Goal: Task Accomplishment & Management: Manage account settings

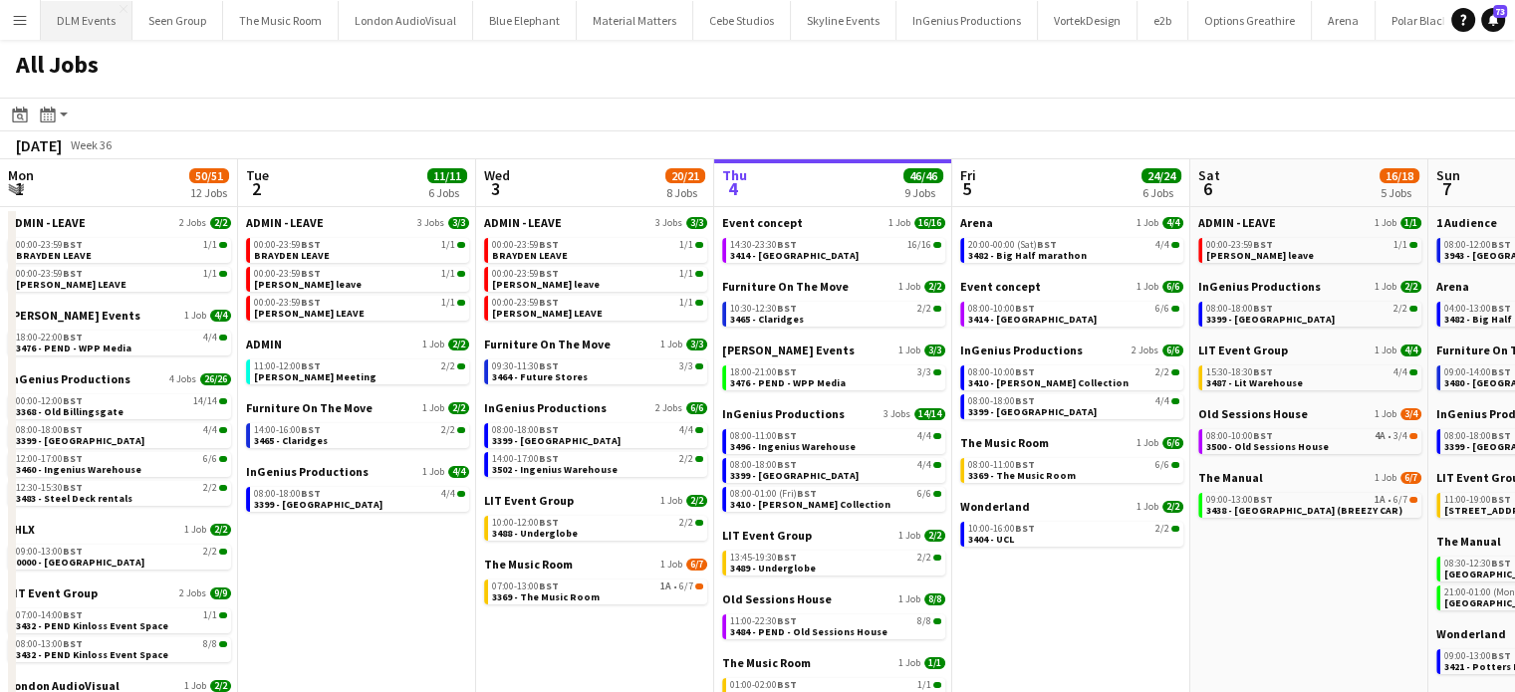
scroll to position [0, 476]
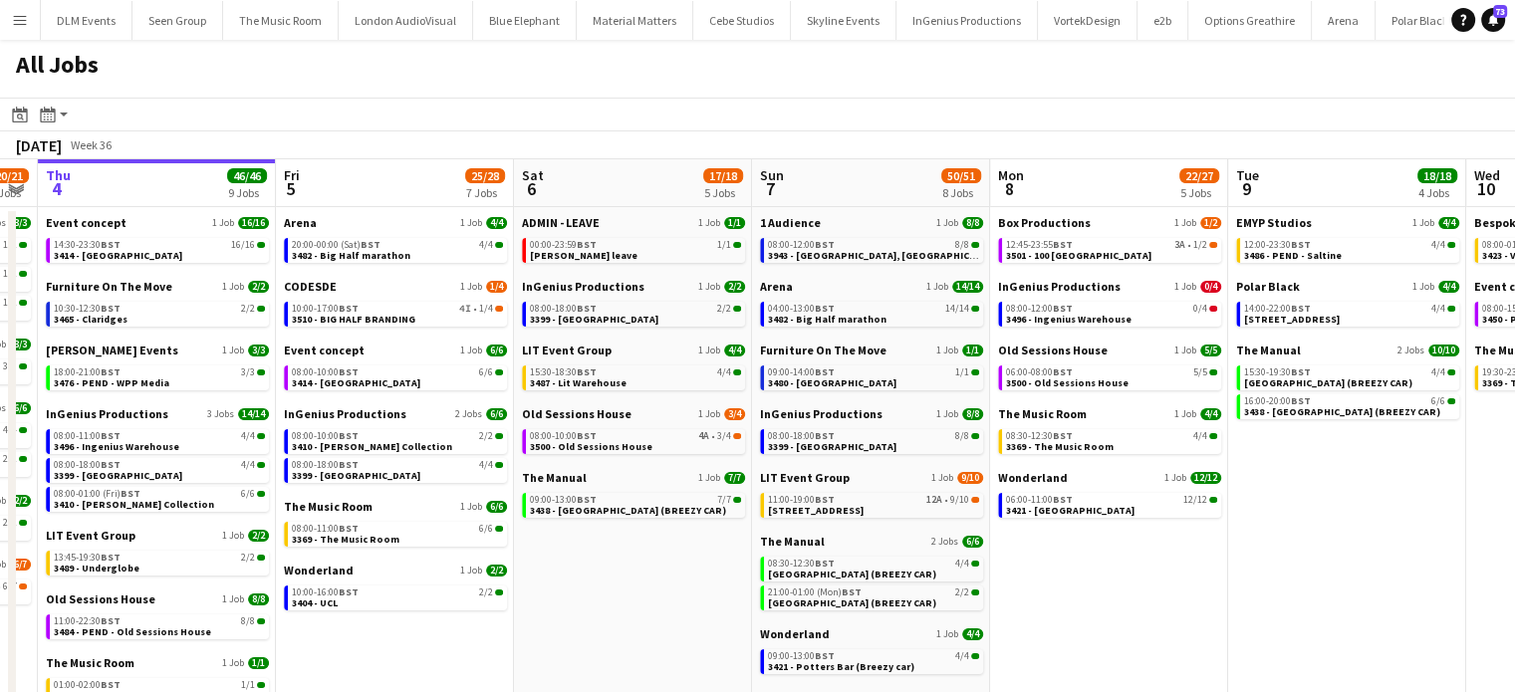
scroll to position [0, 684]
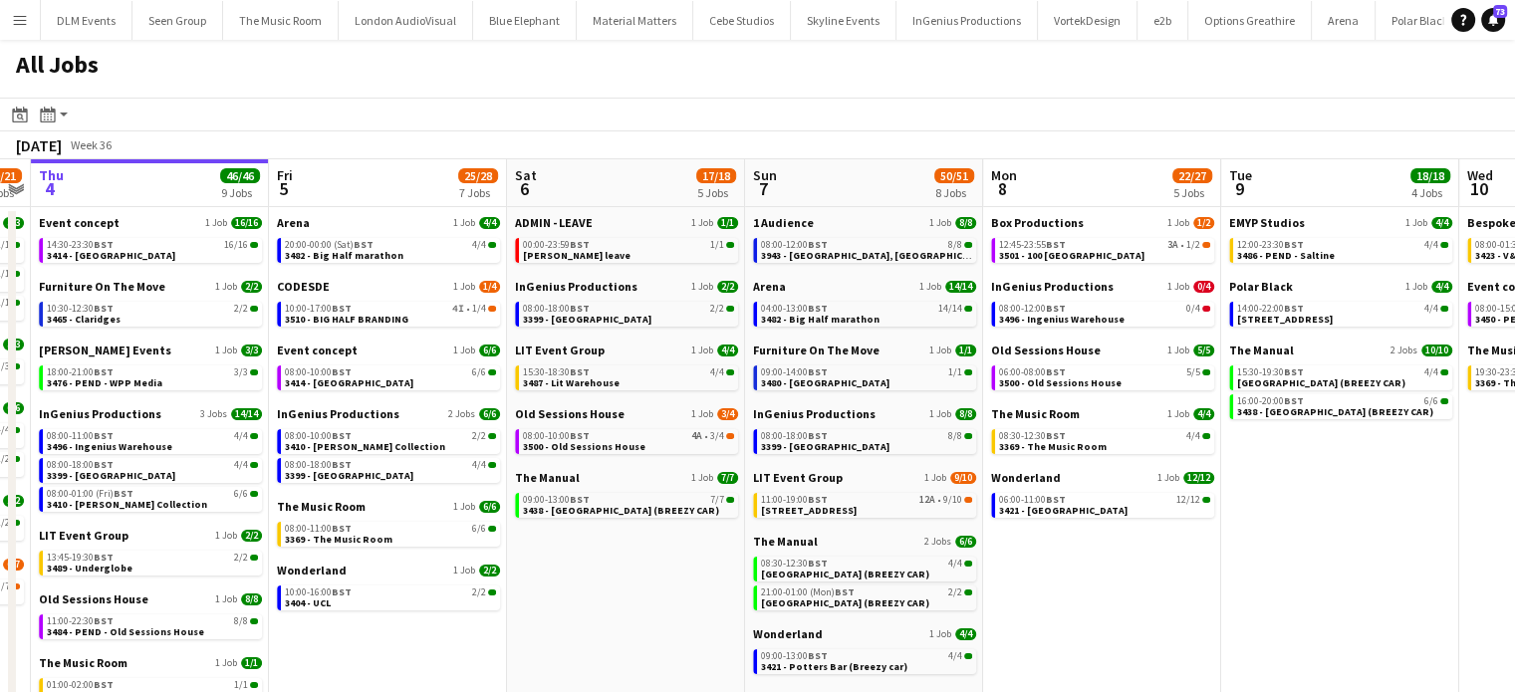
click at [1011, 587] on app-date-cell "Box Productions 1 Job 1/2 12:45-23:55 BST 3A • 1/2 3501 - 100 Wandsworth Bridge…" at bounding box center [1102, 540] width 238 height 666
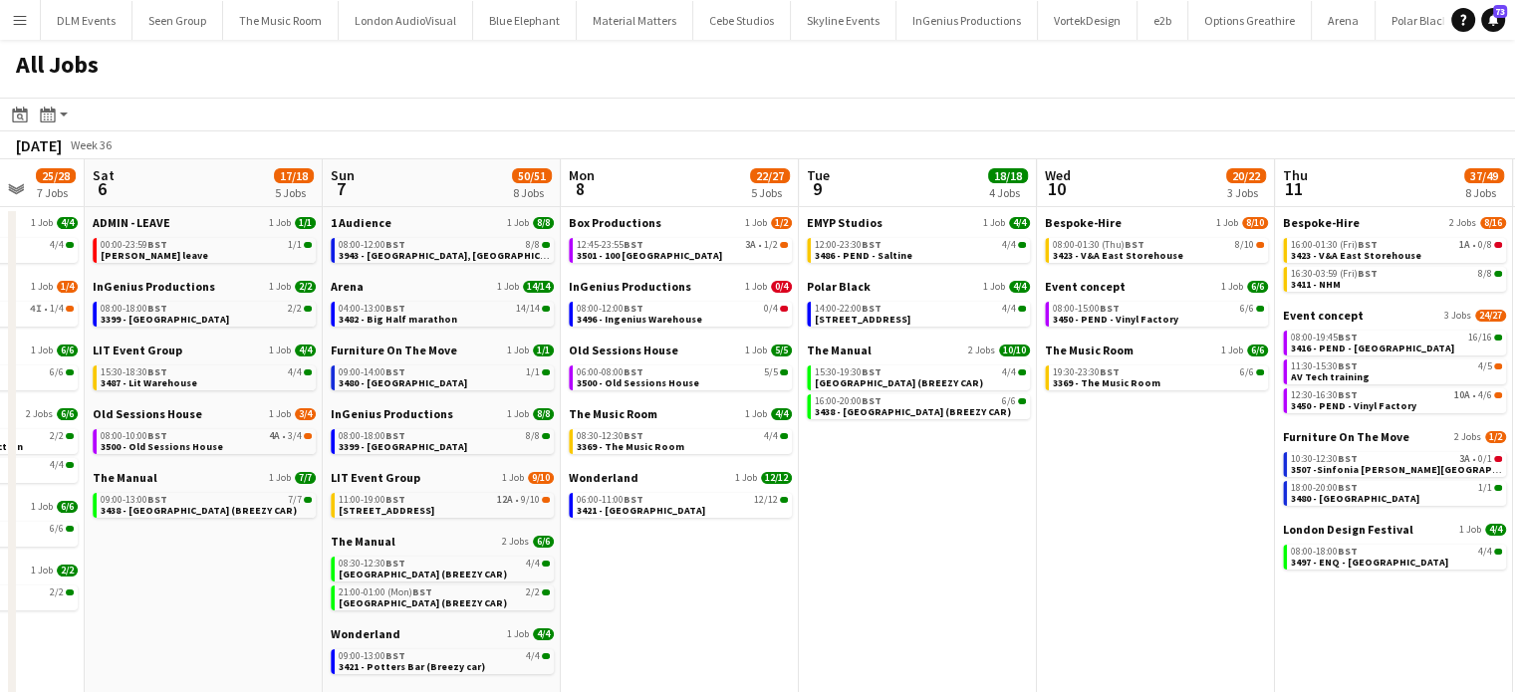
scroll to position [0, 631]
click at [467, 395] on div "Furniture On The Move 1 Job 1/1 09:00-14:00 BST 1/1 3480 - O2 Intercontinental" at bounding box center [441, 375] width 223 height 64
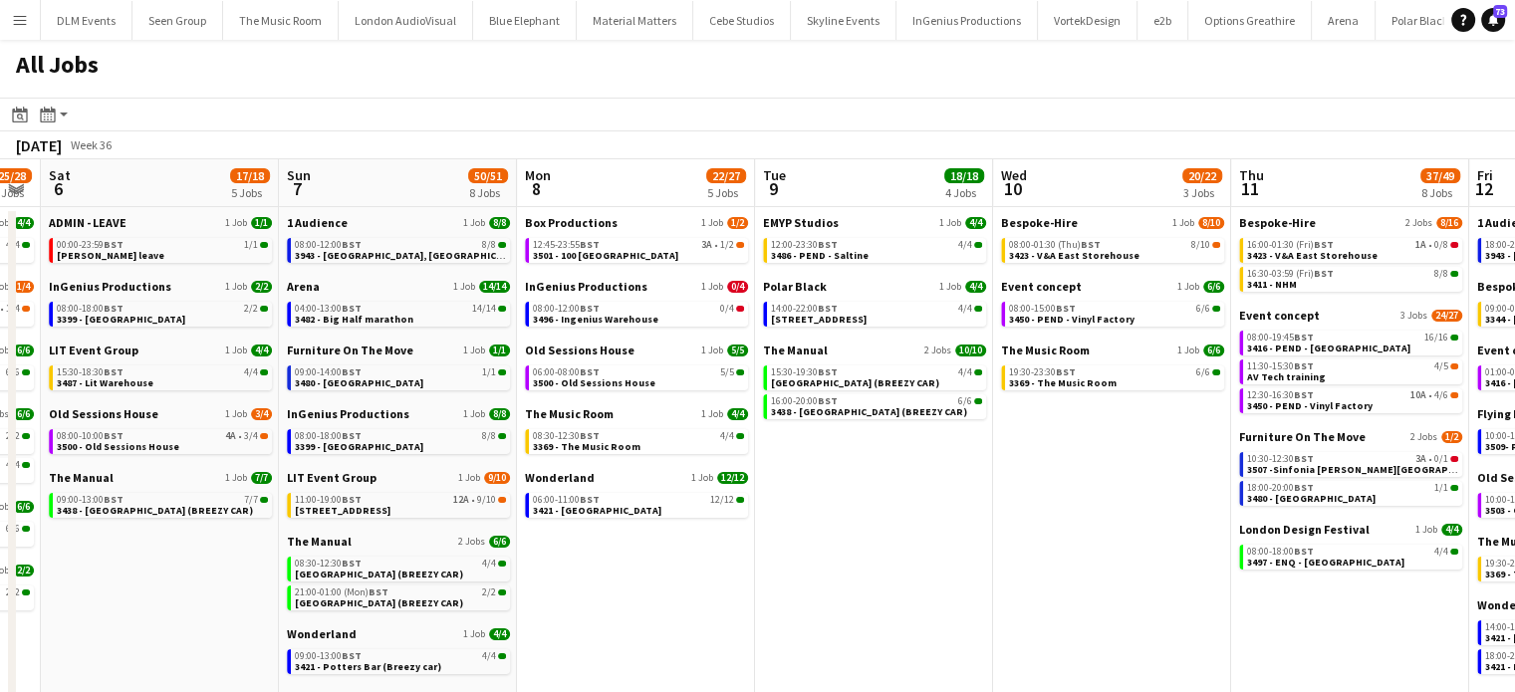
drag, startPoint x: 456, startPoint y: 412, endPoint x: 418, endPoint y: 406, distance: 38.5
click at [418, 406] on app-calendar-viewport "Wed 3 20/21 8 Jobs Thu 4 46/46 9 Jobs Fri 5 25/28 7 Jobs Sat 6 17/18 5 Jobs Sun…" at bounding box center [757, 515] width 1515 height 713
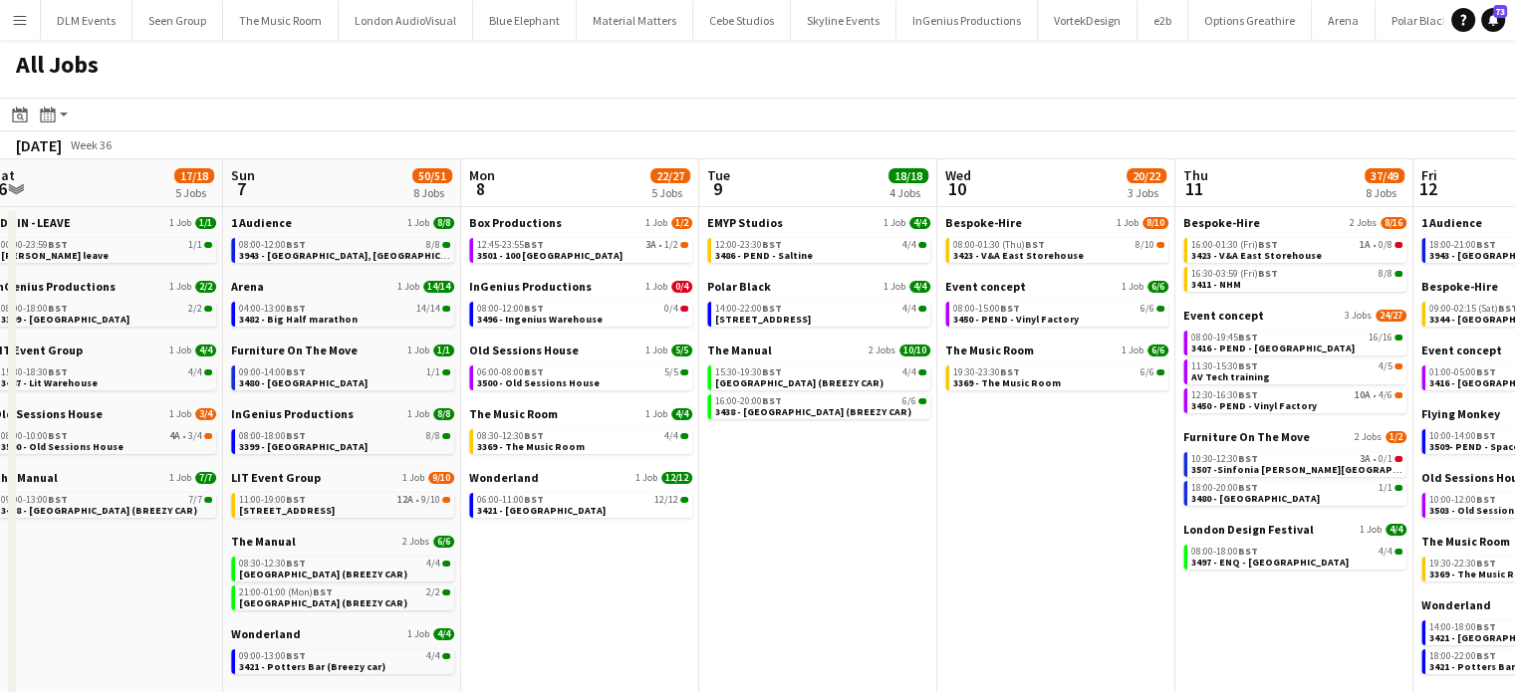
drag, startPoint x: 522, startPoint y: 416, endPoint x: 460, endPoint y: 409, distance: 62.3
click at [460, 409] on app-calendar-viewport "Wed 3 20/21 8 Jobs Thu 4 46/46 9 Jobs Fri 5 25/28 7 Jobs Sat 6 17/18 5 Jobs Sun…" at bounding box center [757, 515] width 1515 height 713
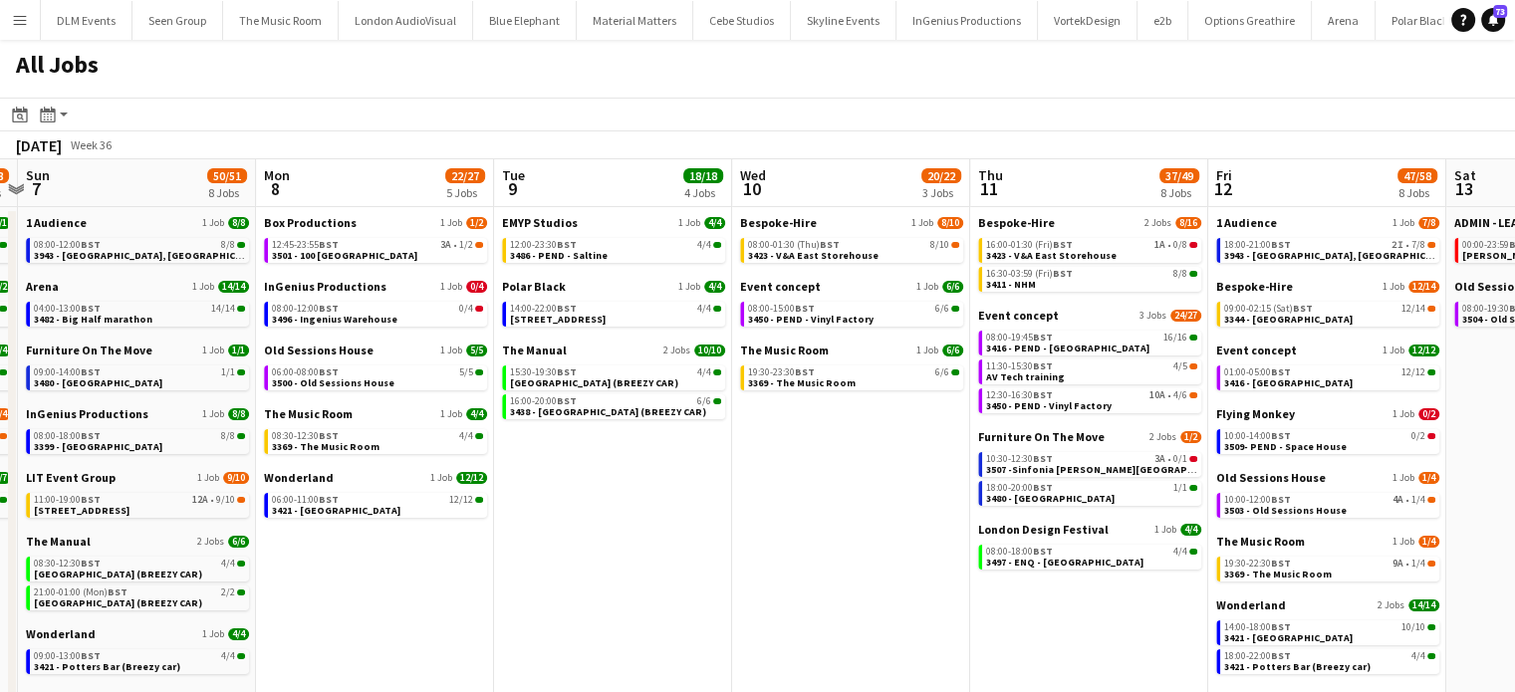
scroll to position [0, 697]
drag, startPoint x: 671, startPoint y: 557, endPoint x: 466, endPoint y: 407, distance: 253.7
click at [466, 407] on app-calendar-viewport "Thu 4 46/46 9 Jobs Fri 5 25/28 7 Jobs Sat 6 17/18 5 Jobs Sun 7 50/51 8 Jobs Mon…" at bounding box center [757, 515] width 1515 height 713
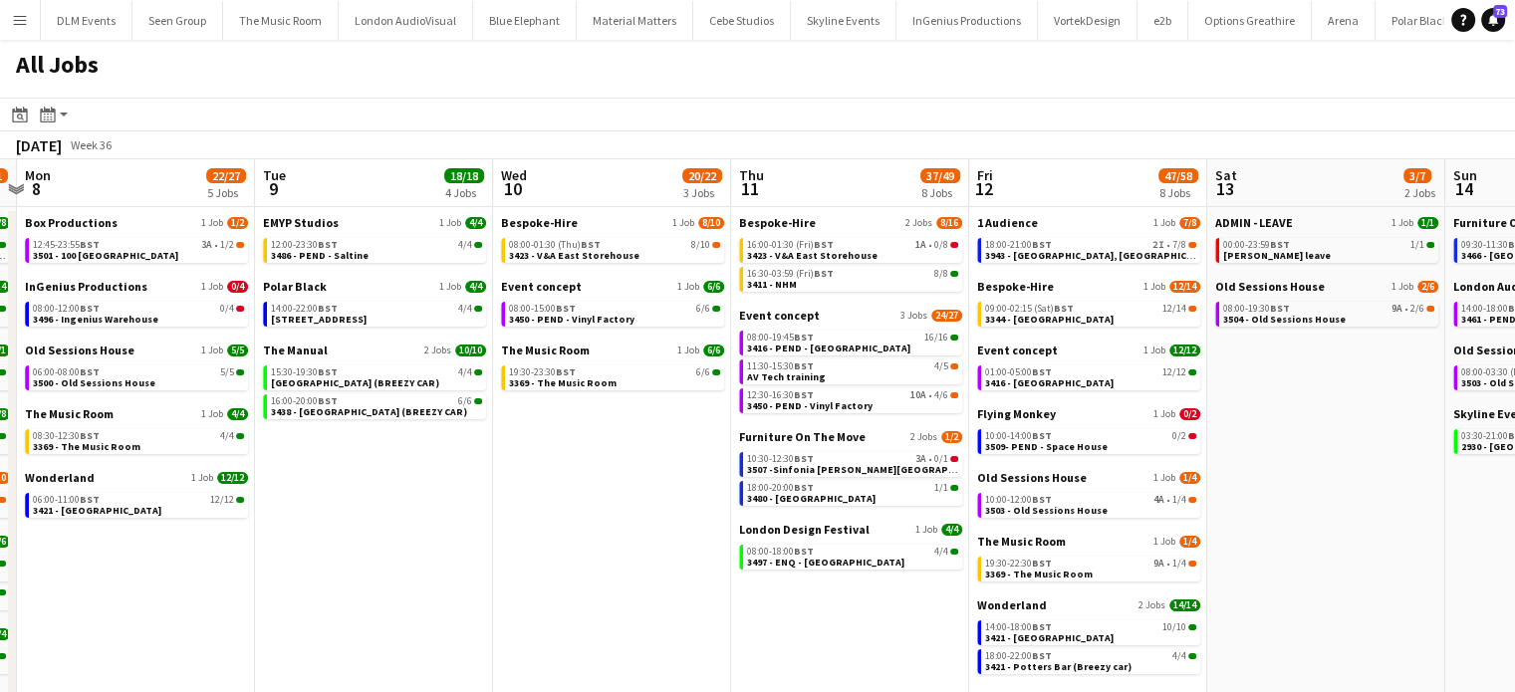
drag, startPoint x: 657, startPoint y: 513, endPoint x: 418, endPoint y: 517, distance: 238.2
click at [418, 517] on app-calendar-viewport "Fri 5 25/28 7 Jobs Sat 6 17/18 5 Jobs Sun 7 50/51 8 Jobs Mon 8 22/27 5 Jobs Tue…" at bounding box center [757, 515] width 1515 height 713
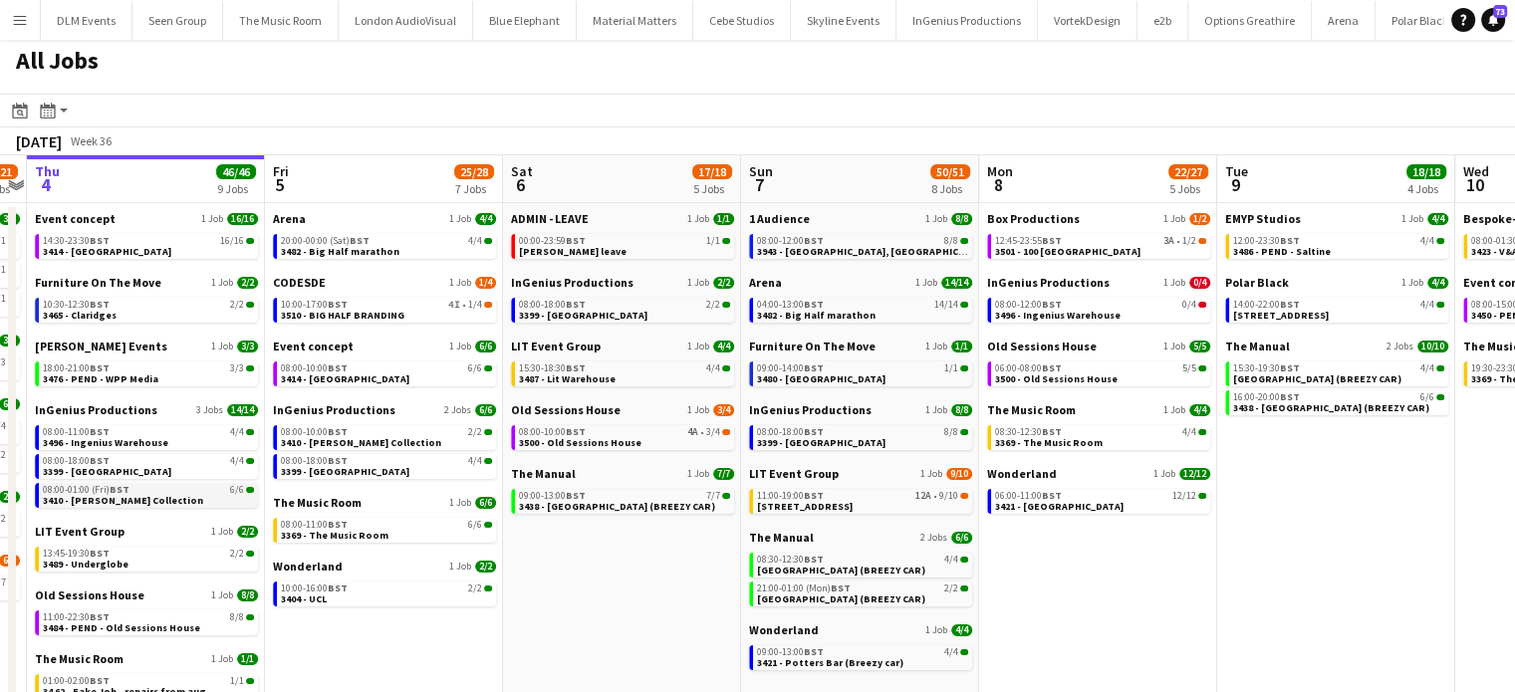
scroll to position [0, 692]
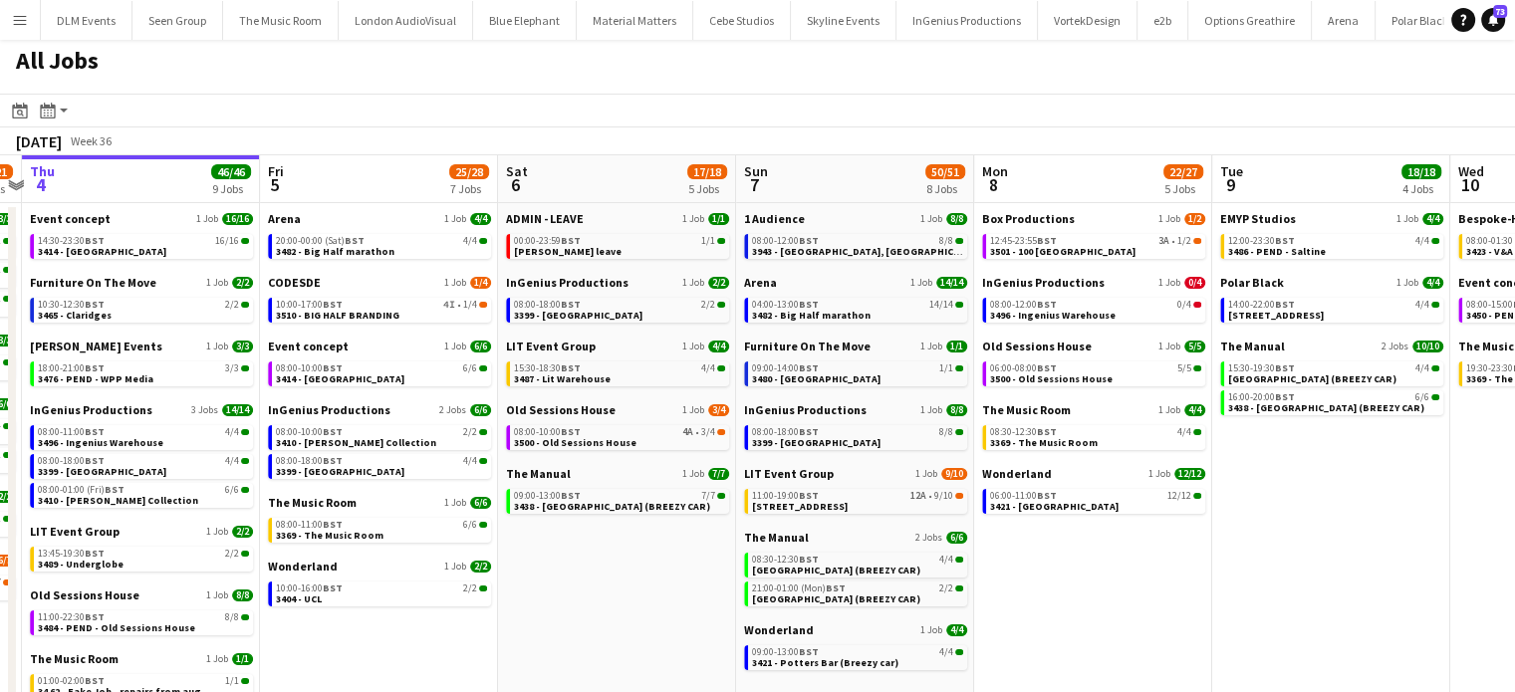
click at [15, 29] on button "Menu" at bounding box center [20, 20] width 40 height 40
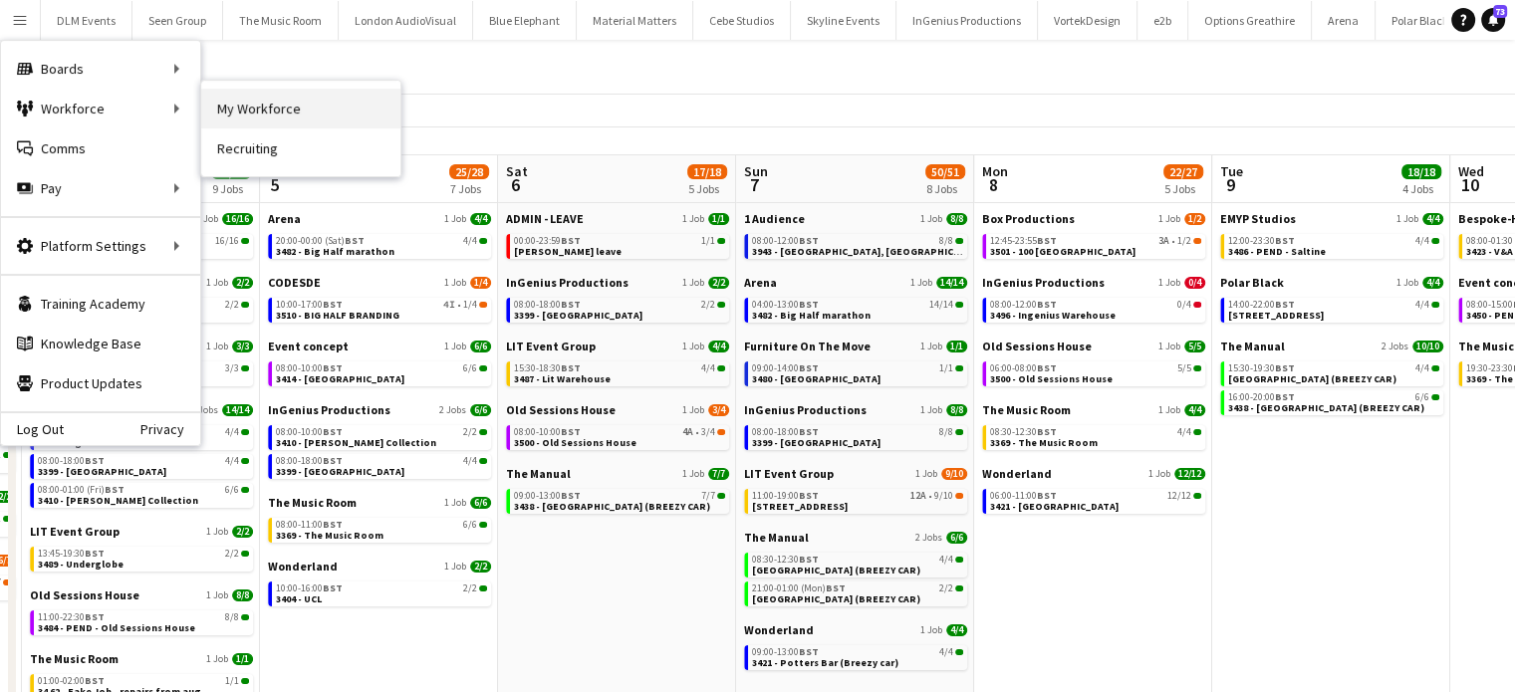
click at [305, 107] on link "My Workforce" at bounding box center [300, 109] width 199 height 40
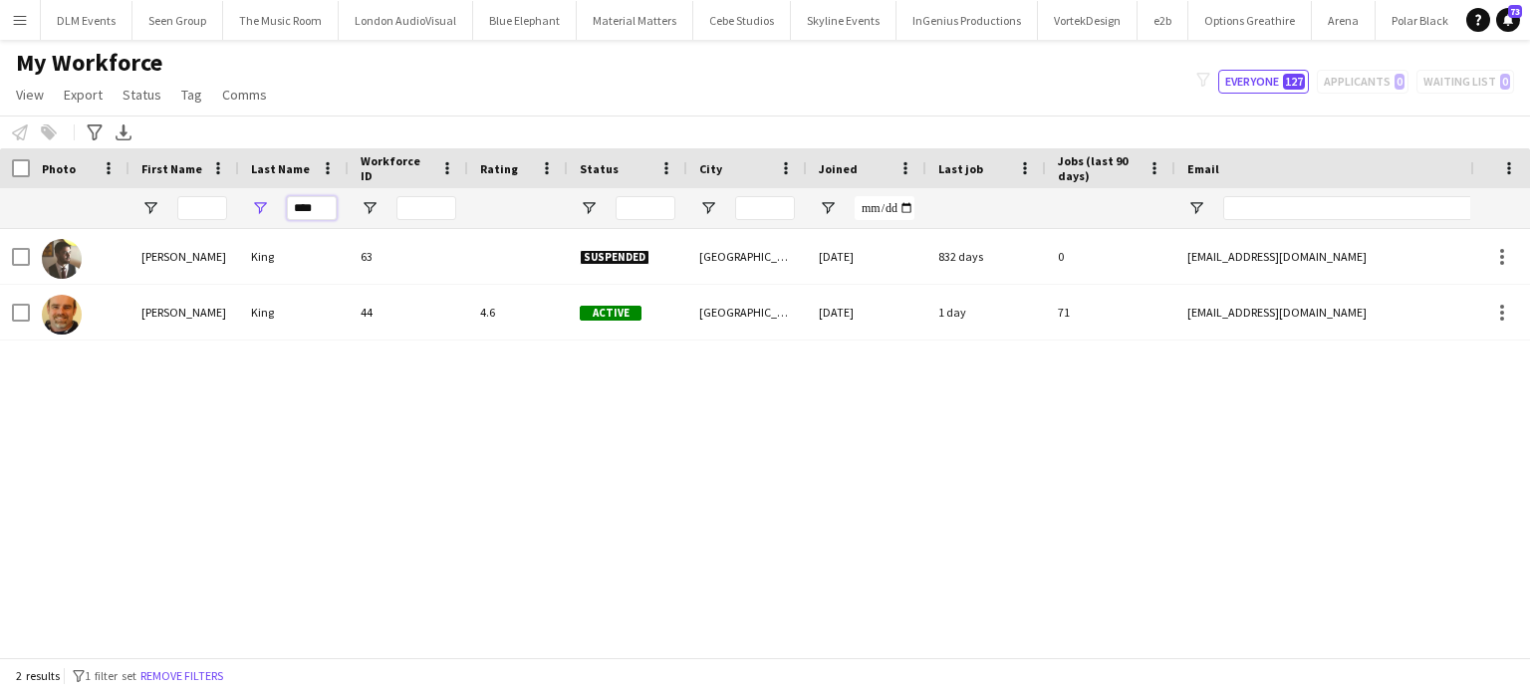
click at [300, 209] on input "****" at bounding box center [312, 208] width 50 height 24
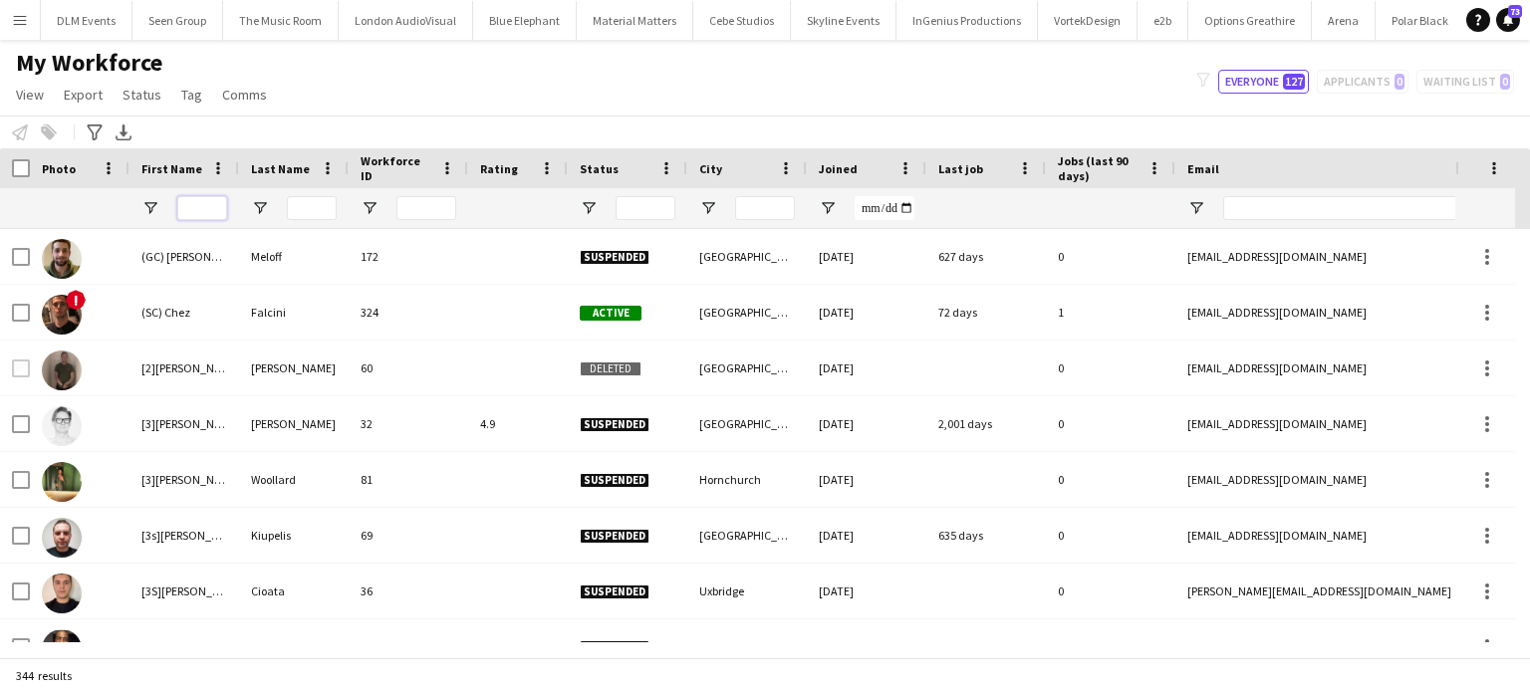
click at [207, 214] on input "First Name Filter Input" at bounding box center [202, 208] width 50 height 24
click at [204, 207] on input "First Name Filter Input" at bounding box center [202, 208] width 50 height 24
type input "*****"
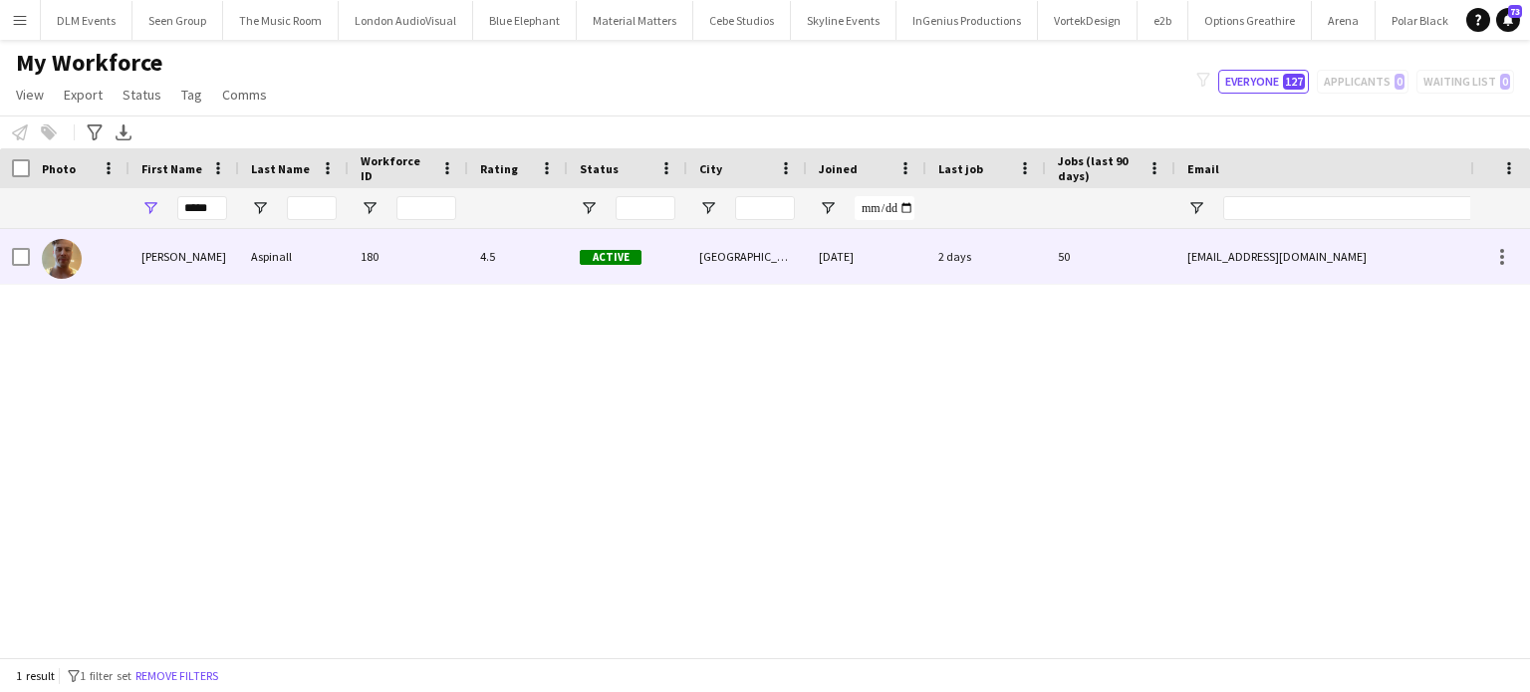
click at [142, 262] on div "Jason John" at bounding box center [185, 256] width 110 height 55
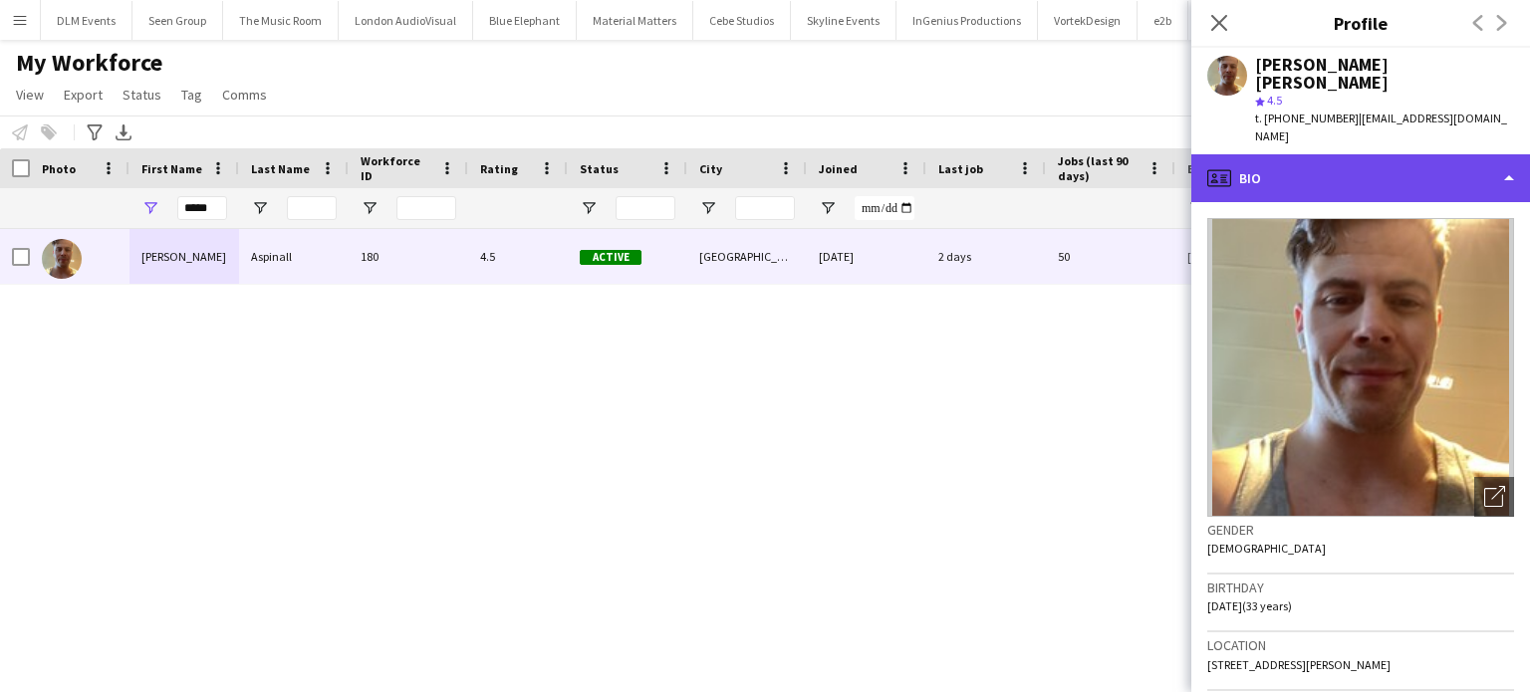
click at [1383, 154] on div "profile Bio" at bounding box center [1361, 178] width 339 height 48
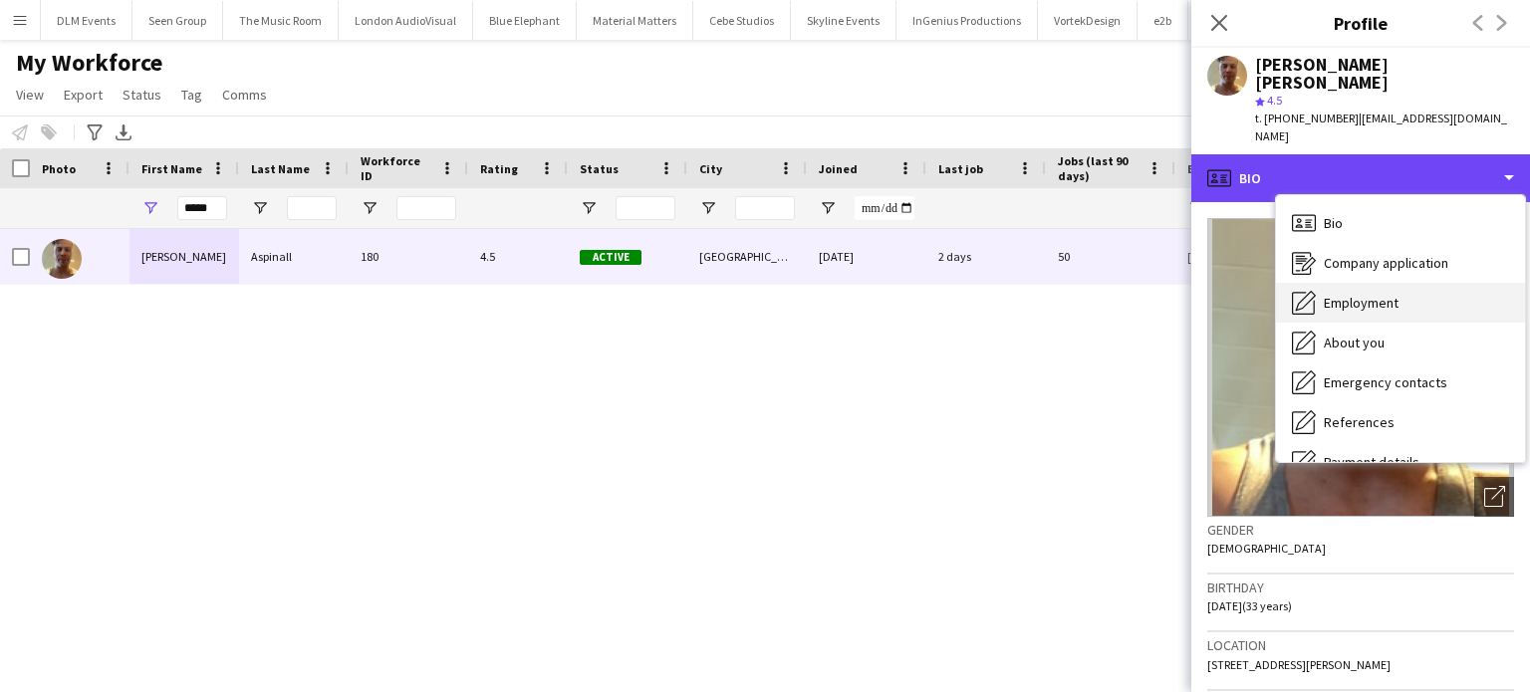
scroll to position [426, 0]
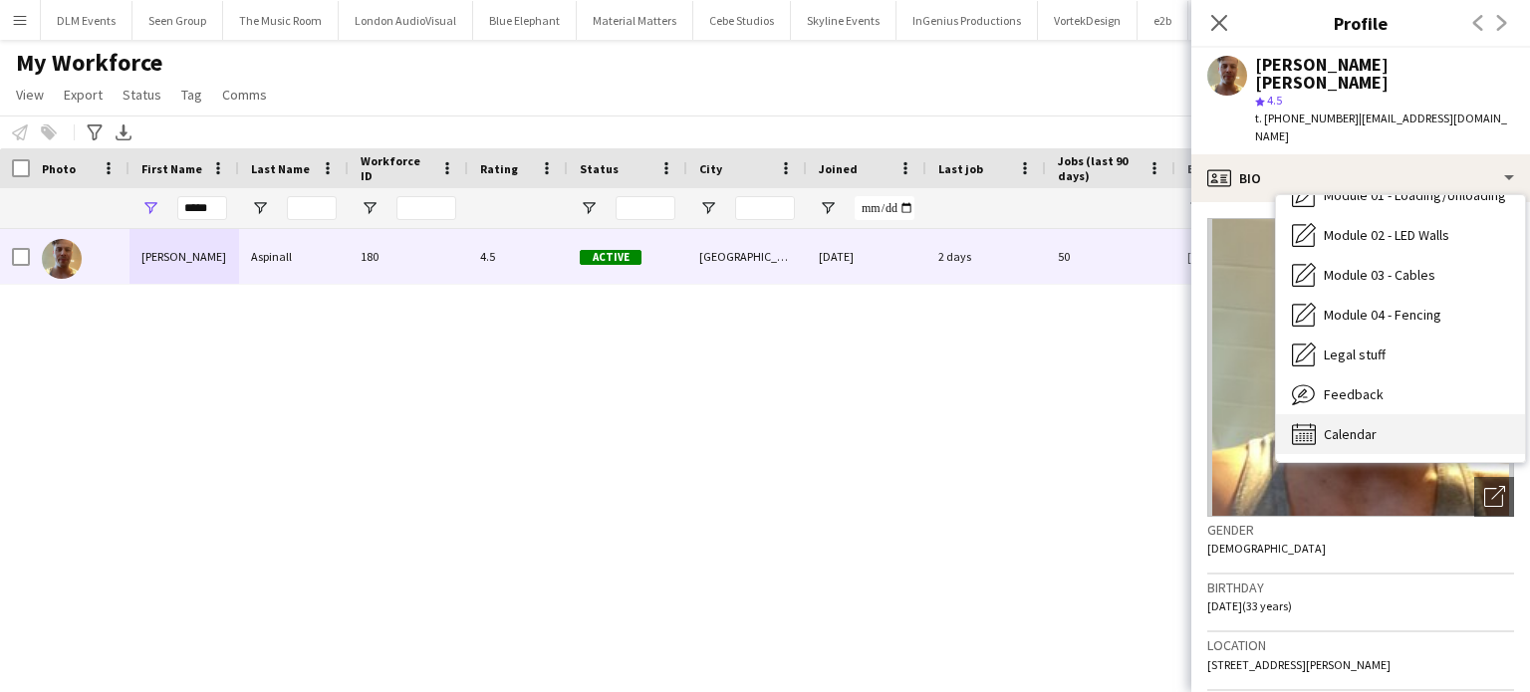
click at [1391, 414] on div "Calendar Calendar" at bounding box center [1400, 434] width 249 height 40
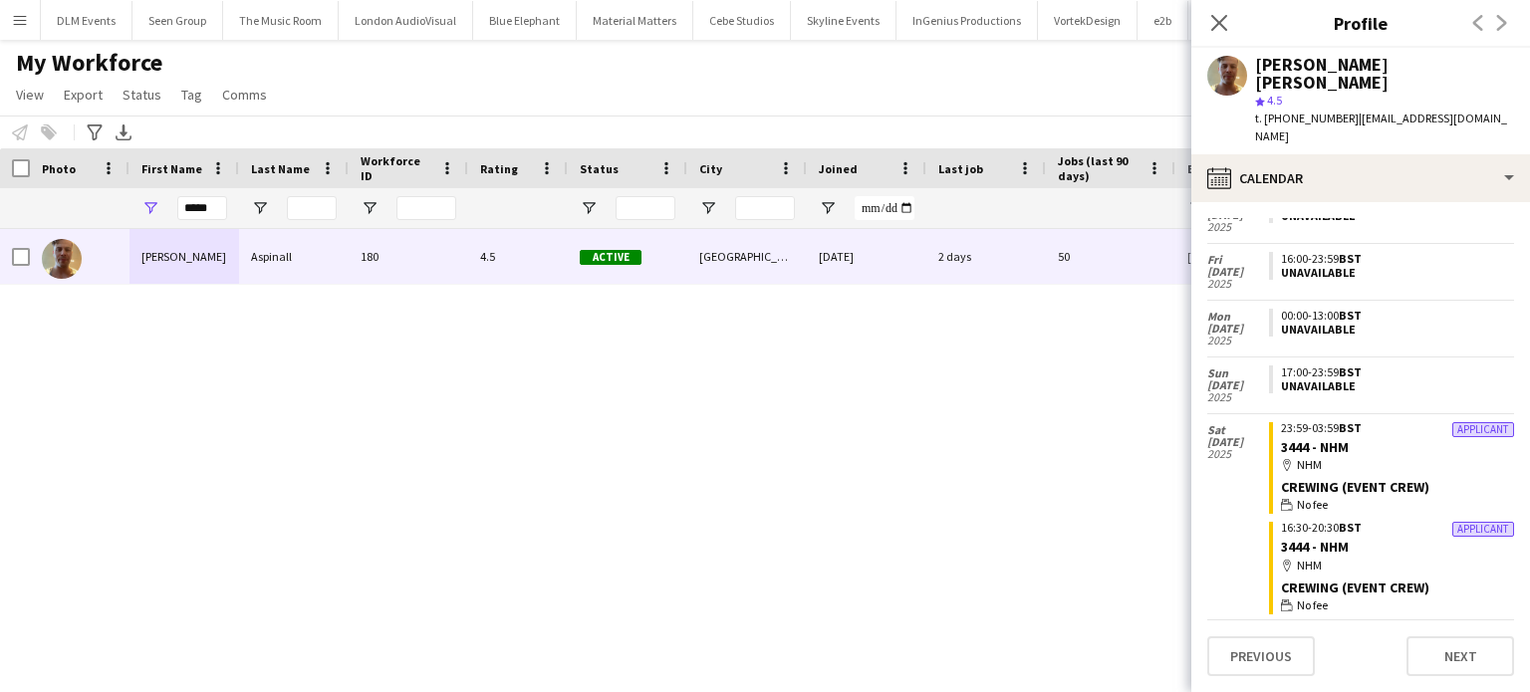
scroll to position [88, 0]
click at [514, 358] on div "Jason John Aspinall 180 4.5 Active London 03-10-2023 2 days 50 aspinall.jason13…" at bounding box center [735, 435] width 1471 height 413
click at [1224, 23] on icon "Close pop-in" at bounding box center [1219, 22] width 19 height 19
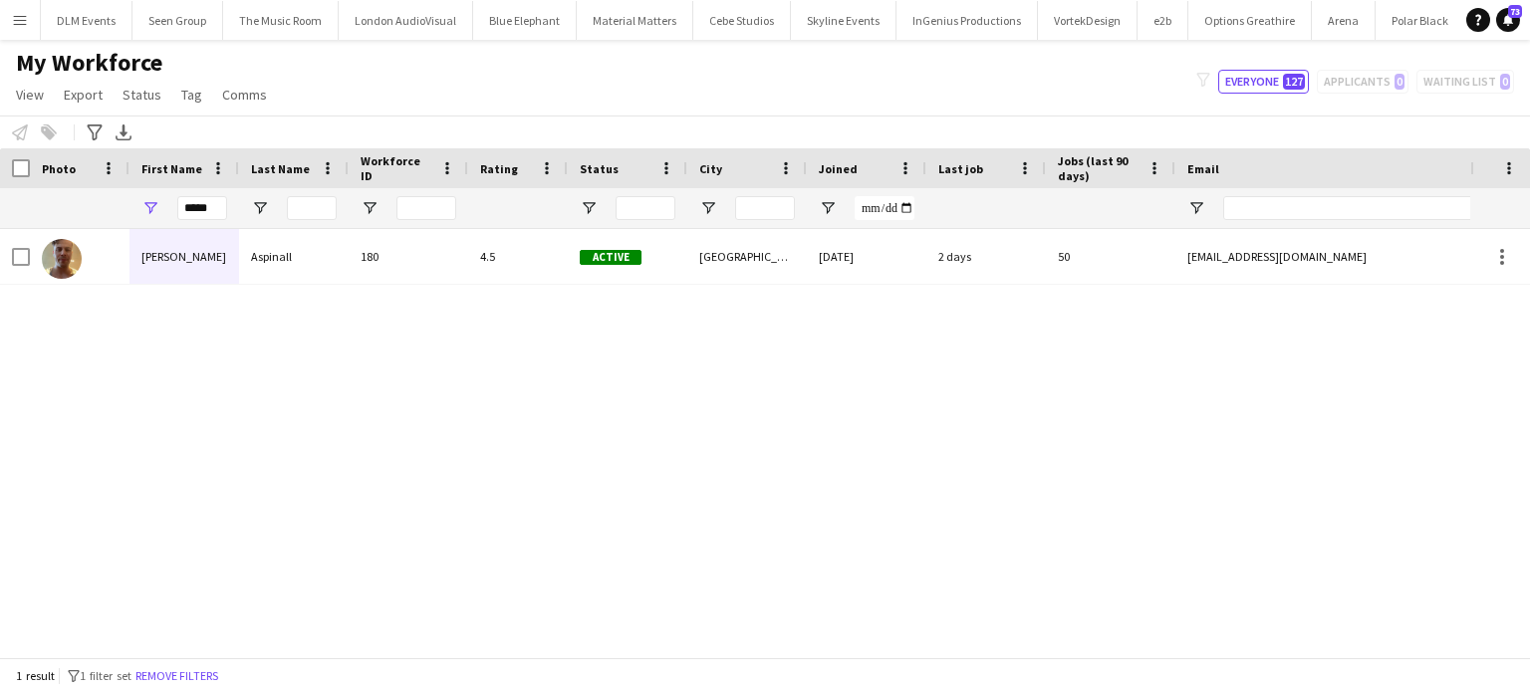
click at [18, 25] on app-icon "Menu" at bounding box center [20, 20] width 16 height 16
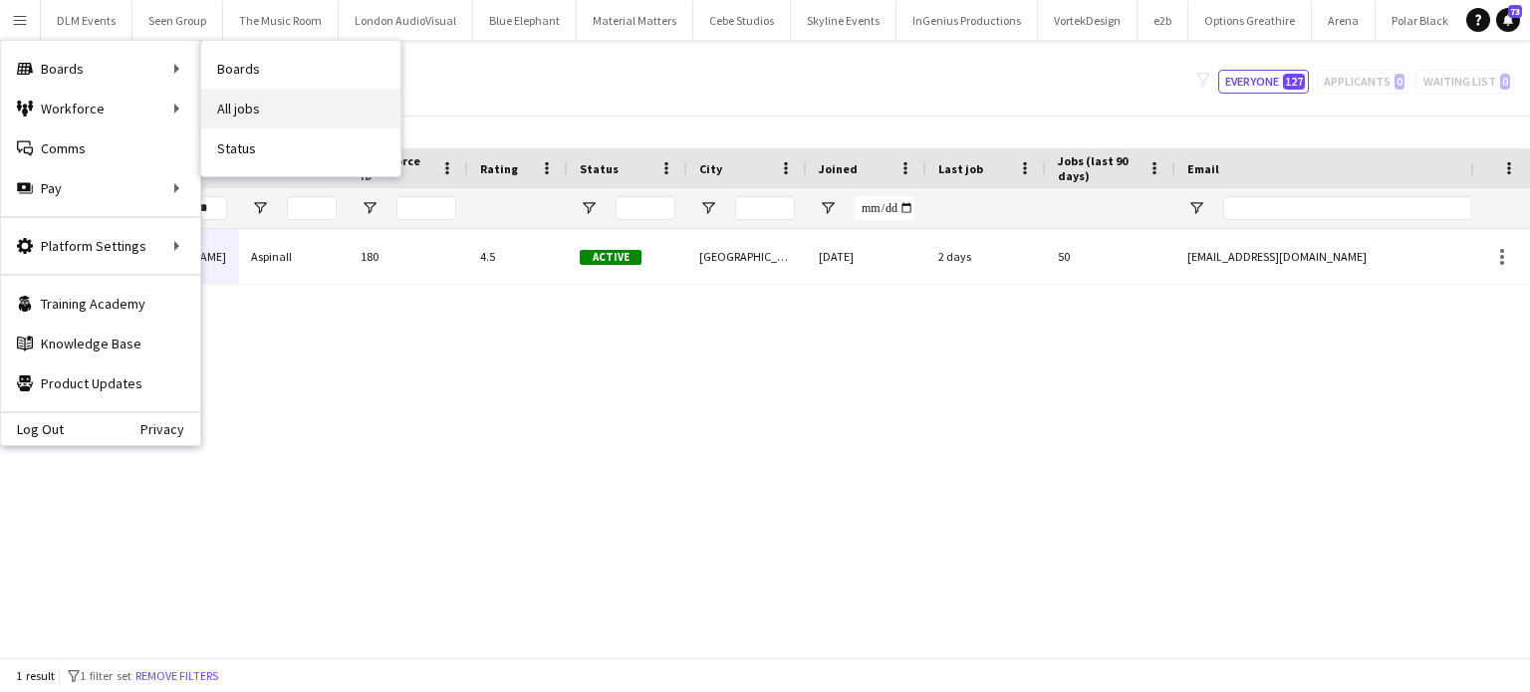
click at [245, 99] on link "All jobs" at bounding box center [300, 109] width 199 height 40
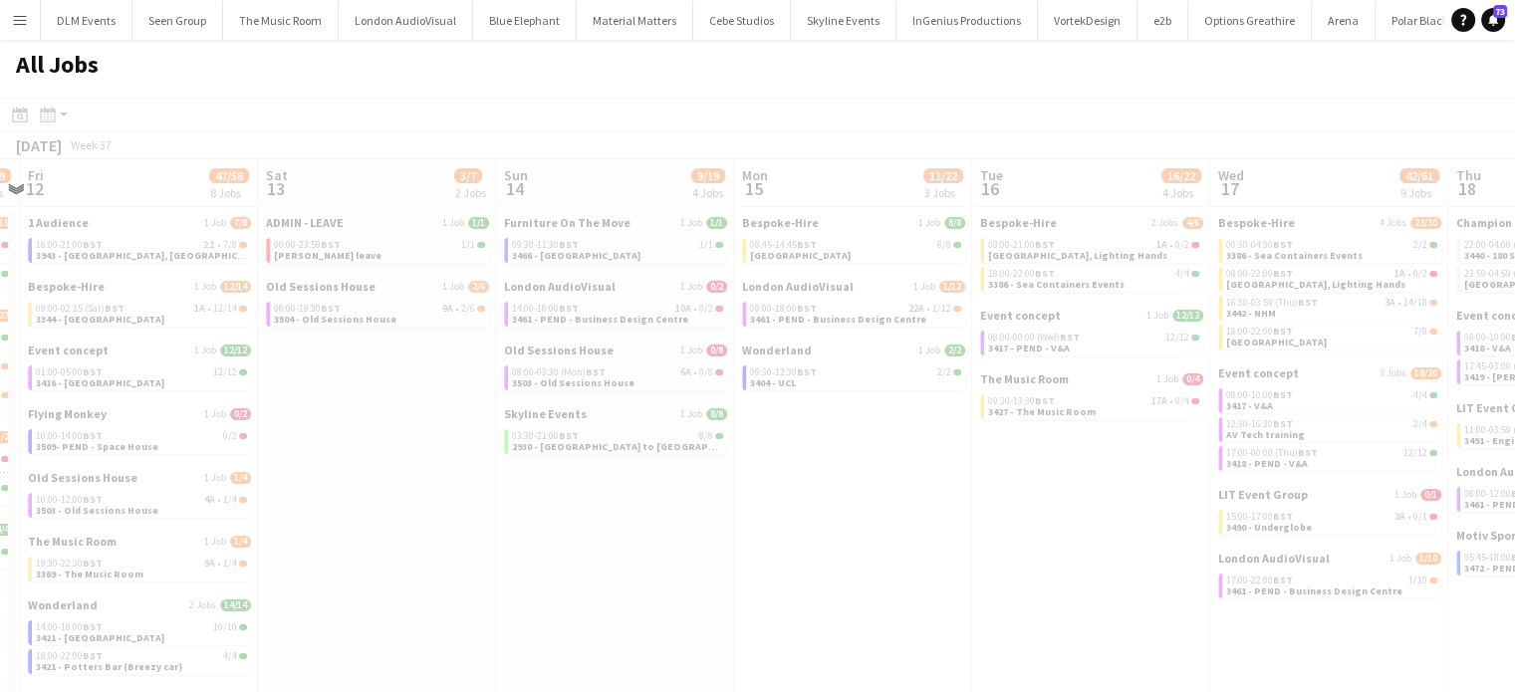
scroll to position [0, 699]
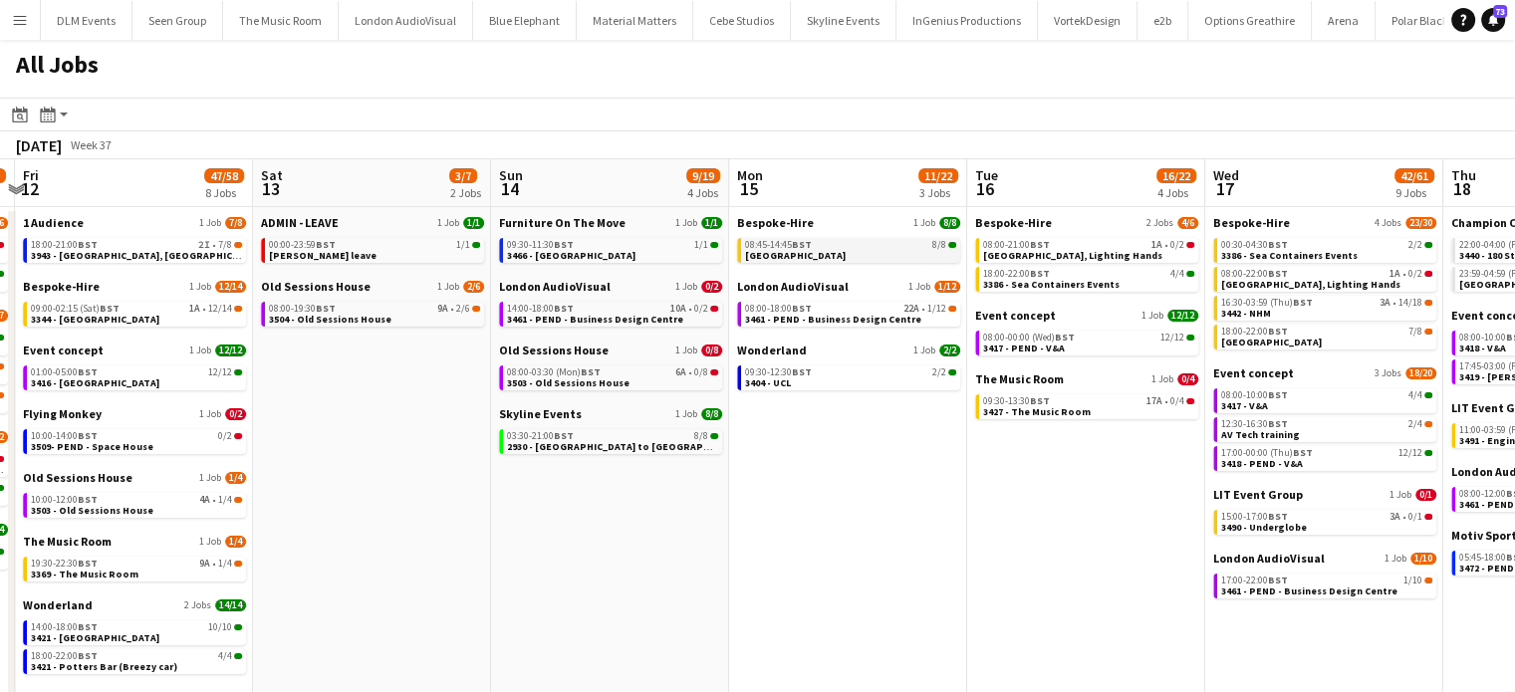
click at [897, 253] on link "08:45-14:45 BST 8/8 3433 - Park Plaza" at bounding box center [850, 249] width 211 height 23
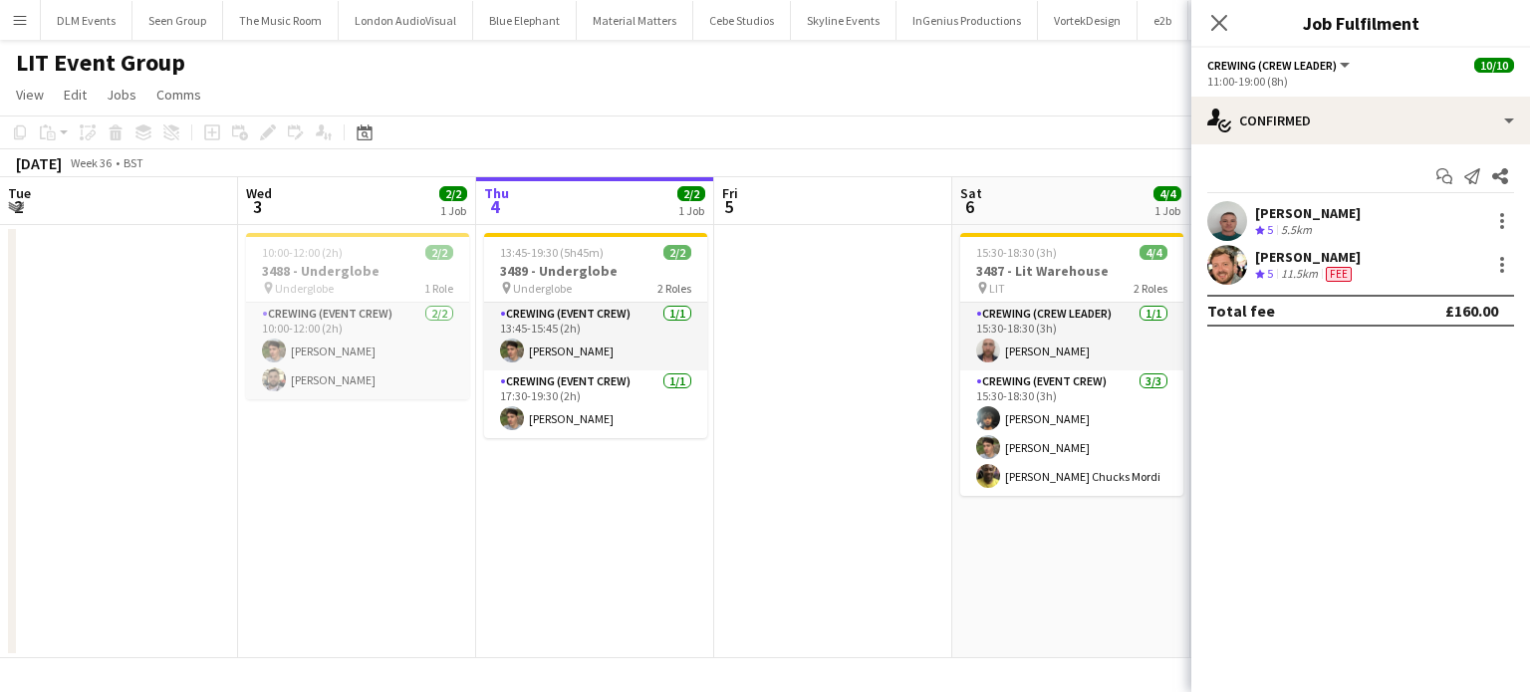
scroll to position [0, 664]
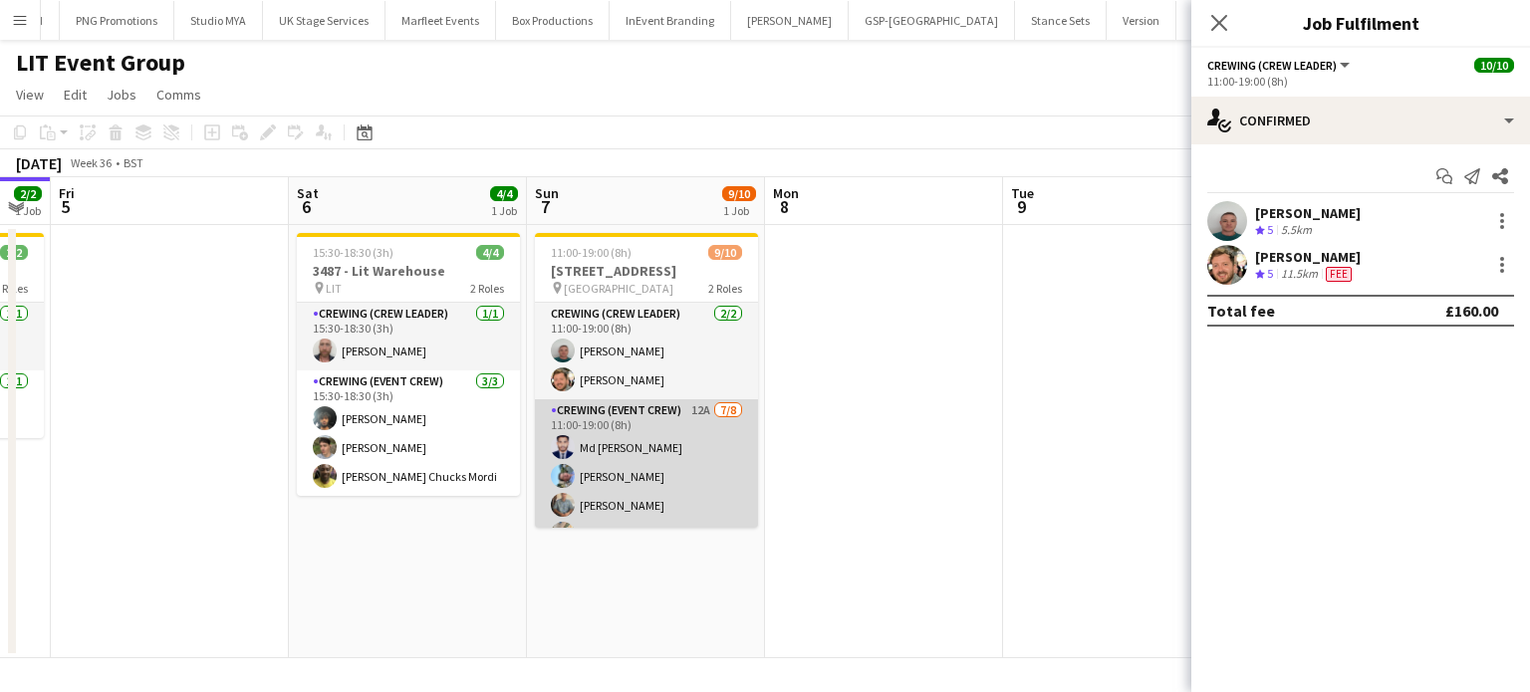
click at [697, 429] on app-card-role "Crewing (Event Crew) 12A 7/8 11:00-19:00 (8h) Md Mosabbit Hridoy Liam Kinsella …" at bounding box center [646, 535] width 223 height 270
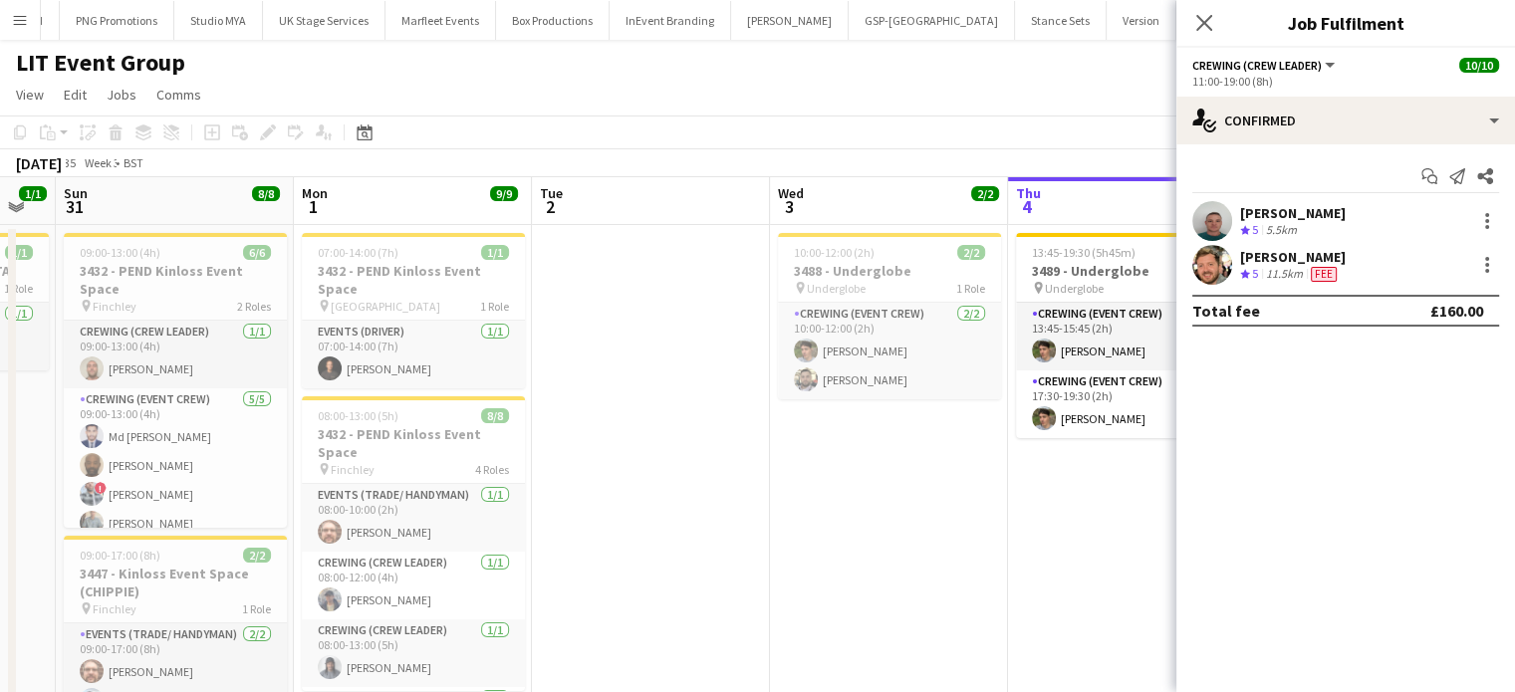
scroll to position [0, 534]
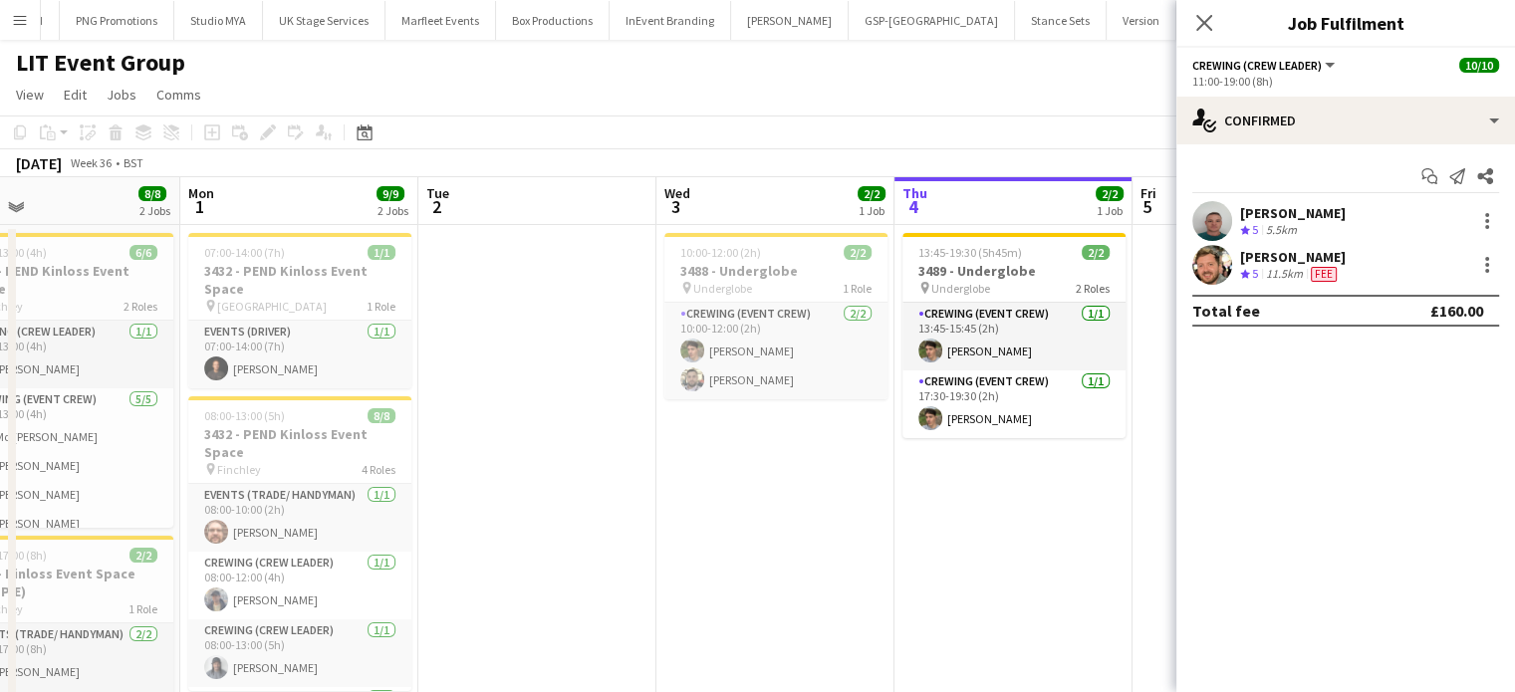
click at [697, 429] on app-date-cell "10:00-12:00 (2h) 2/2 3488 - Underglobe pin Underglobe 1 Role Crewing (Event Cre…" at bounding box center [776, 493] width 238 height 537
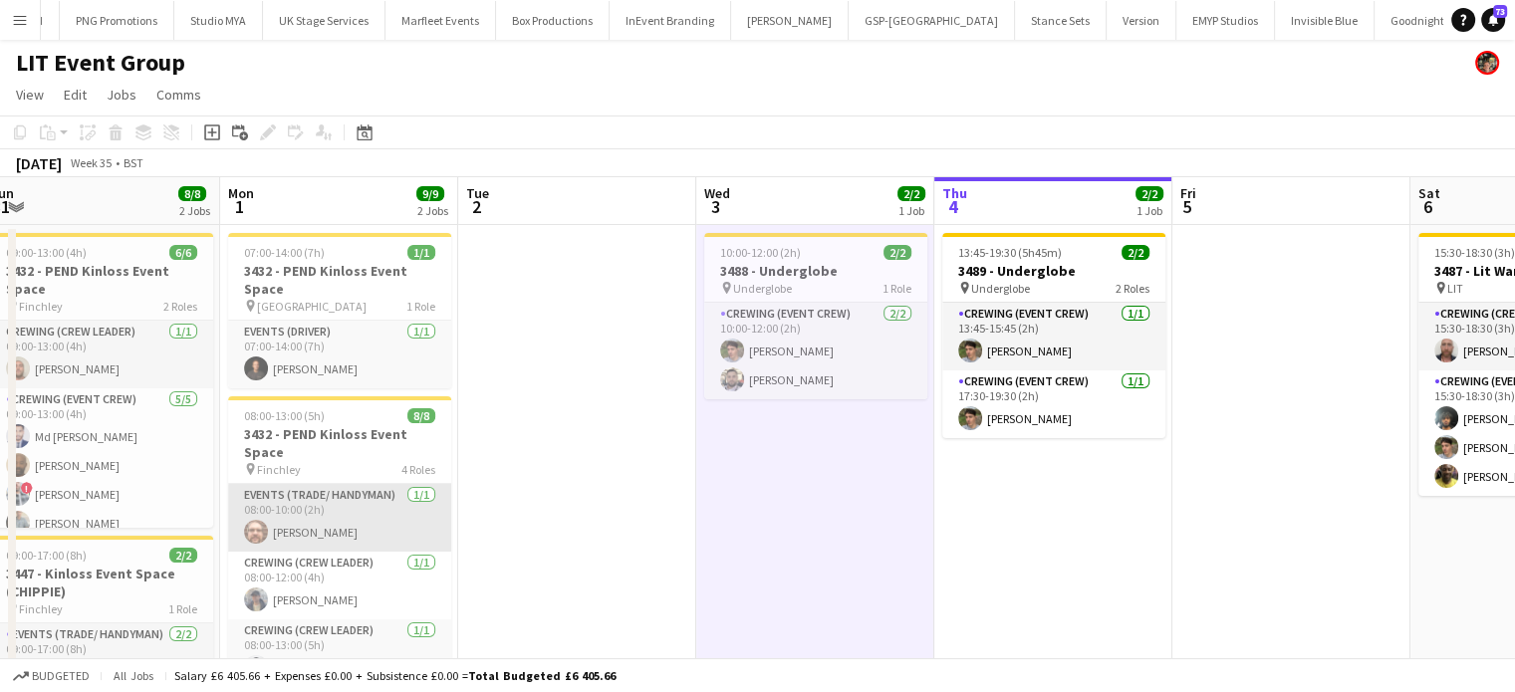
scroll to position [0, 490]
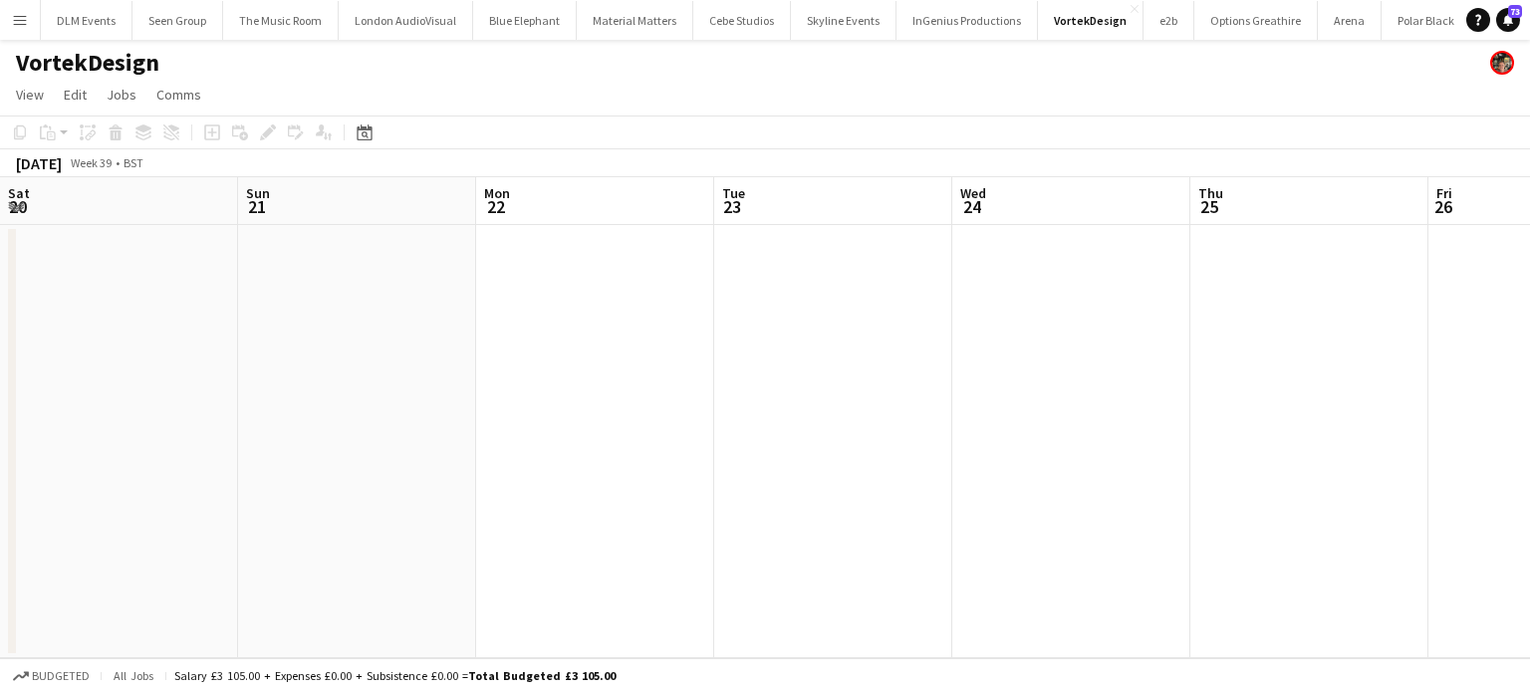
scroll to position [0, 685]
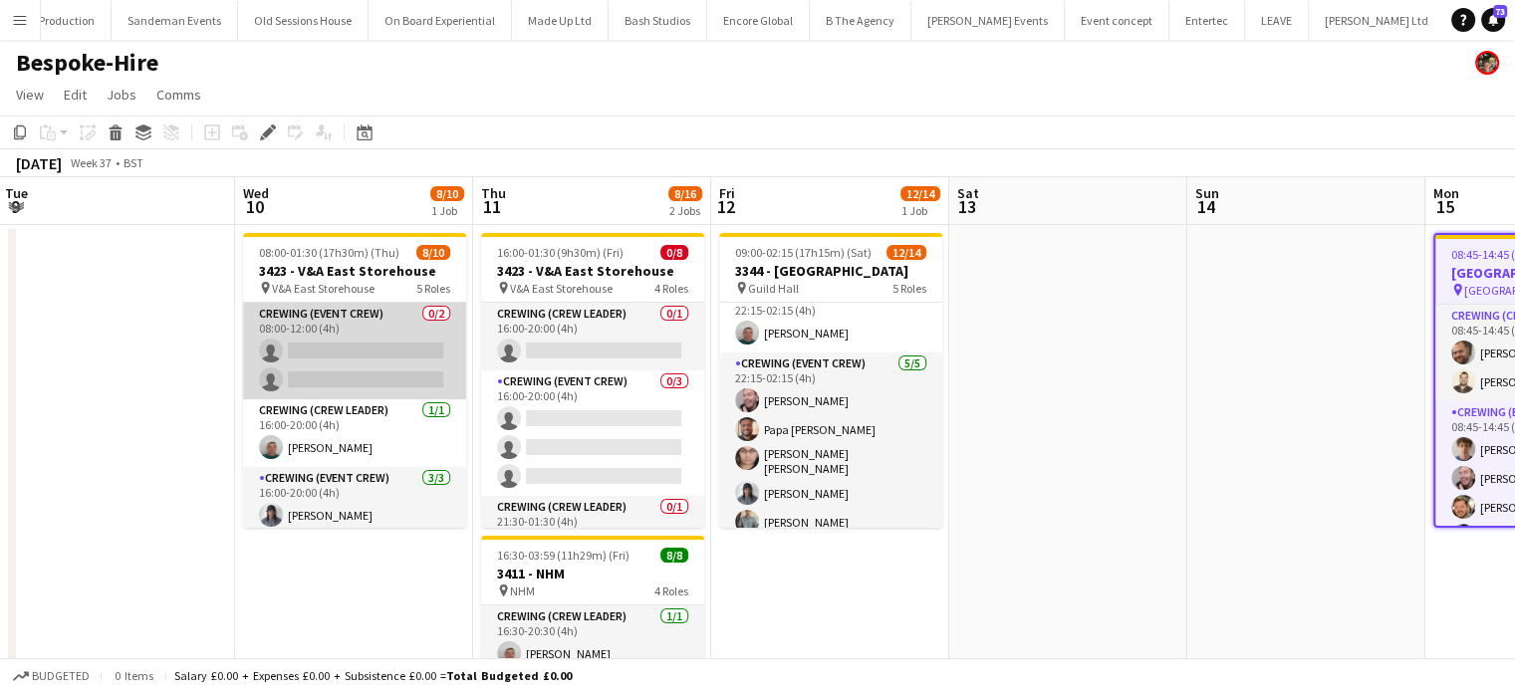
scroll to position [0, 716]
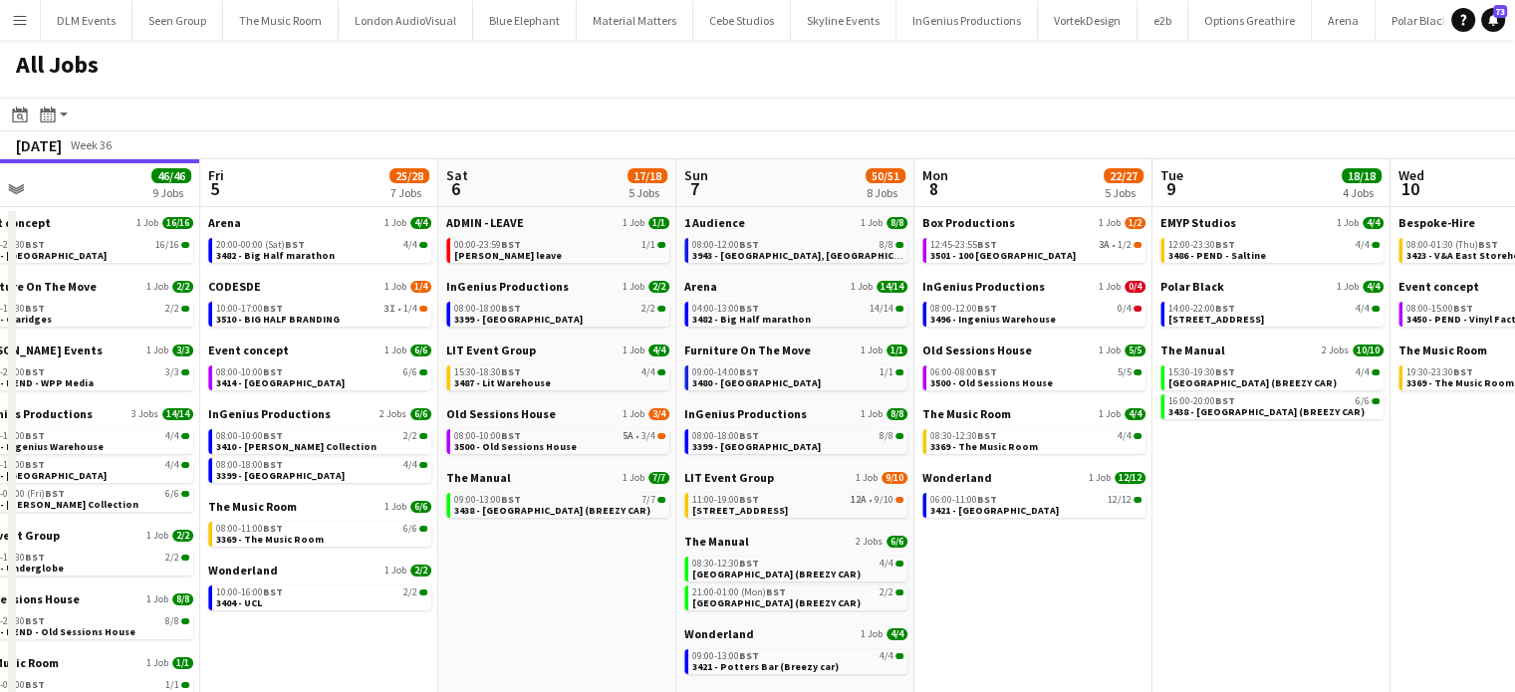
scroll to position [0, 754]
click at [842, 506] on link "11:00-19:00 BST 12A • 9/10 [STREET_ADDRESS]" at bounding box center [795, 504] width 211 height 23
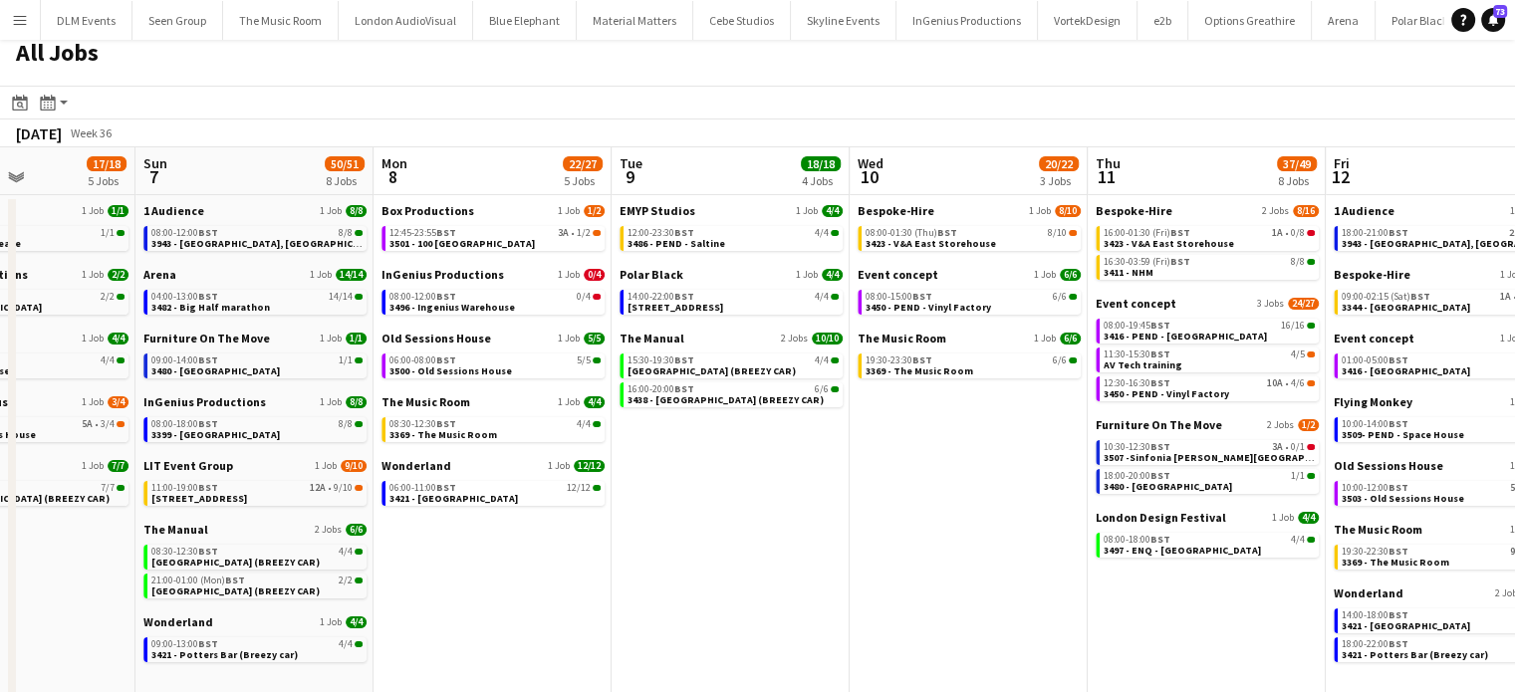
scroll to position [0, 818]
click at [1259, 233] on div "16:00-01:30 (Fri) BST 1A • 0/8" at bounding box center [1208, 233] width 211 height 10
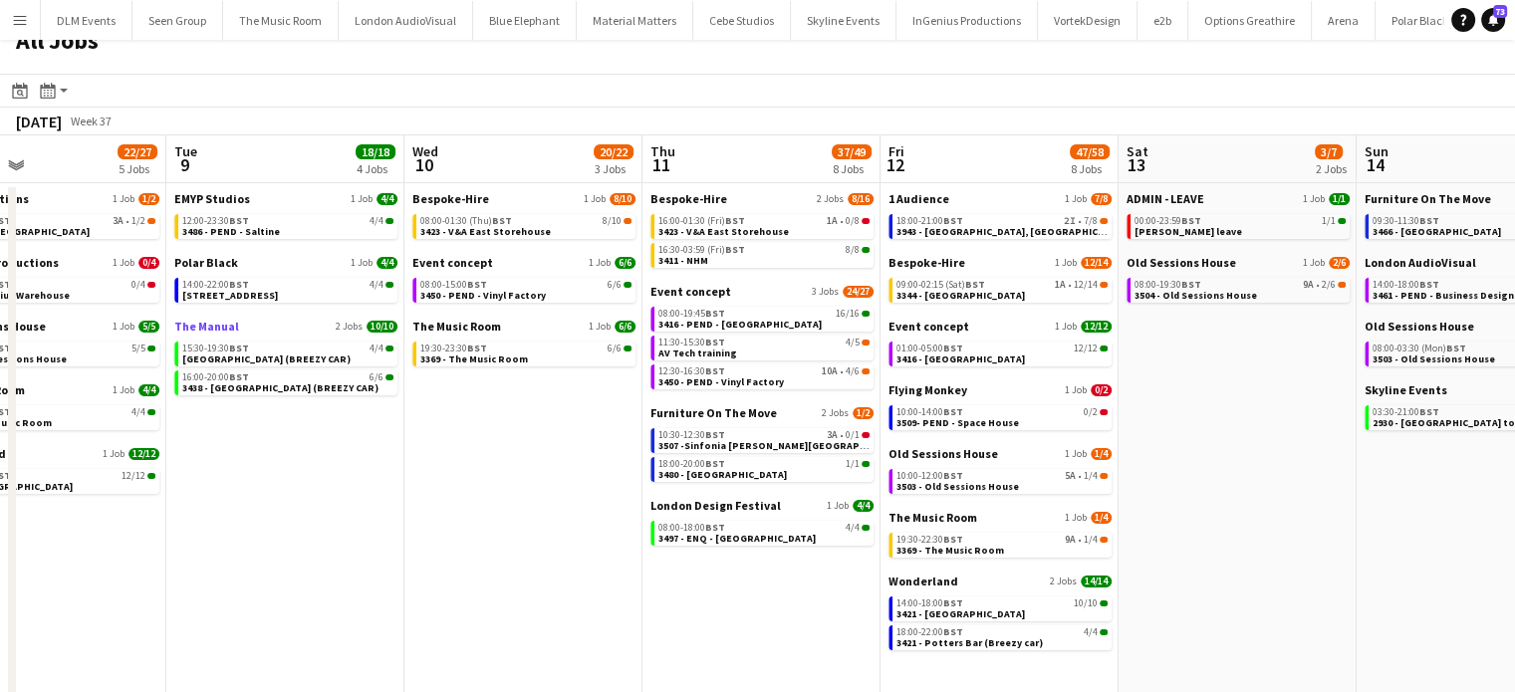
scroll to position [28, 0]
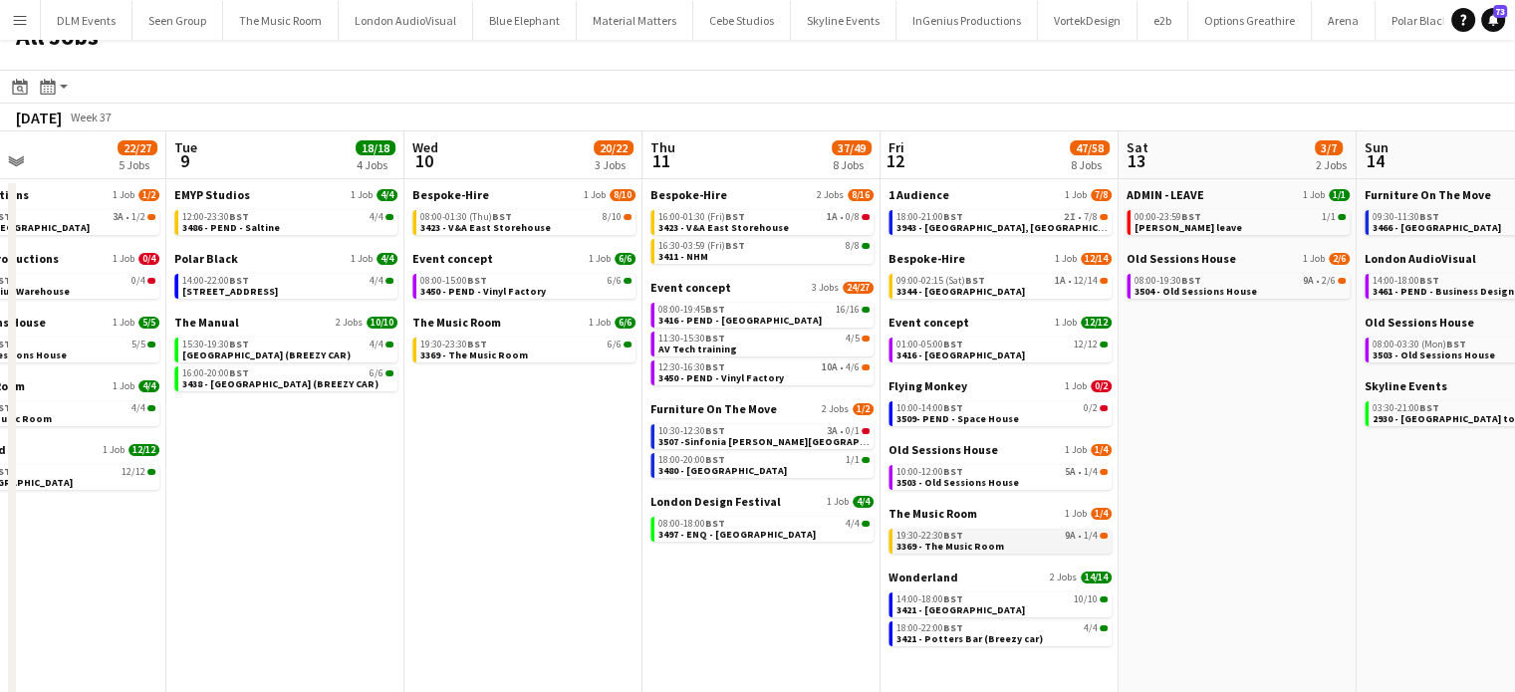
click at [1070, 541] on link "19:30-22:30 BST 9A • 1/4 3369 - The Music Room" at bounding box center [1002, 540] width 211 height 23
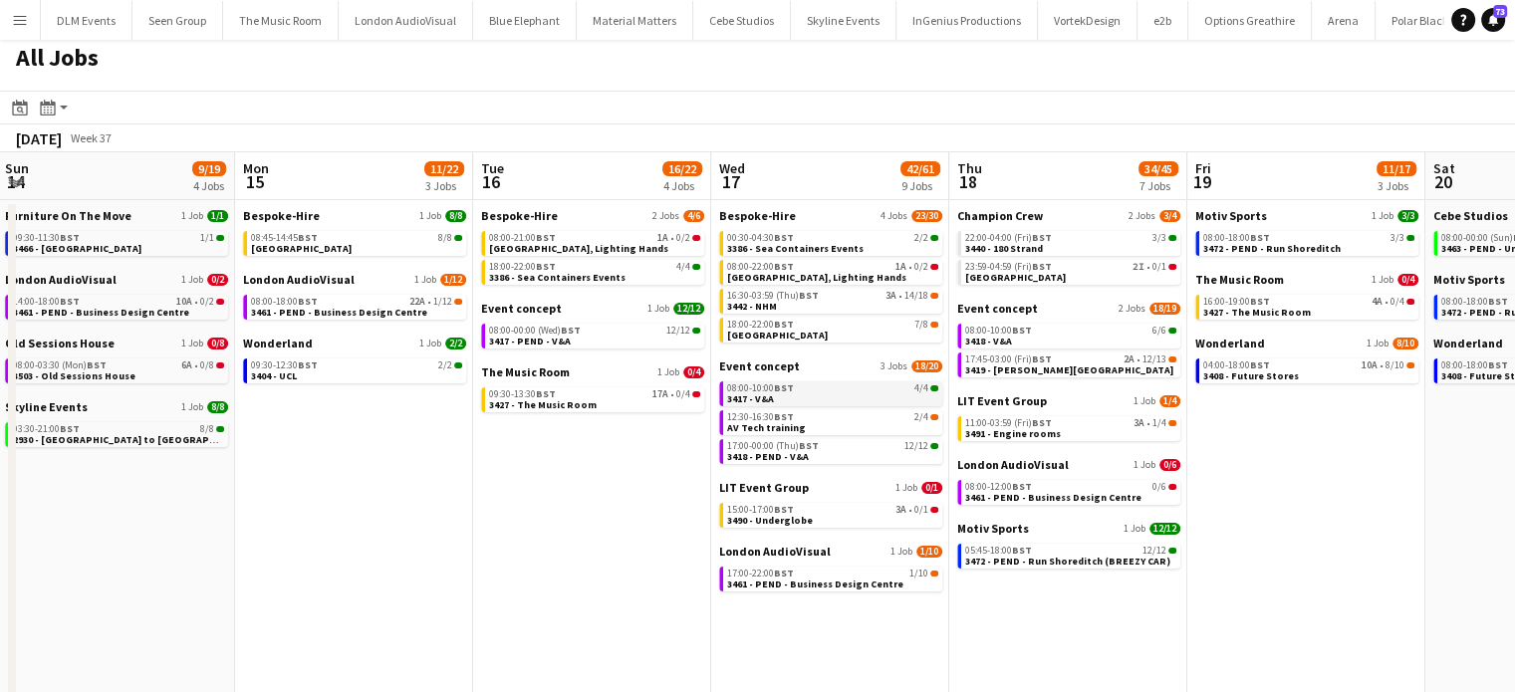
scroll to position [6, 0]
click at [809, 508] on div "15:00-17:00 BST 3A • 0/1" at bounding box center [832, 511] width 211 height 10
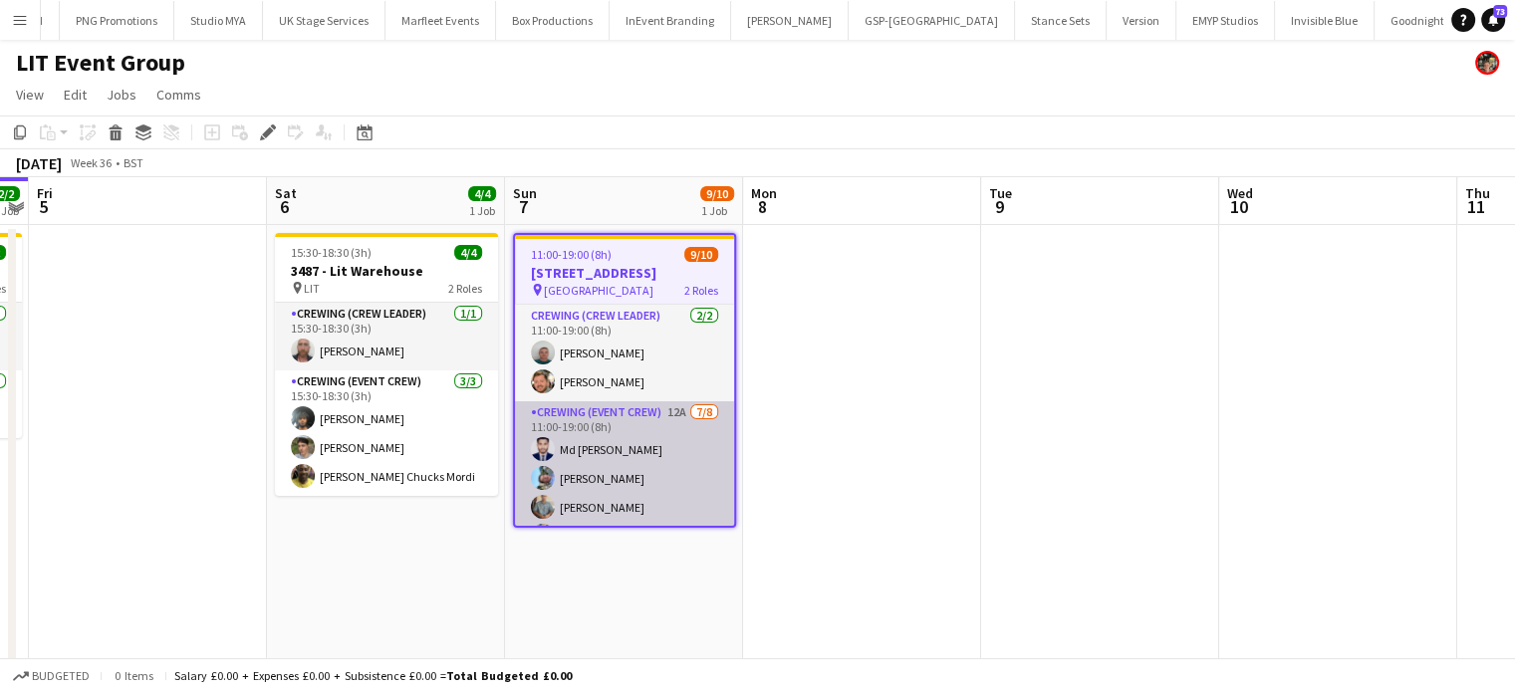
scroll to position [143, 0]
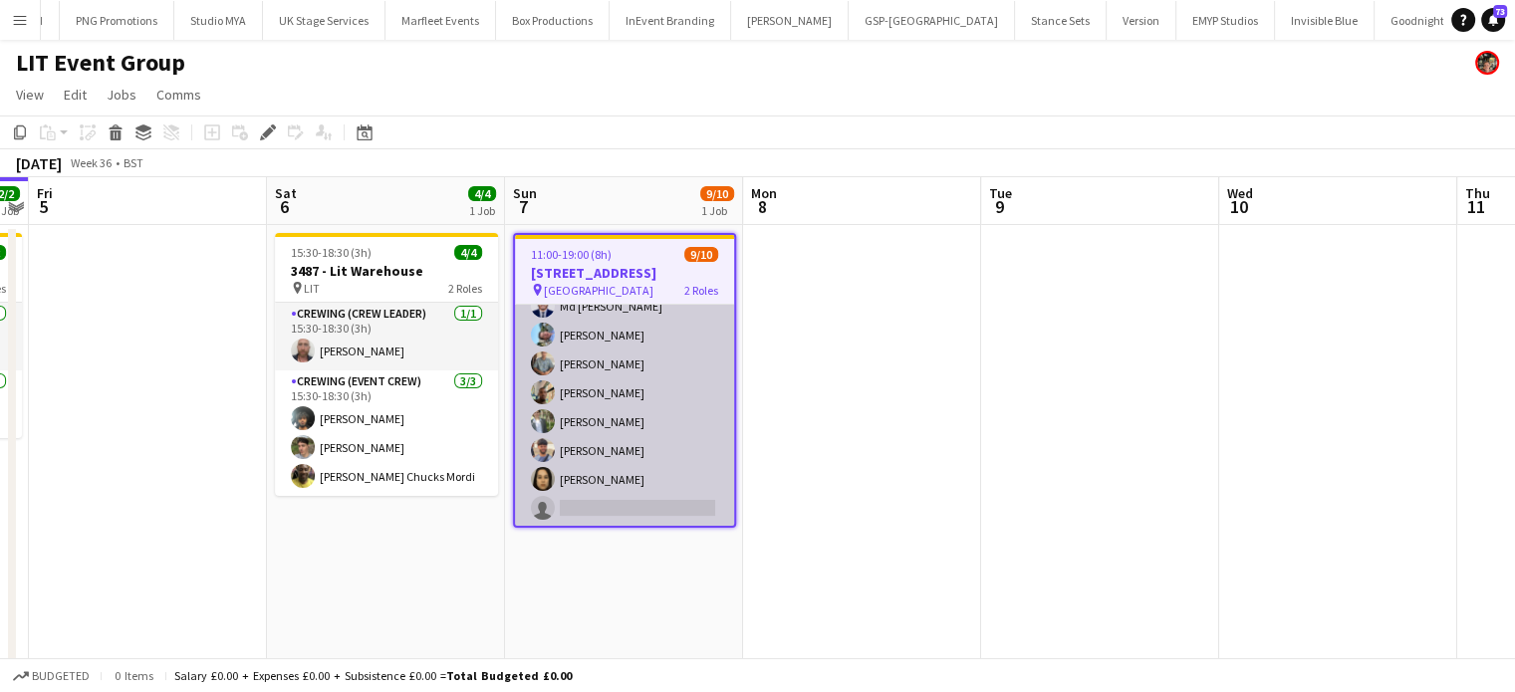
click at [658, 467] on app-card-role "Crewing (Event Crew) 12A 7/8 11:00-19:00 (8h) Md Mosabbit Hridoy Liam Kinsella …" at bounding box center [624, 393] width 219 height 270
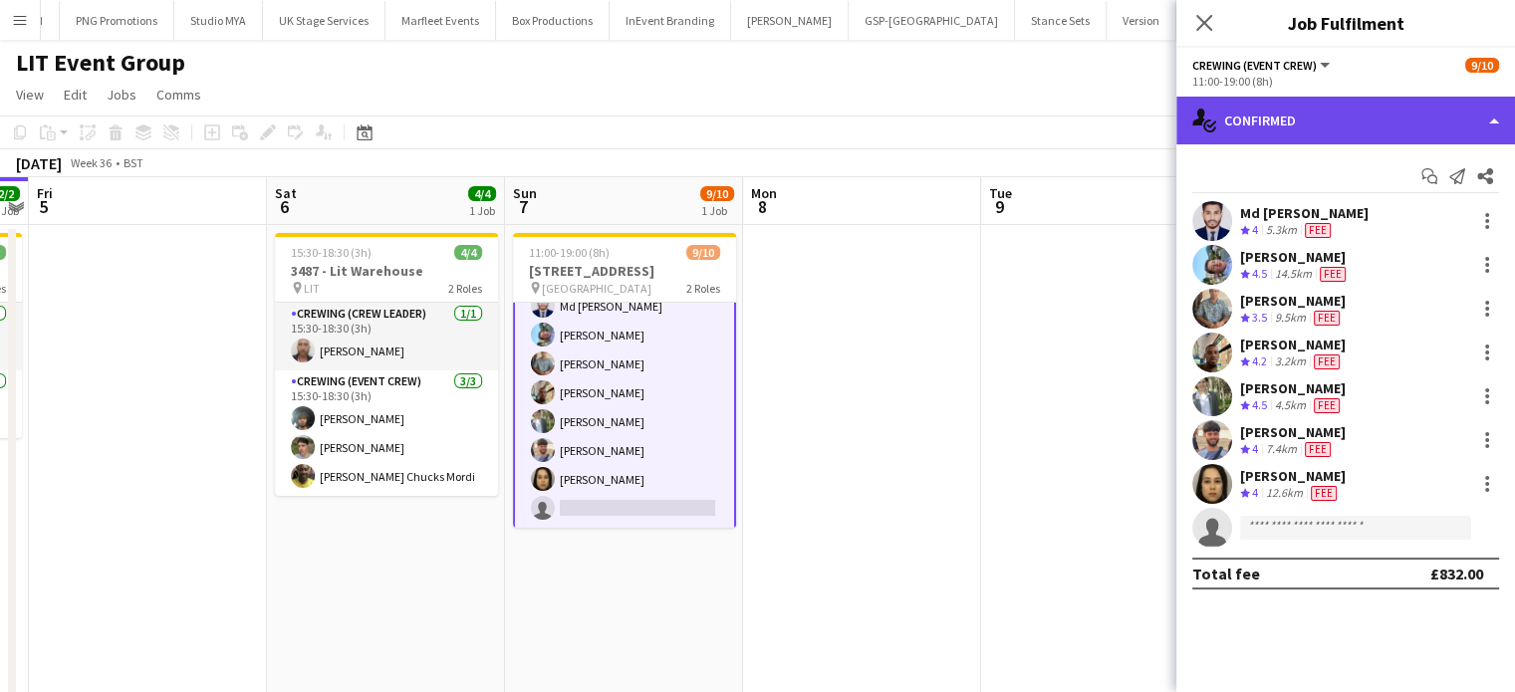
click at [1283, 138] on div "single-neutral-actions-check-2 Confirmed" at bounding box center [1346, 121] width 339 height 48
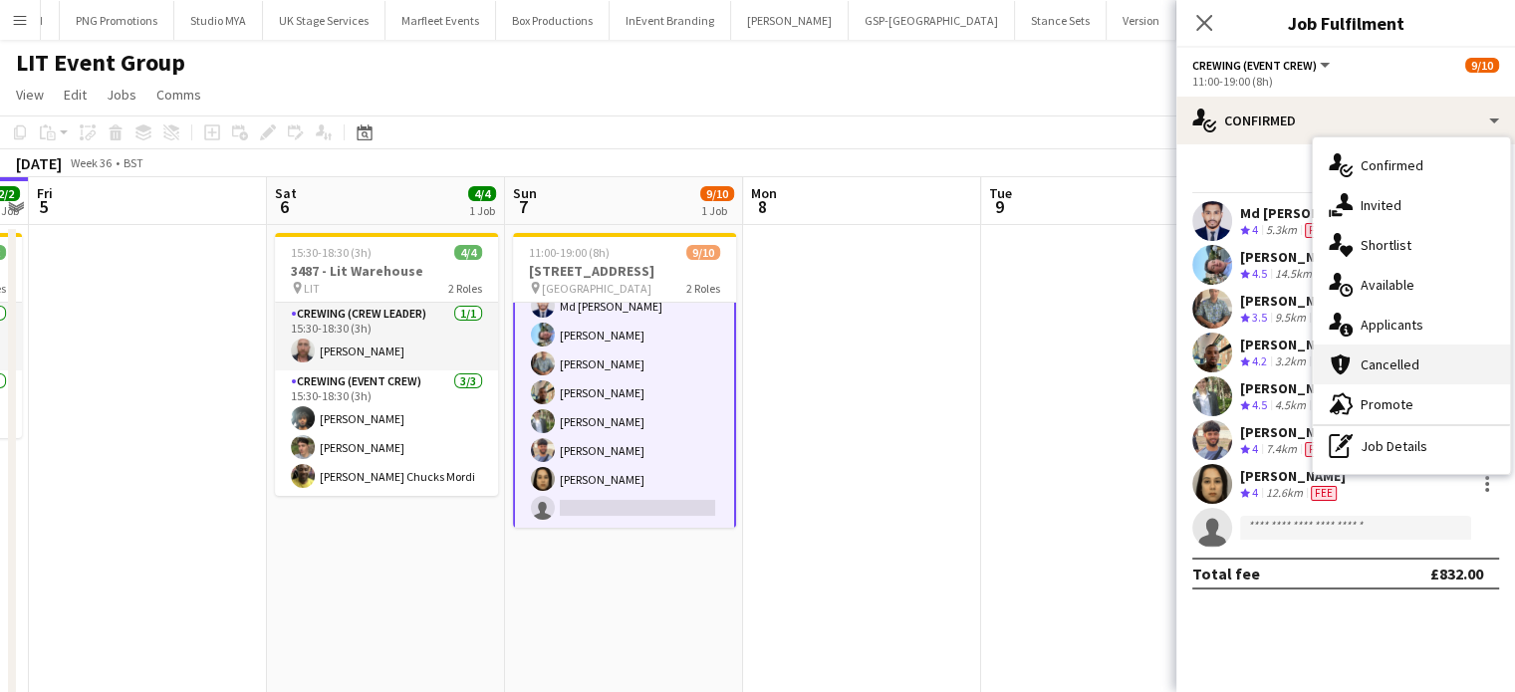
click at [1362, 370] on span "Cancelled" at bounding box center [1390, 365] width 59 height 18
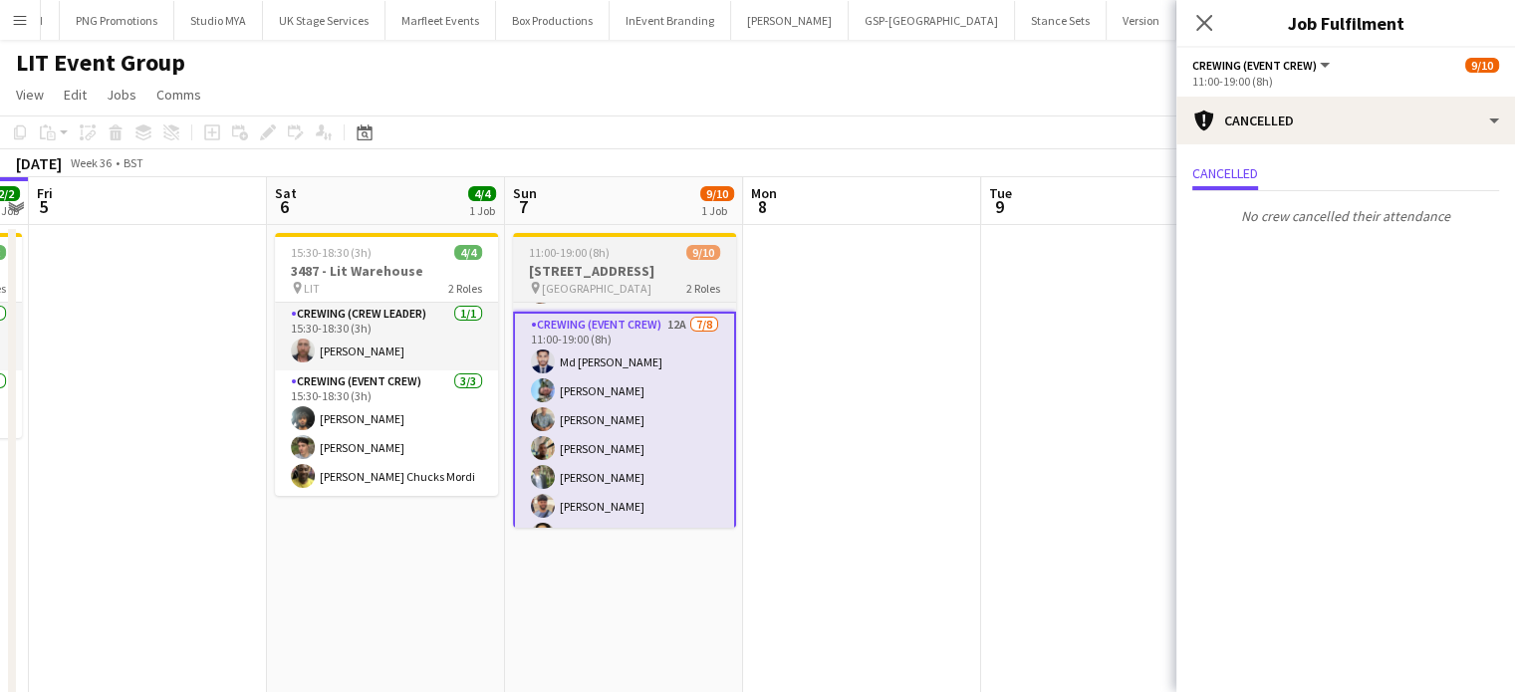
scroll to position [87, 0]
click at [650, 430] on app-card-role "Crewing (Event Crew) 12A 7/8 11:00-19:00 (8h) Md Mosabbit Hridoy Liam Kinsella …" at bounding box center [624, 450] width 223 height 274
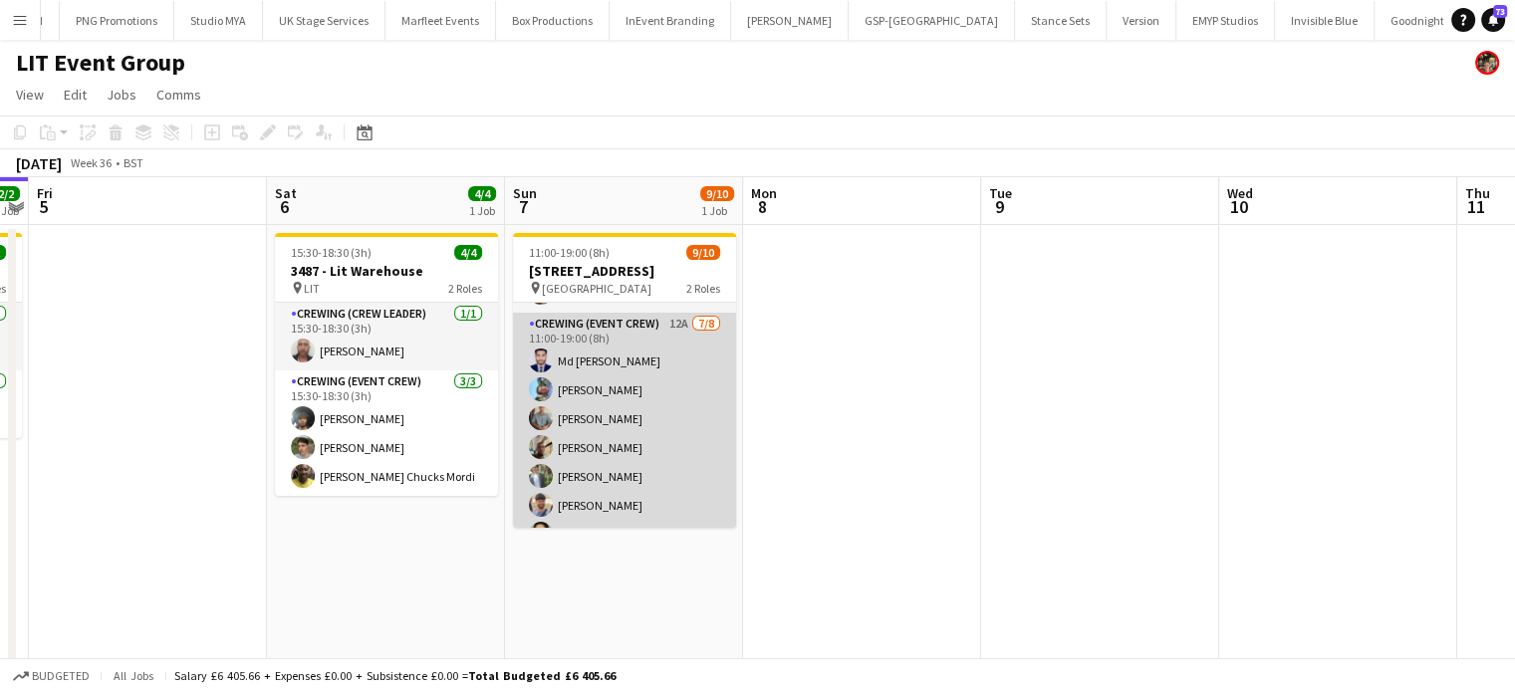
click at [650, 430] on app-card-role "Crewing (Event Crew) 12A 7/8 11:00-19:00 (8h) Md Mosabbit Hridoy Liam Kinsella …" at bounding box center [624, 448] width 223 height 270
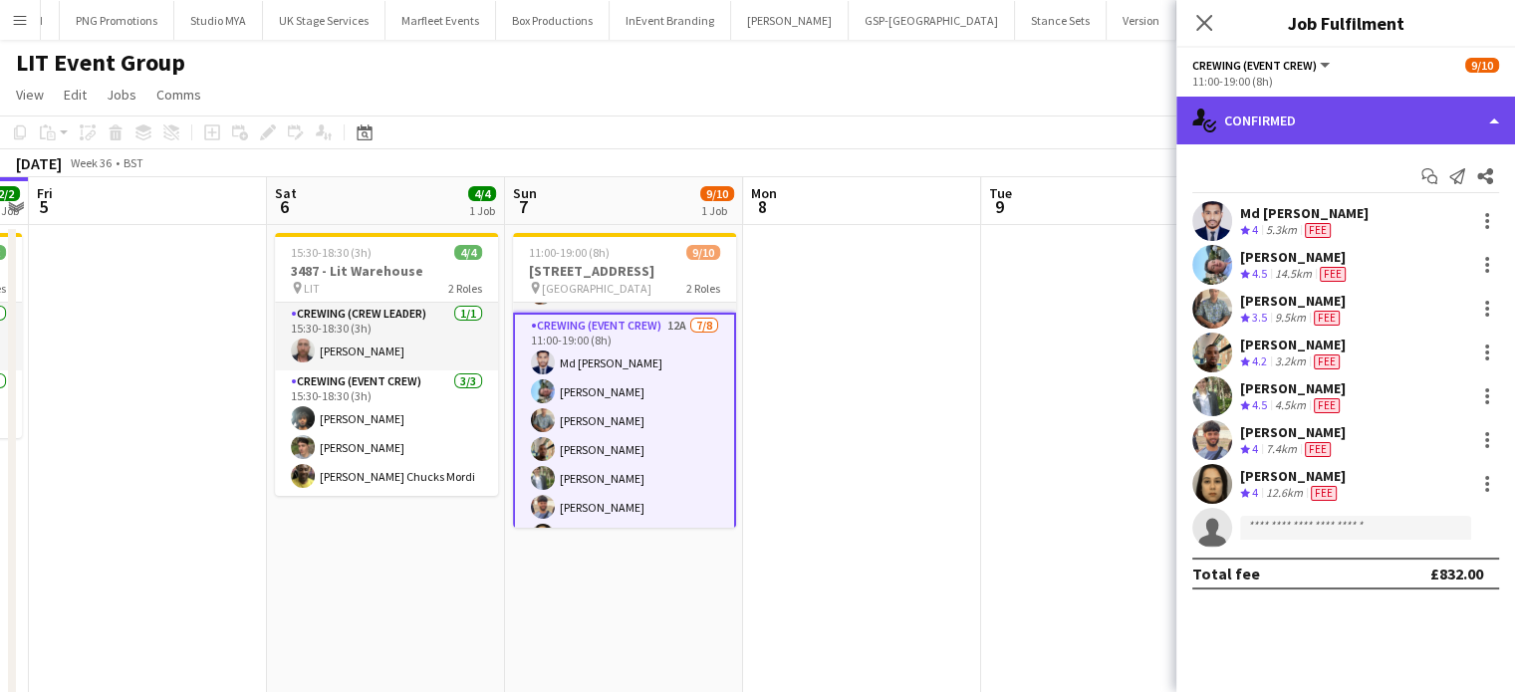
click at [1295, 130] on div "single-neutral-actions-check-2 Confirmed" at bounding box center [1346, 121] width 339 height 48
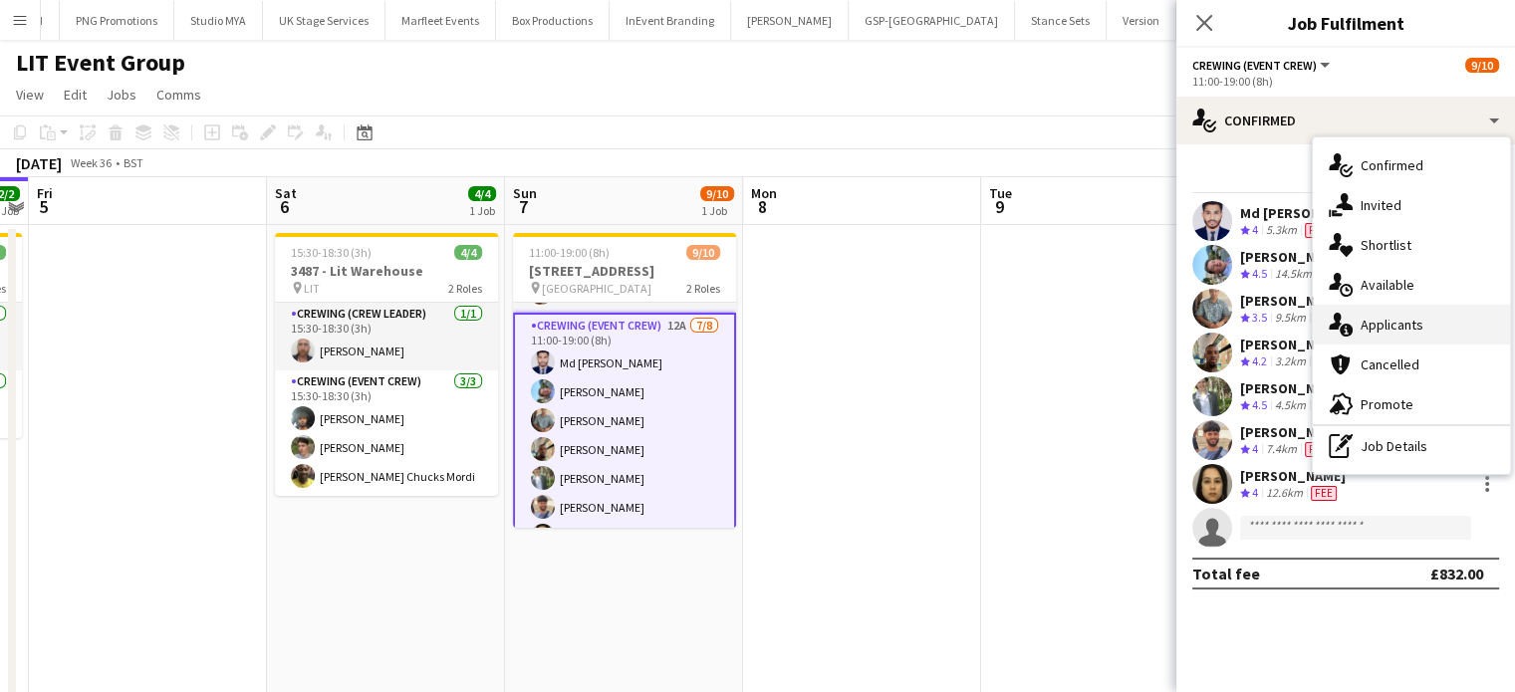
click at [1372, 331] on span "Applicants" at bounding box center [1392, 325] width 63 height 18
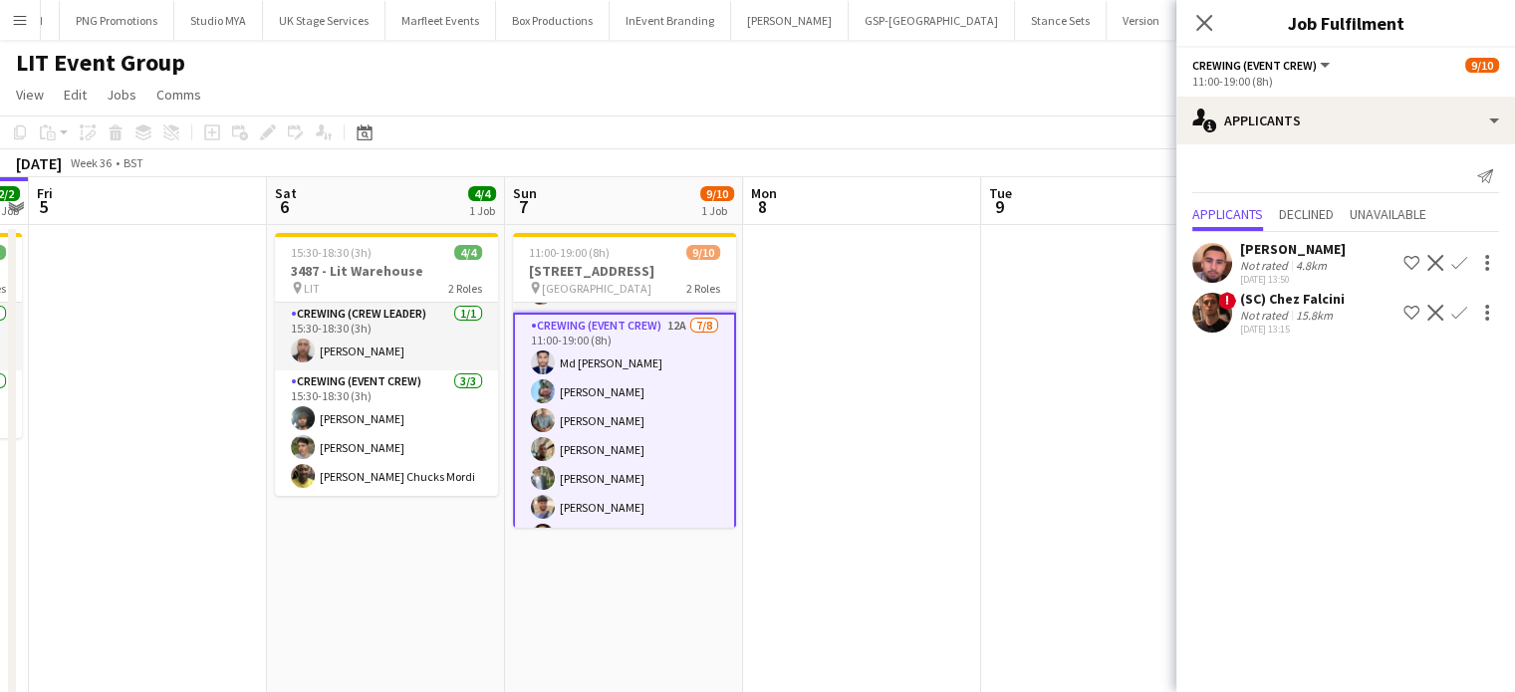
click at [1319, 297] on div "(SC) Chez Falcini" at bounding box center [1292, 299] width 105 height 18
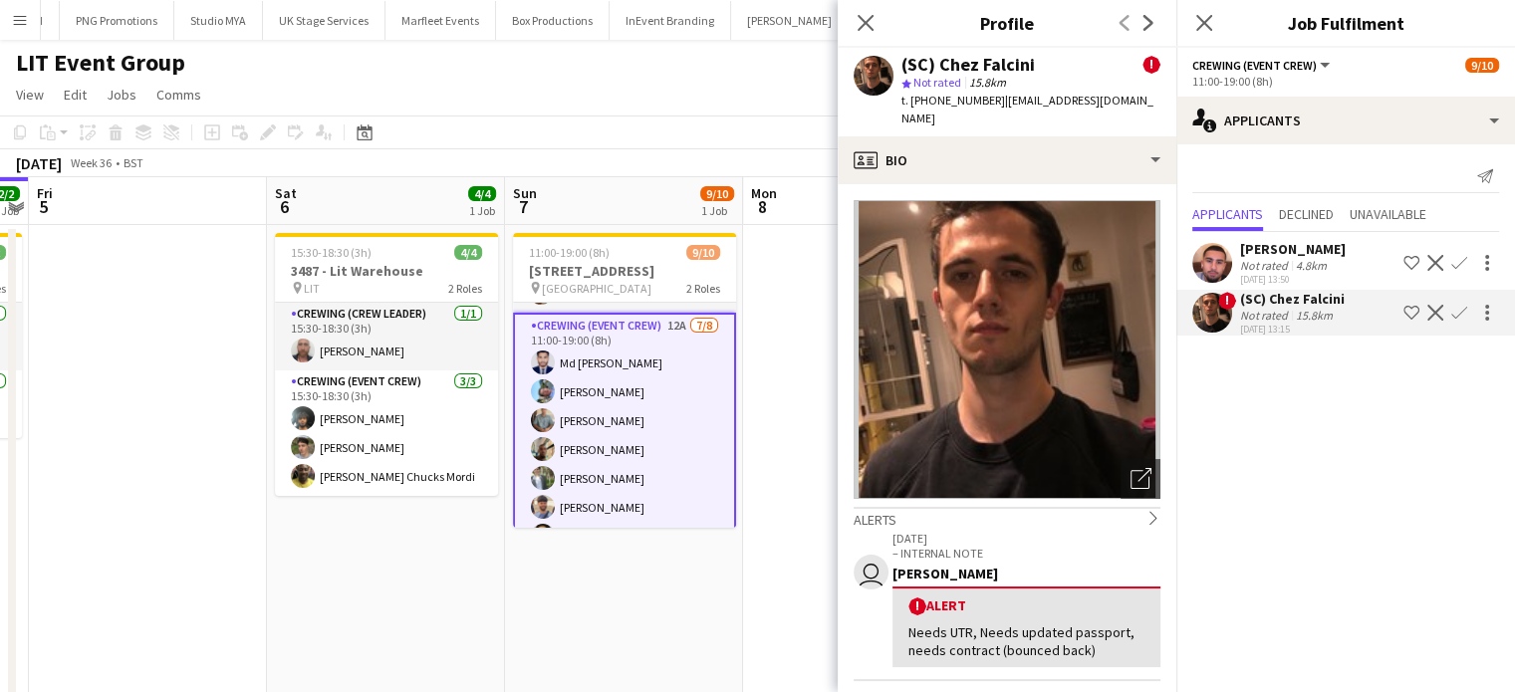
click at [1459, 259] on app-icon "Confirm" at bounding box center [1460, 263] width 16 height 16
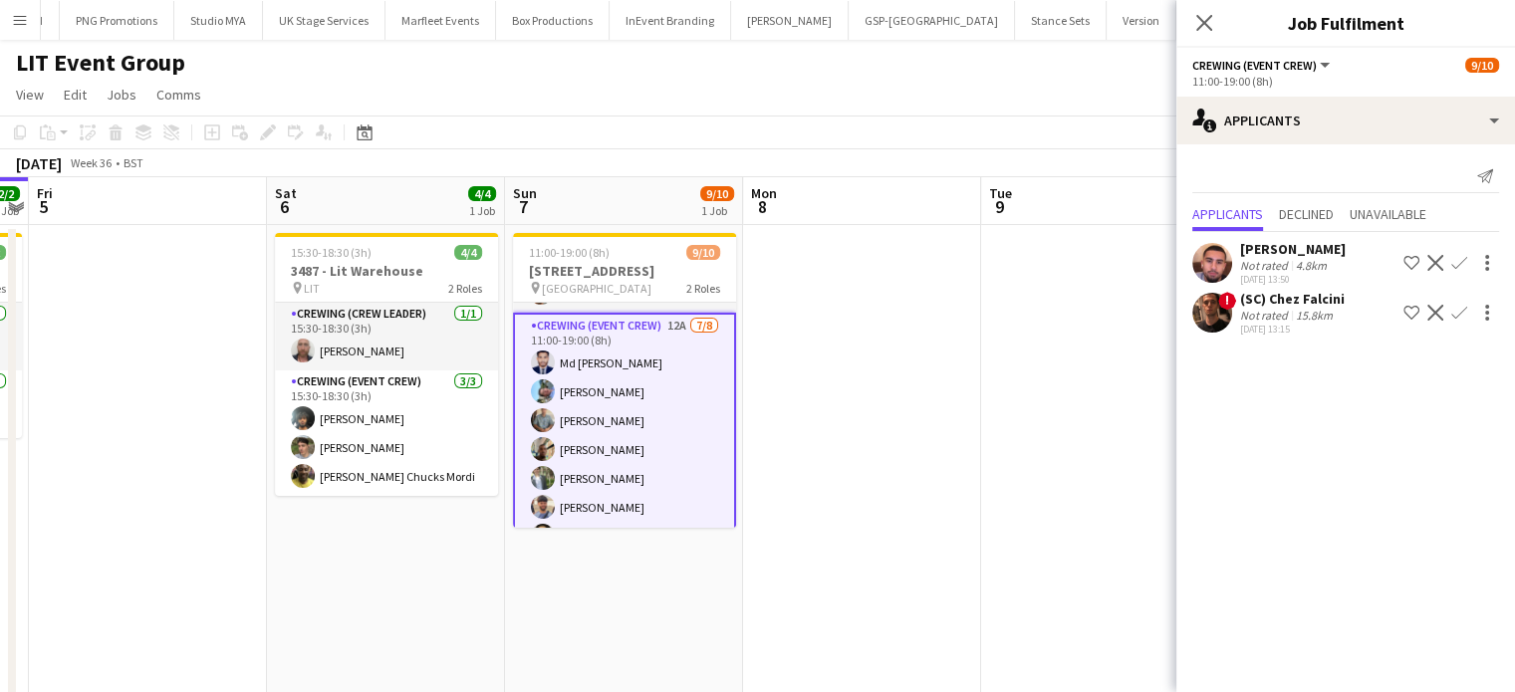
click at [1458, 270] on app-icon "Confirm" at bounding box center [1460, 263] width 16 height 16
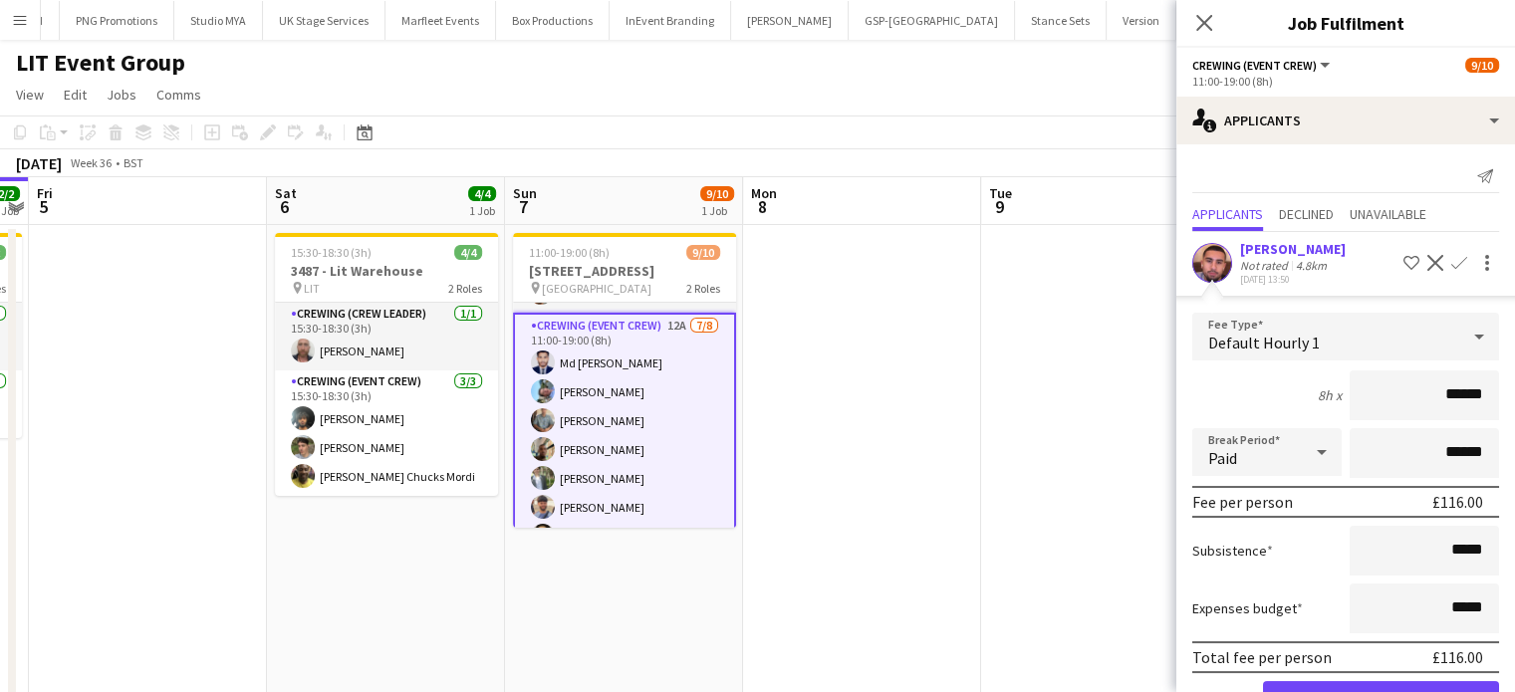
click at [1287, 255] on div "Giorgio Minoletti" at bounding box center [1293, 249] width 106 height 18
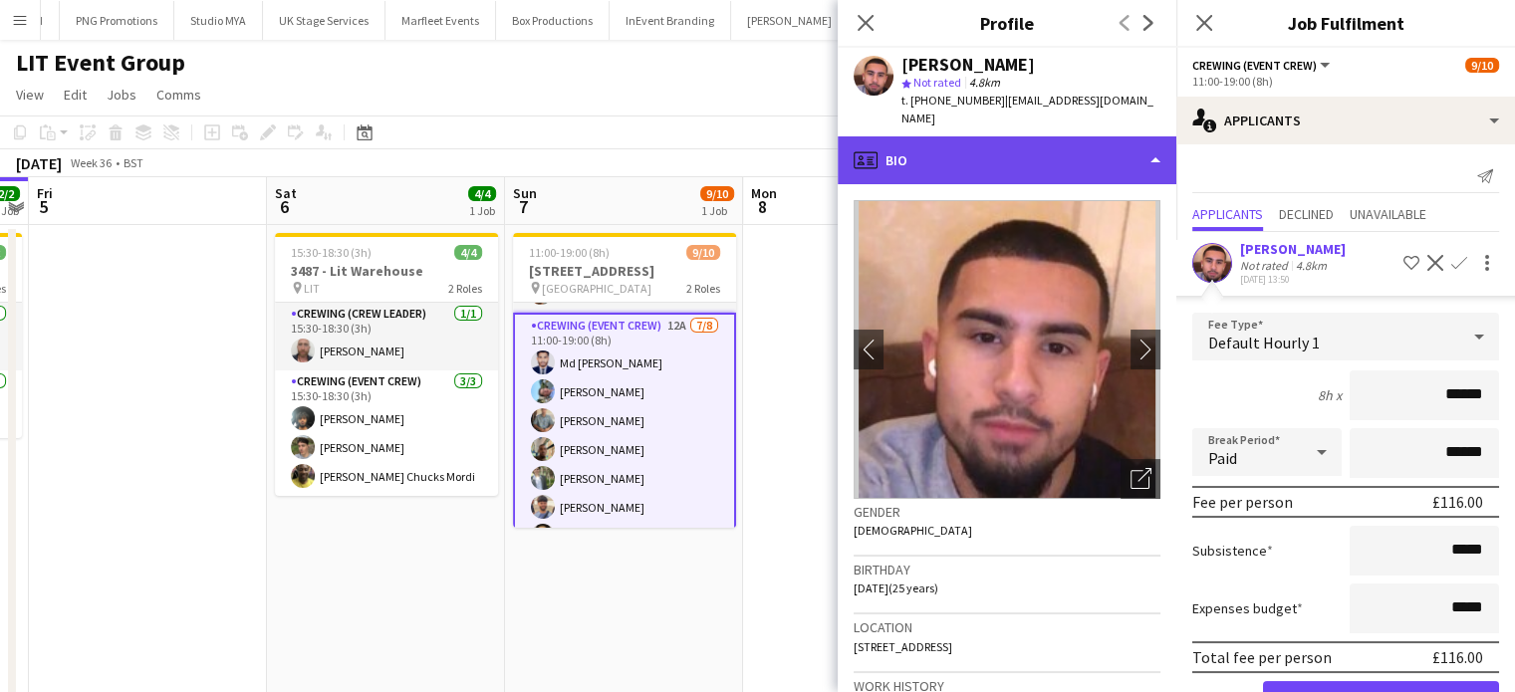
click at [1047, 137] on div "profile Bio" at bounding box center [1007, 161] width 339 height 48
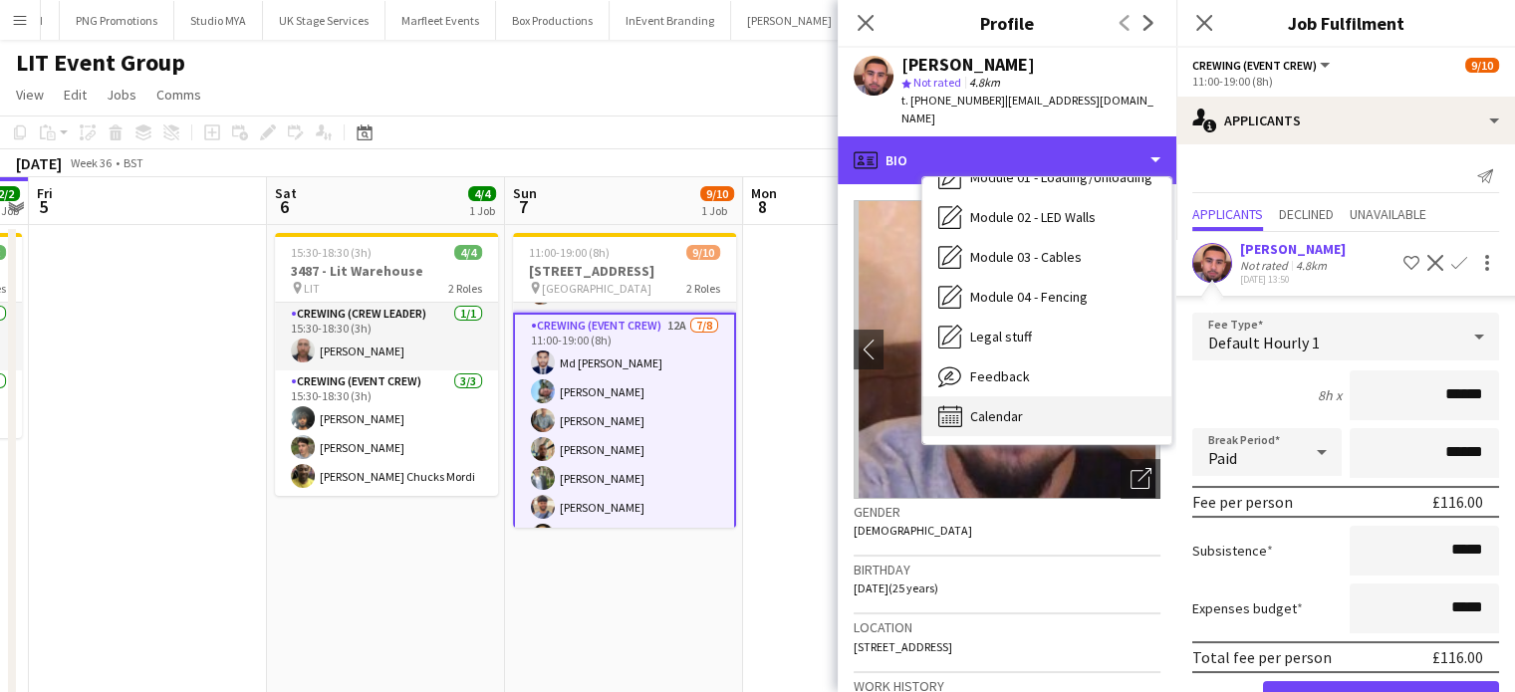
scroll to position [425, 0]
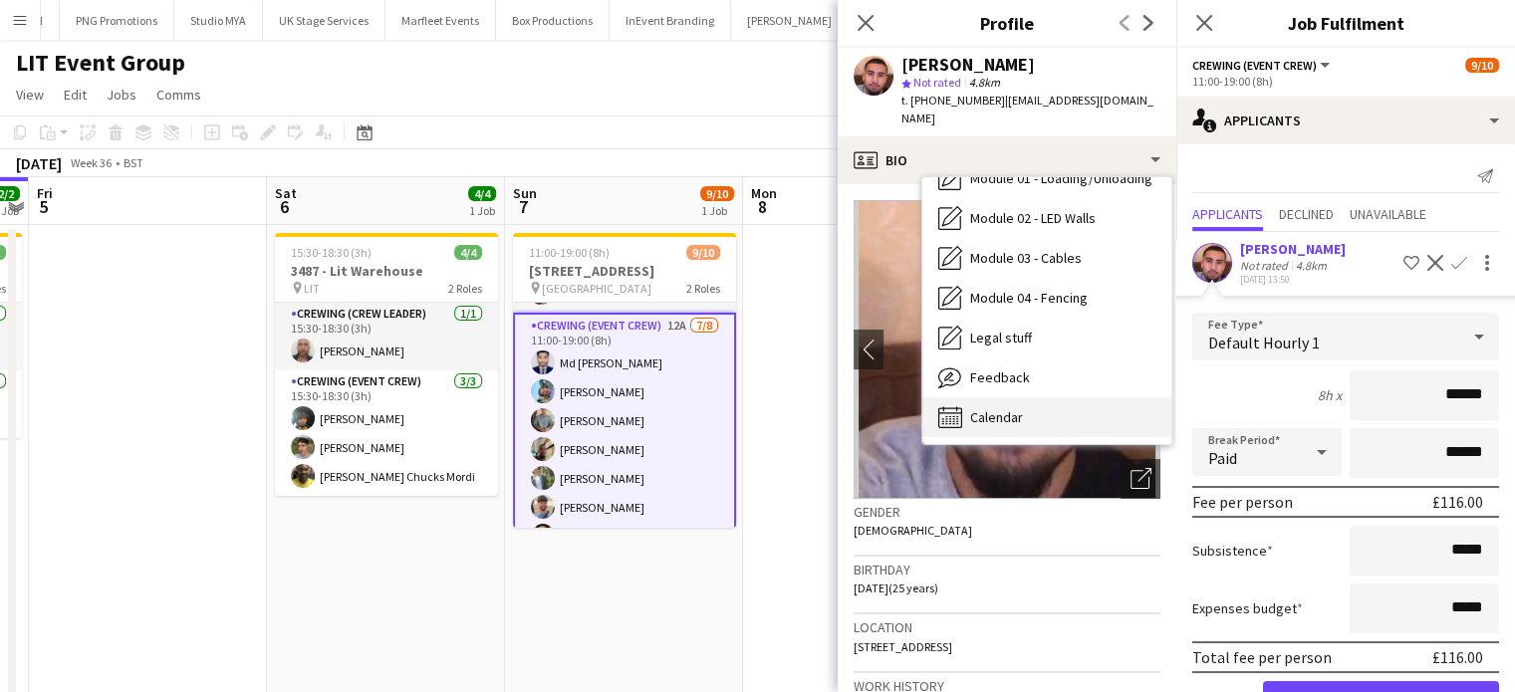
click at [1023, 398] on div "Calendar Calendar" at bounding box center [1047, 418] width 249 height 40
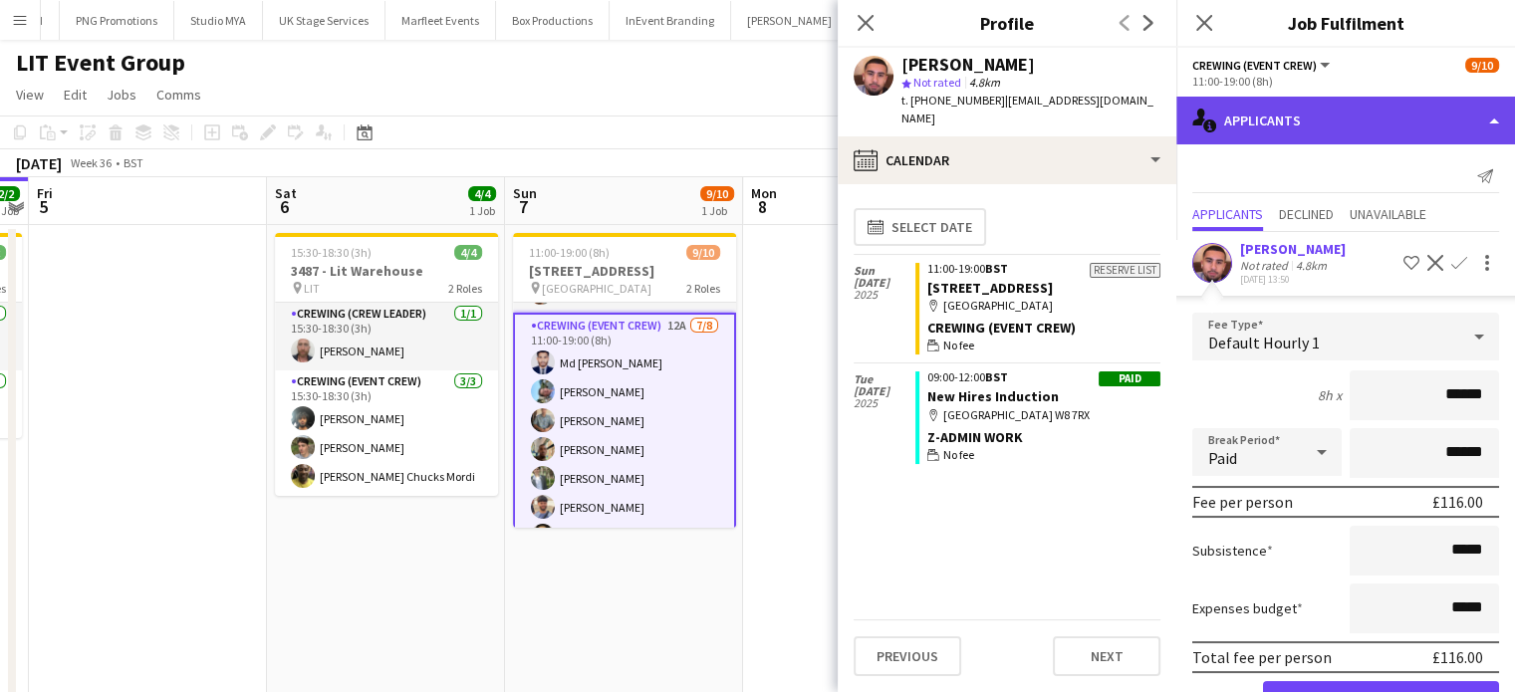
click at [1345, 132] on div "single-neutral-actions-information Applicants" at bounding box center [1346, 121] width 339 height 48
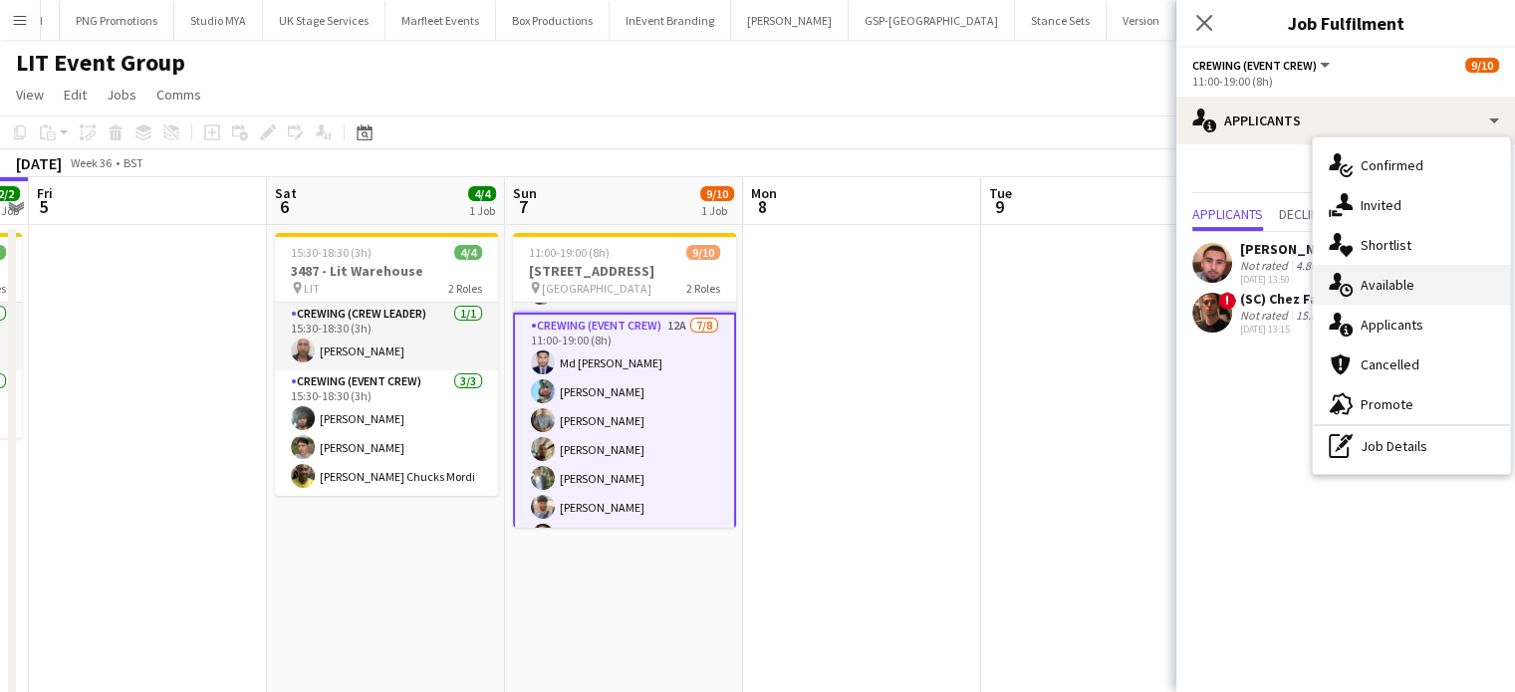
click at [1393, 282] on span "Available" at bounding box center [1388, 285] width 54 height 18
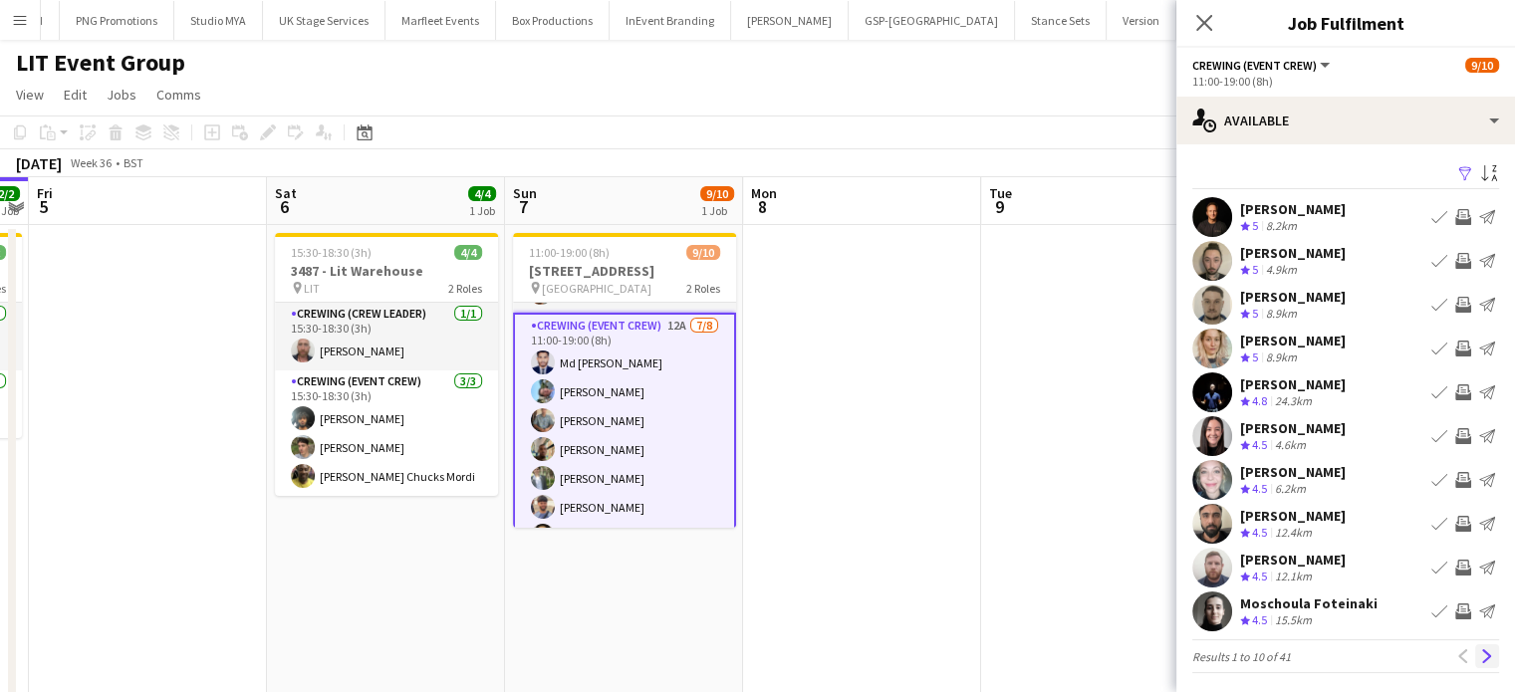
click at [1480, 654] on button "Next" at bounding box center [1488, 657] width 24 height 24
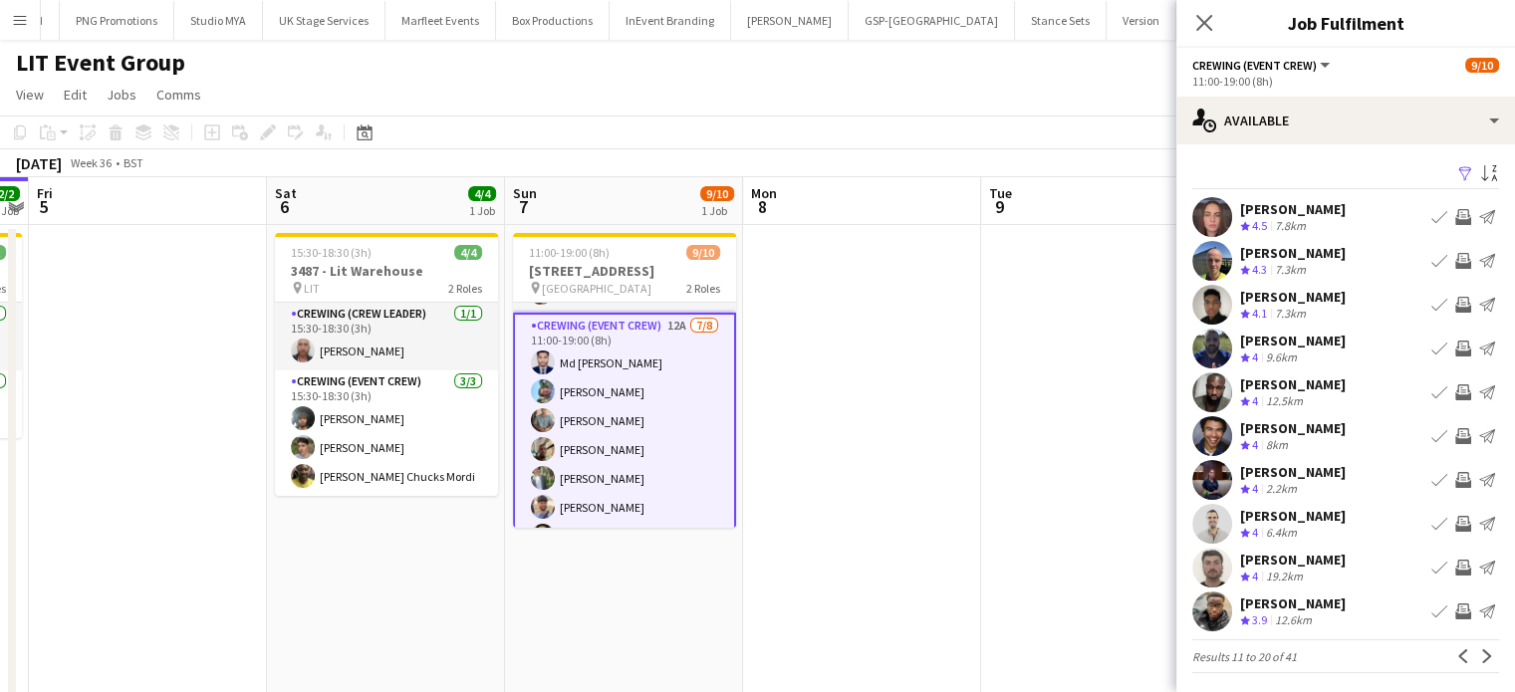
click at [1456, 606] on app-icon "Invite crew" at bounding box center [1464, 612] width 16 height 16
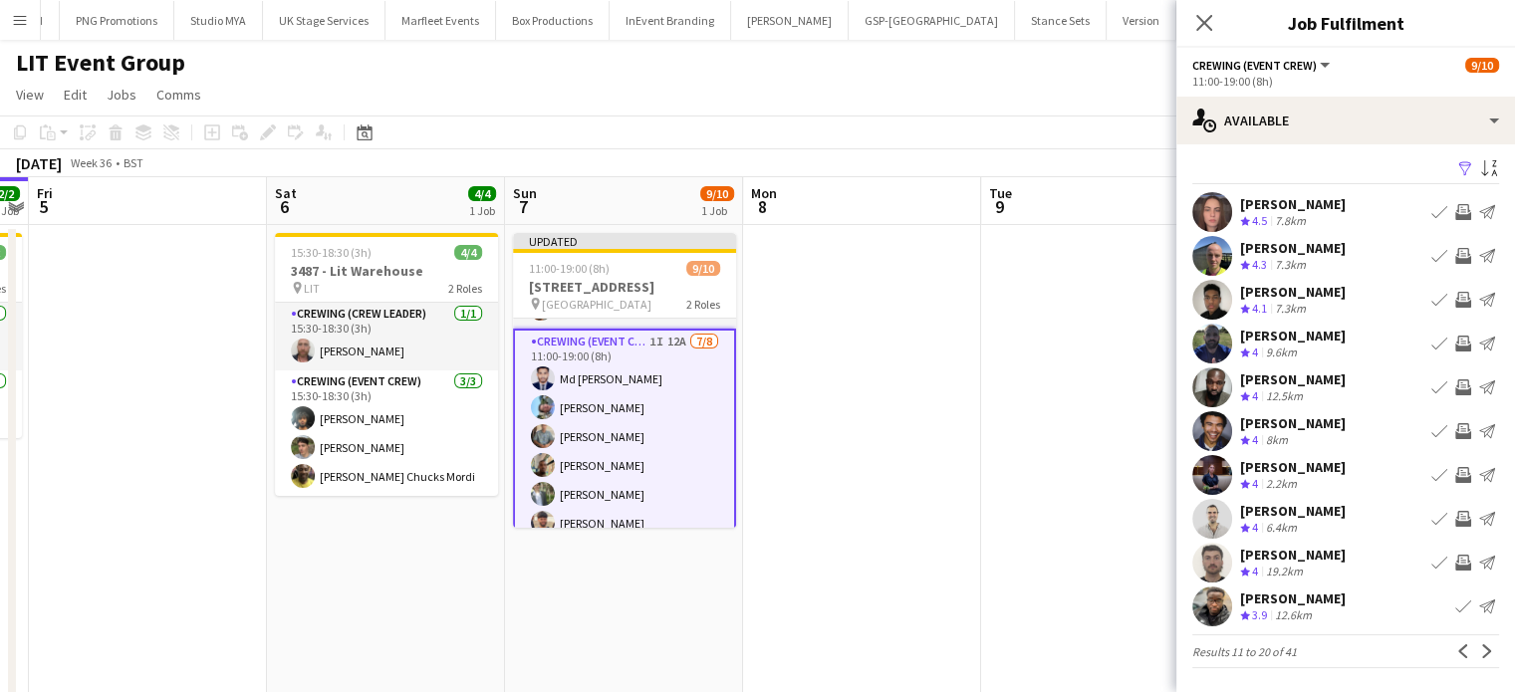
scroll to position [4, 0]
click at [1481, 646] on app-icon "Next" at bounding box center [1488, 653] width 14 height 14
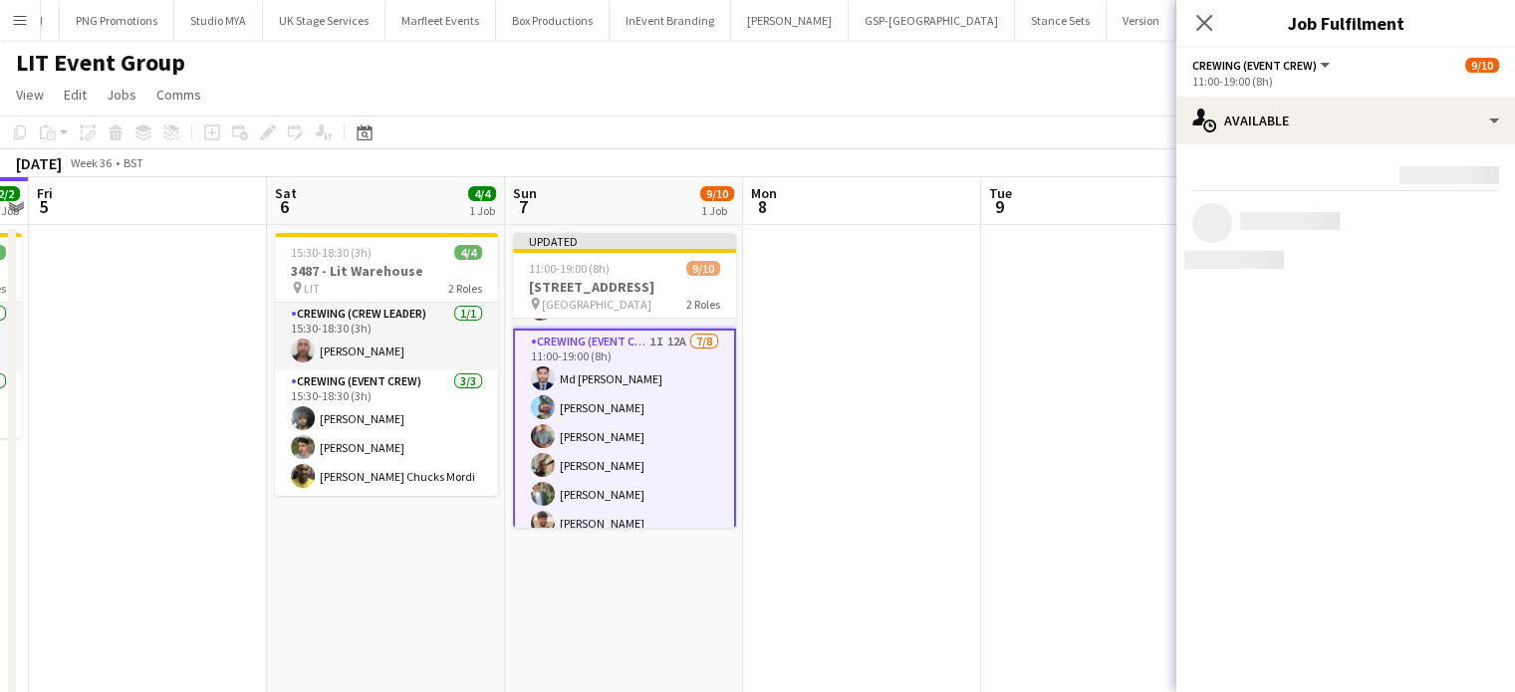
scroll to position [0, 0]
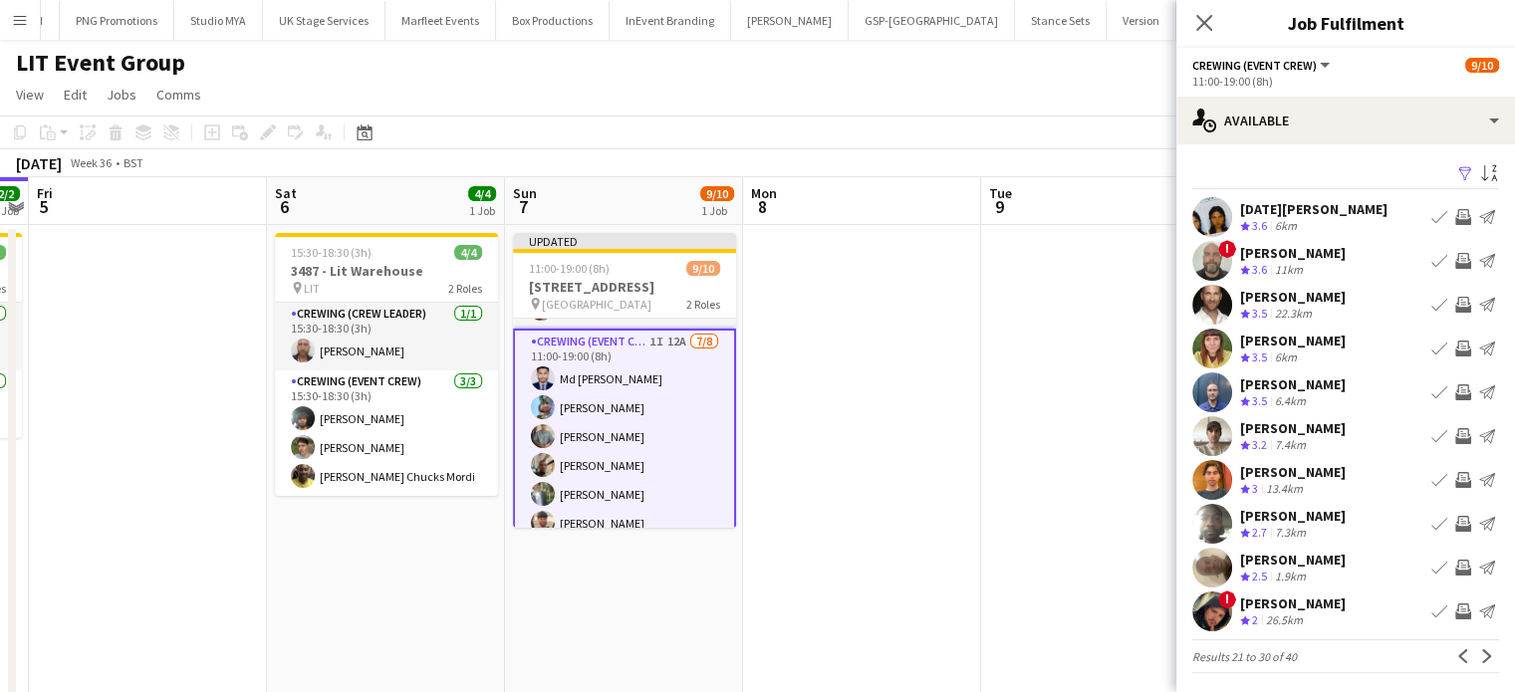
click at [1456, 429] on app-icon "Invite crew" at bounding box center [1464, 436] width 16 height 16
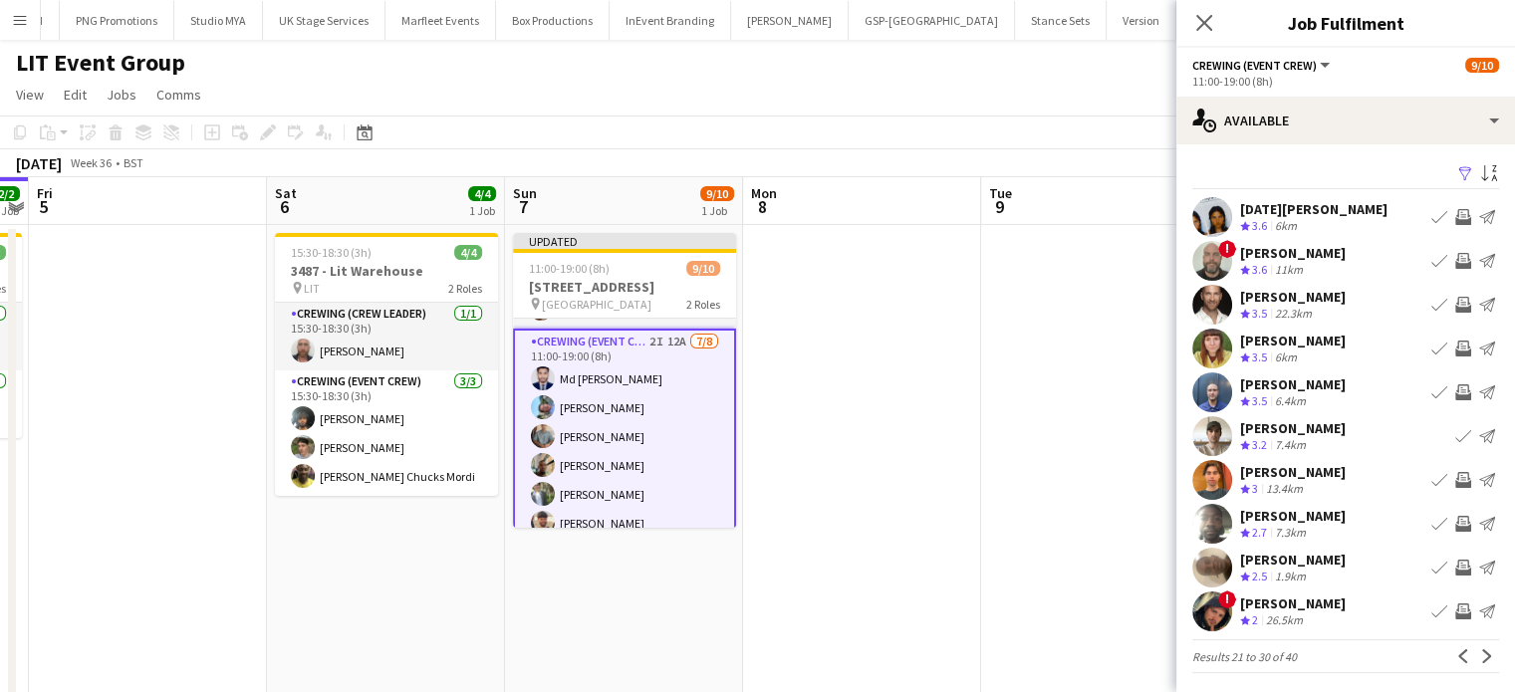
click at [1456, 215] on app-icon "Invite crew" at bounding box center [1464, 217] width 16 height 16
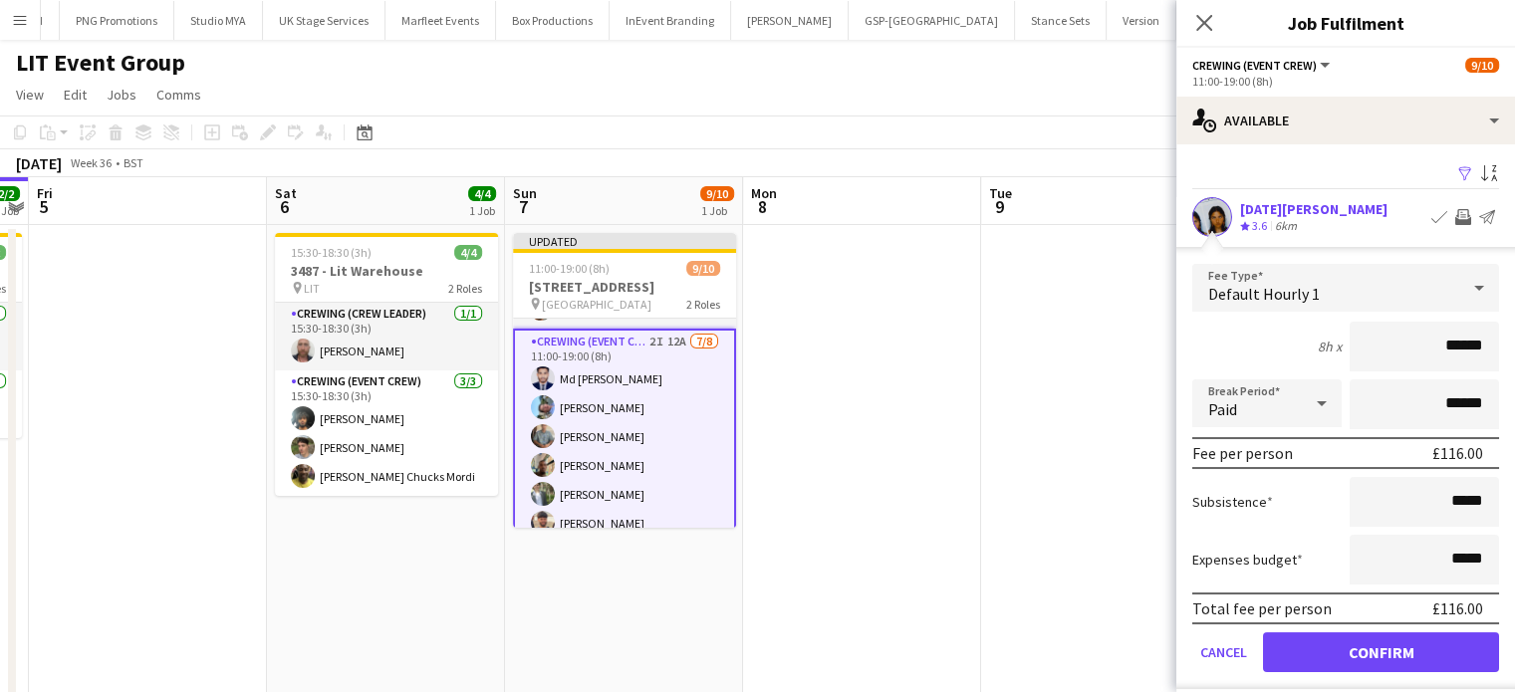
click button "Confirm" at bounding box center [1381, 653] width 236 height 40
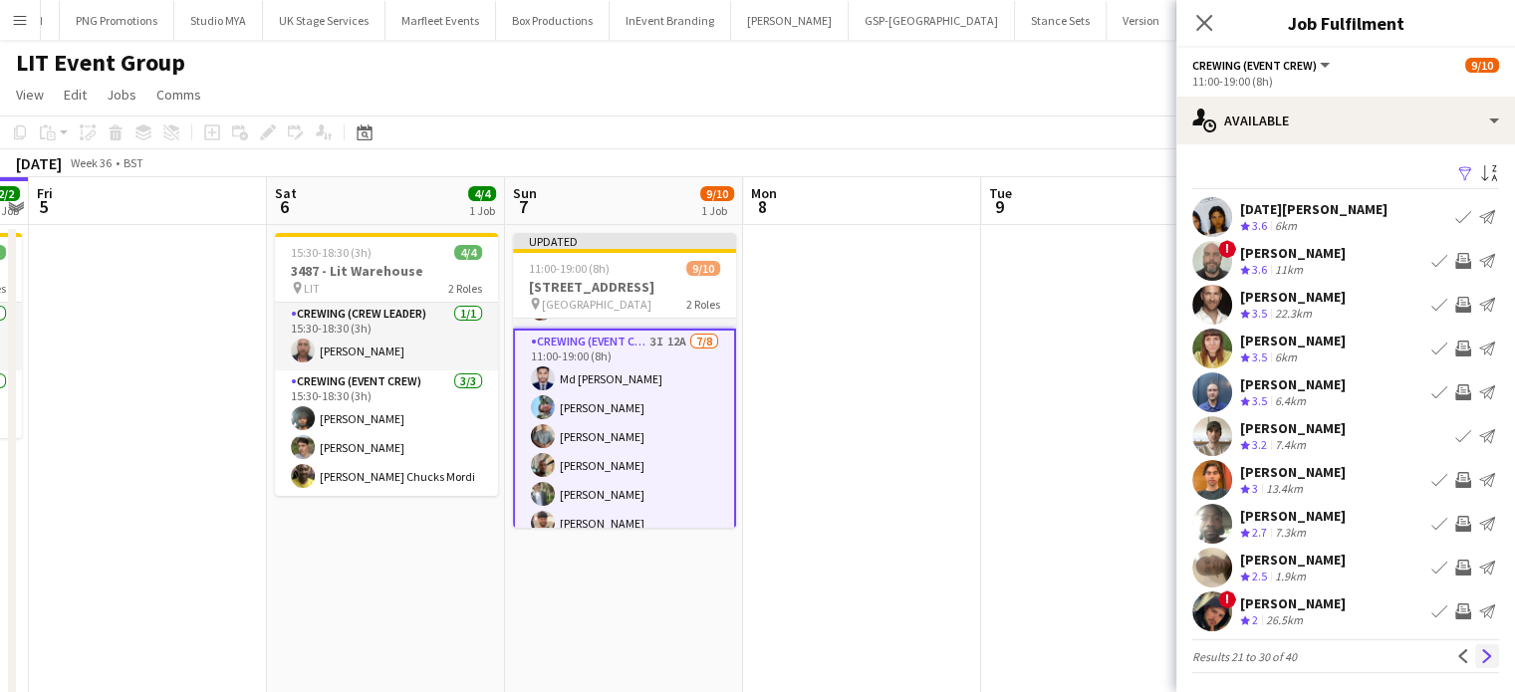
click at [1481, 660] on app-icon "Next" at bounding box center [1488, 657] width 14 height 14
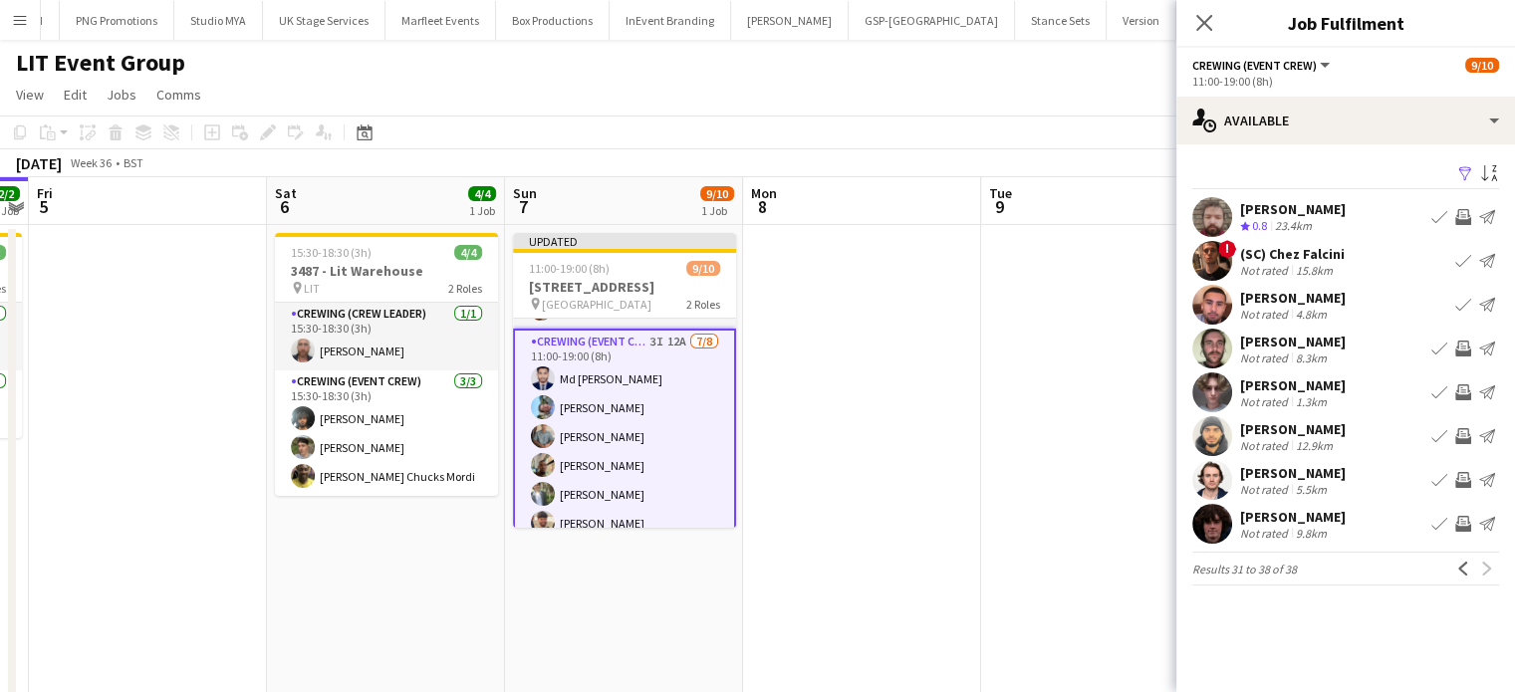
click at [944, 403] on app-date-cell at bounding box center [862, 479] width 238 height 508
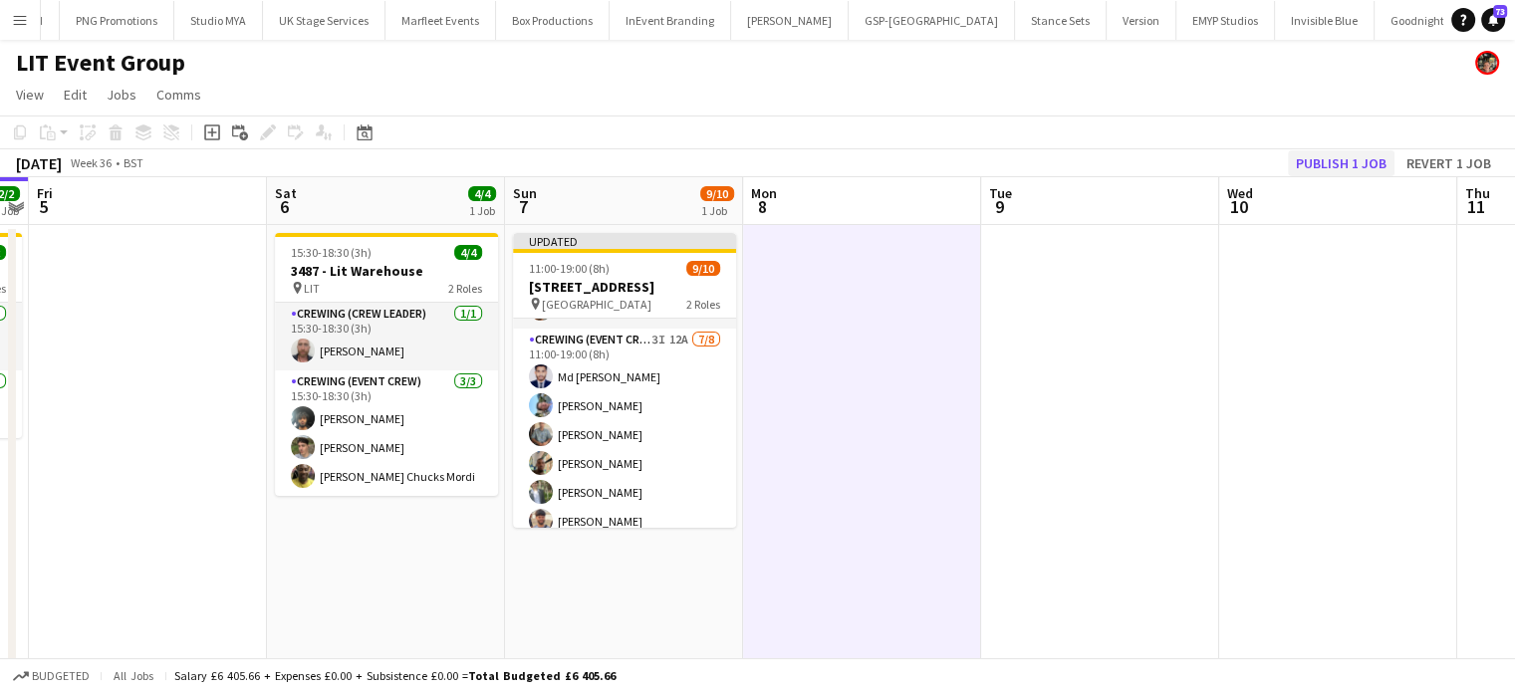
drag, startPoint x: 1302, startPoint y: 204, endPoint x: 1335, endPoint y: 170, distance: 47.2
click at [1307, 189] on app-board-header-date "Wed 10" at bounding box center [1339, 201] width 238 height 48
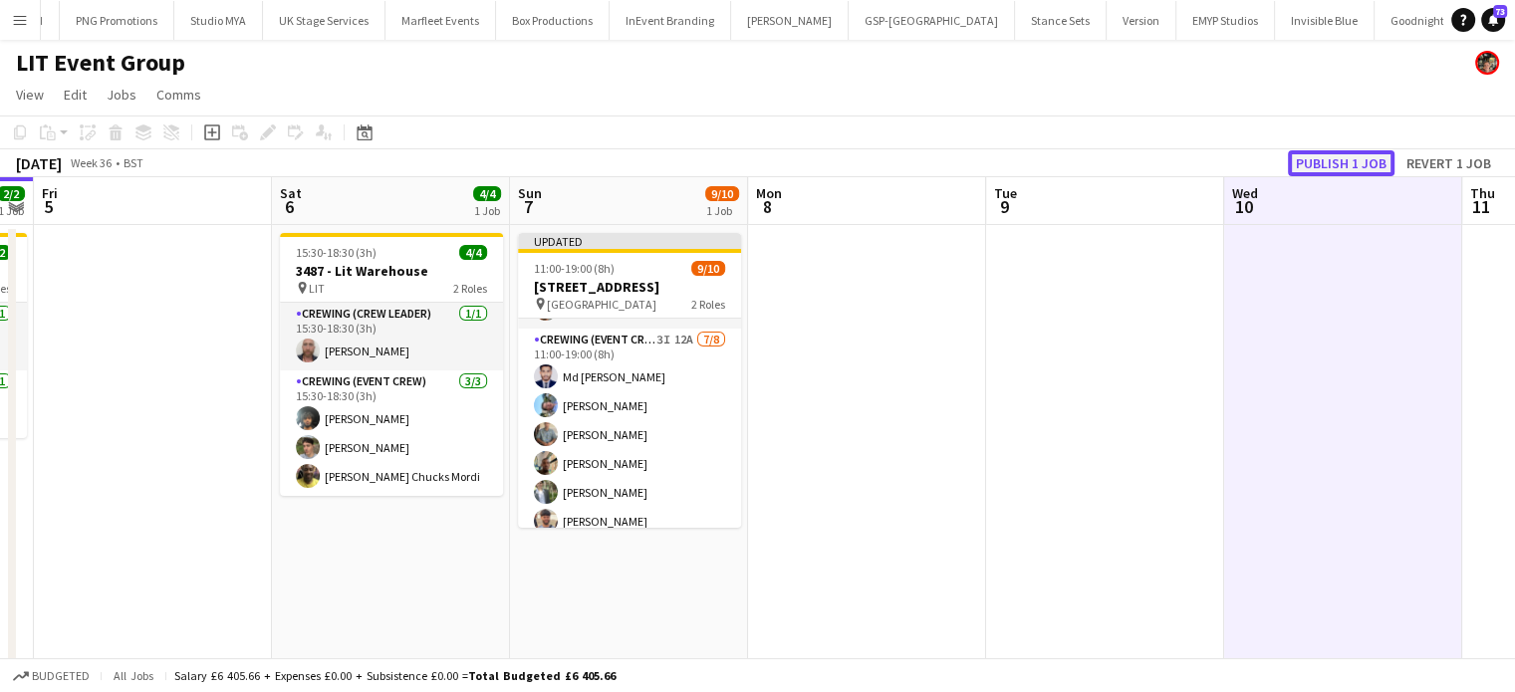
click at [1333, 161] on button "Publish 1 job" at bounding box center [1341, 163] width 107 height 26
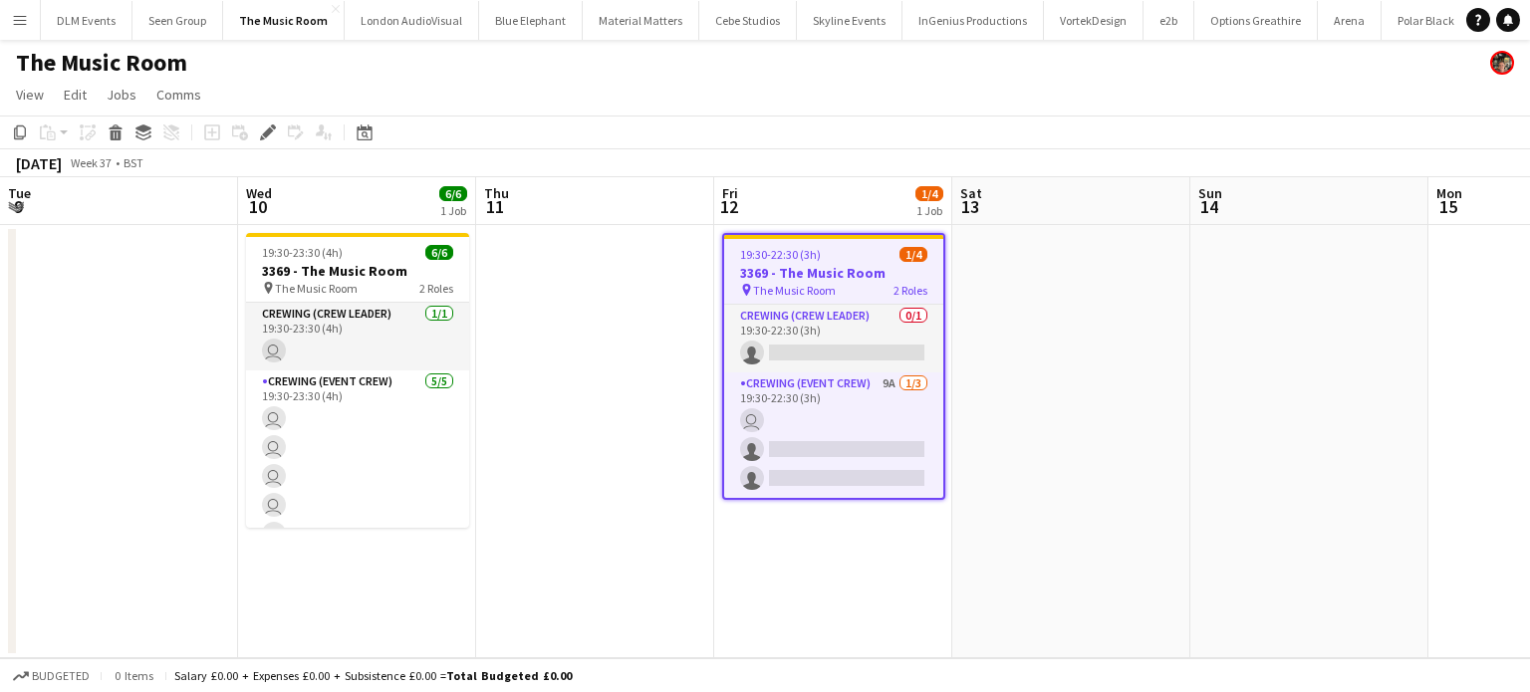
scroll to position [0, 685]
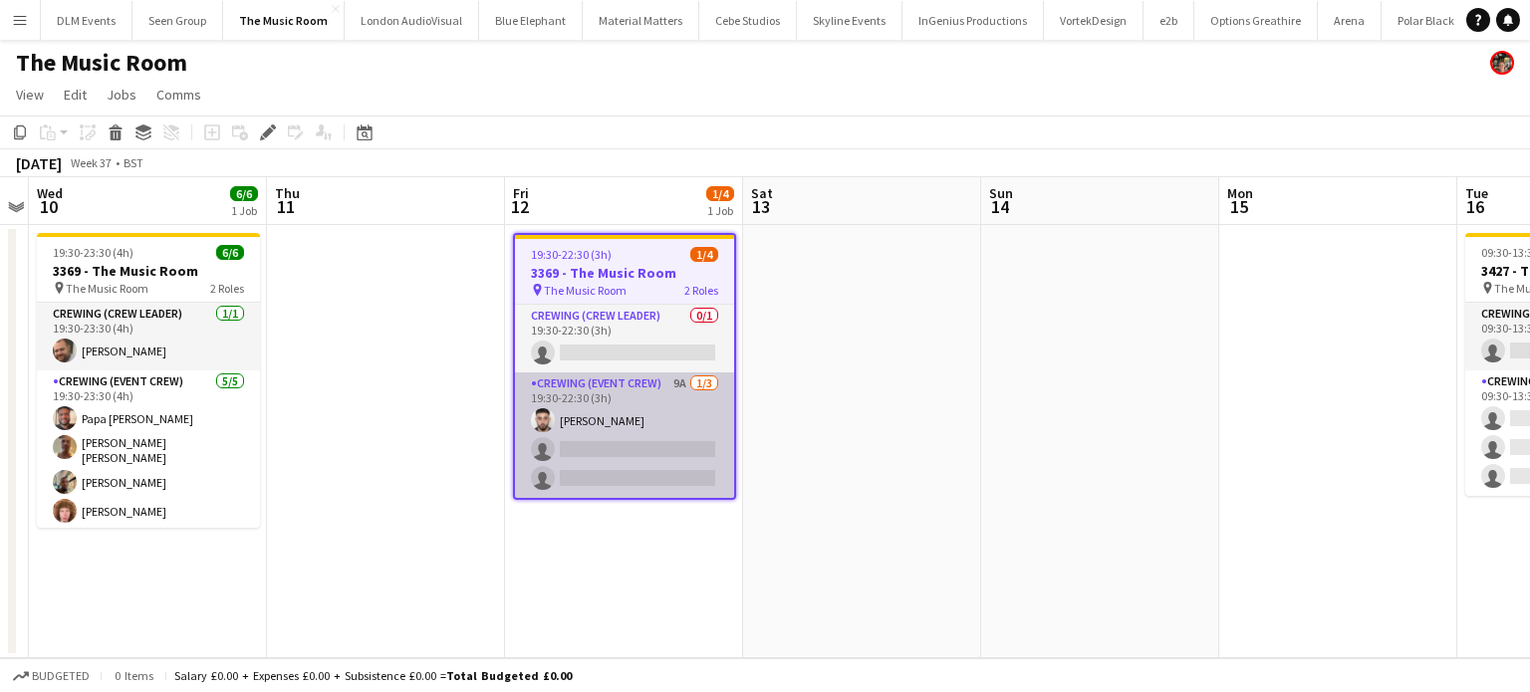
click at [680, 471] on app-card-role "Crewing (Event Crew) 9A 1/3 19:30-22:30 (3h) Caleb Caffoor single-neutral-actio…" at bounding box center [624, 436] width 219 height 126
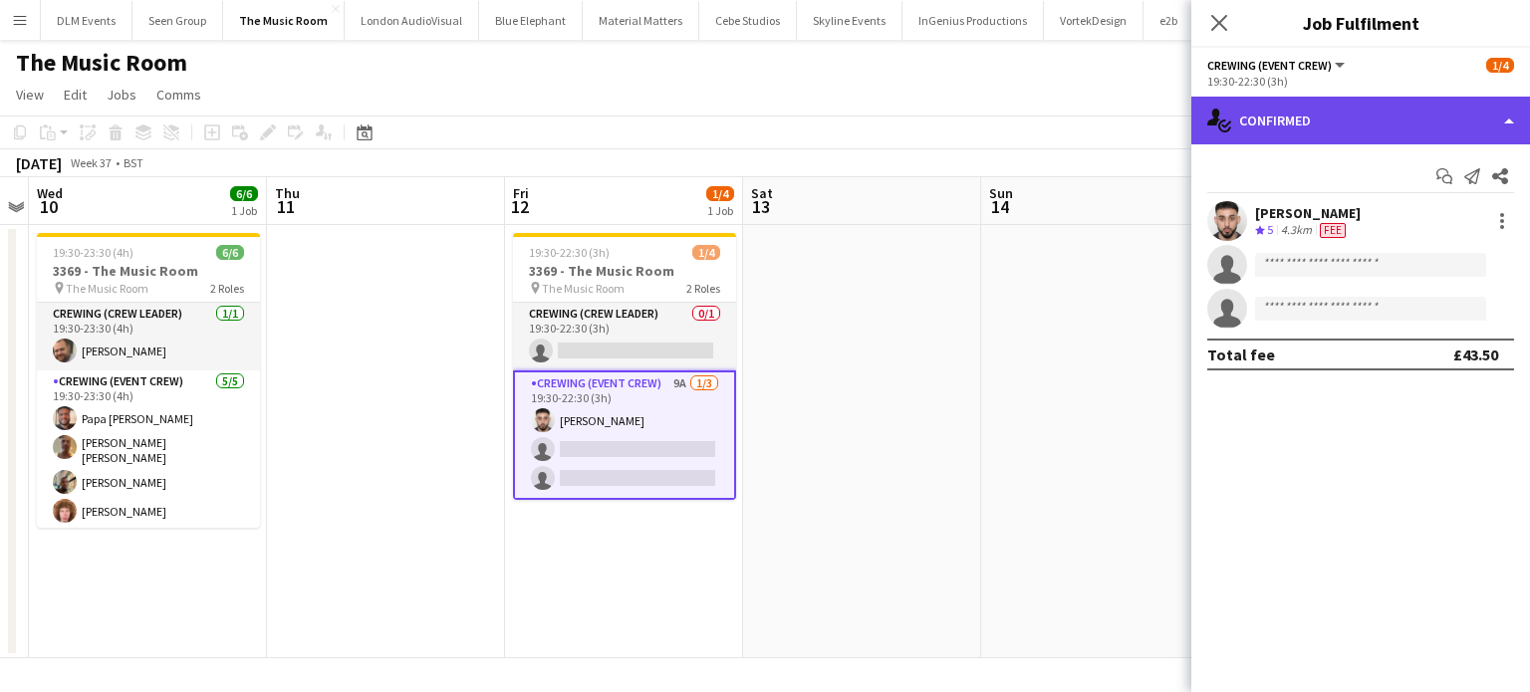
click at [1414, 115] on div "single-neutral-actions-check-2 Confirmed" at bounding box center [1361, 121] width 339 height 48
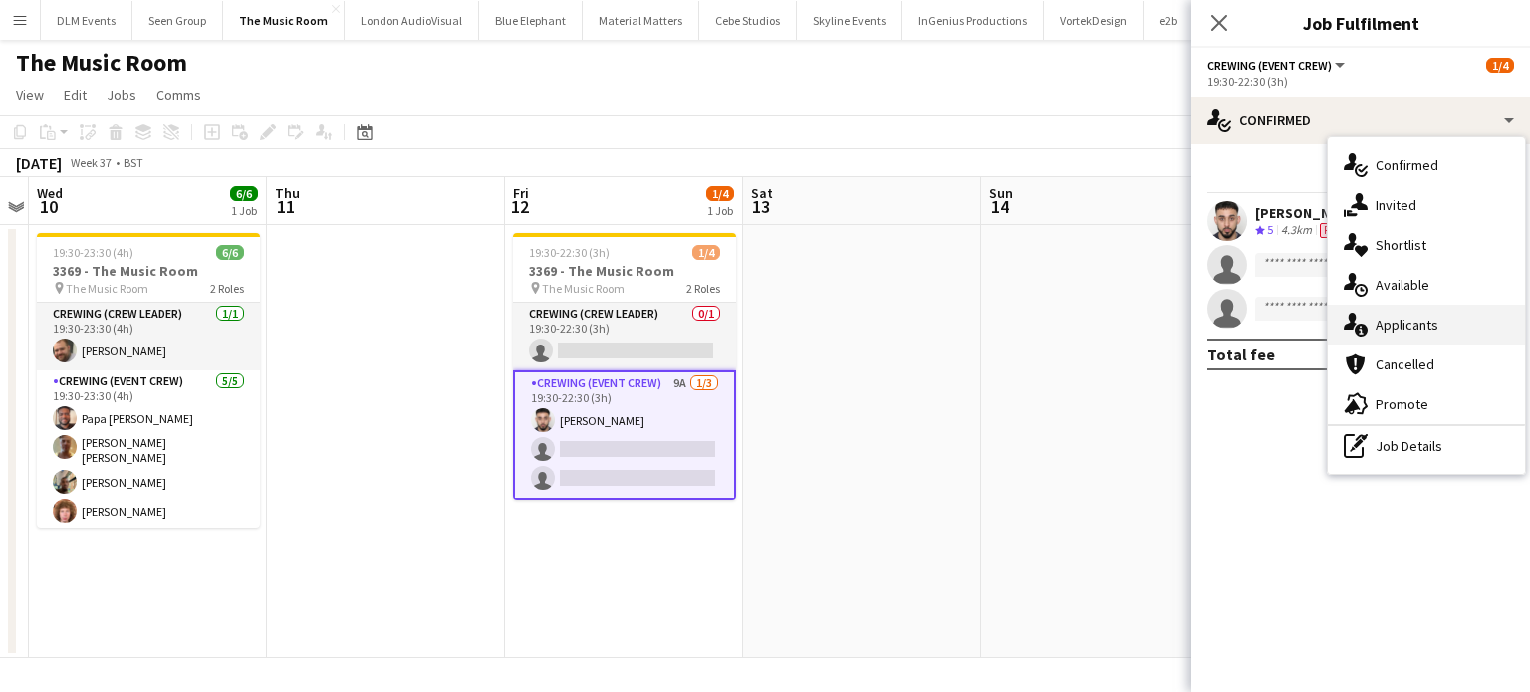
click at [1423, 314] on div "single-neutral-actions-information Applicants" at bounding box center [1426, 325] width 197 height 40
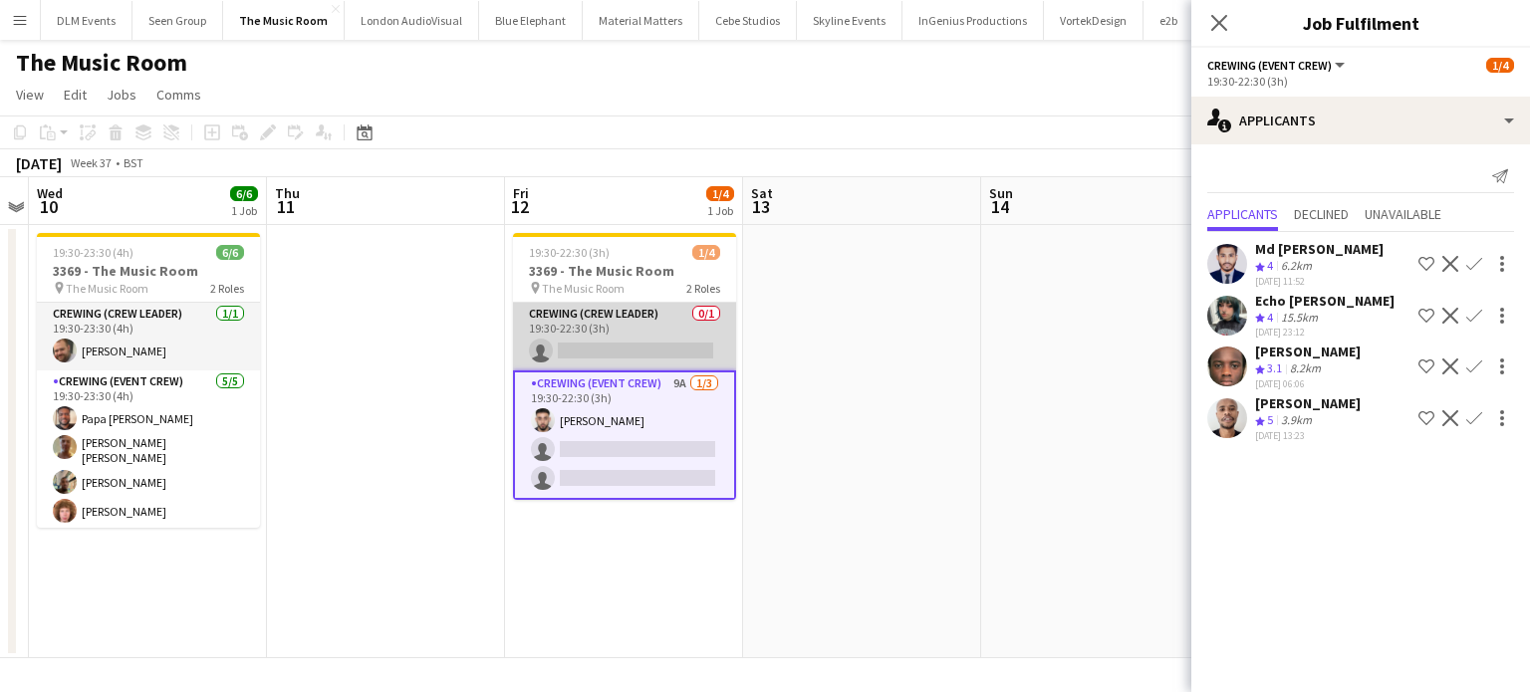
click at [569, 330] on app-card-role "Crewing (Crew Leader) 0/1 19:30-22:30 (3h) single-neutral-actions" at bounding box center [624, 337] width 223 height 68
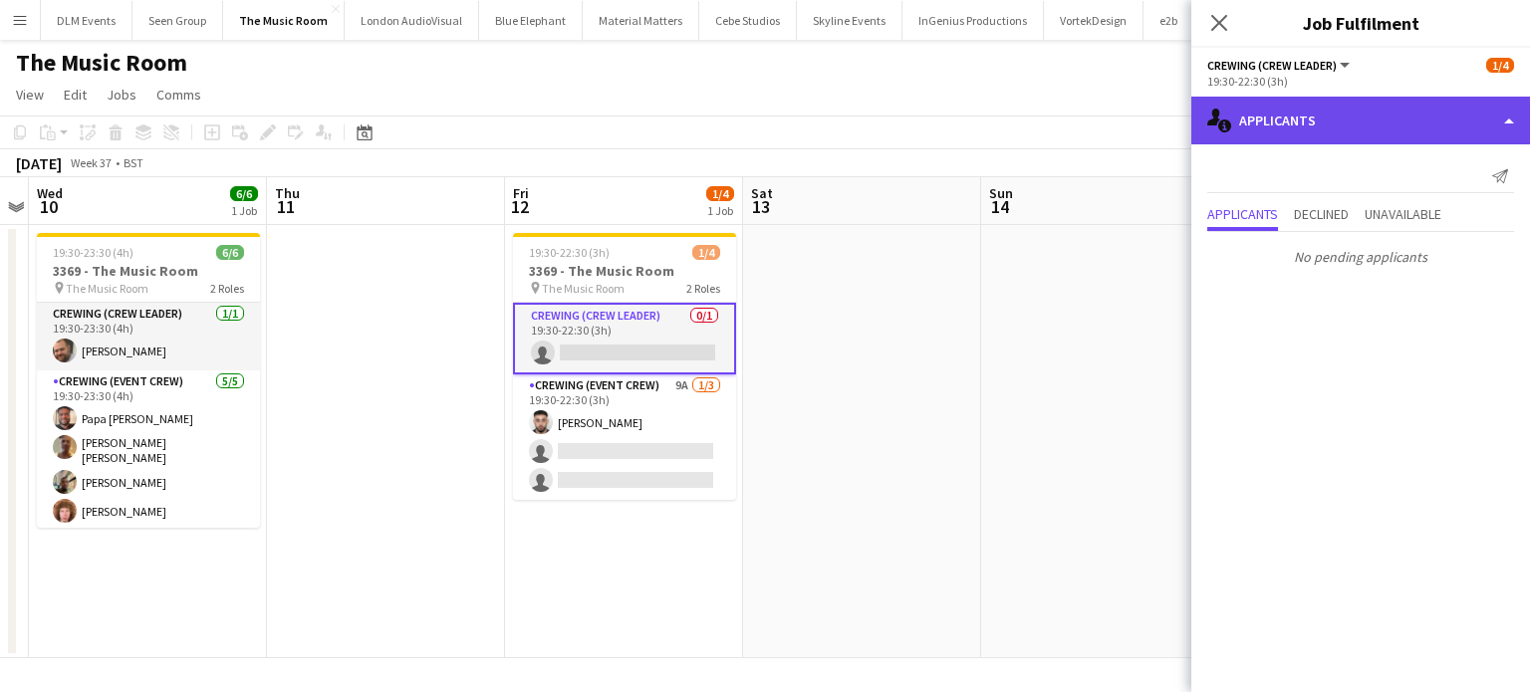
click at [1431, 120] on div "single-neutral-actions-information Applicants" at bounding box center [1361, 121] width 339 height 48
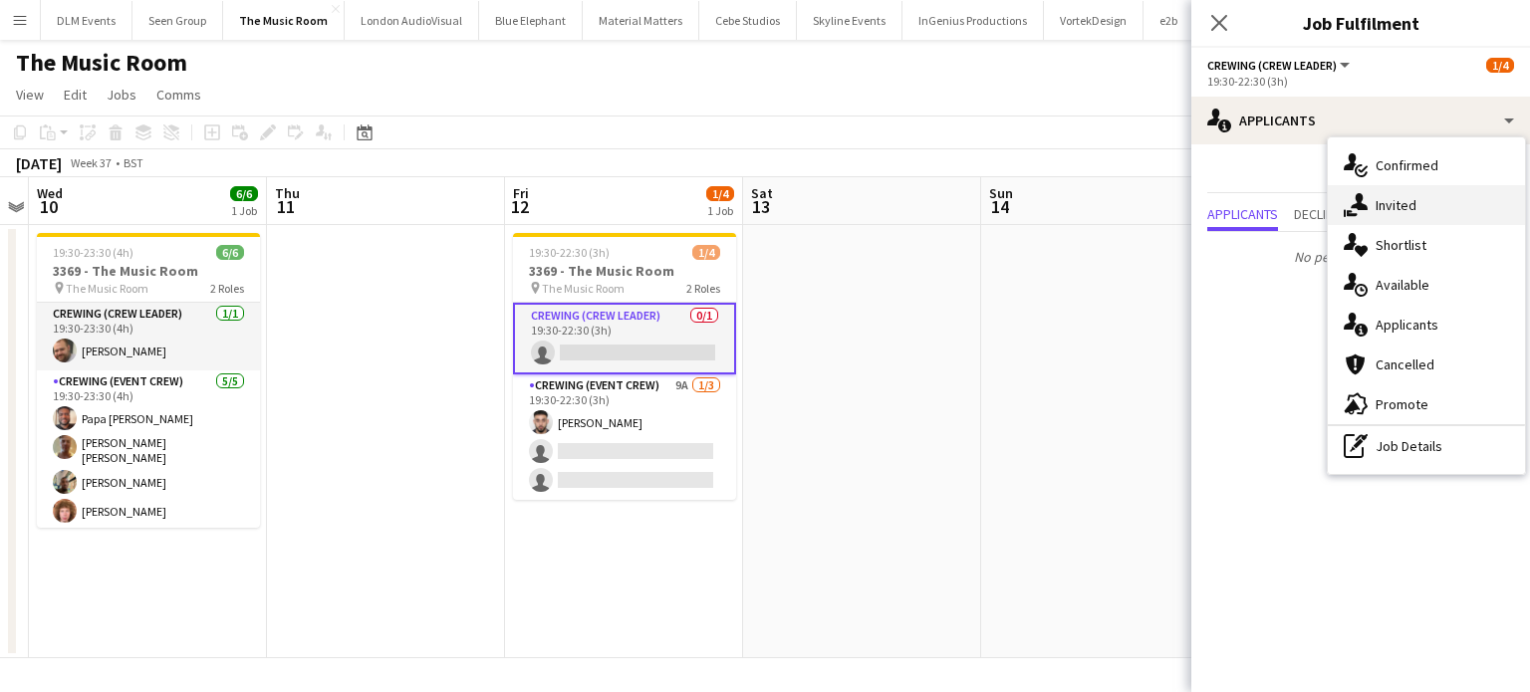
click at [1369, 201] on div "single-neutral-actions-share-1 Invited" at bounding box center [1426, 205] width 197 height 40
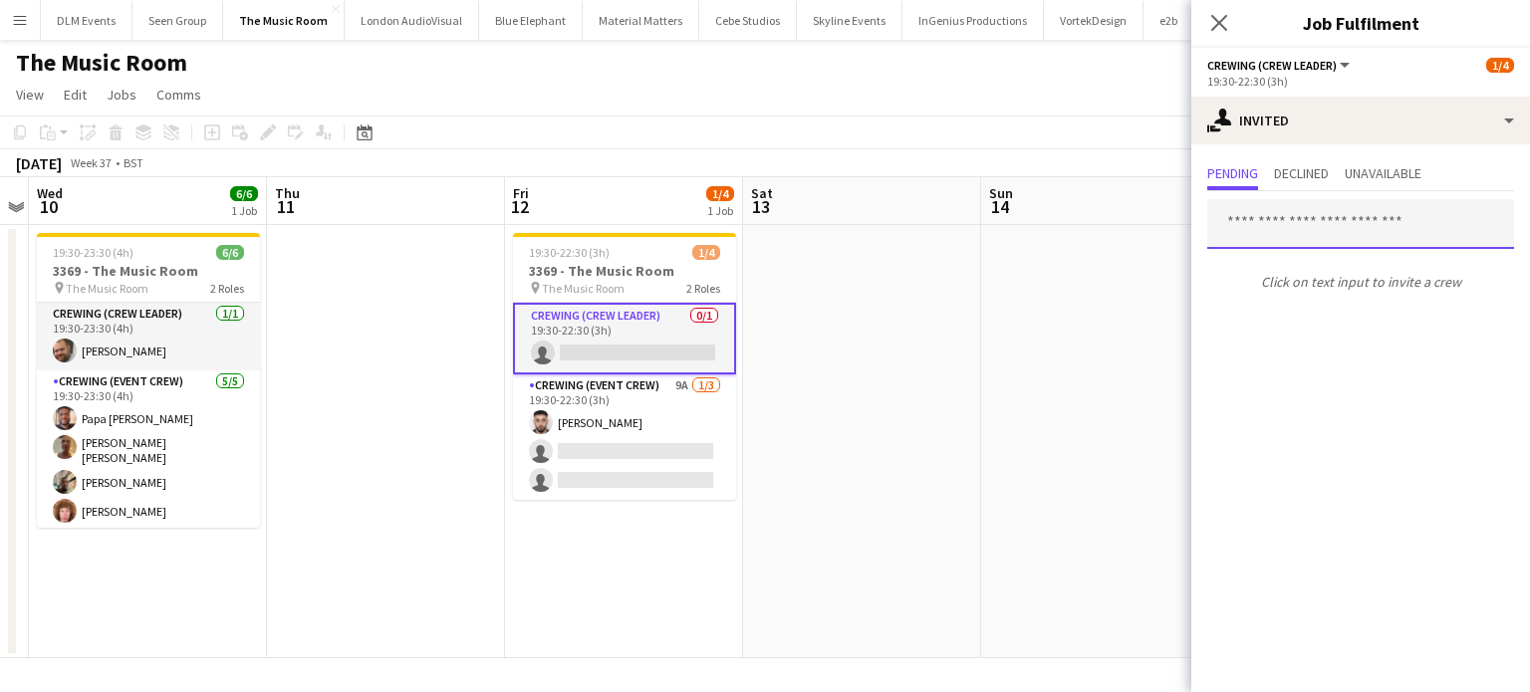
click at [1293, 240] on input "text" at bounding box center [1361, 224] width 307 height 50
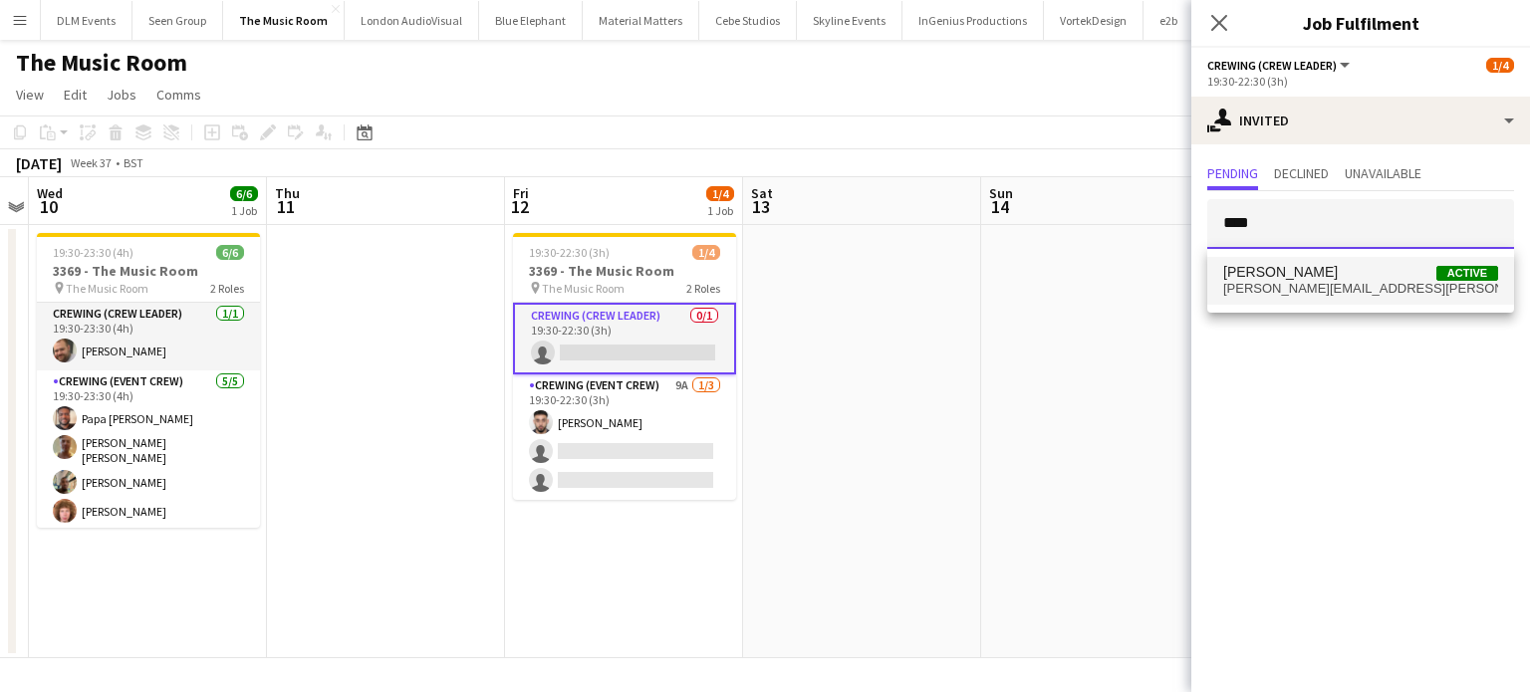
type input "****"
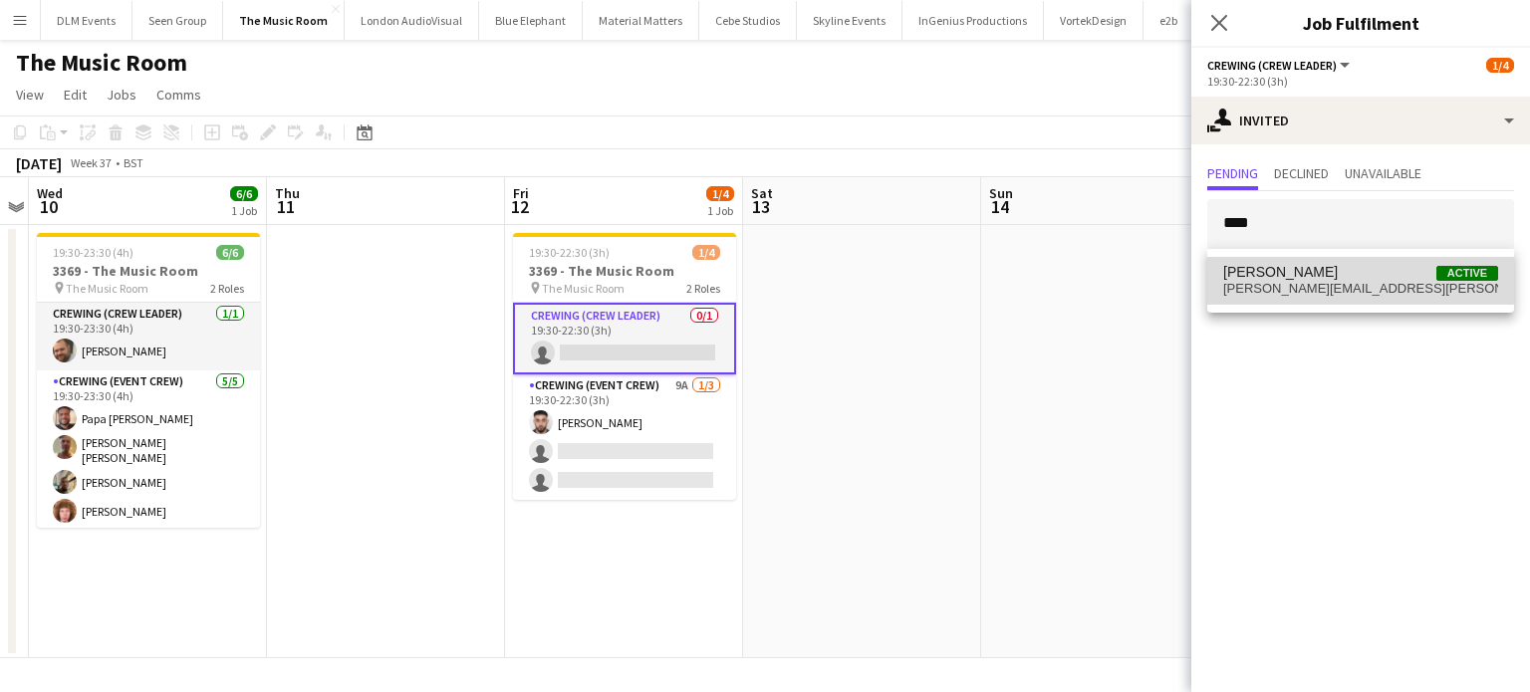
click at [1291, 264] on span "[PERSON_NAME]" at bounding box center [1281, 272] width 115 height 17
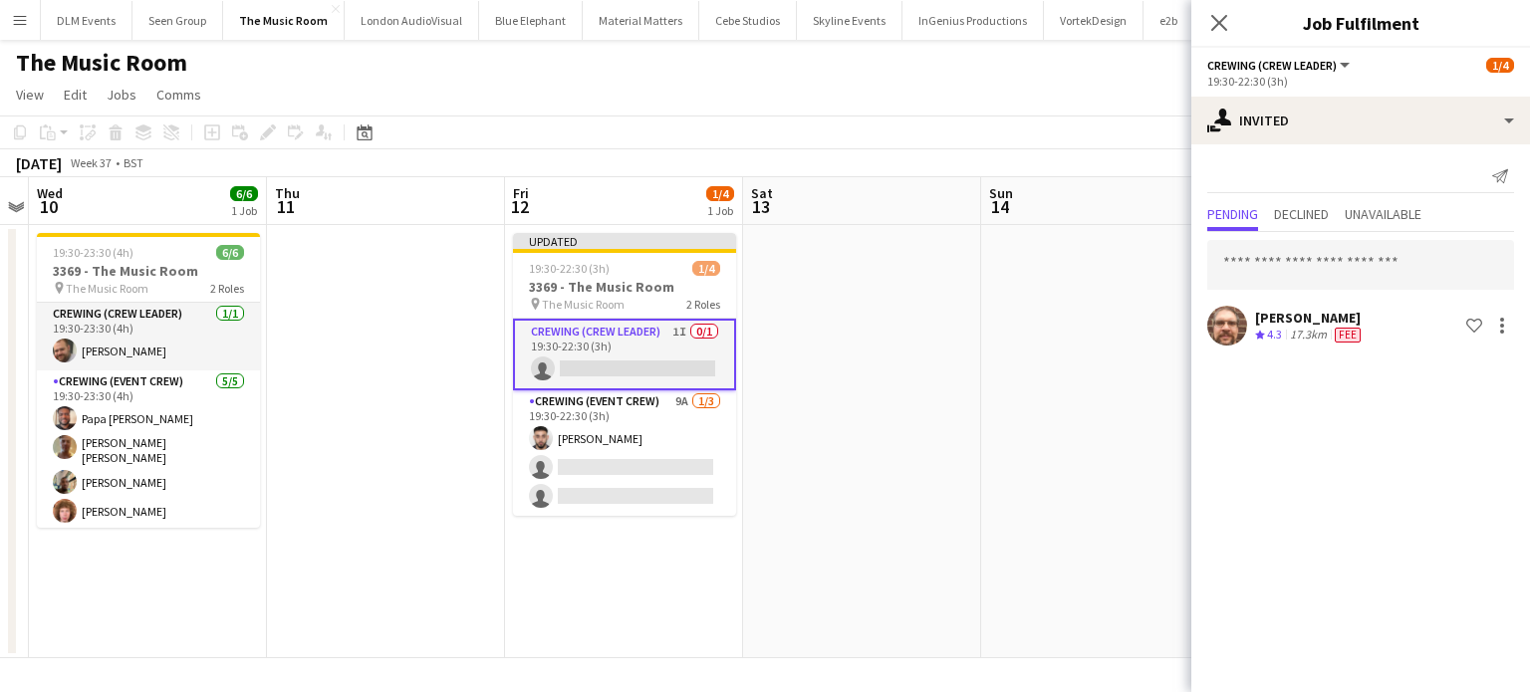
click at [1148, 315] on app-date-cell at bounding box center [1100, 441] width 238 height 433
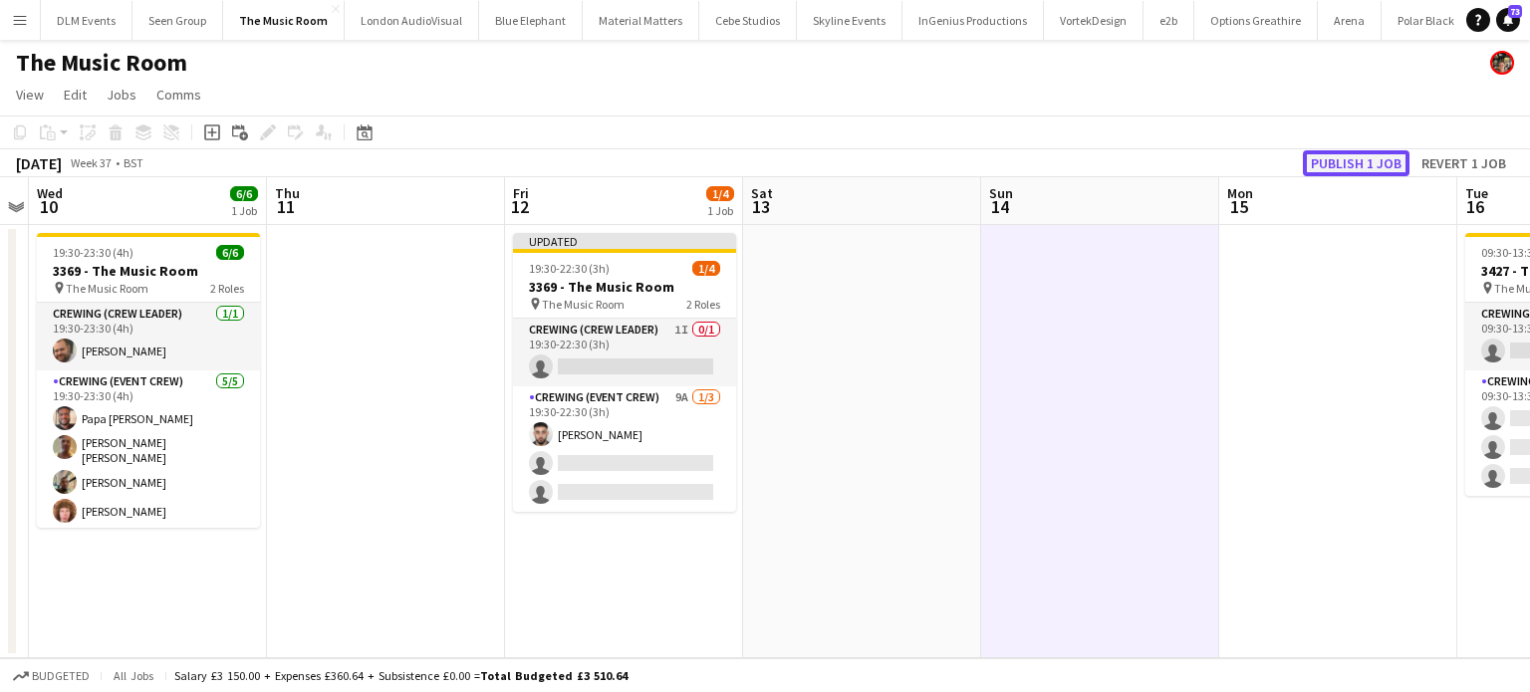
click at [1392, 163] on button "Publish 1 job" at bounding box center [1356, 163] width 107 height 26
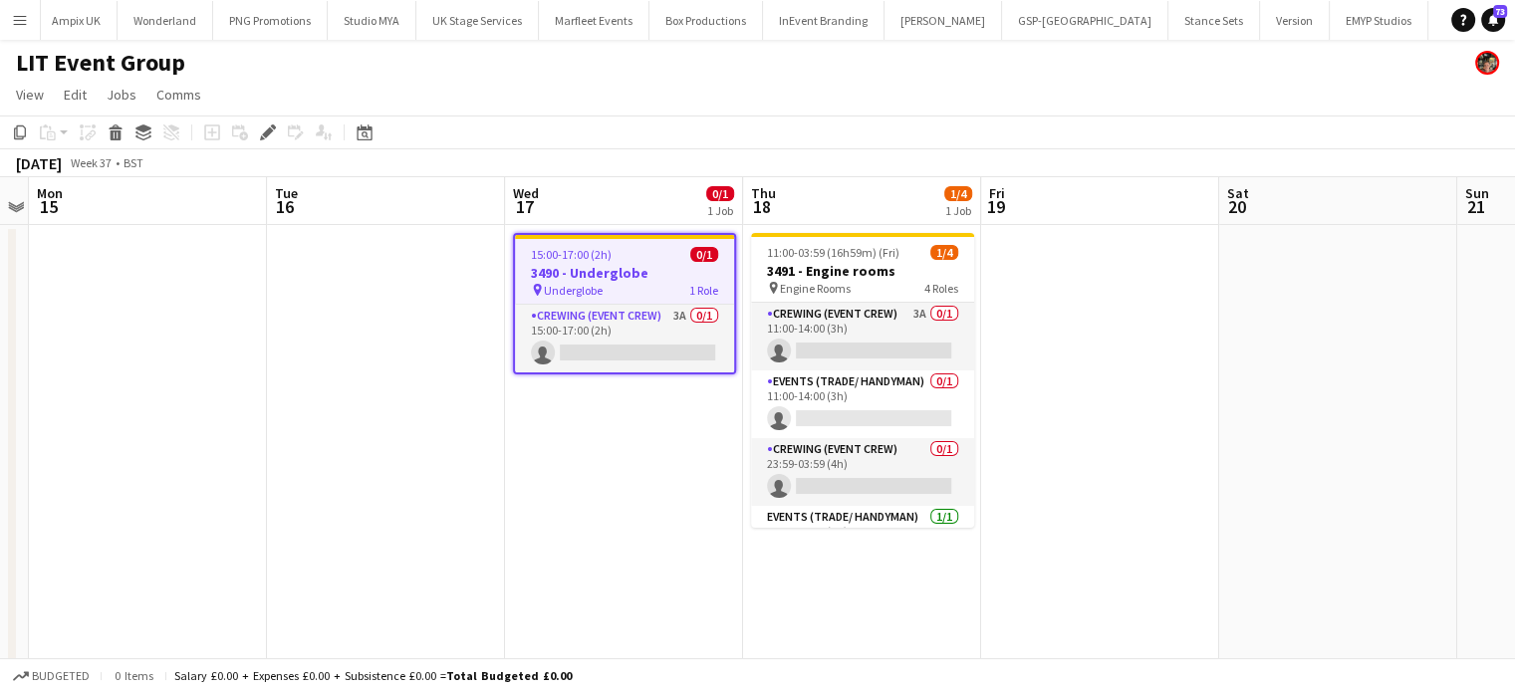
scroll to position [0, 2722]
click at [725, 293] on div "pin Underglobe 1 Role" at bounding box center [624, 290] width 219 height 16
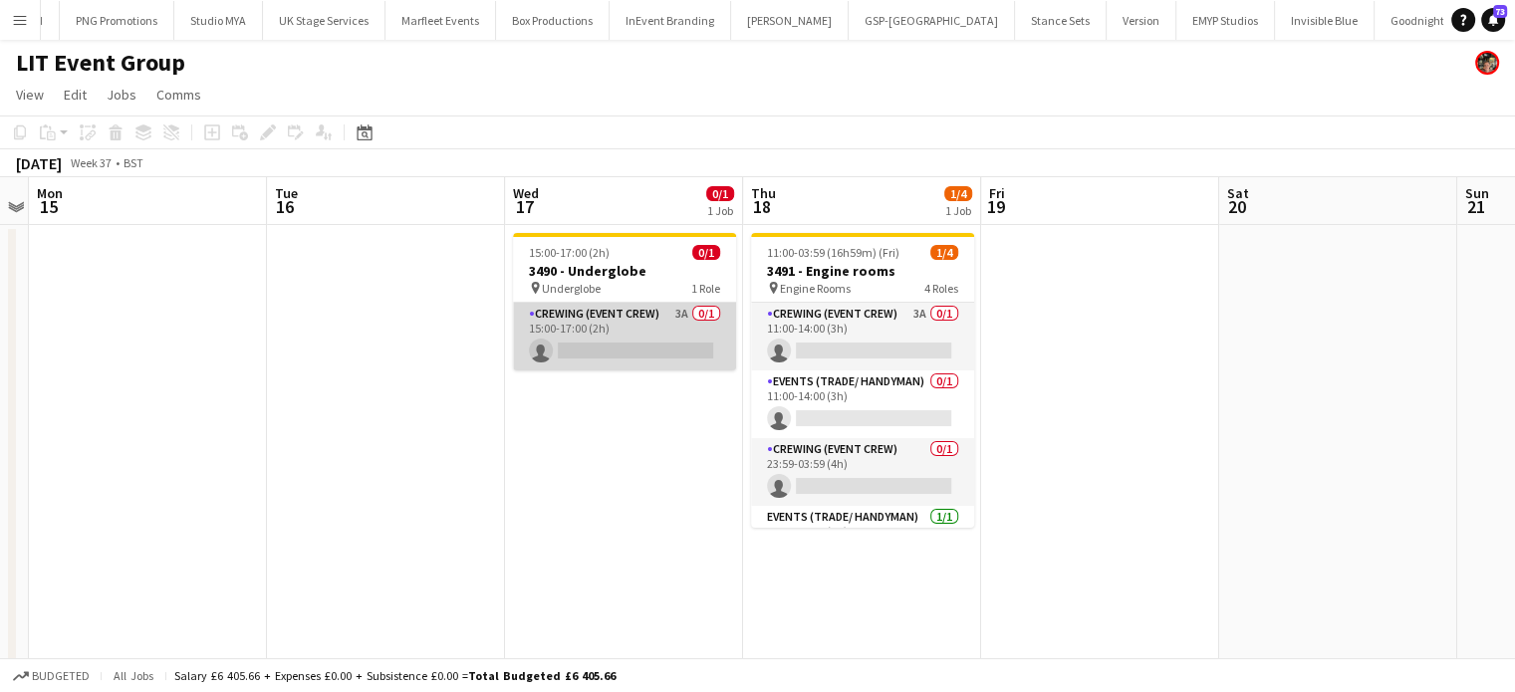
click at [667, 345] on app-card-role "Crewing (Event Crew) 3A 0/1 15:00-17:00 (2h) single-neutral-actions" at bounding box center [624, 337] width 223 height 68
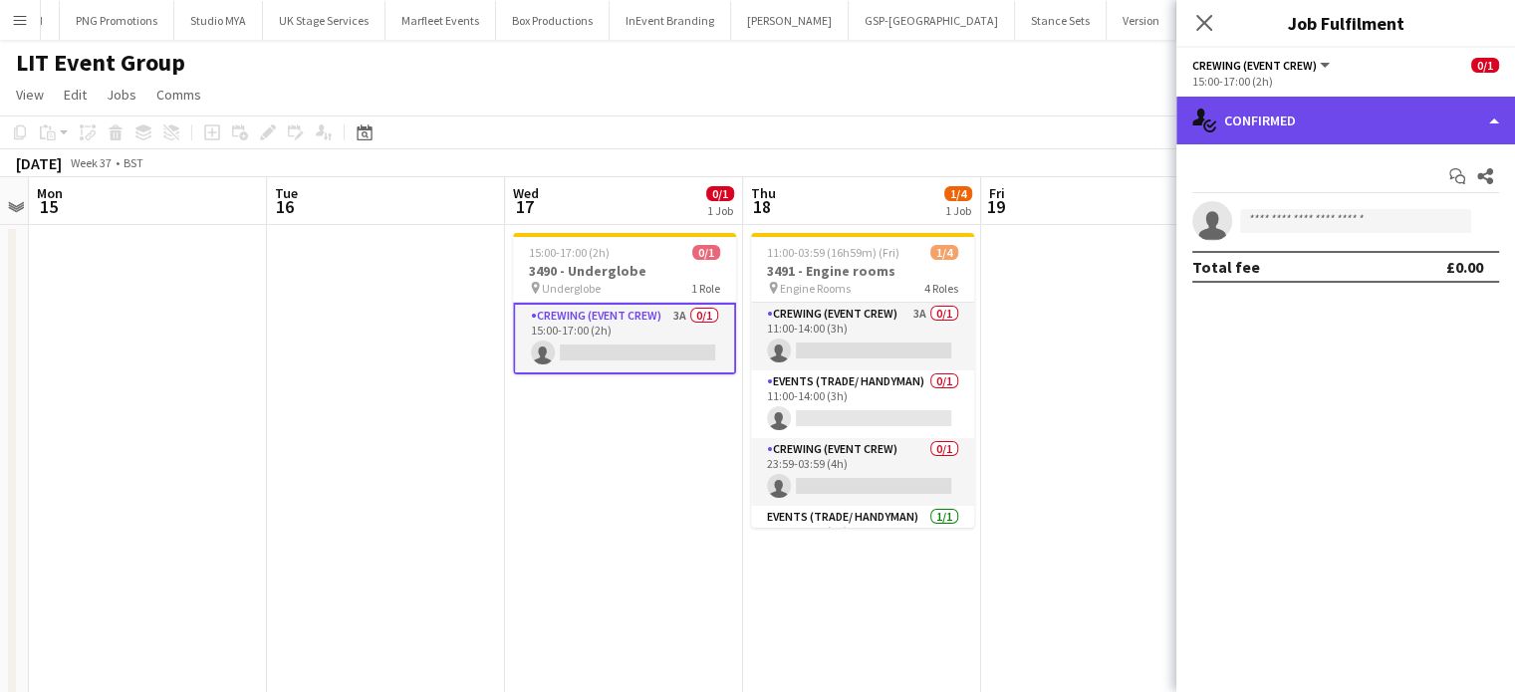
click at [1424, 139] on div "single-neutral-actions-check-2 Confirmed" at bounding box center [1346, 121] width 339 height 48
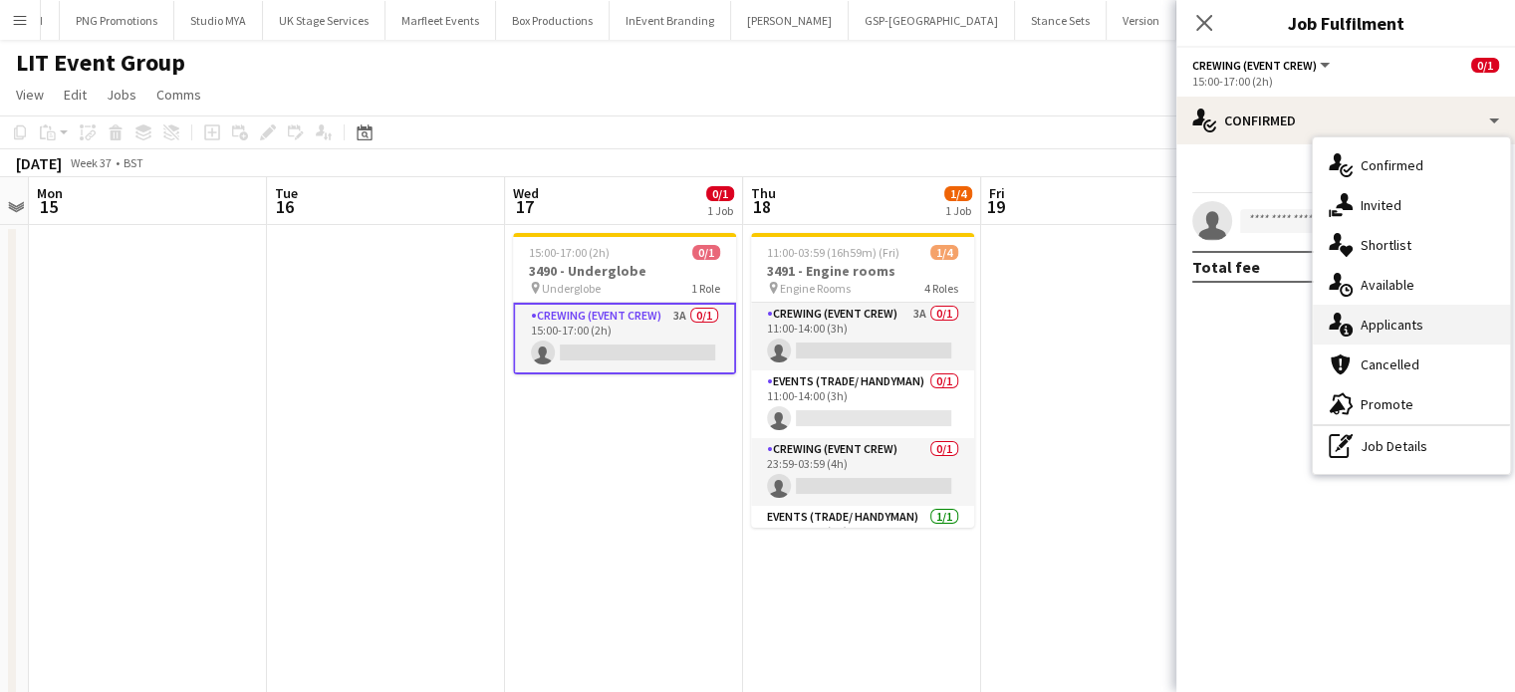
click at [1376, 331] on span "Applicants" at bounding box center [1392, 325] width 63 height 18
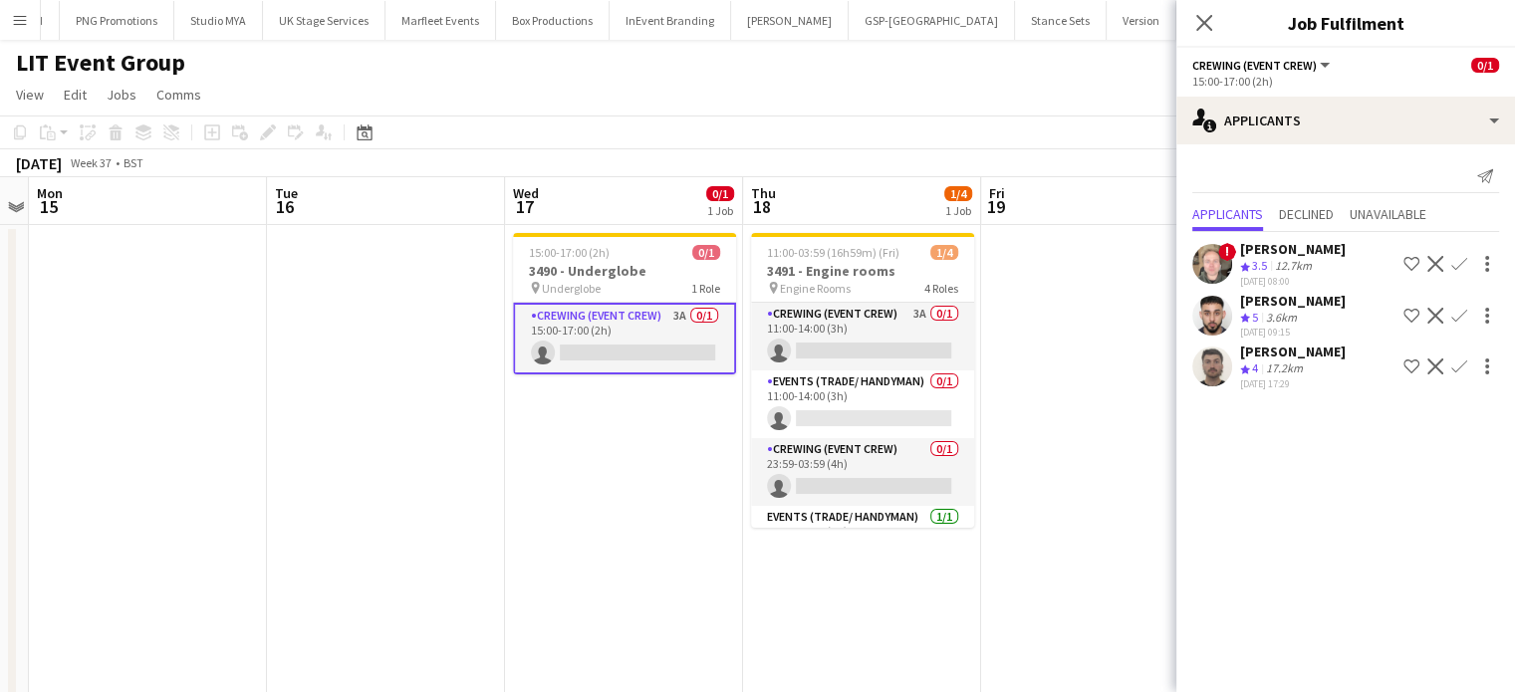
click at [1460, 366] on app-icon "Confirm" at bounding box center [1460, 367] width 16 height 16
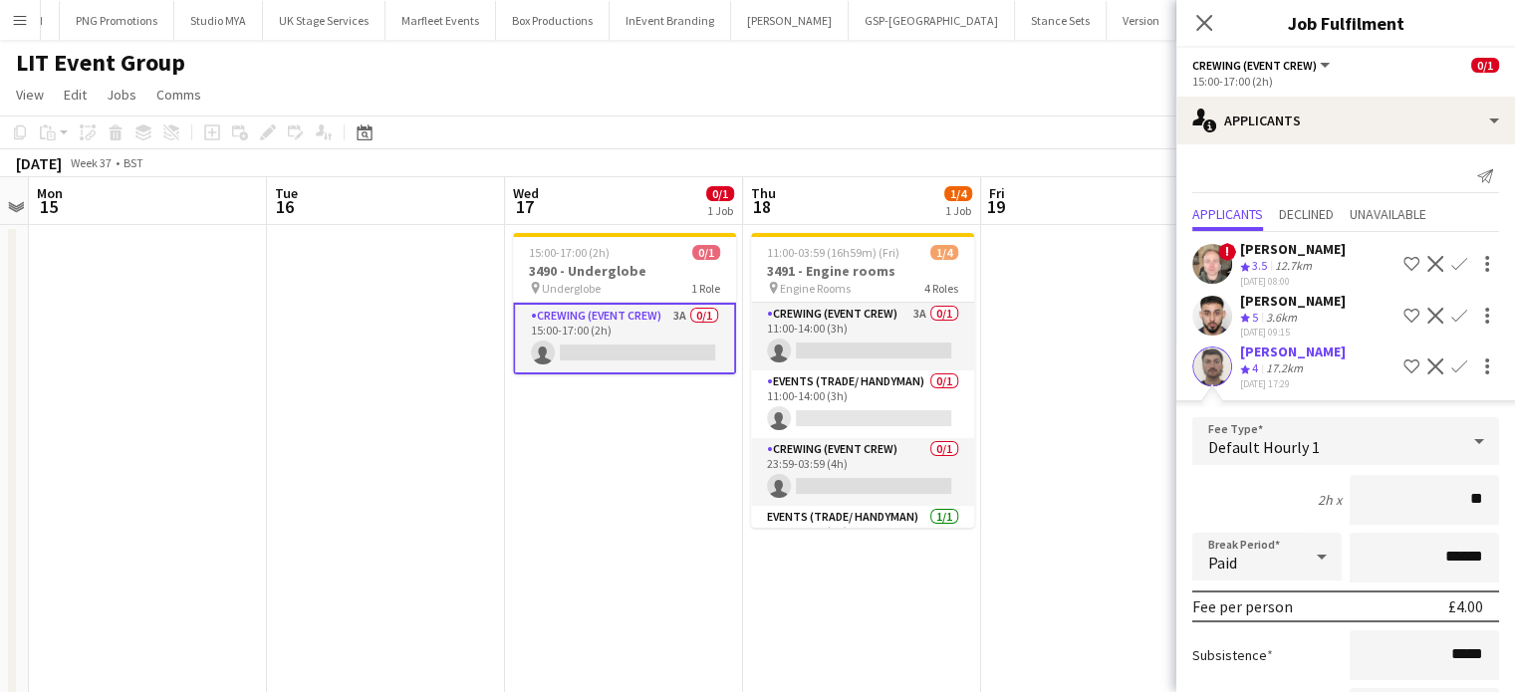
type input "***"
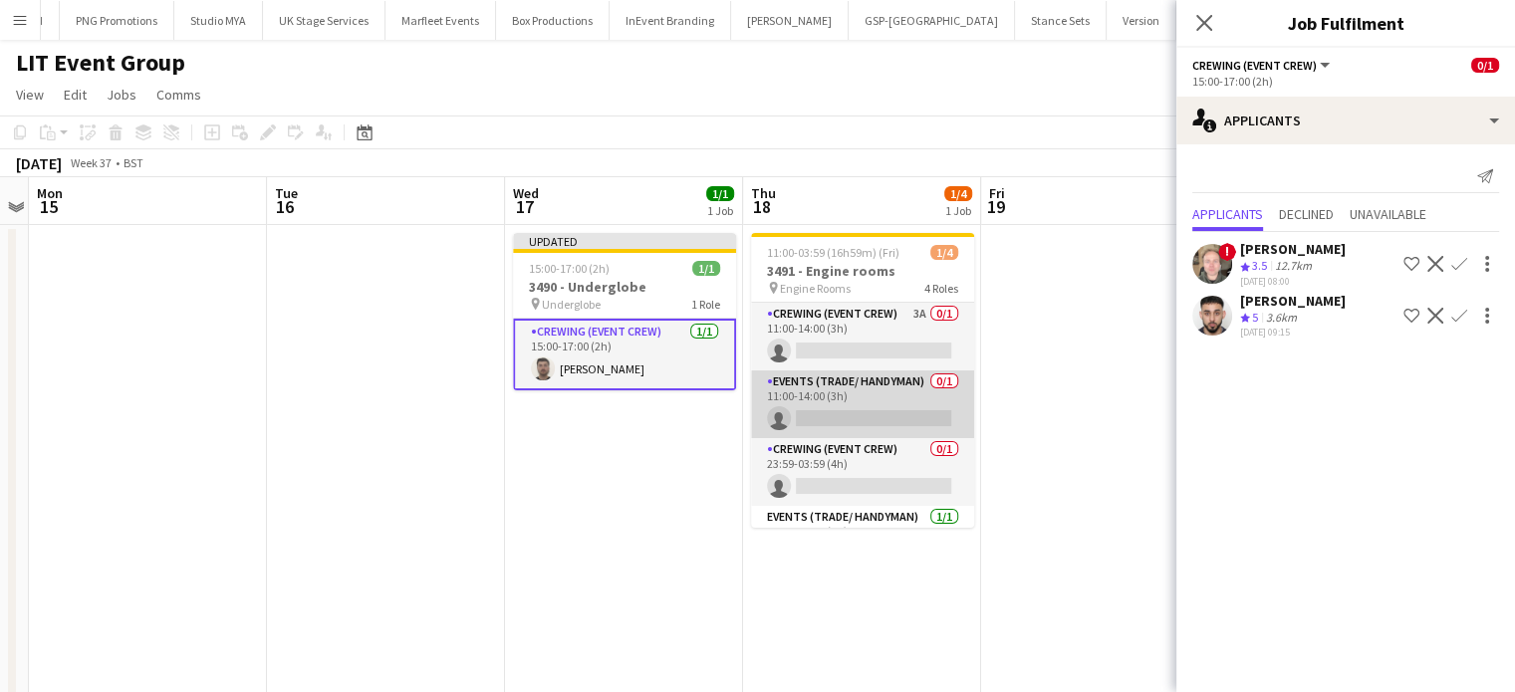
click at [863, 386] on app-card-role "Events (Trade/ Handyman) 0/1 11:00-14:00 (3h) single-neutral-actions" at bounding box center [862, 405] width 223 height 68
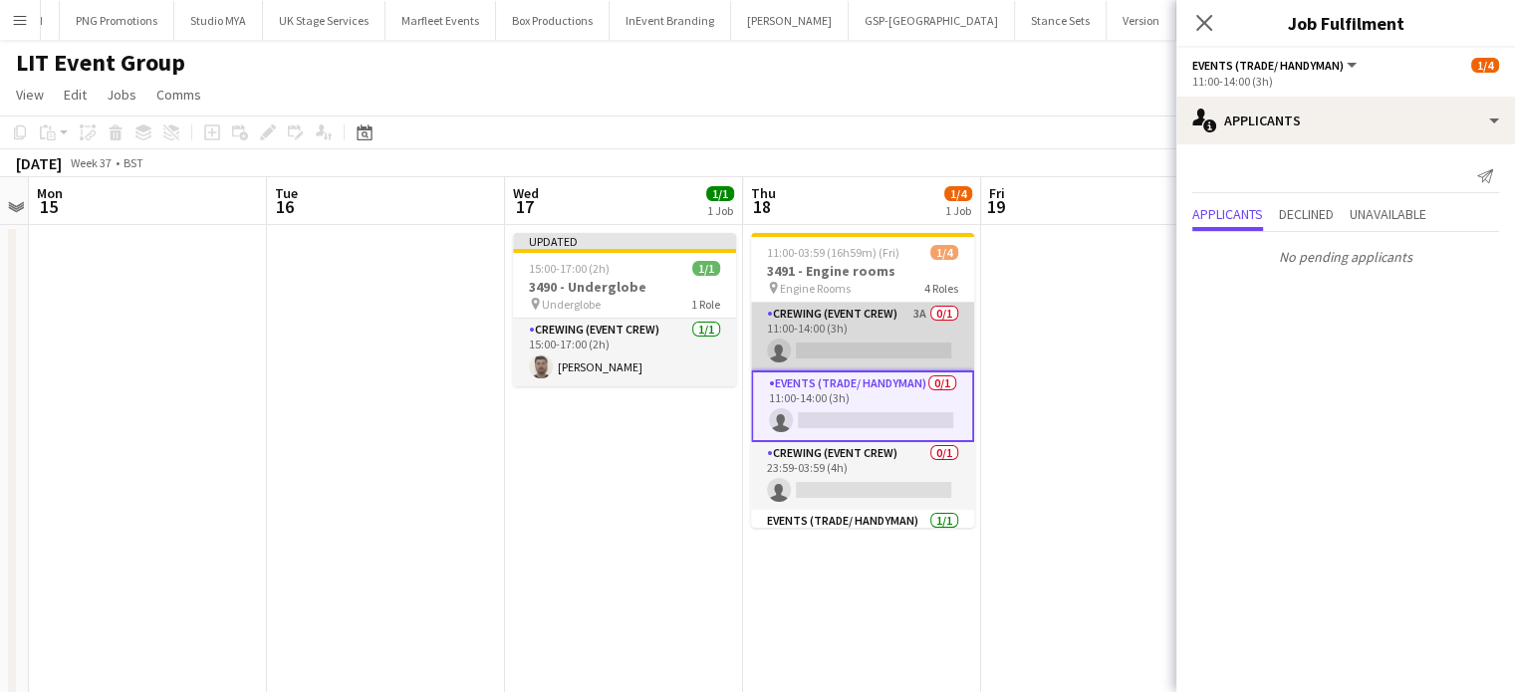
click at [898, 342] on app-card-role "Crewing (Event Crew) 3A 0/1 11:00-14:00 (3h) single-neutral-actions" at bounding box center [862, 337] width 223 height 68
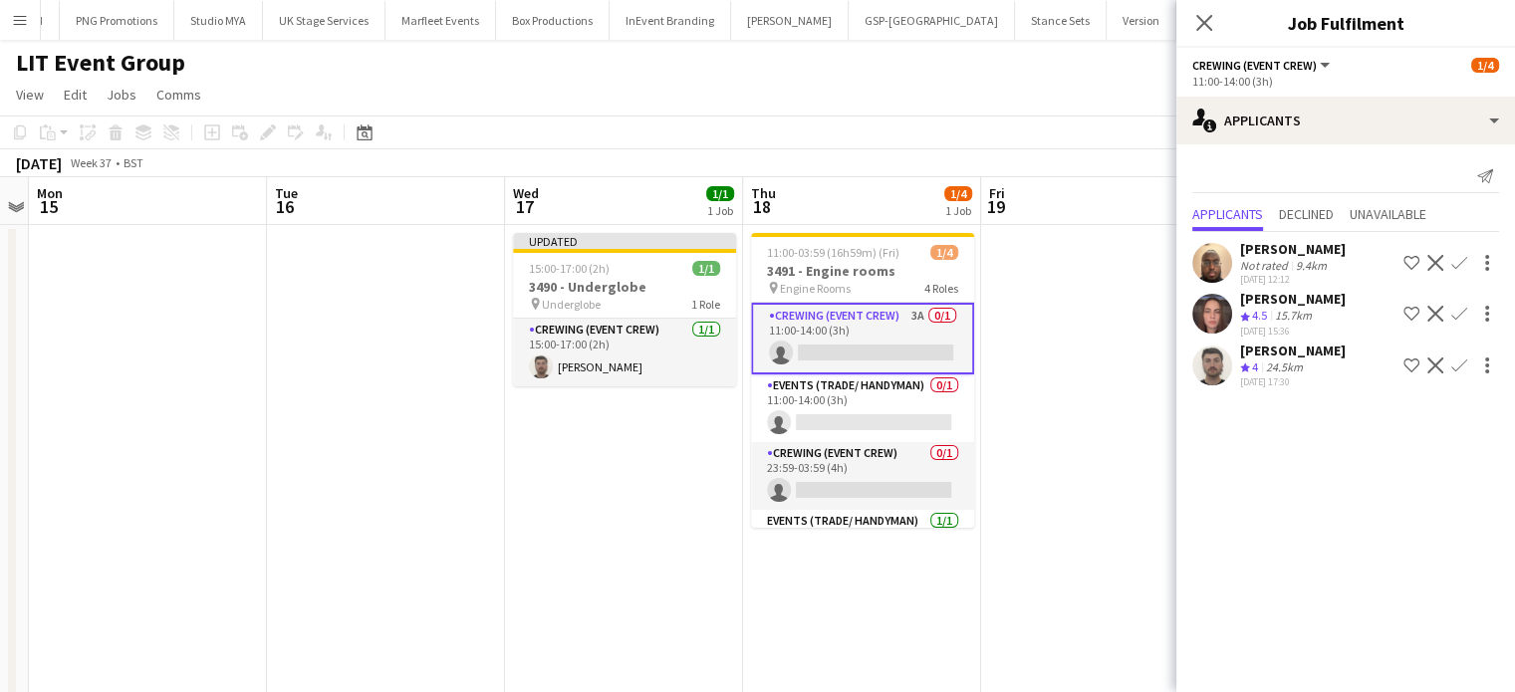
click at [1460, 362] on app-icon "Confirm" at bounding box center [1460, 366] width 16 height 16
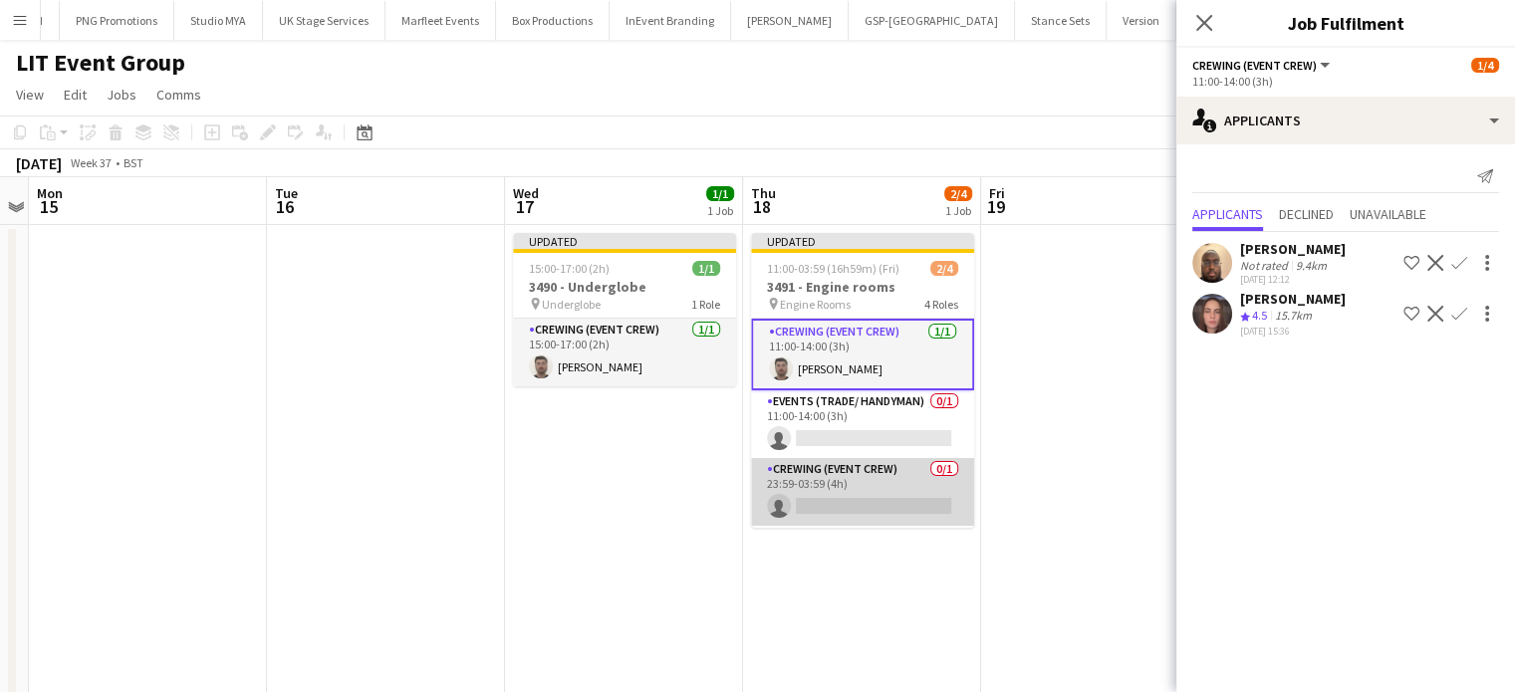
click at [873, 513] on app-card-role "Crewing (Event Crew) 0/1 23:59-03:59 (4h) single-neutral-actions" at bounding box center [862, 492] width 223 height 68
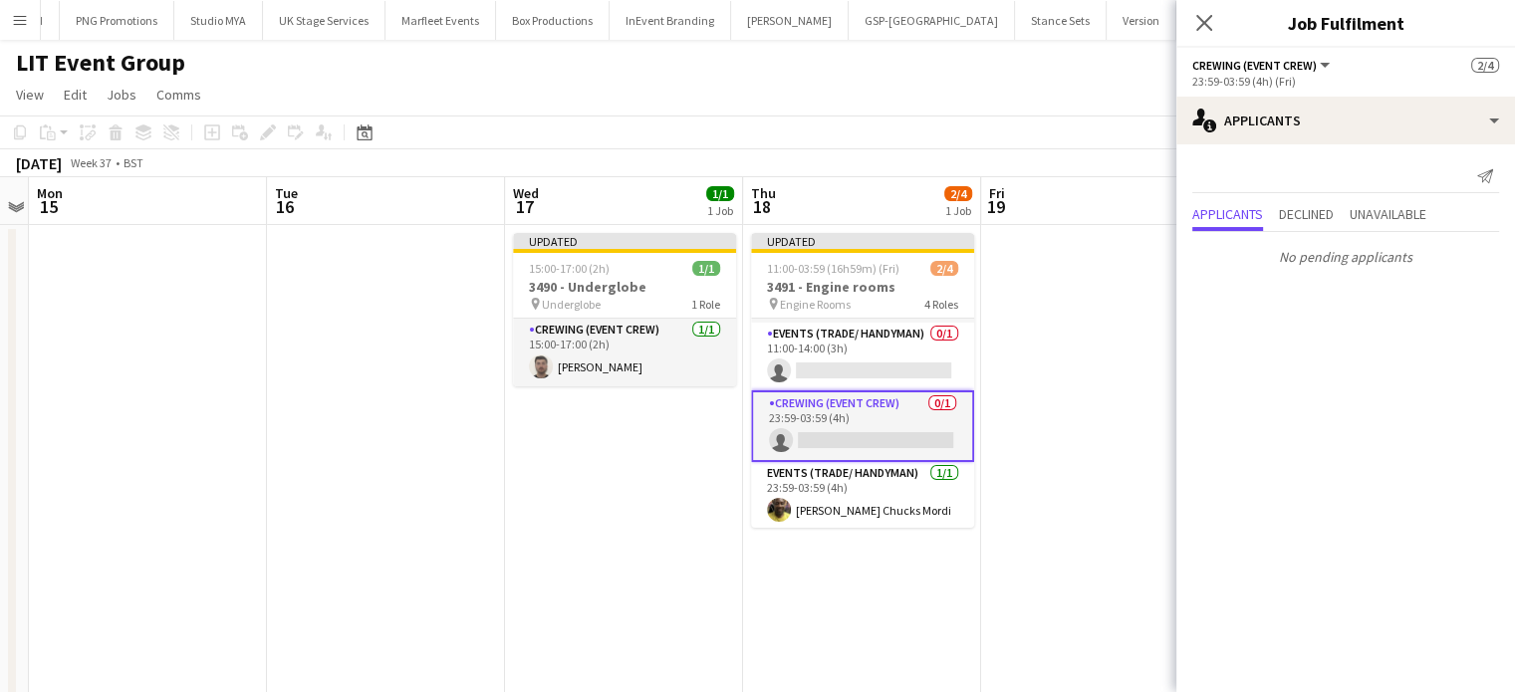
scroll to position [0, 0]
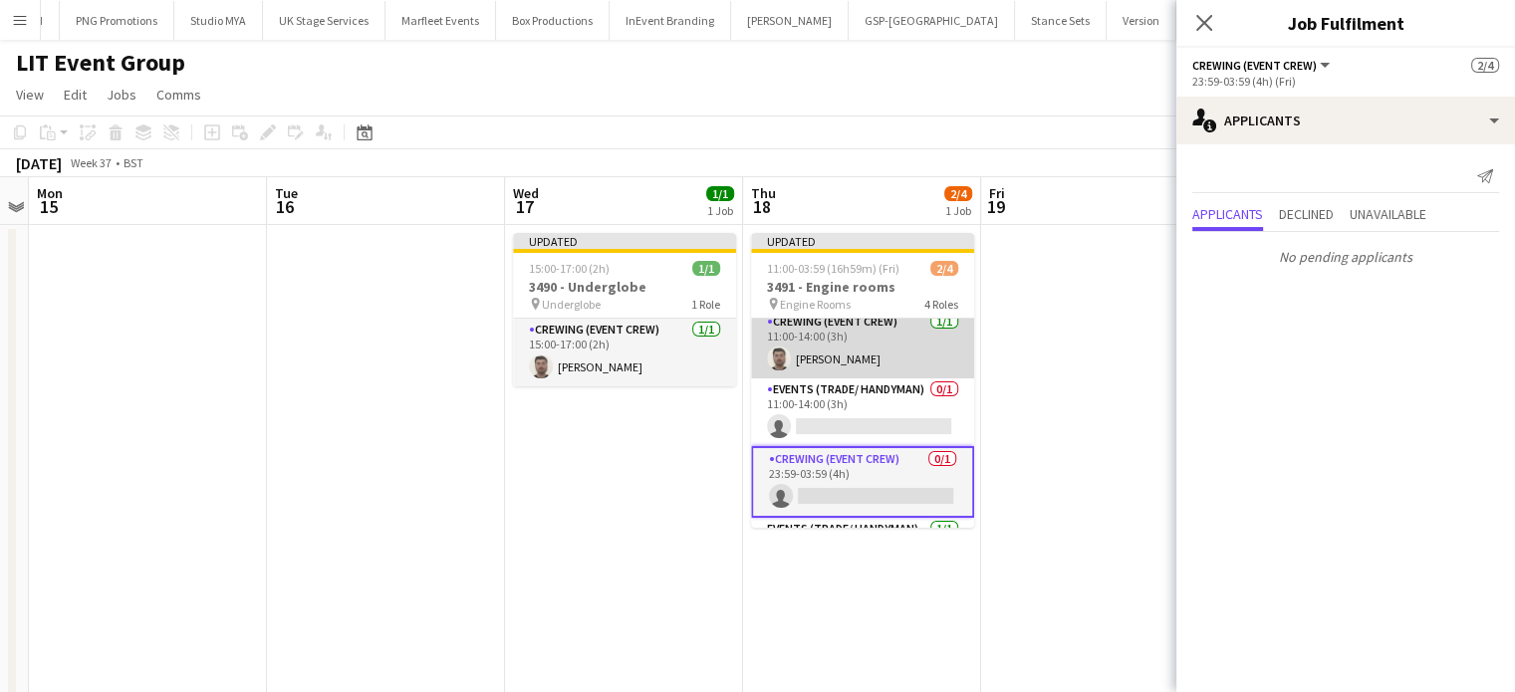
click at [869, 344] on app-card-role "Crewing (Event Crew) [DATE] 11:00-14:00 (3h) [PERSON_NAME]" at bounding box center [862, 345] width 223 height 68
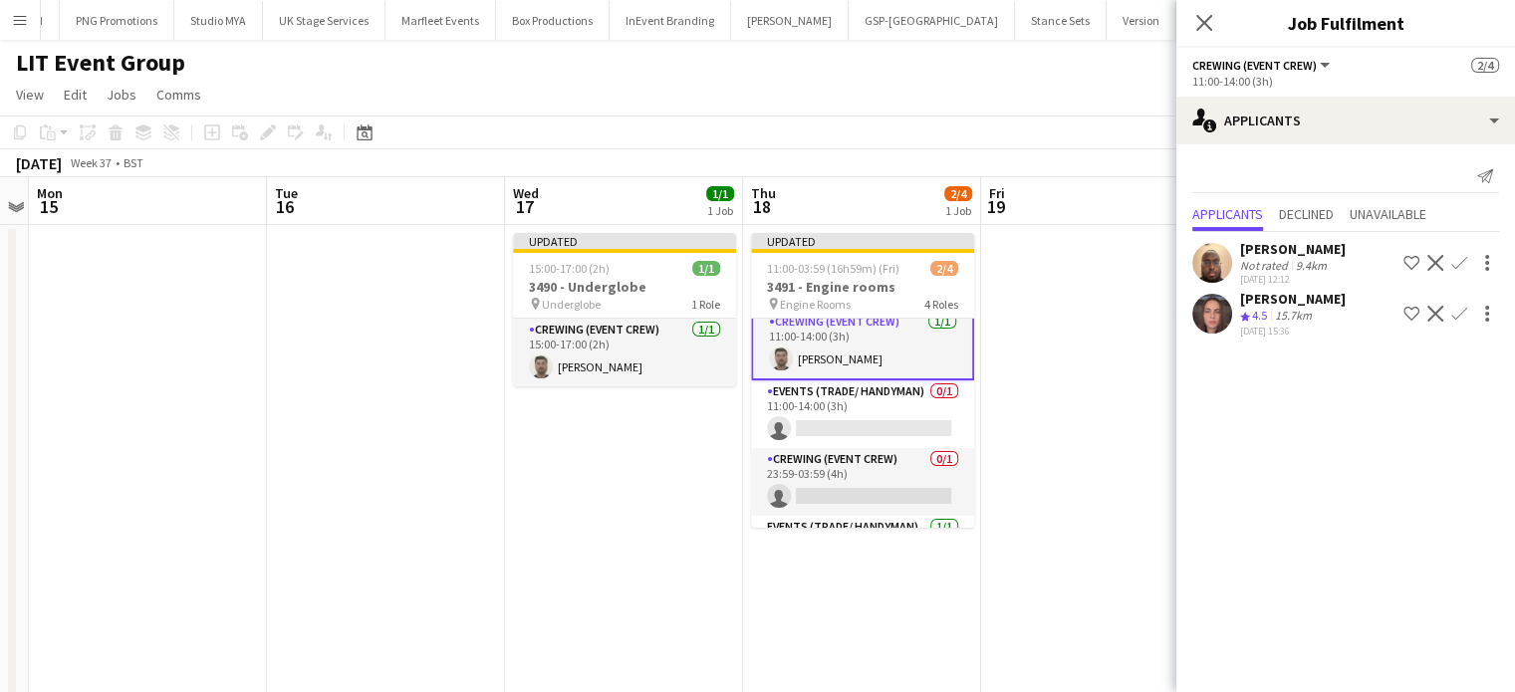
click at [1010, 312] on app-date-cell at bounding box center [1100, 479] width 238 height 508
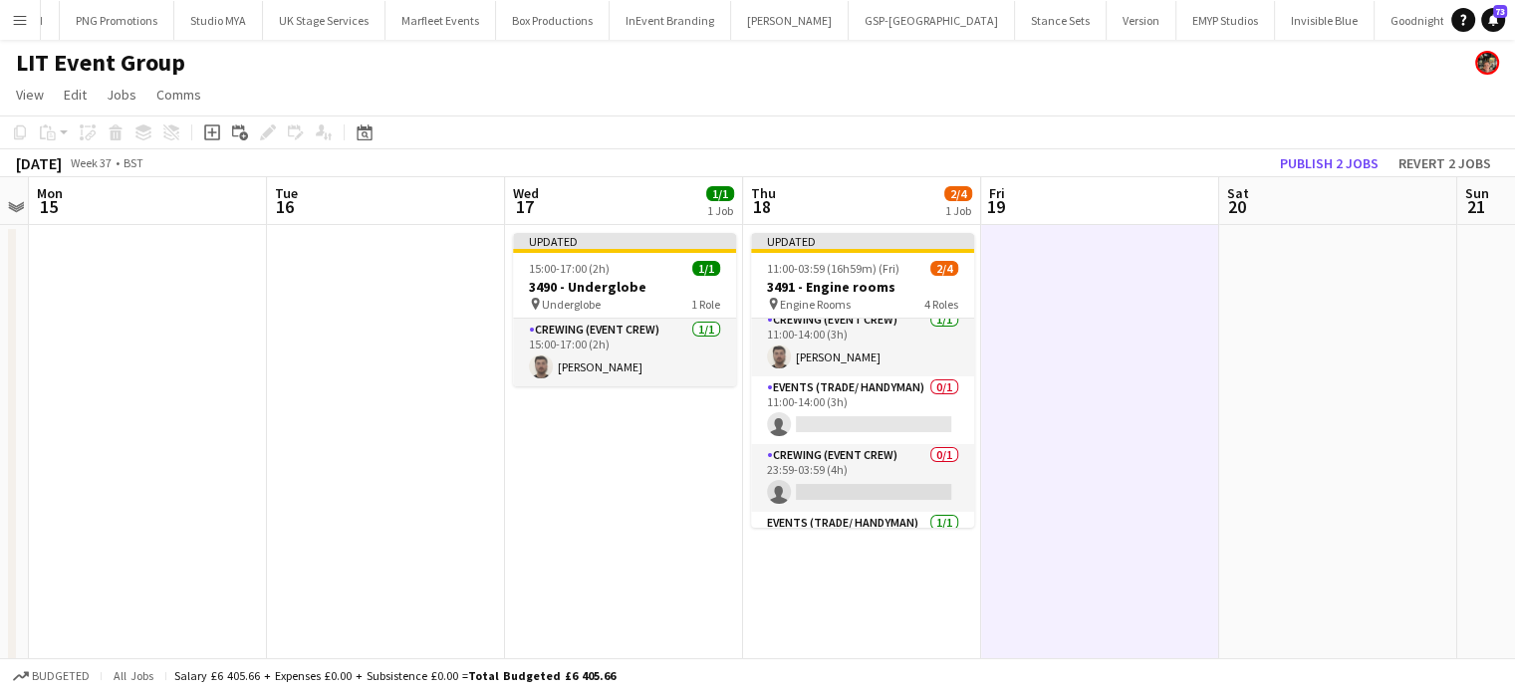
scroll to position [8, 0]
click at [1441, 162] on button "Revert 2 jobs" at bounding box center [1445, 163] width 109 height 26
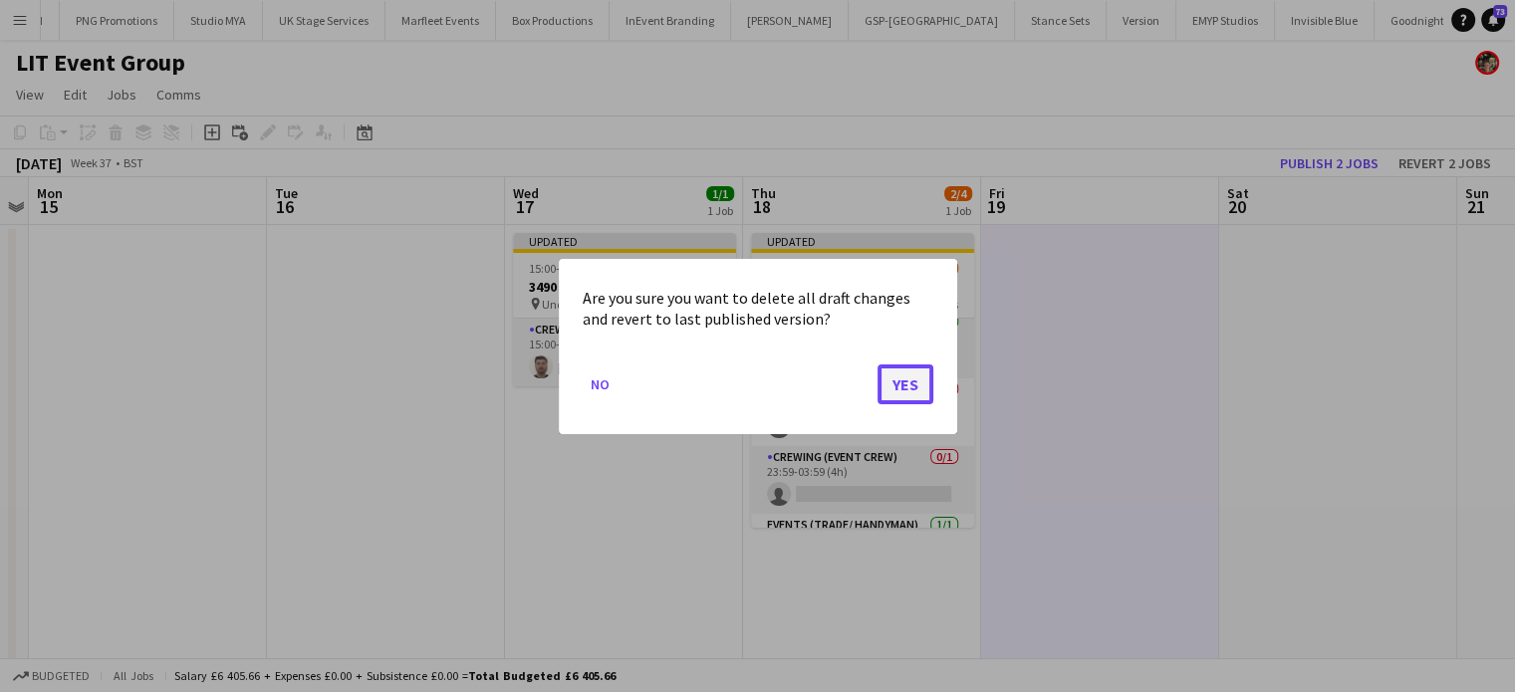
click at [895, 400] on button "Yes" at bounding box center [906, 384] width 56 height 40
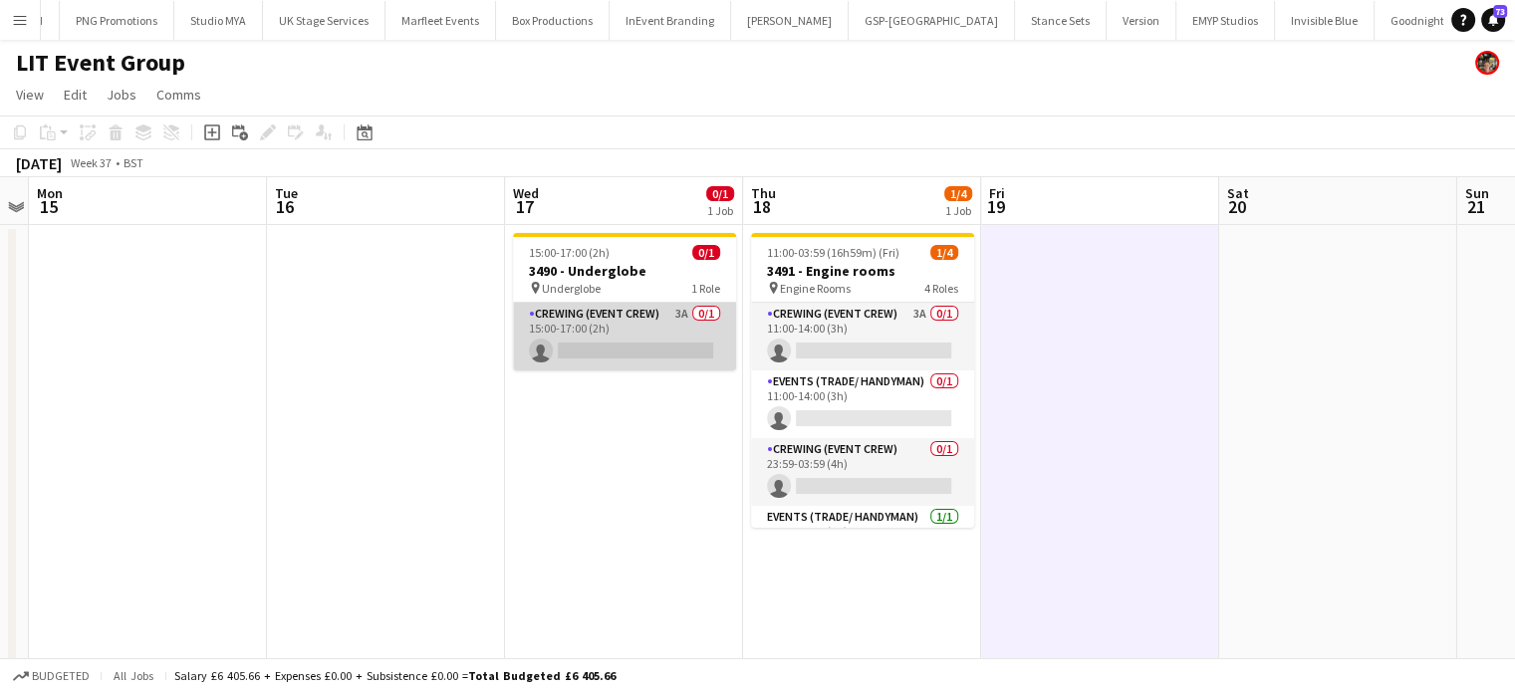
click at [618, 358] on app-card-role "Crewing (Event Crew) 3A 0/1 15:00-17:00 (2h) single-neutral-actions" at bounding box center [624, 337] width 223 height 68
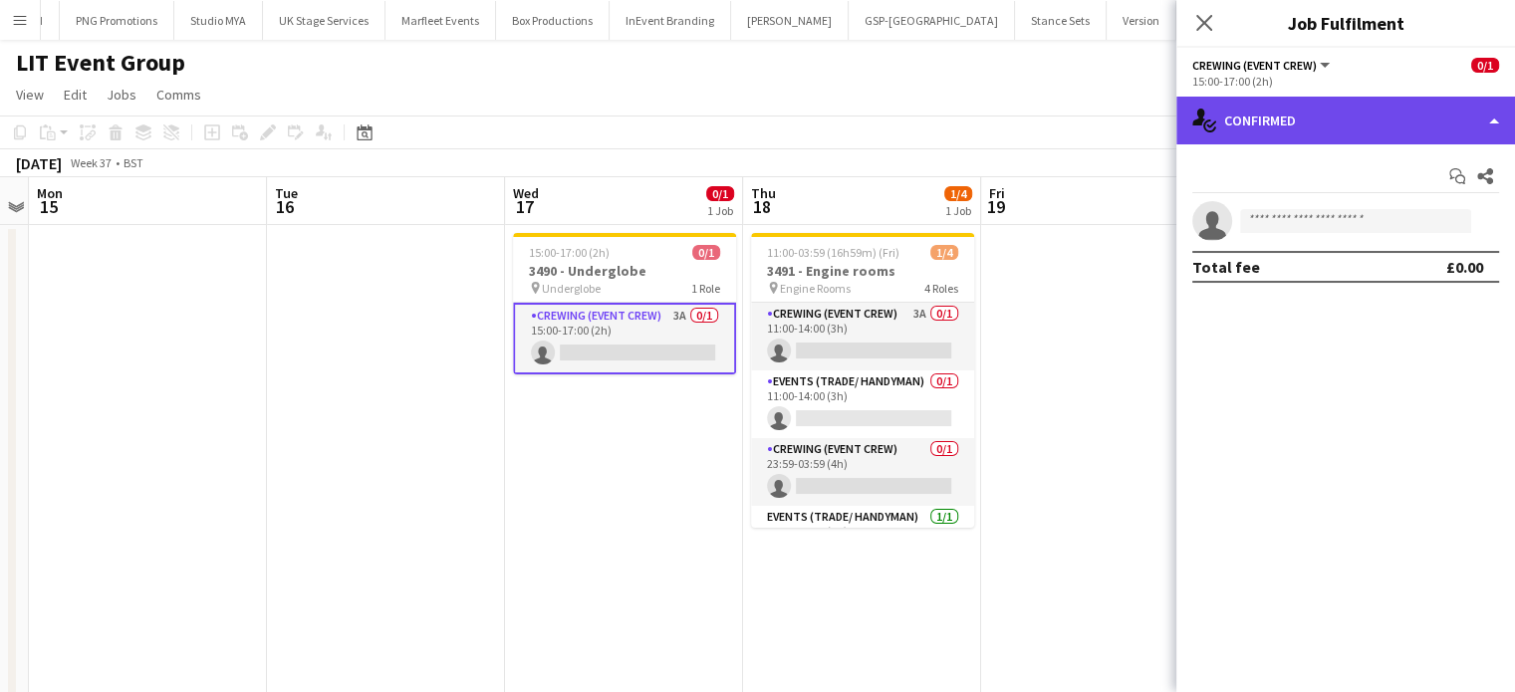
click at [1368, 105] on div "single-neutral-actions-check-2 Confirmed" at bounding box center [1346, 121] width 339 height 48
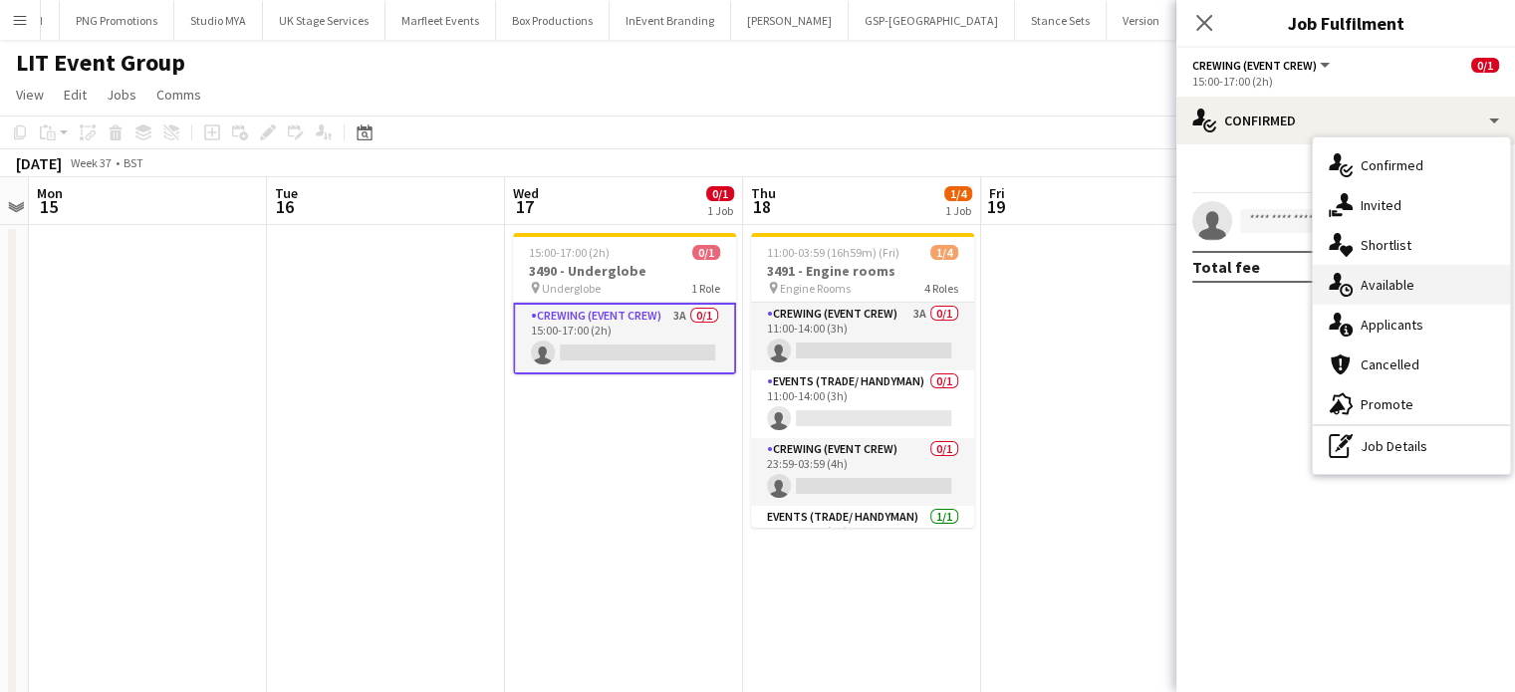
click at [1383, 273] on div "single-neutral-actions-upload Available" at bounding box center [1411, 285] width 197 height 40
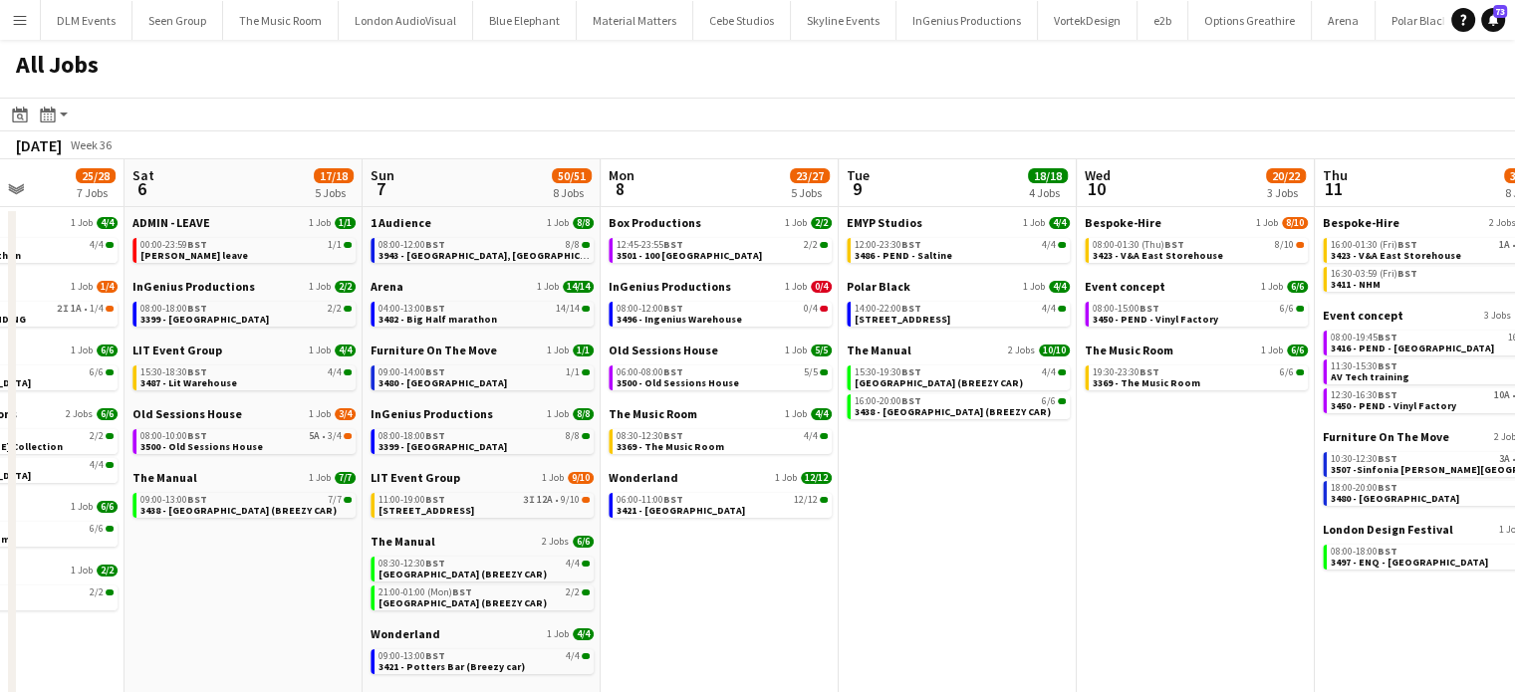
scroll to position [0, 795]
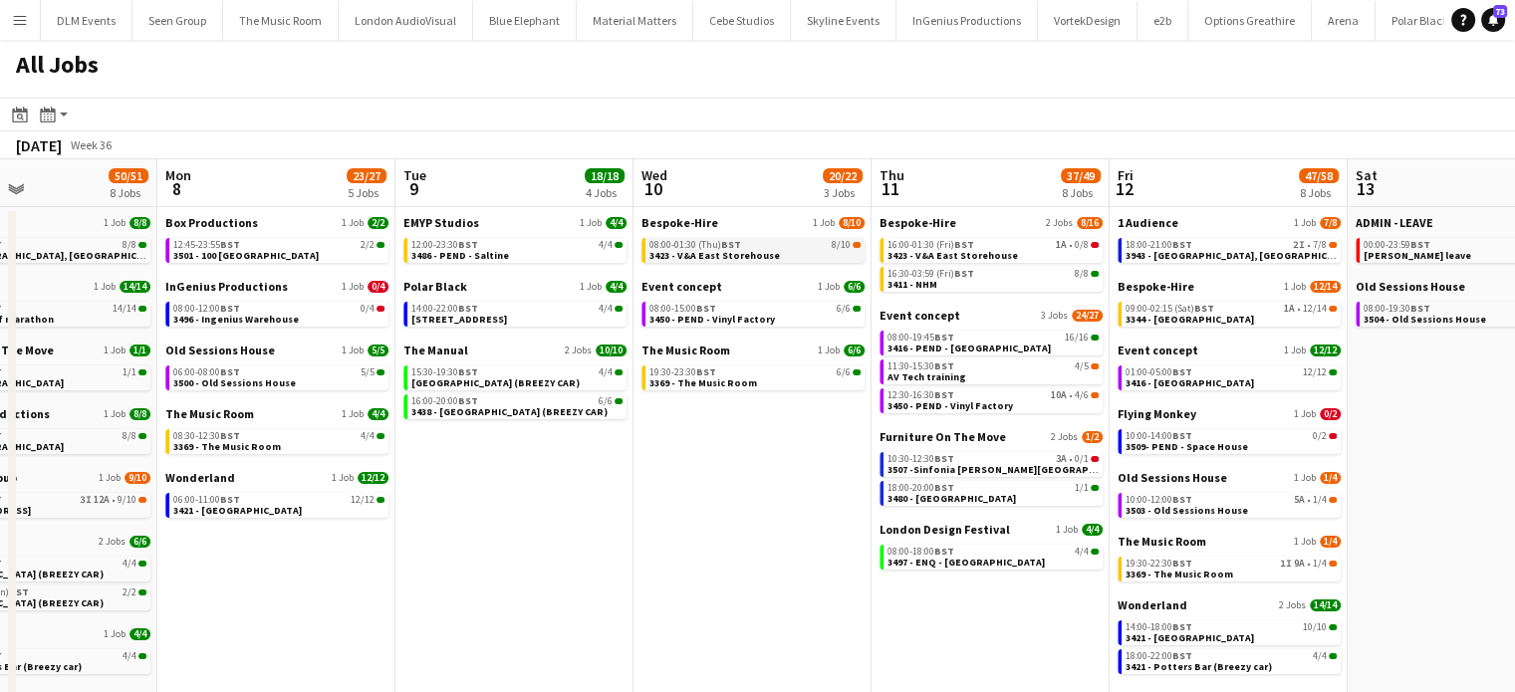
click at [793, 250] on link "08:00-01:30 (Thu) BST 8/10 3423 - V&A East Storehouse" at bounding box center [755, 249] width 211 height 23
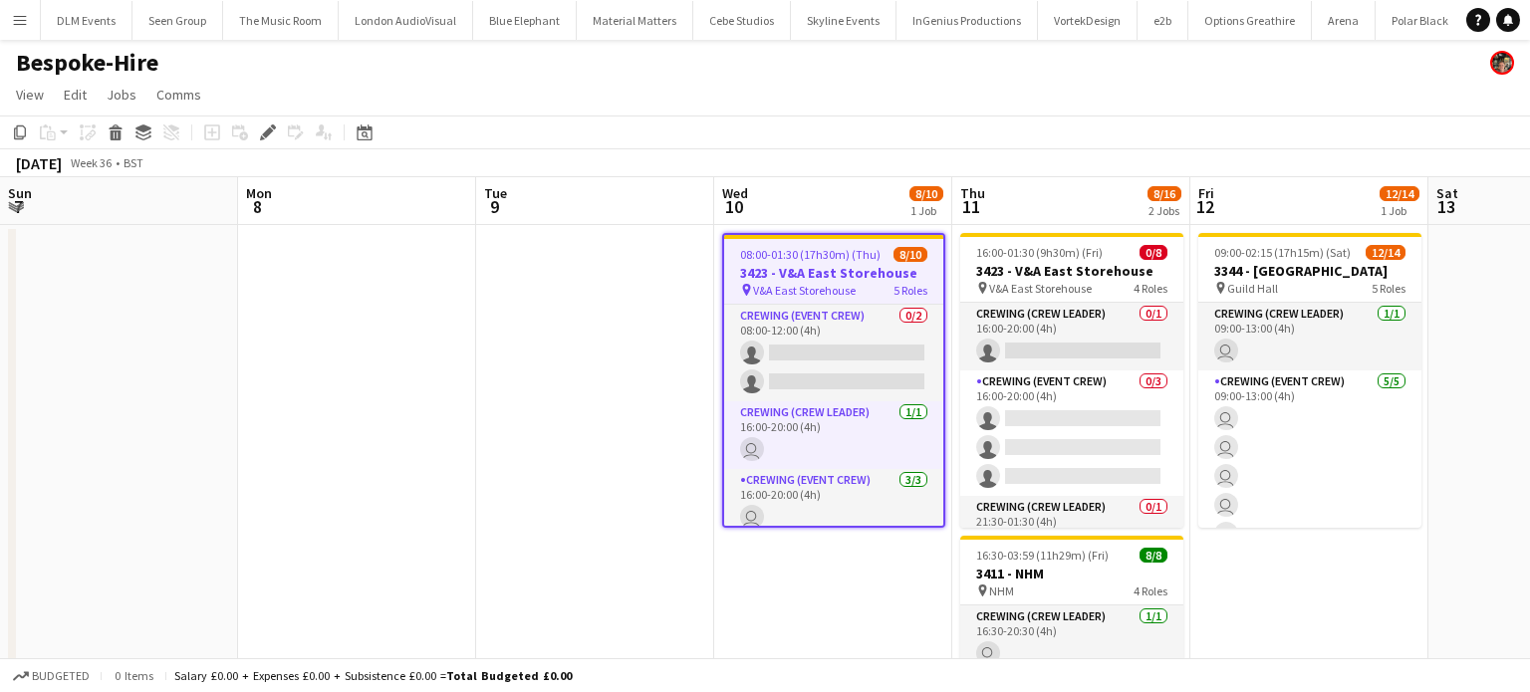
click at [976, 250] on span "16:00-01:30 (9h30m) (Fri)" at bounding box center [1039, 252] width 127 height 15
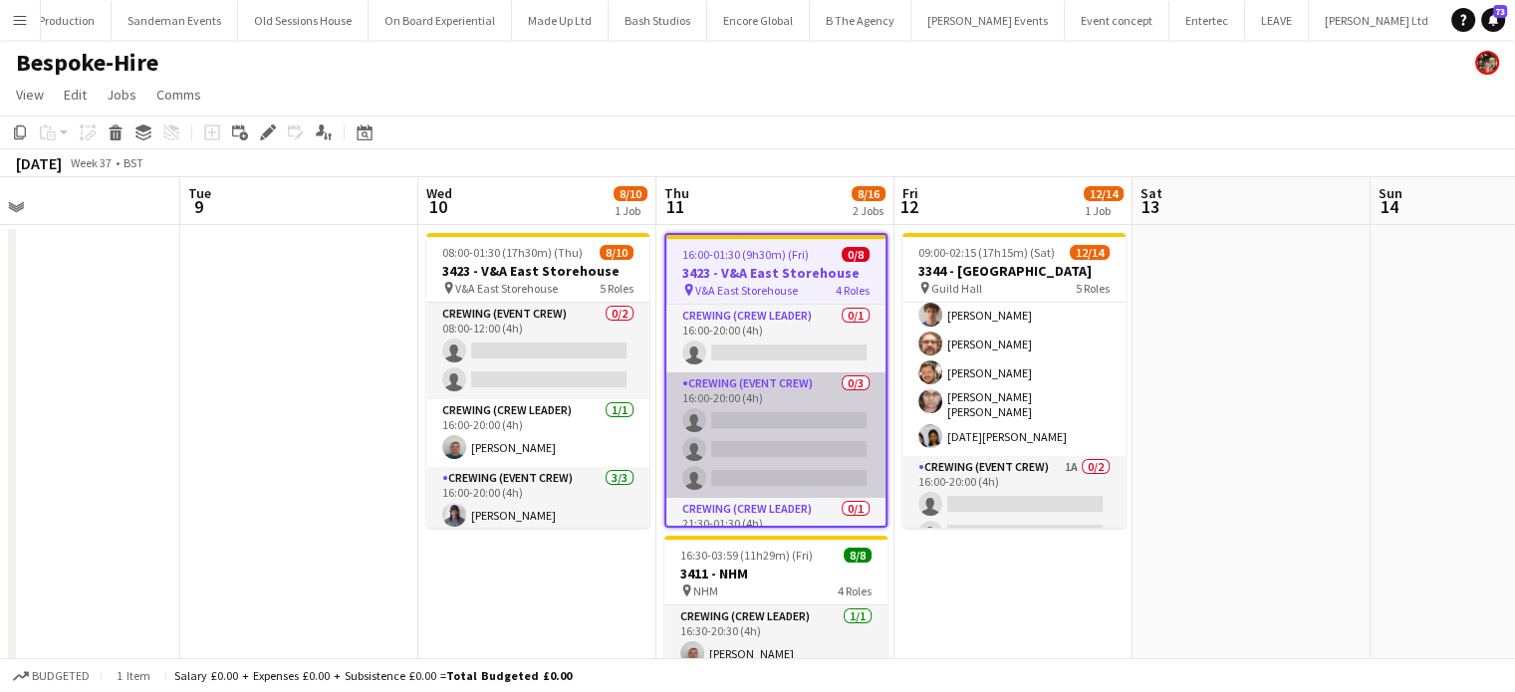
scroll to position [0, 499]
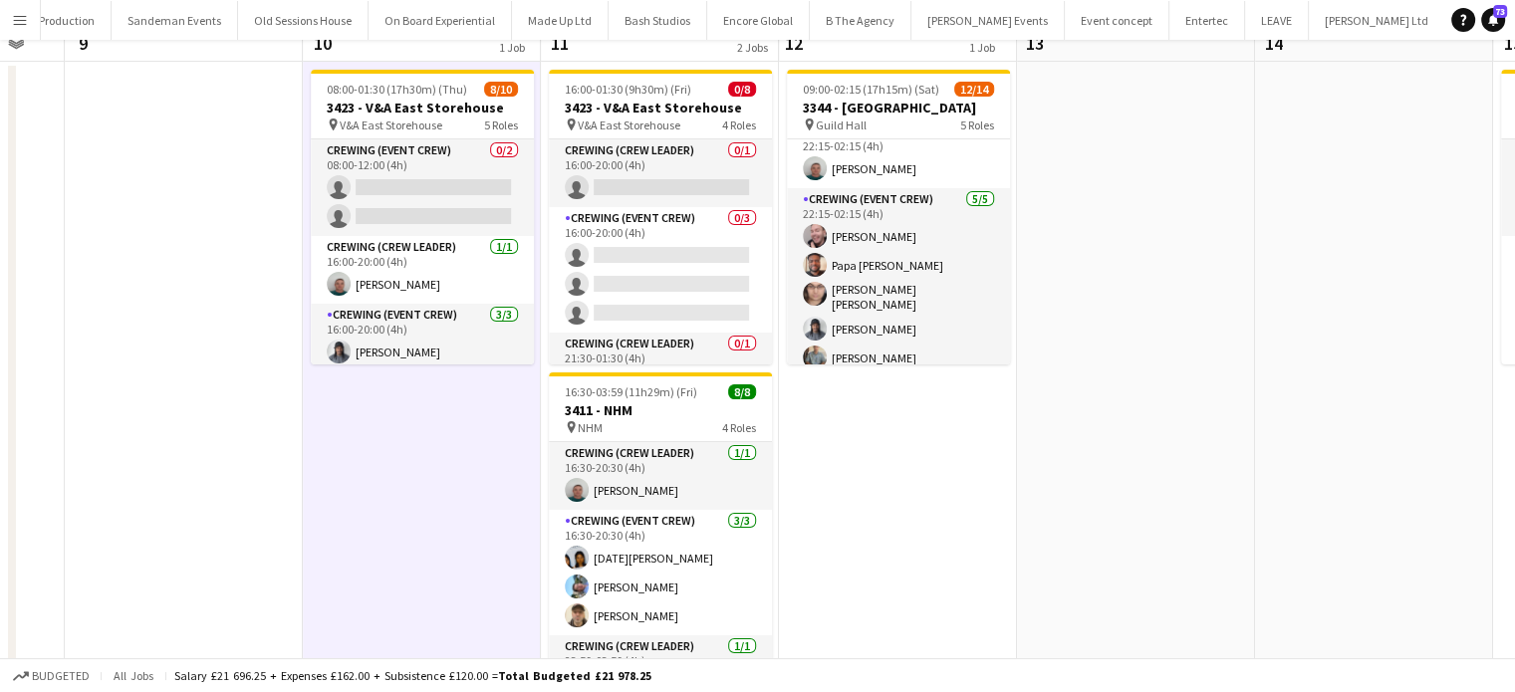
scroll to position [0, 0]
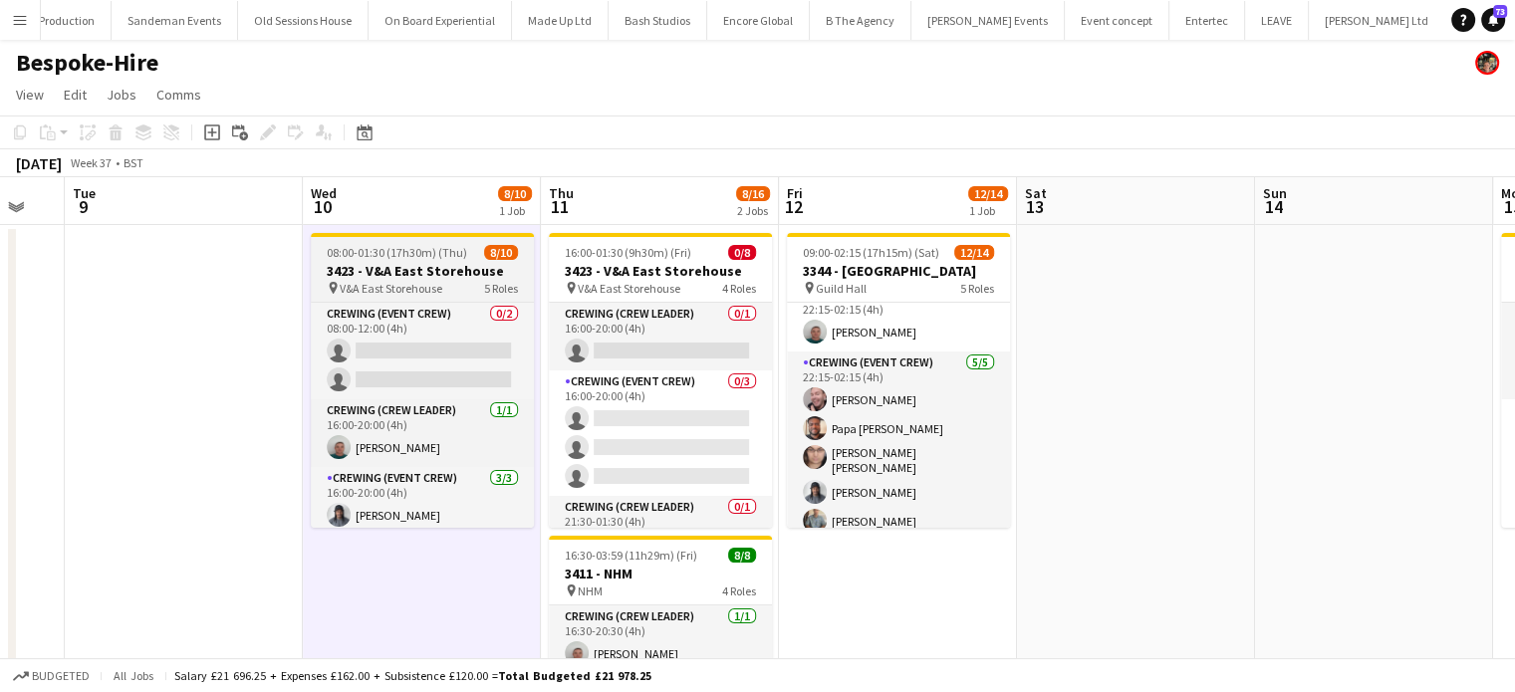
click at [364, 250] on span "08:00-01:30 (17h30m) (Thu)" at bounding box center [397, 252] width 140 height 15
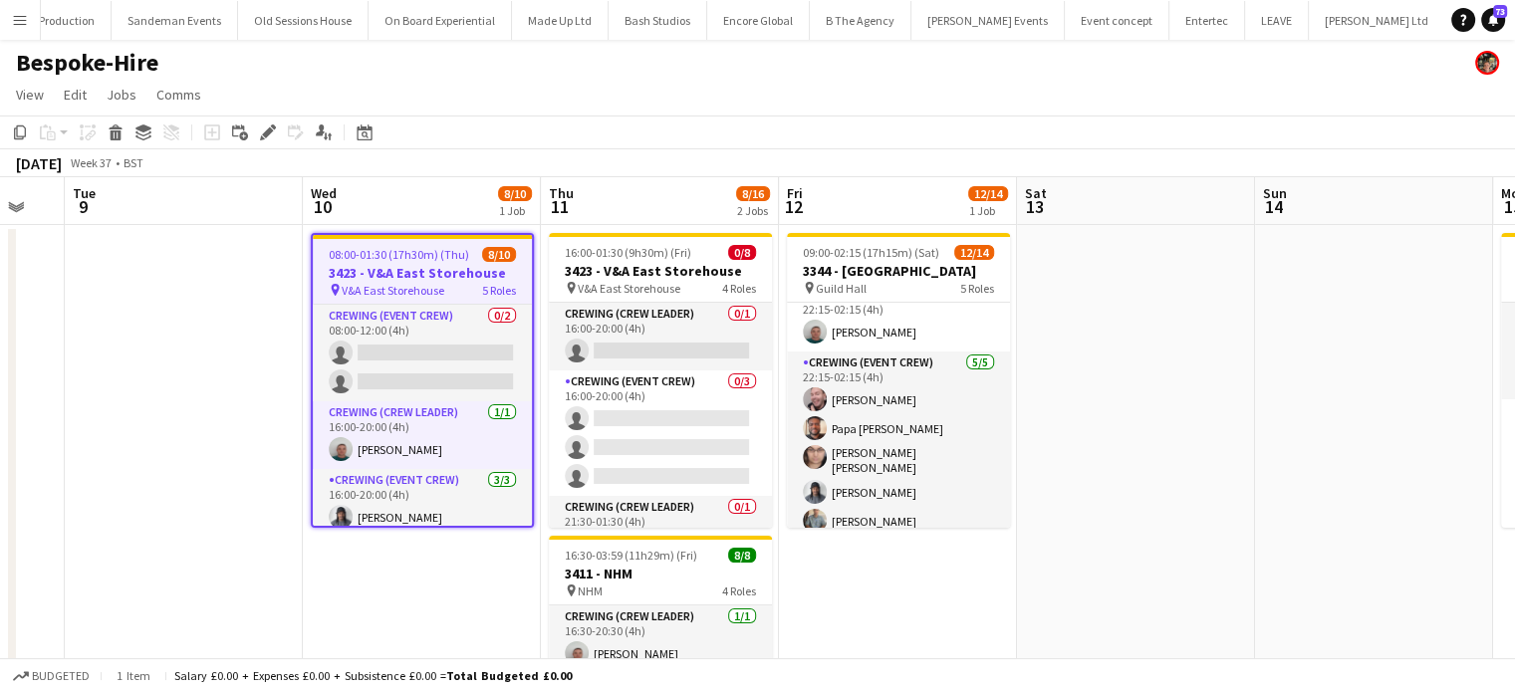
click at [364, 250] on span "08:00-01:30 (17h30m) (Thu)" at bounding box center [399, 254] width 140 height 15
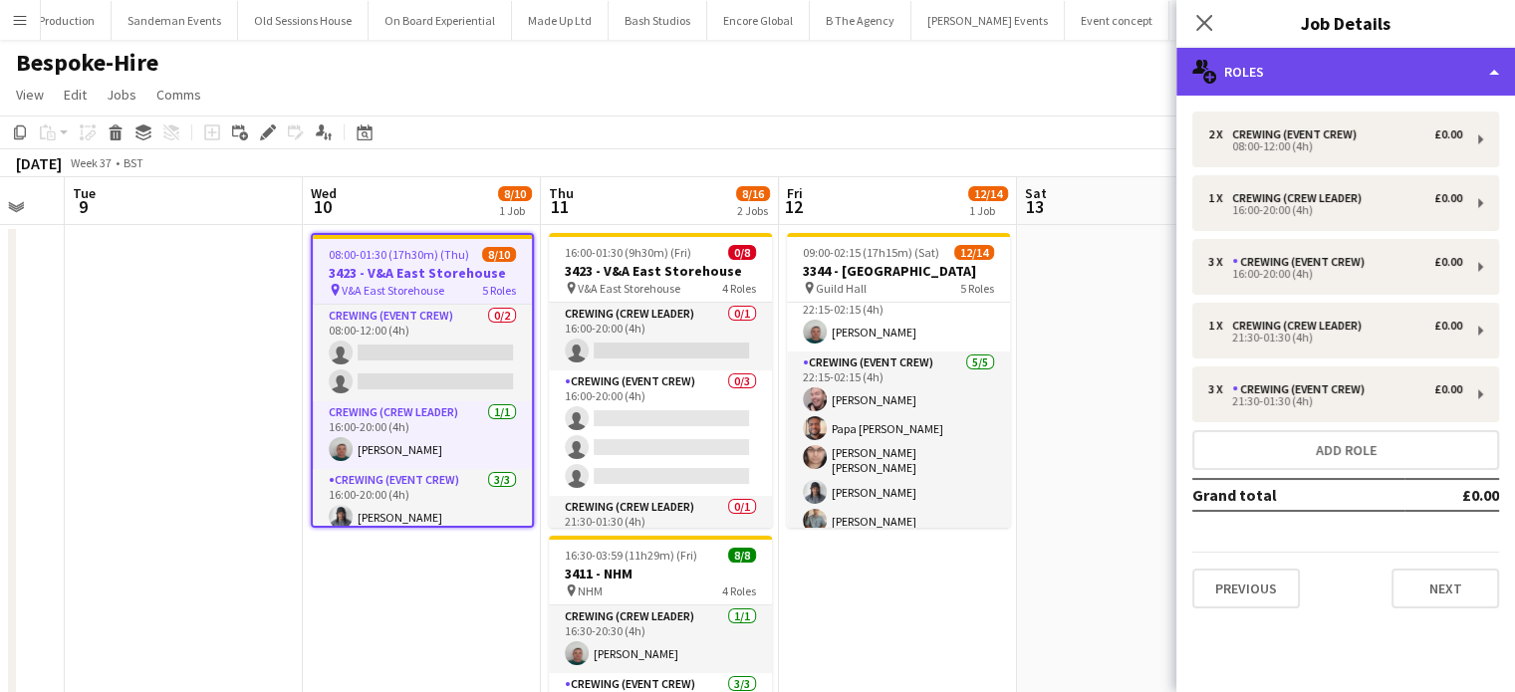
click at [1313, 57] on div "multiple-users-add Roles" at bounding box center [1346, 72] width 339 height 48
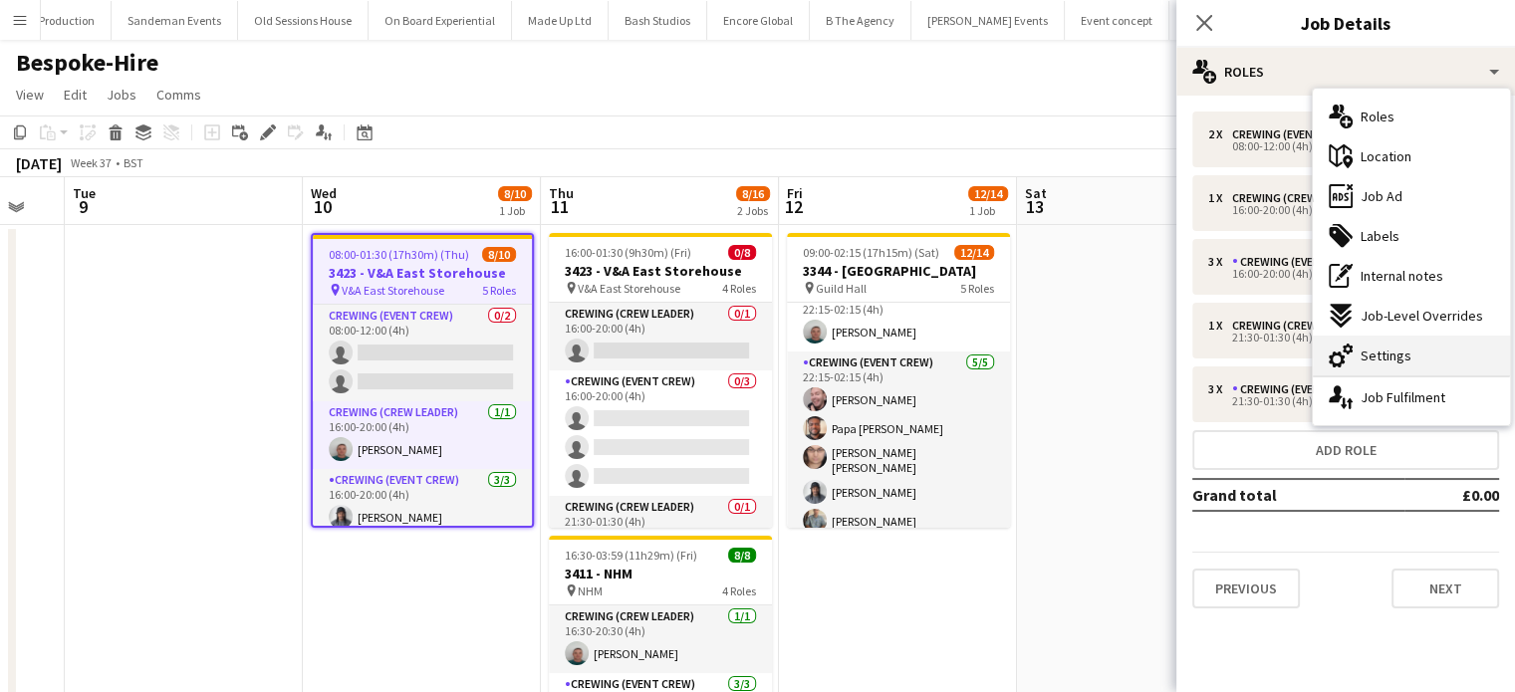
click at [1383, 366] on div "cog-double-3 Settings" at bounding box center [1411, 356] width 197 height 40
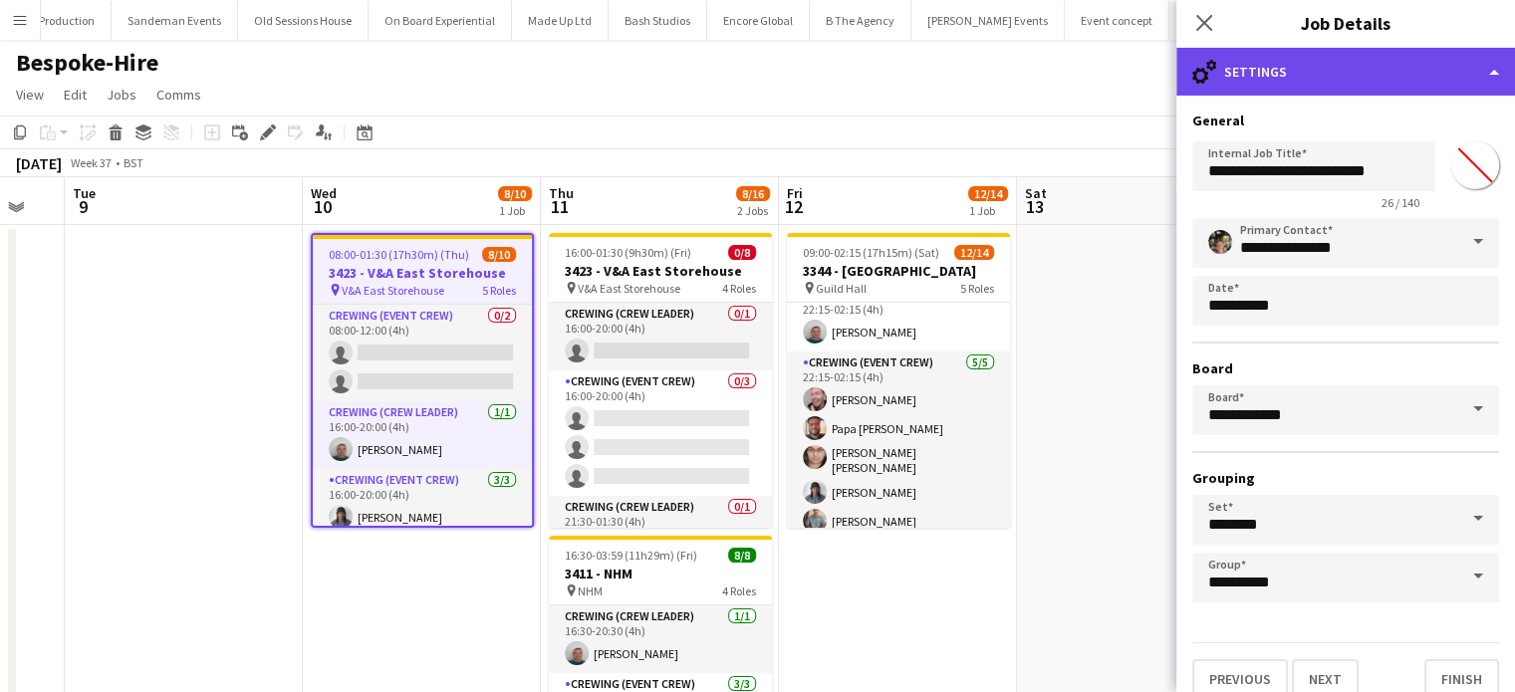
click at [1331, 73] on div "cog-double-3 Settings" at bounding box center [1346, 72] width 339 height 48
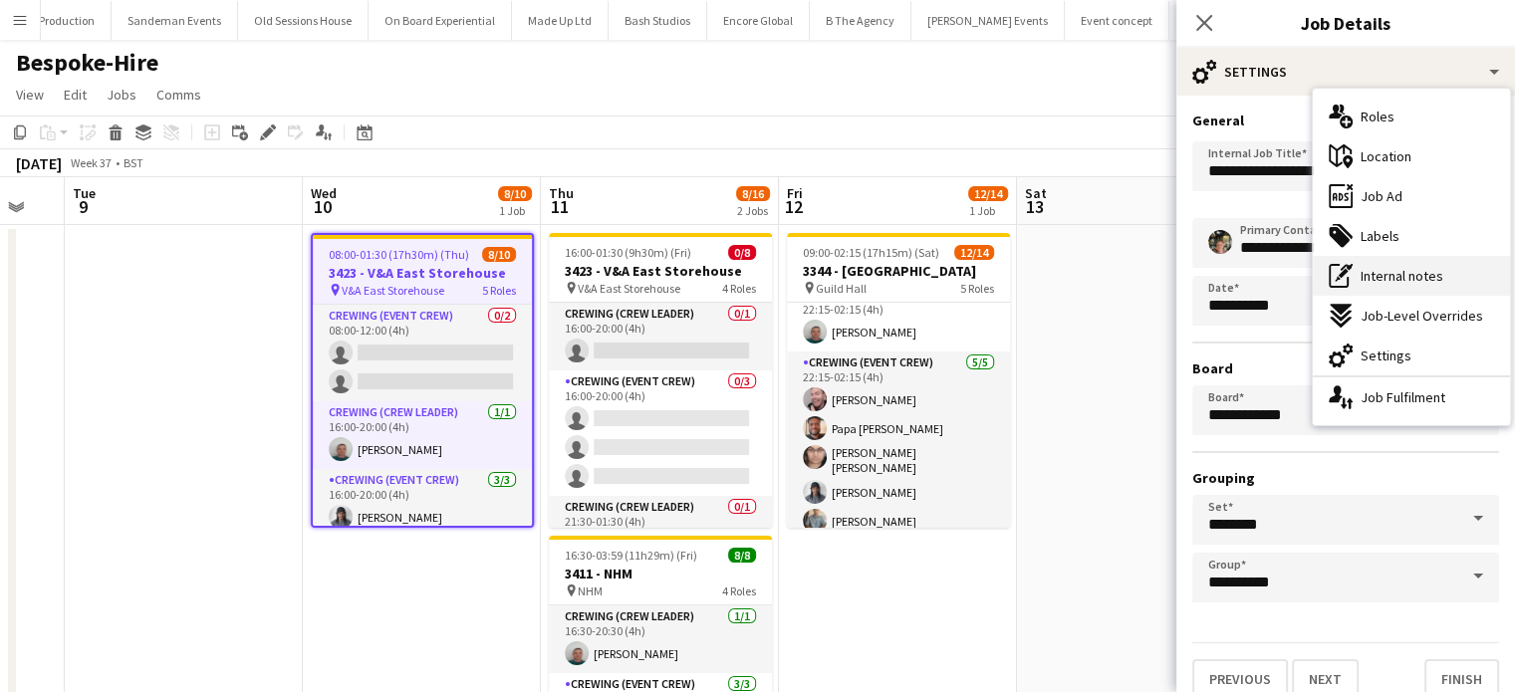
click at [1389, 262] on div "pen-write Internal notes" at bounding box center [1411, 276] width 197 height 40
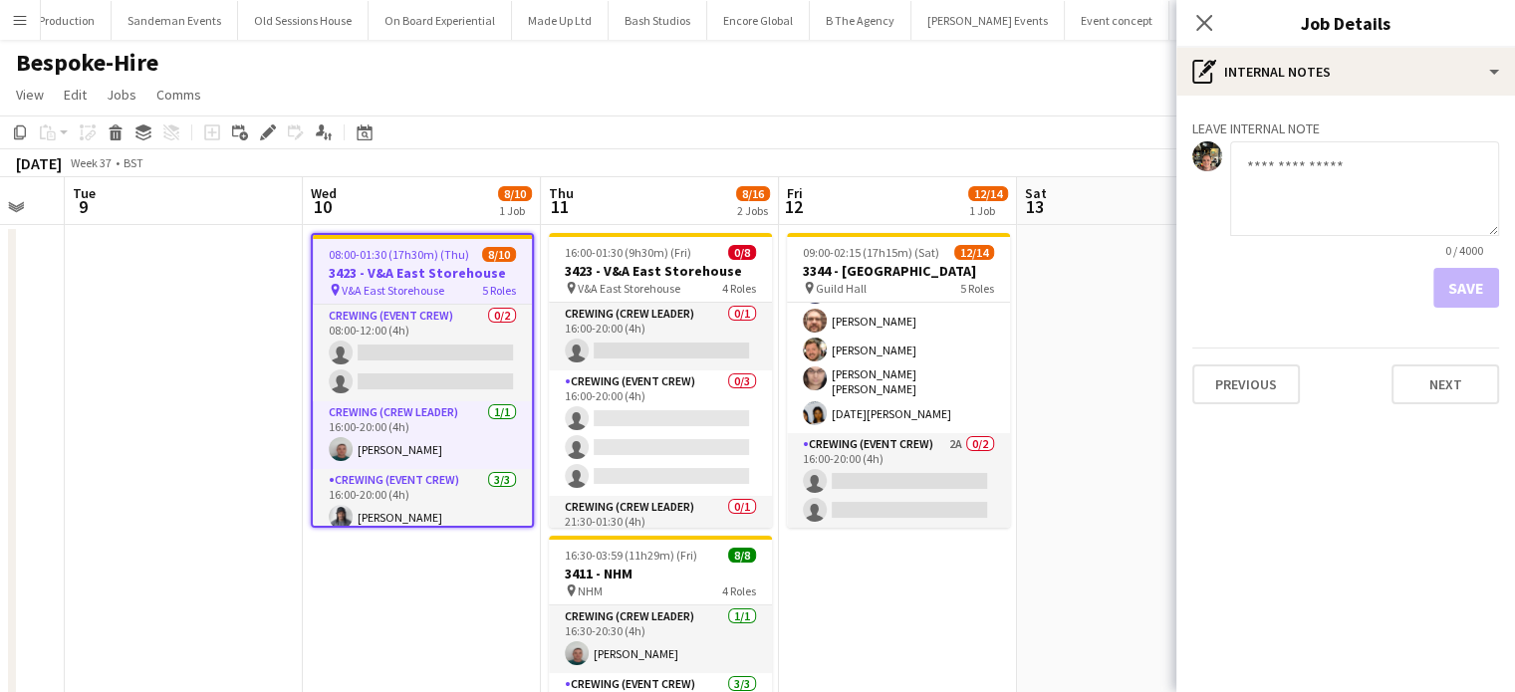
scroll to position [128, 0]
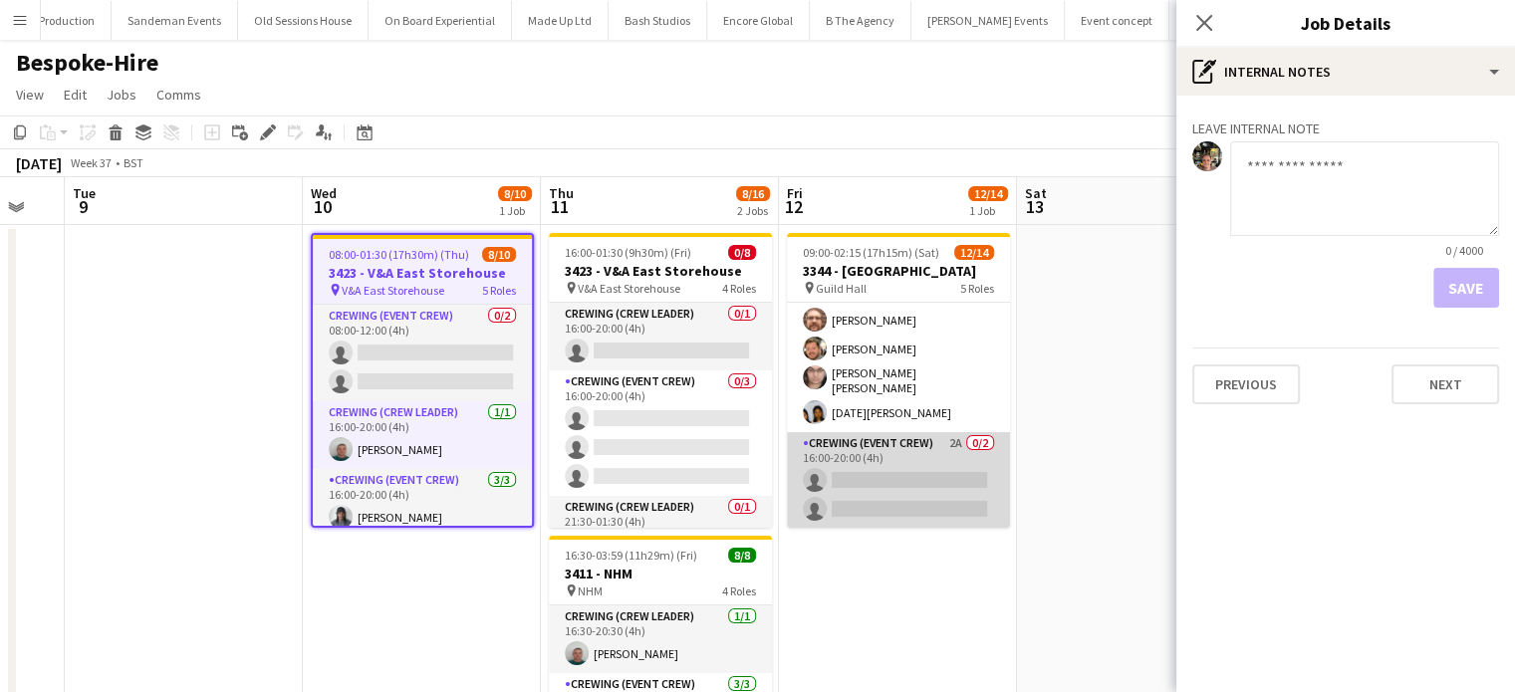
click at [929, 465] on app-card-role "Crewing (Event Crew) 2A 0/2 16:00-20:00 (4h) single-neutral-actions single-neut…" at bounding box center [898, 480] width 223 height 97
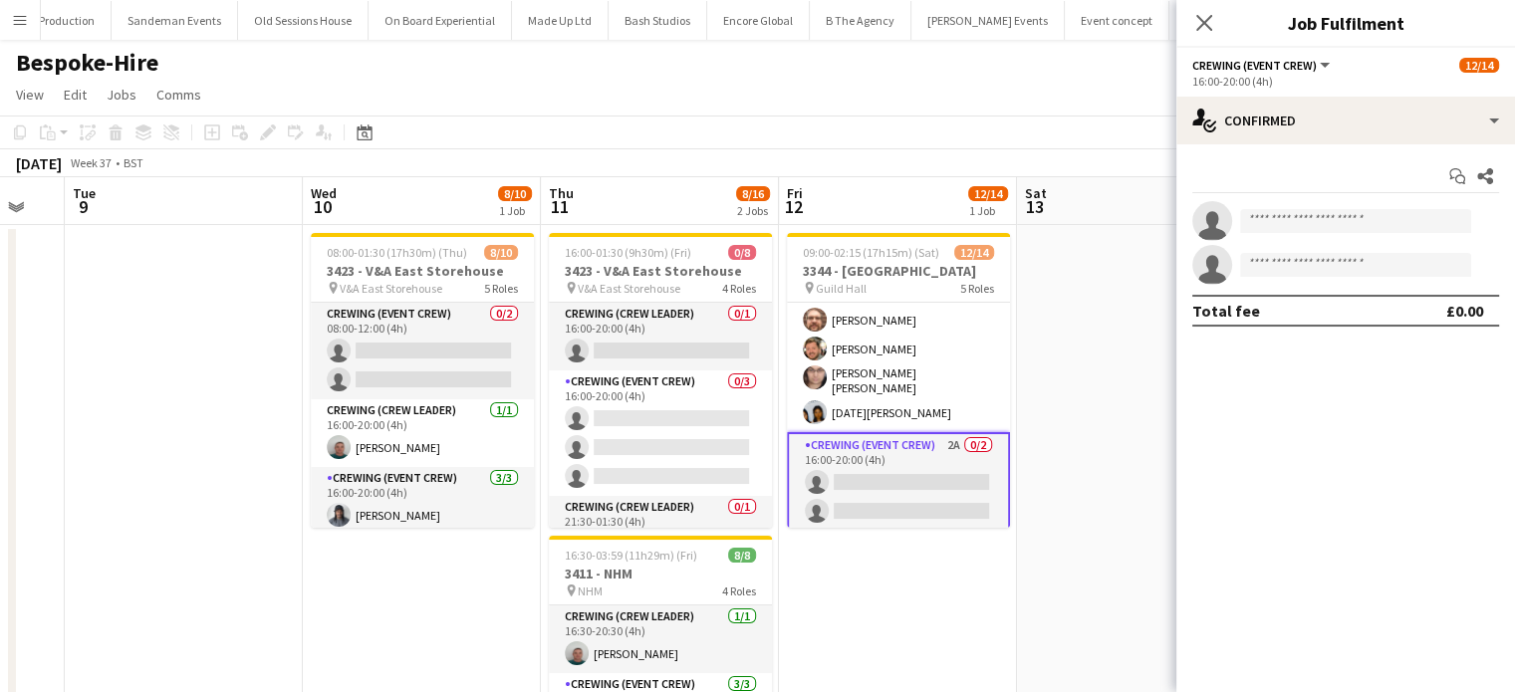
click at [1352, 152] on div "Start chat Share single-neutral-actions single-neutral-actions Total fee £0.00" at bounding box center [1346, 243] width 339 height 198
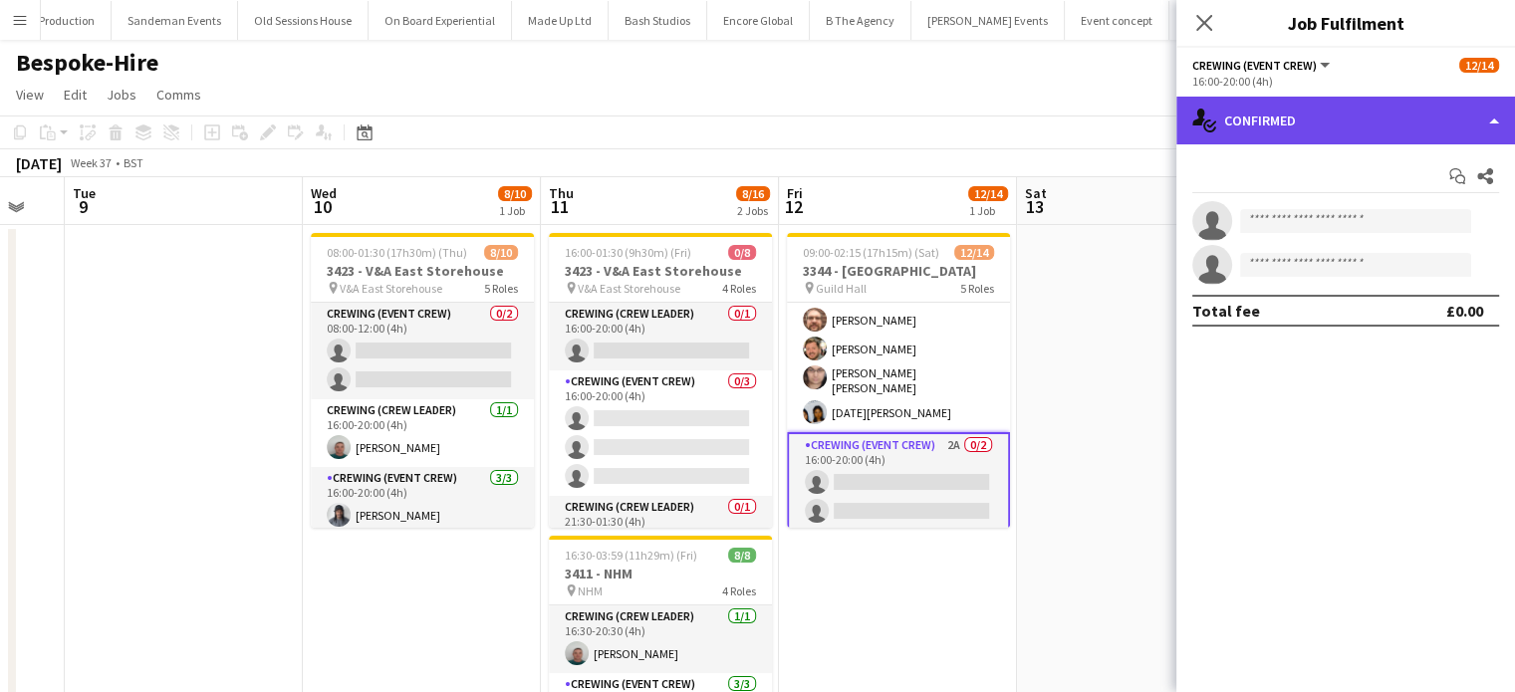
click at [1335, 124] on div "single-neutral-actions-check-2 Confirmed" at bounding box center [1346, 121] width 339 height 48
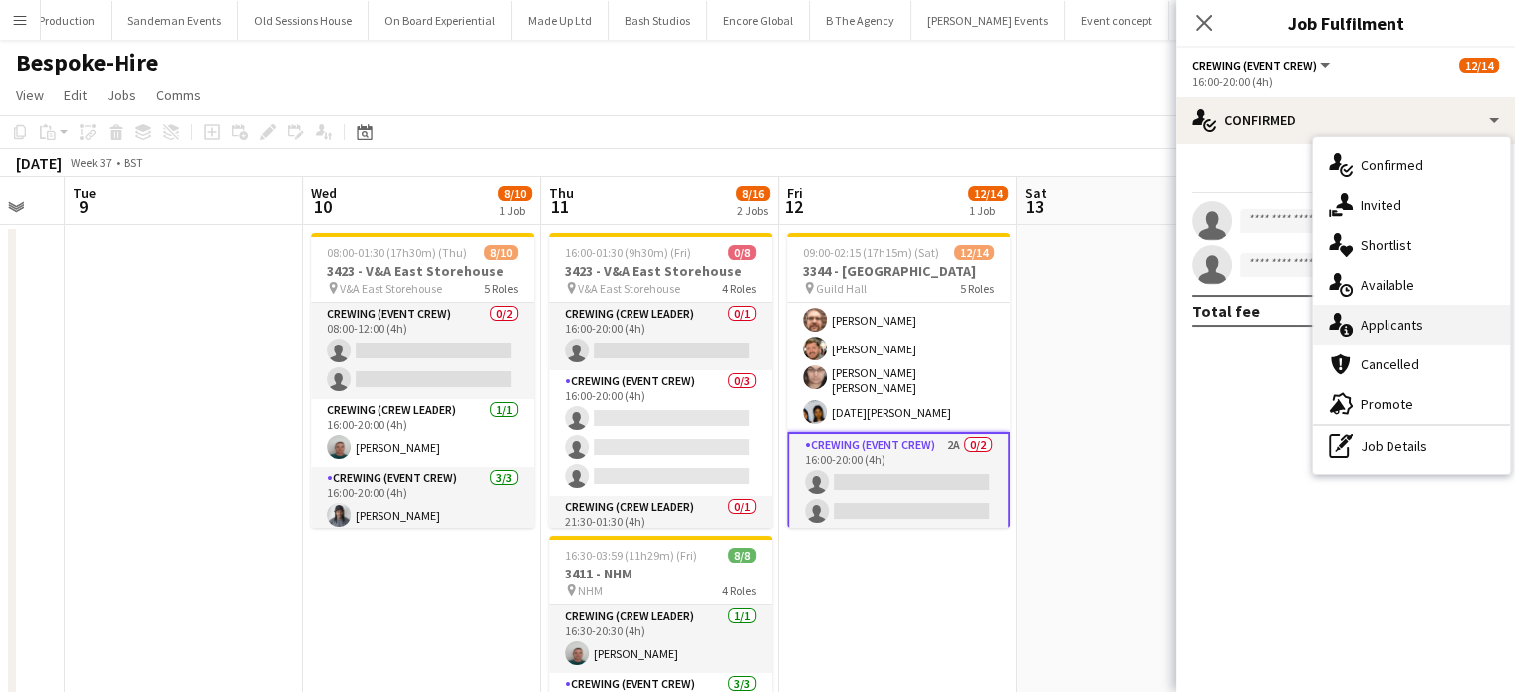
click at [1419, 336] on div "single-neutral-actions-information Applicants" at bounding box center [1411, 325] width 197 height 40
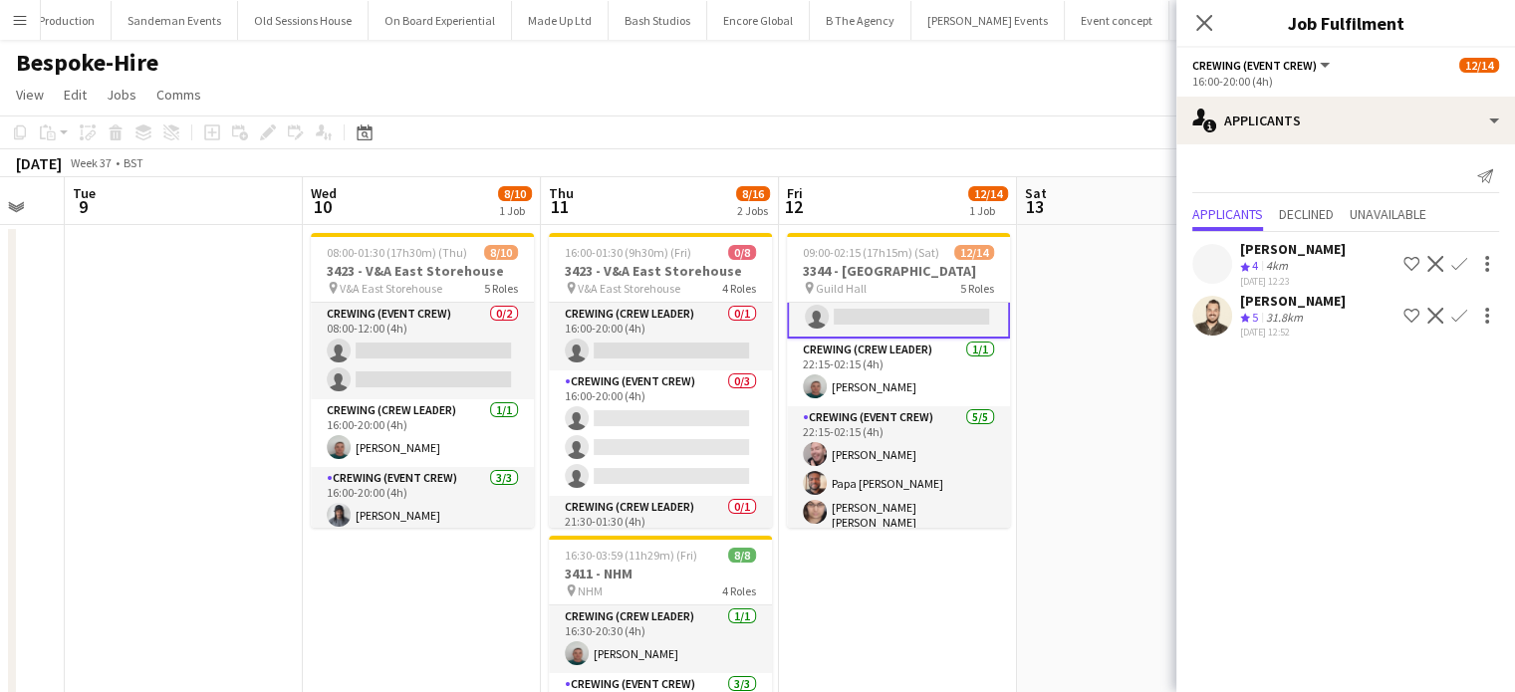
scroll to position [376, 0]
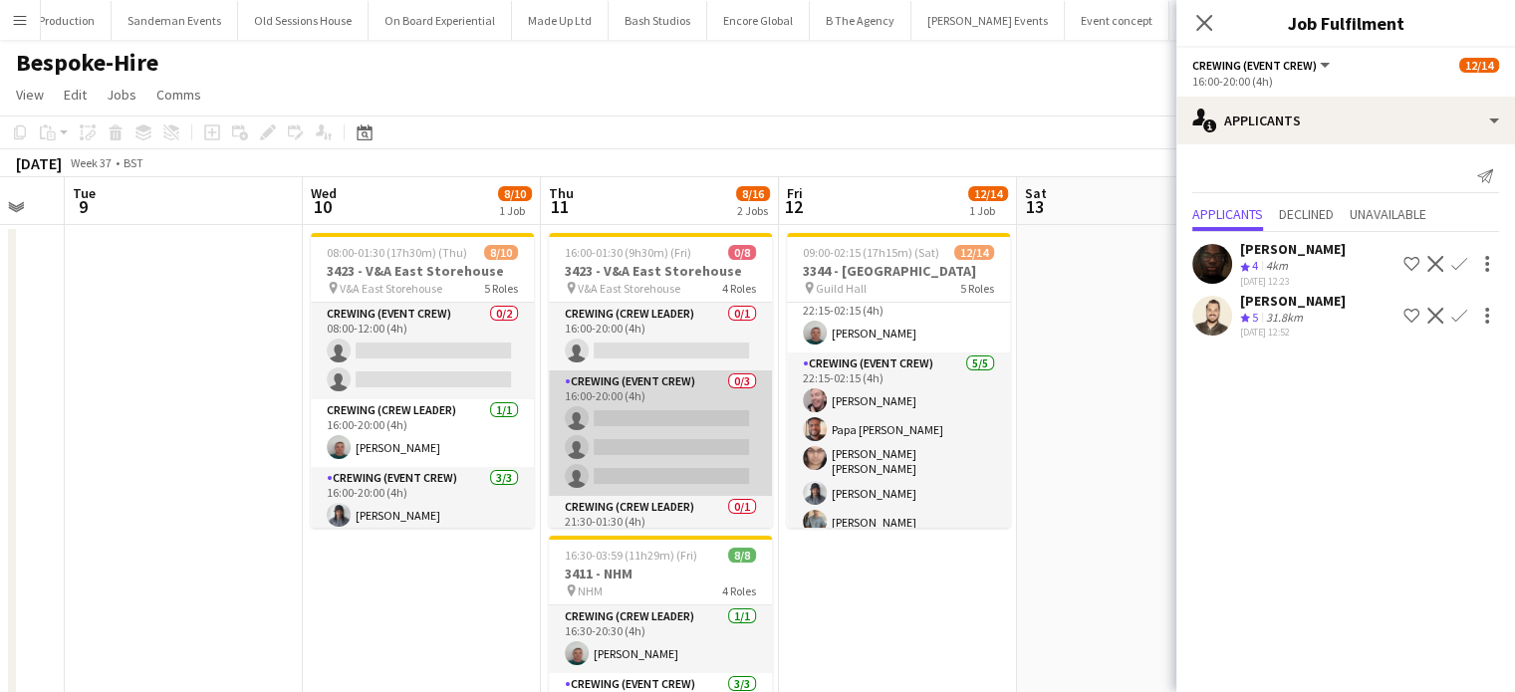
click at [714, 438] on app-card-role "Crewing (Event Crew) 0/3 16:00-20:00 (4h) single-neutral-actions single-neutral…" at bounding box center [660, 434] width 223 height 126
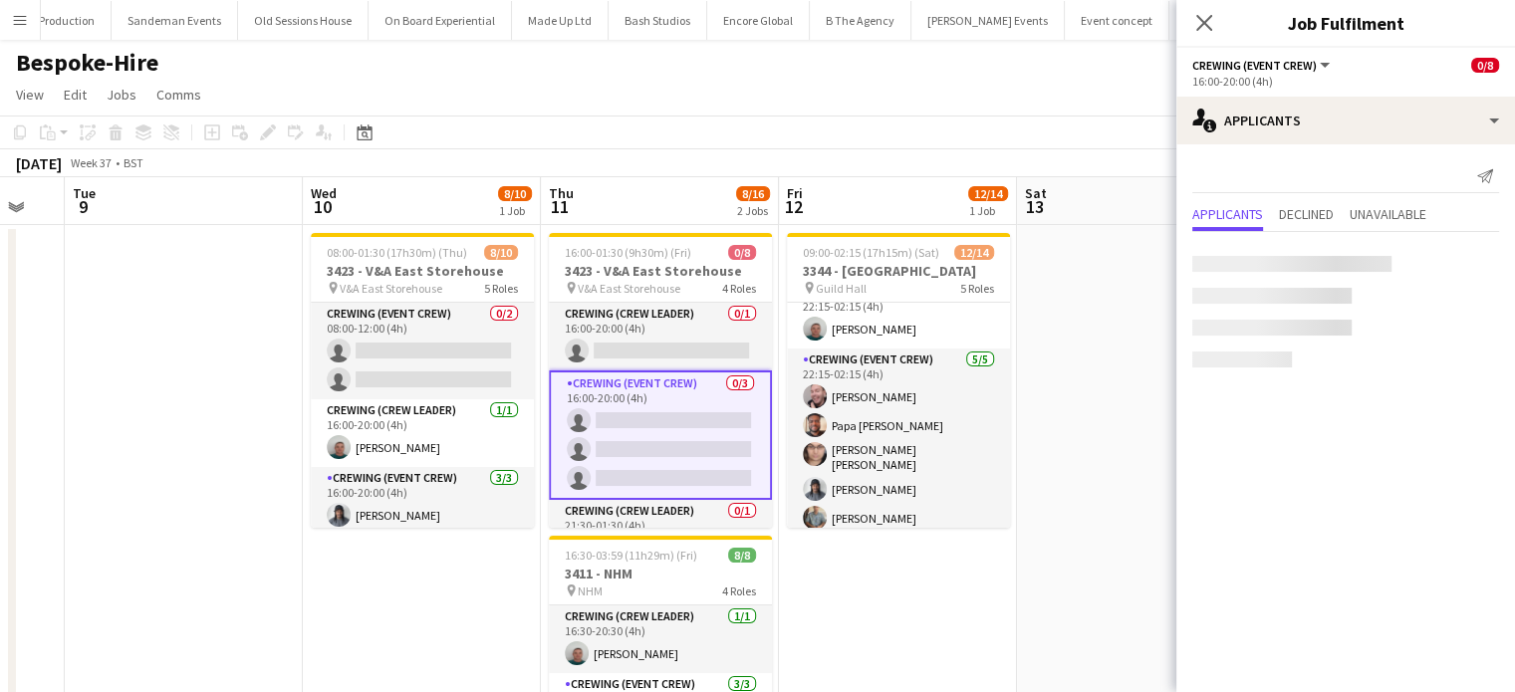
scroll to position [373, 0]
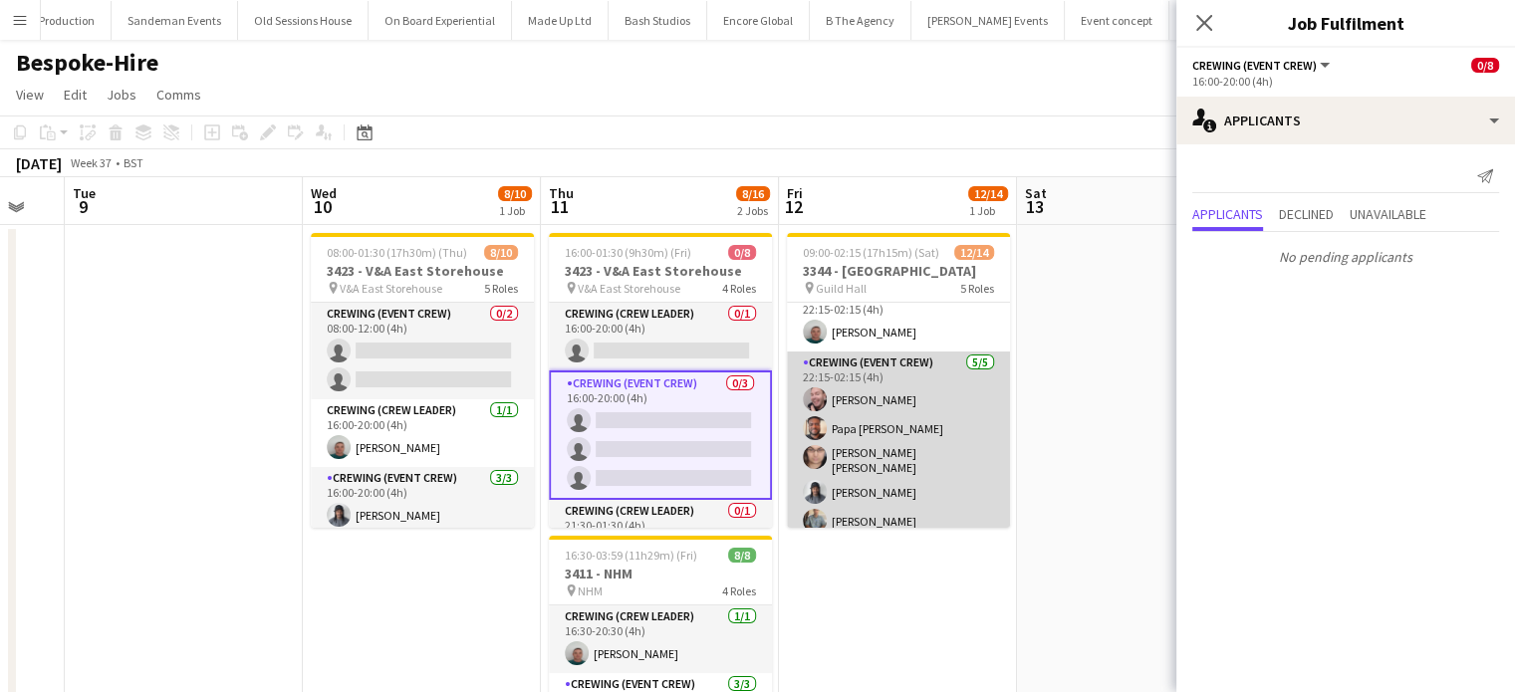
click at [852, 417] on app-card-role "Crewing (Event Crew) 5/5 22:15-02:15 (4h) Eldon Taylor Papa Opoku-Adjei Ells Jo…" at bounding box center [898, 446] width 223 height 189
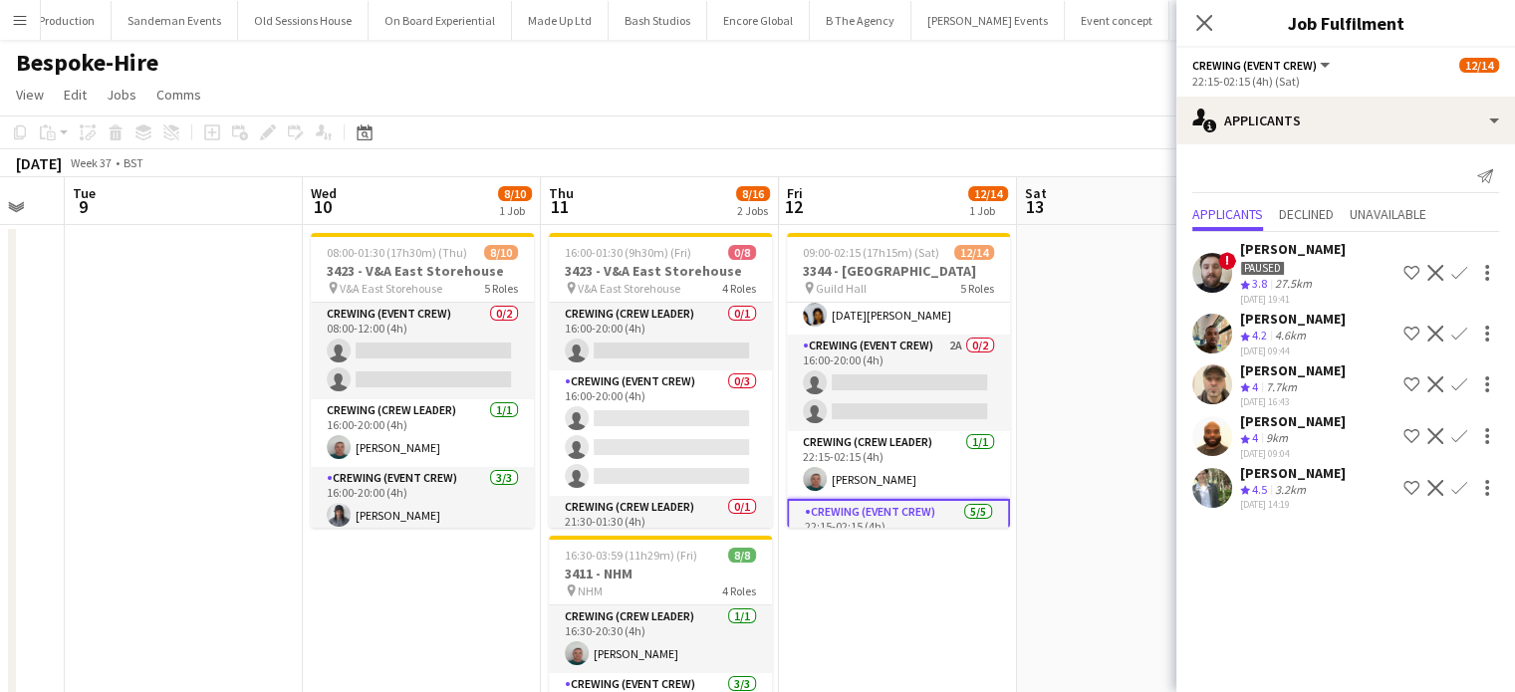
scroll to position [229, 0]
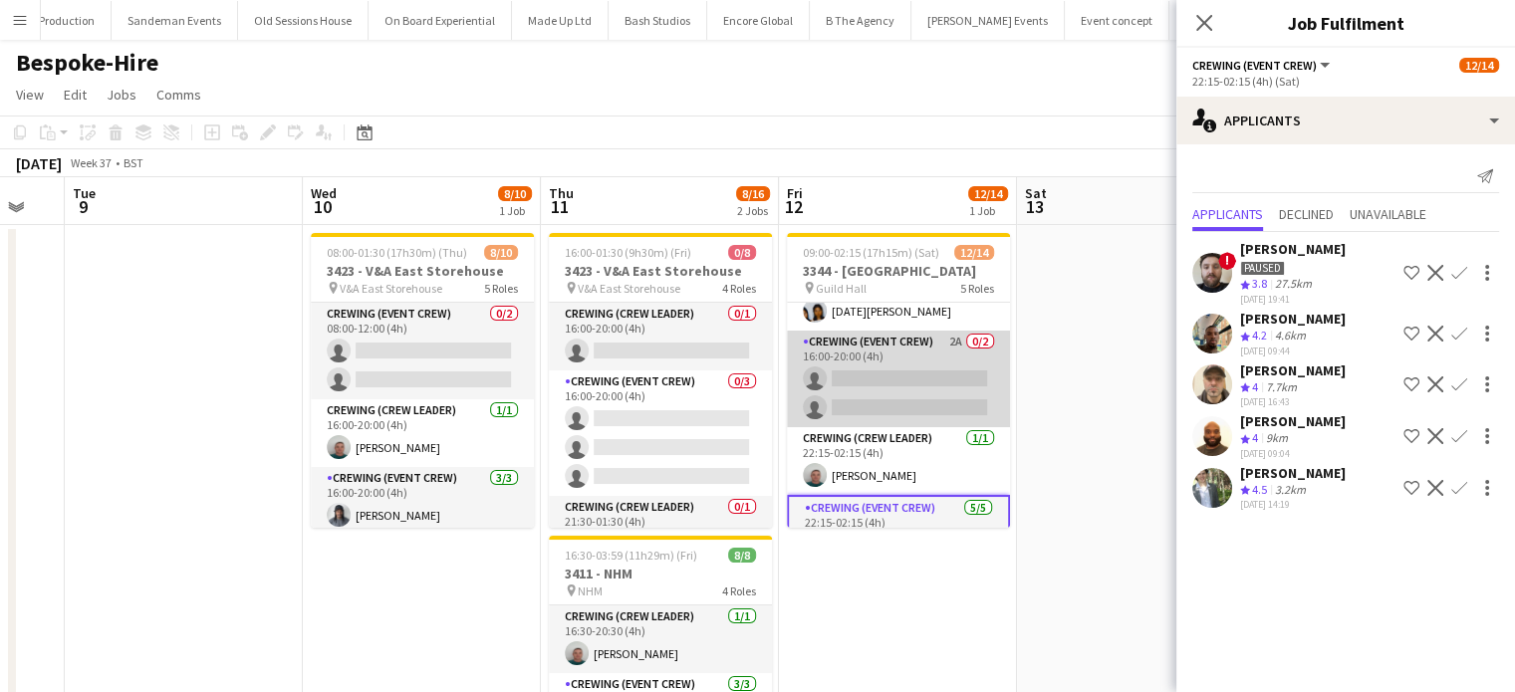
click at [852, 417] on app-card-role "Crewing (Event Crew) 2A 0/2 16:00-20:00 (4h) single-neutral-actions single-neut…" at bounding box center [898, 379] width 223 height 97
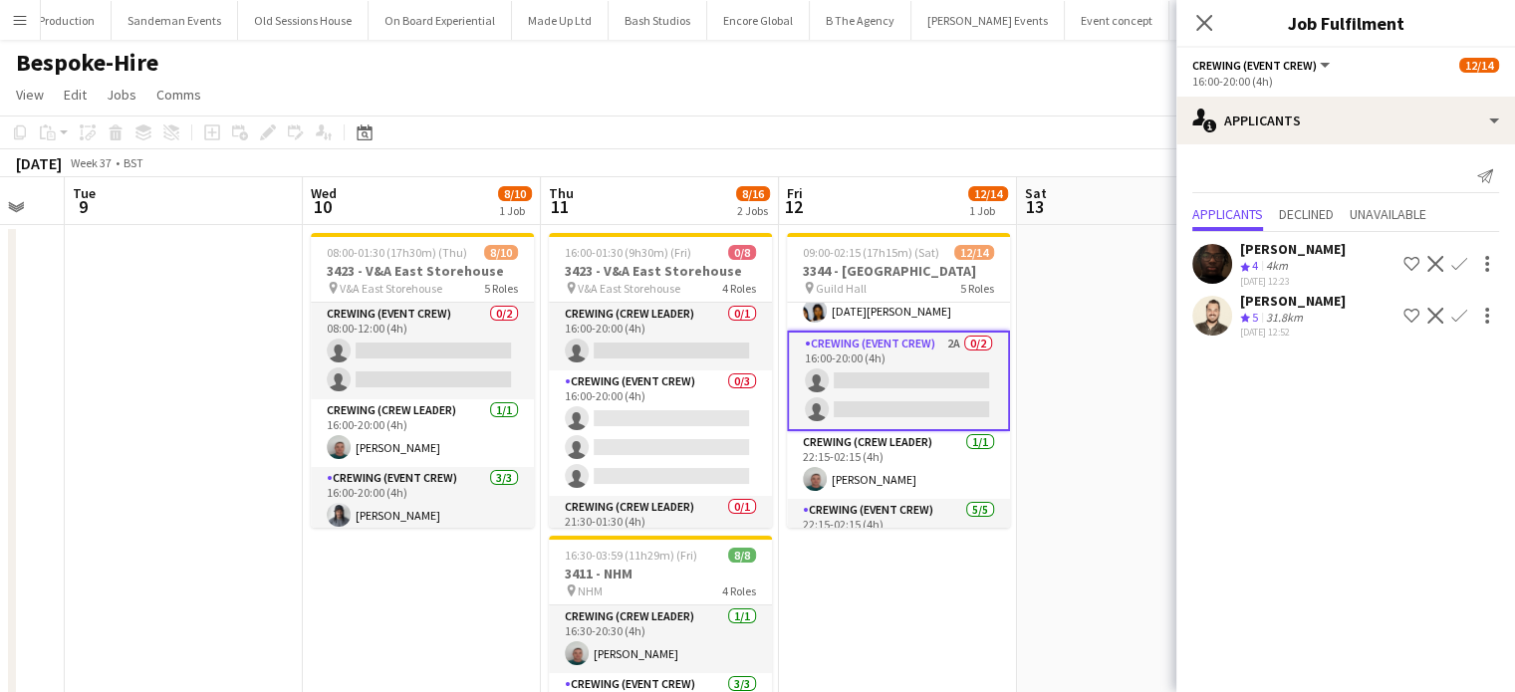
click at [1204, 238] on div "Paul Ewanlen Crew rating 4 4km 04-09-2025 12:23 Shortlist crew Decline Confirm …" at bounding box center [1346, 287] width 339 height 111
click at [1204, 242] on div "Paul Ewanlen Crew rating 4 4km 04-09-2025 12:23 Shortlist crew Decline Confirm" at bounding box center [1346, 264] width 339 height 48
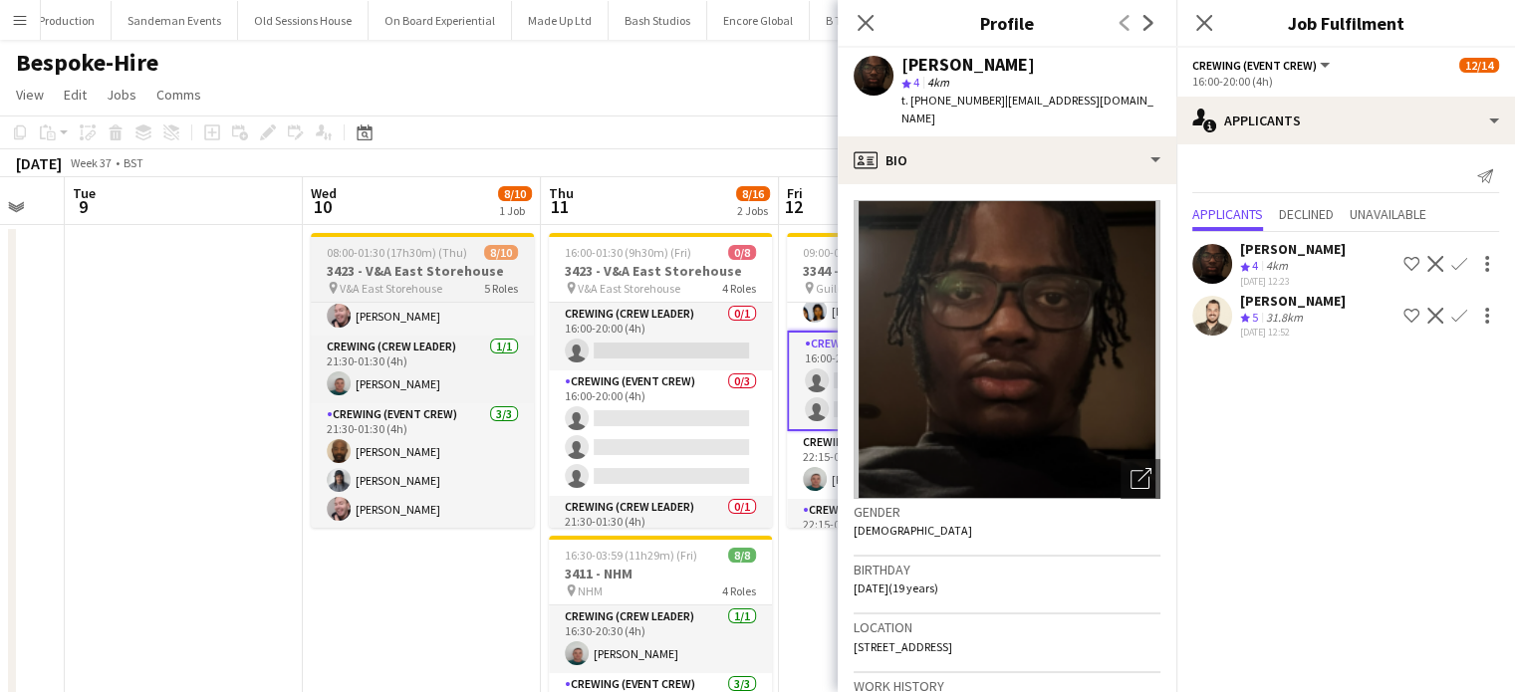
scroll to position [0, 0]
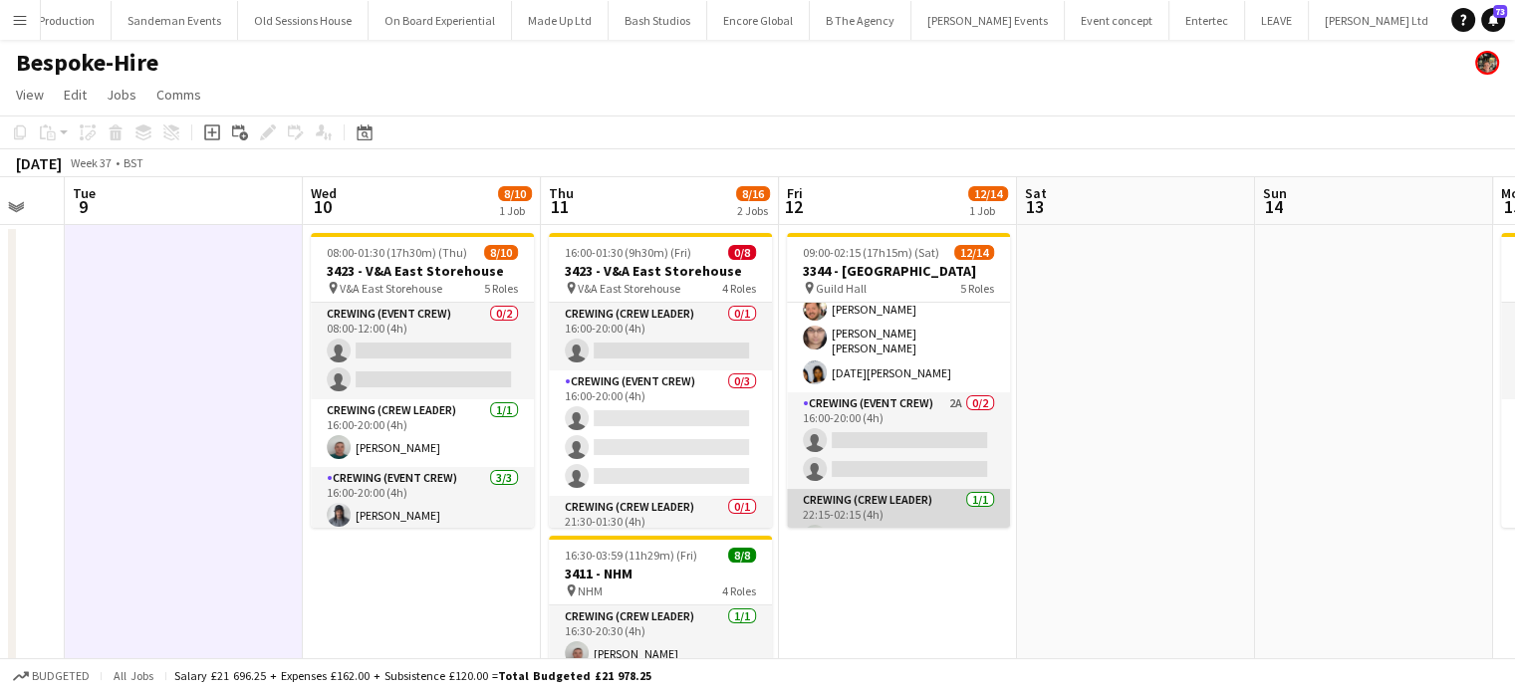
scroll to position [167, 0]
click at [940, 433] on app-card-role "Crewing (Event Crew) 2A 0/2 16:00-20:00 (4h) single-neutral-actions single-neut…" at bounding box center [898, 441] width 223 height 97
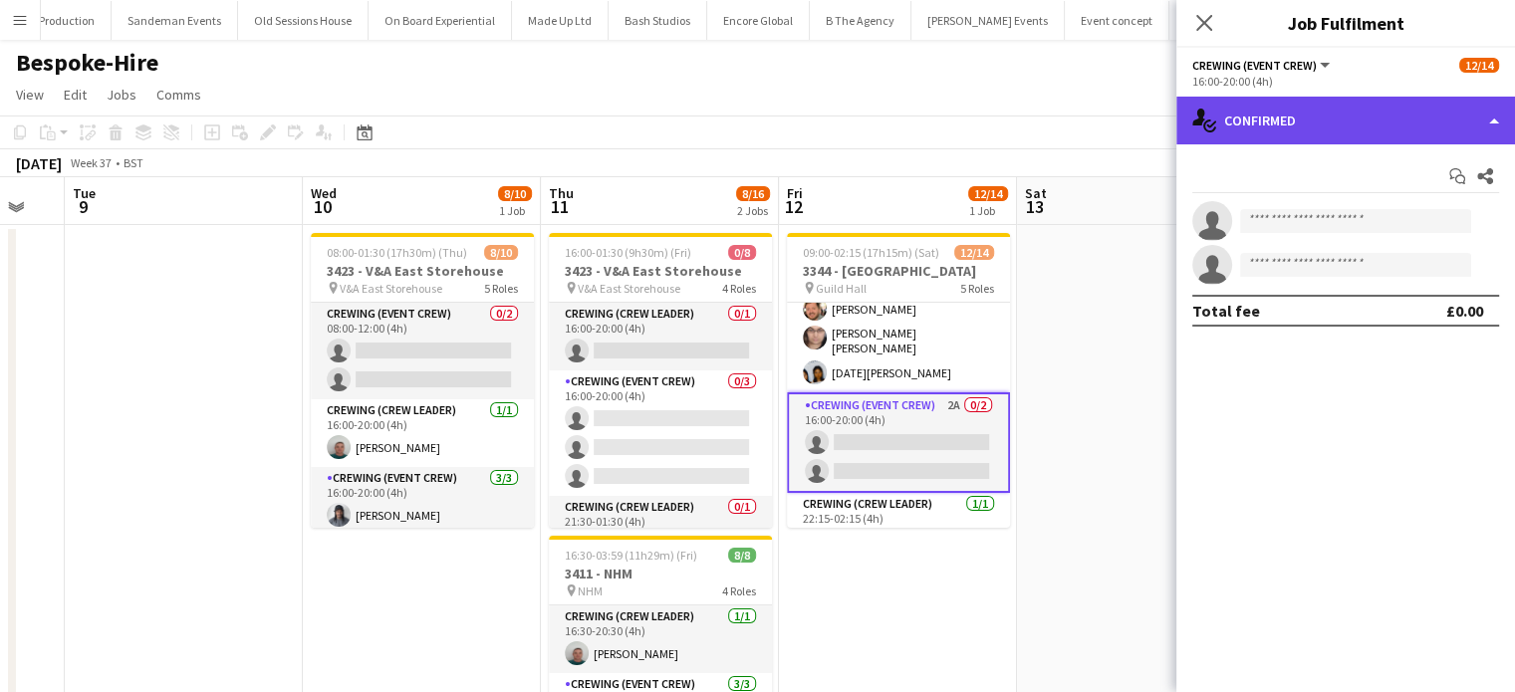
click at [1477, 136] on div "single-neutral-actions-check-2 Confirmed" at bounding box center [1346, 121] width 339 height 48
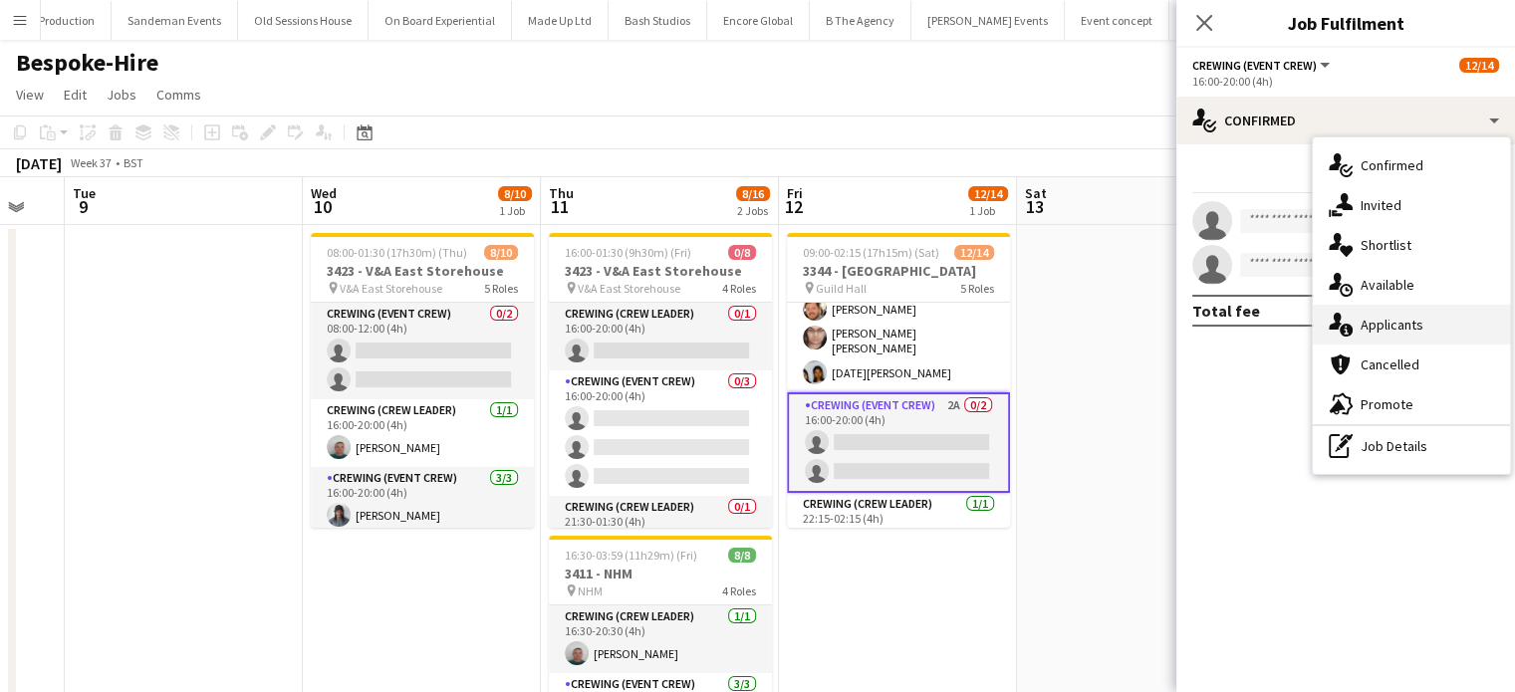
click at [1455, 334] on div "single-neutral-actions-information Applicants" at bounding box center [1411, 325] width 197 height 40
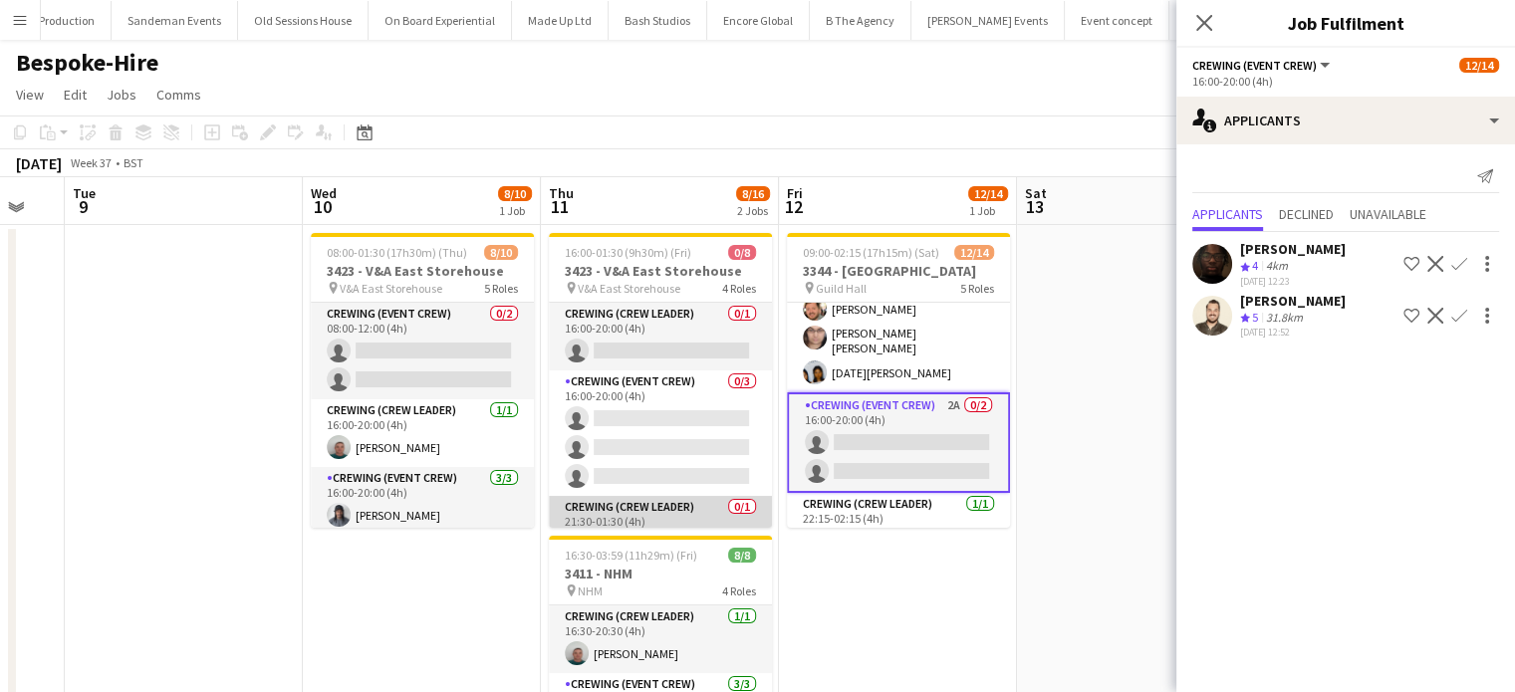
click at [675, 511] on app-card-role "Crewing (Crew Leader) 0/1 21:30-01:30 (4h) single-neutral-actions" at bounding box center [660, 530] width 223 height 68
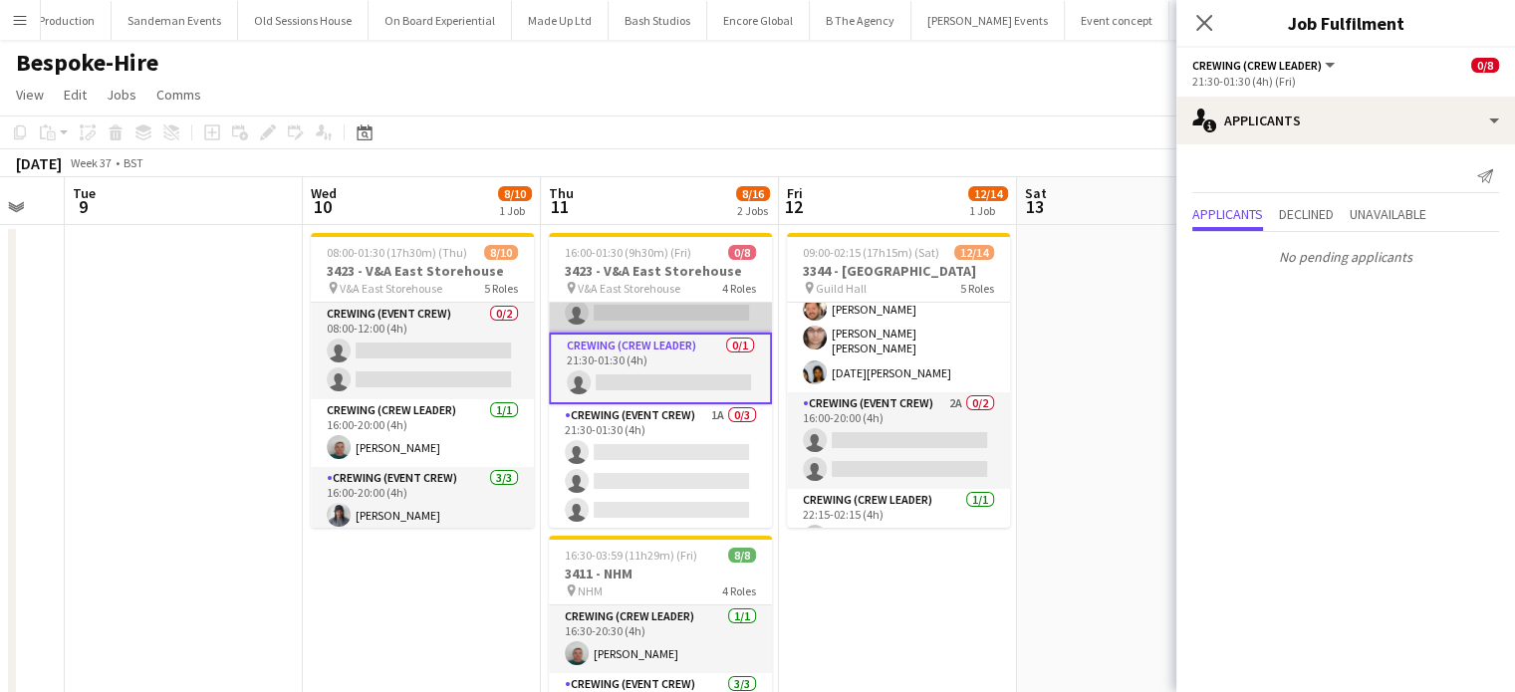
scroll to position [0, 747]
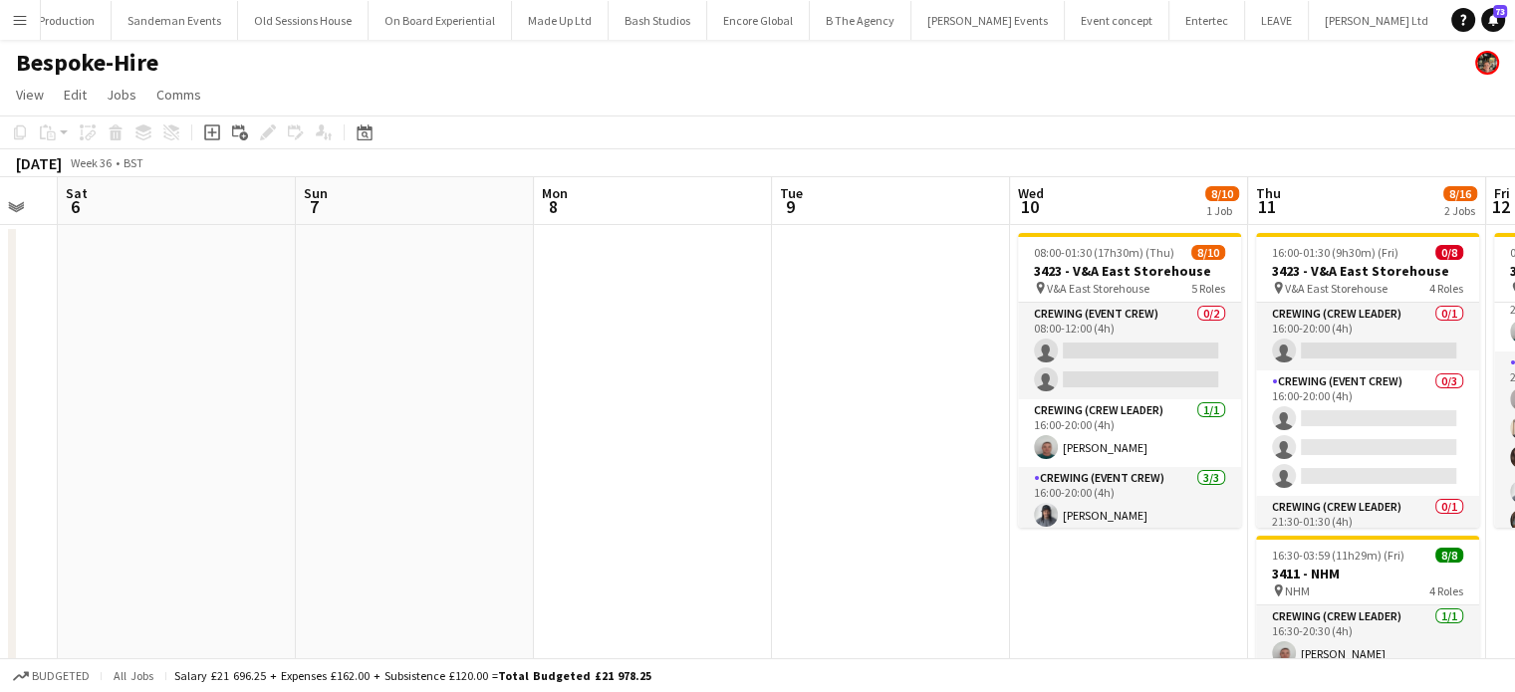
scroll to position [0, 419]
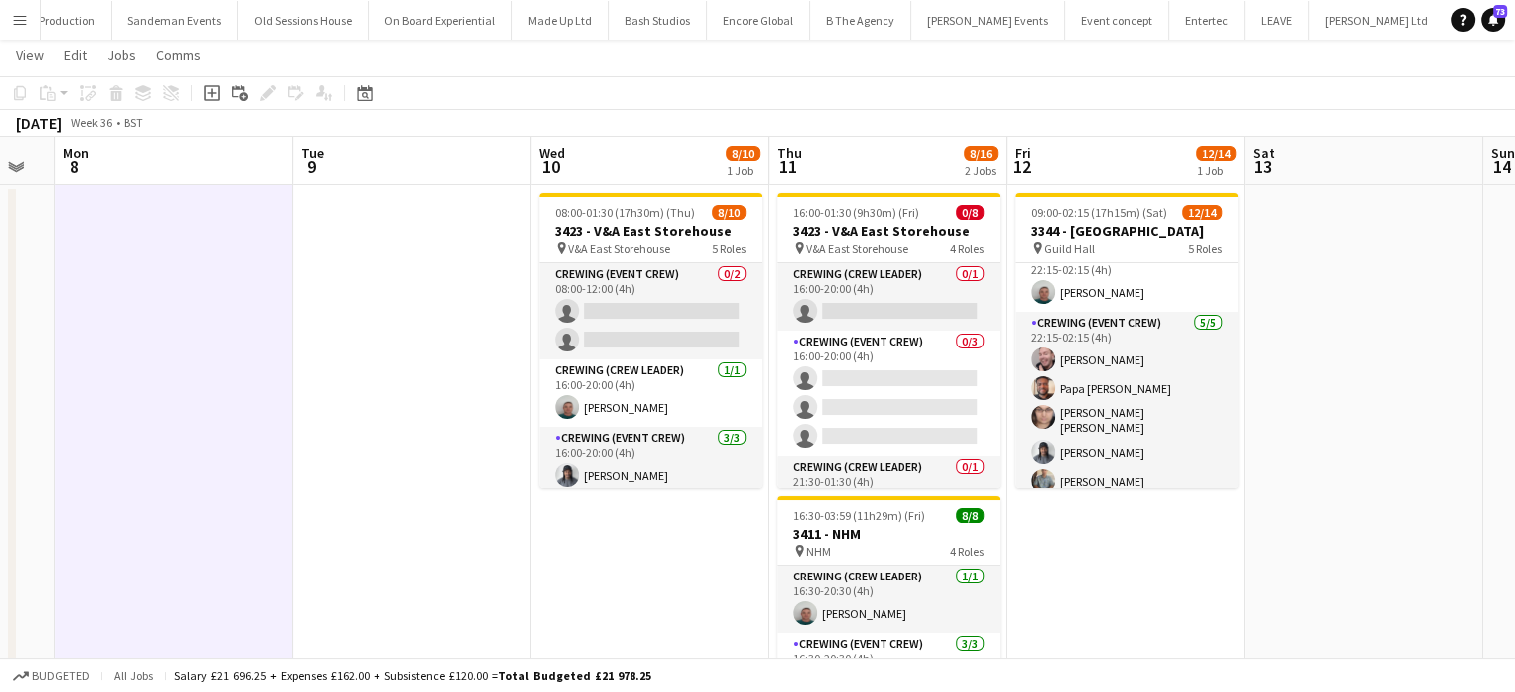
scroll to position [0, 0]
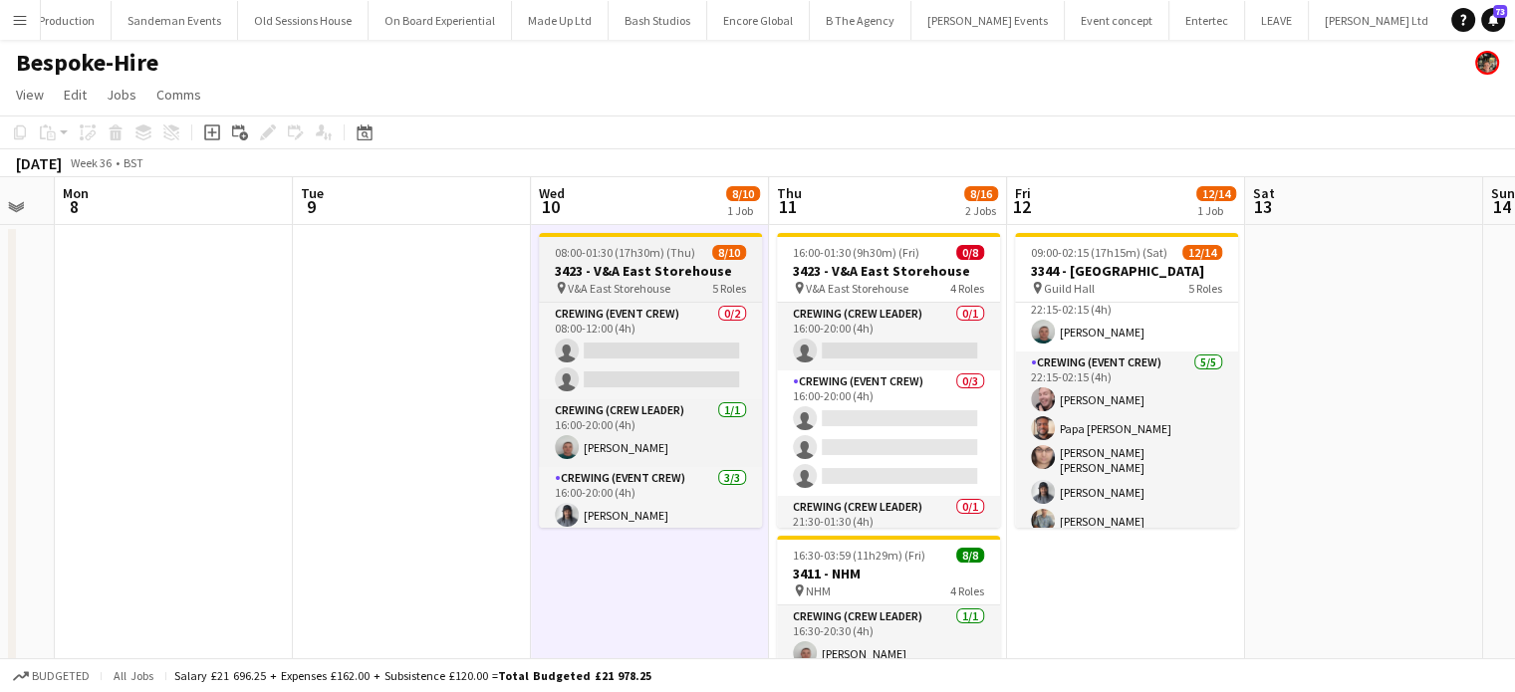
click at [682, 246] on span "08:00-01:30 (17h30m) (Thu)" at bounding box center [625, 252] width 140 height 15
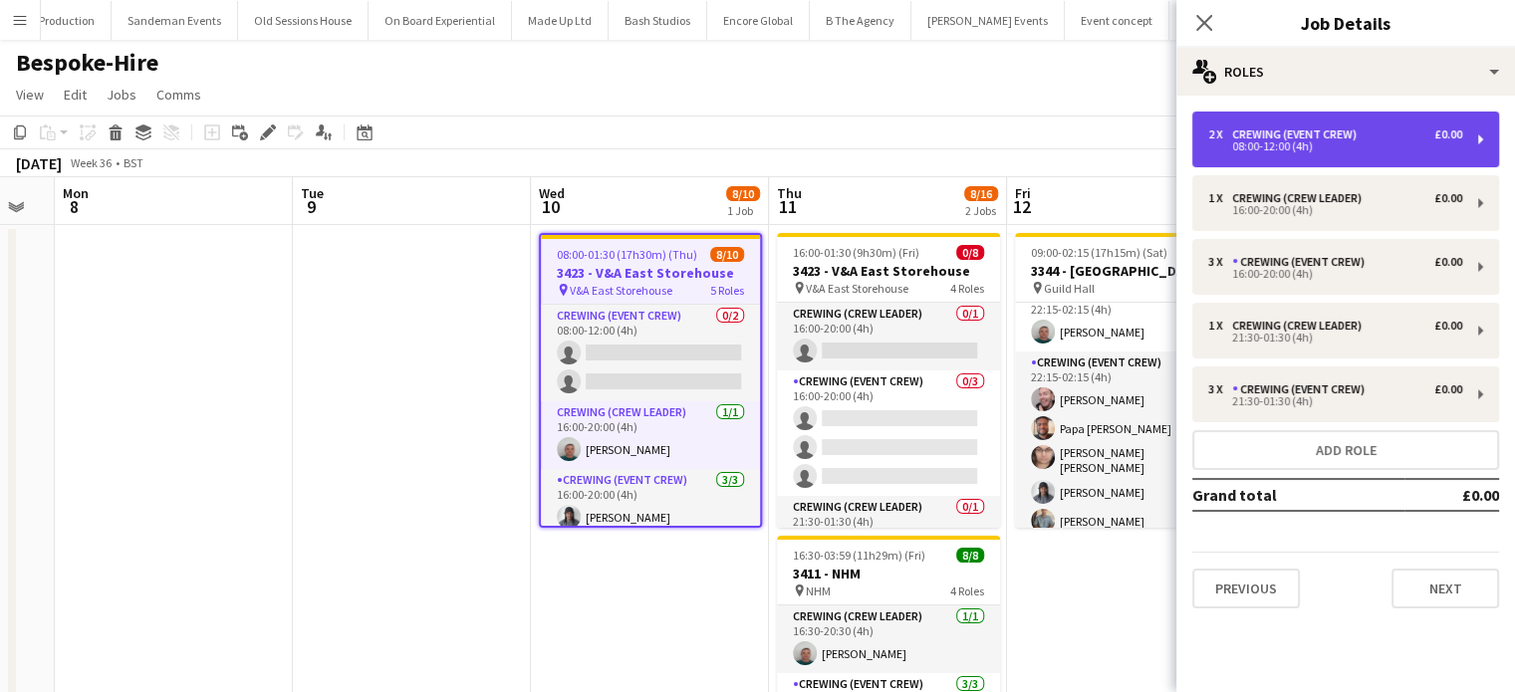
click at [1443, 145] on div "08:00-12:00 (4h)" at bounding box center [1336, 146] width 254 height 10
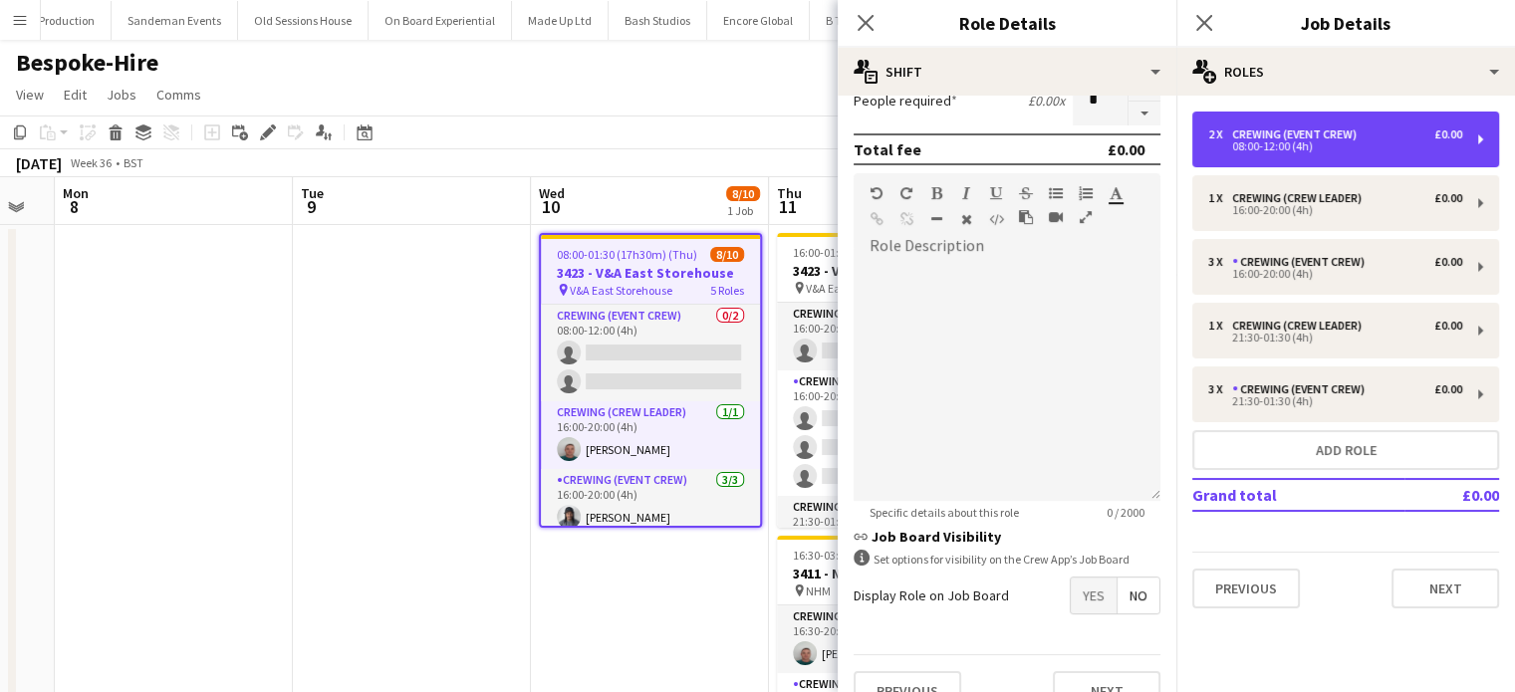
scroll to position [542, 0]
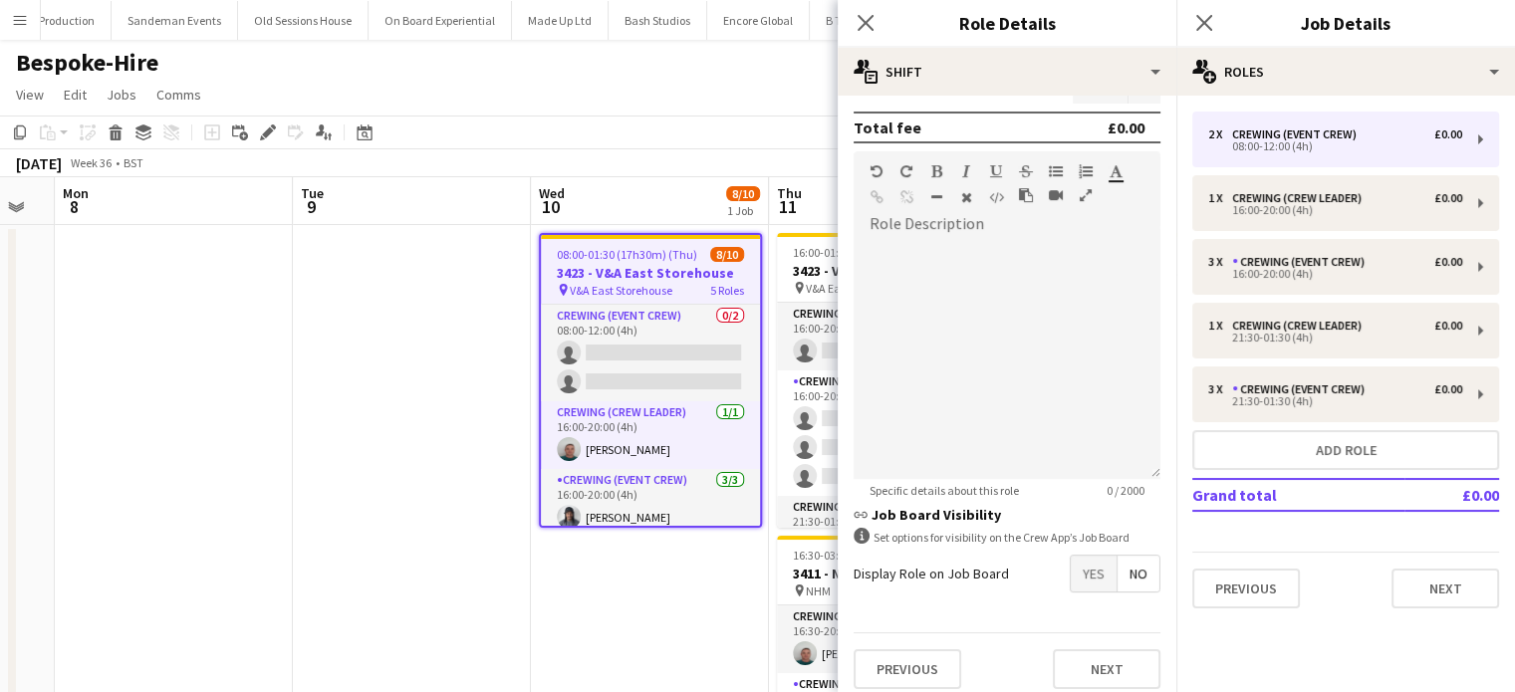
click at [1075, 588] on span "Yes" at bounding box center [1094, 574] width 46 height 36
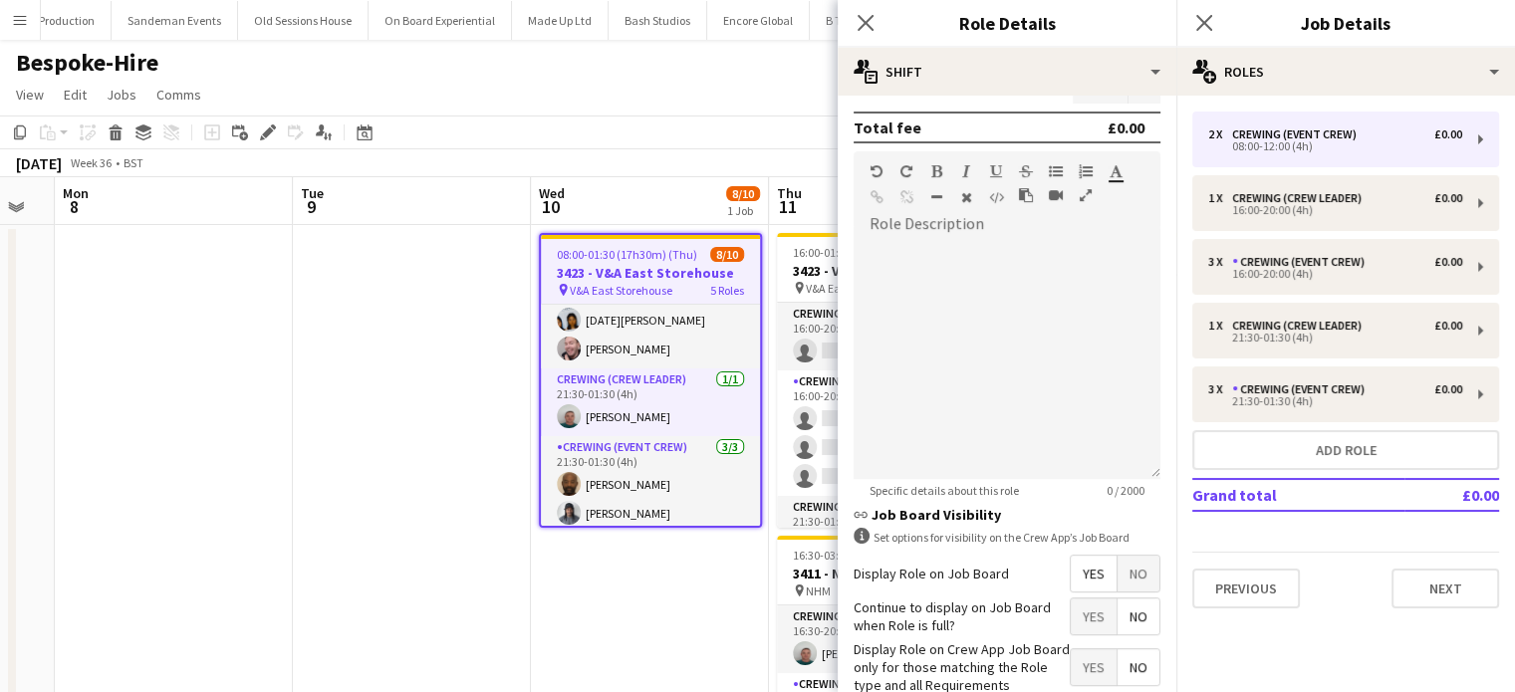
scroll to position [260, 0]
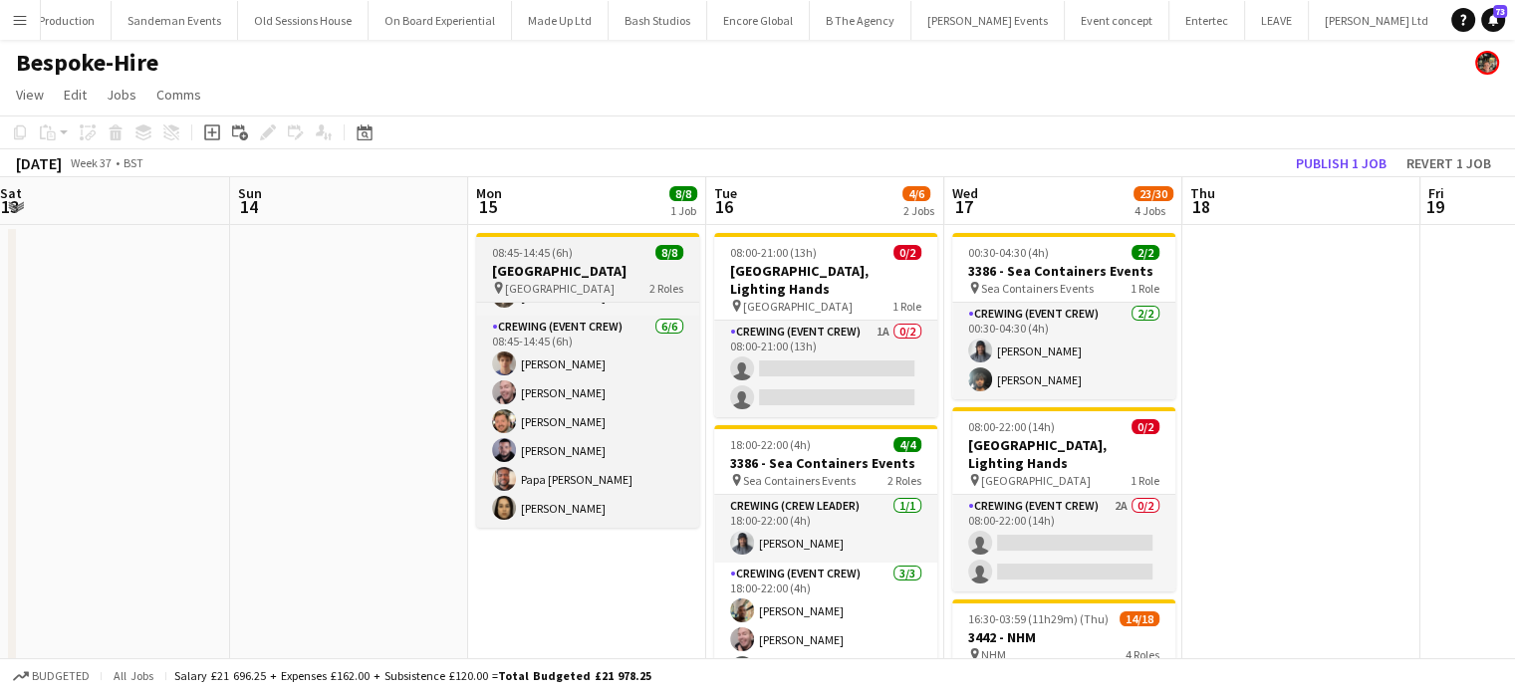
scroll to position [44, 0]
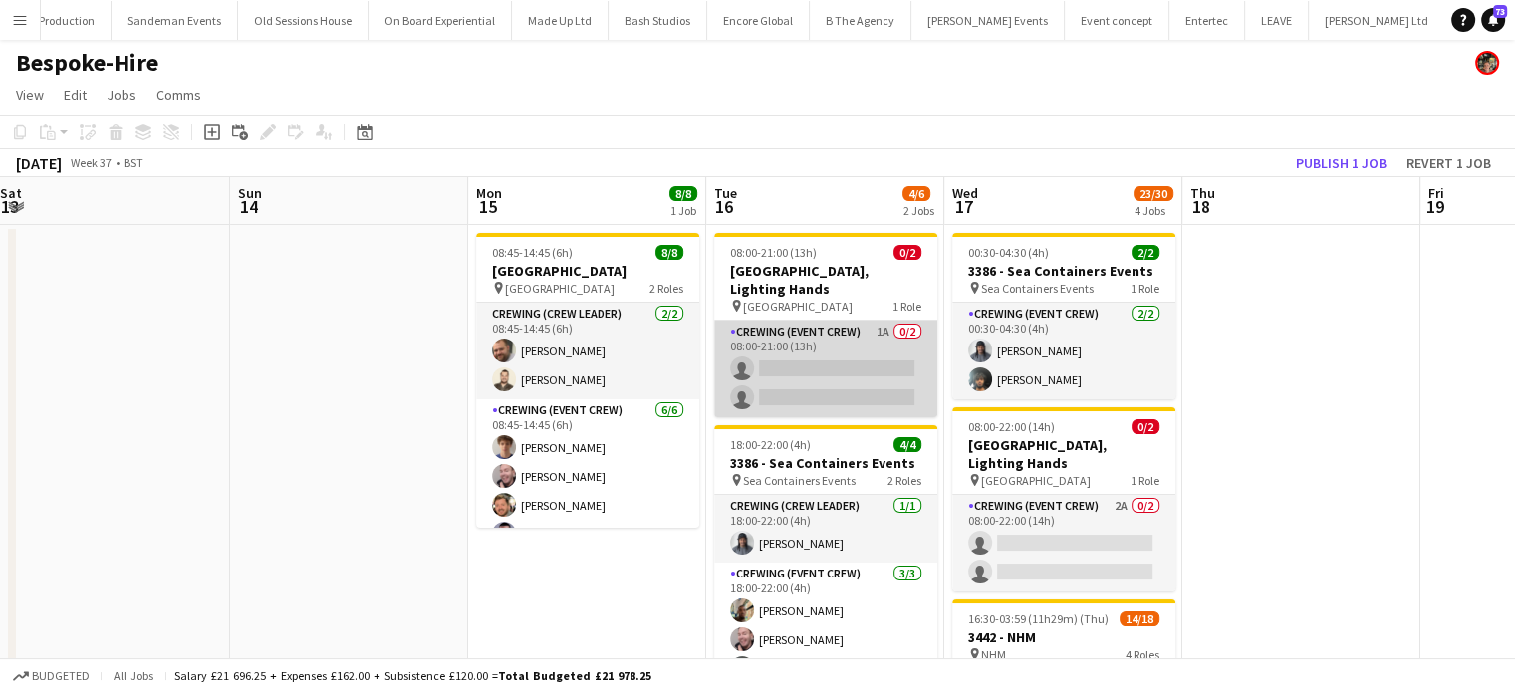
click at [846, 376] on app-card-role "Crewing (Event Crew) 1A 0/2 08:00-21:00 (13h) single-neutral-actions single-neu…" at bounding box center [825, 369] width 223 height 97
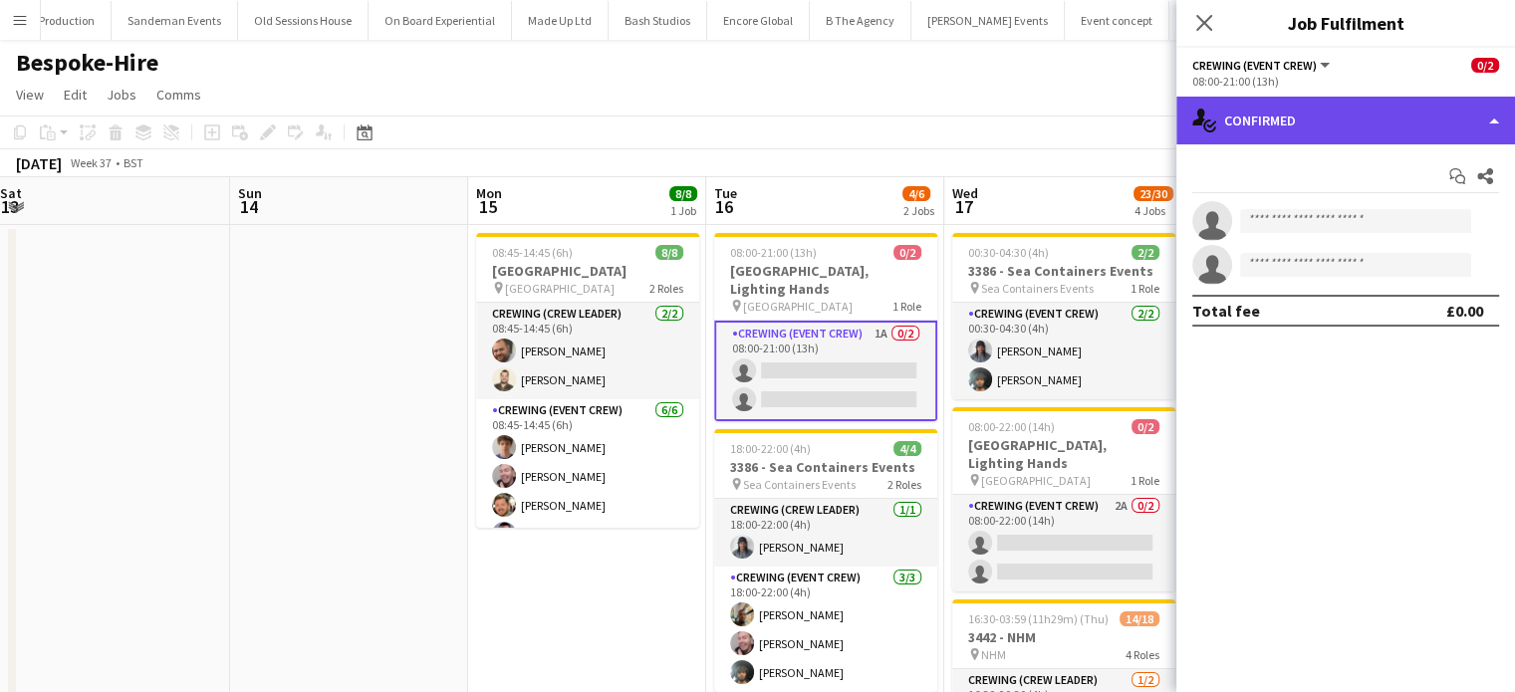
drag, startPoint x: 1444, startPoint y: 105, endPoint x: 1450, endPoint y: 117, distance: 13.4
click at [1450, 117] on div "single-neutral-actions-check-2 Confirmed" at bounding box center [1346, 121] width 339 height 48
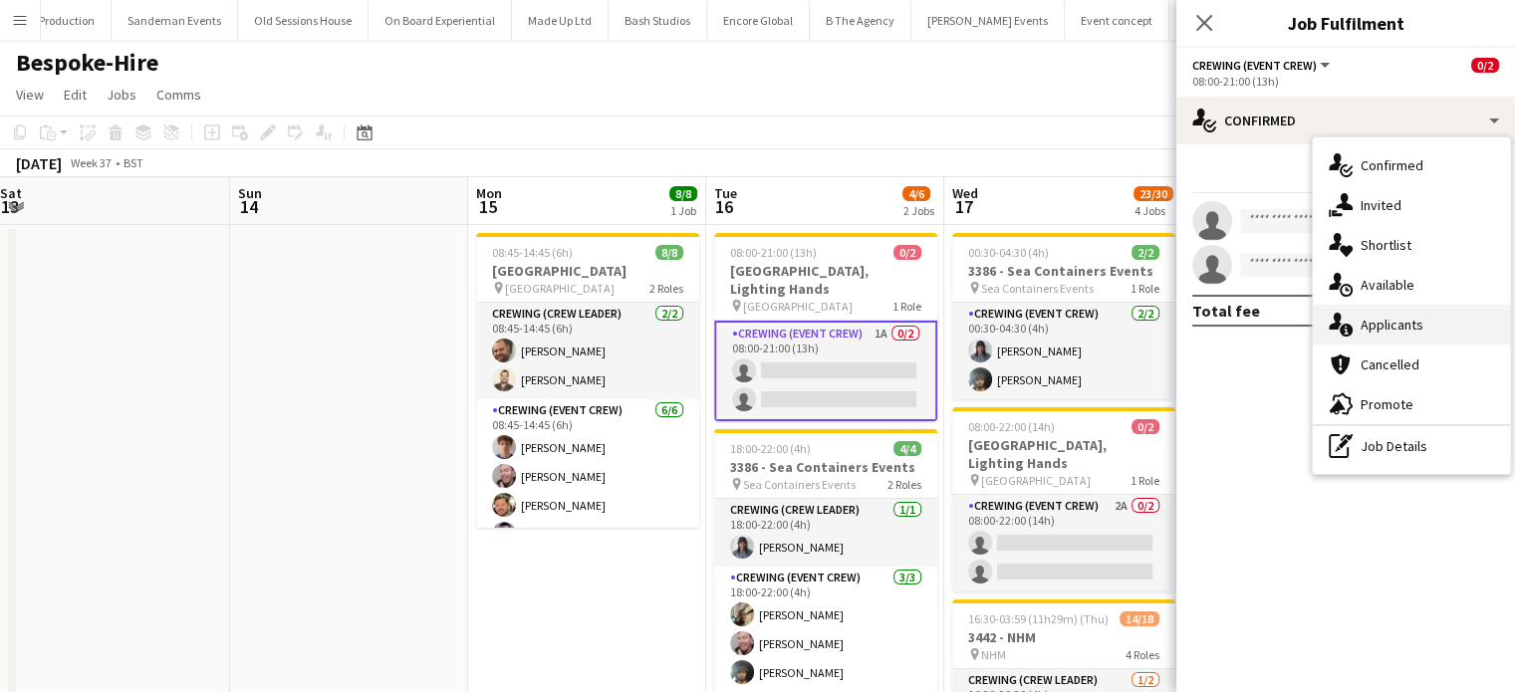
click at [1422, 310] on div "single-neutral-actions-information Applicants" at bounding box center [1411, 325] width 197 height 40
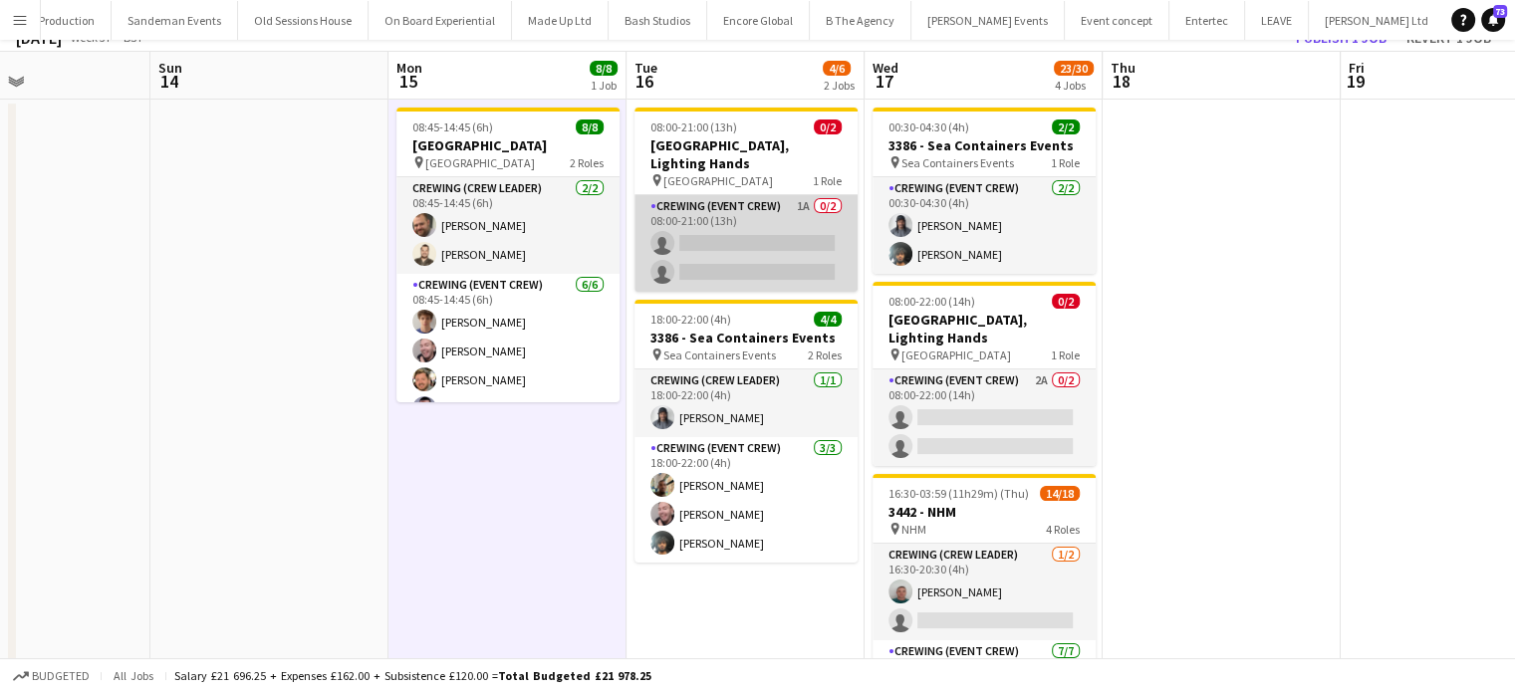
scroll to position [0, 0]
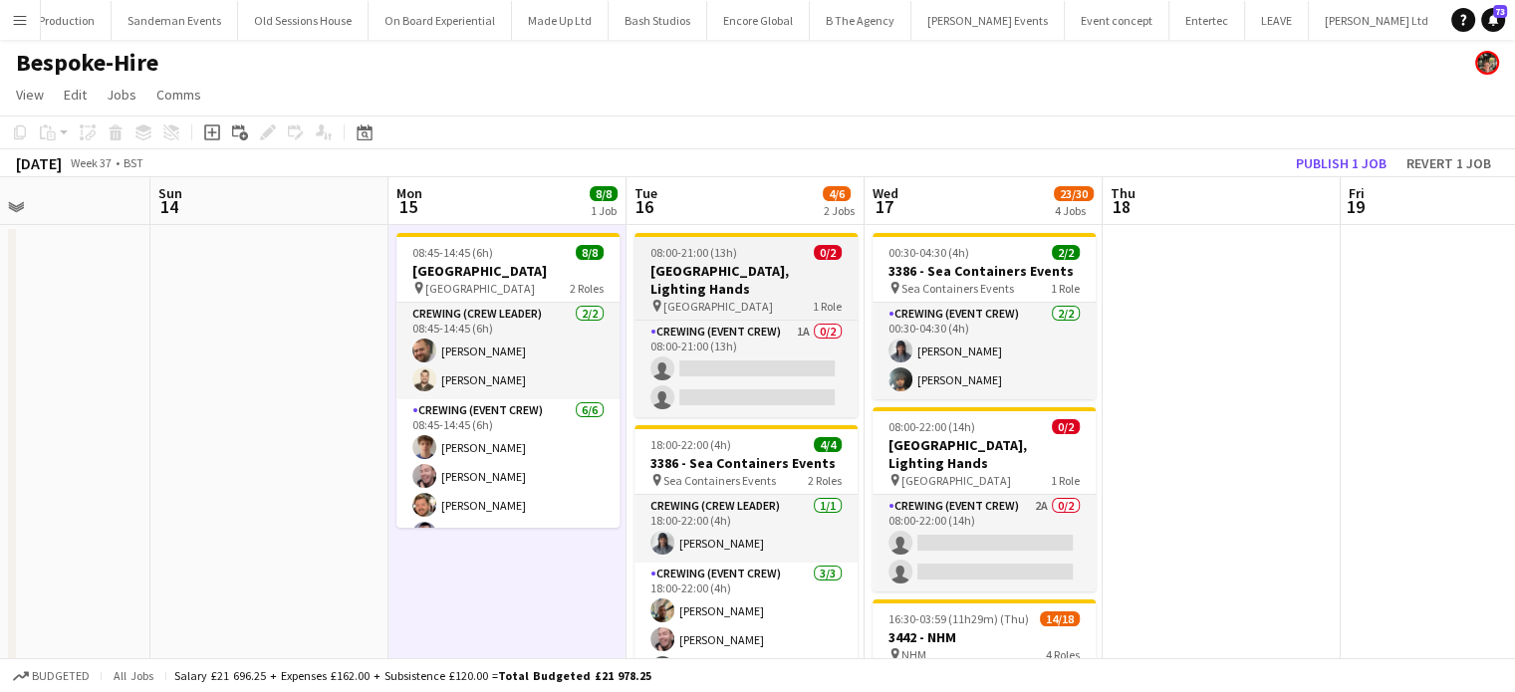
click at [761, 246] on div "08:00-21:00 (13h) 0/2" at bounding box center [746, 252] width 223 height 15
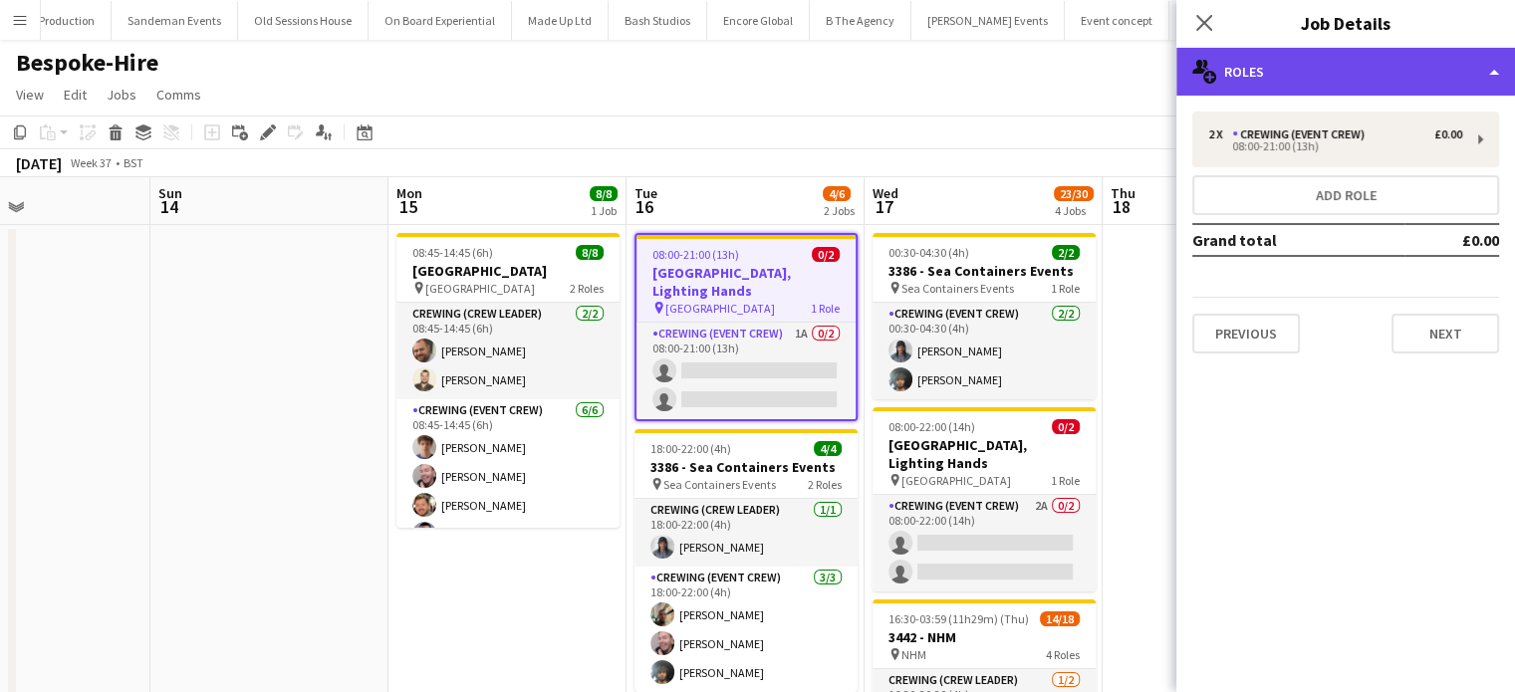
click at [1427, 82] on div "multiple-users-add Roles" at bounding box center [1346, 72] width 339 height 48
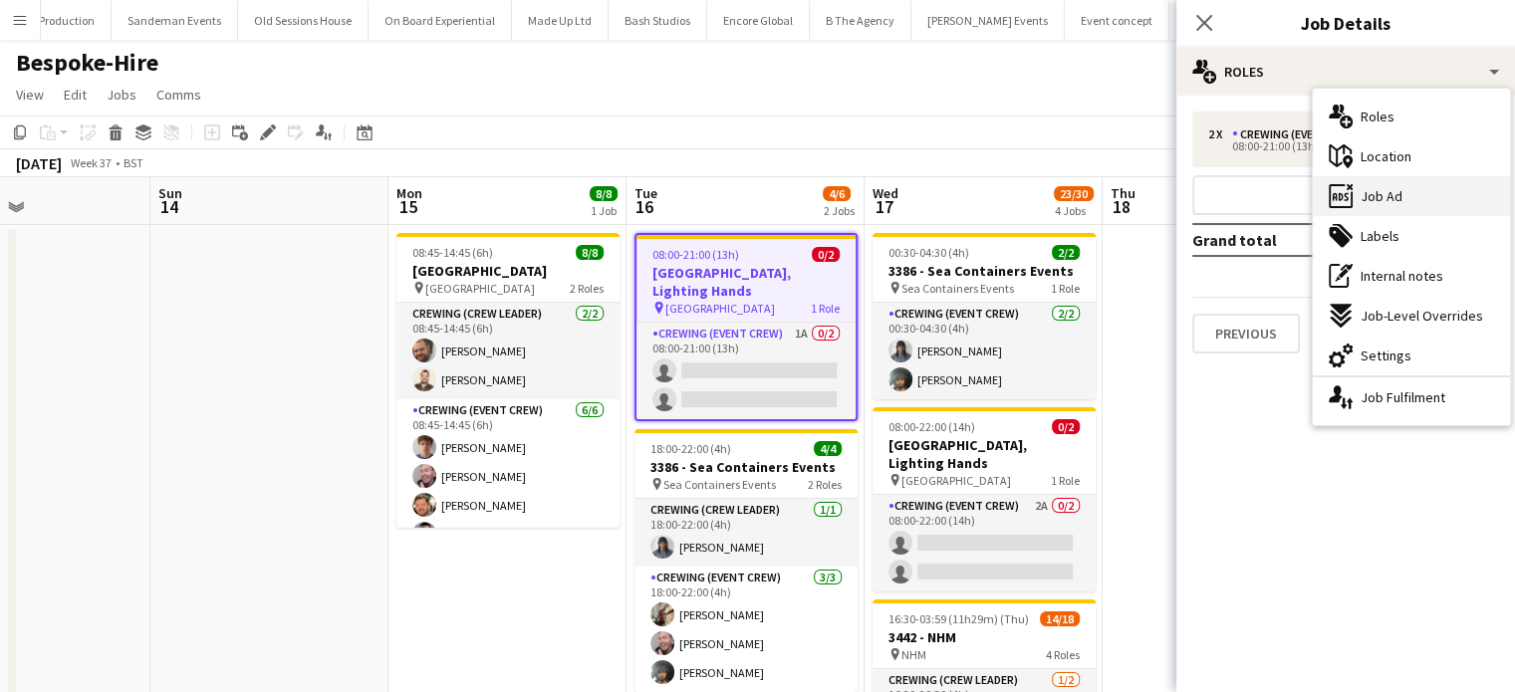
drag, startPoint x: 1399, startPoint y: 231, endPoint x: 1399, endPoint y: 206, distance: 24.9
click at [1399, 206] on div "multiple-users-add Roles maps-pin-1 Location ads-window Job Ad tags-double Labe…" at bounding box center [1411, 257] width 197 height 337
click at [1399, 206] on div "ads-window Job Ad" at bounding box center [1411, 196] width 197 height 40
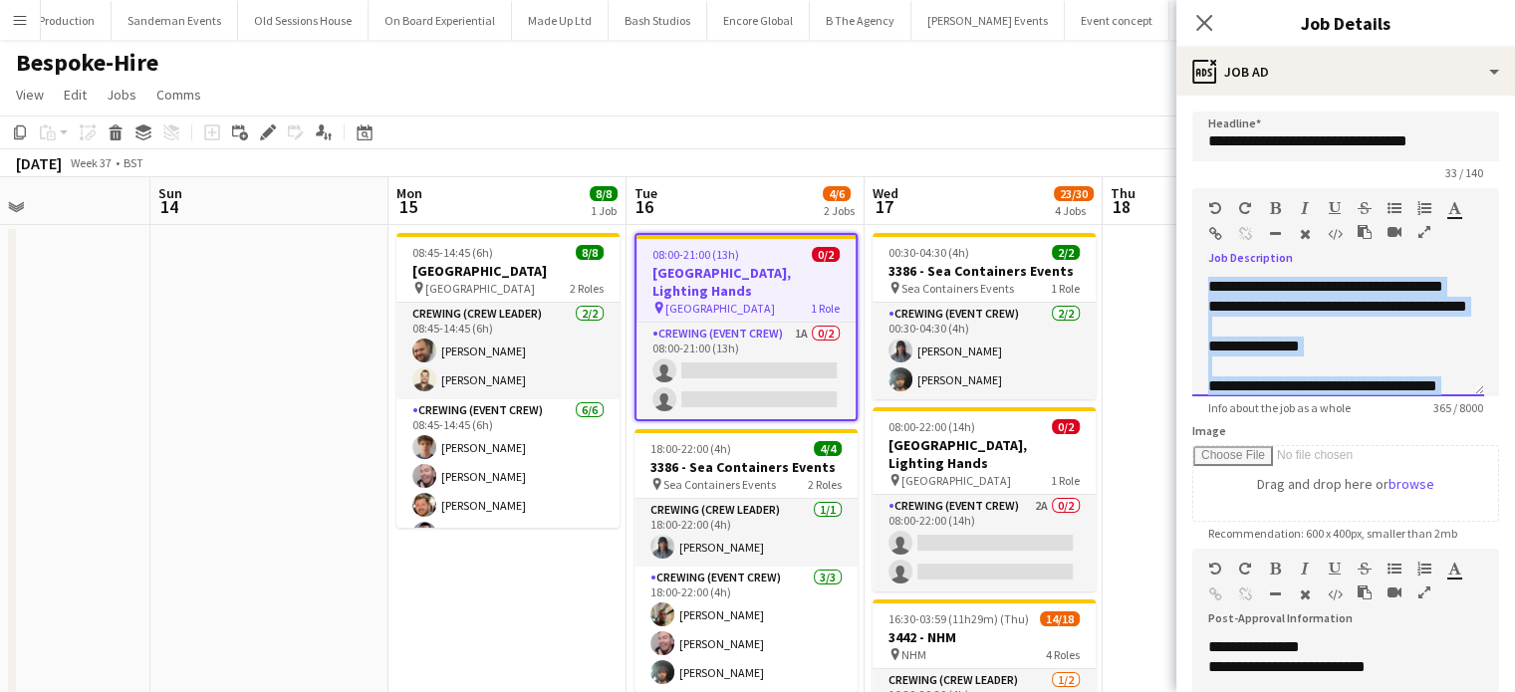
drag, startPoint x: 1336, startPoint y: 378, endPoint x: 1198, endPoint y: 279, distance: 170.0
click at [1198, 279] on div "**********" at bounding box center [1339, 337] width 292 height 120
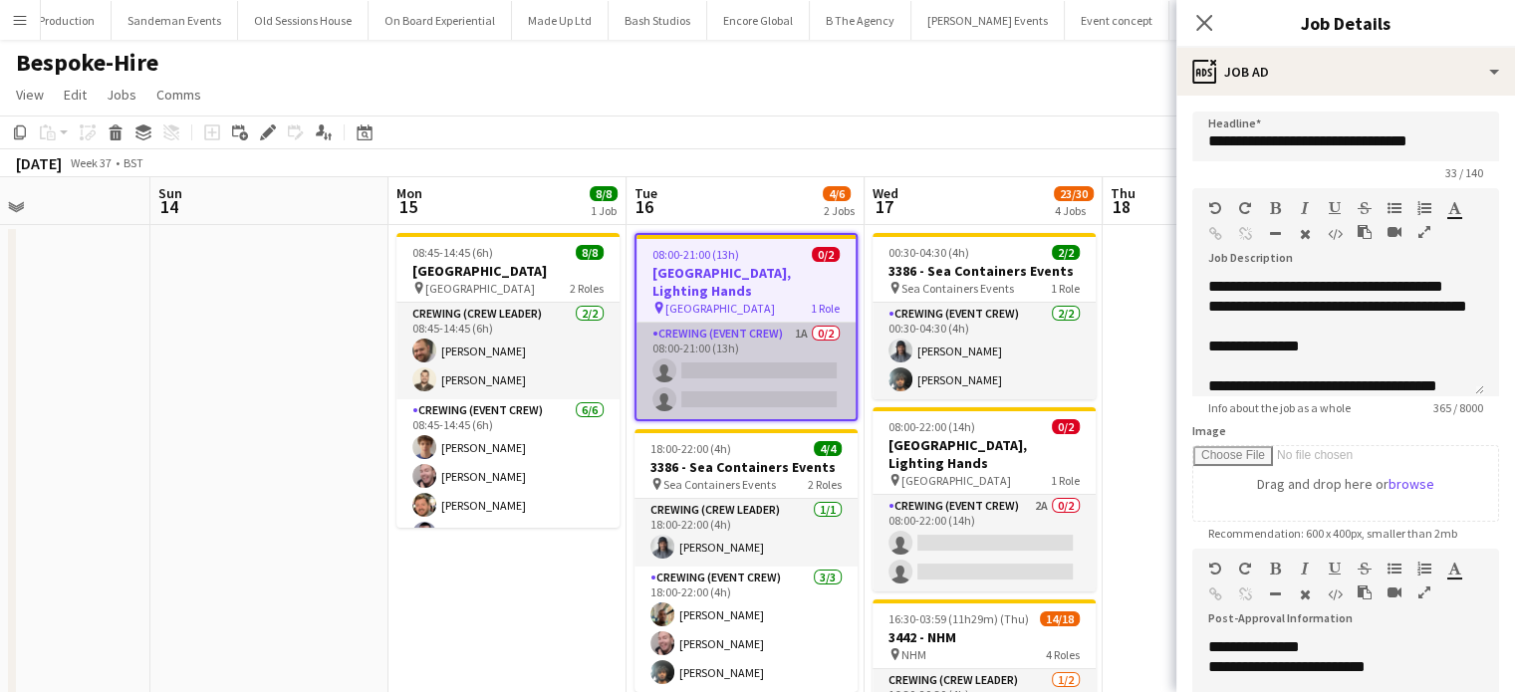
click at [724, 388] on app-card-role "Crewing (Event Crew) 1A 0/2 08:00-21:00 (13h) single-neutral-actions single-neu…" at bounding box center [746, 371] width 219 height 97
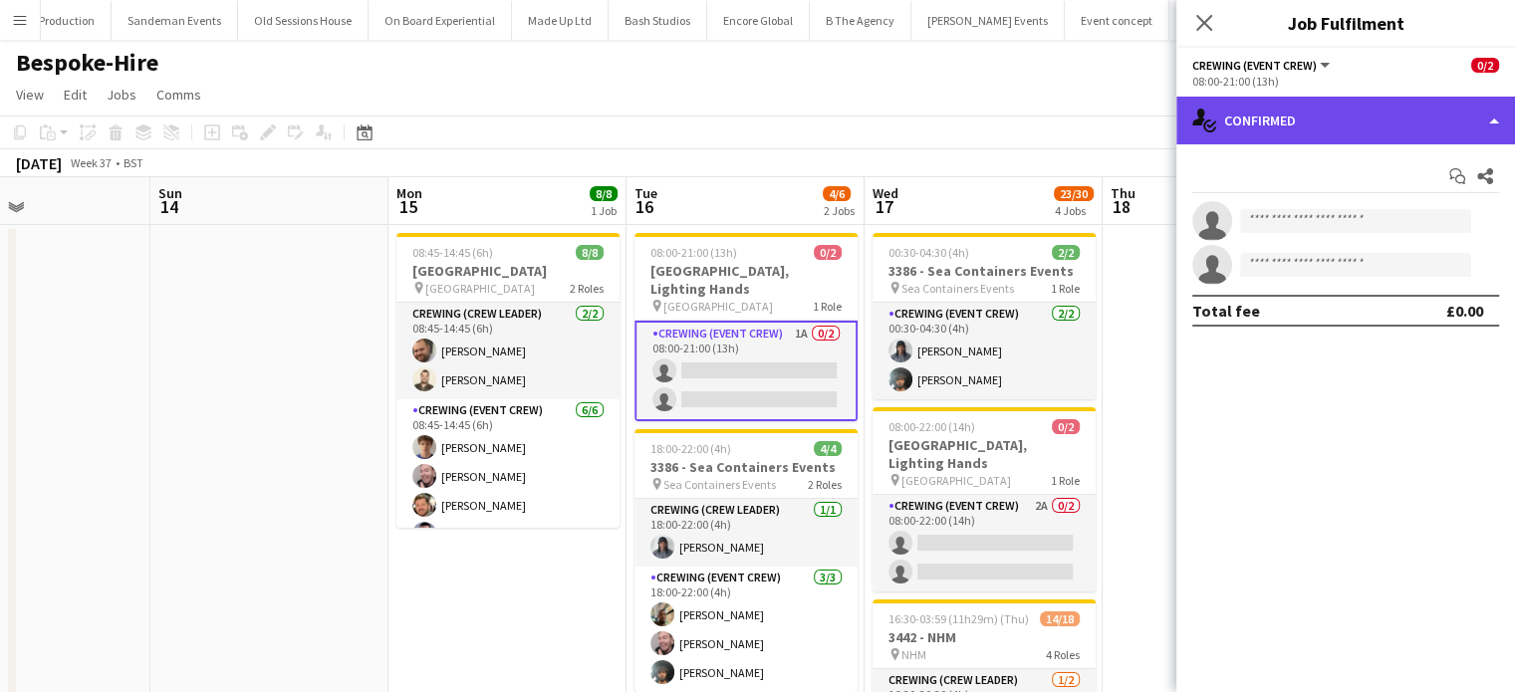
click at [1454, 110] on div "single-neutral-actions-check-2 Confirmed" at bounding box center [1346, 121] width 339 height 48
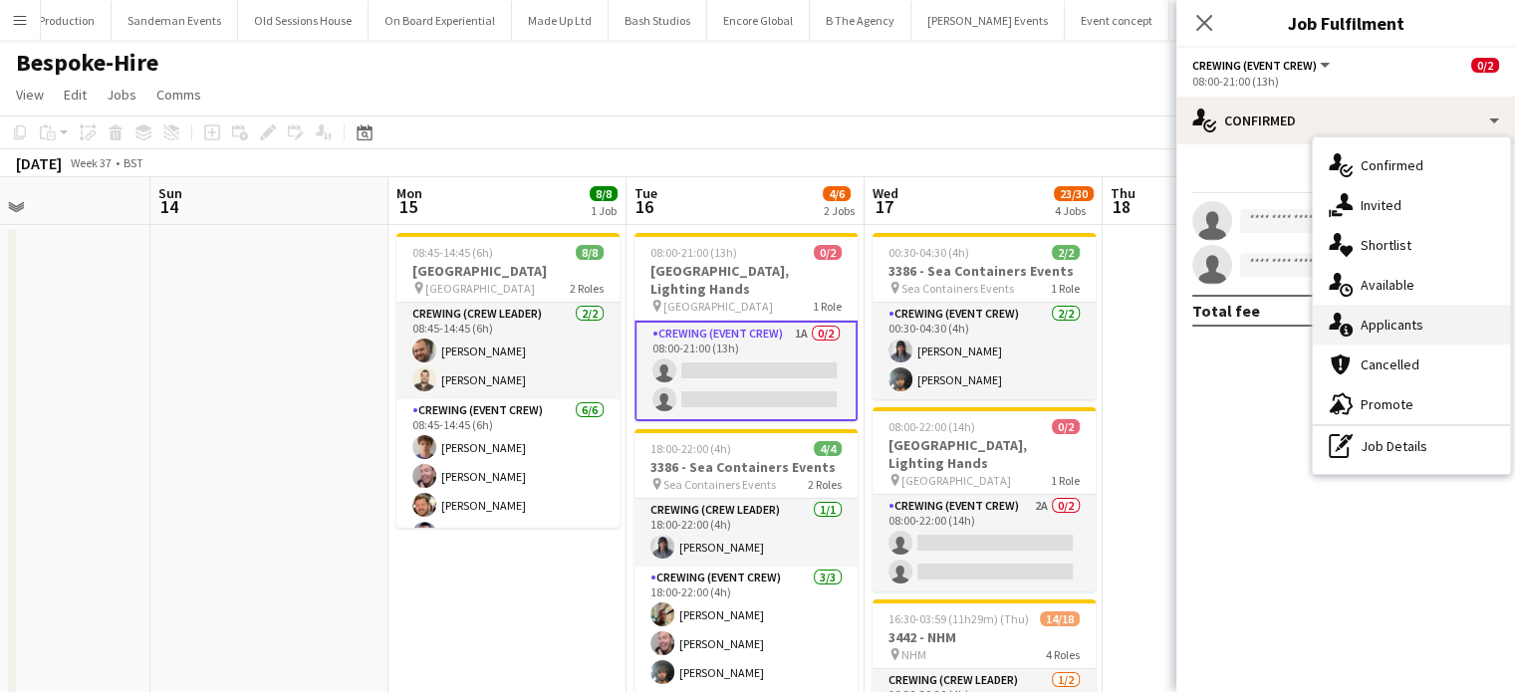
click at [1396, 325] on span "Applicants" at bounding box center [1392, 325] width 63 height 18
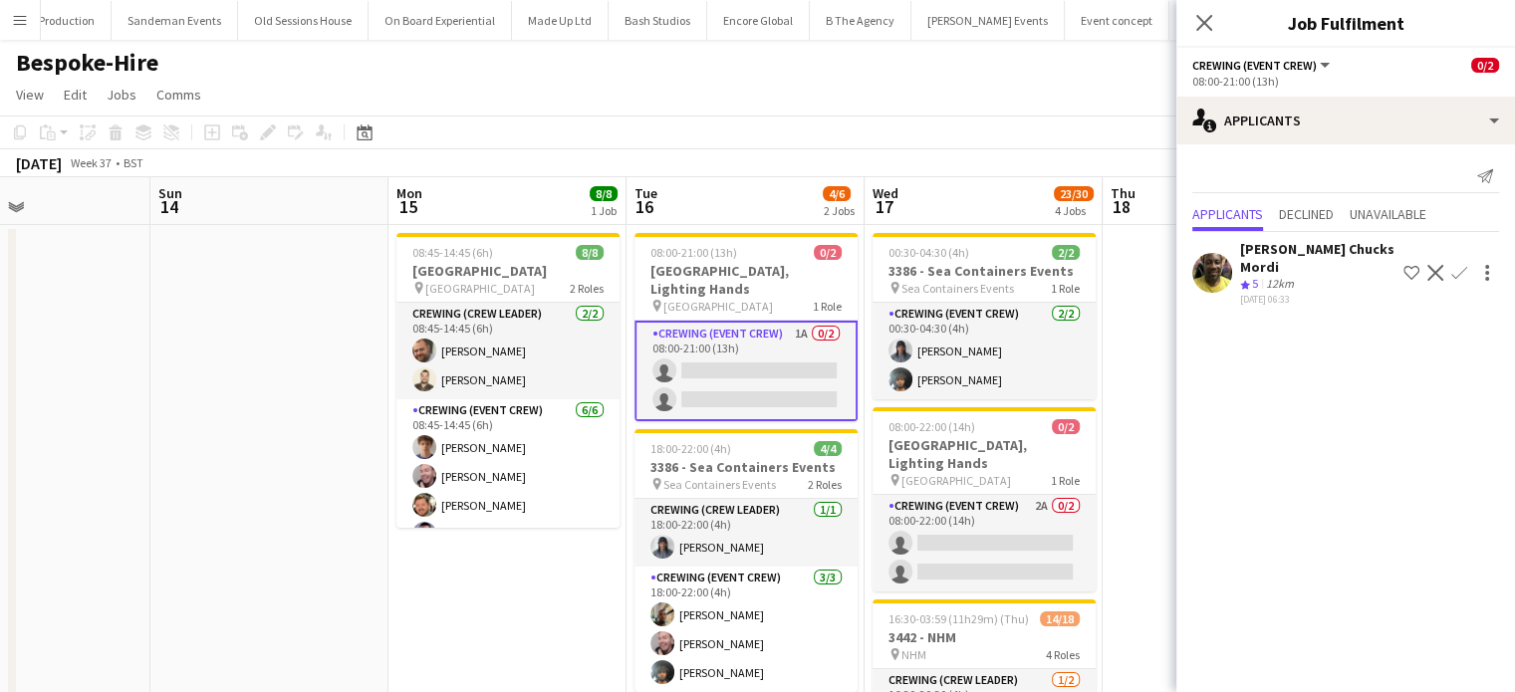
click at [736, 368] on app-card-role "Crewing (Event Crew) 1A 0/2 08:00-21:00 (13h) single-neutral-actions single-neu…" at bounding box center [746, 371] width 223 height 101
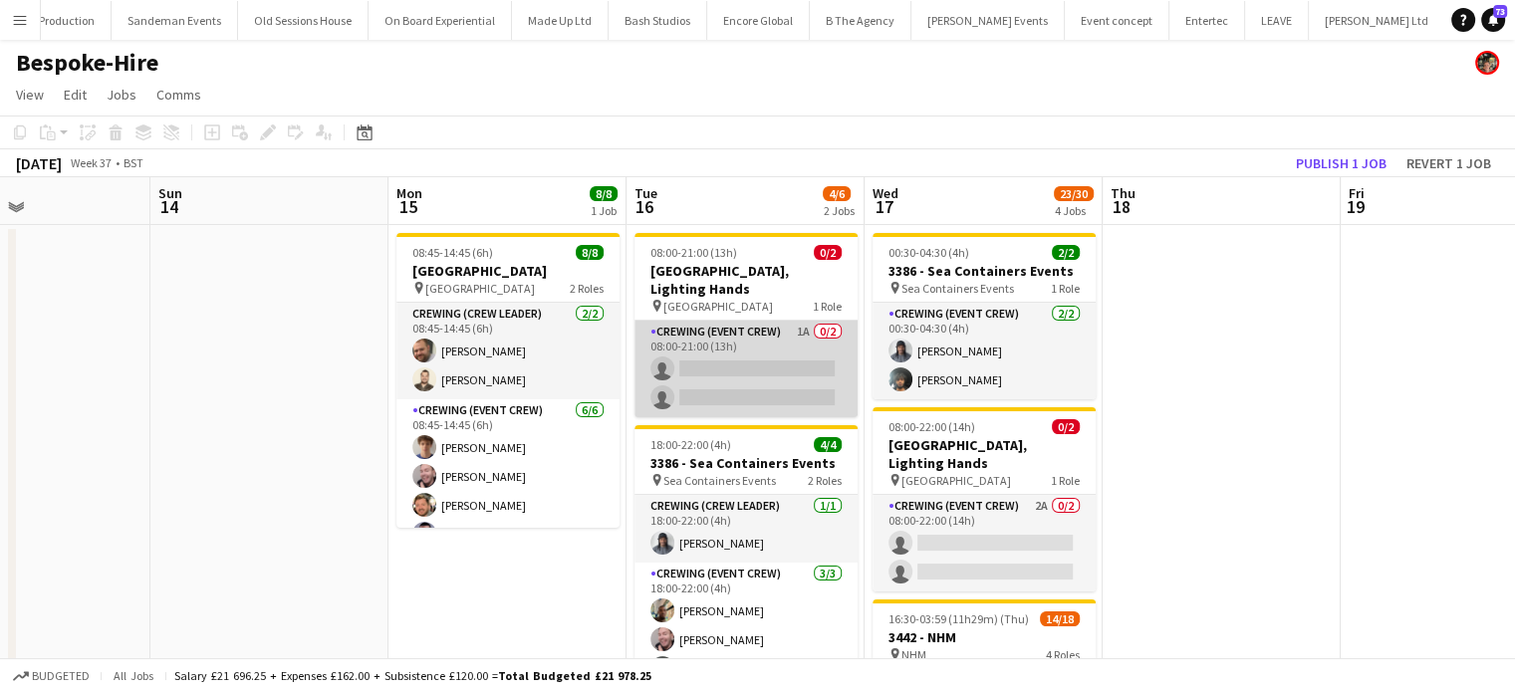
click at [736, 368] on app-card-role "Crewing (Event Crew) 1A 0/2 08:00-21:00 (13h) single-neutral-actions single-neu…" at bounding box center [746, 369] width 223 height 97
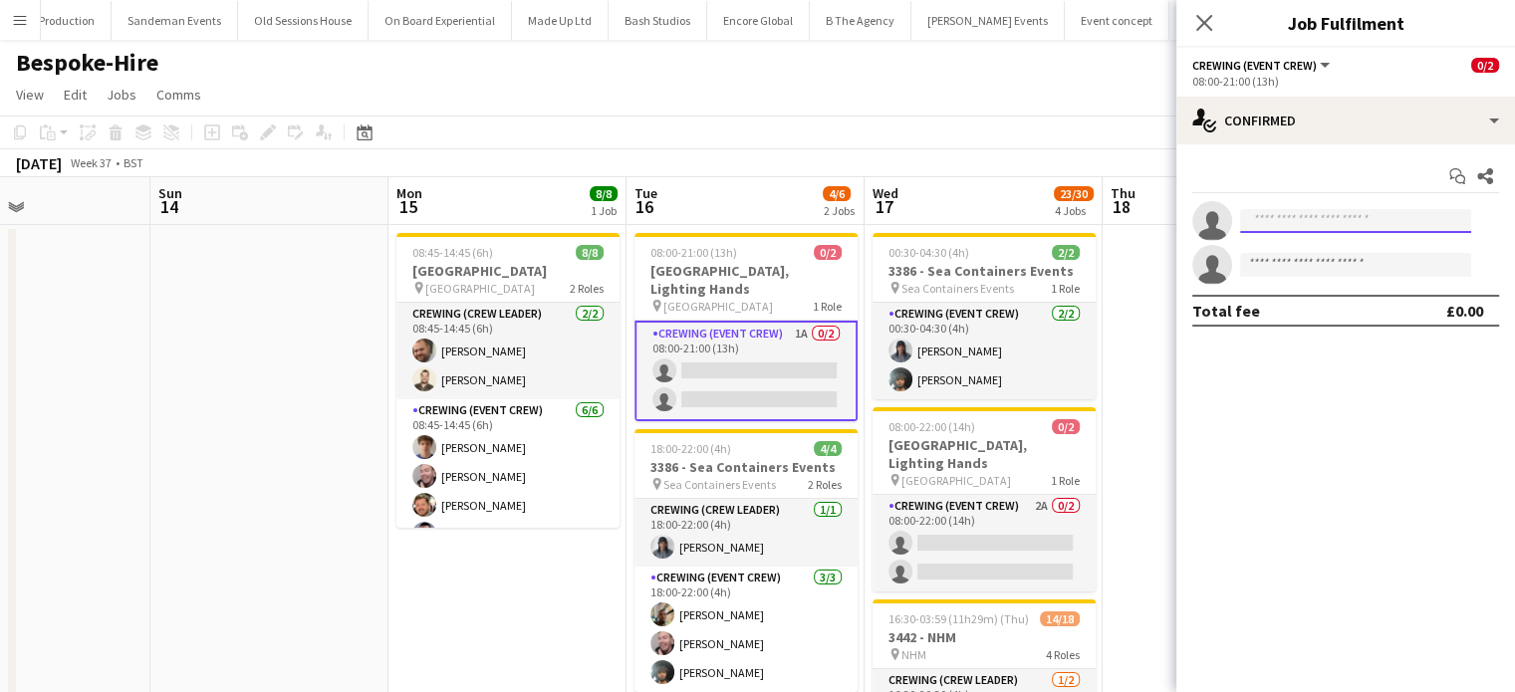
click at [1420, 218] on input at bounding box center [1355, 221] width 231 height 24
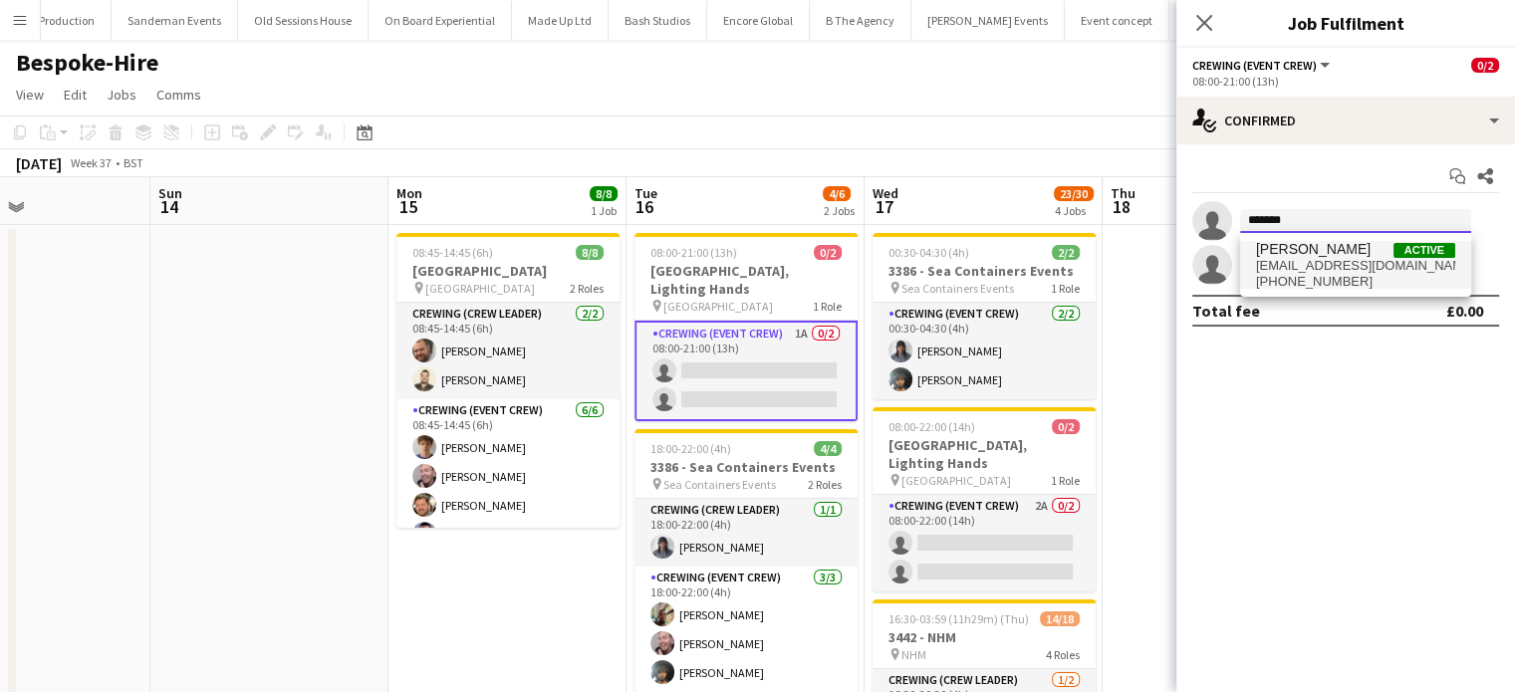
type input "*******"
click at [1391, 249] on span "Brayden Davison Active" at bounding box center [1355, 249] width 199 height 17
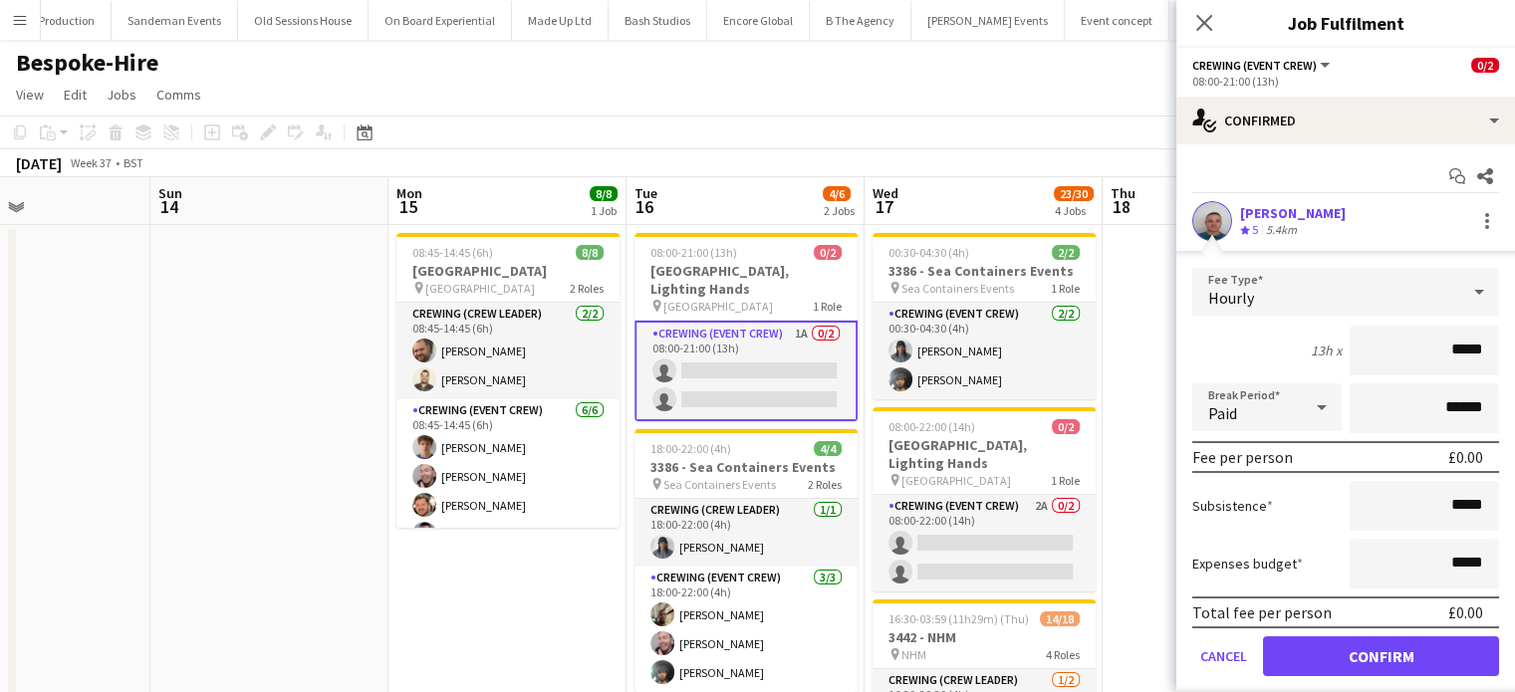
click button "Confirm" at bounding box center [1381, 657] width 236 height 40
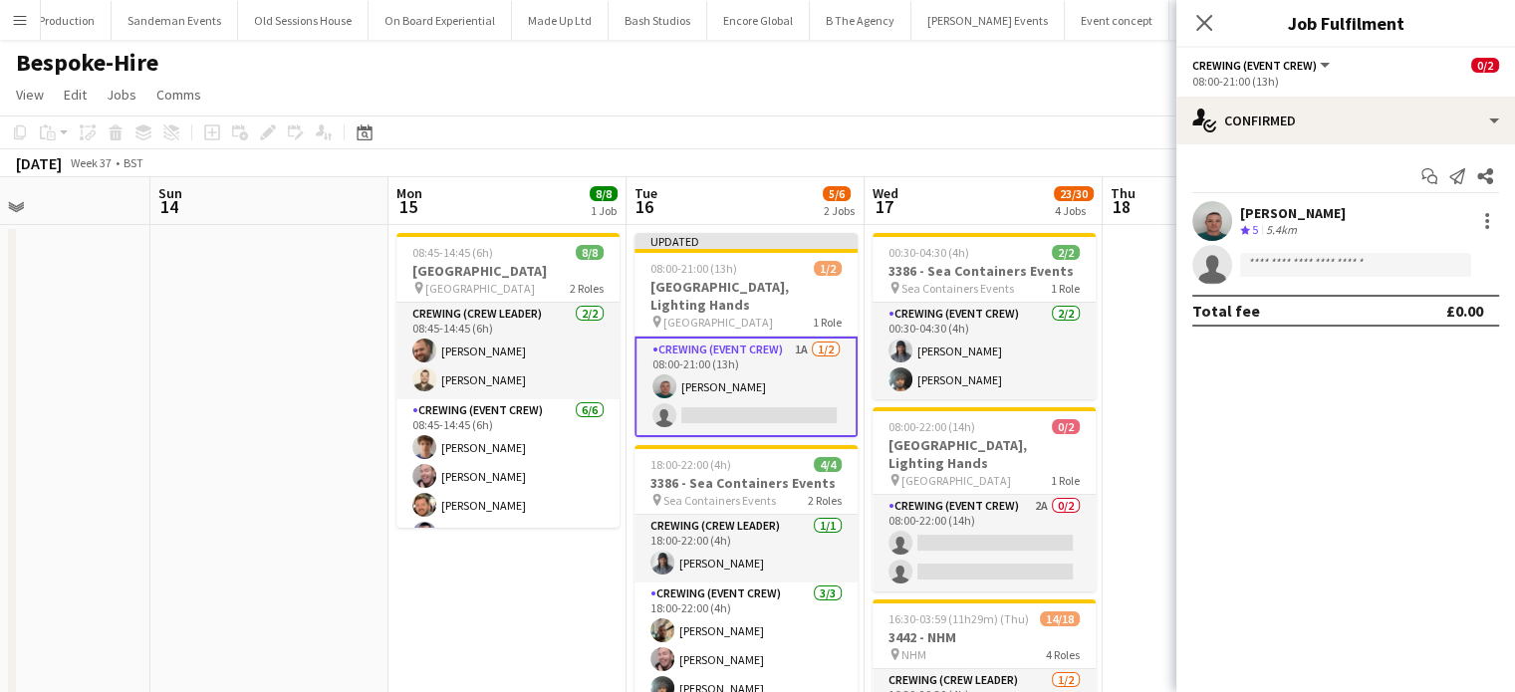
click at [1471, 238] on div "Brayden Davison Crew rating 5 5.4km" at bounding box center [1346, 221] width 339 height 40
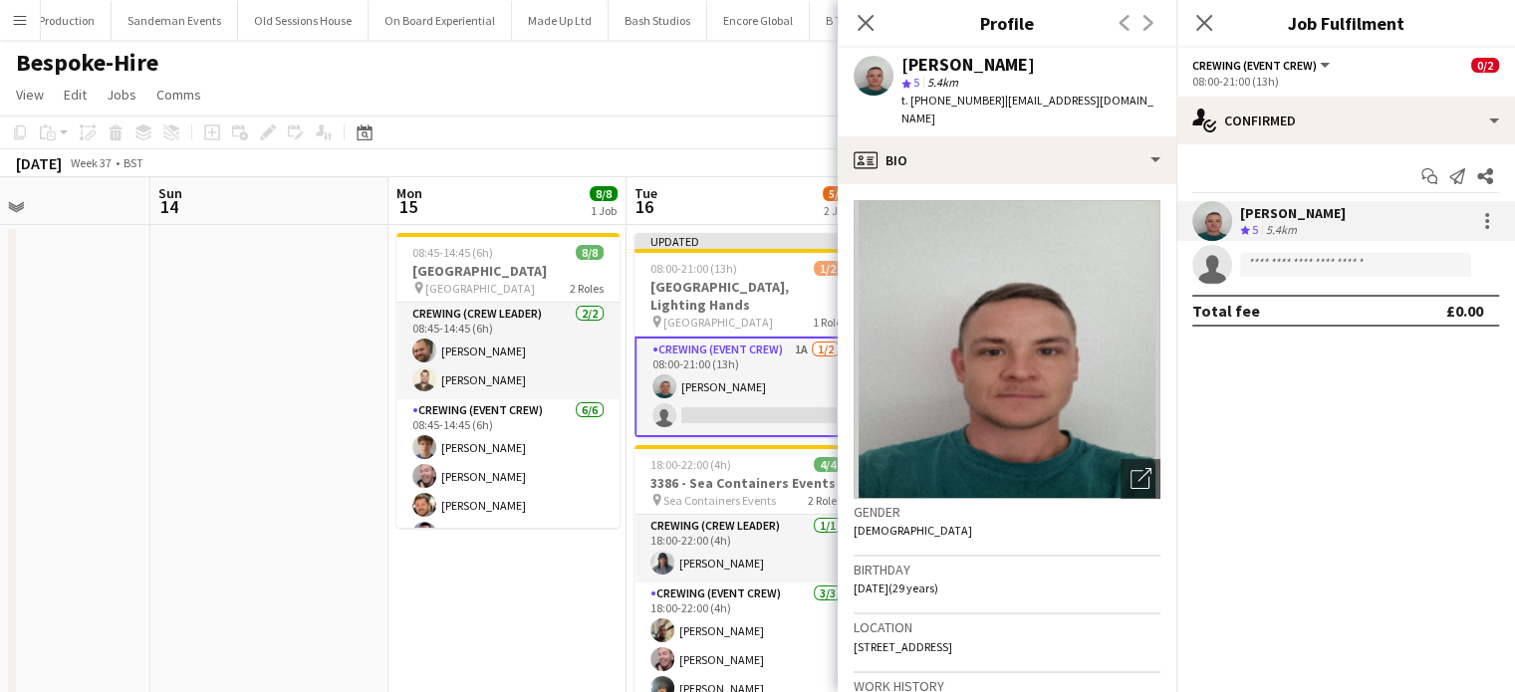
click at [1483, 234] on div "Brayden Davison Crew rating 5 5.4km" at bounding box center [1346, 221] width 339 height 40
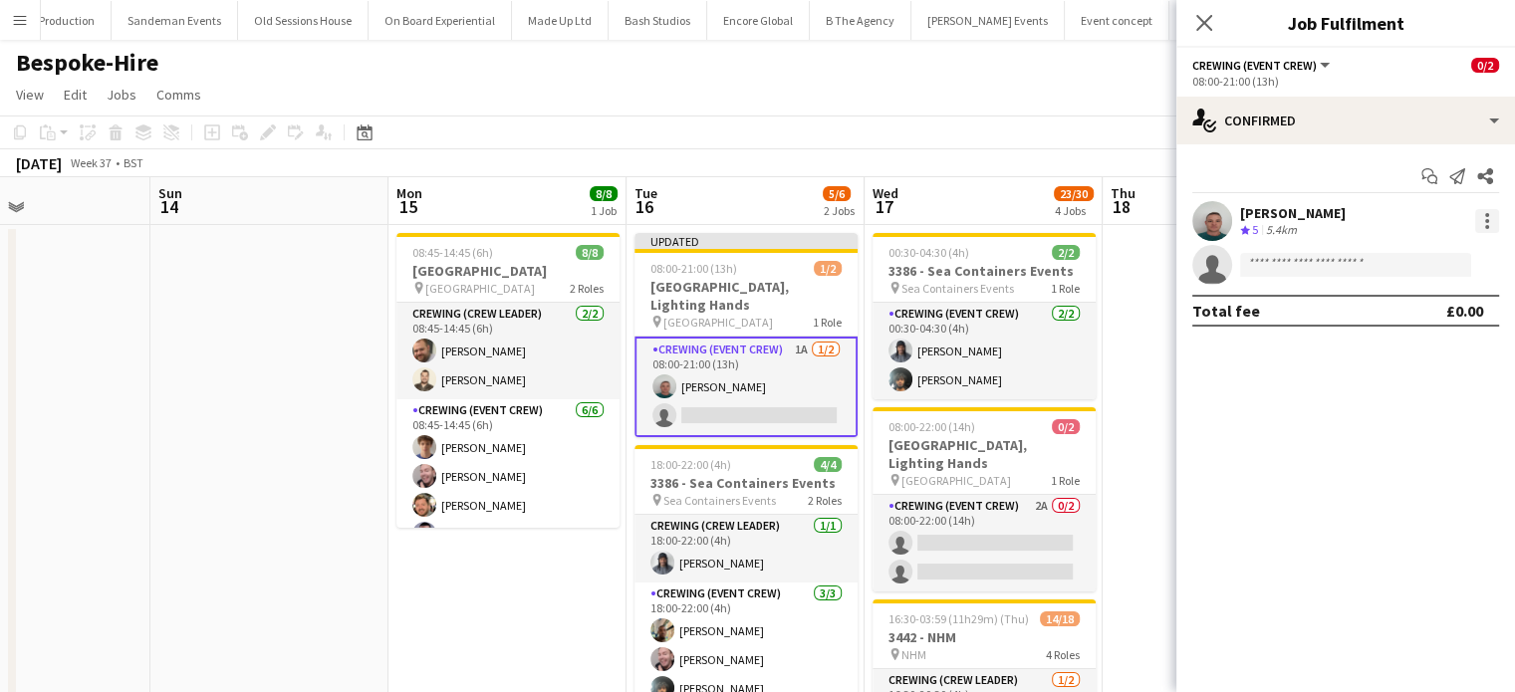
click at [1484, 231] on div at bounding box center [1488, 221] width 24 height 24
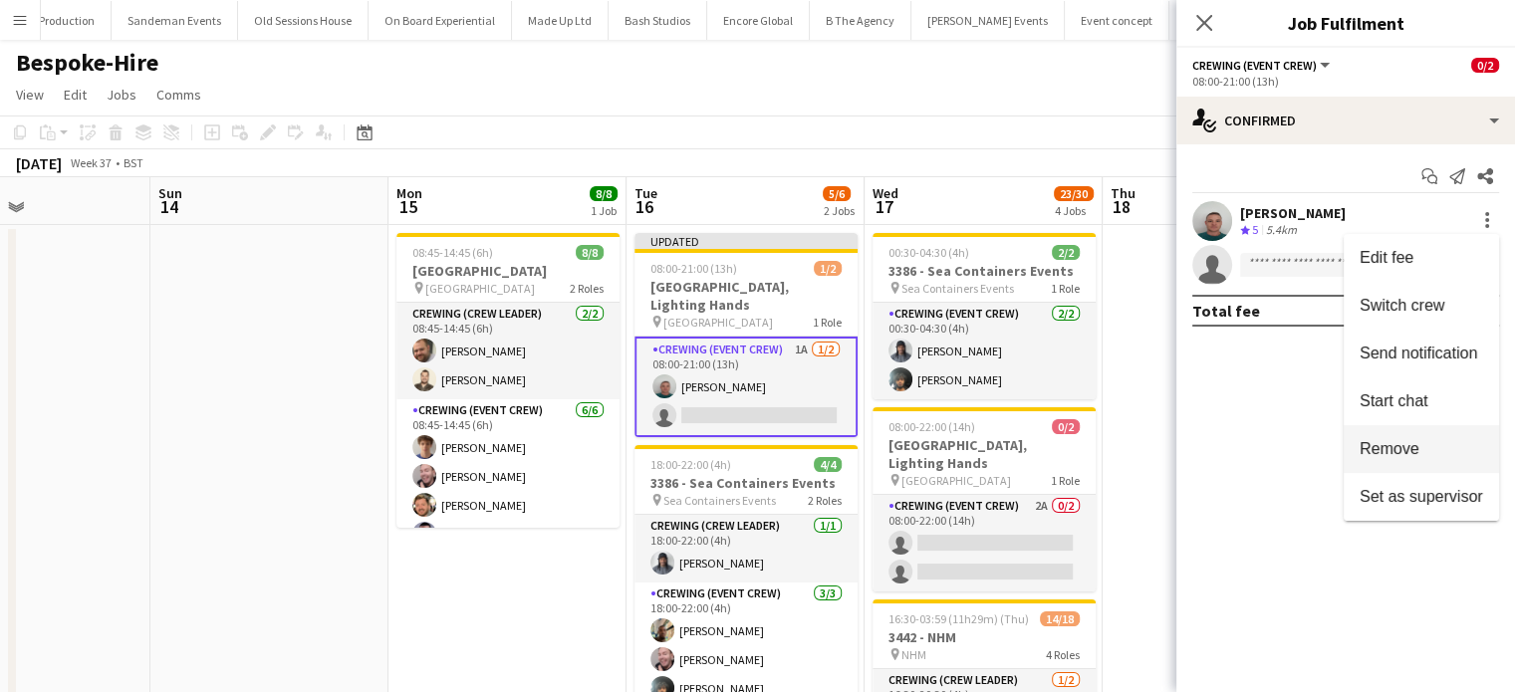
click at [1362, 465] on button "Remove" at bounding box center [1421, 449] width 155 height 48
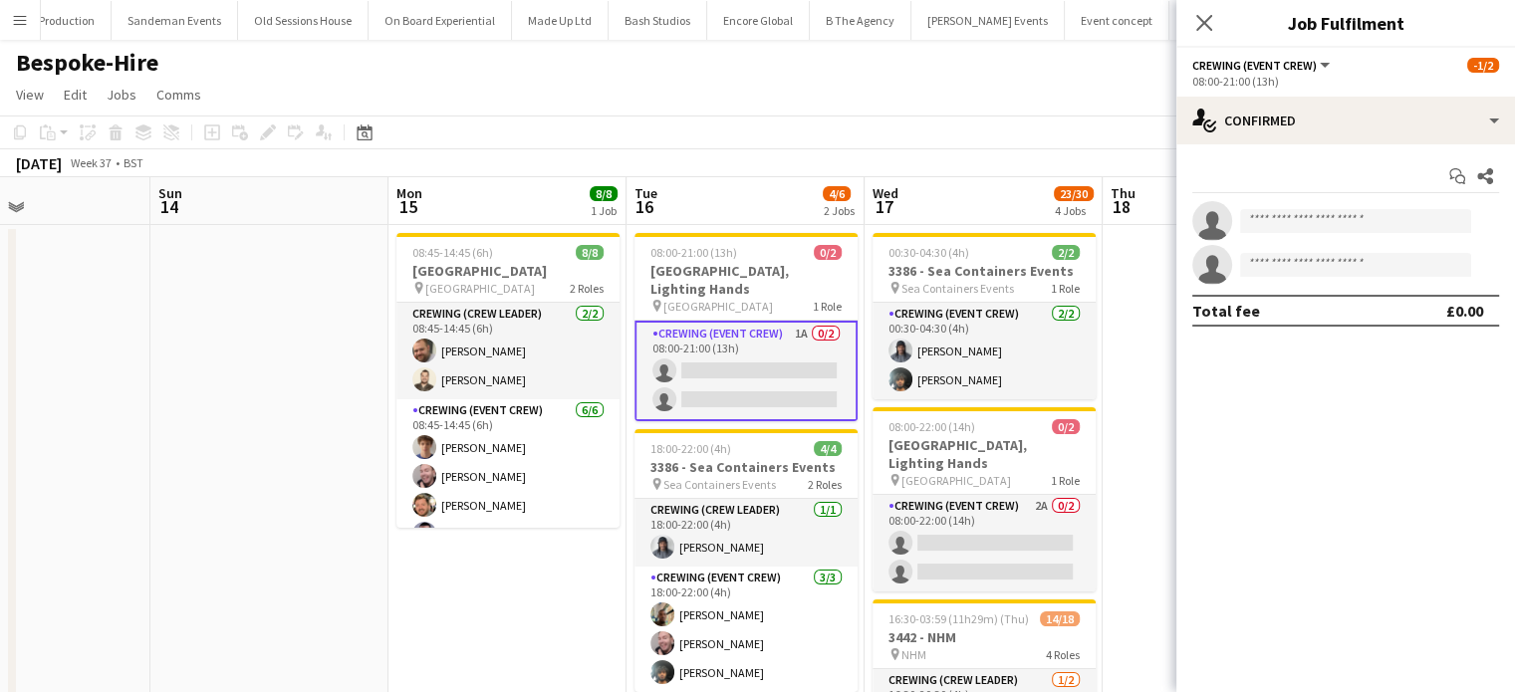
click at [1348, 94] on app-options-switcher "Crewing (Event Crew) All roles Crewing (Event Crew) -1/2 08:00-21:00 (13h)" at bounding box center [1346, 72] width 339 height 49
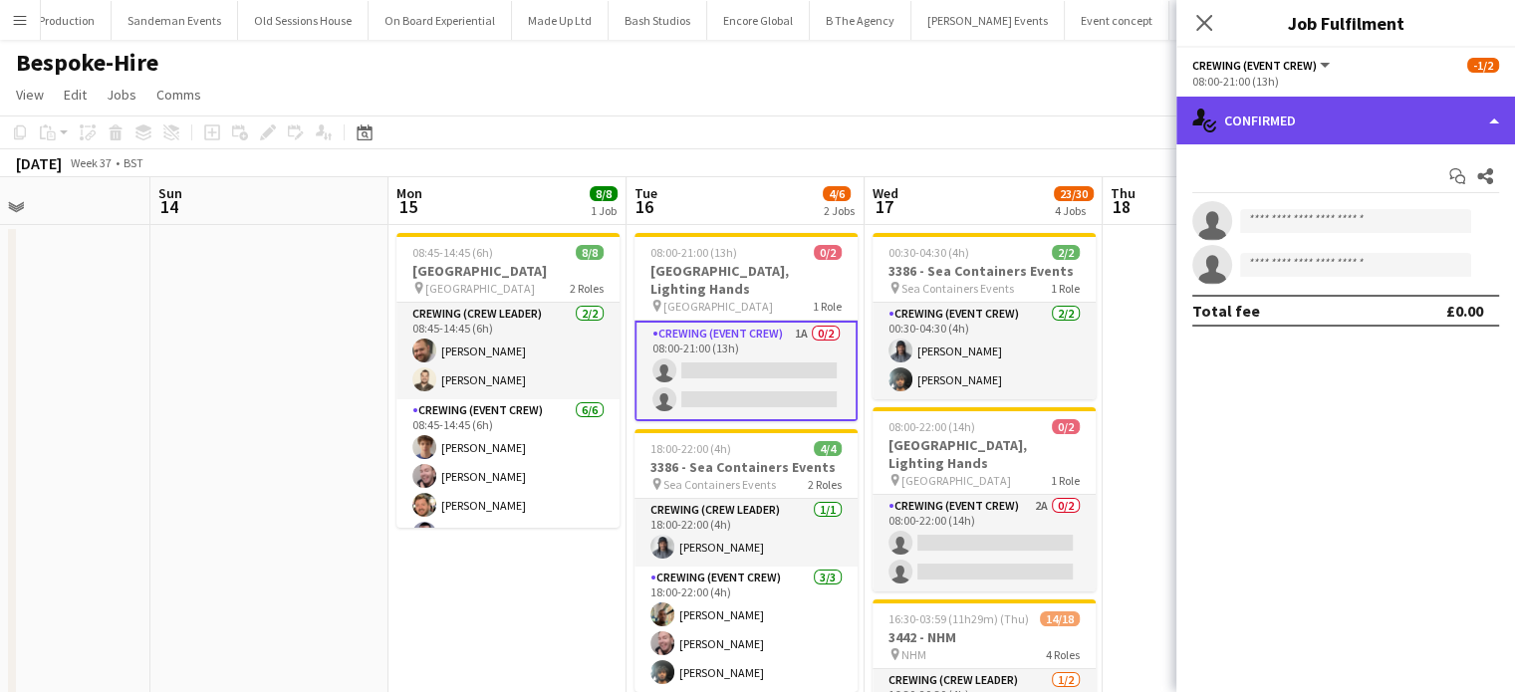
click at [1348, 111] on div "single-neutral-actions-check-2 Confirmed" at bounding box center [1346, 121] width 339 height 48
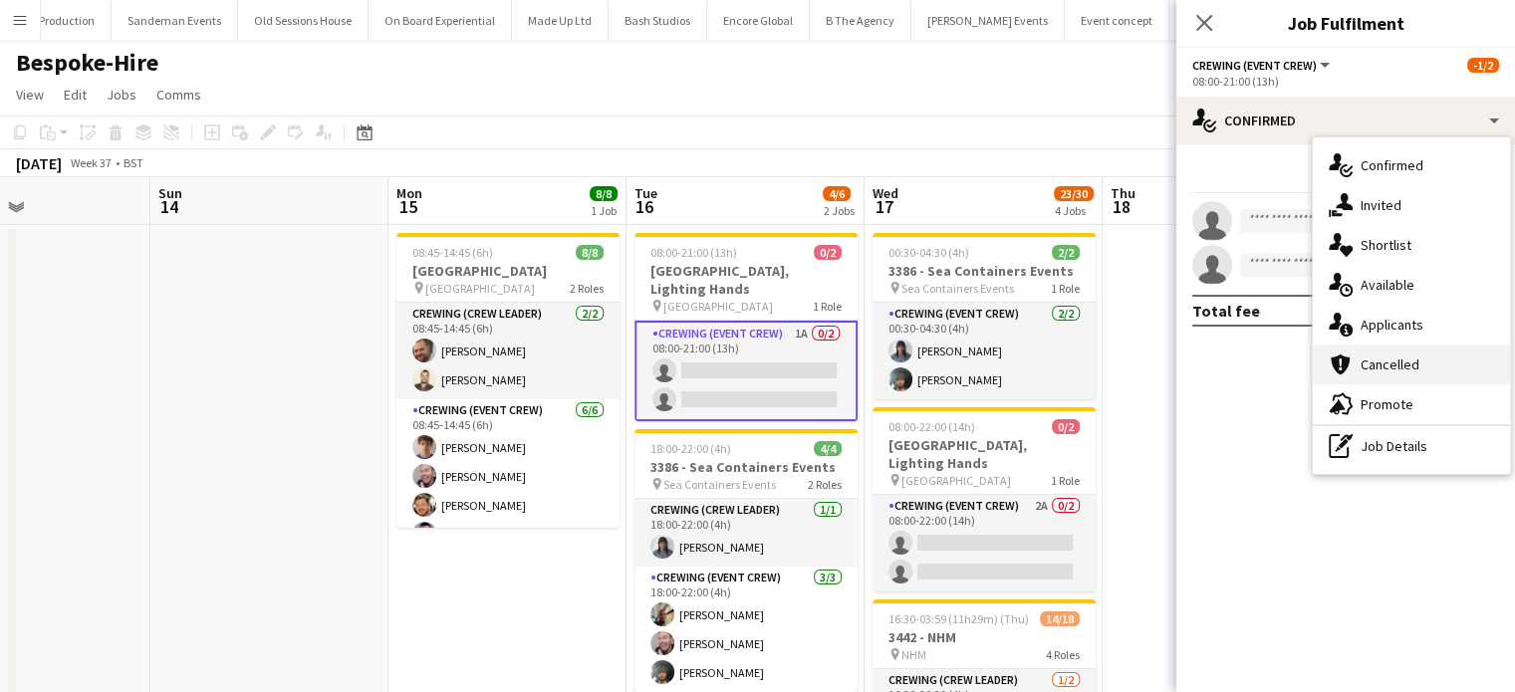
drag, startPoint x: 1407, startPoint y: 289, endPoint x: 1427, endPoint y: 354, distance: 67.8
click at [1427, 354] on div "single-neutral-actions-check-2 Confirmed single-neutral-actions-share-1 Invited…" at bounding box center [1411, 305] width 197 height 337
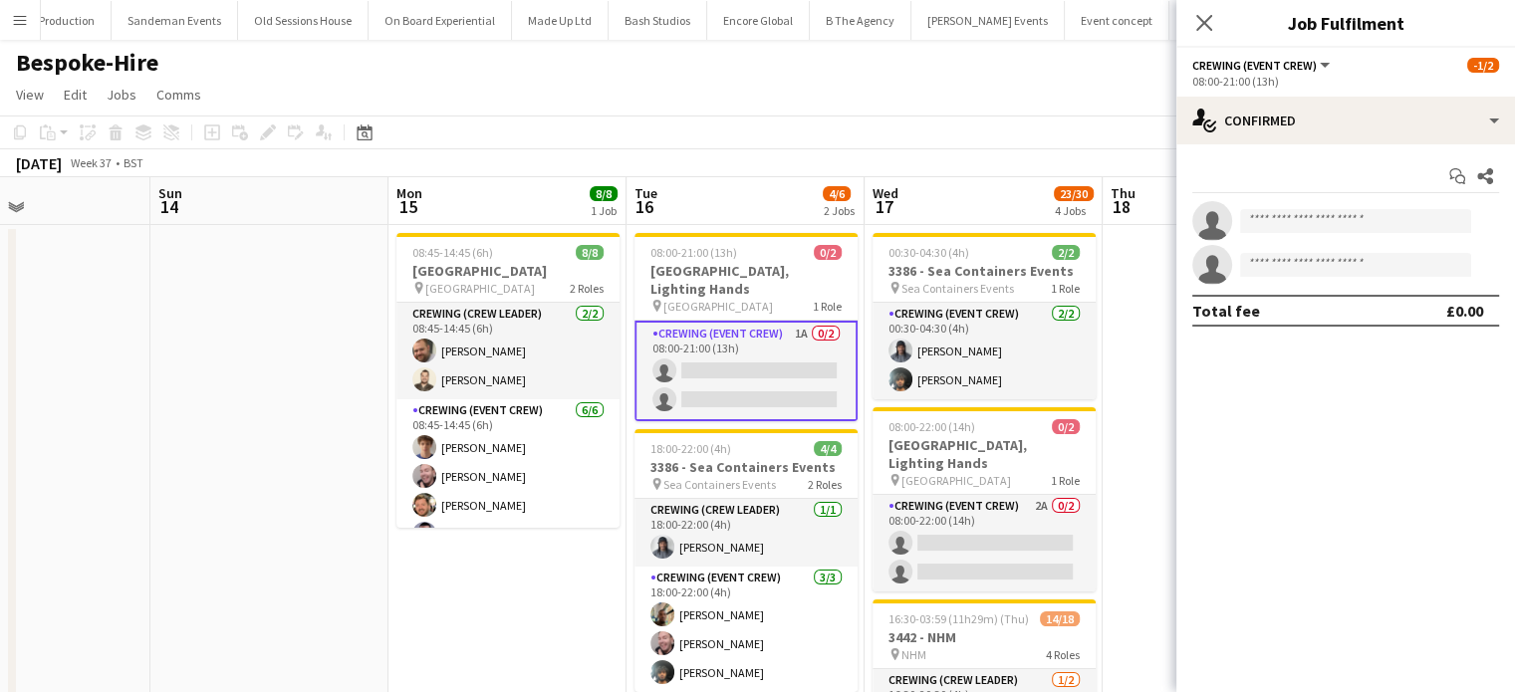
click at [1359, 146] on div "Start chat Share single-neutral-actions single-neutral-actions Total fee £0.00" at bounding box center [1346, 243] width 339 height 198
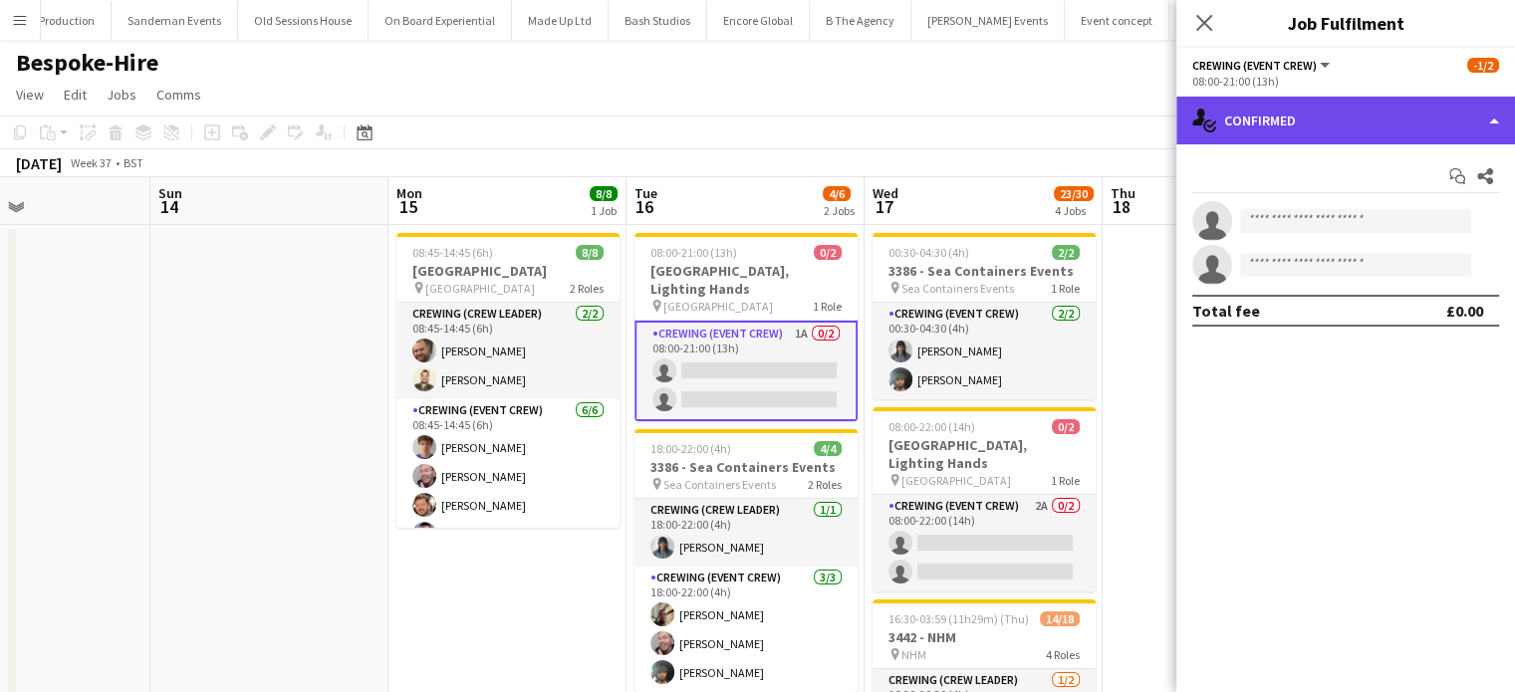
click at [1362, 137] on div "single-neutral-actions-check-2 Confirmed" at bounding box center [1346, 121] width 339 height 48
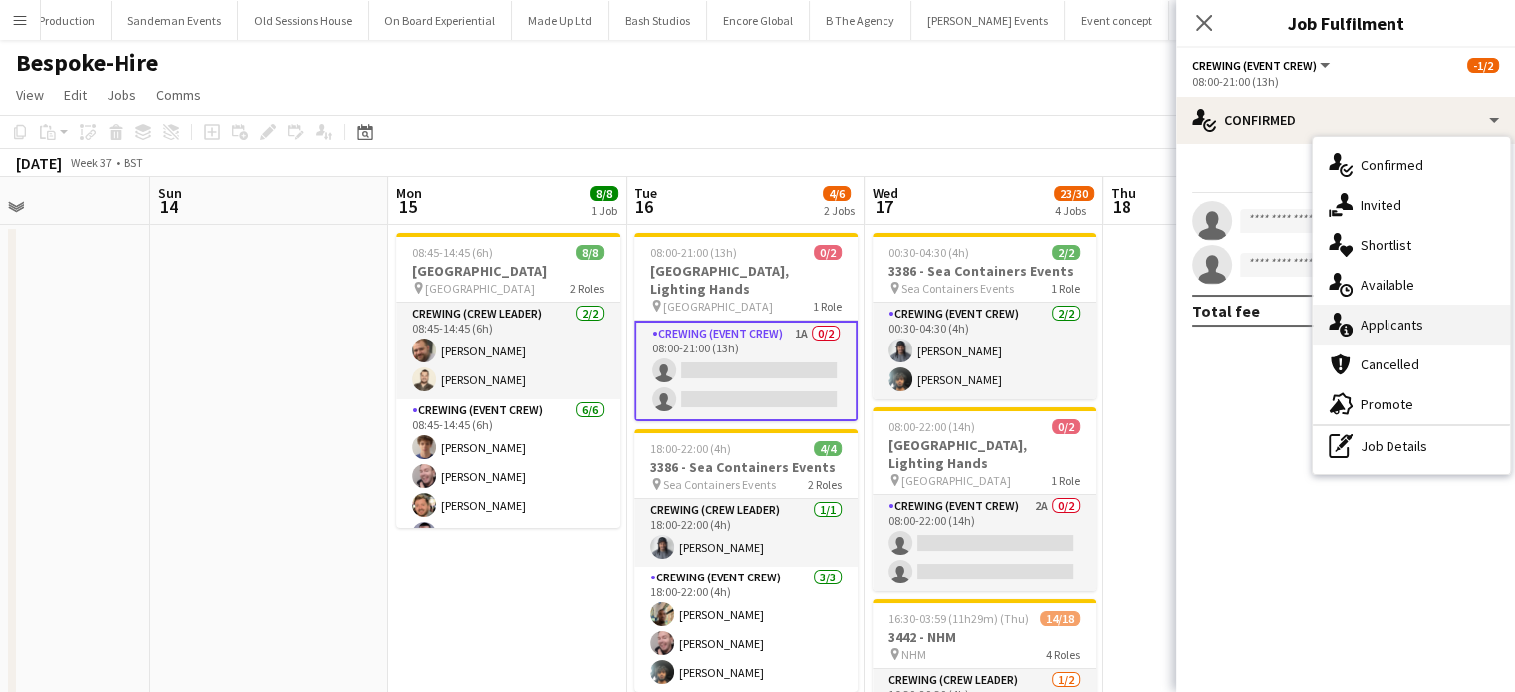
click at [1421, 311] on div "single-neutral-actions-information Applicants" at bounding box center [1411, 325] width 197 height 40
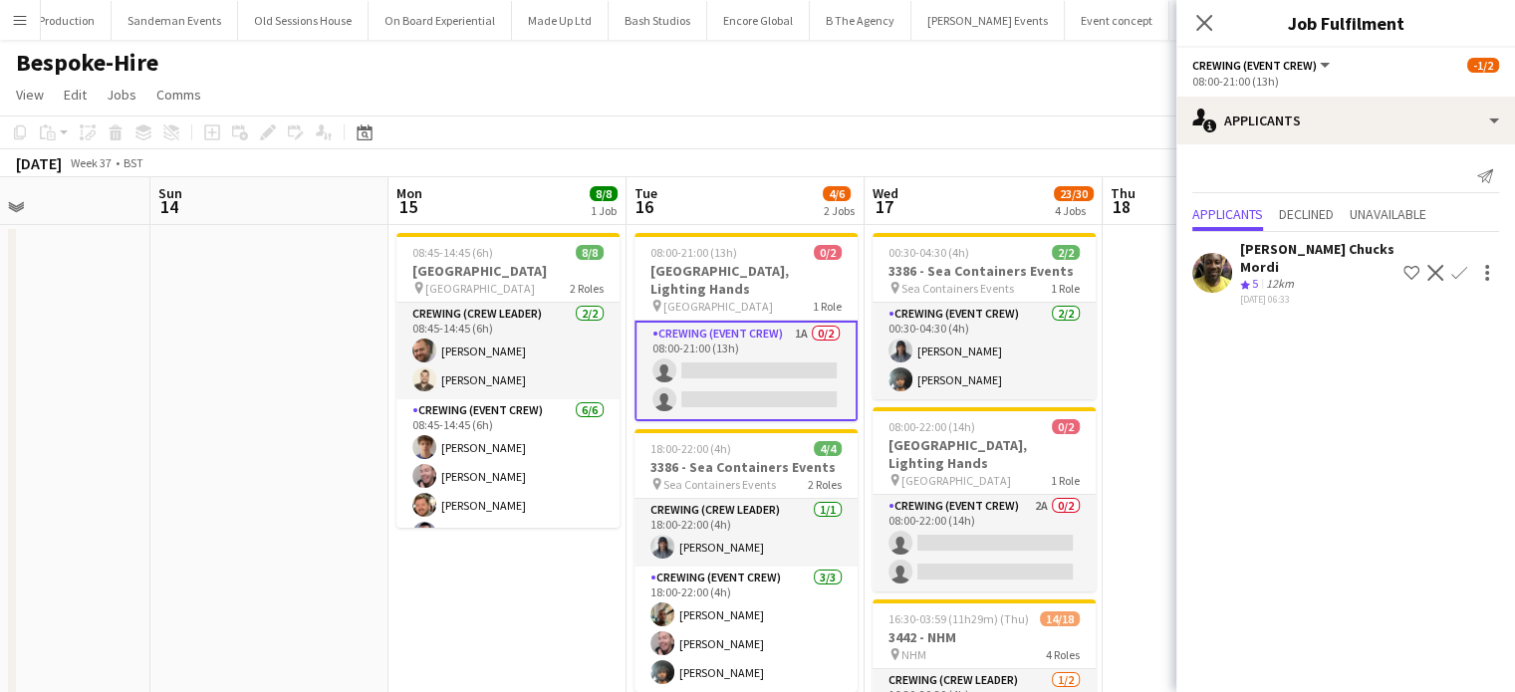
click at [1448, 283] on button "Confirm" at bounding box center [1460, 273] width 24 height 24
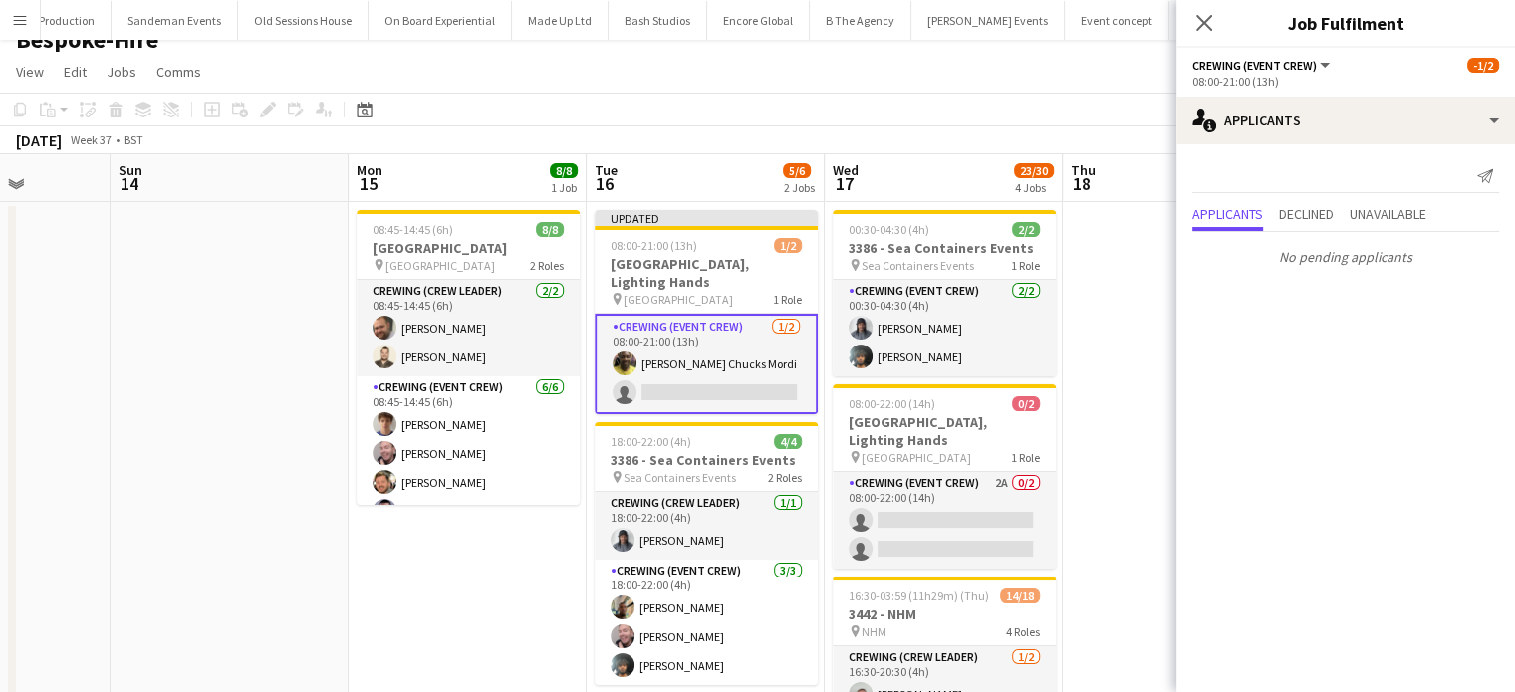
scroll to position [24, 0]
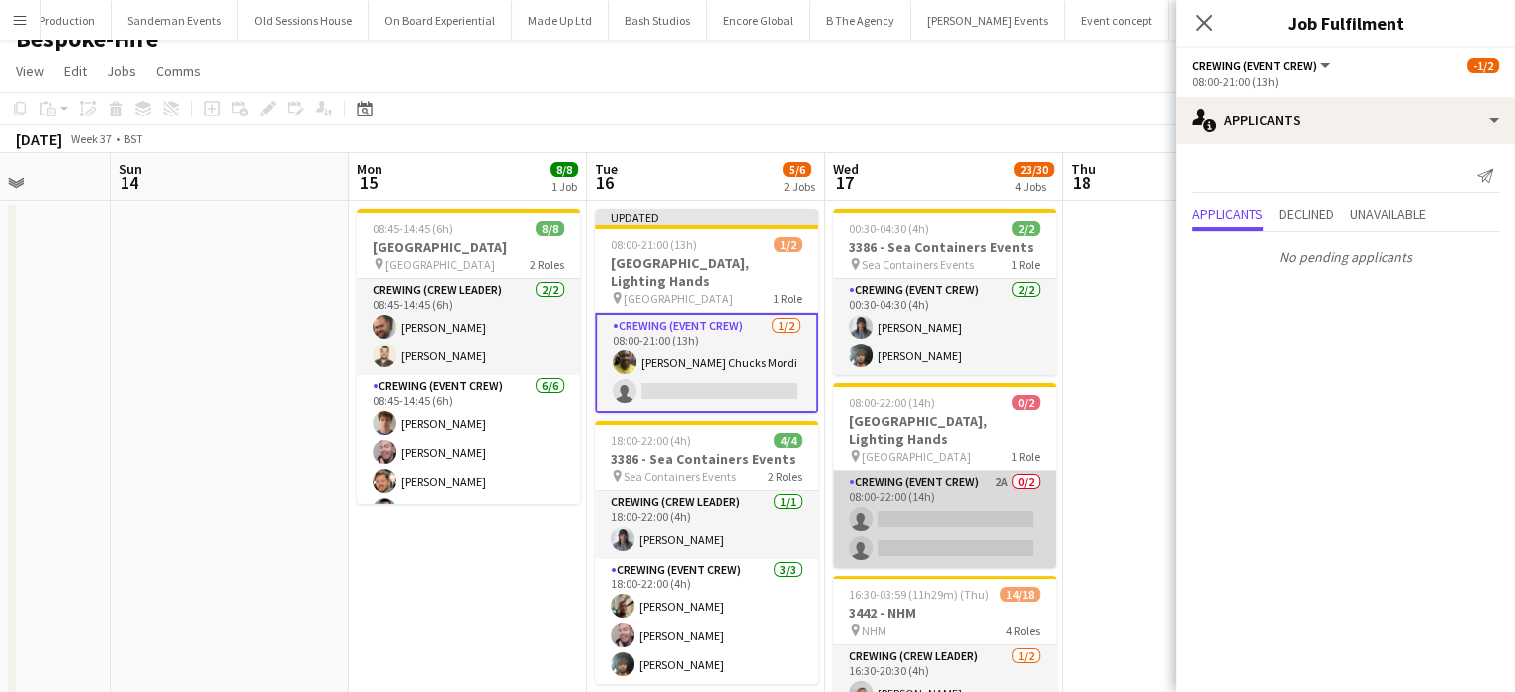
click at [960, 517] on app-card-role "Crewing (Event Crew) 2A 0/2 08:00-22:00 (14h) single-neutral-actions single-neu…" at bounding box center [944, 519] width 223 height 97
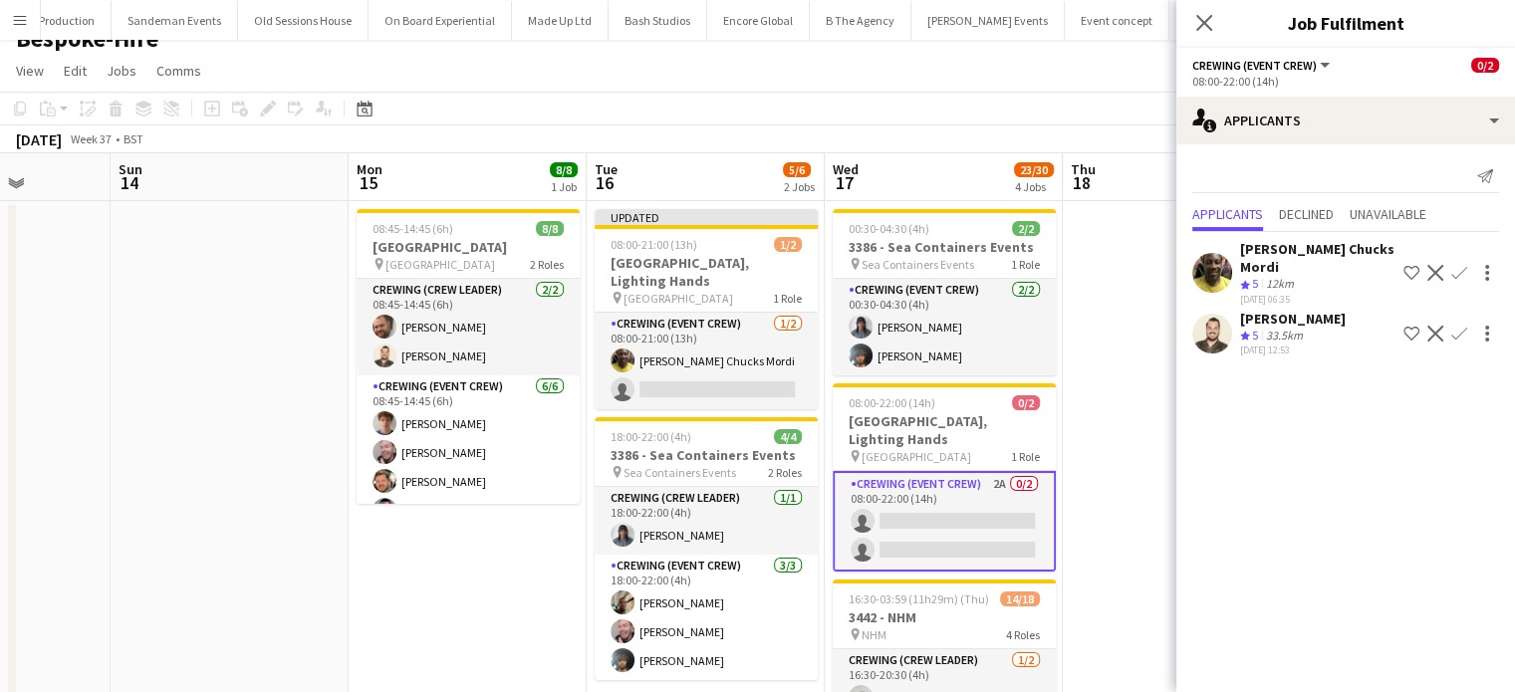
click at [1461, 273] on button "Confirm" at bounding box center [1460, 273] width 24 height 24
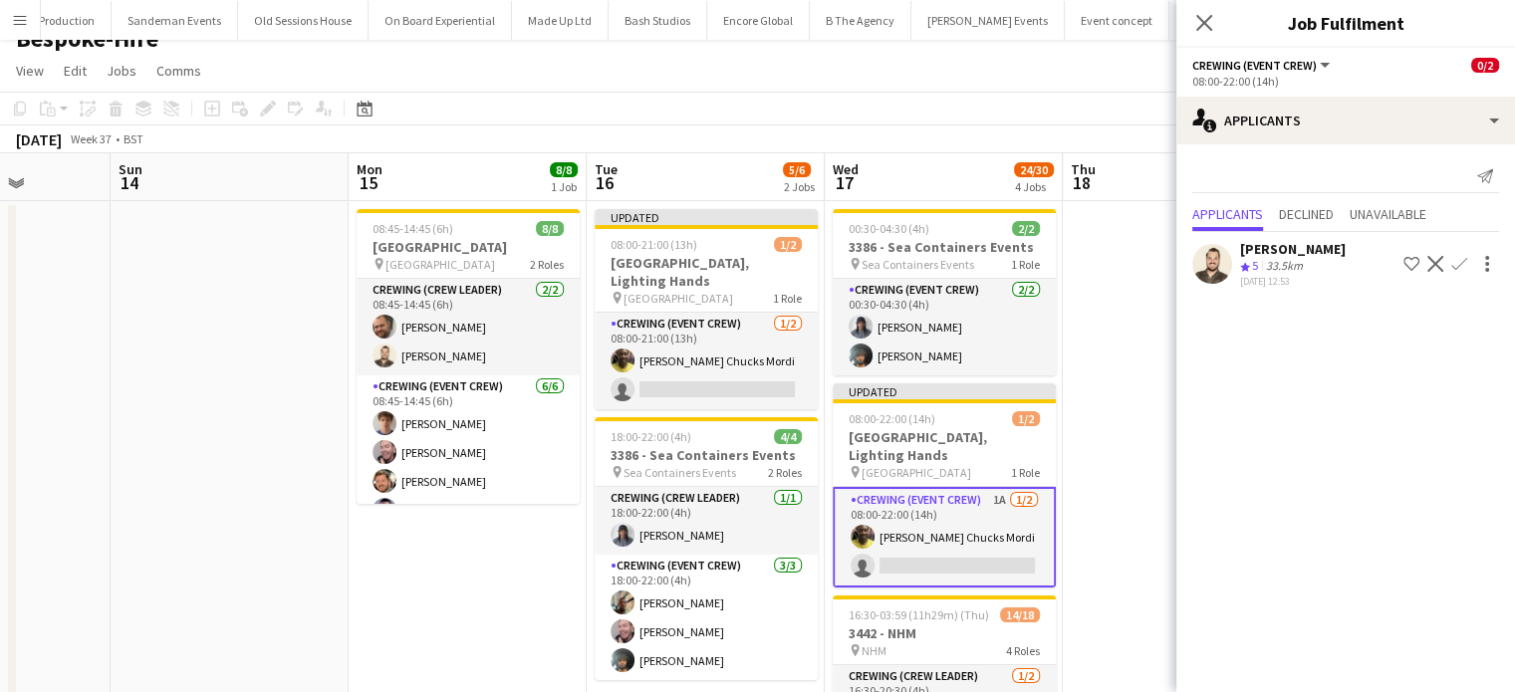
click at [1460, 259] on app-icon "Confirm" at bounding box center [1460, 264] width 16 height 16
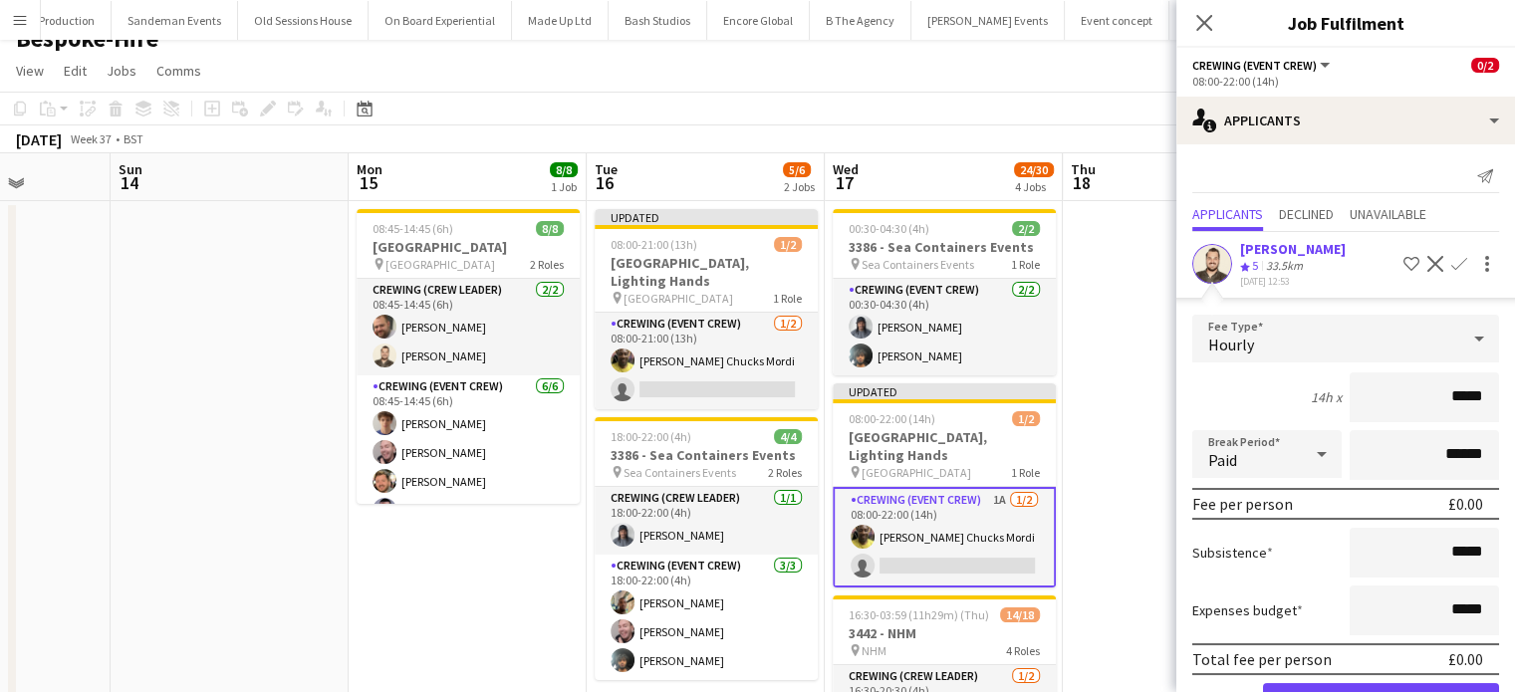
click button "Confirm" at bounding box center [1381, 704] width 236 height 40
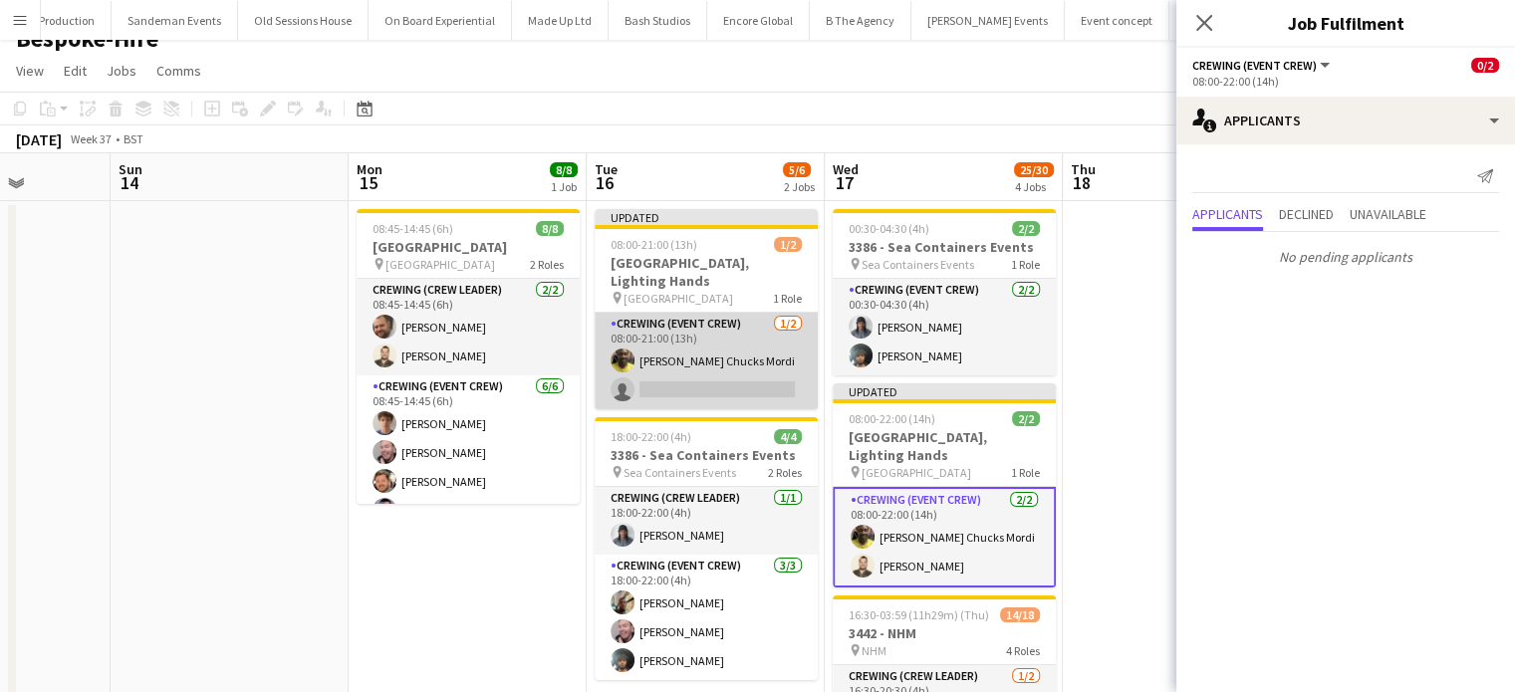
click at [640, 362] on app-card-role "Crewing (Event Crew) 1/2 08:00-21:00 (13h) Alphonsus Chucks Mordi single-neutra…" at bounding box center [706, 361] width 223 height 97
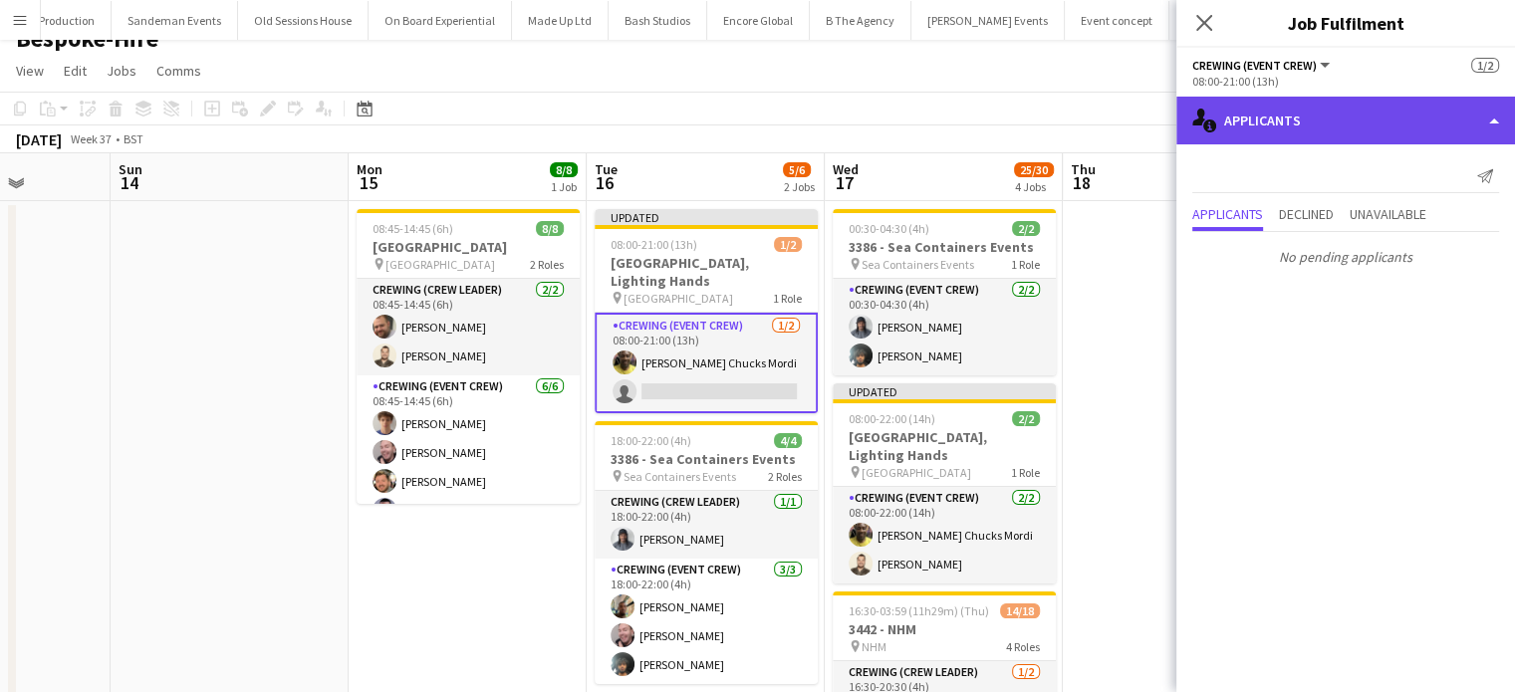
click at [1334, 126] on div "single-neutral-actions-information Applicants" at bounding box center [1346, 121] width 339 height 48
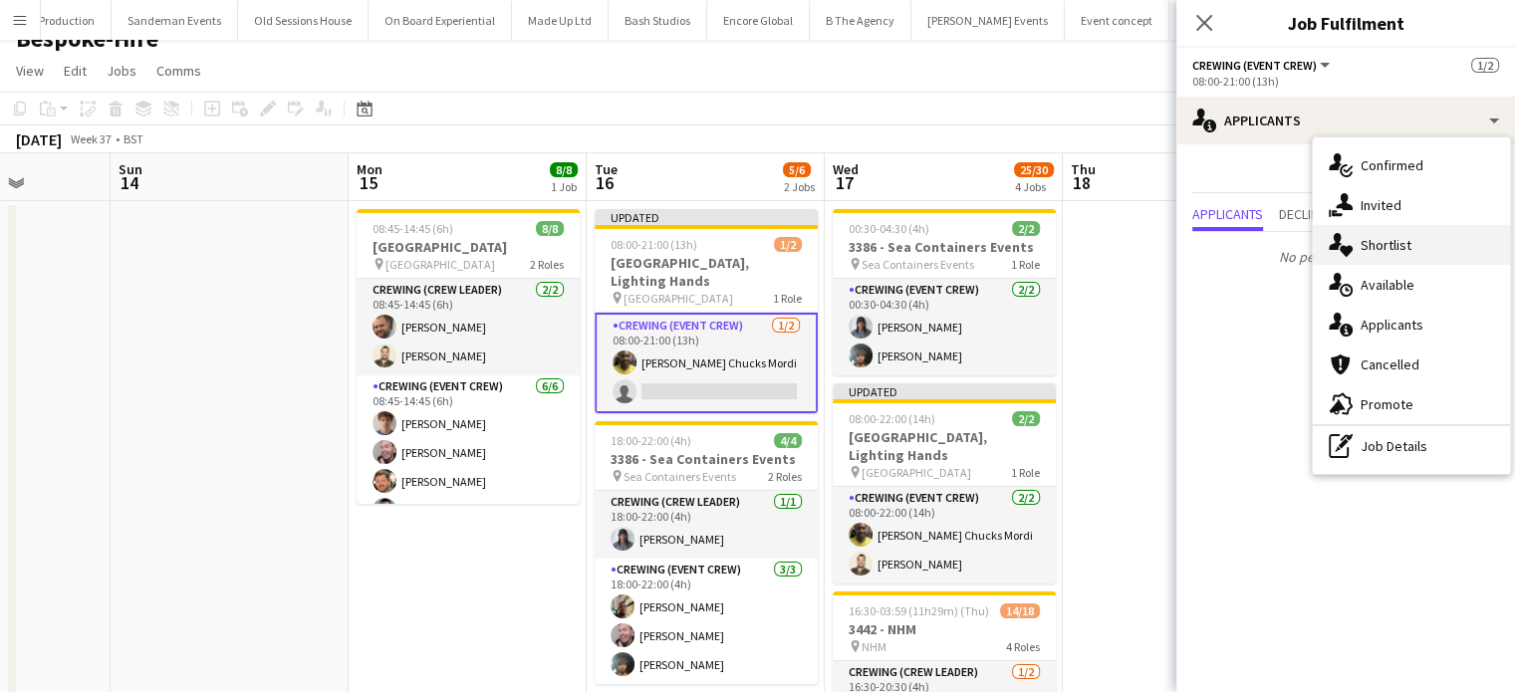
click at [1367, 225] on div "single-neutral-actions-heart Shortlist" at bounding box center [1411, 245] width 197 height 40
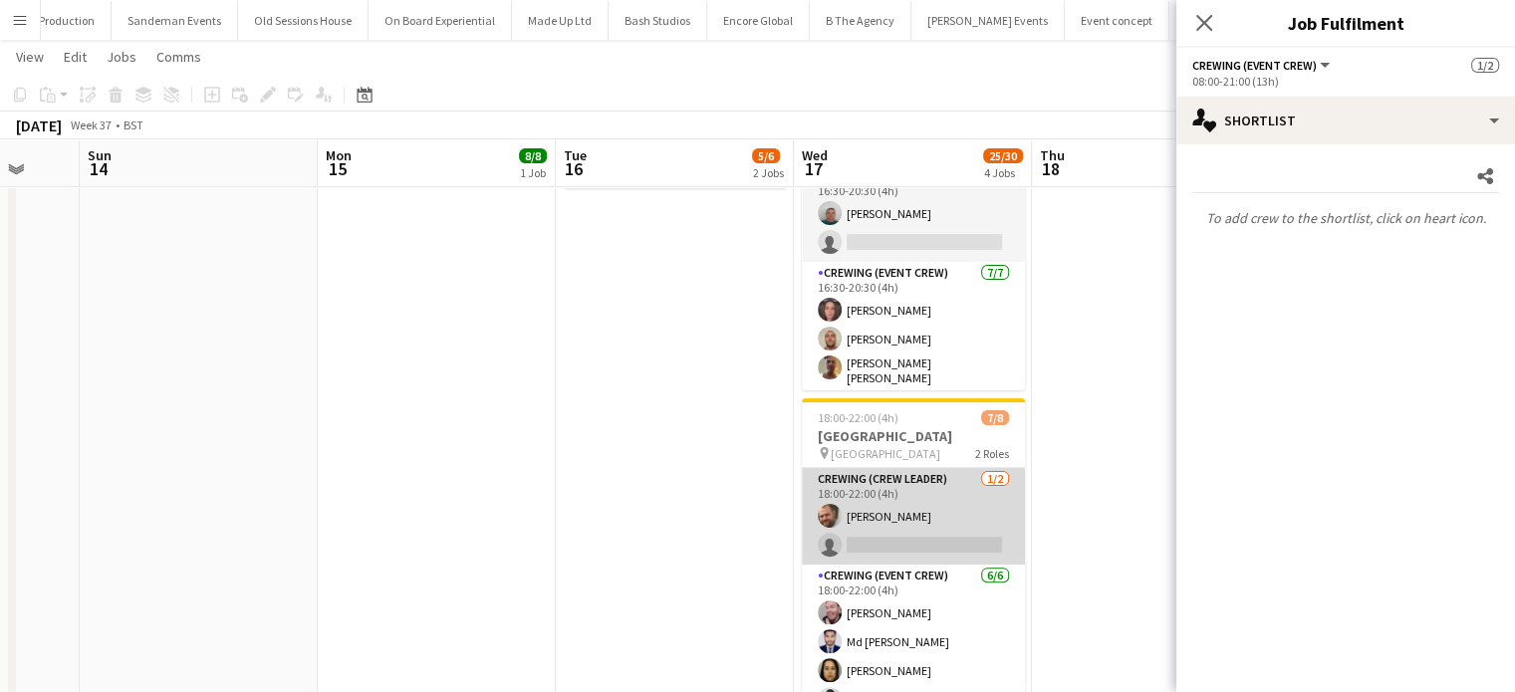
scroll to position [0, 0]
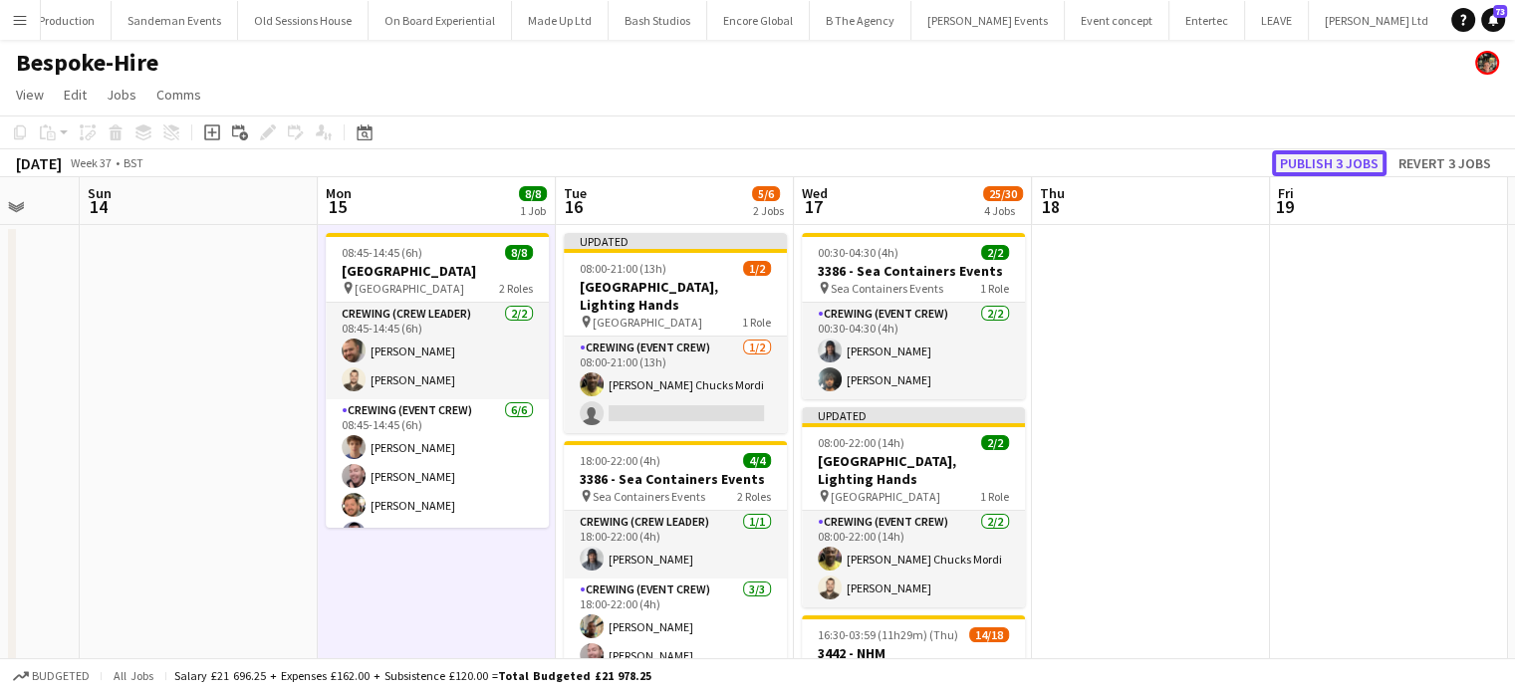
click at [1343, 164] on button "Publish 3 jobs" at bounding box center [1329, 163] width 115 height 26
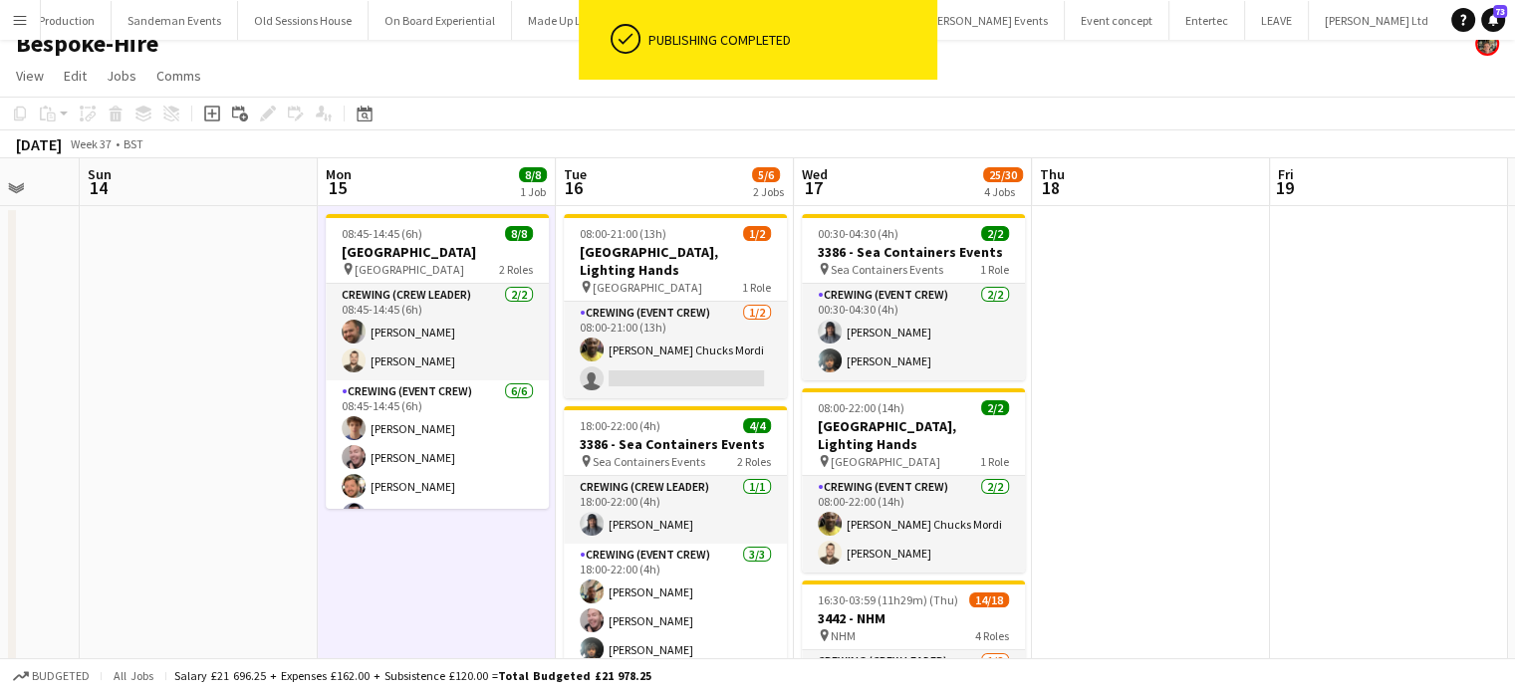
scroll to position [20, 0]
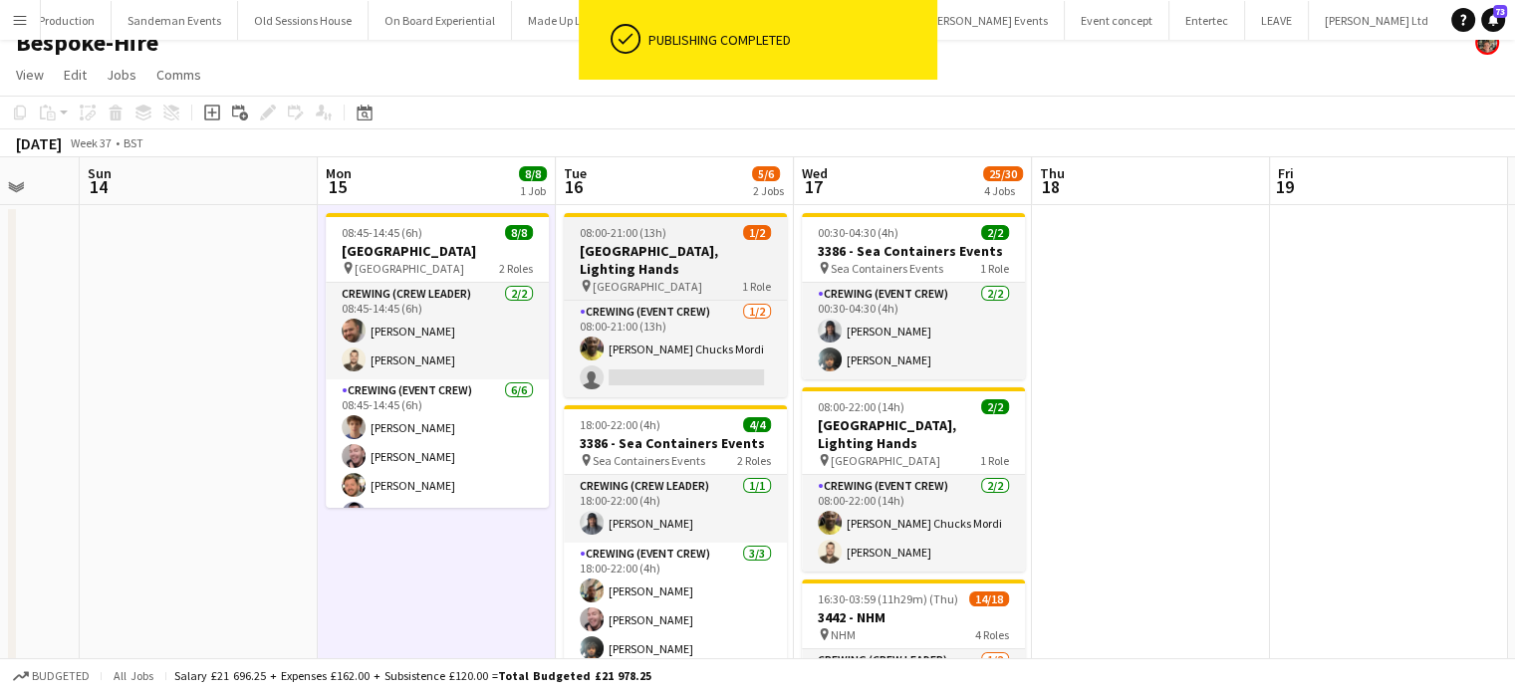
click at [706, 233] on div "08:00-21:00 (13h) 1/2" at bounding box center [675, 232] width 223 height 15
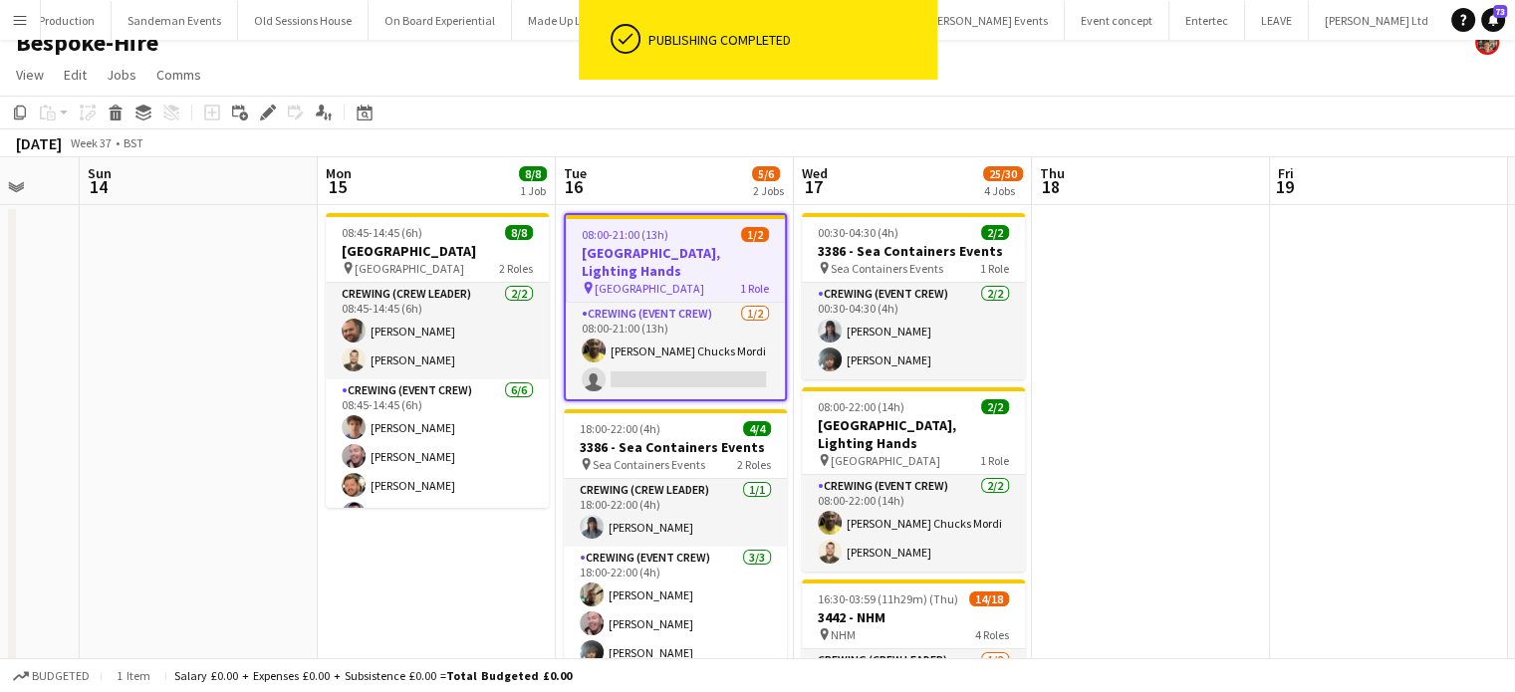
click at [706, 233] on div "08:00-21:00 (13h) 1/2" at bounding box center [675, 234] width 219 height 15
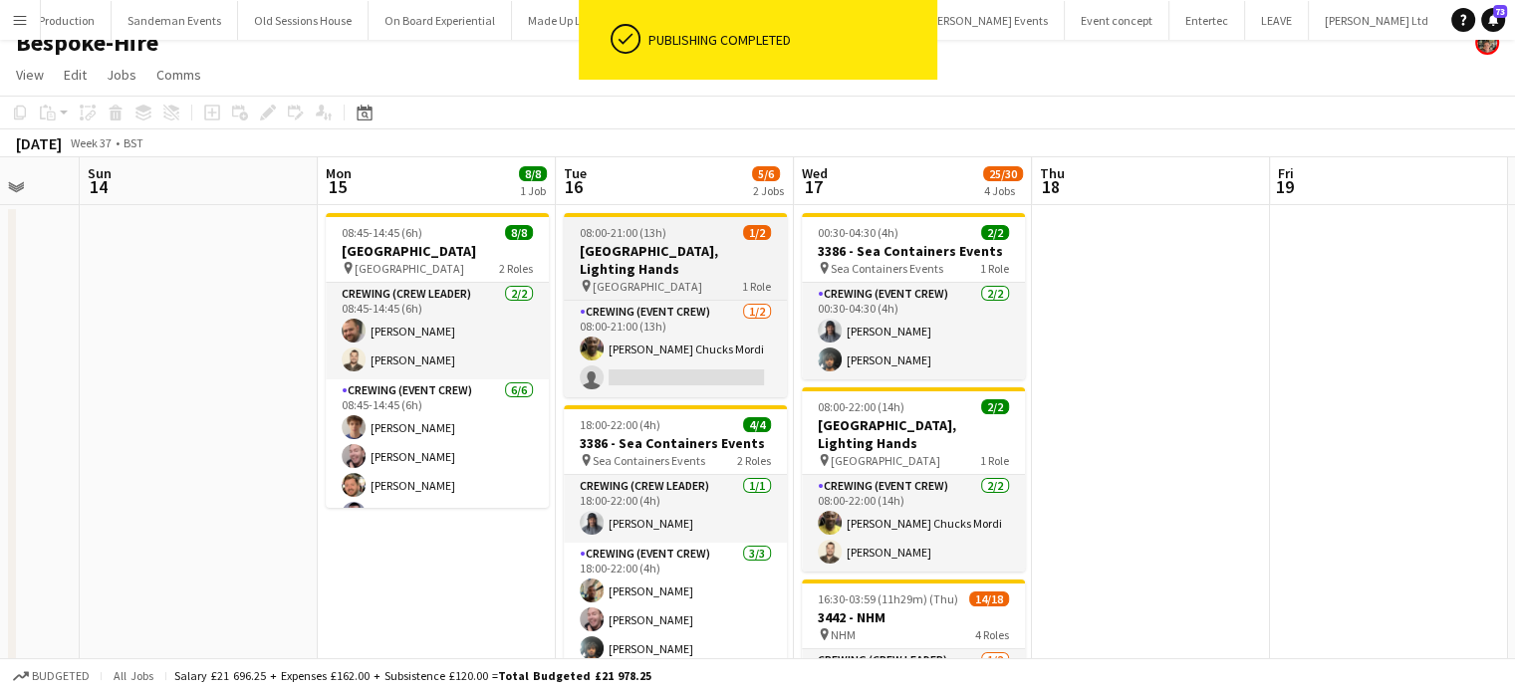
click at [706, 233] on div "08:00-21:00 (13h) 1/2" at bounding box center [675, 232] width 223 height 15
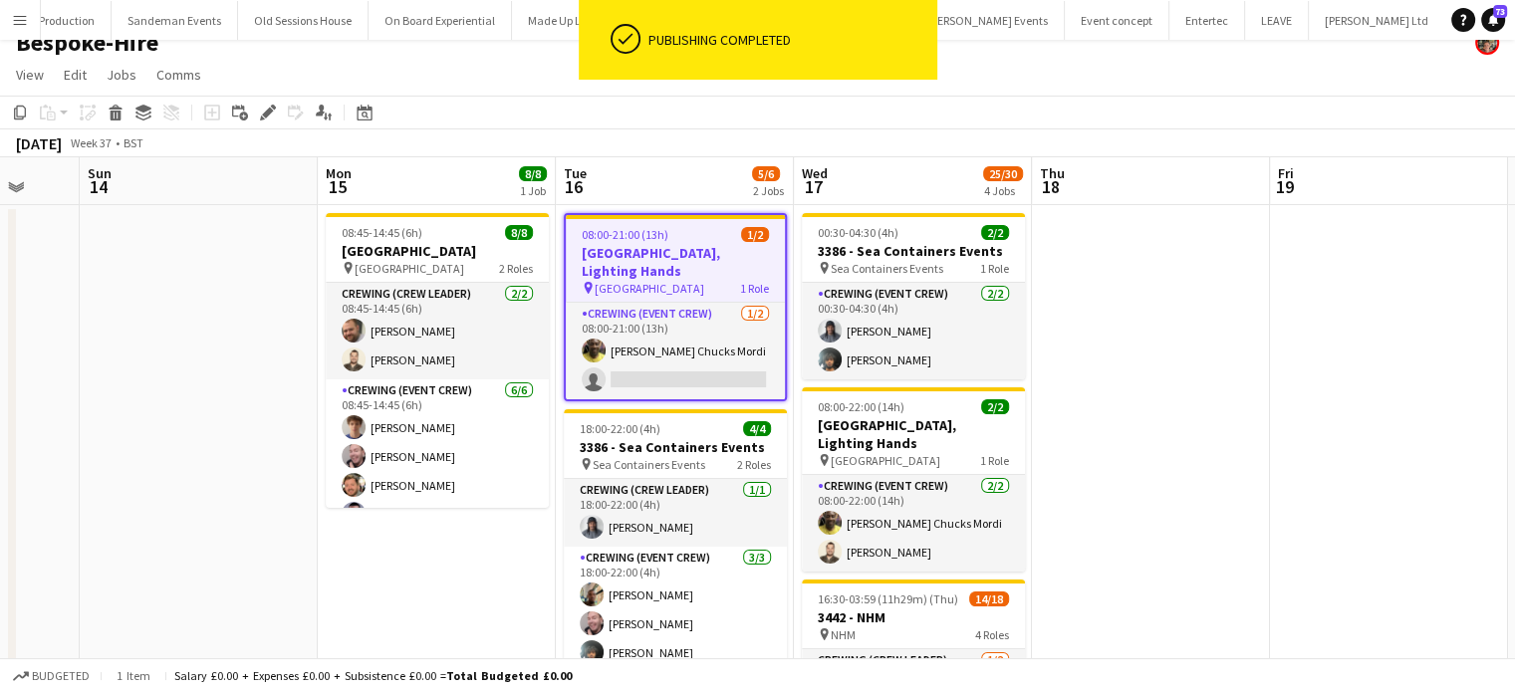
click at [706, 233] on div "08:00-21:00 (13h) 1/2" at bounding box center [675, 234] width 219 height 15
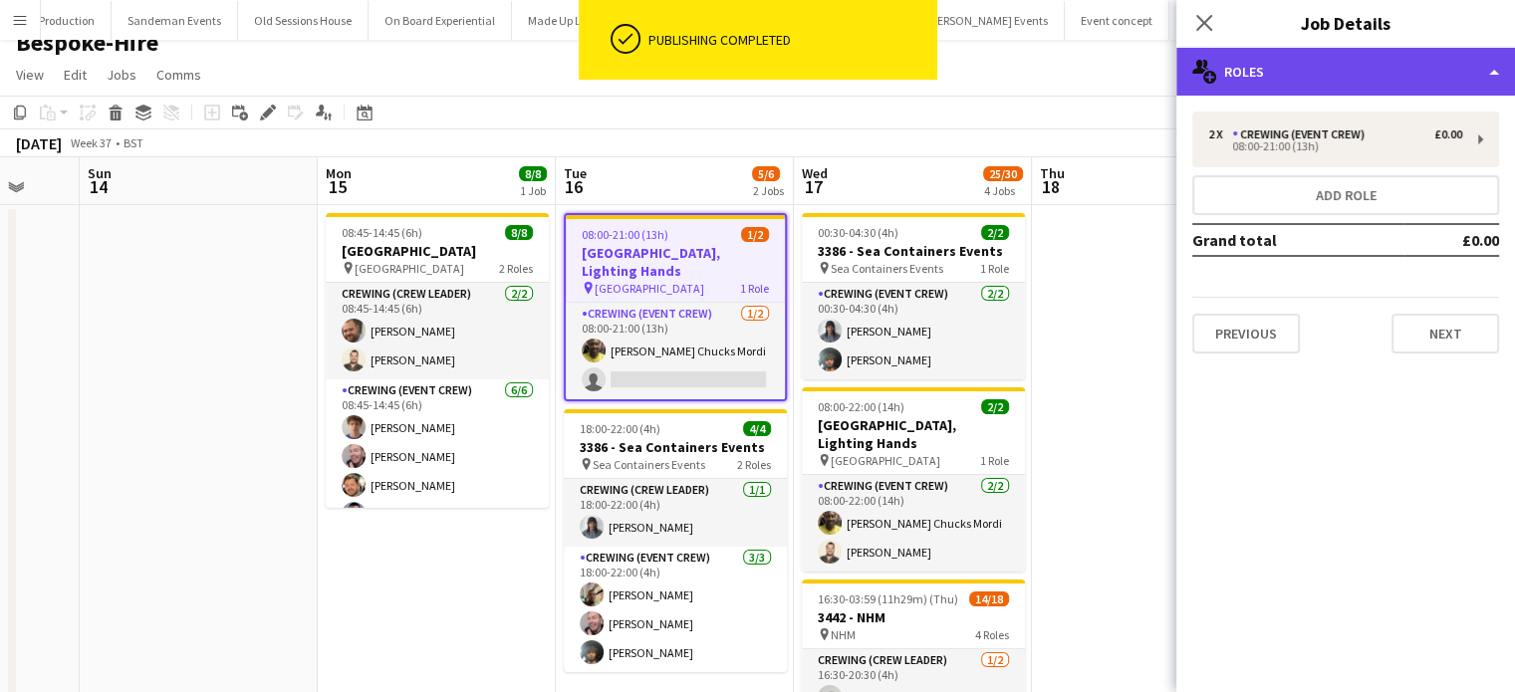
click at [1314, 53] on div "multiple-users-add Roles" at bounding box center [1346, 72] width 339 height 48
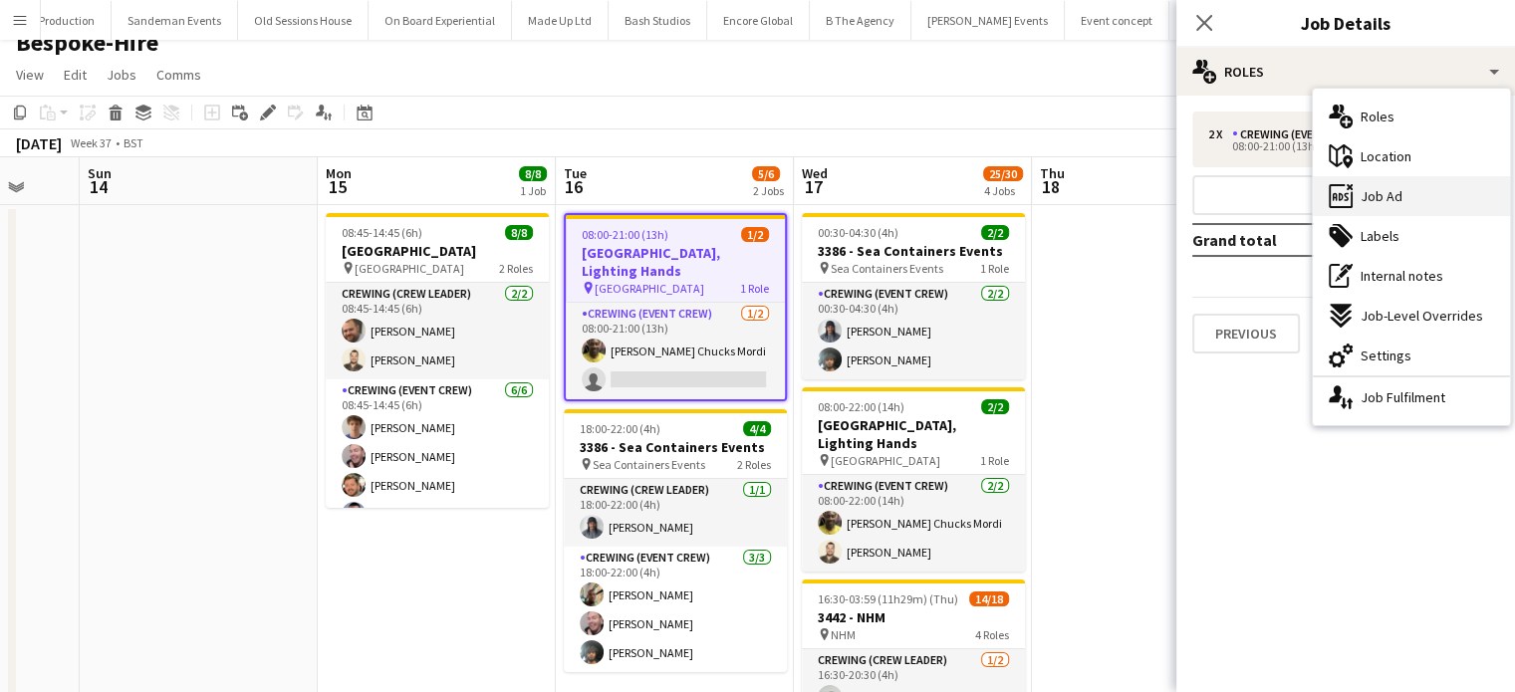
click at [1382, 187] on span "Job Ad" at bounding box center [1382, 196] width 42 height 18
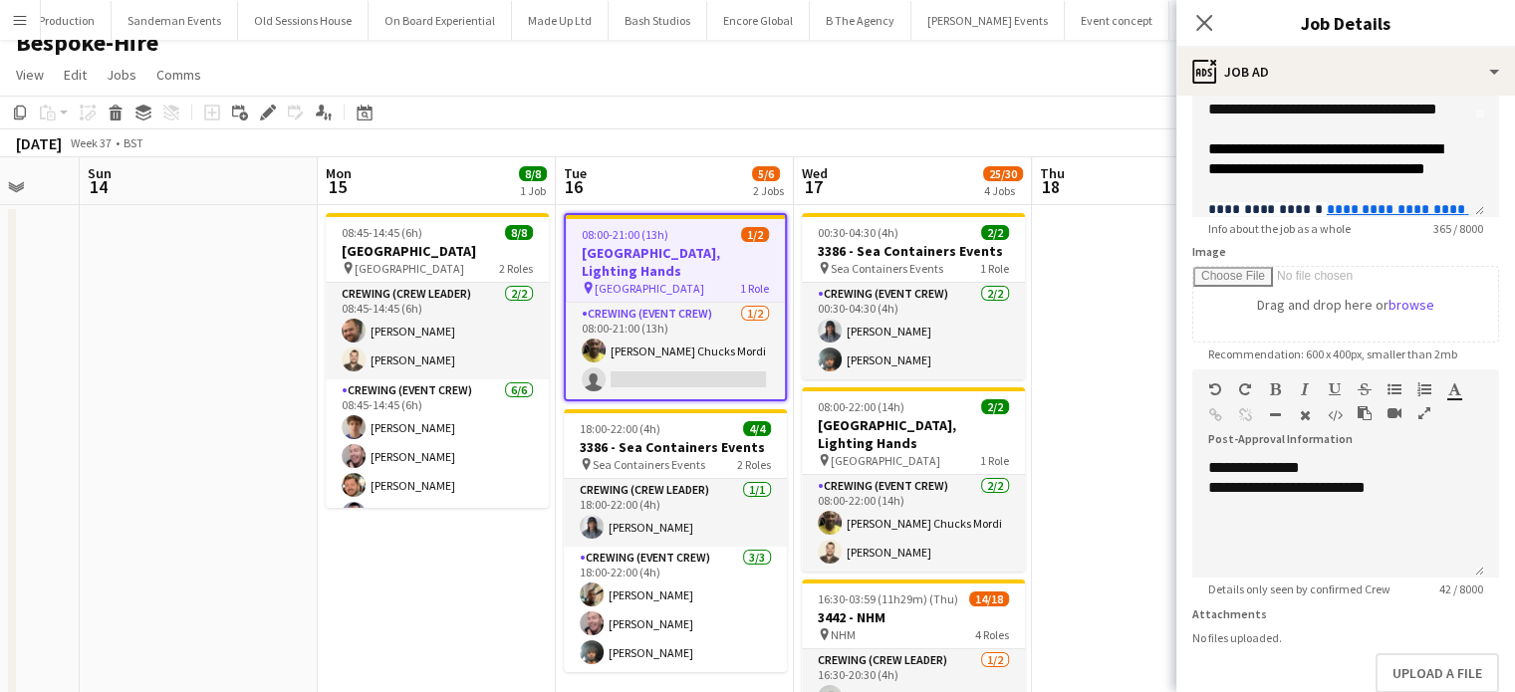
scroll to position [99, 0]
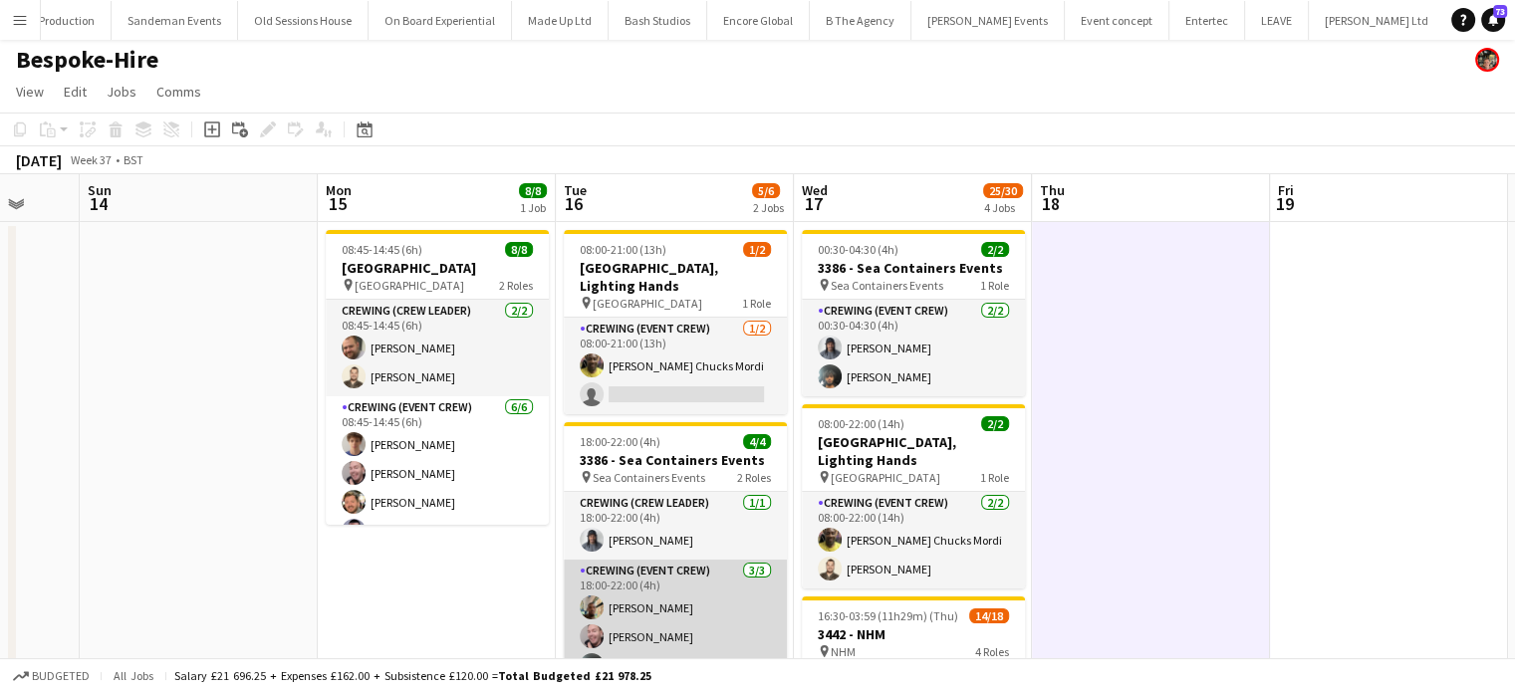
scroll to position [0, 0]
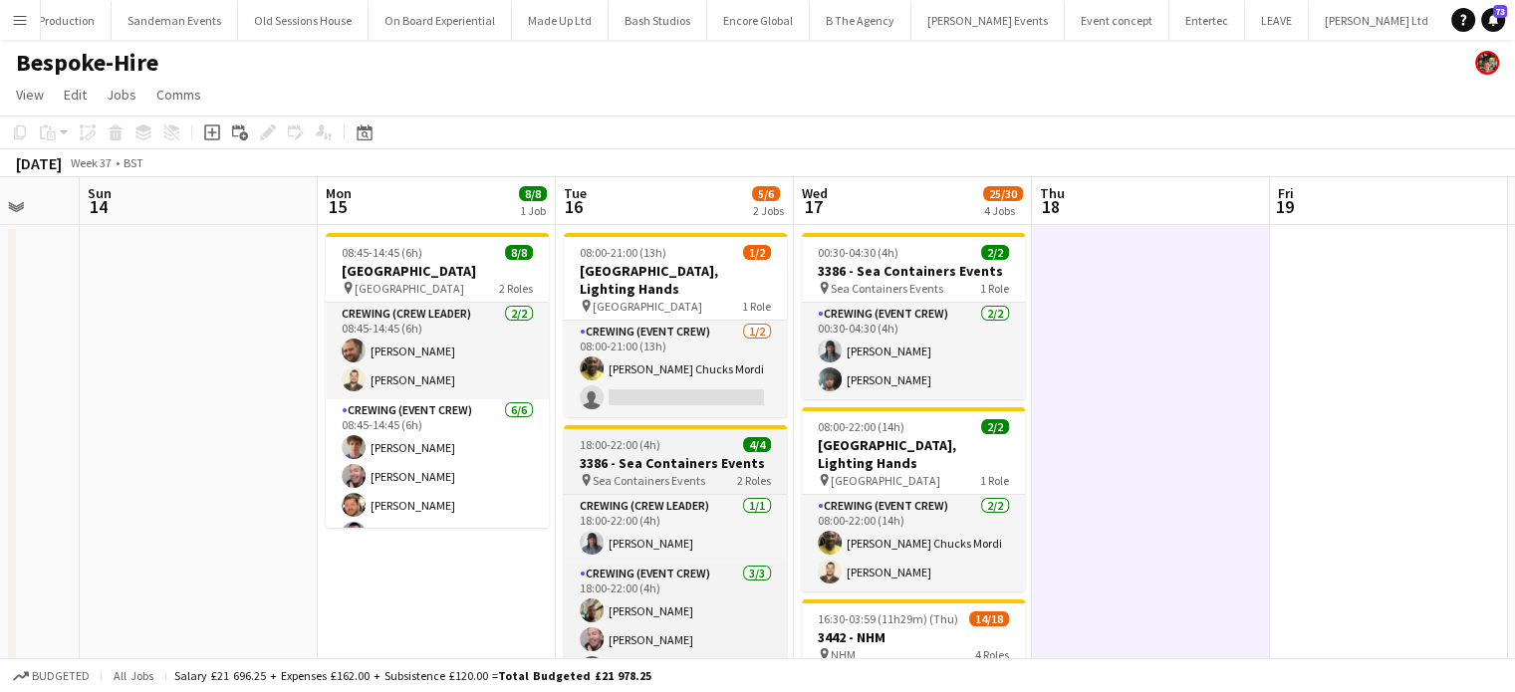
click at [712, 438] on div "18:00-22:00 (4h) 4/4" at bounding box center [675, 444] width 223 height 15
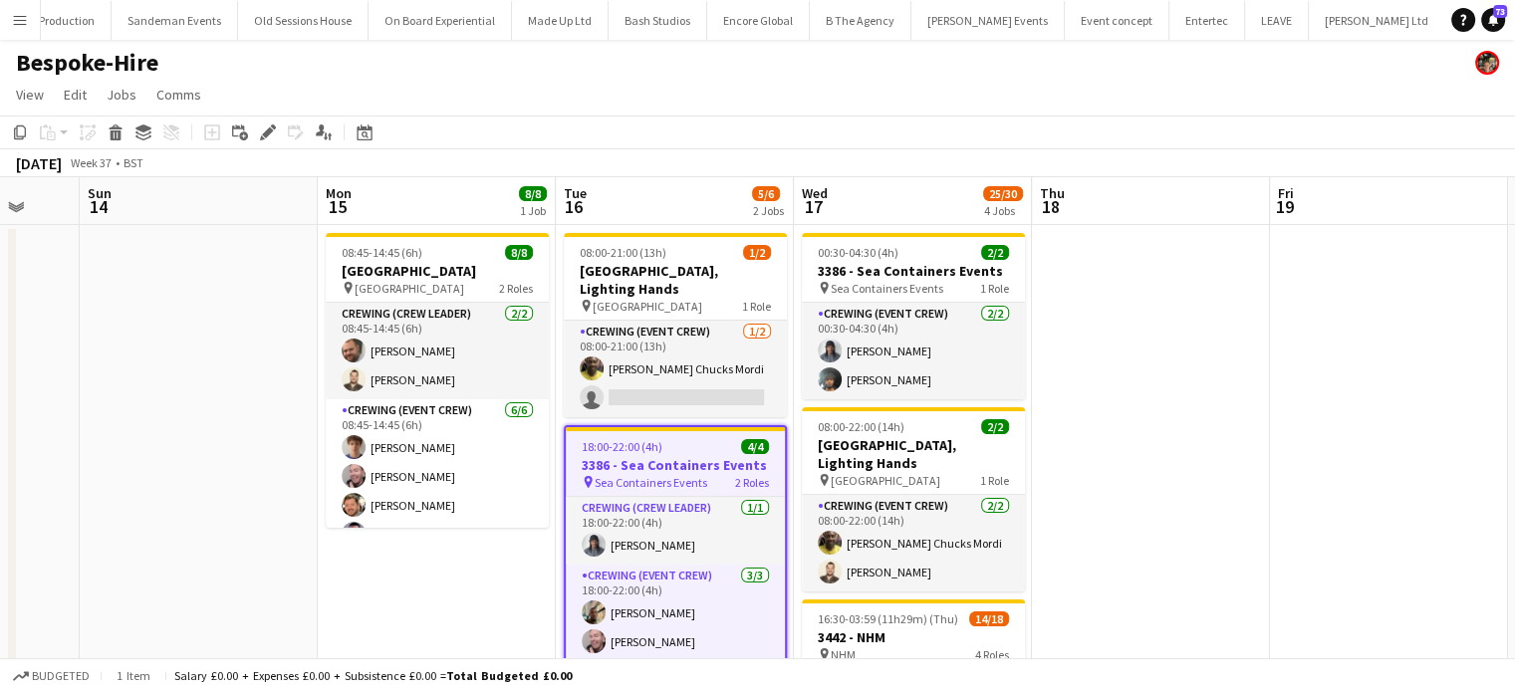
click at [712, 439] on div "18:00-22:00 (4h) 4/4" at bounding box center [675, 446] width 219 height 15
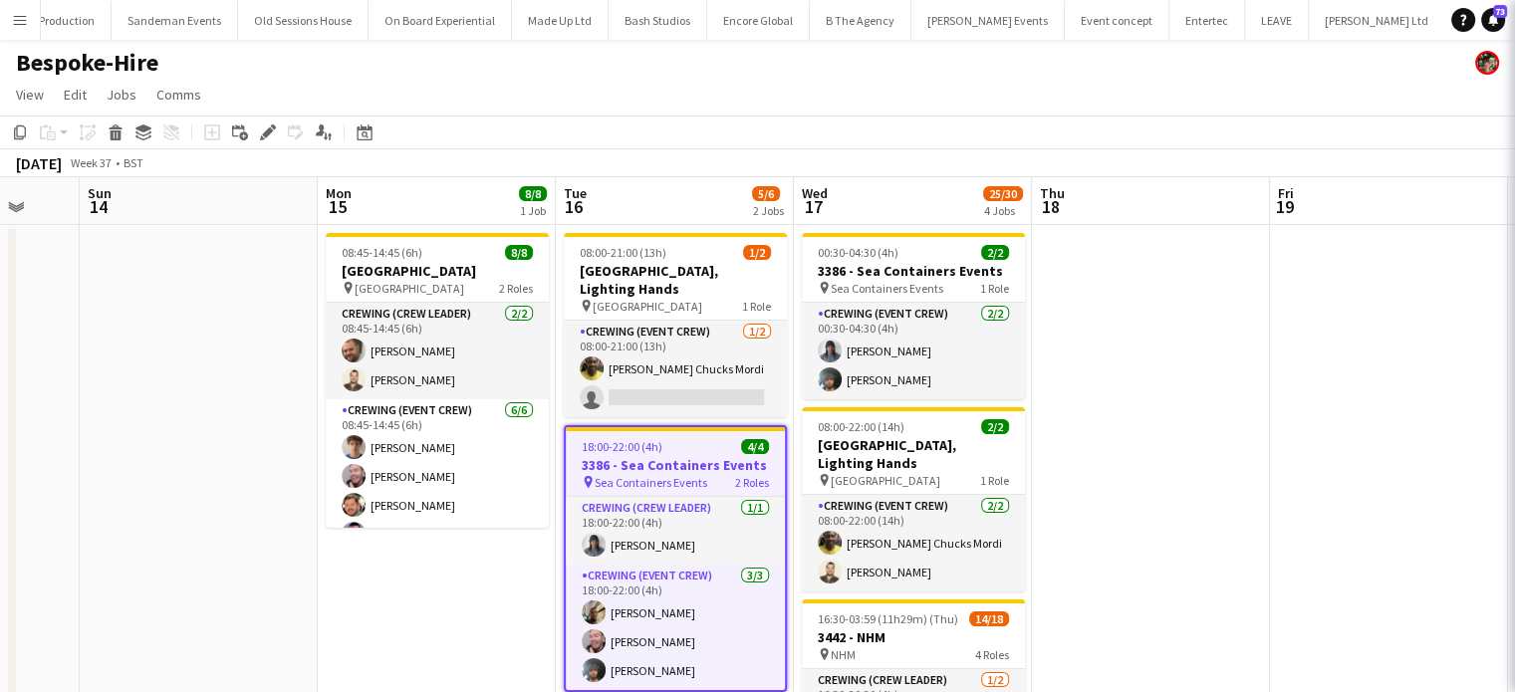
type input "**********"
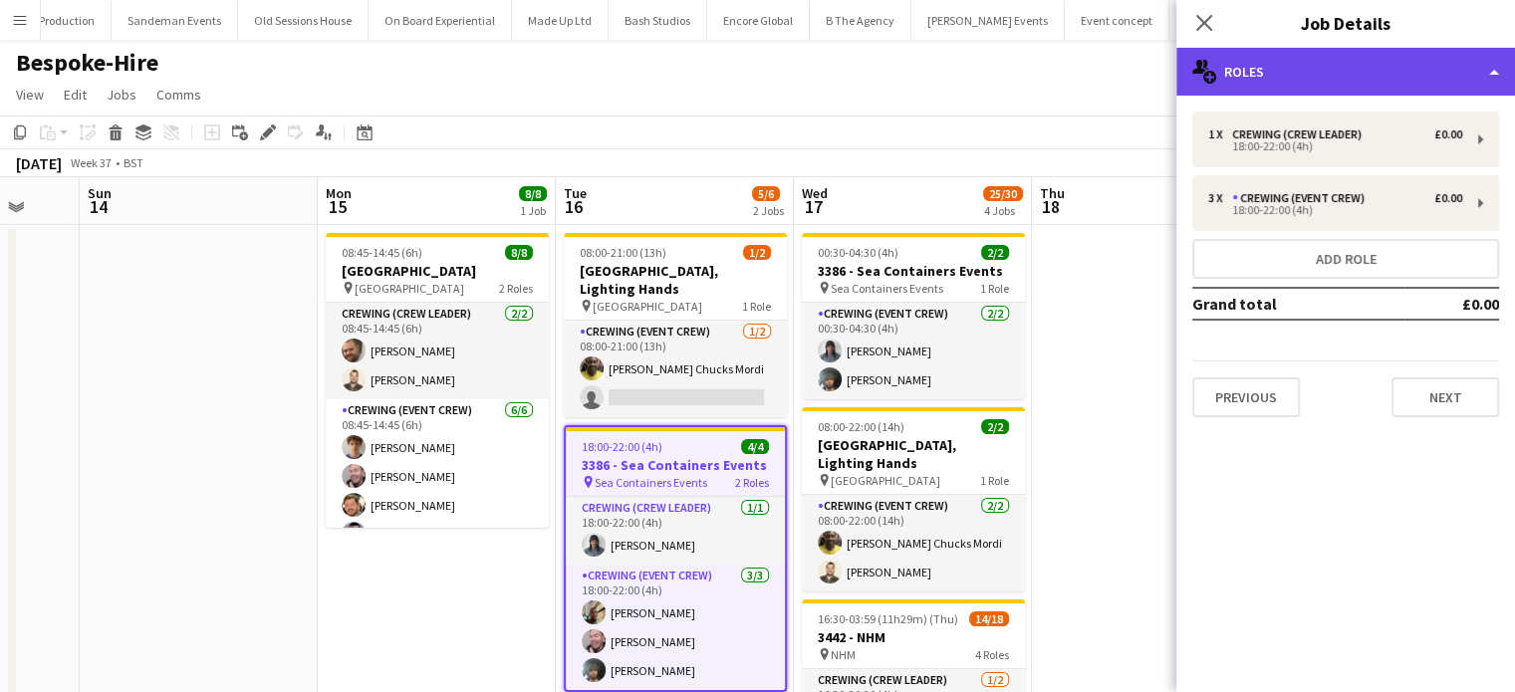
click at [1469, 81] on div "multiple-users-add Roles" at bounding box center [1346, 72] width 339 height 48
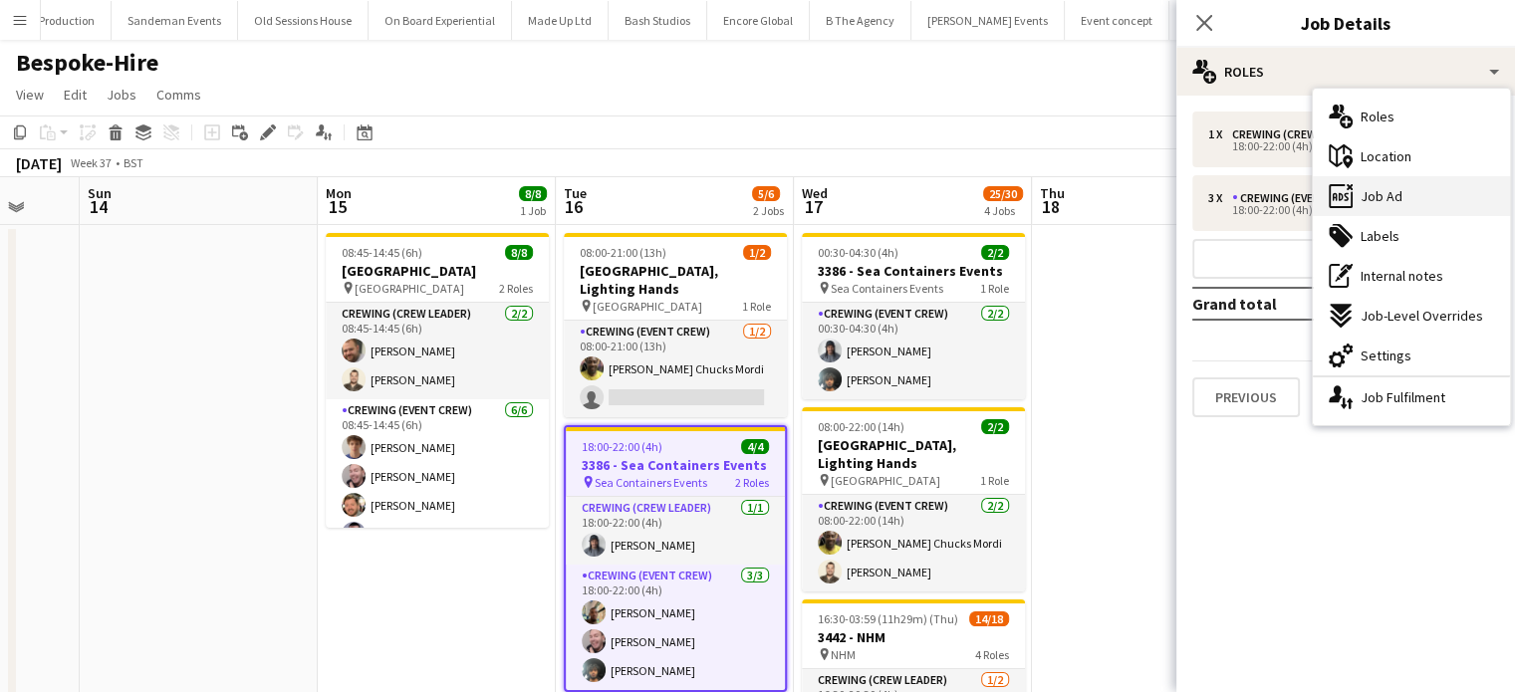
click at [1426, 199] on div "ads-window Job Ad" at bounding box center [1411, 196] width 197 height 40
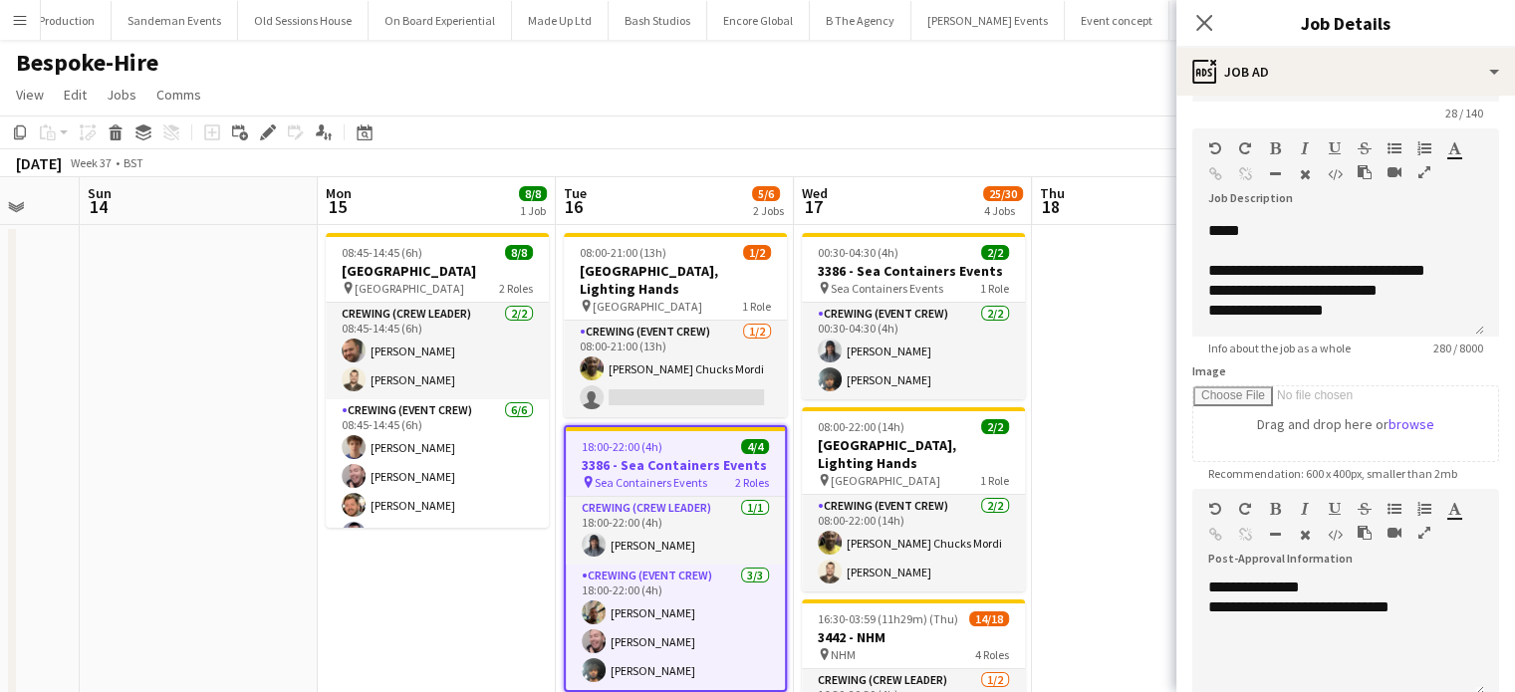
scroll to position [63, 0]
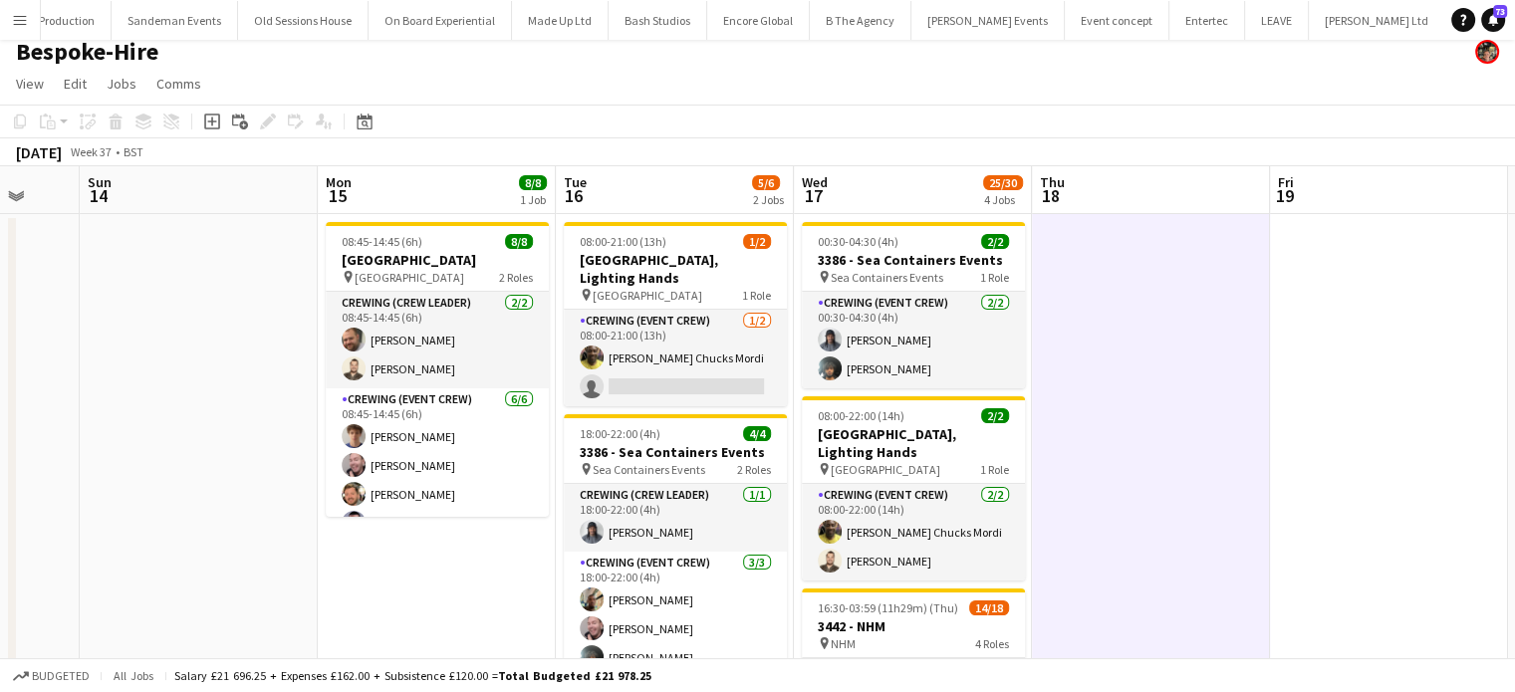
scroll to position [0, 0]
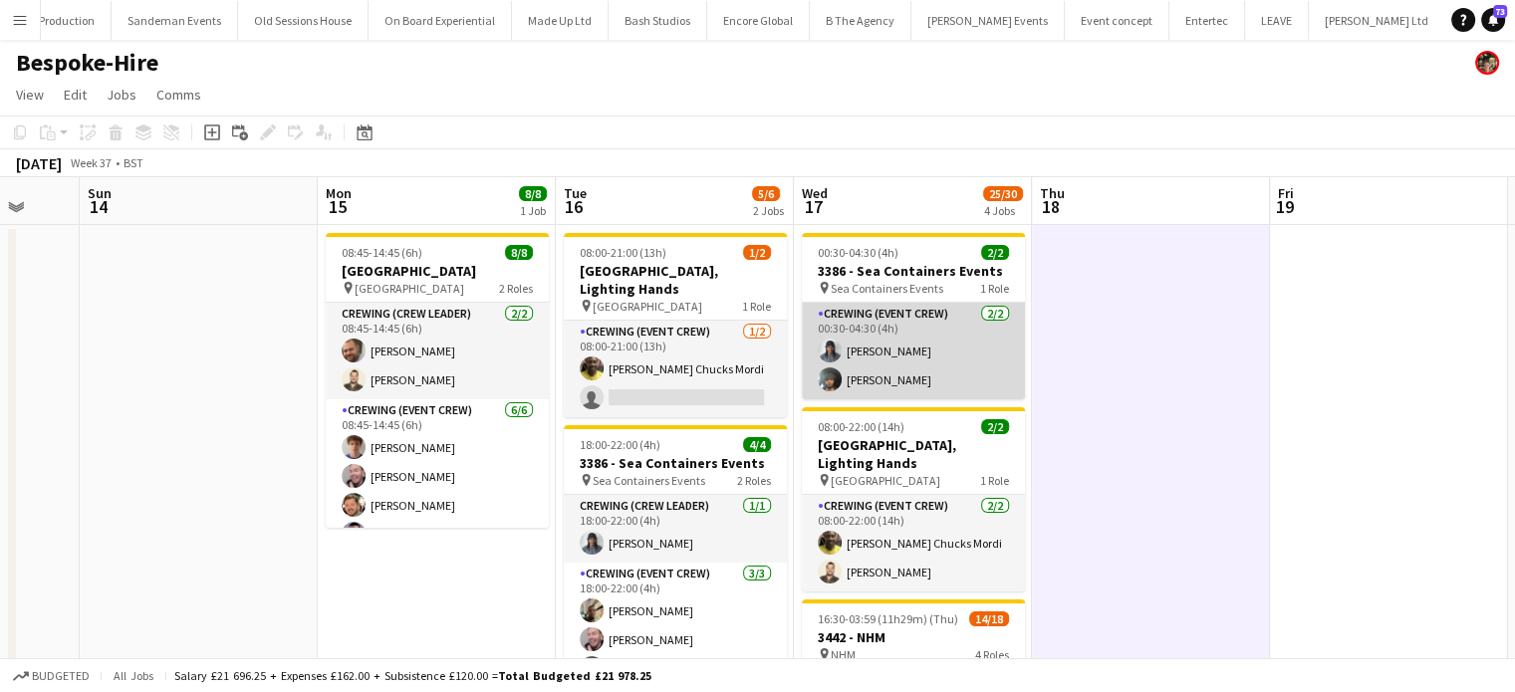
click at [953, 375] on app-card-role "Crewing (Event Crew) 2/2 00:30-04:30 (4h) Kaine Caldeira Kian Chauhan" at bounding box center [913, 351] width 223 height 97
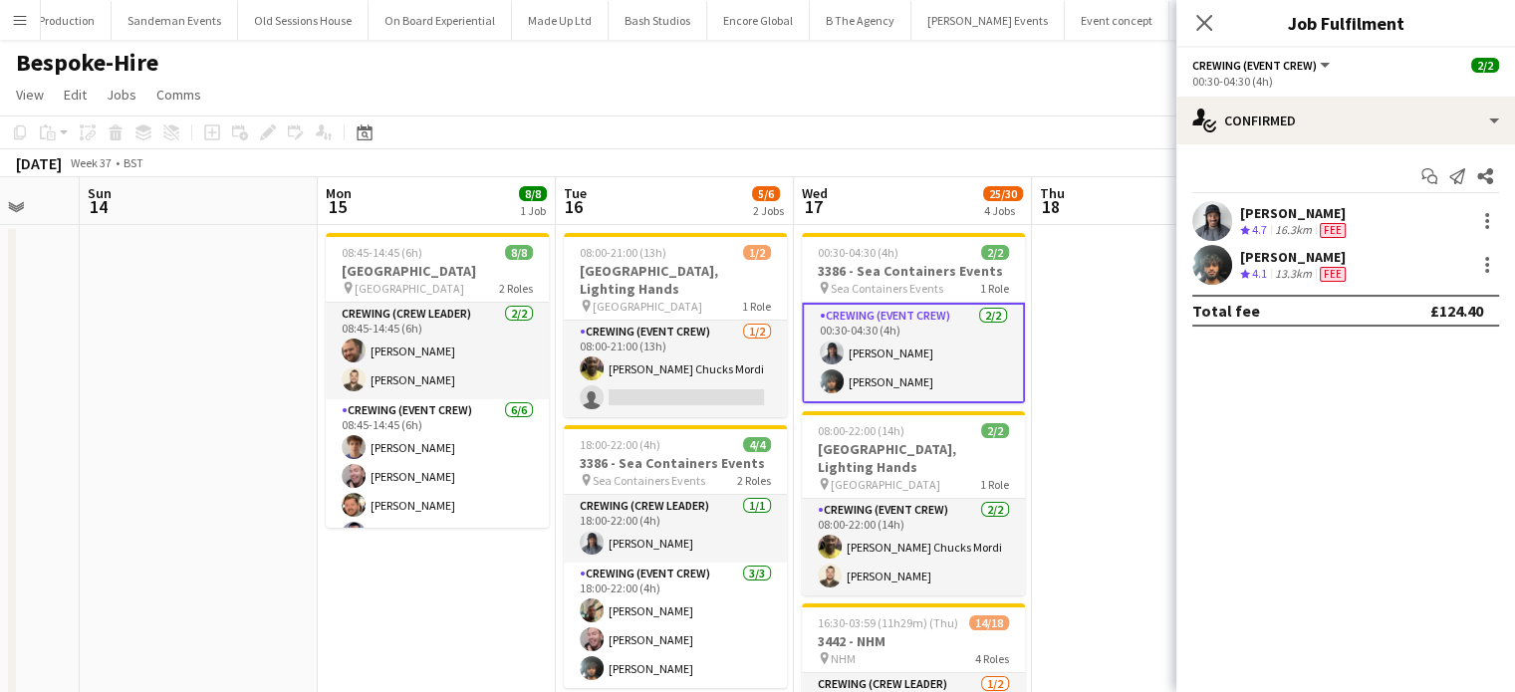
click at [1382, 286] on app-confirmed-crew "Kaine Caldeira Crew rating 4.7 16.3km Fee Kian Chauhan Crew rating 4.1 13.3km F…" at bounding box center [1346, 264] width 339 height 126
click at [1380, 278] on div "Kian Chauhan Crew rating 4.1 13.3km Fee" at bounding box center [1346, 265] width 339 height 40
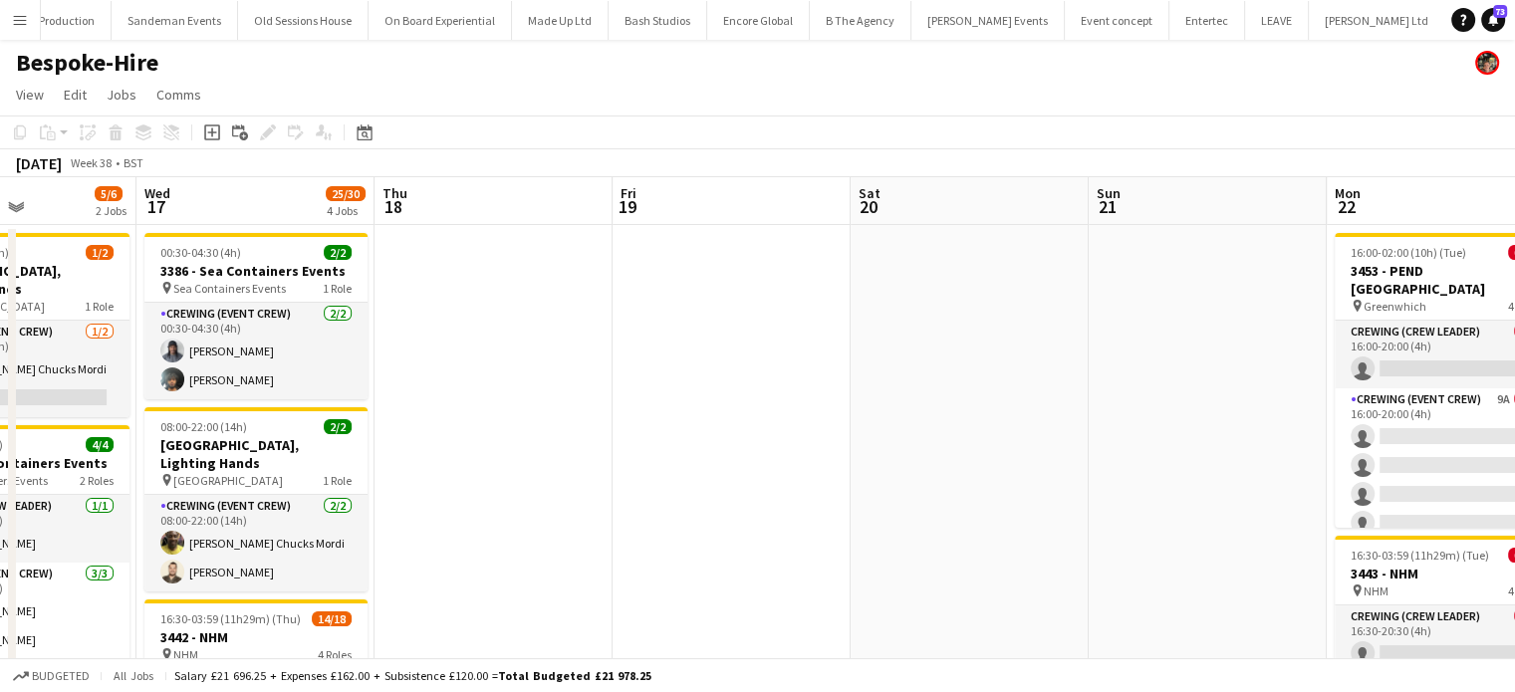
scroll to position [0, 579]
drag, startPoint x: 642, startPoint y: 398, endPoint x: 1004, endPoint y: 618, distance: 424.3
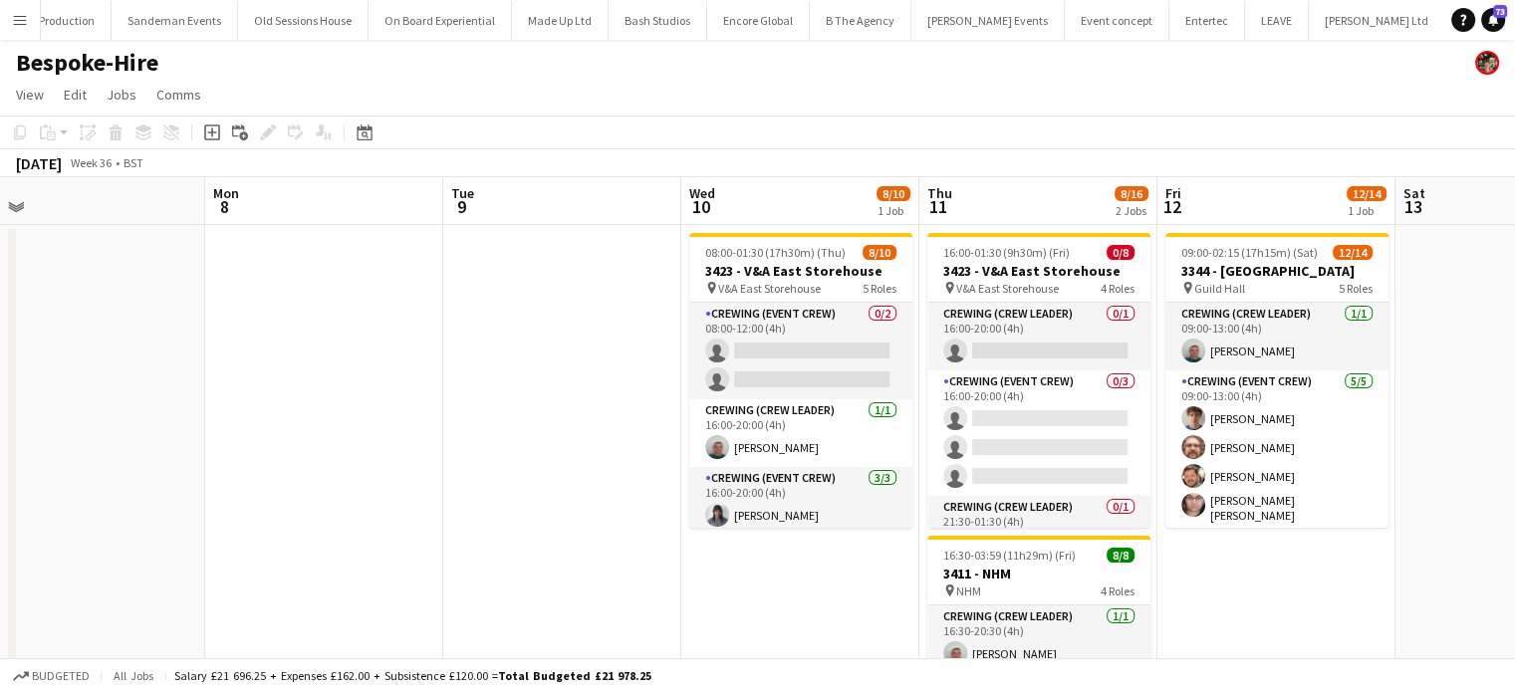
scroll to position [0, 513]
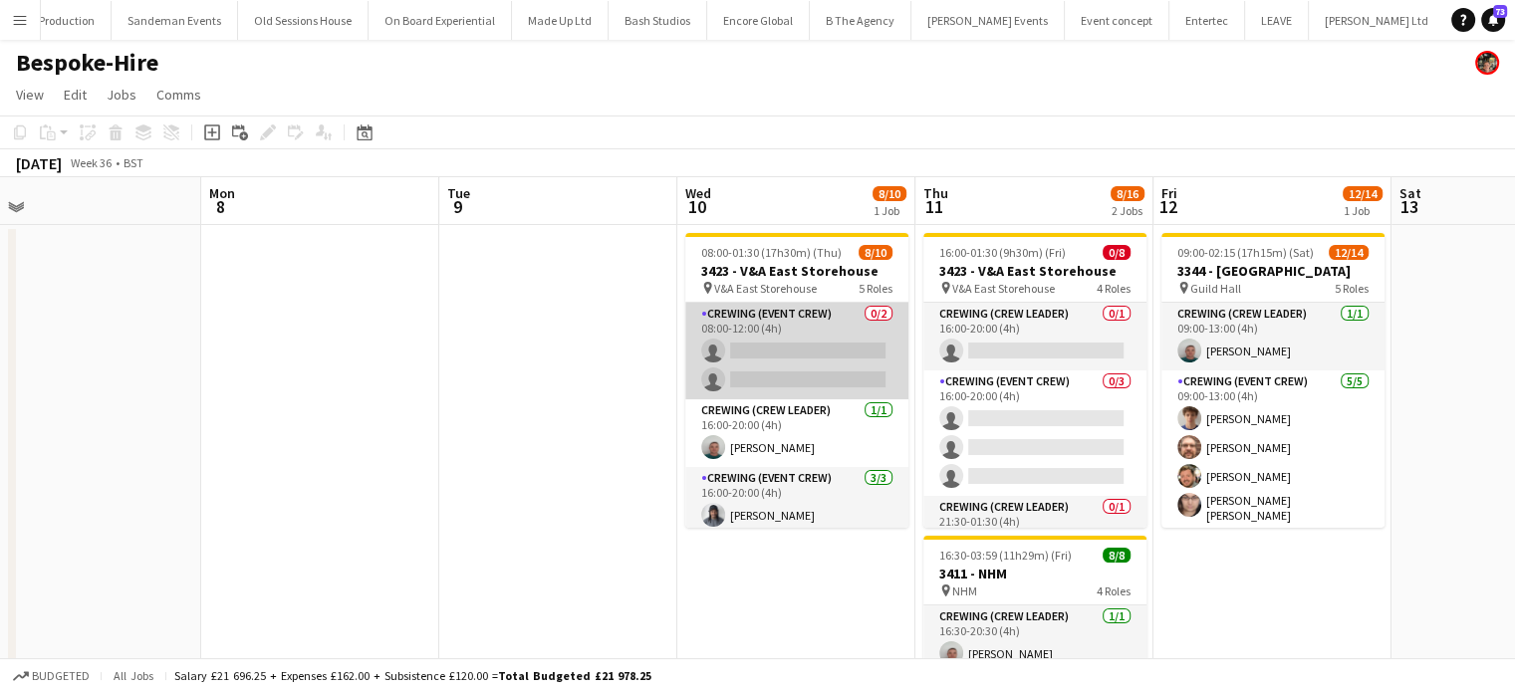
click at [733, 370] on app-card-role "Crewing (Event Crew) 0/2 08:00-12:00 (4h) single-neutral-actions single-neutral…" at bounding box center [796, 351] width 223 height 97
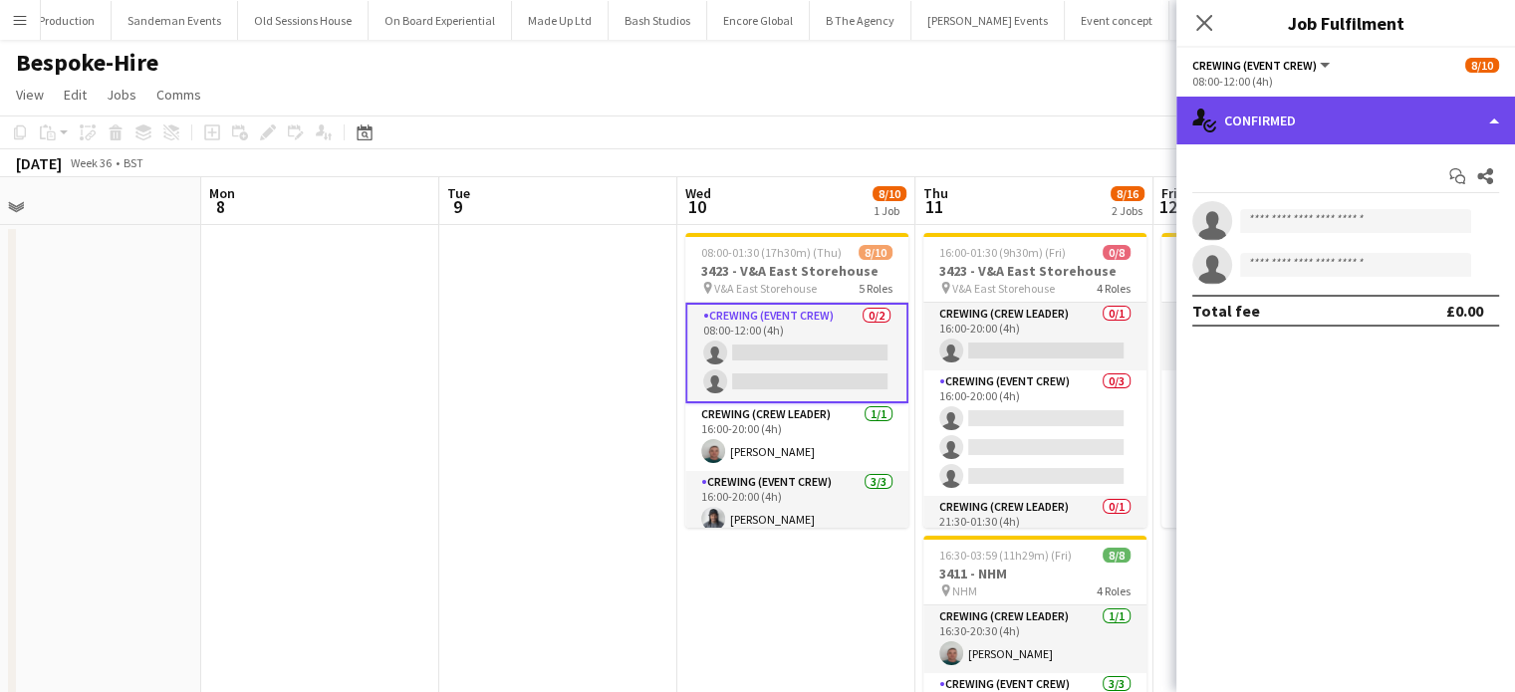
click at [1357, 132] on div "single-neutral-actions-check-2 Confirmed" at bounding box center [1346, 121] width 339 height 48
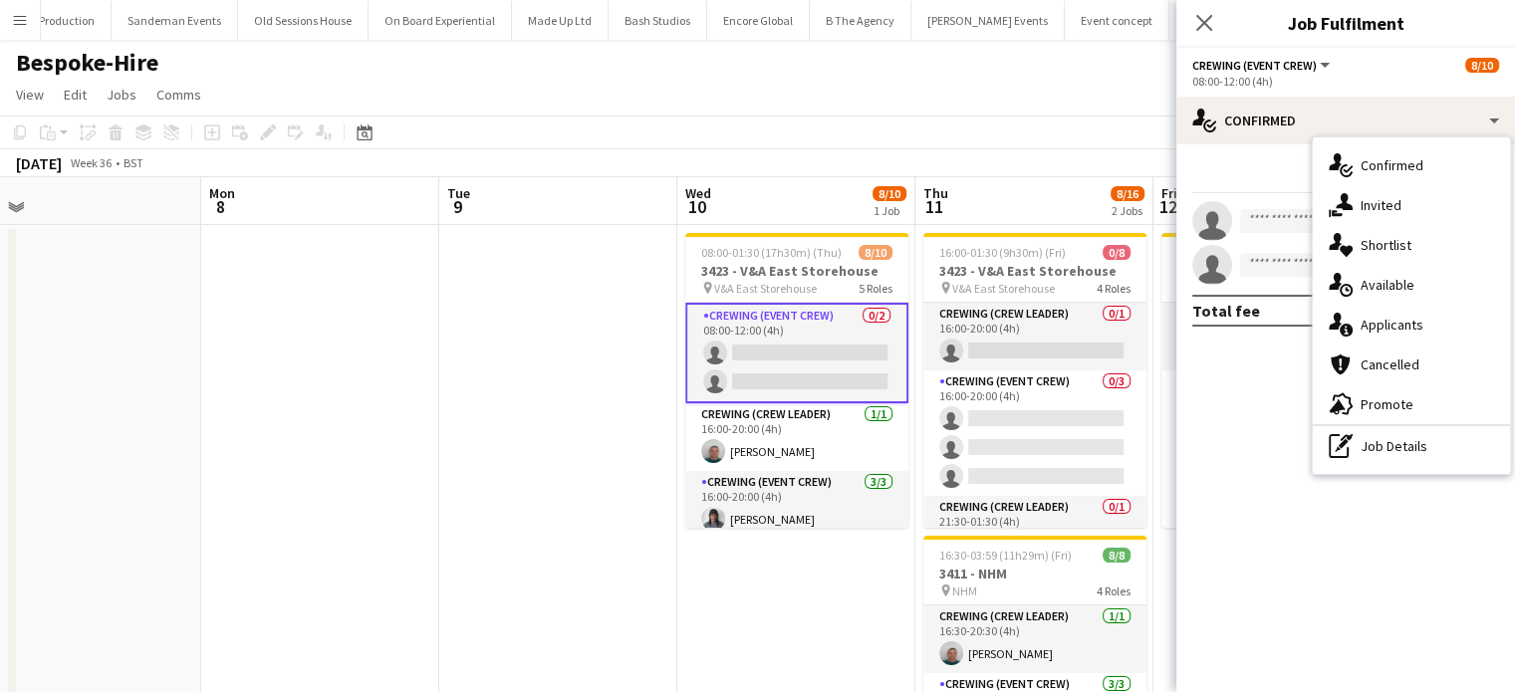
click at [813, 342] on app-card-role "Crewing (Event Crew) 0/2 08:00-12:00 (4h) single-neutral-actions single-neutral…" at bounding box center [796, 353] width 223 height 101
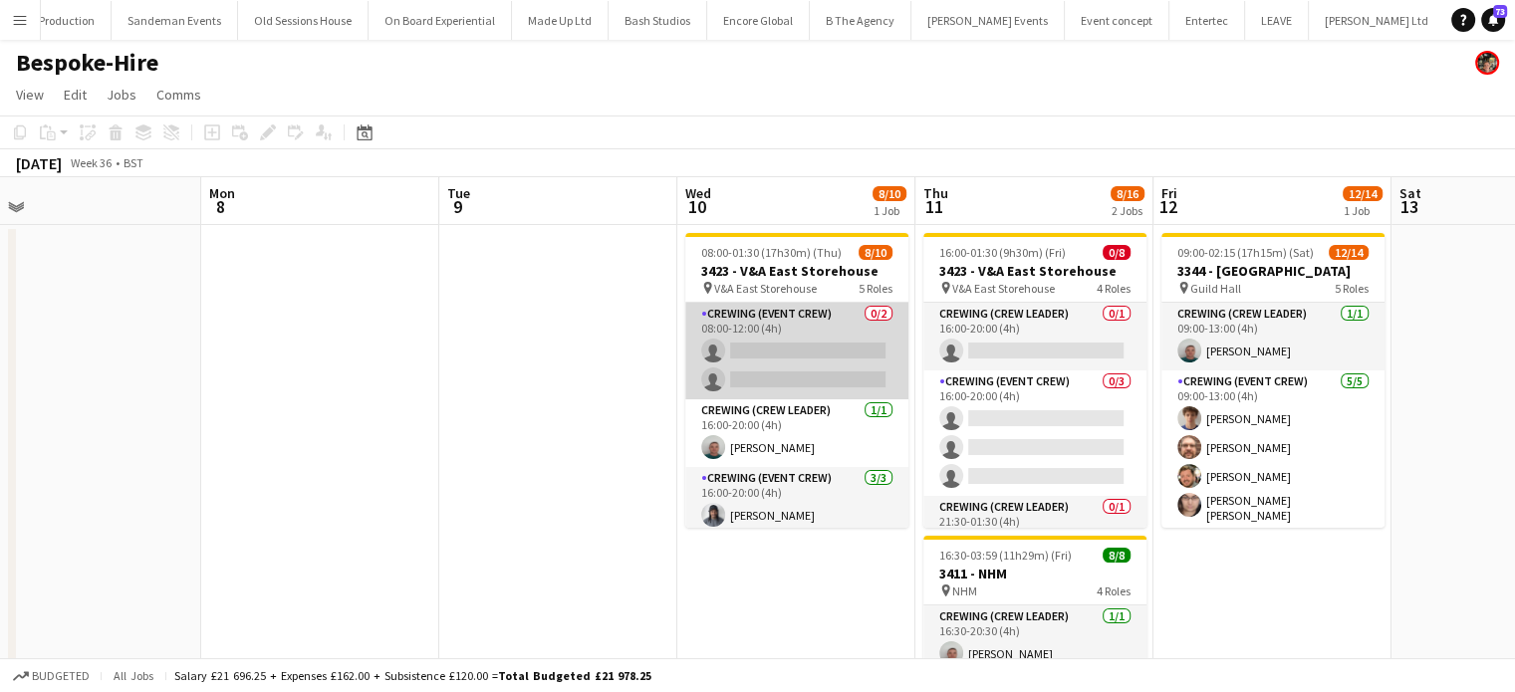
click at [820, 358] on app-card-role "Crewing (Event Crew) 0/2 08:00-12:00 (4h) single-neutral-actions single-neutral…" at bounding box center [796, 351] width 223 height 97
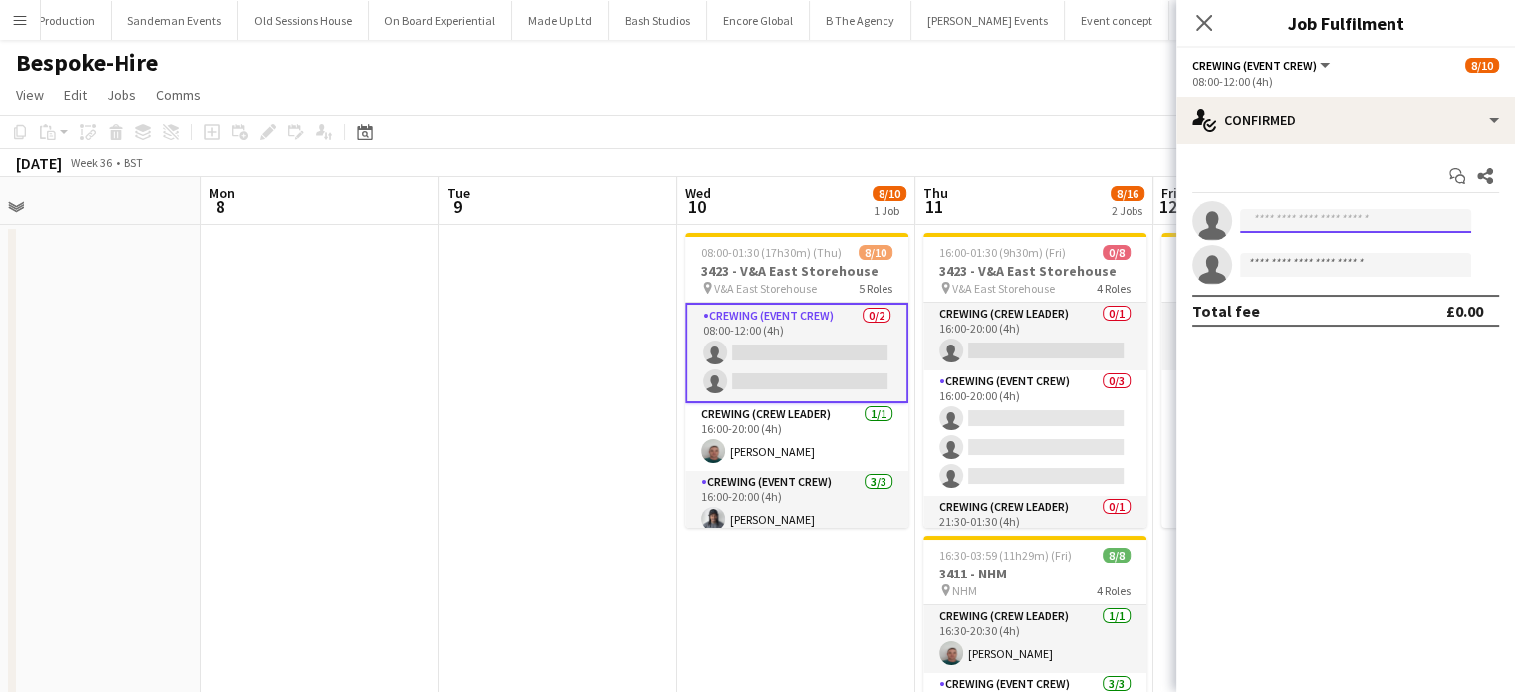
click at [1347, 210] on input at bounding box center [1355, 221] width 231 height 24
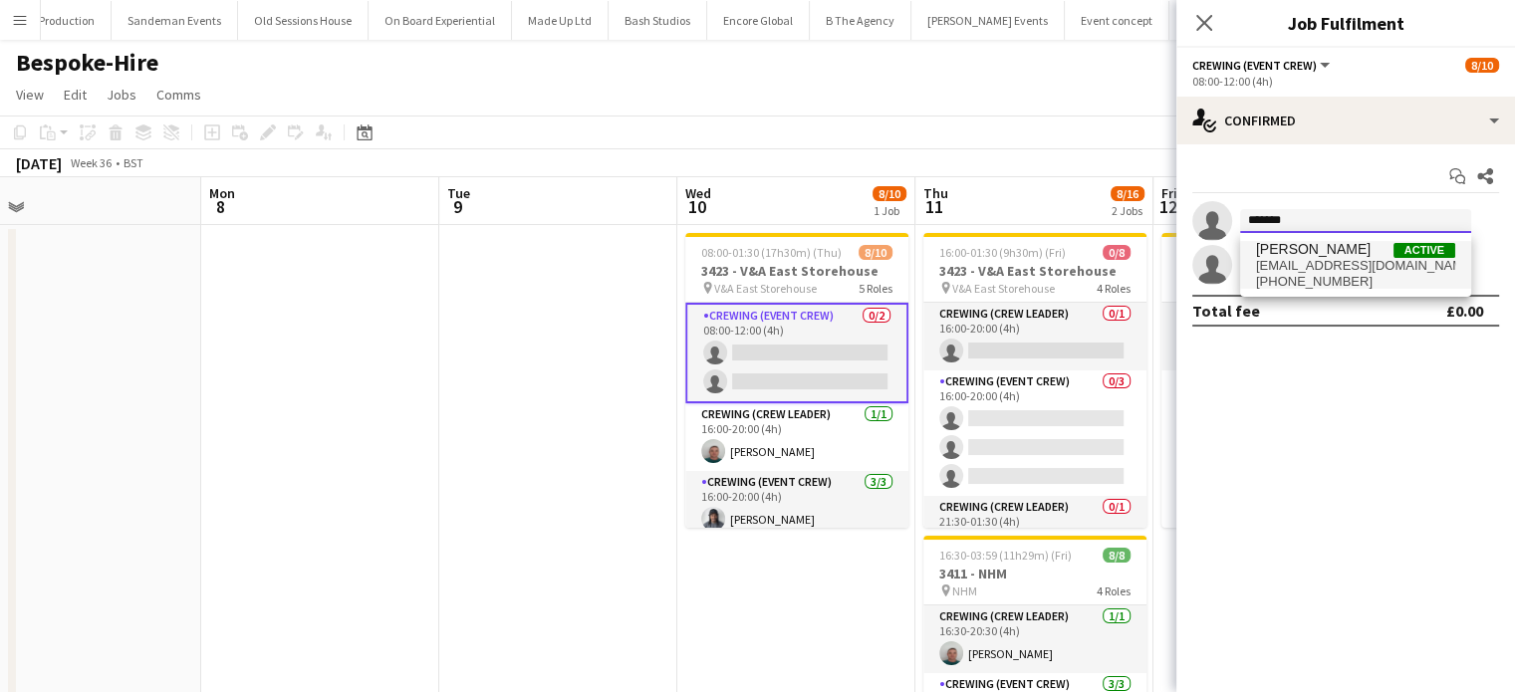
type input "*******"
click at [1340, 256] on span "[PERSON_NAME]" at bounding box center [1313, 249] width 115 height 17
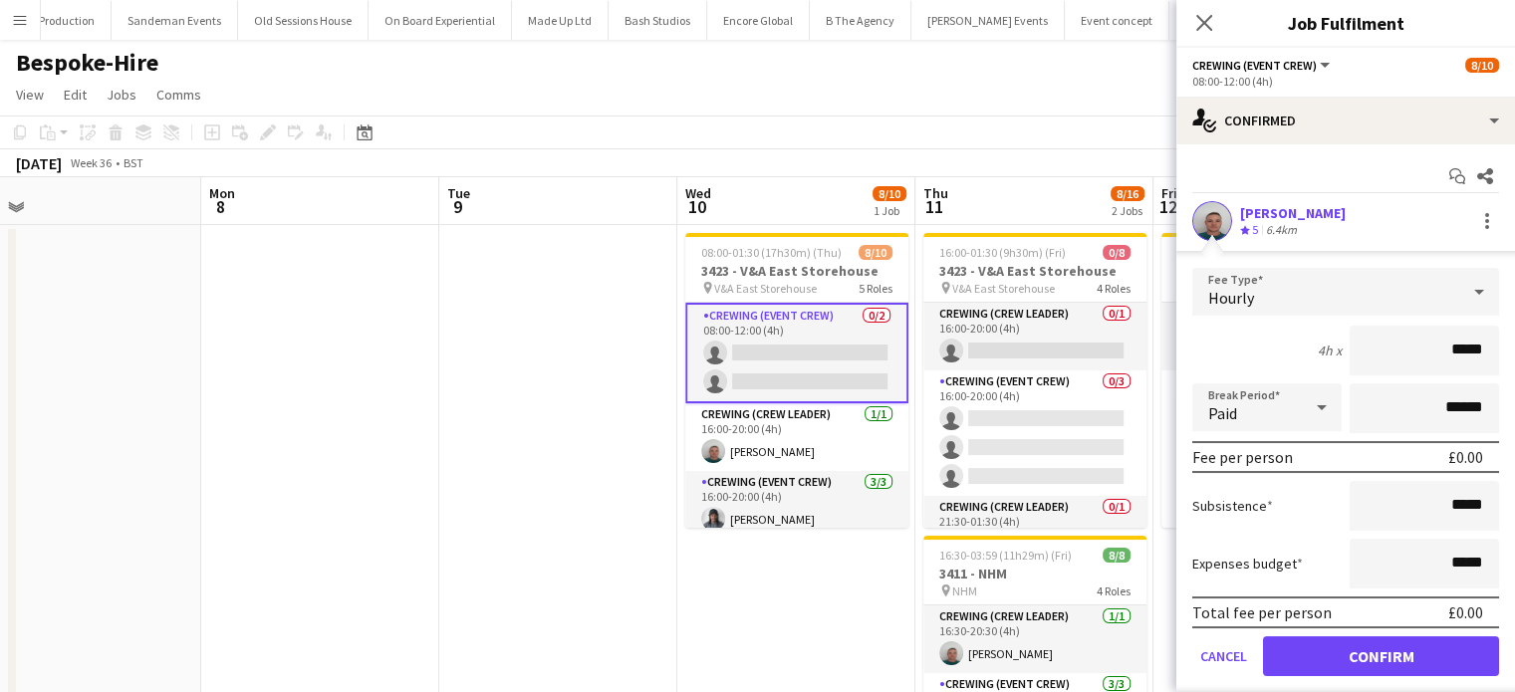
click button "Confirm" at bounding box center [1381, 657] width 236 height 40
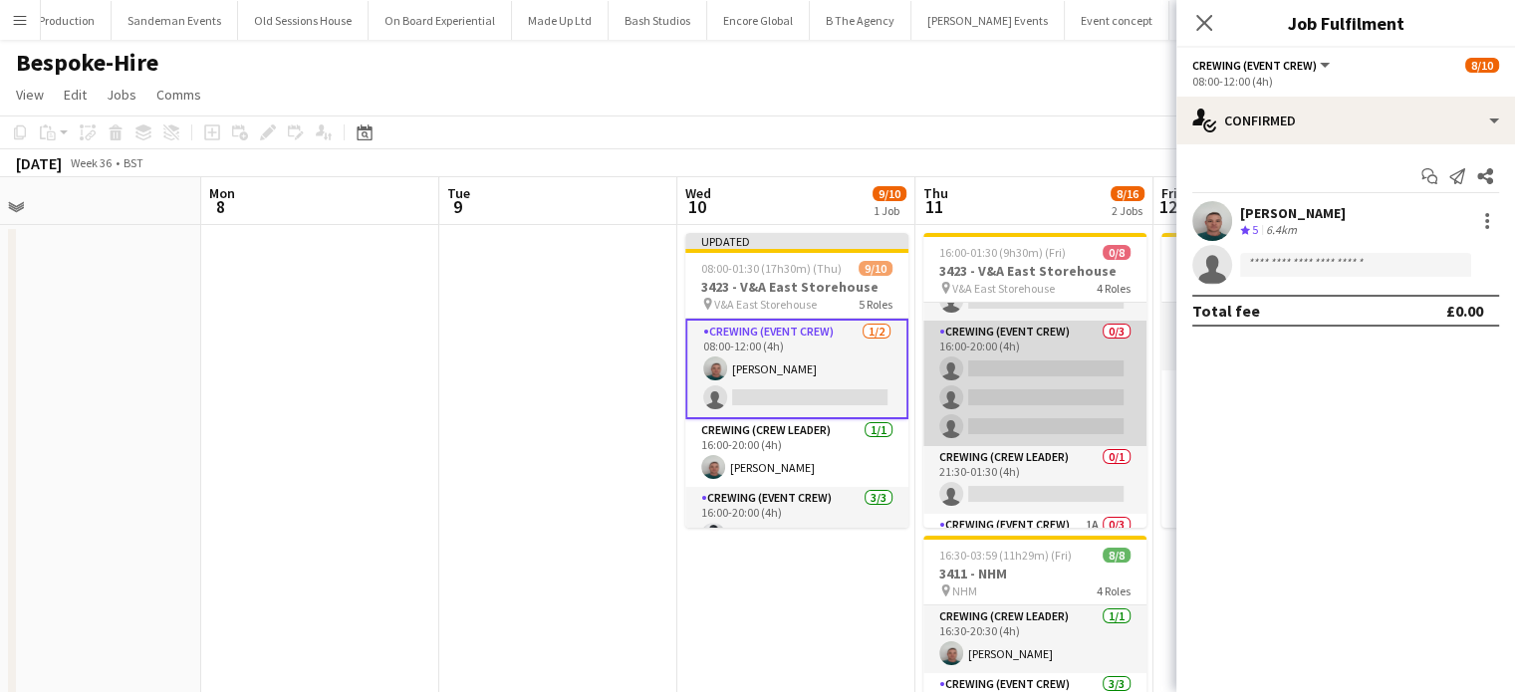
scroll to position [0, 0]
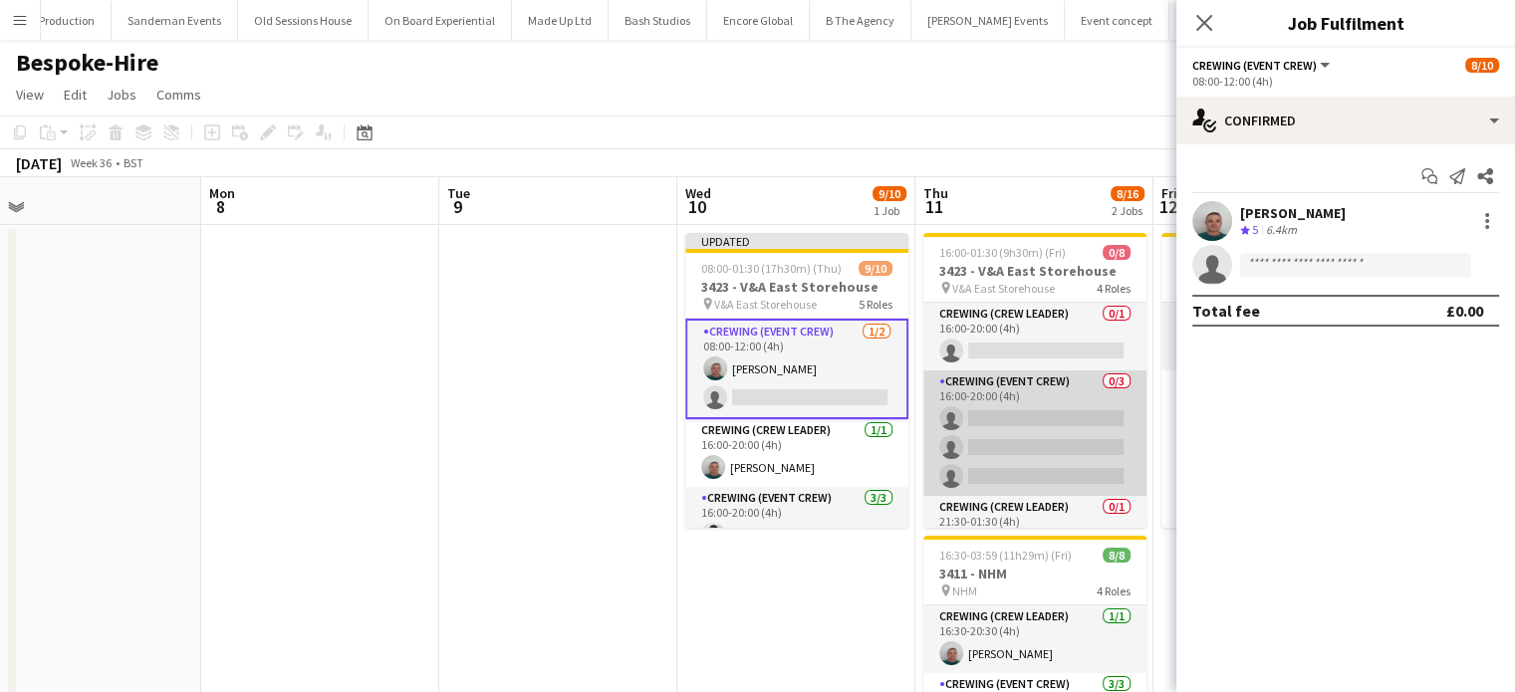
click at [1050, 388] on app-card-role "Crewing (Event Crew) 0/3 16:00-20:00 (4h) single-neutral-actions single-neutral…" at bounding box center [1035, 434] width 223 height 126
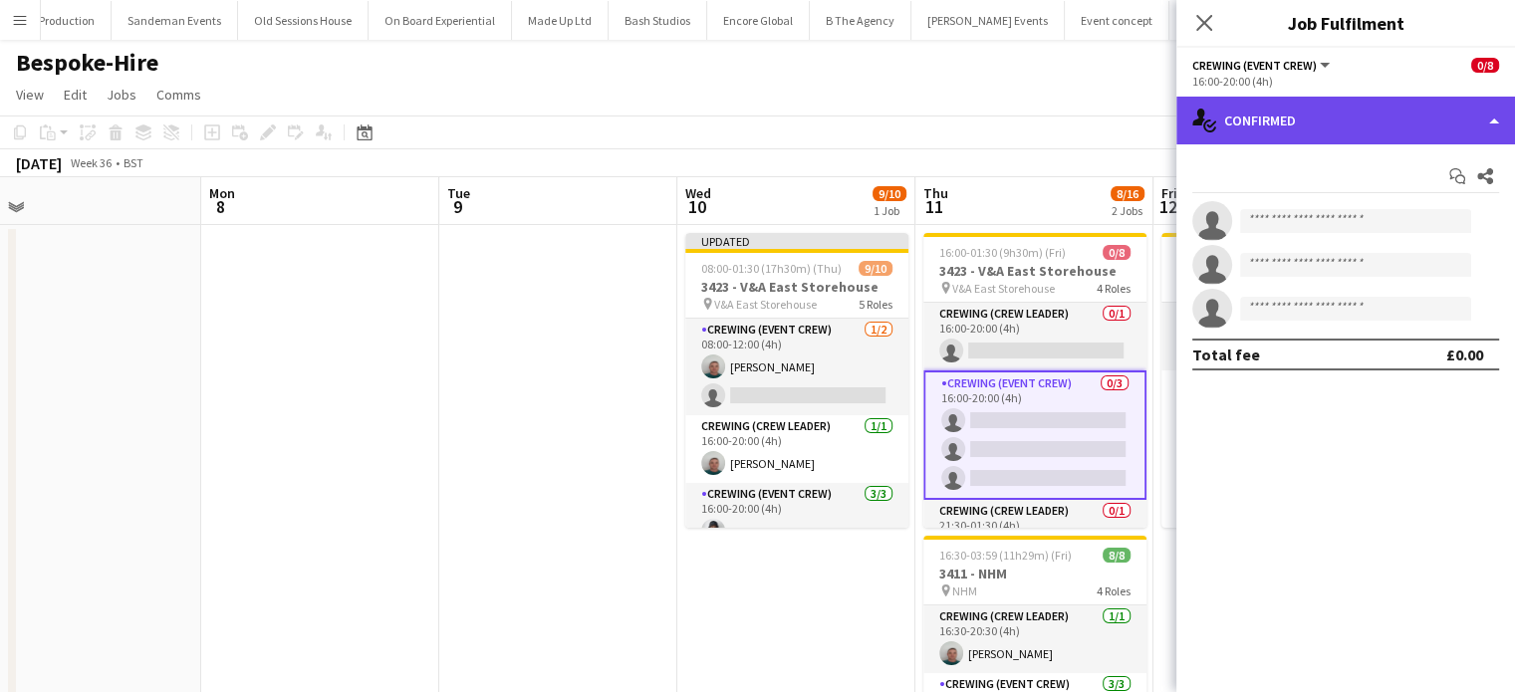
click at [1430, 99] on div "single-neutral-actions-check-2 Confirmed" at bounding box center [1346, 121] width 339 height 48
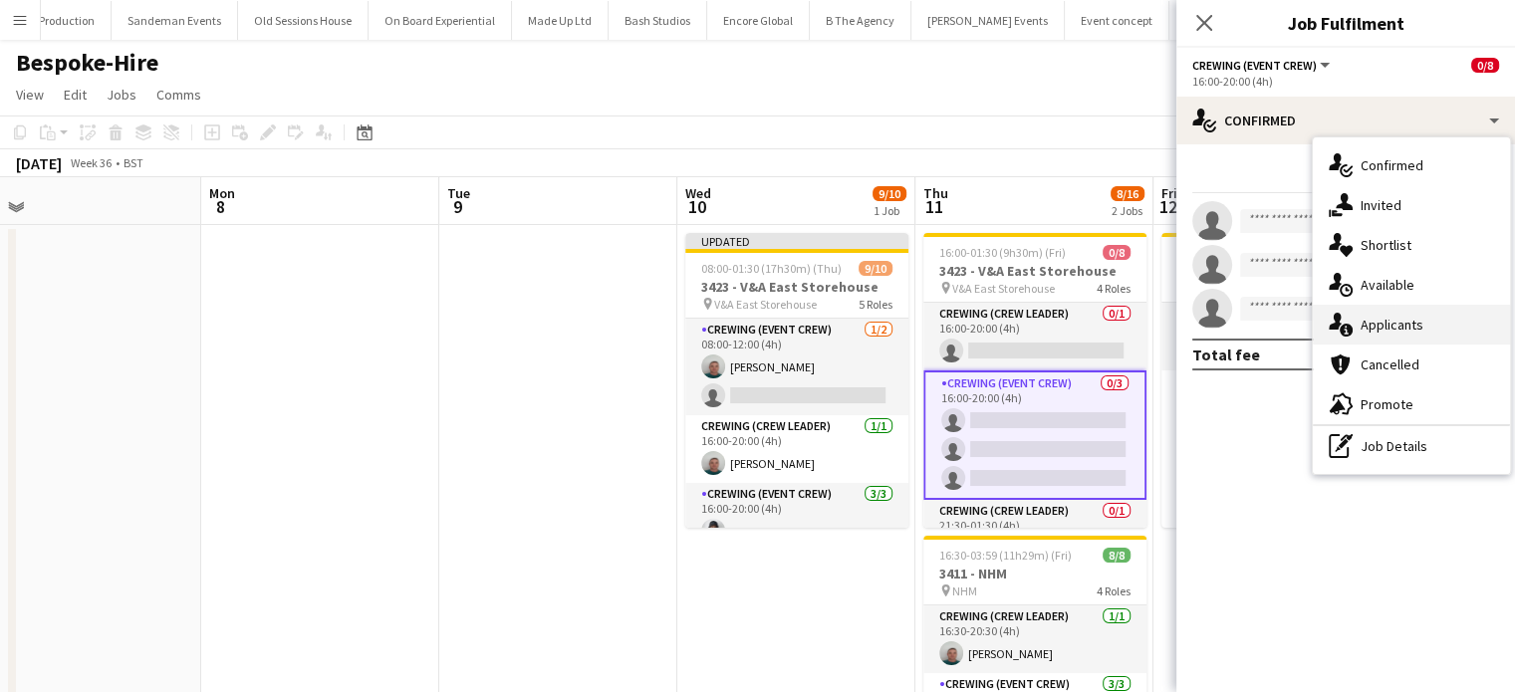
click at [1410, 330] on span "Applicants" at bounding box center [1392, 325] width 63 height 18
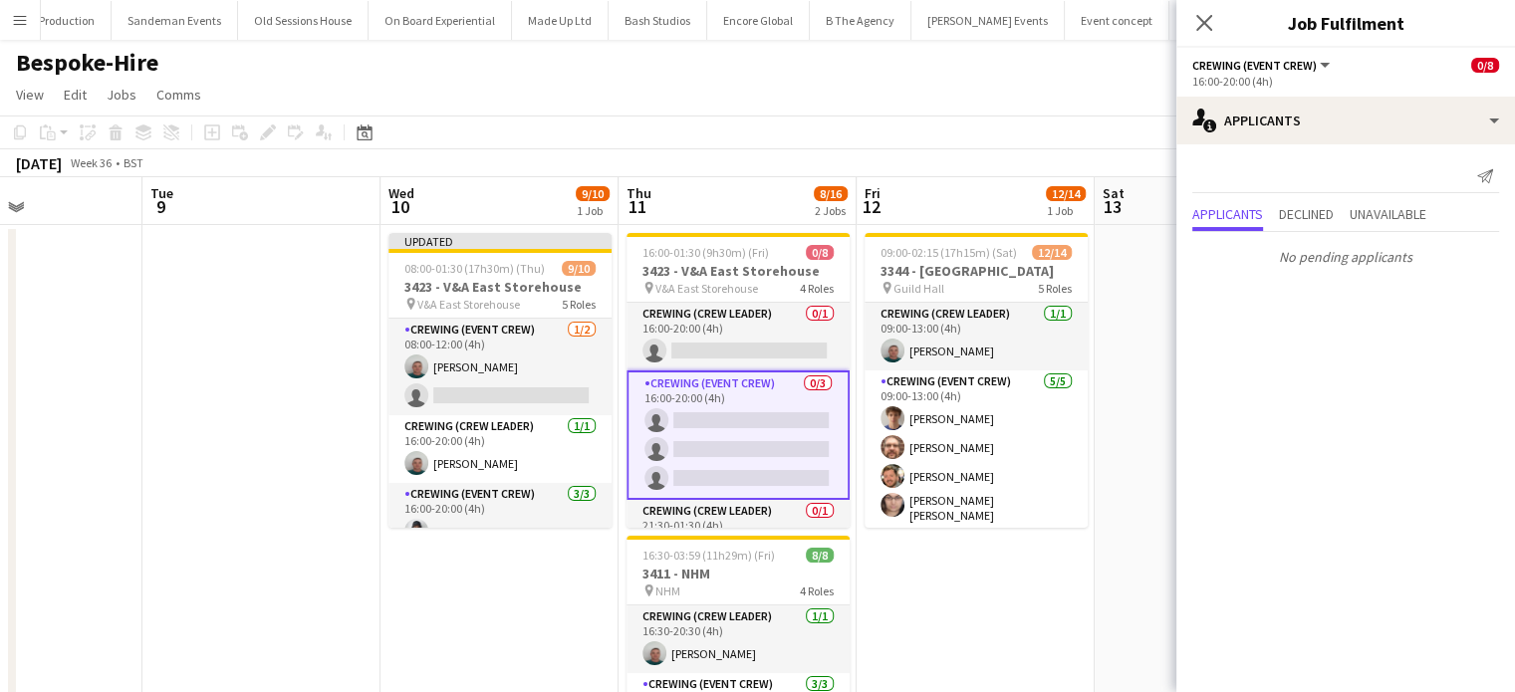
scroll to position [0, 812]
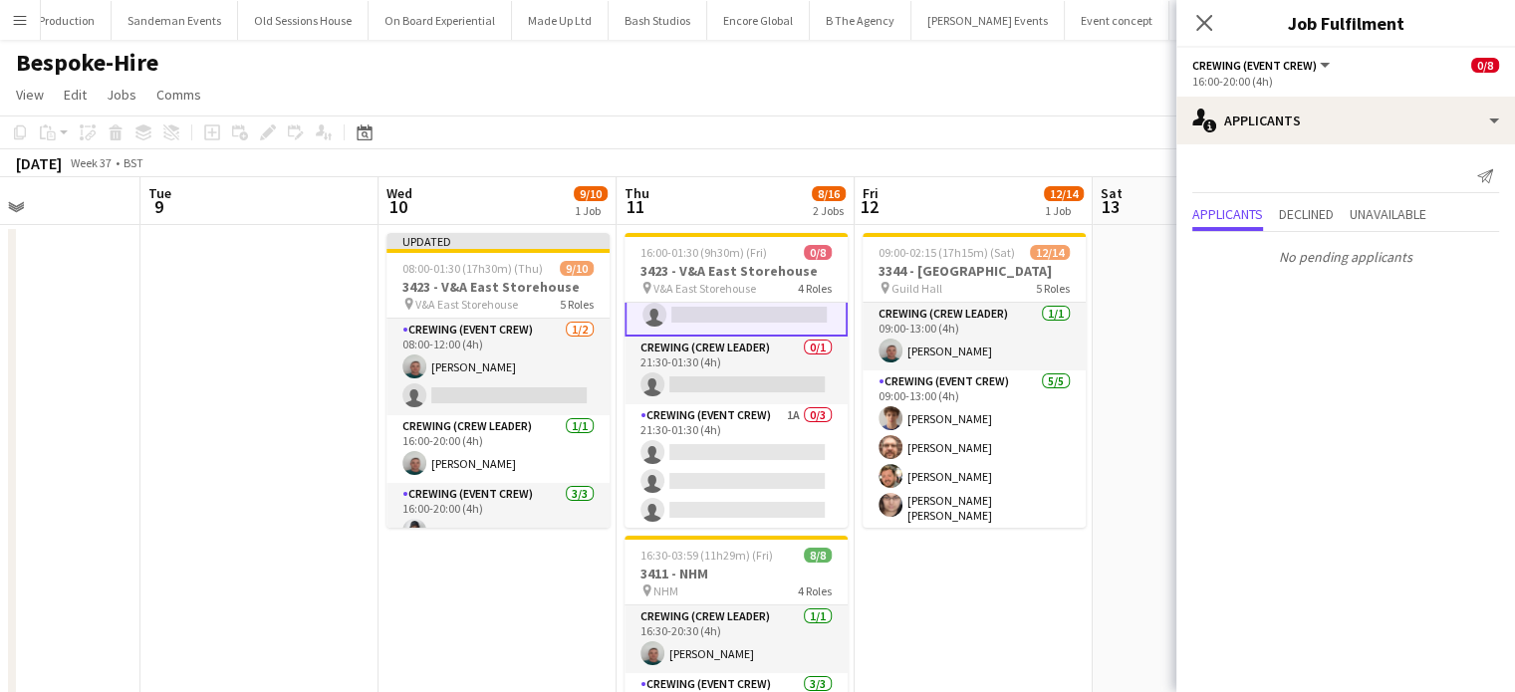
click at [761, 424] on app-card-role "Crewing (Event Crew) 1A 0/3 21:30-01:30 (4h) single-neutral-actions single-neut…" at bounding box center [736, 468] width 223 height 126
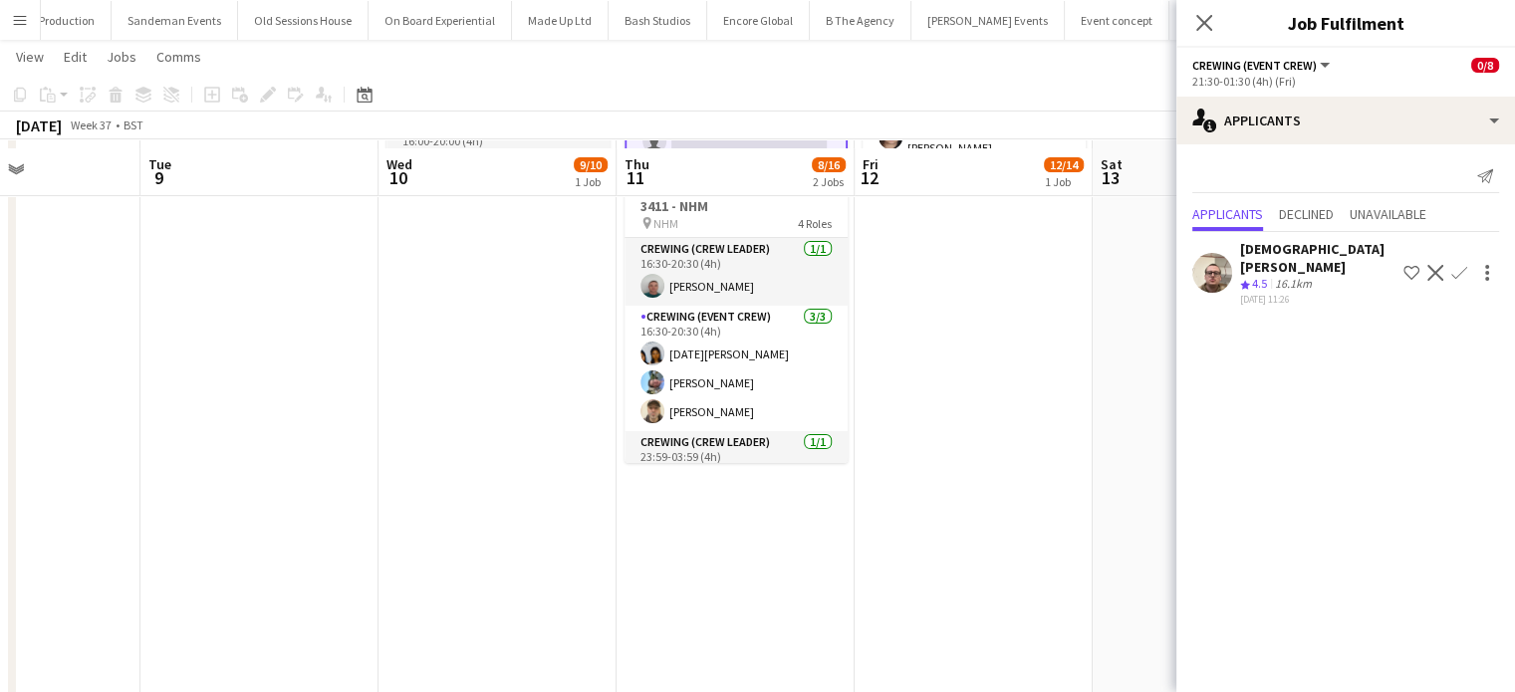
scroll to position [375, 0]
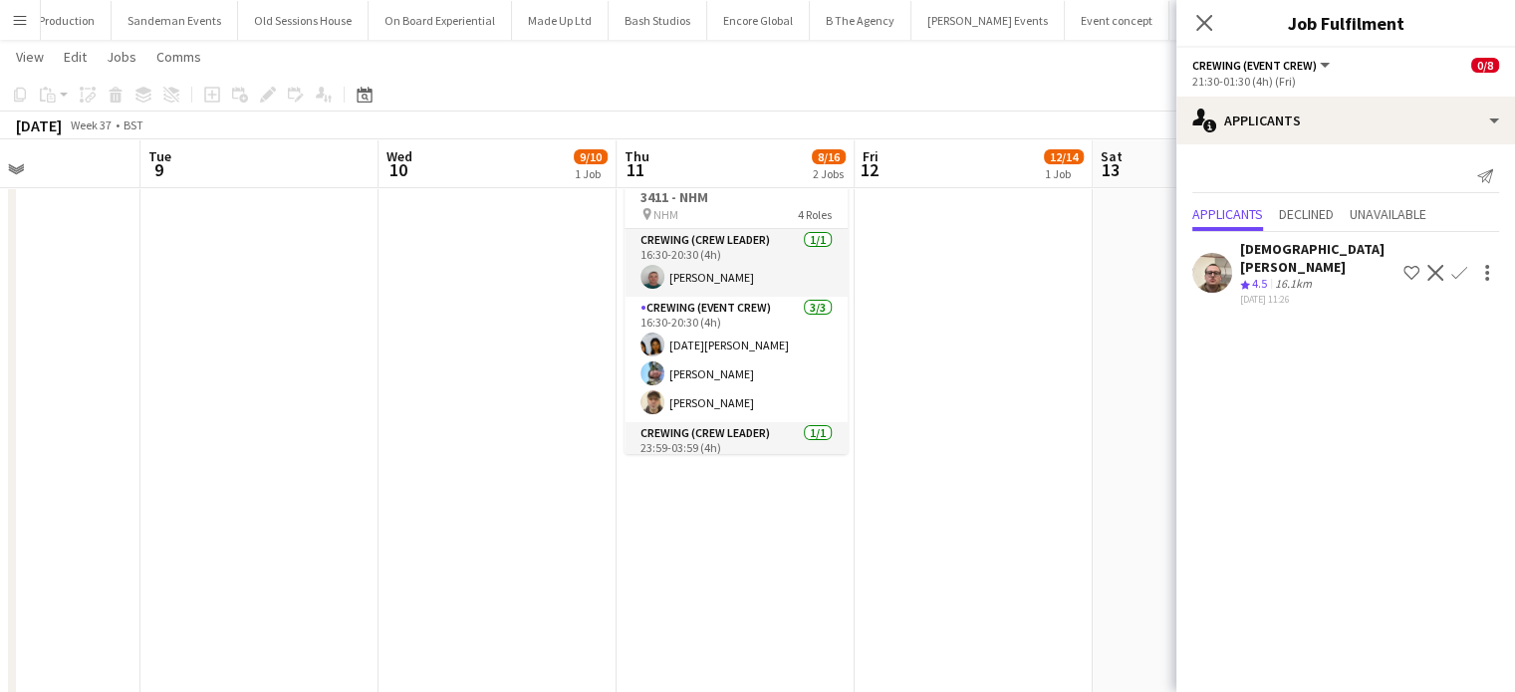
click at [957, 548] on app-date-cell "09:00-02:15 (17h15m) (Sat) 12/14 3344 - Guild Hall pin Guild Hall 5 Roles Crewi…" at bounding box center [974, 365] width 238 height 1033
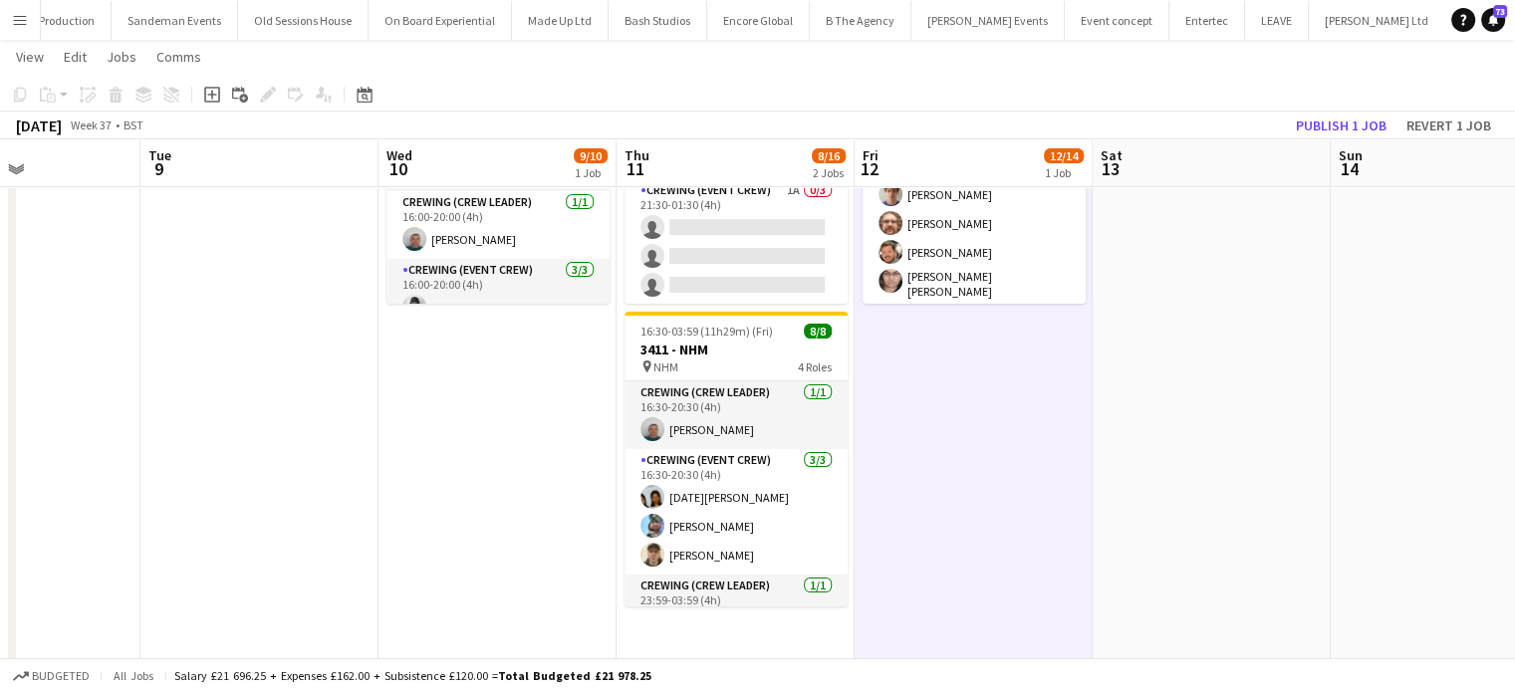
scroll to position [0, 0]
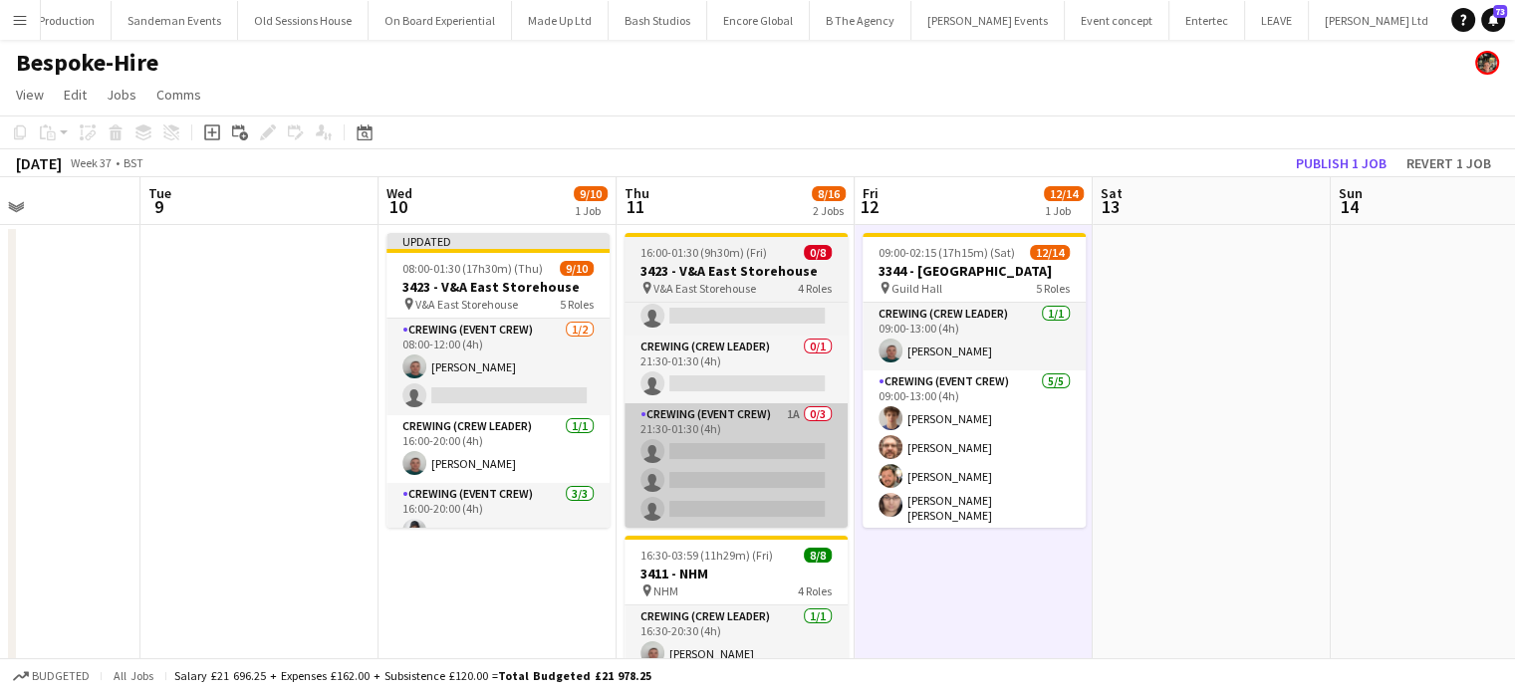
click at [797, 472] on app-card-role "Crewing (Event Crew) 1A 0/3 21:30-01:30 (4h) single-neutral-actions single-neut…" at bounding box center [736, 467] width 223 height 126
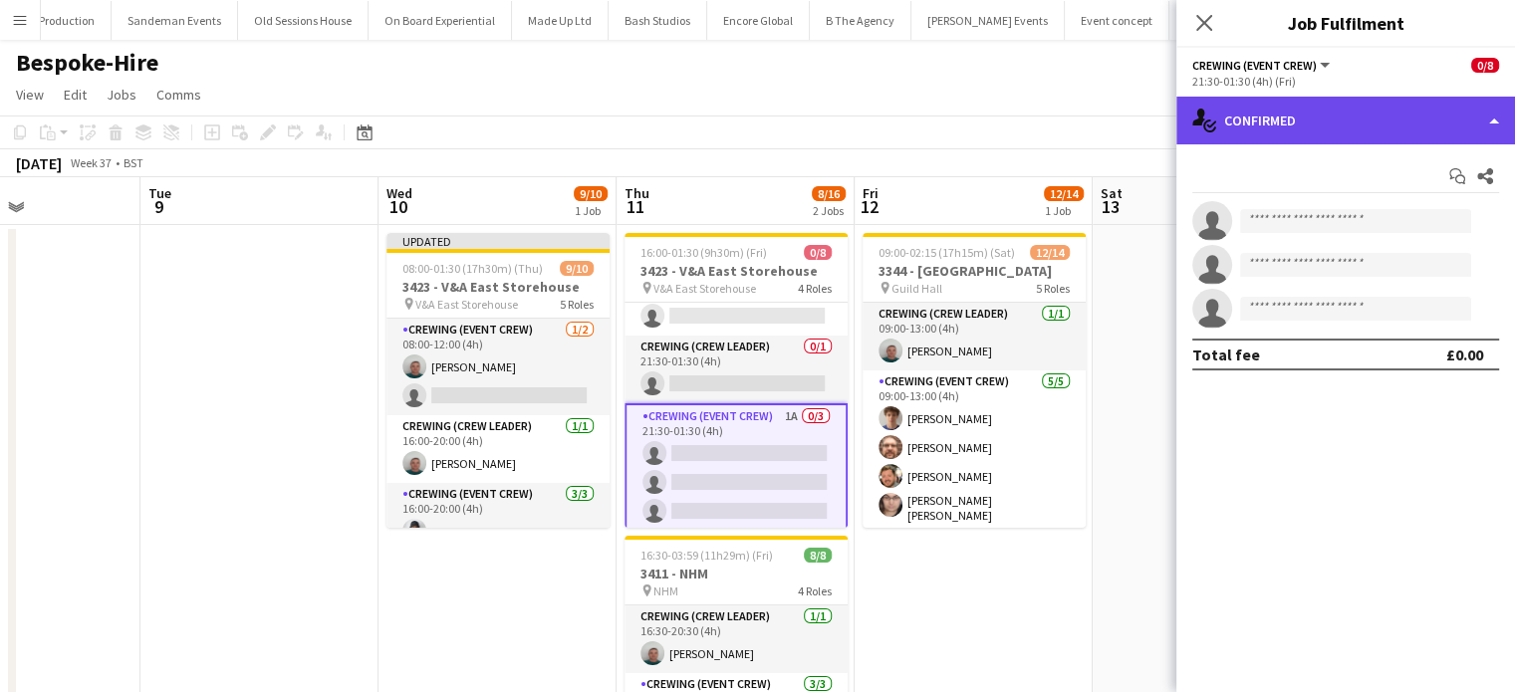
click at [1371, 119] on div "single-neutral-actions-check-2 Confirmed" at bounding box center [1346, 121] width 339 height 48
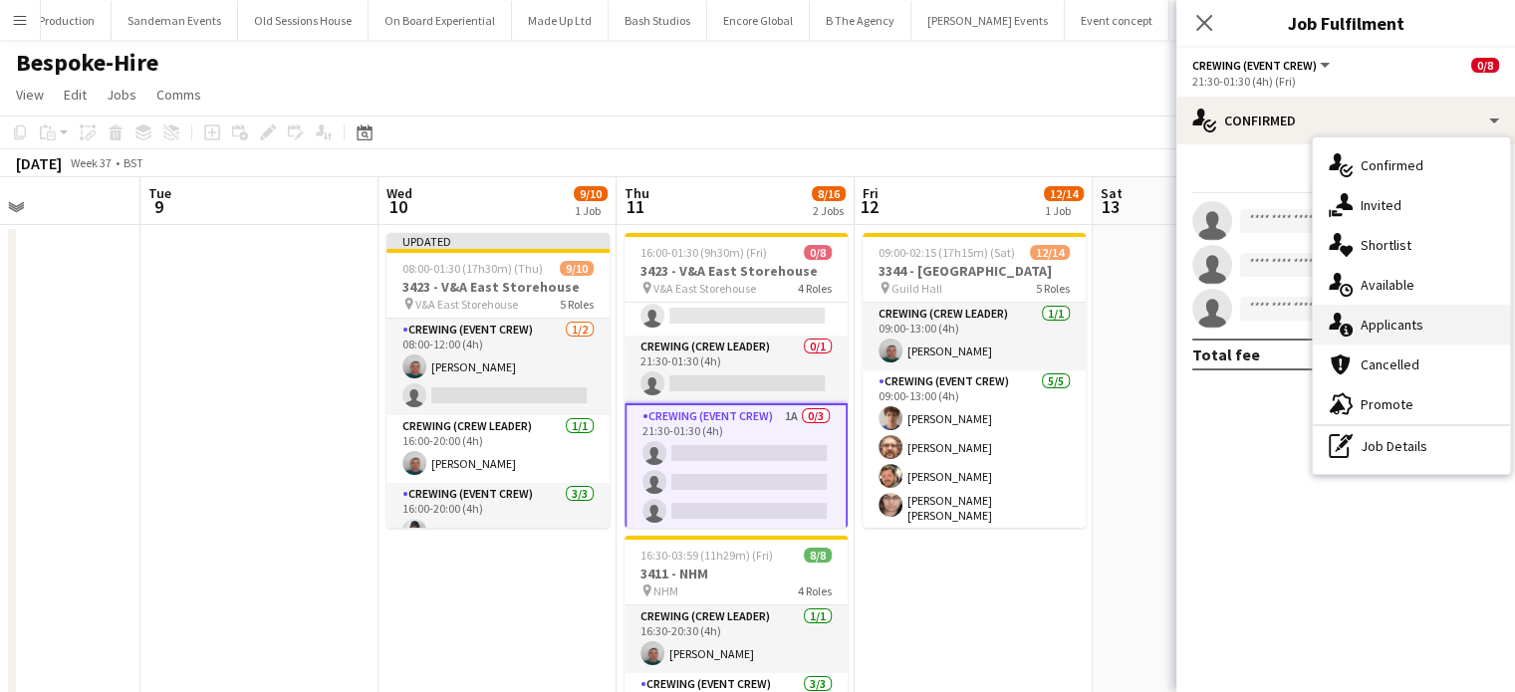
click at [1431, 322] on div "single-neutral-actions-information Applicants" at bounding box center [1411, 325] width 197 height 40
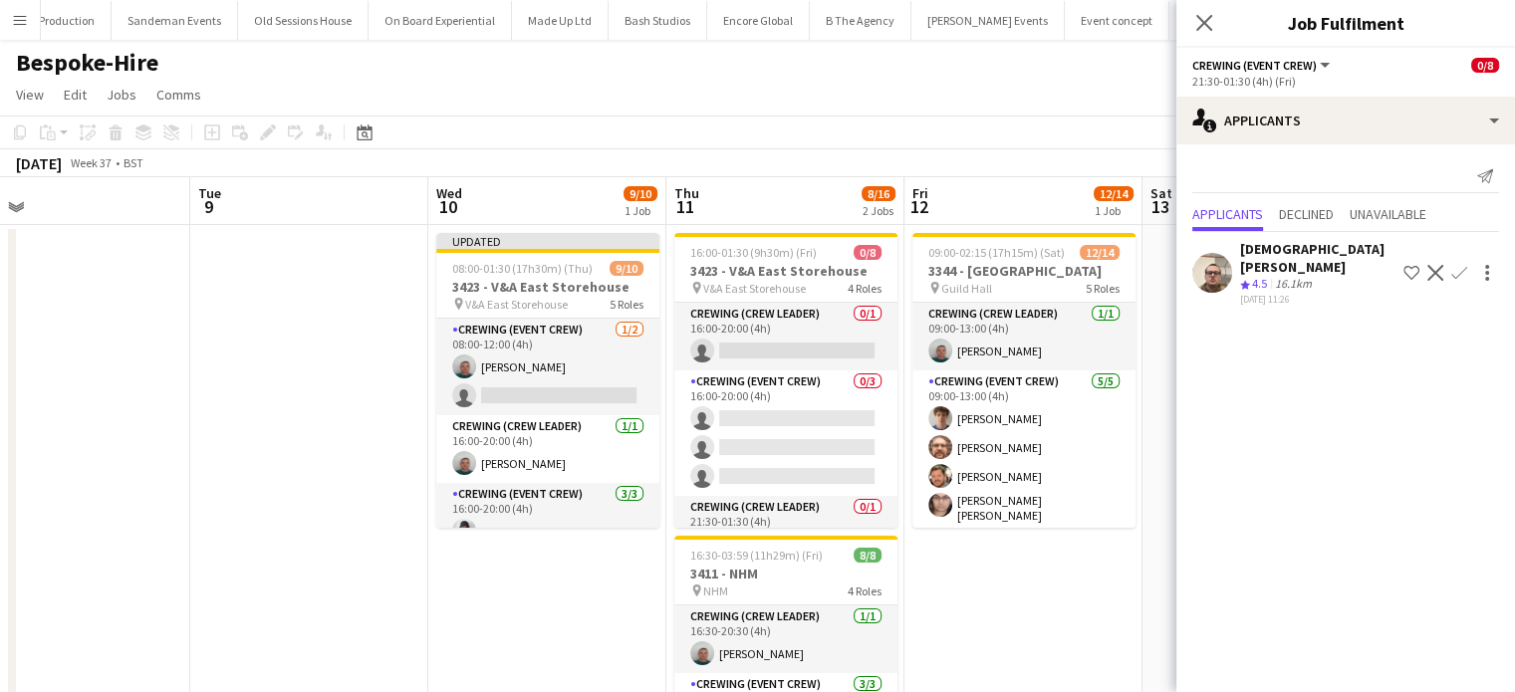
scroll to position [0, 502]
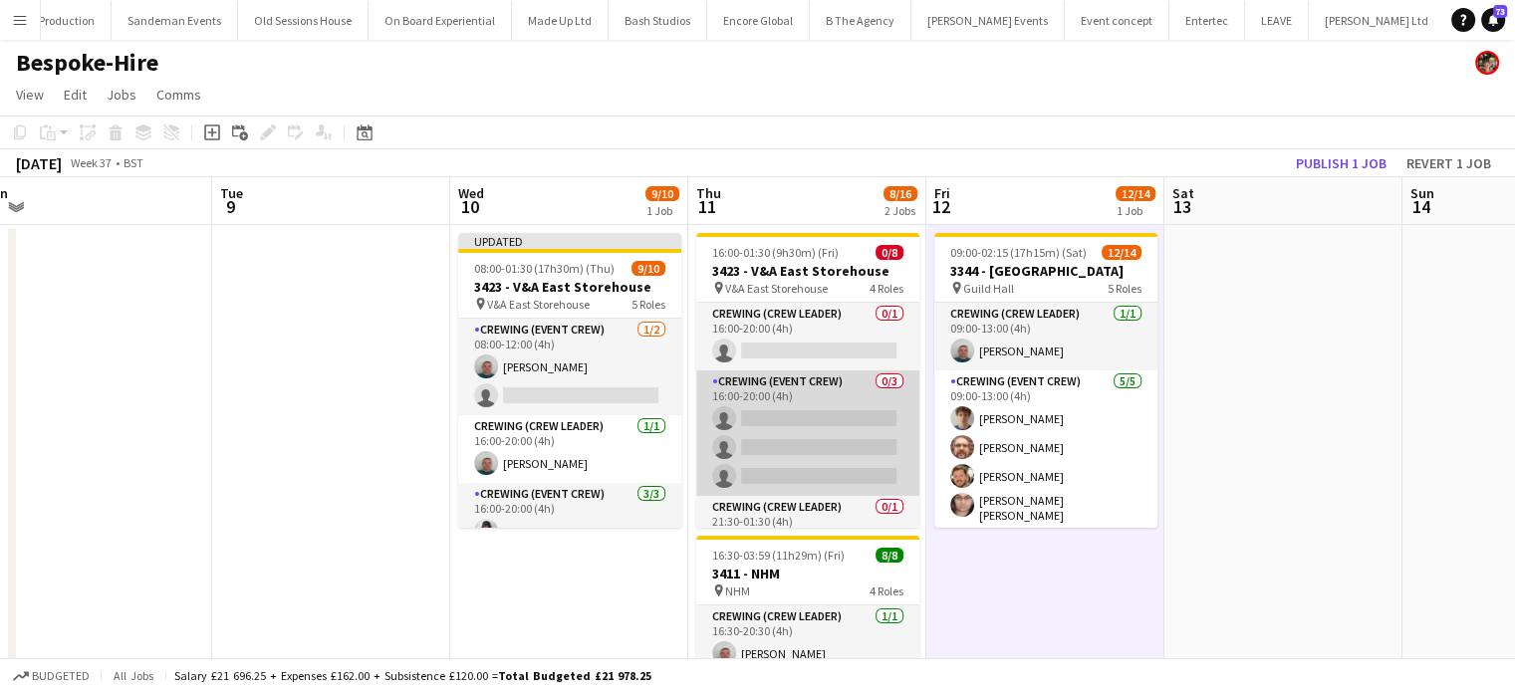
click at [865, 445] on app-card-role "Crewing (Event Crew) 0/3 16:00-20:00 (4h) single-neutral-actions single-neutral…" at bounding box center [807, 434] width 223 height 126
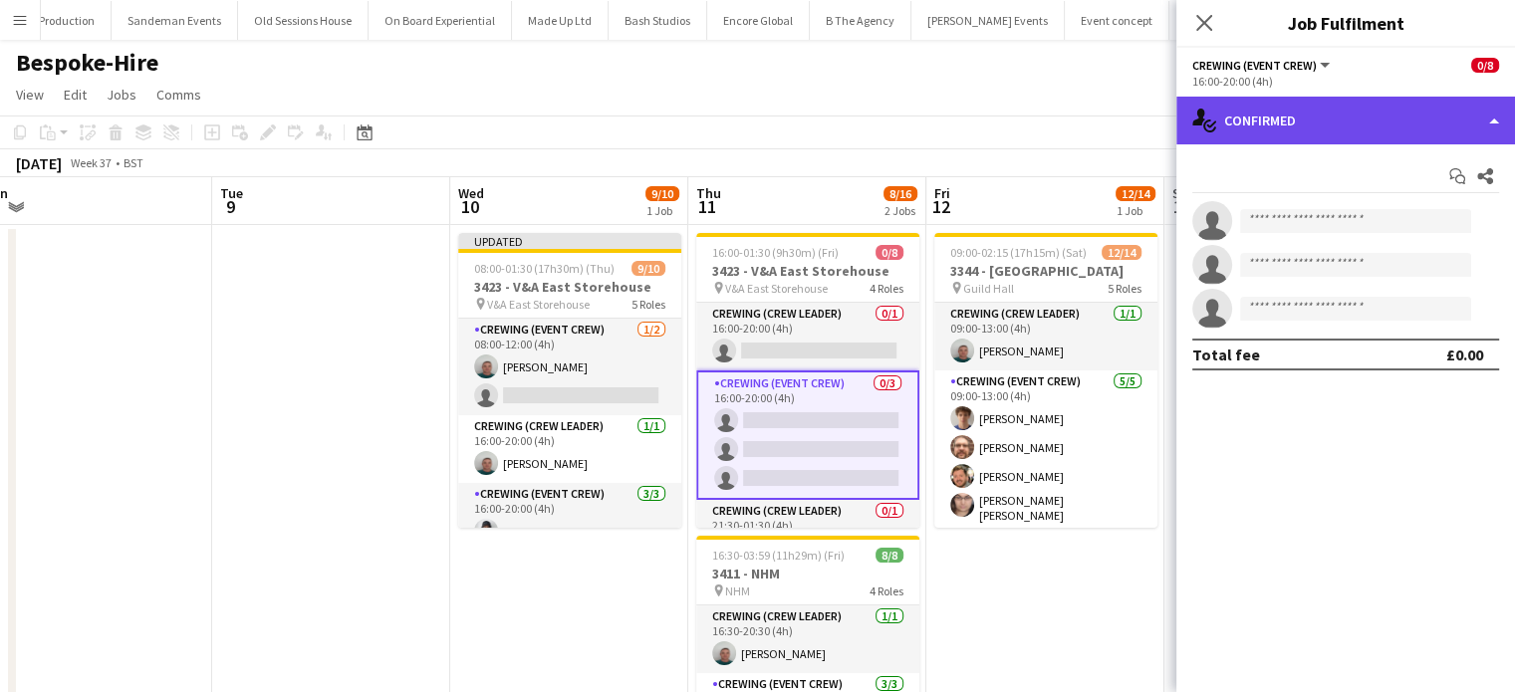
click at [1455, 134] on div "single-neutral-actions-check-2 Confirmed" at bounding box center [1346, 121] width 339 height 48
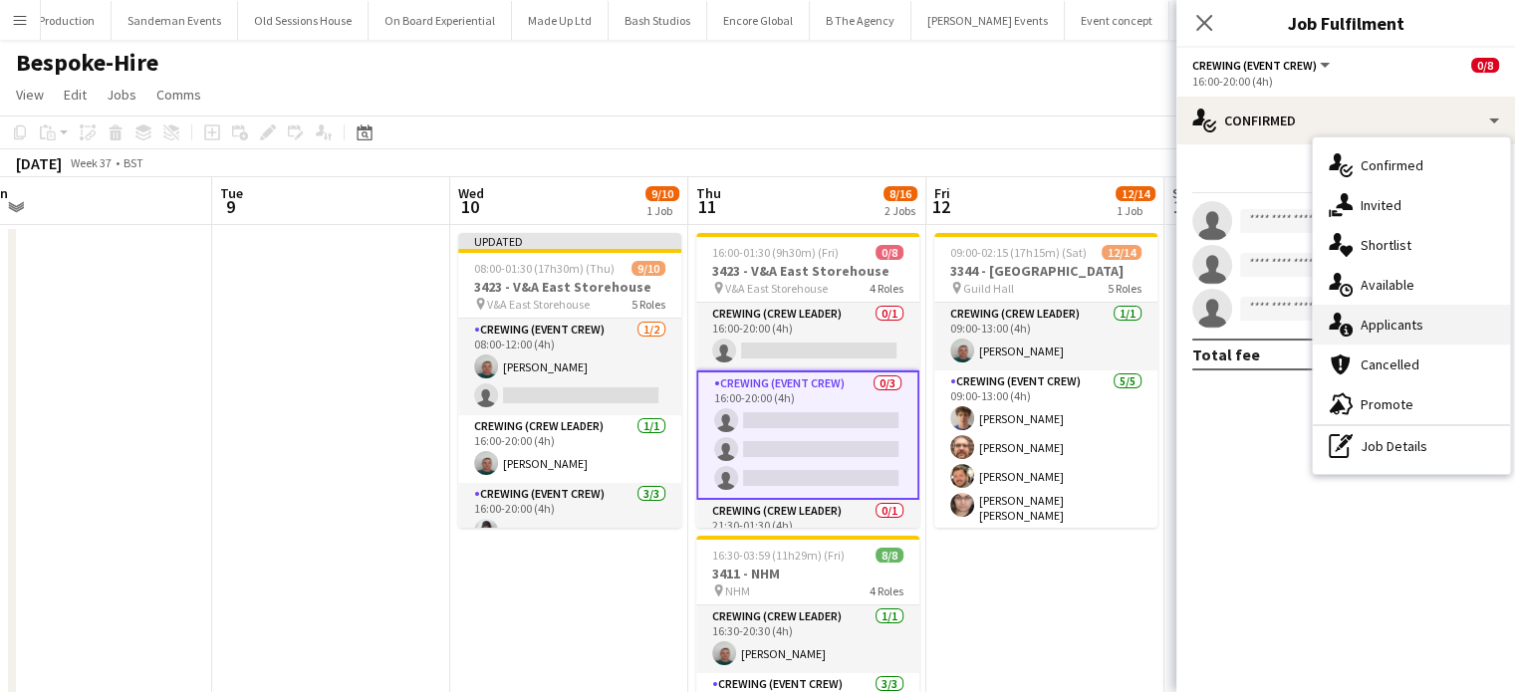
click at [1430, 329] on div "single-neutral-actions-information Applicants" at bounding box center [1411, 325] width 197 height 40
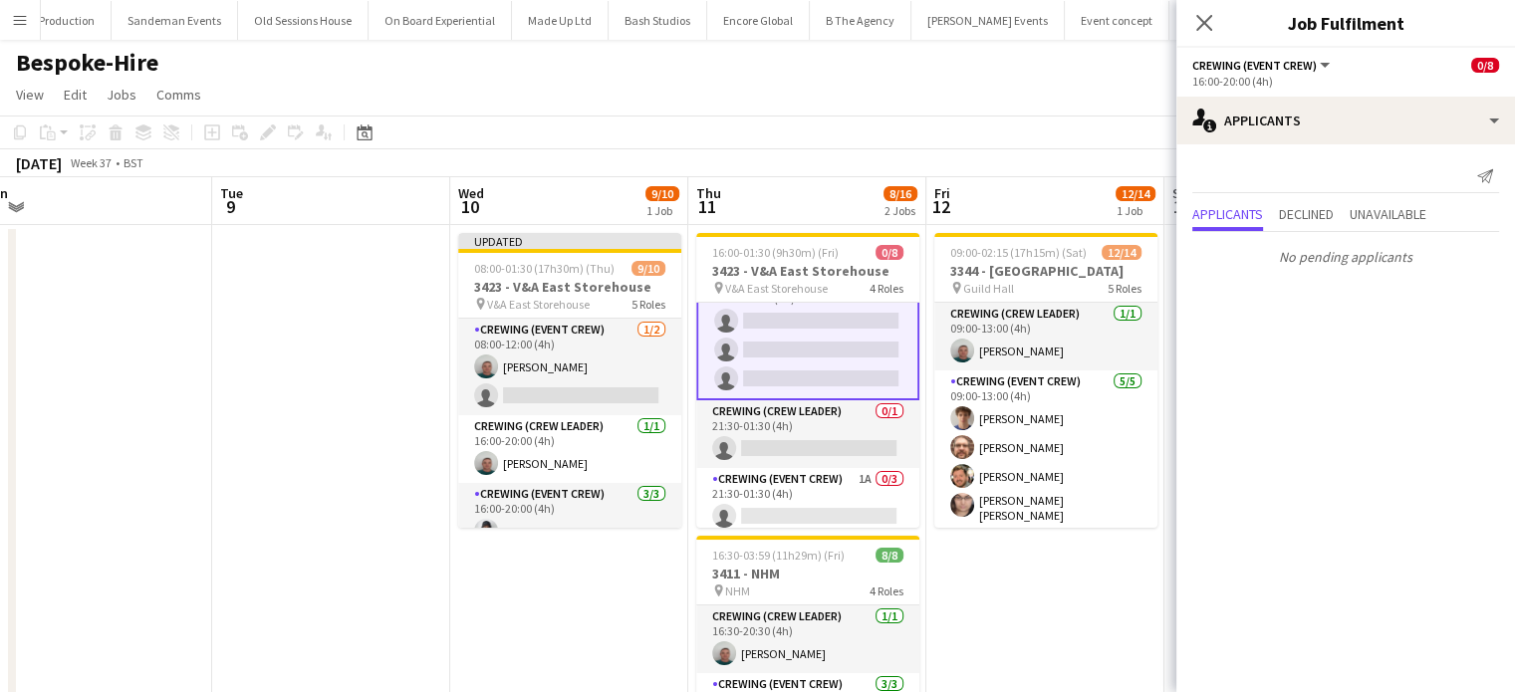
scroll to position [0, 0]
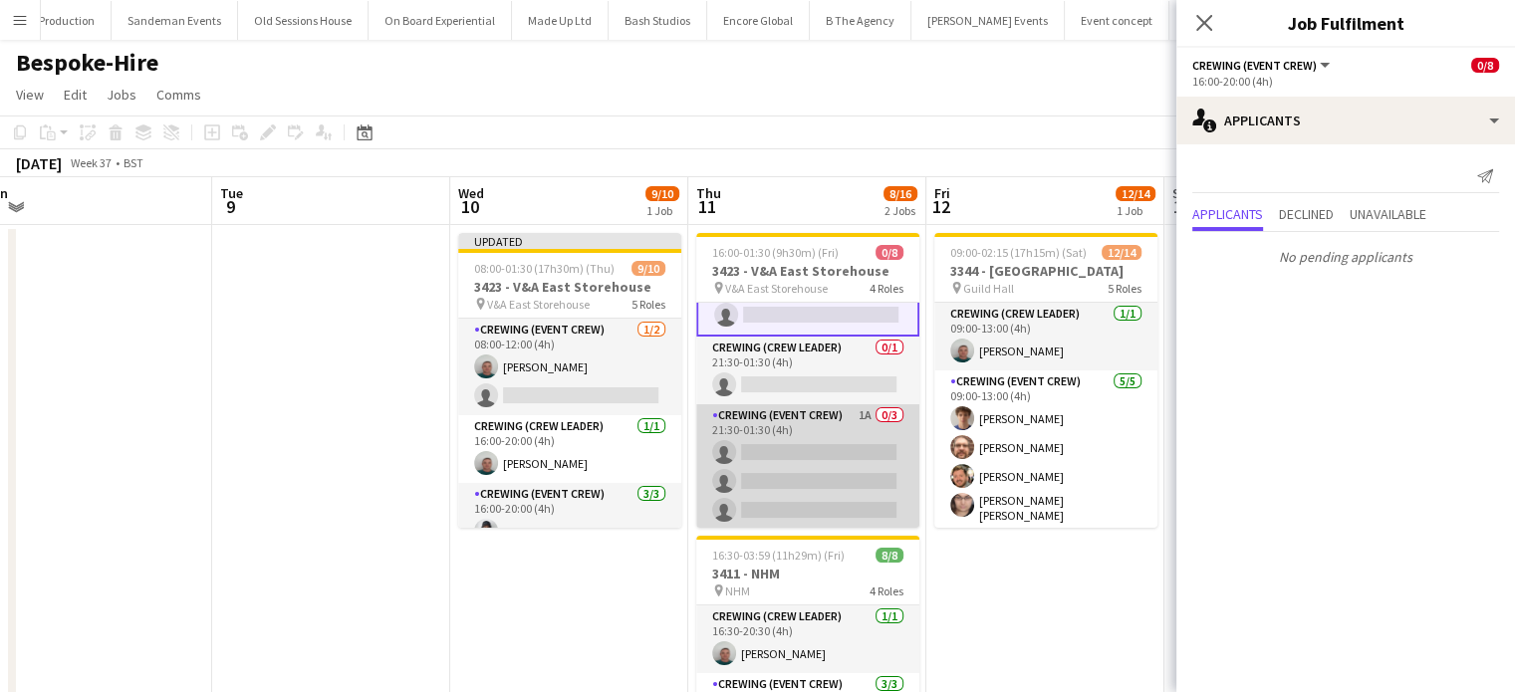
click at [832, 463] on app-card-role "Crewing (Event Crew) 1A 0/3 21:30-01:30 (4h) single-neutral-actions single-neut…" at bounding box center [807, 468] width 223 height 126
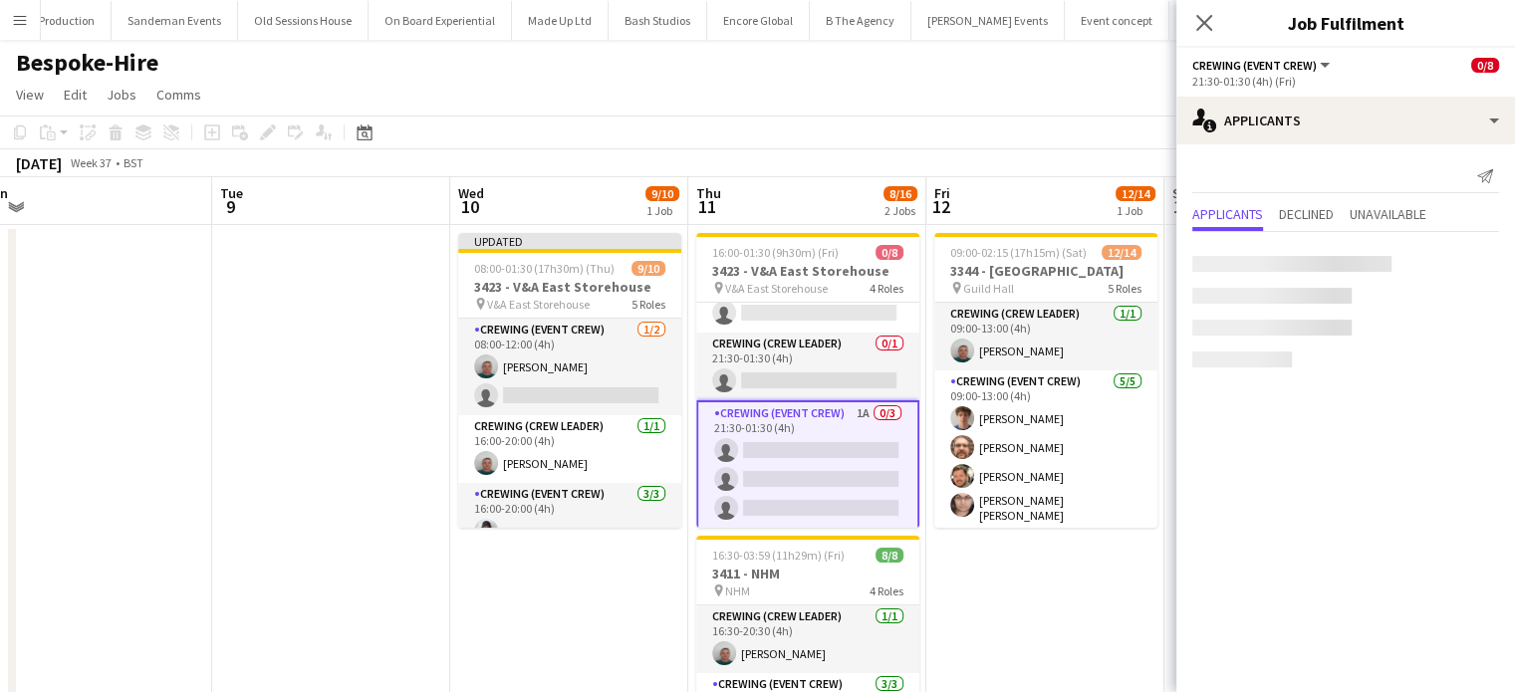
scroll to position [162, 0]
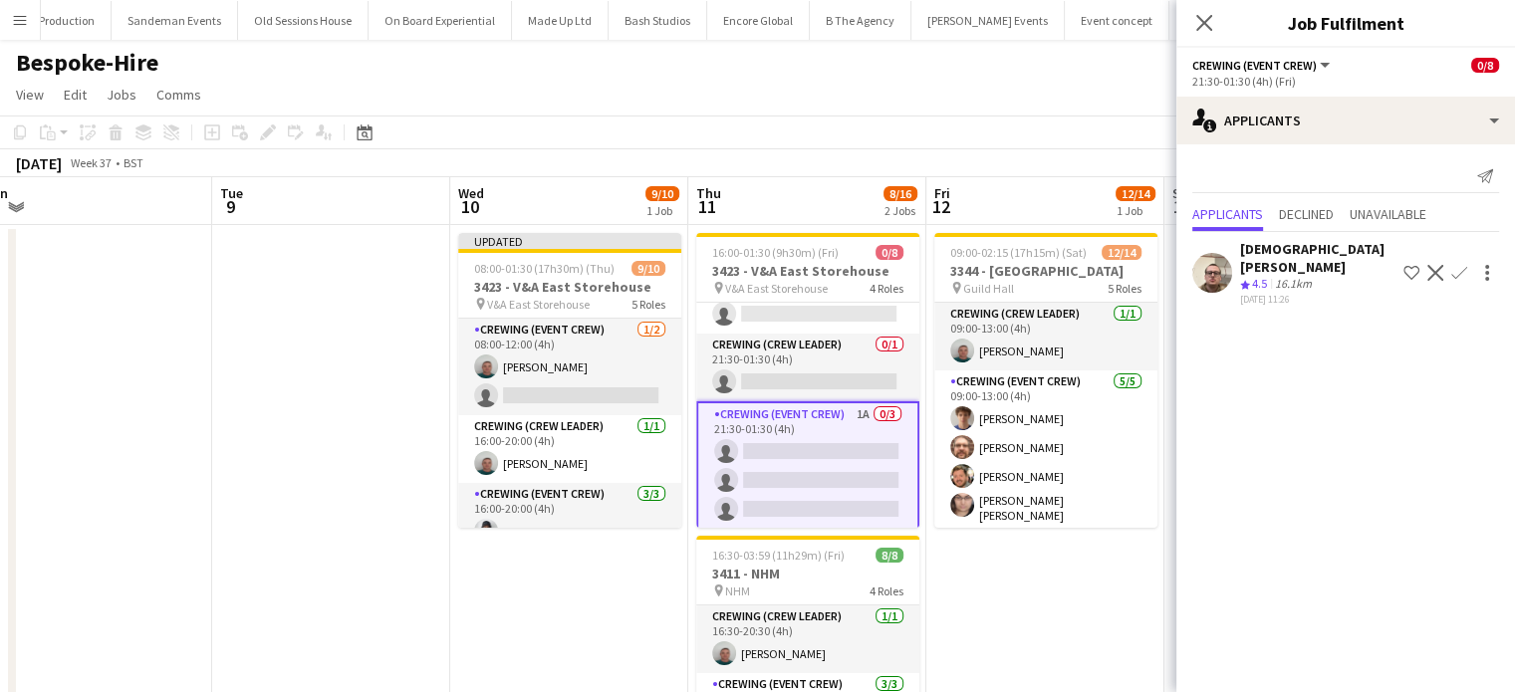
click at [1455, 265] on app-icon "Confirm" at bounding box center [1460, 273] width 16 height 16
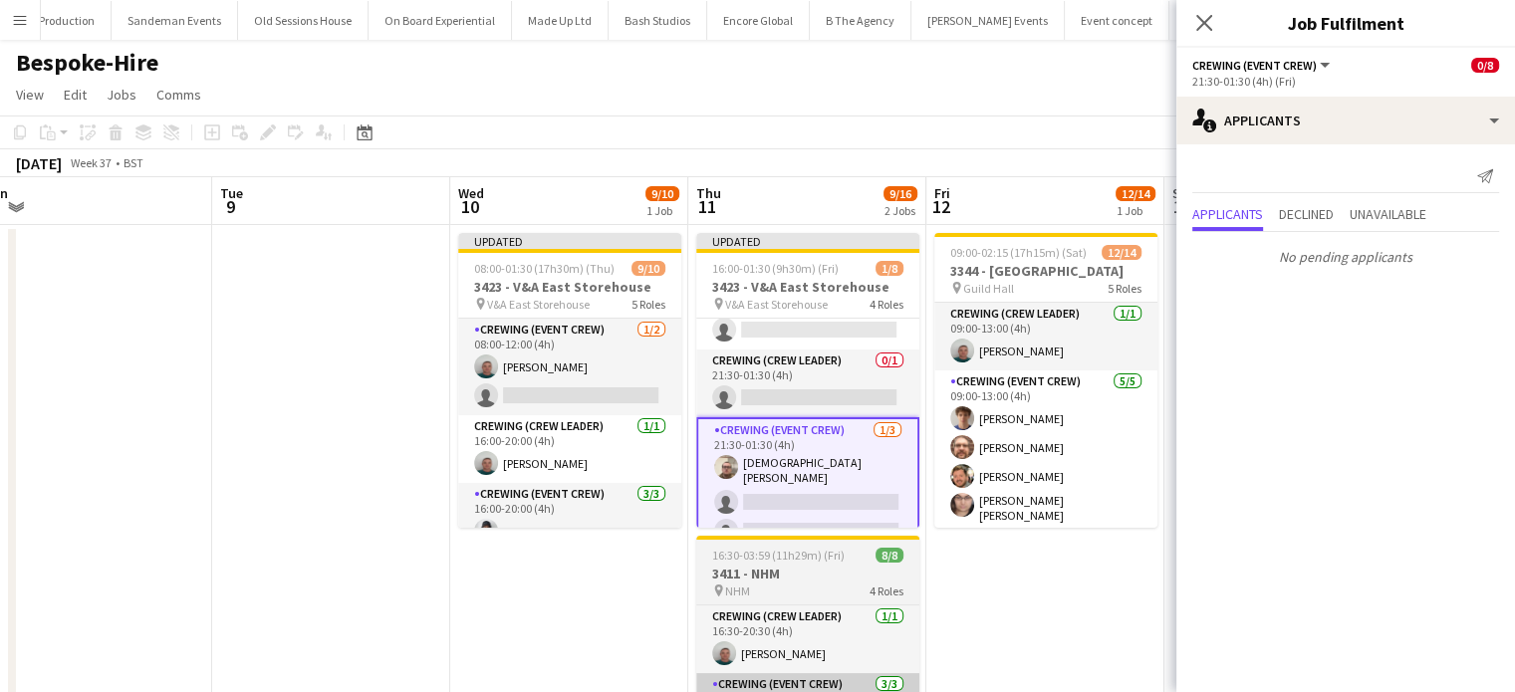
scroll to position [56, 0]
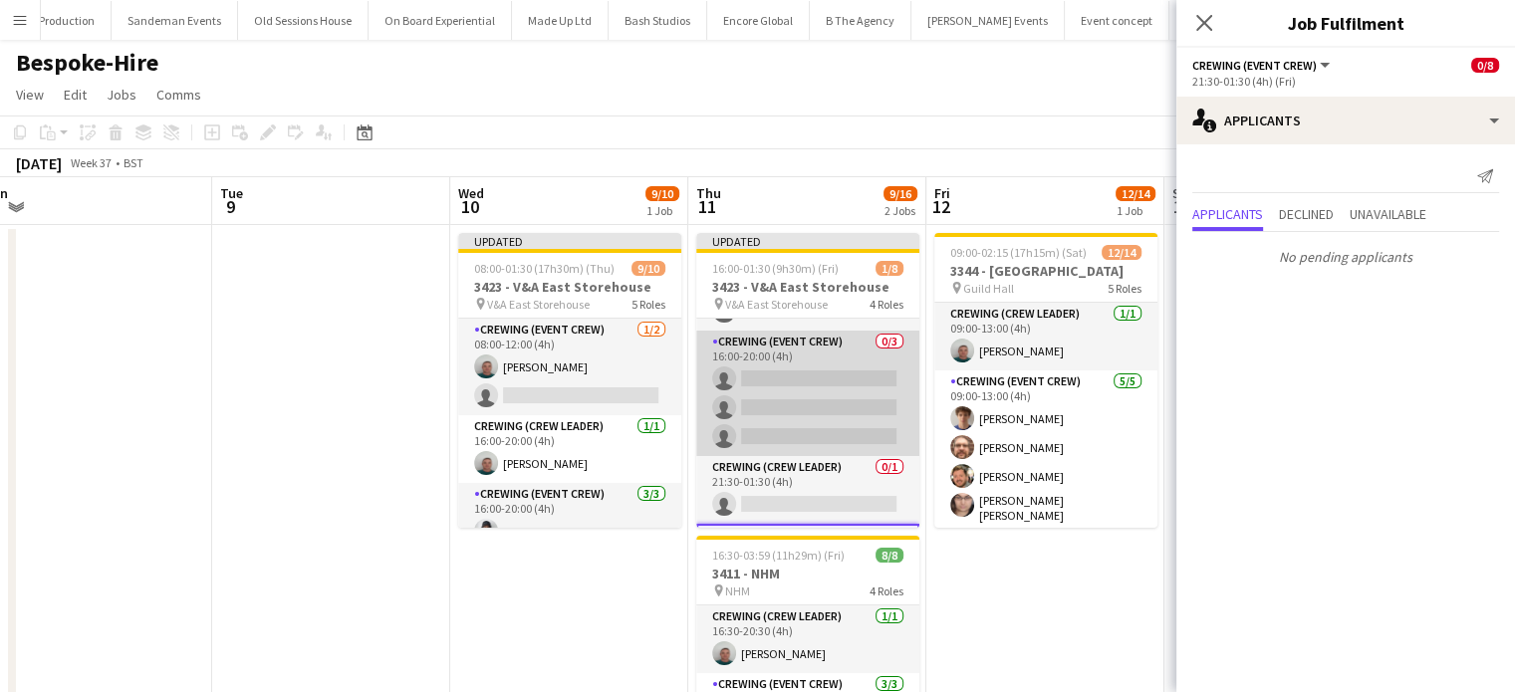
click at [837, 429] on app-card-role "Crewing (Event Crew) 0/3 16:00-20:00 (4h) single-neutral-actions single-neutral…" at bounding box center [807, 394] width 223 height 126
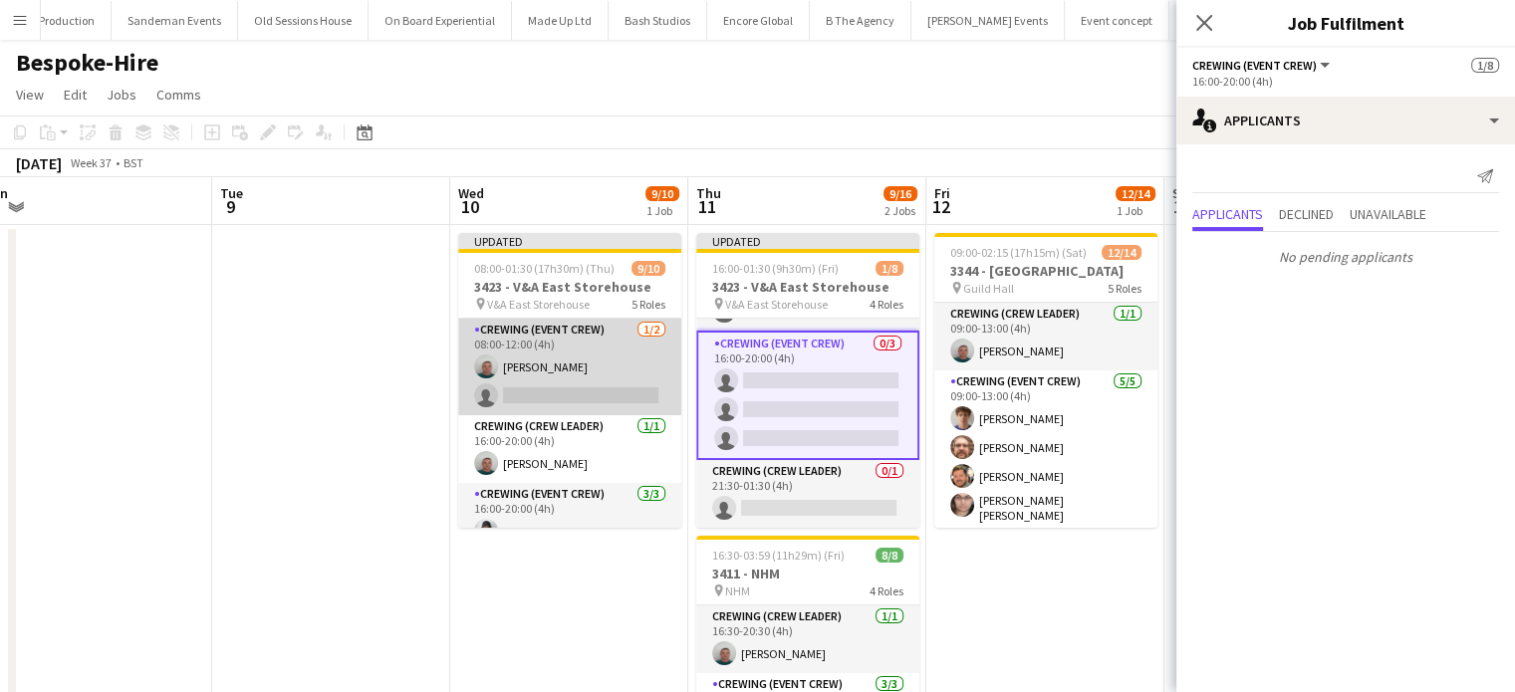
click at [603, 382] on app-card-role "Crewing (Event Crew) 1/2 08:00-12:00 (4h) Brayden Davison single-neutral-actions" at bounding box center [569, 367] width 223 height 97
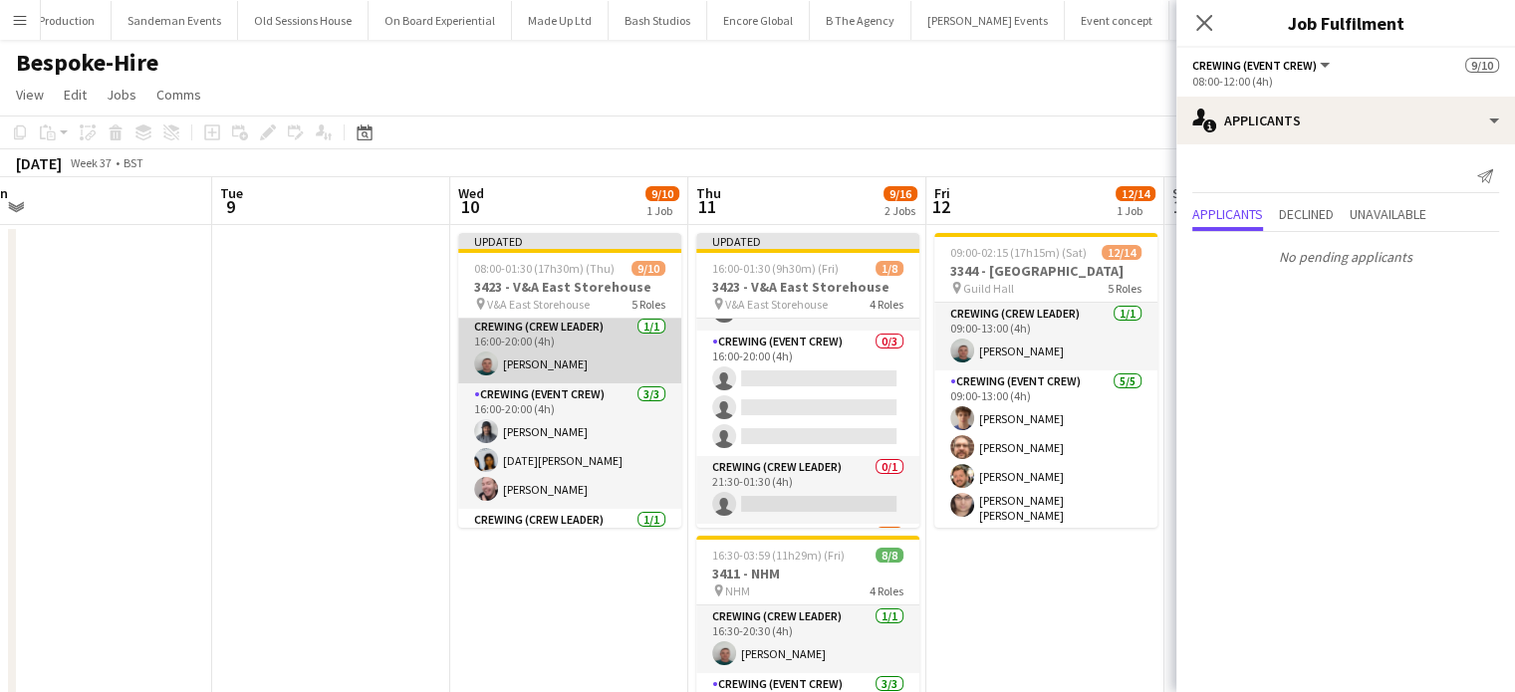
scroll to position [0, 0]
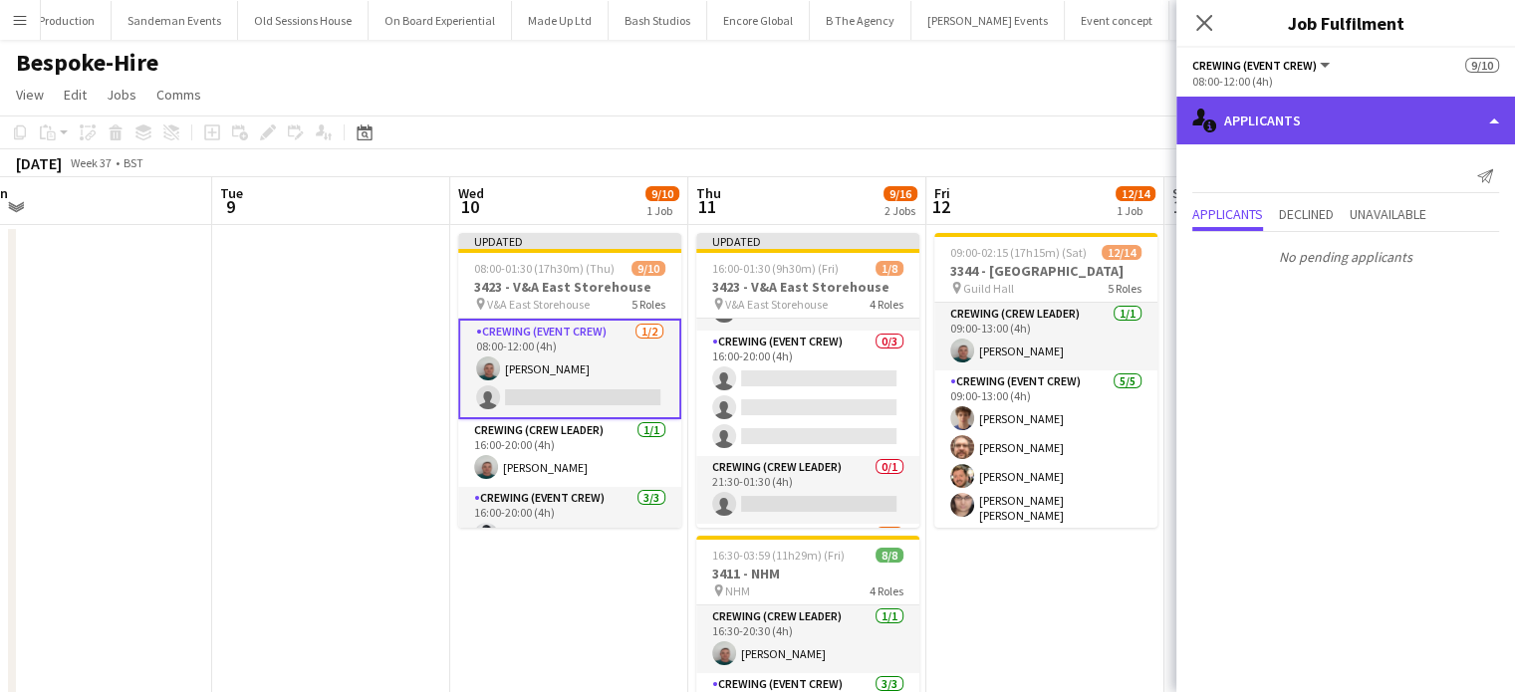
click at [1419, 123] on div "single-neutral-actions-information Applicants" at bounding box center [1346, 121] width 339 height 48
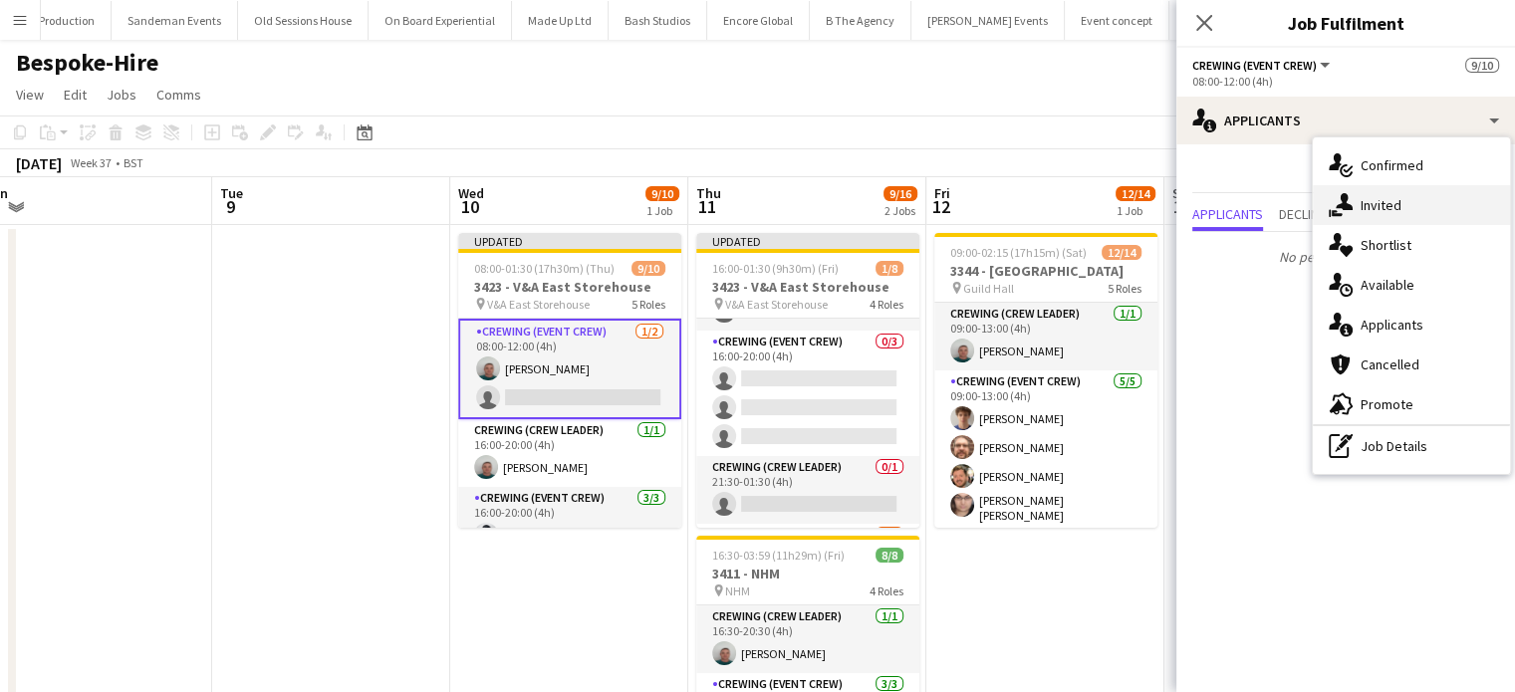
click at [1383, 214] on div "single-neutral-actions-share-1 Invited" at bounding box center [1411, 205] width 197 height 40
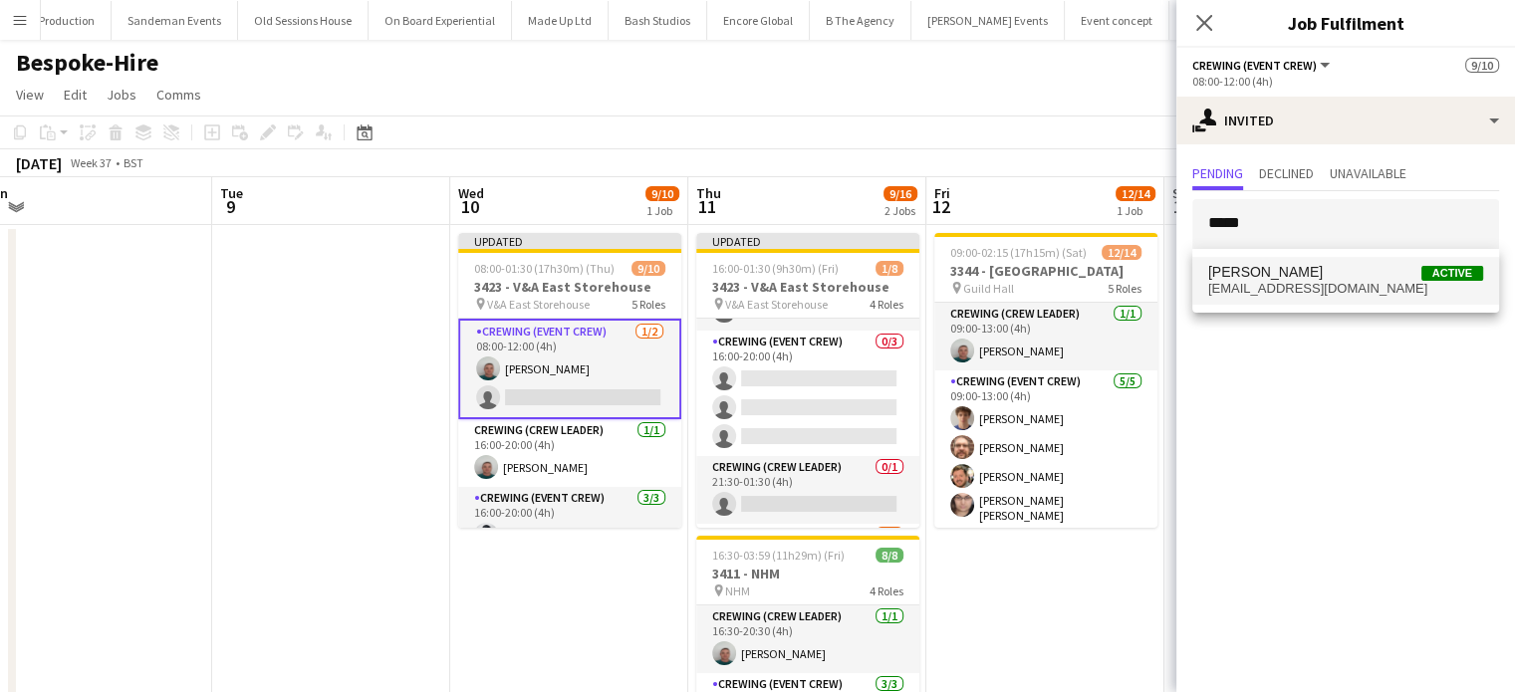
type input "*****"
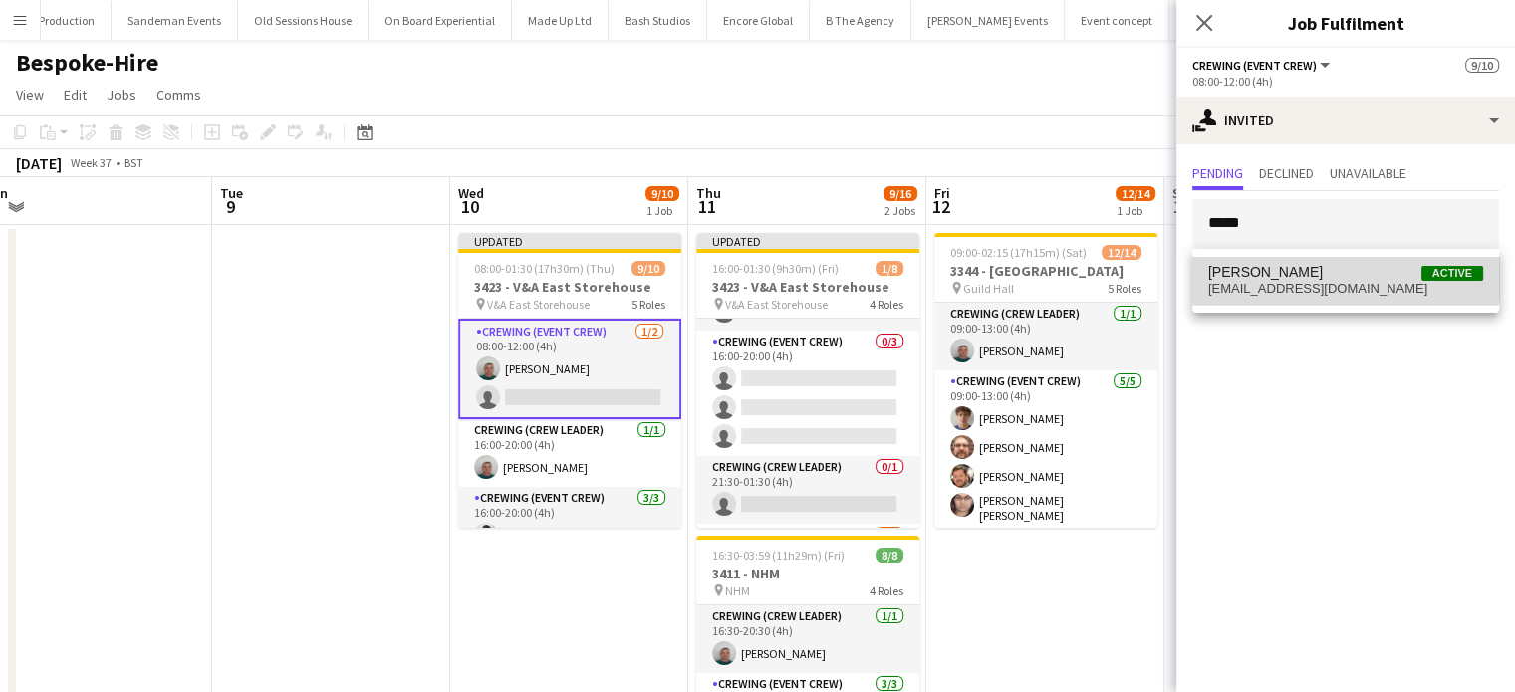
click at [1312, 264] on span "Kaine Caldeira Active" at bounding box center [1346, 272] width 275 height 17
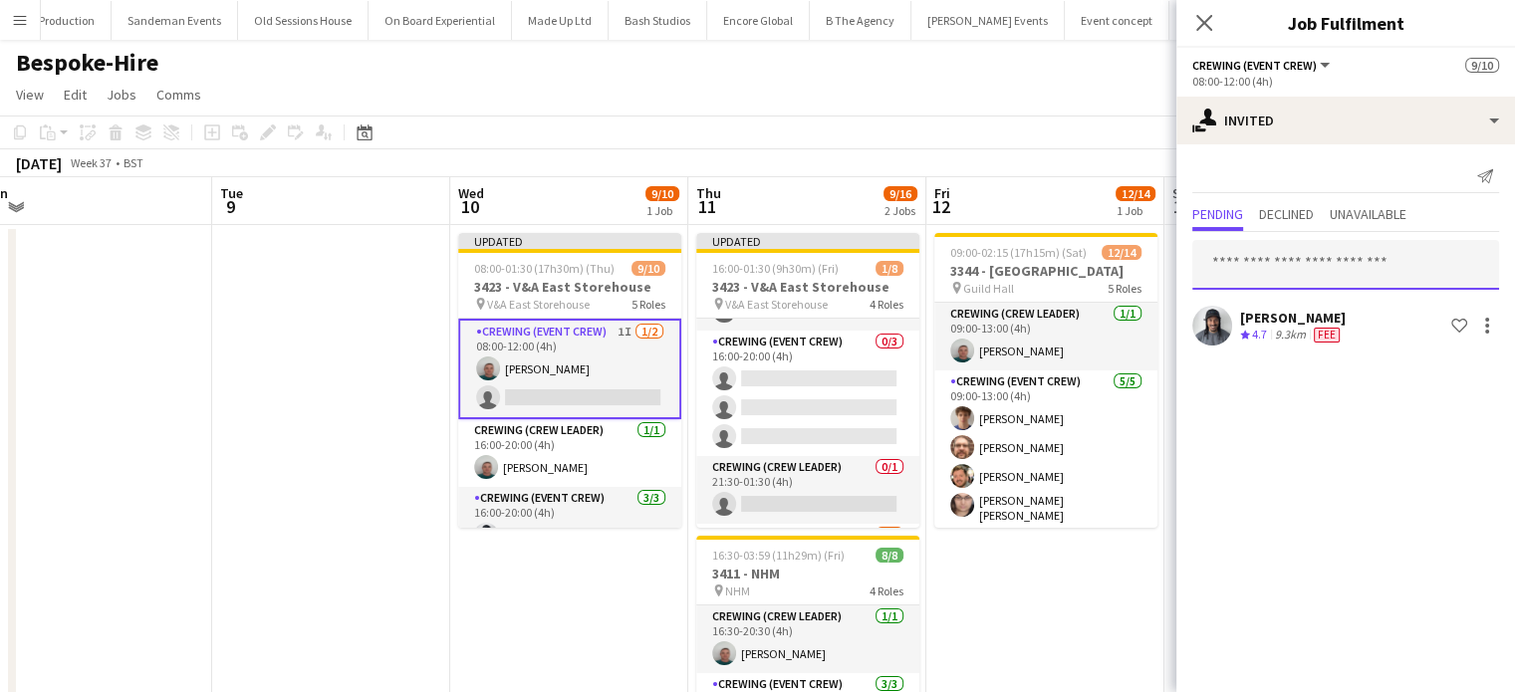
click at [1312, 264] on input "text" at bounding box center [1346, 265] width 307 height 50
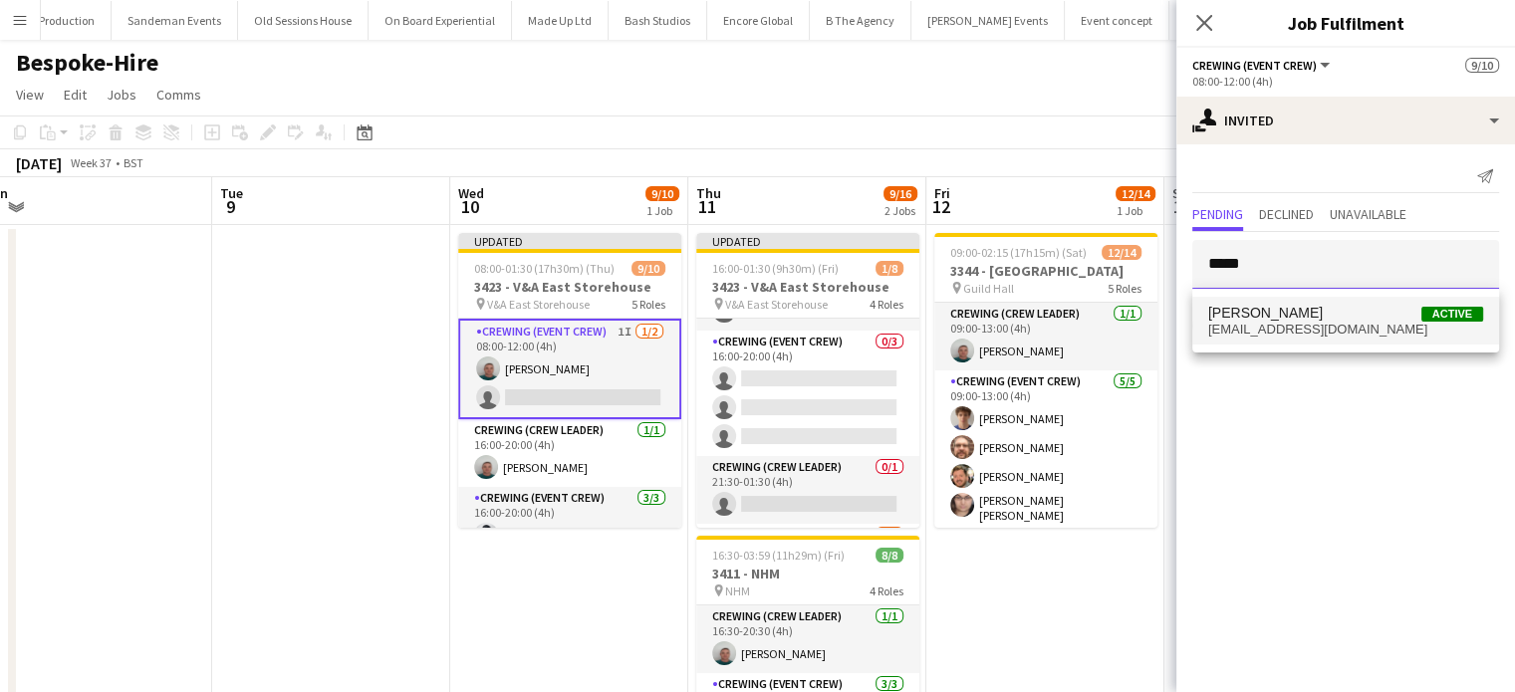
type input "*****"
click at [1290, 306] on span "Eldon Taylor Active" at bounding box center [1346, 313] width 275 height 17
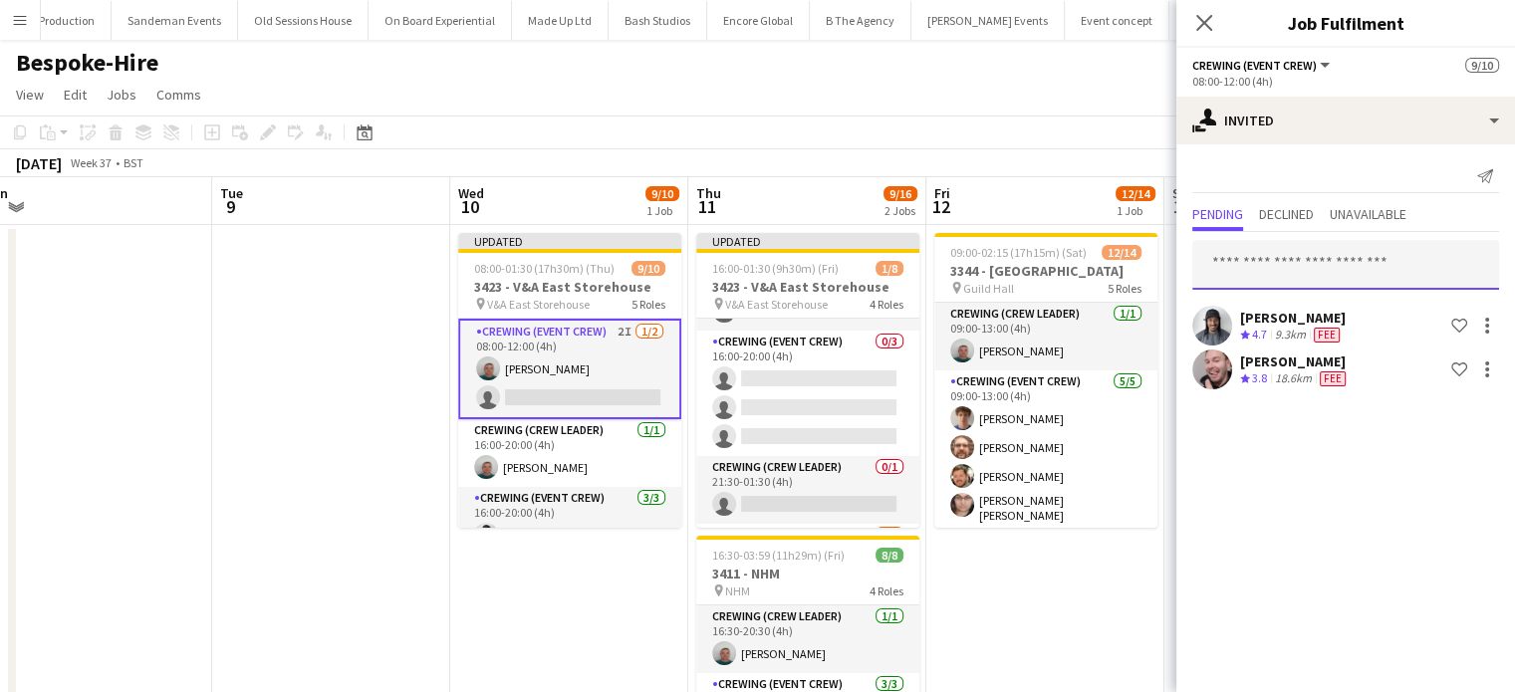
click at [1326, 257] on input "text" at bounding box center [1346, 265] width 307 height 50
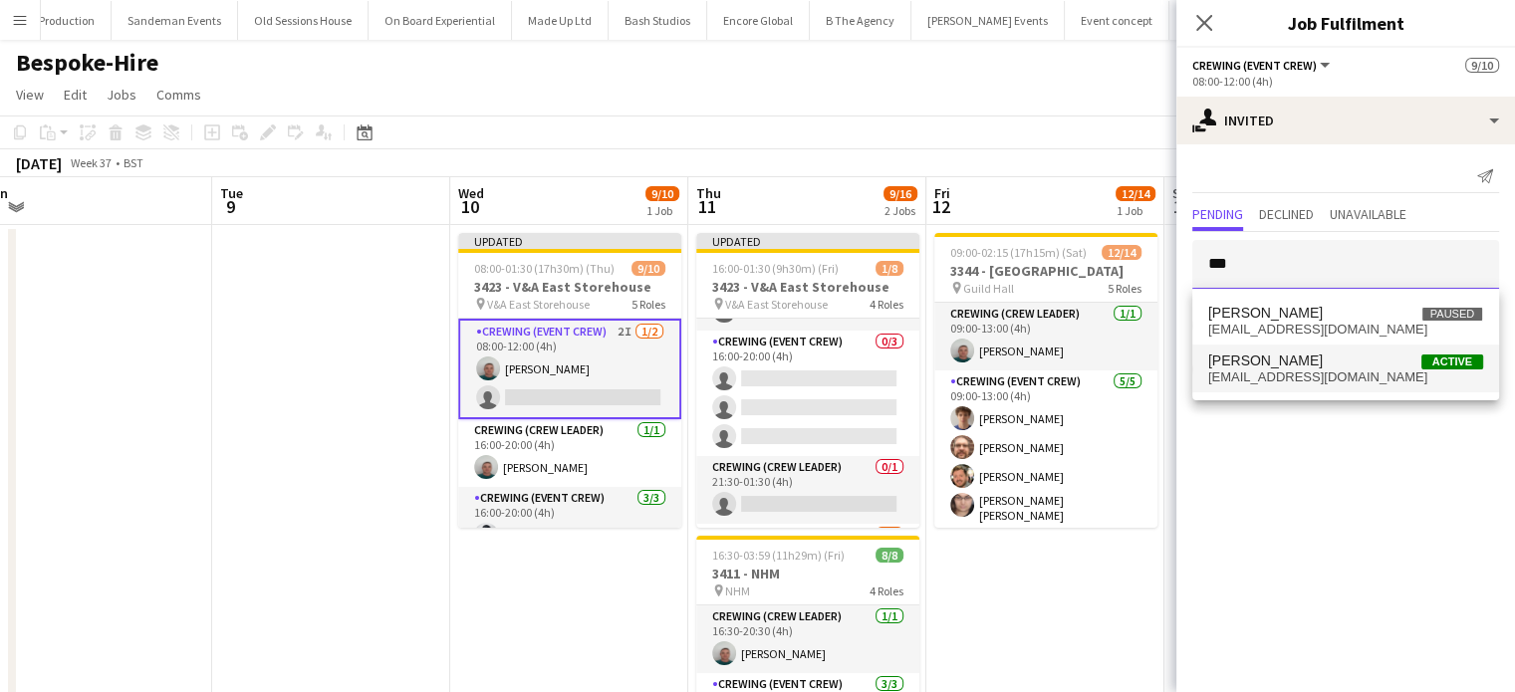
type input "***"
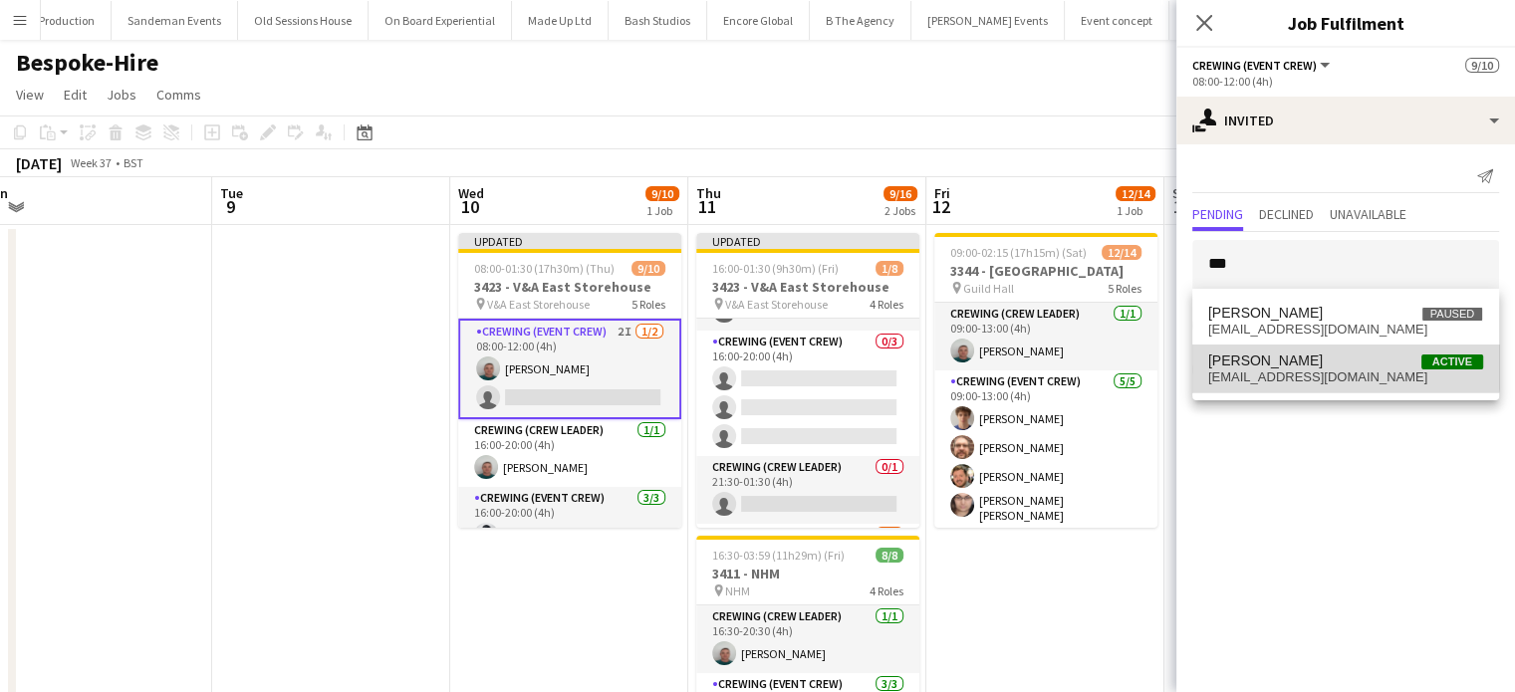
click at [1299, 349] on mat-option "Kevin Olanrewaju Active kevinlanre@googlemail.com" at bounding box center [1346, 369] width 307 height 48
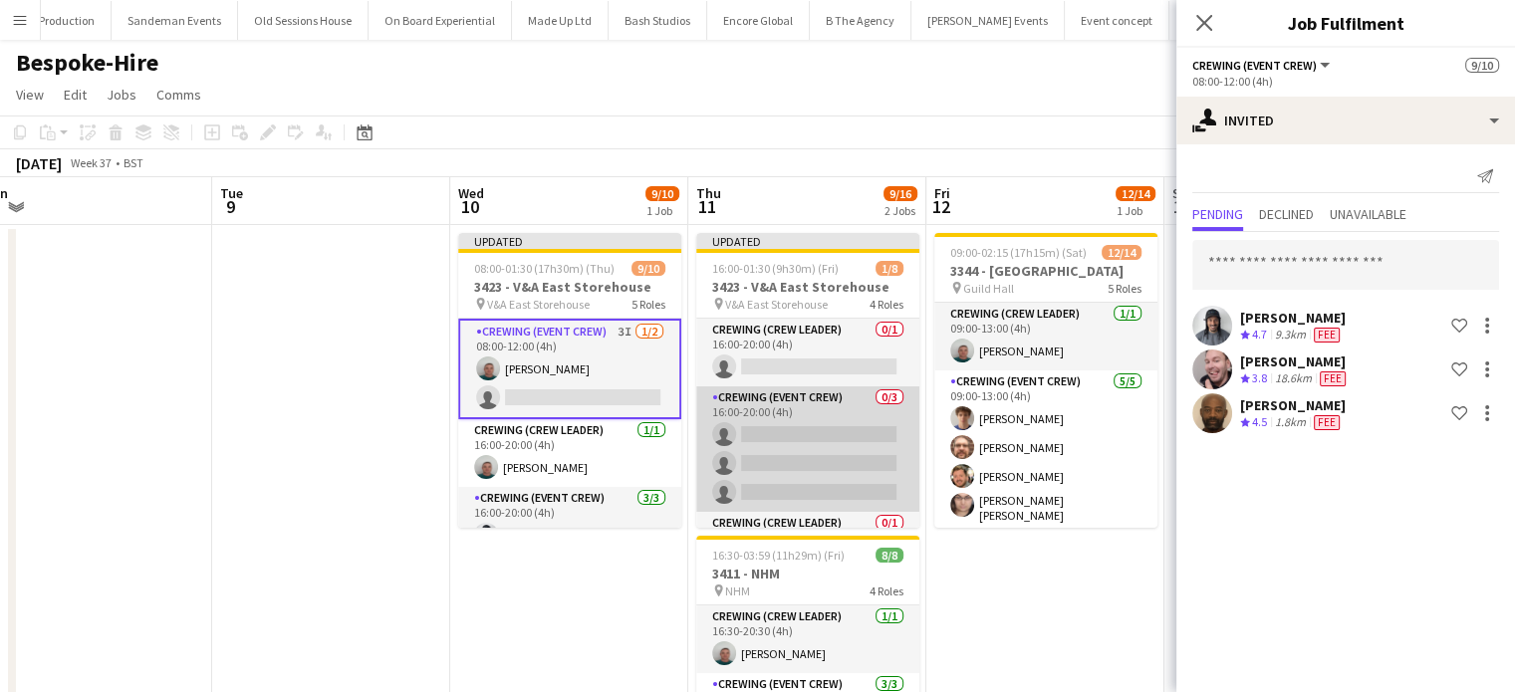
click at [859, 445] on app-card-role "Crewing (Event Crew) 0/3 16:00-20:00 (4h) single-neutral-actions single-neutral…" at bounding box center [807, 450] width 223 height 126
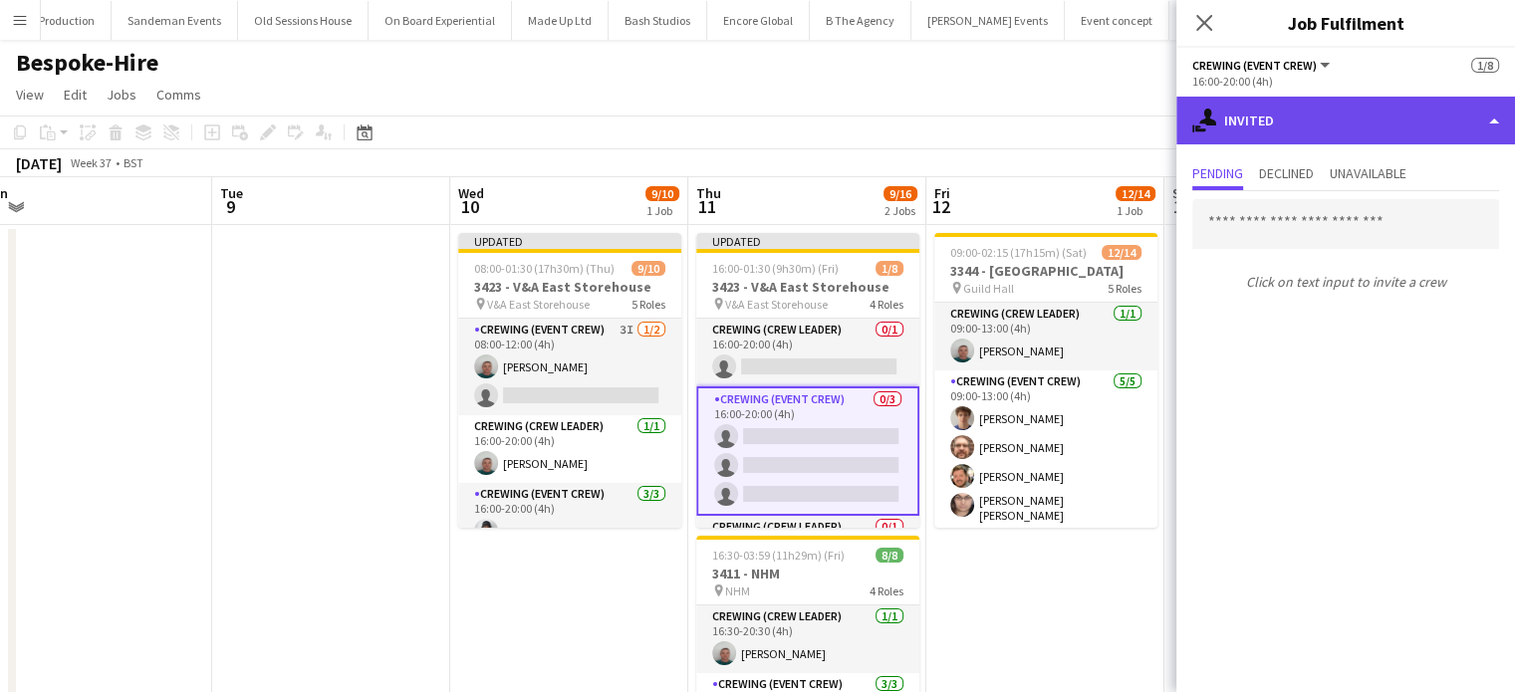
click at [1356, 129] on div "single-neutral-actions-share-1 Invited" at bounding box center [1346, 121] width 339 height 48
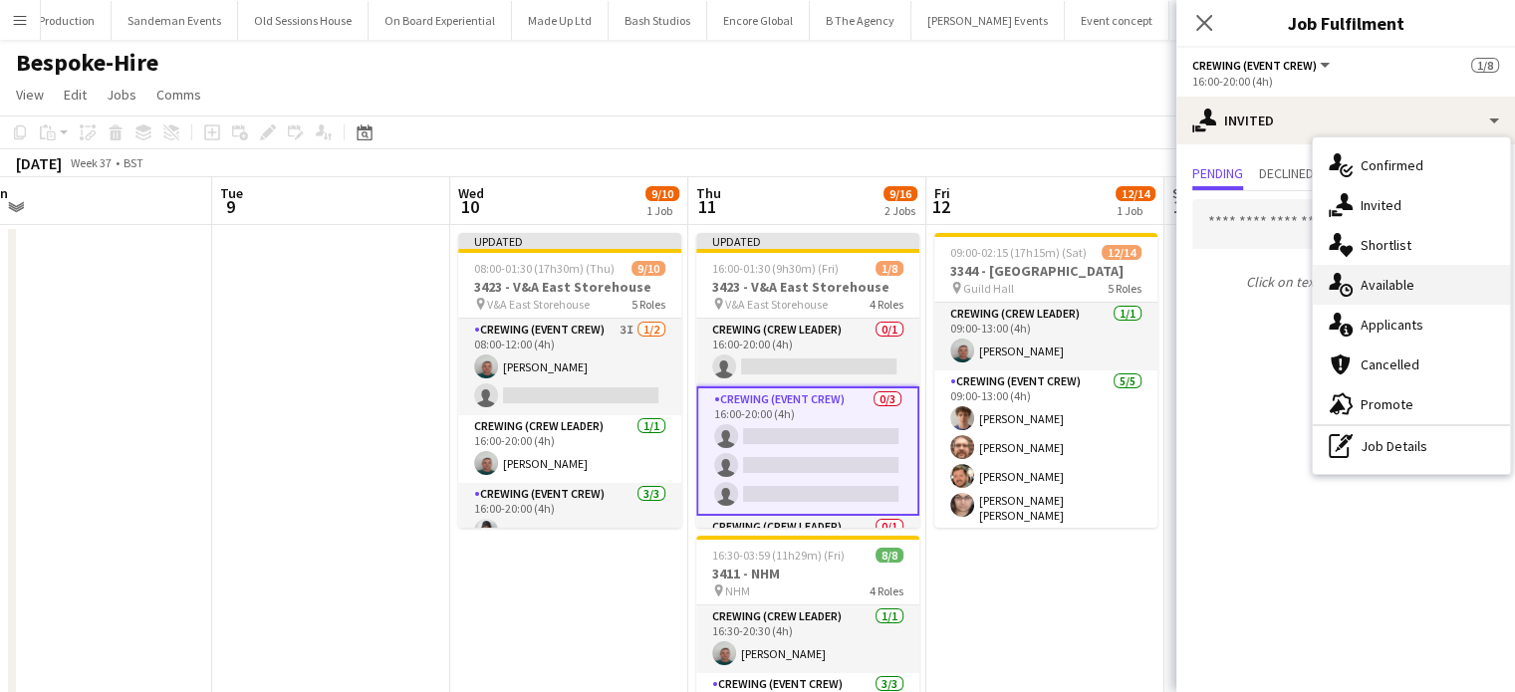
click at [1388, 281] on span "Available" at bounding box center [1388, 285] width 54 height 18
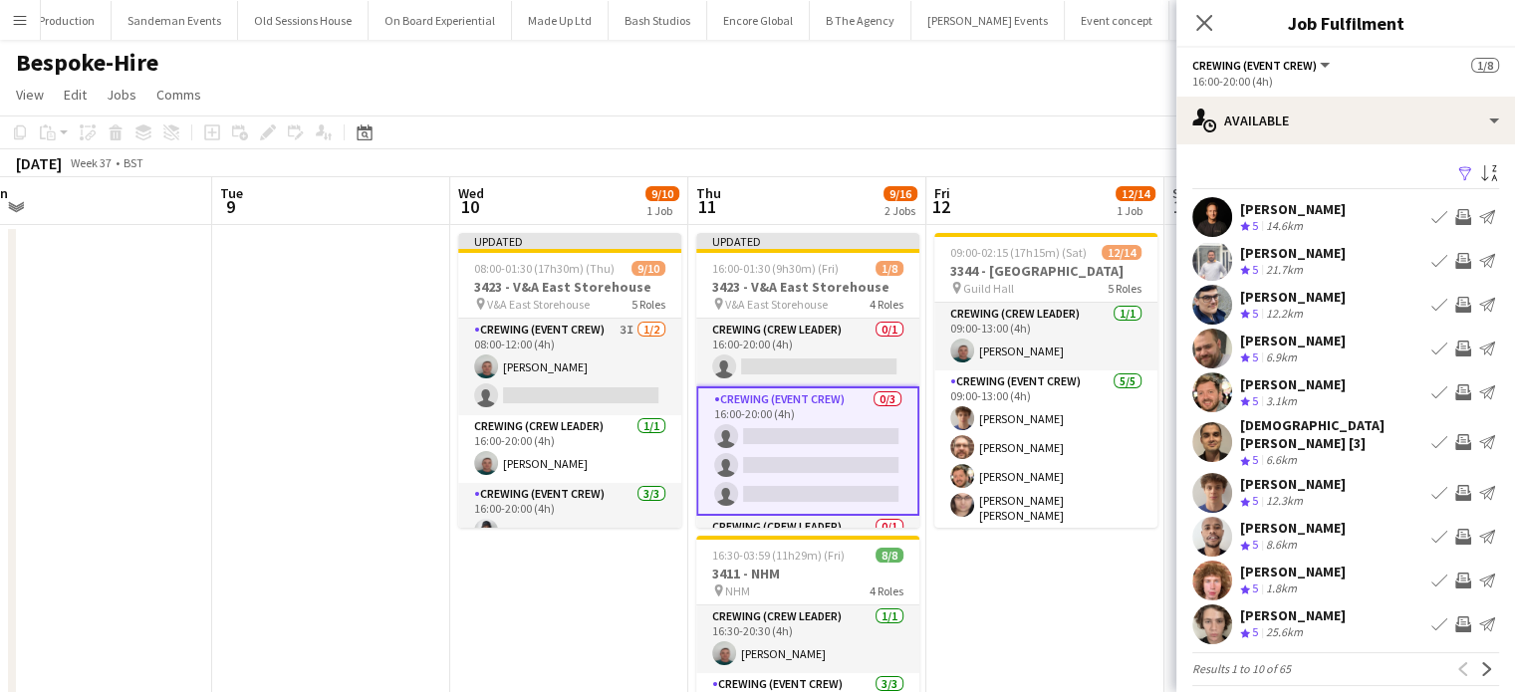
click at [1456, 265] on app-icon "Invite crew" at bounding box center [1464, 261] width 16 height 16
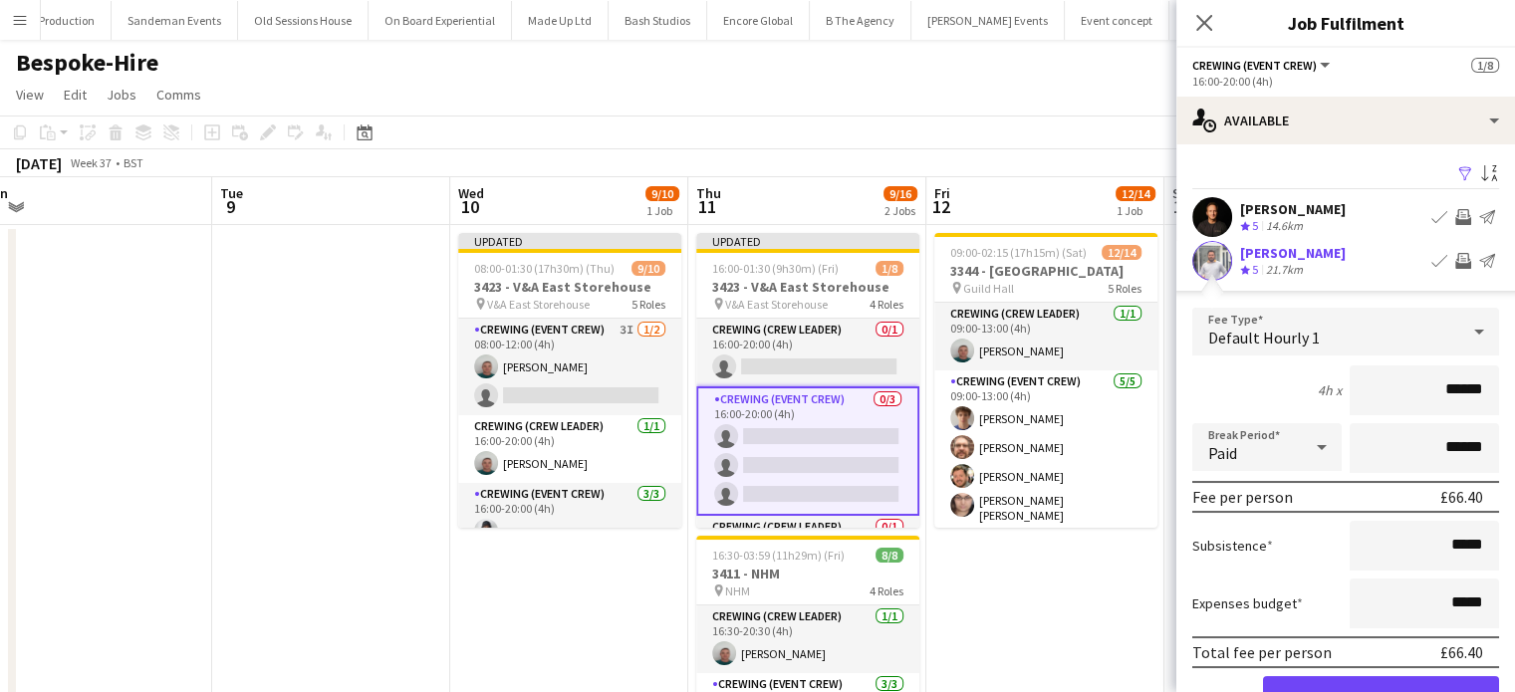
click button "Confirm" at bounding box center [1381, 697] width 236 height 40
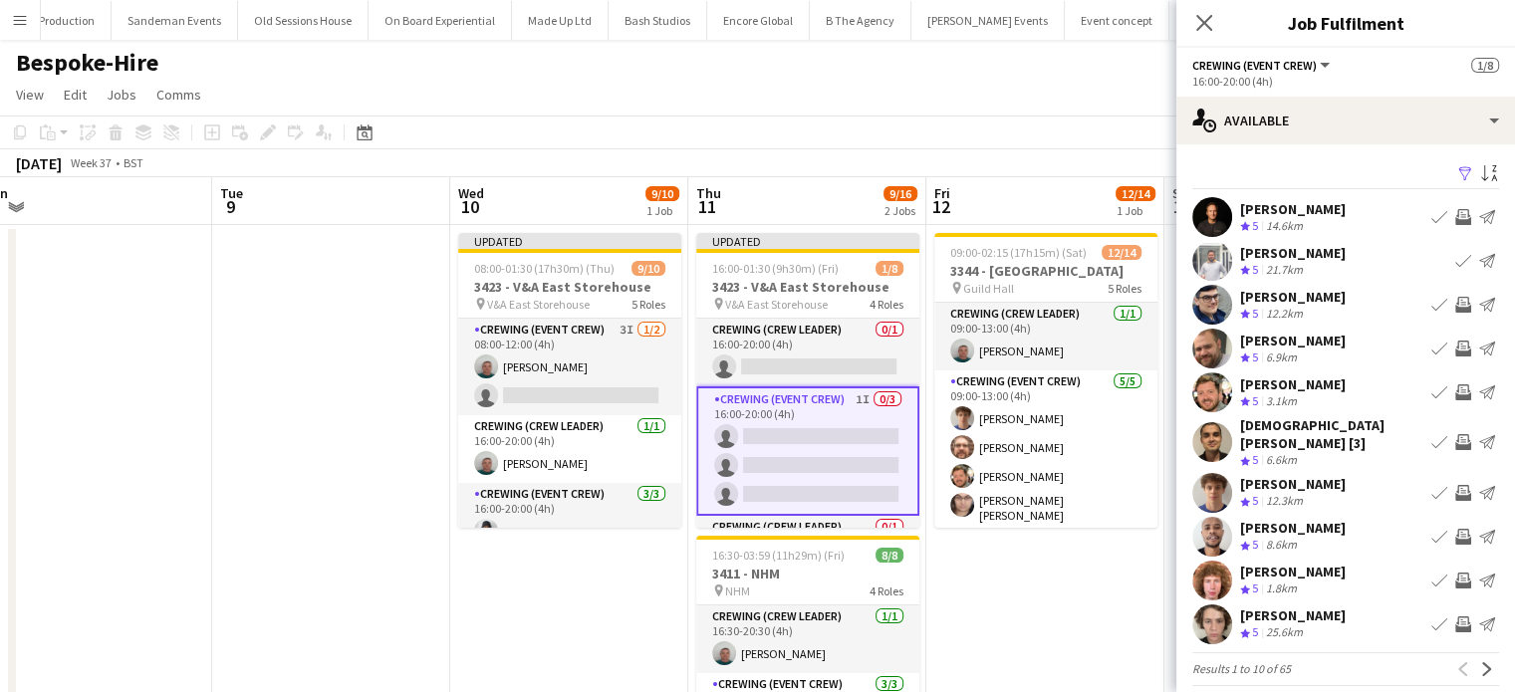
click at [1456, 346] on app-icon "Invite crew" at bounding box center [1464, 349] width 16 height 16
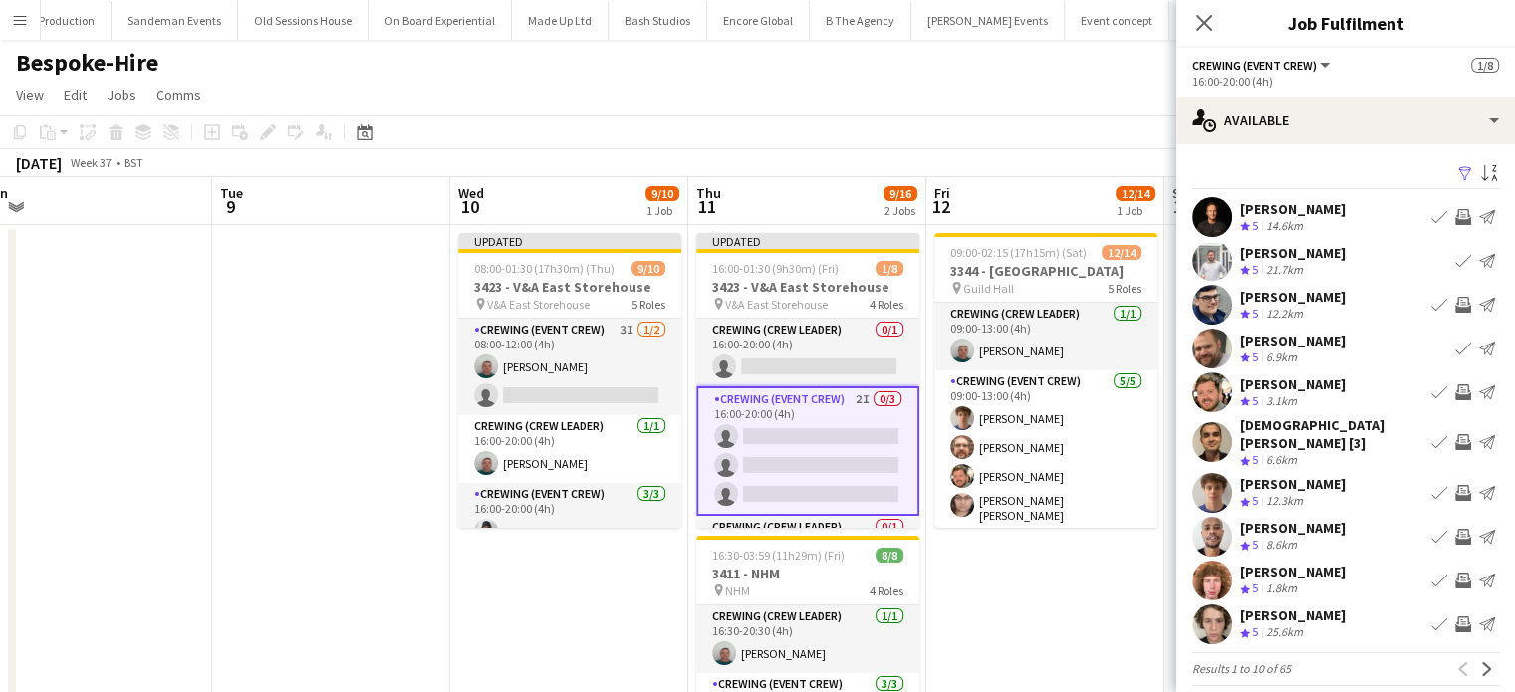
click at [1455, 401] on button "Invite crew" at bounding box center [1464, 393] width 24 height 24
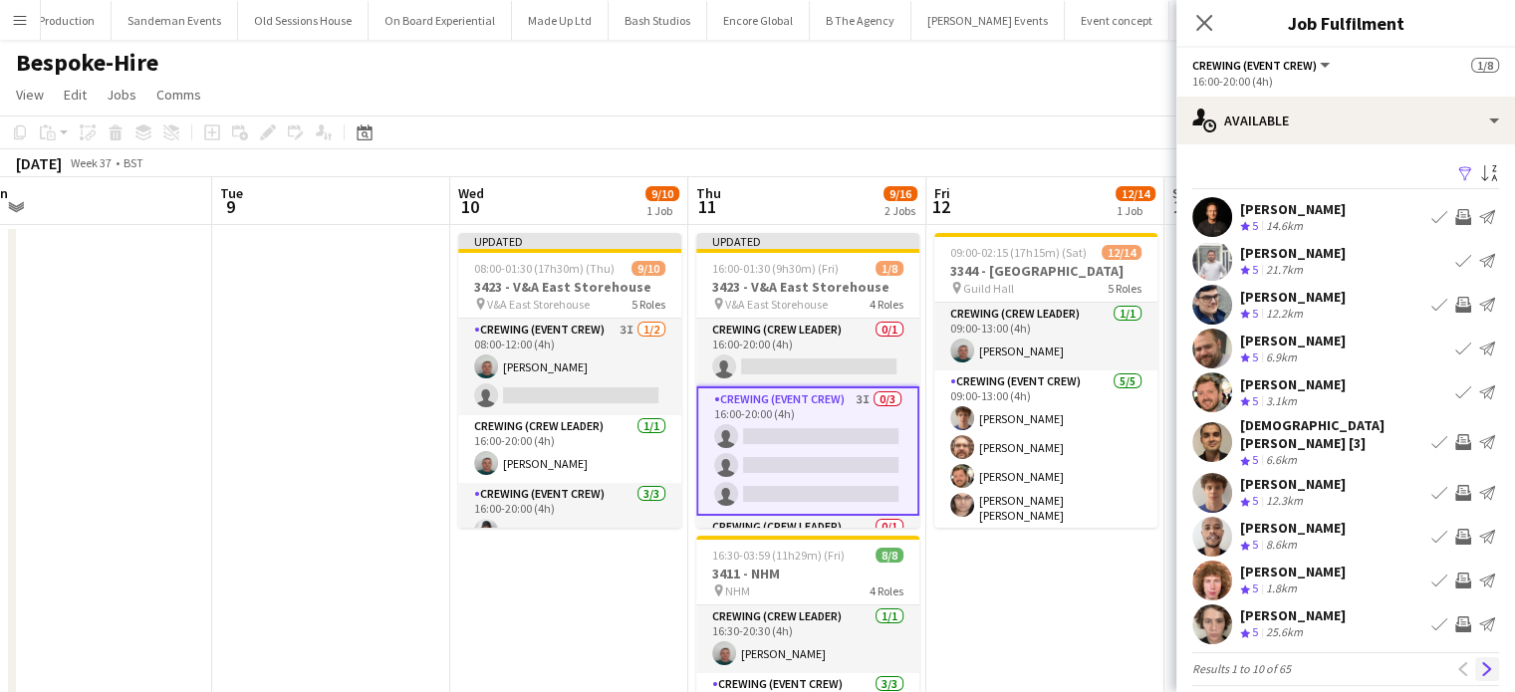
click at [1476, 665] on button "Next" at bounding box center [1488, 670] width 24 height 24
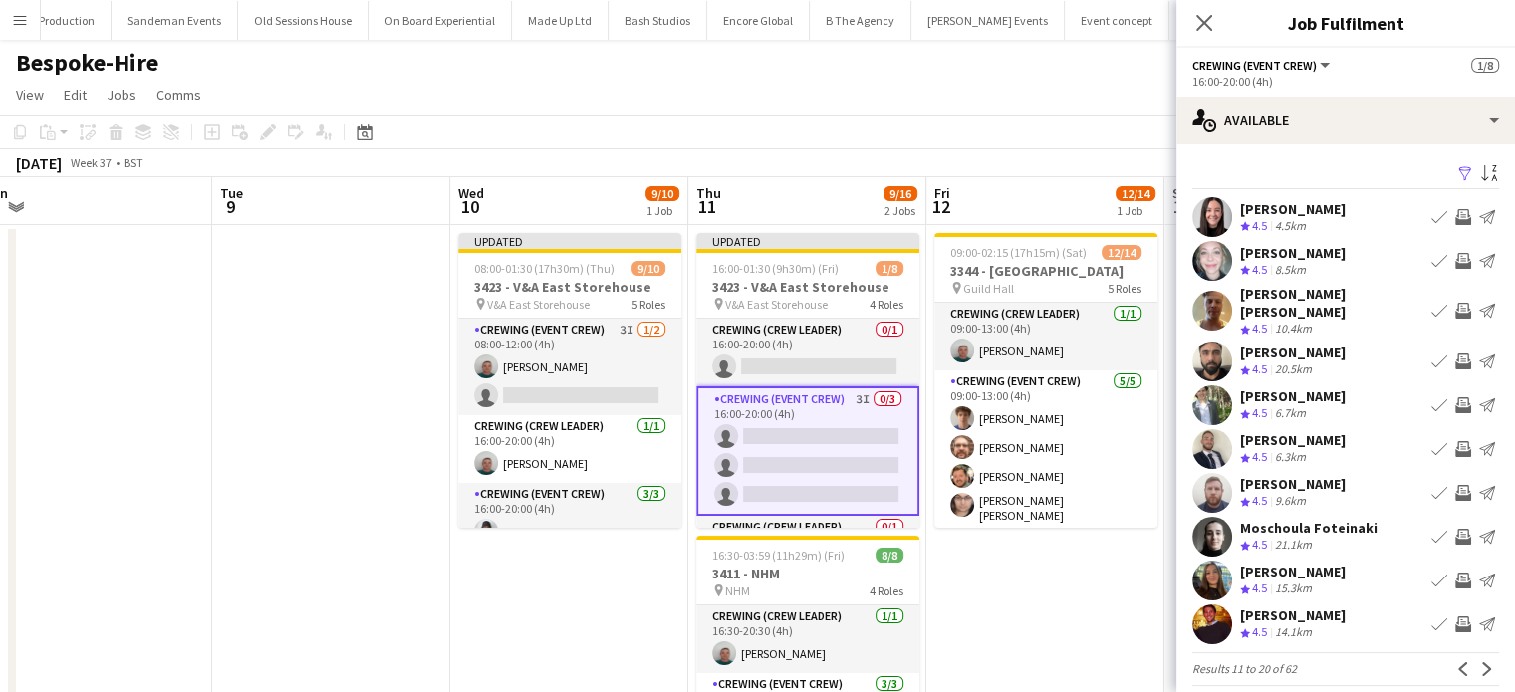
click at [1456, 310] on app-icon "Invite crew" at bounding box center [1464, 311] width 16 height 16
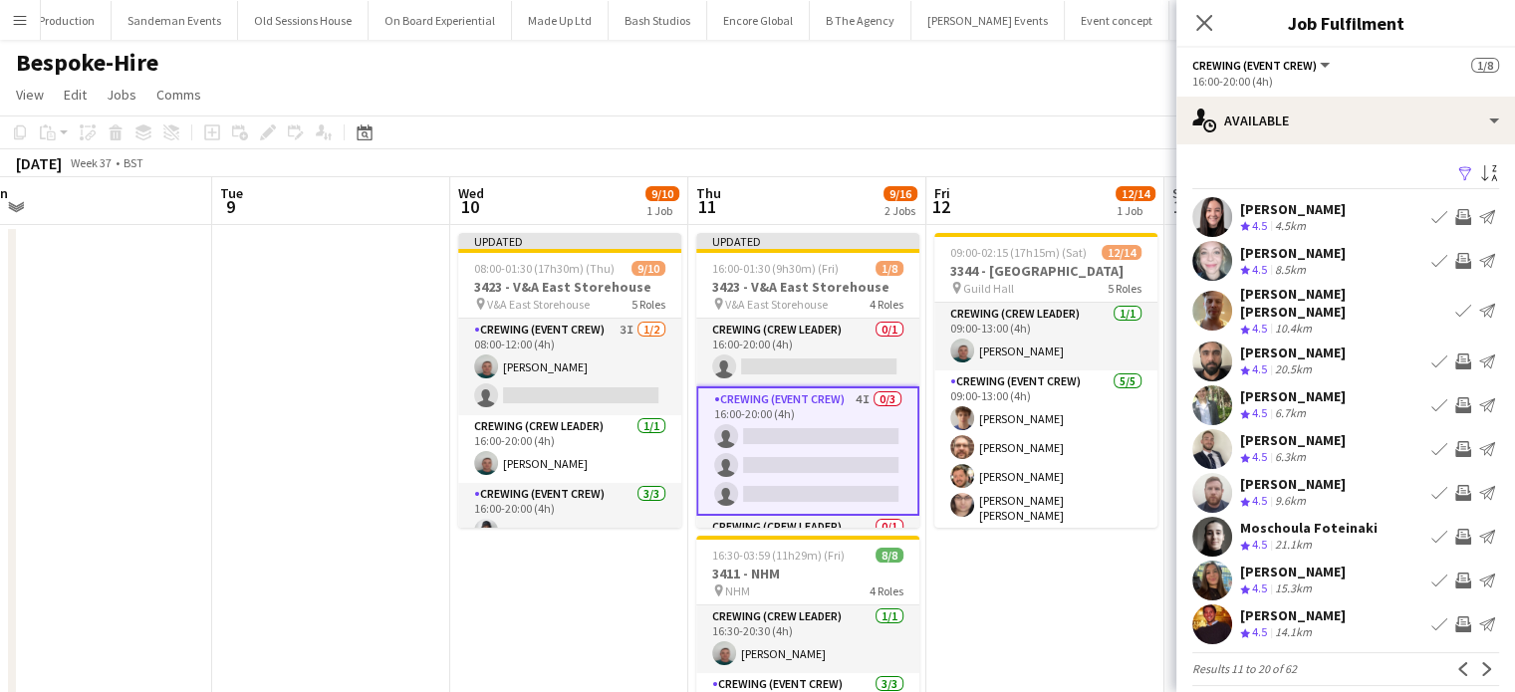
click at [1456, 398] on app-icon "Invite crew" at bounding box center [1464, 406] width 16 height 16
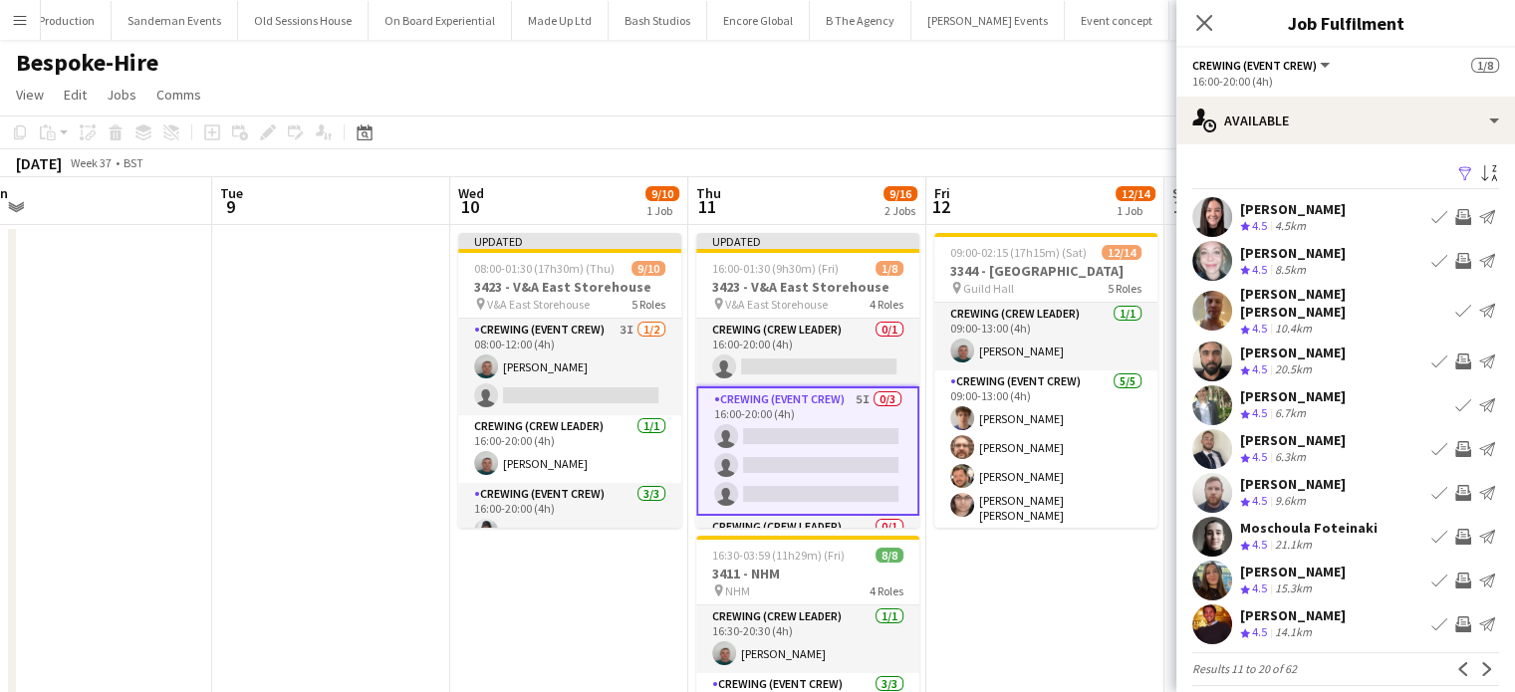
click at [1456, 441] on app-icon "Invite crew" at bounding box center [1464, 449] width 16 height 16
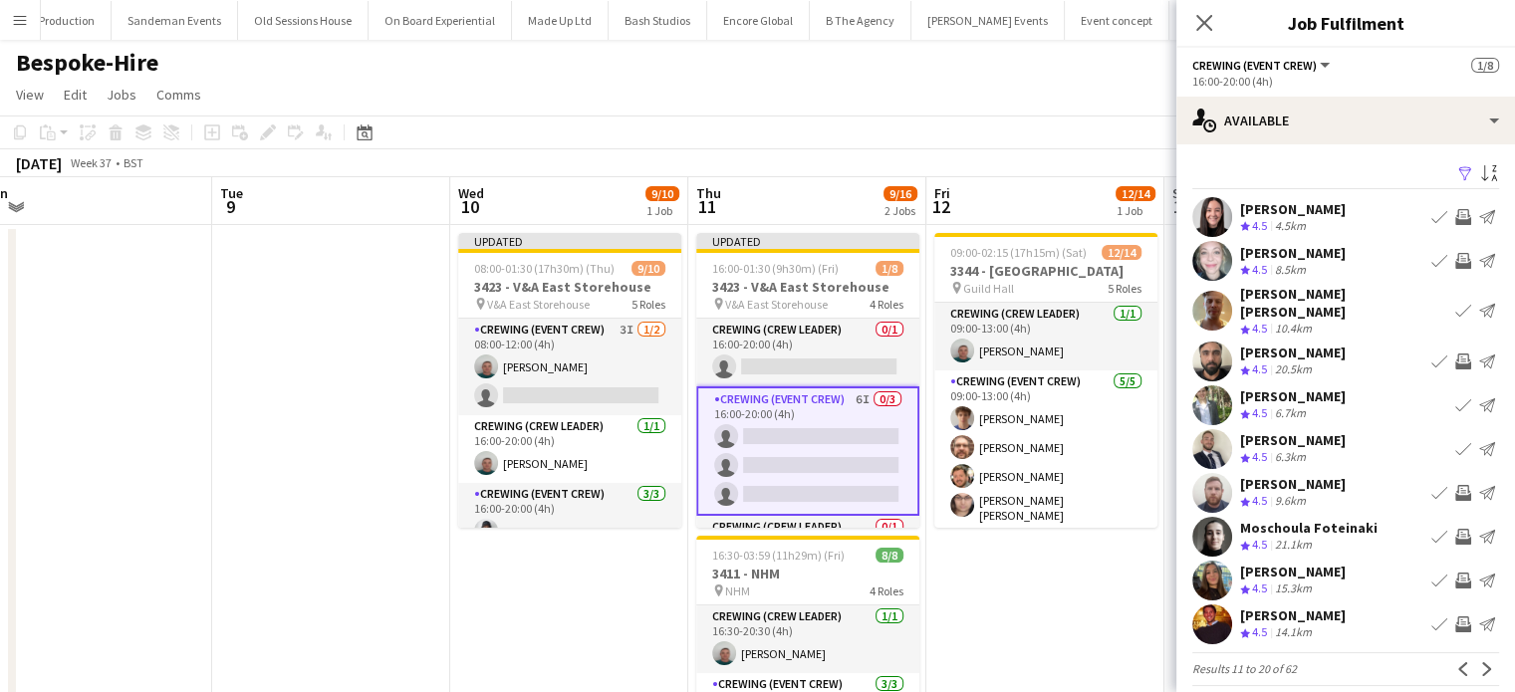
click at [1456, 618] on app-icon "Invite crew" at bounding box center [1464, 625] width 16 height 16
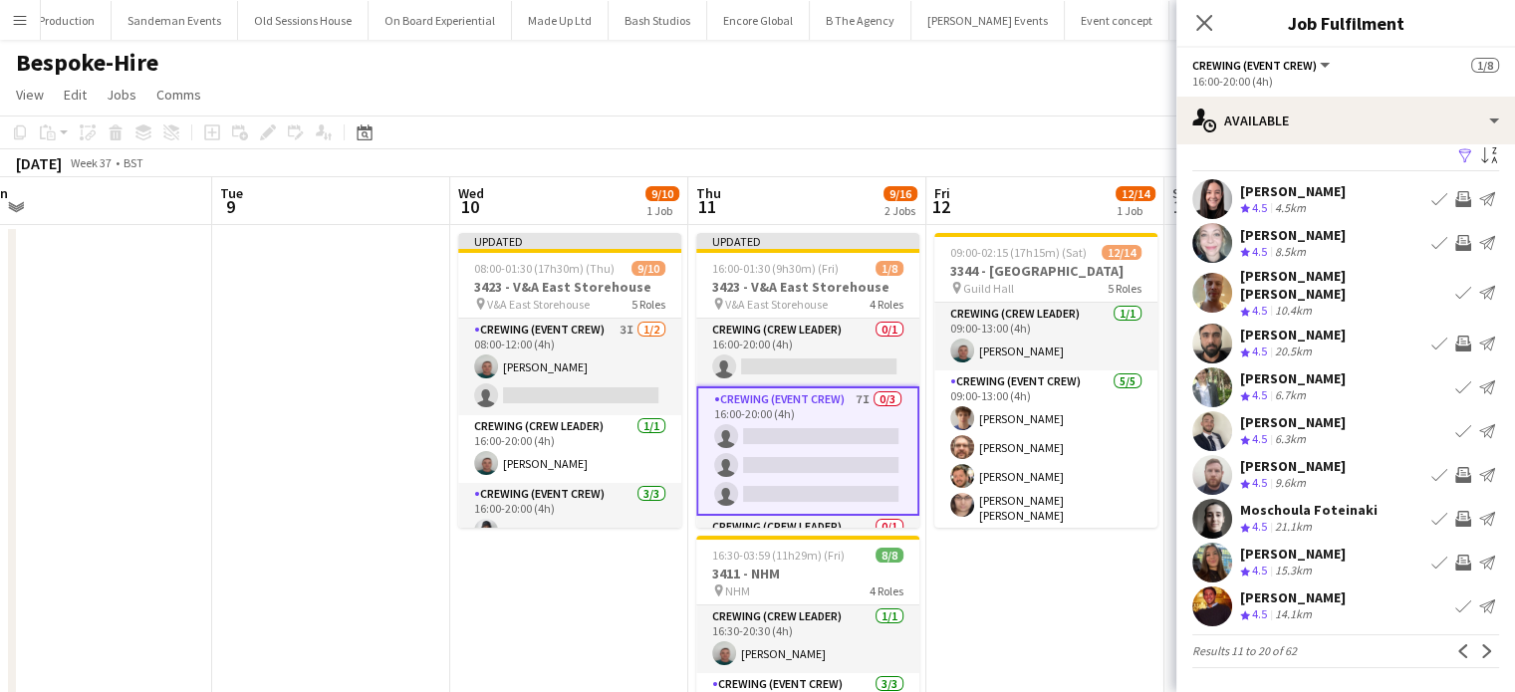
scroll to position [4, 0]
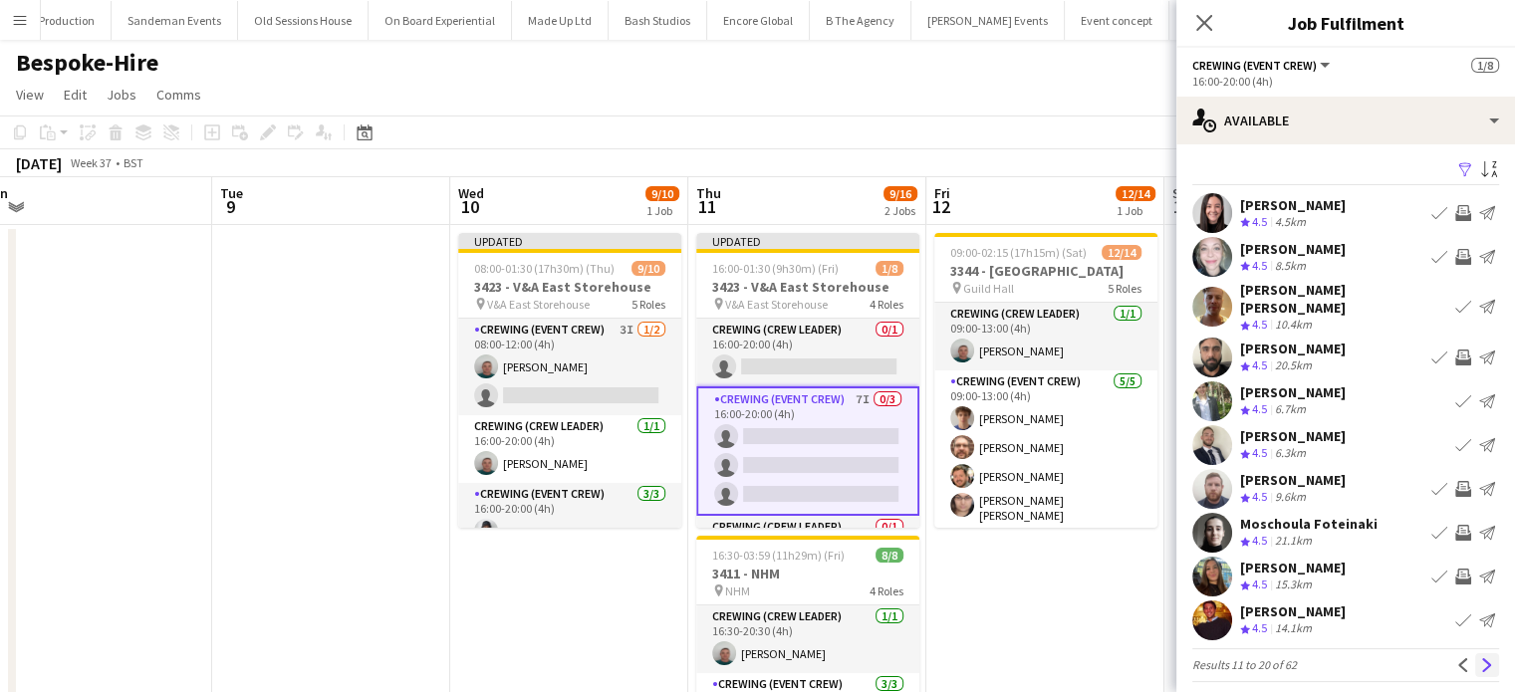
click at [1476, 661] on button "Next" at bounding box center [1488, 666] width 24 height 24
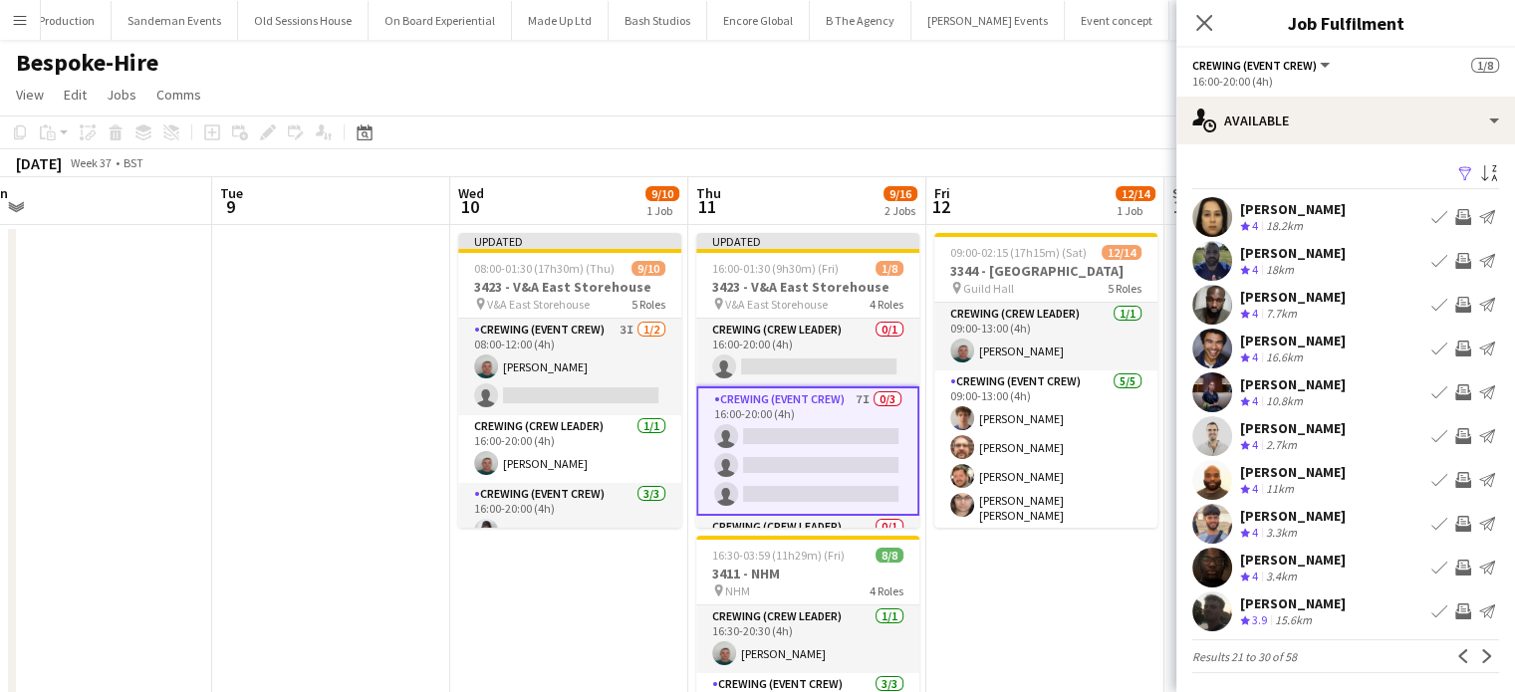
click at [1456, 610] on app-icon "Invite crew" at bounding box center [1464, 612] width 16 height 16
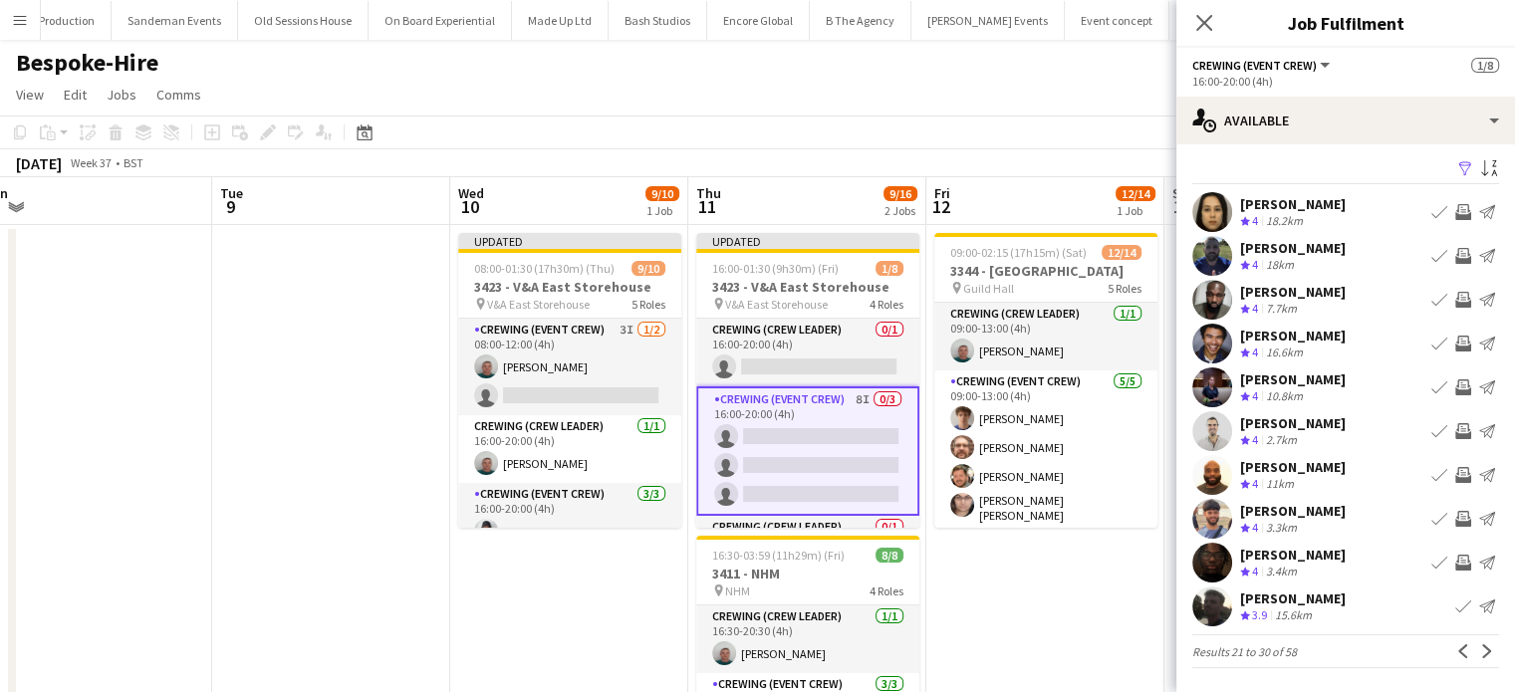
scroll to position [4, 0]
click at [1481, 646] on app-icon "Next" at bounding box center [1488, 653] width 14 height 14
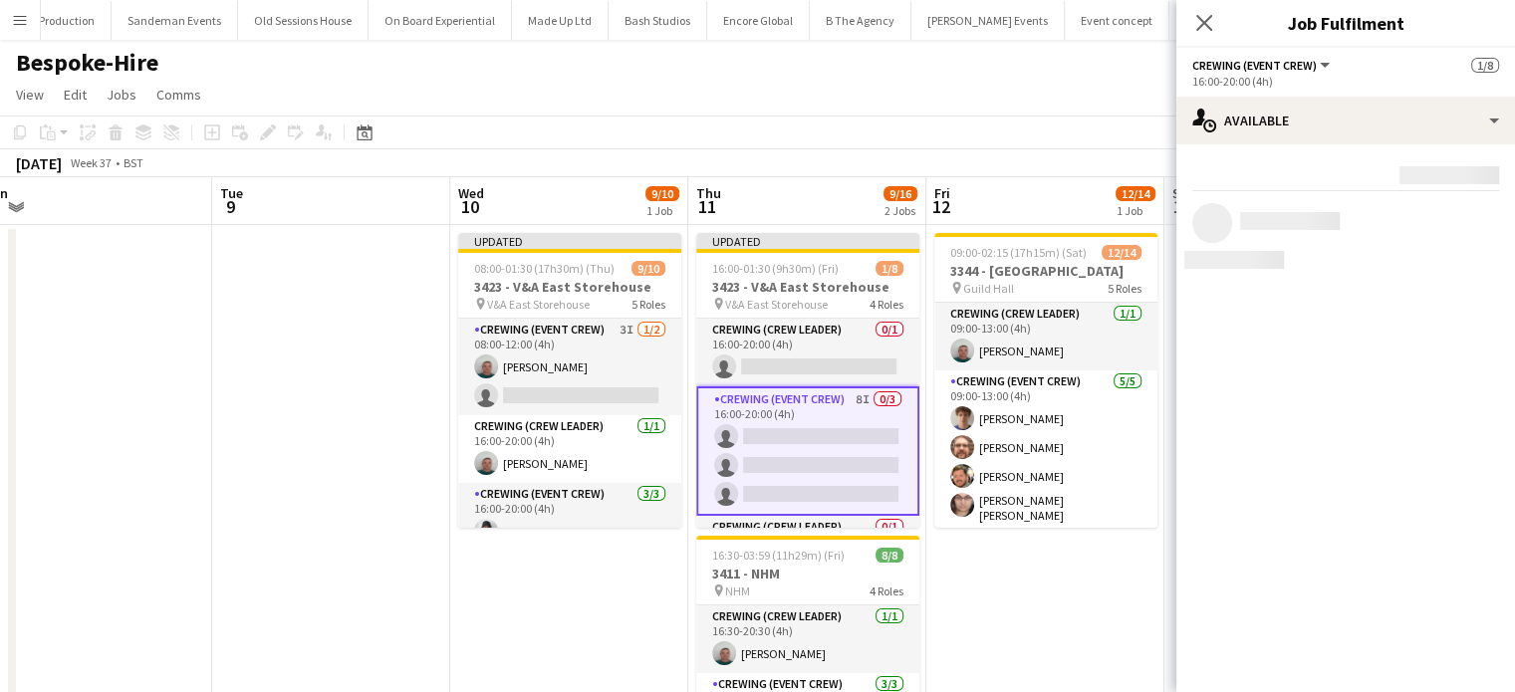
scroll to position [0, 0]
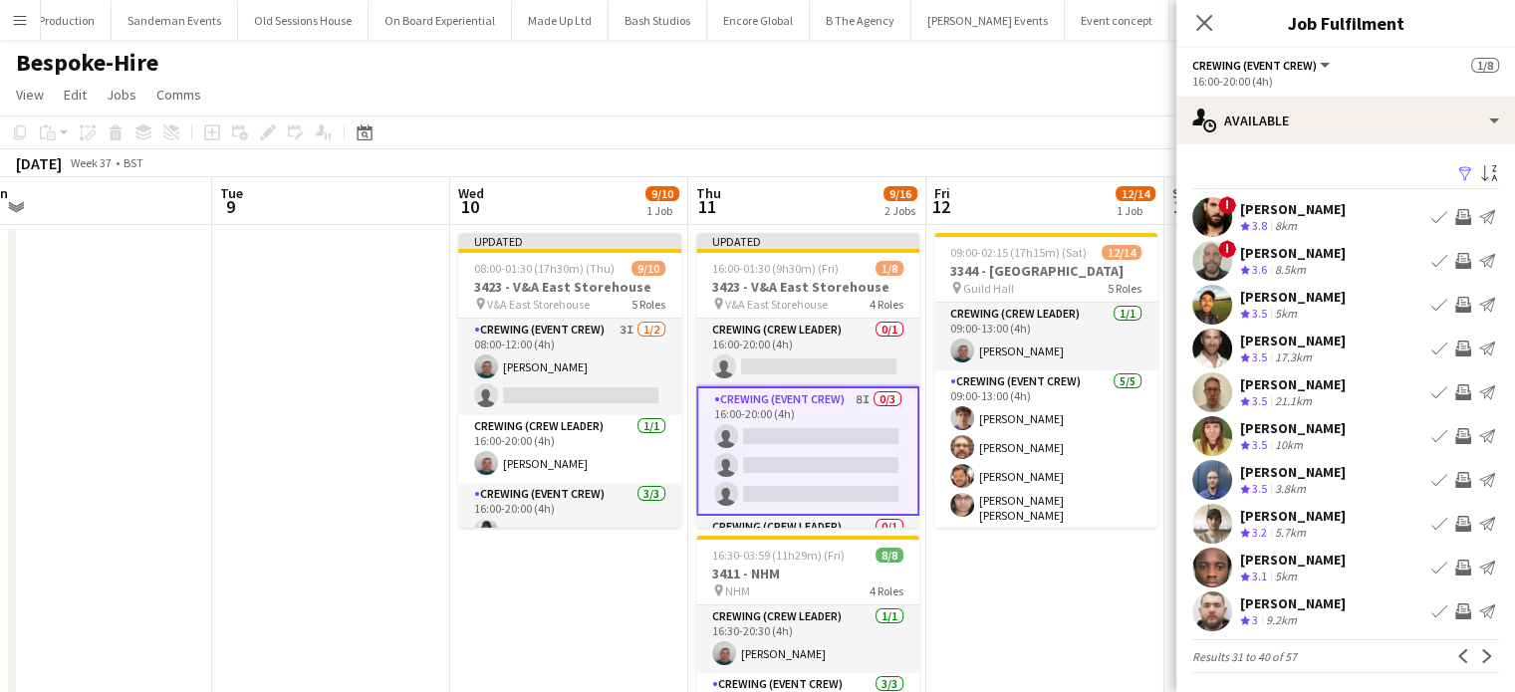
click at [1456, 530] on app-icon "Invite crew" at bounding box center [1464, 524] width 16 height 16
click at [1476, 665] on button "Next" at bounding box center [1488, 657] width 24 height 24
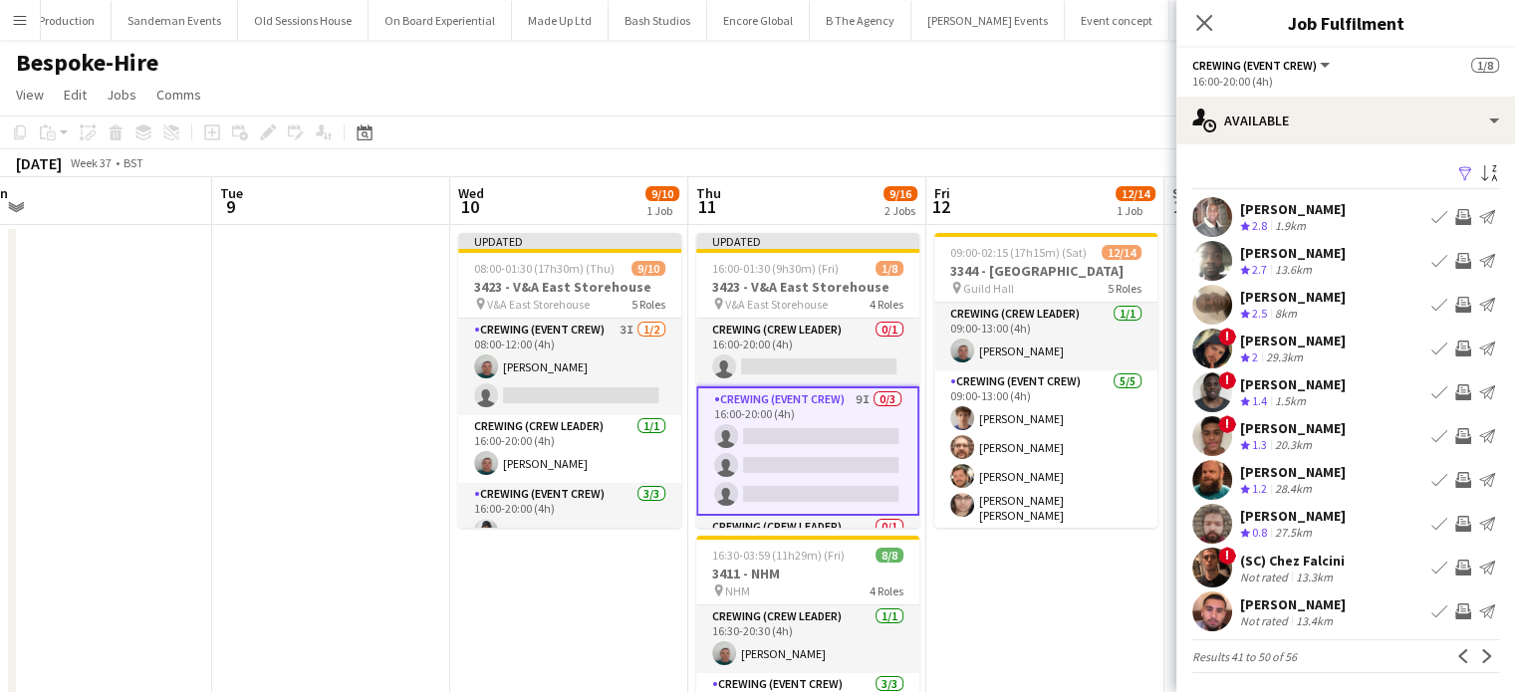
click at [1476, 665] on button "Next" at bounding box center [1488, 657] width 24 height 24
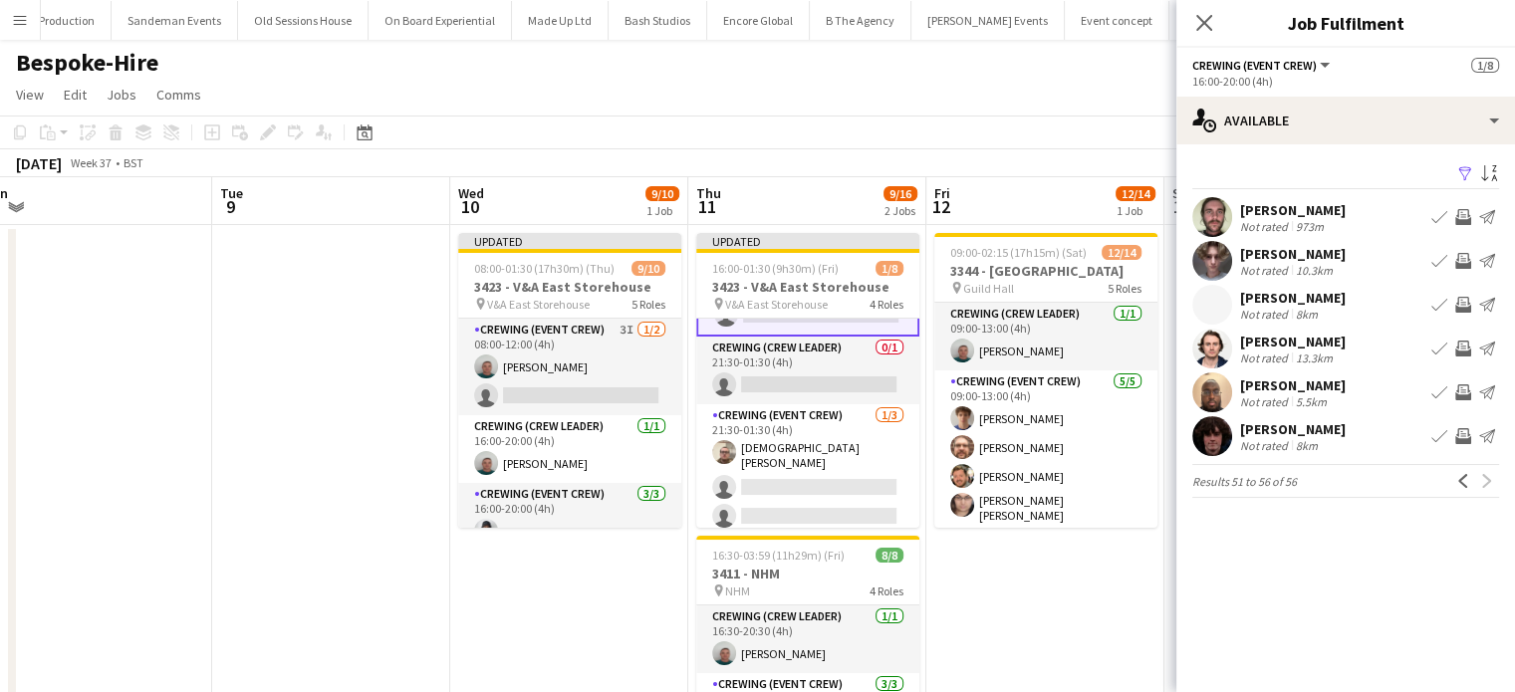
scroll to position [179, 0]
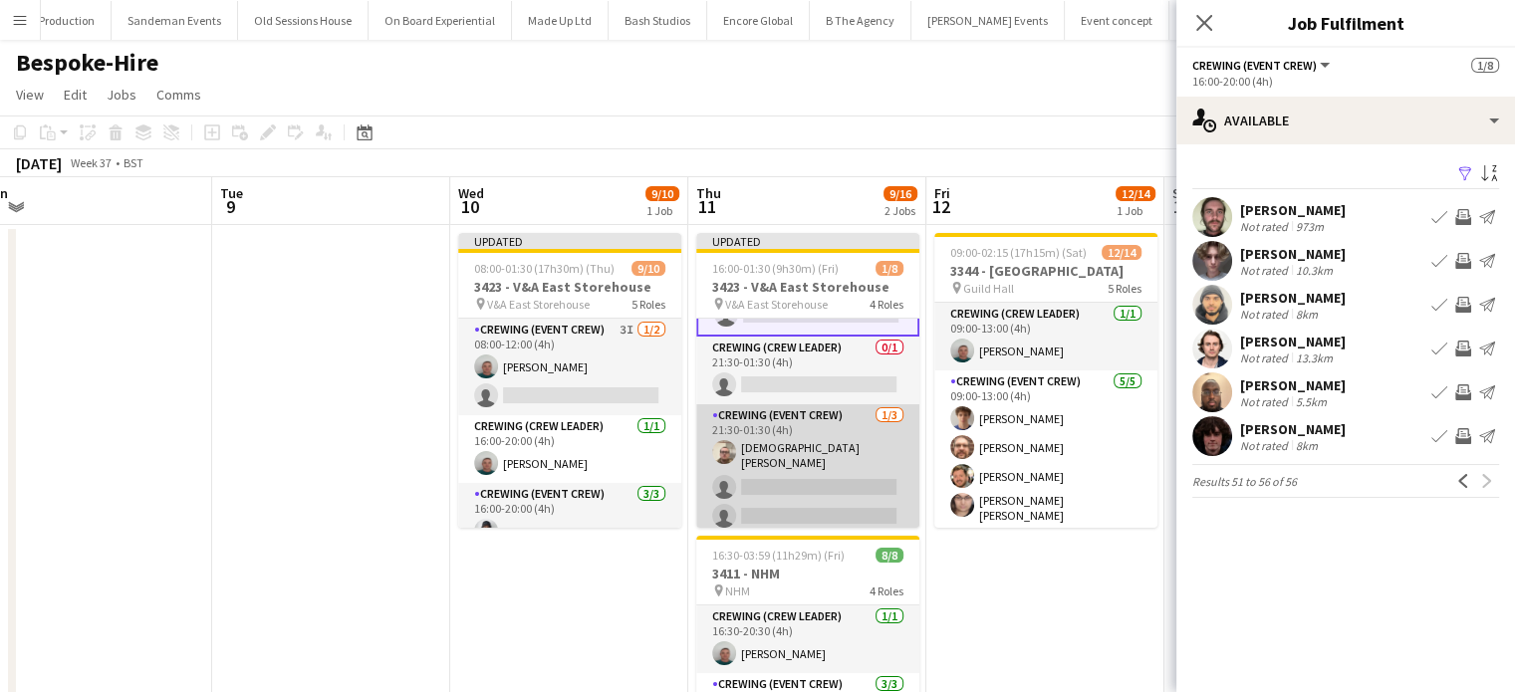
click at [822, 467] on app-card-role "Crewing (Event Crew) 1/3 21:30-01:30 (4h) Christian Skinner single-neutral-acti…" at bounding box center [807, 471] width 223 height 132
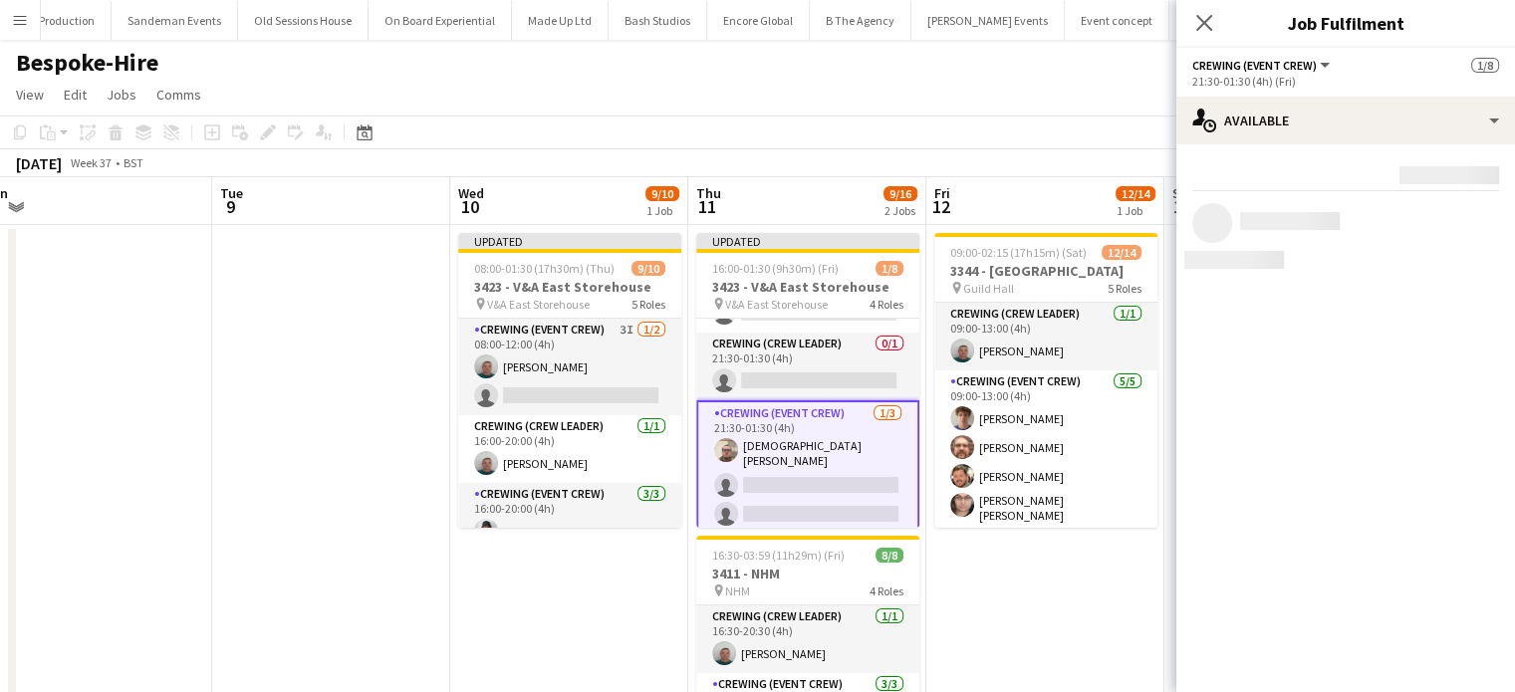
scroll to position [178, 0]
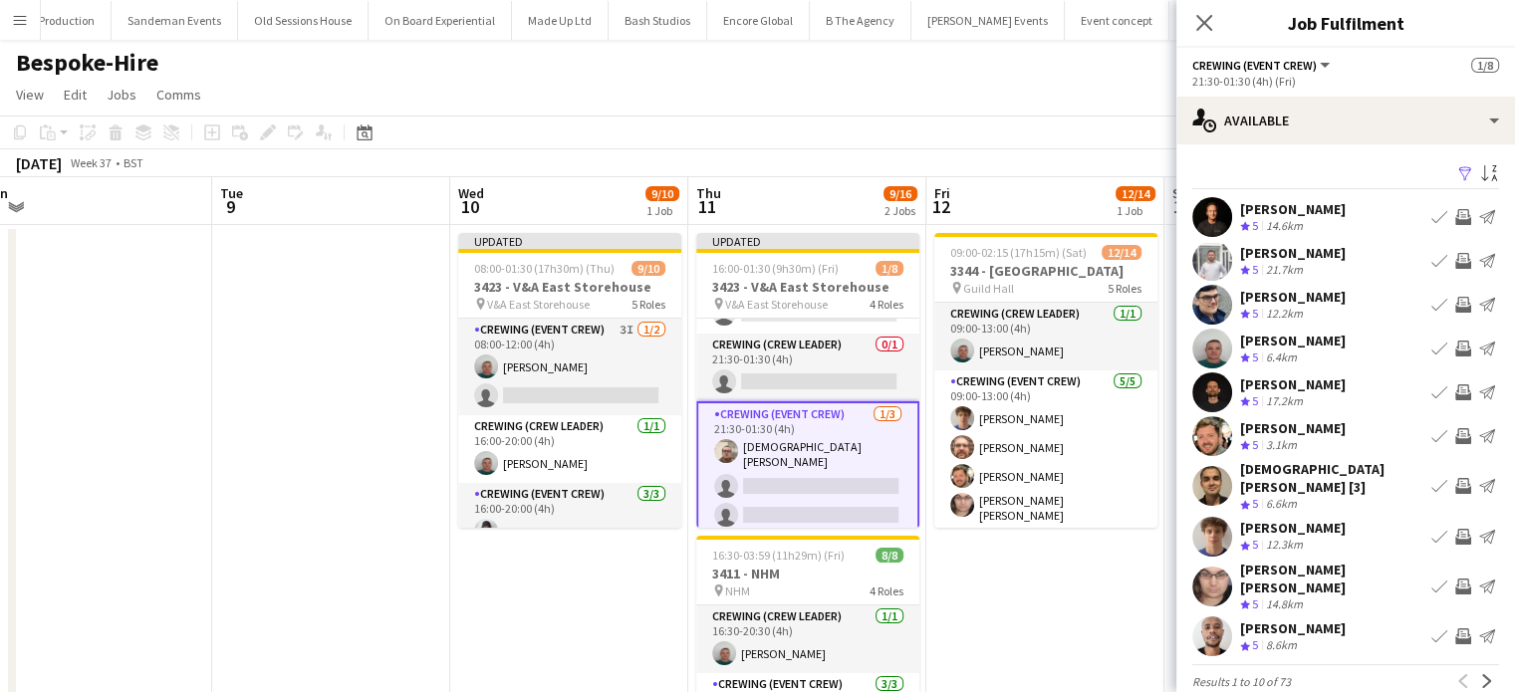
click at [1456, 265] on app-icon "Invite crew" at bounding box center [1464, 261] width 16 height 16
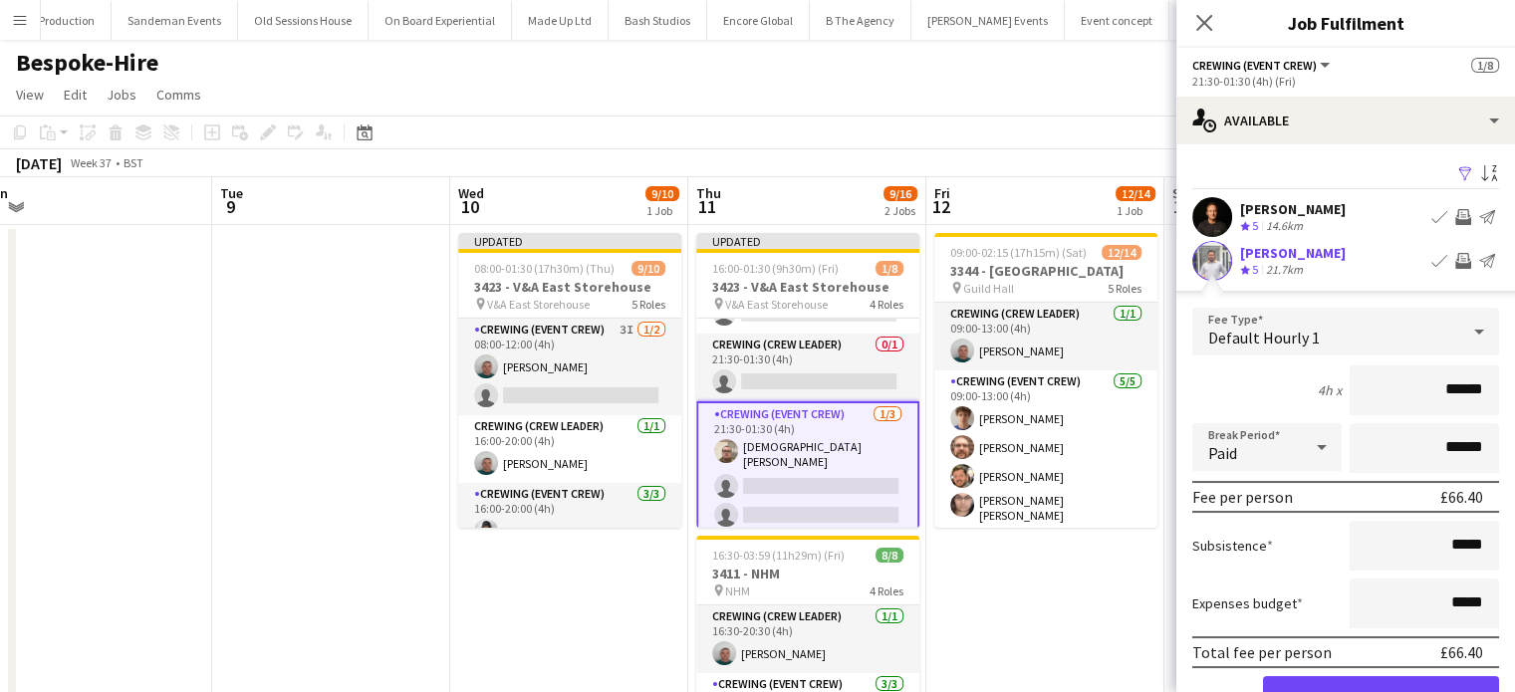
click button "Confirm" at bounding box center [1381, 697] width 236 height 40
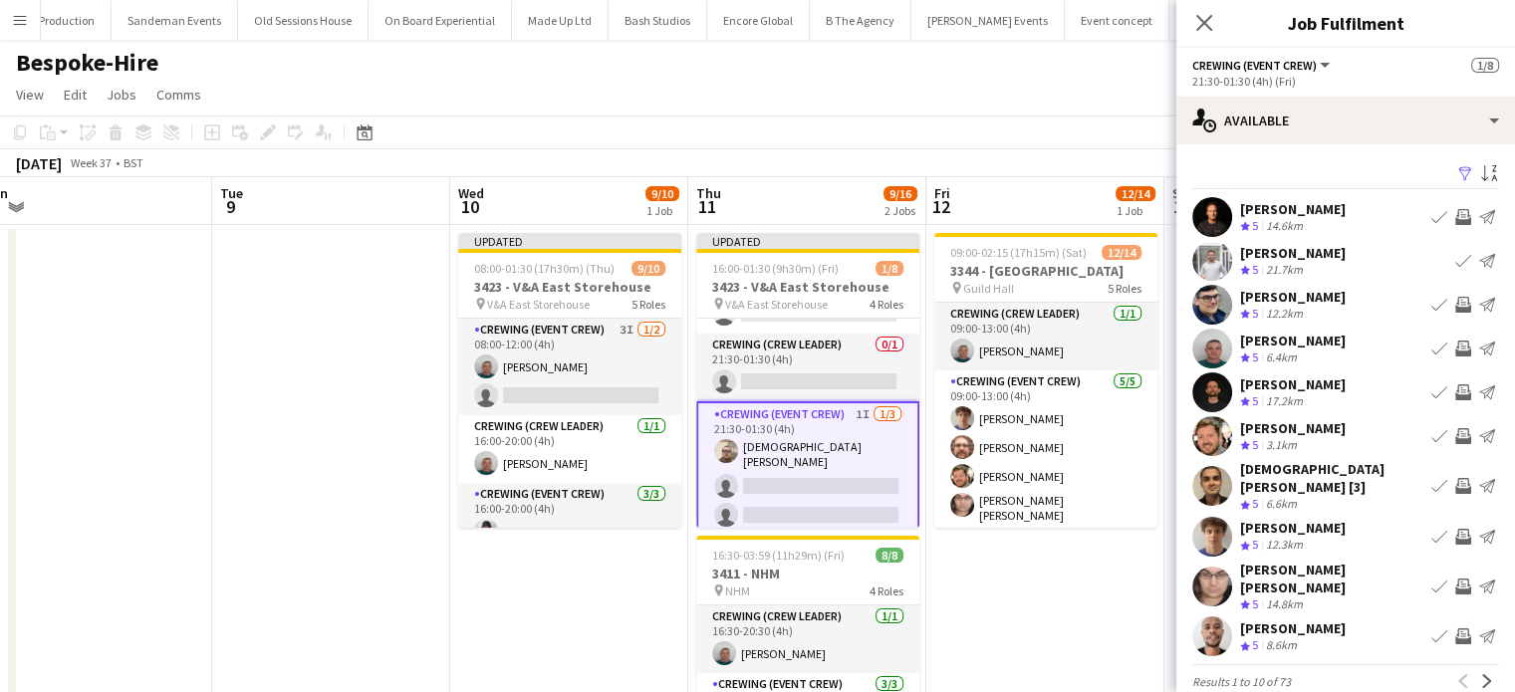
click at [1456, 441] on app-icon "Invite crew" at bounding box center [1464, 436] width 16 height 16
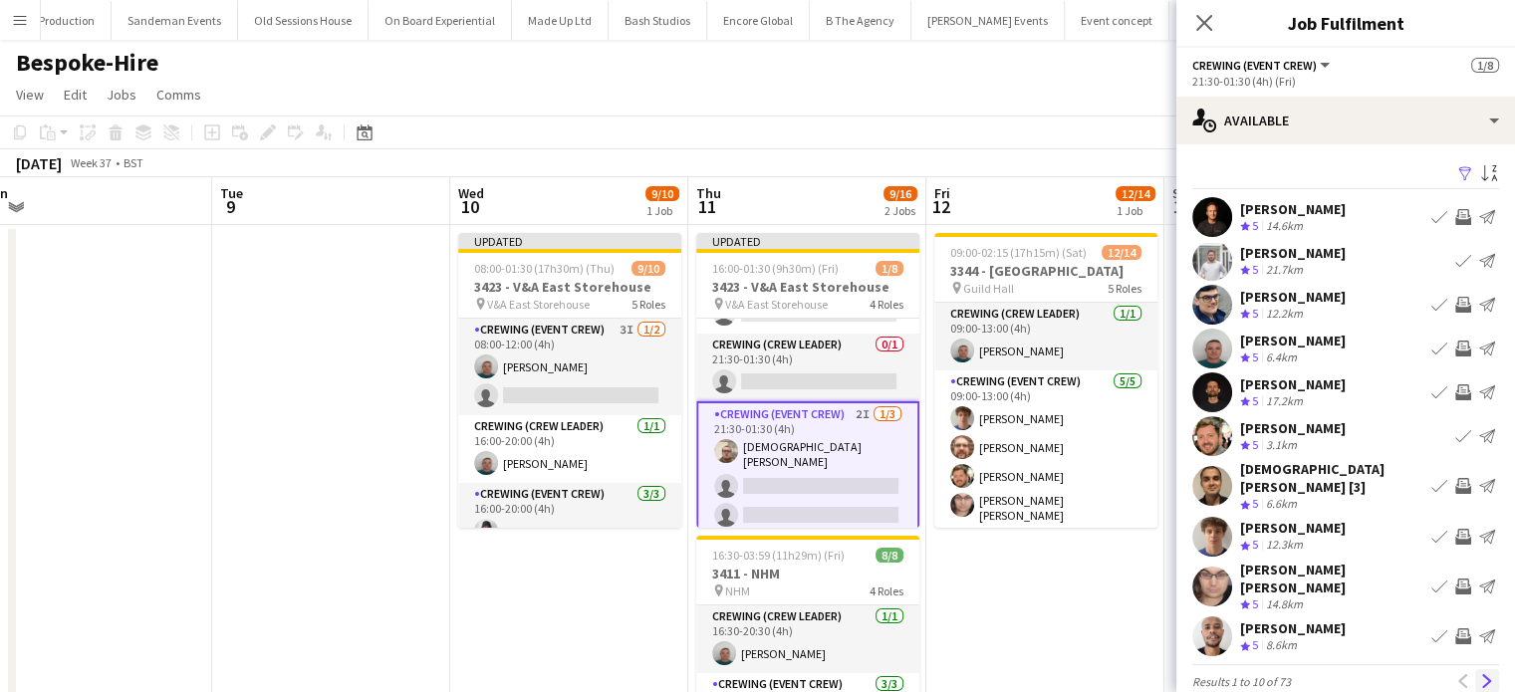
click at [1481, 675] on app-icon "Next" at bounding box center [1488, 682] width 14 height 14
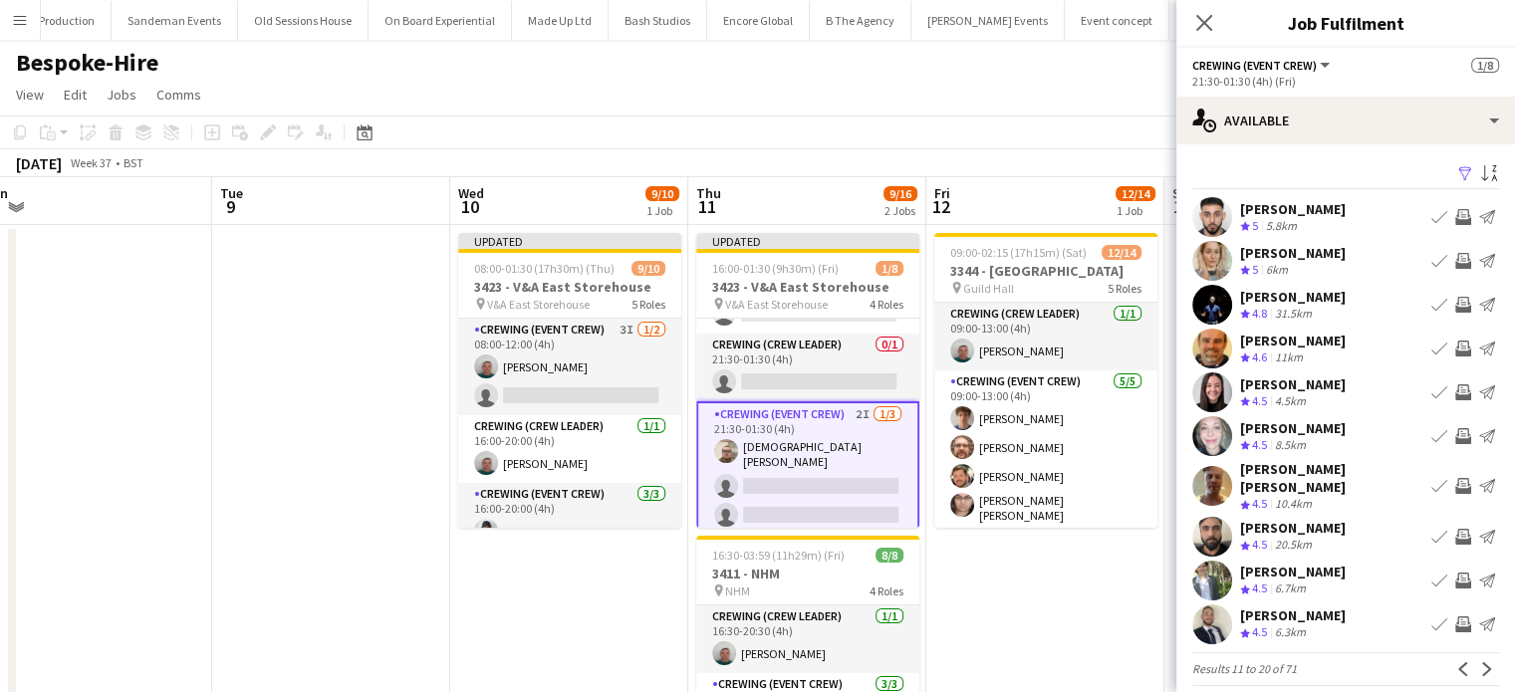
click at [1456, 478] on app-icon "Invite crew" at bounding box center [1464, 486] width 16 height 16
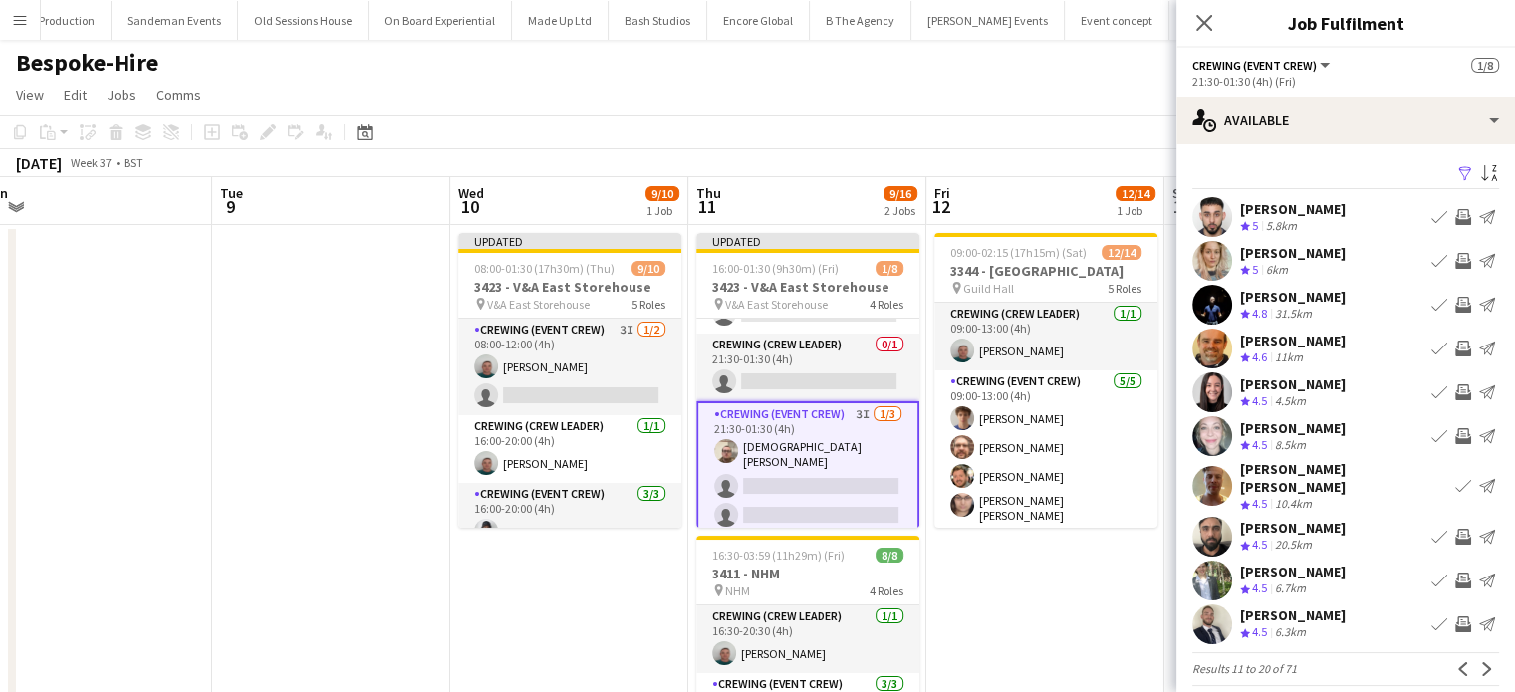
click at [1456, 573] on app-icon "Invite crew" at bounding box center [1464, 581] width 16 height 16
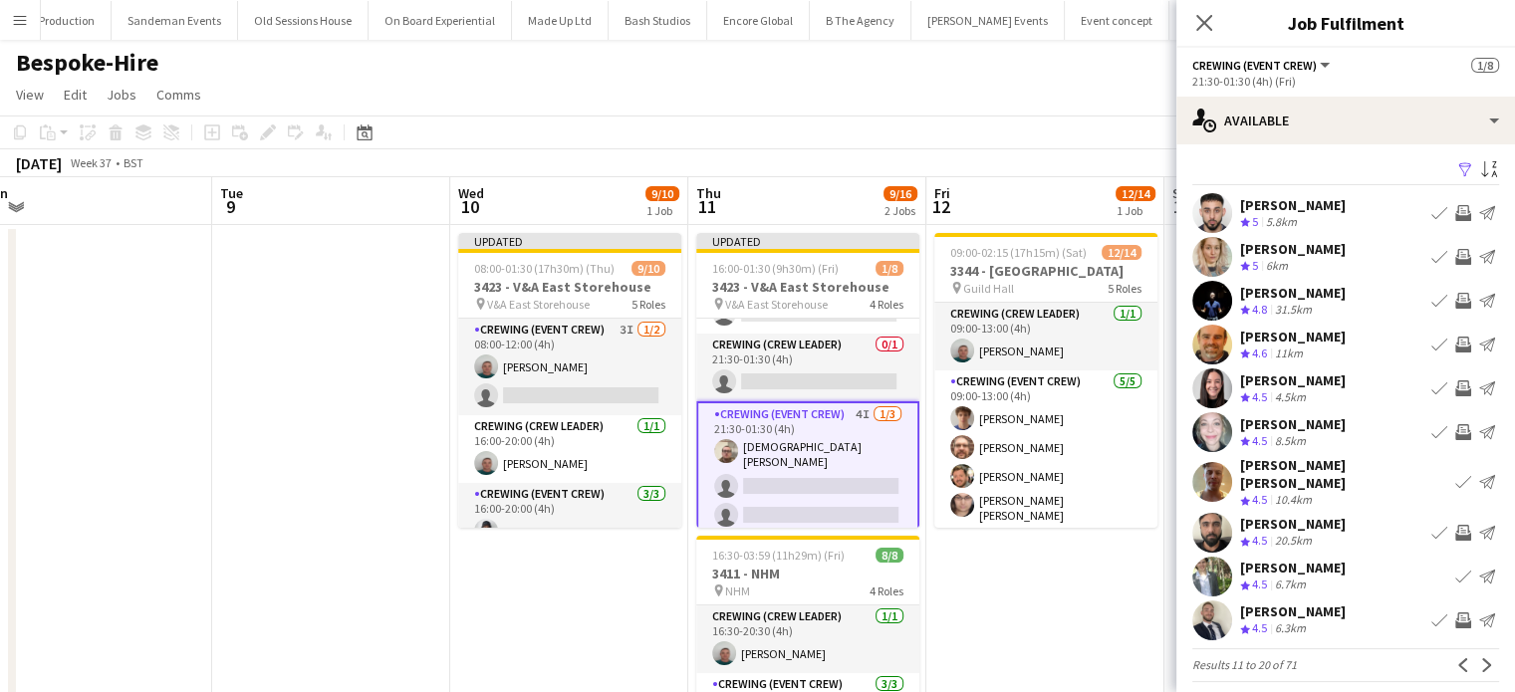
click at [1456, 613] on app-icon "Invite crew" at bounding box center [1464, 621] width 16 height 16
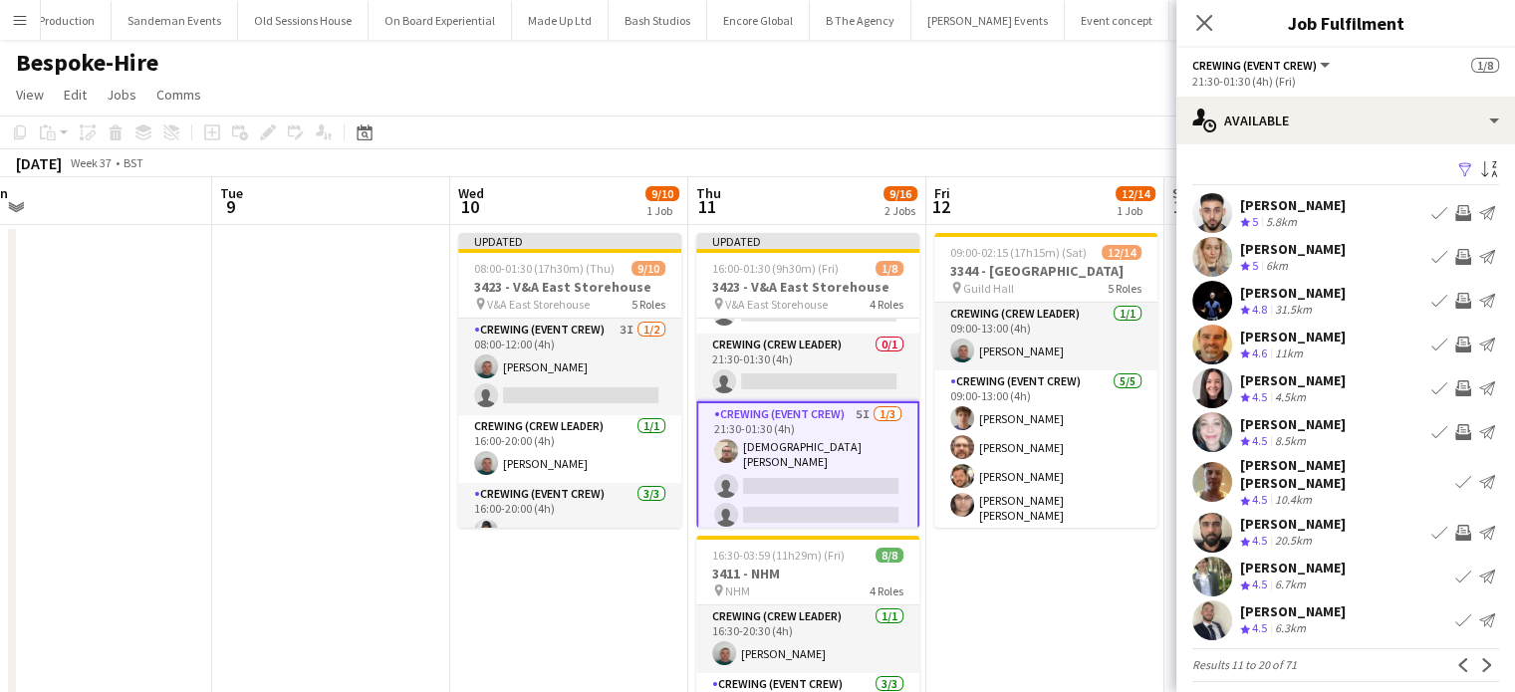
click at [1270, 251] on div "Bryony Neylan-Francis" at bounding box center [1293, 249] width 106 height 18
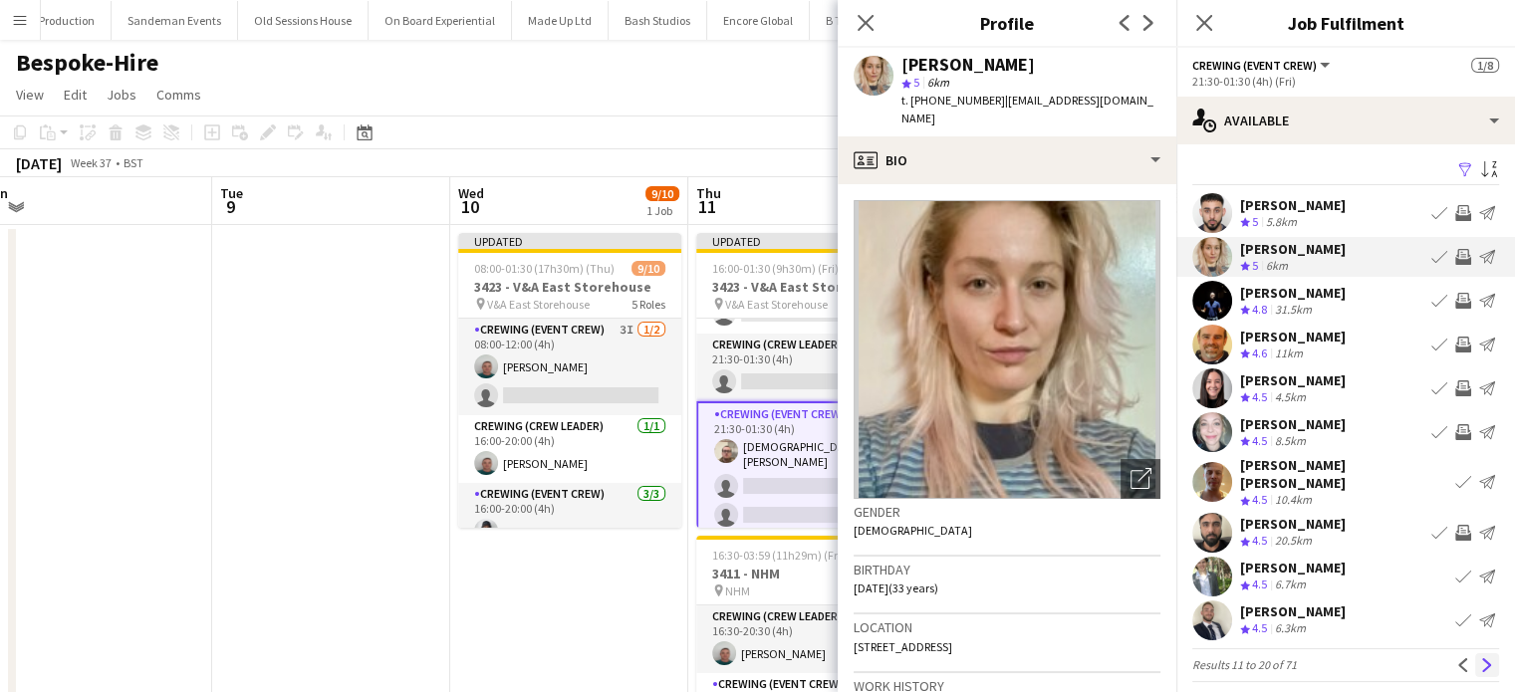
click at [1481, 659] on app-icon "Next" at bounding box center [1488, 666] width 14 height 14
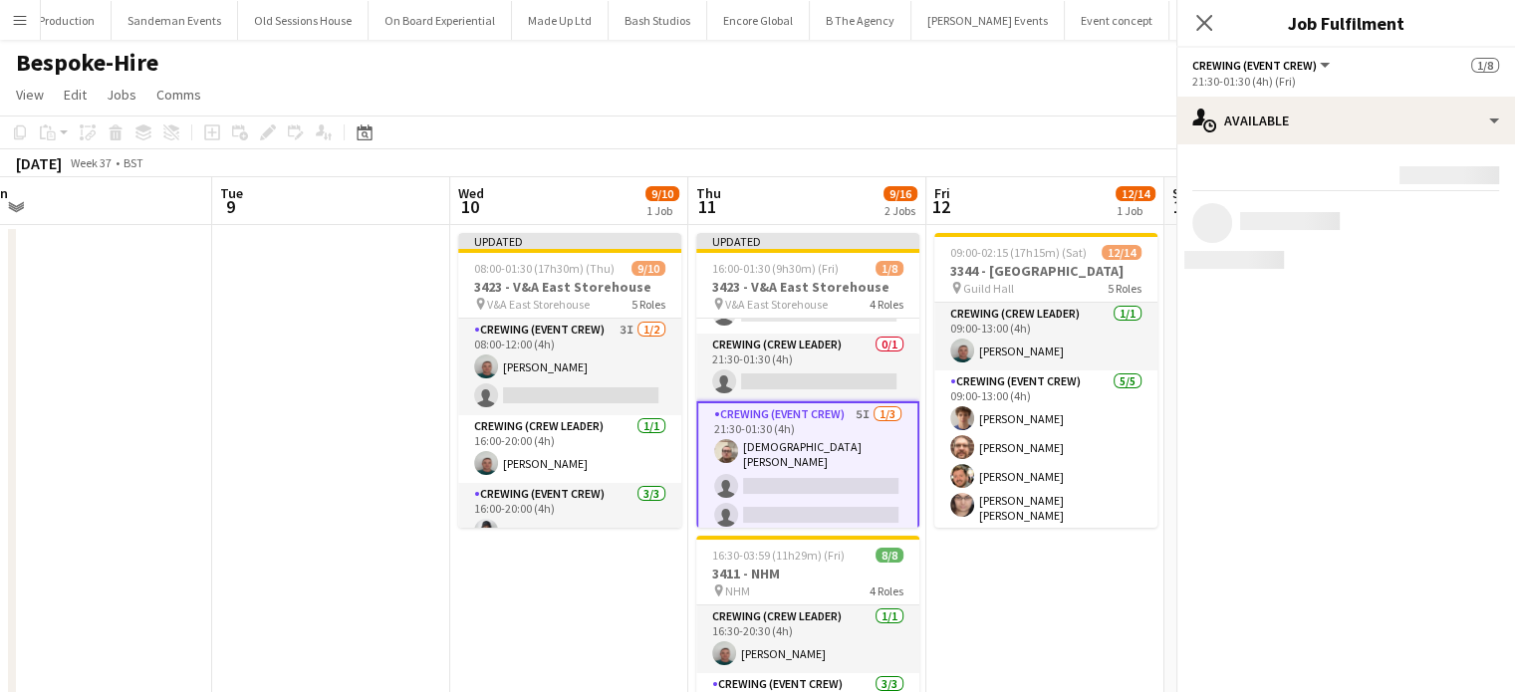
scroll to position [0, 0]
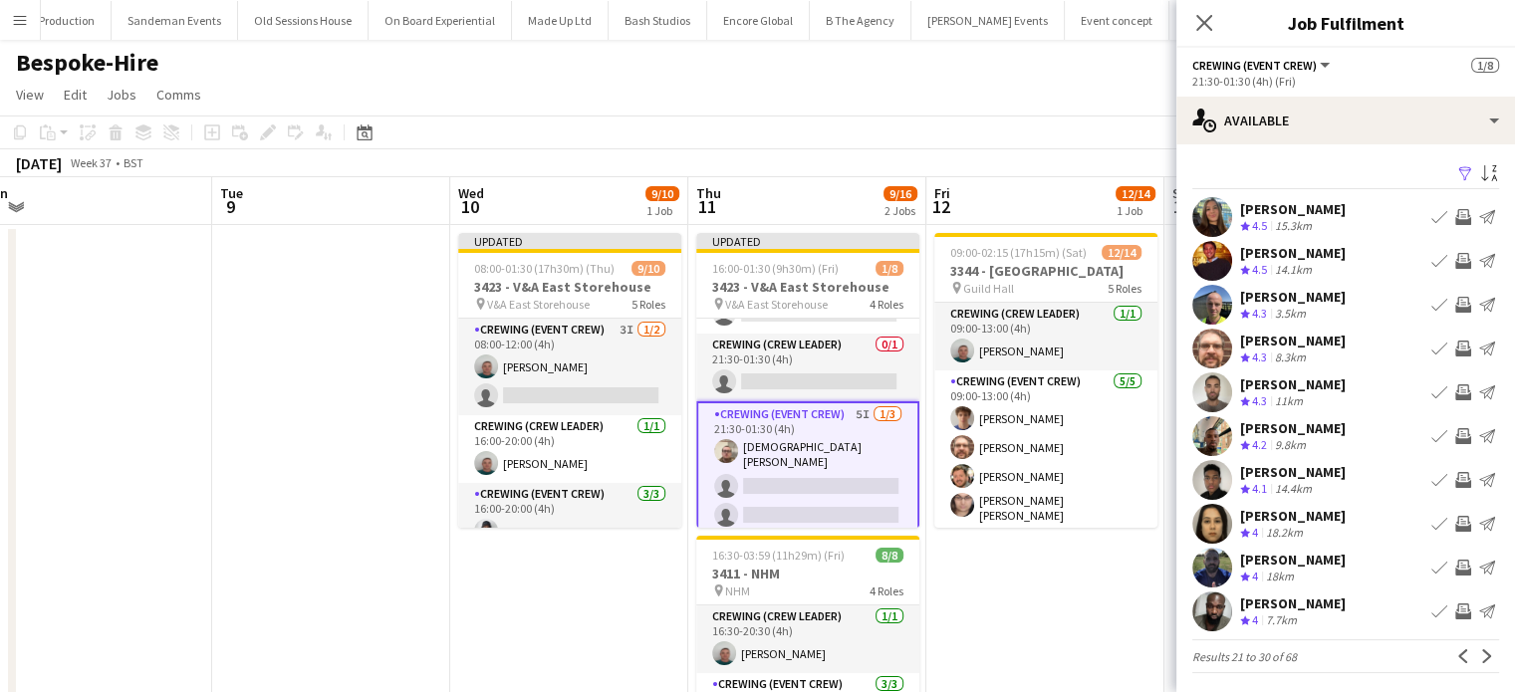
click at [1318, 219] on div "Crew rating 4.5 15.3km" at bounding box center [1293, 226] width 106 height 17
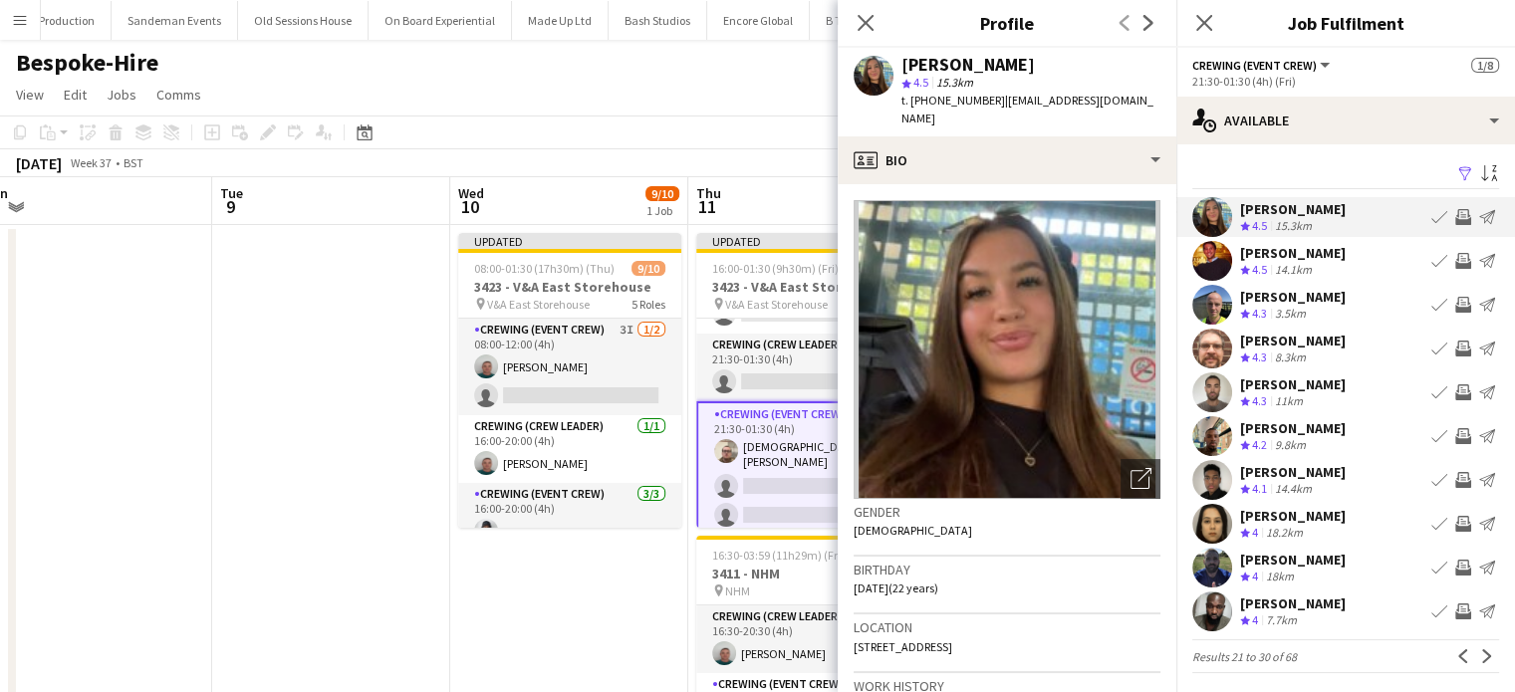
click at [1459, 266] on button "Invite crew" at bounding box center [1464, 261] width 24 height 24
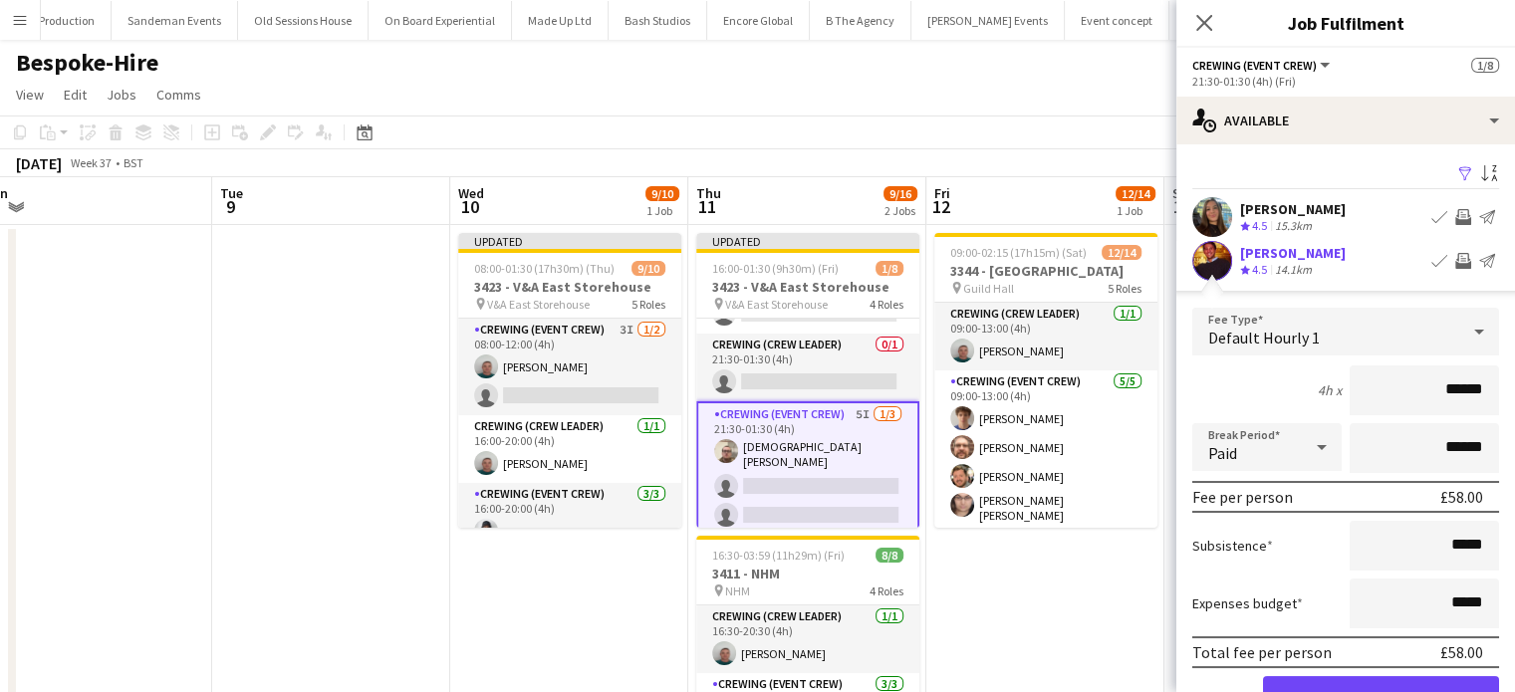
click button "Confirm" at bounding box center [1381, 697] width 236 height 40
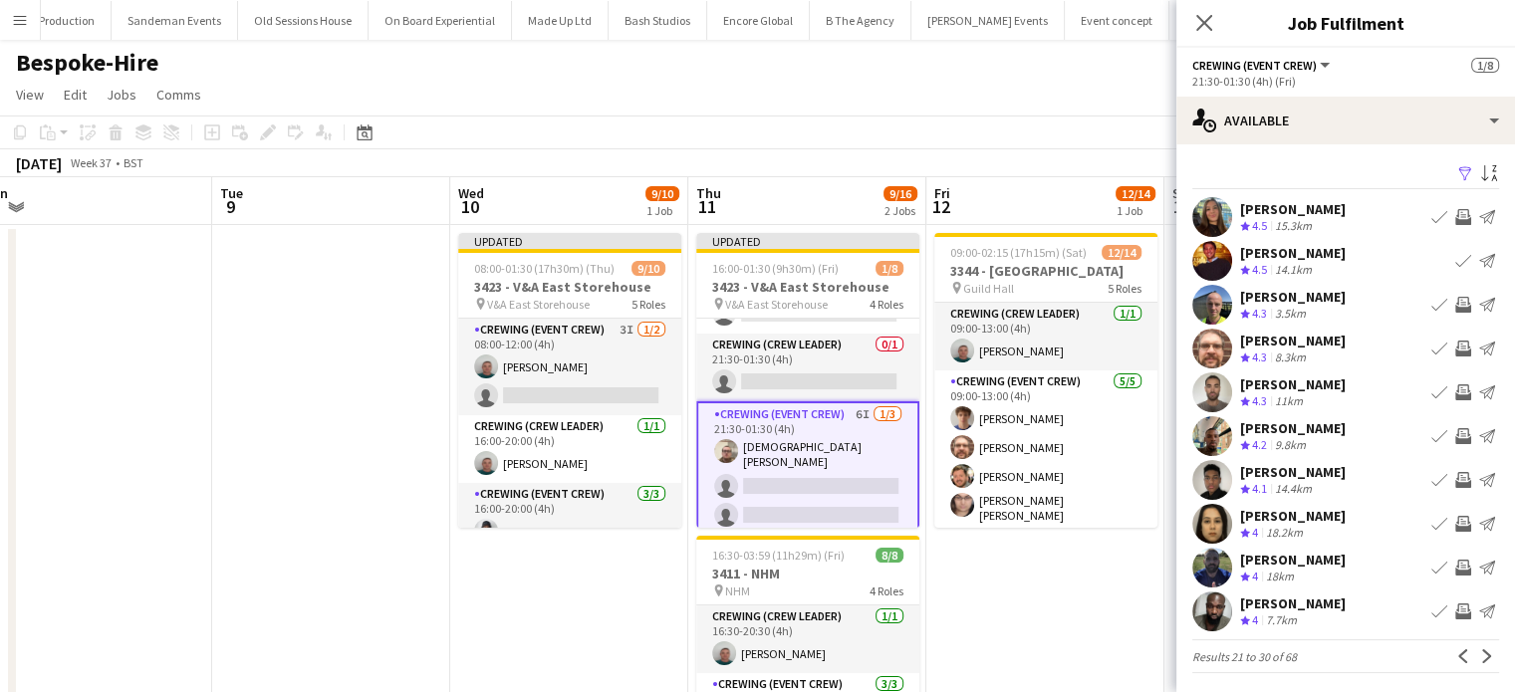
click at [1454, 339] on button "Invite crew" at bounding box center [1464, 349] width 24 height 24
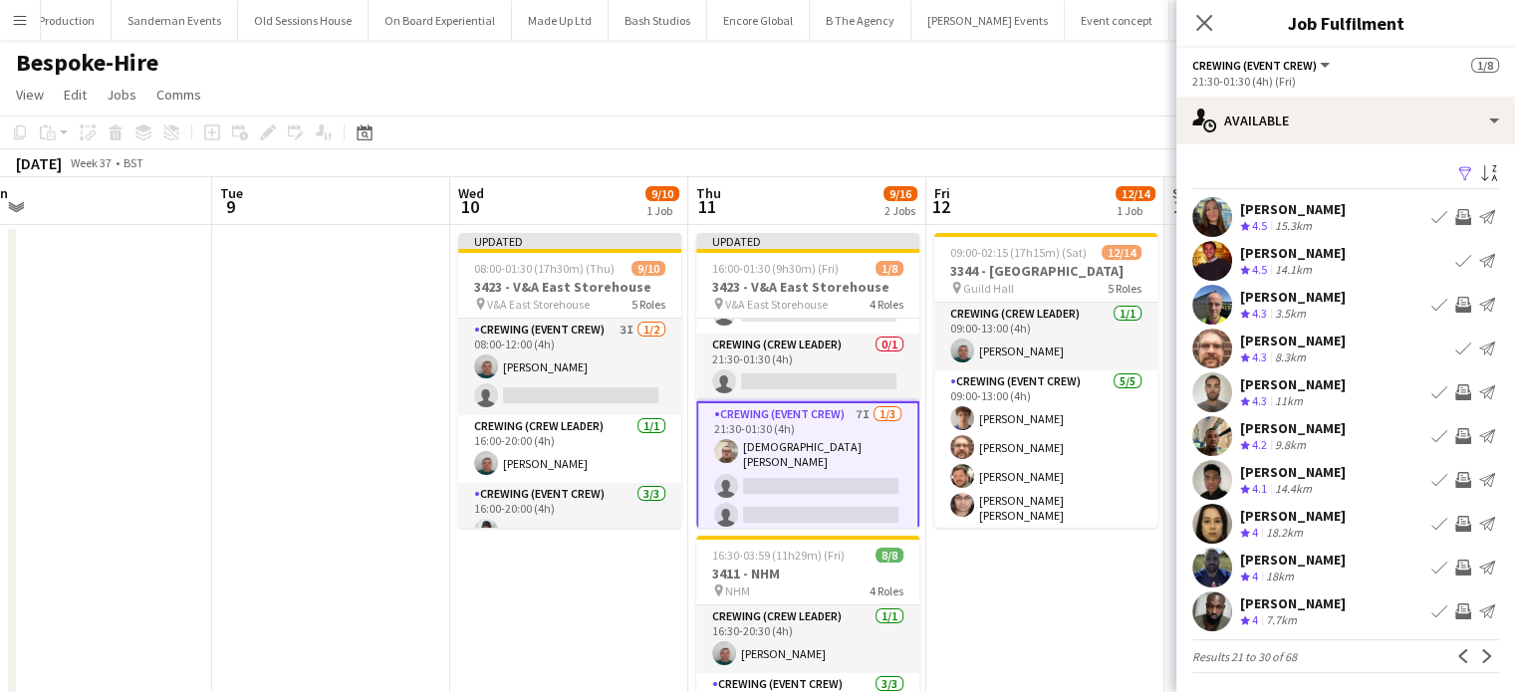
click at [1456, 433] on app-icon "Invite crew" at bounding box center [1464, 436] width 16 height 16
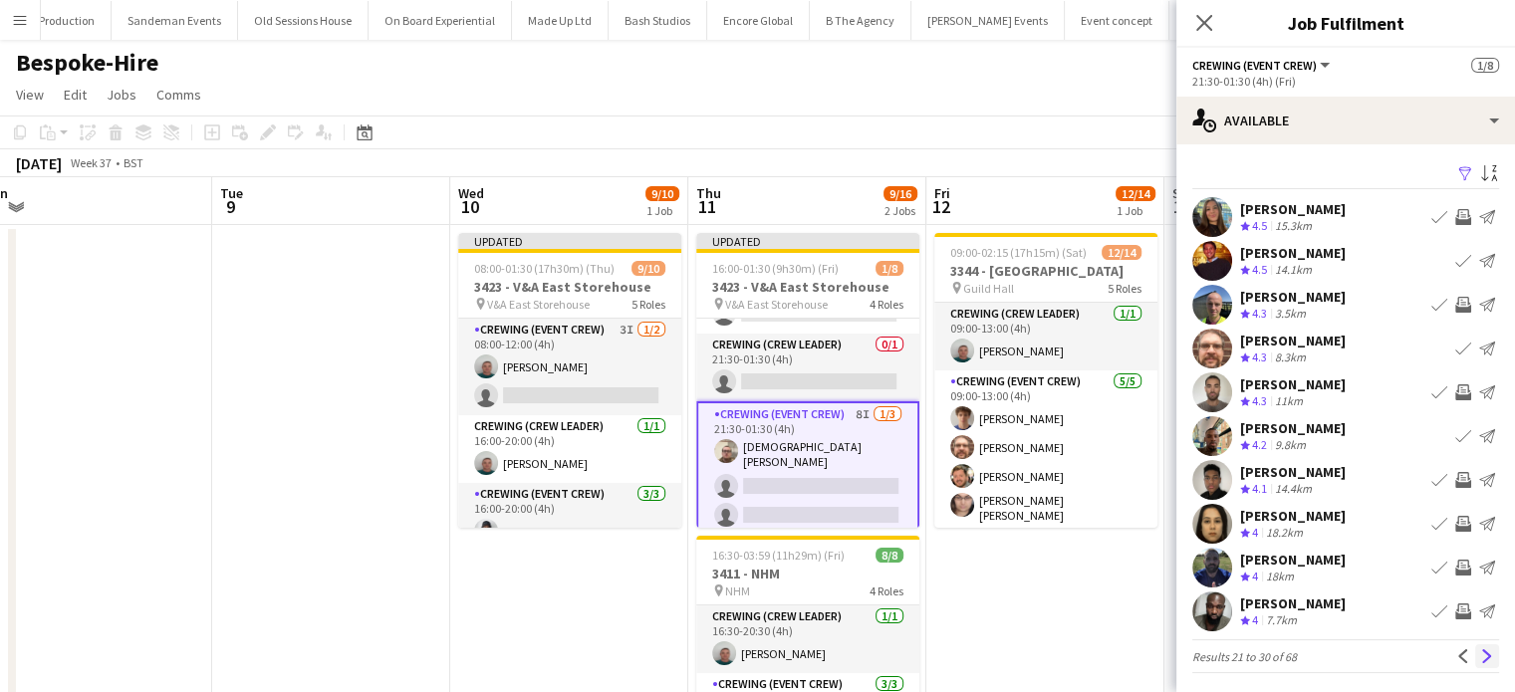
click at [1476, 665] on button "Next" at bounding box center [1488, 657] width 24 height 24
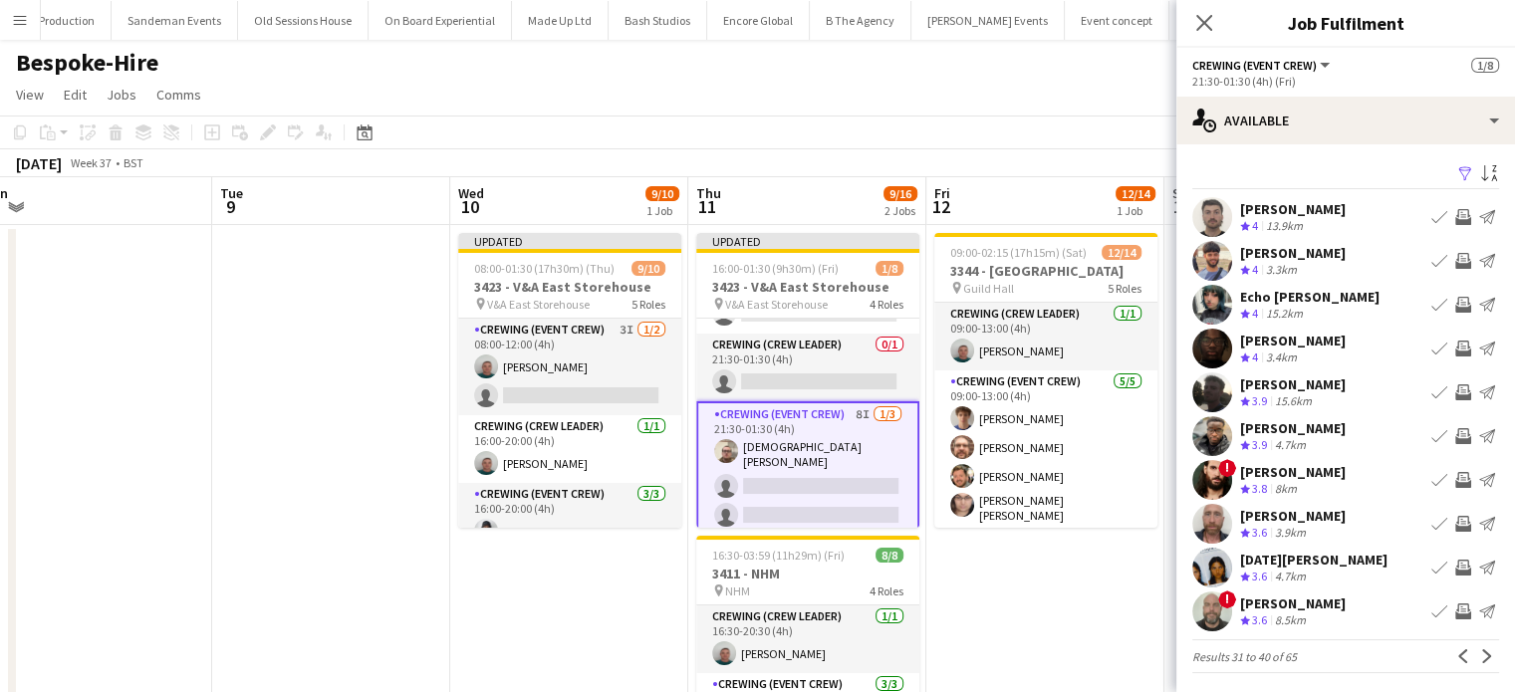
click at [1456, 386] on app-icon "Invite crew" at bounding box center [1464, 393] width 16 height 16
click at [1456, 441] on app-icon "Invite crew" at bounding box center [1464, 436] width 16 height 16
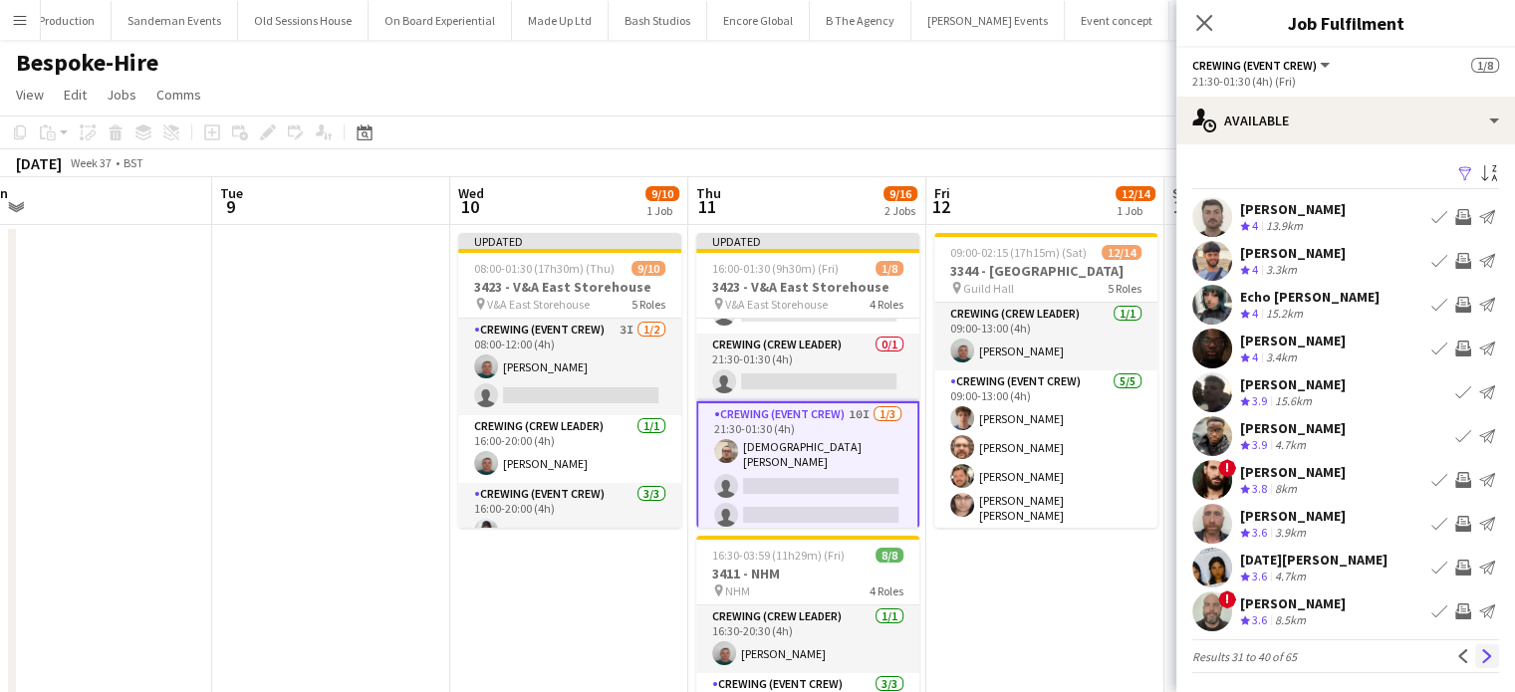
click at [1481, 654] on app-icon "Next" at bounding box center [1488, 657] width 14 height 14
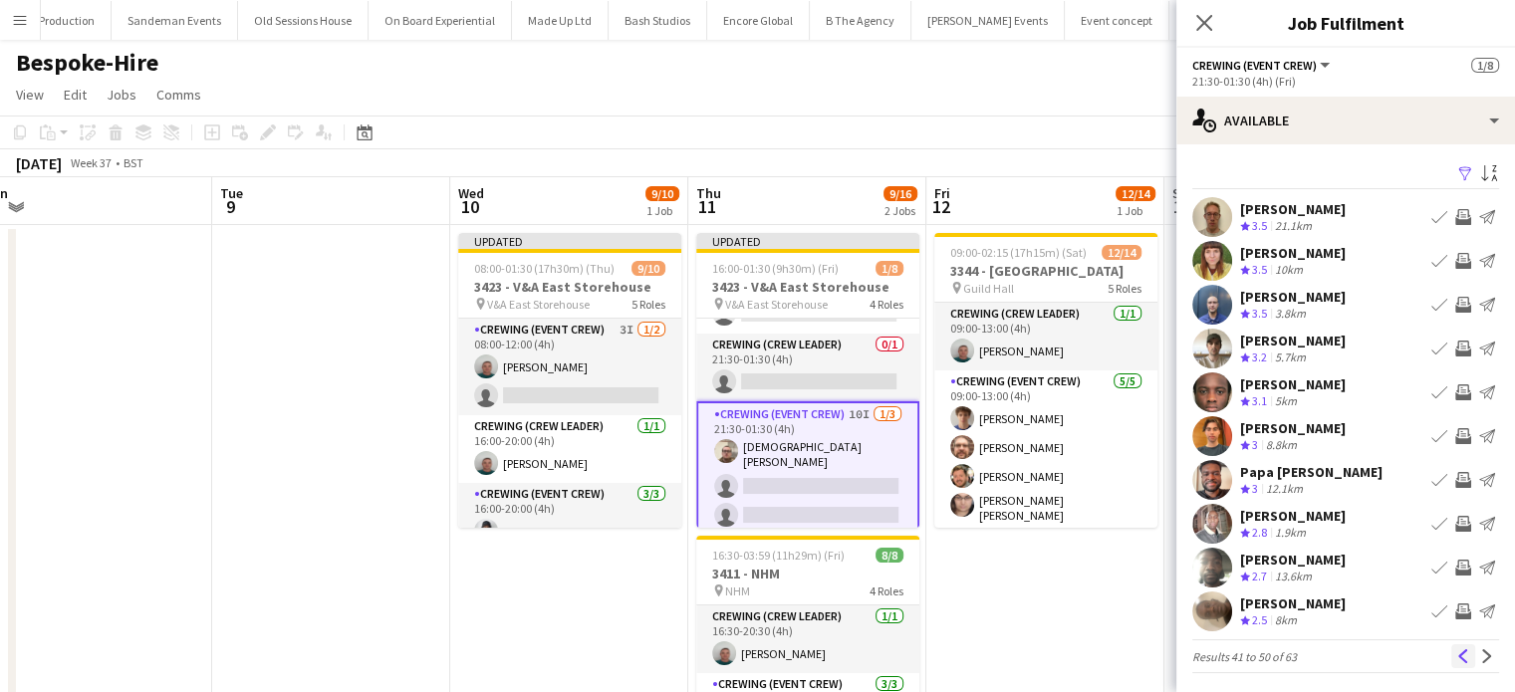
click at [1457, 650] on app-icon "Previous" at bounding box center [1464, 657] width 14 height 14
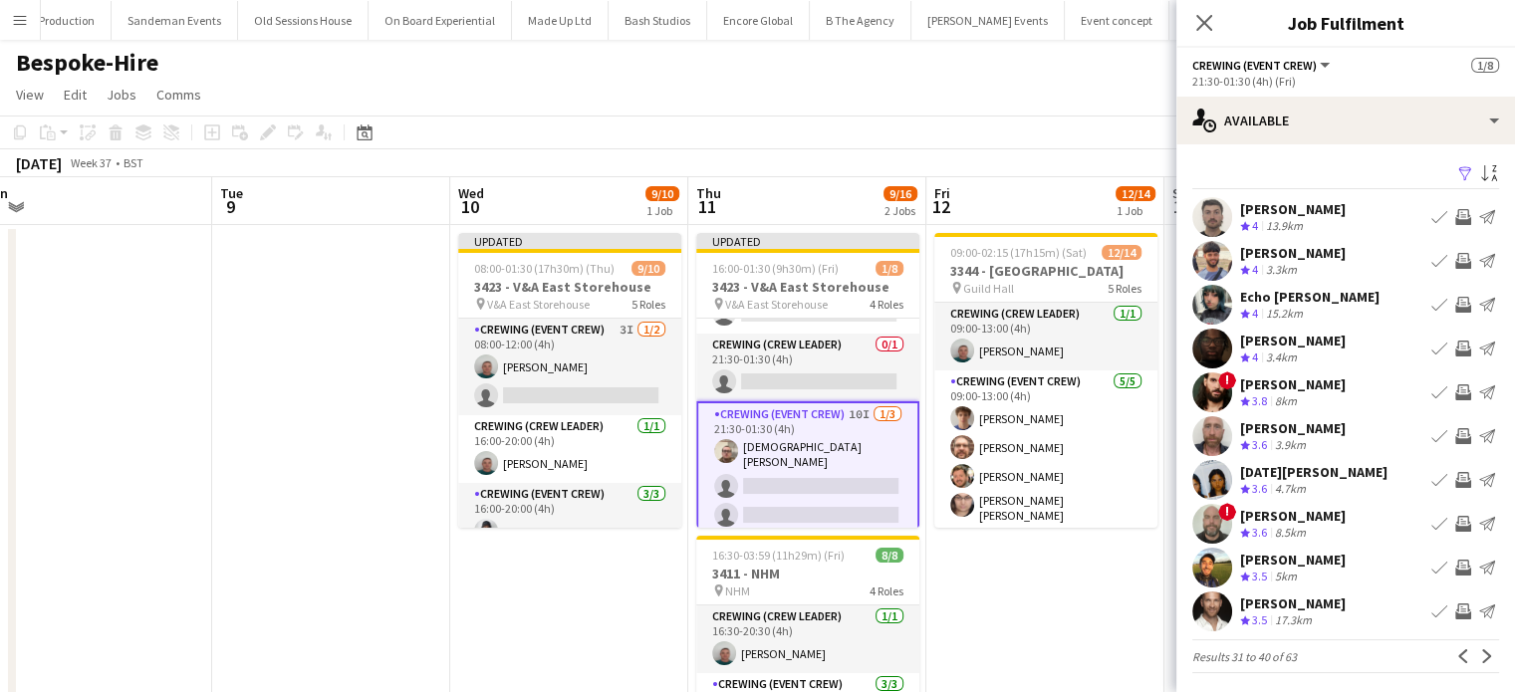
click at [1456, 441] on app-icon "Invite crew" at bounding box center [1464, 436] width 16 height 16
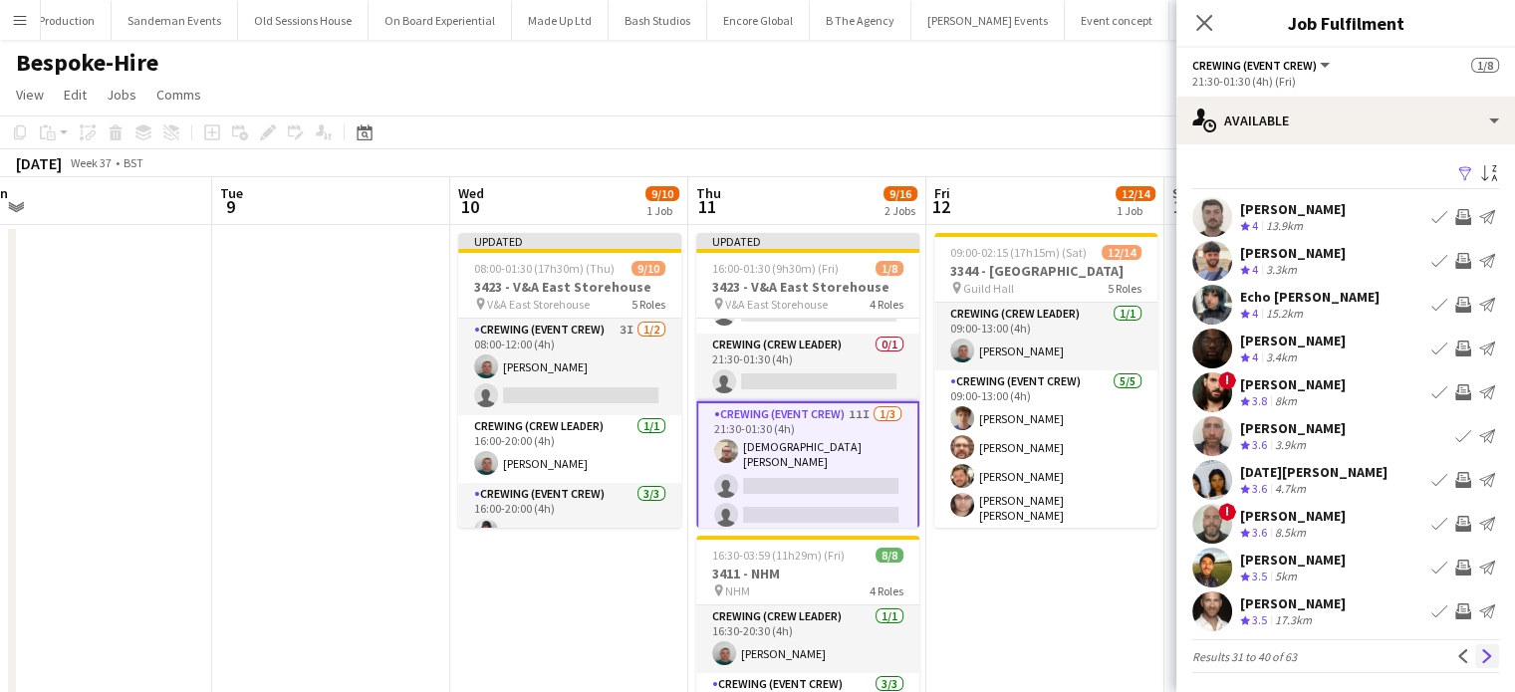
click at [1481, 661] on app-icon "Next" at bounding box center [1488, 657] width 14 height 14
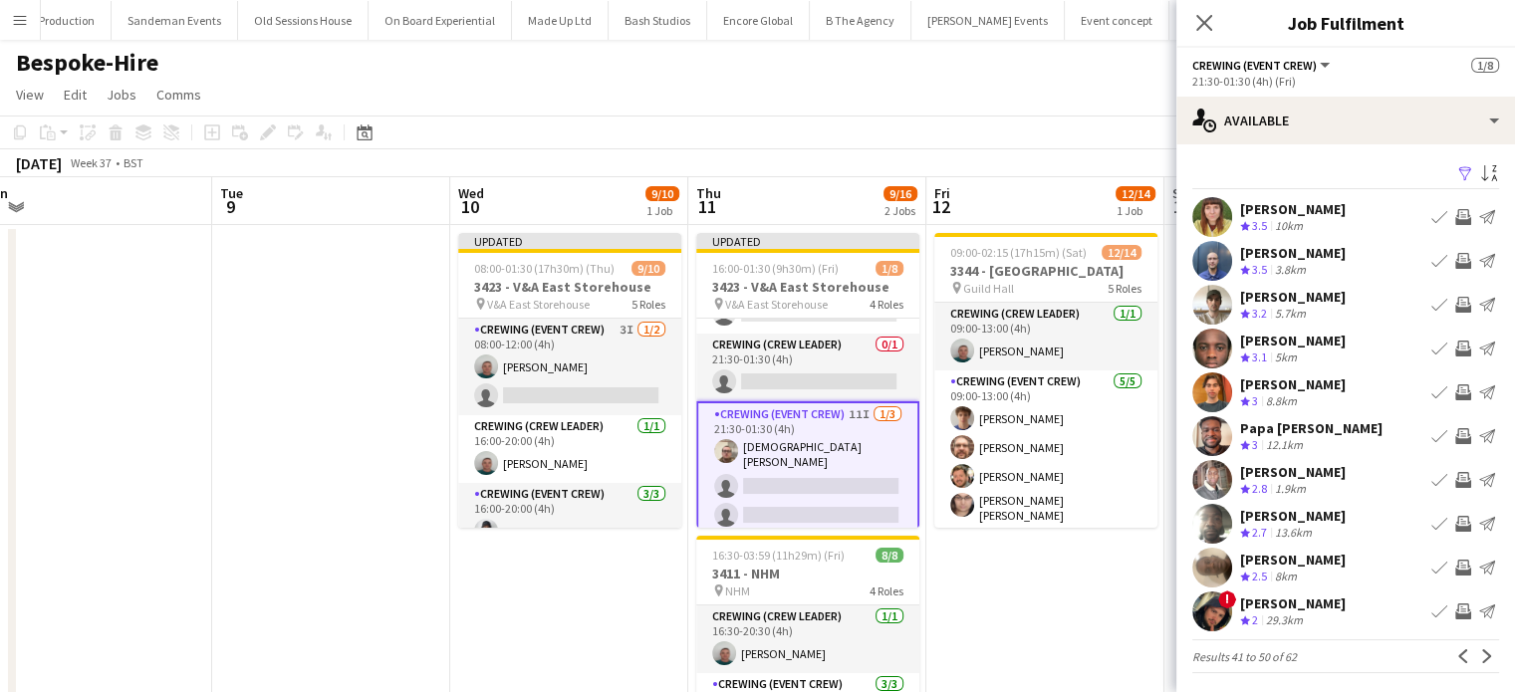
click at [1456, 311] on app-icon "Invite crew" at bounding box center [1464, 305] width 16 height 16
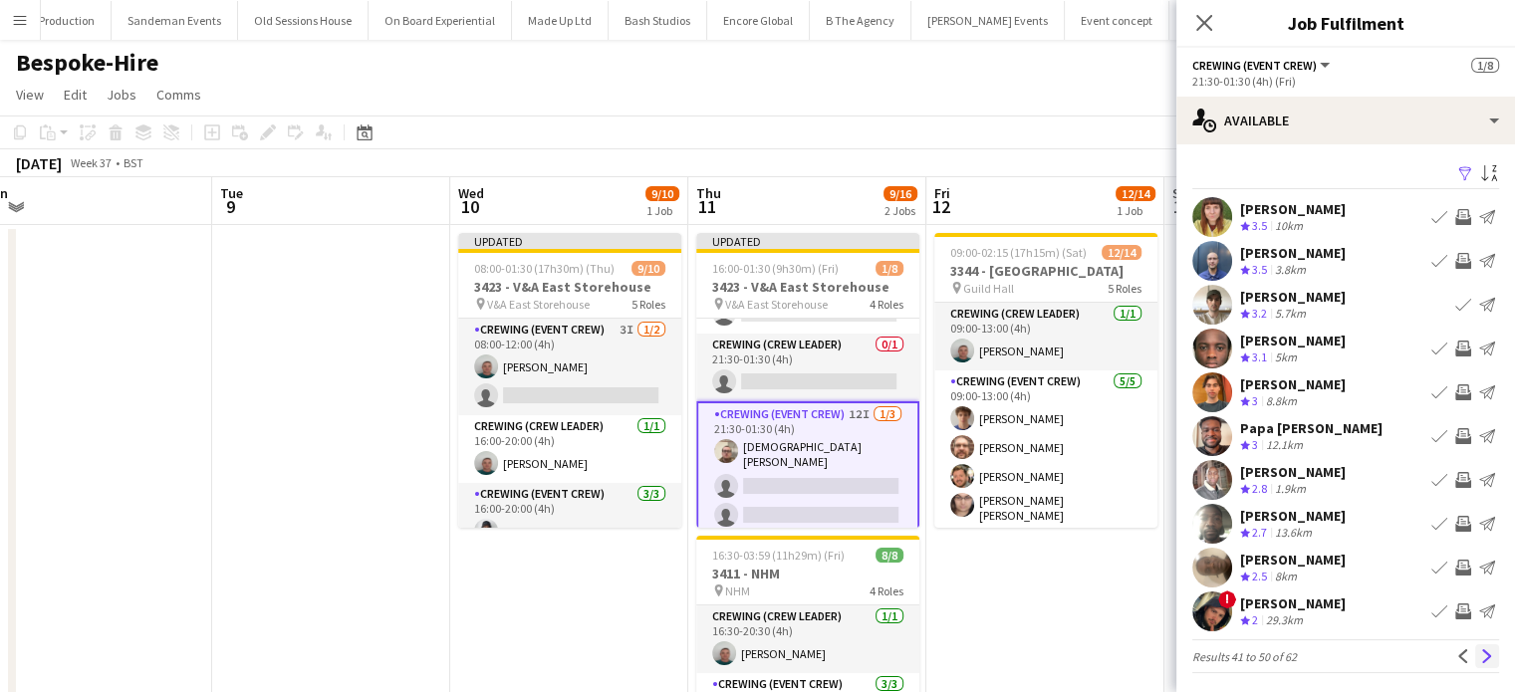
click at [1481, 651] on app-icon "Next" at bounding box center [1488, 657] width 14 height 14
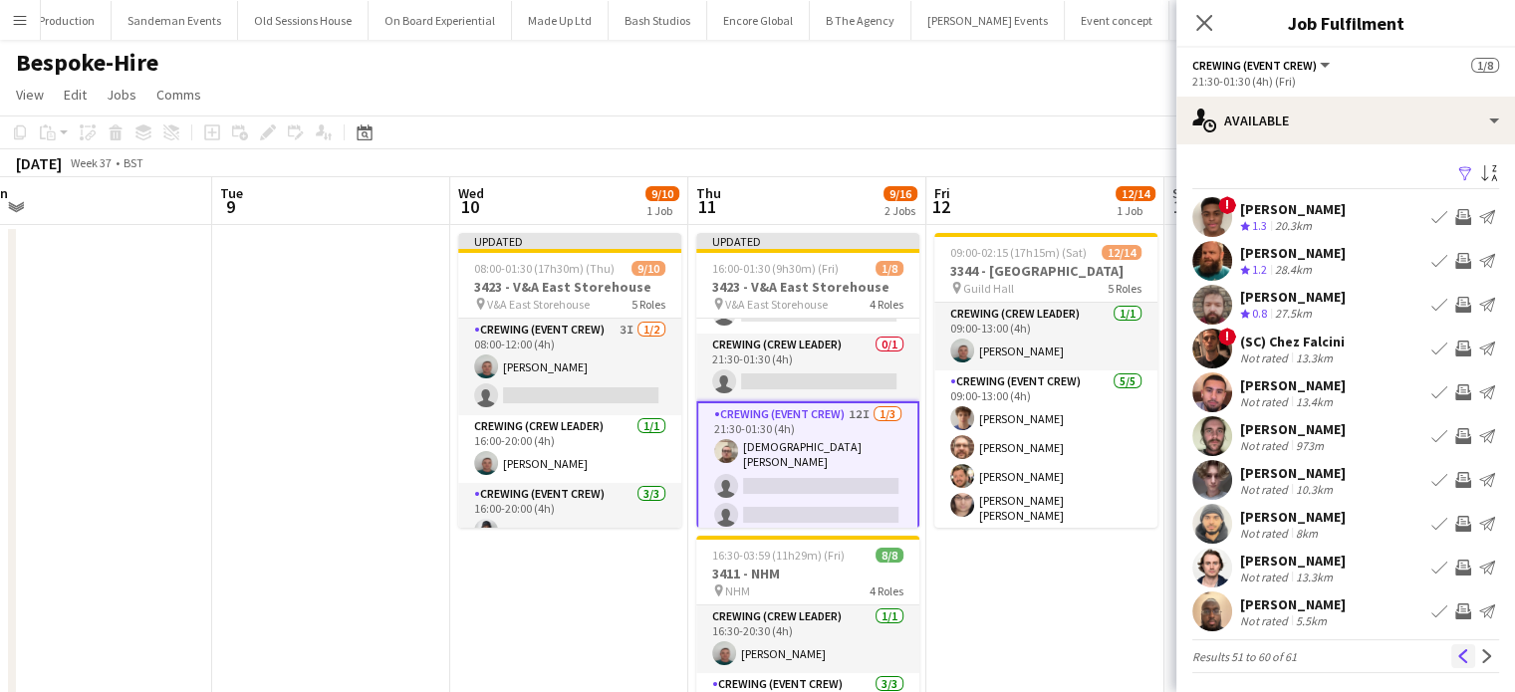
click at [1452, 648] on button "Previous" at bounding box center [1464, 657] width 24 height 24
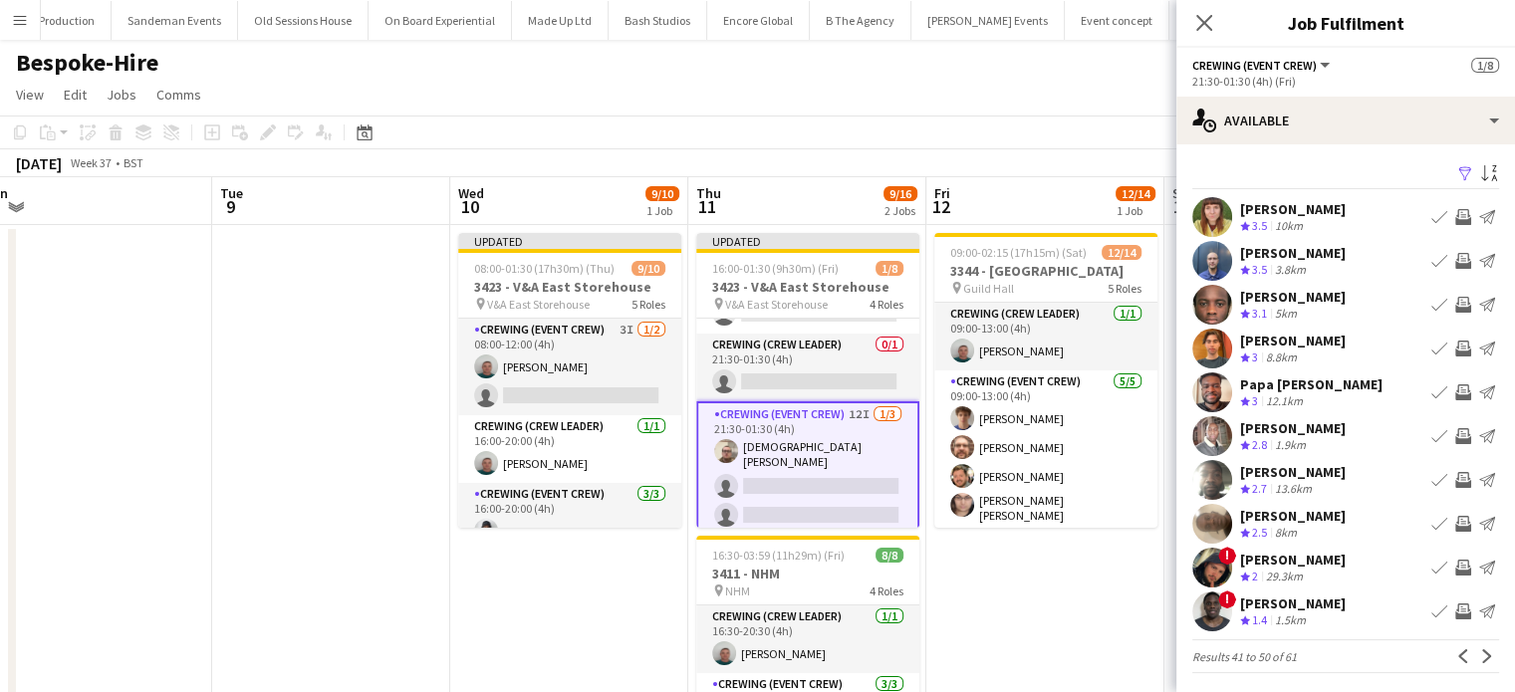
click at [1456, 393] on app-icon "Invite crew" at bounding box center [1464, 393] width 16 height 16
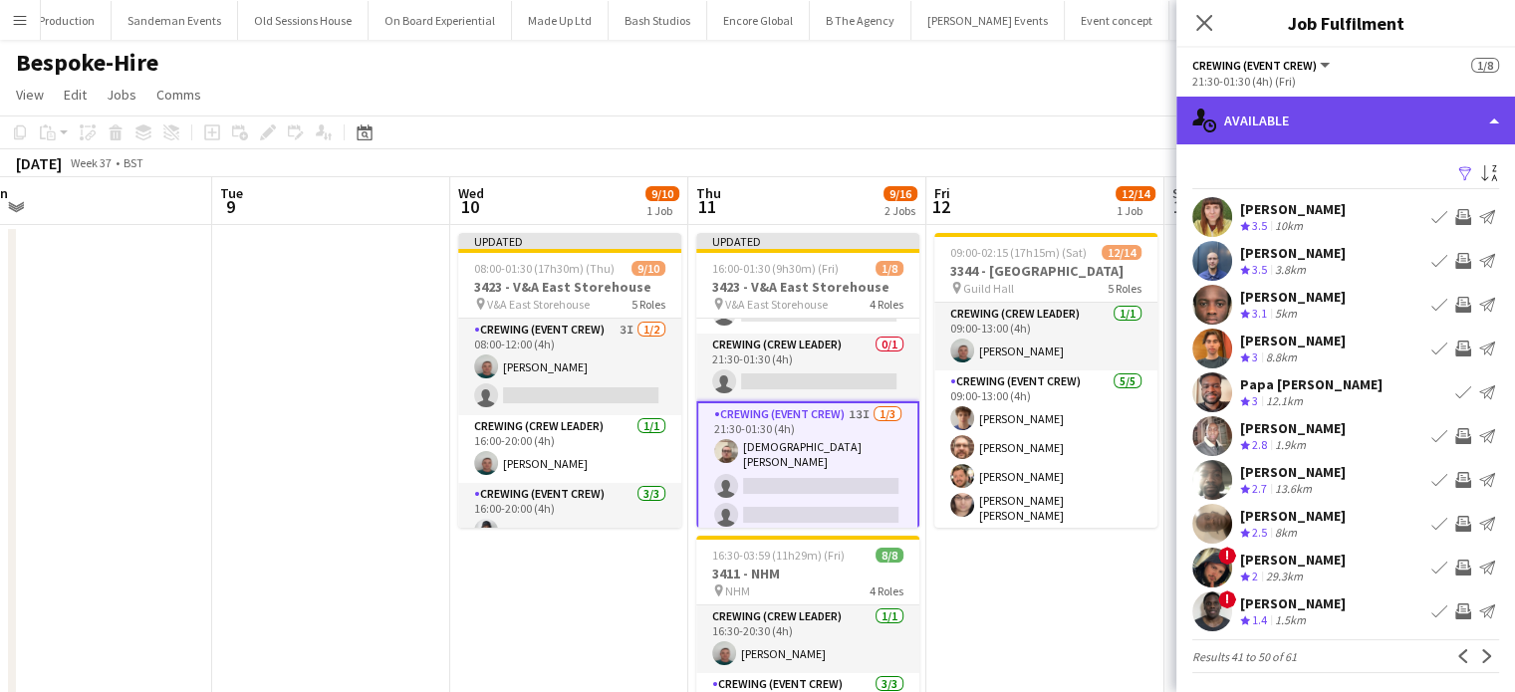
click at [1371, 114] on div "single-neutral-actions-upload Available" at bounding box center [1346, 121] width 339 height 48
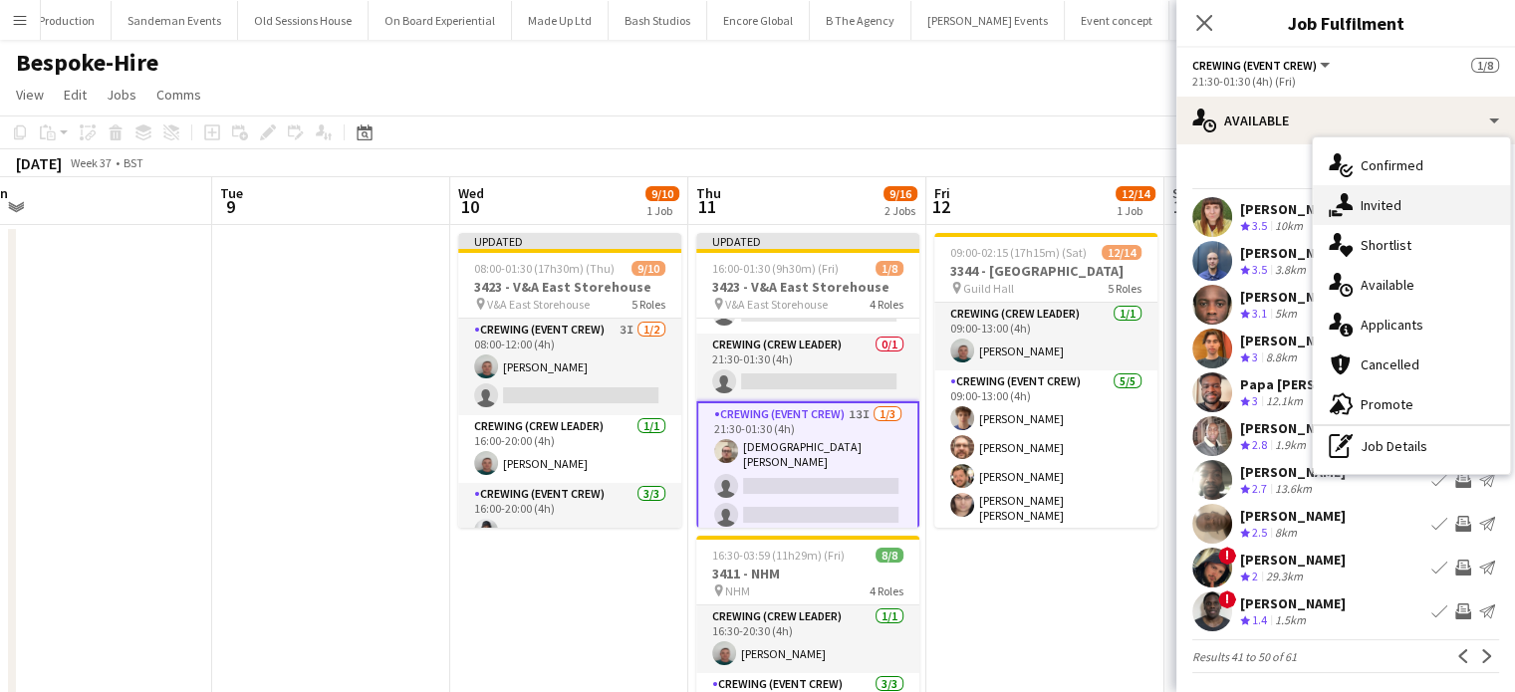
click at [1397, 189] on div "single-neutral-actions-share-1 Invited" at bounding box center [1411, 205] width 197 height 40
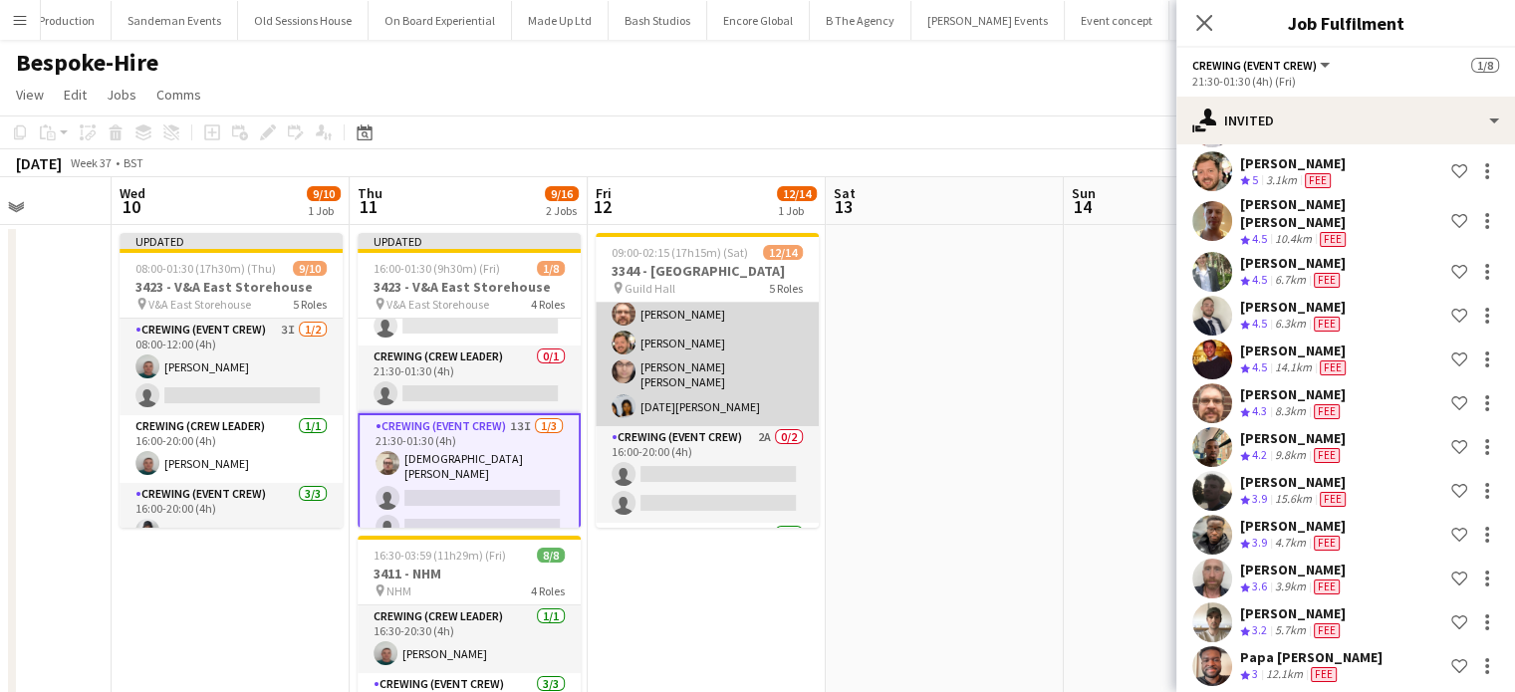
scroll to position [132, 0]
click at [698, 457] on app-card-role "Crewing (Event Crew) 2A 0/2 16:00-20:00 (4h) single-neutral-actions single-neut…" at bounding box center [707, 476] width 223 height 97
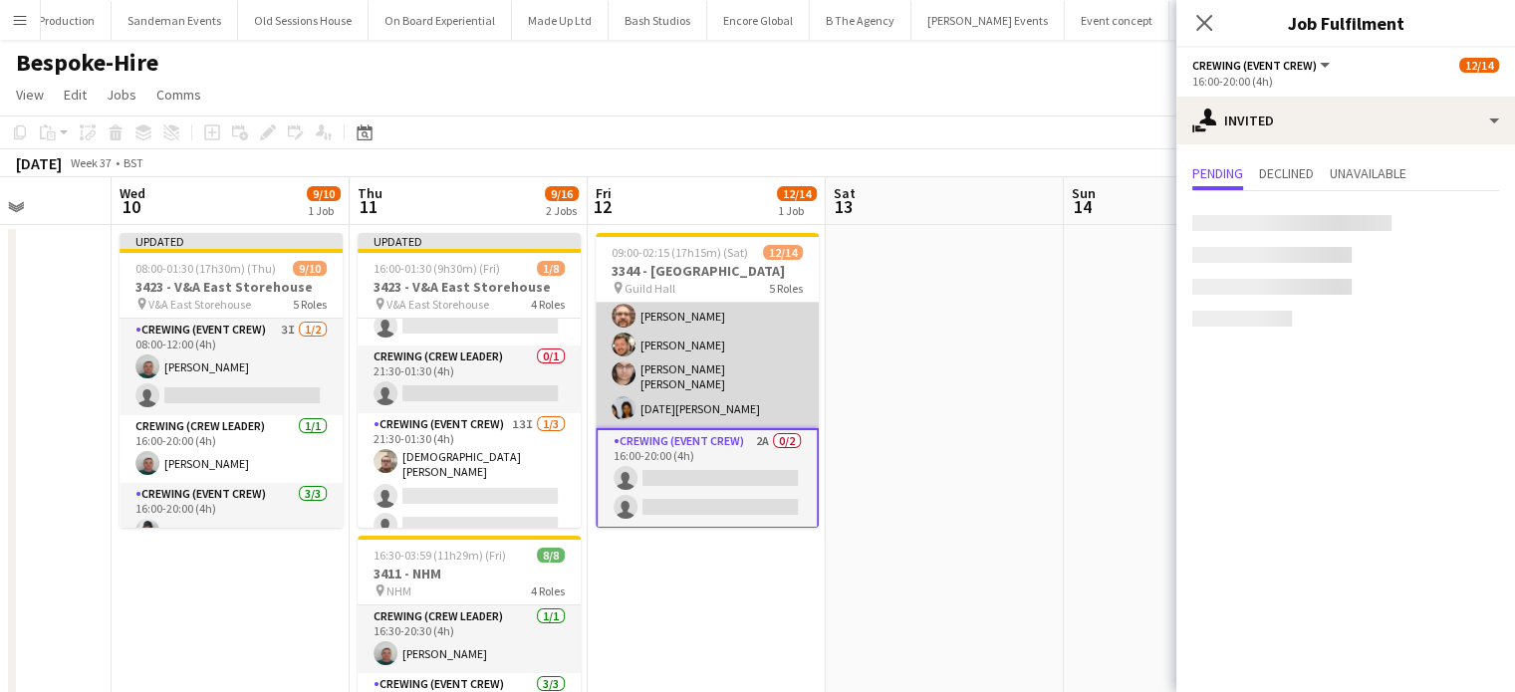
scroll to position [0, 0]
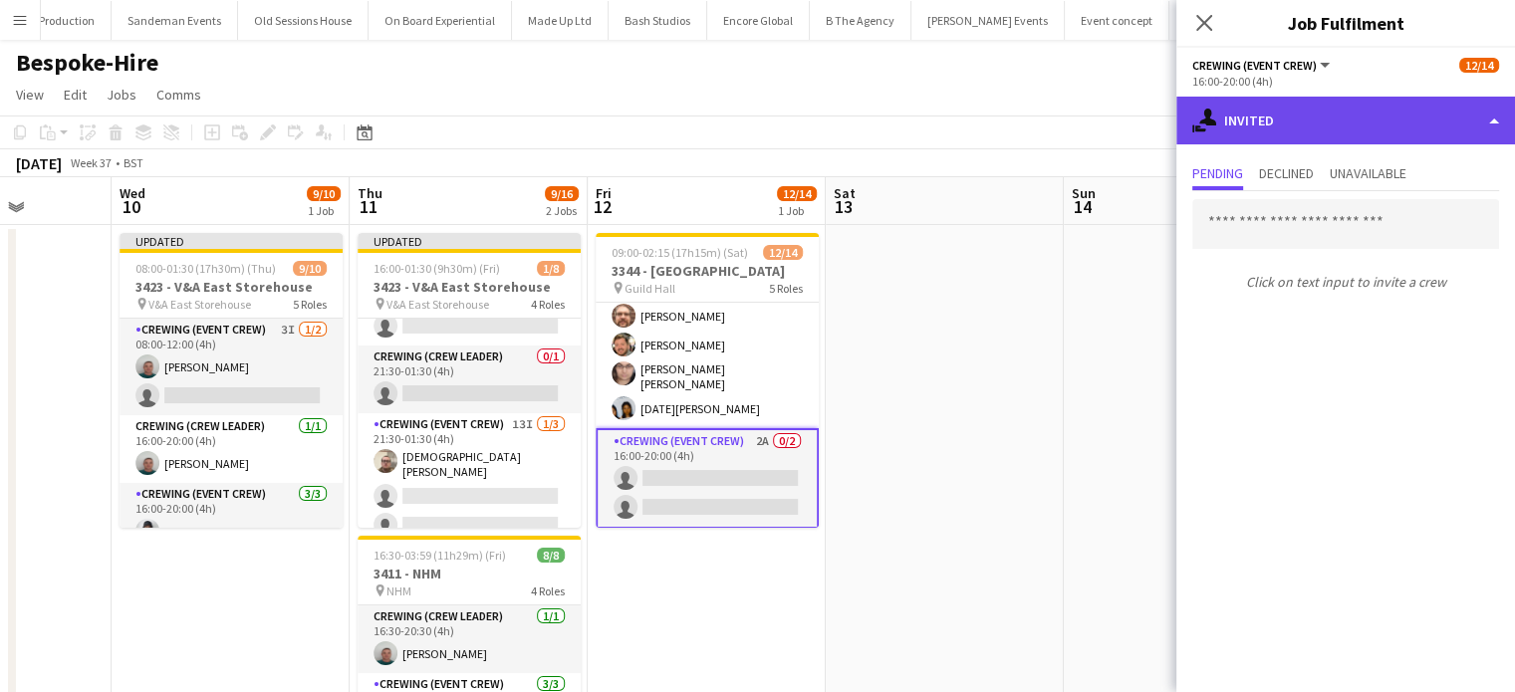
click at [1423, 103] on div "single-neutral-actions-share-1 Invited" at bounding box center [1346, 121] width 339 height 48
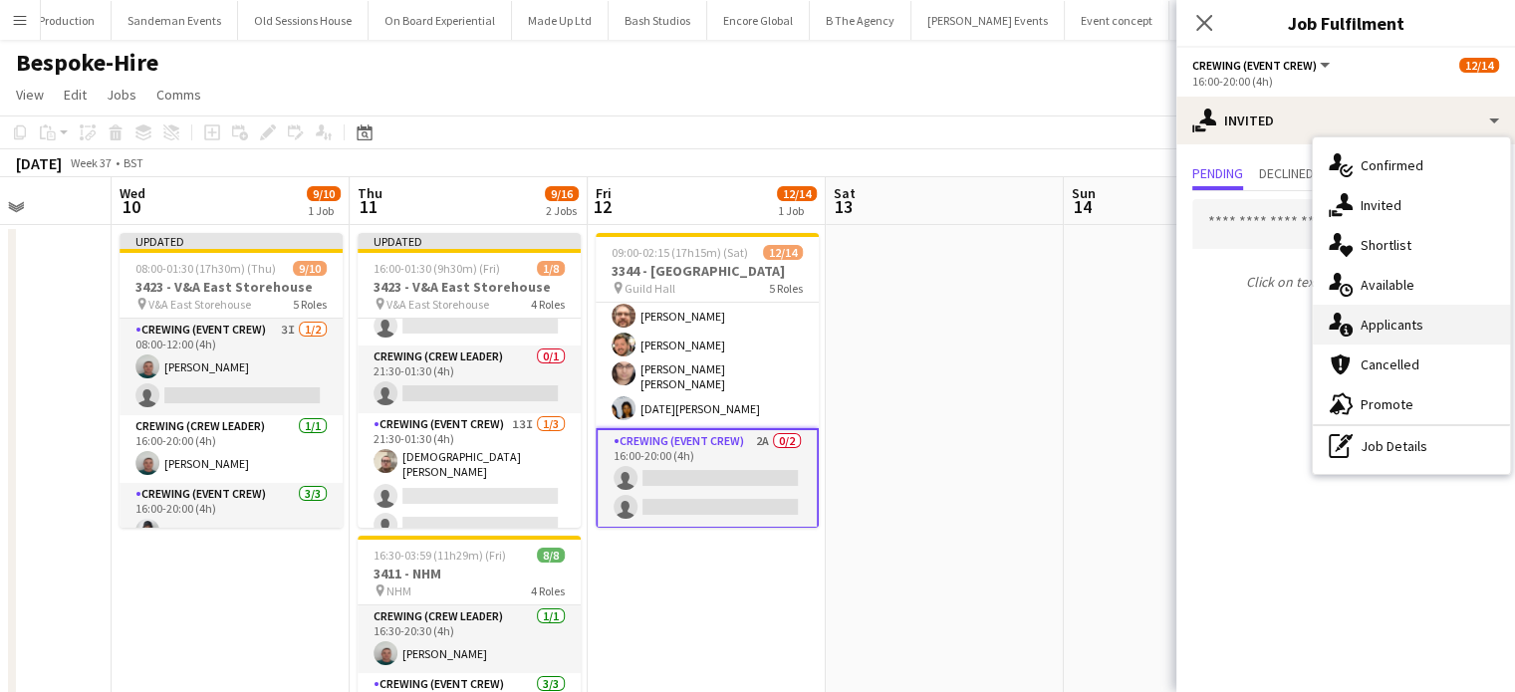
click at [1427, 317] on div "single-neutral-actions-information Applicants" at bounding box center [1411, 325] width 197 height 40
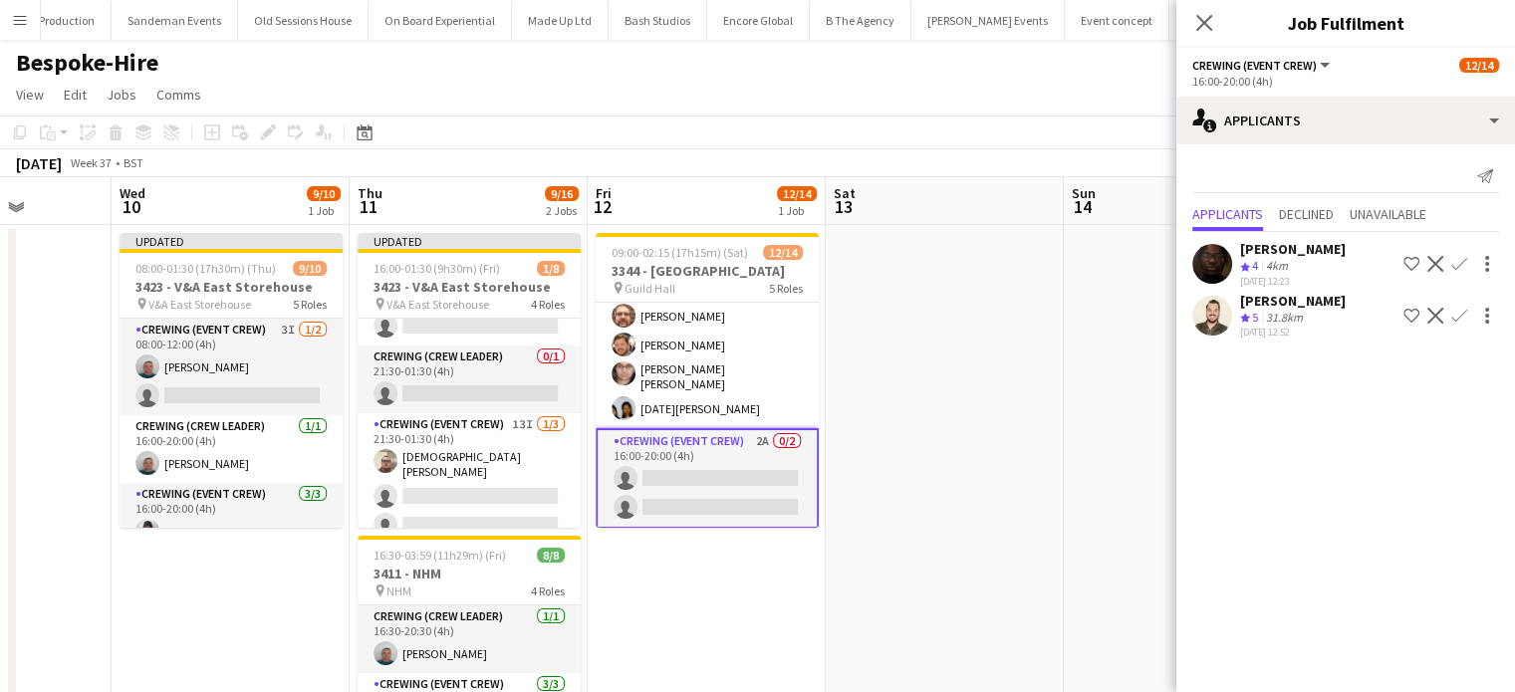
click at [1459, 313] on app-icon "Confirm" at bounding box center [1460, 316] width 16 height 16
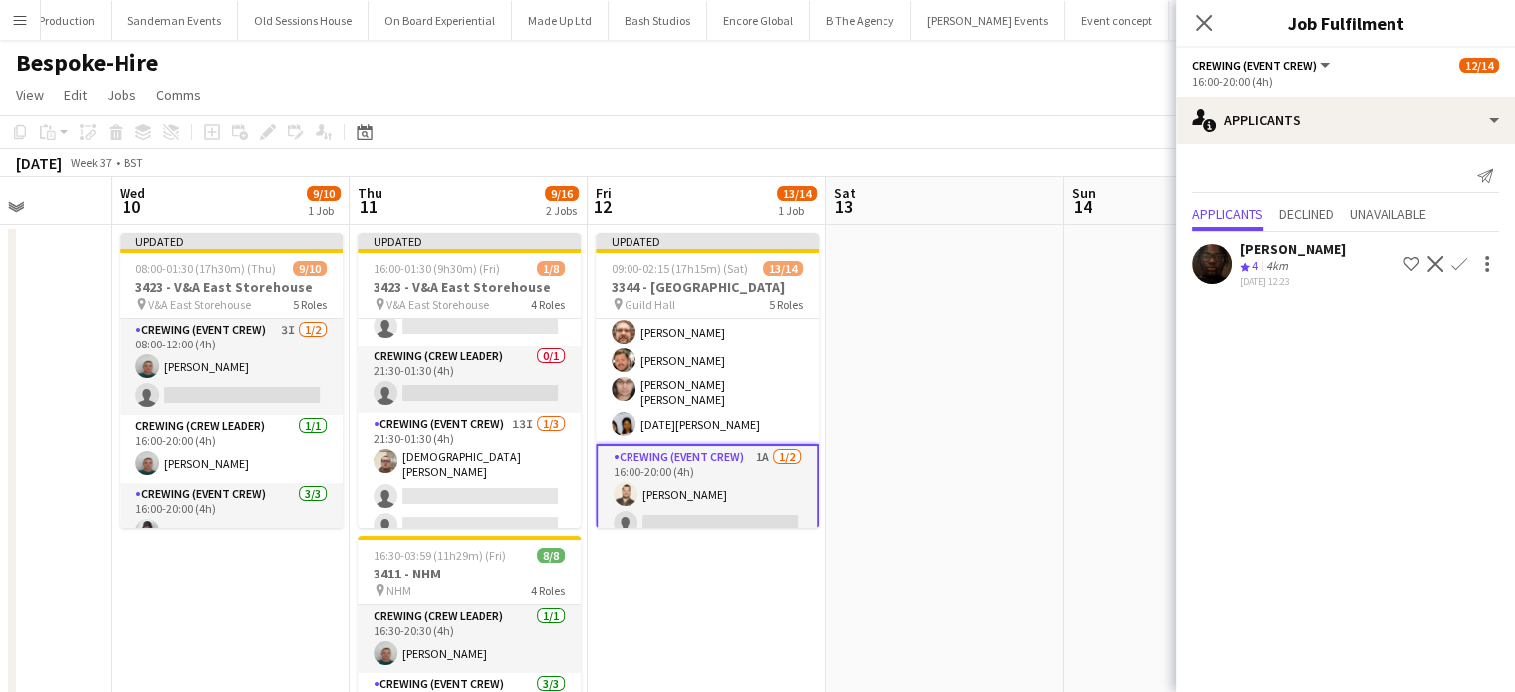
click at [1318, 272] on div "Crew rating 4 4km" at bounding box center [1293, 266] width 106 height 17
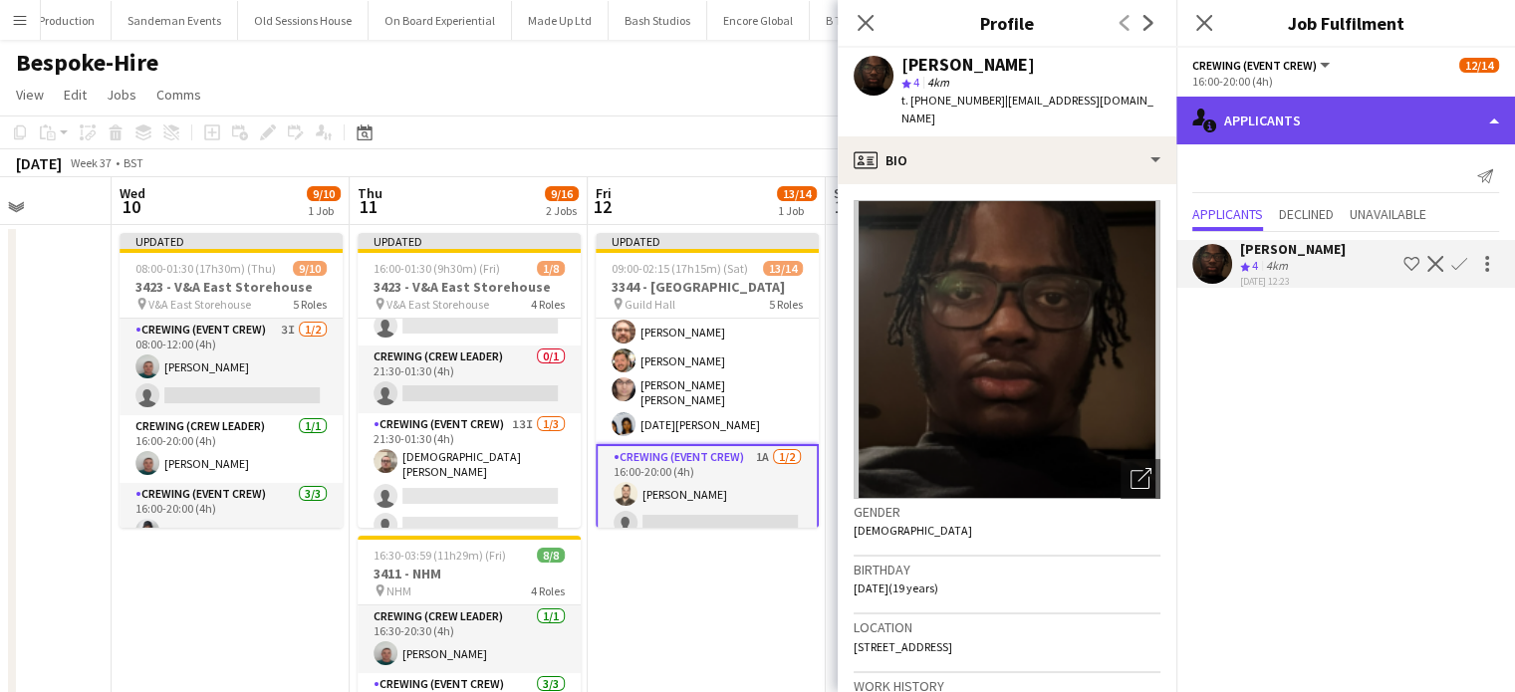
click at [1339, 105] on div "single-neutral-actions-information Applicants" at bounding box center [1346, 121] width 339 height 48
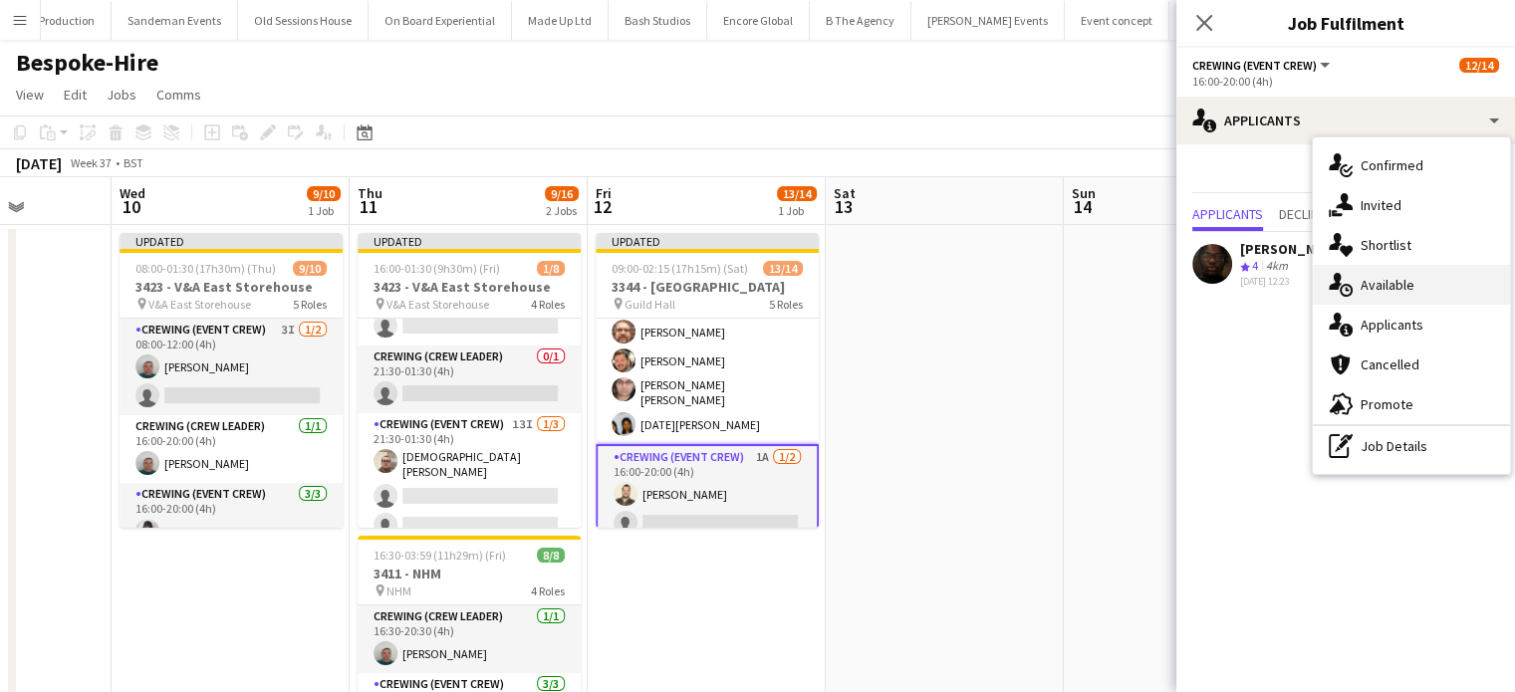
click at [1375, 276] on span "Available" at bounding box center [1388, 285] width 54 height 18
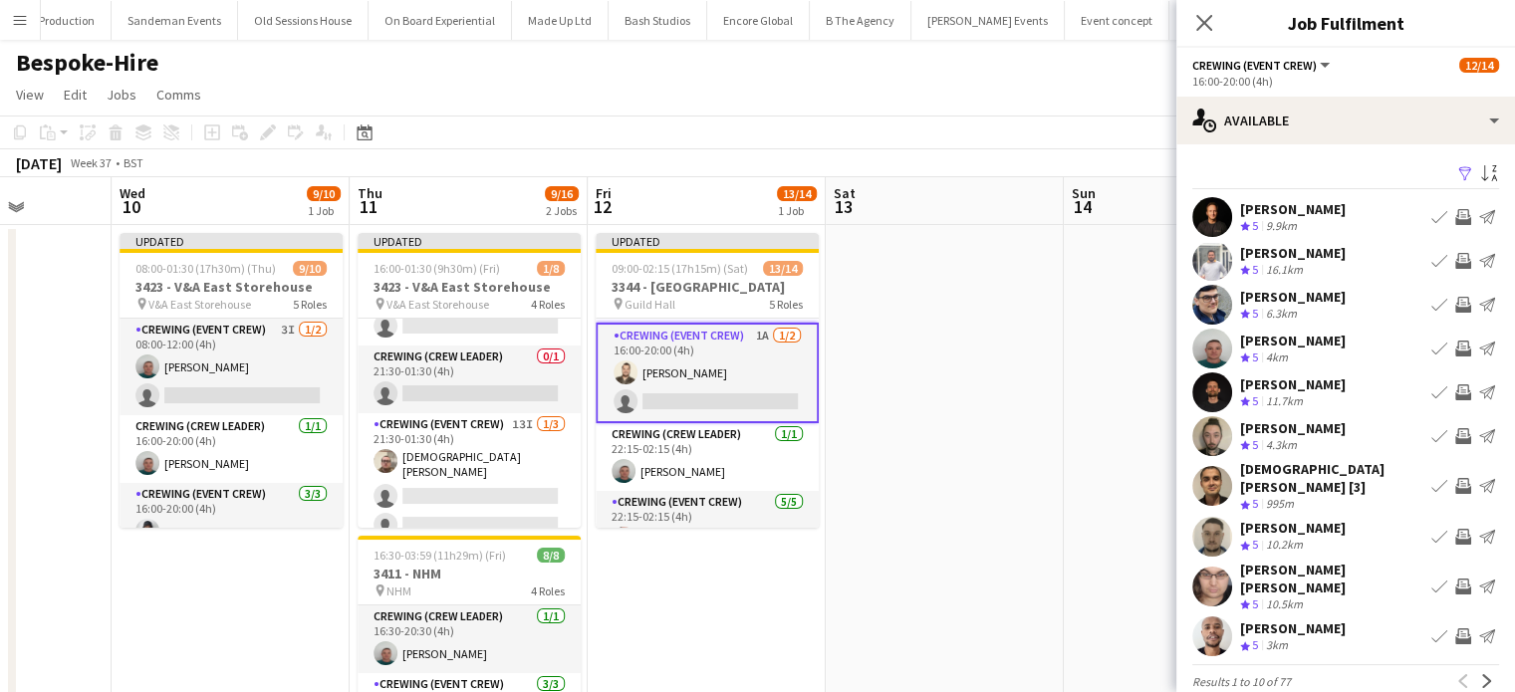
scroll to position [254, 0]
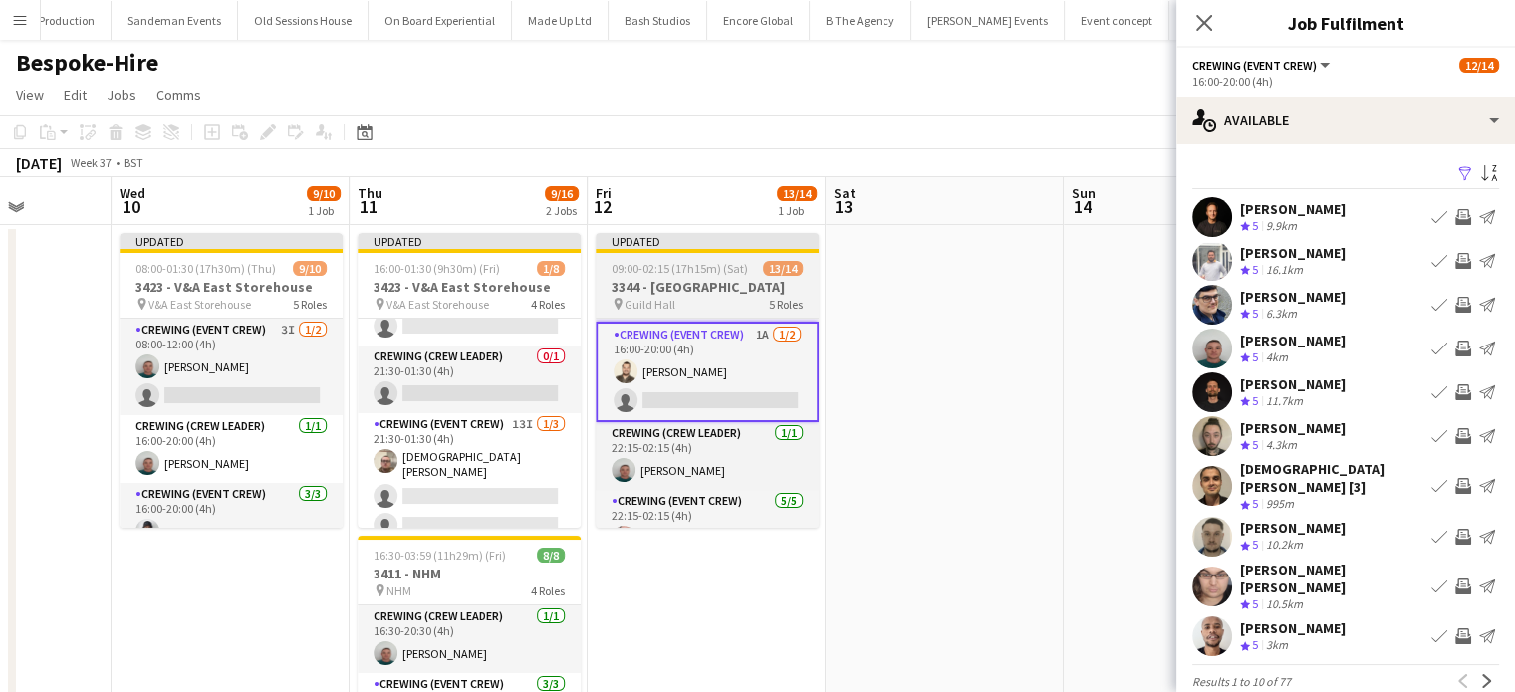
click at [712, 276] on app-job-card "Updated 09:00-02:15 (17h15m) (Sat) 13/14 3344 - Guild Hall pin Guild Hall 5 Rol…" at bounding box center [707, 380] width 223 height 295
click at [712, 276] on span "09:00-02:15 (17h15m) (Sat)" at bounding box center [680, 268] width 137 height 15
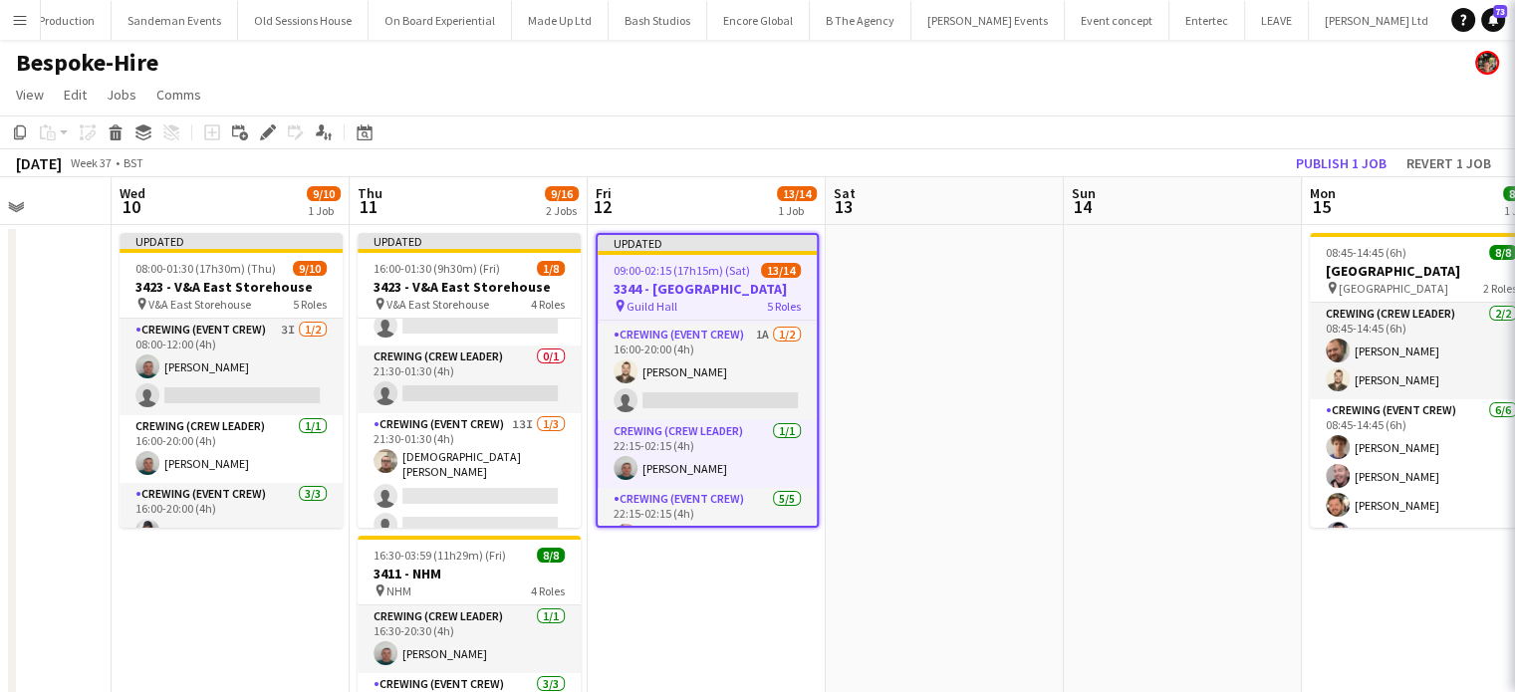
scroll to position [252, 0]
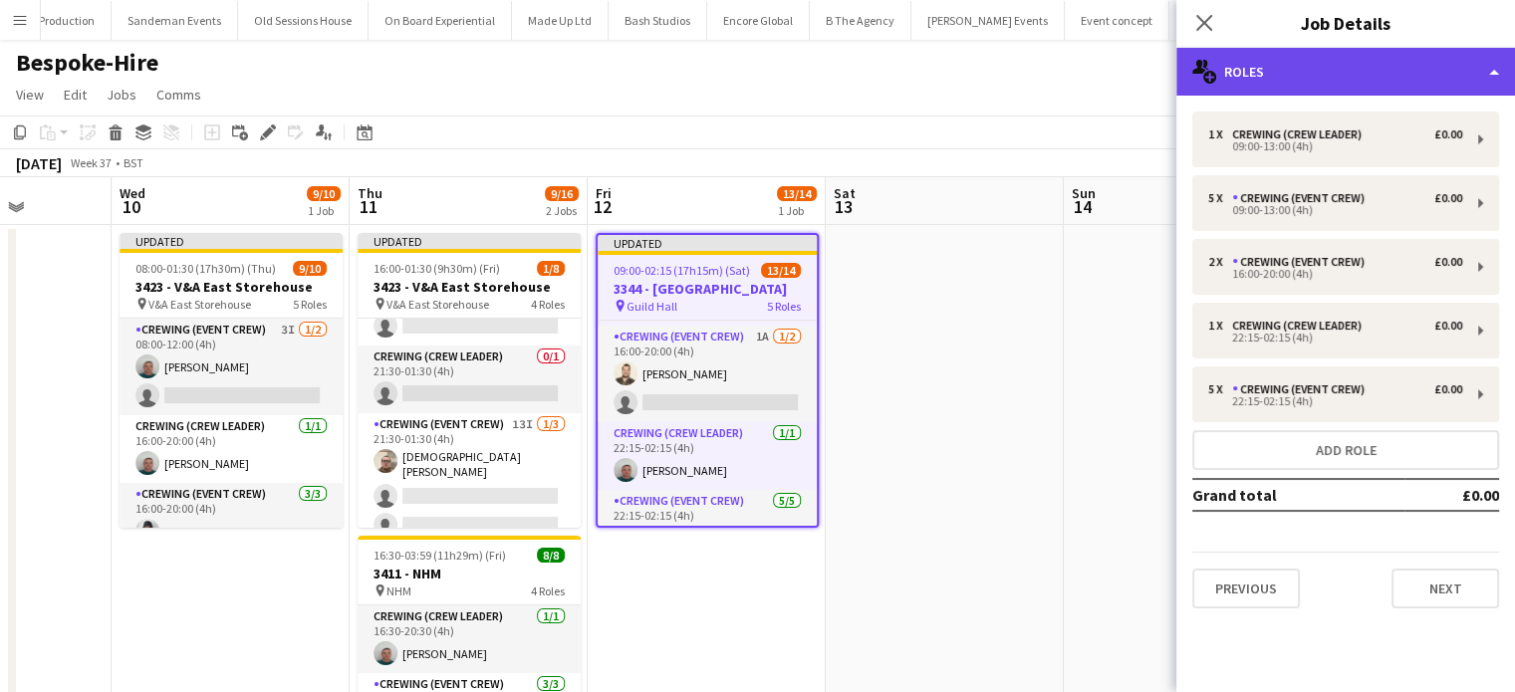
click at [1349, 87] on div "multiple-users-add Roles" at bounding box center [1346, 72] width 339 height 48
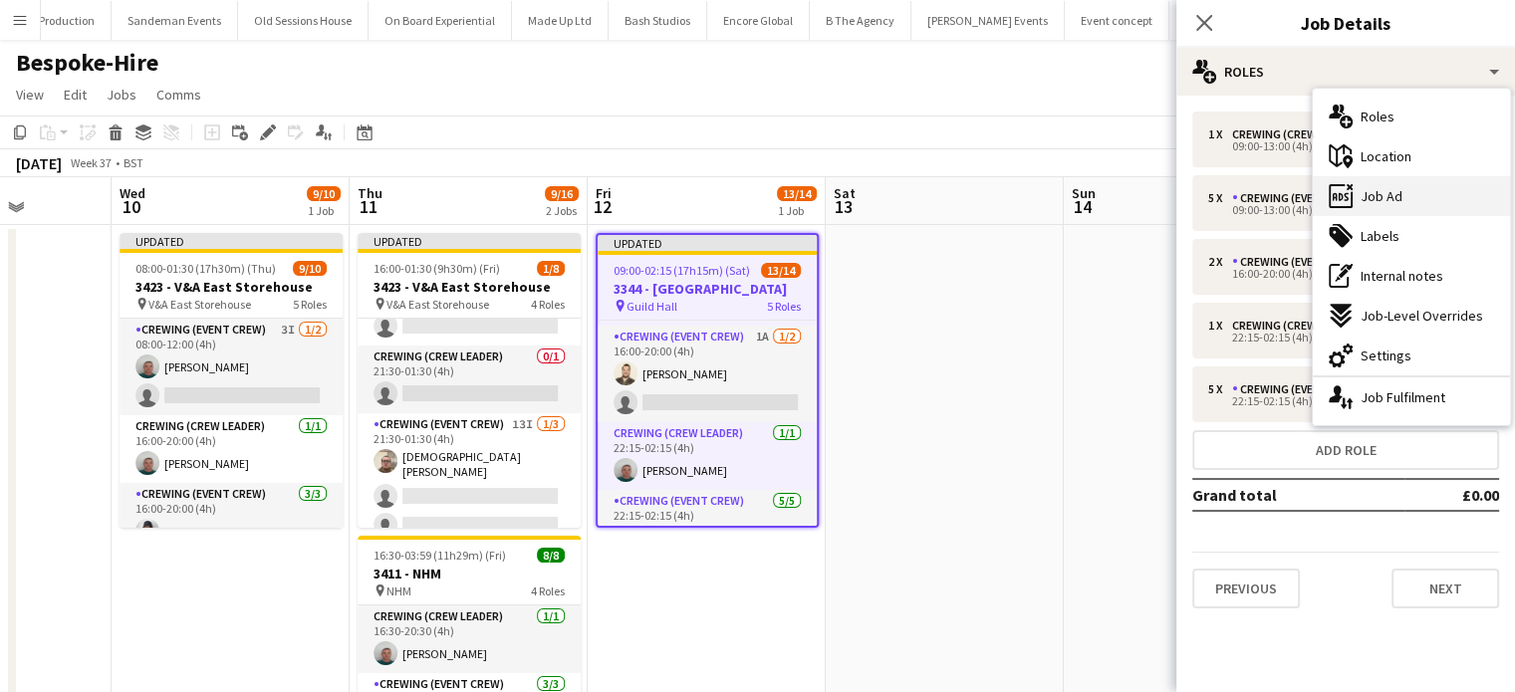
click at [1340, 198] on icon "ads-window" at bounding box center [1341, 196] width 24 height 24
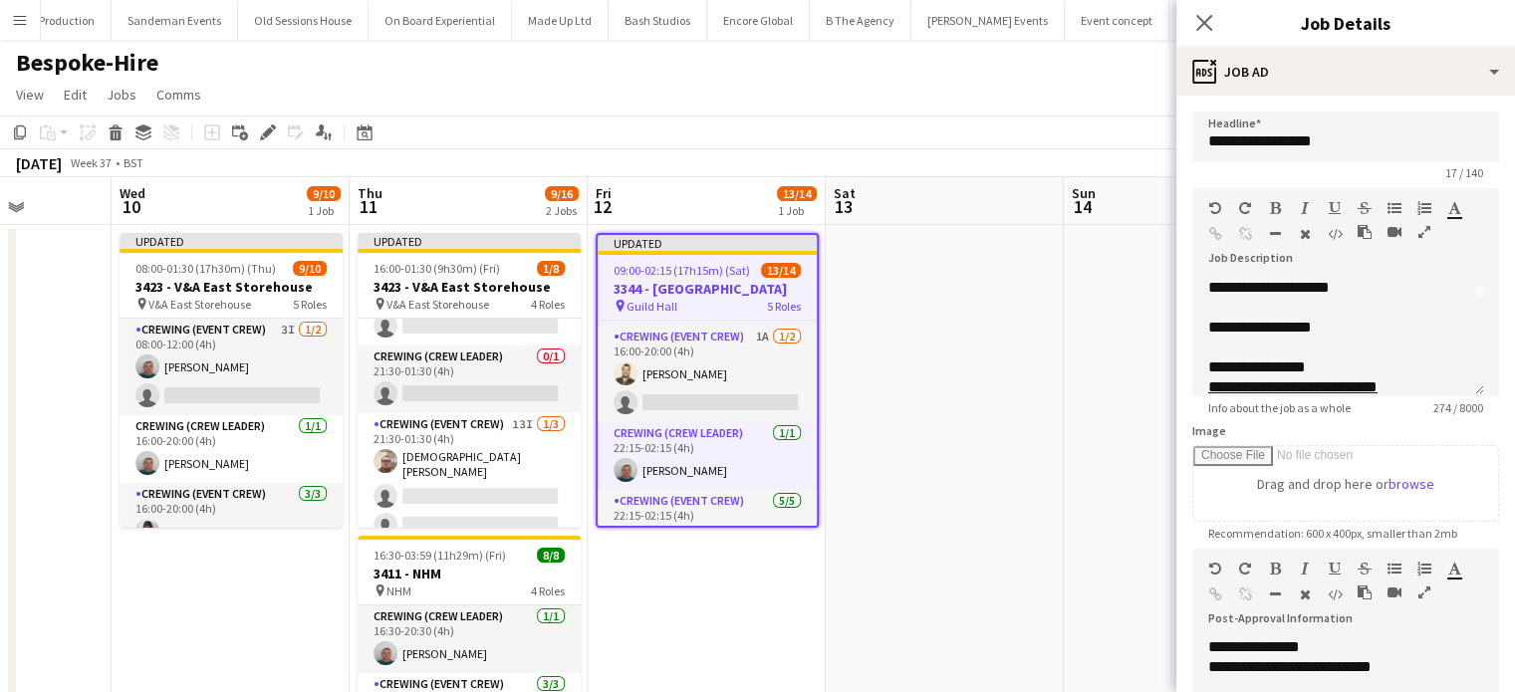
scroll to position [175, 0]
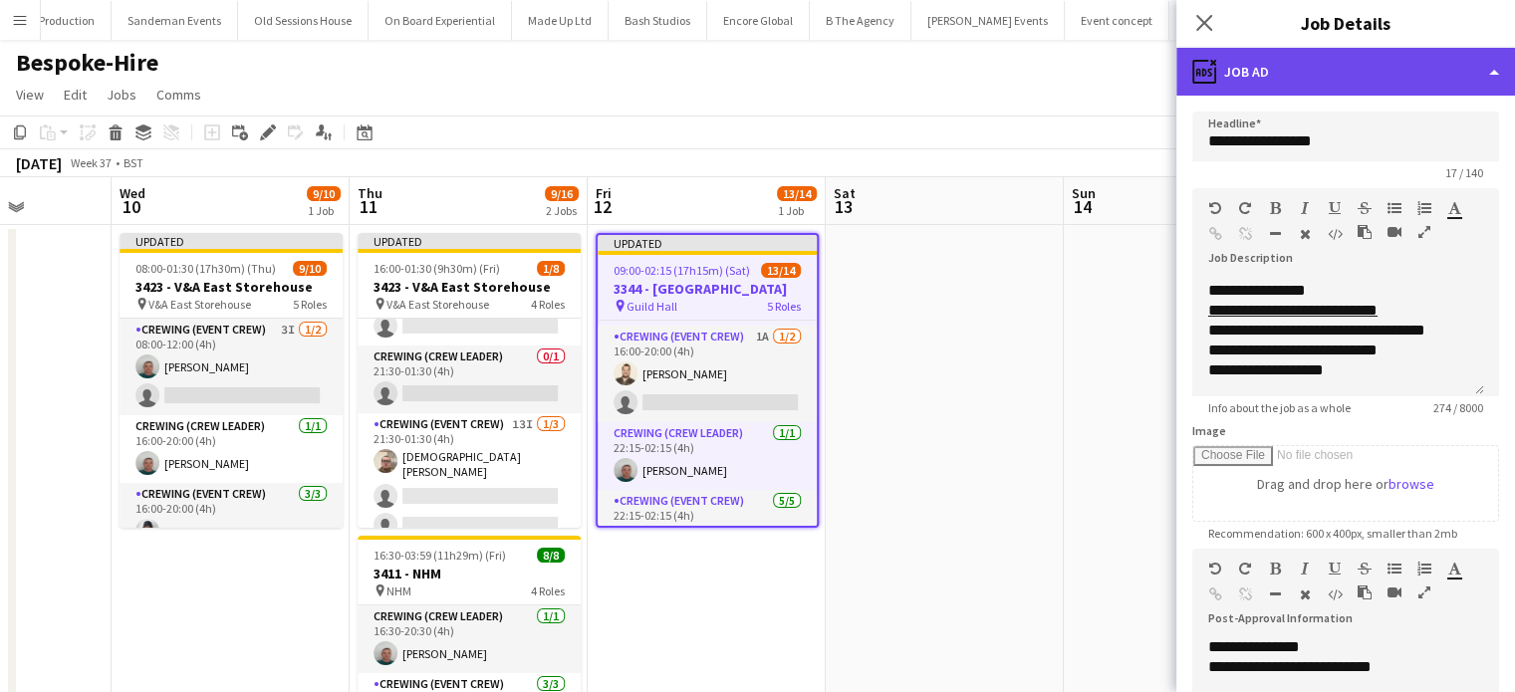
click at [1347, 77] on div "ads-window Job Ad" at bounding box center [1346, 72] width 339 height 48
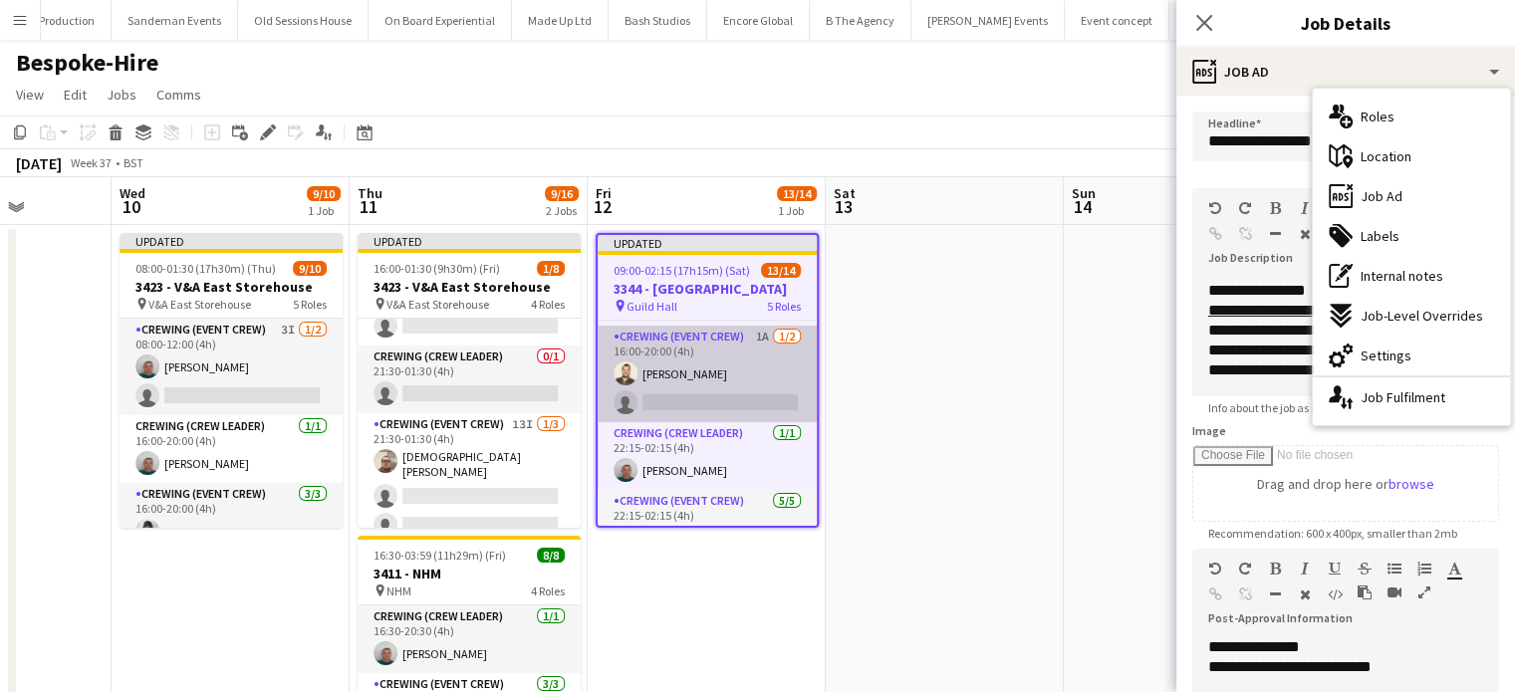
click at [761, 358] on app-card-role "Crewing (Event Crew) 1A 1/2 16:00-20:00 (4h) Christopher Lane single-neutral-ac…" at bounding box center [707, 374] width 219 height 97
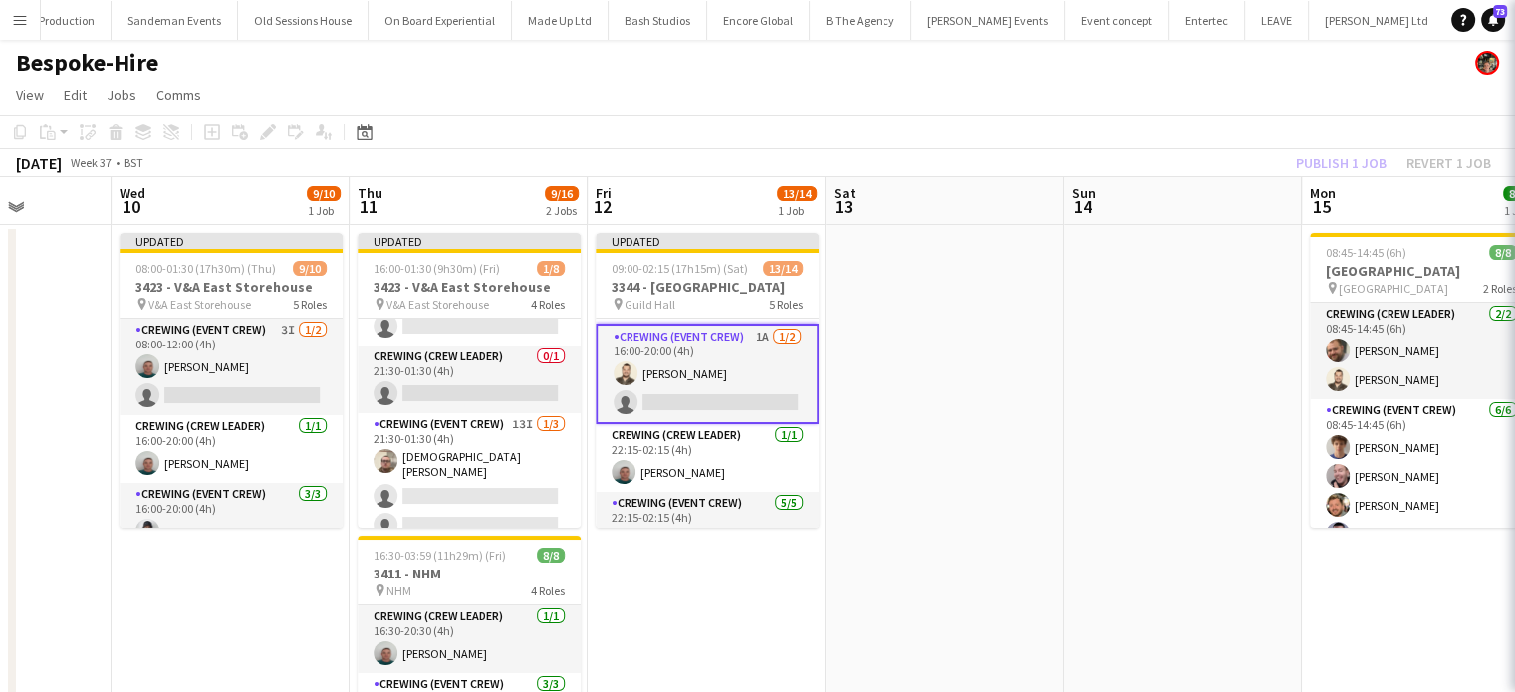
scroll to position [254, 0]
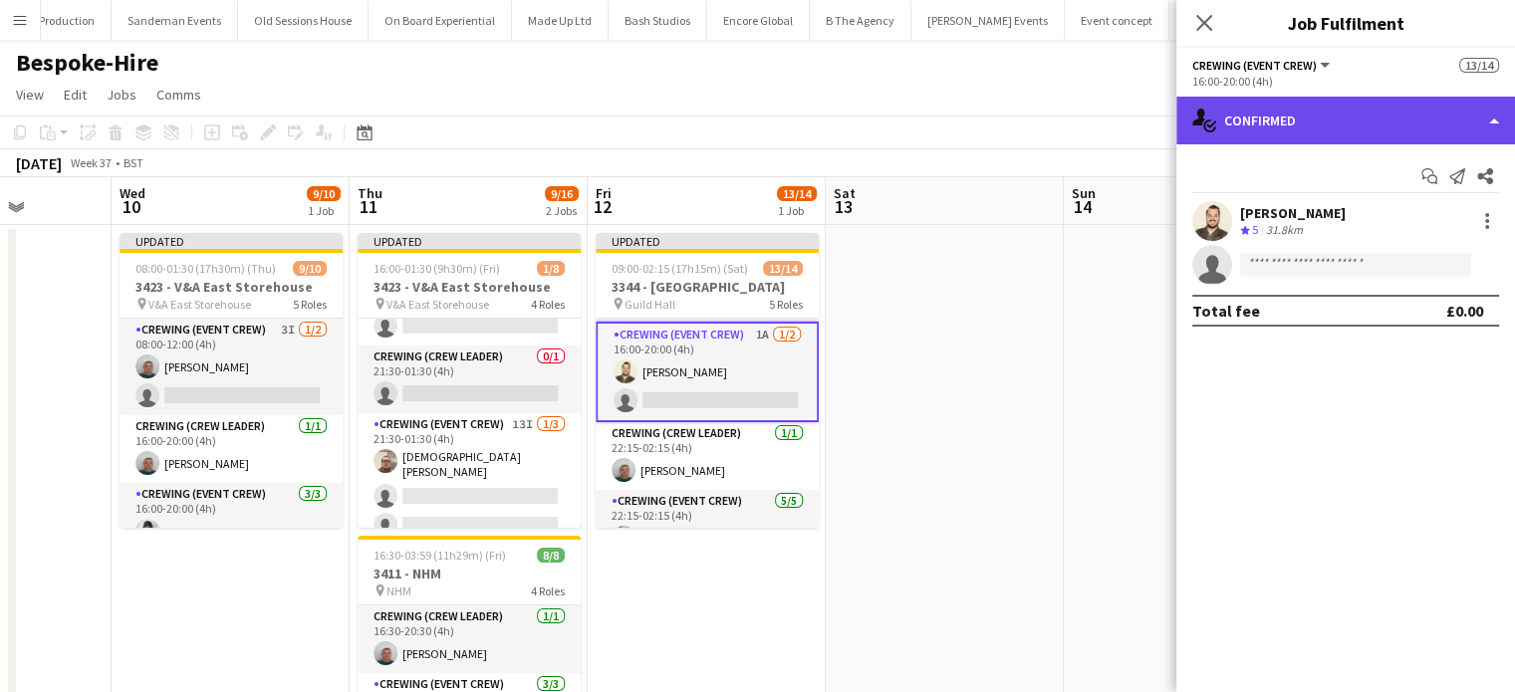
click at [1382, 112] on div "single-neutral-actions-check-2 Confirmed" at bounding box center [1346, 121] width 339 height 48
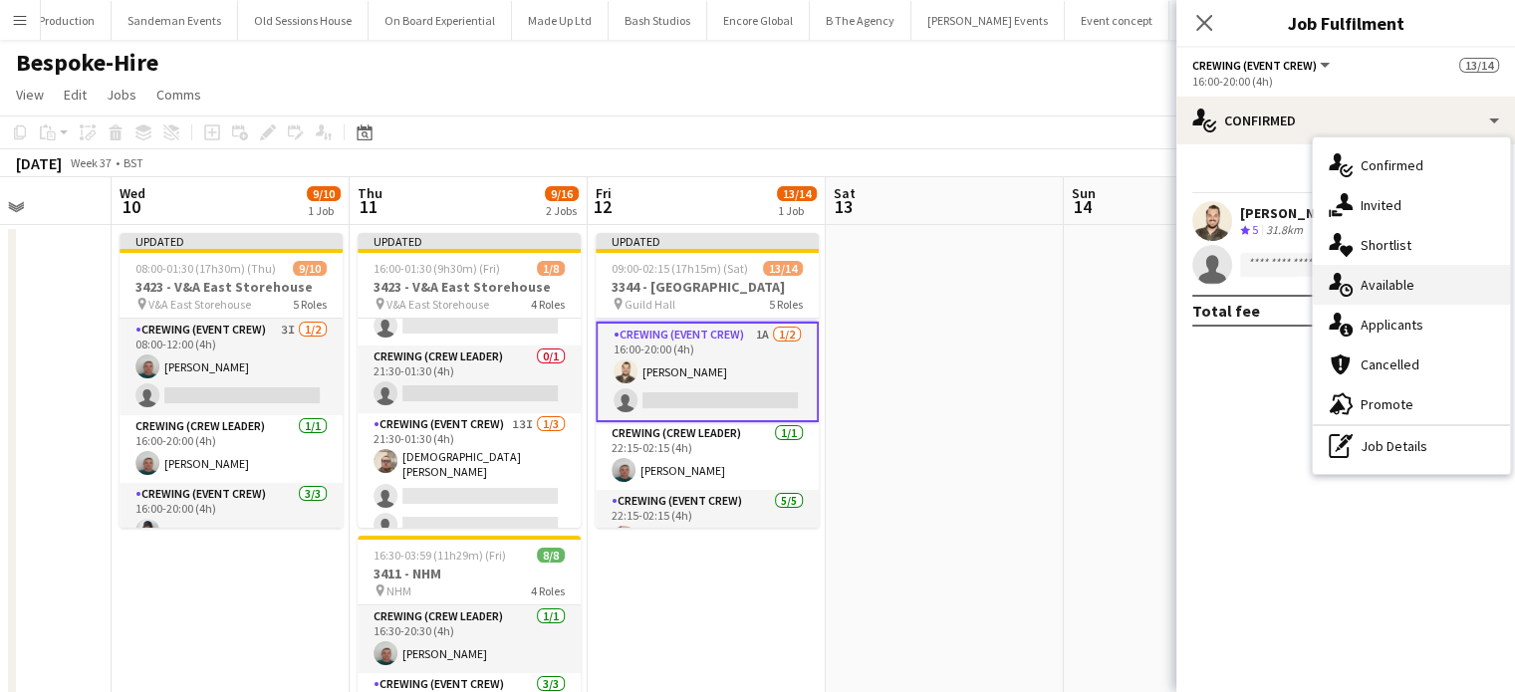
click at [1440, 278] on div "single-neutral-actions-upload Available" at bounding box center [1411, 285] width 197 height 40
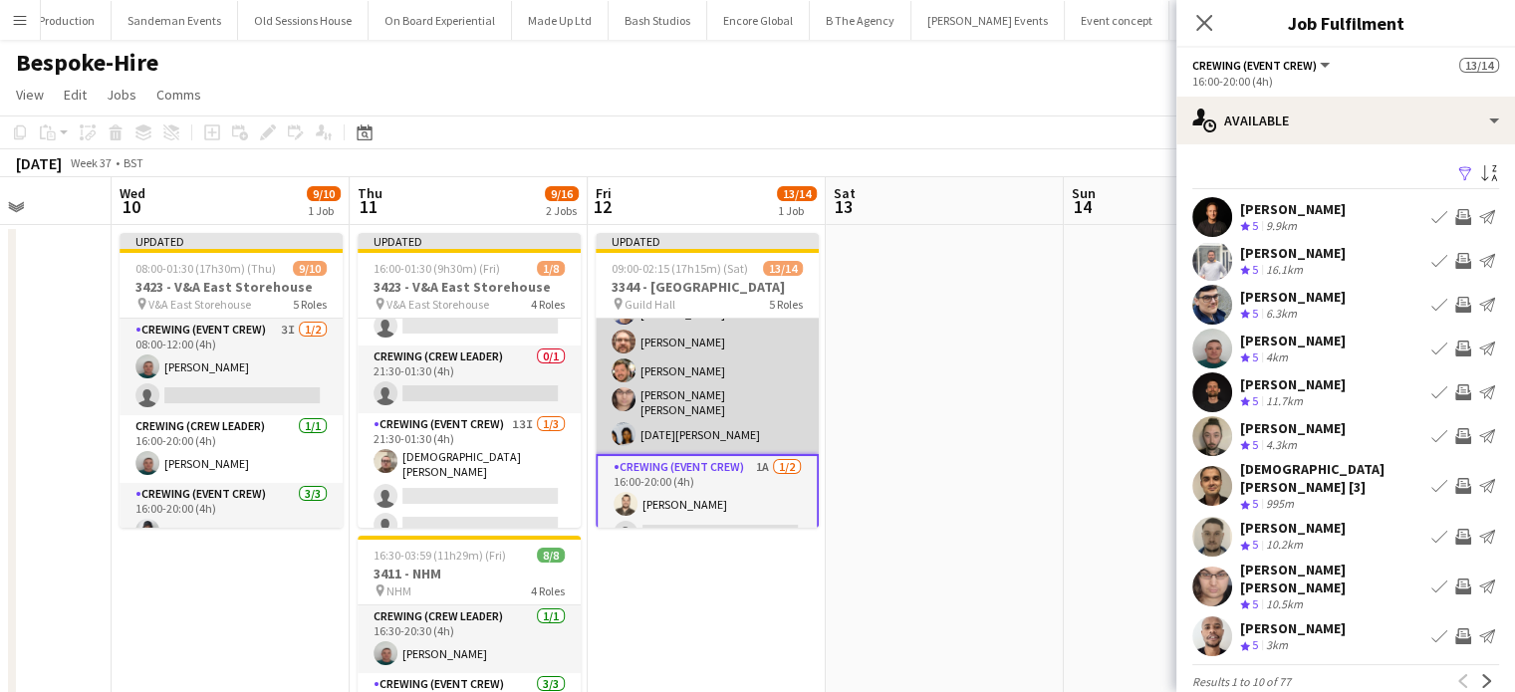
scroll to position [123, 0]
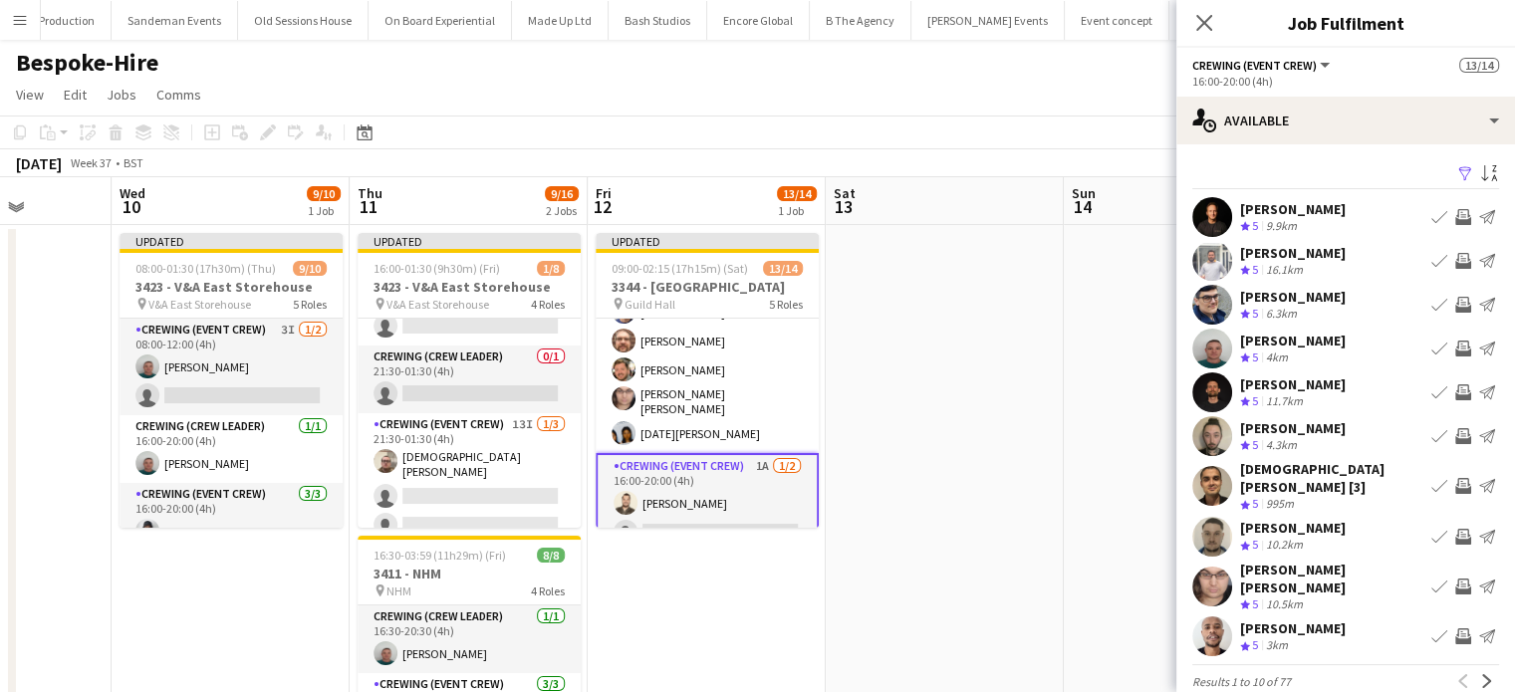
click at [729, 476] on app-card-role "Crewing (Event Crew) 1A 1/2 16:00-20:00 (4h) Christopher Lane single-neutral-ac…" at bounding box center [707, 503] width 223 height 101
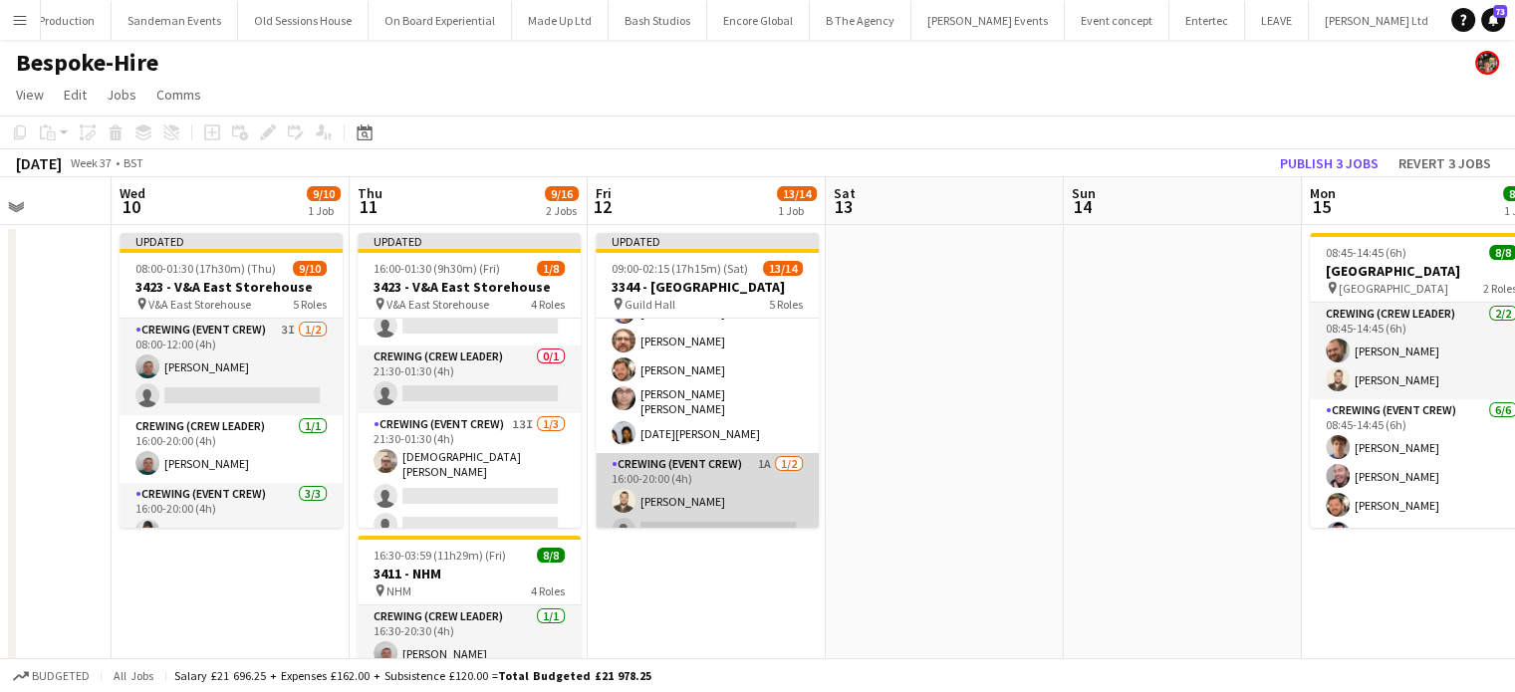
click at [729, 476] on app-card-role "Crewing (Event Crew) 1A 1/2 16:00-20:00 (4h) Christopher Lane single-neutral-ac…" at bounding box center [707, 501] width 223 height 97
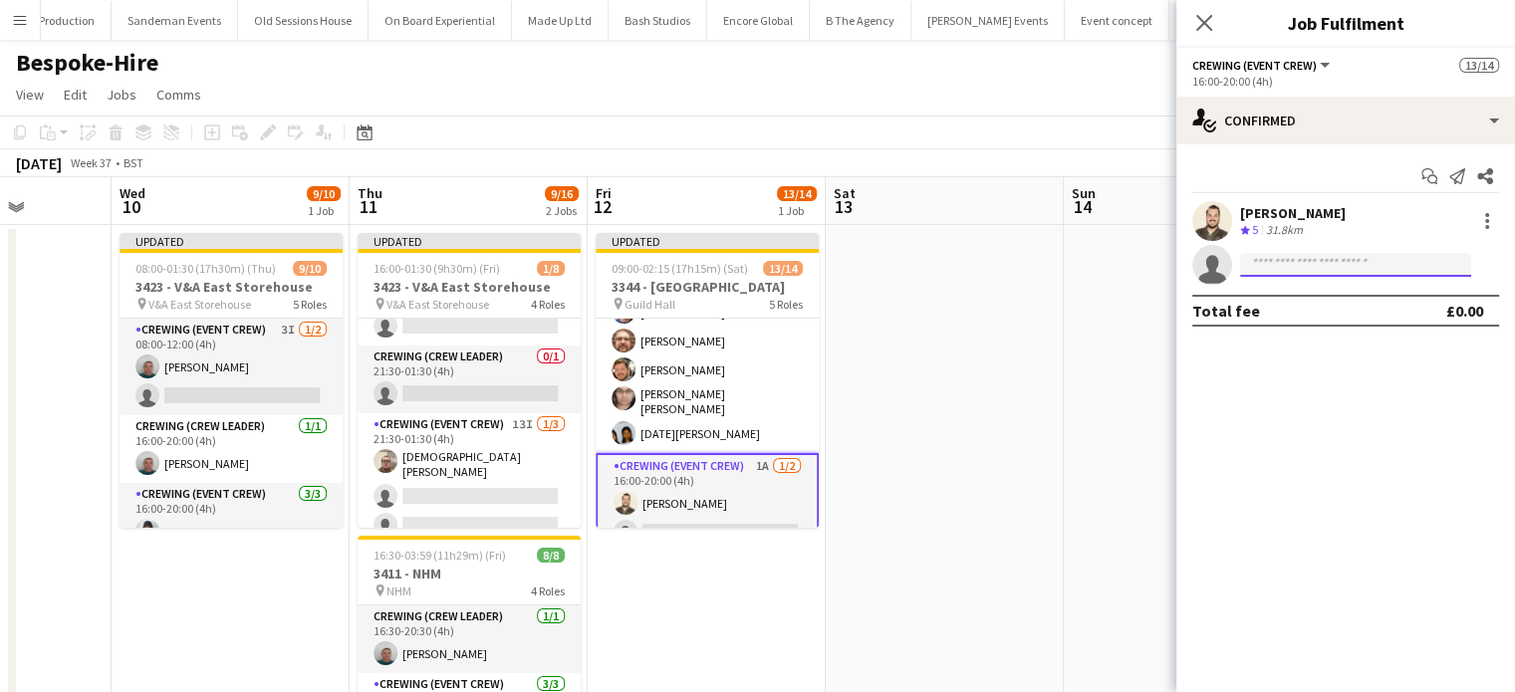
click at [1339, 267] on input at bounding box center [1355, 265] width 231 height 24
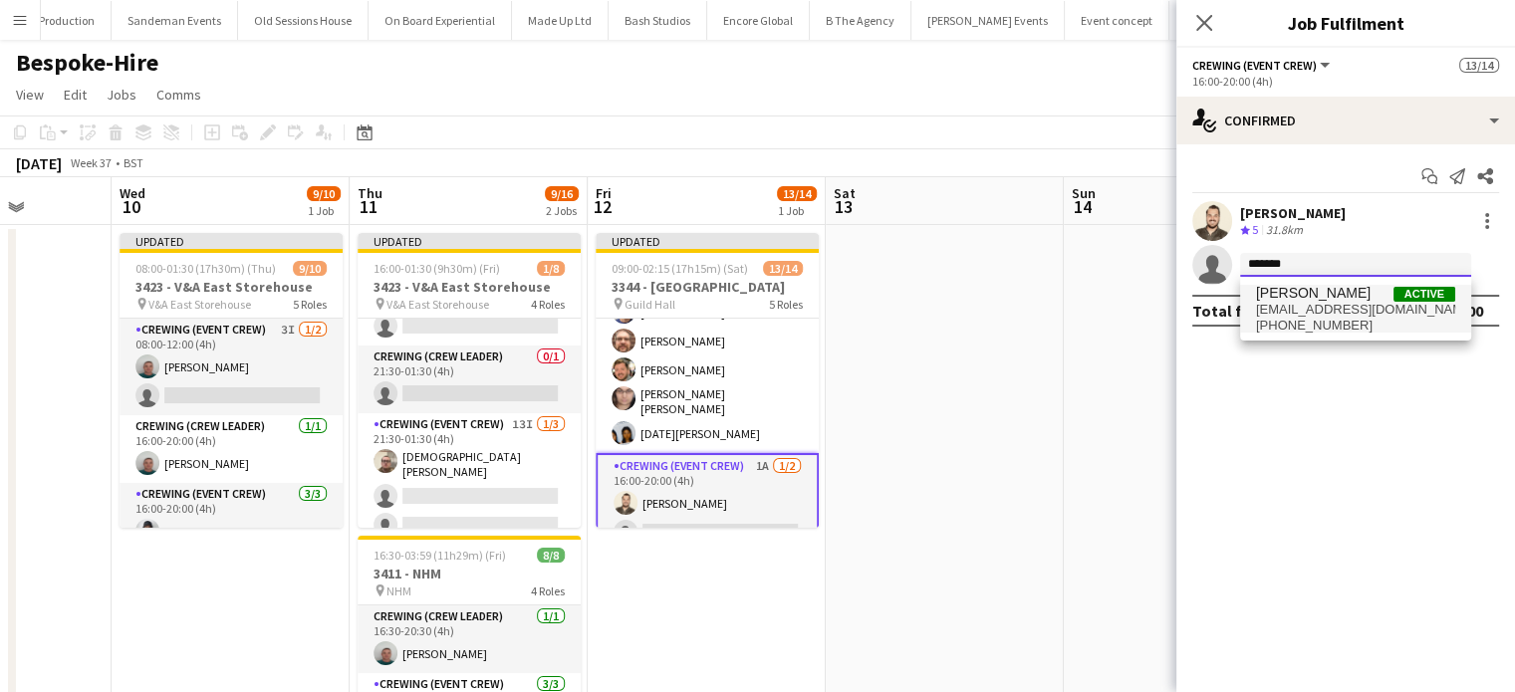
type input "*******"
click at [1315, 311] on span "braydendavison@hotmail.com" at bounding box center [1355, 310] width 199 height 16
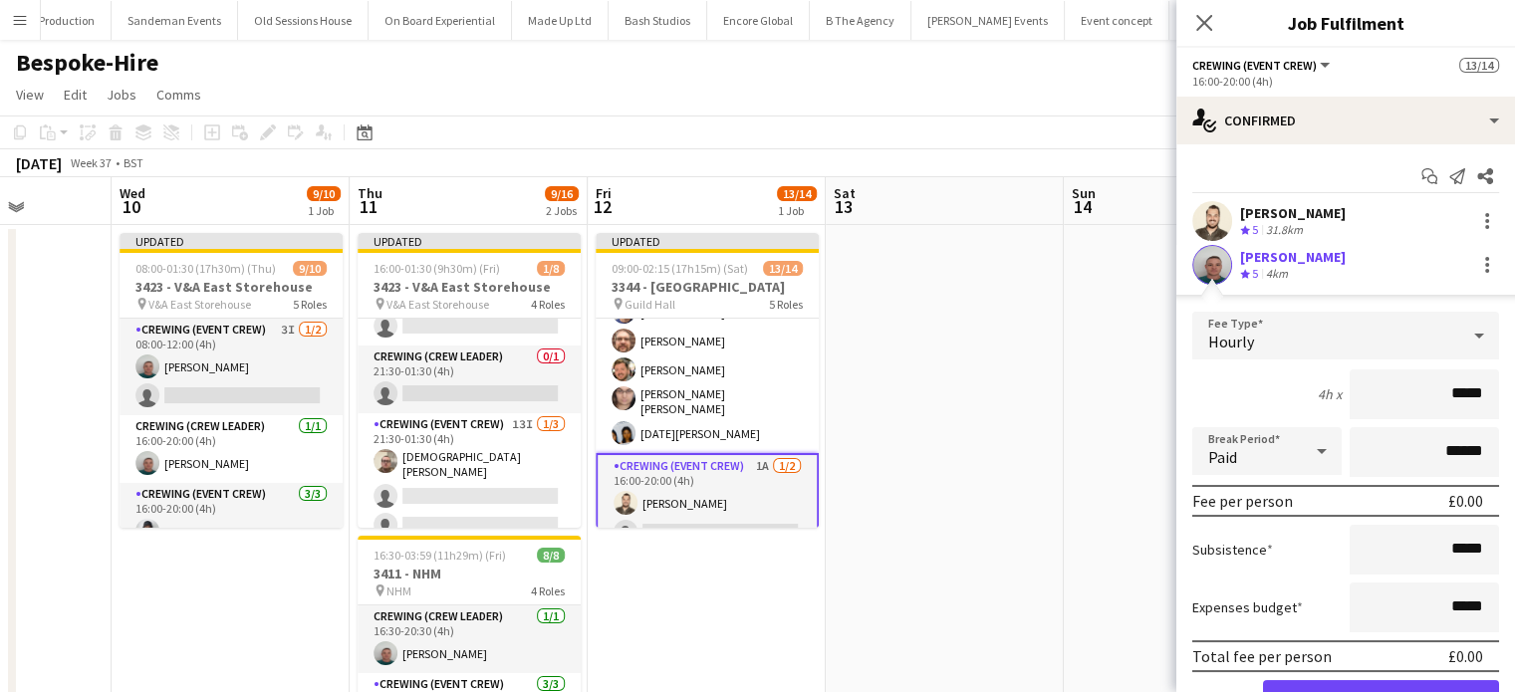
click button "Confirm" at bounding box center [1381, 701] width 236 height 40
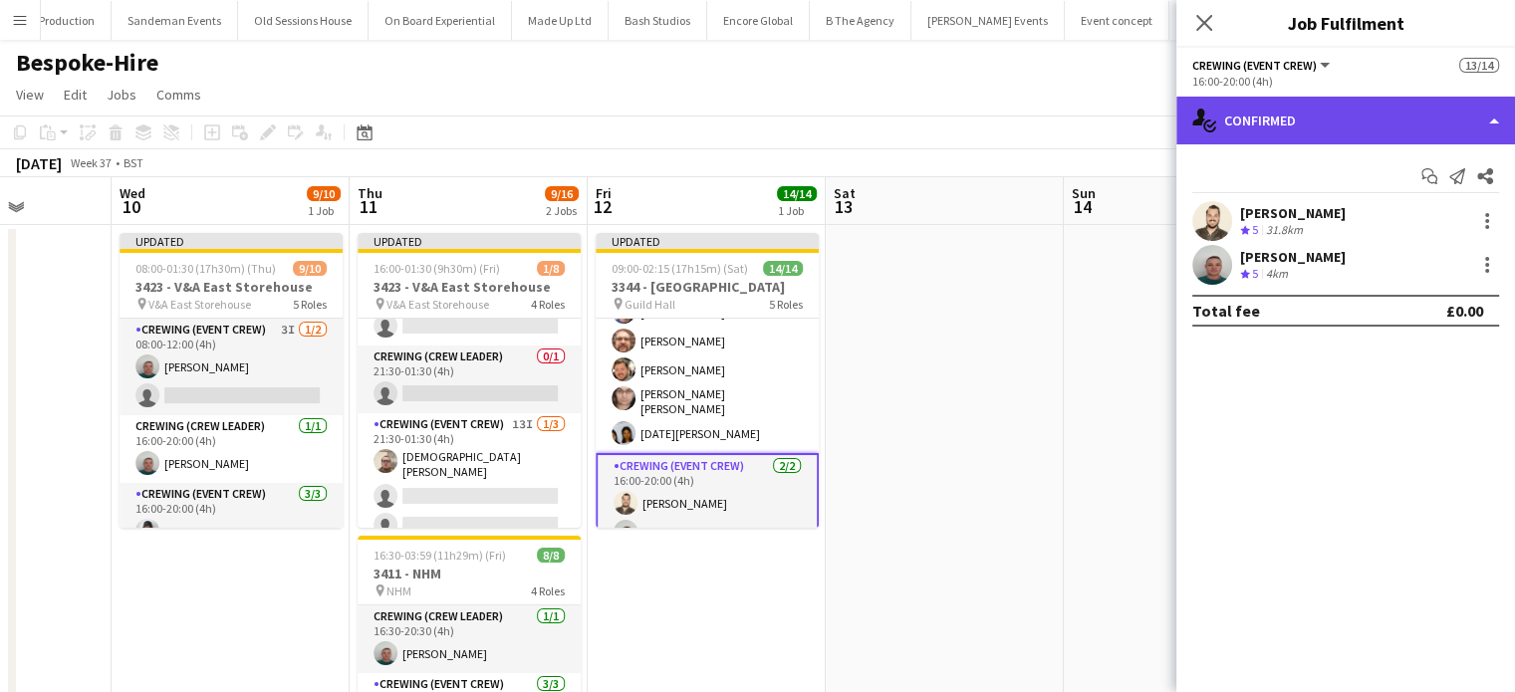
click at [1312, 107] on div "single-neutral-actions-check-2 Confirmed" at bounding box center [1346, 121] width 339 height 48
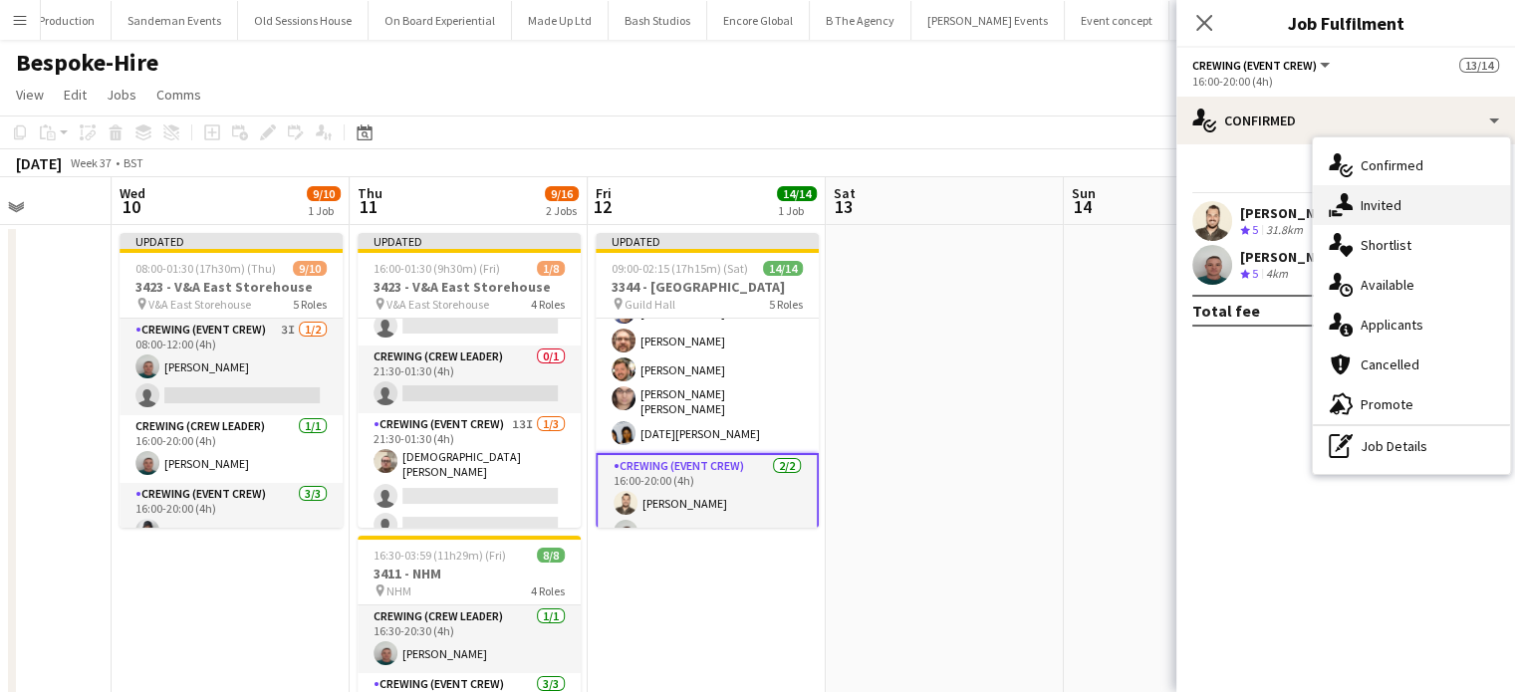
click at [1376, 214] on div "single-neutral-actions-share-1 Invited" at bounding box center [1411, 205] width 197 height 40
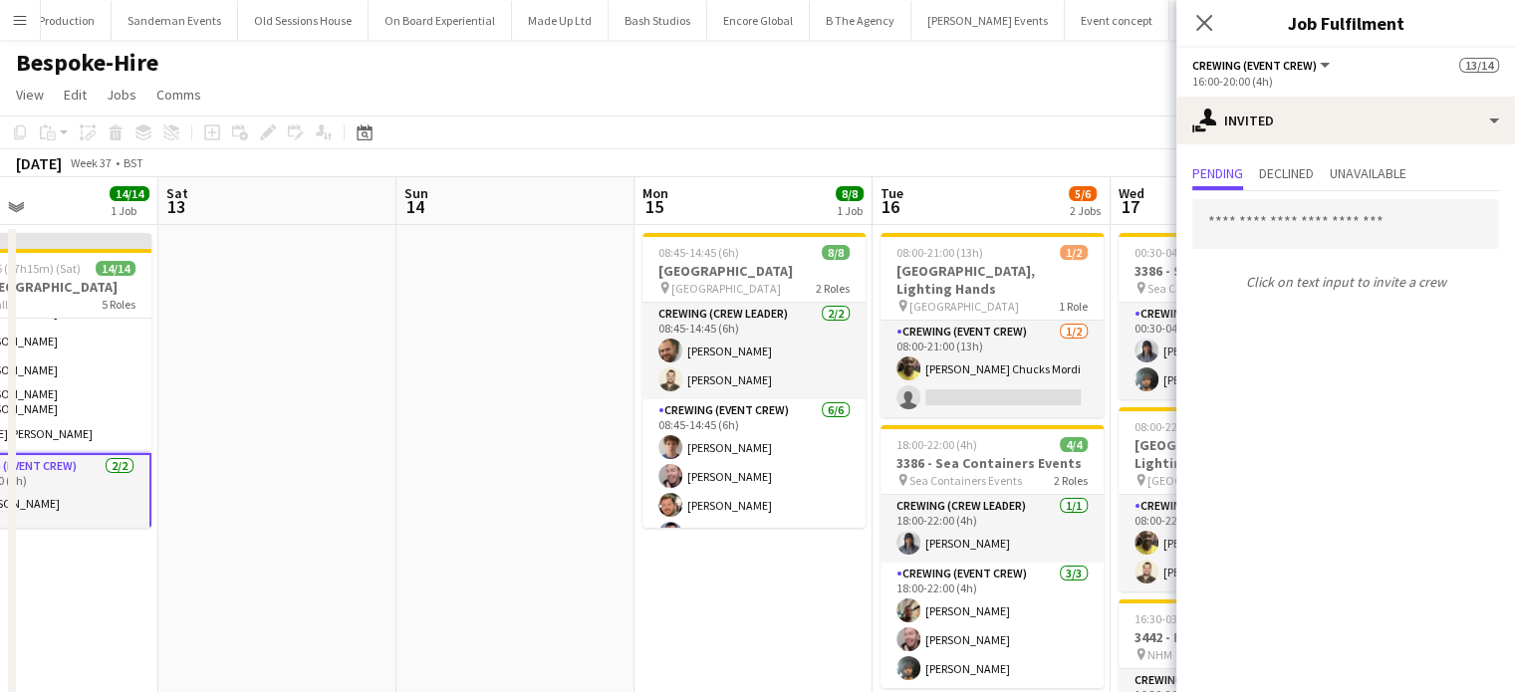
scroll to position [0, 797]
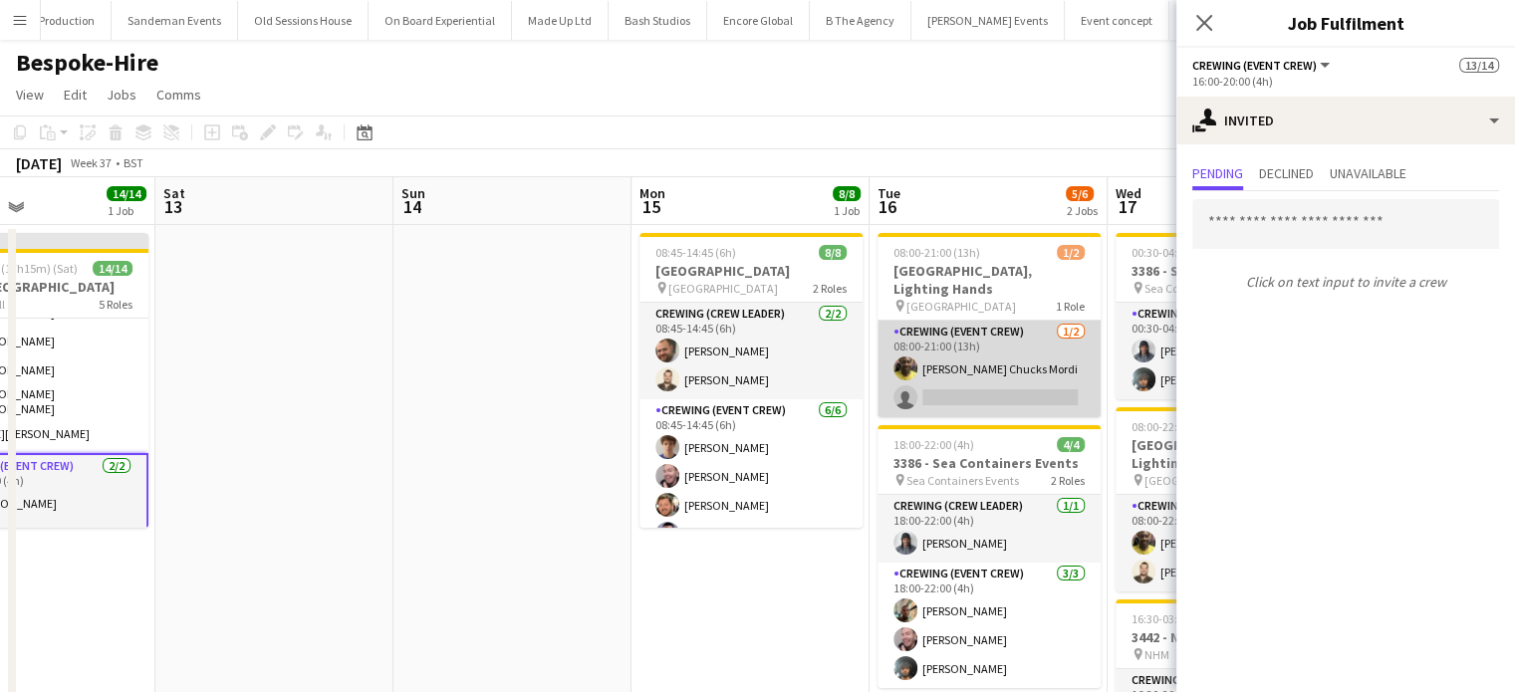
click at [957, 372] on app-card-role "Crewing (Event Crew) 1/2 08:00-21:00 (13h) Alphonsus Chucks Mordi single-neutra…" at bounding box center [989, 369] width 223 height 97
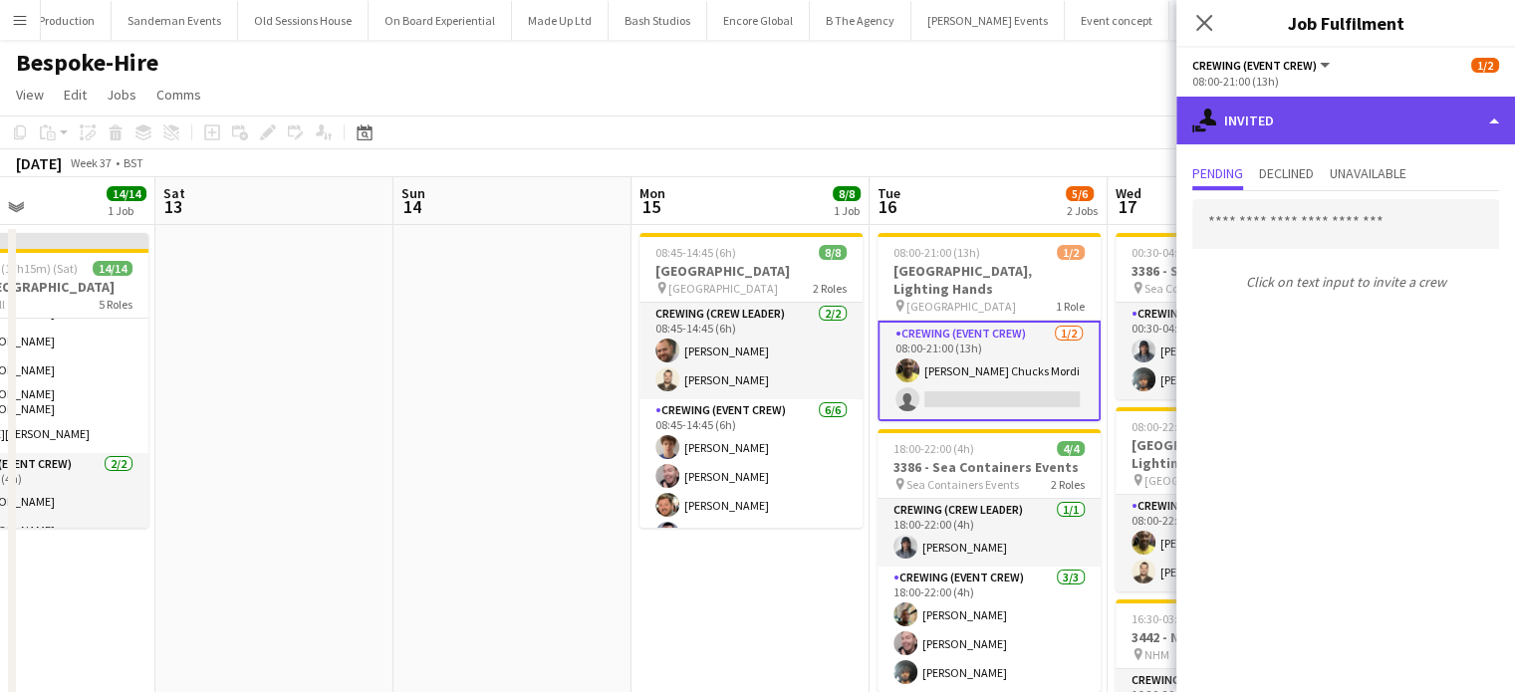
click at [1416, 127] on div "single-neutral-actions-share-1 Invited" at bounding box center [1346, 121] width 339 height 48
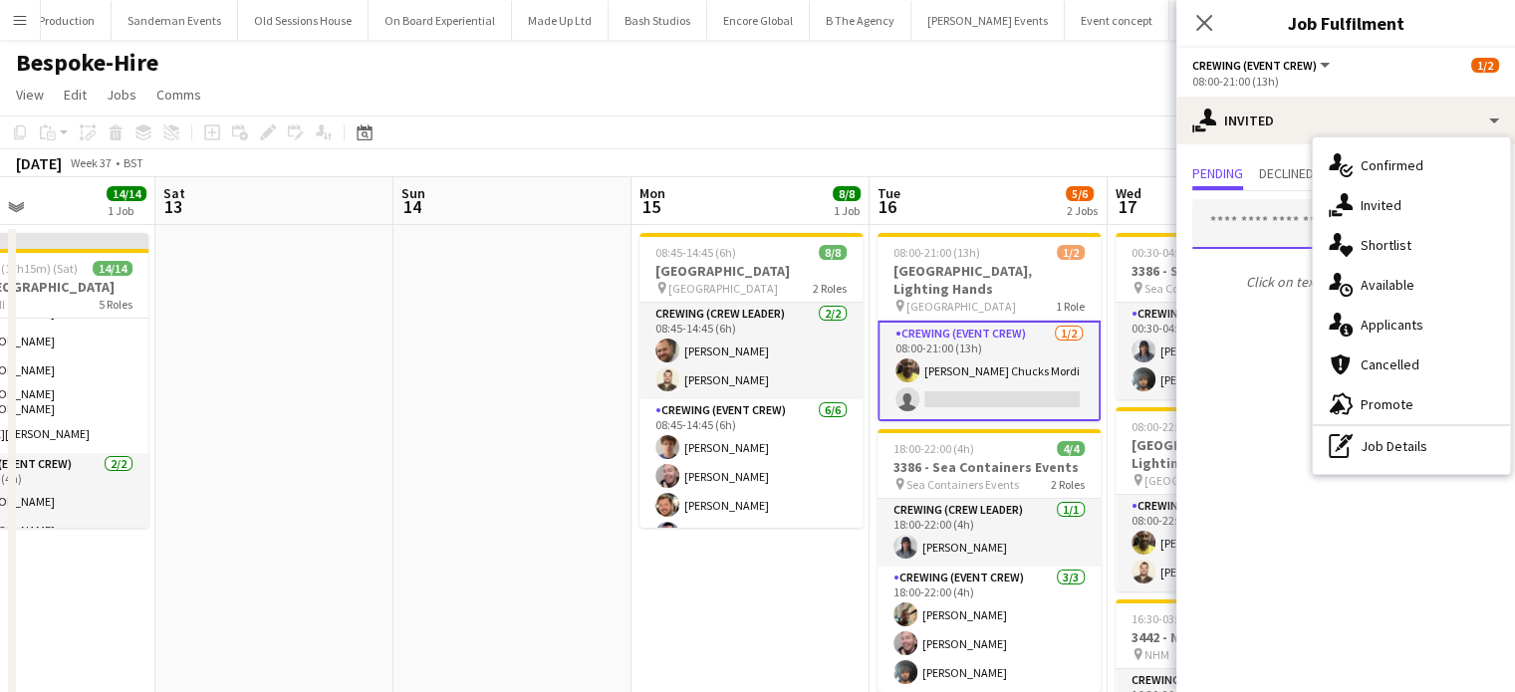
click at [1254, 236] on input "text" at bounding box center [1346, 224] width 307 height 50
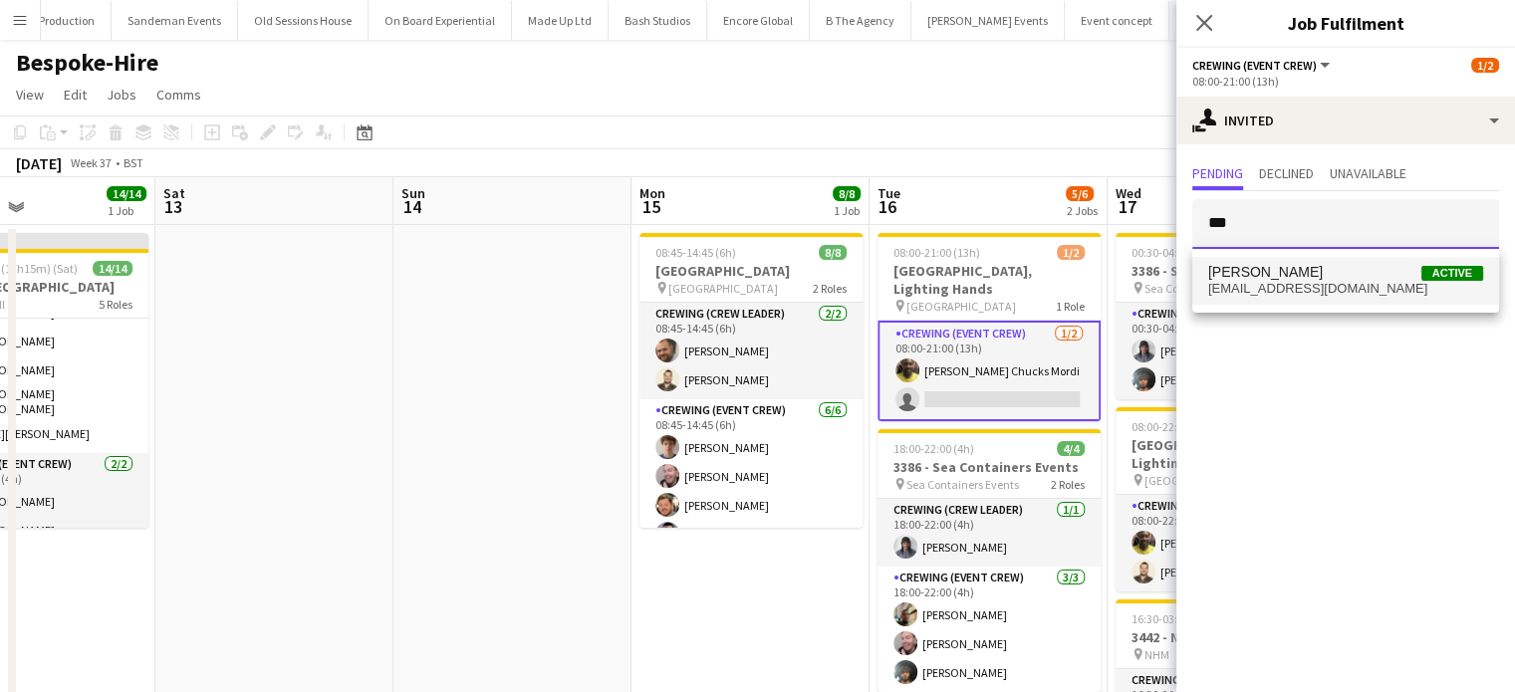
type input "***"
click at [1283, 264] on span "[PERSON_NAME]" at bounding box center [1266, 272] width 115 height 17
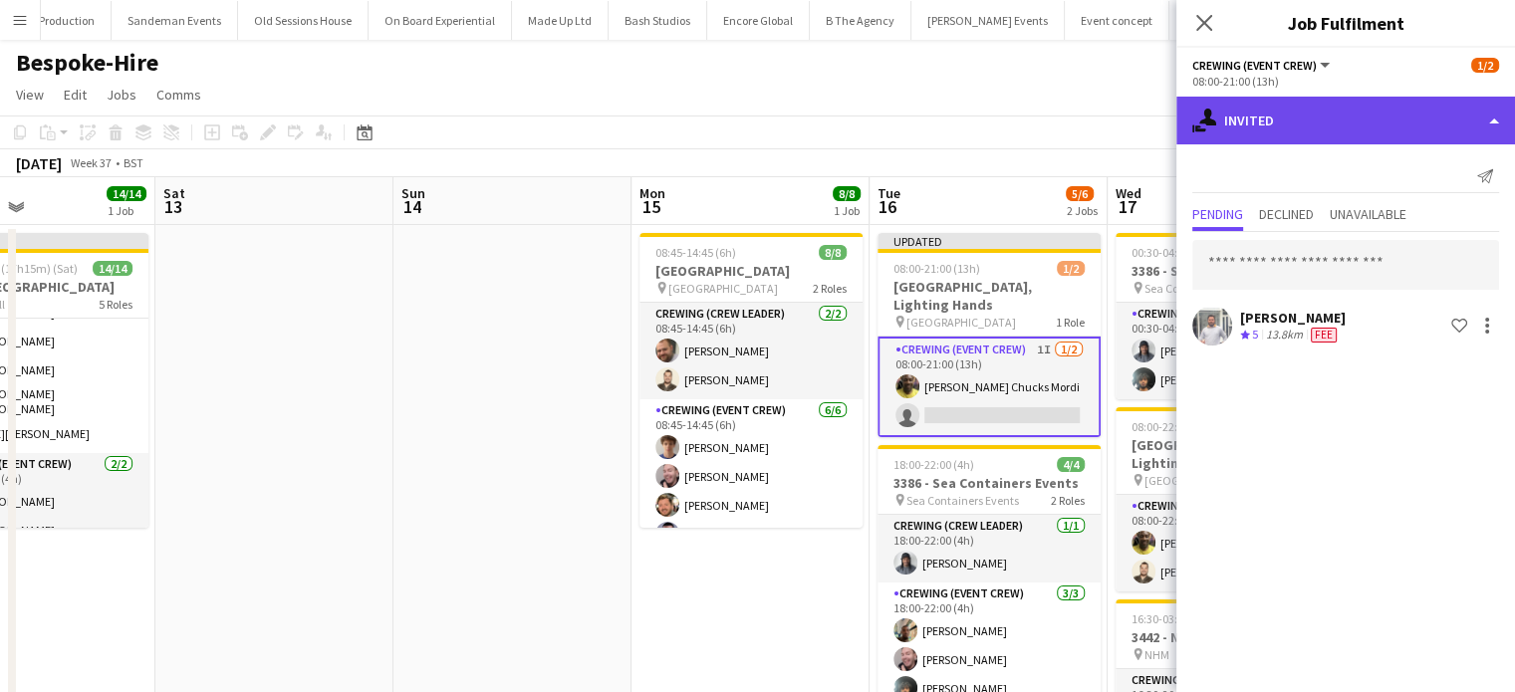
click at [1335, 120] on div "single-neutral-actions-share-1 Invited" at bounding box center [1346, 121] width 339 height 48
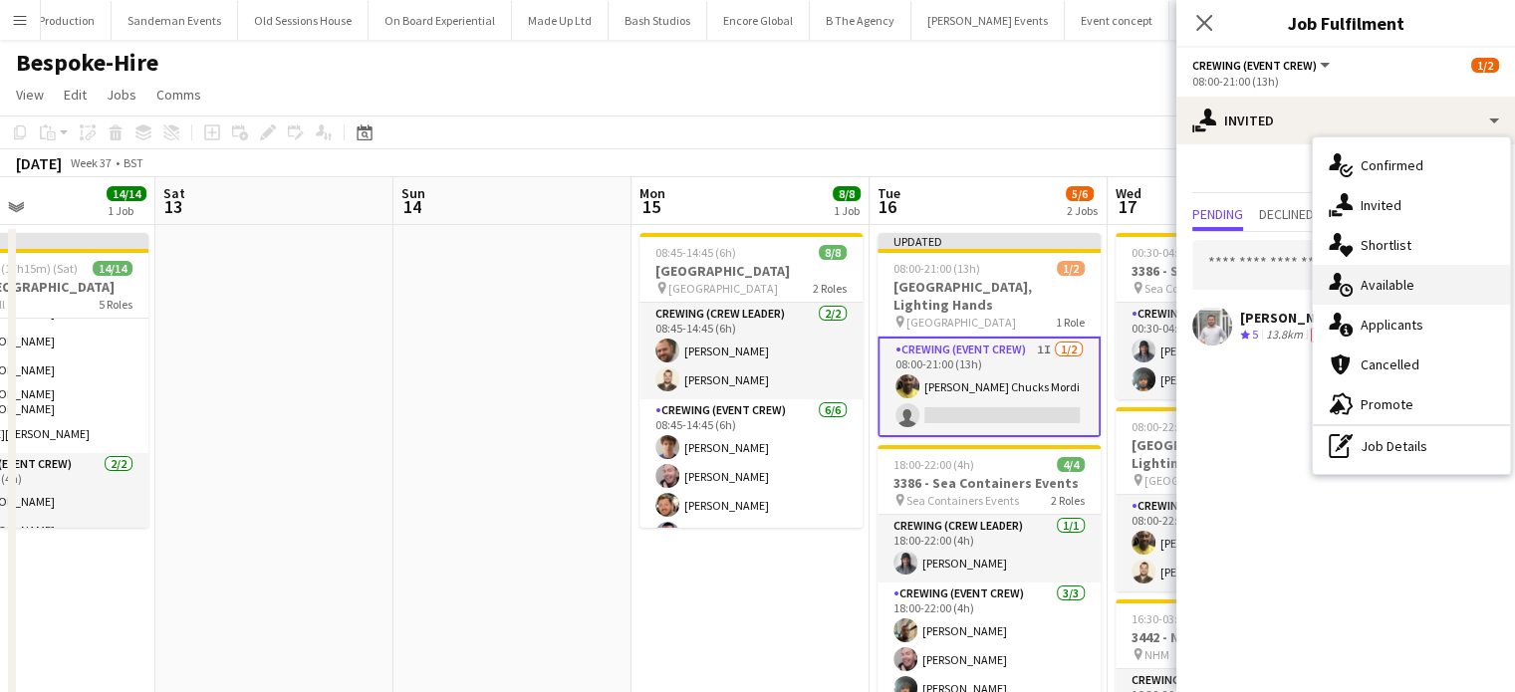
click at [1374, 270] on div "single-neutral-actions-upload Available" at bounding box center [1411, 285] width 197 height 40
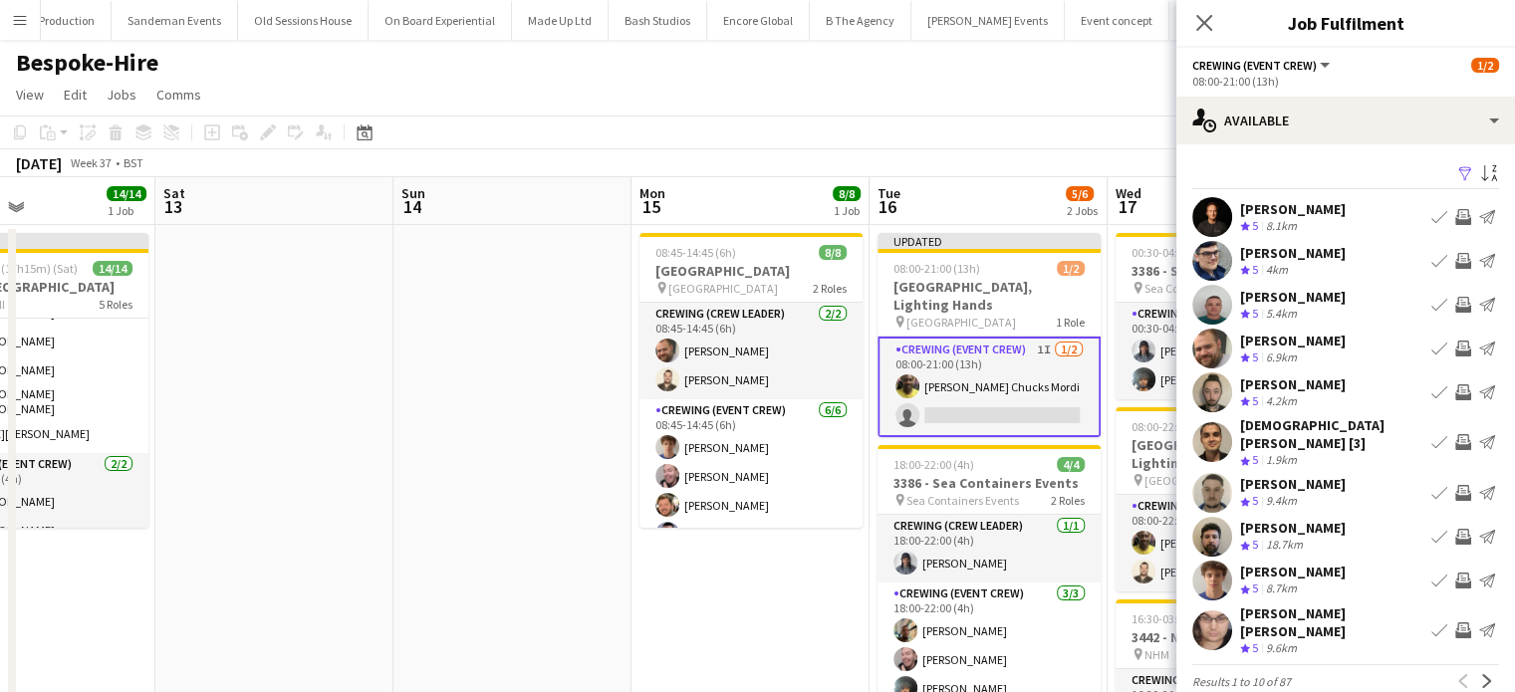
click at [1456, 529] on app-icon "Invite crew" at bounding box center [1464, 537] width 16 height 16
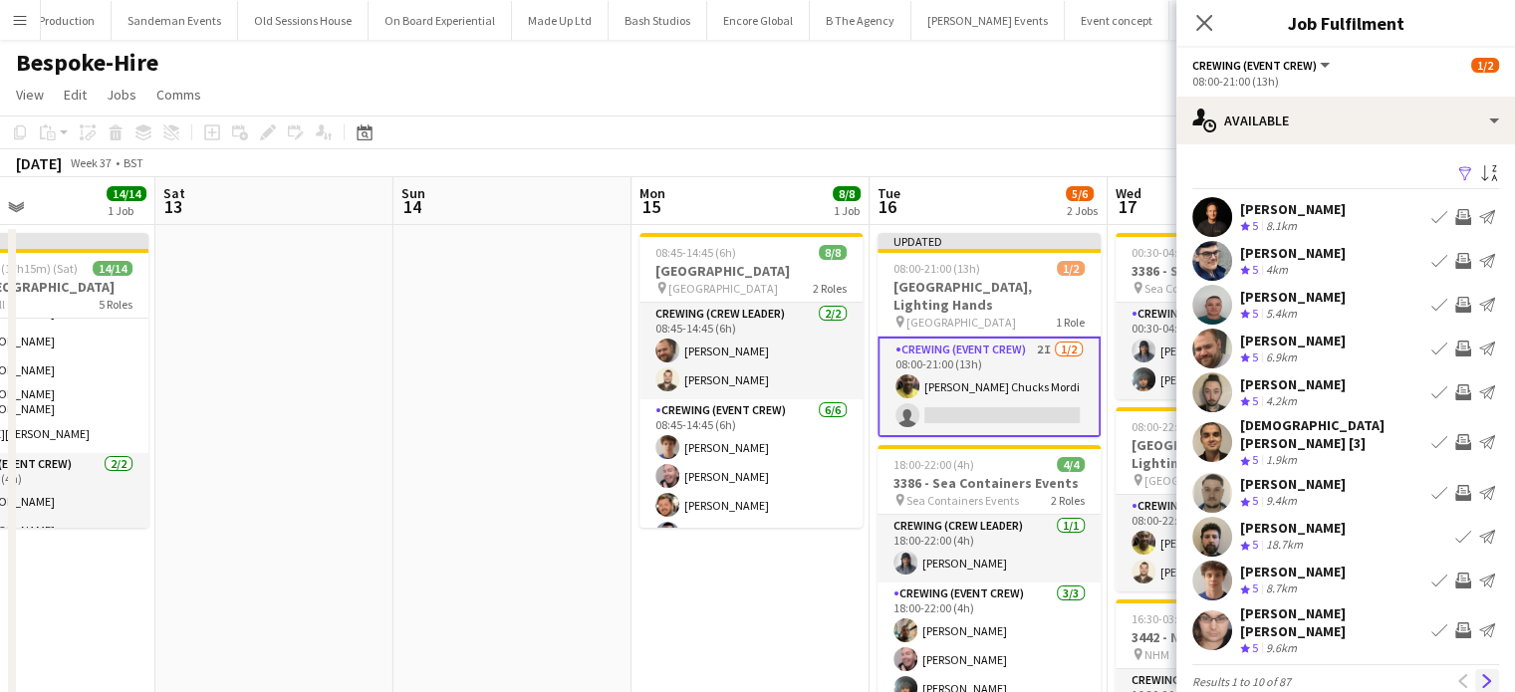
click at [1477, 670] on button "Next" at bounding box center [1488, 682] width 24 height 24
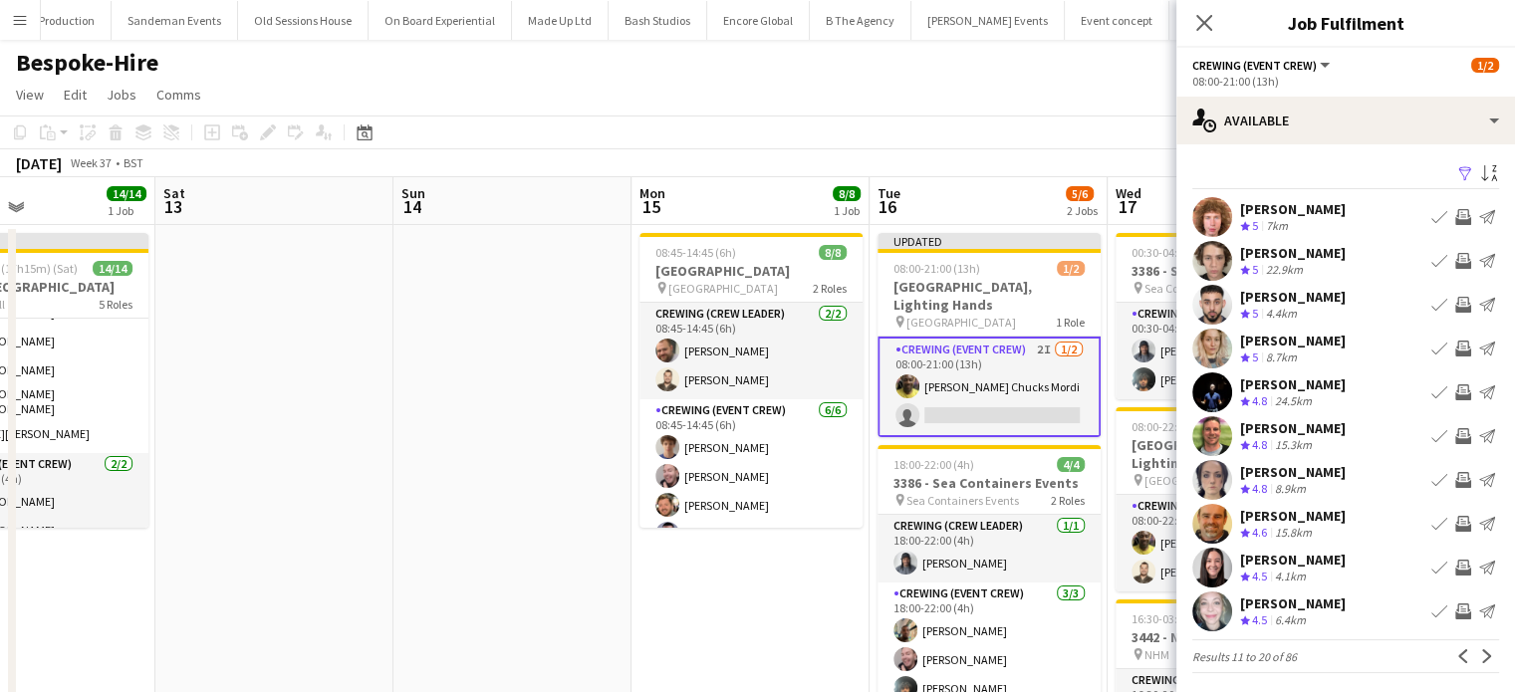
click at [1452, 445] on button "Invite crew" at bounding box center [1464, 436] width 24 height 24
click at [1481, 654] on app-icon "Next" at bounding box center [1488, 657] width 14 height 14
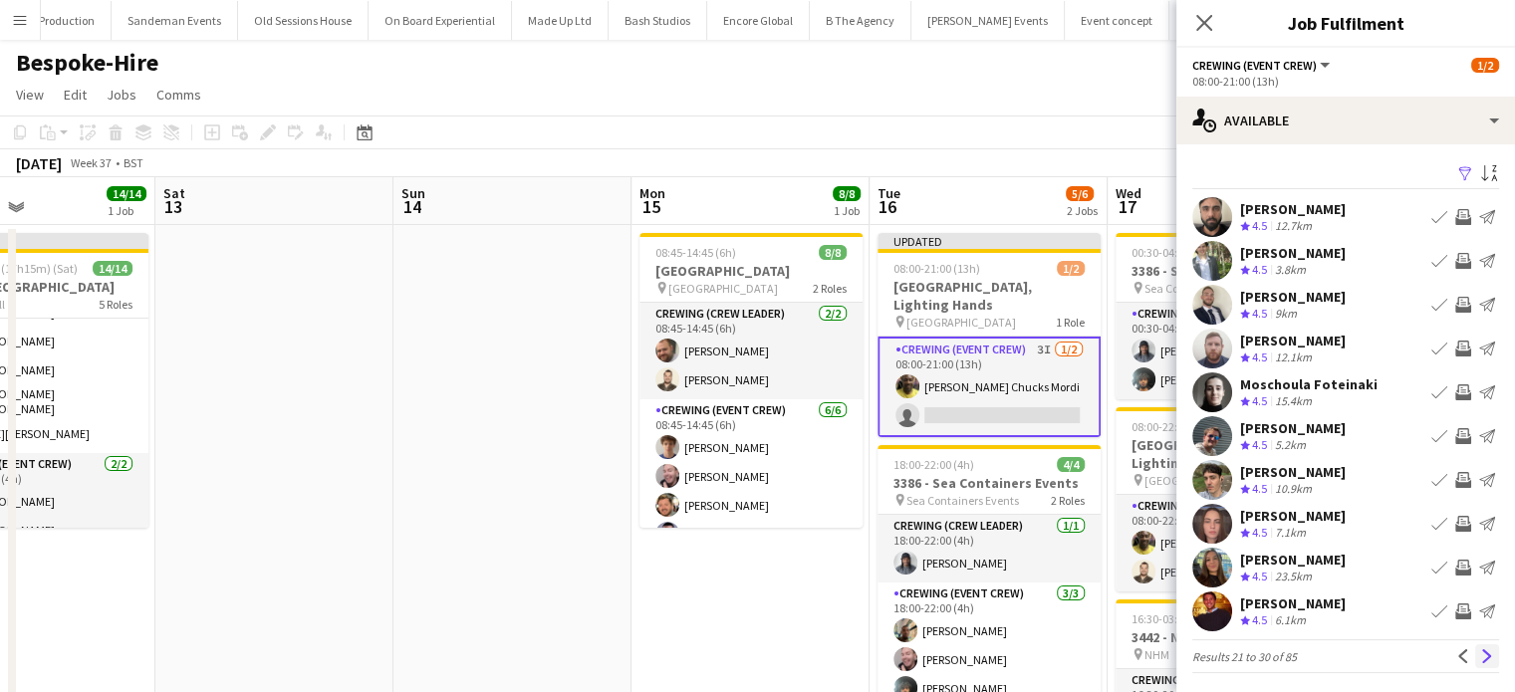
click at [1481, 654] on app-icon "Next" at bounding box center [1488, 657] width 14 height 14
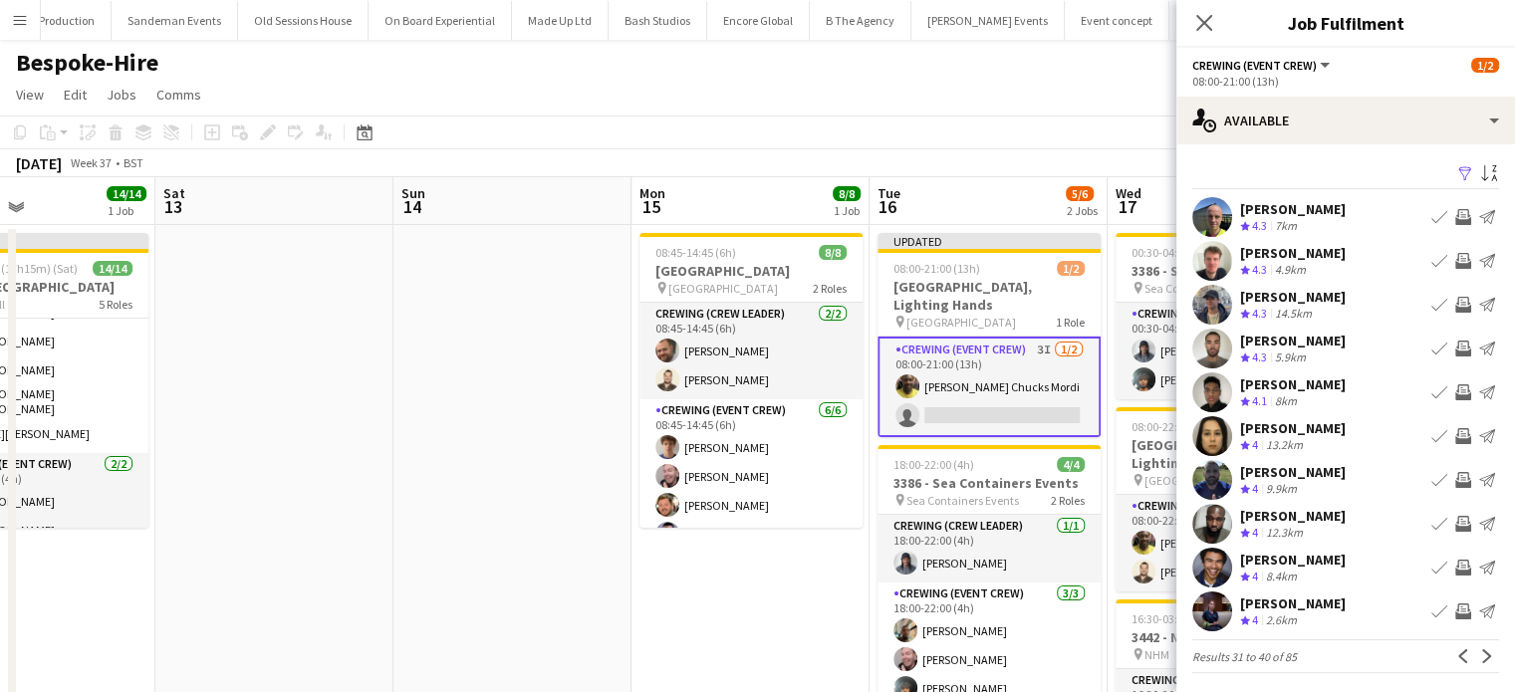
click at [1481, 654] on app-icon "Next" at bounding box center [1488, 657] width 14 height 14
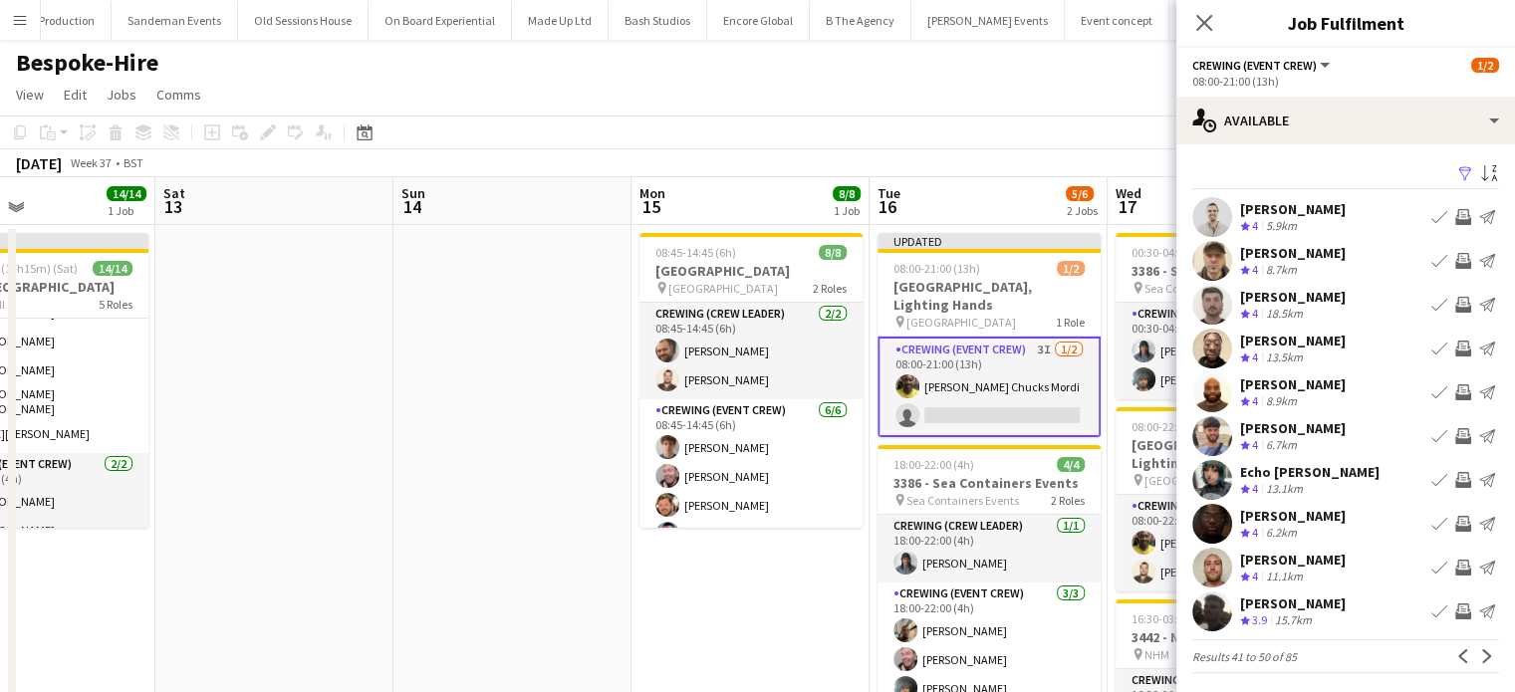
click at [1481, 654] on app-icon "Next" at bounding box center [1488, 657] width 14 height 14
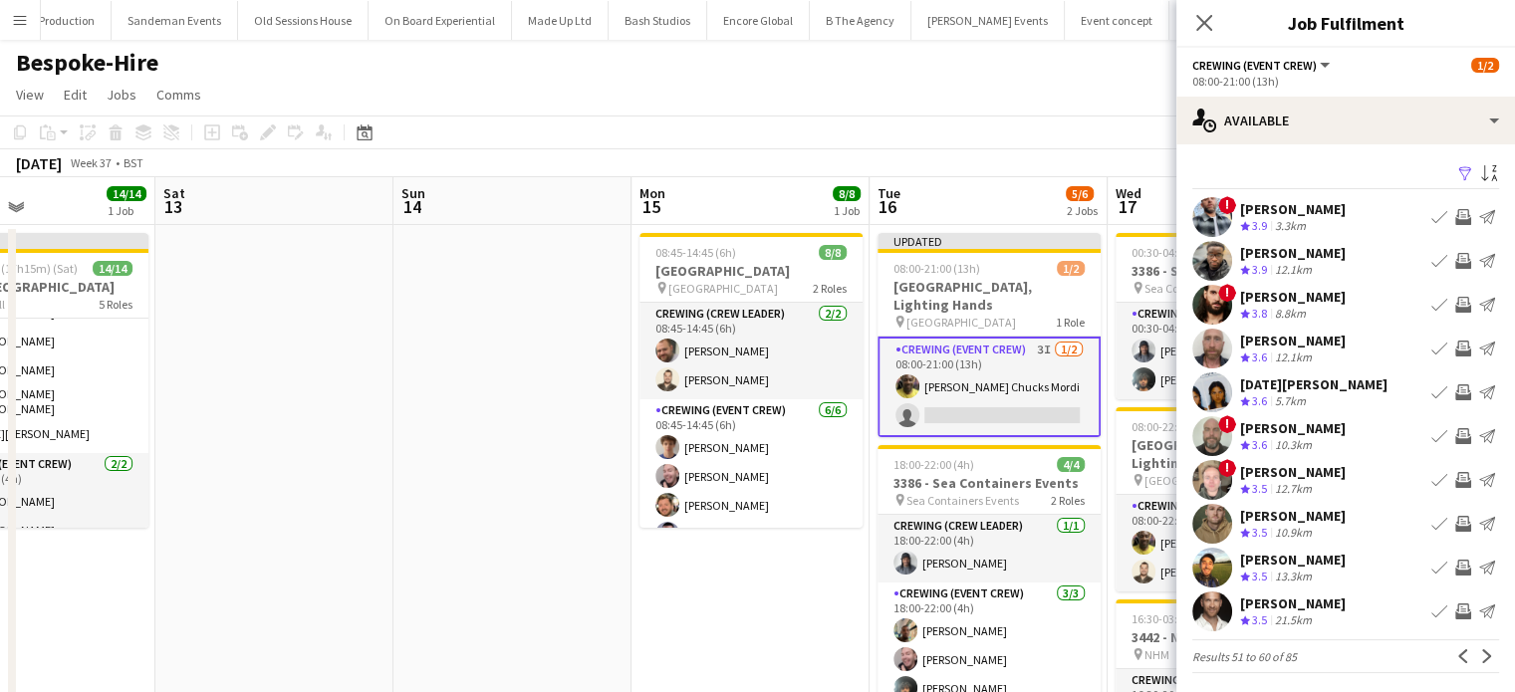
click at [1481, 654] on app-icon "Next" at bounding box center [1488, 657] width 14 height 14
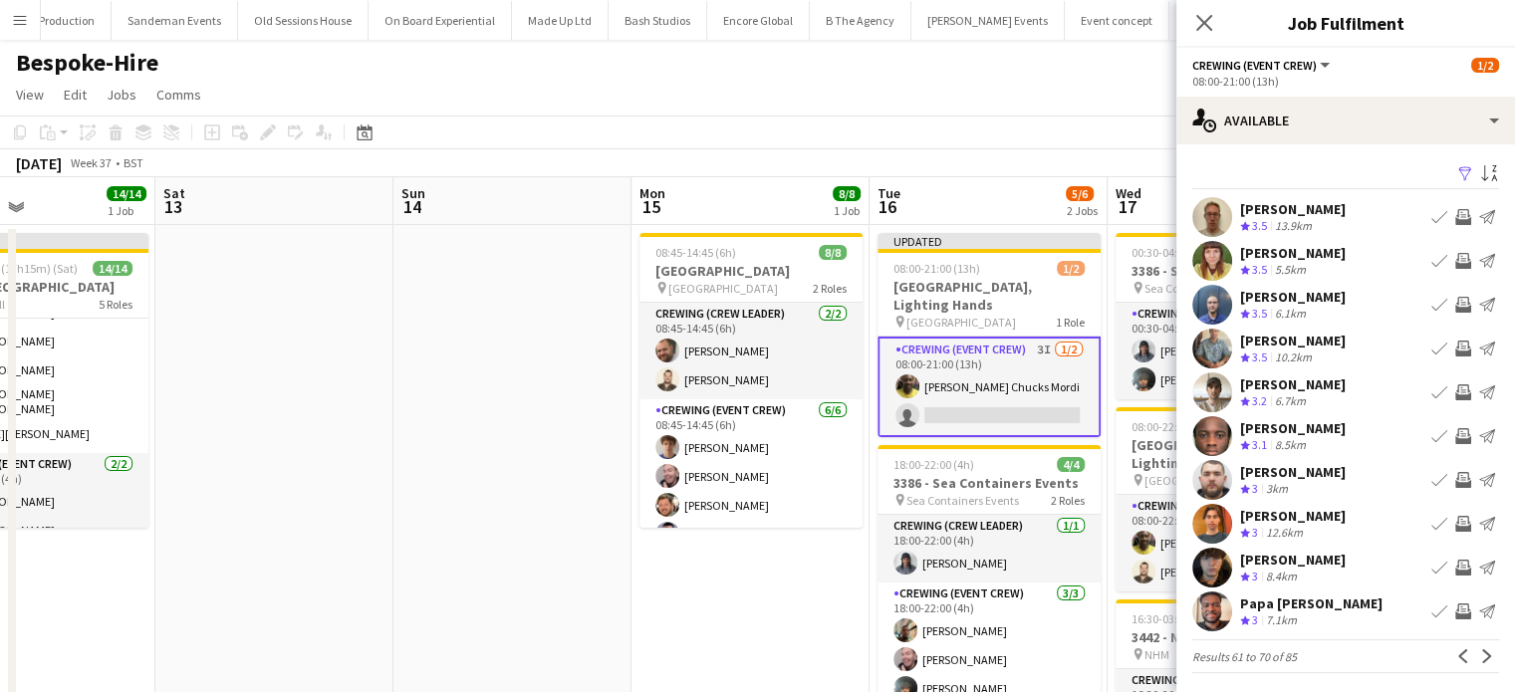
click at [1481, 654] on app-icon "Next" at bounding box center [1488, 657] width 14 height 14
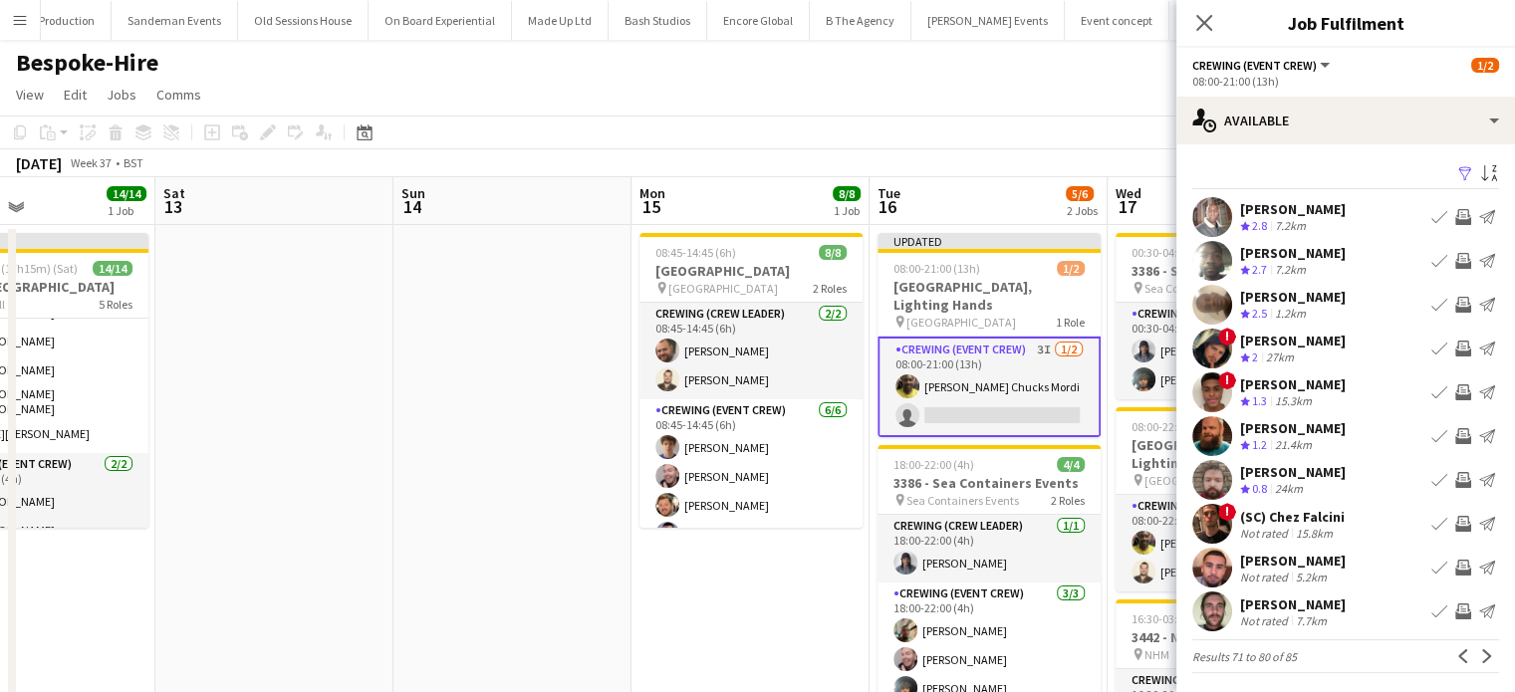
click at [1481, 654] on app-icon "Next" at bounding box center [1488, 657] width 14 height 14
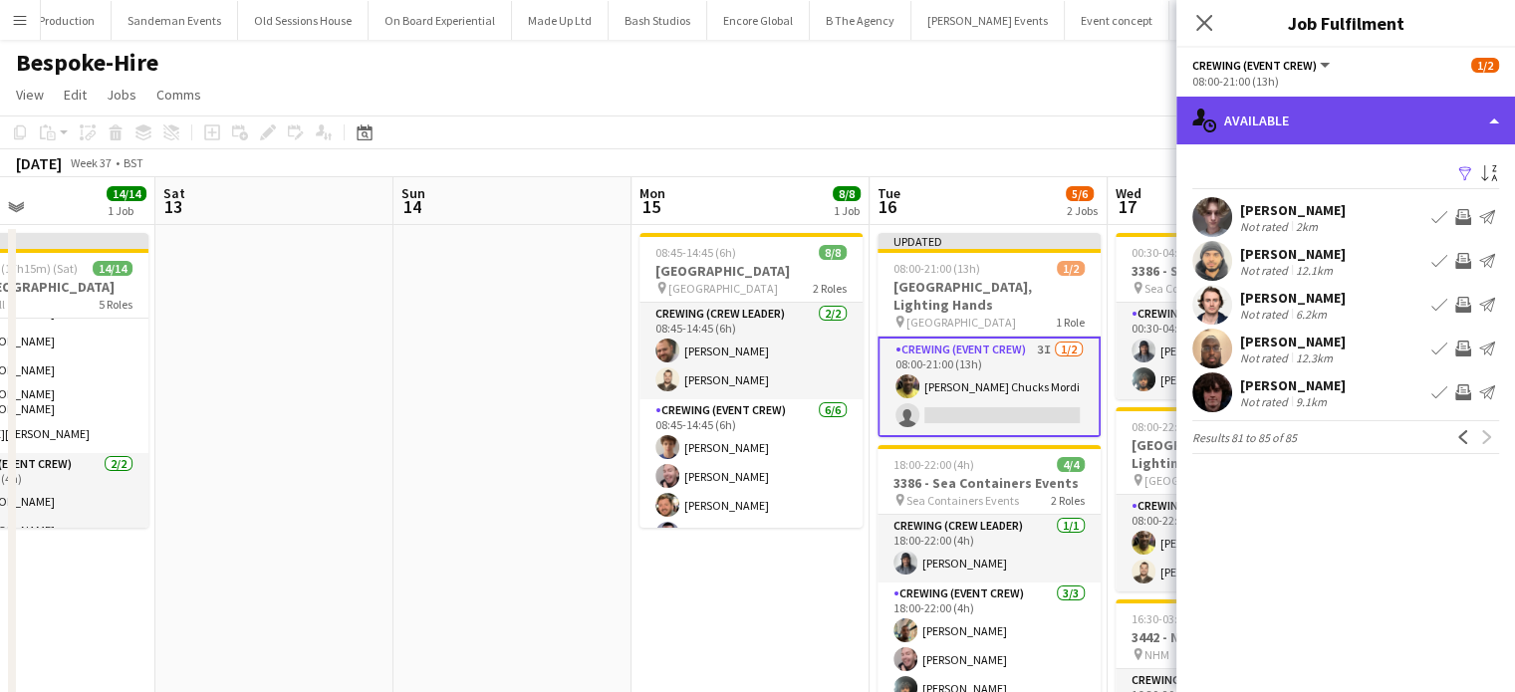
click at [1323, 103] on div "single-neutral-actions-upload Available" at bounding box center [1346, 121] width 339 height 48
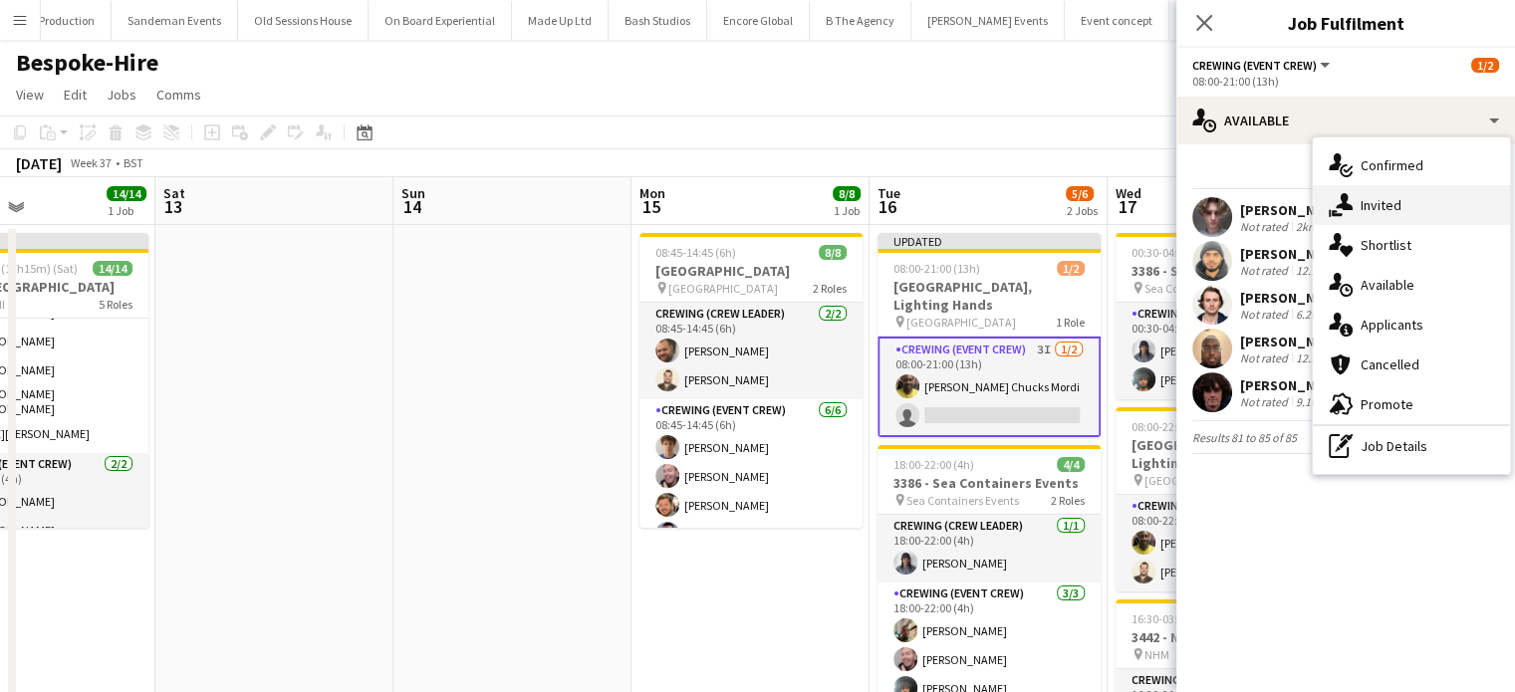
click at [1366, 194] on div "single-neutral-actions-share-1 Invited" at bounding box center [1411, 205] width 197 height 40
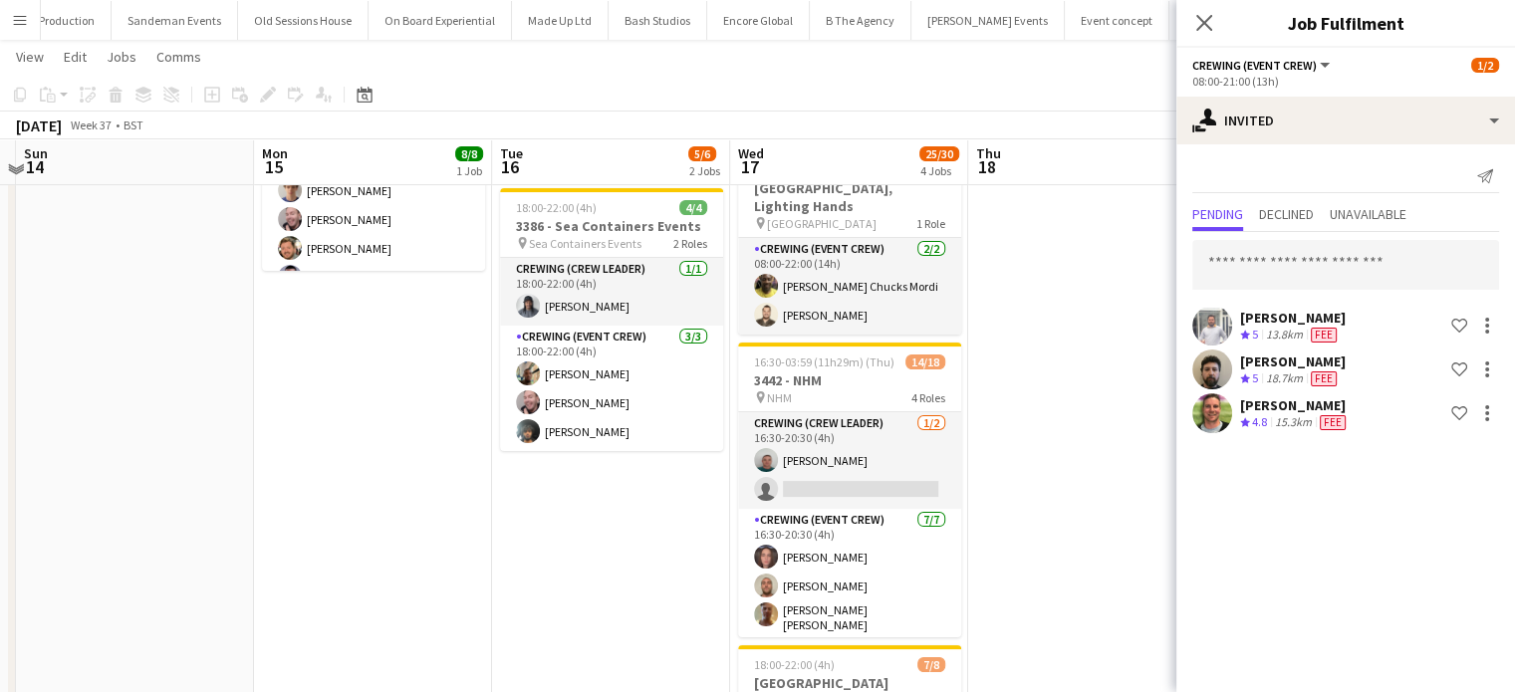
scroll to position [258, 0]
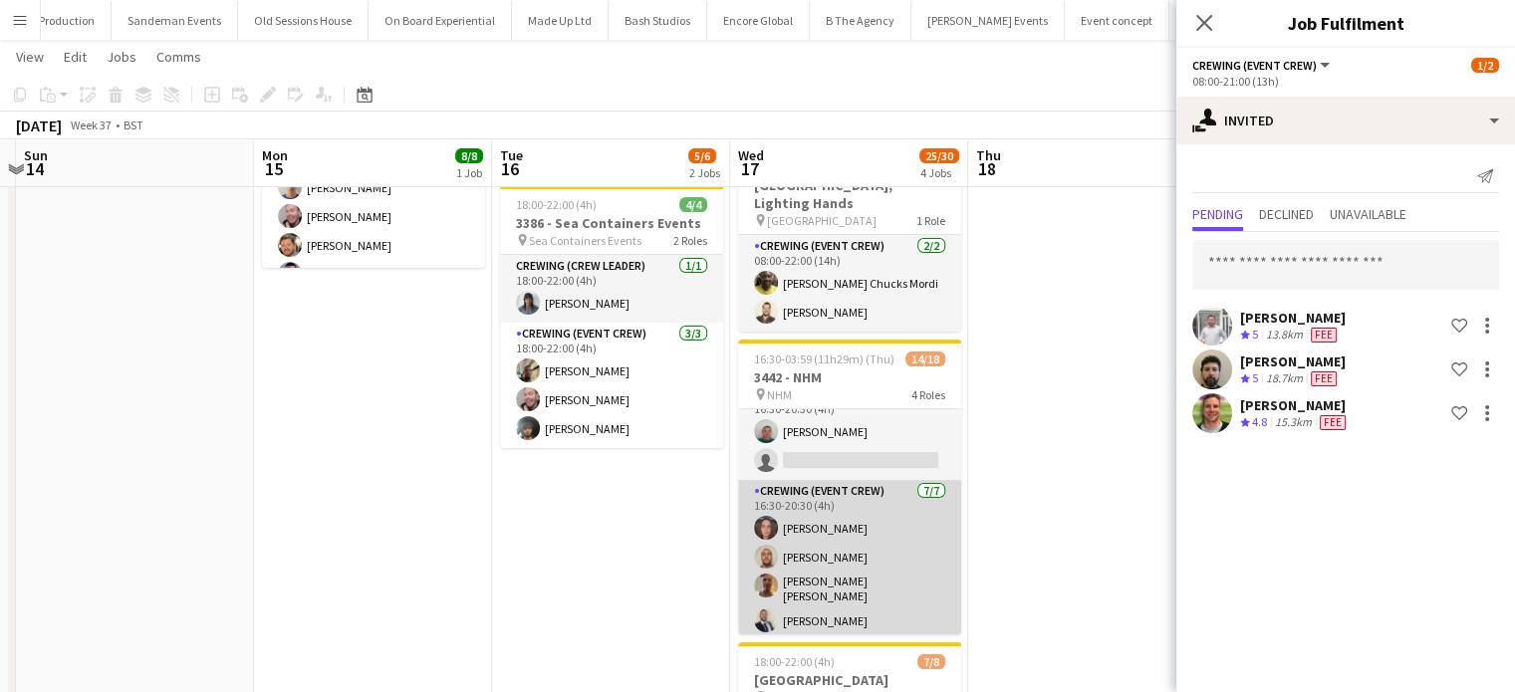
click at [907, 523] on app-card-role "Crewing (Event Crew) 7/7 16:30-20:30 (4h) Jekaterina Berezina Stephen Lyle Jaso…" at bounding box center [849, 606] width 223 height 253
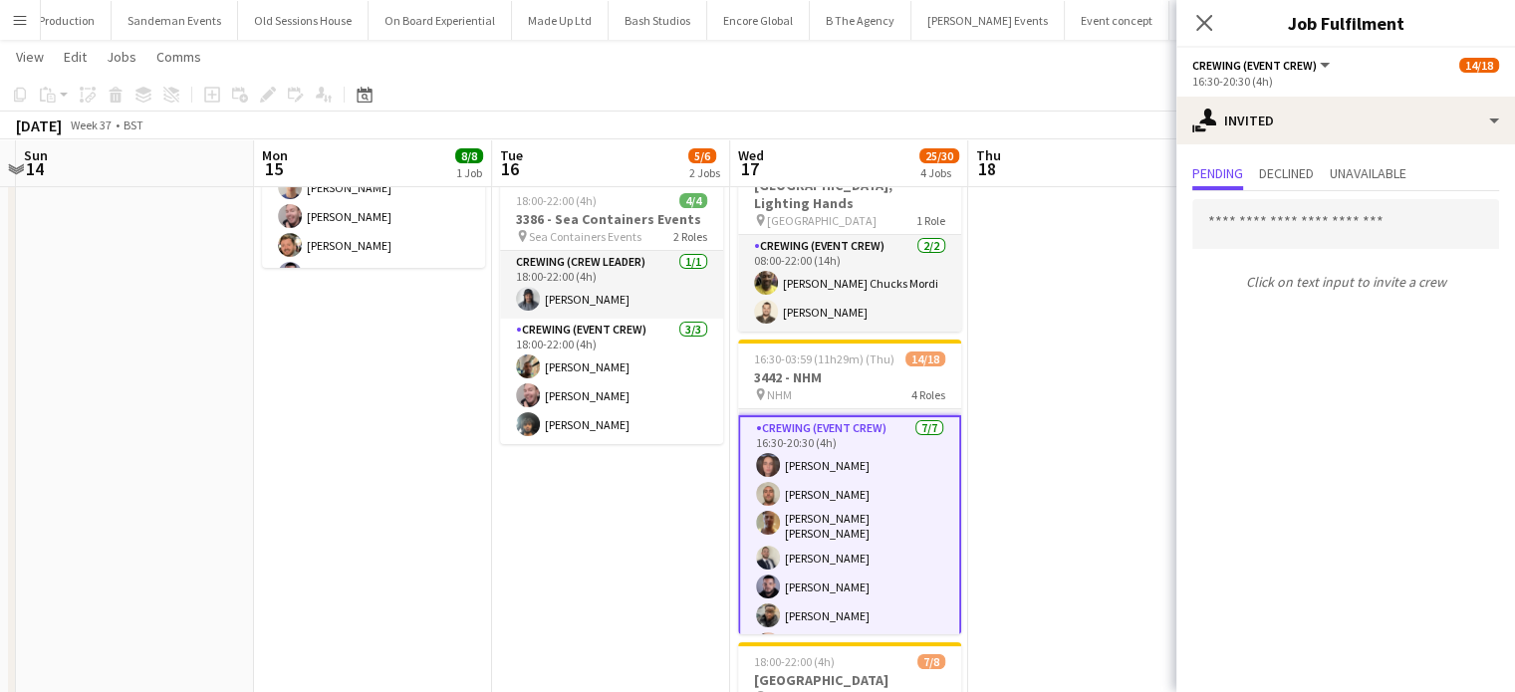
scroll to position [94, 0]
click at [907, 523] on app-card-role "Crewing (Event Crew) 7/7 16:30-20:30 (4h) Jekaterina Berezina Stephen Lyle Jaso…" at bounding box center [849, 540] width 223 height 257
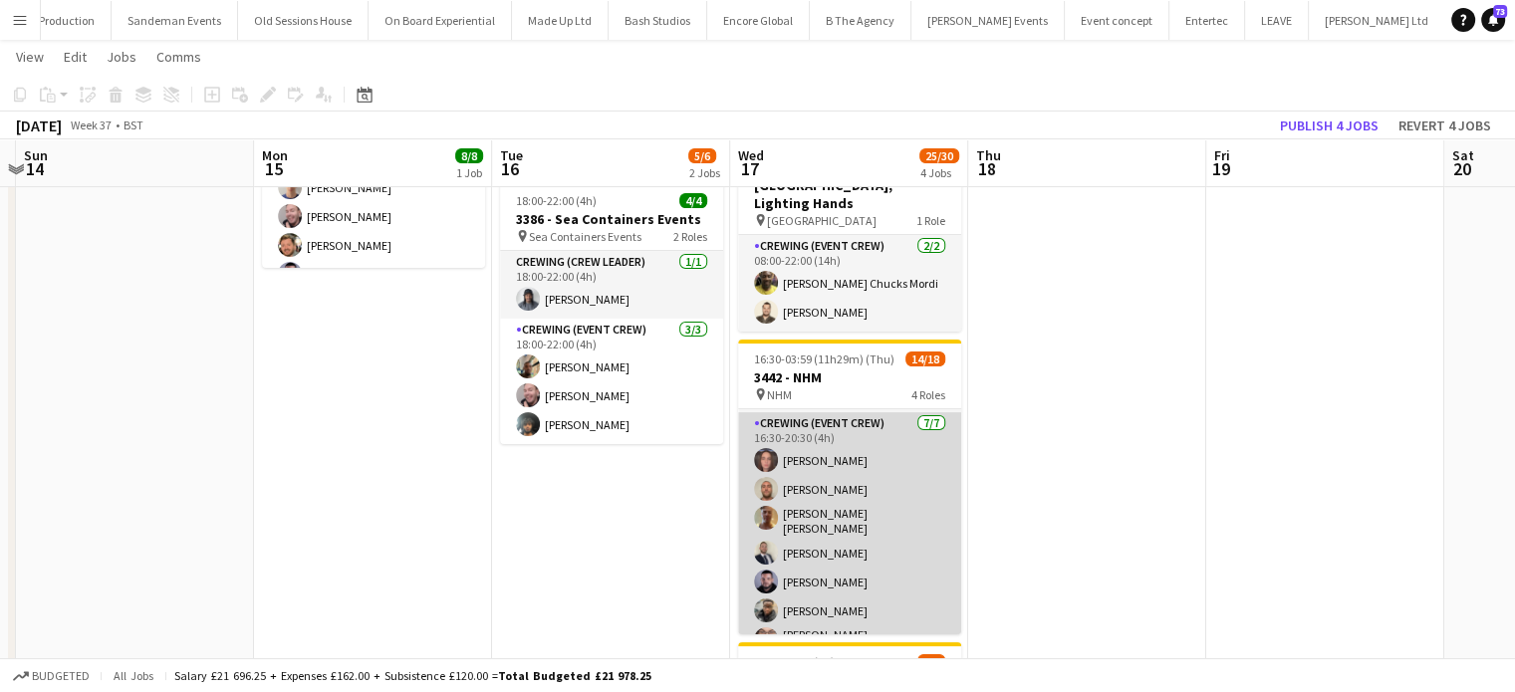
click at [907, 523] on app-card-role "Crewing (Event Crew) 7/7 16:30-20:30 (4h) Jekaterina Berezina Stephen Lyle Jaso…" at bounding box center [849, 538] width 223 height 253
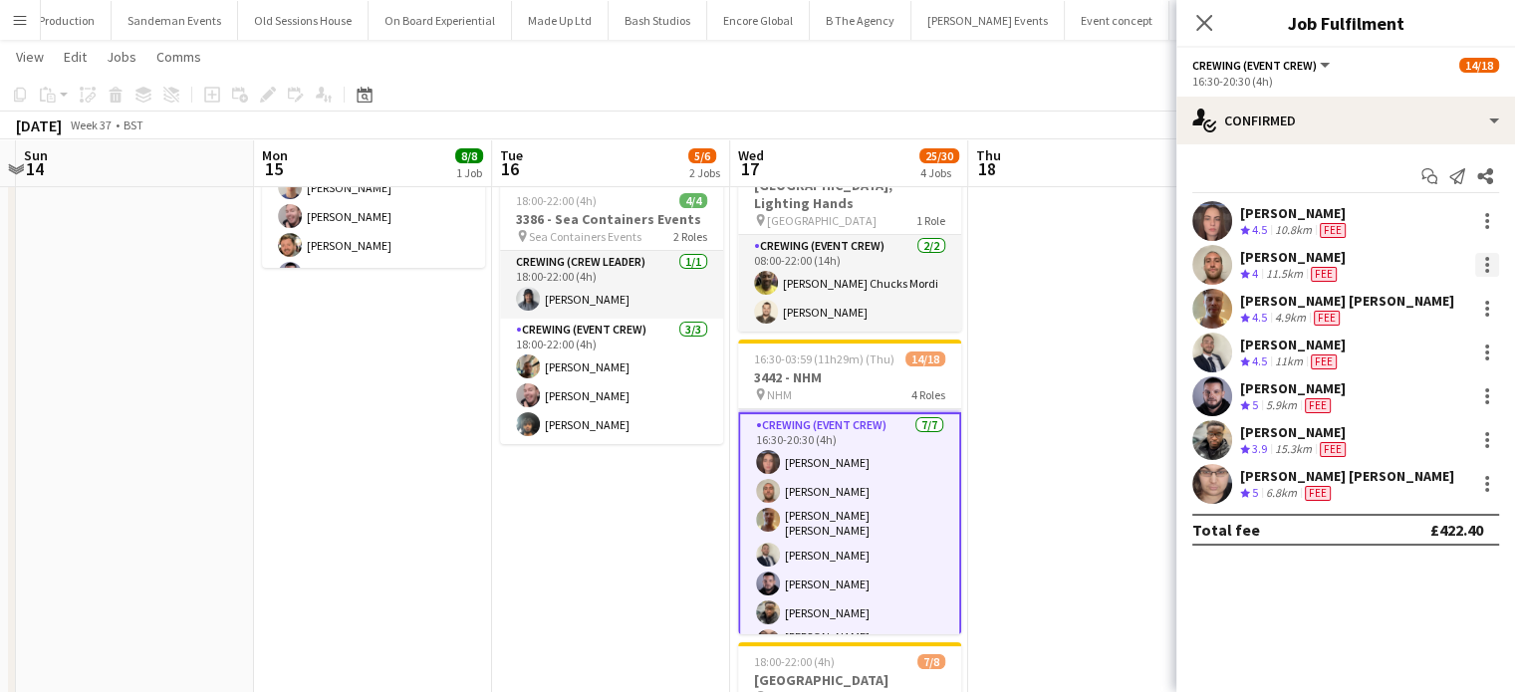
click at [1491, 254] on div at bounding box center [1488, 265] width 24 height 24
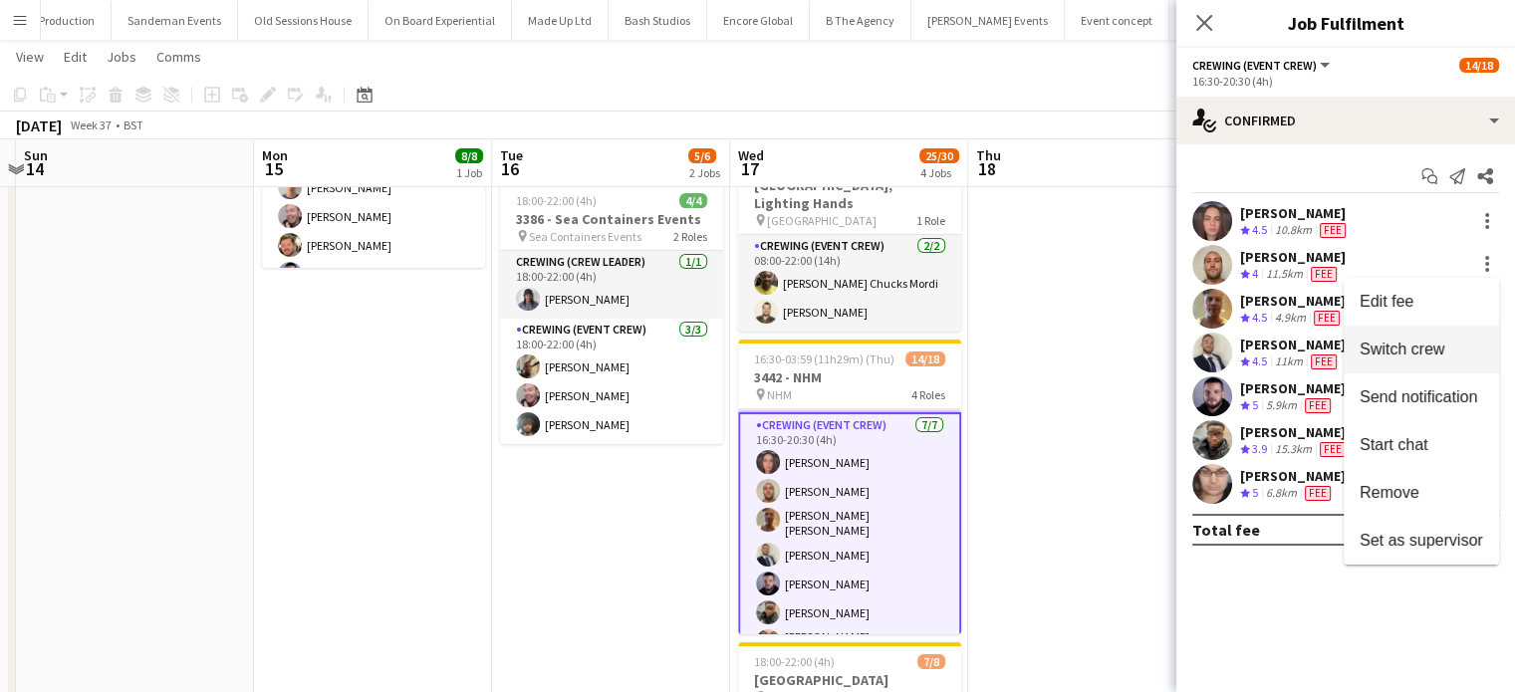
click at [1431, 335] on button "Switch crew" at bounding box center [1421, 350] width 155 height 48
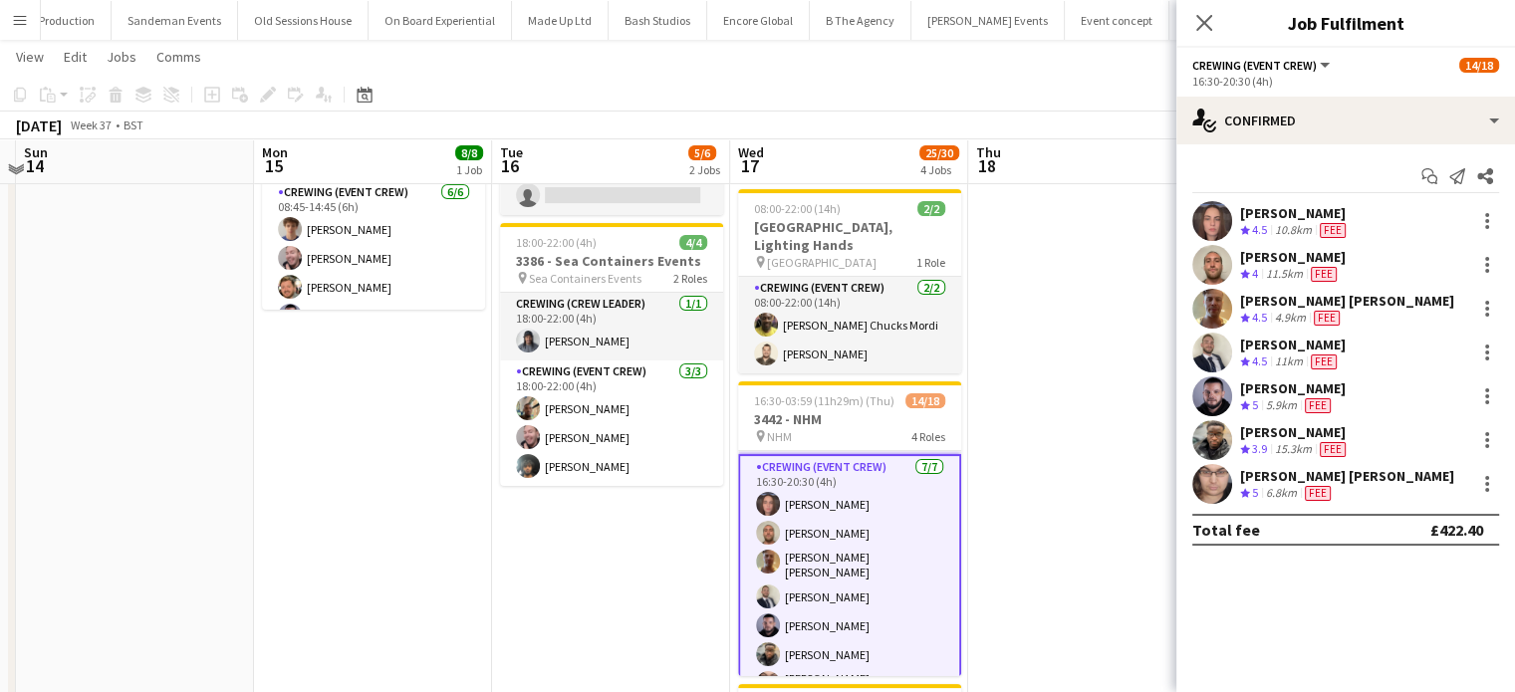
scroll to position [0, 0]
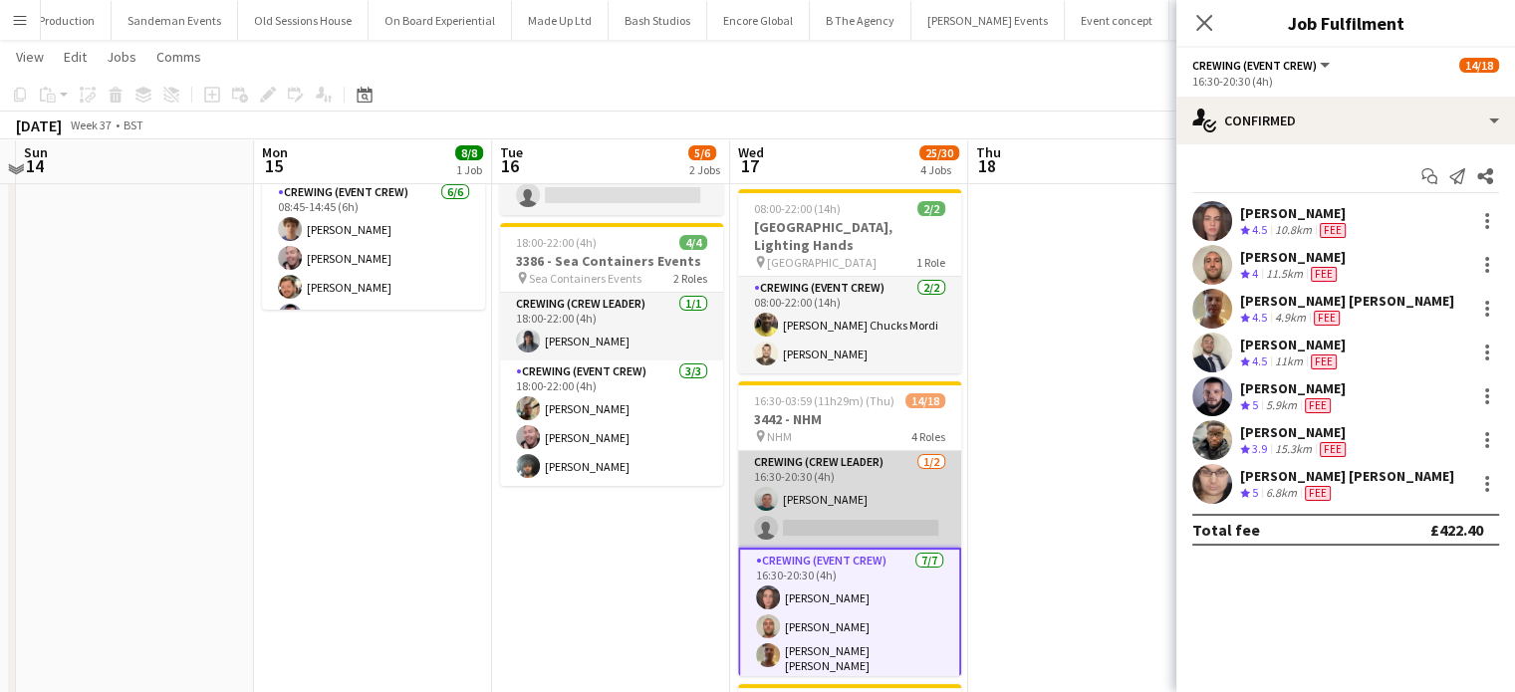
click at [863, 527] on app-card-role "Crewing (Crew Leader) 1/2 16:30-20:30 (4h) Brayden Davison single-neutral-actio…" at bounding box center [849, 499] width 223 height 97
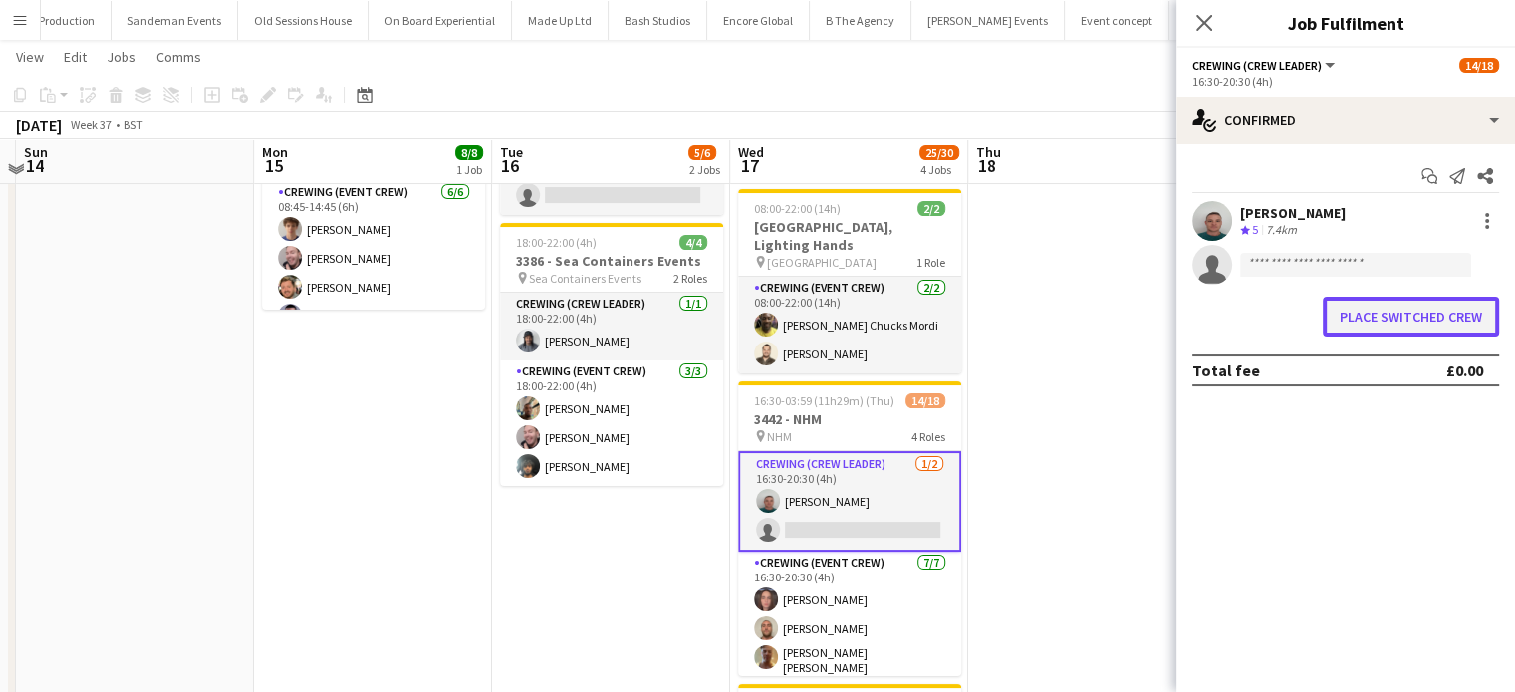
click at [1468, 304] on button "Place switched crew" at bounding box center [1411, 317] width 176 height 40
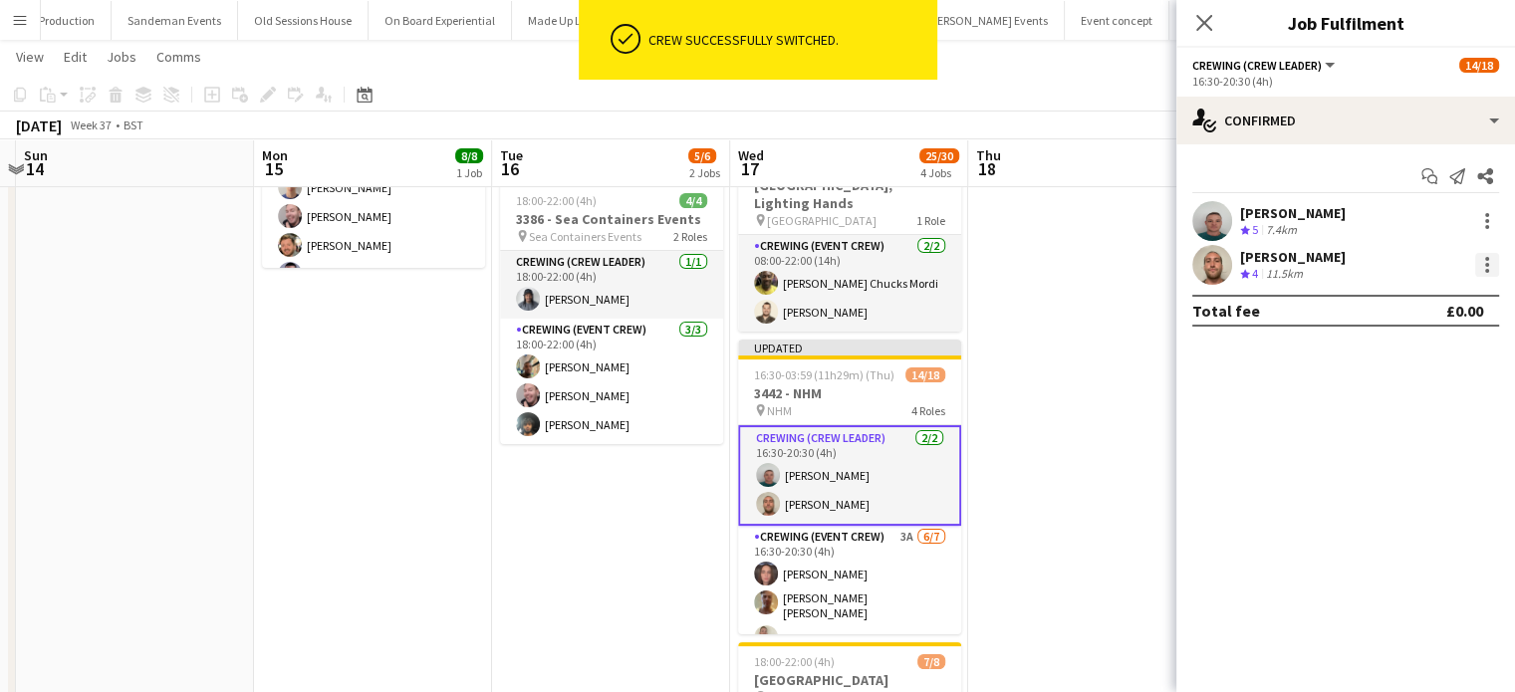
click at [1488, 266] on div at bounding box center [1488, 265] width 4 height 4
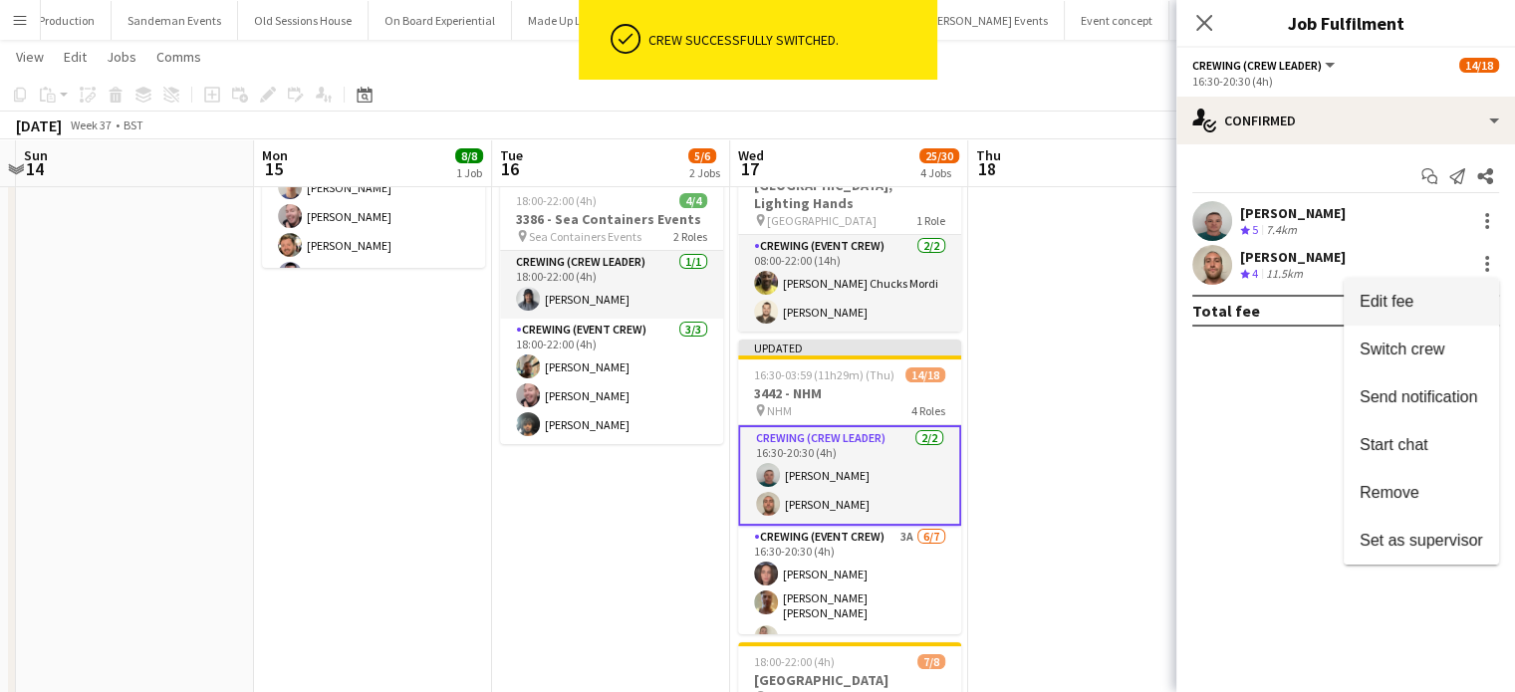
click at [1459, 293] on span "Edit fee" at bounding box center [1422, 302] width 124 height 18
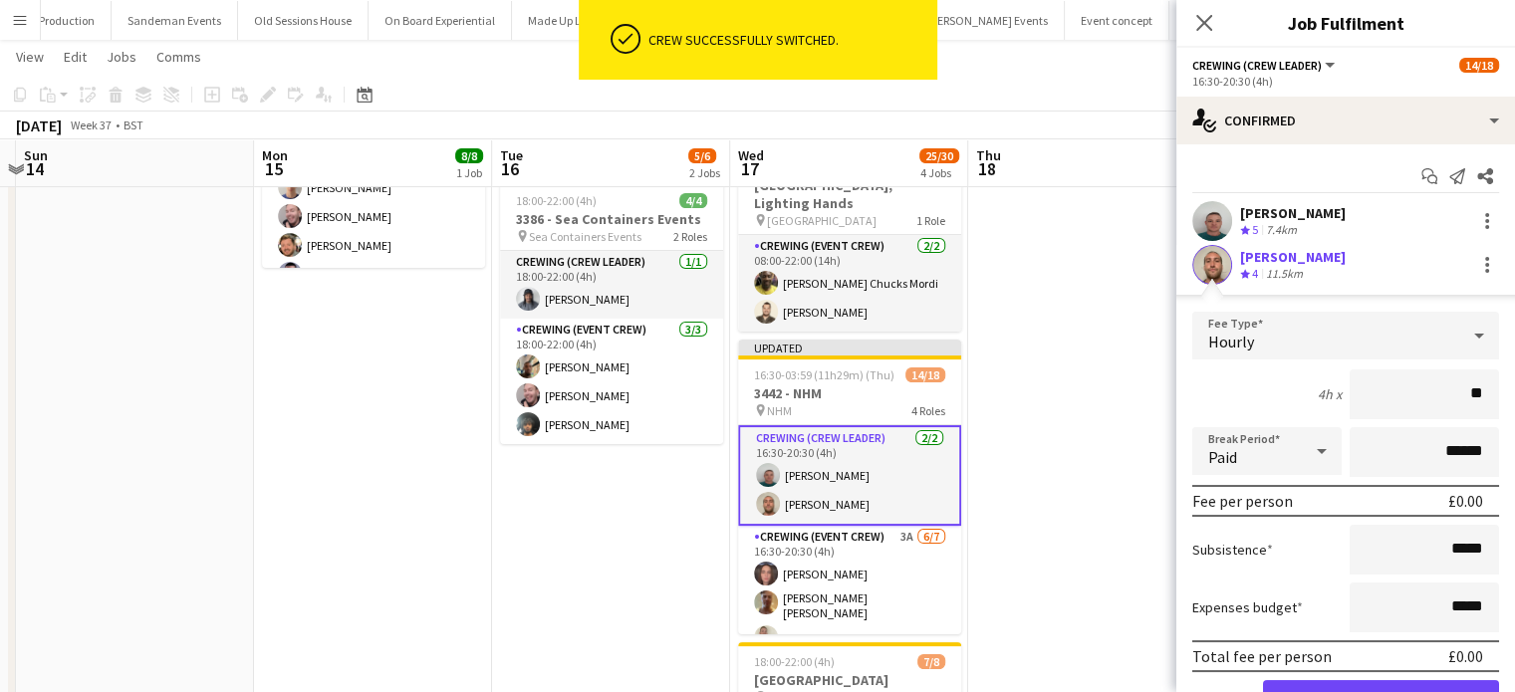
type input "***"
click button "Confirm" at bounding box center [1381, 701] width 236 height 40
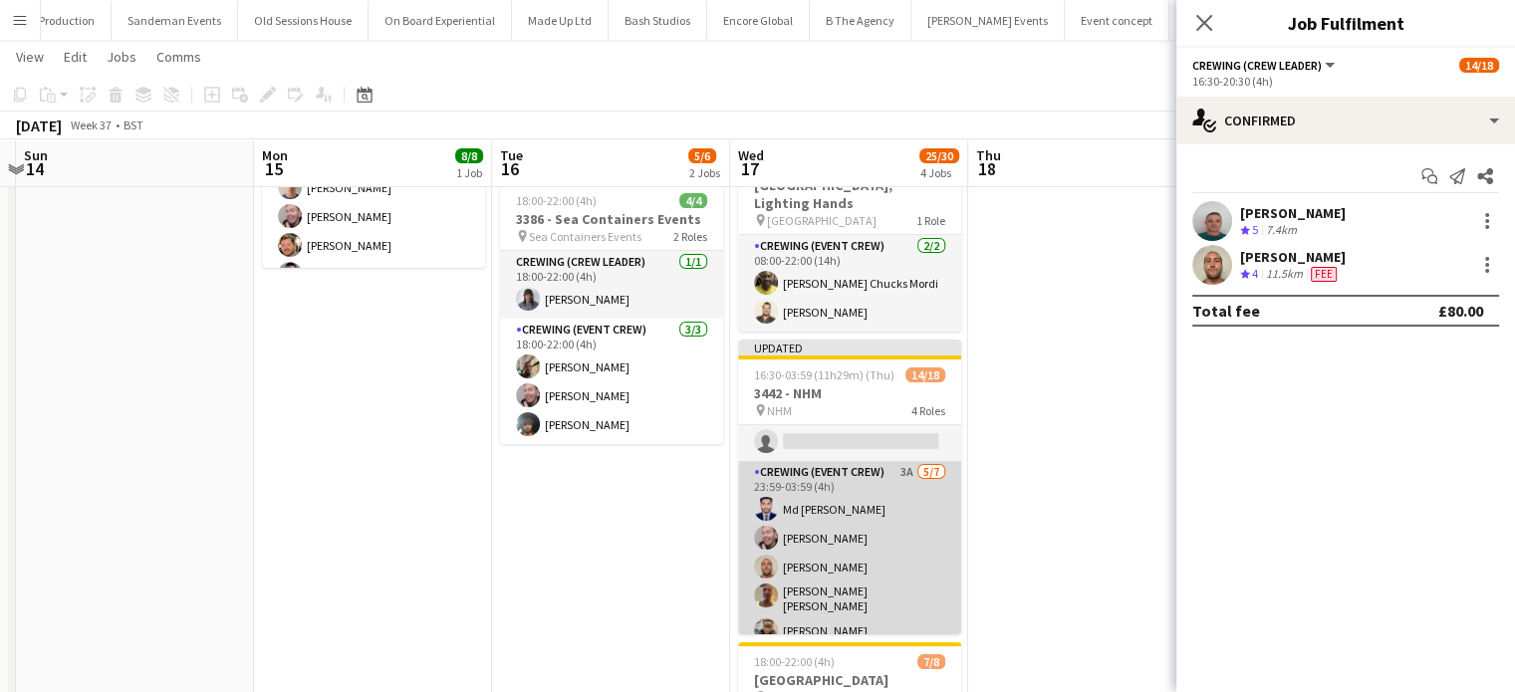
click at [885, 601] on app-card-role "Crewing (Event Crew) 3A 5/7 23:59-03:59 (4h) Md Mosabbit Hridoy Eldon Taylor St…" at bounding box center [849, 584] width 223 height 247
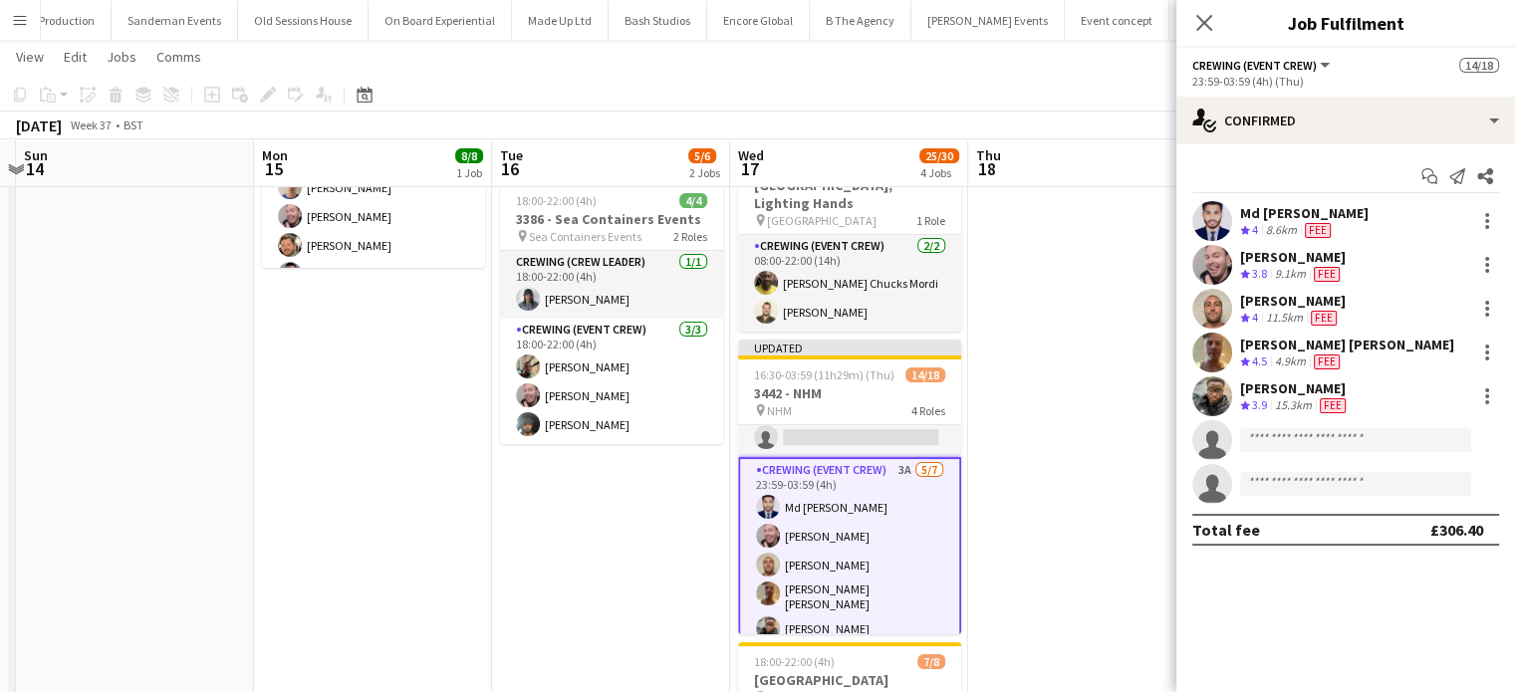
scroll to position [411, 0]
click at [1490, 297] on div at bounding box center [1488, 309] width 24 height 24
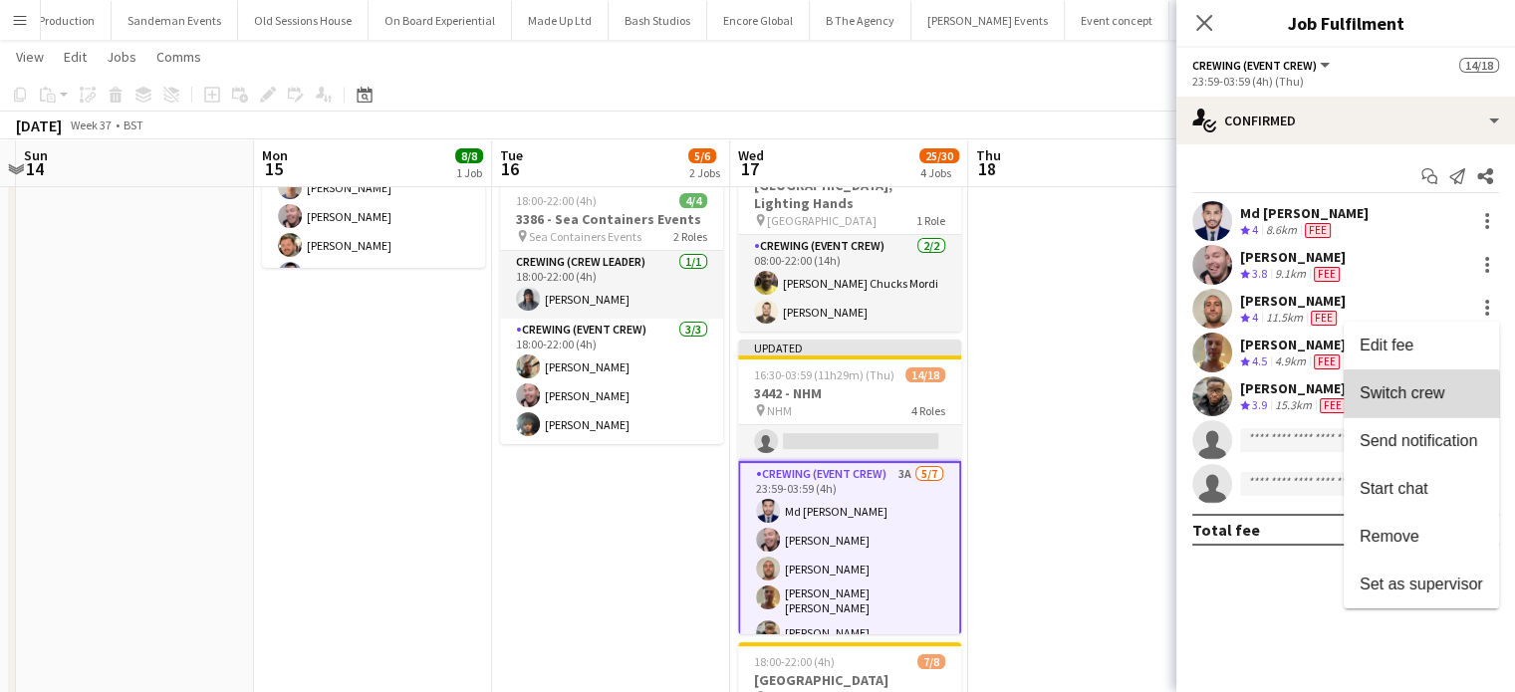
click at [1415, 409] on button "Switch crew" at bounding box center [1421, 394] width 155 height 48
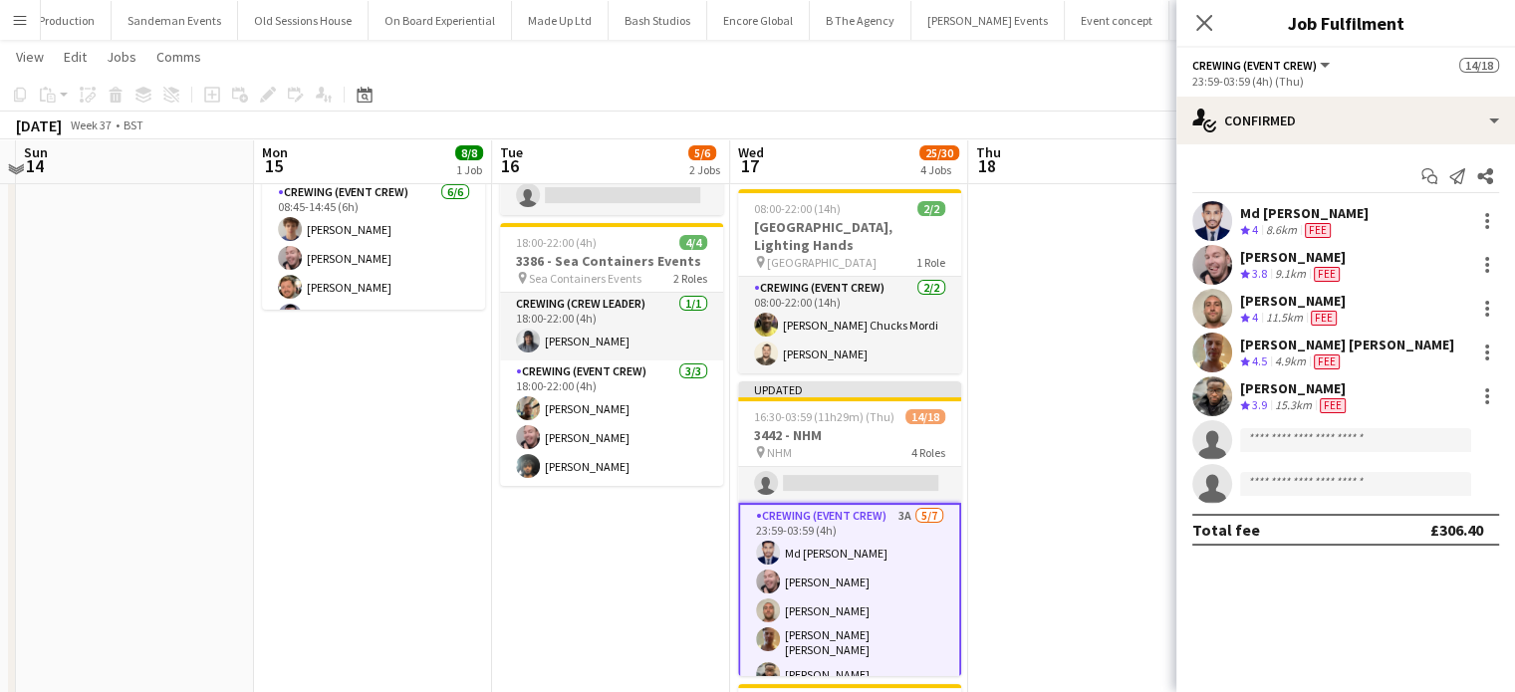
scroll to position [331, 0]
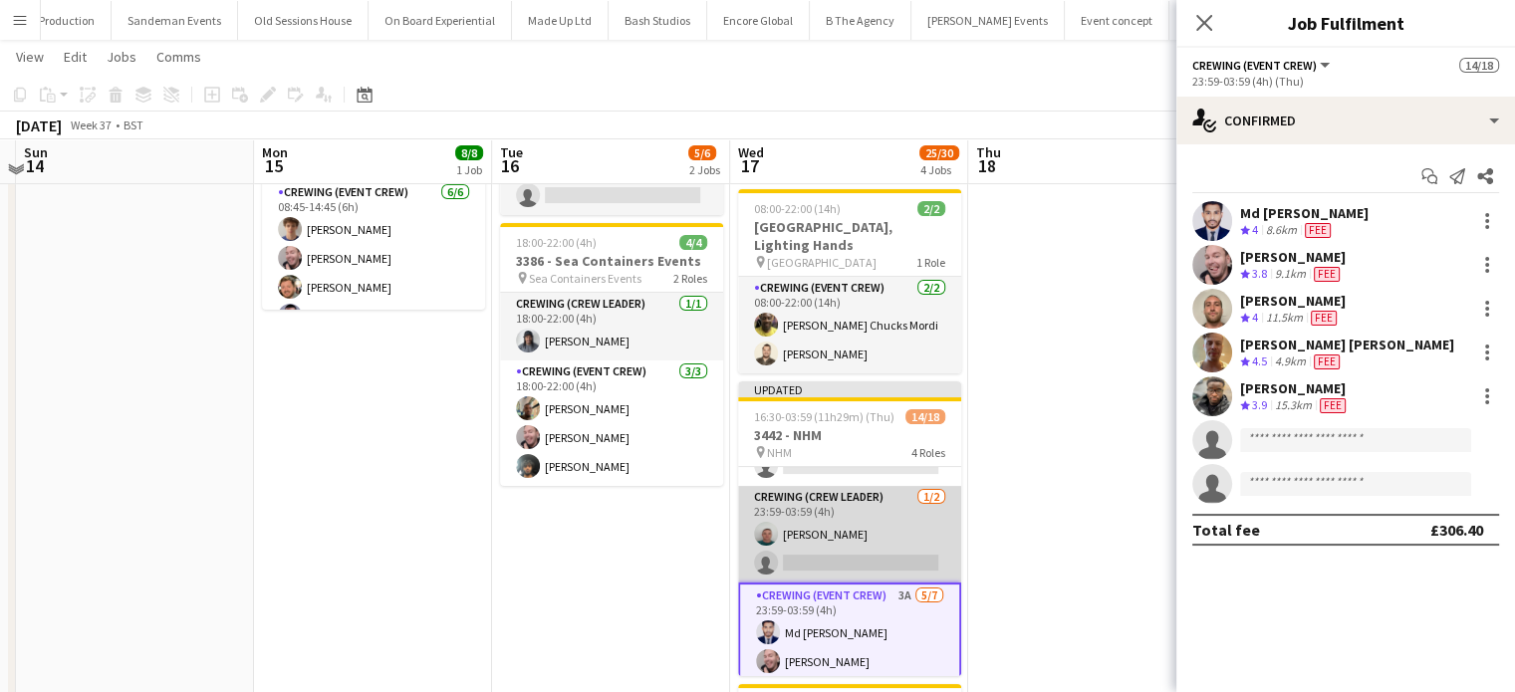
click at [848, 544] on app-card-role "Crewing (Crew Leader) 1/2 23:59-03:59 (4h) Brayden Davison single-neutral-actio…" at bounding box center [849, 534] width 223 height 97
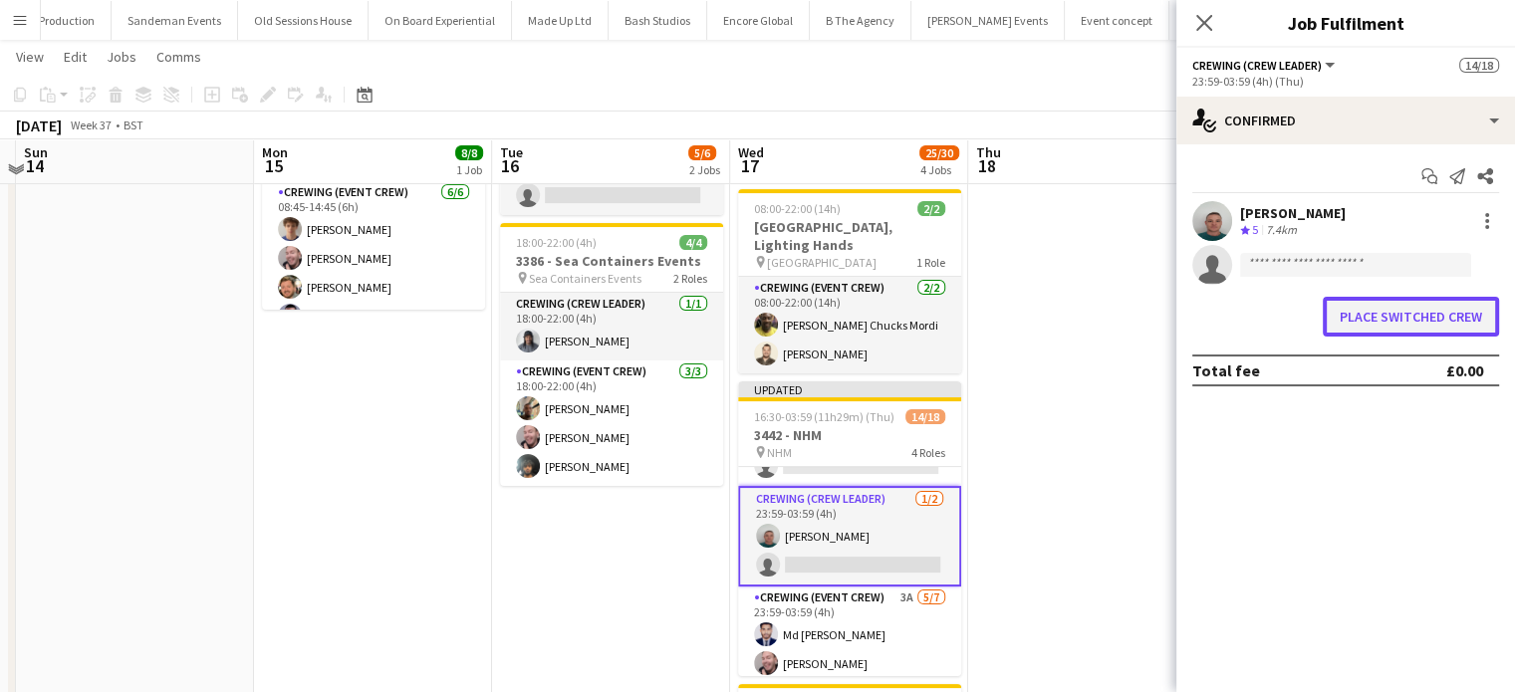
click at [1435, 301] on button "Place switched crew" at bounding box center [1411, 317] width 176 height 40
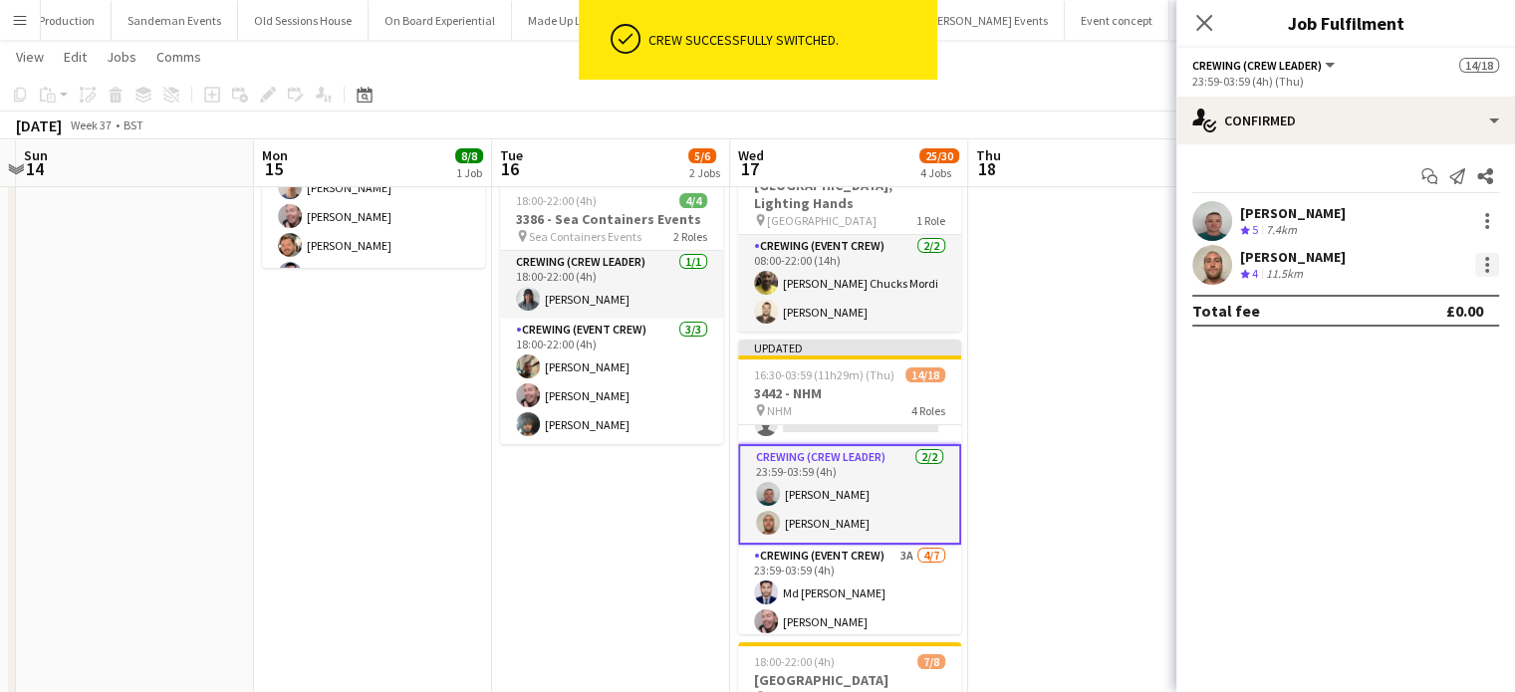
click at [1498, 259] on div at bounding box center [1488, 265] width 24 height 24
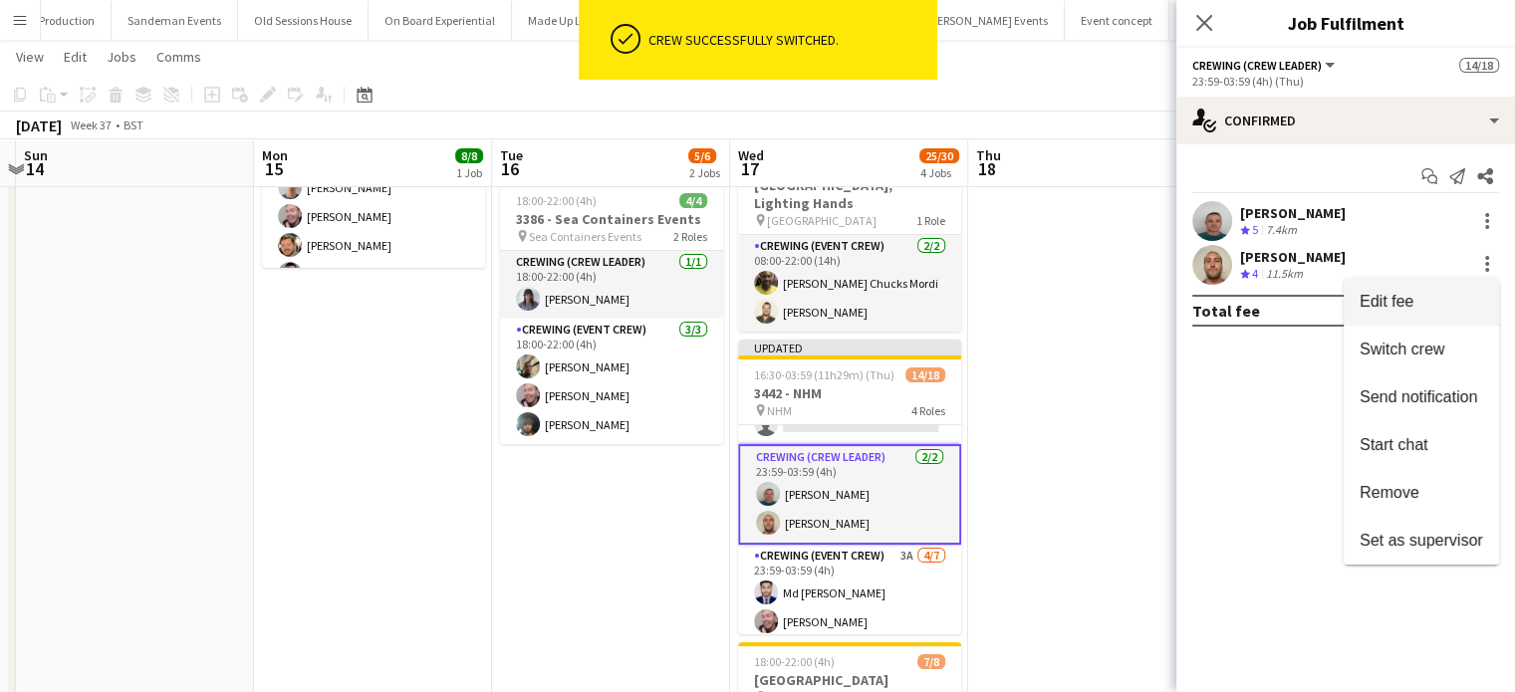
click at [1438, 291] on button "Edit fee" at bounding box center [1421, 302] width 155 height 48
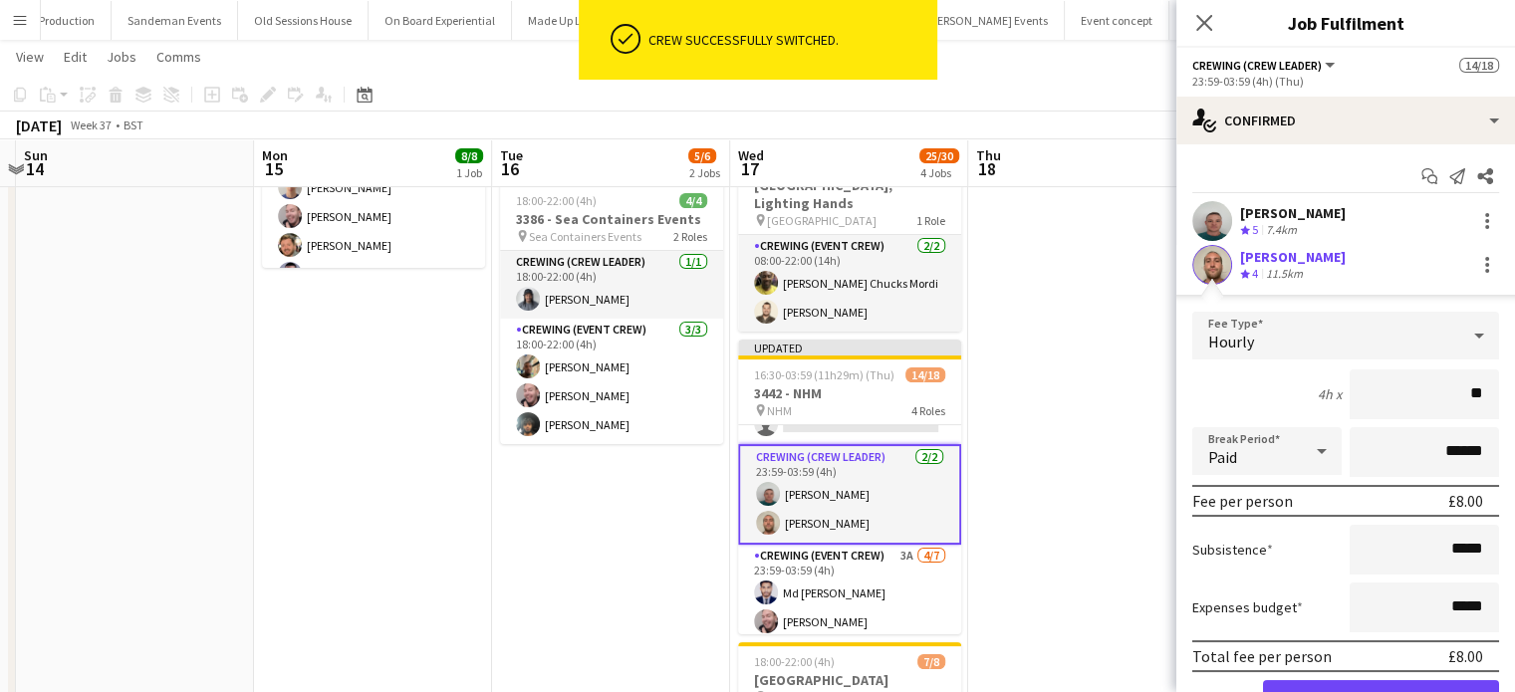
type input "***"
click button "Confirm" at bounding box center [1381, 701] width 236 height 40
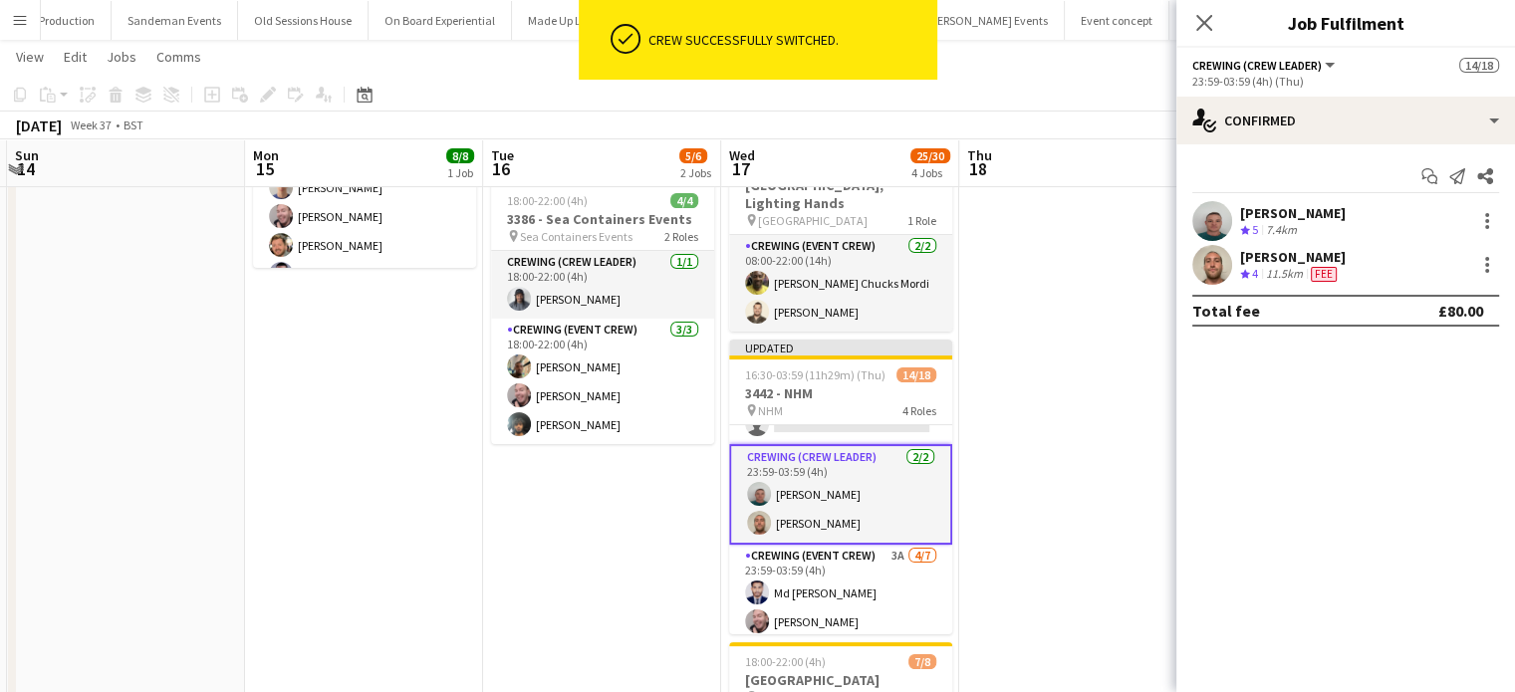
scroll to position [0, 709]
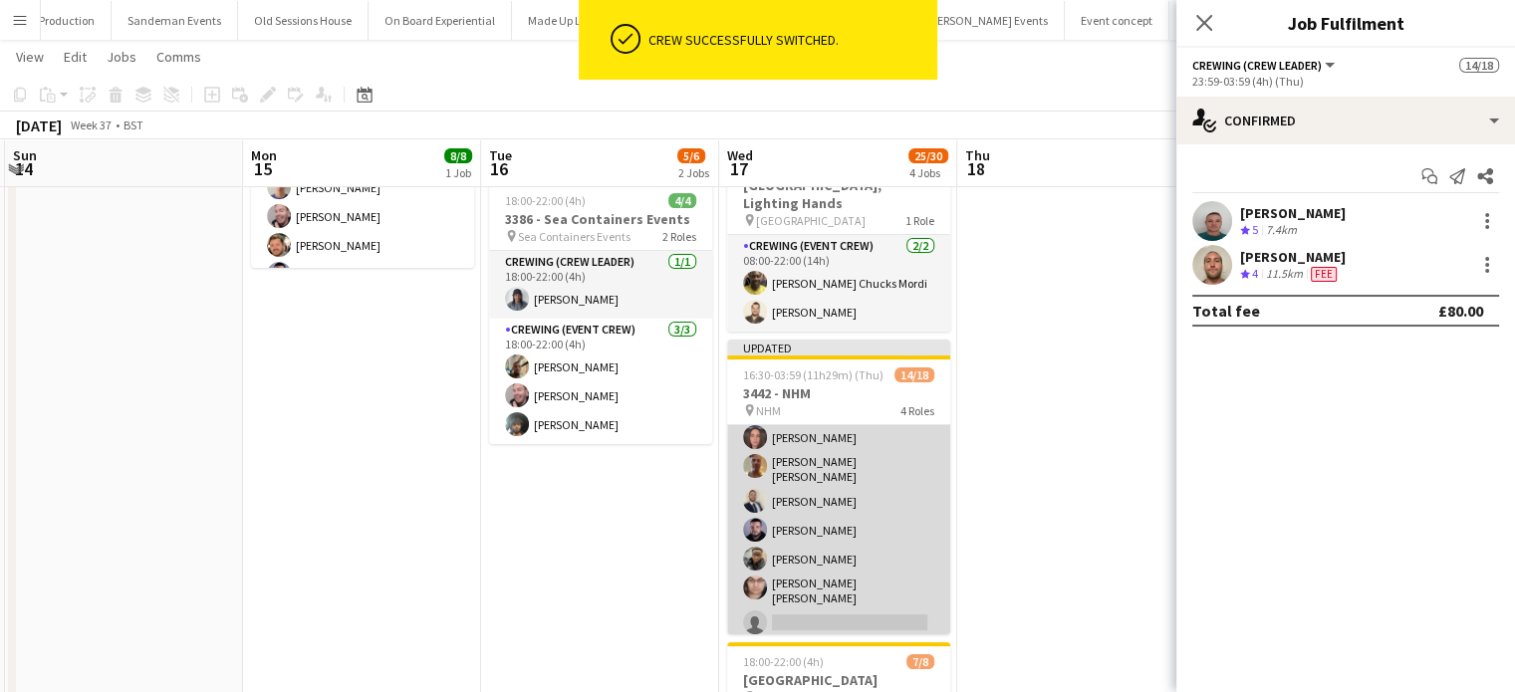
click at [903, 483] on app-card-role "Crewing (Event Crew) 3A 6/7 16:30-20:30 (4h) Jekaterina Berezina Jason John Asp…" at bounding box center [838, 516] width 223 height 253
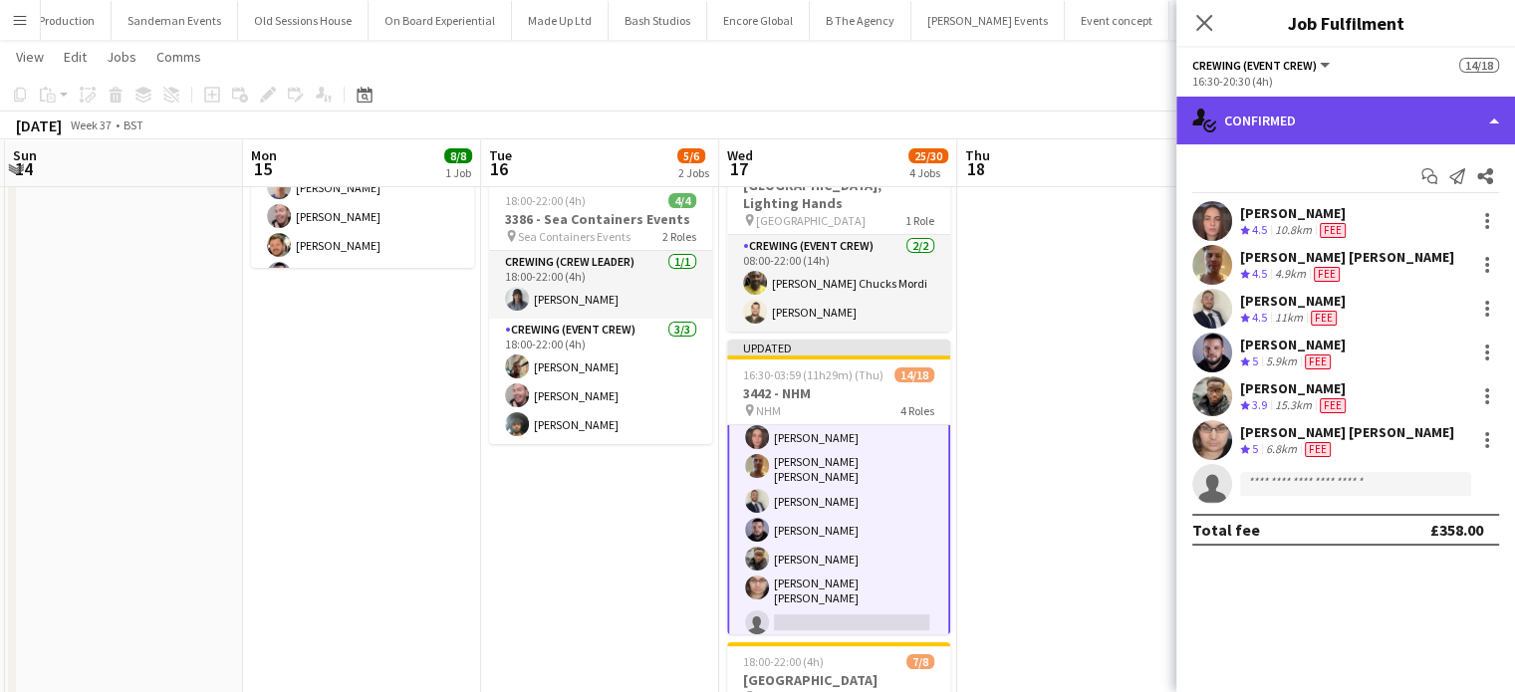
click at [1348, 123] on div "single-neutral-actions-check-2 Confirmed" at bounding box center [1346, 121] width 339 height 48
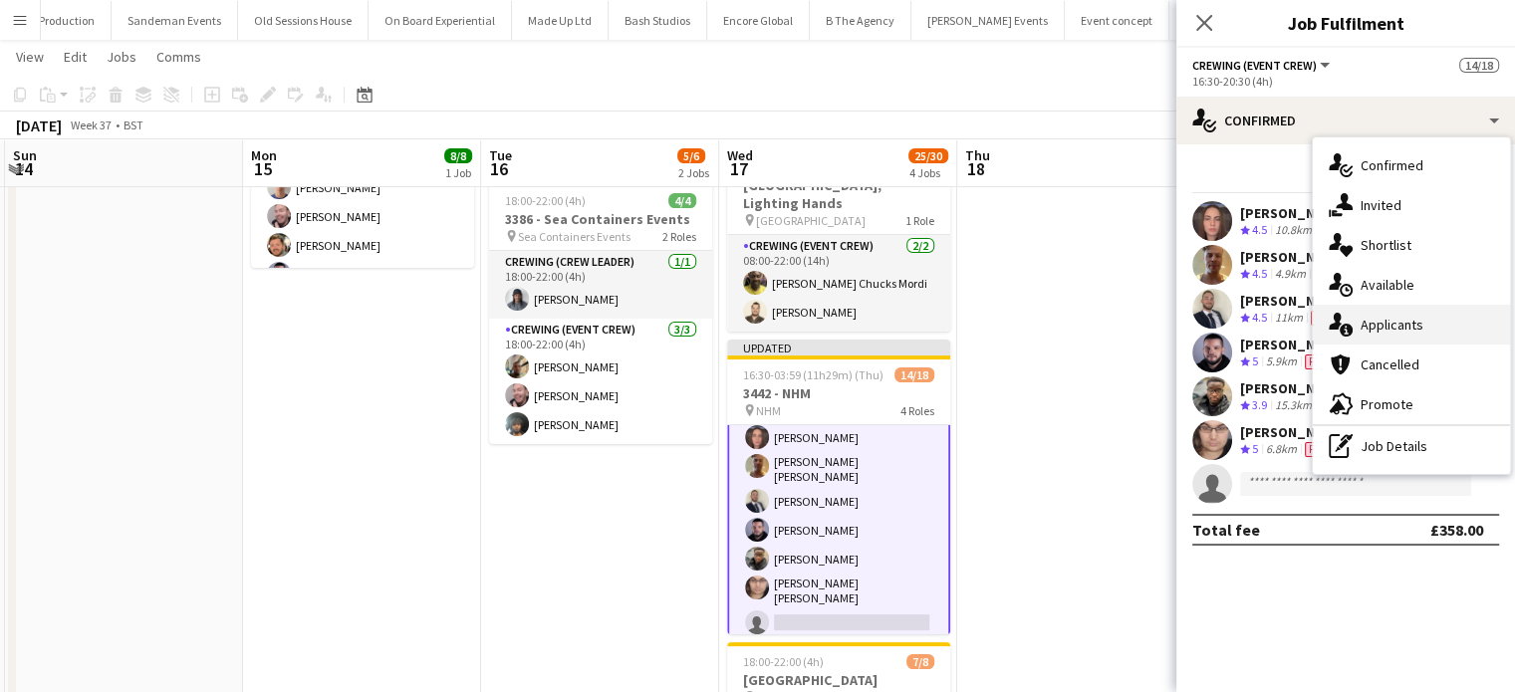
click at [1446, 315] on div "single-neutral-actions-information Applicants" at bounding box center [1411, 325] width 197 height 40
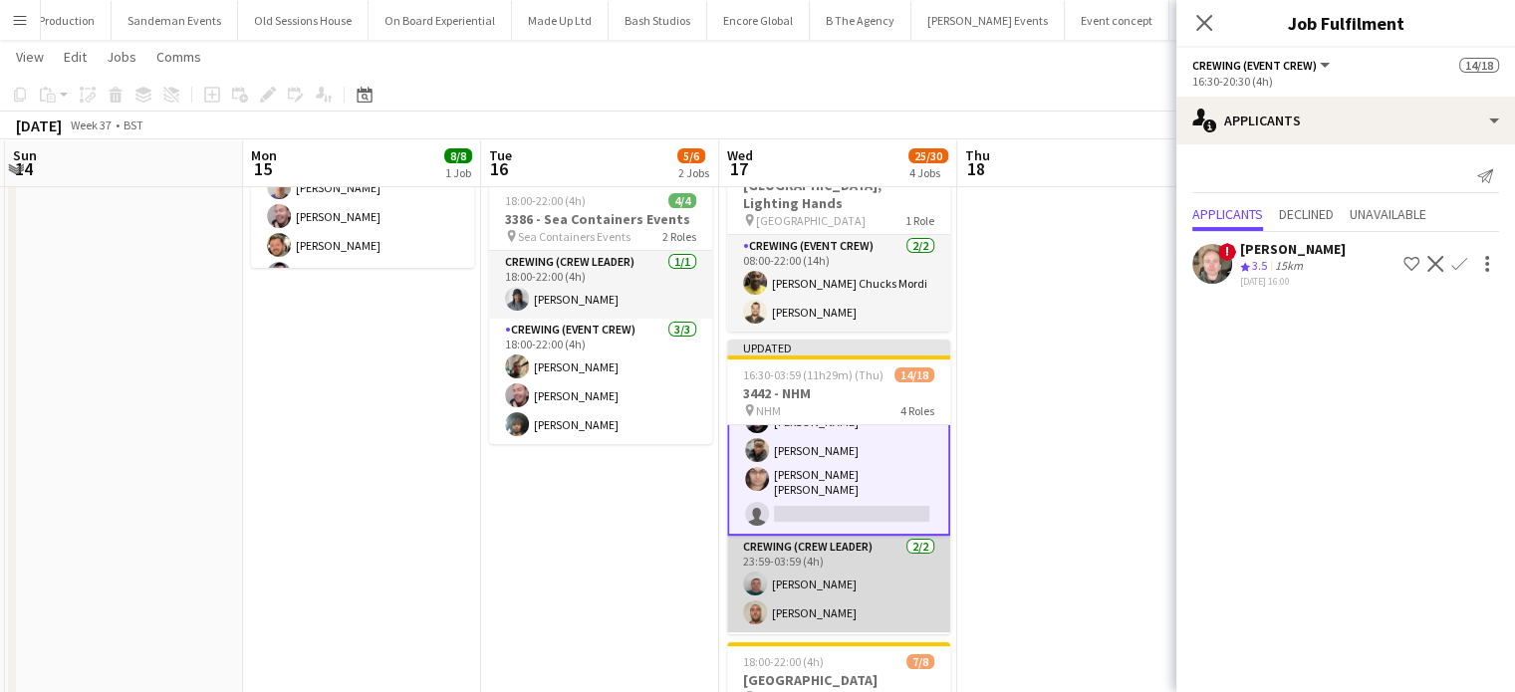
scroll to position [469, 0]
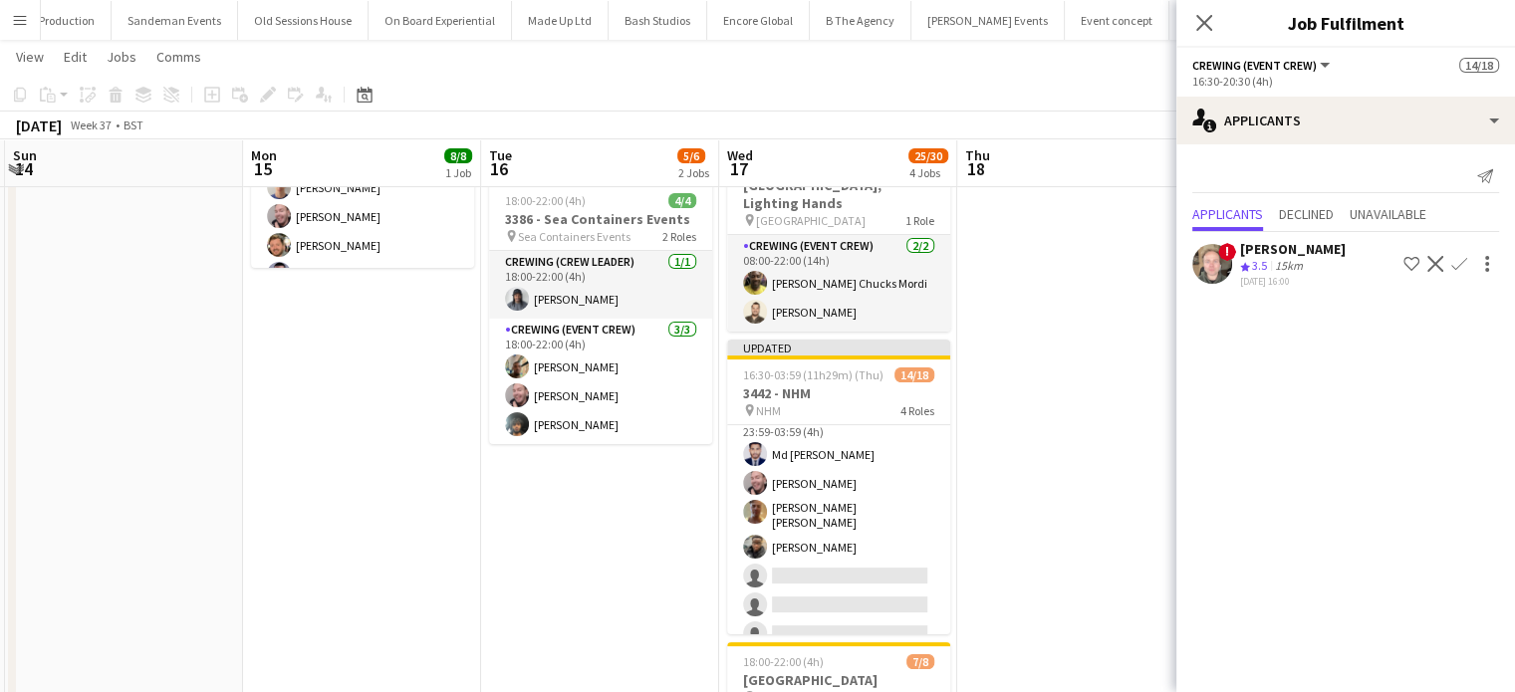
click at [846, 603] on app-card-role "Crewing (Event Crew) 3A 4/7 23:59-03:59 (4h) Md Mosabbit Hridoy Eldon Taylor Ja…" at bounding box center [838, 530] width 223 height 247
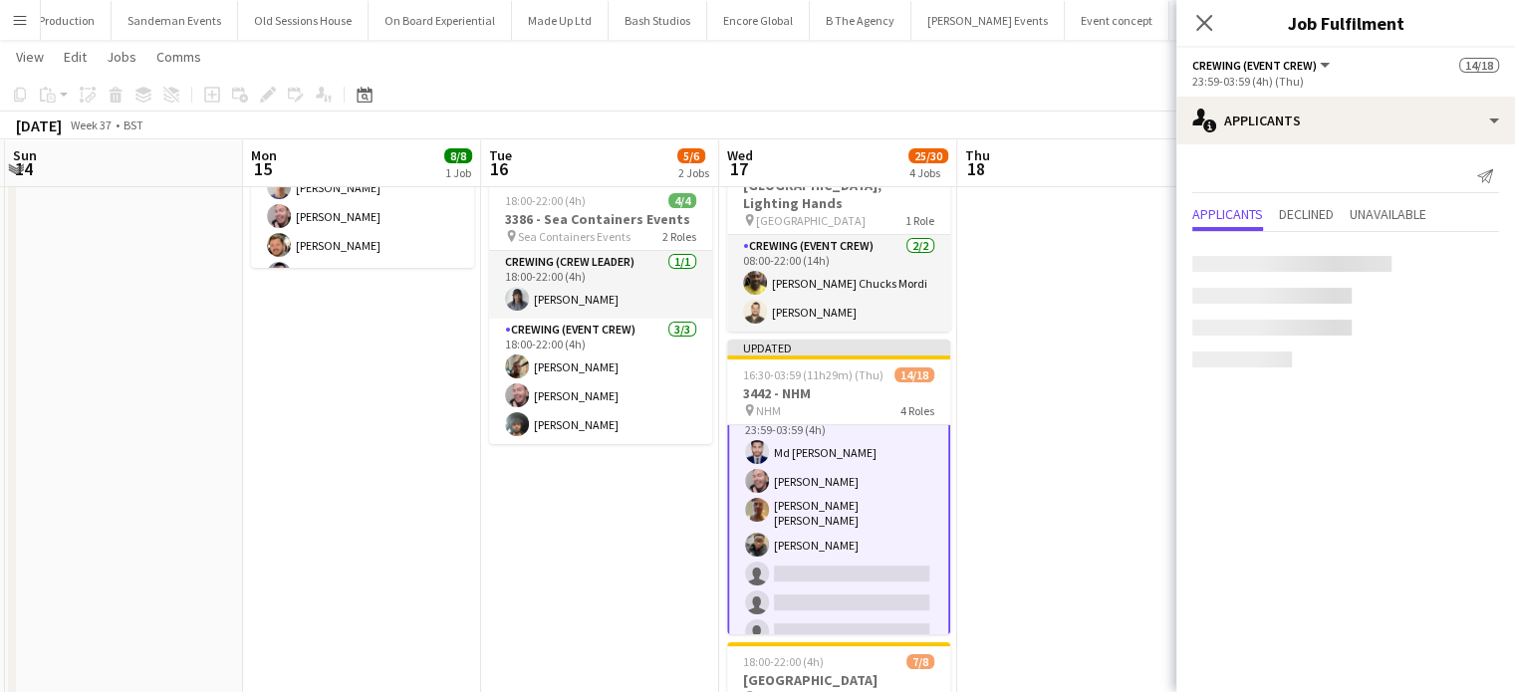
scroll to position [467, 0]
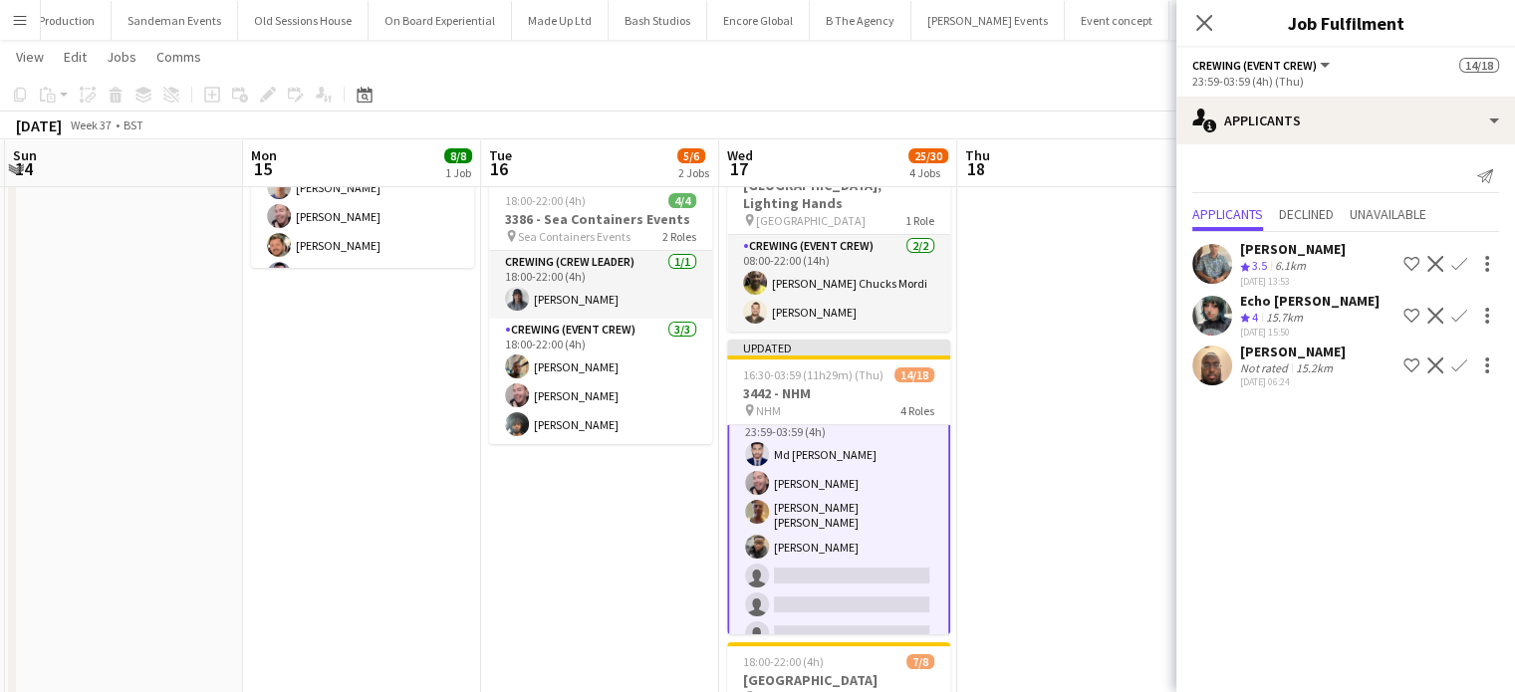
click at [1461, 265] on app-icon "Confirm" at bounding box center [1460, 264] width 16 height 16
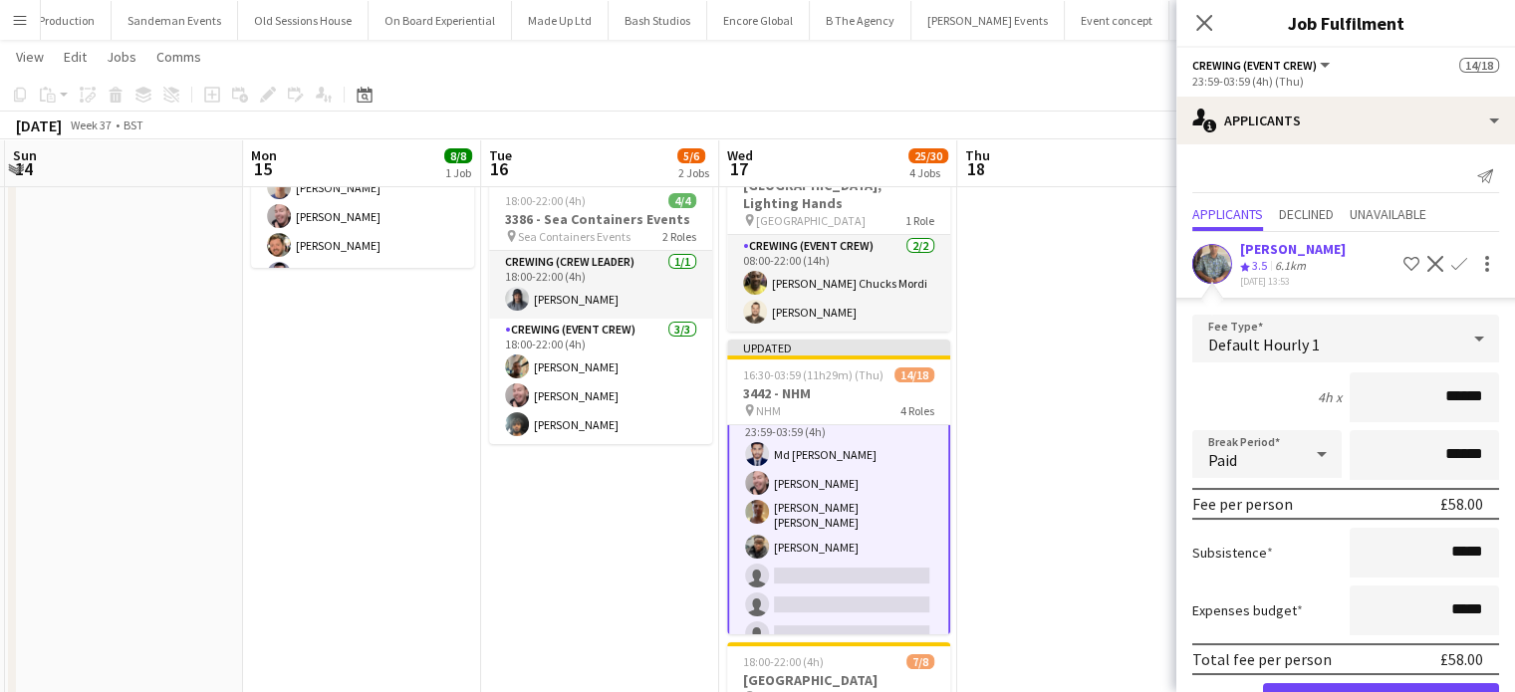
click button "Confirm" at bounding box center [1381, 704] width 236 height 40
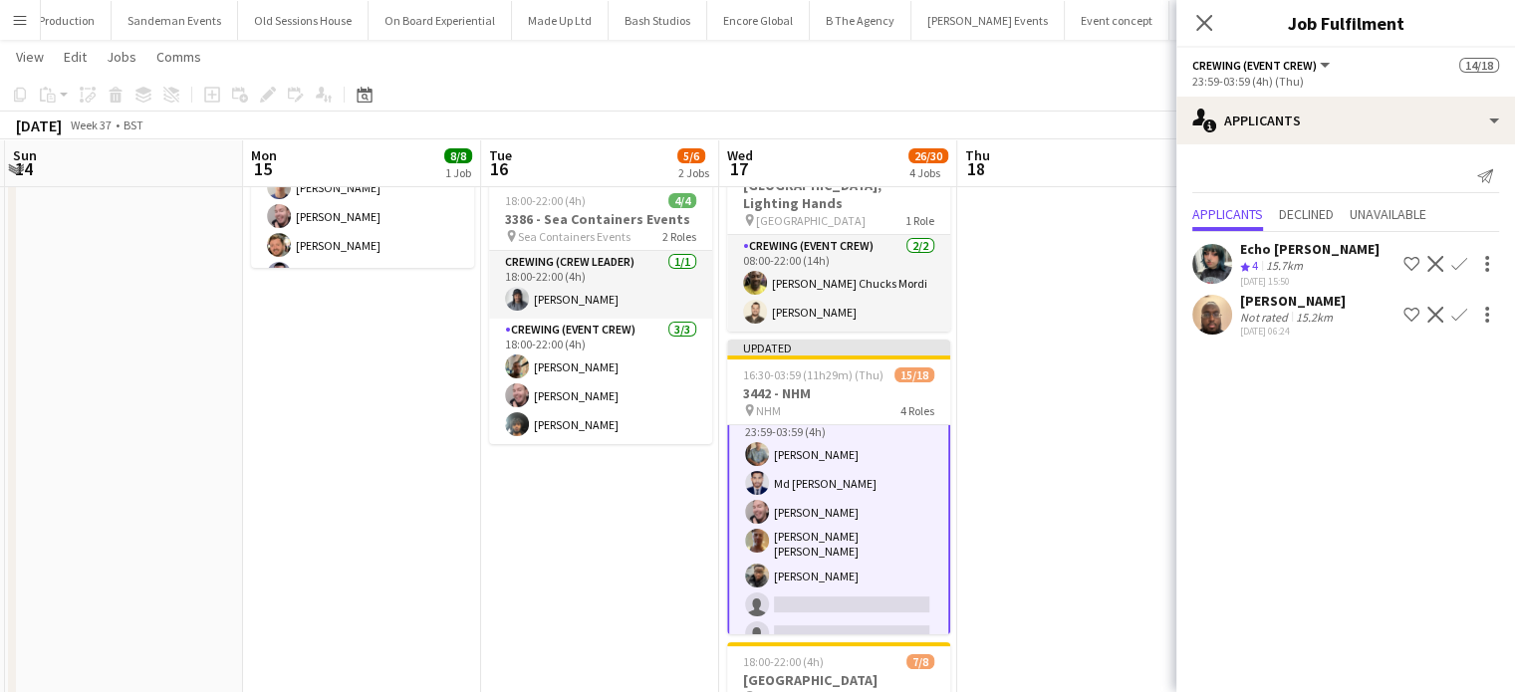
click at [1461, 310] on app-icon "Confirm" at bounding box center [1460, 315] width 16 height 16
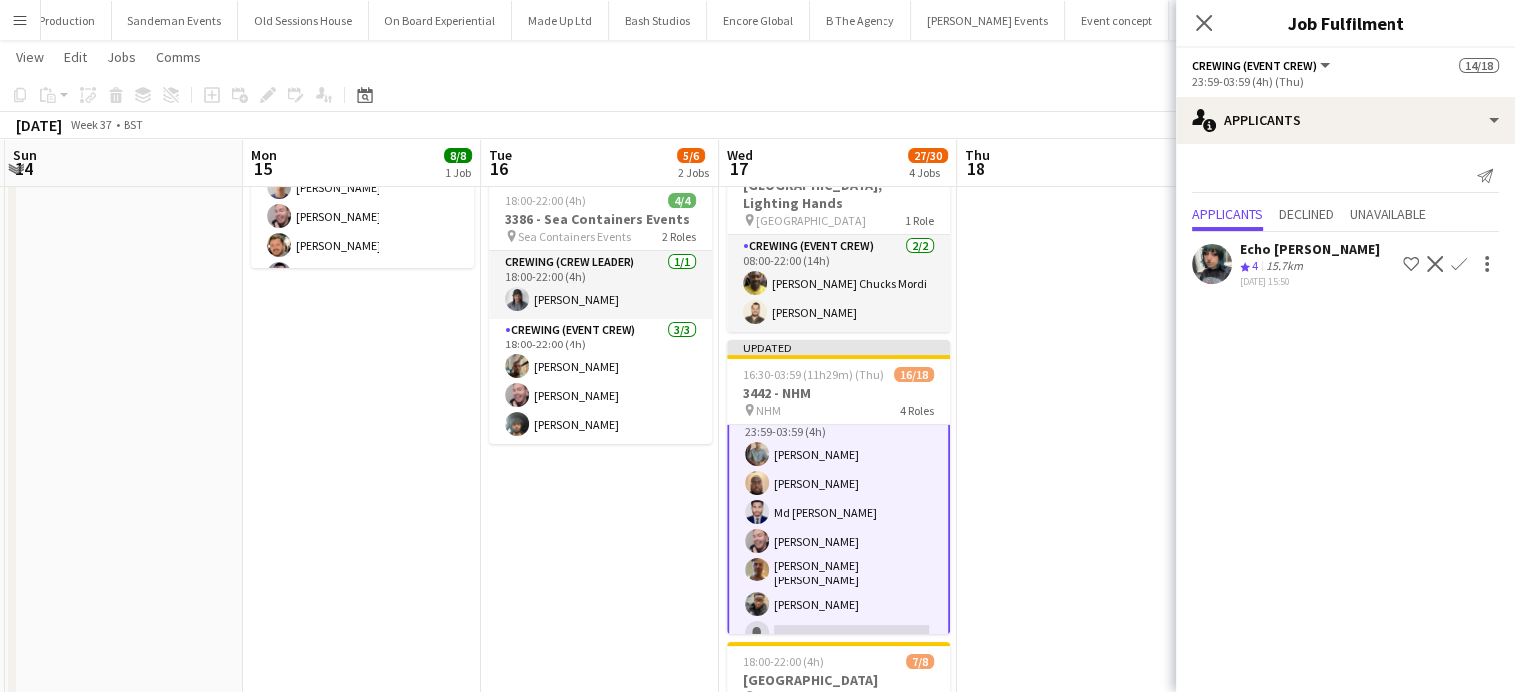
click at [1454, 266] on app-icon "Confirm" at bounding box center [1460, 264] width 16 height 16
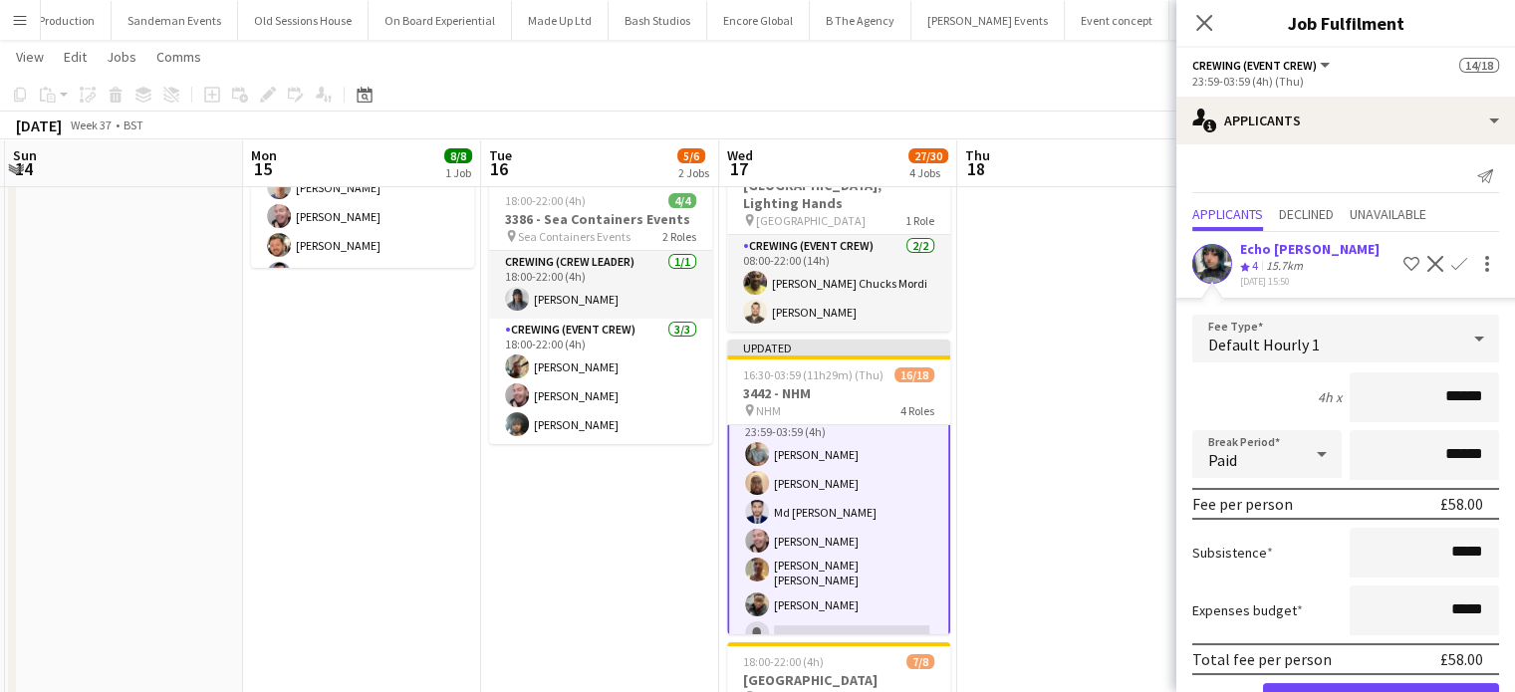
click button "Confirm" at bounding box center [1381, 704] width 236 height 40
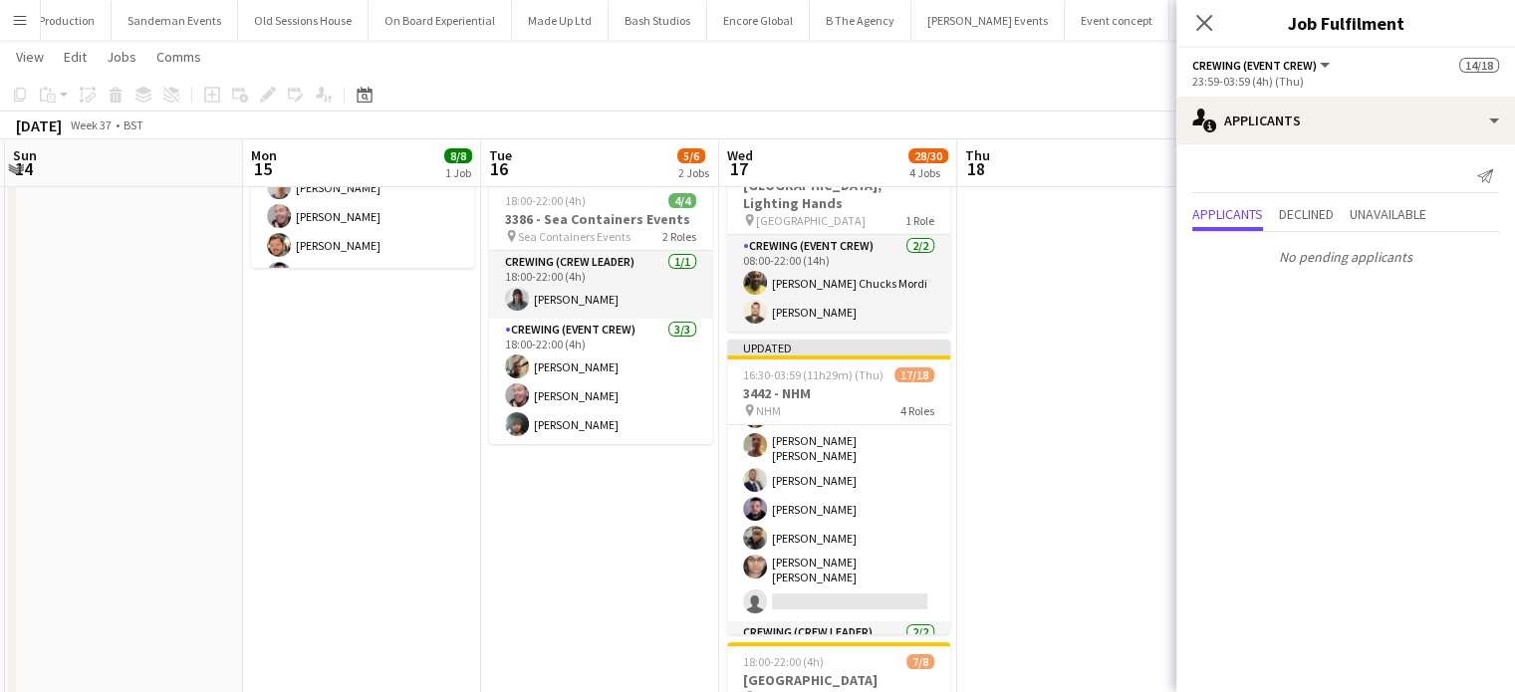
scroll to position [152, 0]
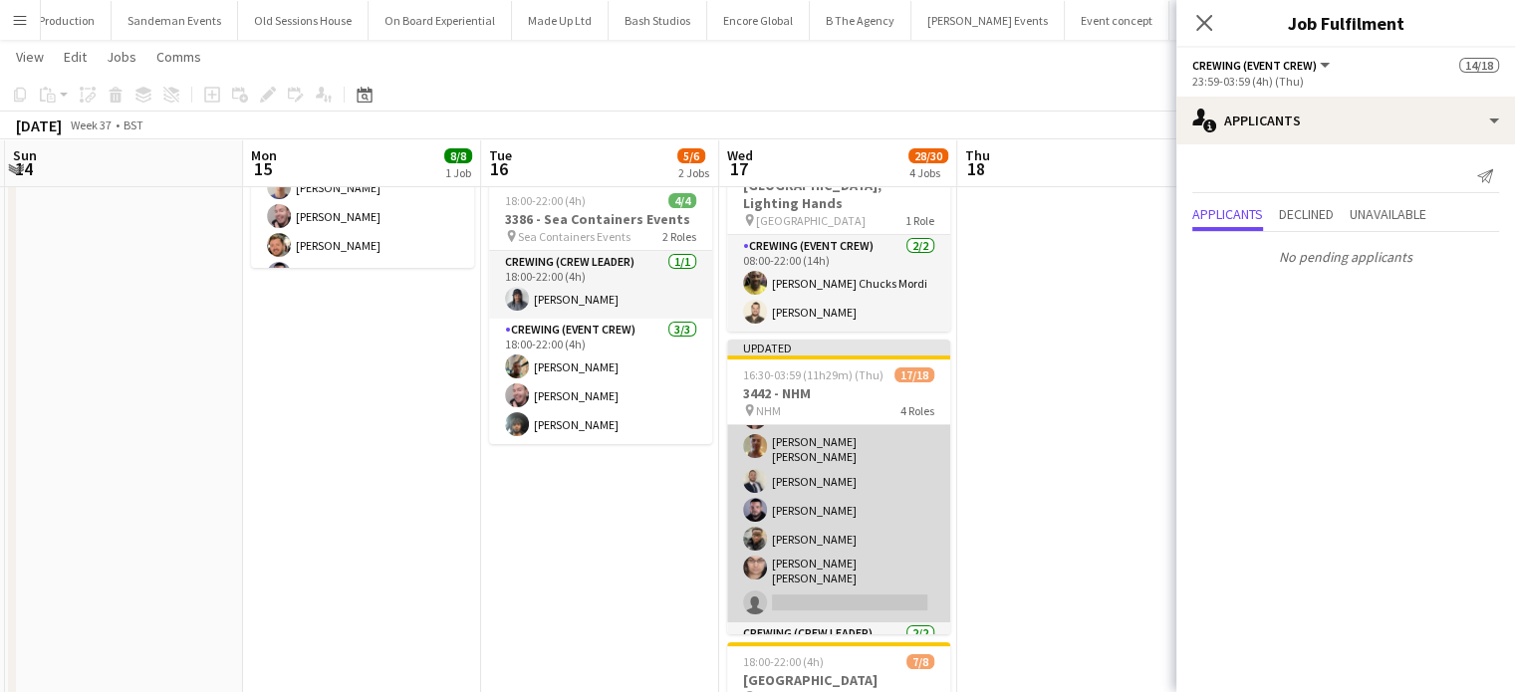
click at [875, 478] on app-card-role "Crewing (Event Crew) 3A 6/7 16:30-20:30 (4h) Jekaterina Berezina Jason John Asp…" at bounding box center [838, 496] width 223 height 253
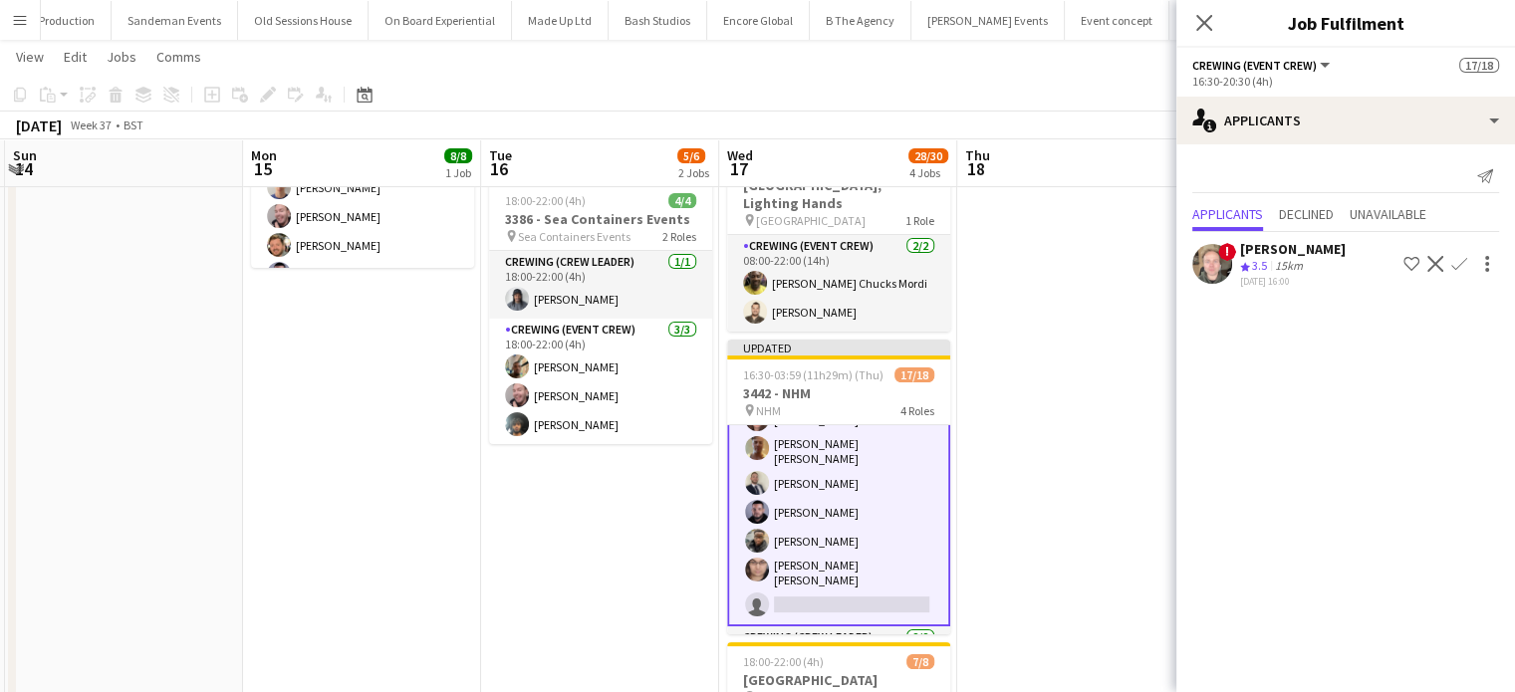
scroll to position [154, 0]
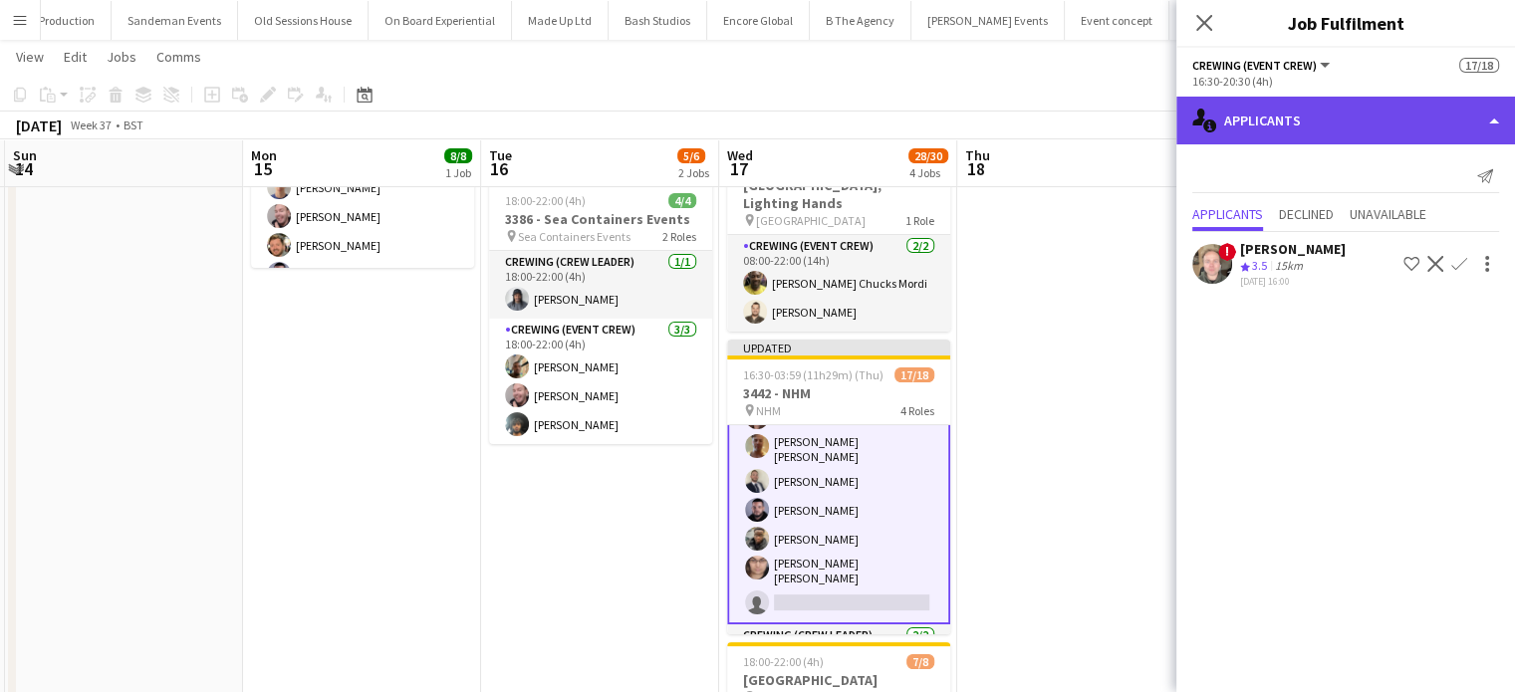
click at [1350, 137] on div "single-neutral-actions-information Applicants" at bounding box center [1346, 121] width 339 height 48
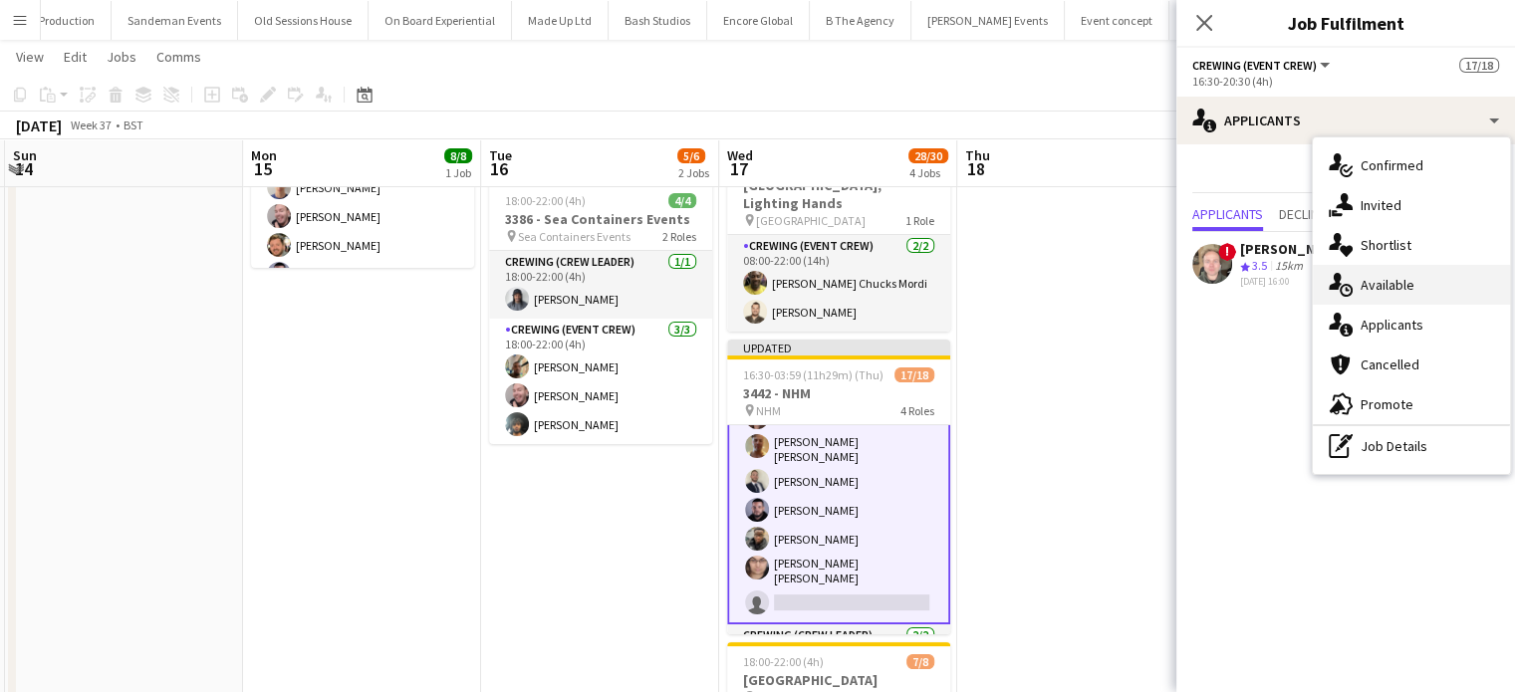
click at [1441, 297] on div "single-neutral-actions-upload Available" at bounding box center [1411, 285] width 197 height 40
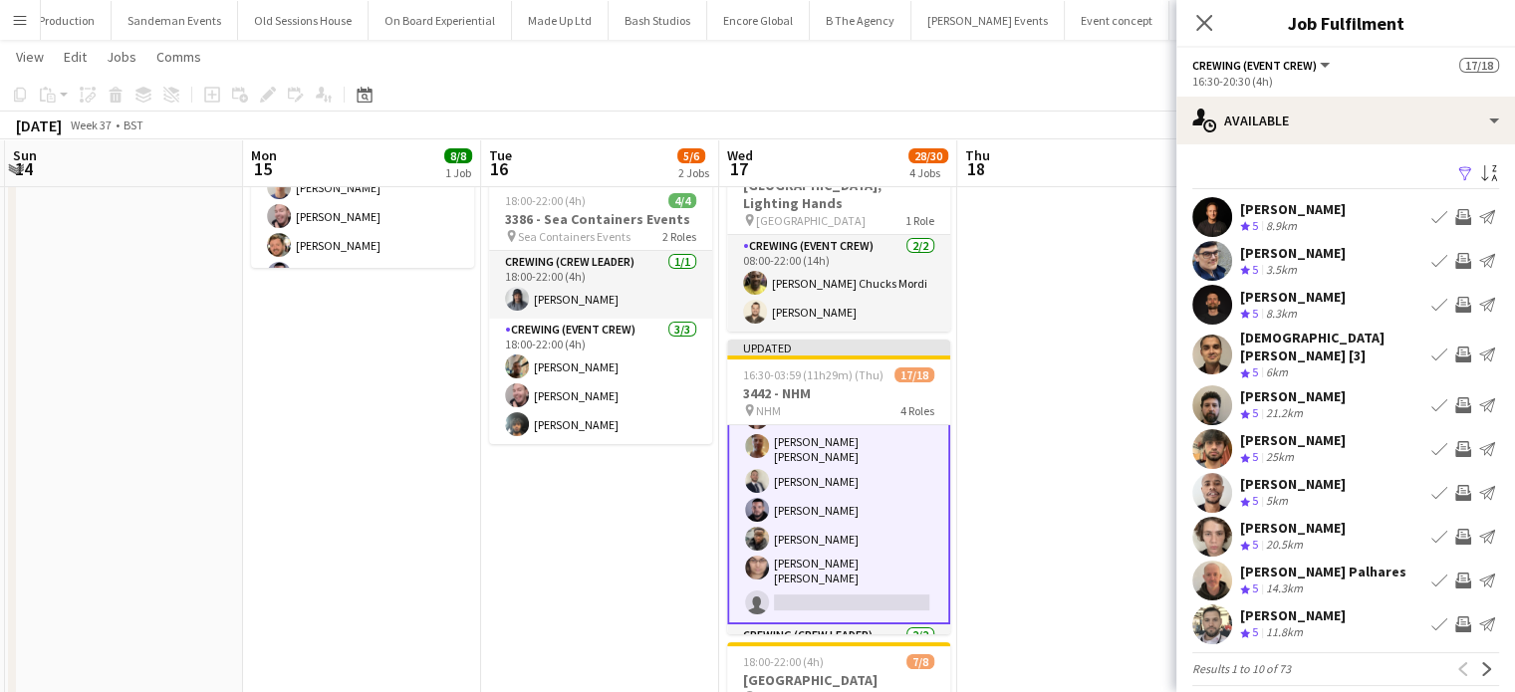
click at [1456, 398] on app-icon "Invite crew" at bounding box center [1464, 406] width 16 height 16
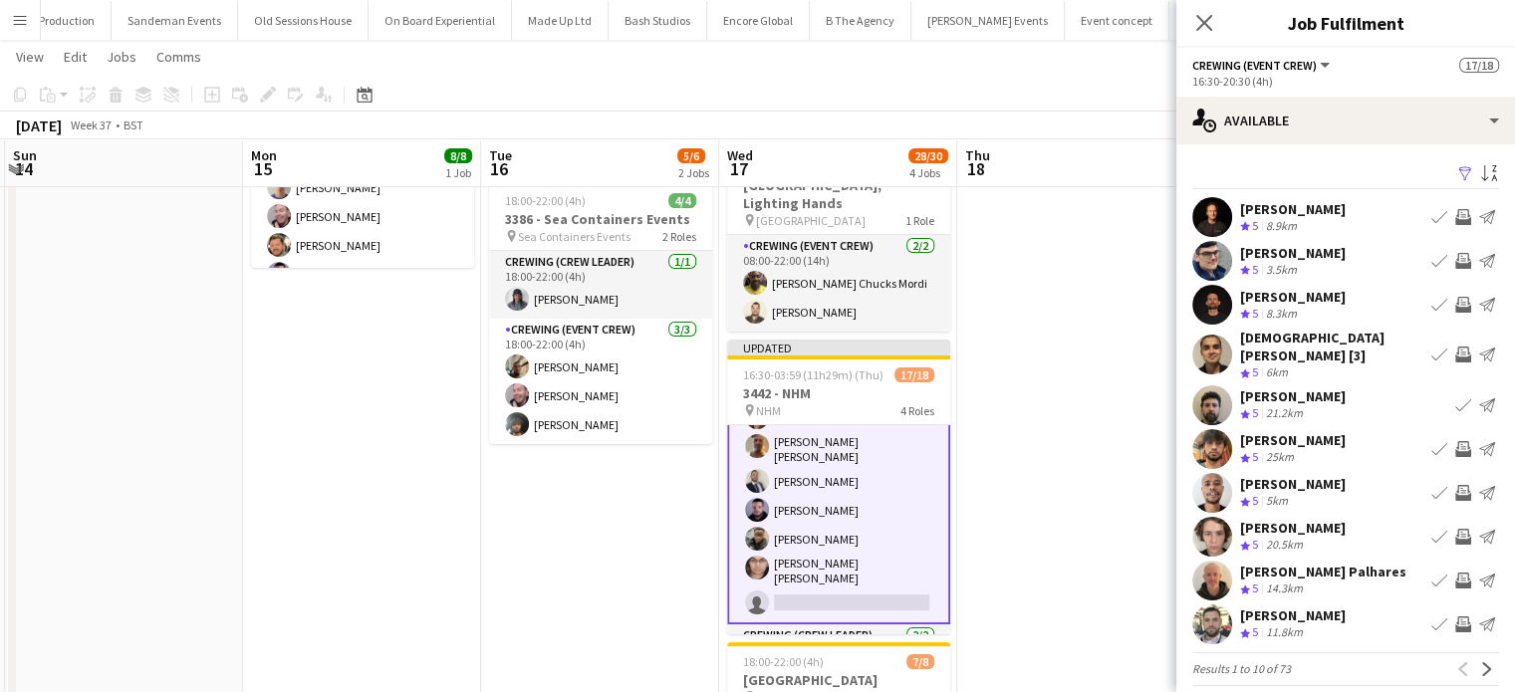
click at [1368, 565] on div "Fagner Magalhaes Palhares" at bounding box center [1323, 572] width 166 height 18
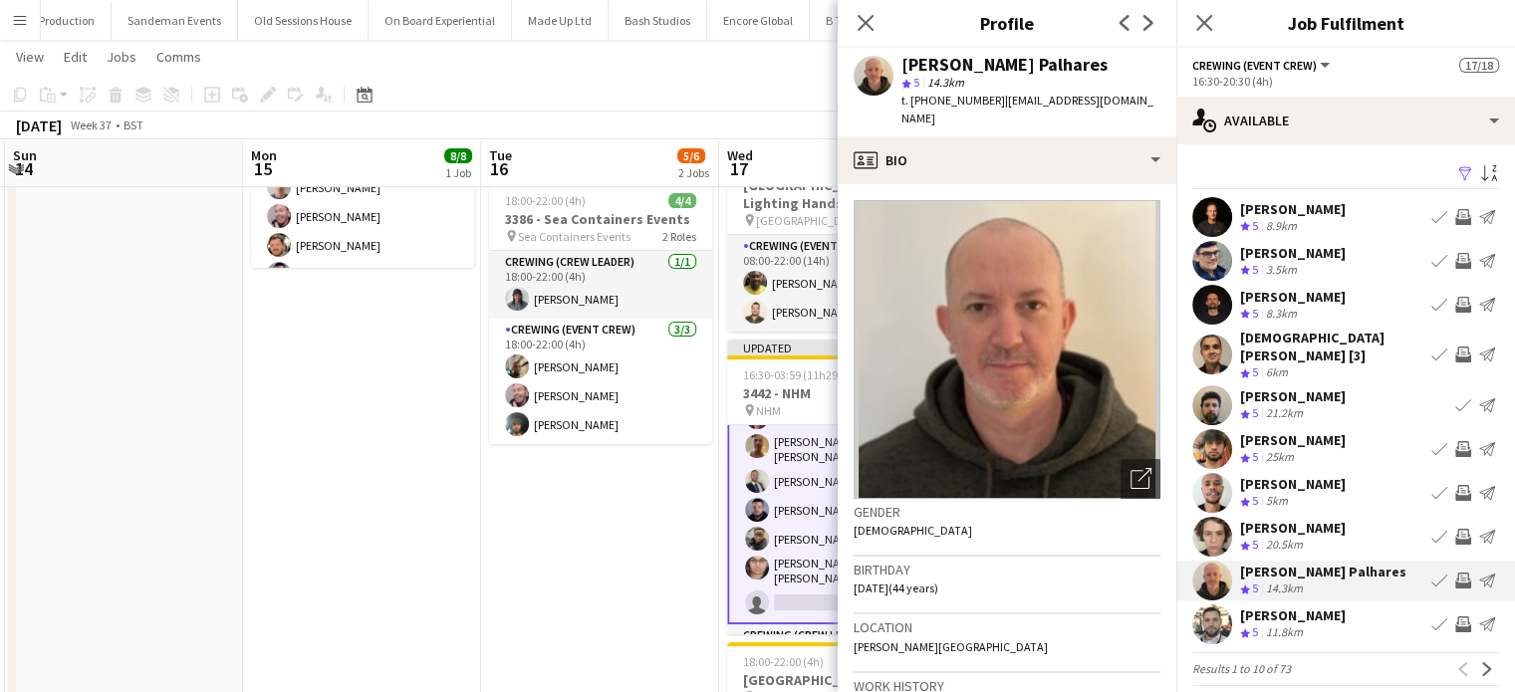
click at [1356, 618] on div "Daniel Lorenc Crew rating 5 11.8km Book crew Invite crew Send notification" at bounding box center [1346, 625] width 339 height 40
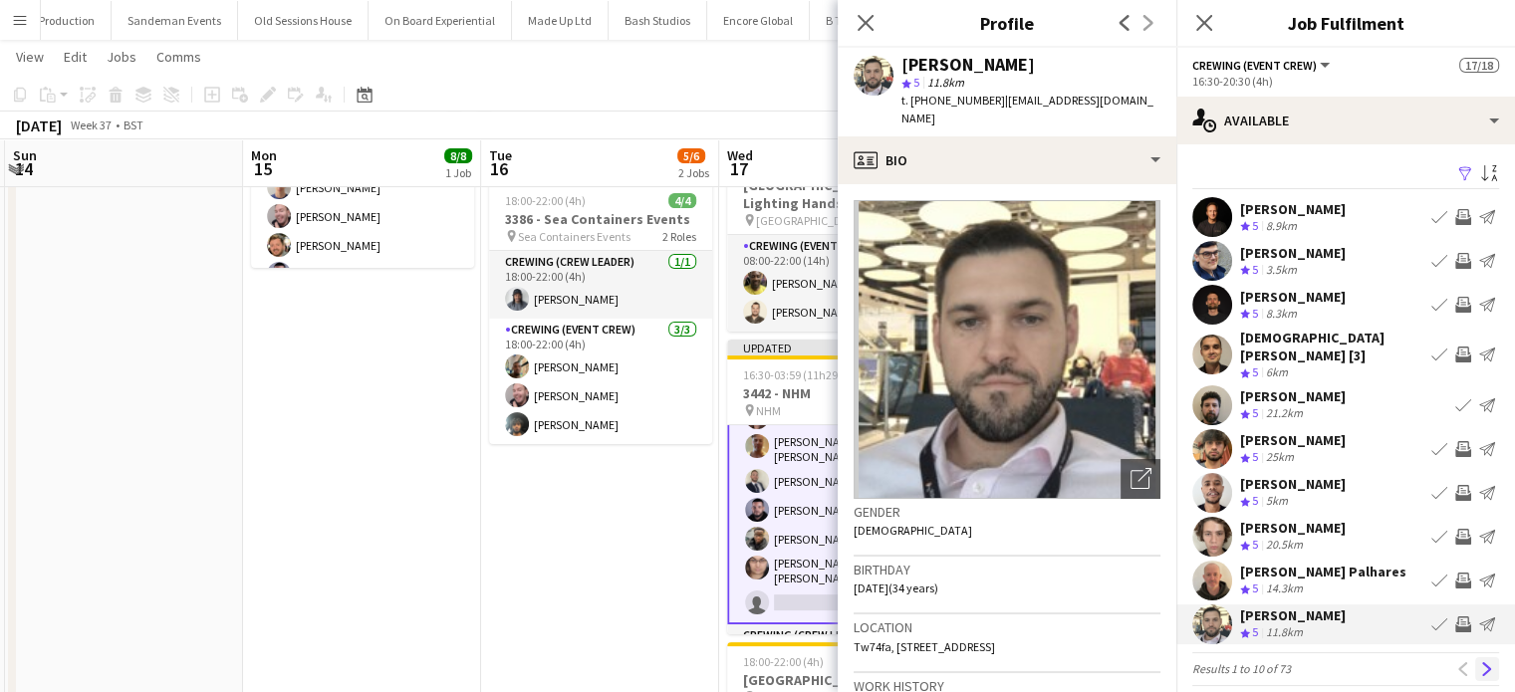
click at [1481, 663] on app-icon "Next" at bounding box center [1488, 670] width 14 height 14
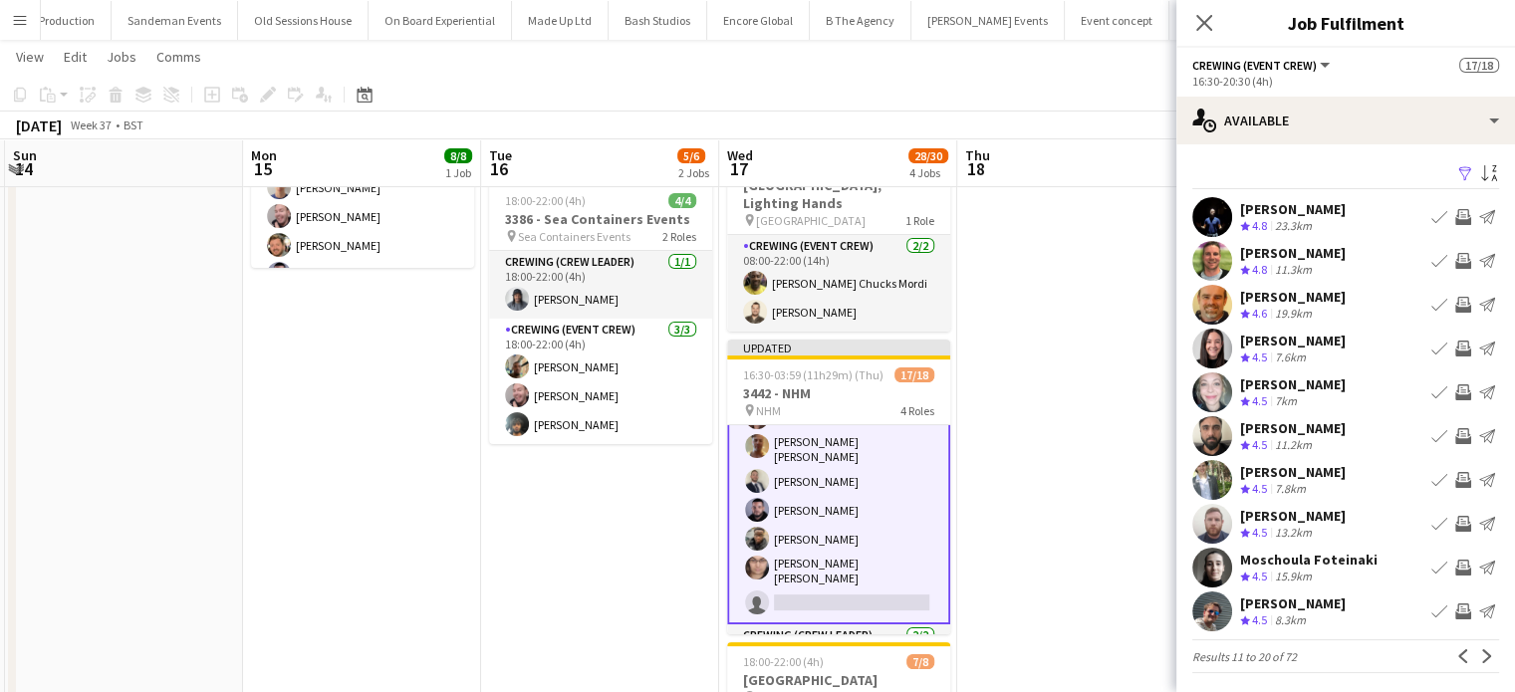
click at [1456, 266] on app-icon "Invite crew" at bounding box center [1464, 261] width 16 height 16
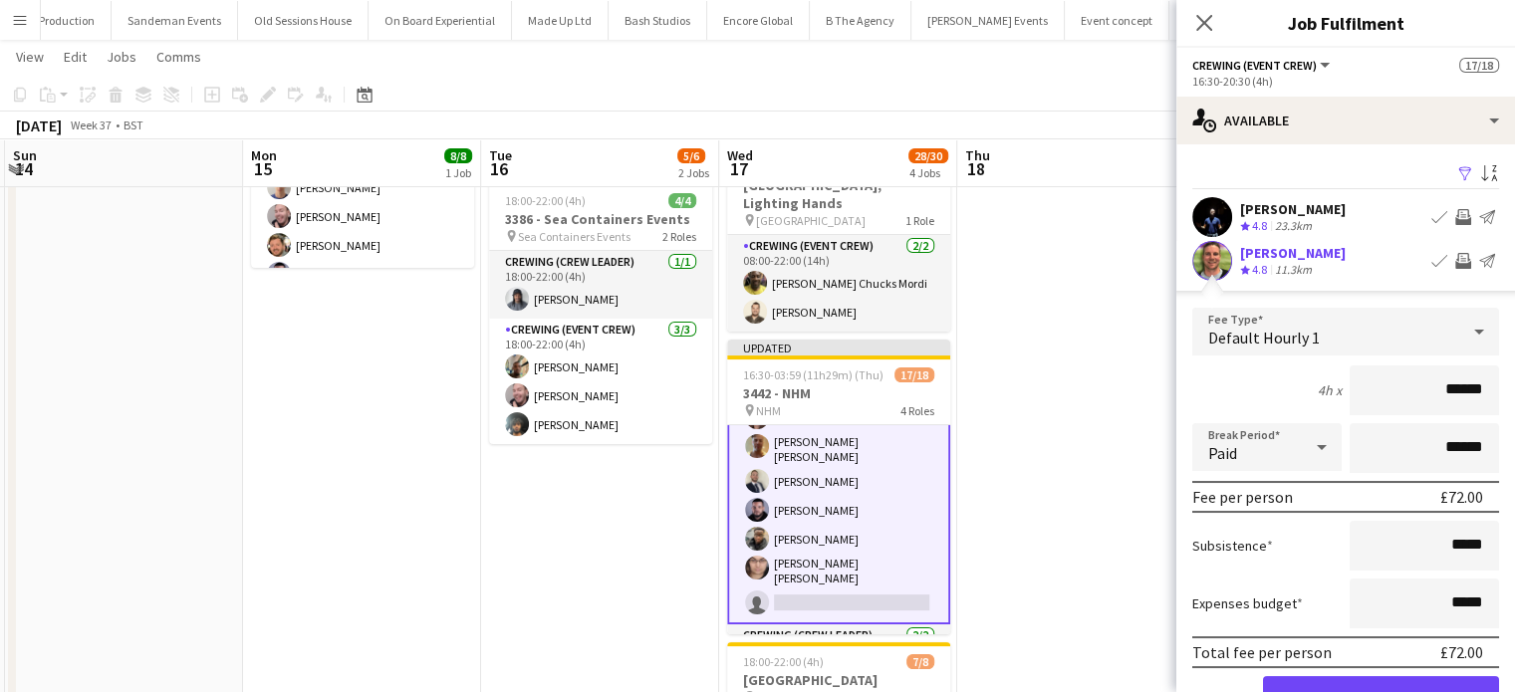
click button "Confirm" at bounding box center [1381, 697] width 236 height 40
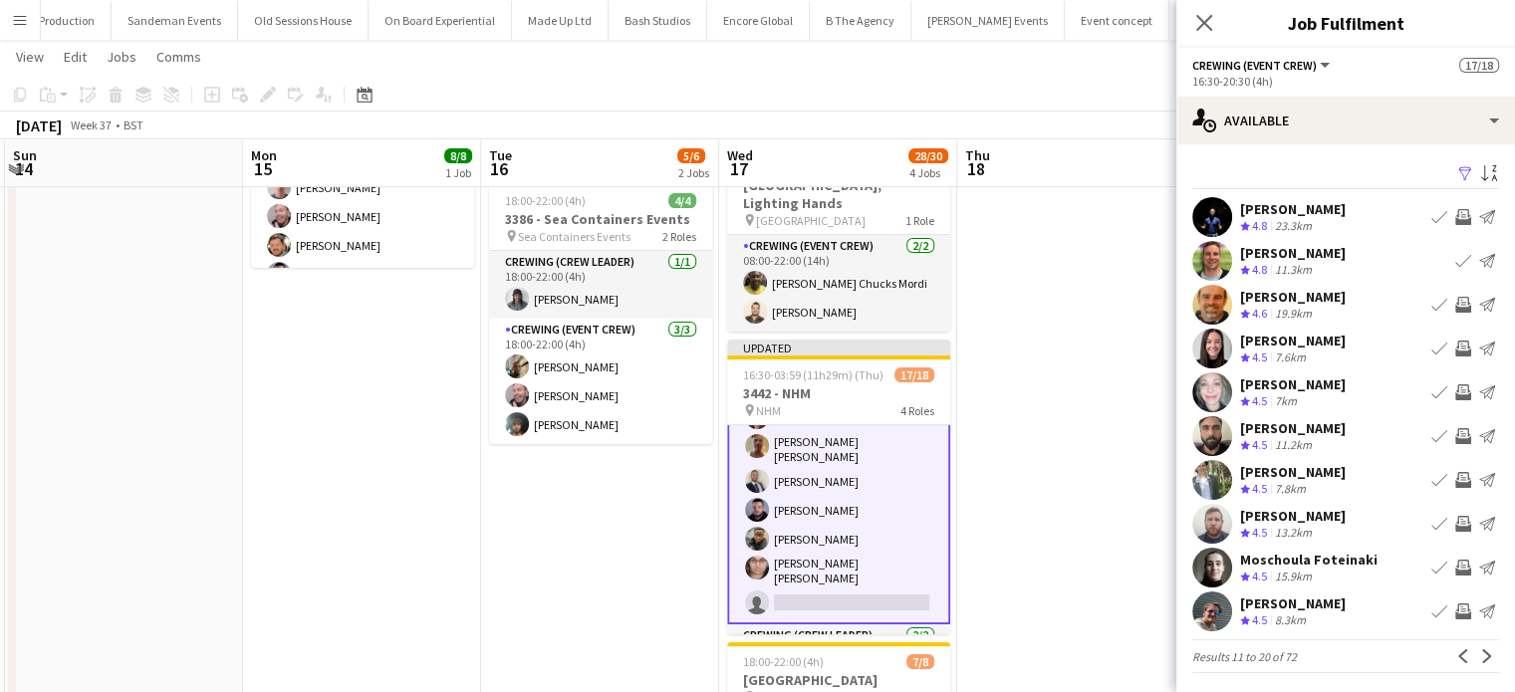
click at [1456, 472] on app-icon "Invite crew" at bounding box center [1464, 480] width 16 height 16
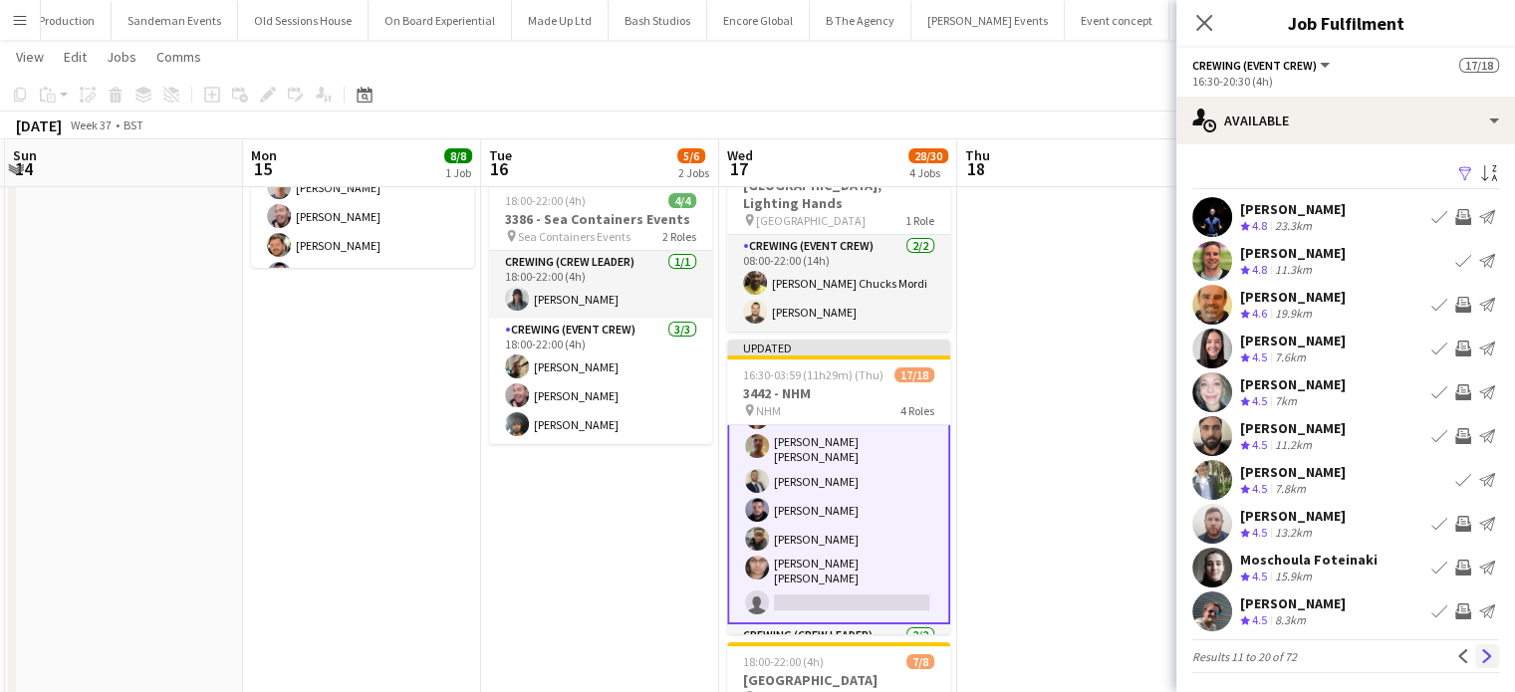
click at [1476, 666] on button "Next" at bounding box center [1488, 657] width 24 height 24
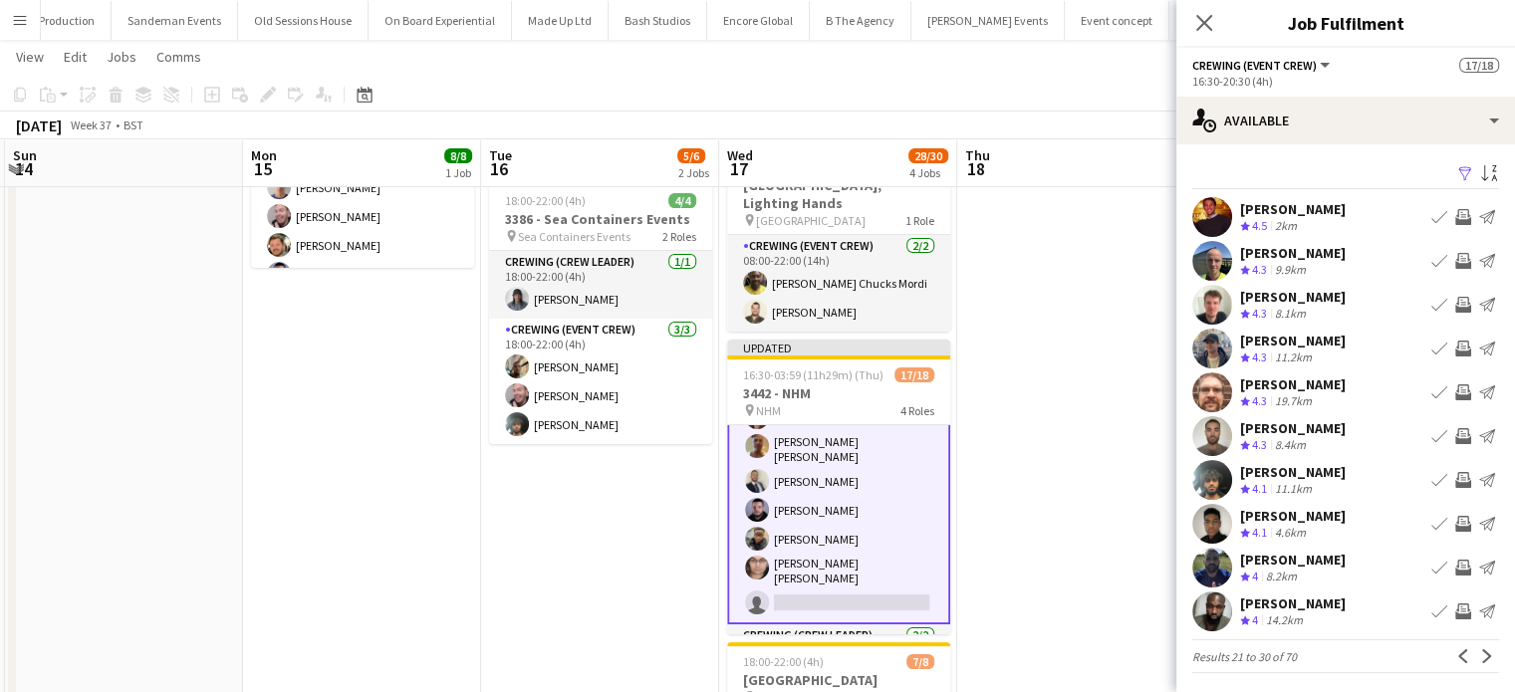
click at [1456, 346] on app-icon "Invite crew" at bounding box center [1464, 349] width 16 height 16
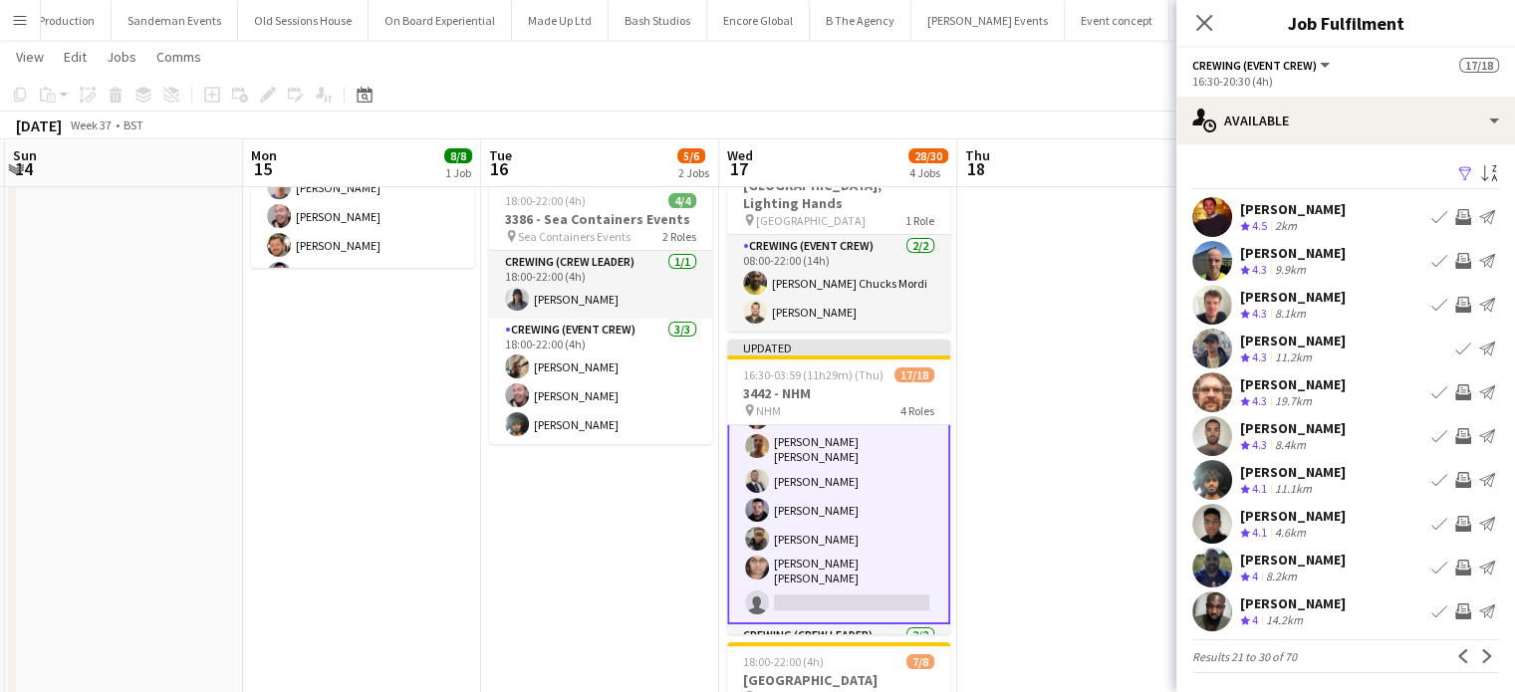
click at [1456, 220] on app-icon "Invite crew" at bounding box center [1464, 217] width 16 height 16
click at [1476, 667] on button "Next" at bounding box center [1488, 657] width 24 height 24
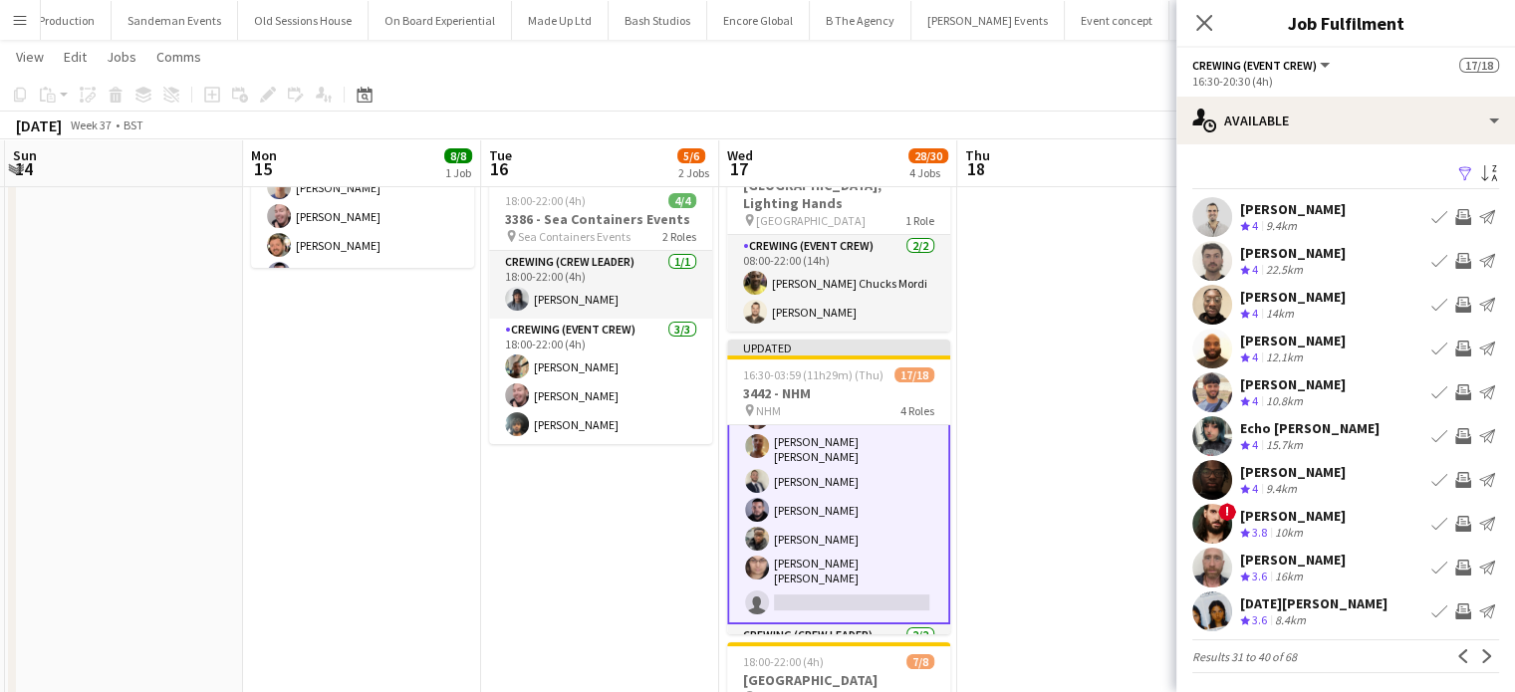
click at [1456, 213] on app-icon "Invite crew" at bounding box center [1464, 217] width 16 height 16
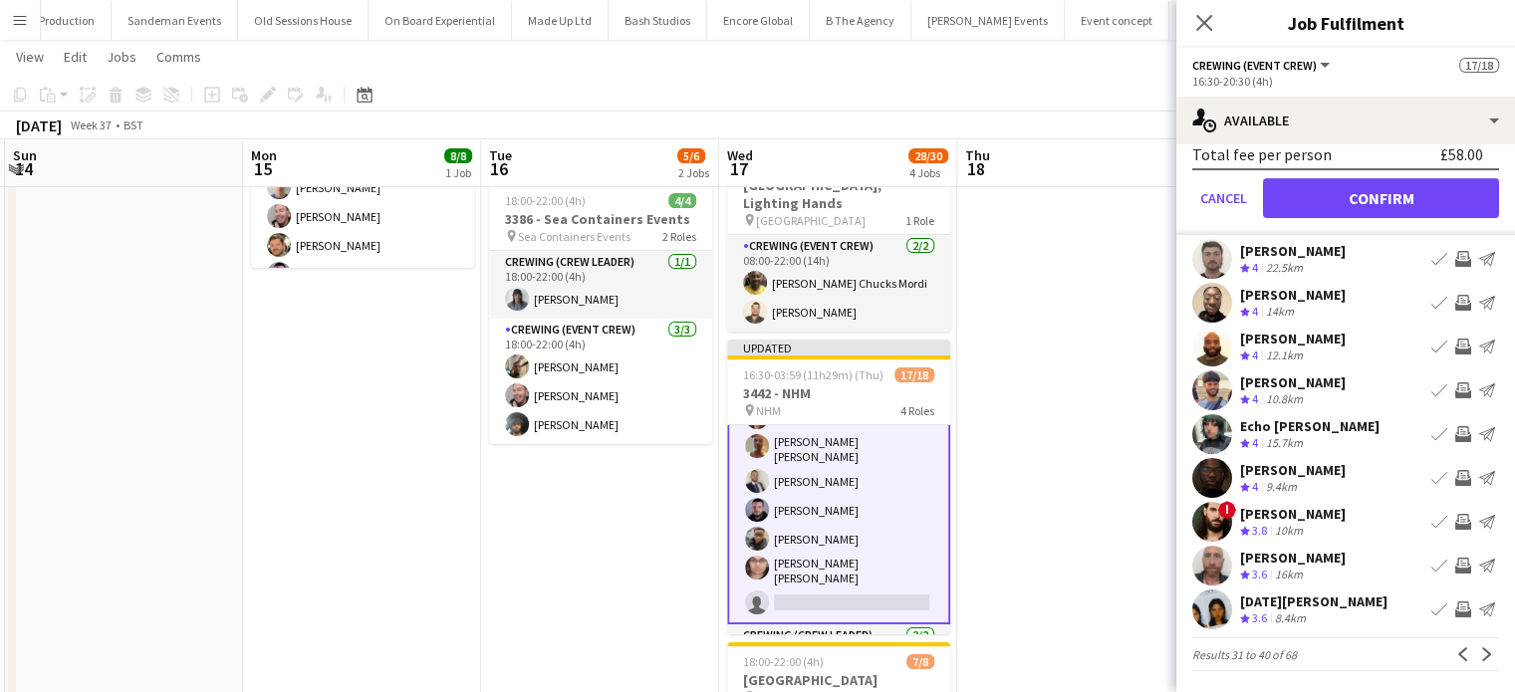
scroll to position [453, 0]
click at [1456, 565] on app-icon "Invite crew" at bounding box center [1464, 567] width 16 height 16
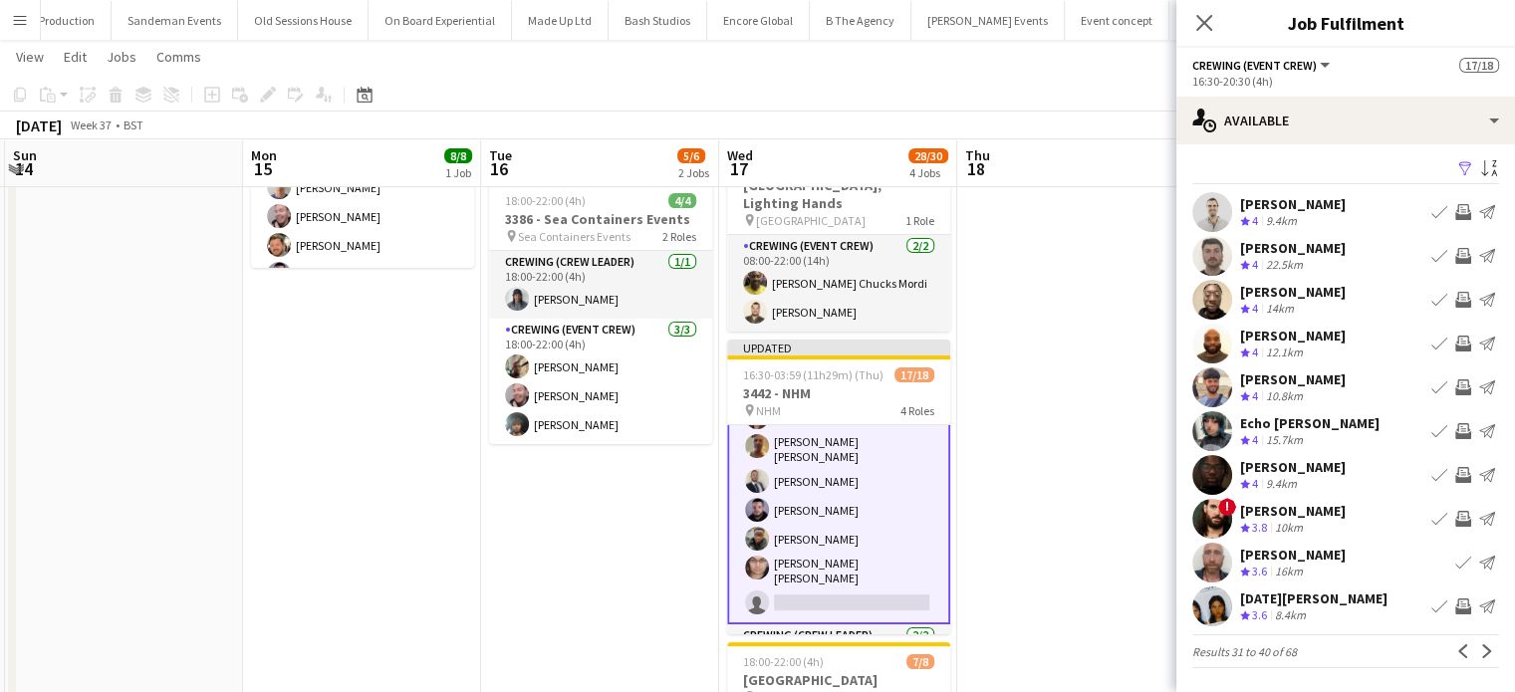
scroll to position [4, 0]
click at [1456, 601] on app-icon "Invite crew" at bounding box center [1464, 608] width 16 height 16
click at [1481, 656] on app-icon "Next" at bounding box center [1488, 653] width 14 height 14
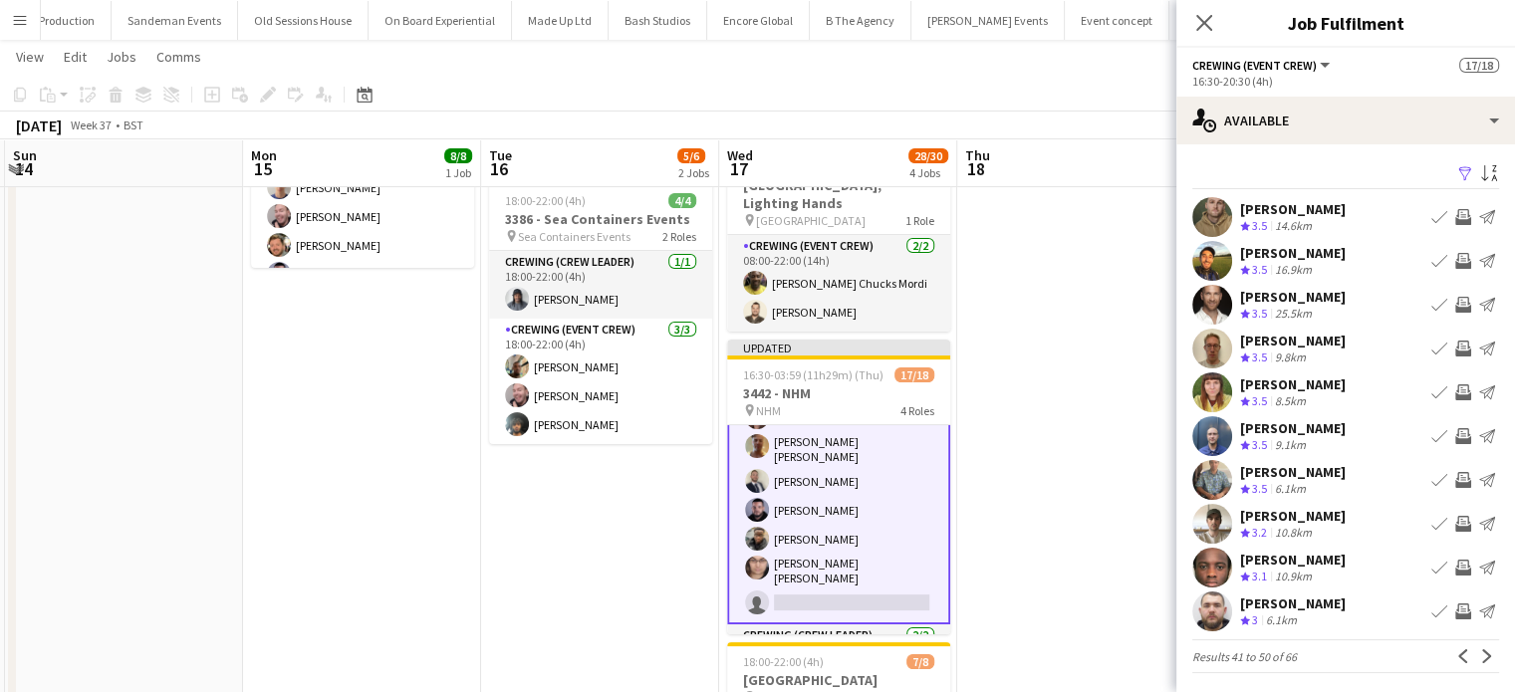
click at [1456, 475] on app-icon "Invite crew" at bounding box center [1464, 480] width 16 height 16
click at [1456, 530] on app-icon "Invite crew" at bounding box center [1464, 524] width 16 height 16
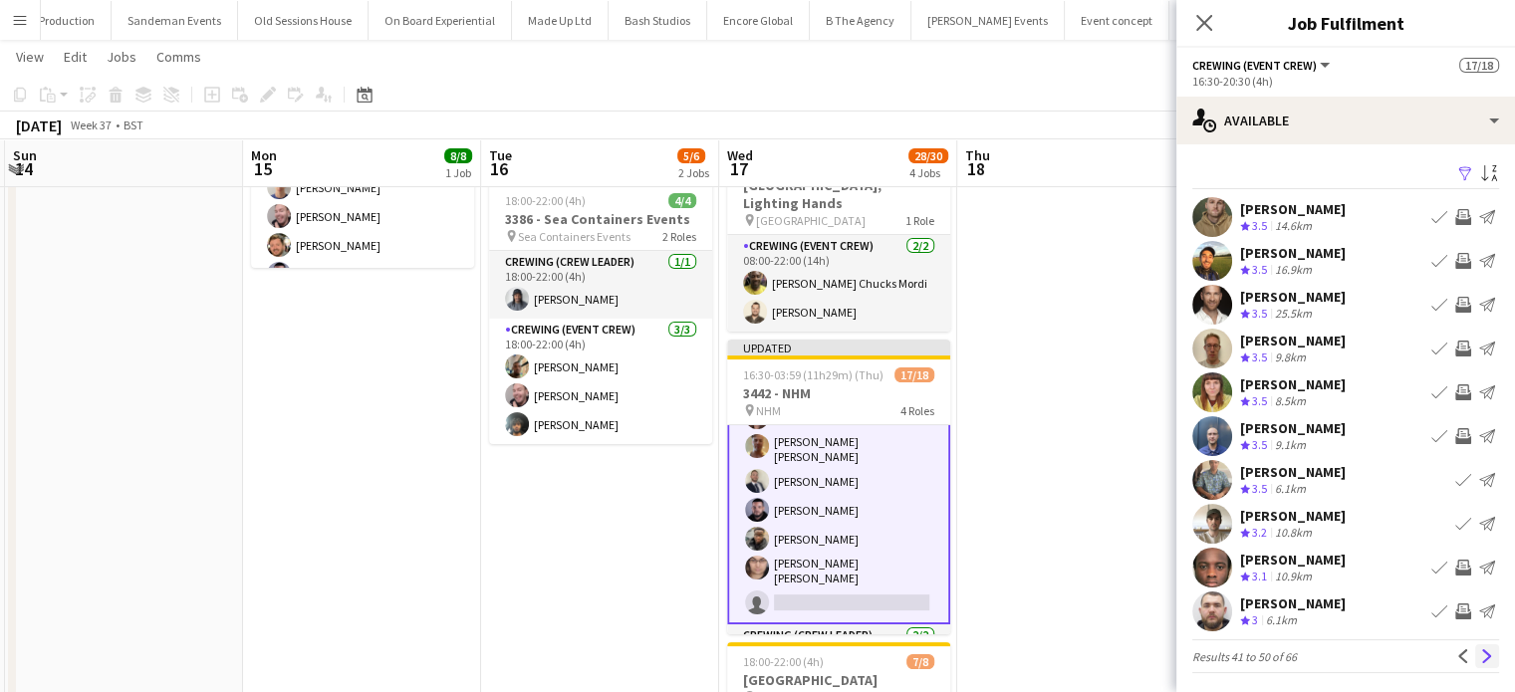
click at [1481, 661] on app-icon "Next" at bounding box center [1488, 657] width 14 height 14
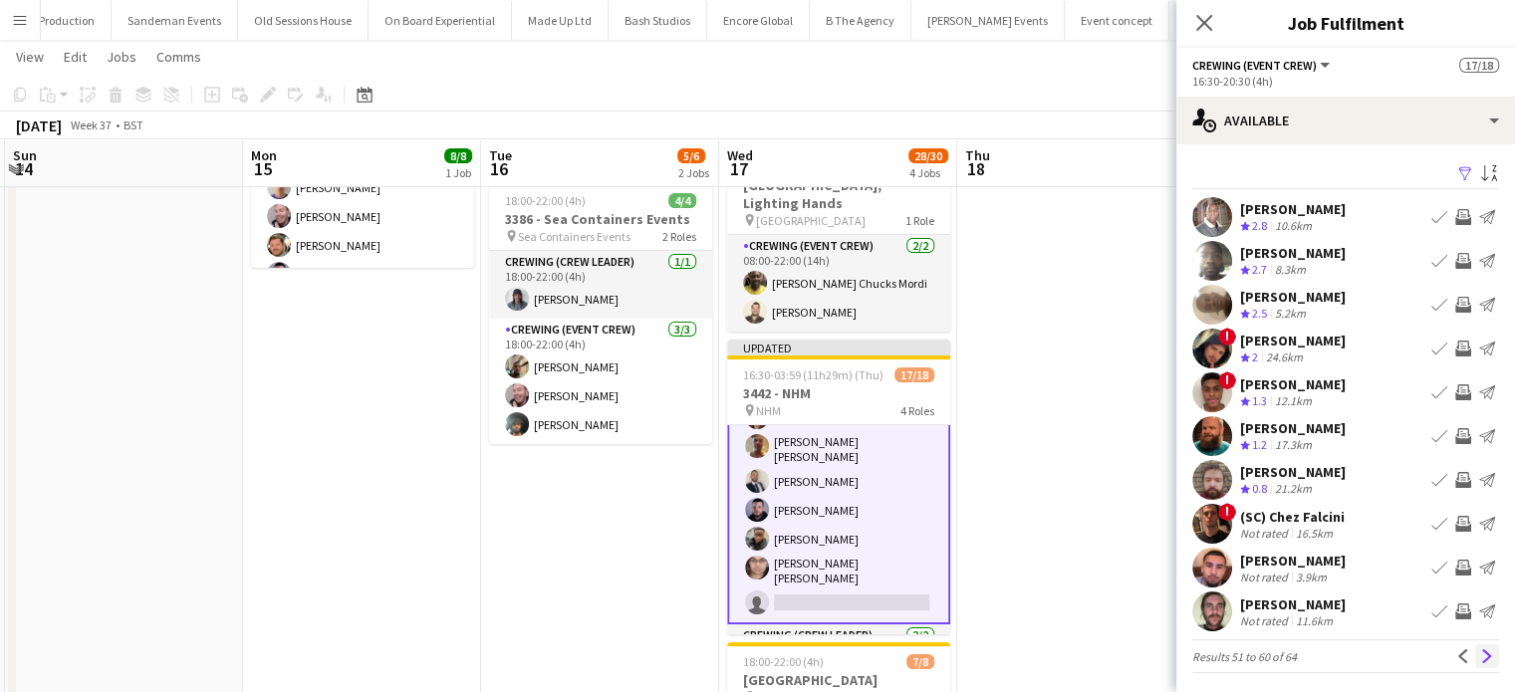
click at [1476, 647] on button "Next" at bounding box center [1488, 657] width 24 height 24
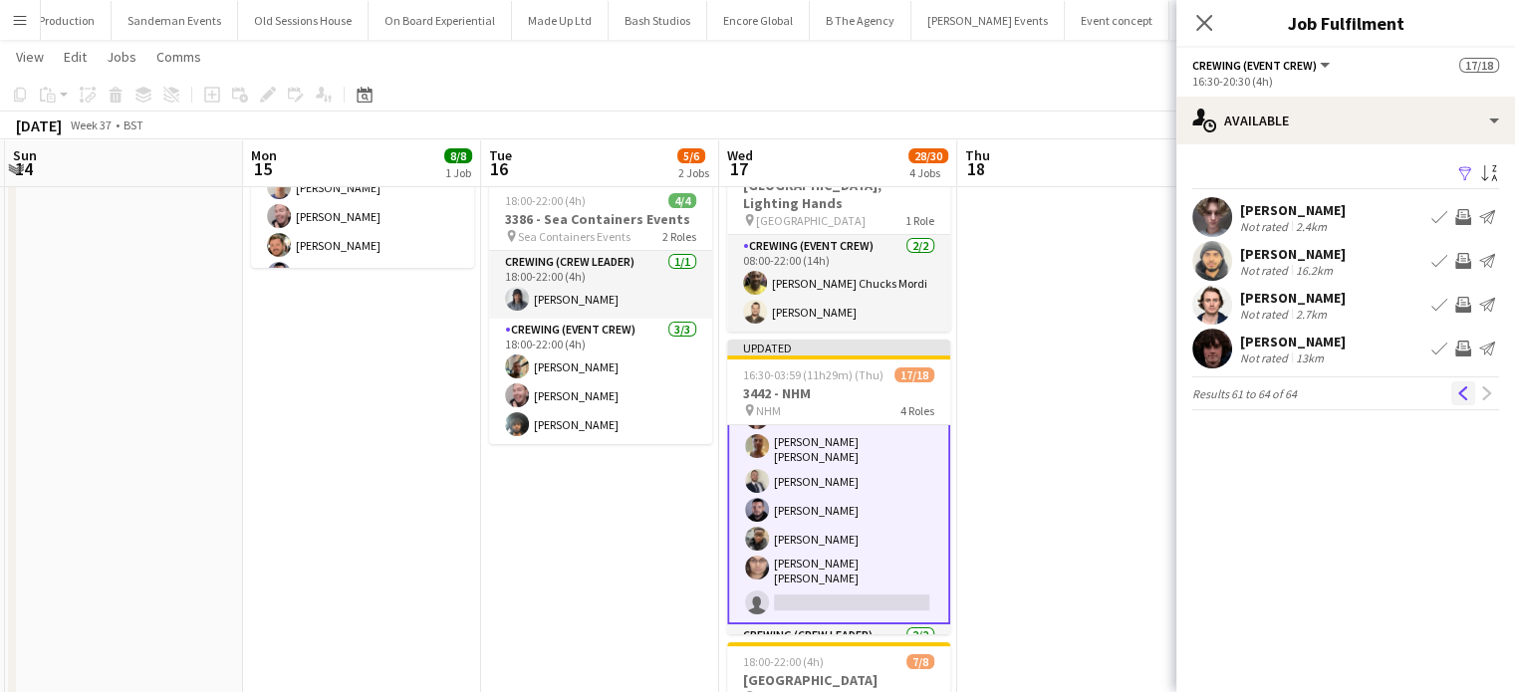
click at [1459, 389] on app-icon "Previous" at bounding box center [1464, 394] width 14 height 14
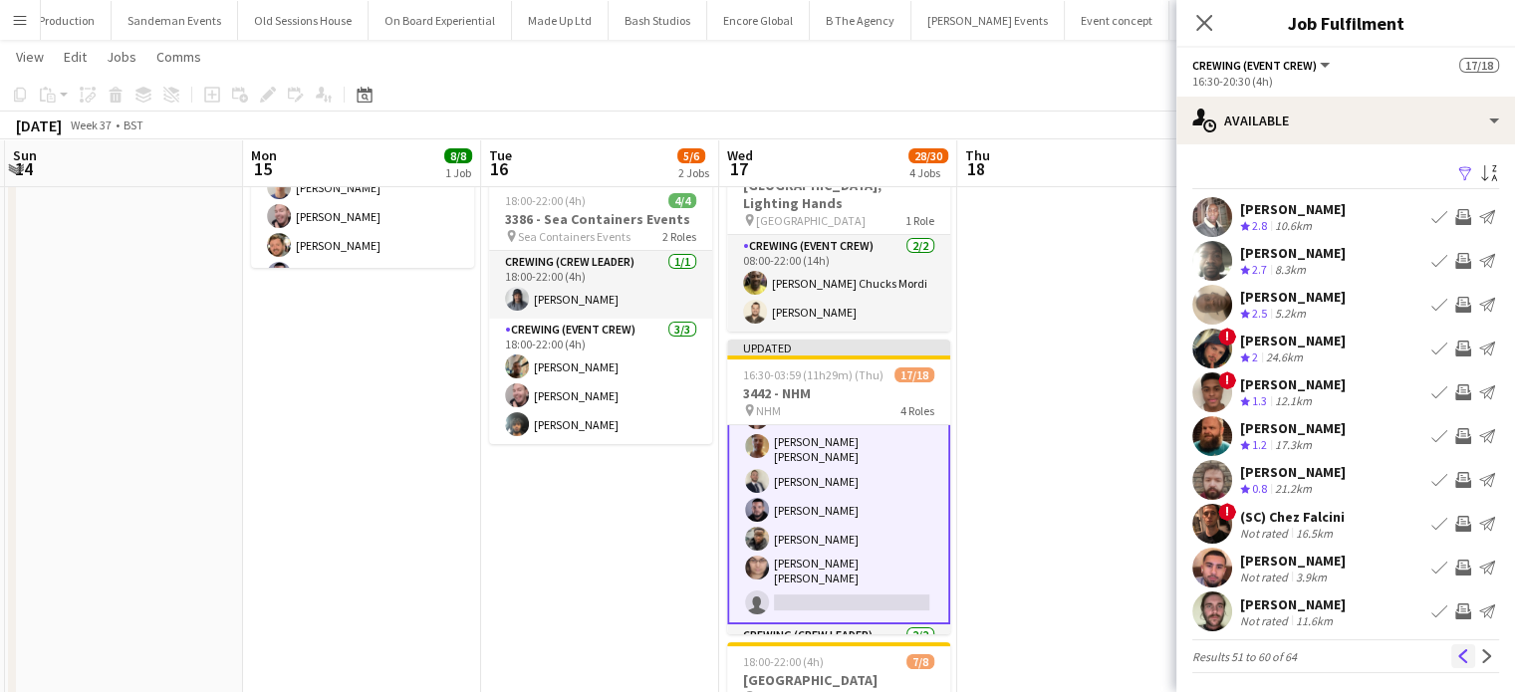
click at [1452, 653] on button "Previous" at bounding box center [1464, 657] width 24 height 24
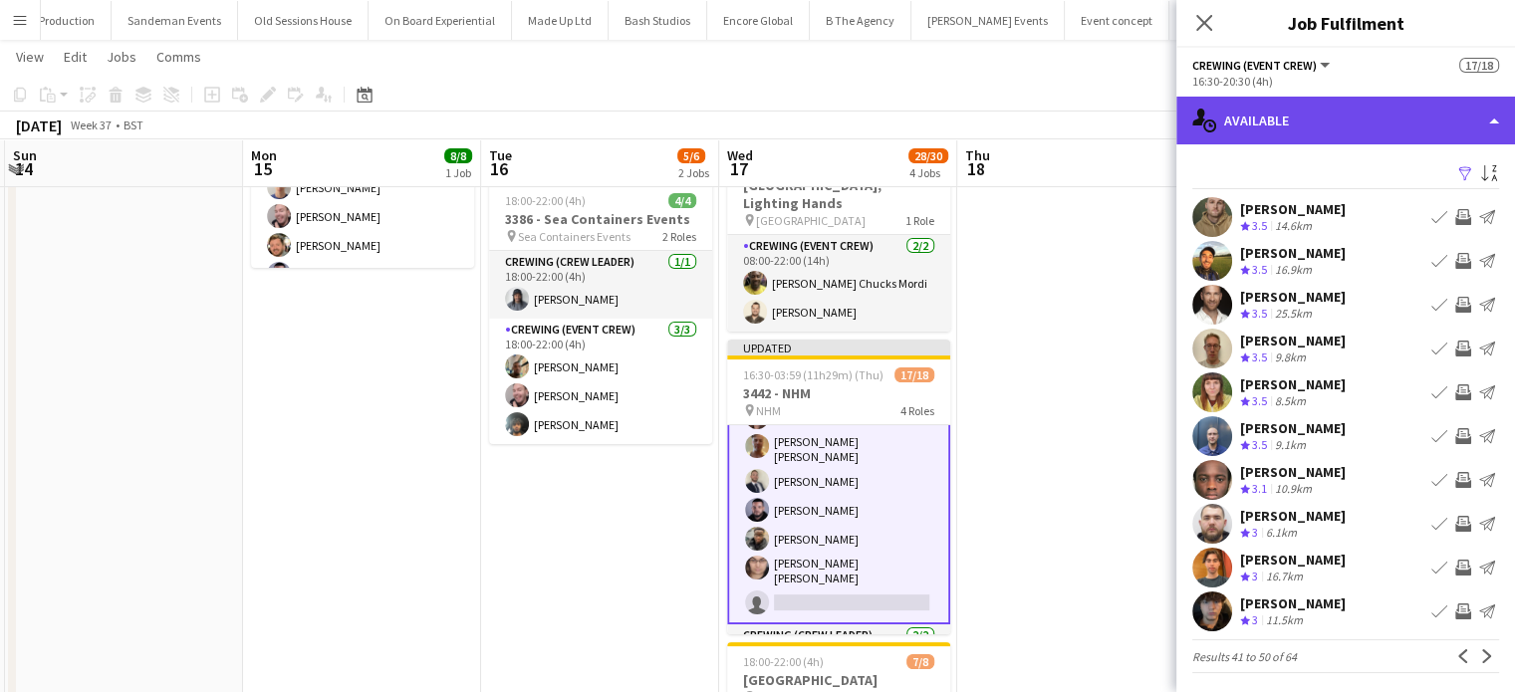
click at [1335, 131] on div "single-neutral-actions-upload Available" at bounding box center [1346, 121] width 339 height 48
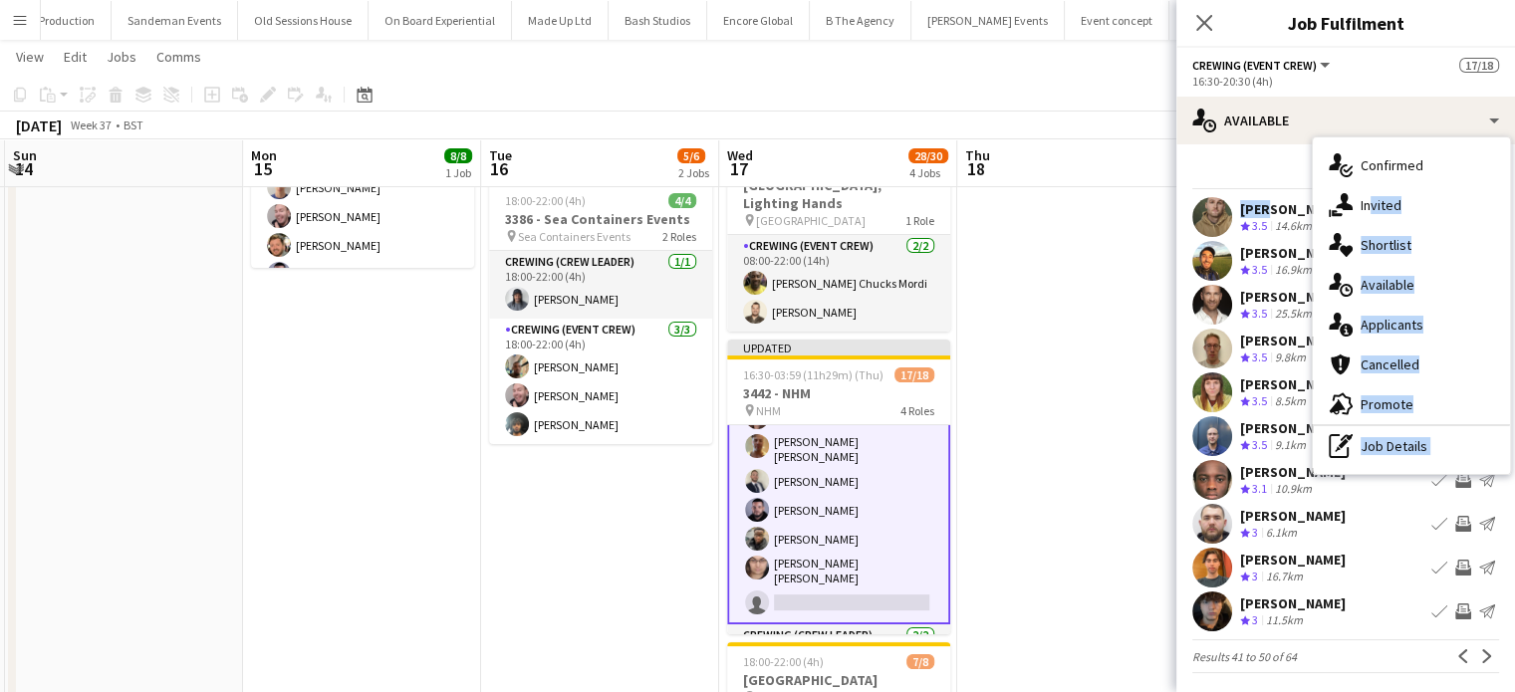
drag, startPoint x: 1365, startPoint y: 200, endPoint x: 1259, endPoint y: 204, distance: 105.7
click at [1259, 204] on div "single-neutral-actions-upload Available single-neutral-actions-check-2 Confirme…" at bounding box center [1346, 395] width 339 height 596
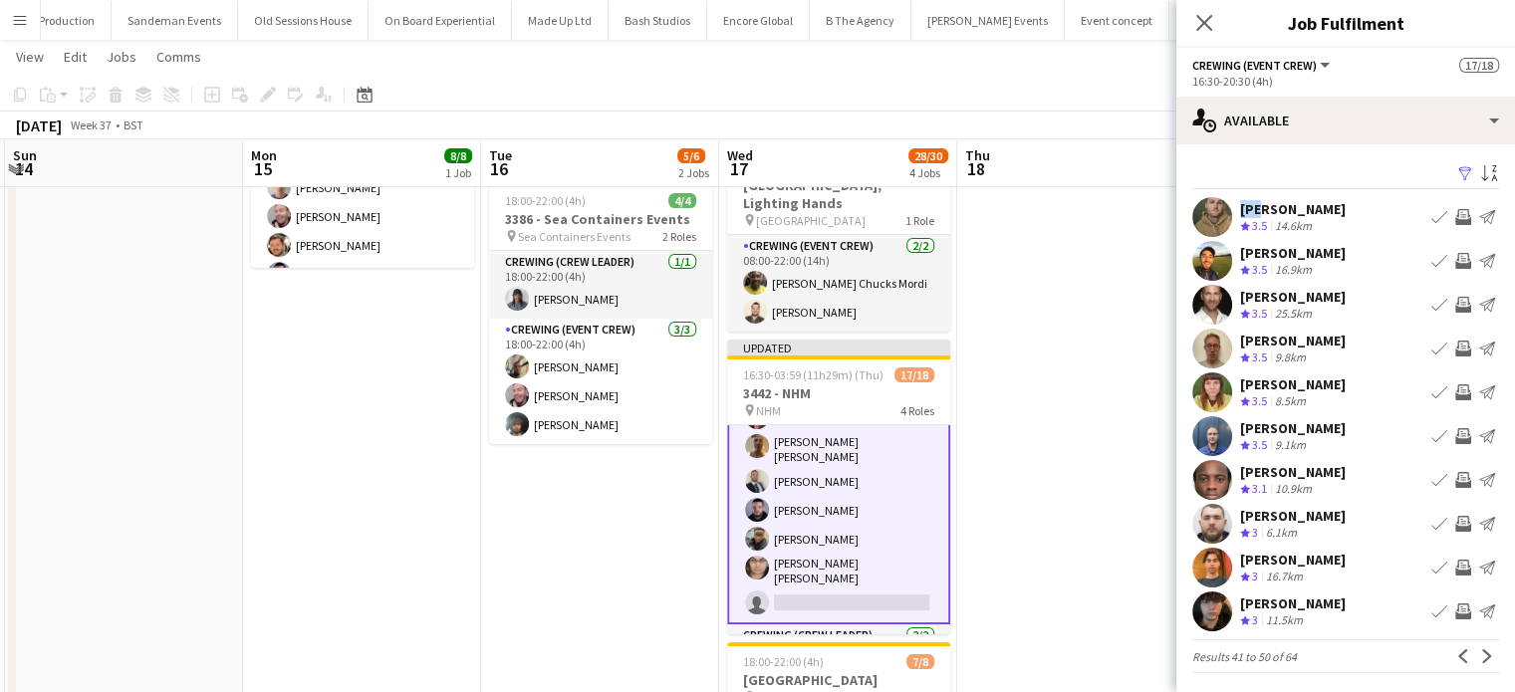
click at [1259, 204] on div "James Girard" at bounding box center [1293, 209] width 106 height 18
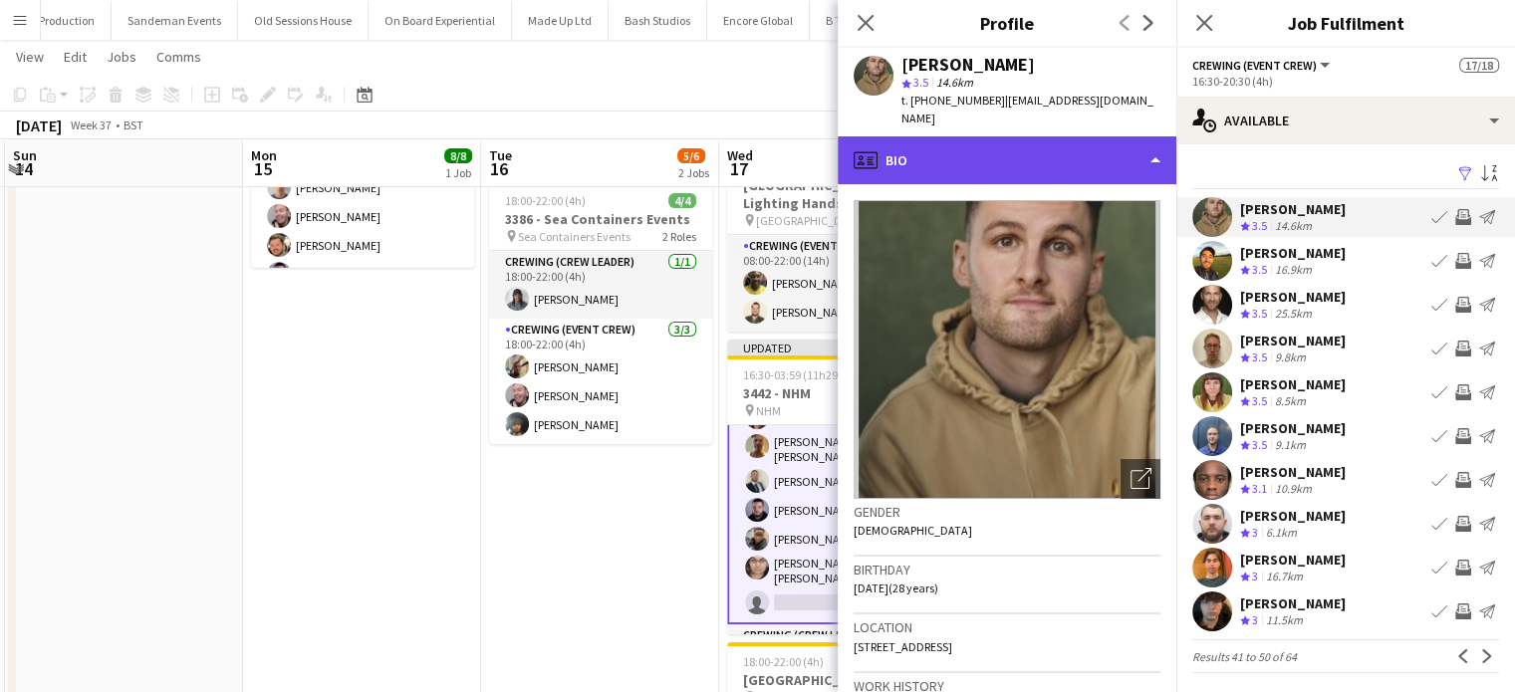
click at [1058, 154] on div "profile Bio" at bounding box center [1007, 161] width 339 height 48
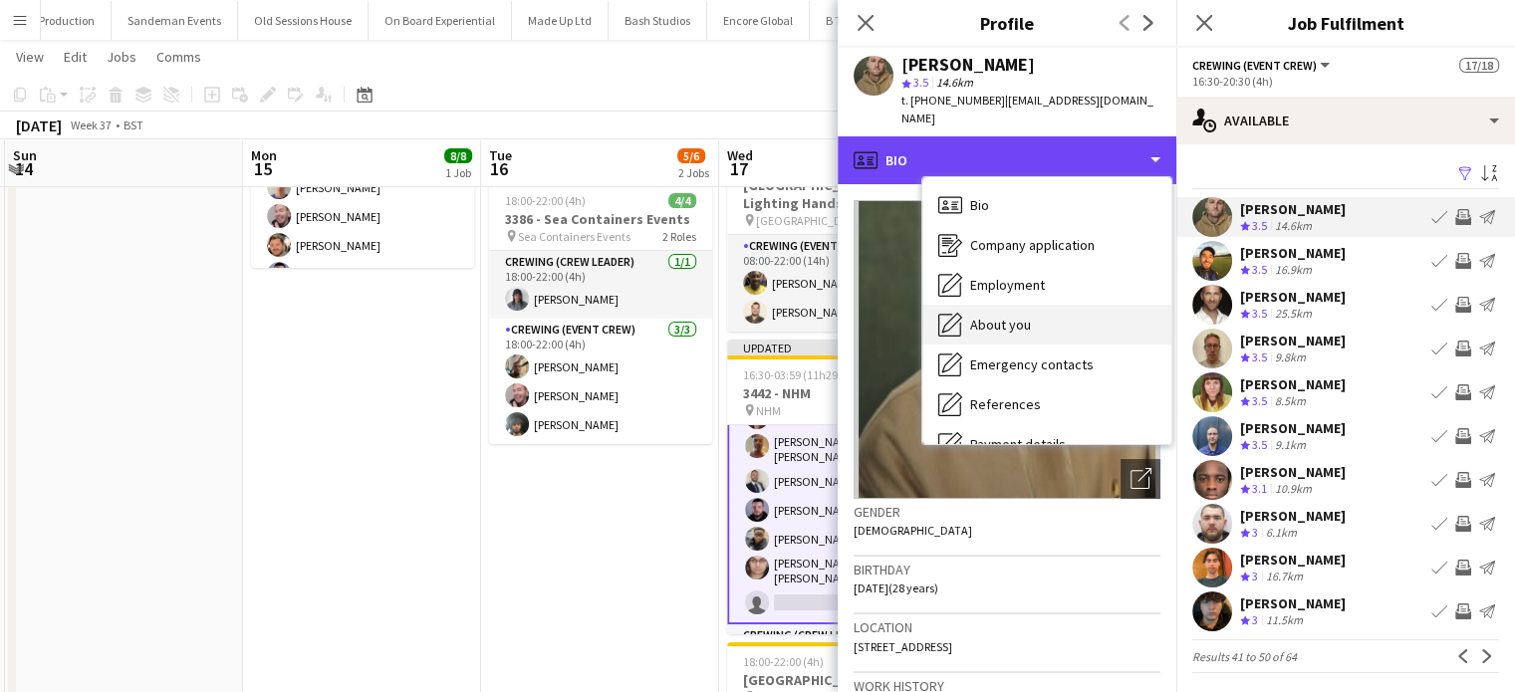
scroll to position [426, 0]
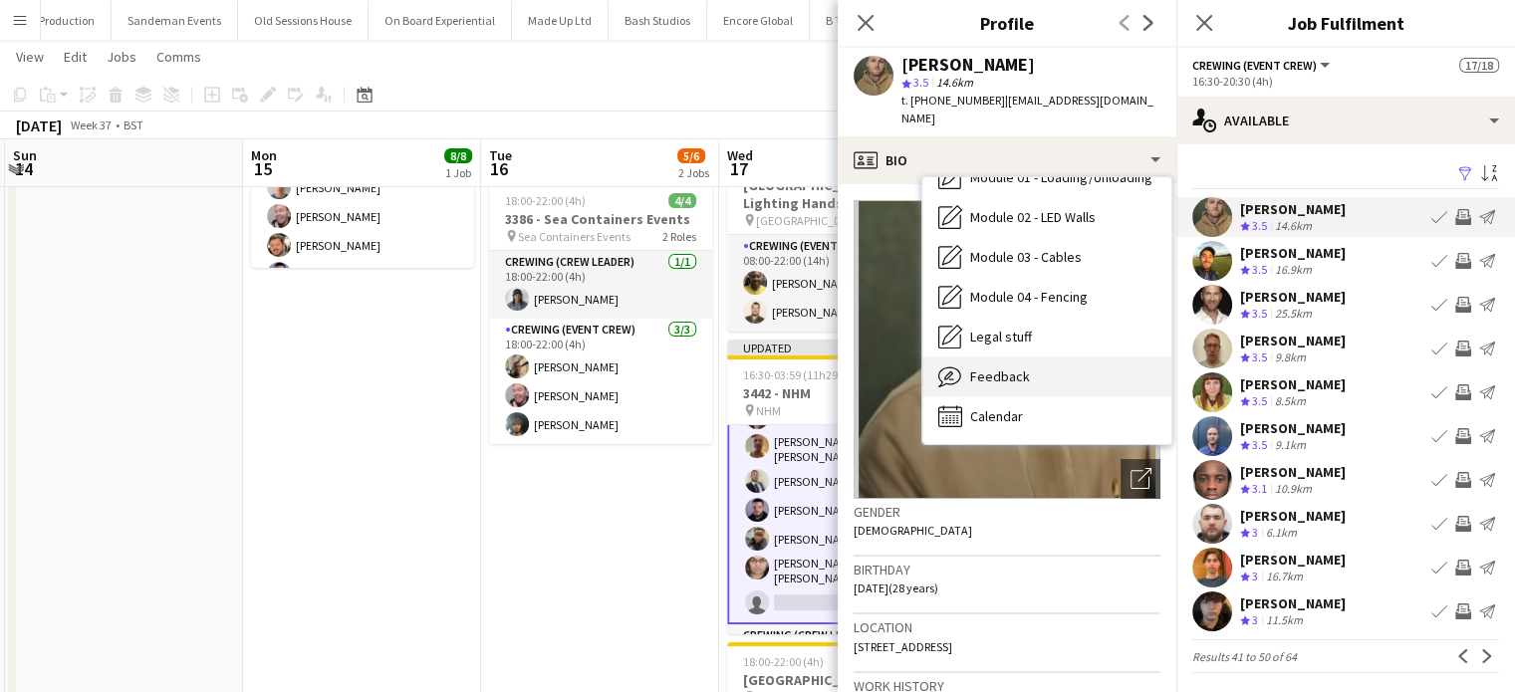
click at [1038, 366] on div "Feedback Feedback" at bounding box center [1047, 377] width 249 height 40
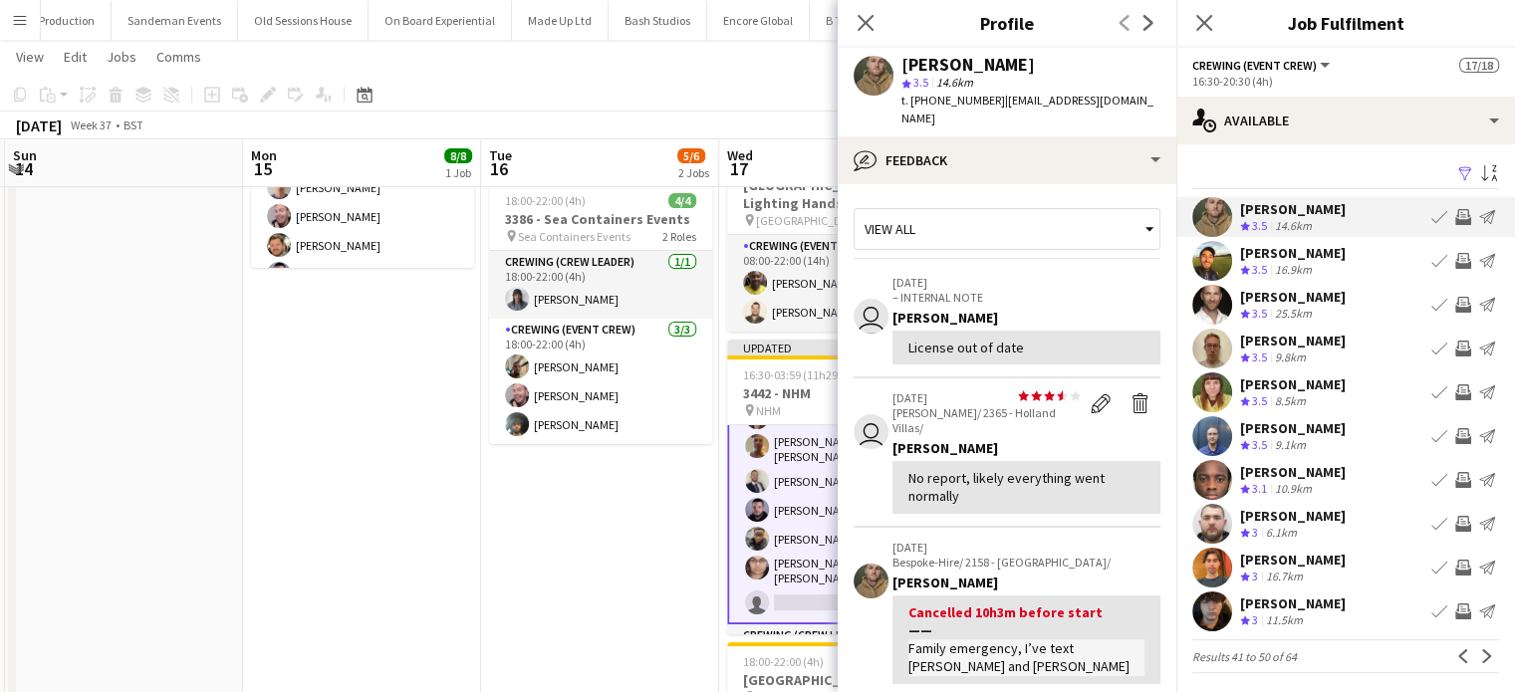
click at [1351, 254] on div "Ewens Abid Crew rating 3.5 16.9km Book crew Invite crew Send notification" at bounding box center [1346, 261] width 339 height 40
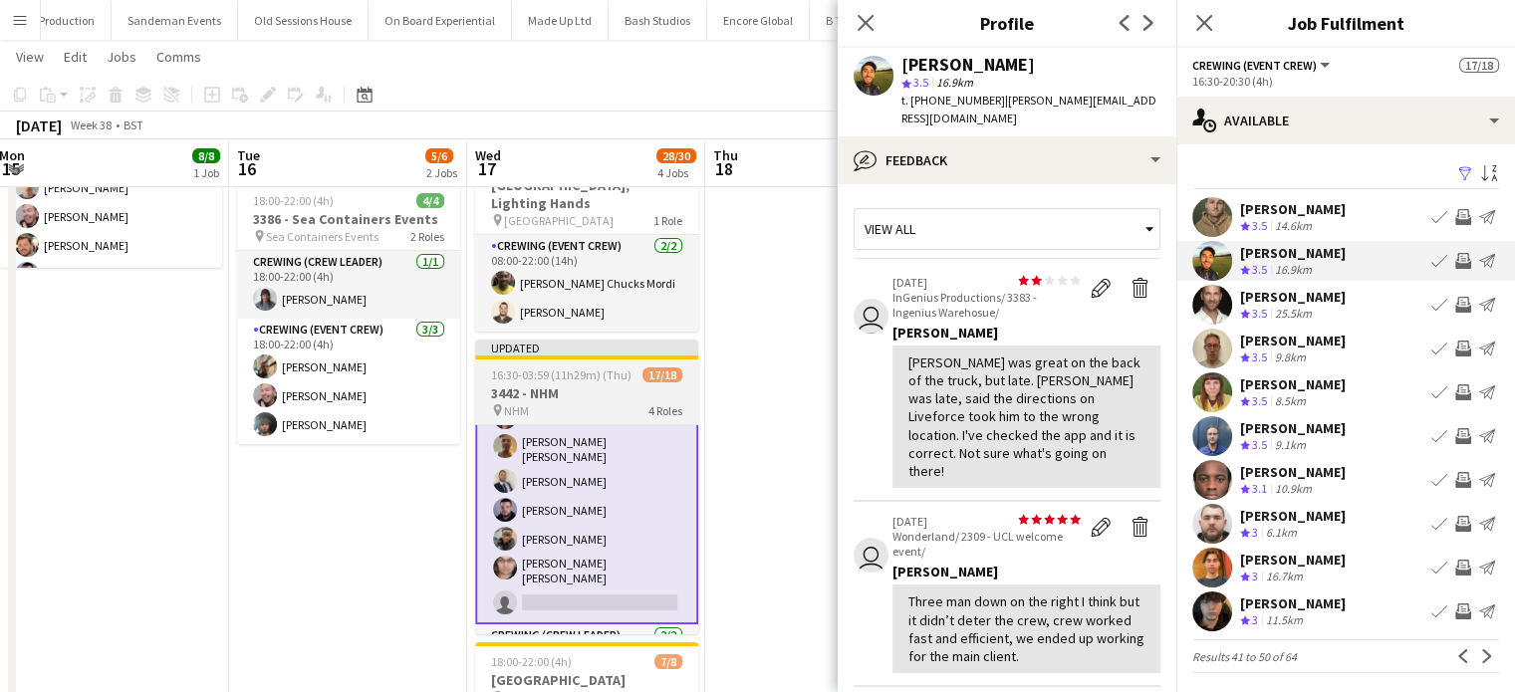
scroll to position [0, 725]
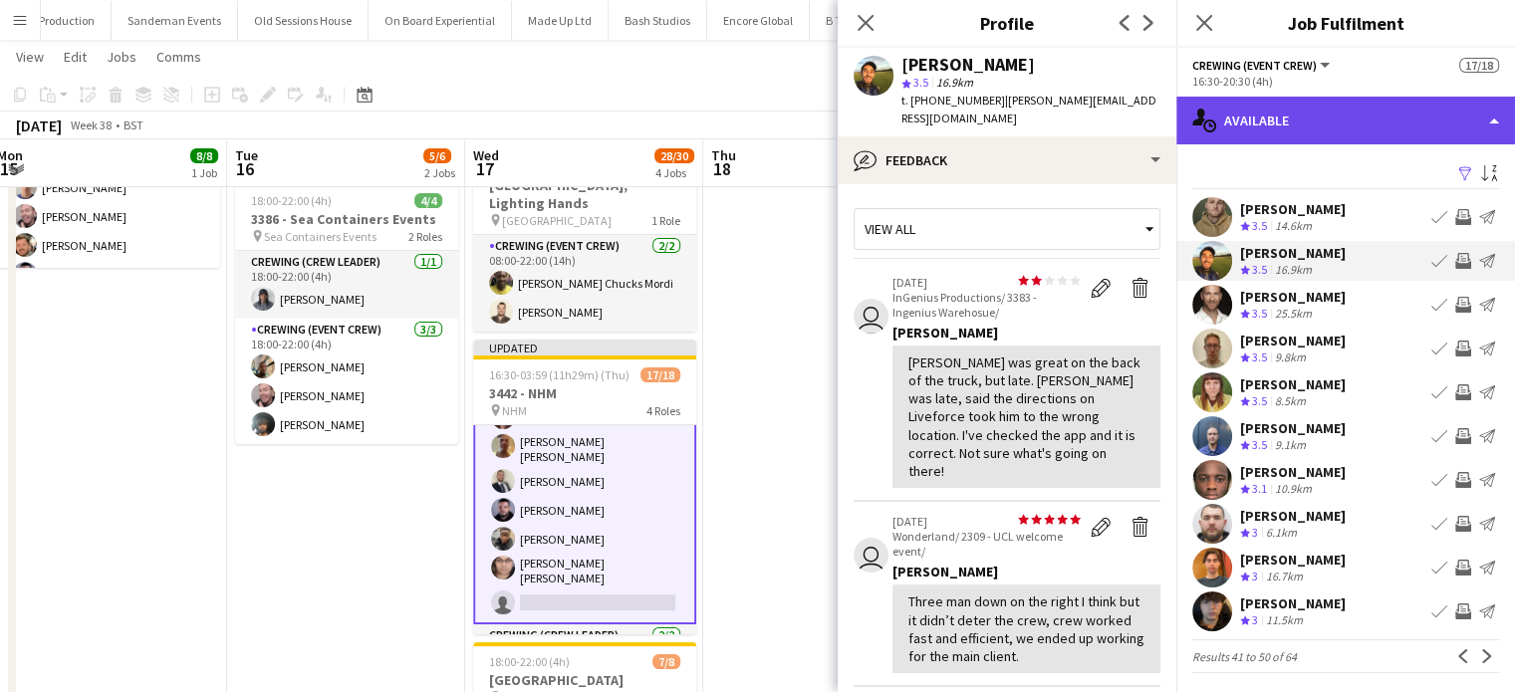
click at [1264, 123] on div "single-neutral-actions-upload Available" at bounding box center [1346, 121] width 339 height 48
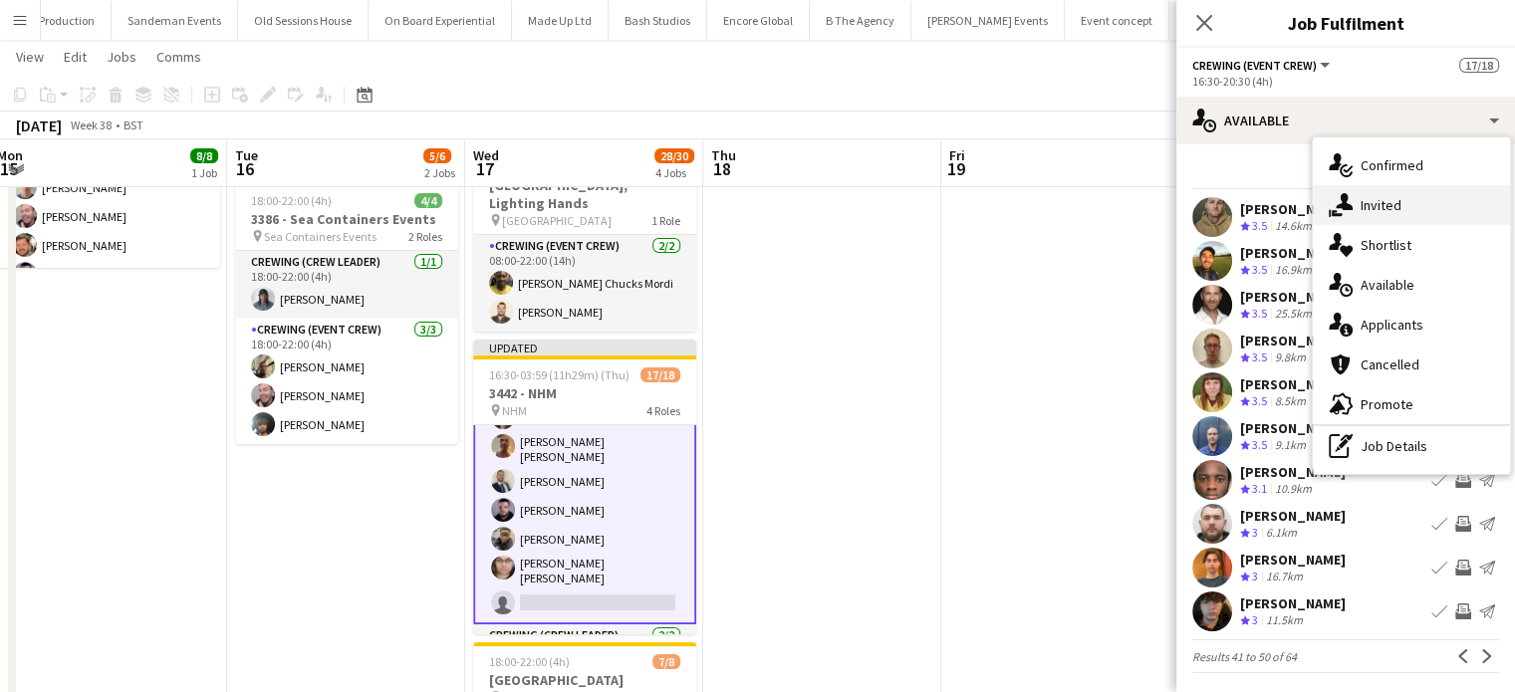
click at [1335, 197] on icon "single-neutral-actions-share-1" at bounding box center [1341, 205] width 24 height 24
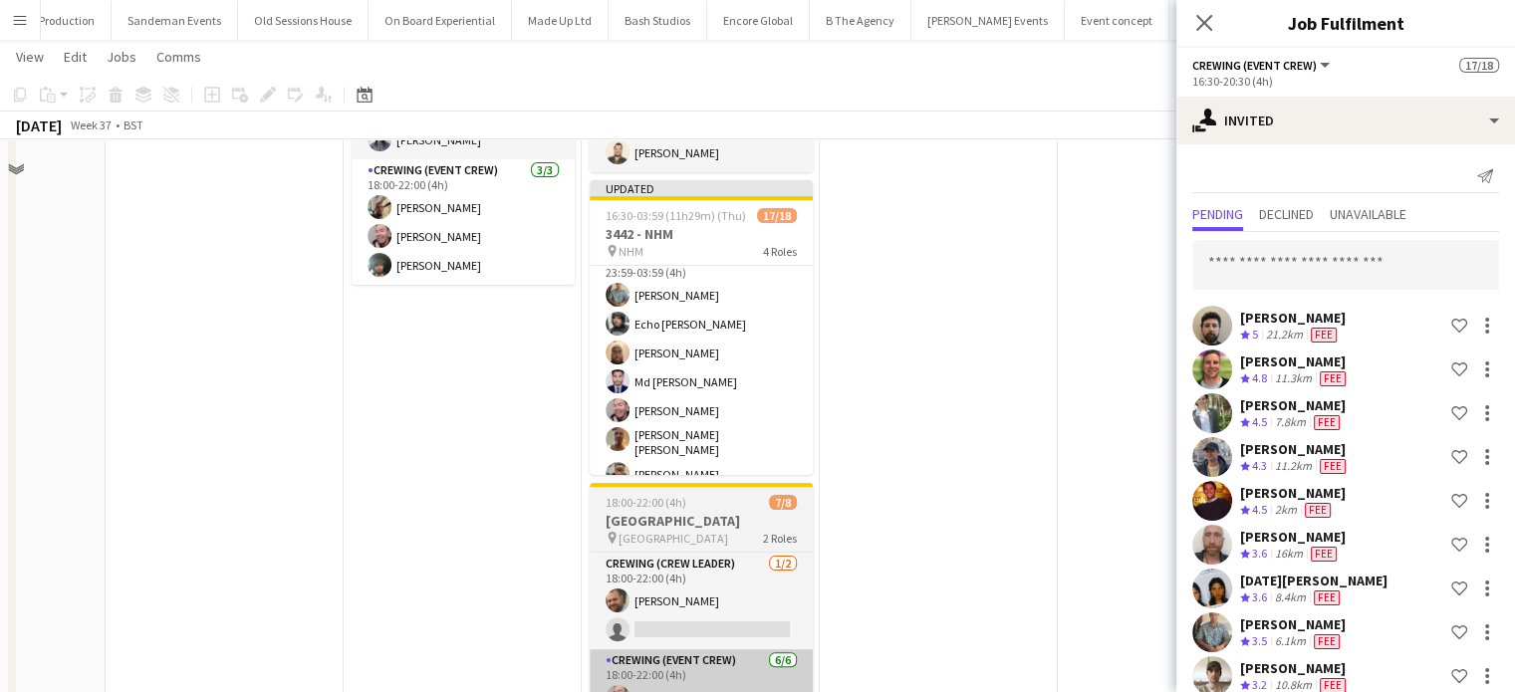
scroll to position [0, 0]
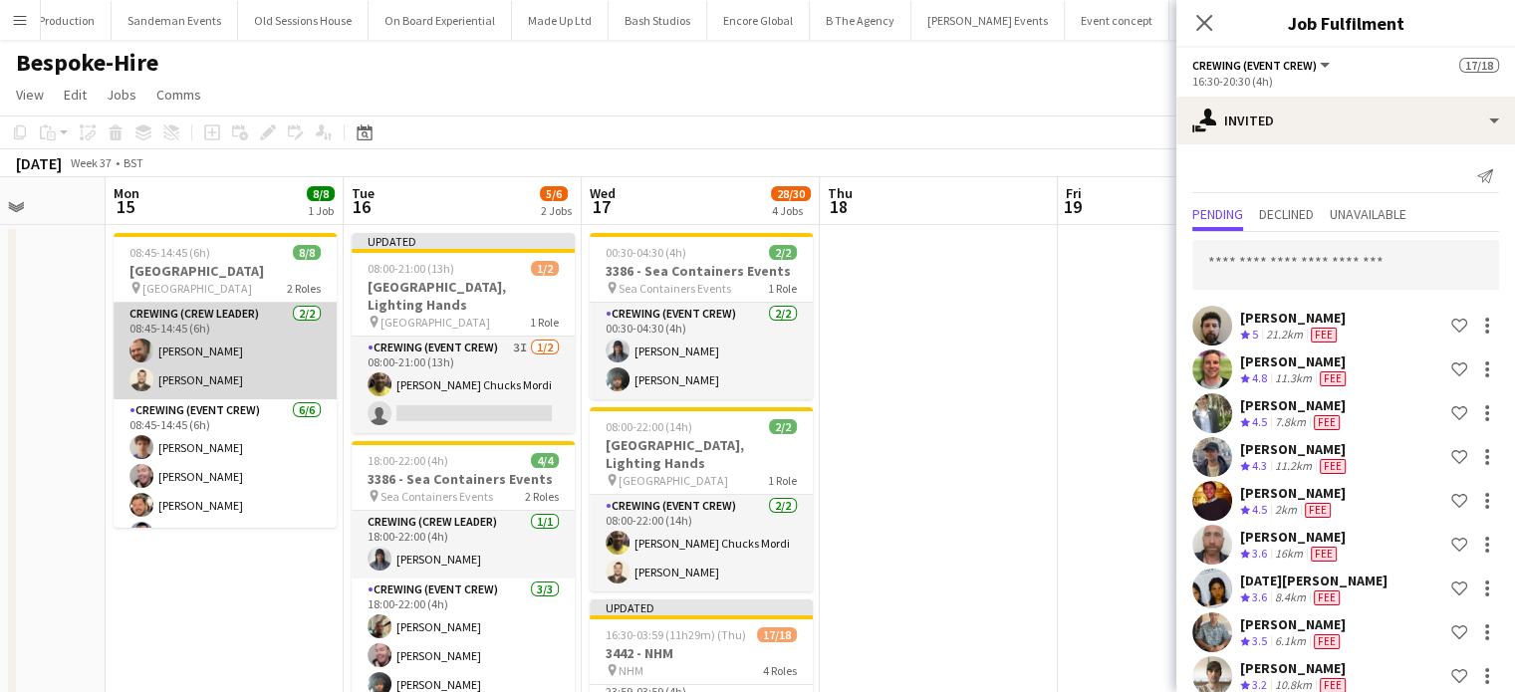
click at [240, 342] on app-card-role "Crewing (Crew Leader) 2/2 08:45-14:45 (6h) Ben Turner Christopher Lane" at bounding box center [225, 351] width 223 height 97
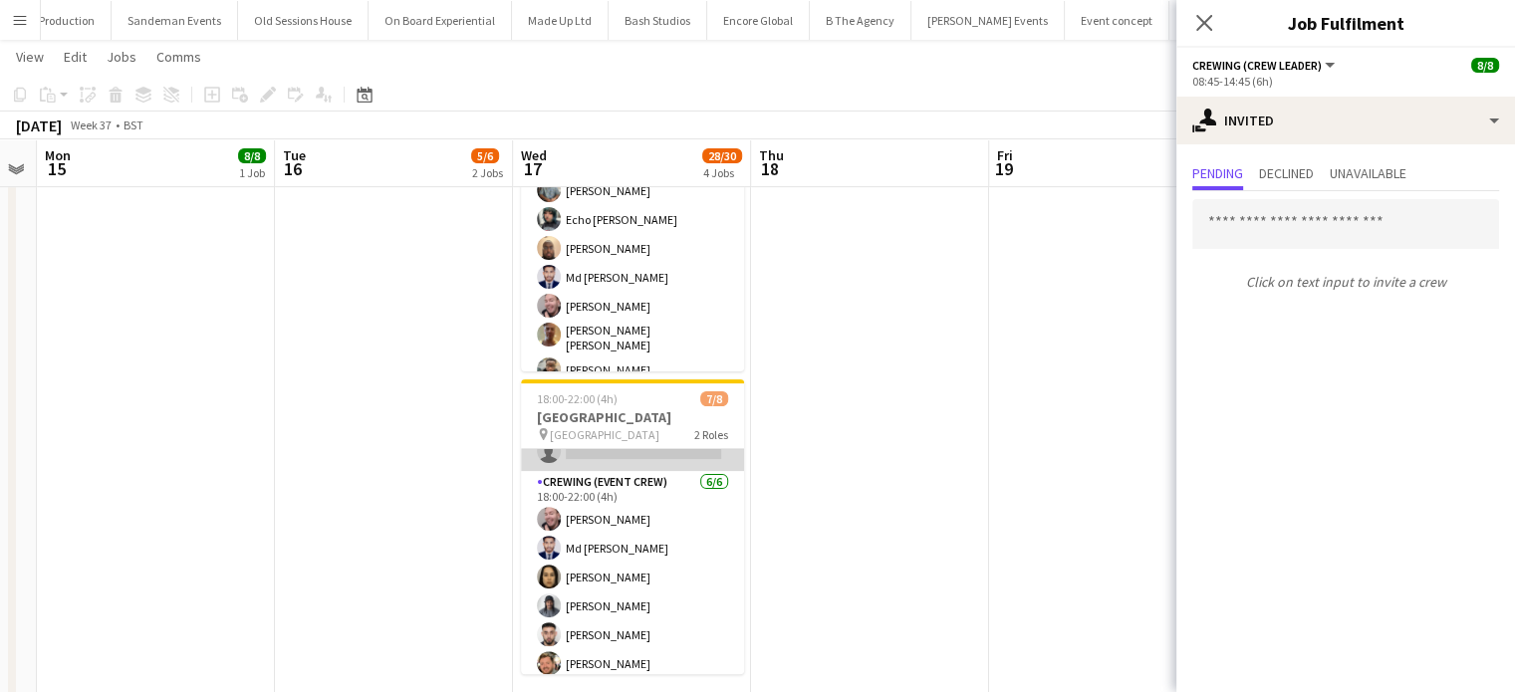
scroll to position [84, 0]
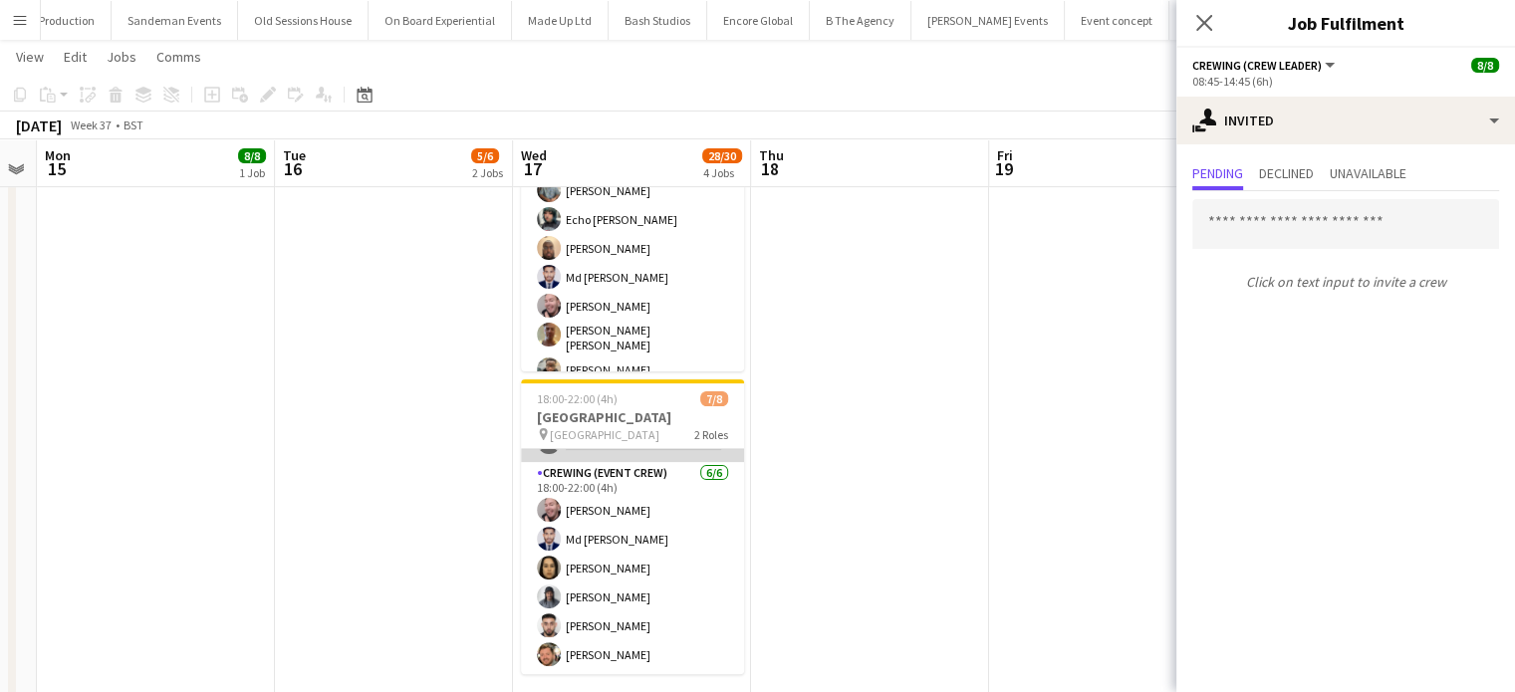
click at [649, 535] on app-card-role "Crewing (Event Crew) 6/6 18:00-22:00 (4h) Eldon Taylor Md Mosabbit Hridoy Ludmi…" at bounding box center [632, 568] width 223 height 212
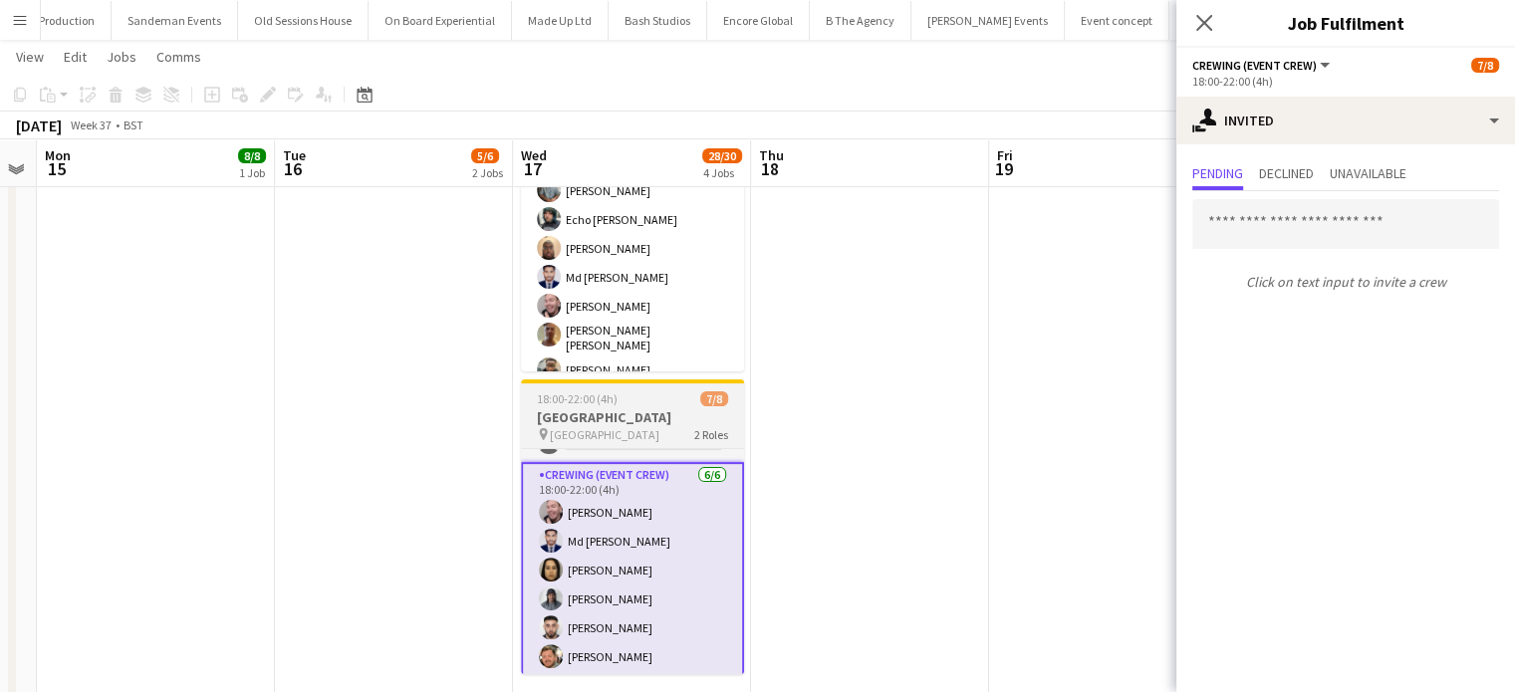
click at [724, 594] on app-card-role "Crewing (Event Crew) 6/6 18:00-22:00 (4h) Eldon Taylor Md Mosabbit Hridoy Ludmi…" at bounding box center [632, 570] width 223 height 216
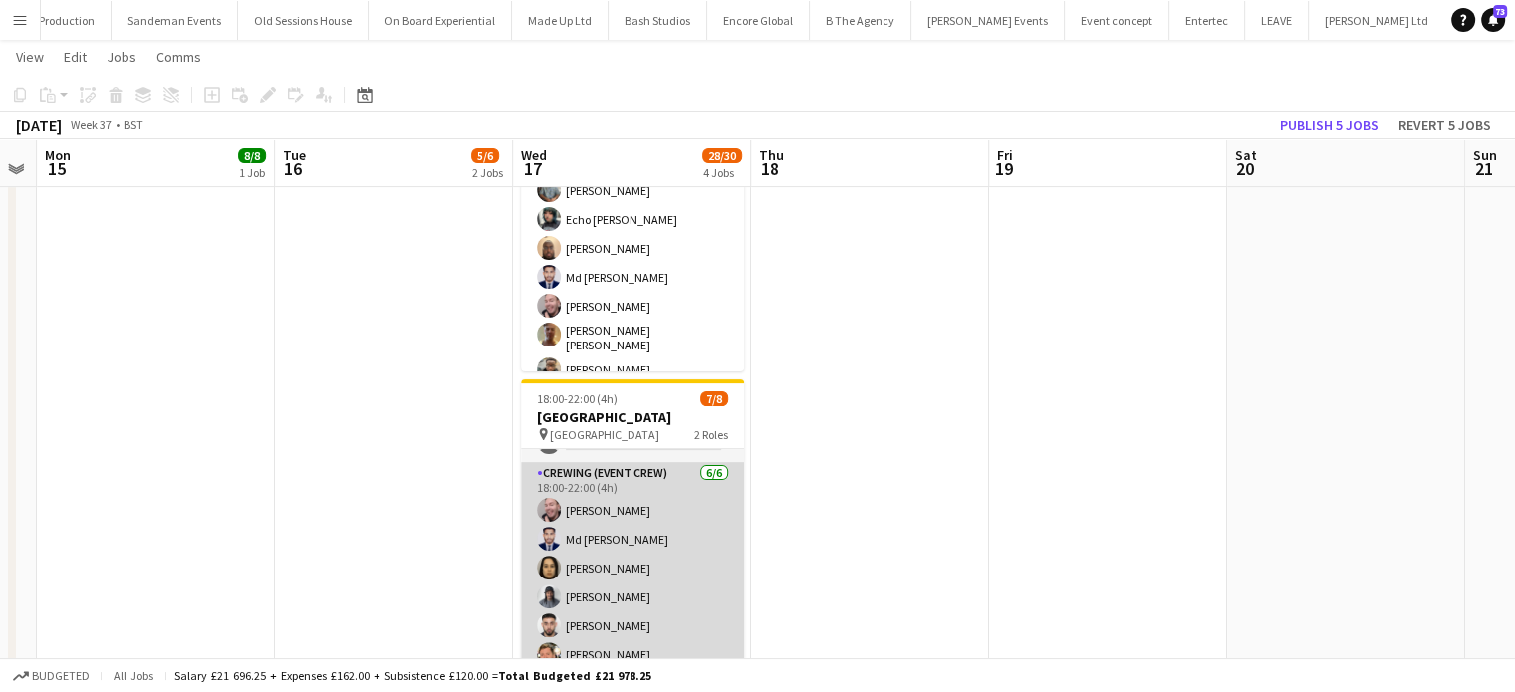
click at [685, 593] on app-card-role "Crewing (Event Crew) 6/6 18:00-22:00 (4h) Eldon Taylor Md Mosabbit Hridoy Ludmi…" at bounding box center [632, 568] width 223 height 212
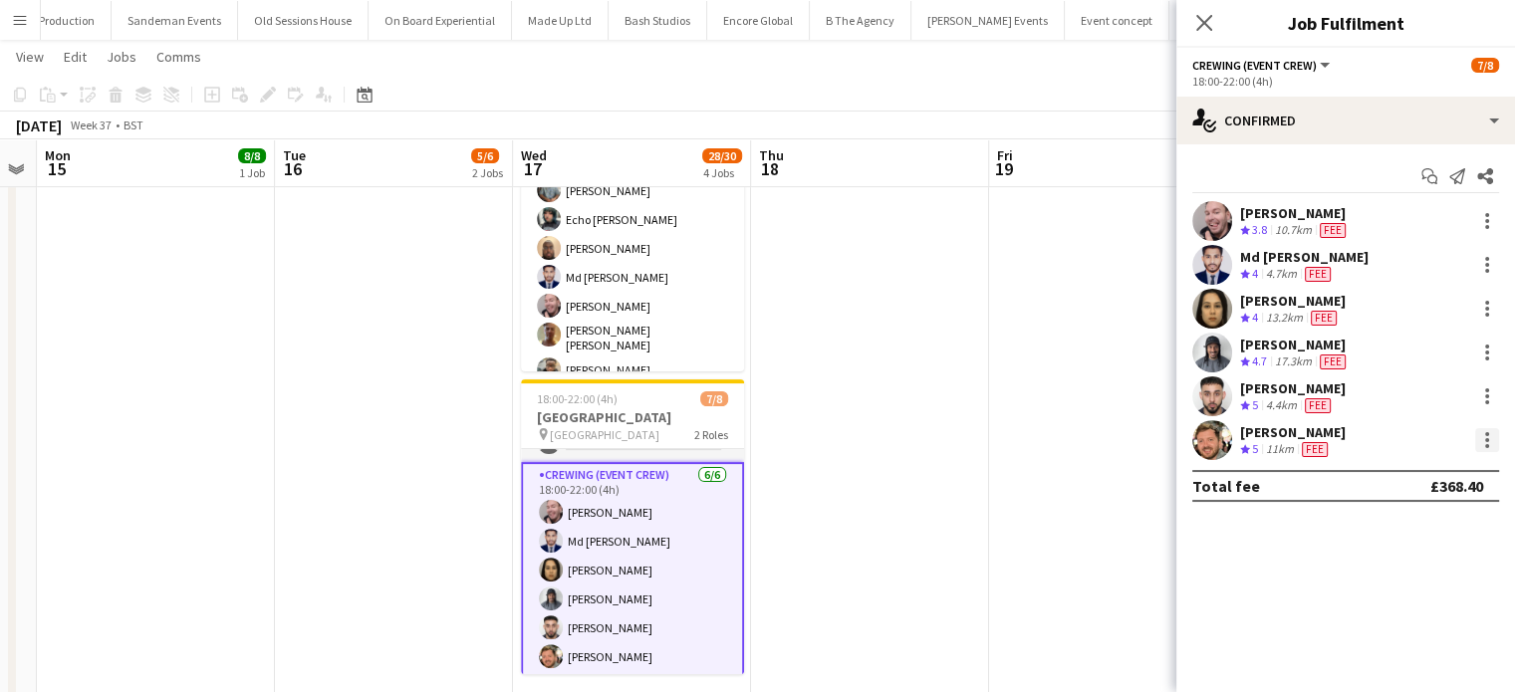
click at [1491, 434] on div at bounding box center [1488, 440] width 24 height 24
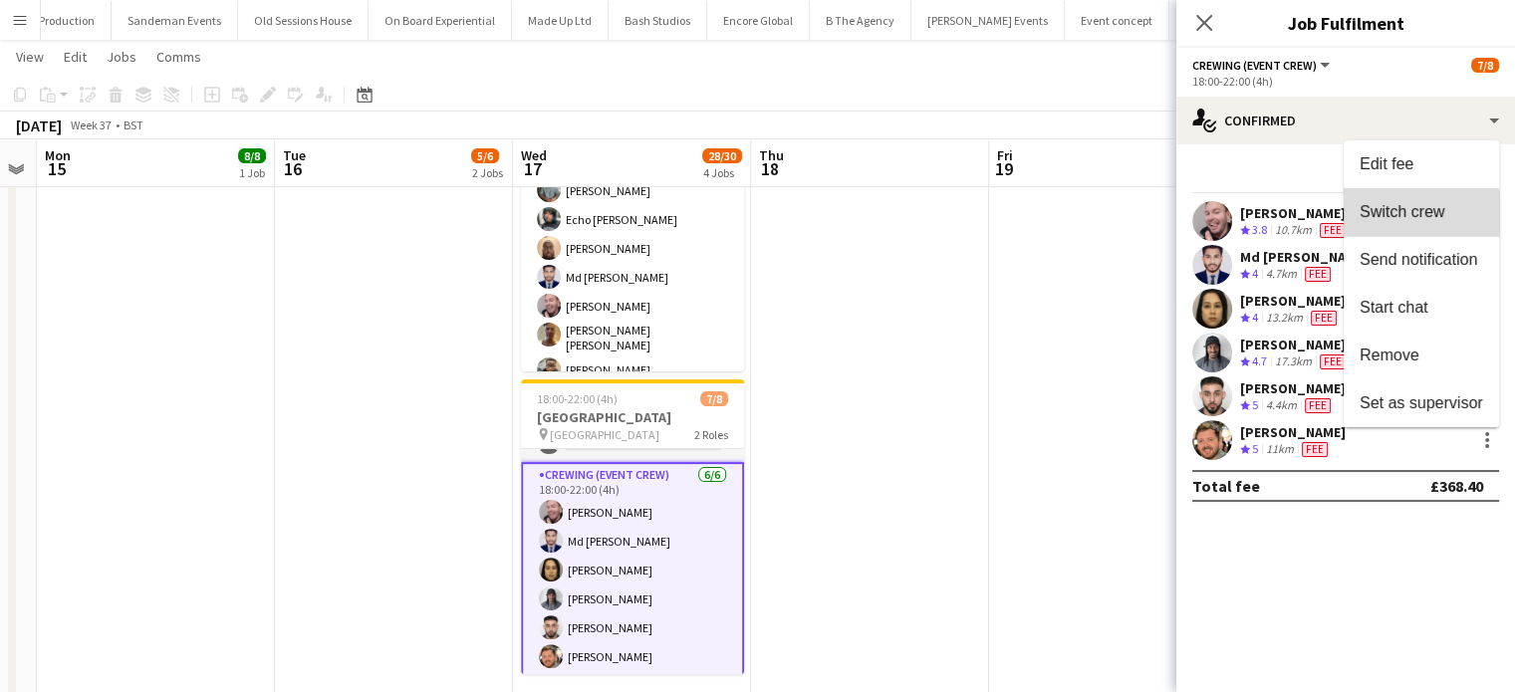
click at [1416, 222] on button "Switch crew" at bounding box center [1421, 212] width 155 height 48
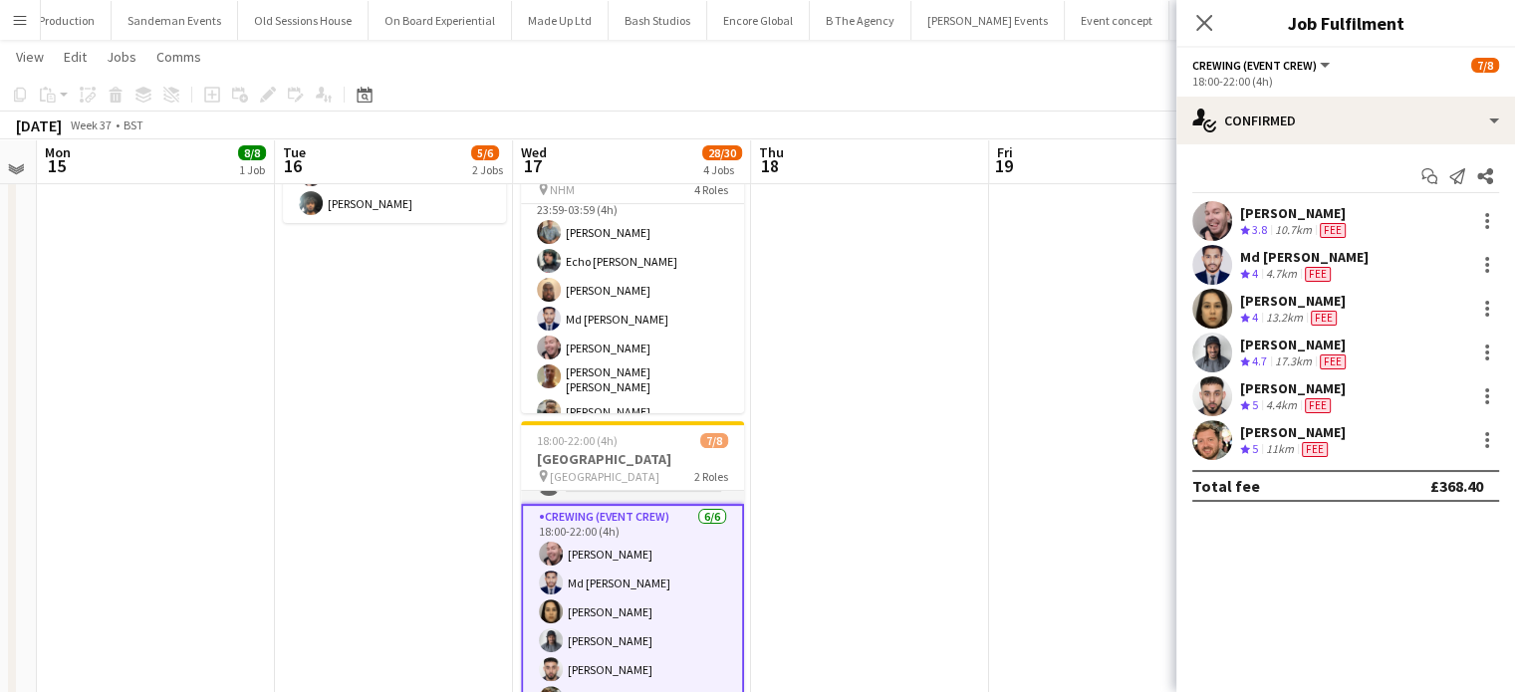
scroll to position [0, 0]
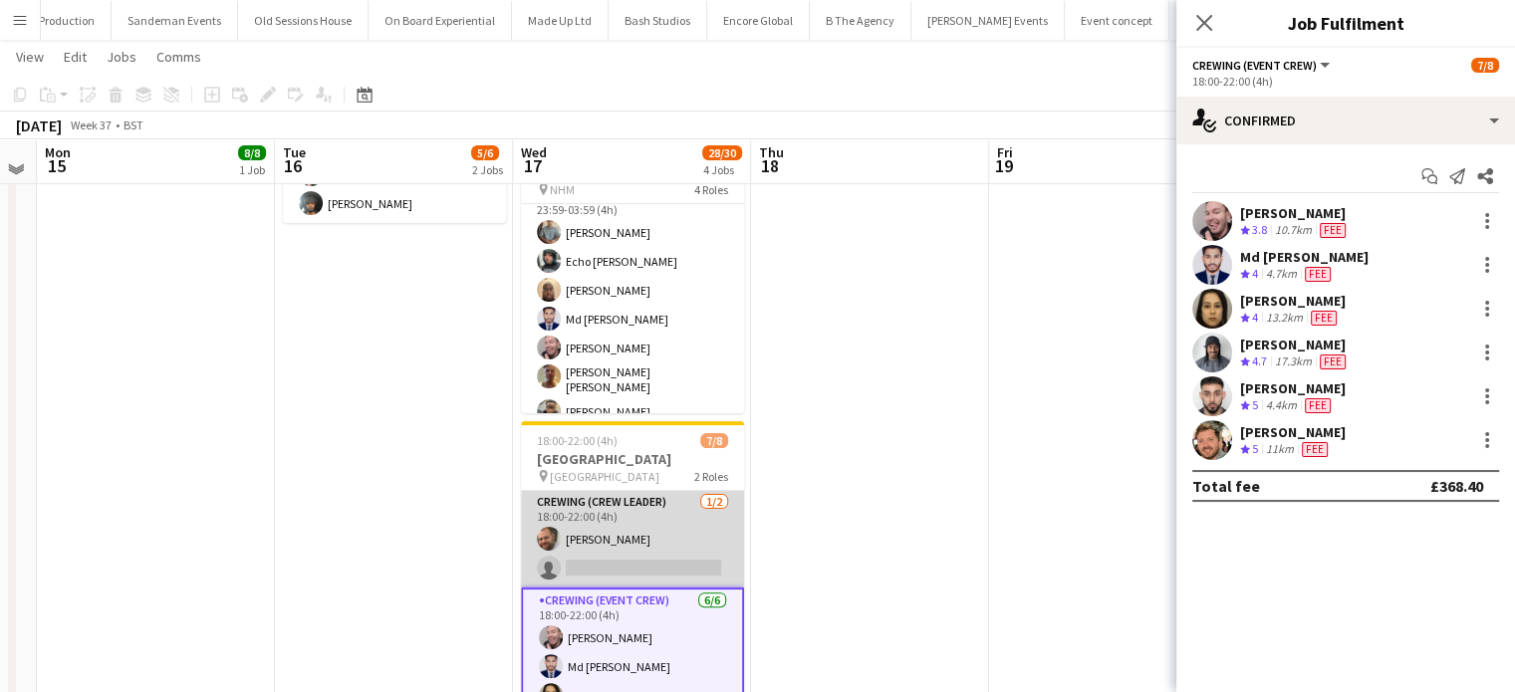
click at [658, 537] on app-card-role "Crewing (Crew Leader) 1/2 18:00-22:00 (4h) Ben Turner single-neutral-actions" at bounding box center [632, 539] width 223 height 97
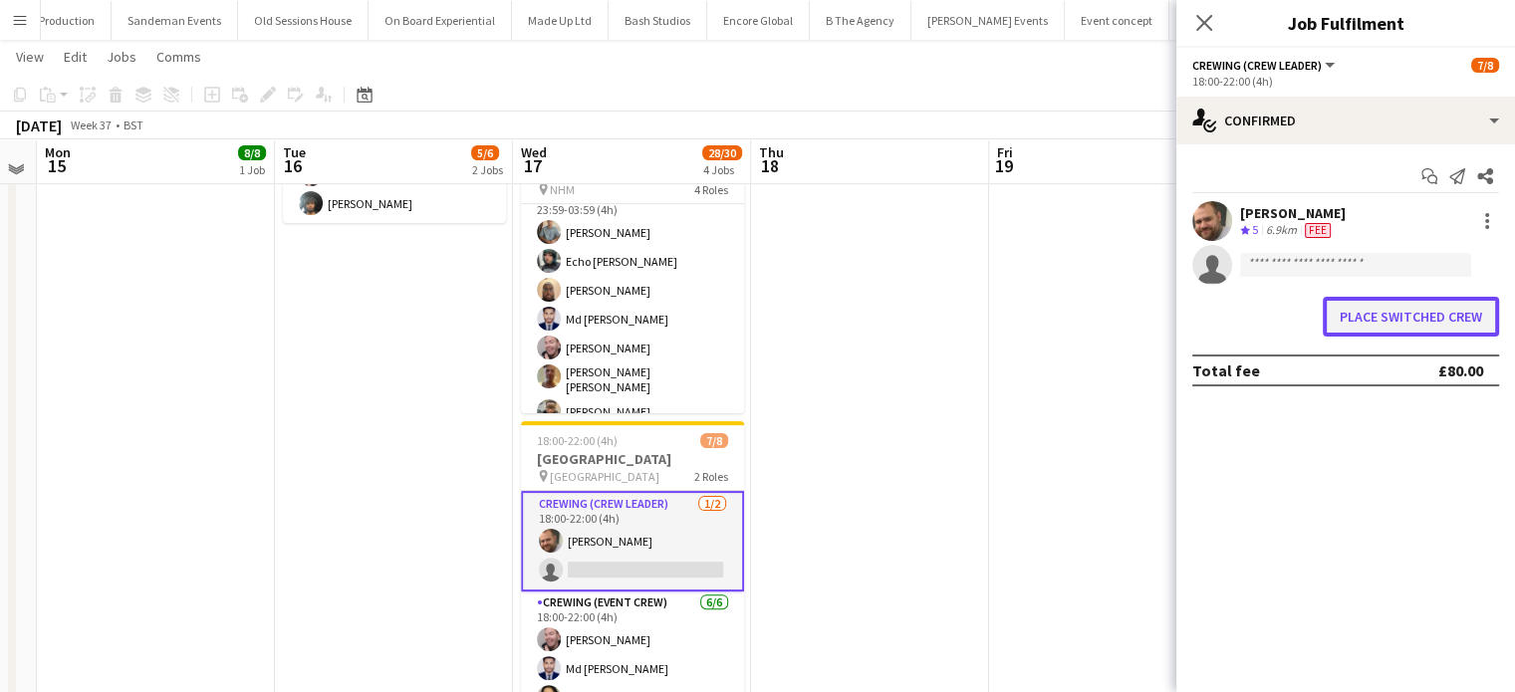
click at [1475, 308] on button "Place switched crew" at bounding box center [1411, 317] width 176 height 40
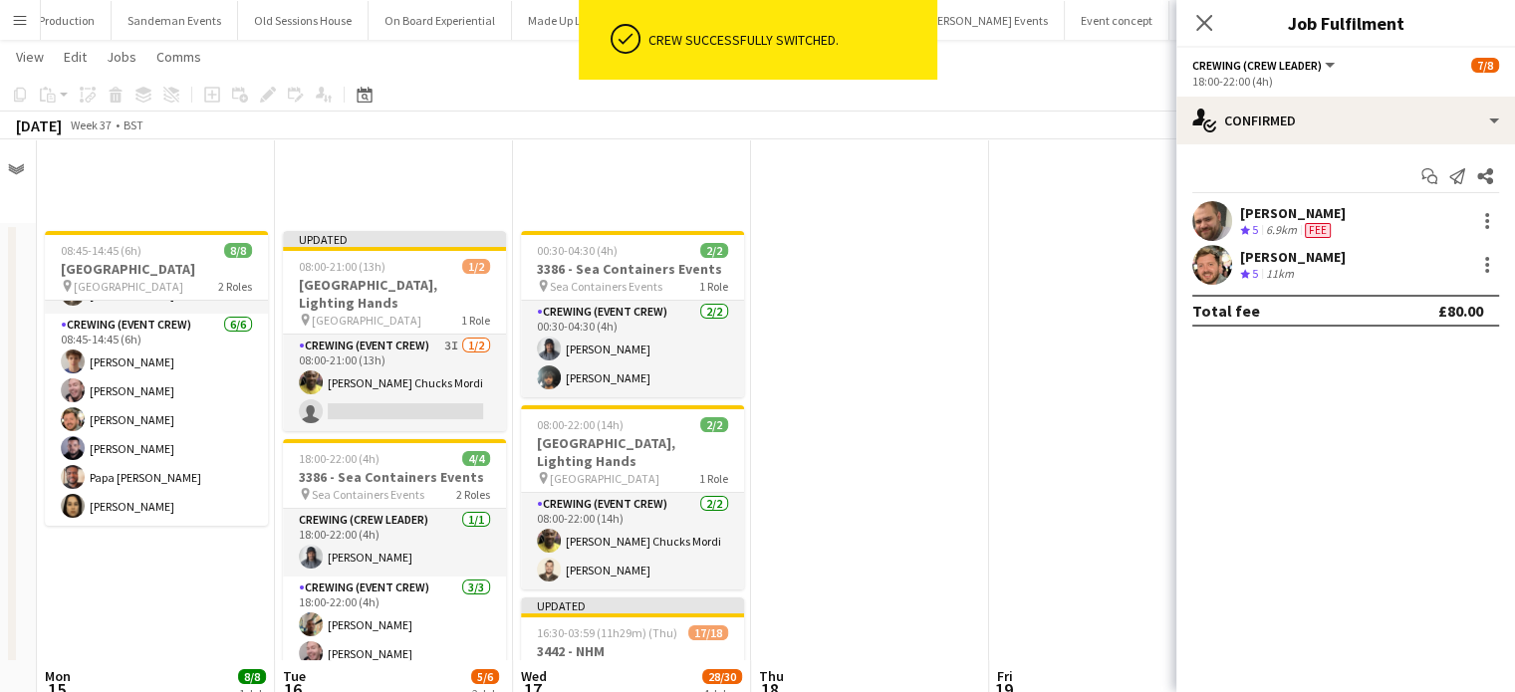
scroll to position [521, 0]
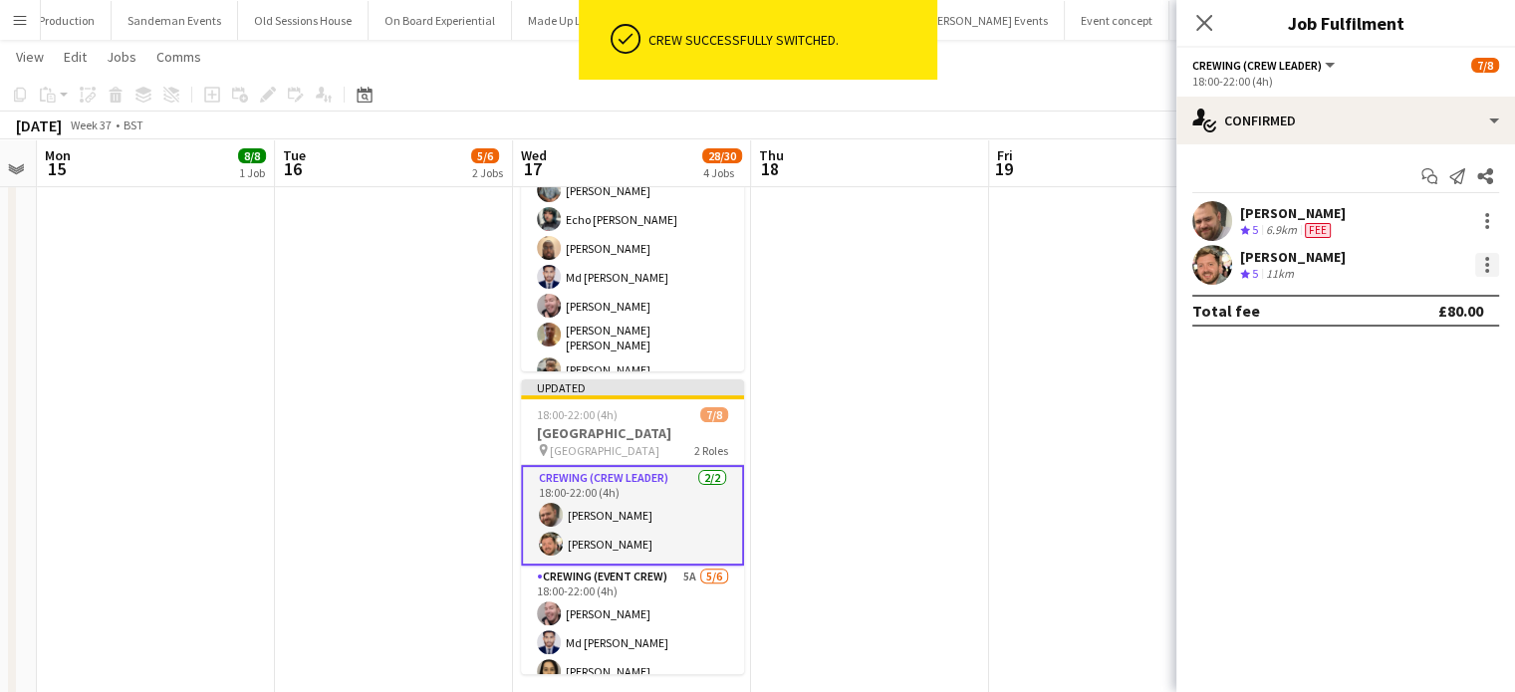
click at [1485, 275] on div at bounding box center [1488, 265] width 24 height 24
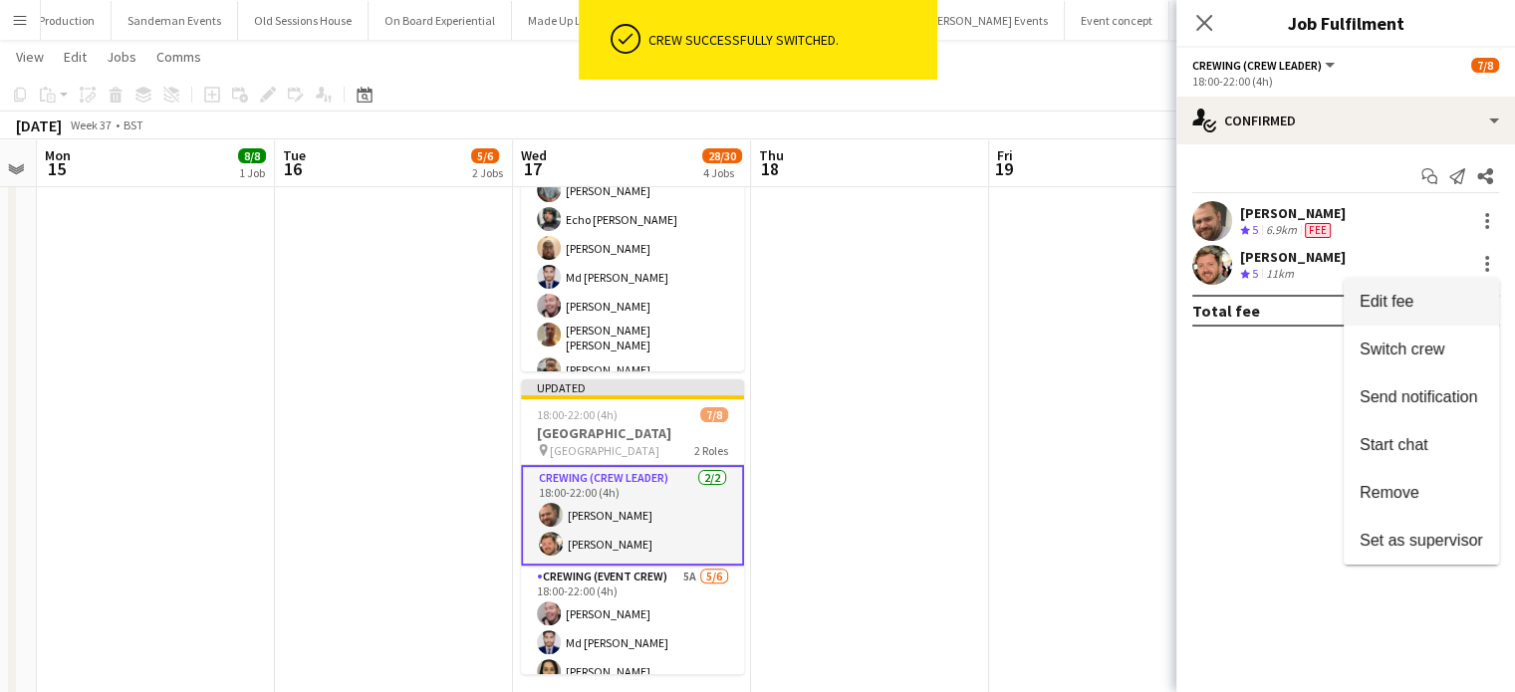
click at [1447, 289] on button "Edit fee" at bounding box center [1421, 302] width 155 height 48
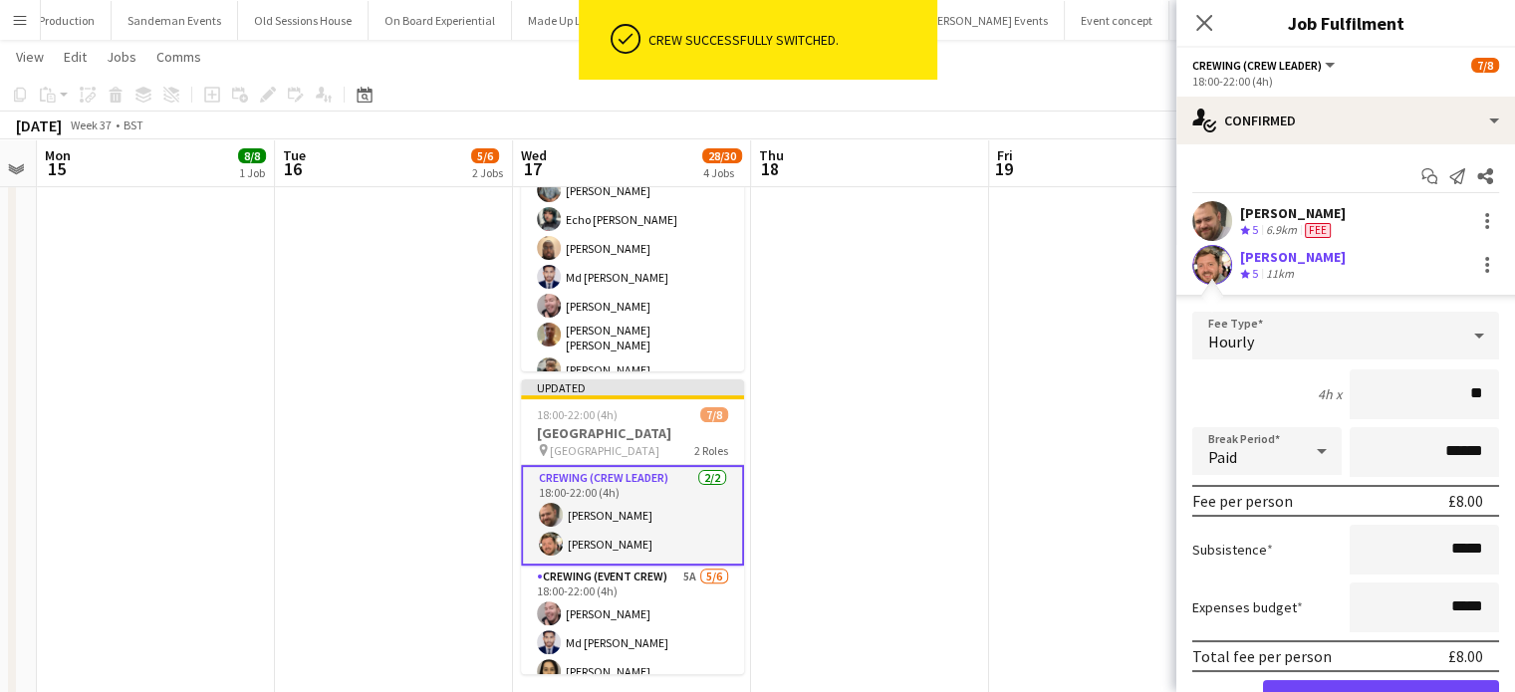
type input "***"
click button "Confirm" at bounding box center [1381, 701] width 236 height 40
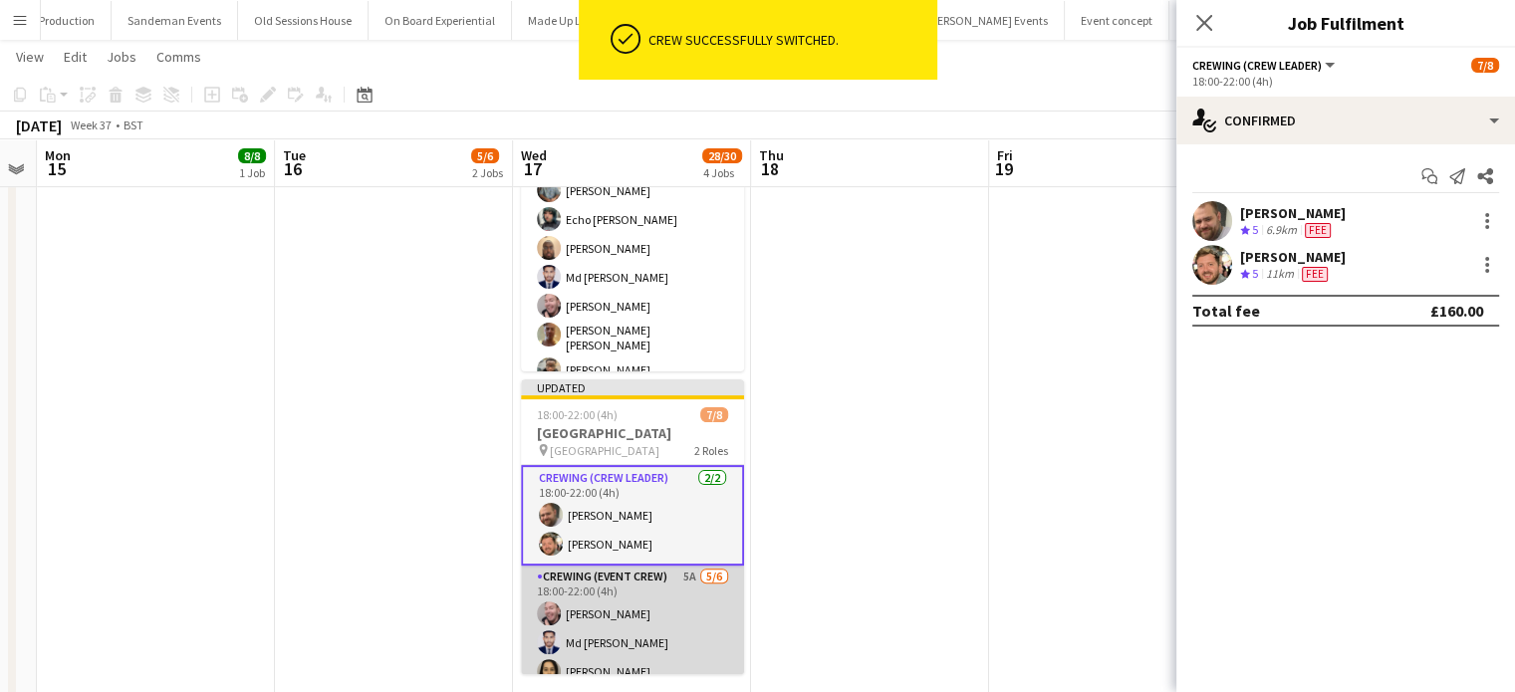
click at [705, 589] on app-card-role "Crewing (Event Crew) 5A 5/6 18:00-22:00 (4h) Eldon Taylor Md Mosabbit Hridoy Lu…" at bounding box center [632, 672] width 223 height 212
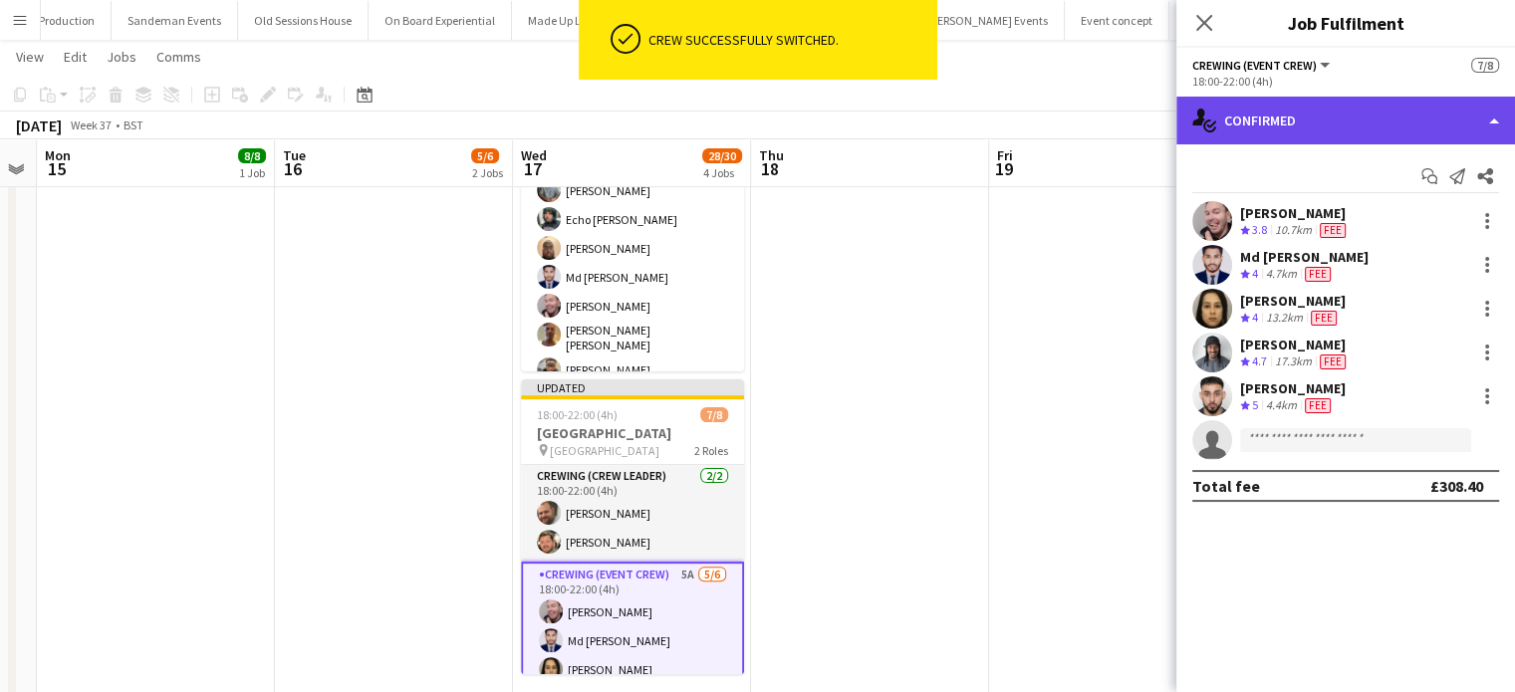
click at [1383, 111] on div "single-neutral-actions-check-2 Confirmed" at bounding box center [1346, 121] width 339 height 48
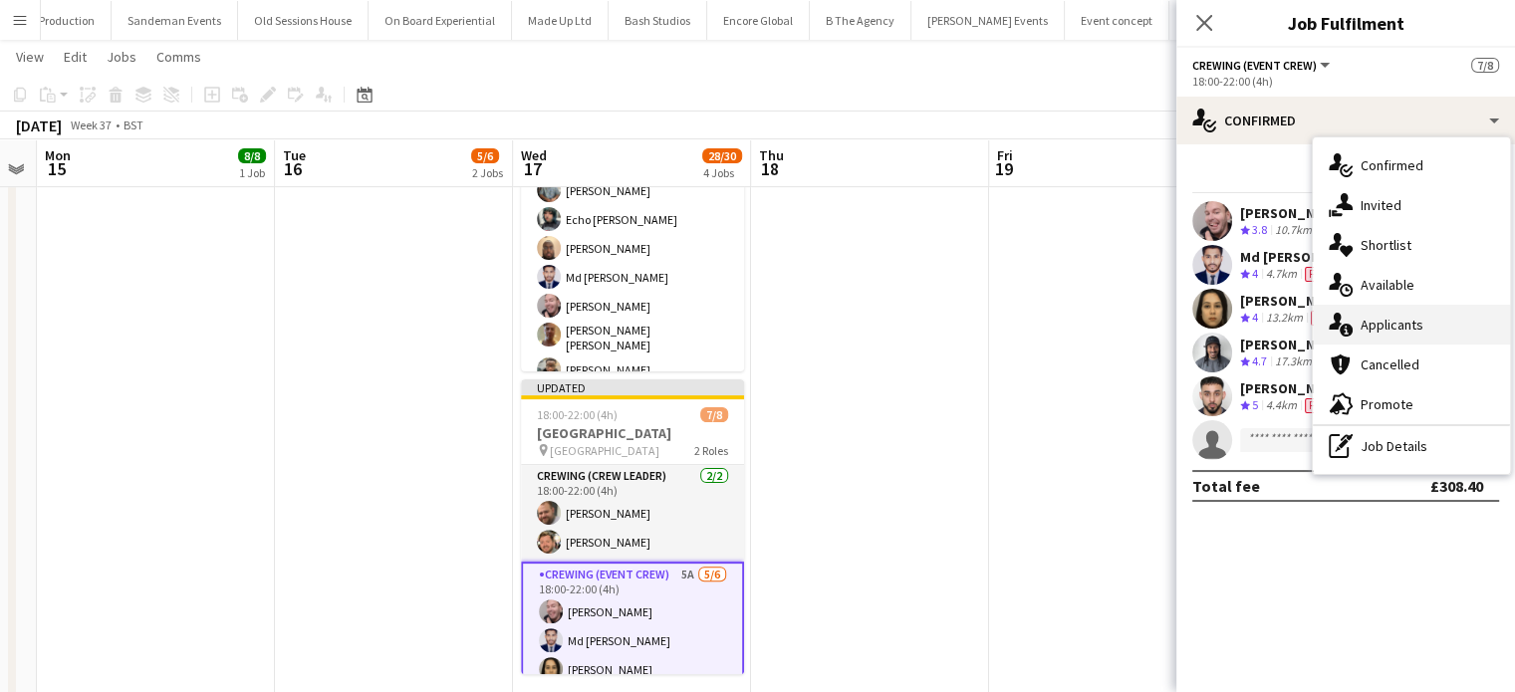
click at [1459, 339] on div "single-neutral-actions-information Applicants" at bounding box center [1411, 325] width 197 height 40
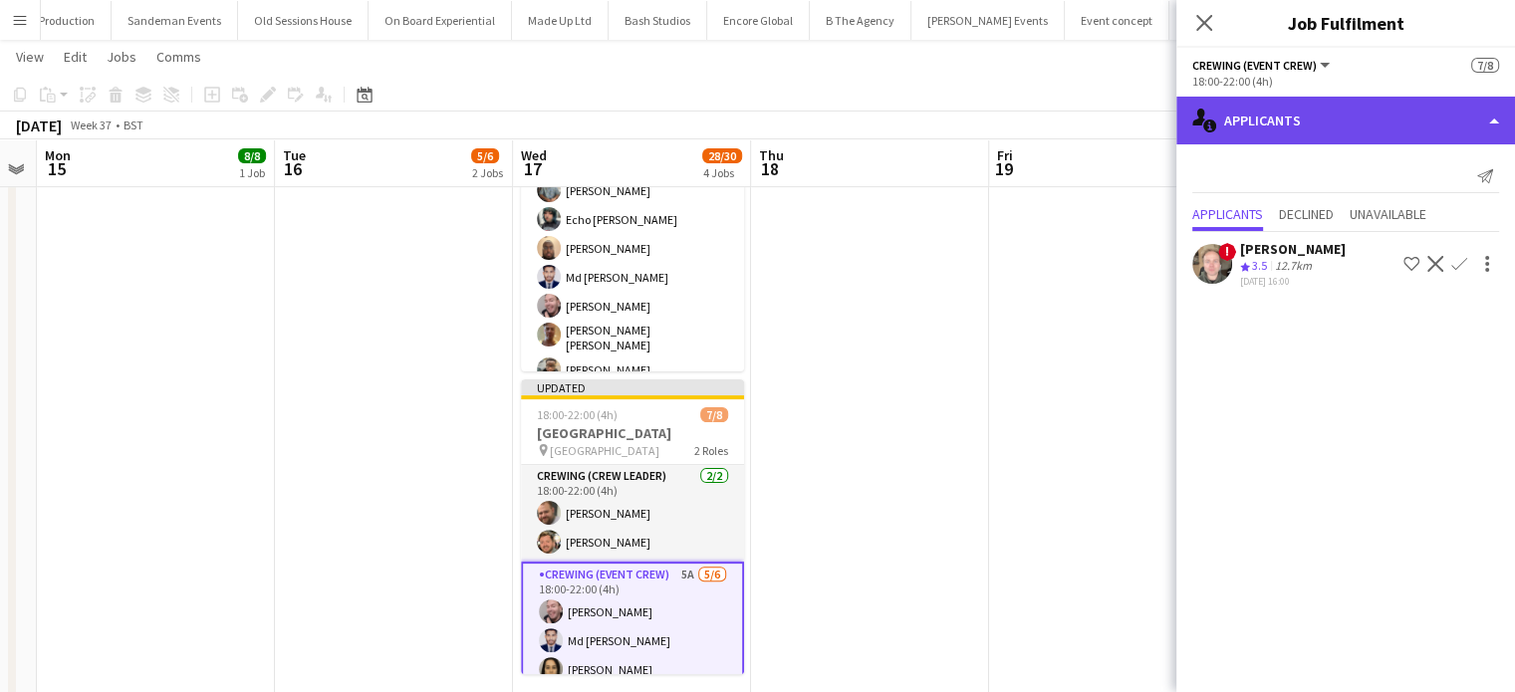
click at [1292, 119] on div "single-neutral-actions-information Applicants" at bounding box center [1346, 121] width 339 height 48
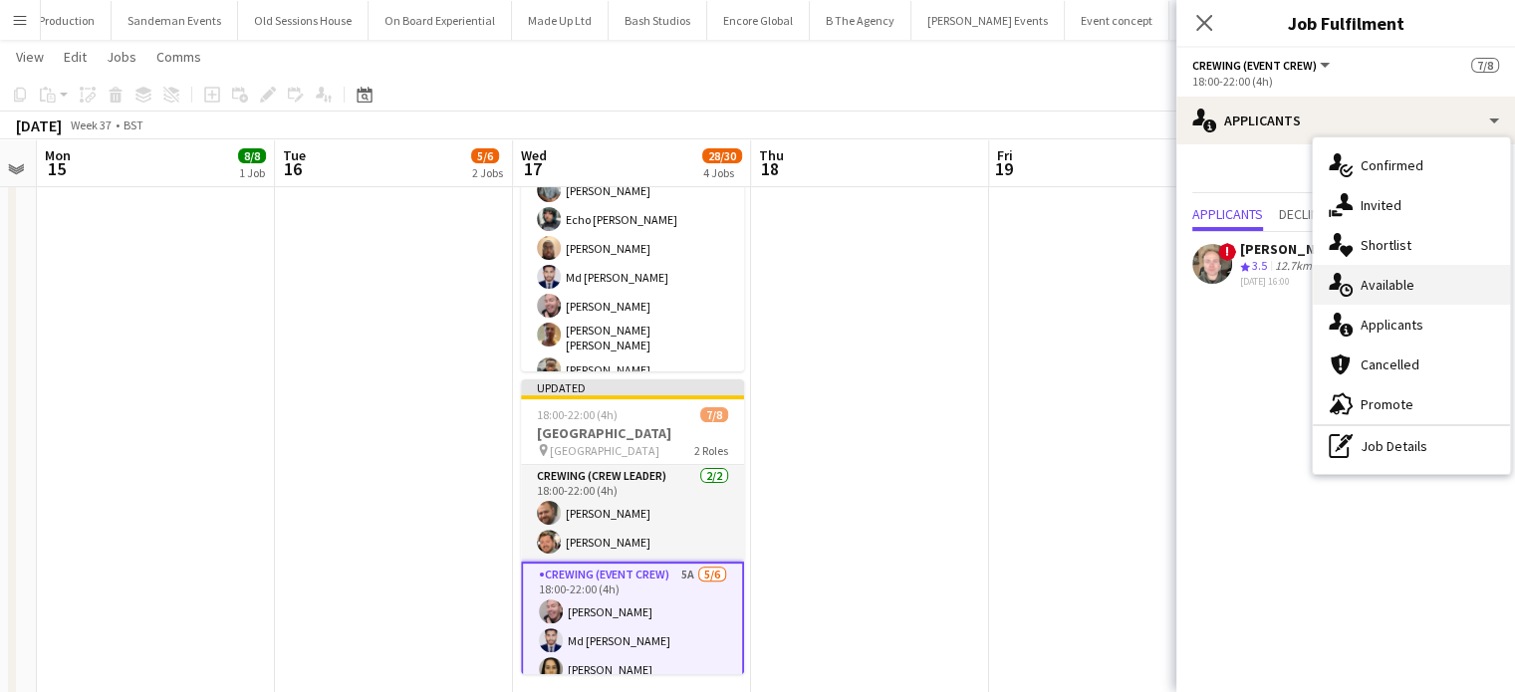
click at [1406, 265] on div "single-neutral-actions-upload Available" at bounding box center [1411, 285] width 197 height 40
click at [1406, 144] on mat-expansion-panel "users Available Filter Sort asc No available crew Rating: 0 - 5 0 5 Distance: 1…" at bounding box center [1346, 144] width 339 height 0
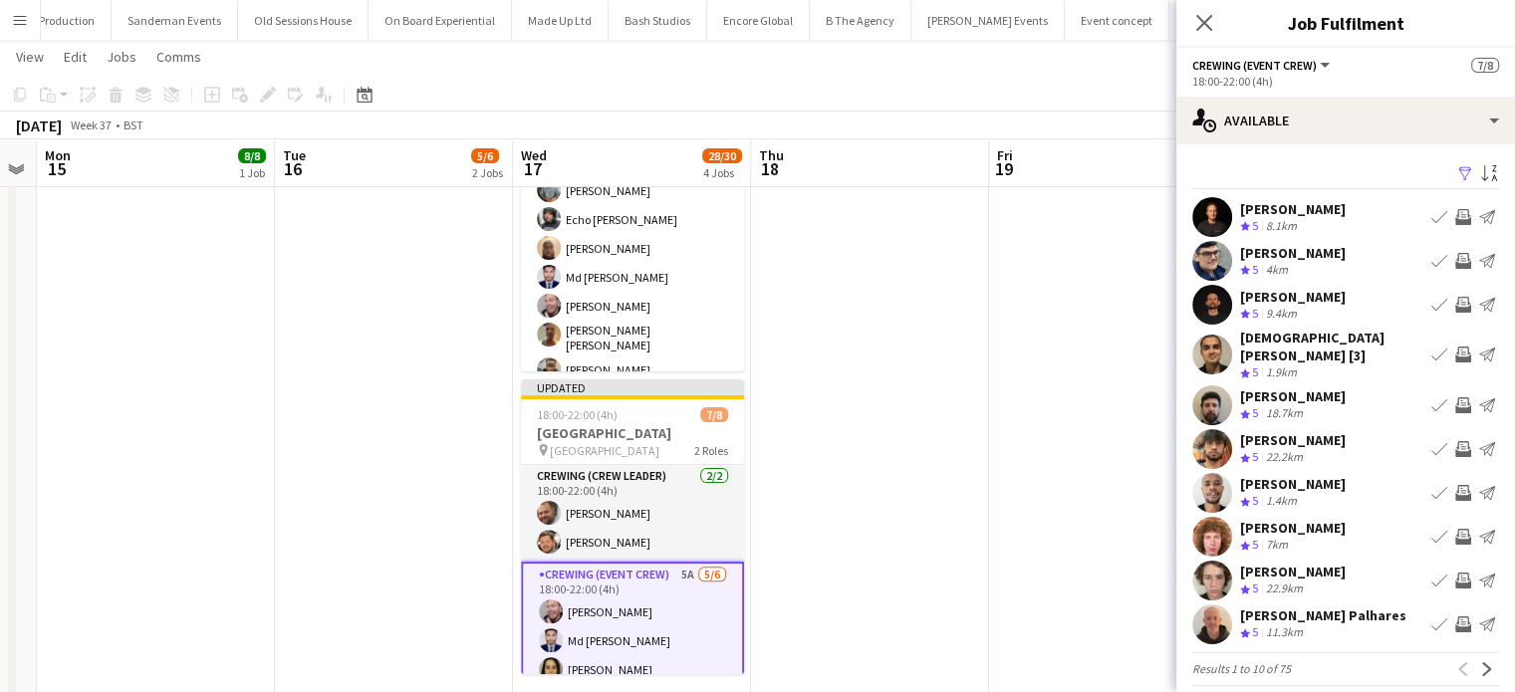
click at [1456, 398] on app-icon "Invite crew" at bounding box center [1464, 406] width 16 height 16
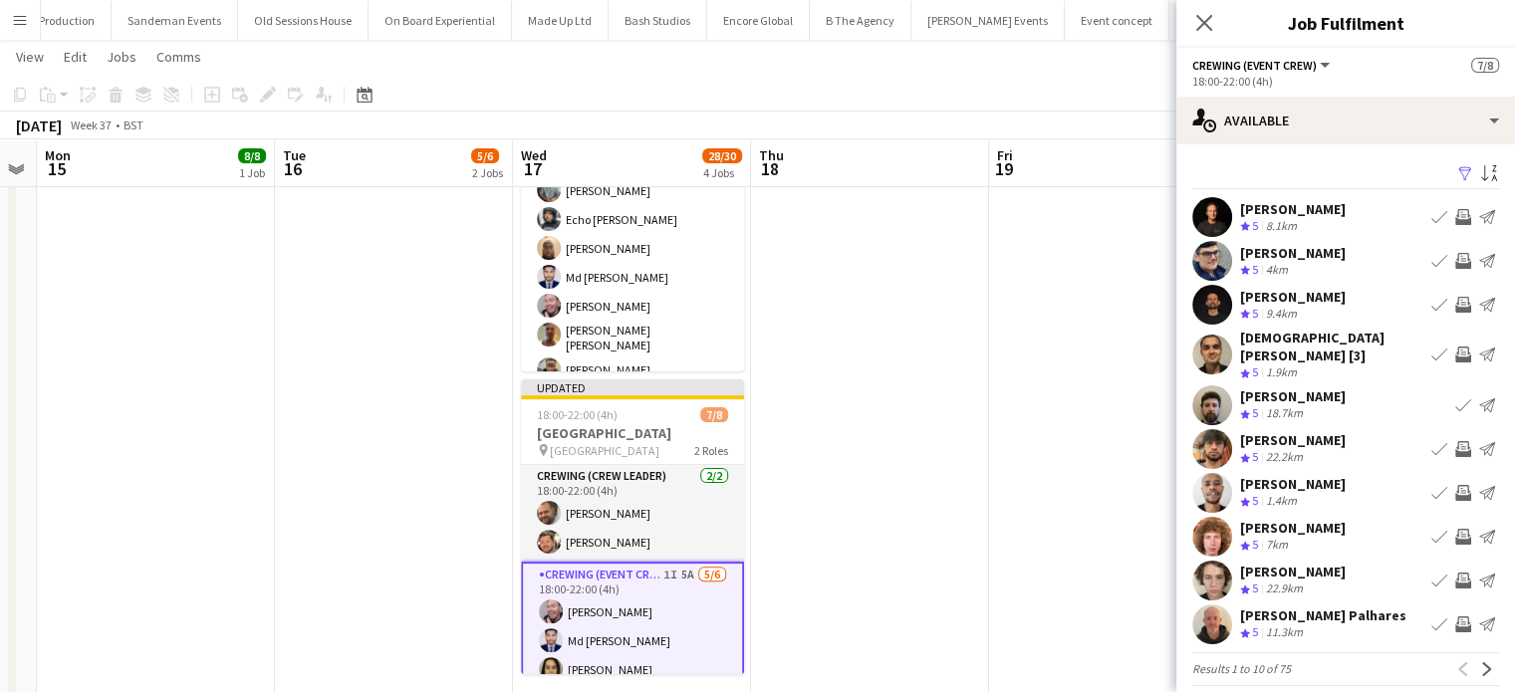
click at [1456, 529] on app-icon "Invite crew" at bounding box center [1464, 537] width 16 height 16
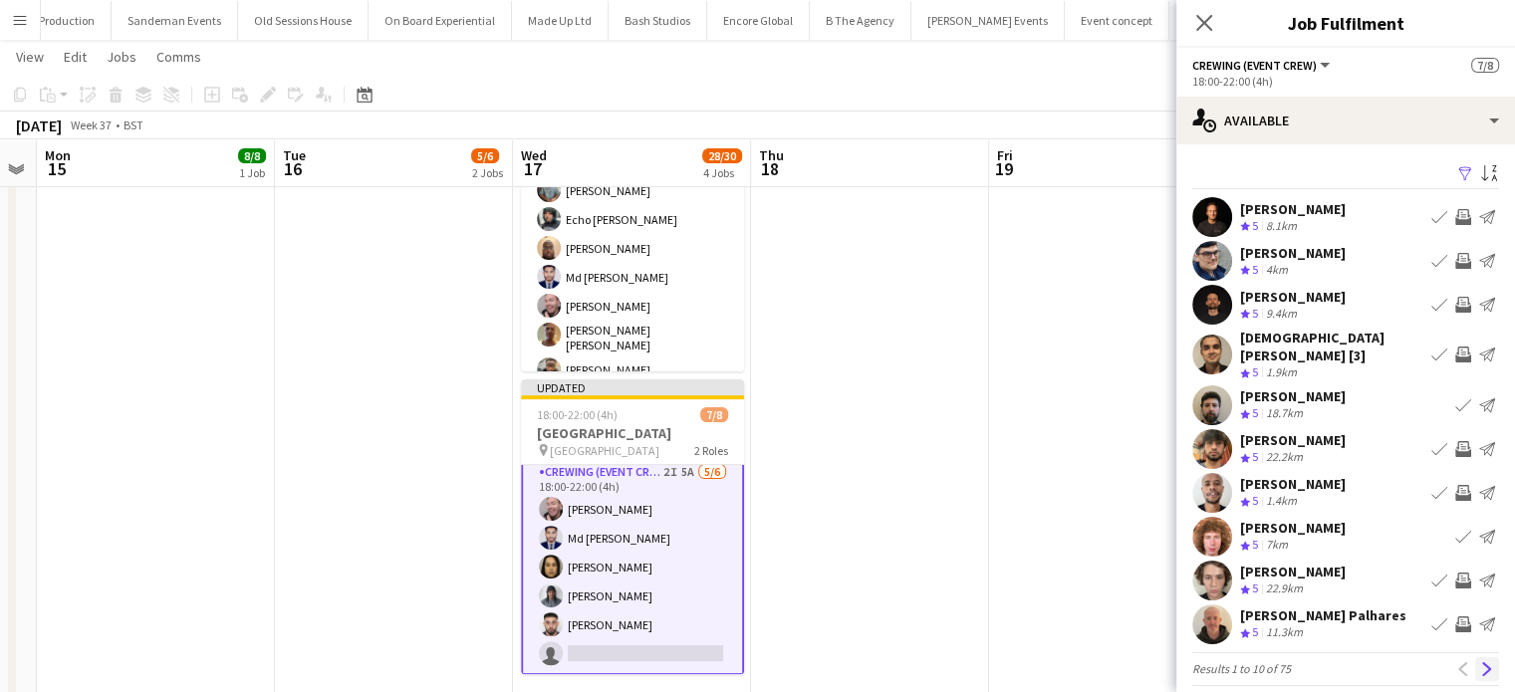
click at [1481, 663] on app-icon "Next" at bounding box center [1488, 670] width 14 height 14
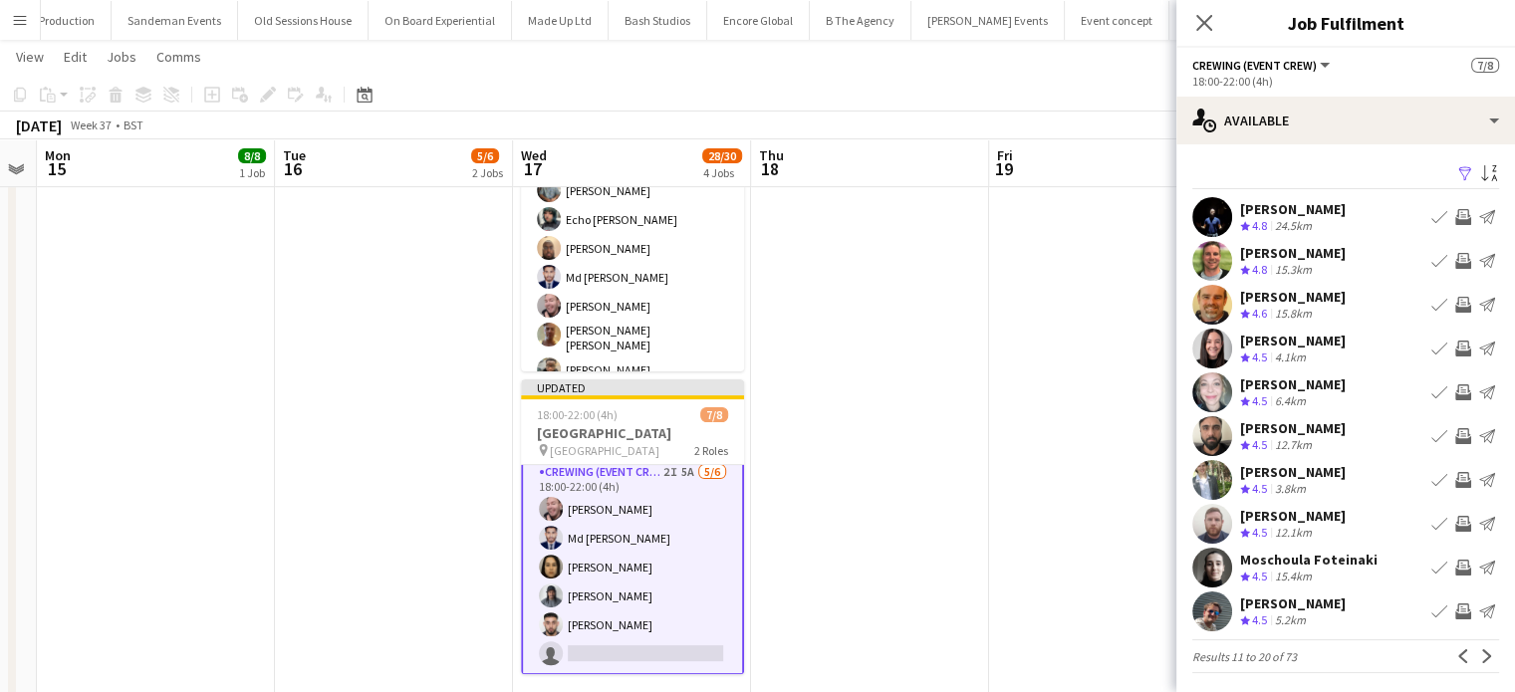
click at [1456, 475] on app-icon "Invite crew" at bounding box center [1464, 480] width 16 height 16
click at [1456, 356] on app-icon "Invite crew" at bounding box center [1464, 349] width 16 height 16
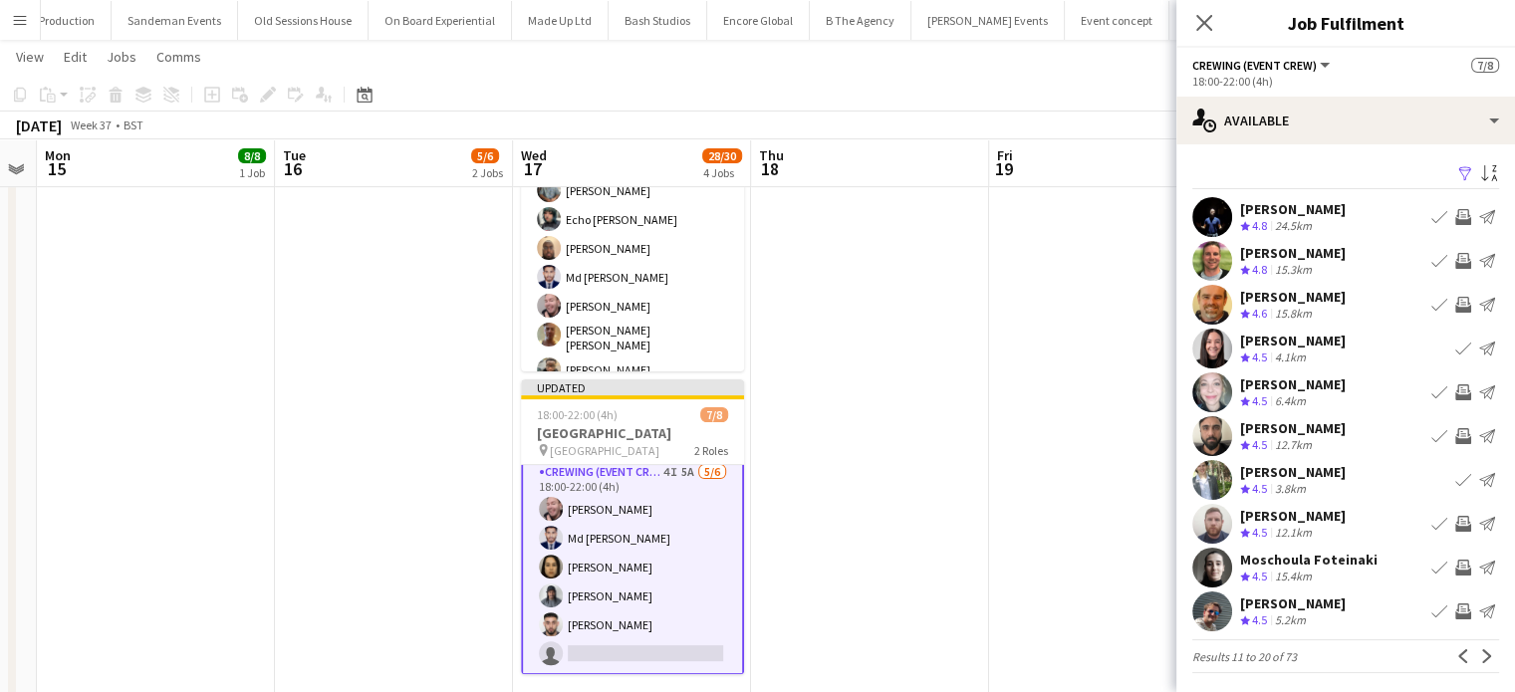
click at [1456, 259] on app-icon "Invite crew" at bounding box center [1464, 261] width 16 height 16
click at [1483, 661] on button "Next" at bounding box center [1488, 657] width 24 height 24
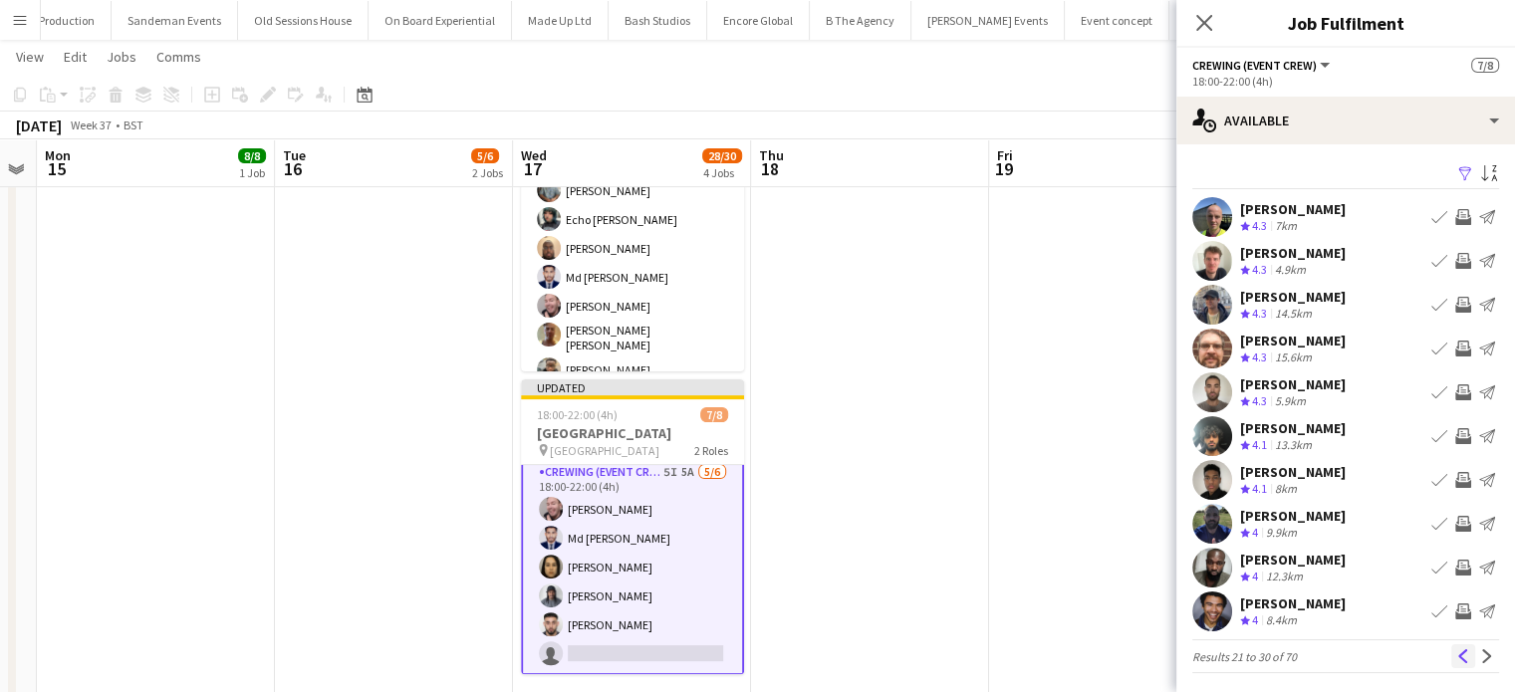
click at [1457, 656] on app-icon "Previous" at bounding box center [1464, 657] width 14 height 14
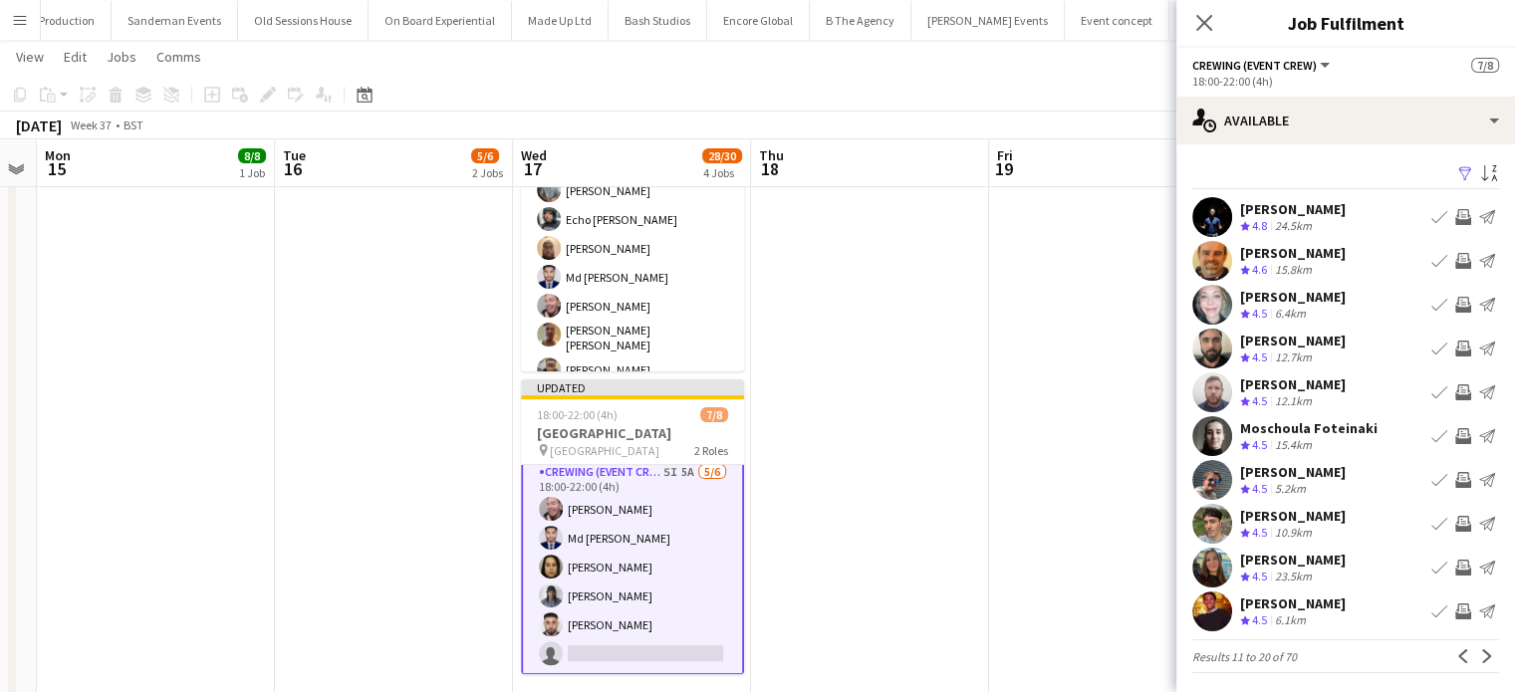
click at [1307, 593] on div "Sam Kermode Crew rating 4.5 6.1km Book crew Invite crew Send notification" at bounding box center [1346, 612] width 339 height 40
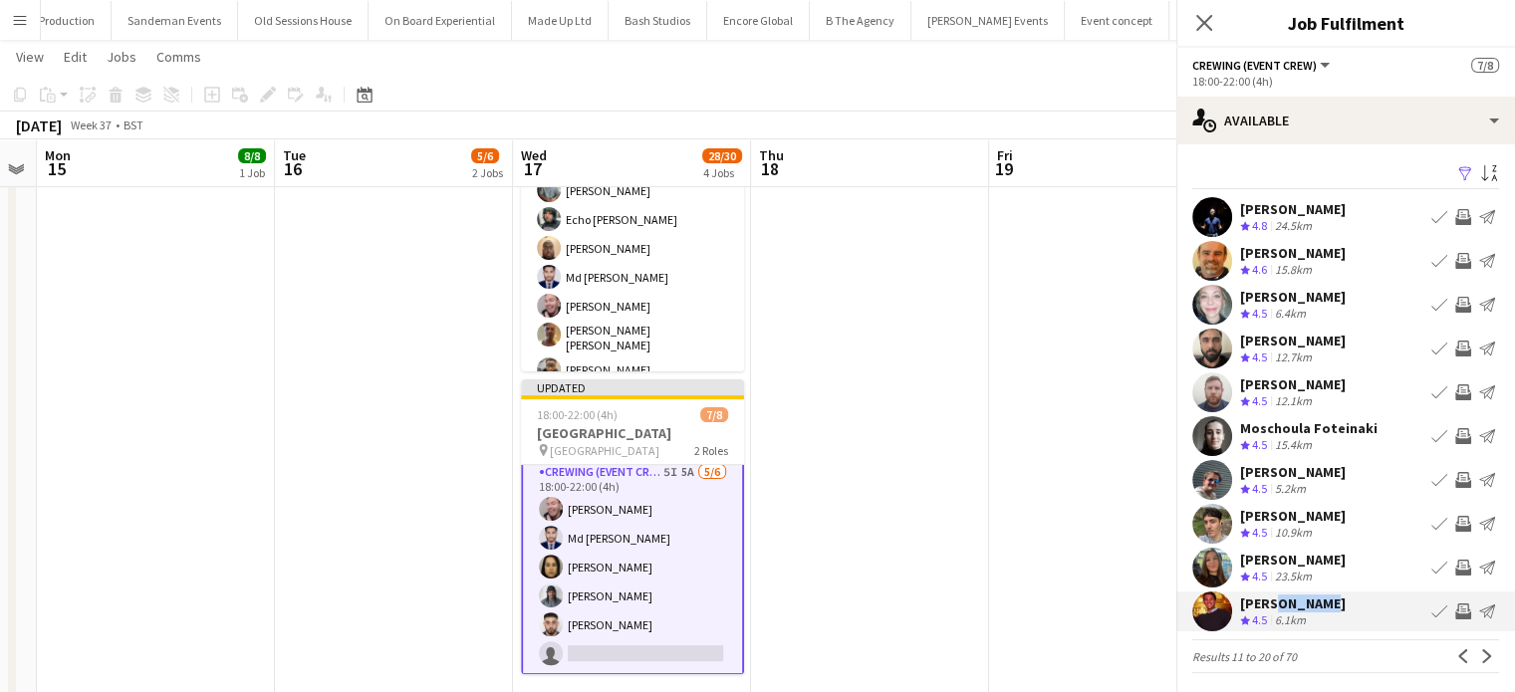
click at [1307, 593] on div "Sam Kermode Crew rating 4.5 6.1km Book crew Invite crew Send notification" at bounding box center [1346, 612] width 339 height 40
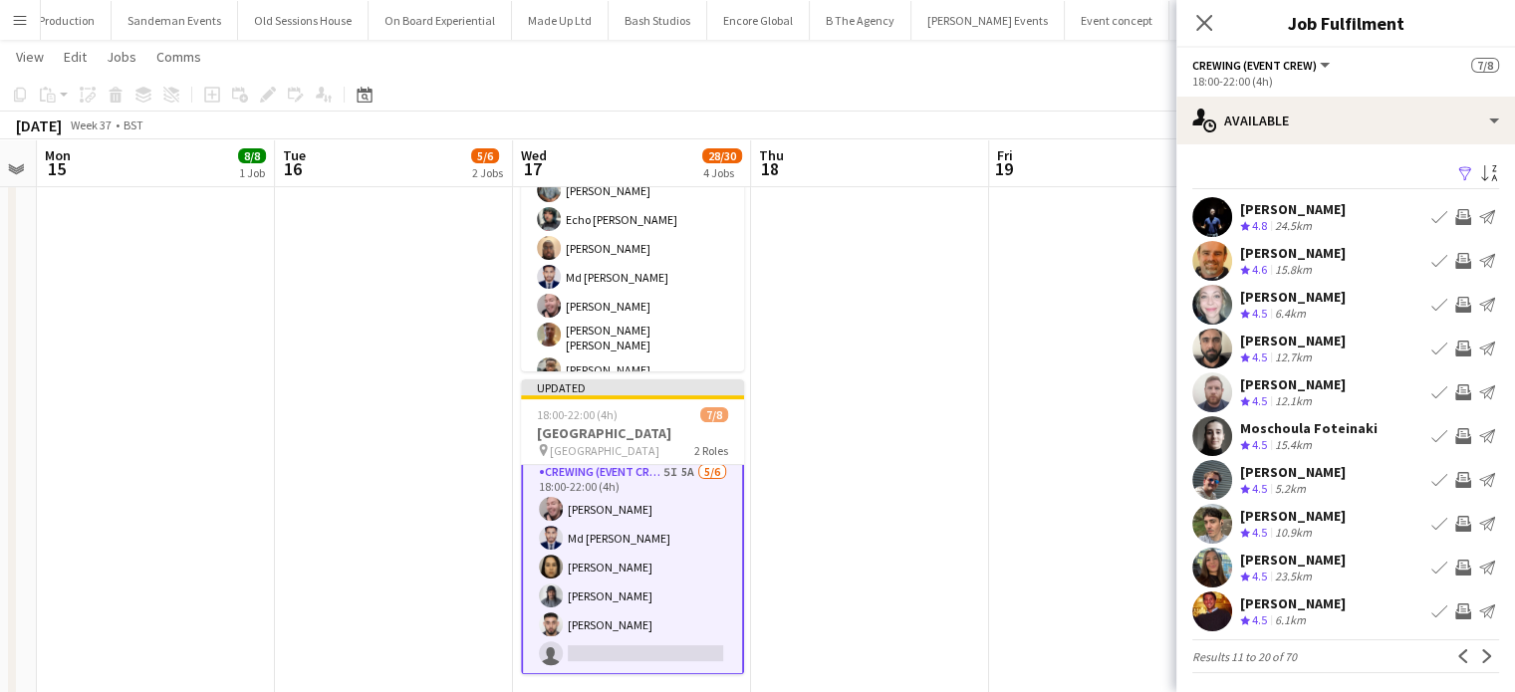
click at [1346, 488] on div "Crew rating 4.5 5.2km" at bounding box center [1293, 489] width 106 height 17
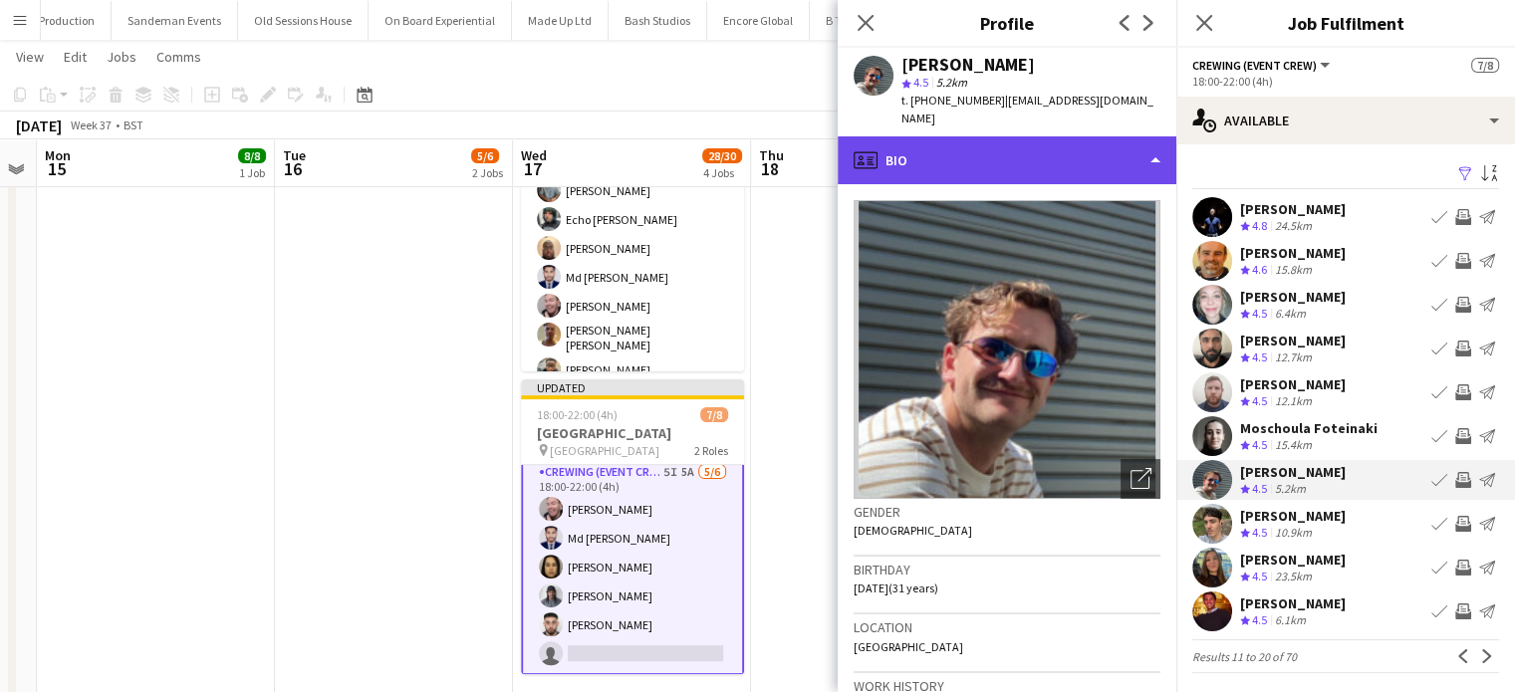
click at [964, 150] on div "profile Bio" at bounding box center [1007, 161] width 339 height 48
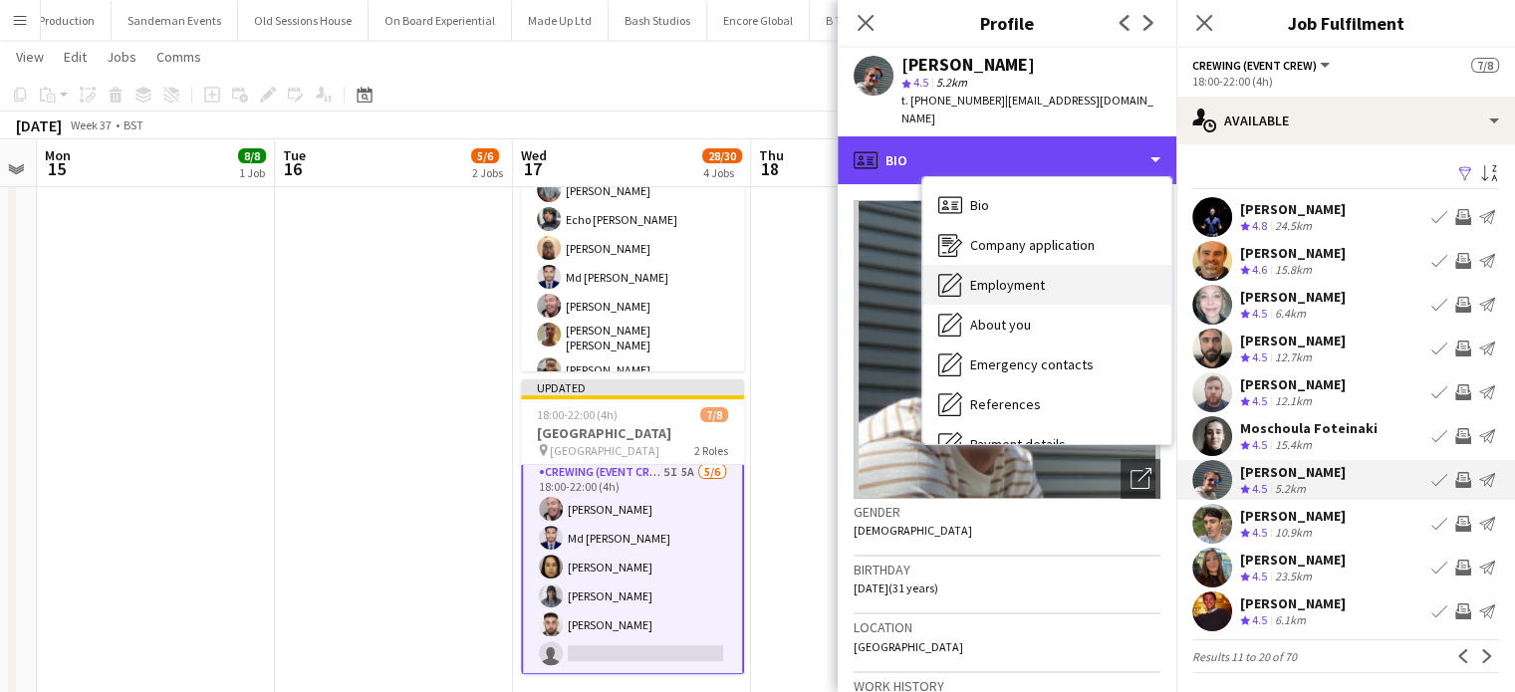
scroll to position [426, 0]
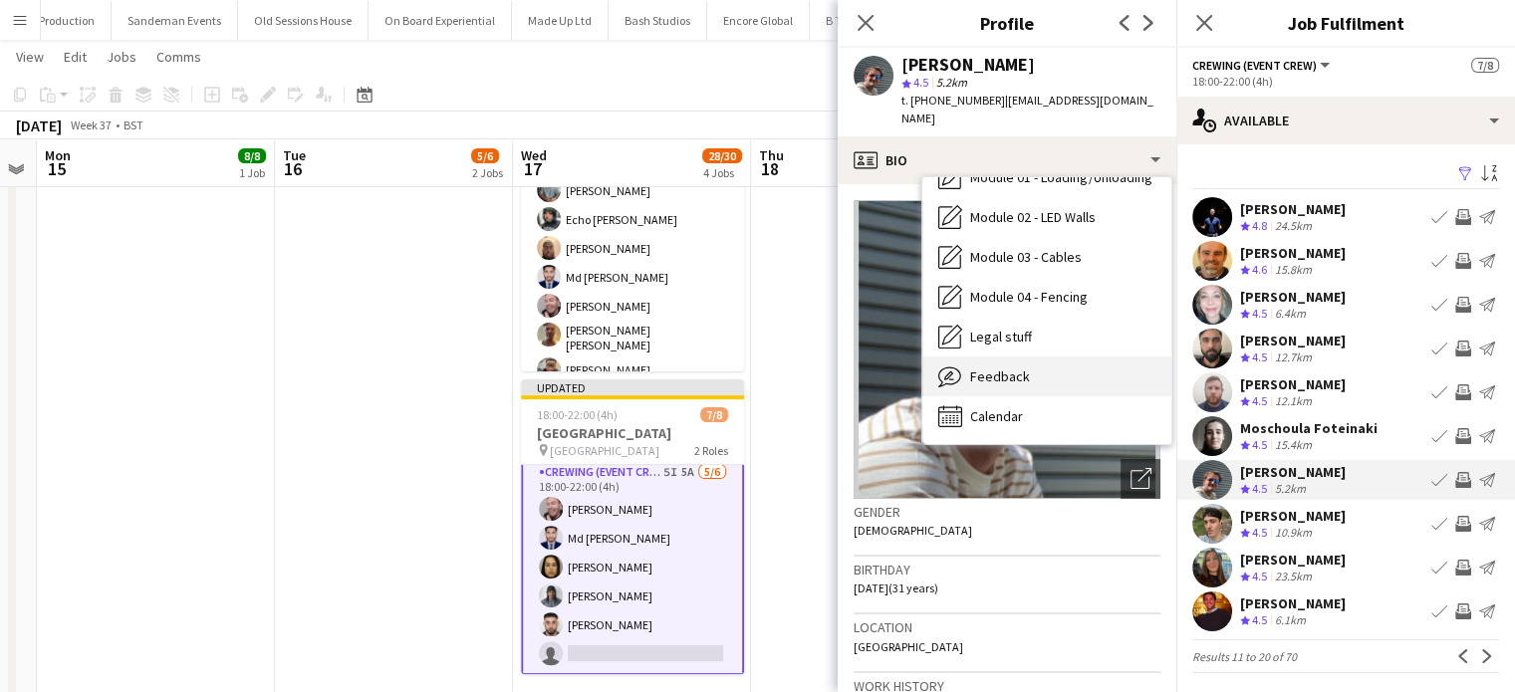
click at [1027, 361] on div "Feedback Feedback" at bounding box center [1047, 377] width 249 height 40
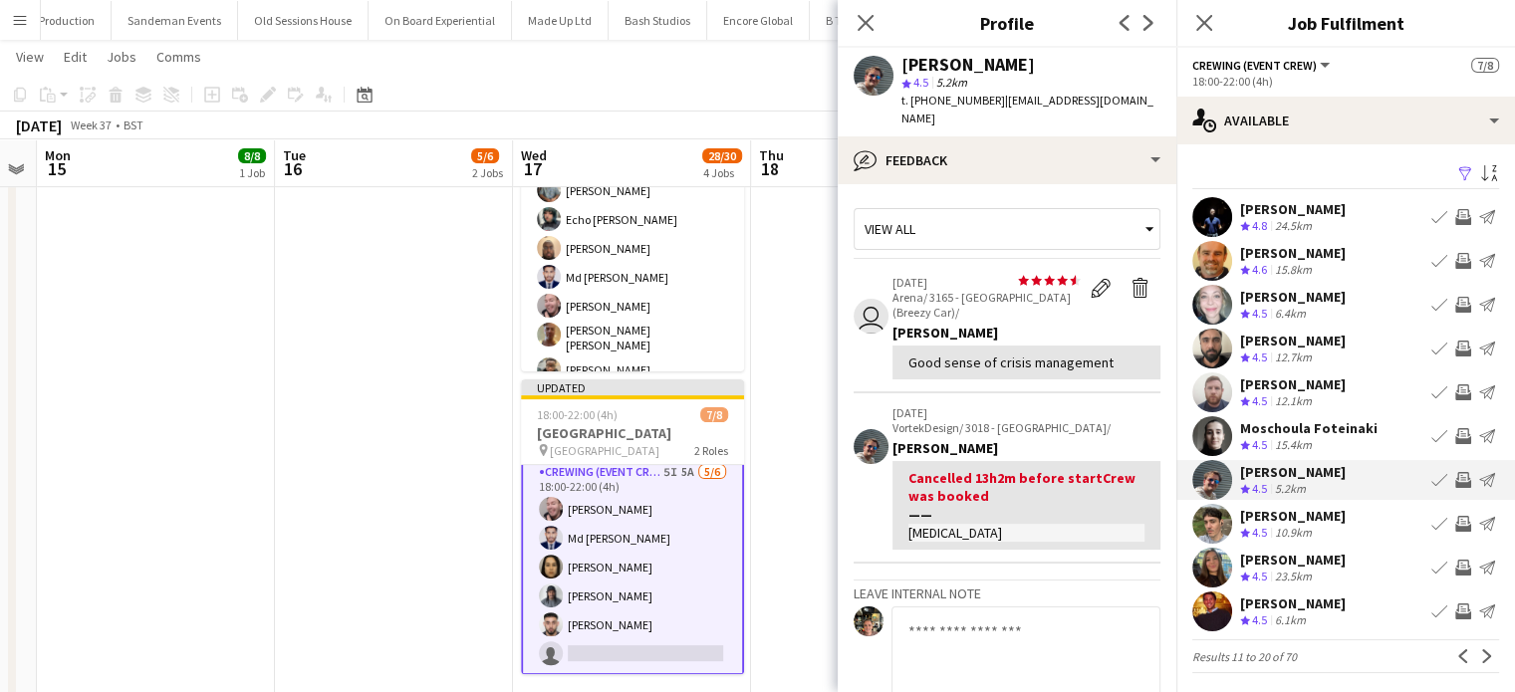
click at [1456, 607] on app-icon "Invite crew" at bounding box center [1464, 612] width 16 height 16
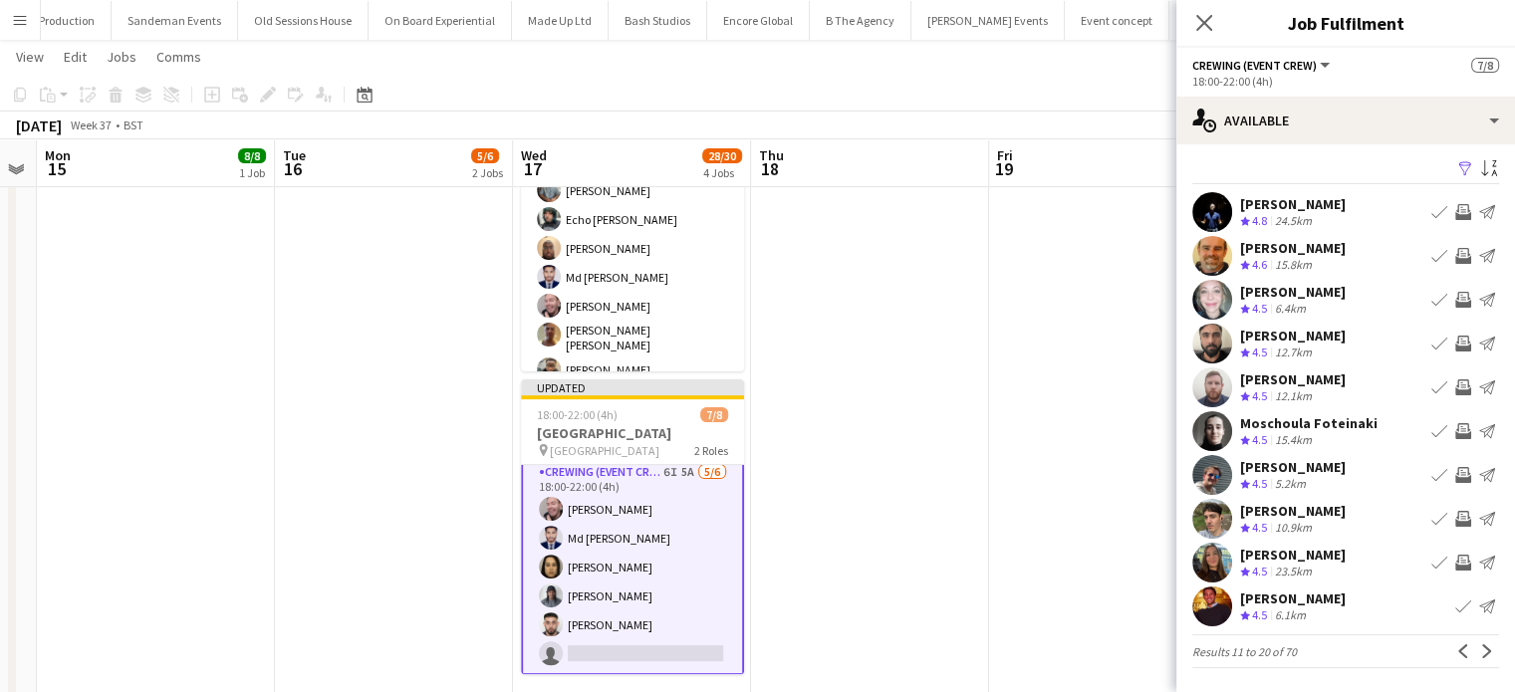
scroll to position [4, 0]
click at [1478, 660] on button "Next" at bounding box center [1488, 653] width 24 height 24
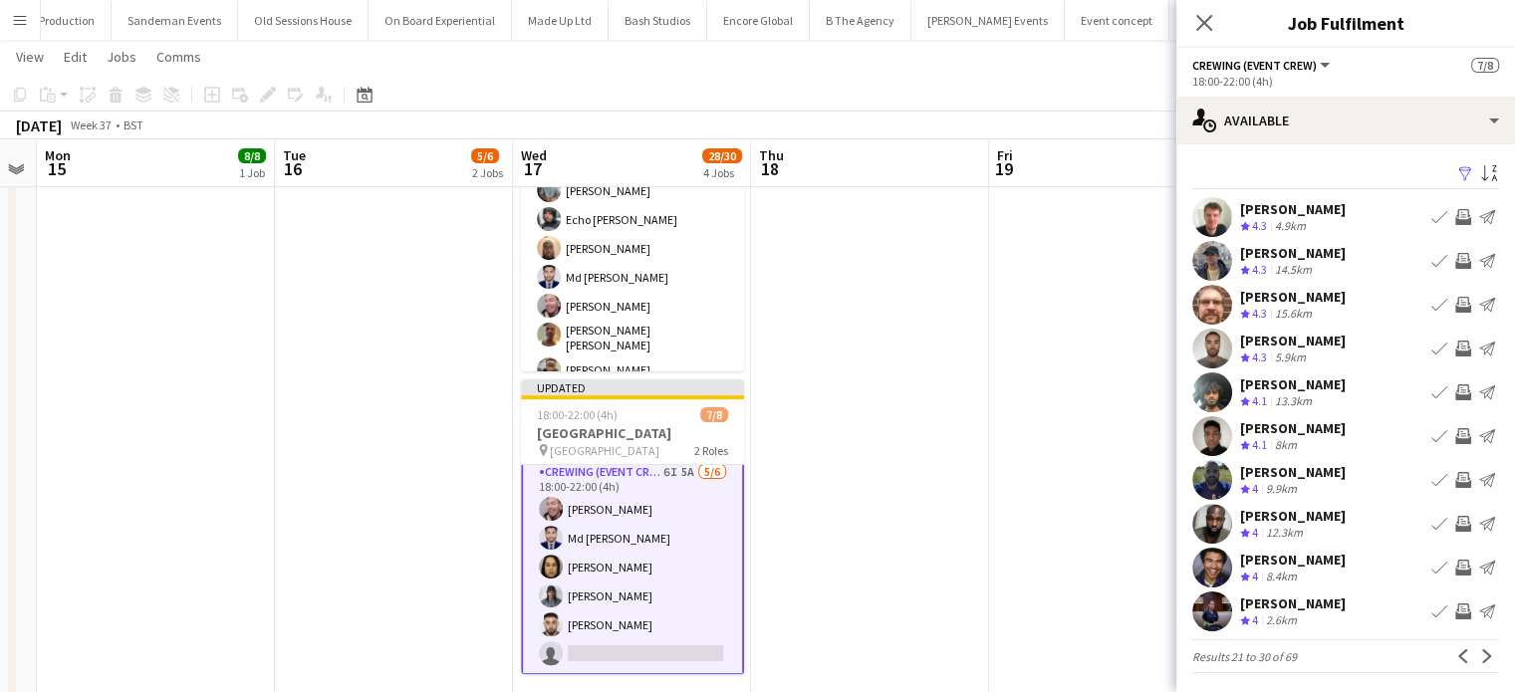
click at [1340, 307] on div "Corey Arnold Crew rating 4.3 15.6km Book crew Invite crew Send notification" at bounding box center [1346, 305] width 339 height 40
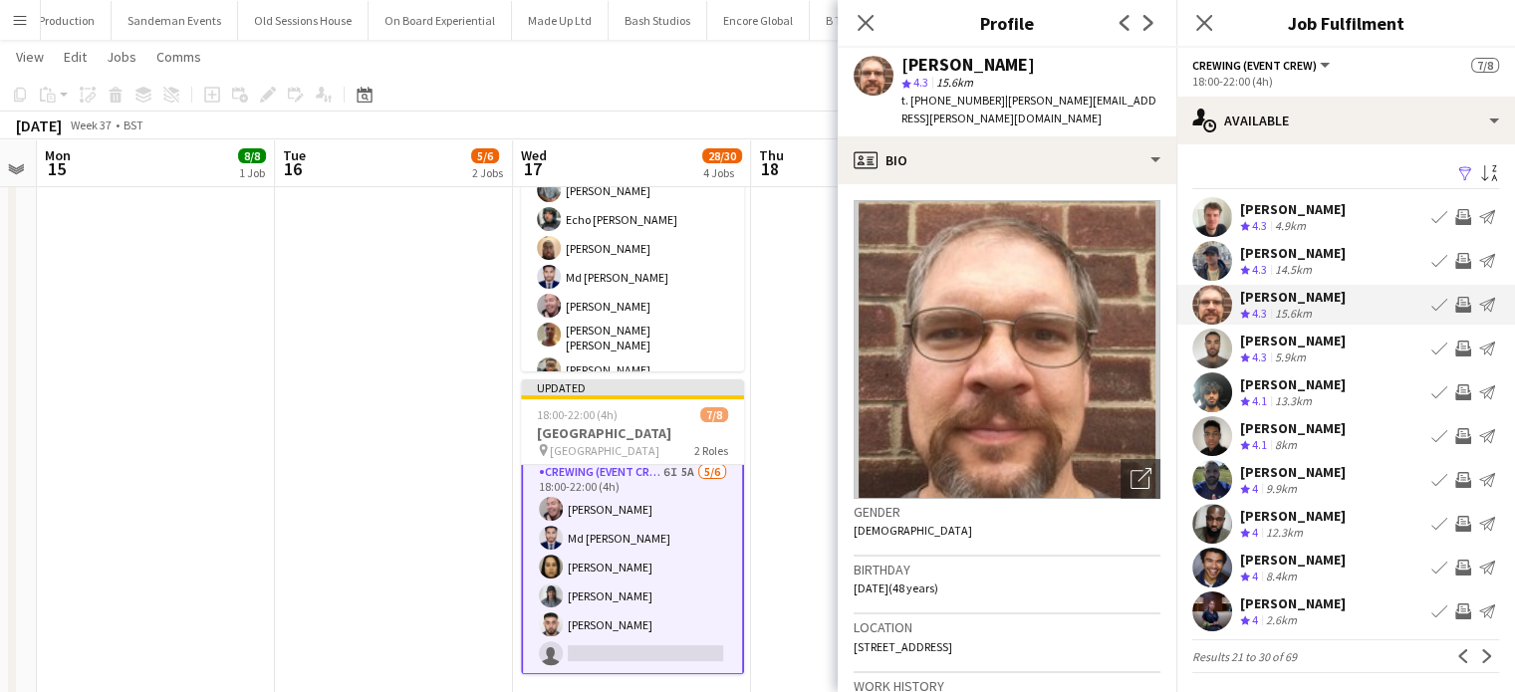
click at [1456, 262] on app-icon "Invite crew" at bounding box center [1464, 261] width 16 height 16
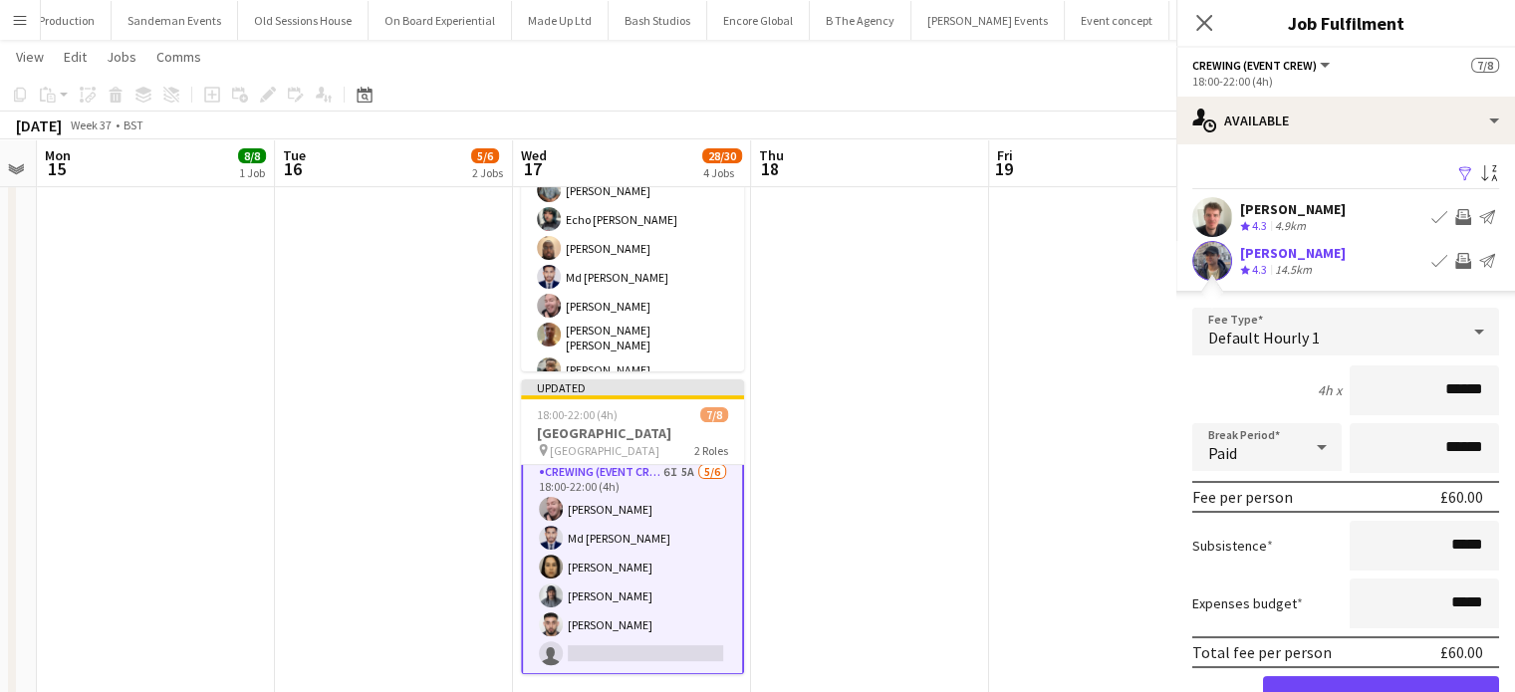
click button "Confirm" at bounding box center [1381, 697] width 236 height 40
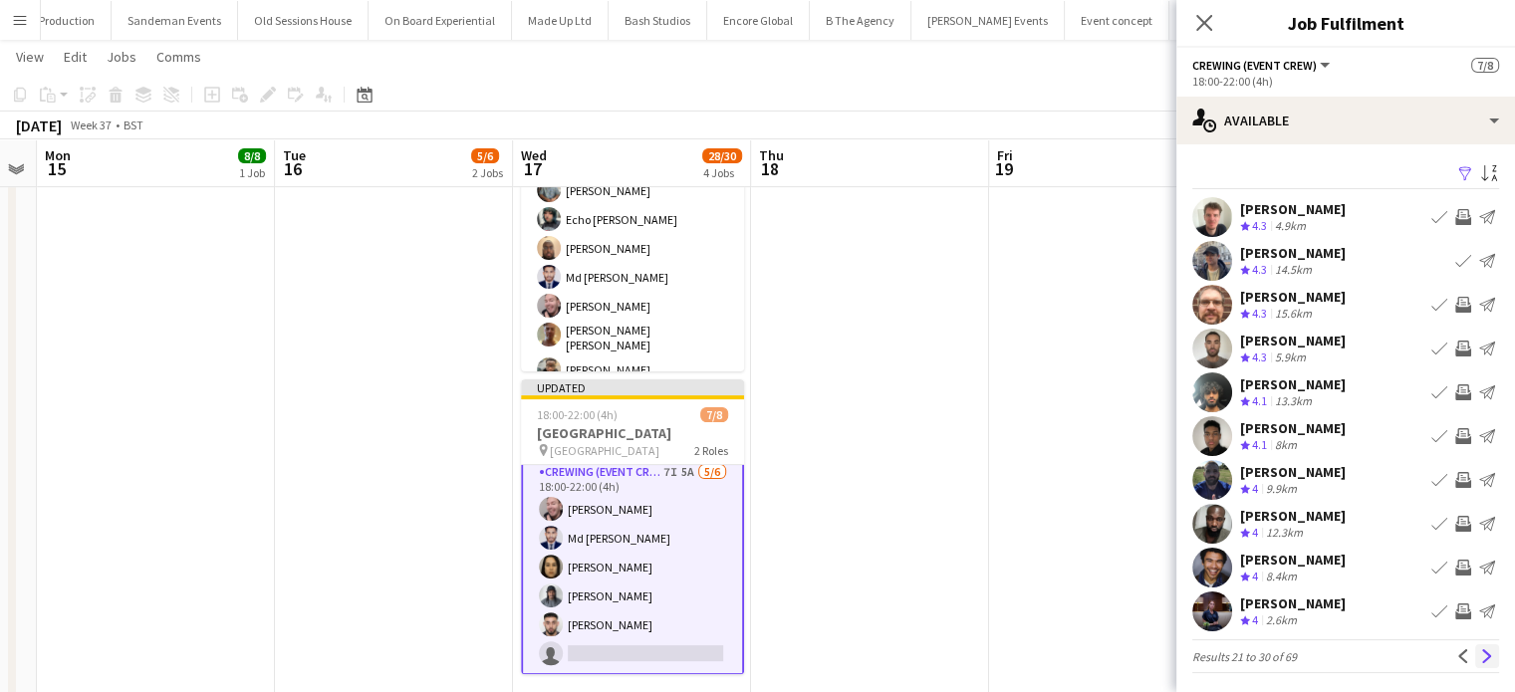
click at [1481, 651] on app-icon "Next" at bounding box center [1488, 657] width 14 height 14
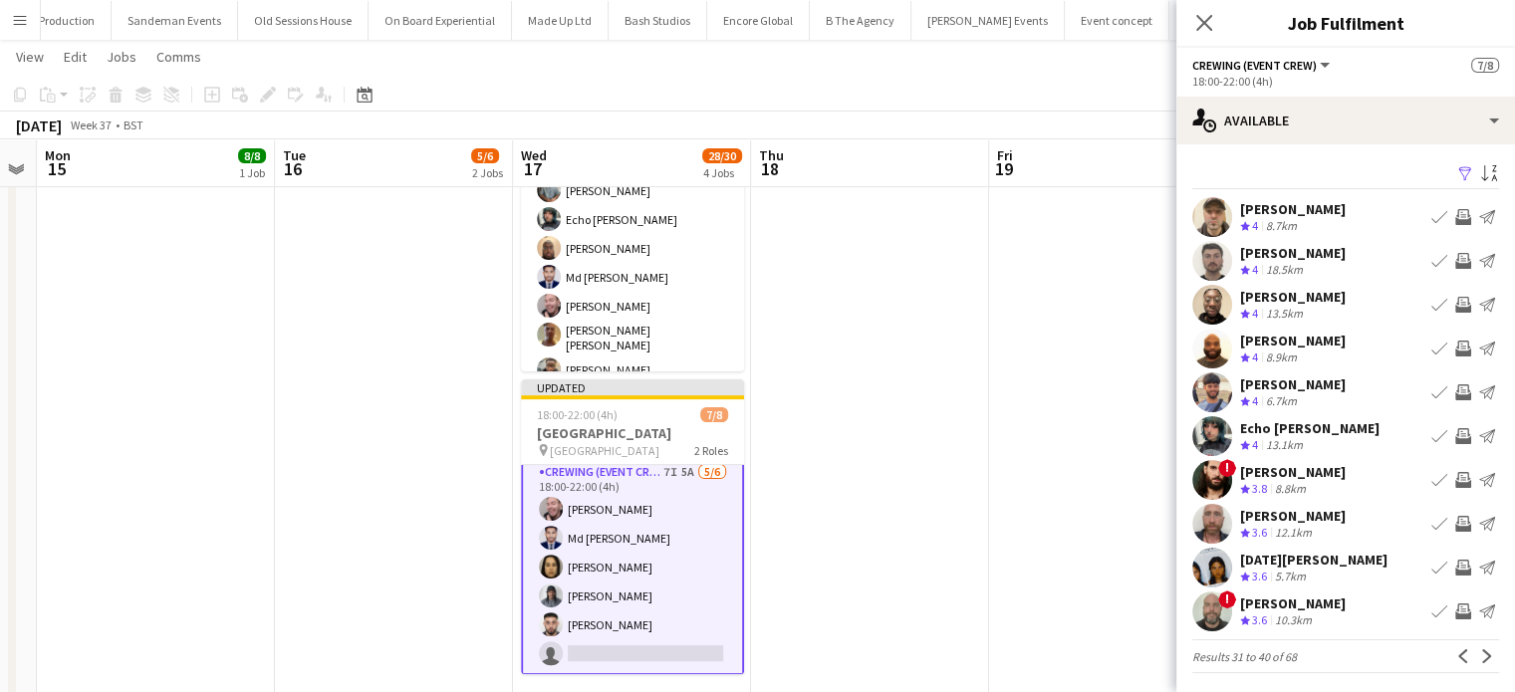
click at [1456, 210] on app-icon "Invite crew" at bounding box center [1464, 217] width 16 height 16
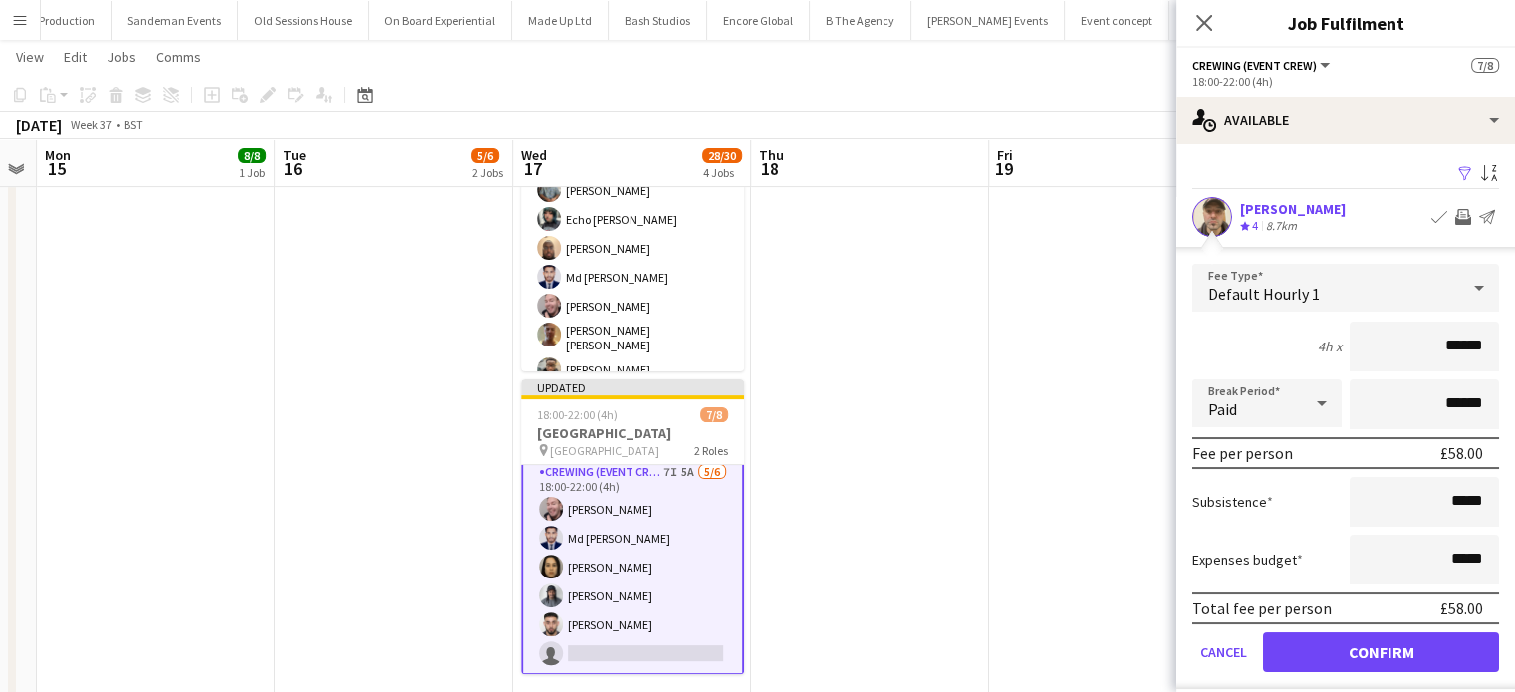
click button "Confirm" at bounding box center [1381, 653] width 236 height 40
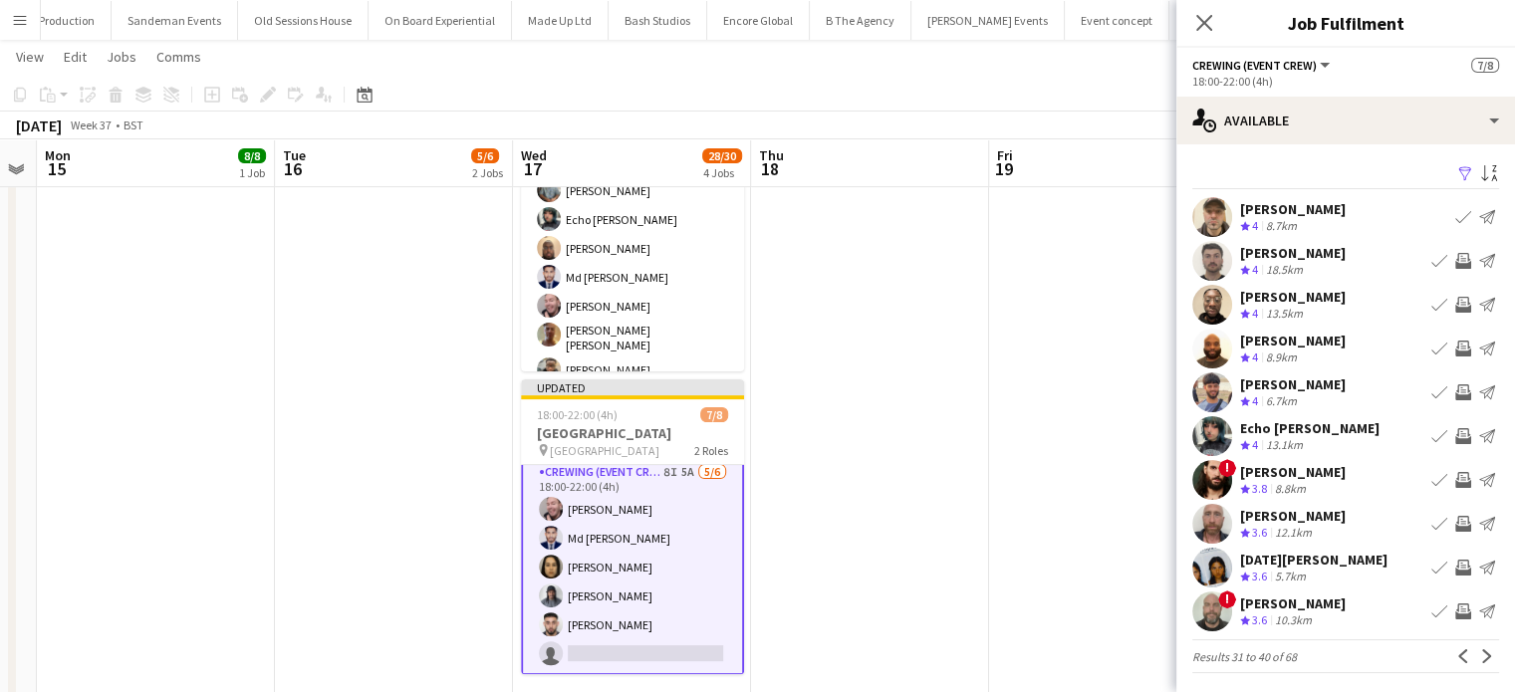
click at [1456, 520] on app-icon "Invite crew" at bounding box center [1464, 524] width 16 height 16
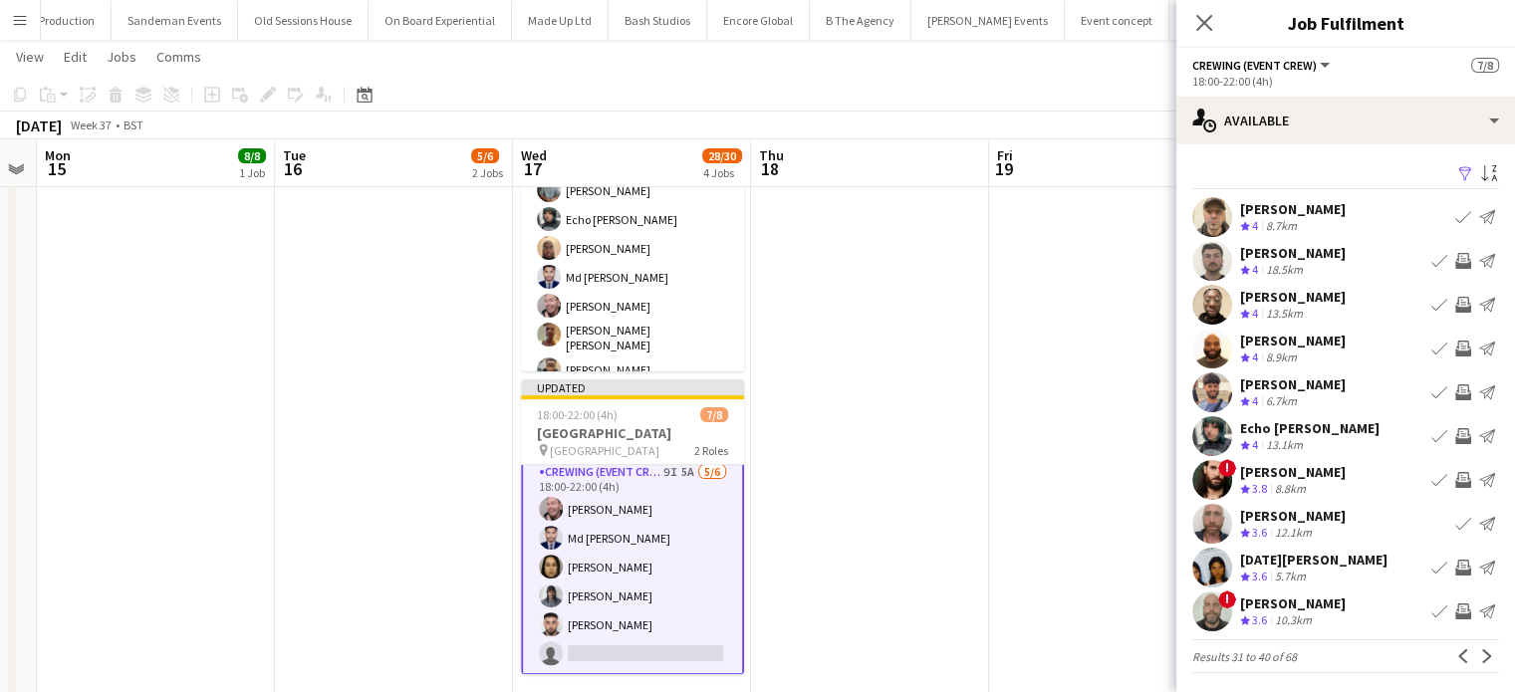
click at [1456, 568] on app-icon "Invite crew" at bounding box center [1464, 568] width 16 height 16
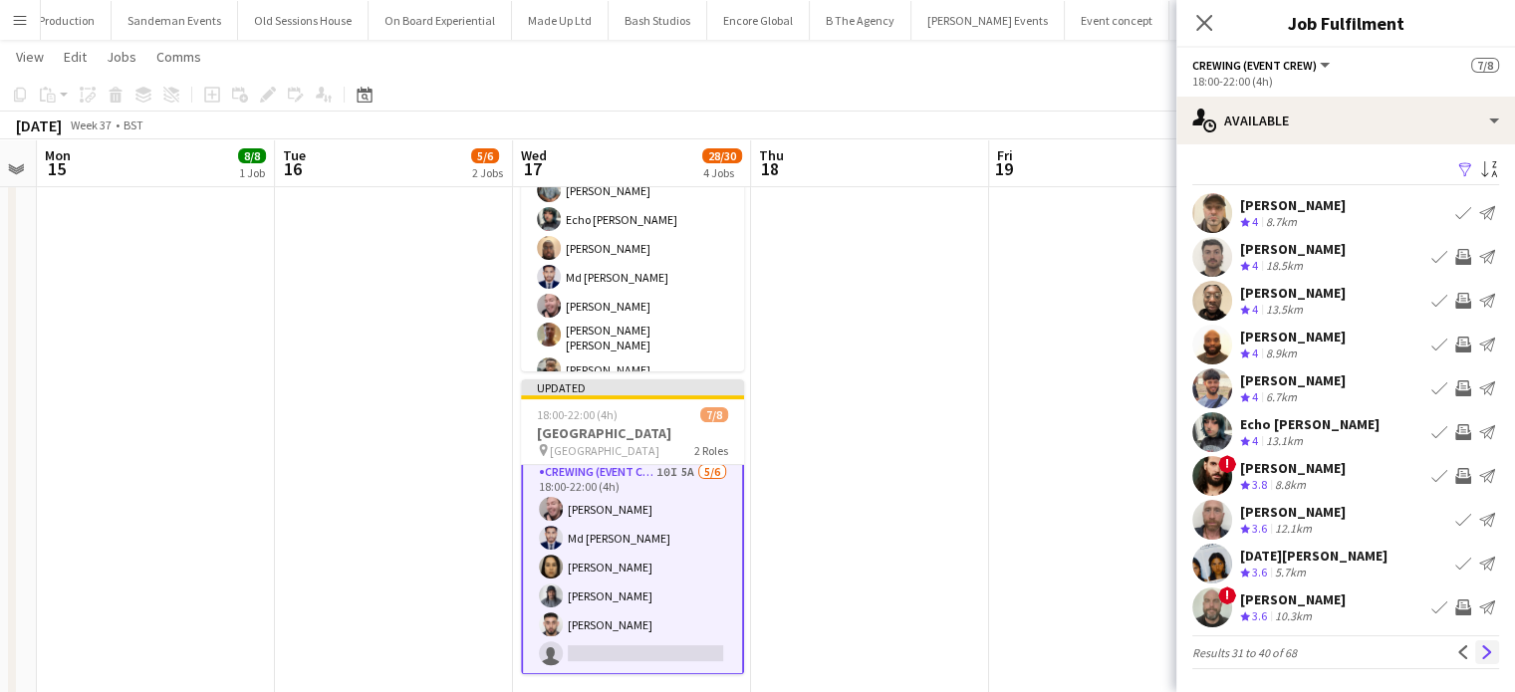
click at [1481, 654] on app-icon "Next" at bounding box center [1488, 653] width 14 height 14
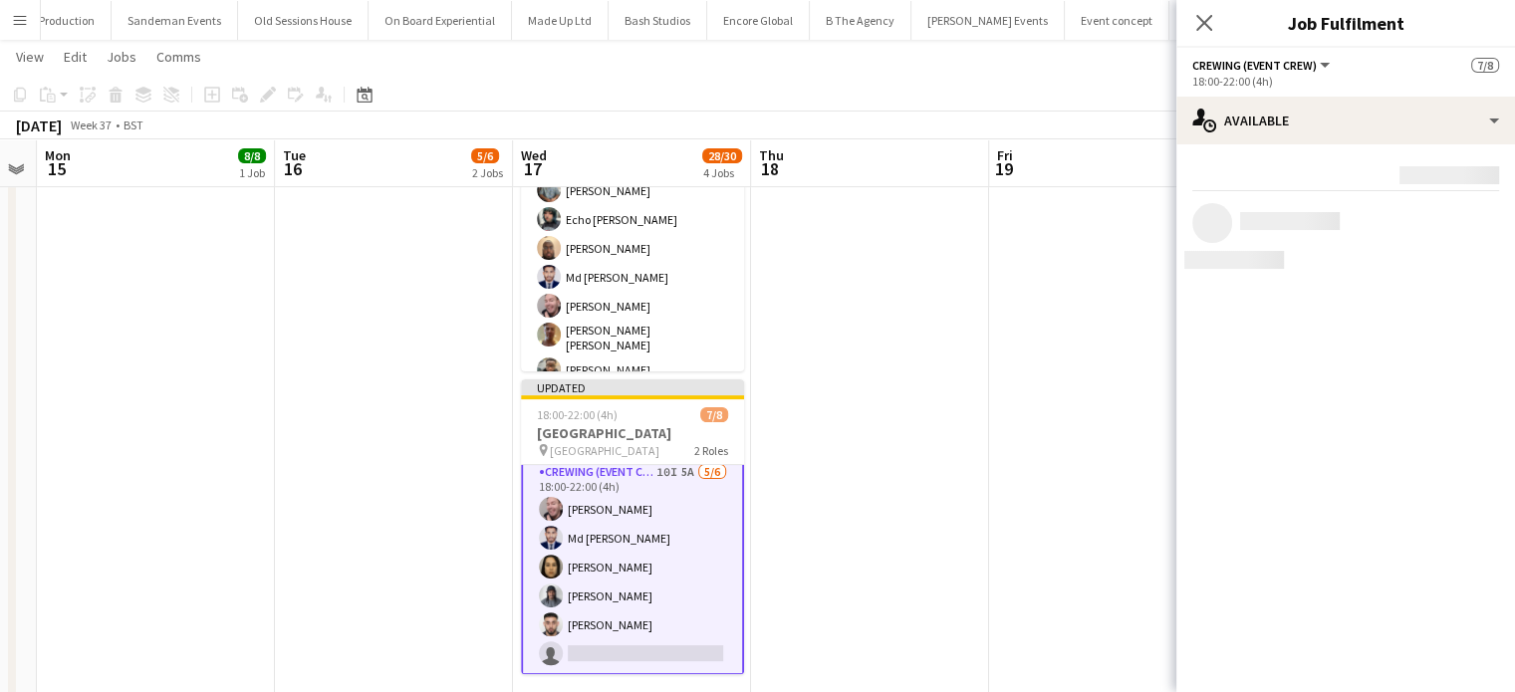
scroll to position [0, 0]
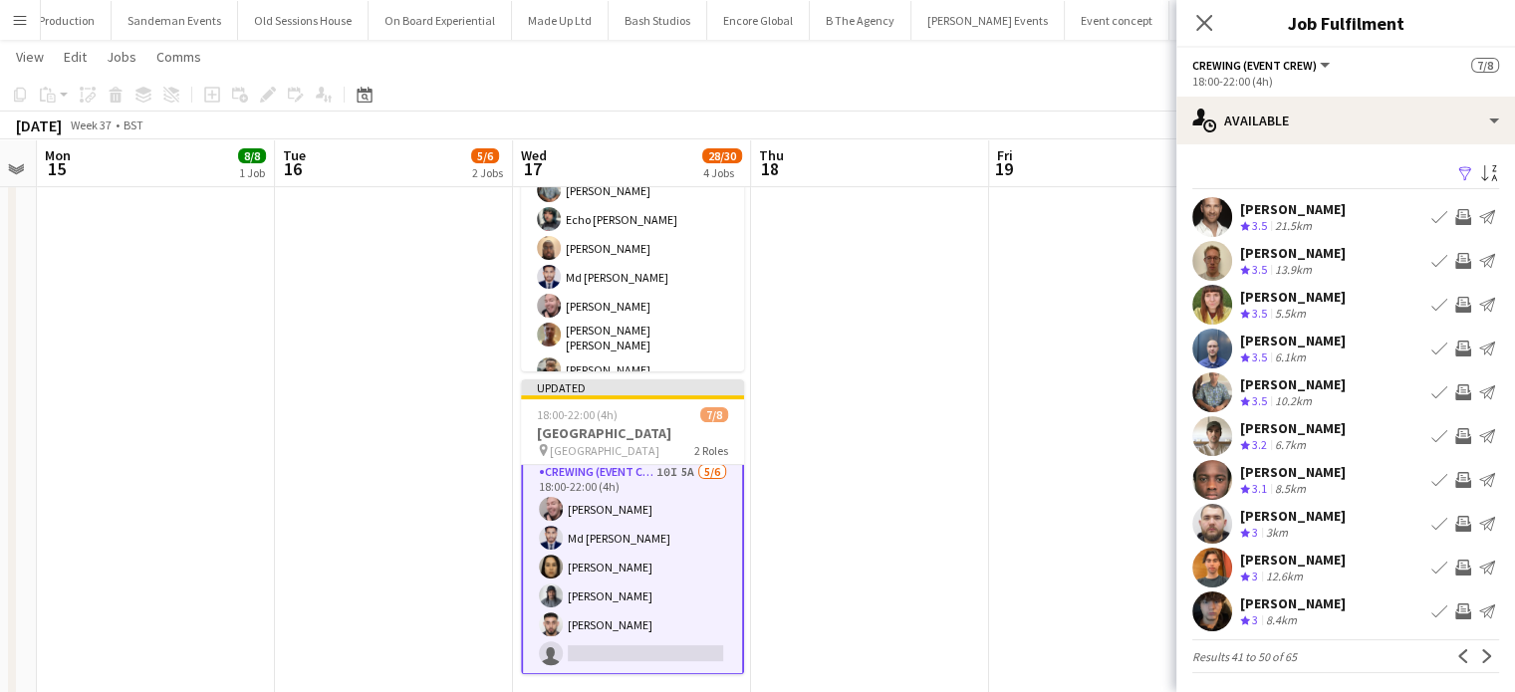
click at [1456, 258] on app-icon "Invite crew" at bounding box center [1464, 261] width 16 height 16
click at [1456, 432] on app-icon "Invite crew" at bounding box center [1464, 436] width 16 height 16
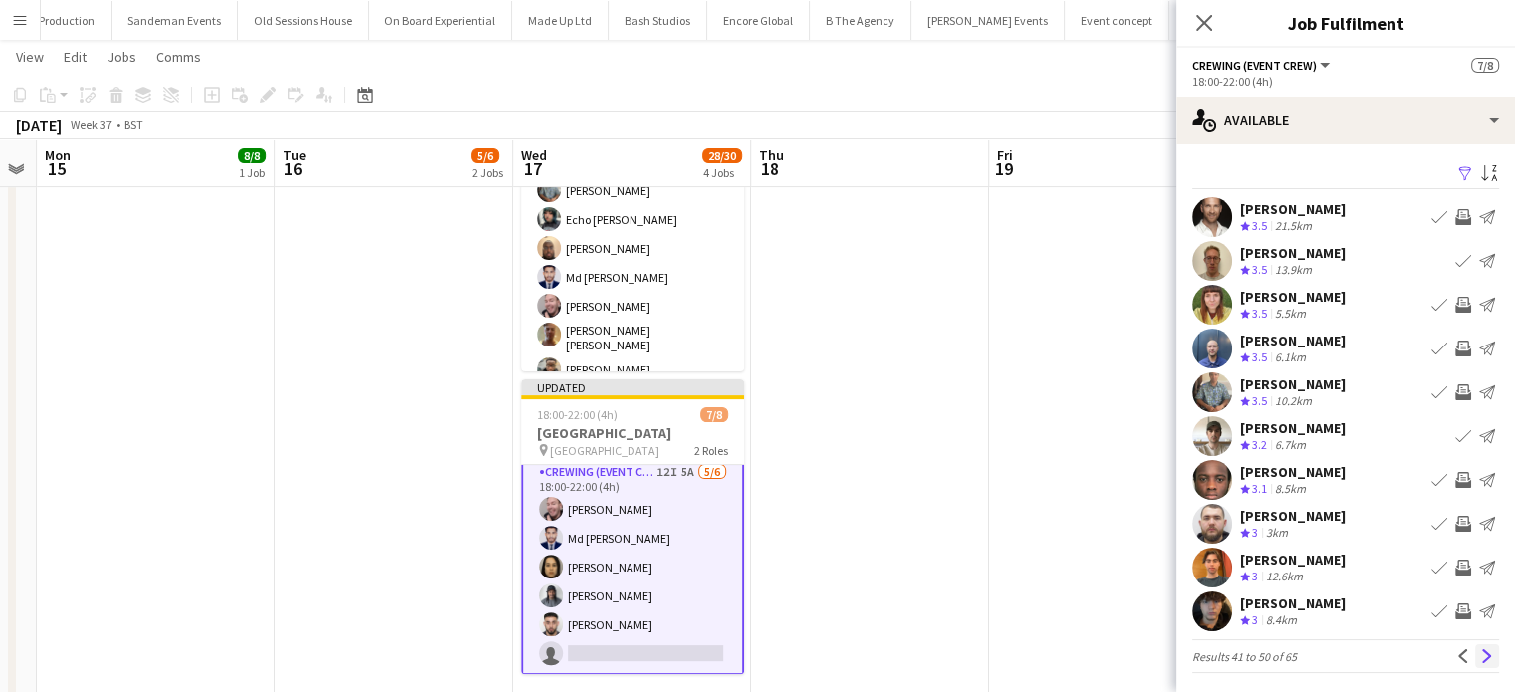
click at [1481, 662] on app-icon "Next" at bounding box center [1488, 657] width 14 height 14
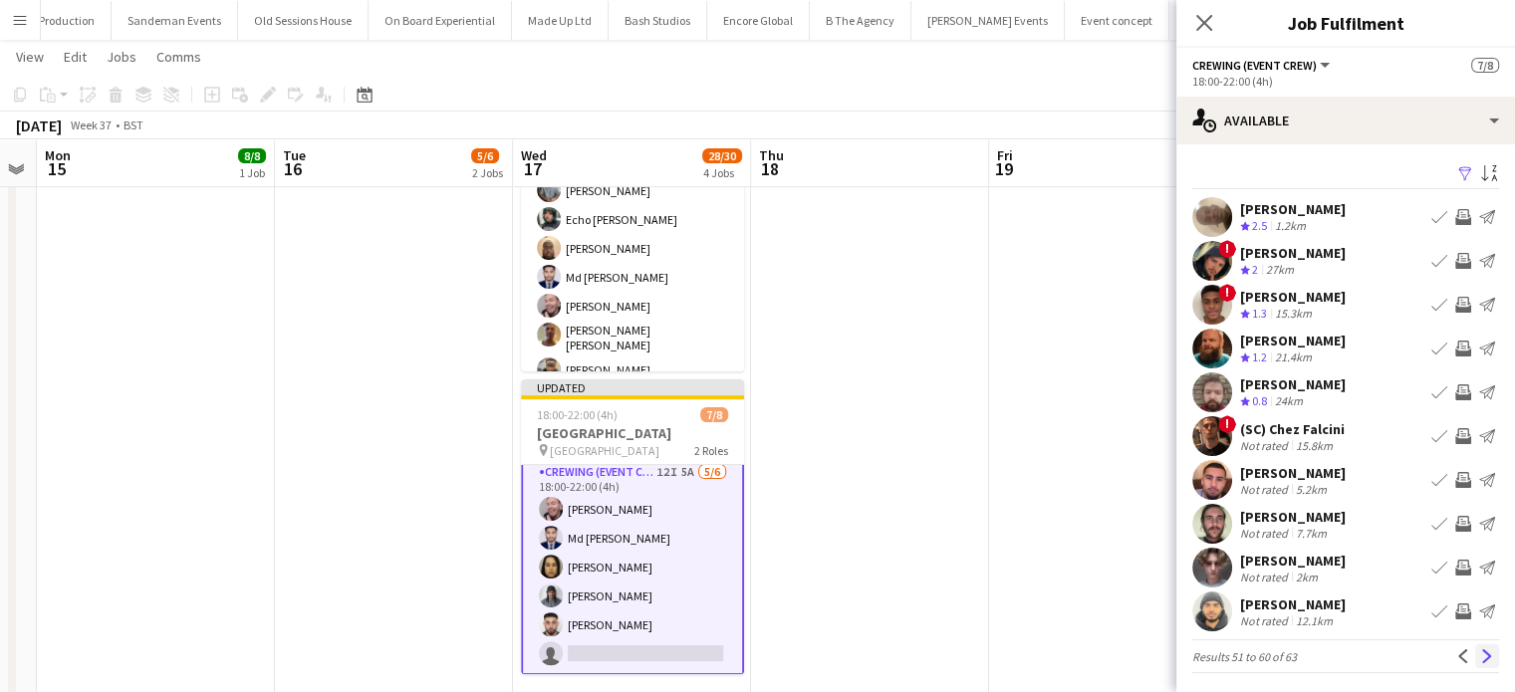
click at [1476, 665] on button "Next" at bounding box center [1488, 657] width 24 height 24
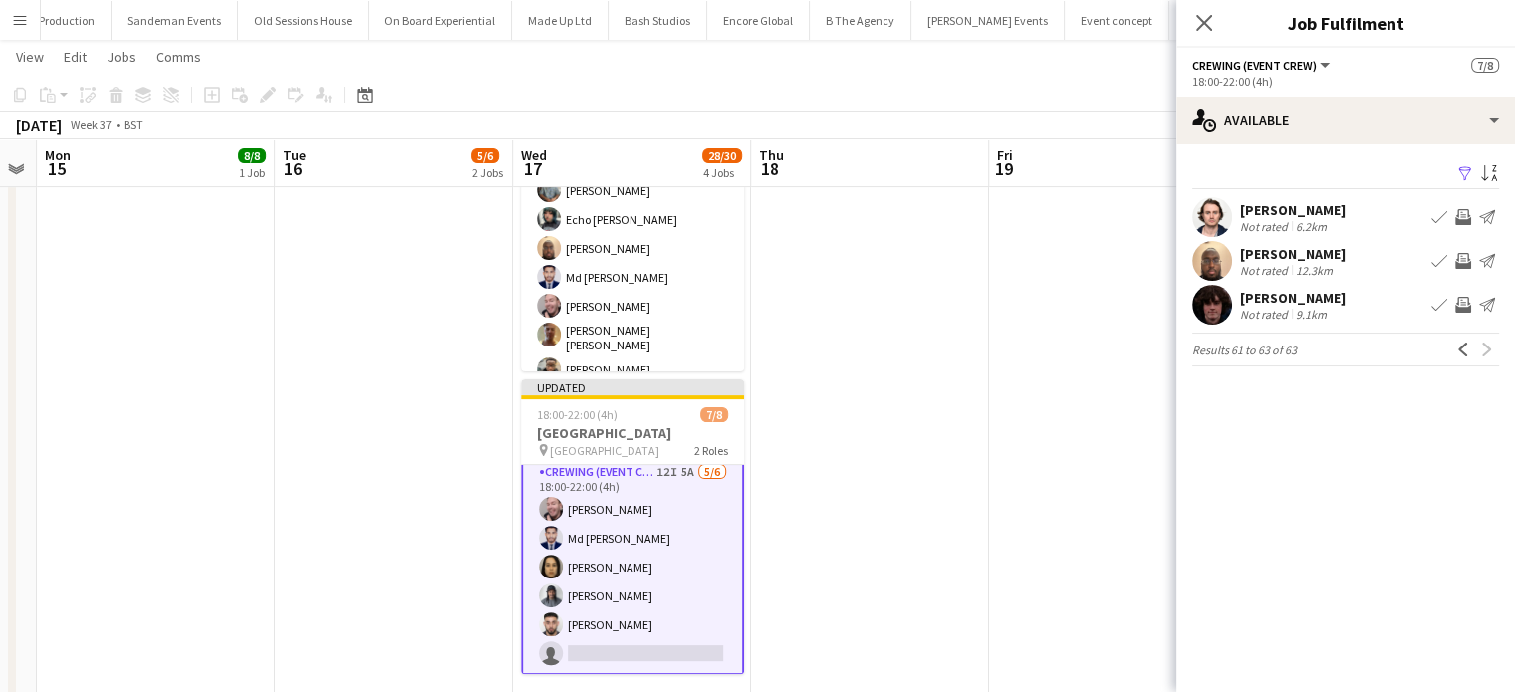
click at [1465, 256] on app-icon "Invite crew" at bounding box center [1464, 261] width 16 height 16
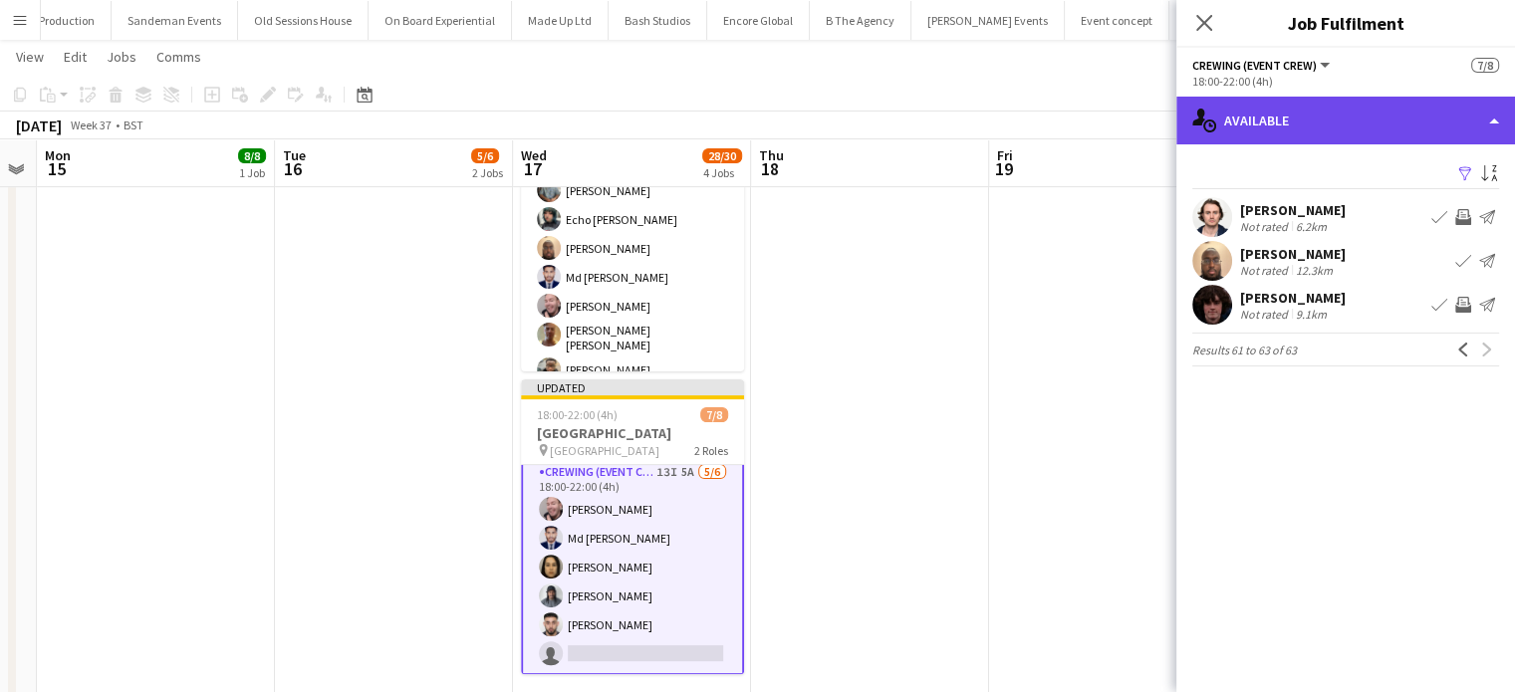
click at [1361, 129] on div "single-neutral-actions-upload Available" at bounding box center [1346, 121] width 339 height 48
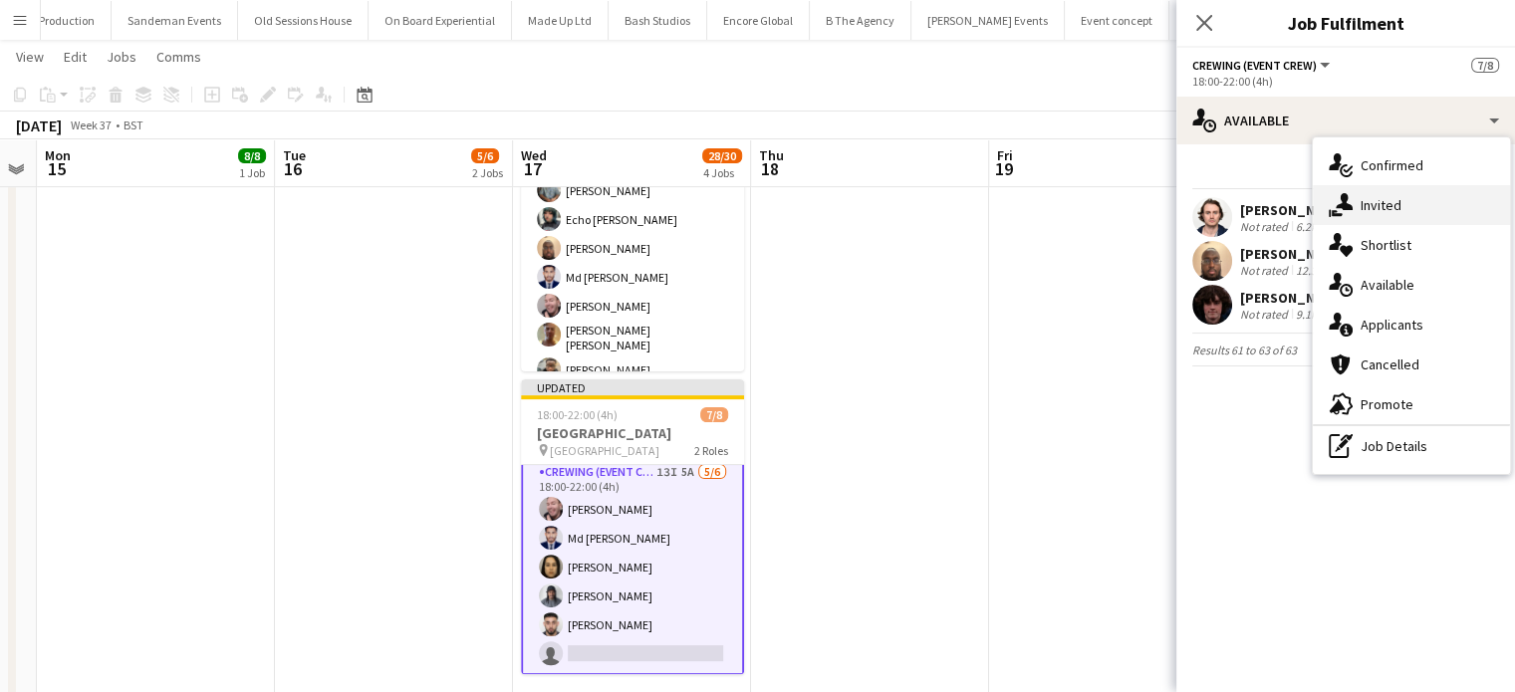
click at [1390, 199] on span "Invited" at bounding box center [1381, 205] width 41 height 18
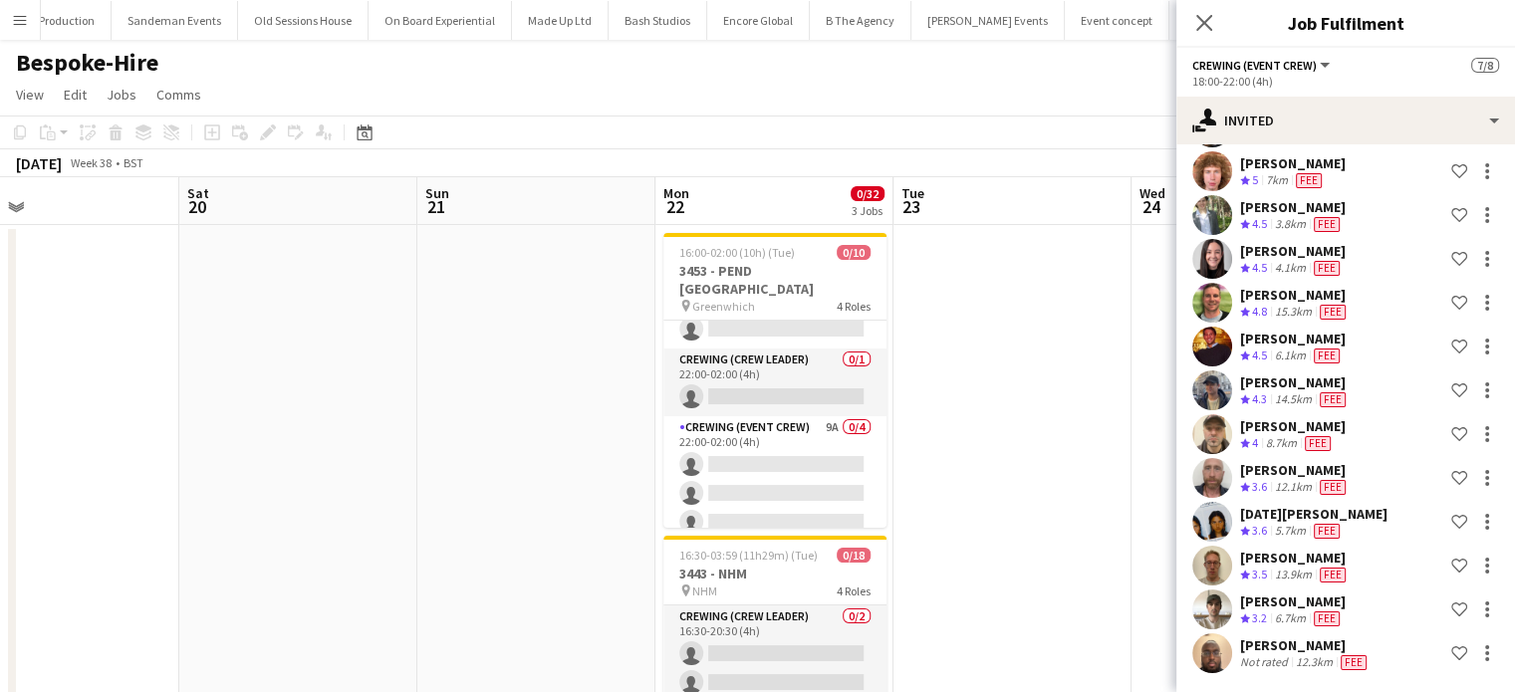
scroll to position [195, 0]
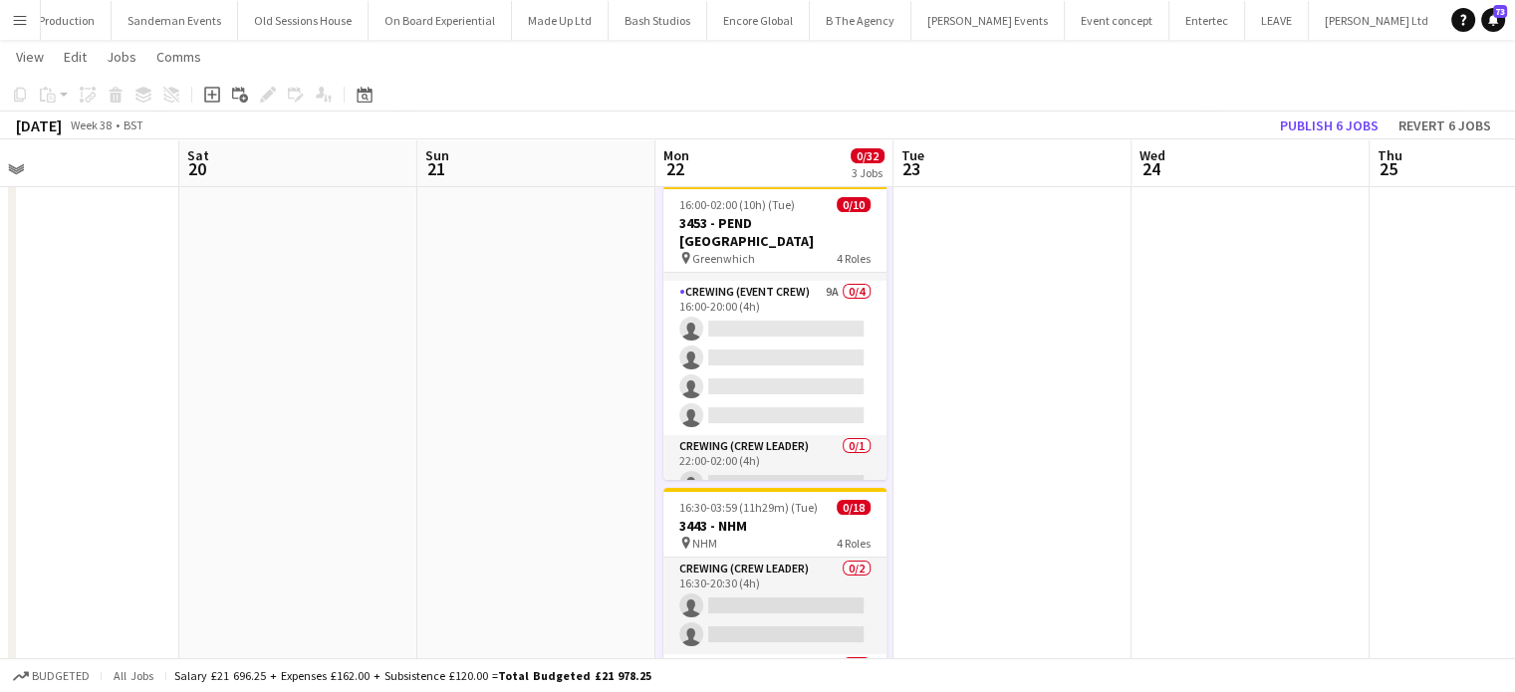
scroll to position [38, 0]
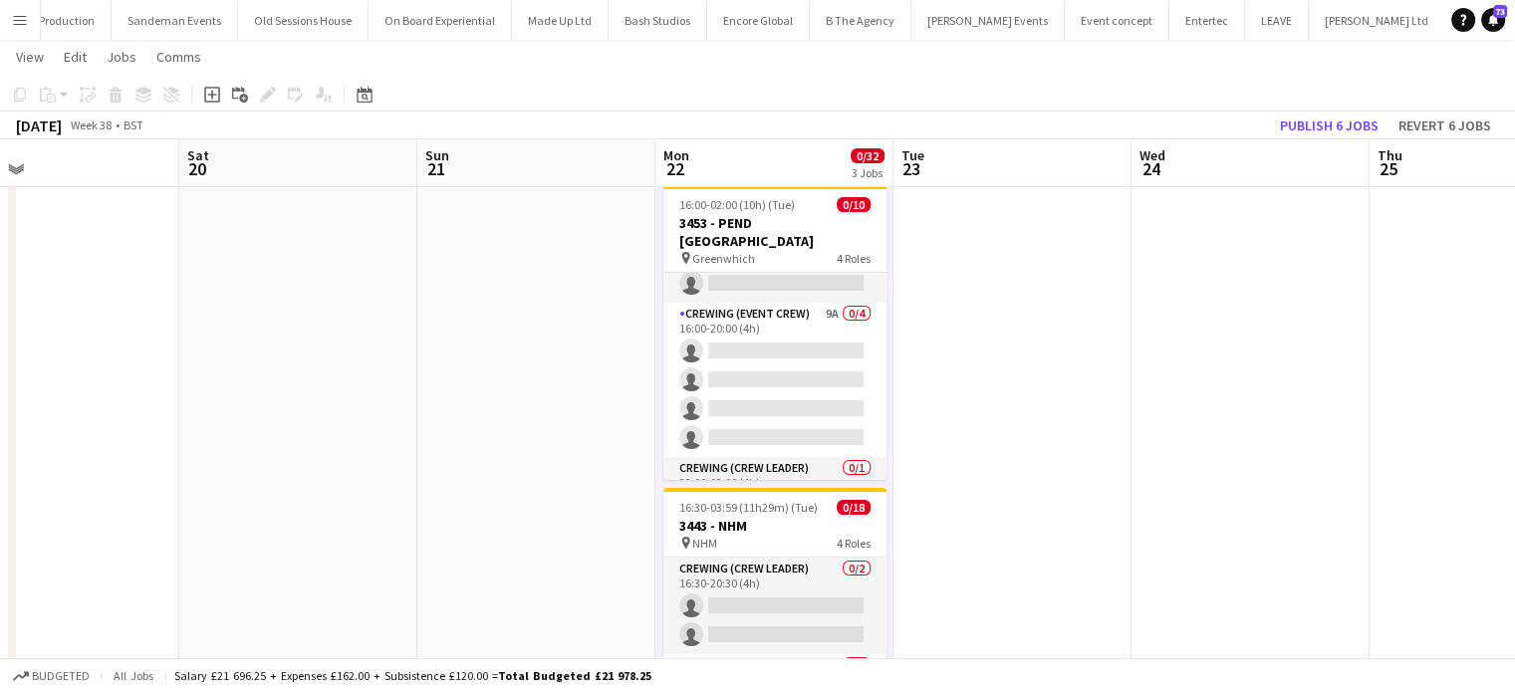
click at [823, 371] on app-card-role "Crewing (Event Crew) 9A 0/4 16:00-20:00 (4h) single-neutral-actions single-neut…" at bounding box center [775, 380] width 223 height 154
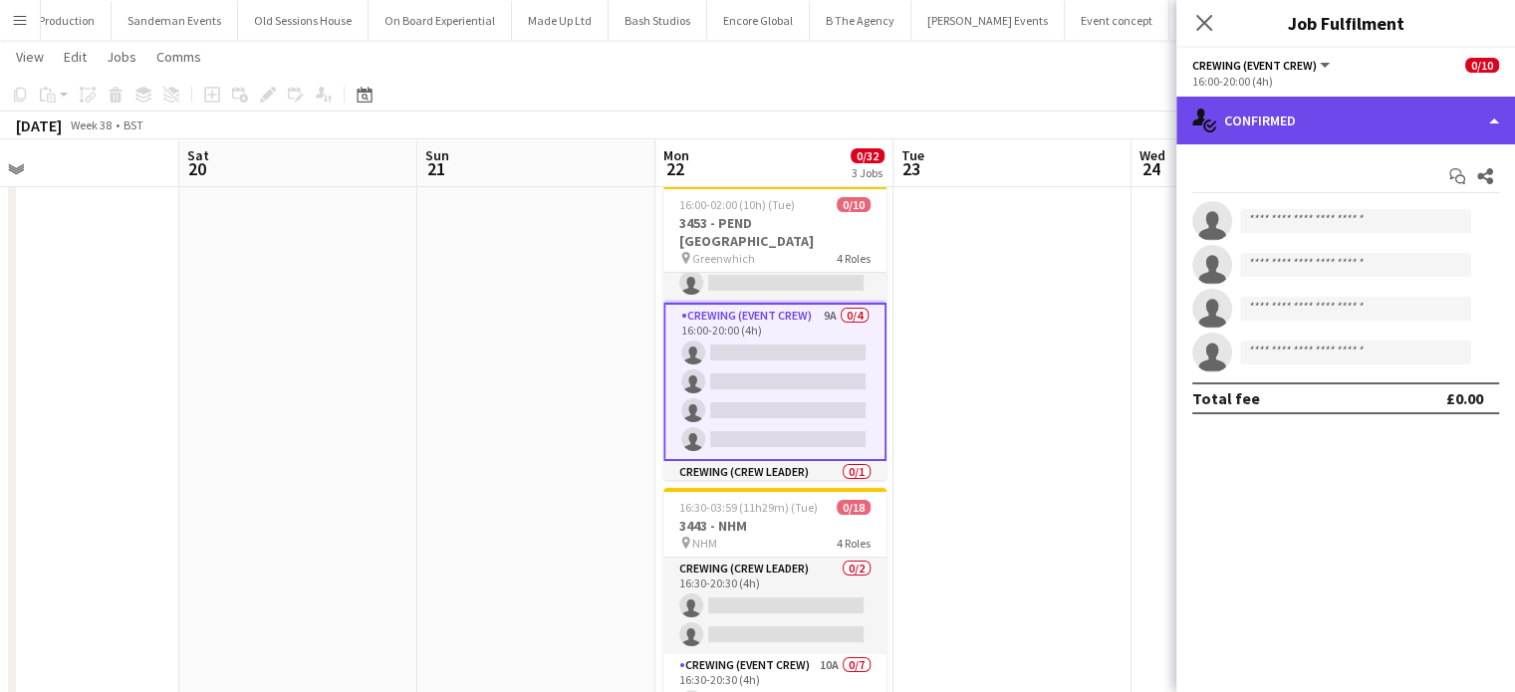
click at [1365, 126] on div "single-neutral-actions-check-2 Confirmed" at bounding box center [1346, 121] width 339 height 48
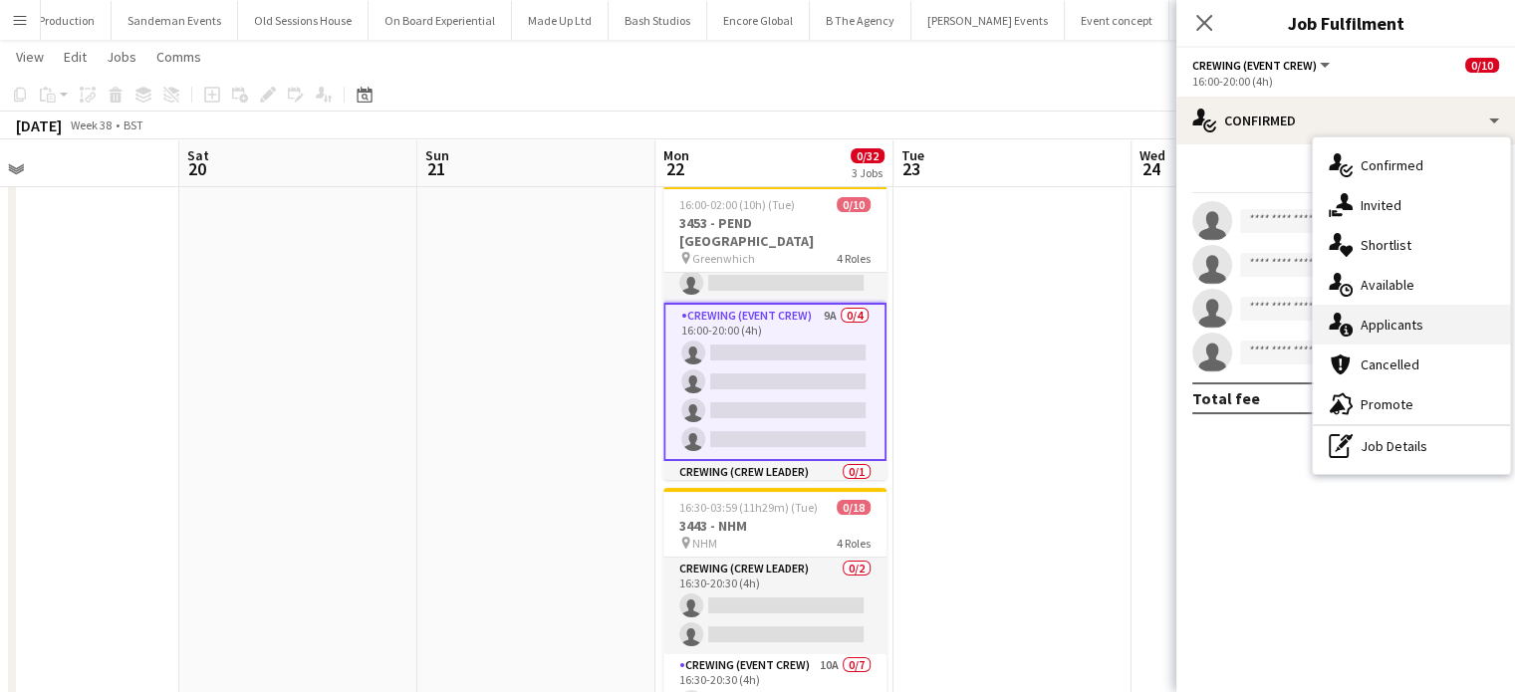
click at [1411, 327] on span "Applicants" at bounding box center [1392, 325] width 63 height 18
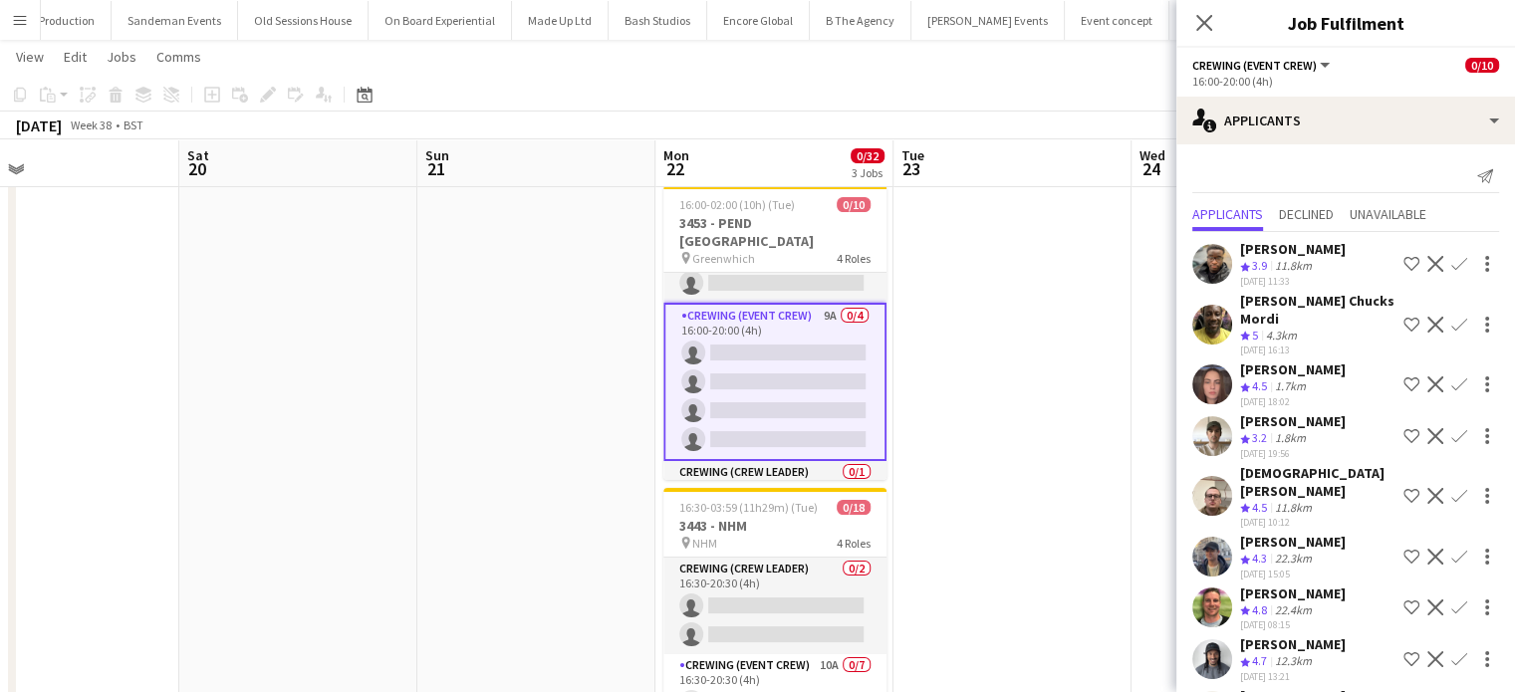
click at [1455, 316] on button "Confirm" at bounding box center [1460, 325] width 24 height 24
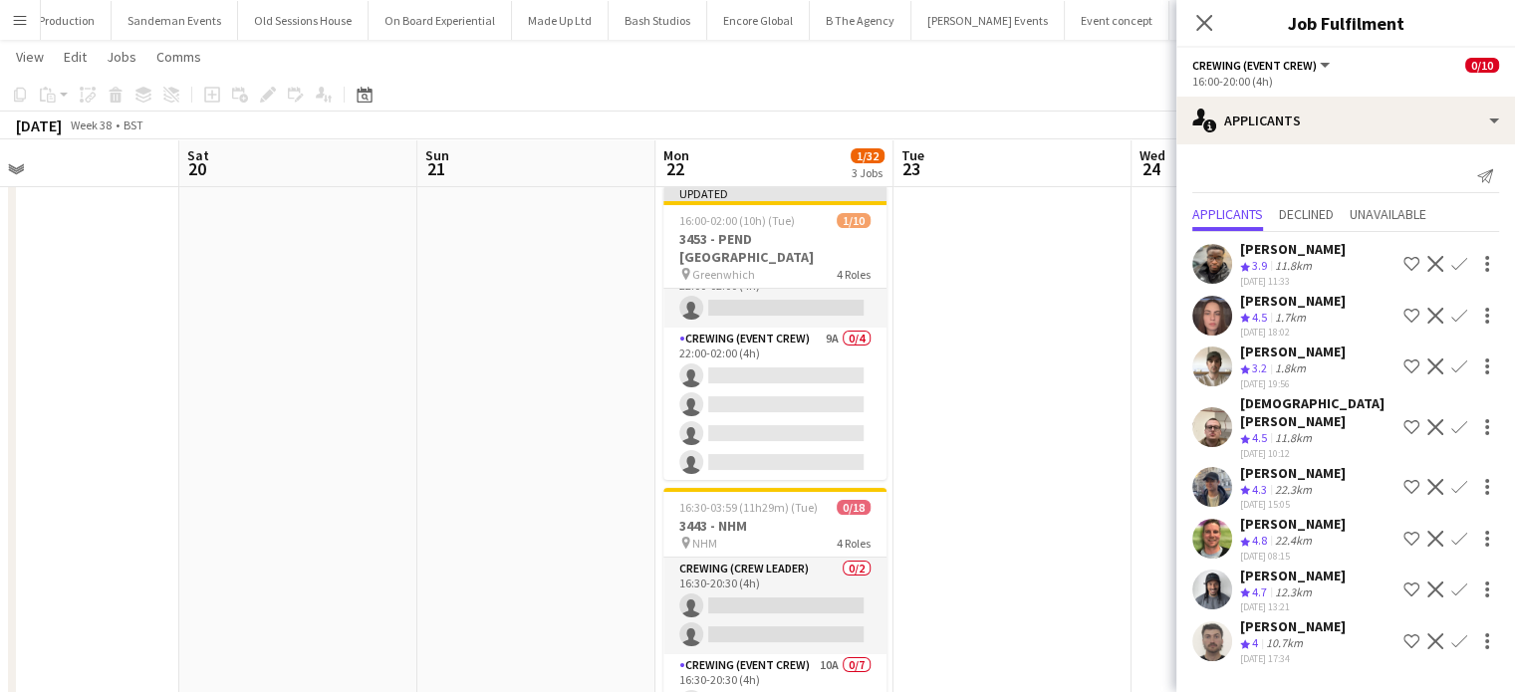
click at [743, 366] on app-card-role "Crewing (Event Crew) 9A 0/4 22:00-02:00 (4h) single-neutral-actions single-neut…" at bounding box center [775, 405] width 223 height 154
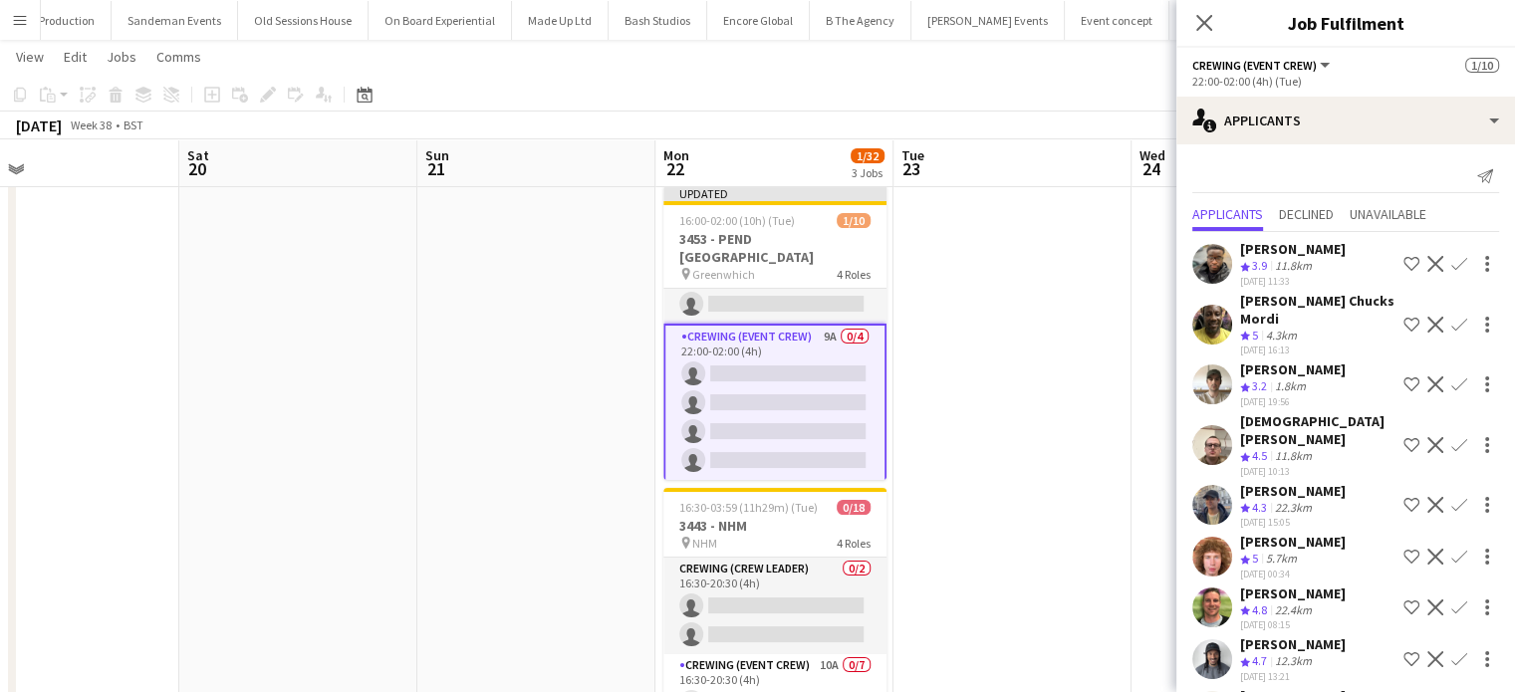
scroll to position [252, 0]
click at [1452, 317] on app-icon "Confirm" at bounding box center [1460, 325] width 16 height 16
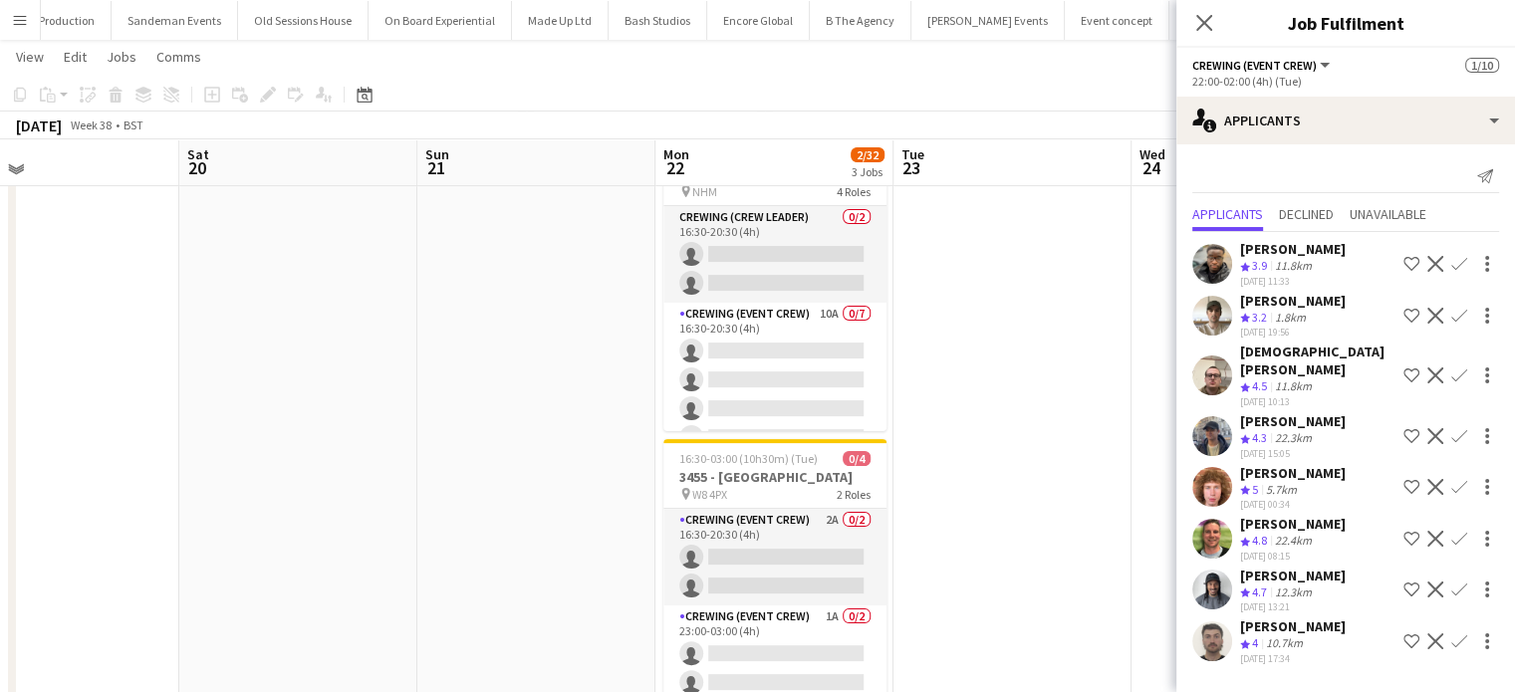
scroll to position [397, 0]
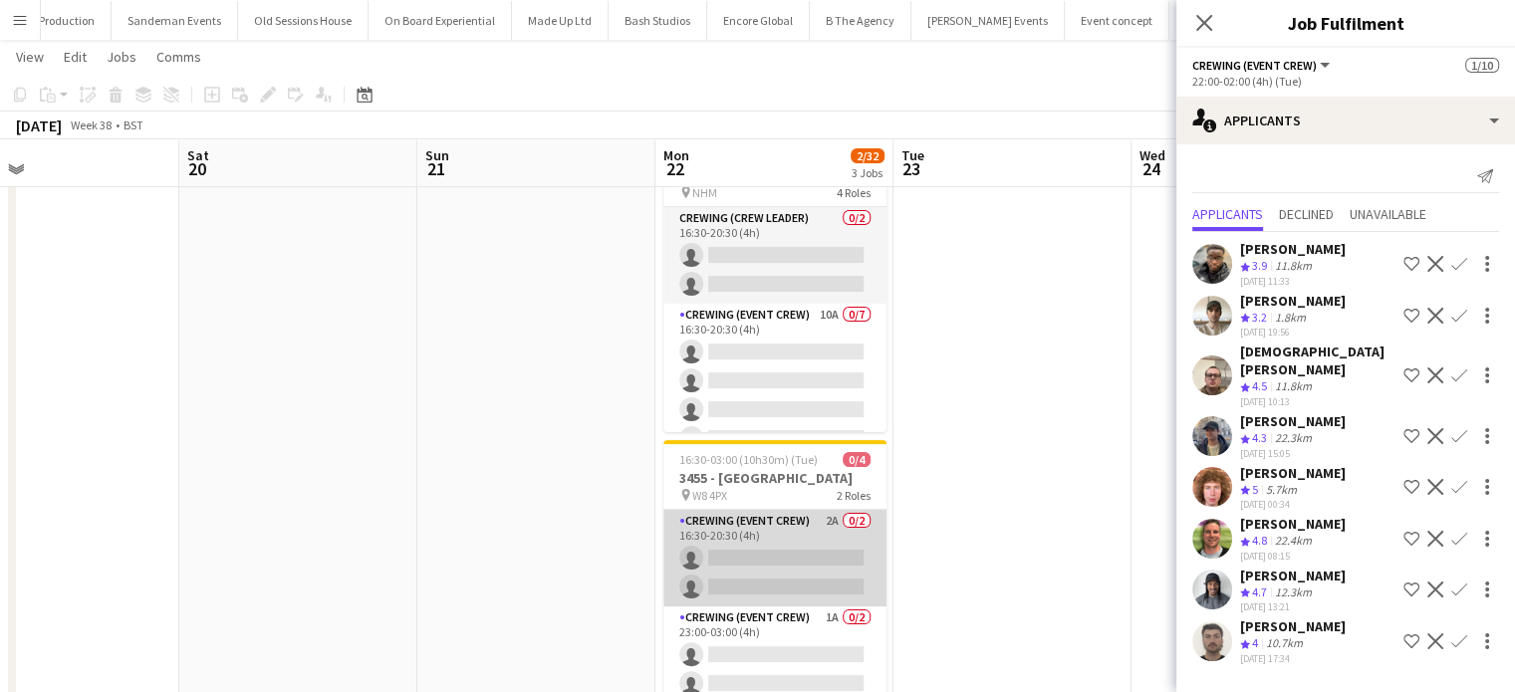
click at [845, 517] on app-card-role "Crewing (Event Crew) 2A 0/2 16:30-20:30 (4h) single-neutral-actions single-neut…" at bounding box center [775, 558] width 223 height 97
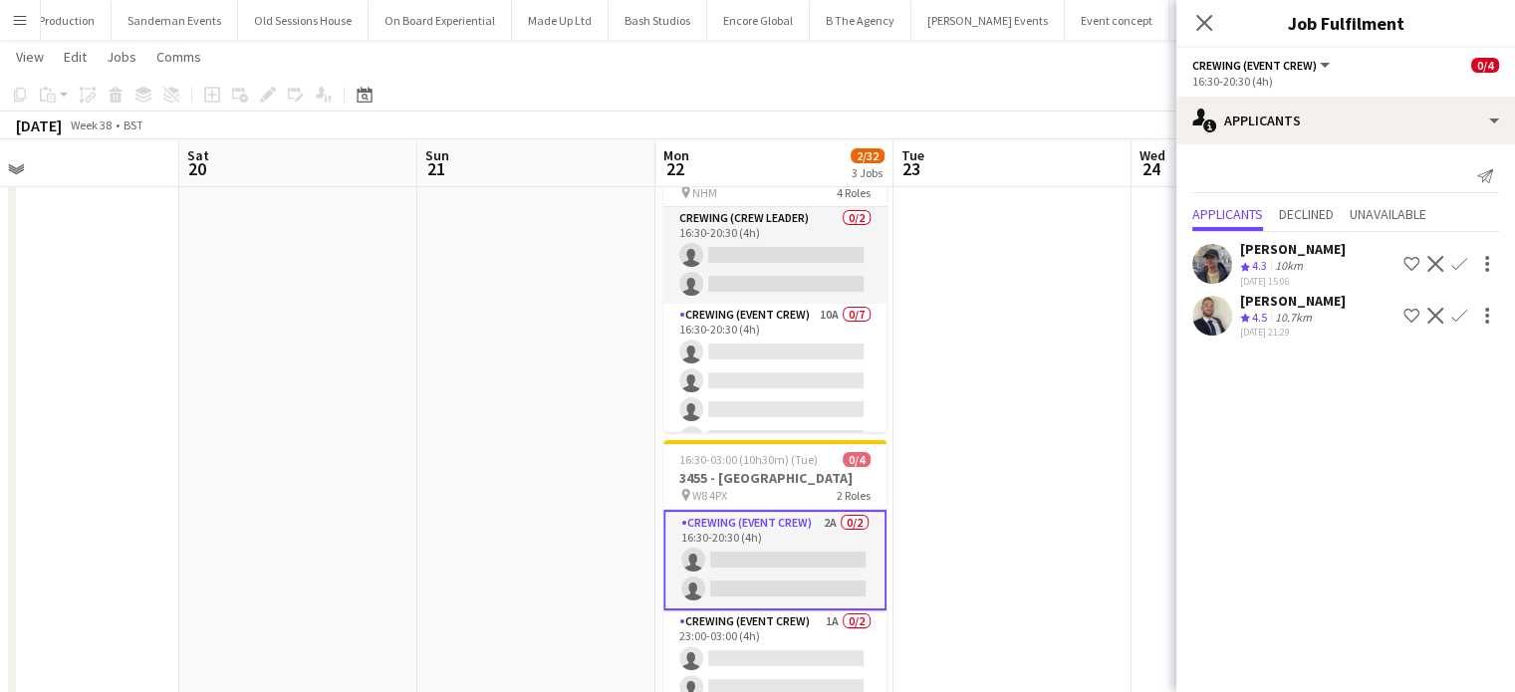
click at [685, 592] on app-card-role "Crewing (Event Crew) 2A 0/2 16:30-20:30 (4h) single-neutral-actions single-neut…" at bounding box center [775, 560] width 223 height 101
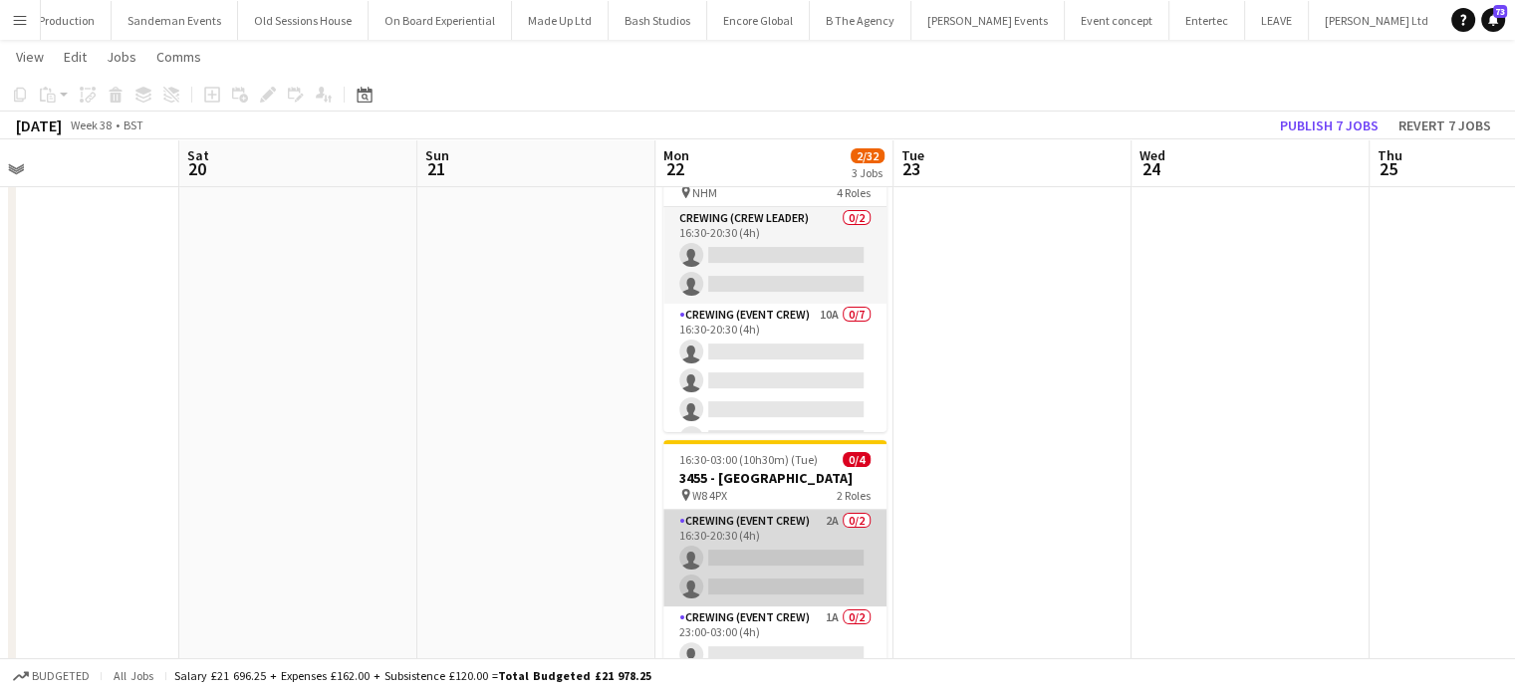
click at [685, 592] on app-card-role "Crewing (Event Crew) 2A 0/2 16:30-20:30 (4h) single-neutral-actions single-neut…" at bounding box center [775, 558] width 223 height 97
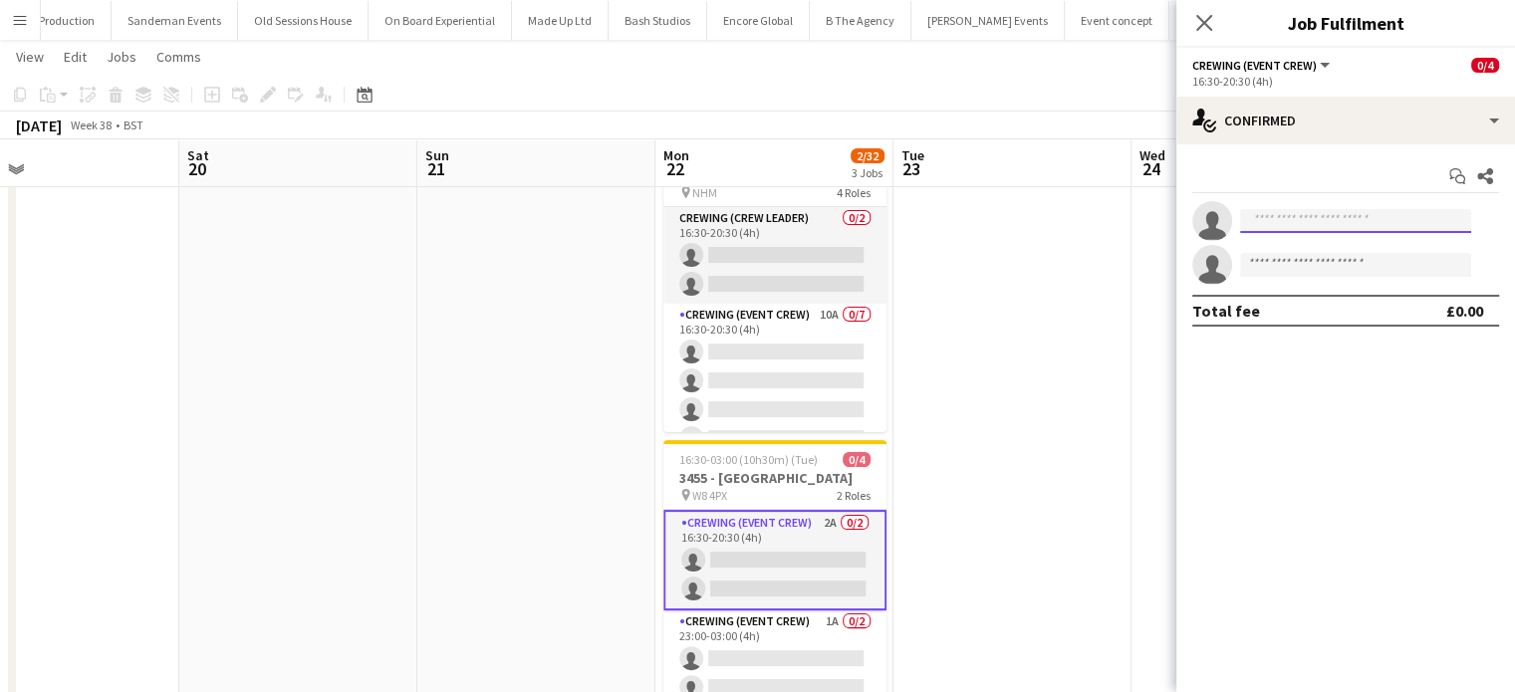
click at [1331, 225] on input at bounding box center [1355, 221] width 231 height 24
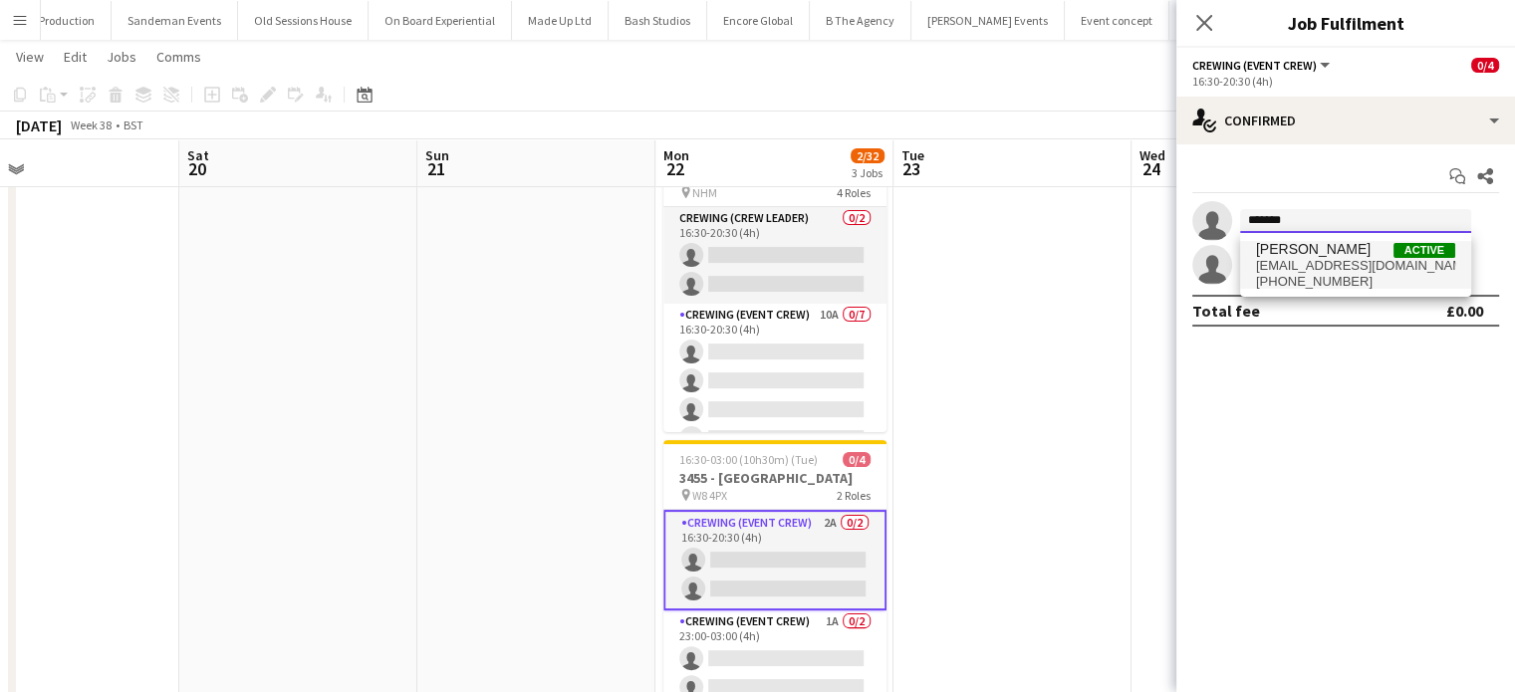
type input "*******"
click at [1321, 253] on span "[PERSON_NAME]" at bounding box center [1313, 249] width 115 height 17
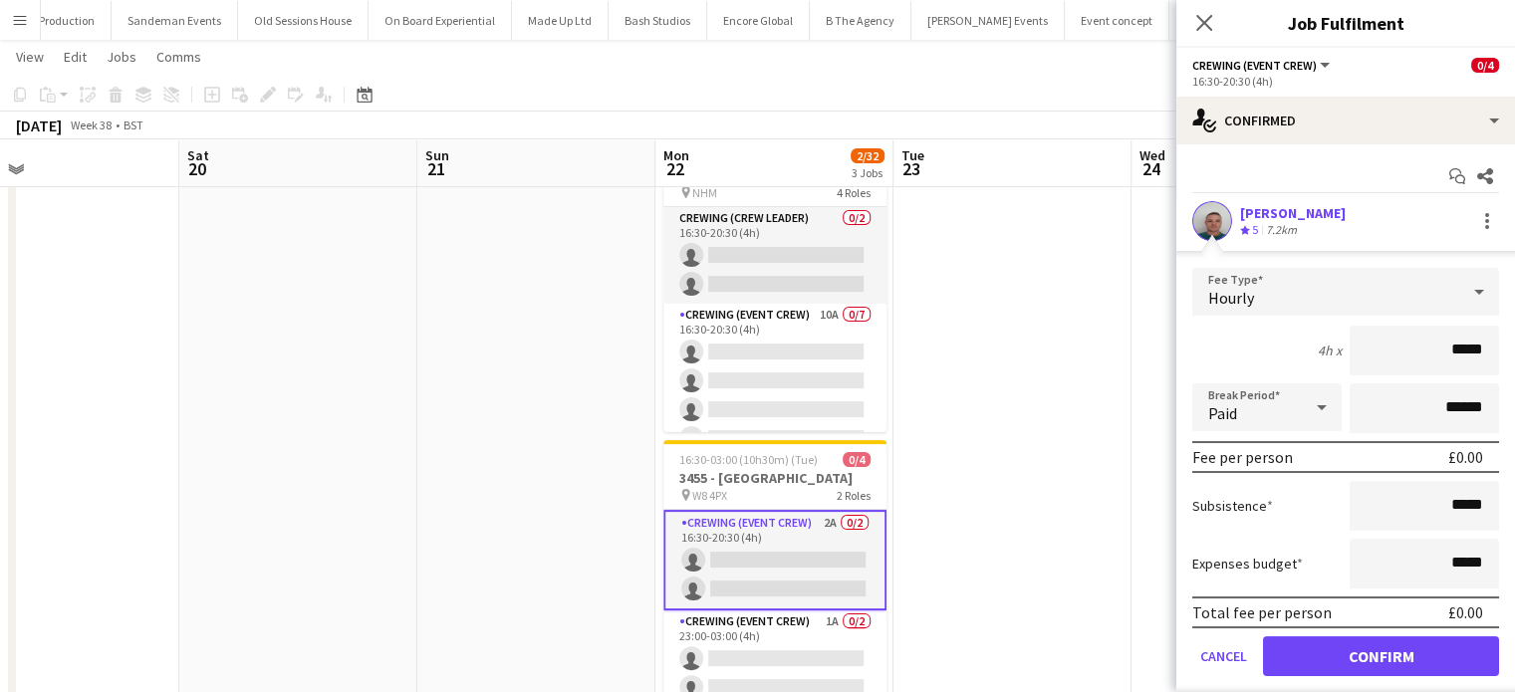
click button "Confirm" at bounding box center [1381, 657] width 236 height 40
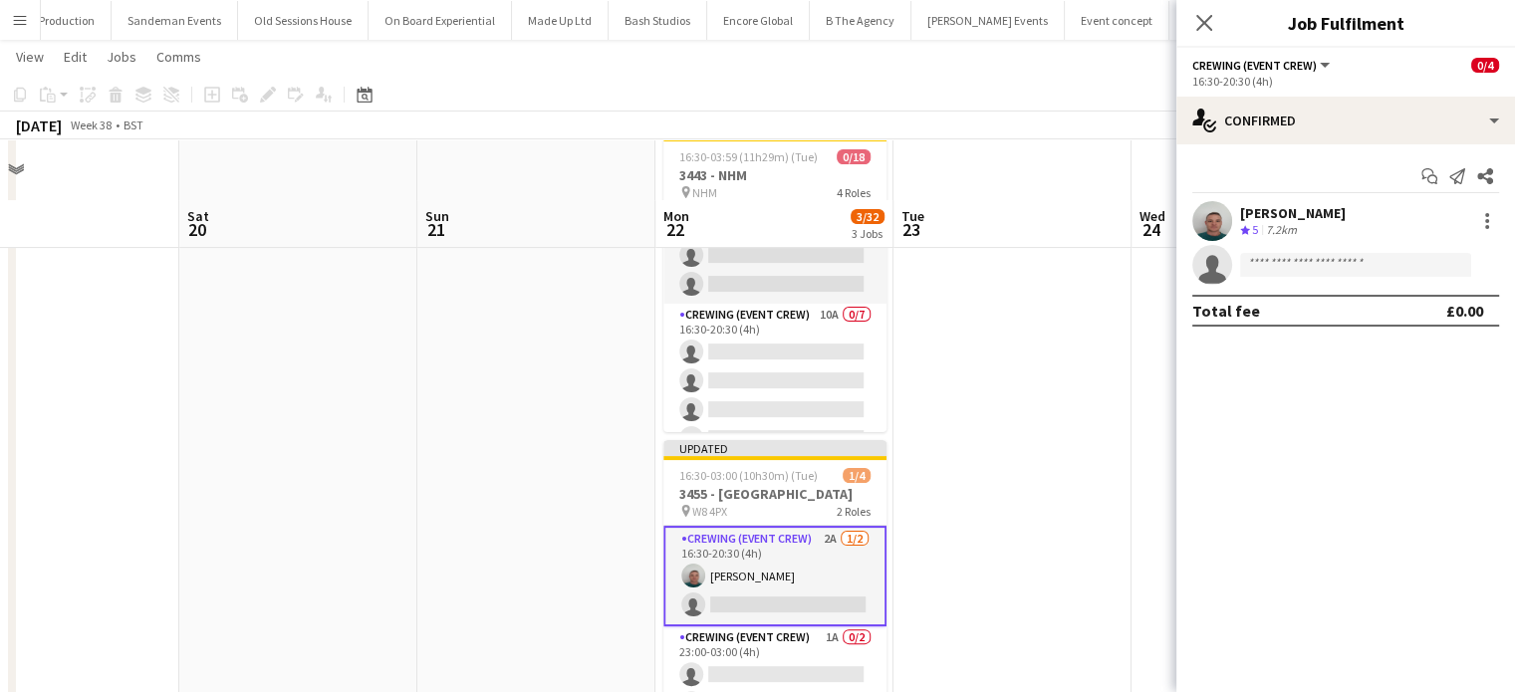
scroll to position [598, 0]
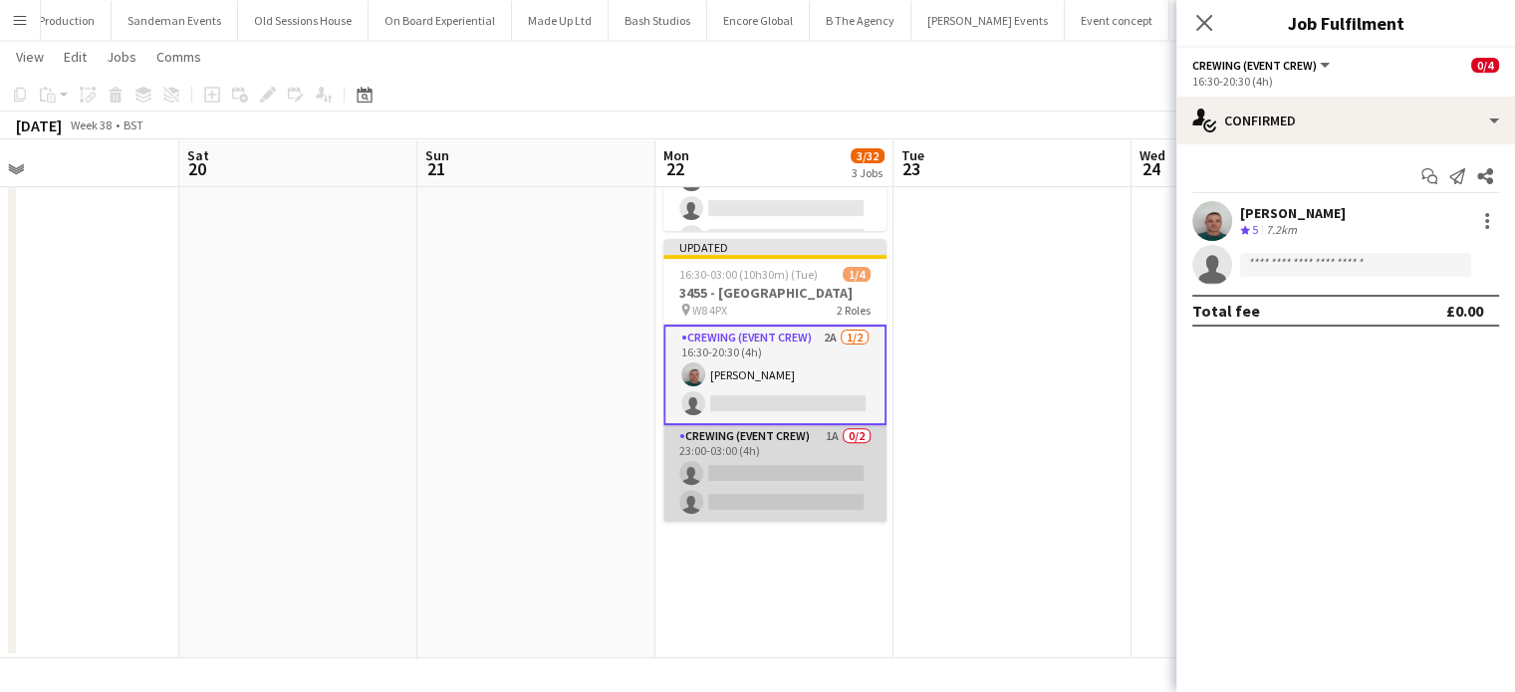
click at [845, 489] on app-card-role "Crewing (Event Crew) 1A 0/2 23:00-03:00 (4h) single-neutral-actions single-neut…" at bounding box center [775, 473] width 223 height 97
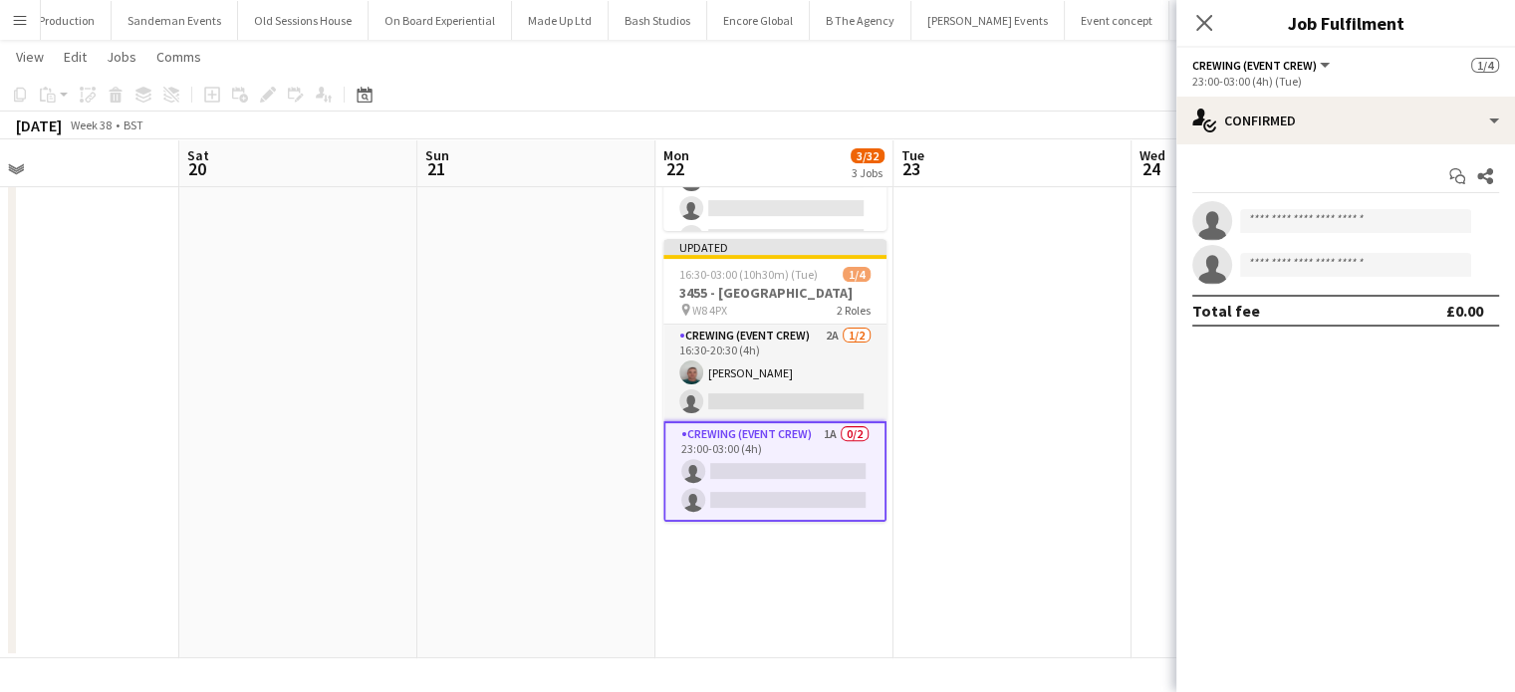
click at [1363, 201] on app-invite-slot "single-neutral-actions" at bounding box center [1346, 221] width 339 height 40
click at [1367, 214] on input at bounding box center [1355, 221] width 231 height 24
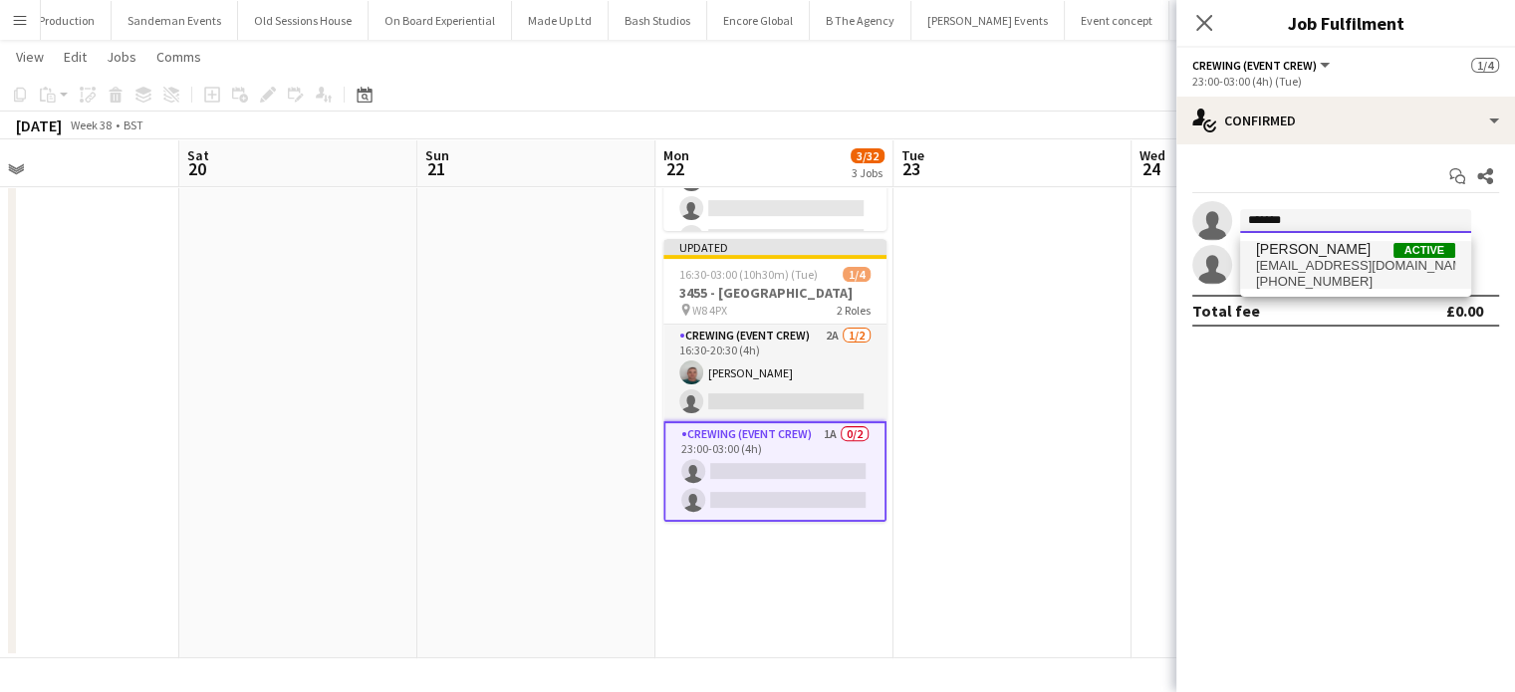
type input "*******"
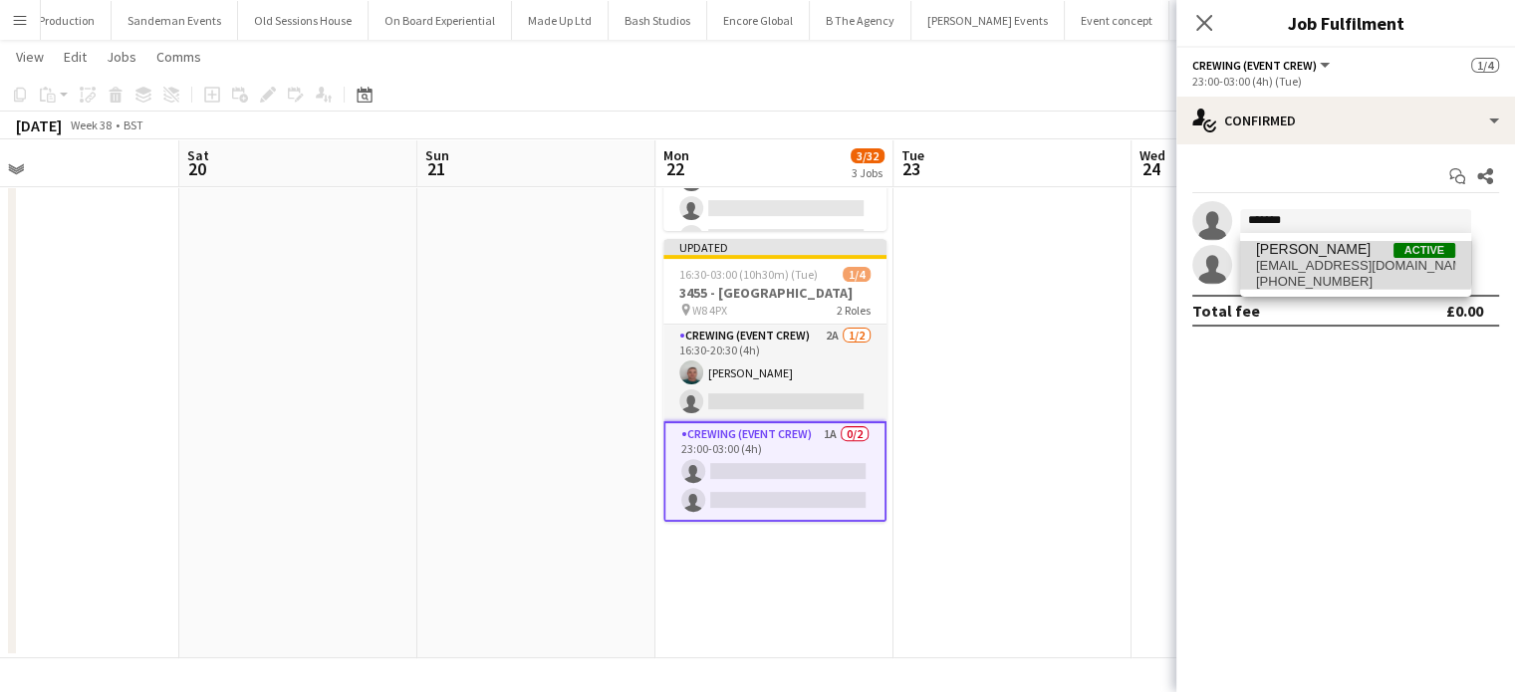
click at [1336, 255] on span "[PERSON_NAME]" at bounding box center [1313, 249] width 115 height 17
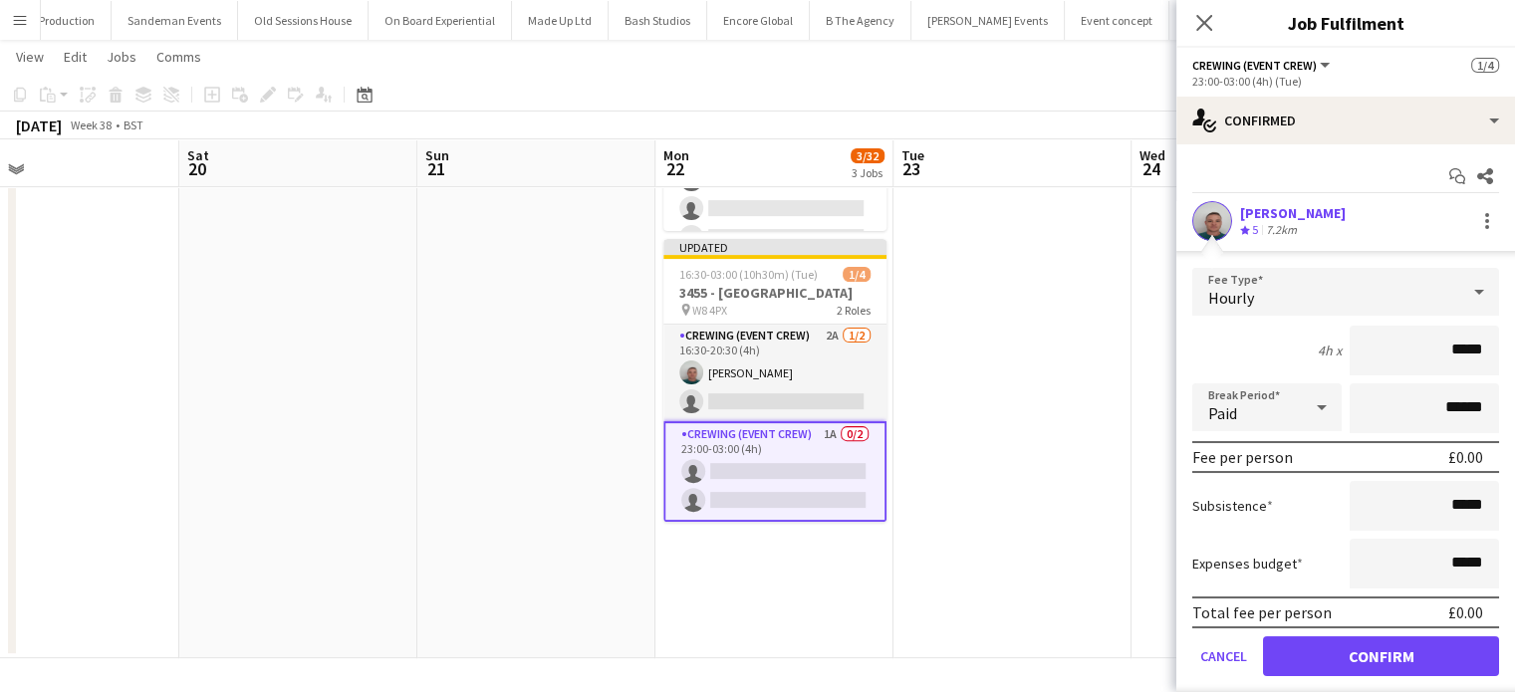
click button "Confirm" at bounding box center [1381, 657] width 236 height 40
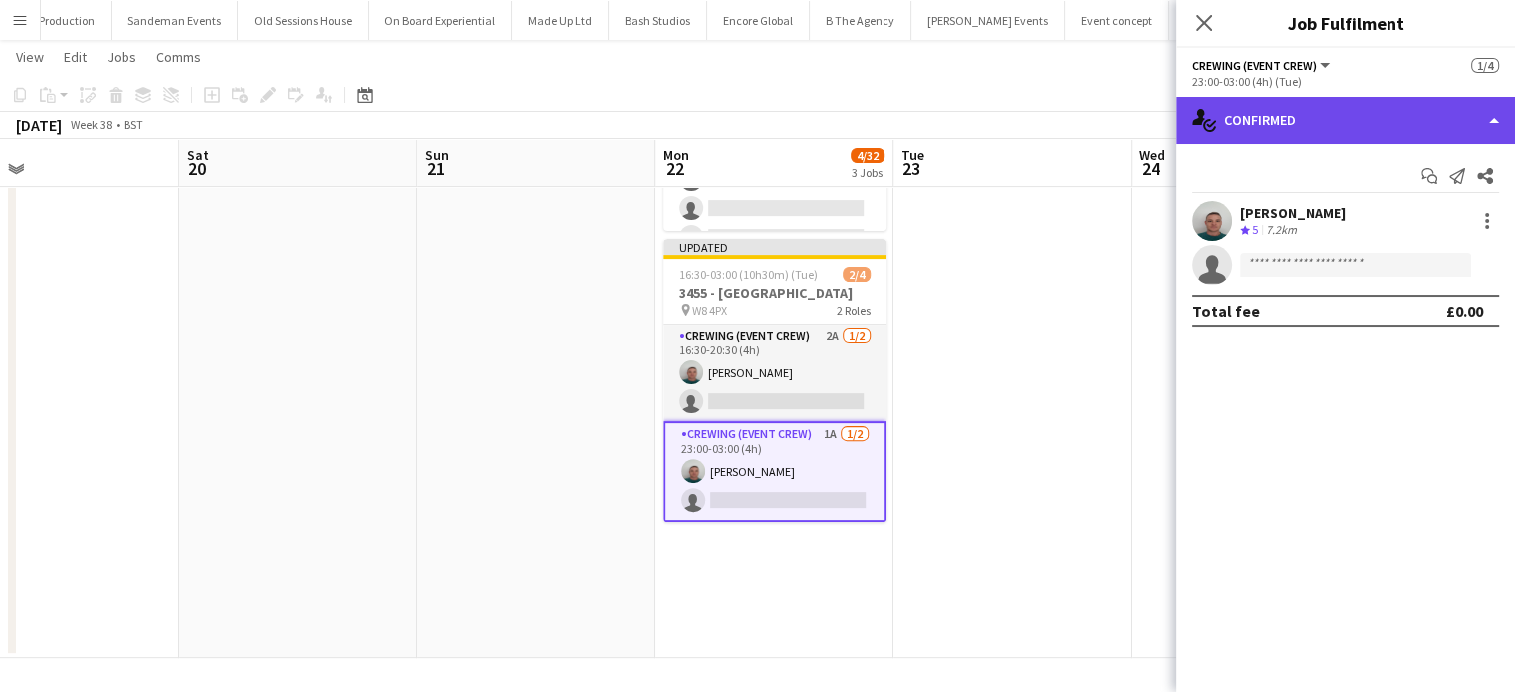
click at [1384, 114] on div "single-neutral-actions-check-2 Confirmed" at bounding box center [1346, 121] width 339 height 48
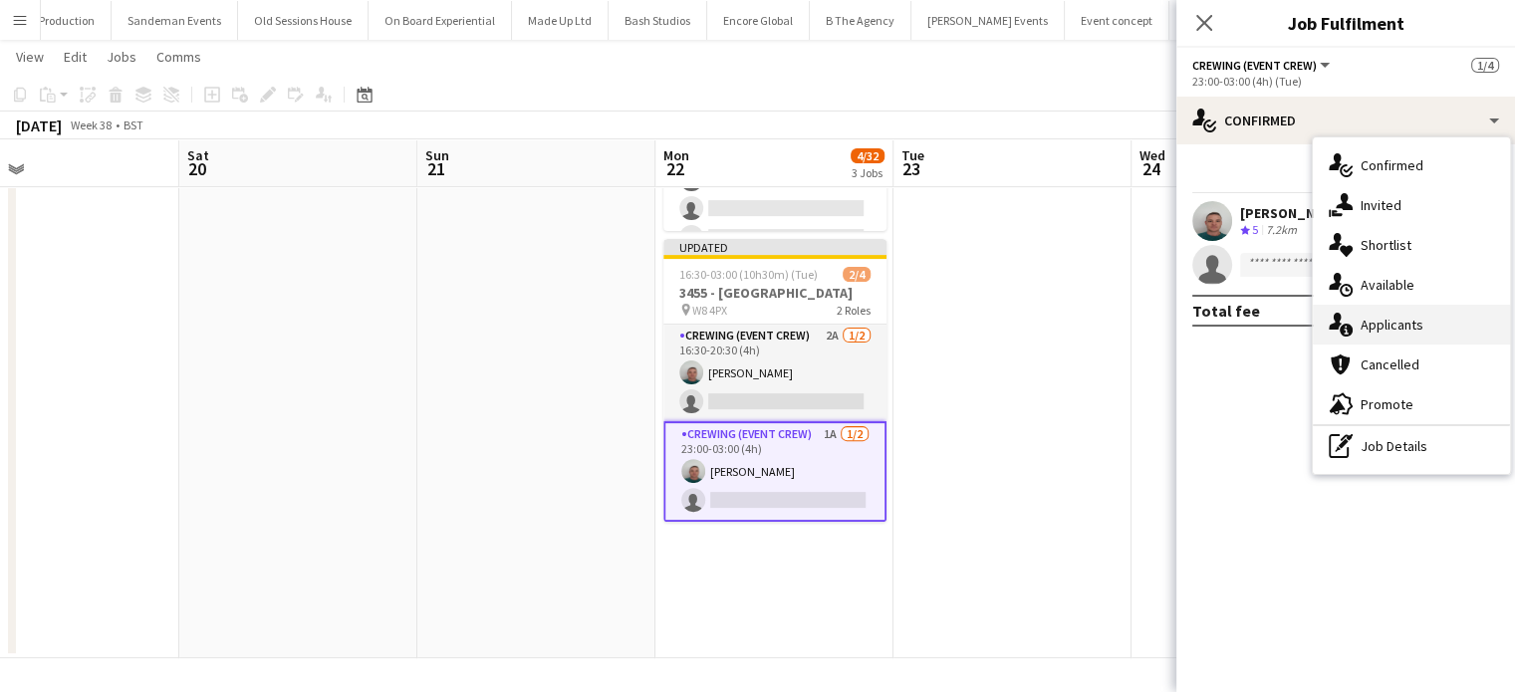
click at [1413, 332] on span "Applicants" at bounding box center [1392, 325] width 63 height 18
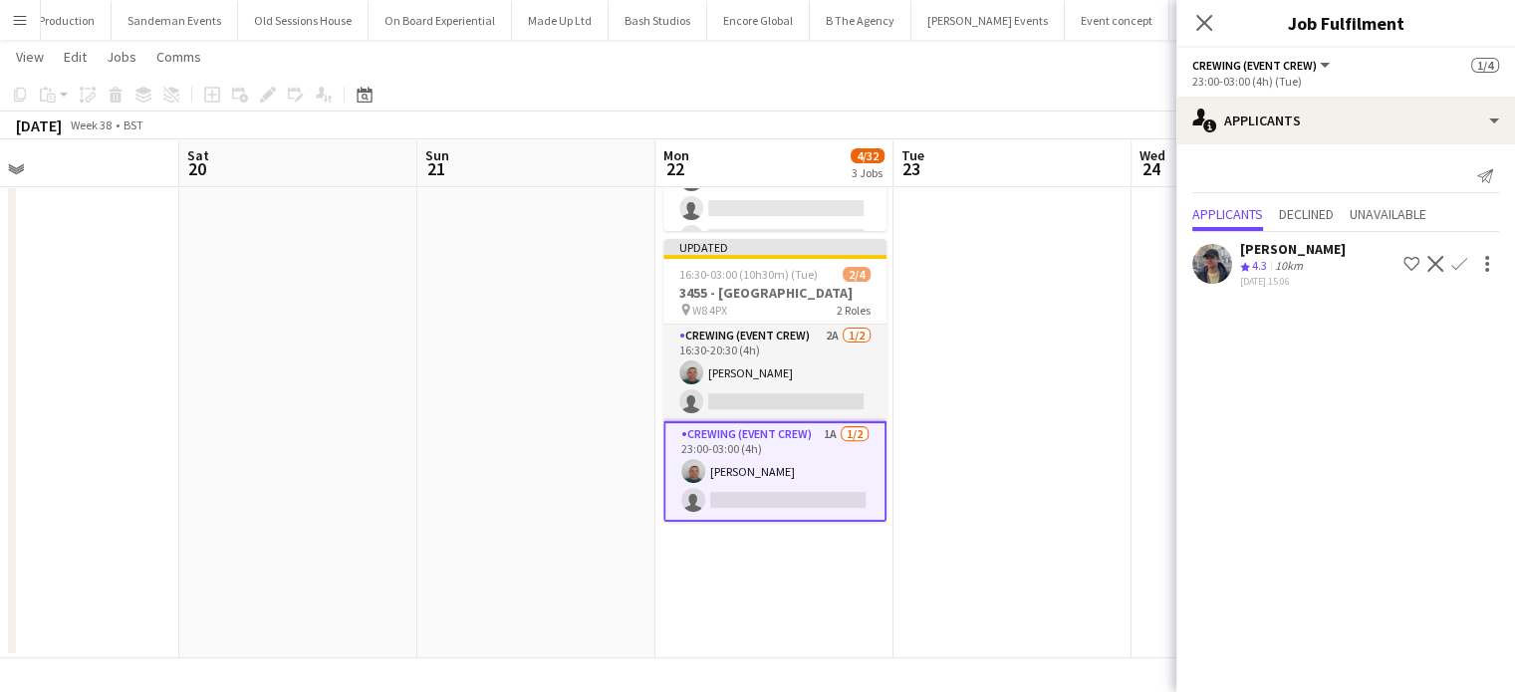
click at [1459, 263] on app-icon "Confirm" at bounding box center [1460, 264] width 16 height 16
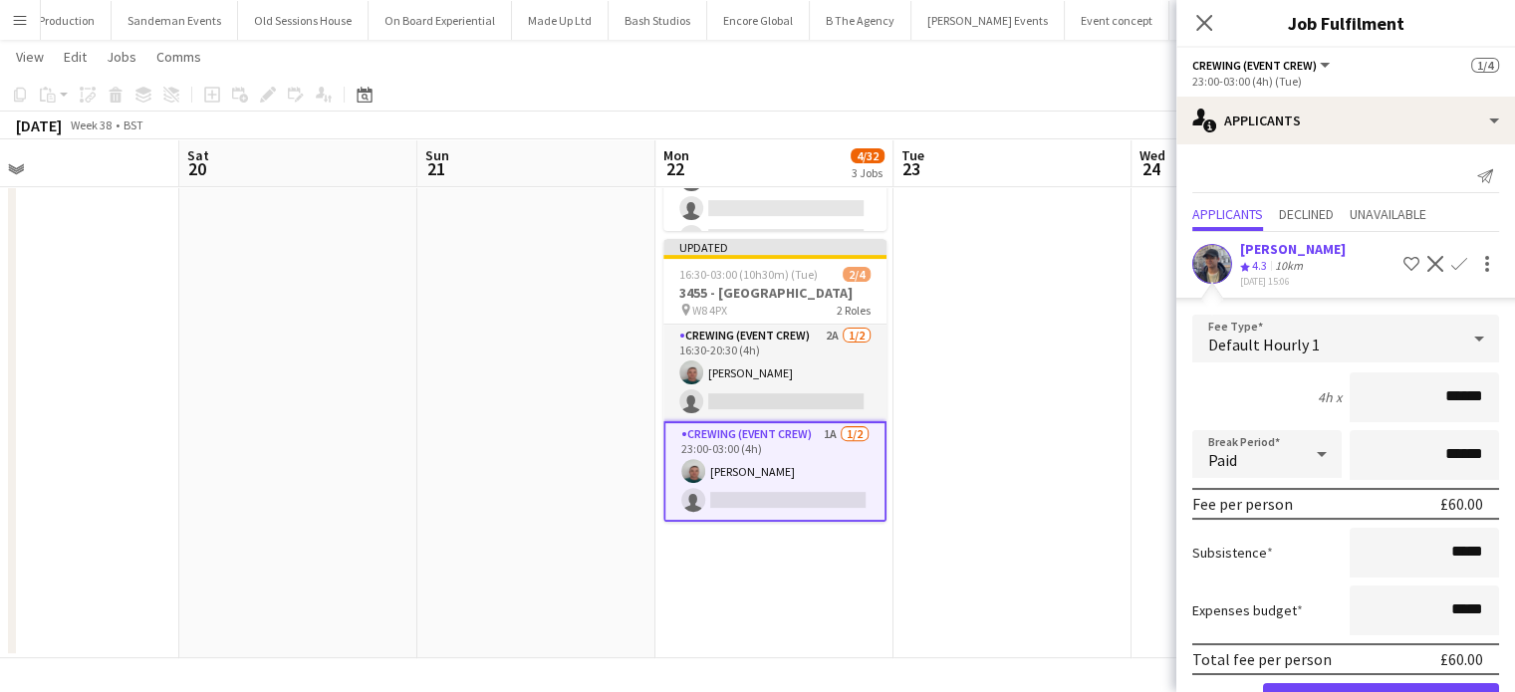
click button "Confirm" at bounding box center [1381, 704] width 236 height 40
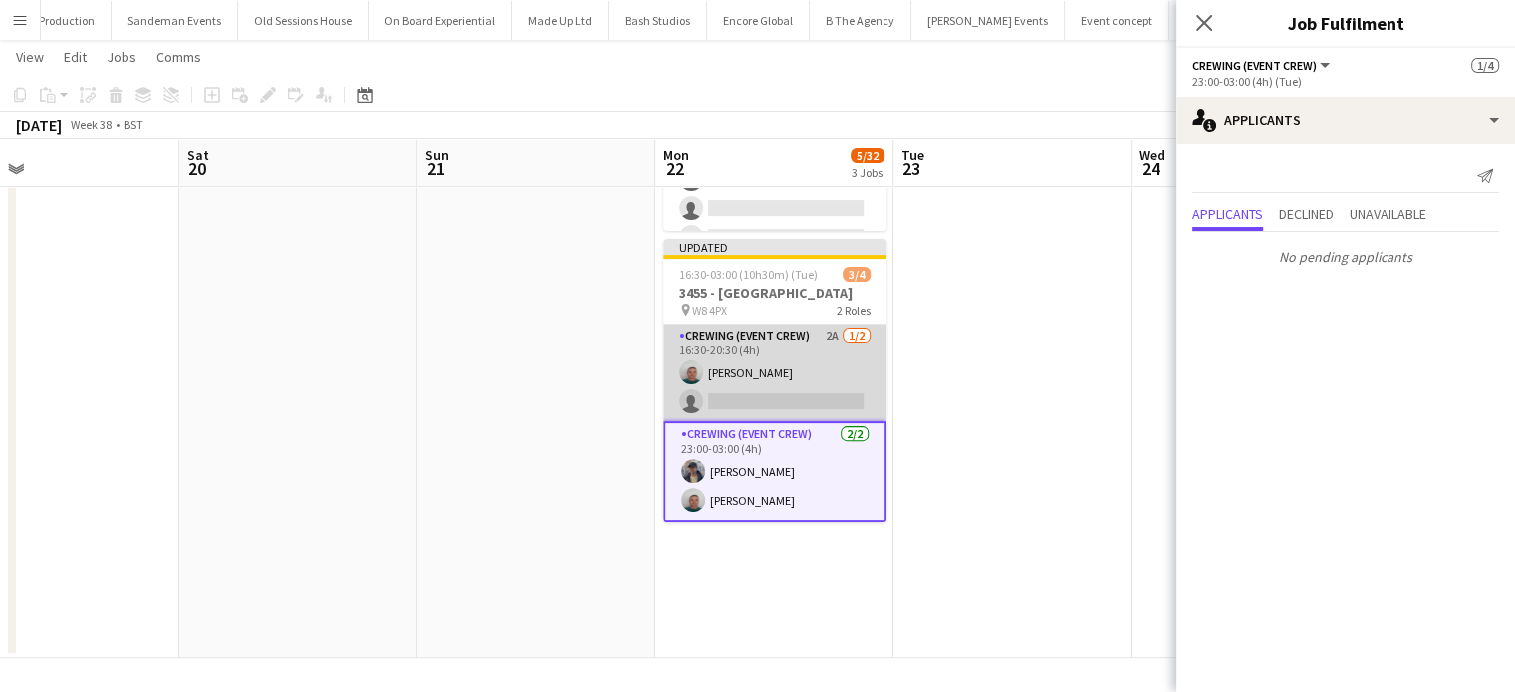
click at [816, 380] on app-card-role "Crewing (Event Crew) 2A 1/2 16:30-20:30 (4h) Brayden Davison single-neutral-act…" at bounding box center [775, 373] width 223 height 97
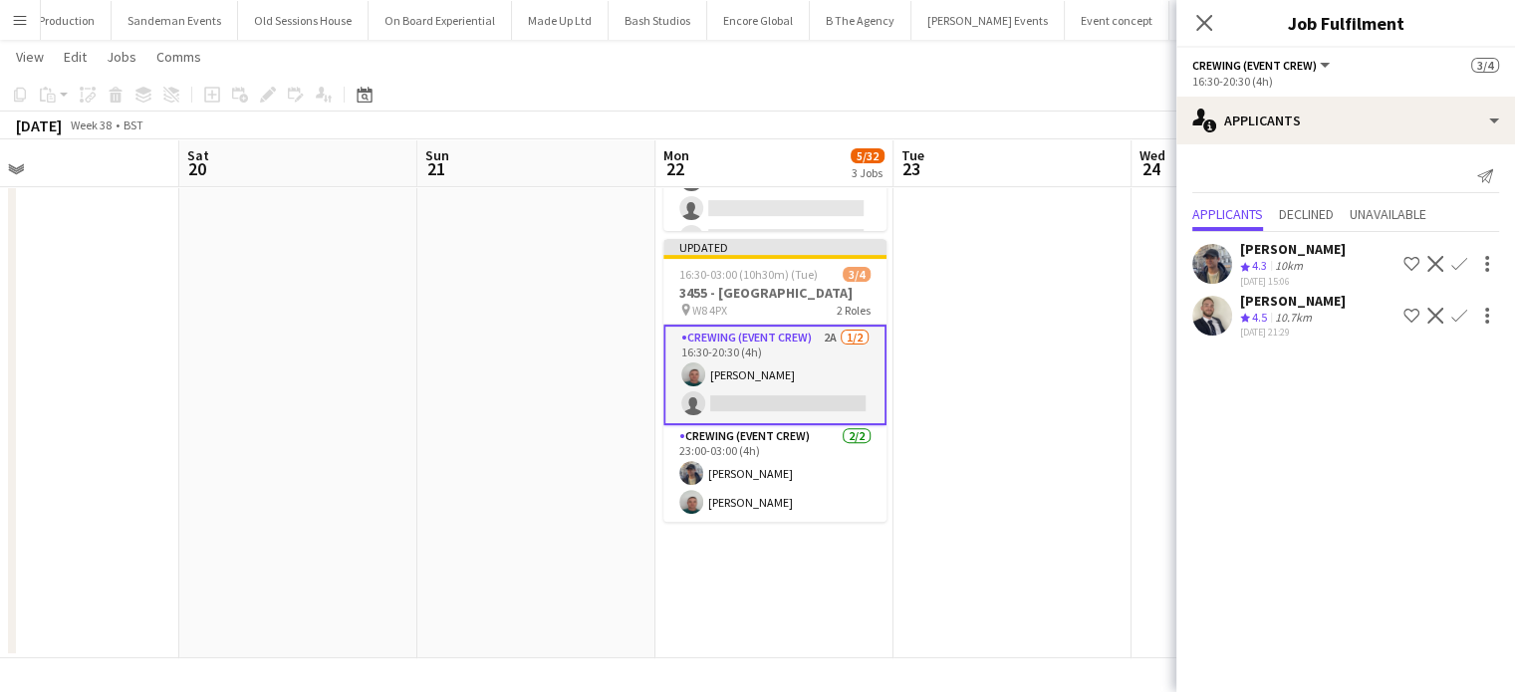
click at [1461, 265] on app-icon "Confirm" at bounding box center [1460, 264] width 16 height 16
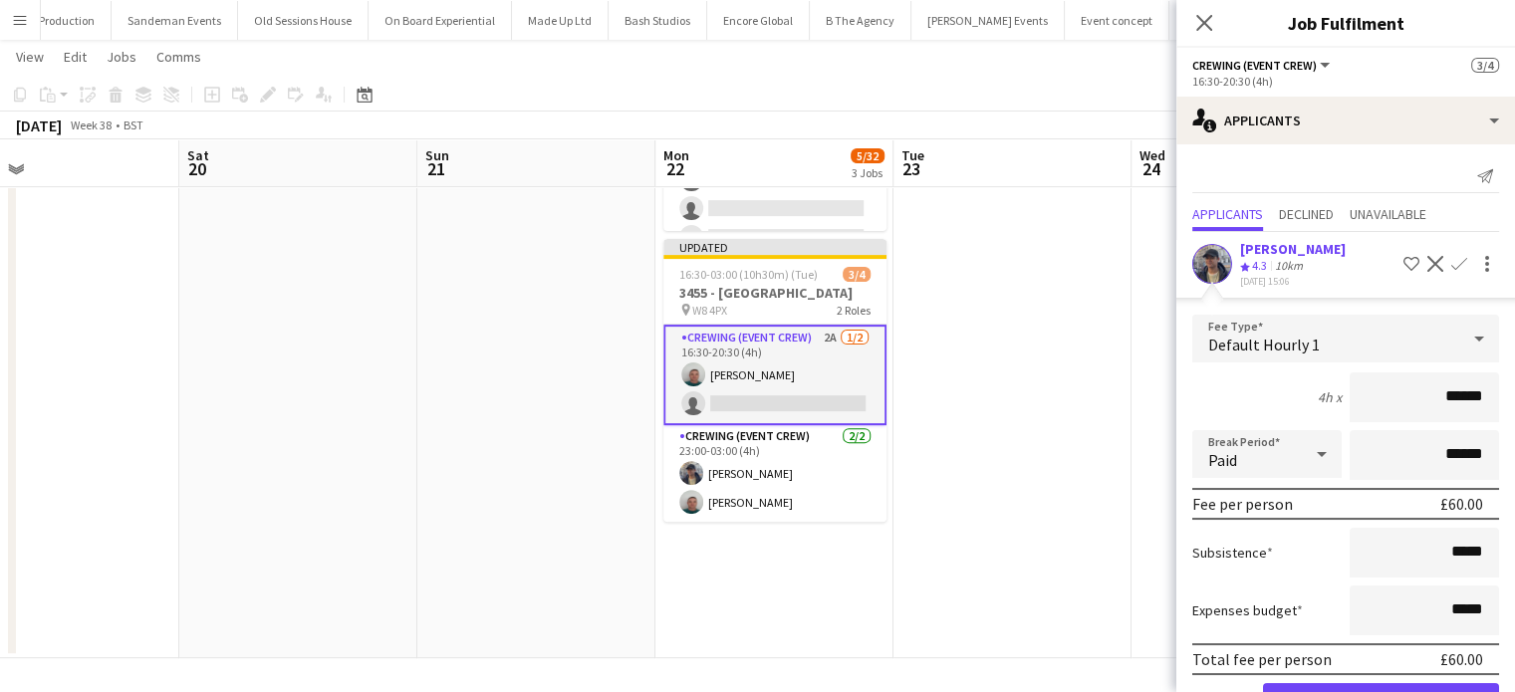
click button "Confirm" at bounding box center [1381, 704] width 236 height 40
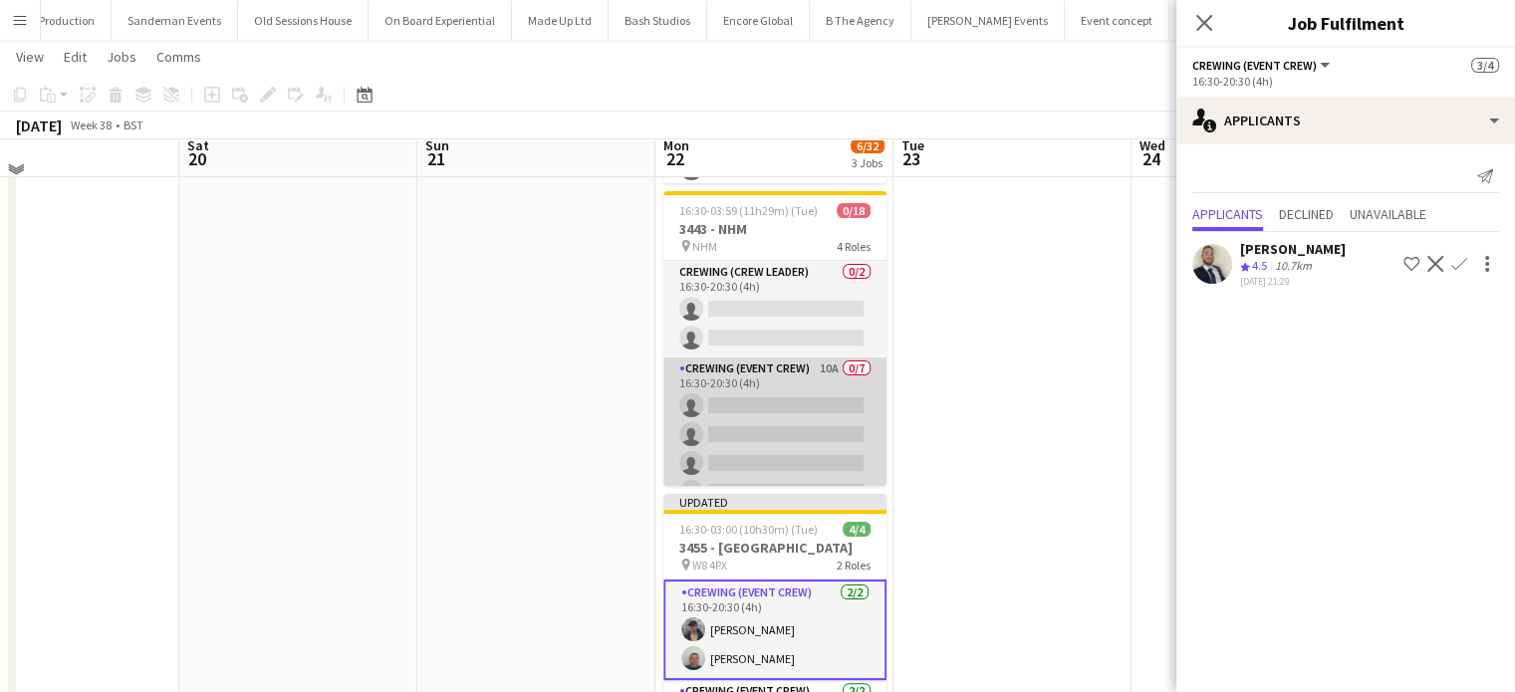
scroll to position [331, 0]
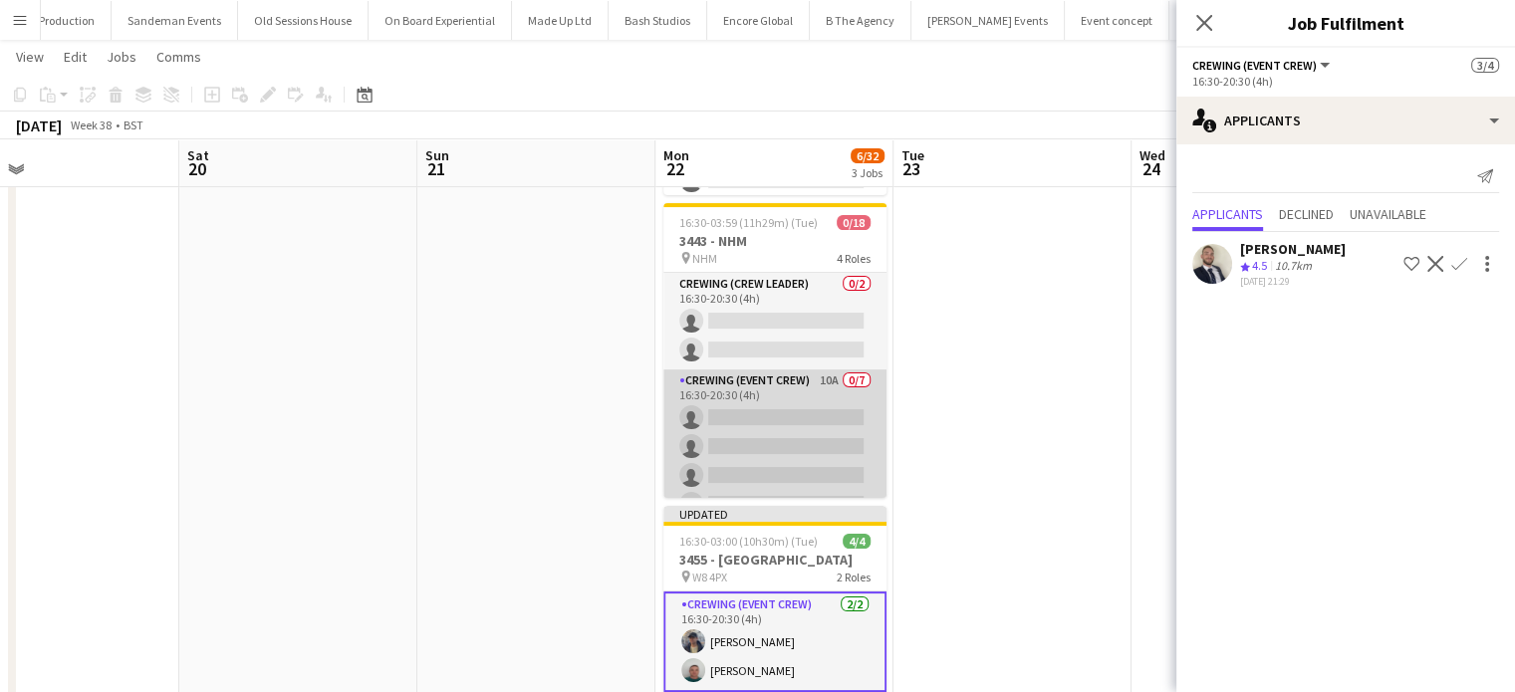
click at [807, 401] on app-card-role "Crewing (Event Crew) 10A 0/7 16:30-20:30 (4h) single-neutral-actions single-neu…" at bounding box center [775, 490] width 223 height 241
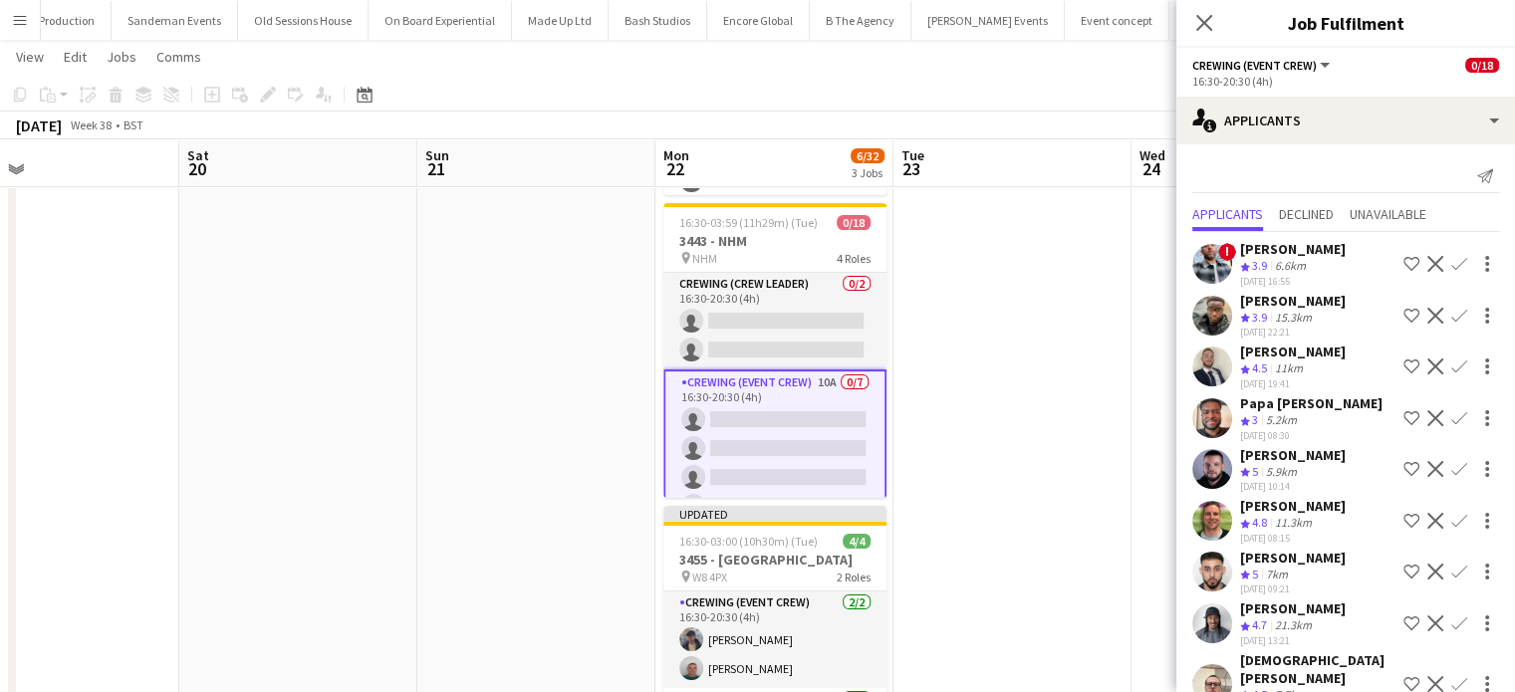
click at [1452, 316] on app-icon "Confirm" at bounding box center [1460, 316] width 16 height 16
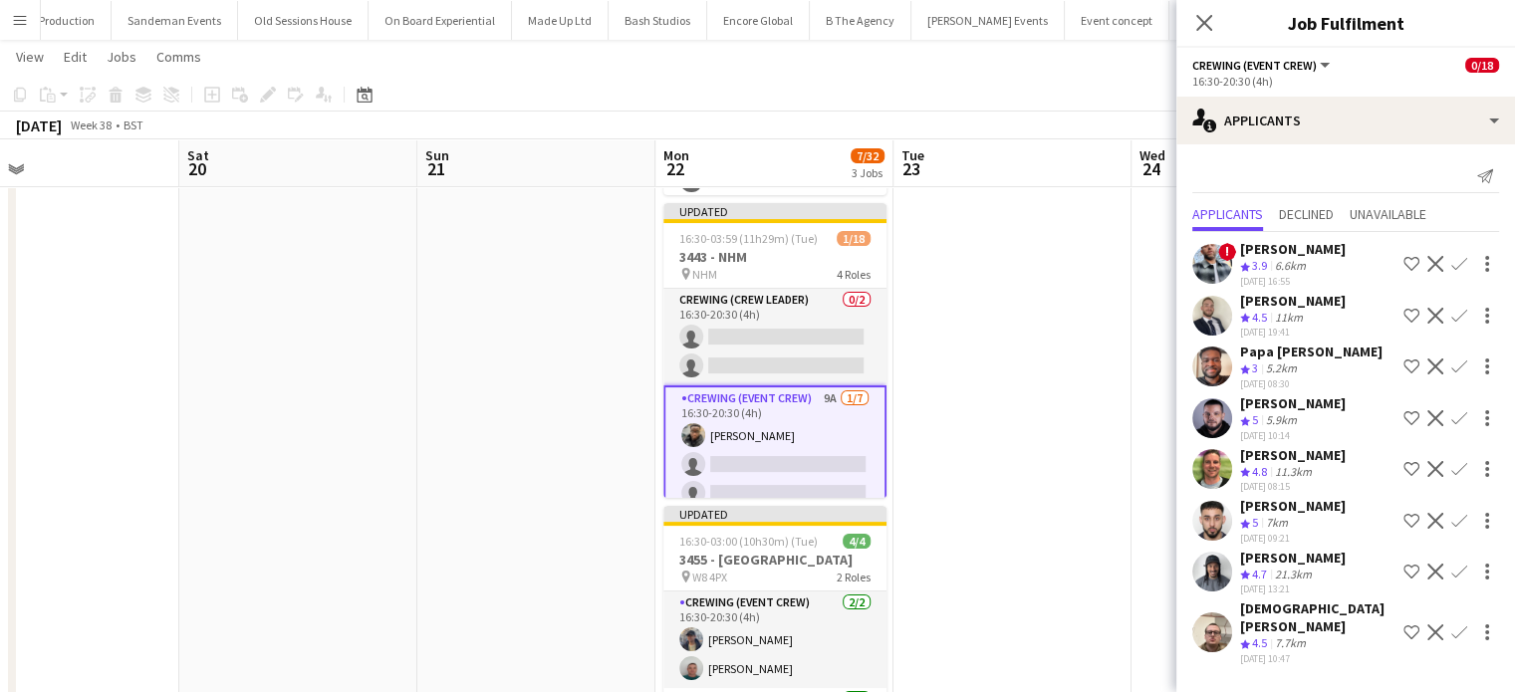
click at [1460, 463] on app-icon "Confirm" at bounding box center [1460, 469] width 16 height 16
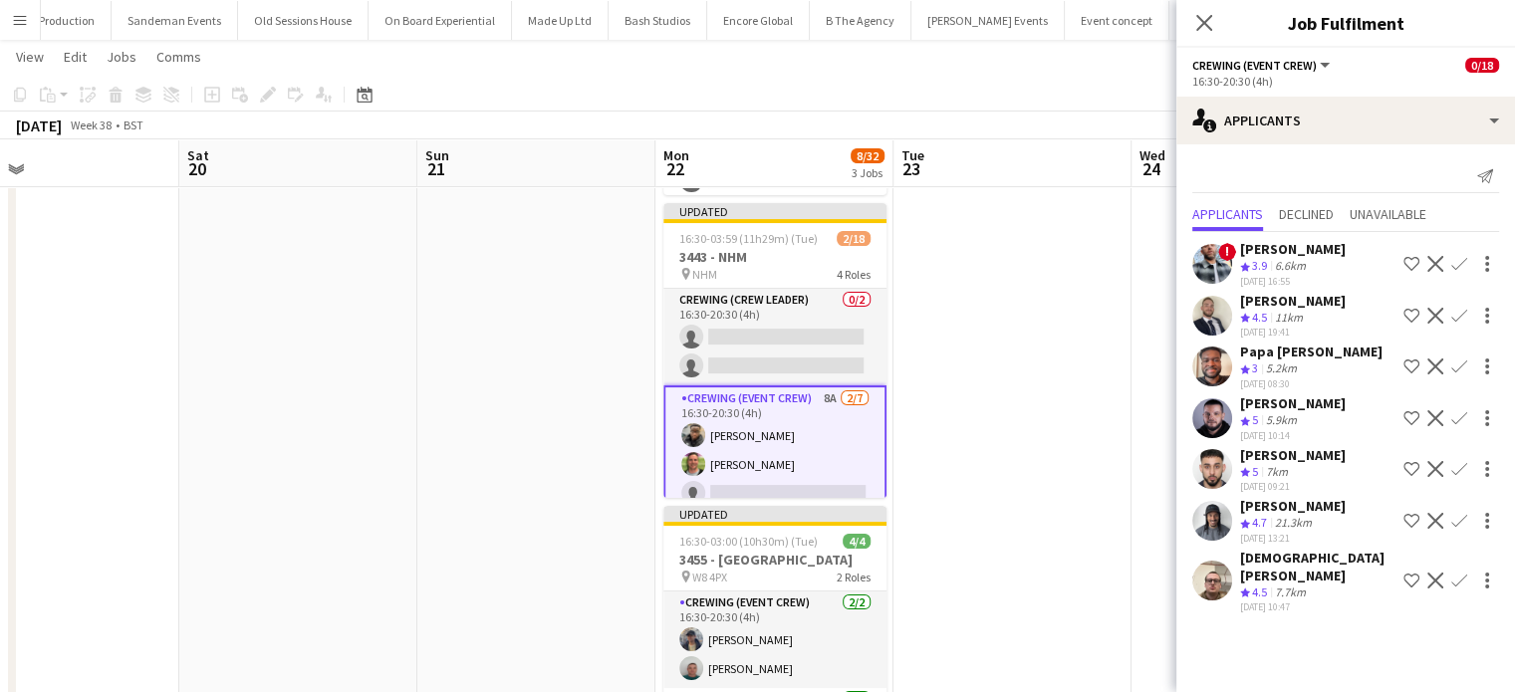
click at [1467, 514] on app-icon "Confirm" at bounding box center [1460, 521] width 16 height 16
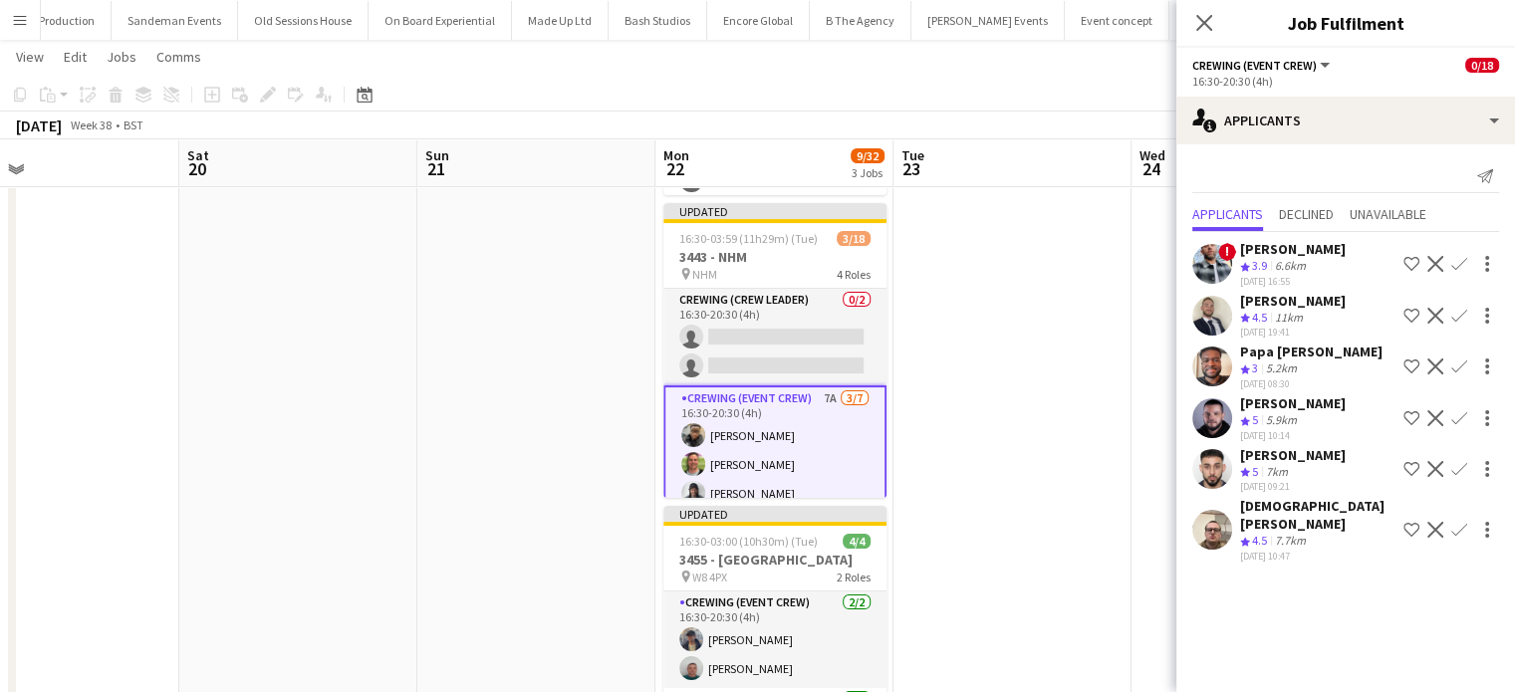
click at [1467, 522] on app-icon "Confirm" at bounding box center [1460, 530] width 16 height 16
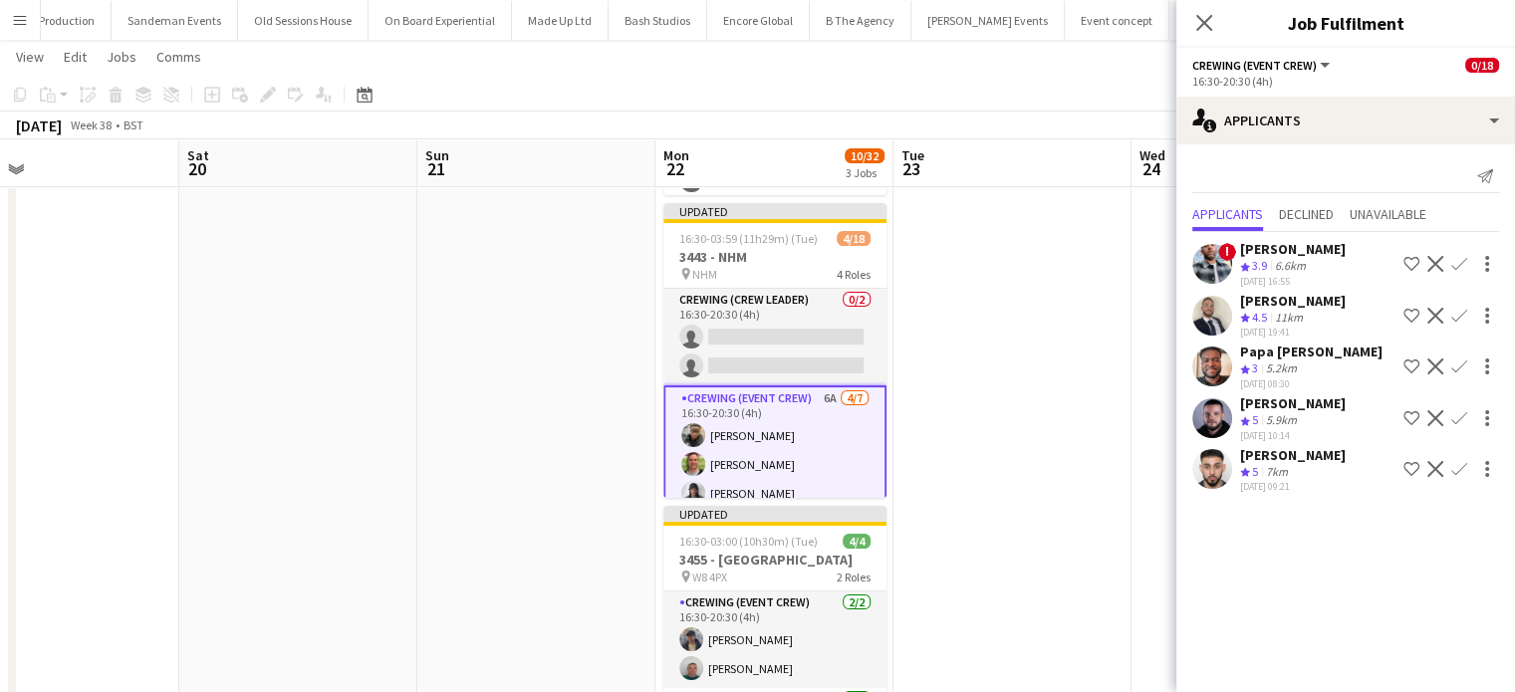
click at [1459, 411] on app-icon "Confirm" at bounding box center [1460, 419] width 16 height 16
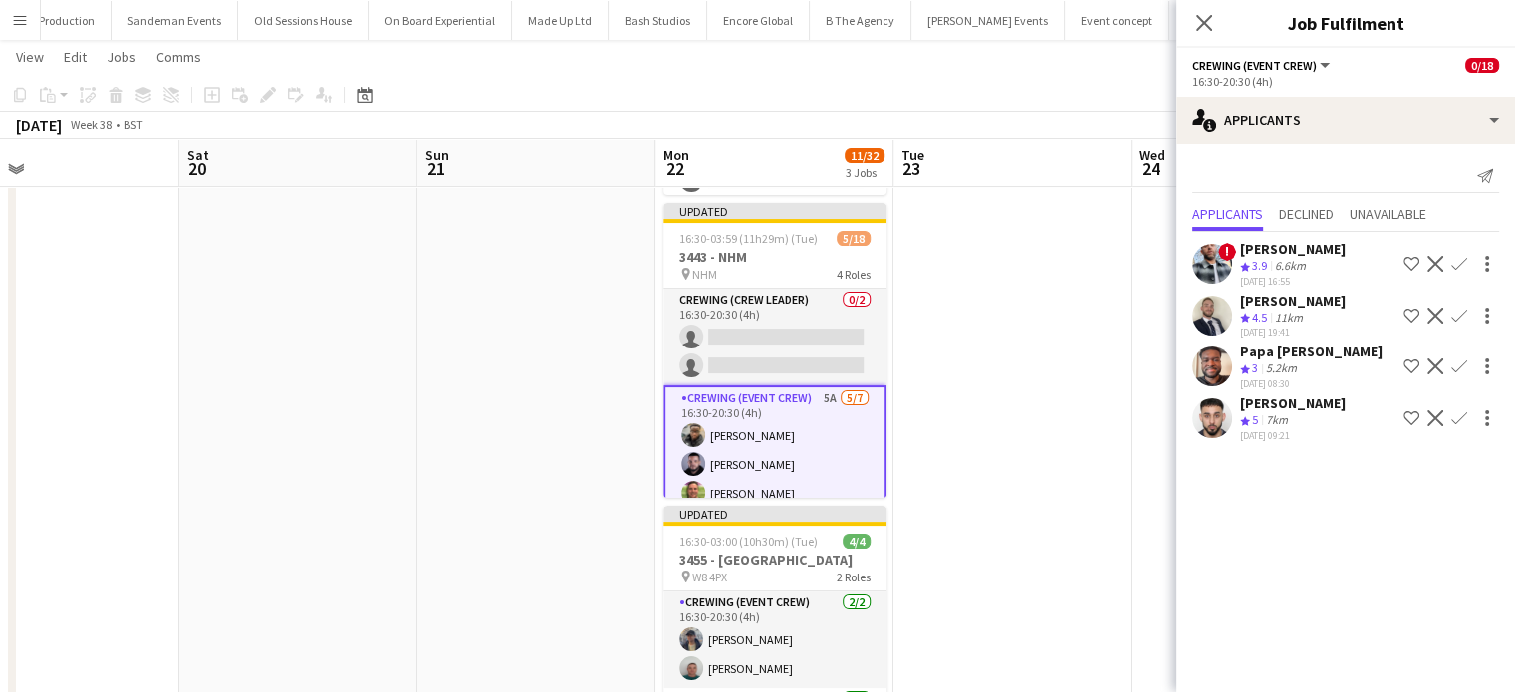
click at [1466, 366] on app-icon "Confirm" at bounding box center [1460, 367] width 16 height 16
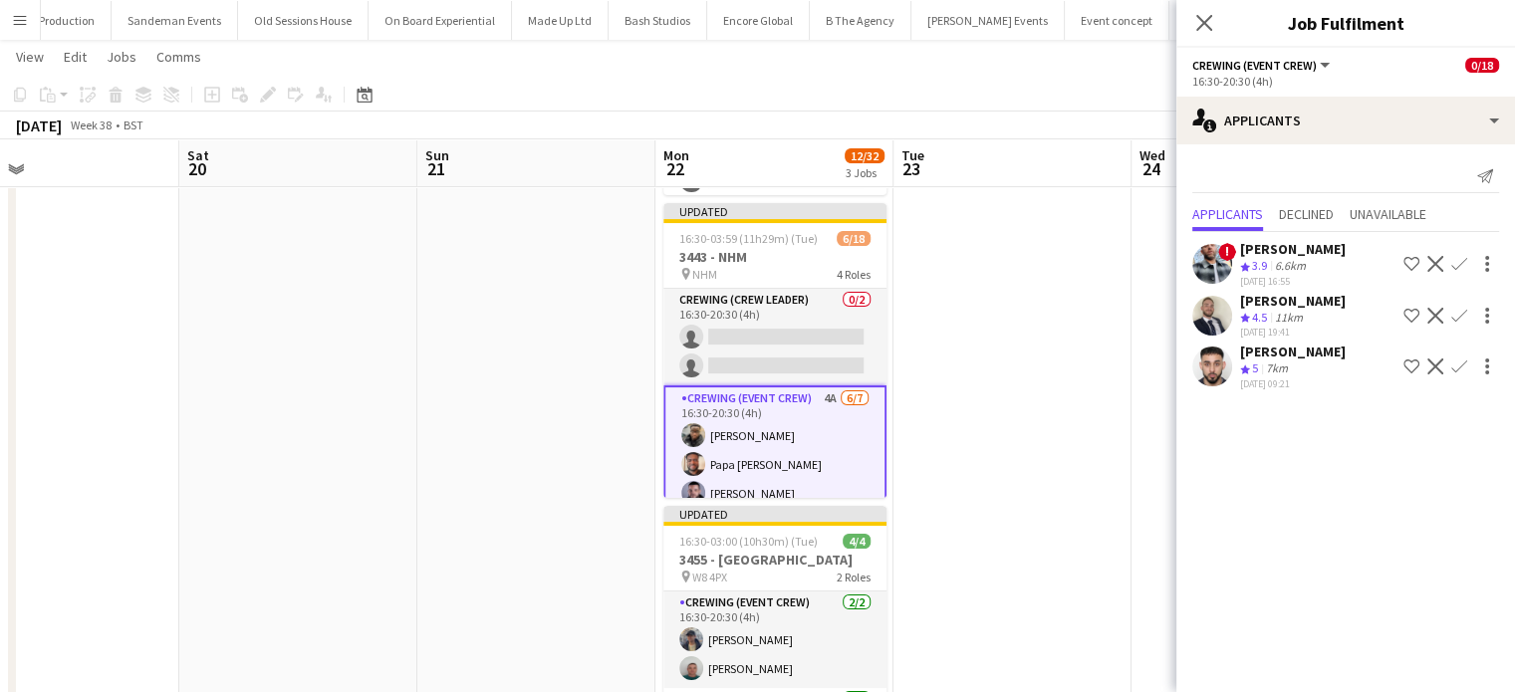
click at [1459, 316] on app-icon "Confirm" at bounding box center [1460, 316] width 16 height 16
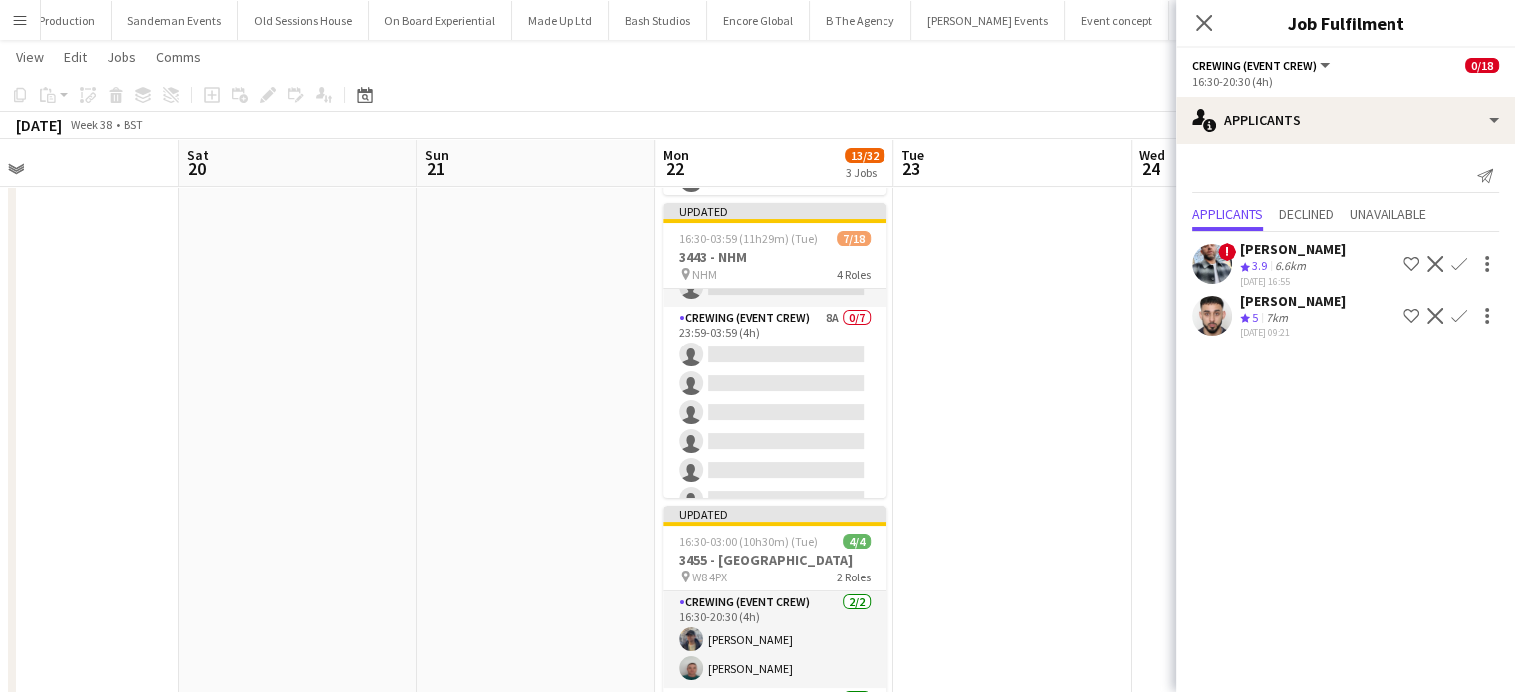
click at [798, 405] on app-card-role "Crewing (Event Crew) 8A 0/7 23:59-03:59 (4h) single-neutral-actions single-neut…" at bounding box center [775, 427] width 223 height 241
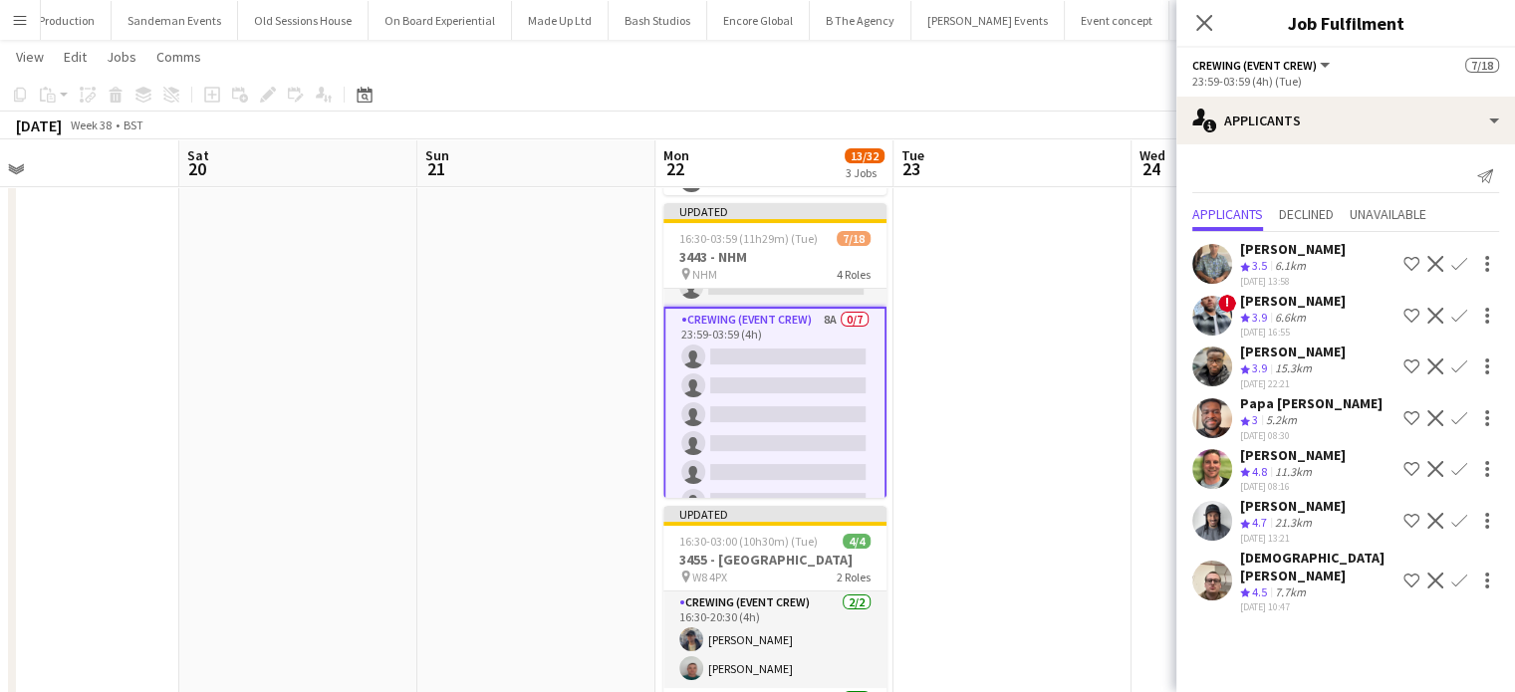
click at [1459, 262] on app-icon "Confirm" at bounding box center [1460, 264] width 16 height 16
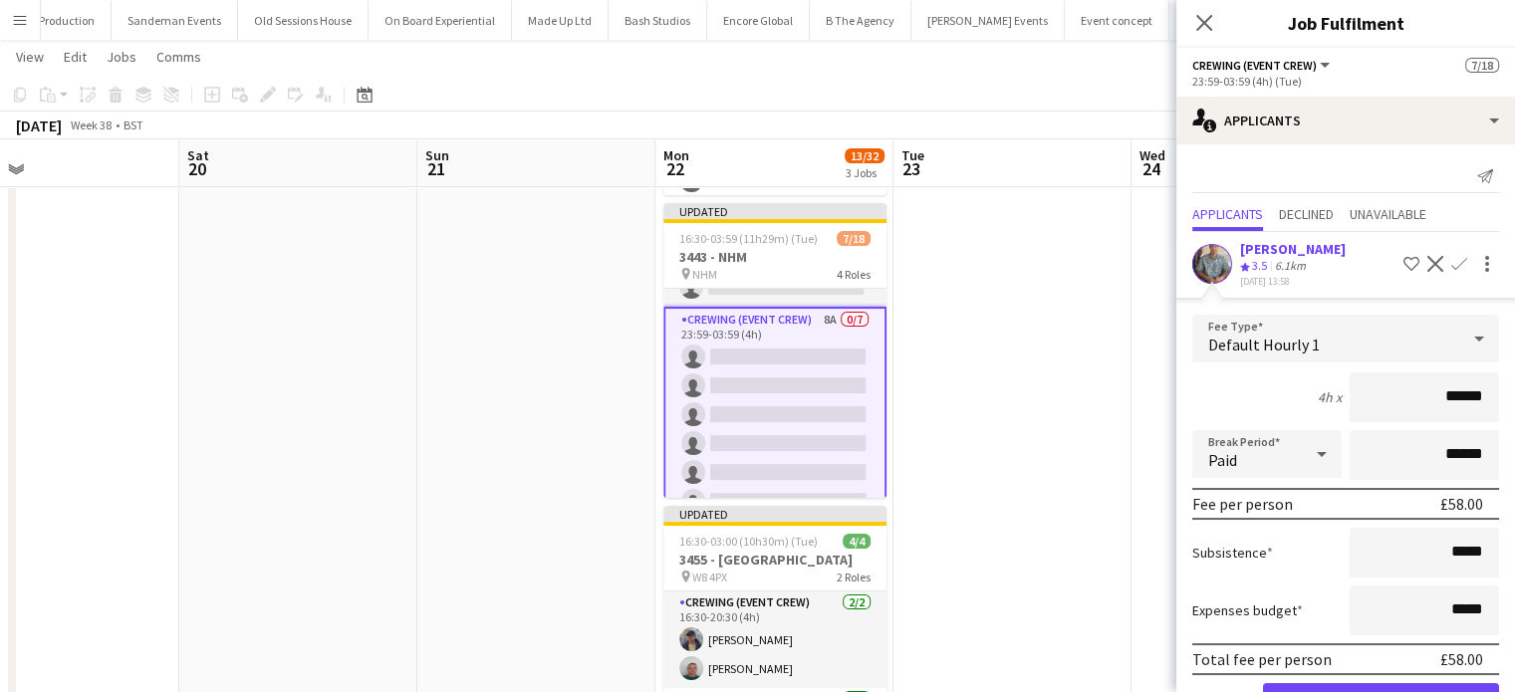
click button "Confirm" at bounding box center [1381, 704] width 236 height 40
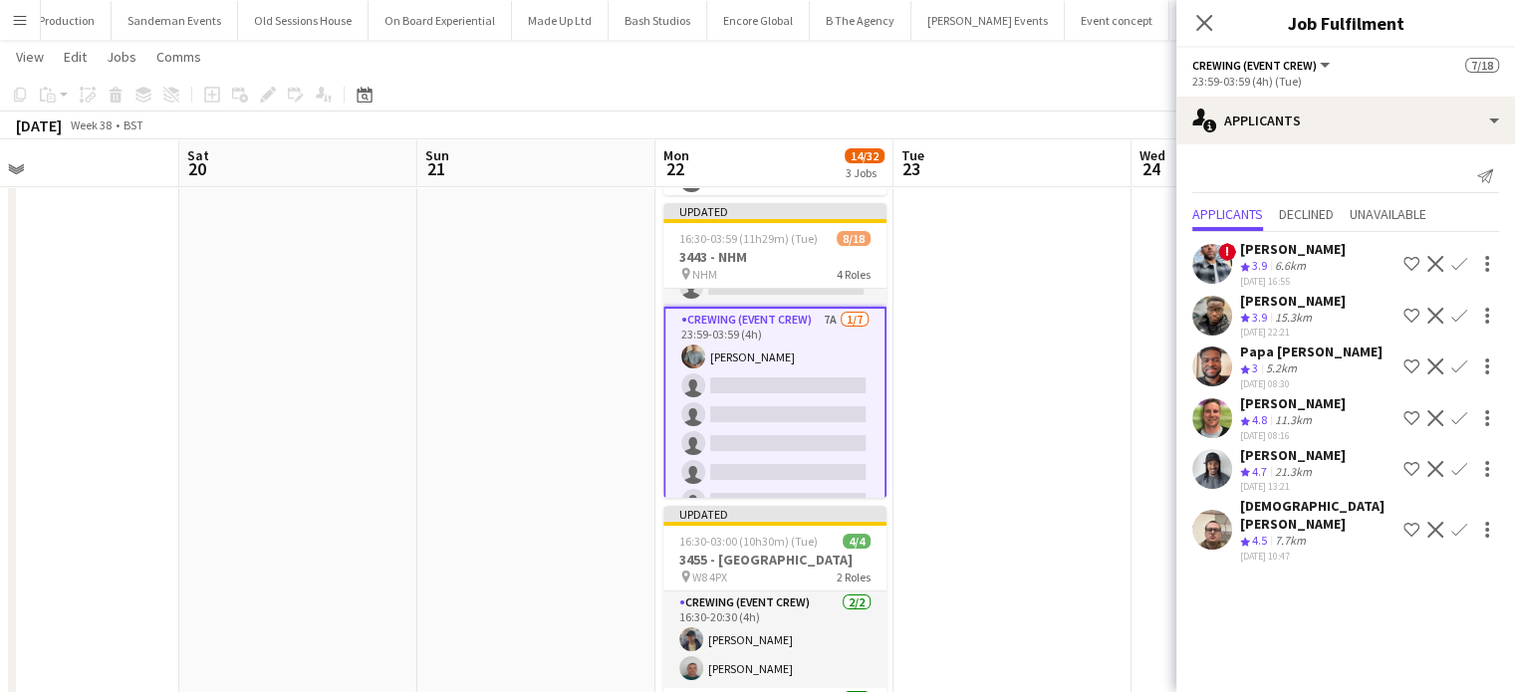
click at [1448, 265] on button "Confirm" at bounding box center [1460, 264] width 24 height 24
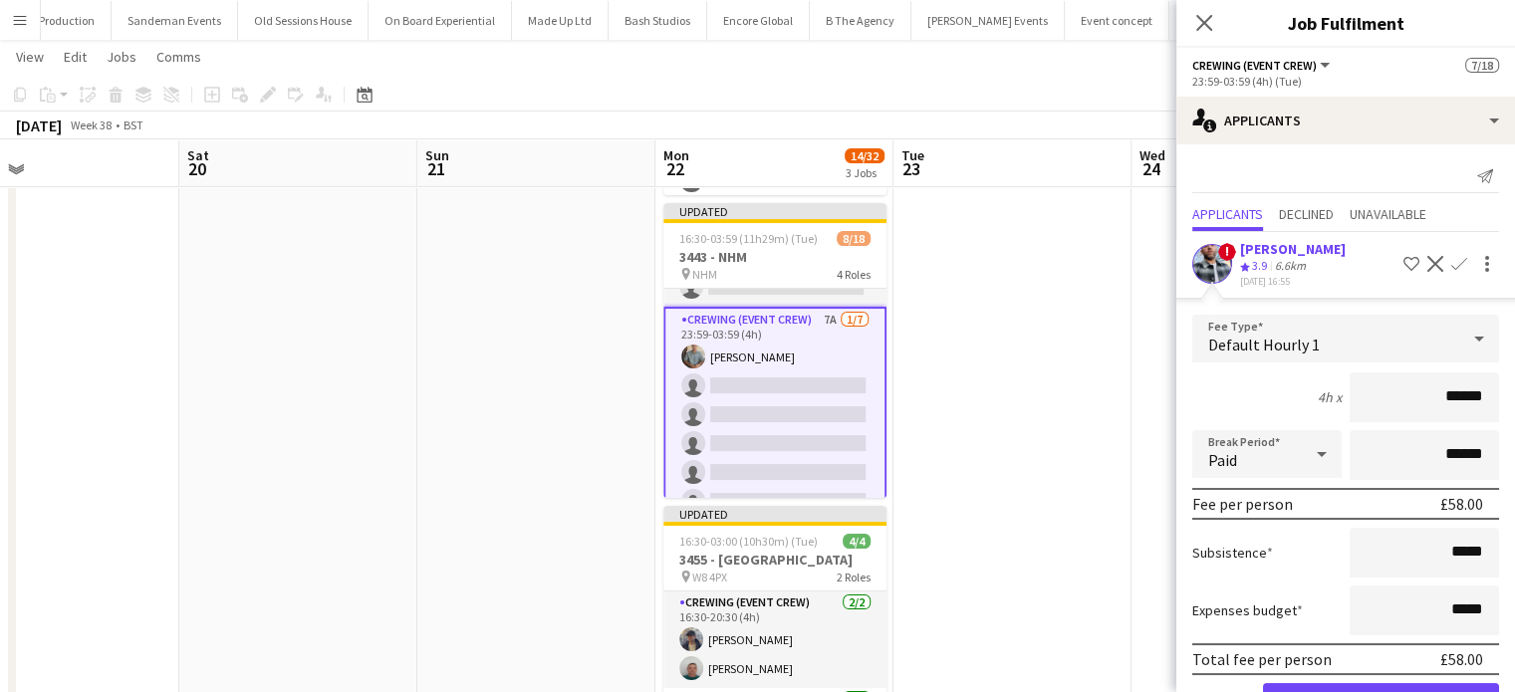
click button "Confirm" at bounding box center [1381, 704] width 236 height 40
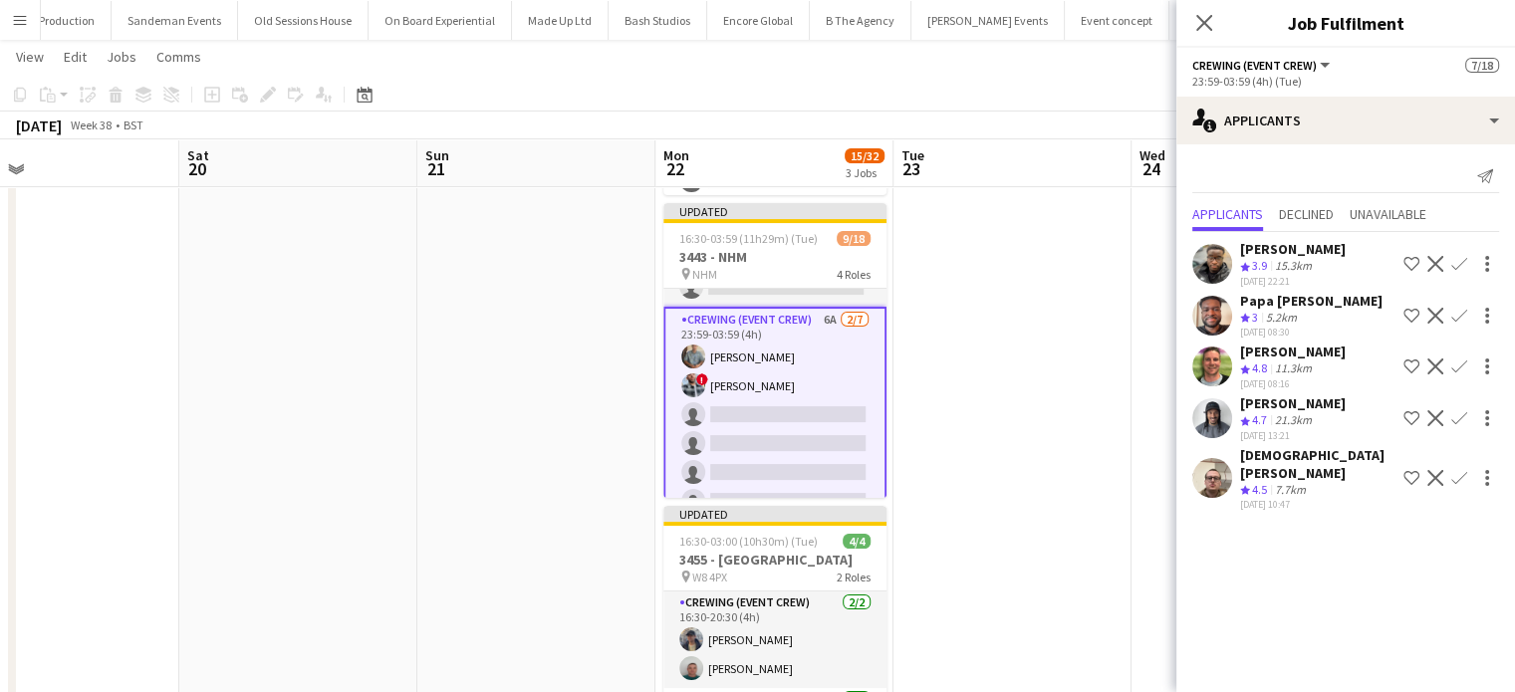
click at [1452, 259] on app-icon "Confirm" at bounding box center [1460, 264] width 16 height 16
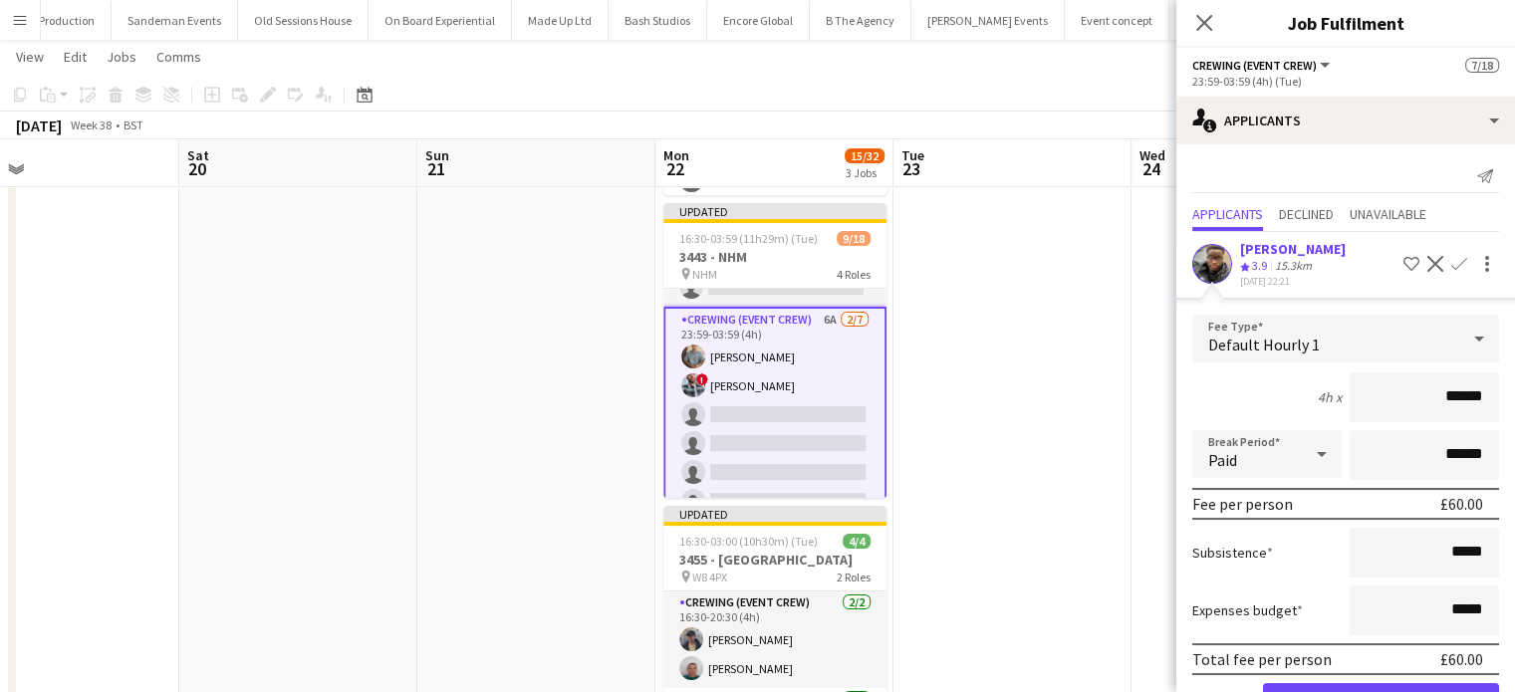
click button "Confirm" at bounding box center [1381, 704] width 236 height 40
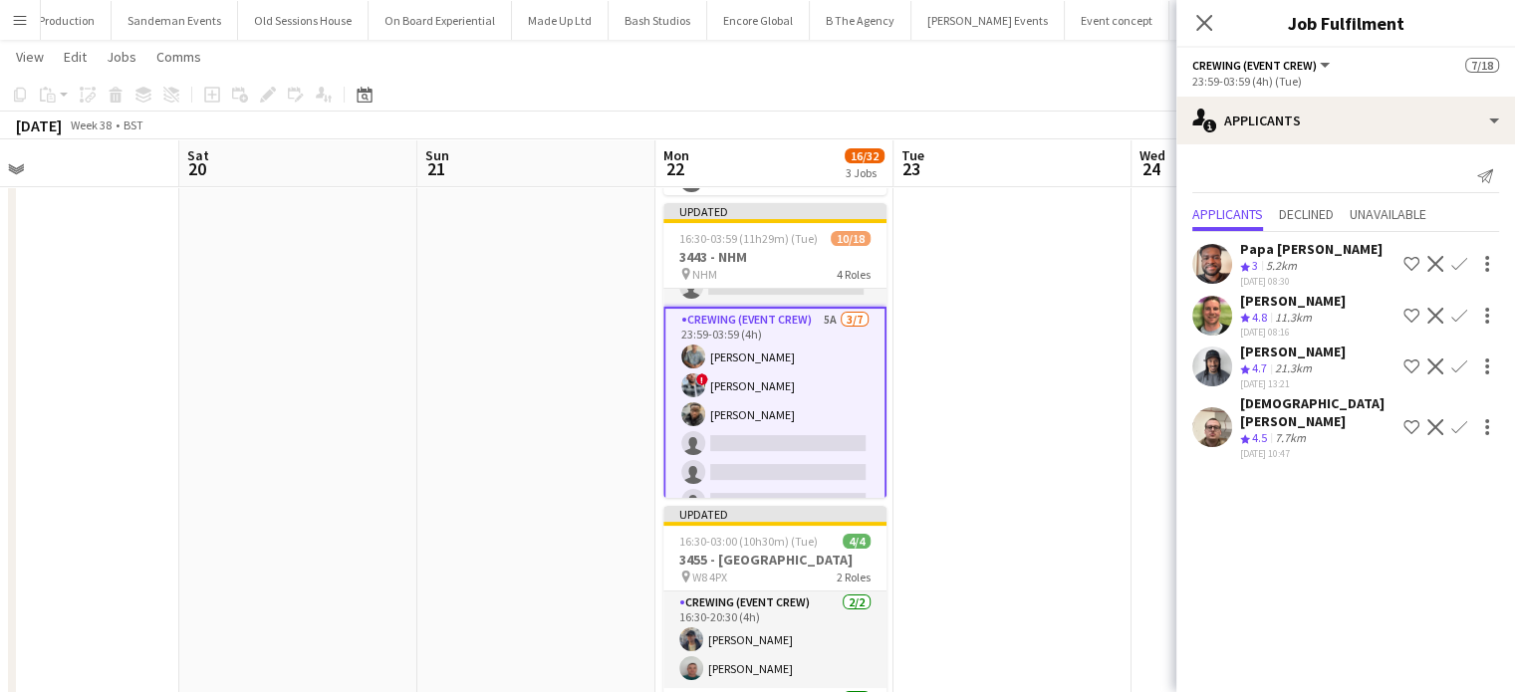
click at [1452, 259] on app-icon "Confirm" at bounding box center [1460, 264] width 16 height 16
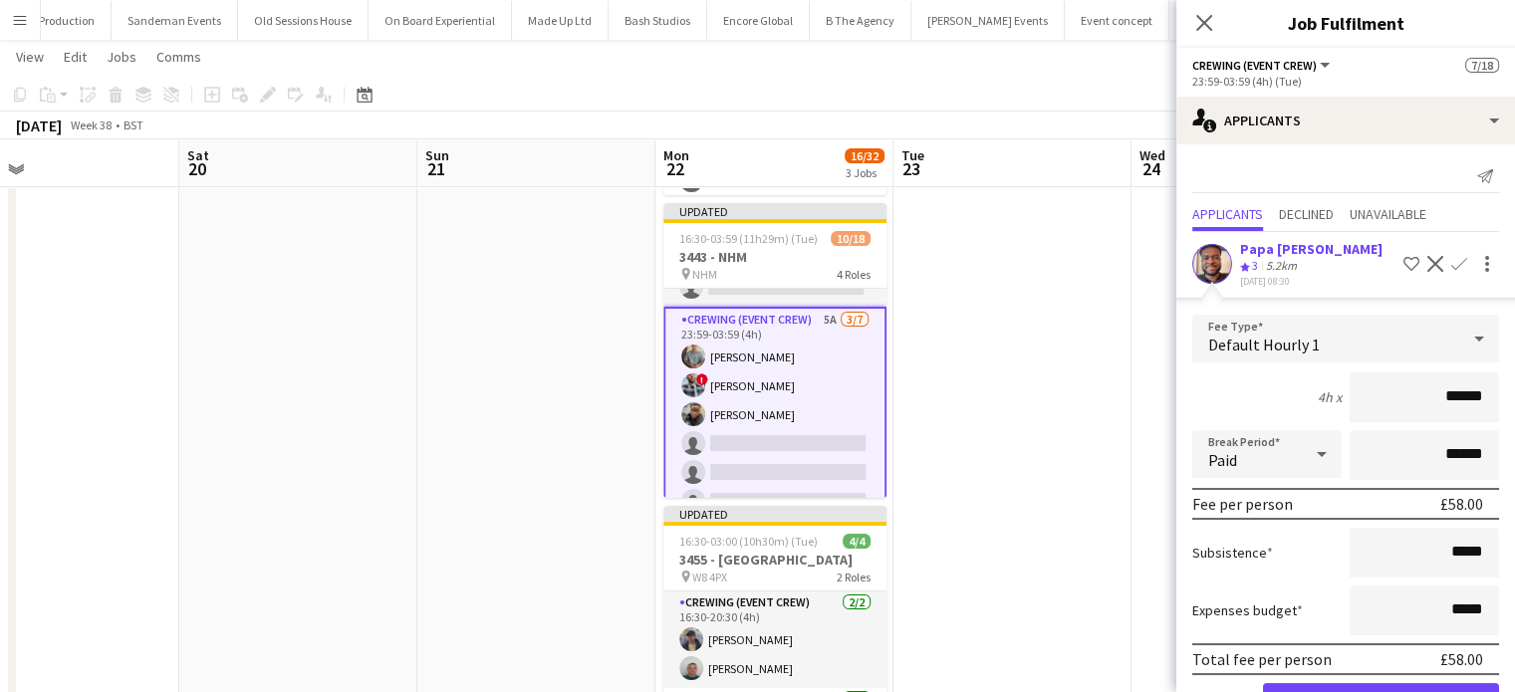
click button "Confirm" at bounding box center [1381, 704] width 236 height 40
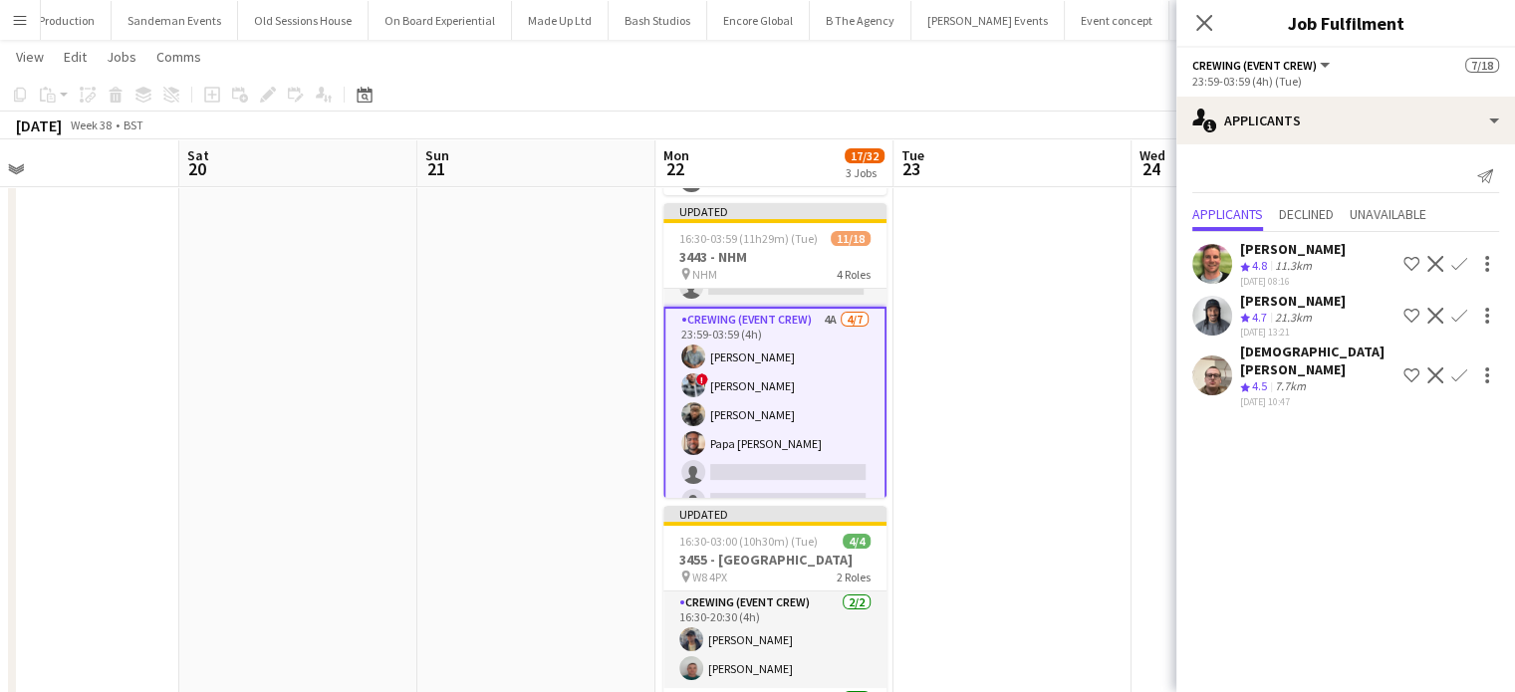
click at [1452, 259] on app-icon "Confirm" at bounding box center [1460, 264] width 16 height 16
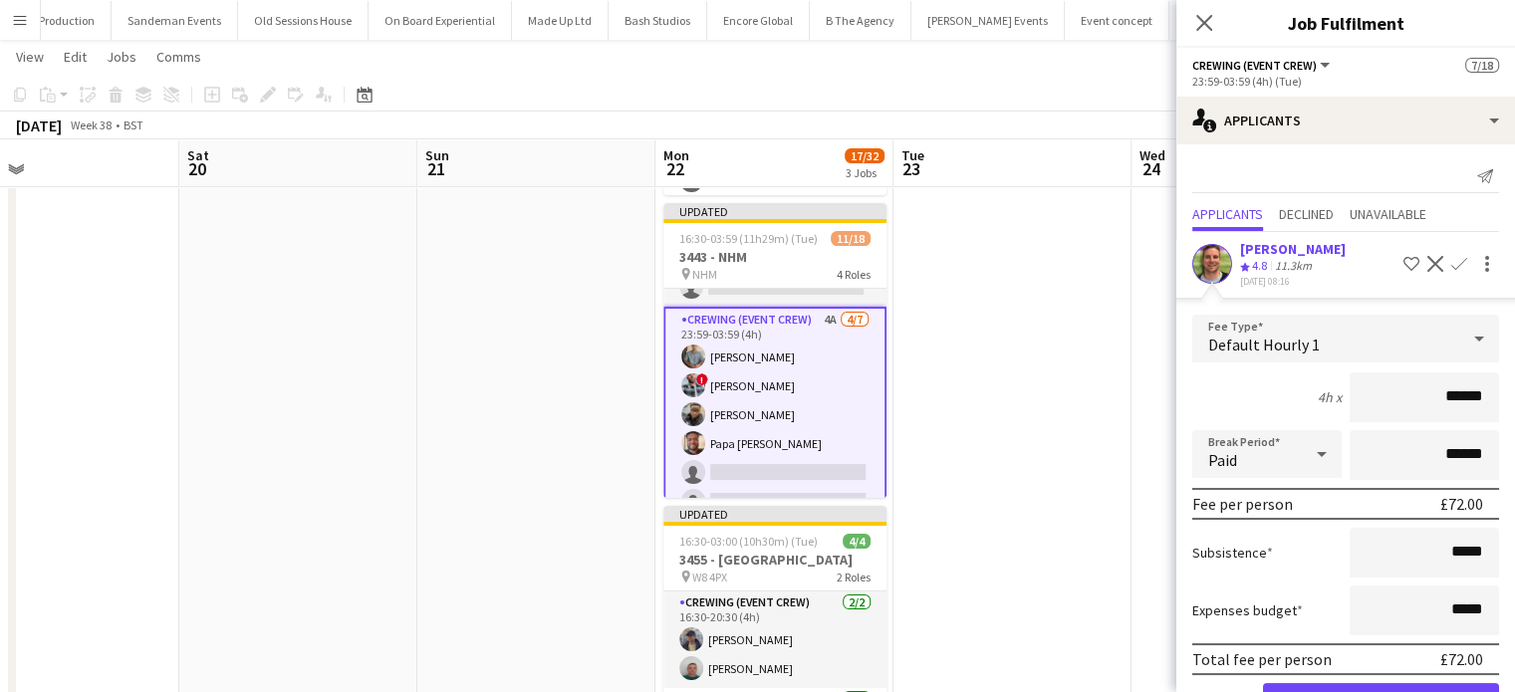
click button "Confirm" at bounding box center [1381, 704] width 236 height 40
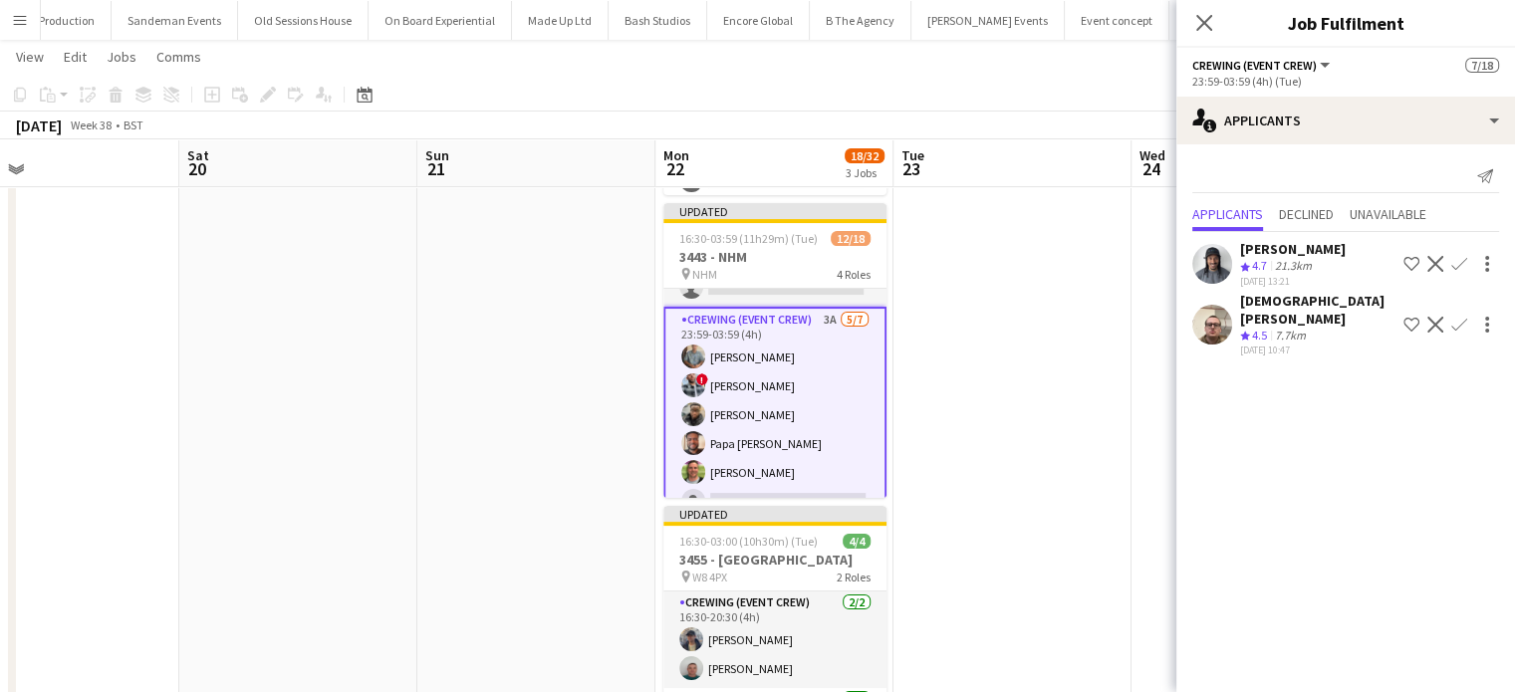
click at [1452, 259] on app-icon "Confirm" at bounding box center [1460, 264] width 16 height 16
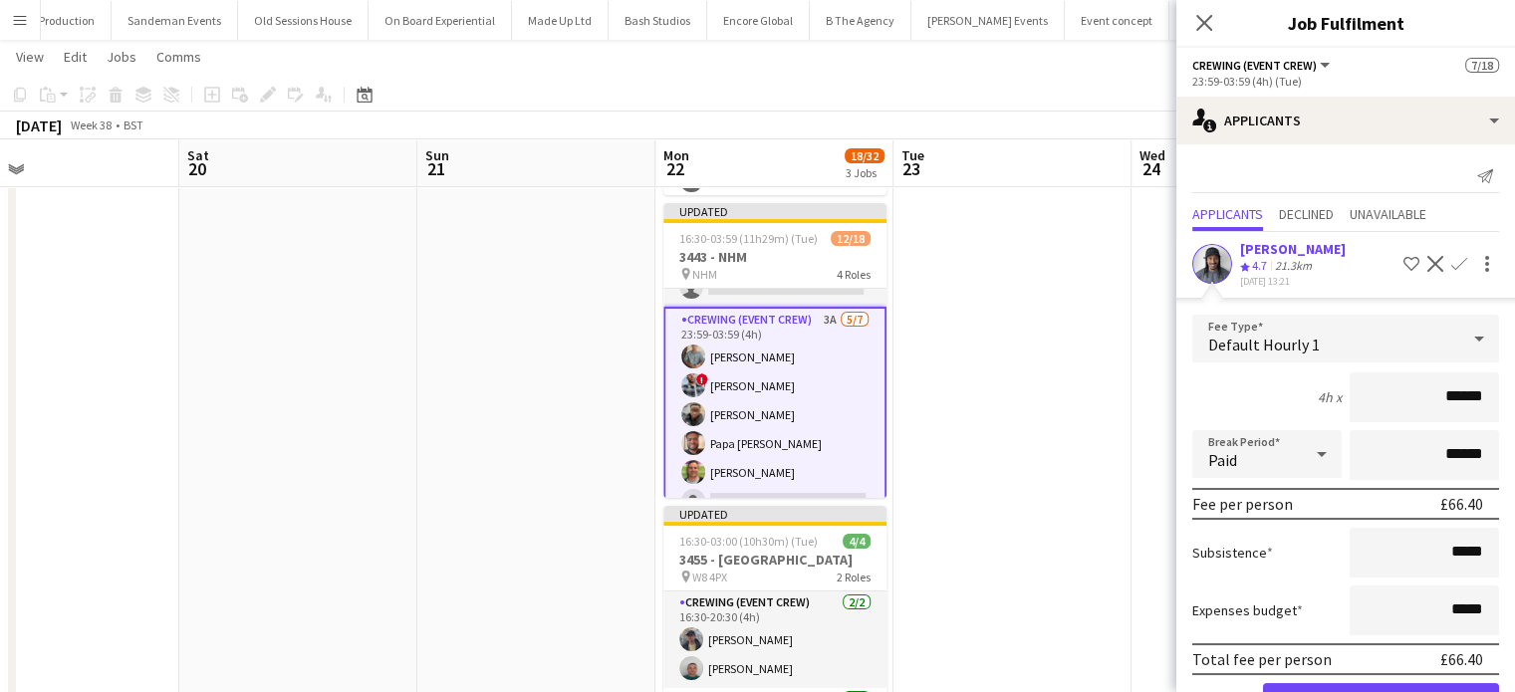
click button "Confirm" at bounding box center [1381, 704] width 236 height 40
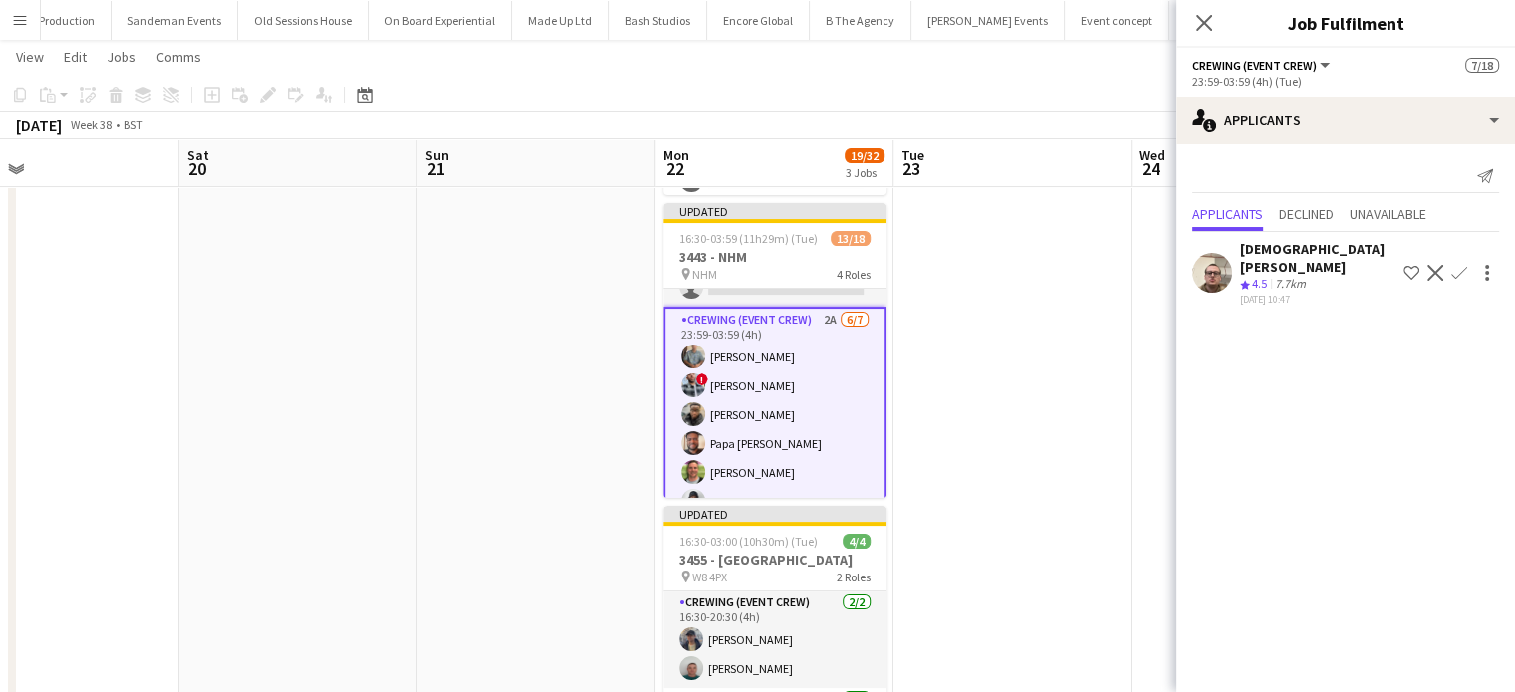
click at [1452, 265] on app-icon "Confirm" at bounding box center [1460, 273] width 16 height 16
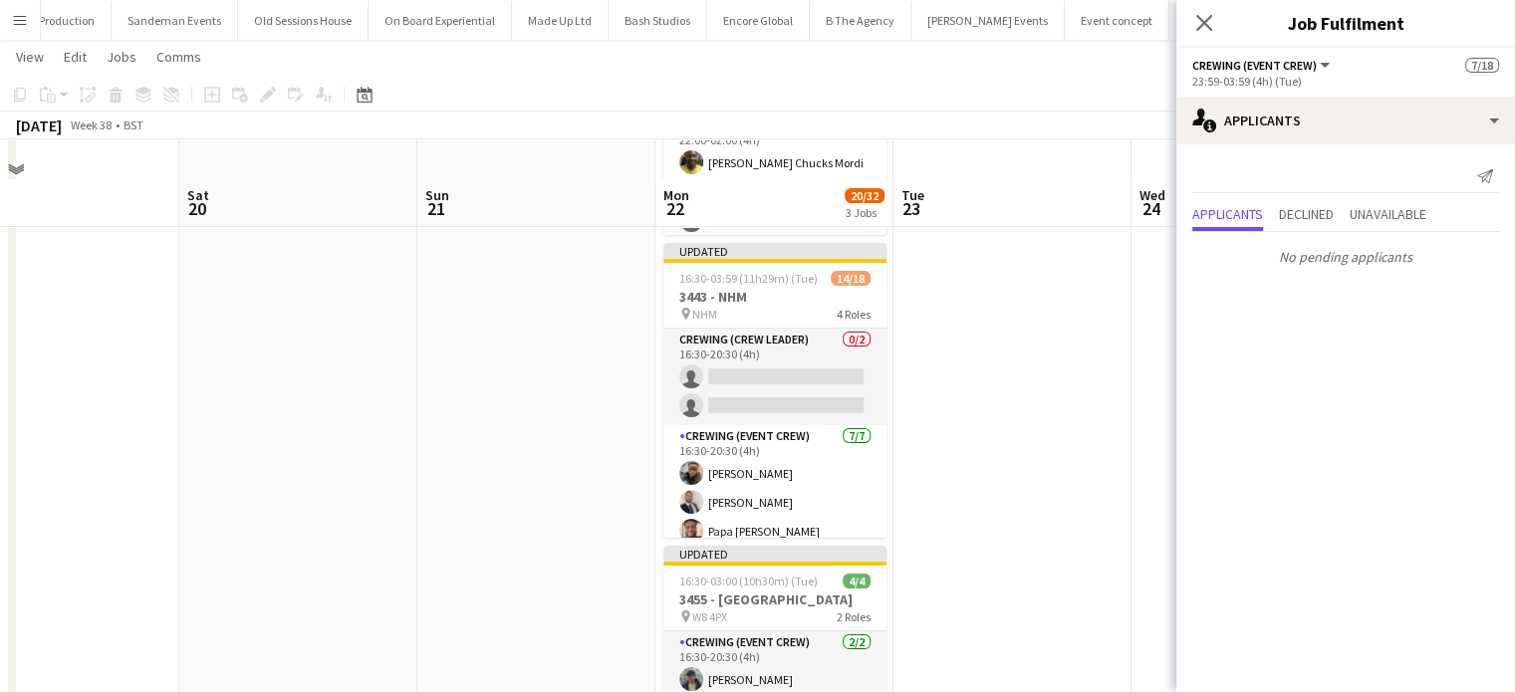
scroll to position [331, 0]
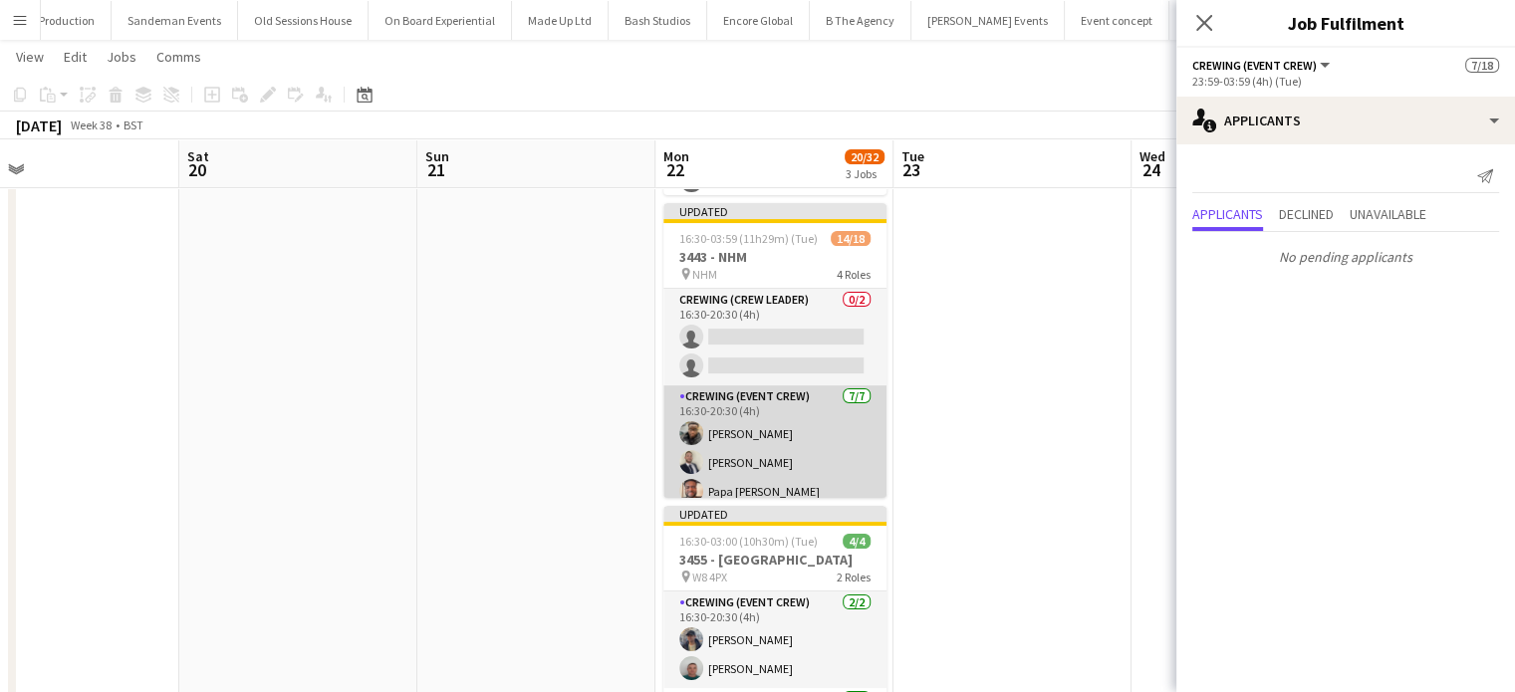
click at [795, 434] on app-card-role "Crewing (Event Crew) 7/7 16:30-20:30 (4h) Samuel Kusimo Brandon Graber Papa Opo…" at bounding box center [775, 509] width 223 height 247
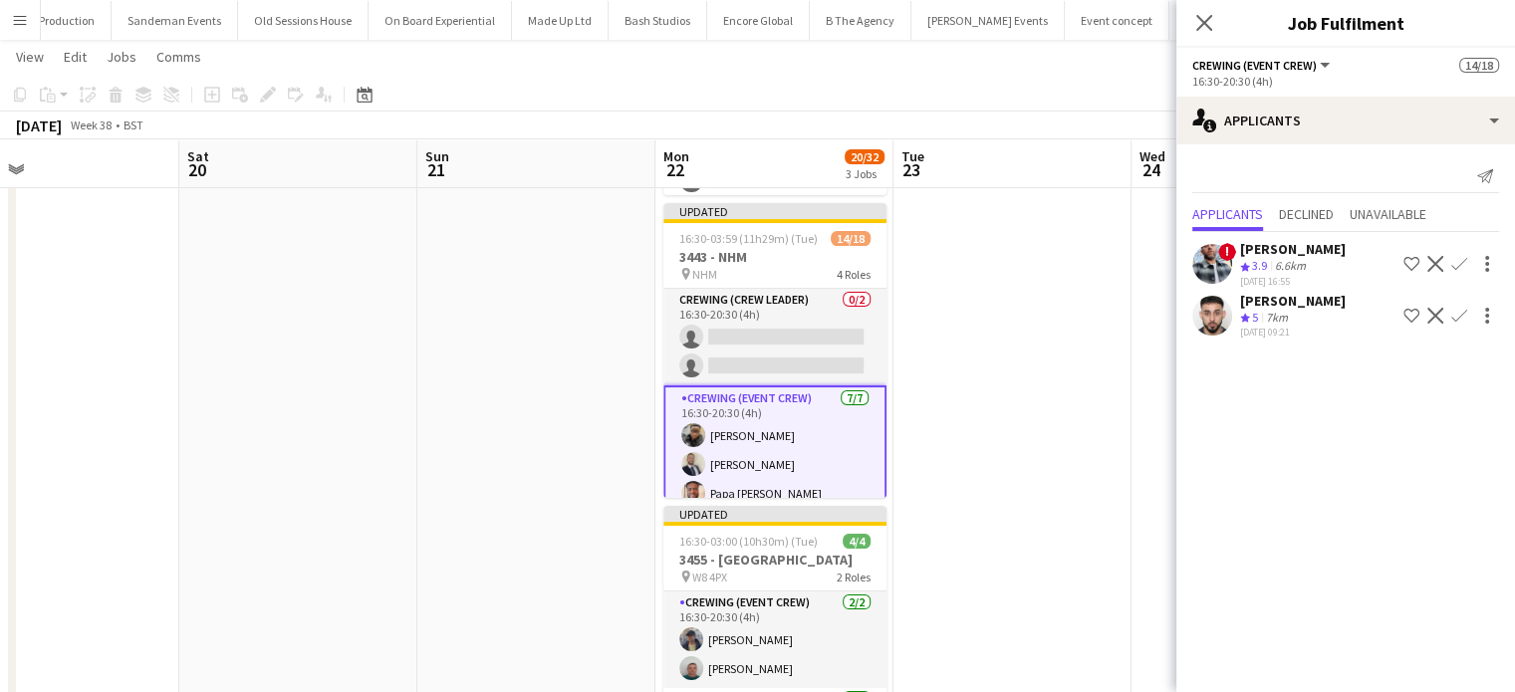
click at [803, 429] on app-card-role "Crewing (Event Crew) 7/7 16:30-20:30 (4h) Samuel Kusimo Brandon Graber Papa Opo…" at bounding box center [775, 511] width 223 height 251
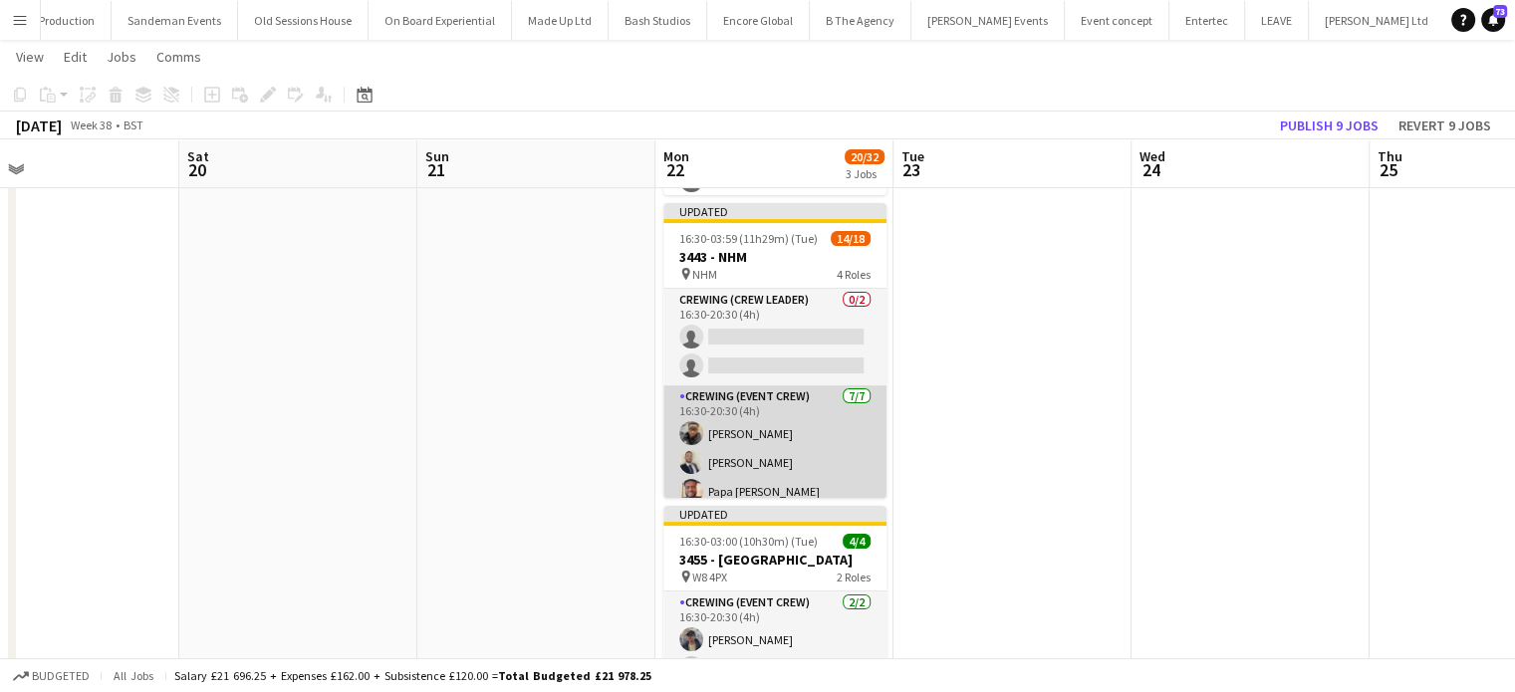
click at [803, 429] on app-card-role "Crewing (Event Crew) 7/7 16:30-20:30 (4h) Samuel Kusimo Brandon Graber Papa Opo…" at bounding box center [775, 509] width 223 height 247
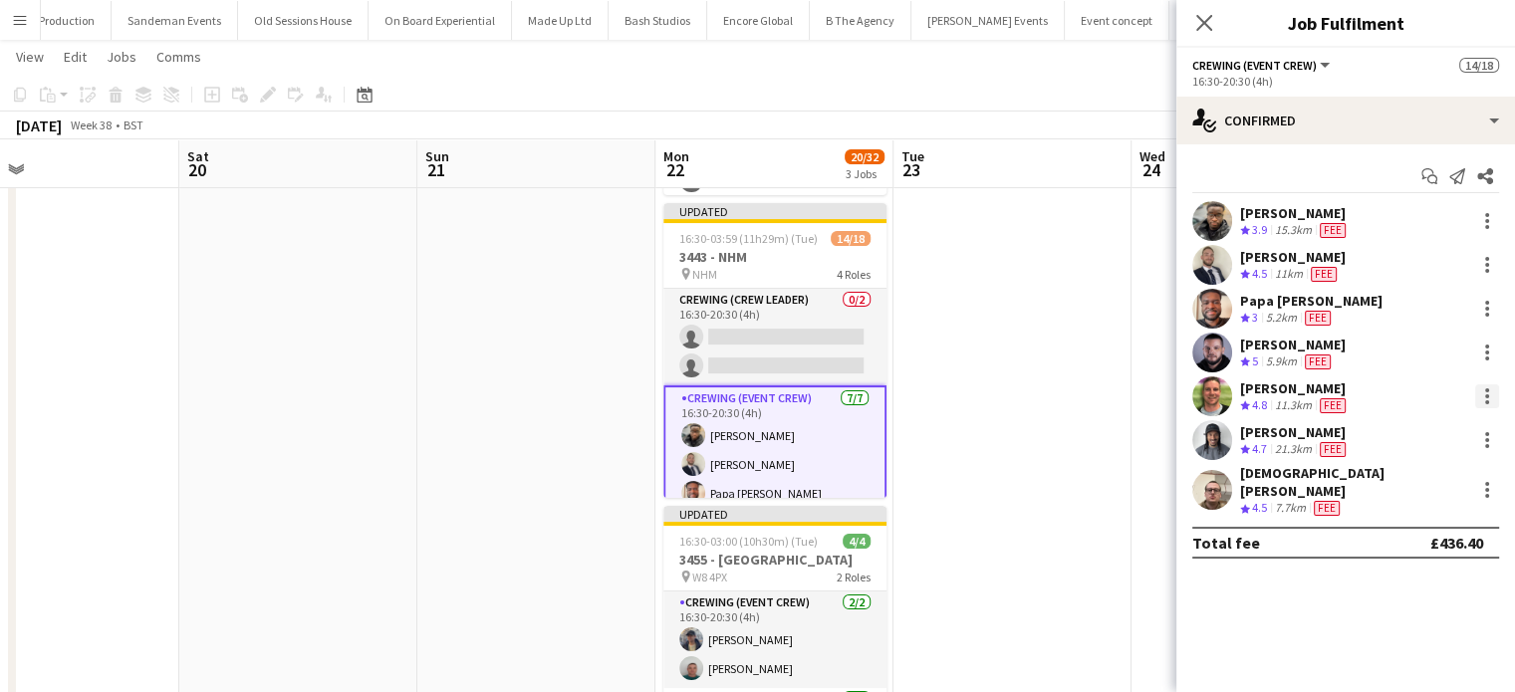
click at [1483, 392] on div at bounding box center [1488, 397] width 24 height 24
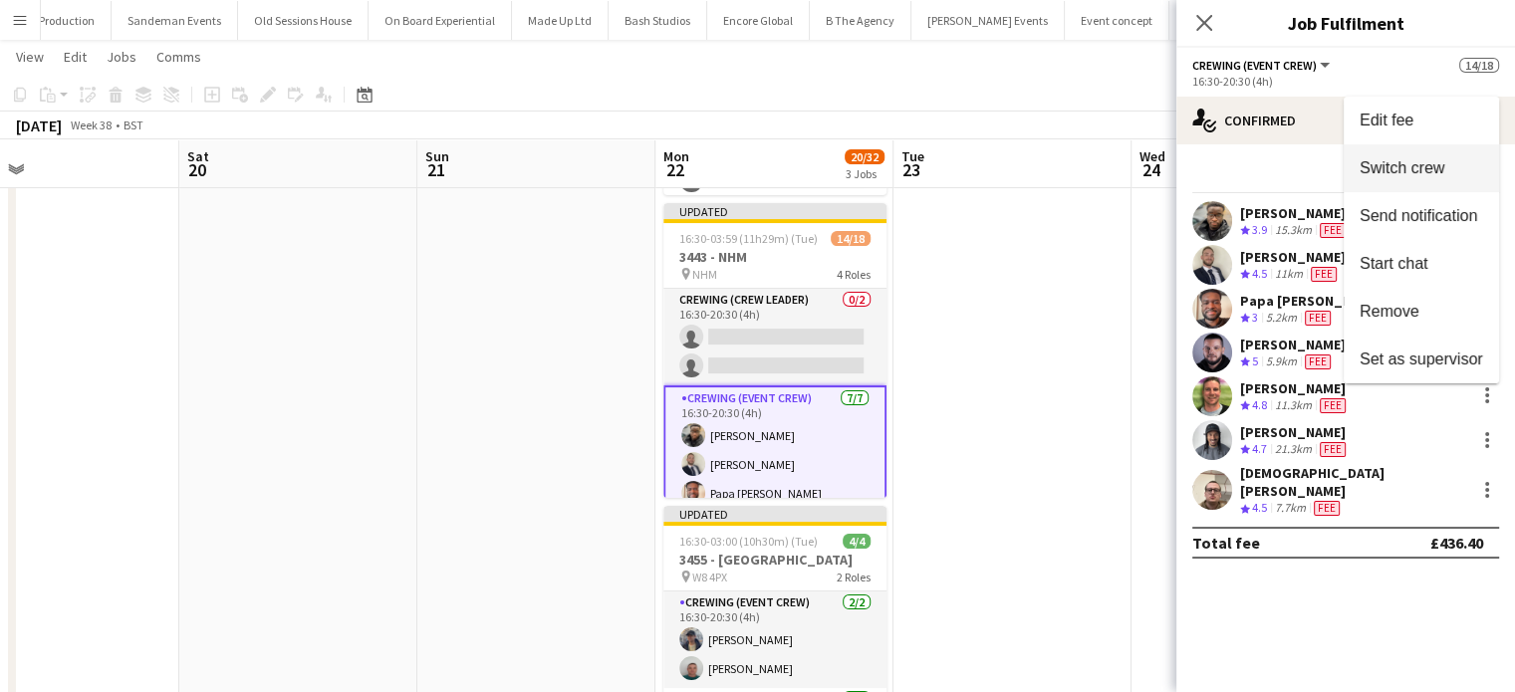
click at [1418, 162] on span "Switch crew" at bounding box center [1402, 167] width 85 height 17
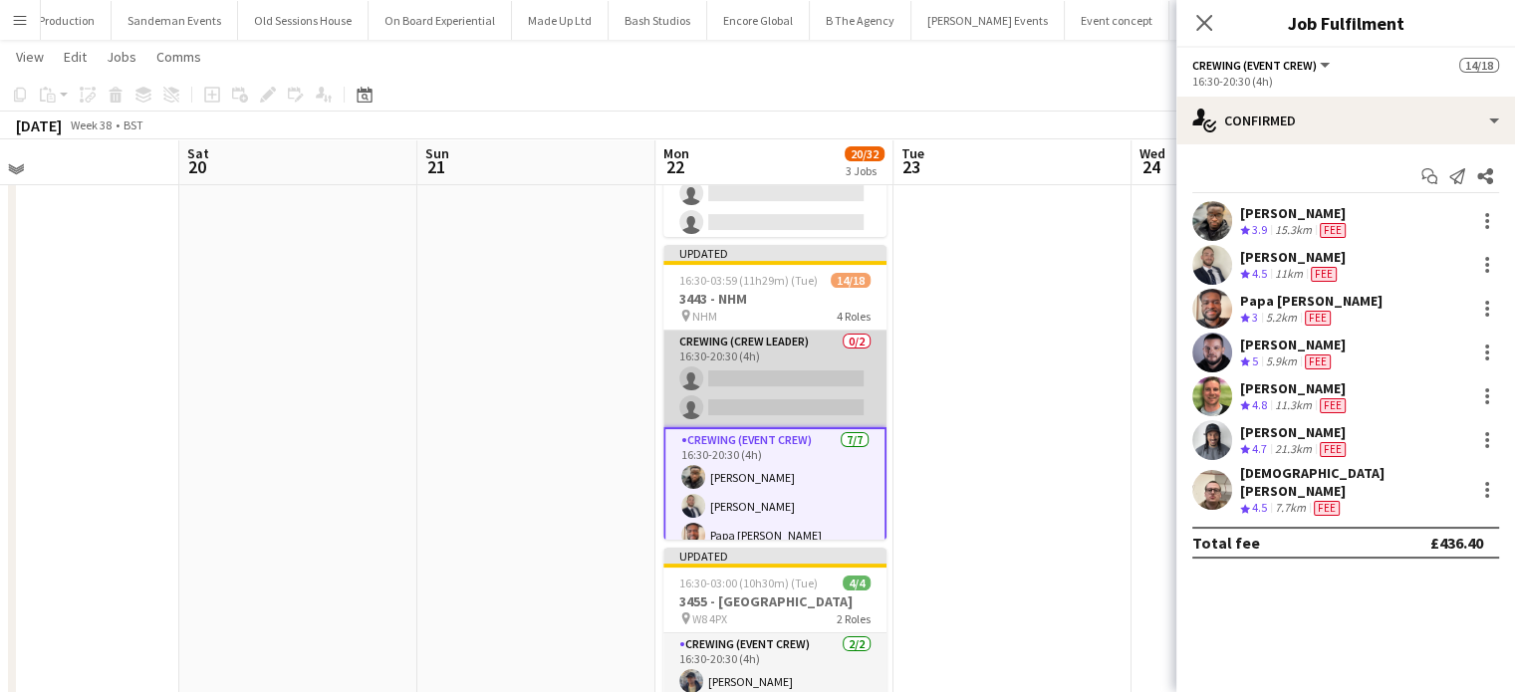
click at [732, 410] on app-card-role "Crewing (Crew Leader) 0/2 16:30-20:30 (4h) single-neutral-actions single-neutra…" at bounding box center [775, 379] width 223 height 97
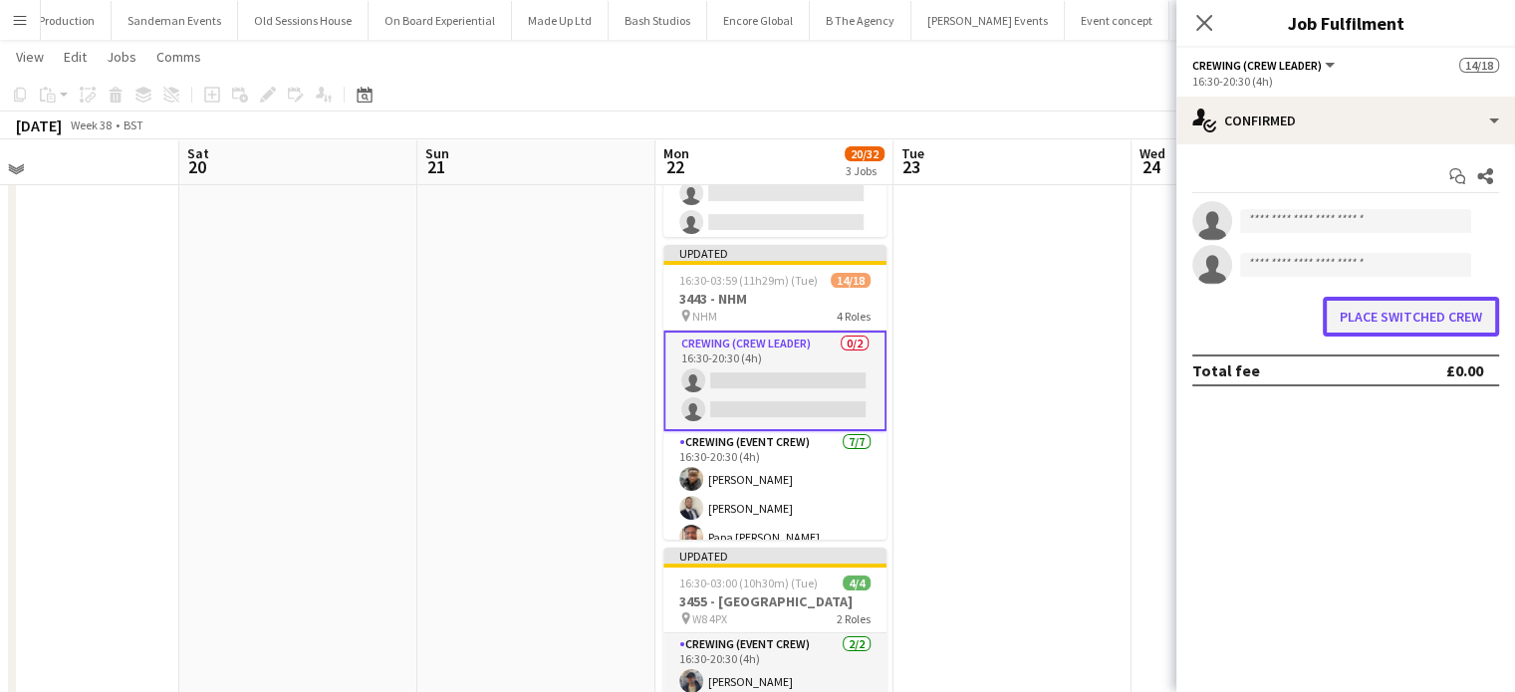
click at [1383, 302] on button "Place switched crew" at bounding box center [1411, 317] width 176 height 40
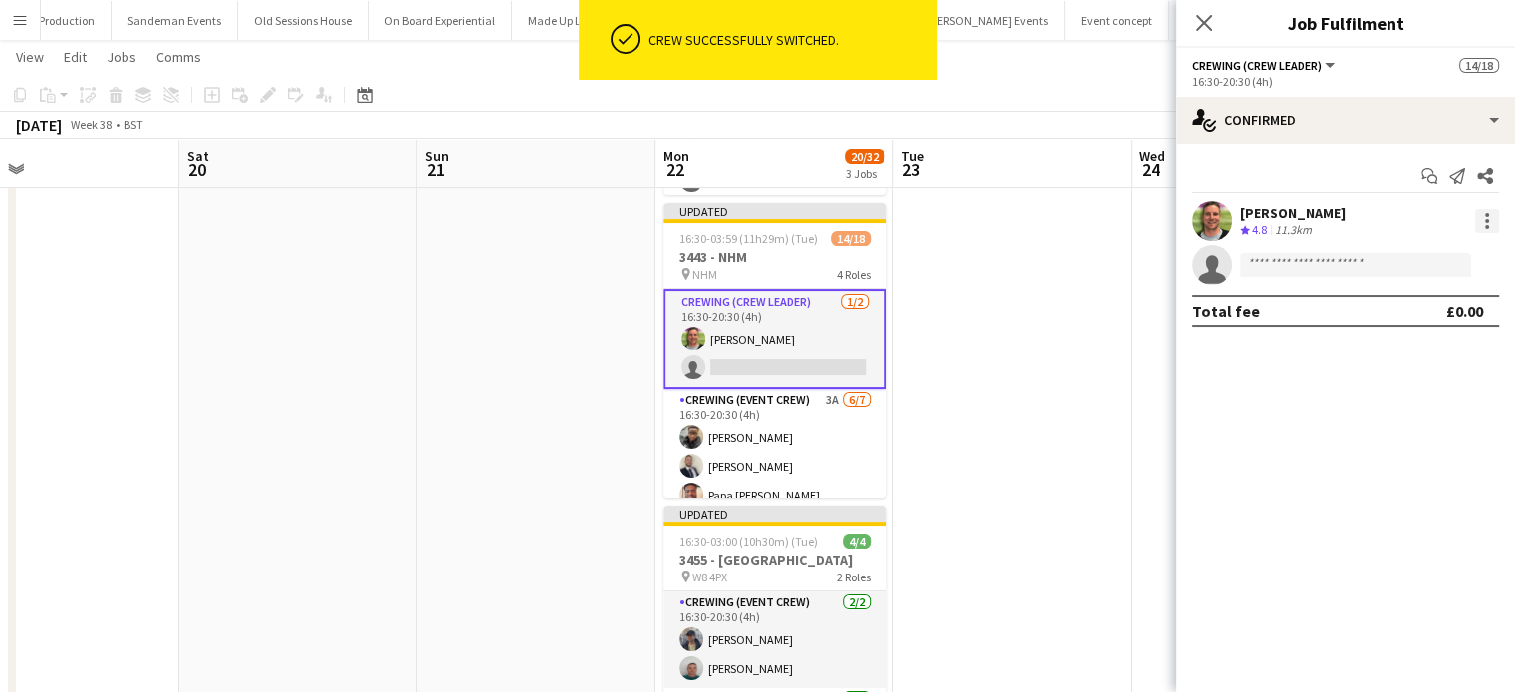
click at [1491, 215] on div at bounding box center [1488, 221] width 24 height 24
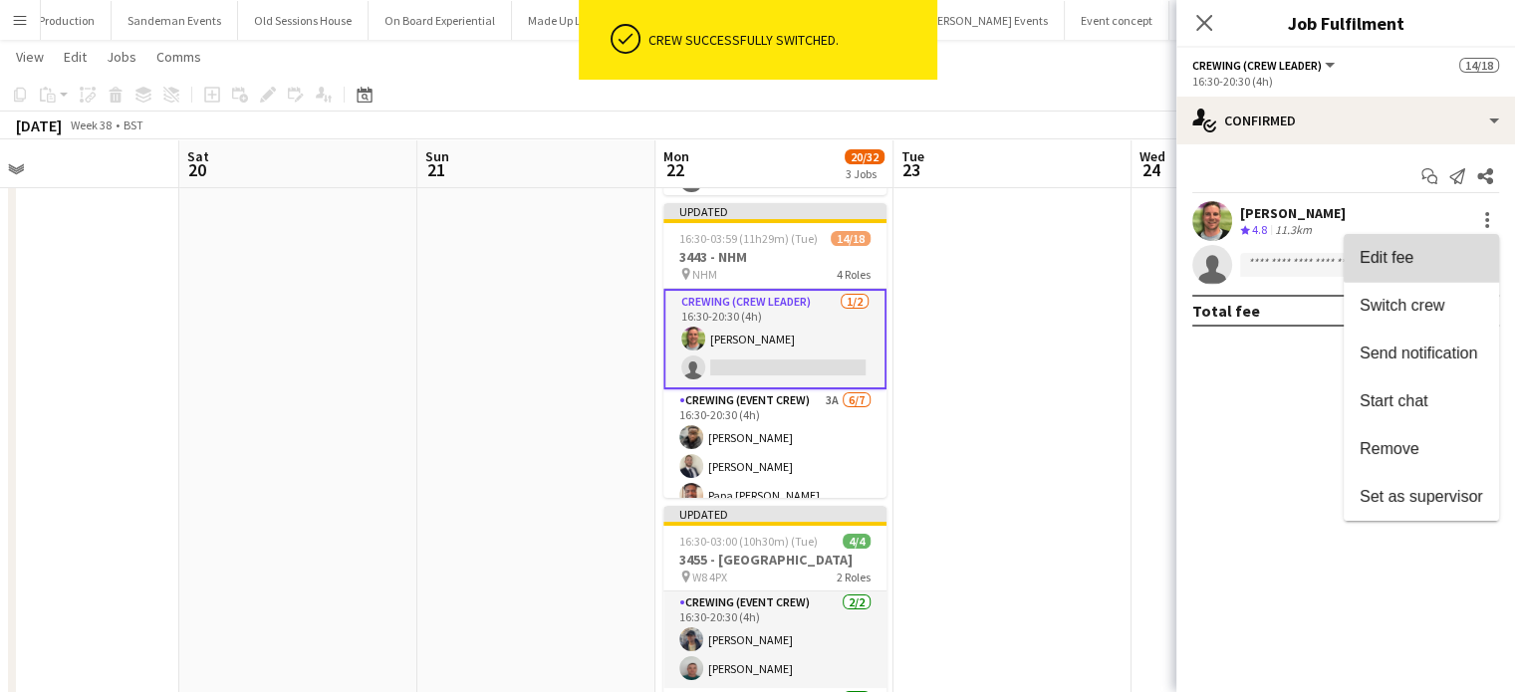
click at [1457, 235] on button "Edit fee" at bounding box center [1421, 258] width 155 height 48
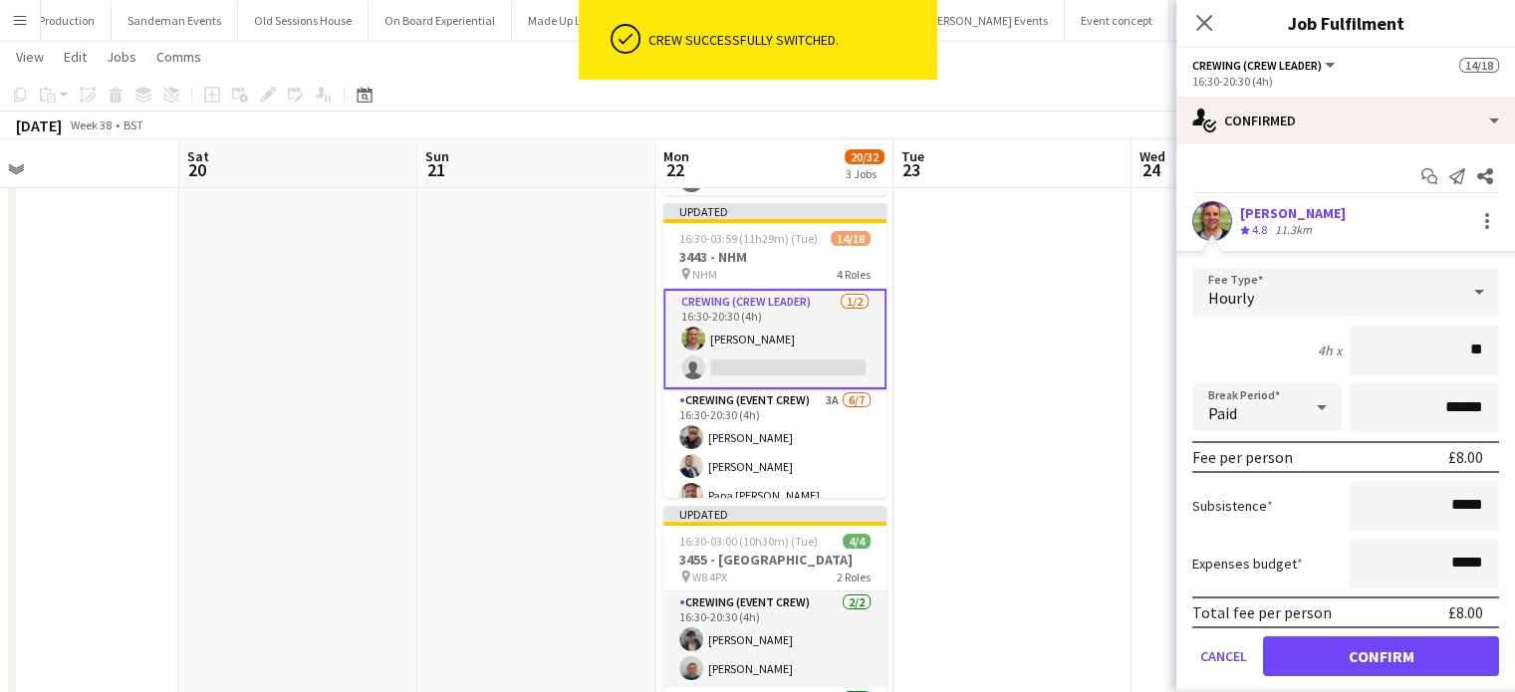
type input "***"
click button "Confirm" at bounding box center [1381, 657] width 236 height 40
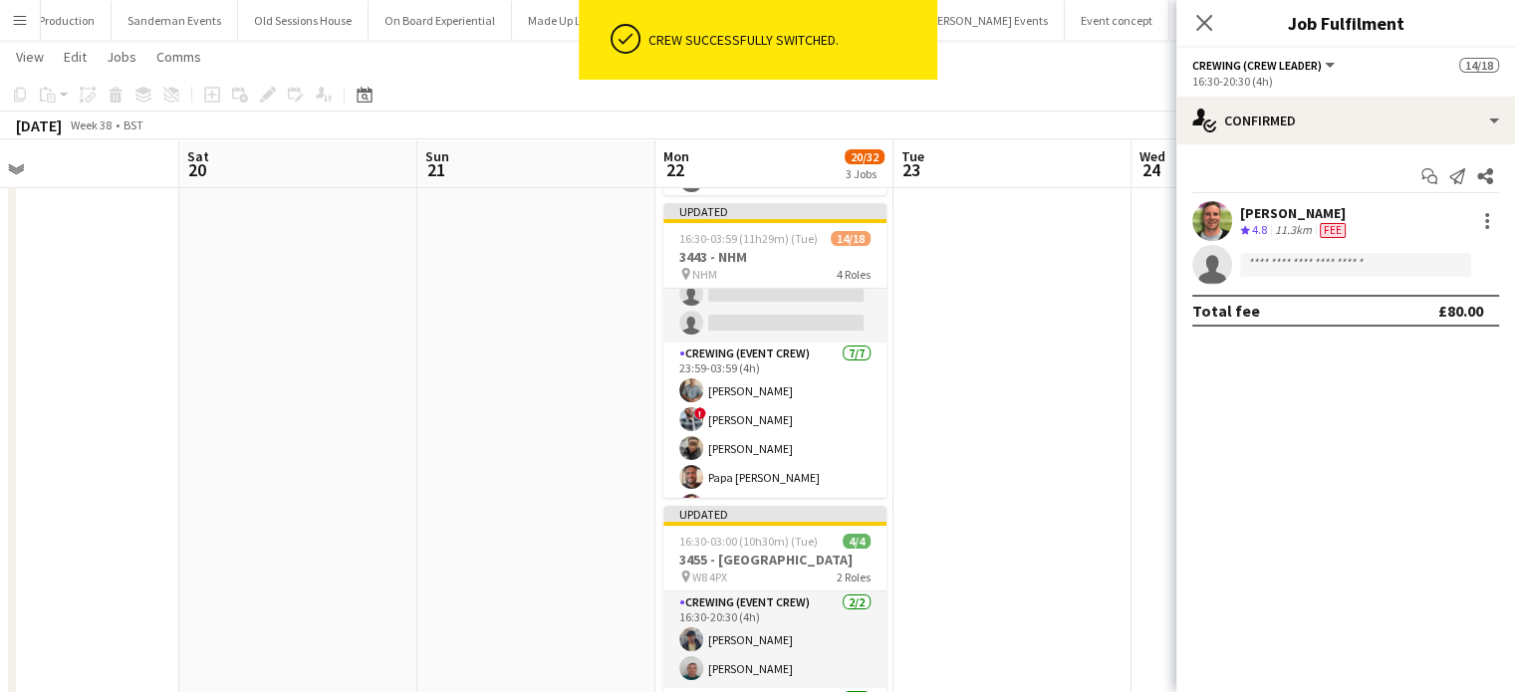
click at [762, 394] on app-card-role "Crewing (Event Crew) 7/7 23:59-03:59 (4h) Daniel Slack ! Kieran Brooks Samuel K…" at bounding box center [775, 466] width 223 height 247
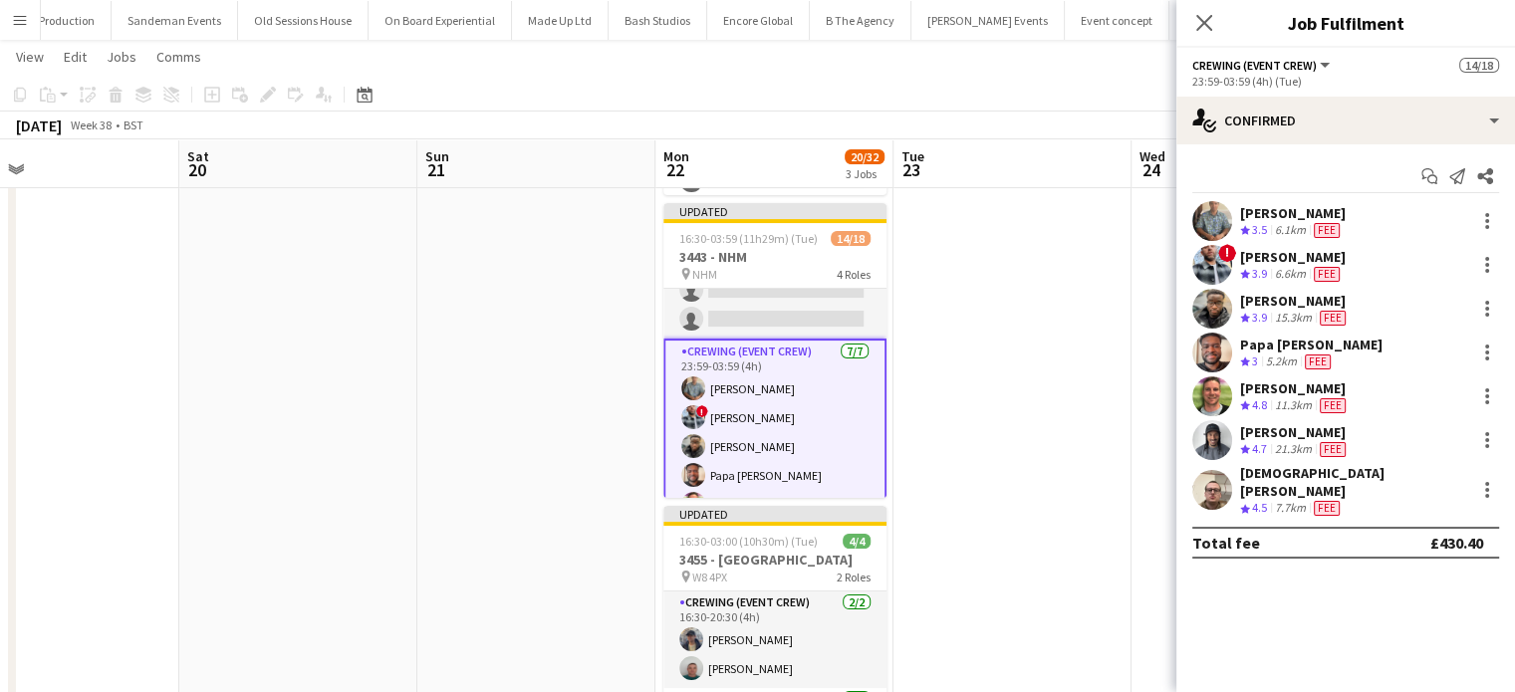
scroll to position [388, 0]
click at [1488, 402] on div at bounding box center [1488, 403] width 4 height 4
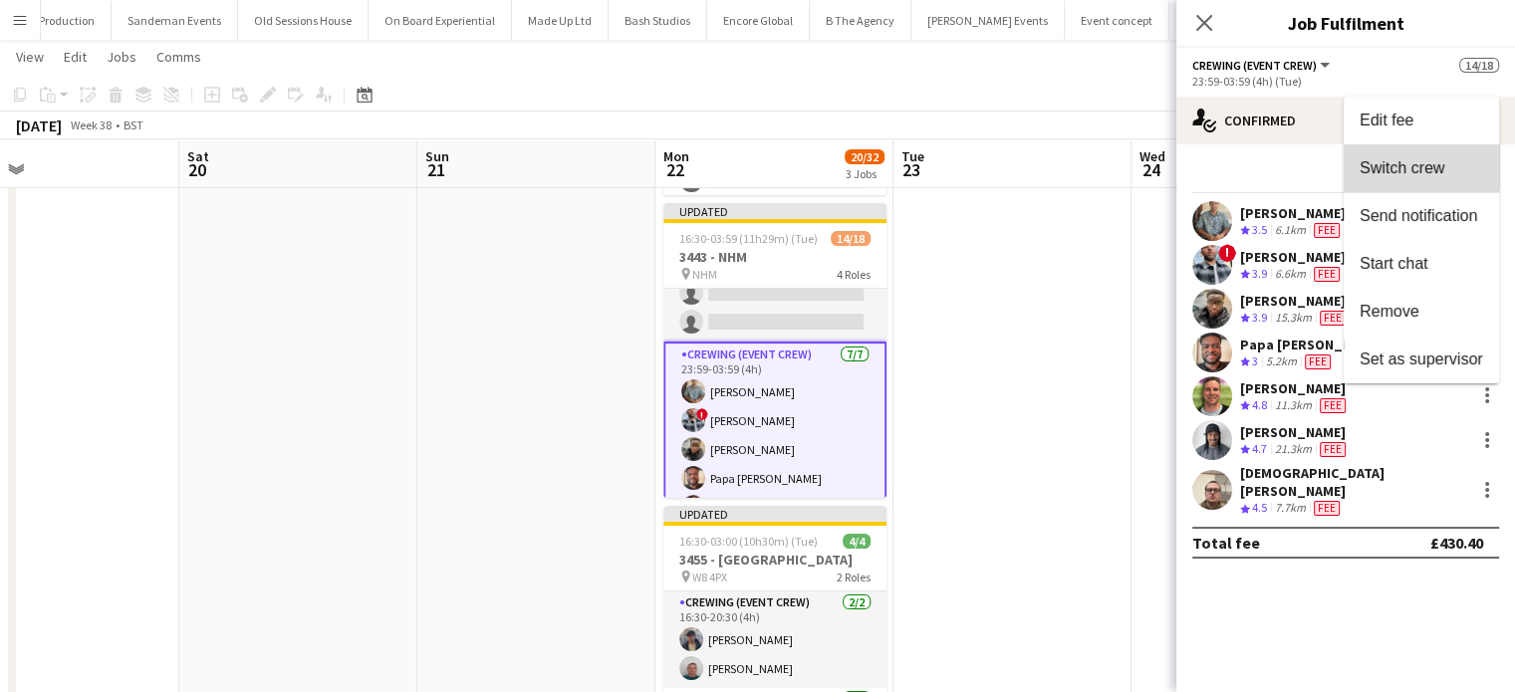
click at [1398, 159] on span "Switch crew" at bounding box center [1402, 167] width 85 height 17
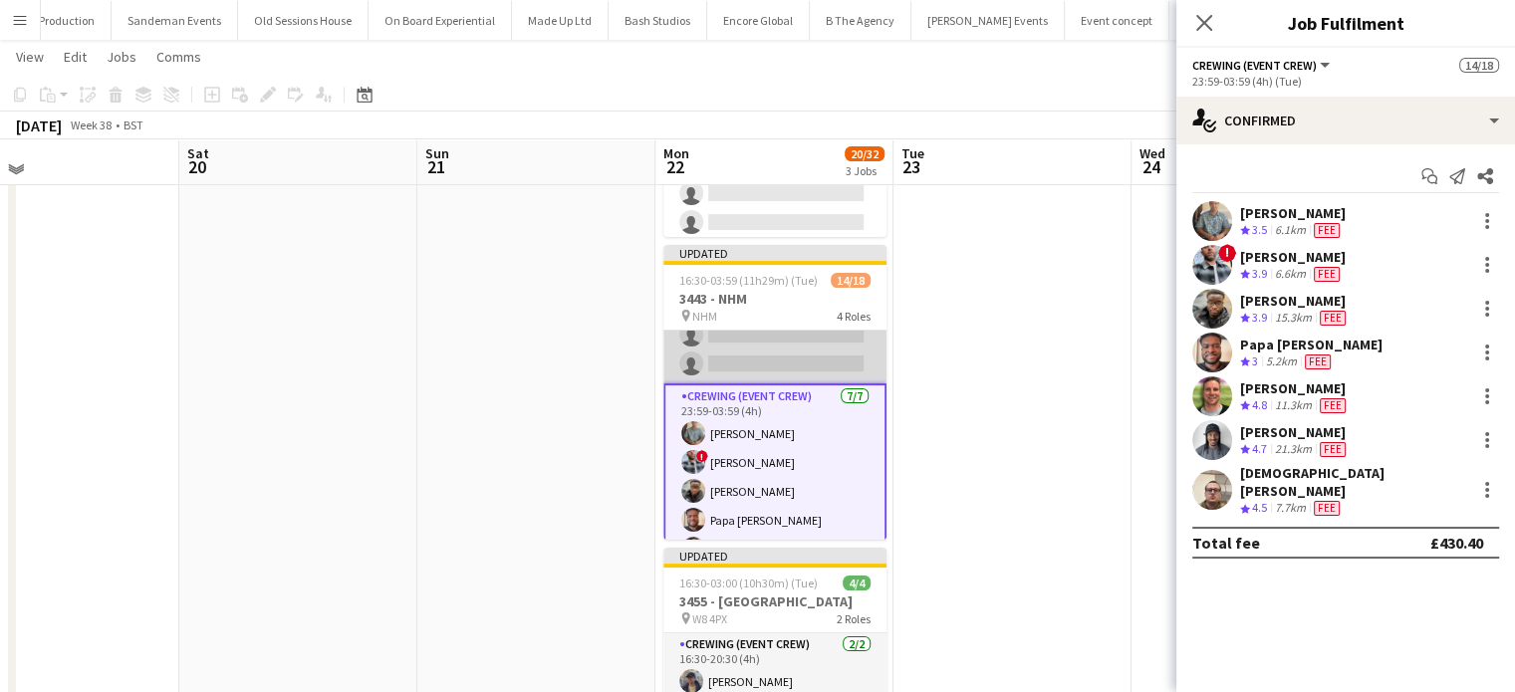
click at [745, 363] on app-card-role "Crewing (Crew Leader) 0/2 23:59-03:59 (4h) single-neutral-actions single-neutra…" at bounding box center [775, 335] width 223 height 97
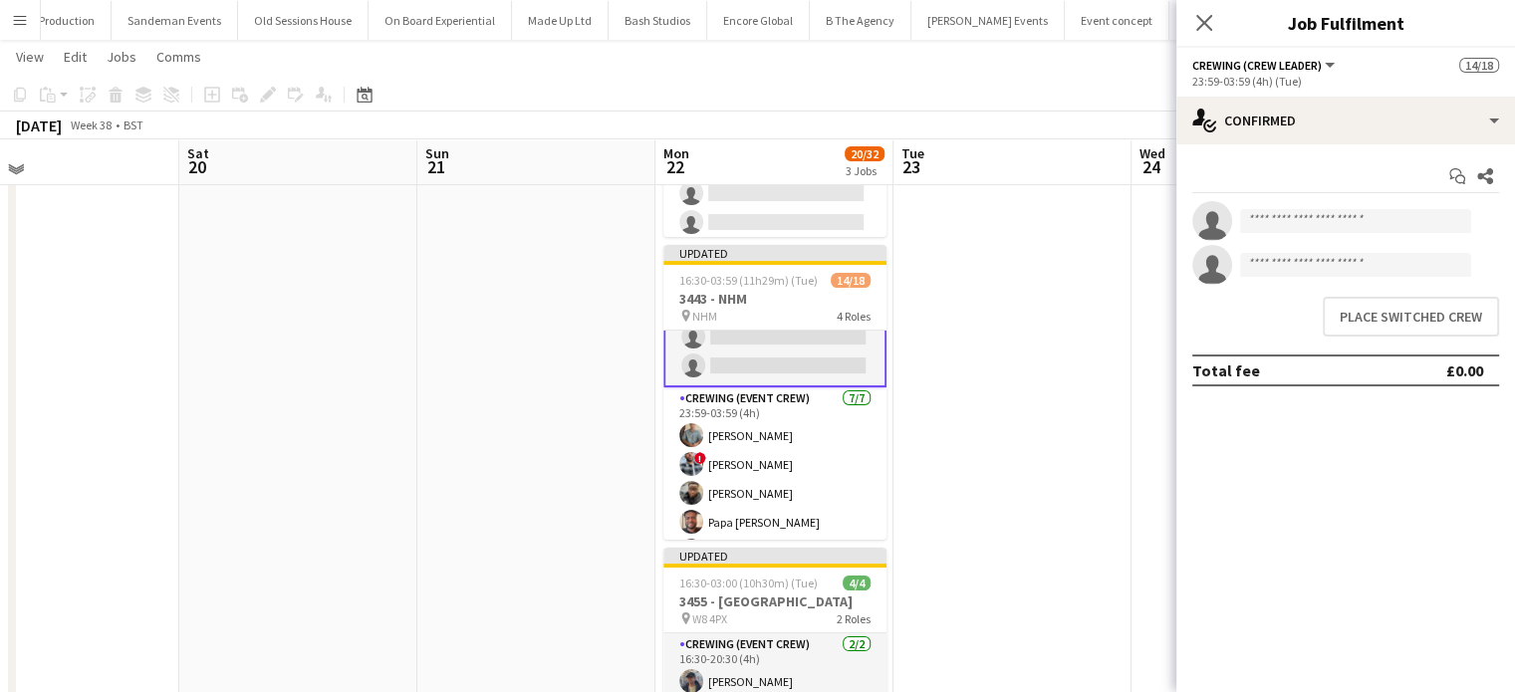
scroll to position [390, 0]
click at [1439, 279] on app-invite-slot "single-neutral-actions" at bounding box center [1346, 265] width 339 height 40
click at [1420, 318] on button "Place switched crew" at bounding box center [1411, 317] width 176 height 40
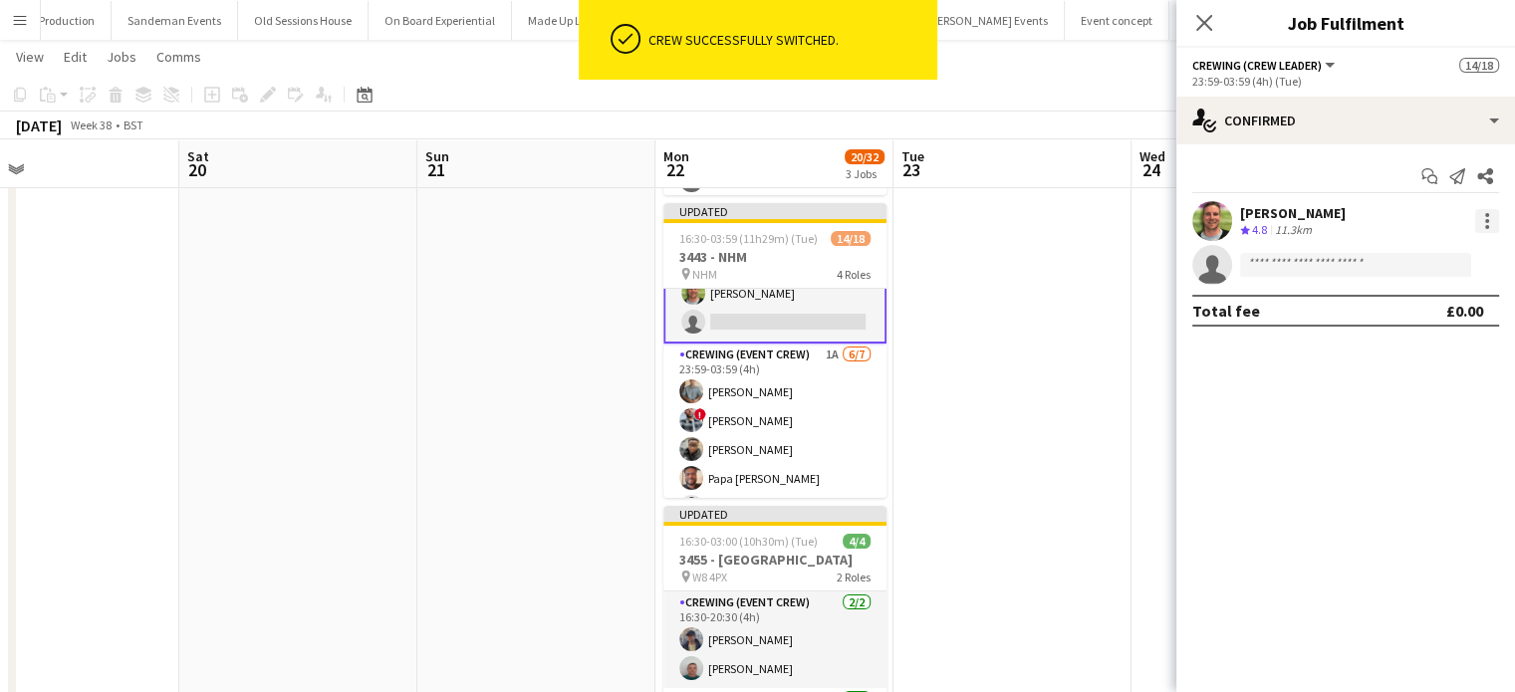
click at [1482, 216] on div at bounding box center [1488, 221] width 24 height 24
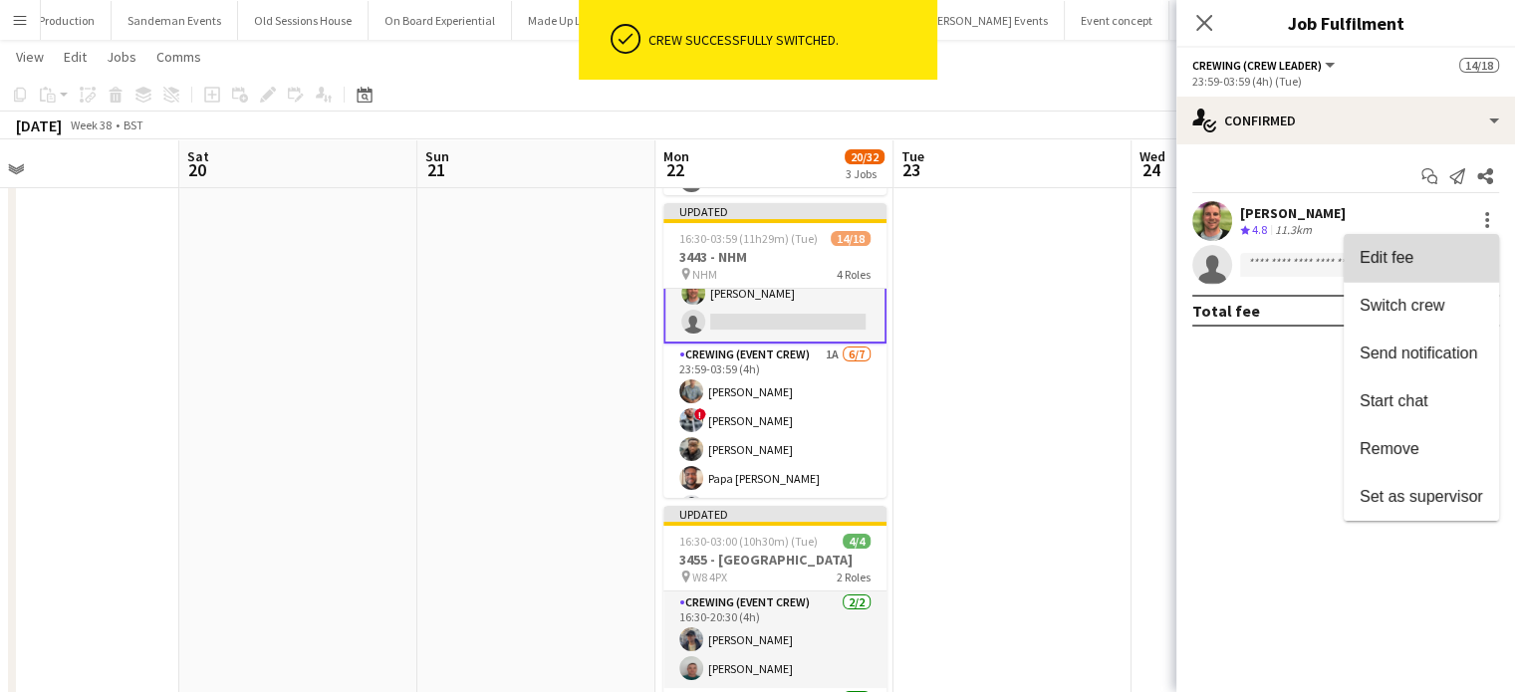
click at [1437, 238] on button "Edit fee" at bounding box center [1421, 258] width 155 height 48
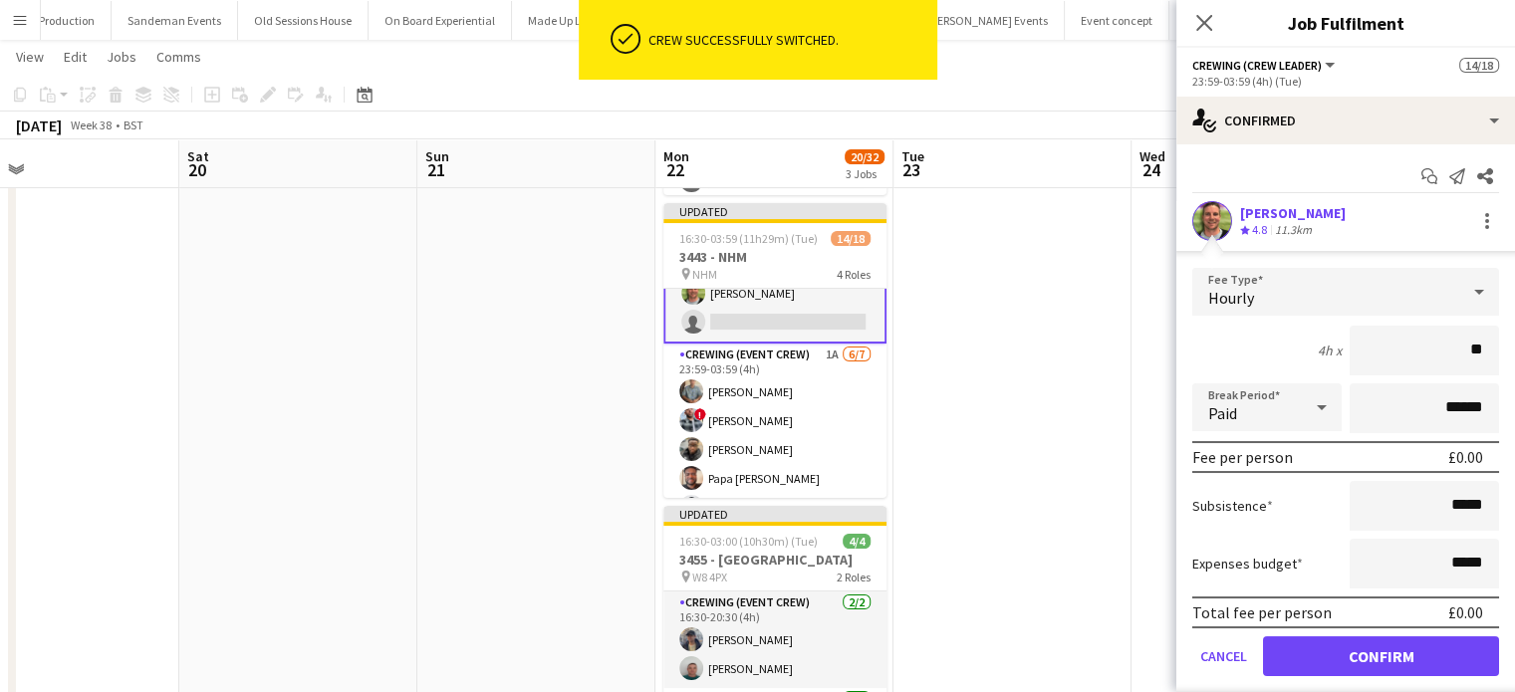
type input "***"
click button "Confirm" at bounding box center [1381, 657] width 236 height 40
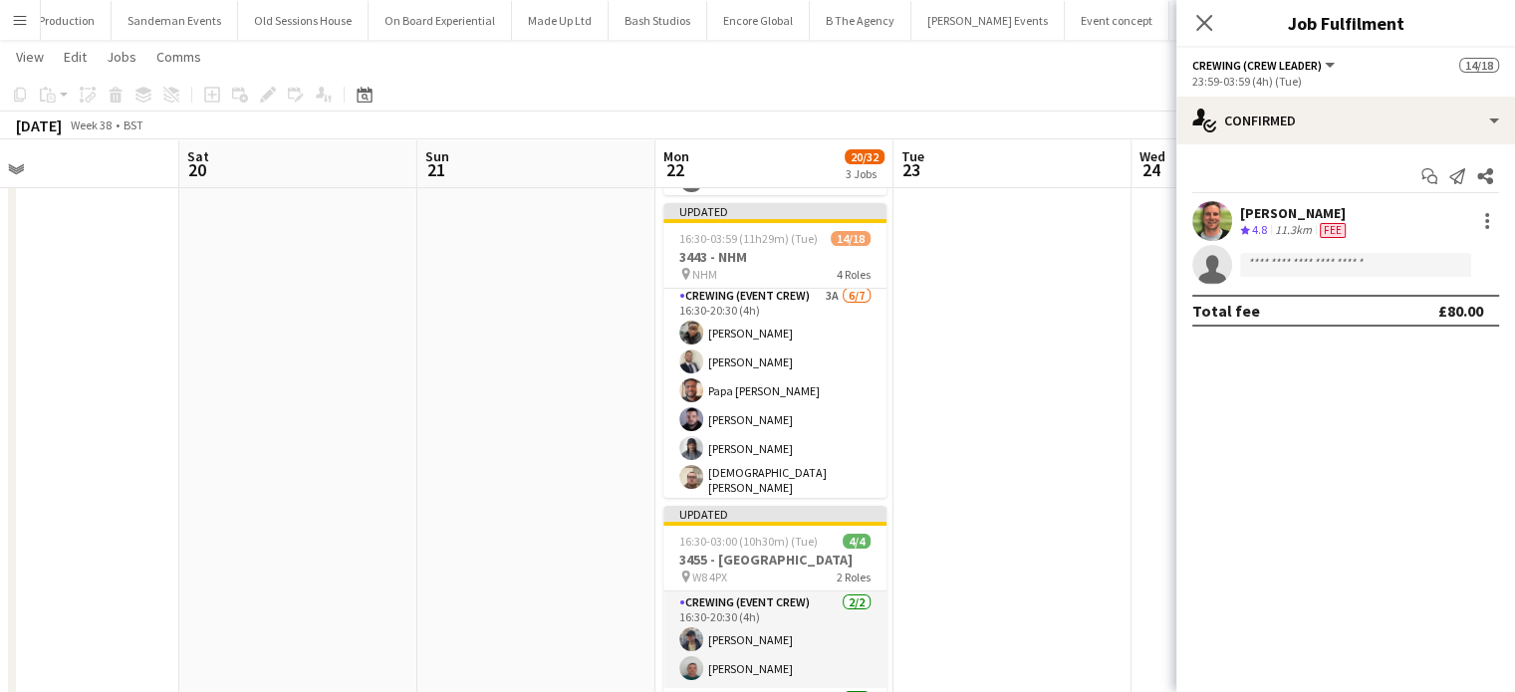
scroll to position [93, 0]
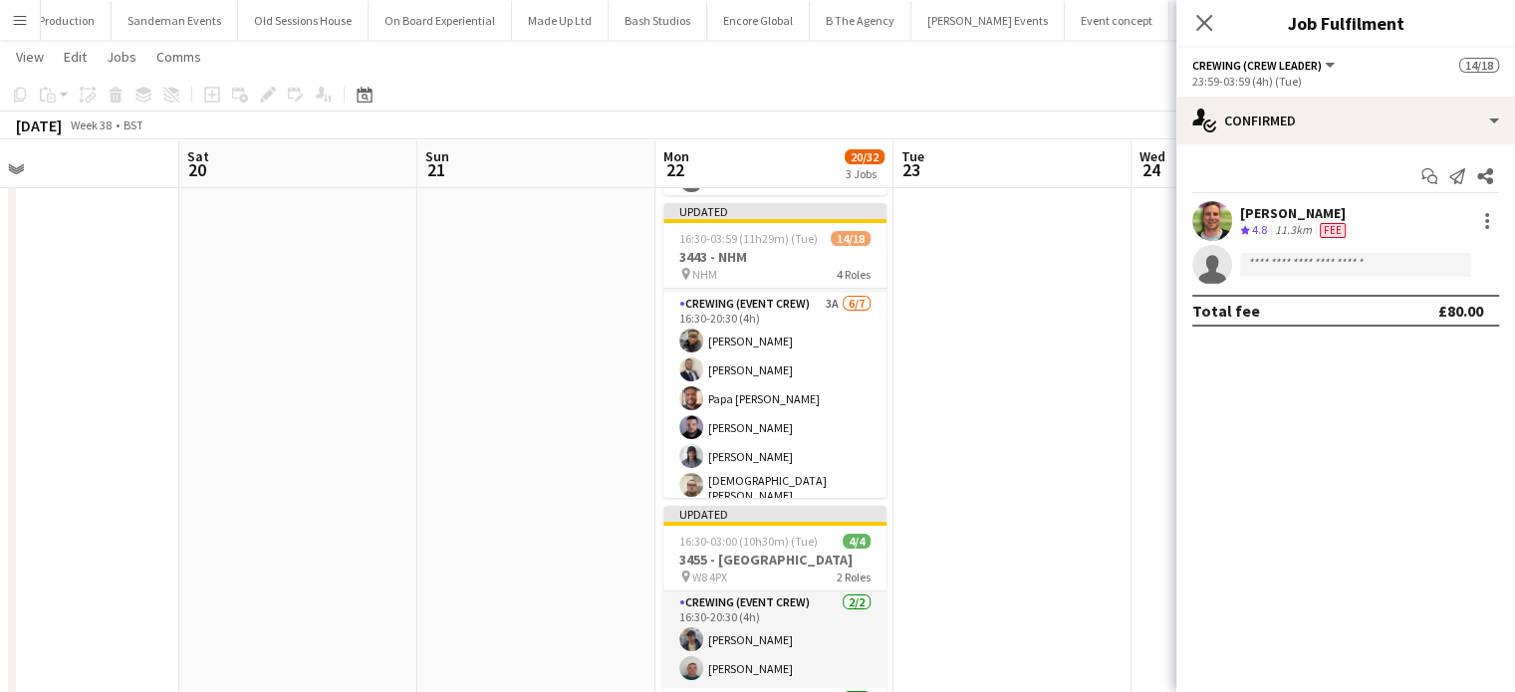
click at [820, 425] on app-card-role "Crewing (Event Crew) 3A 6/7 16:30-20:30 (4h) Samuel Kusimo Brandon Graber Papa …" at bounding box center [775, 416] width 223 height 247
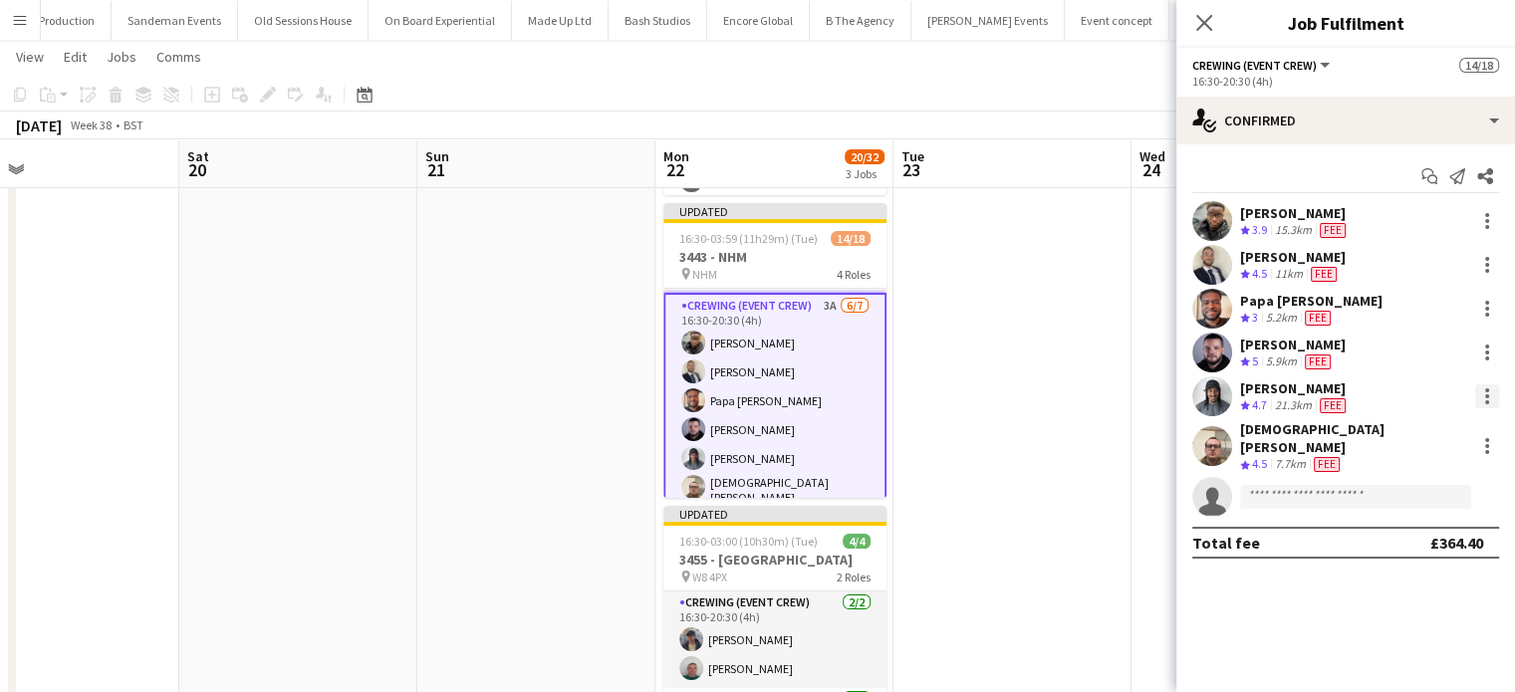
click at [1494, 405] on div at bounding box center [1488, 397] width 24 height 24
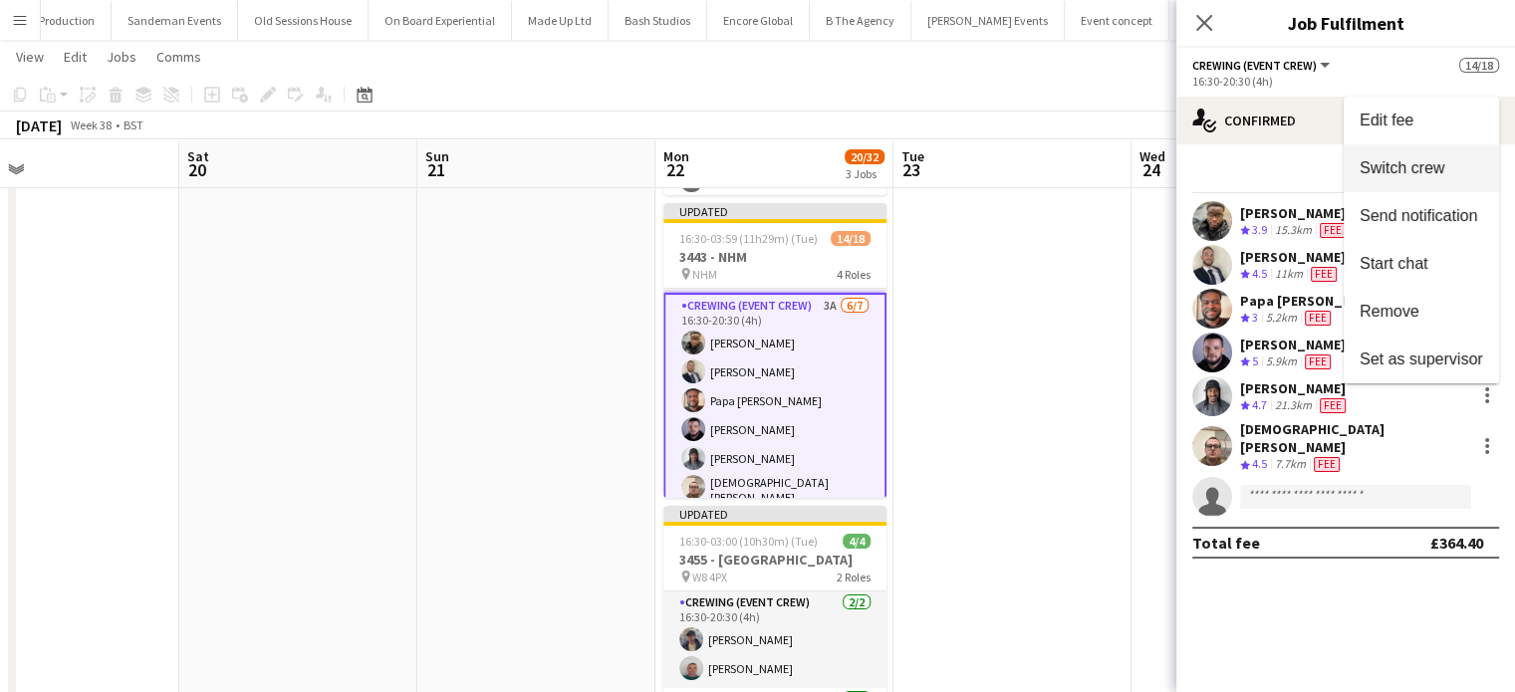
click at [1451, 167] on span "Switch crew" at bounding box center [1422, 168] width 124 height 18
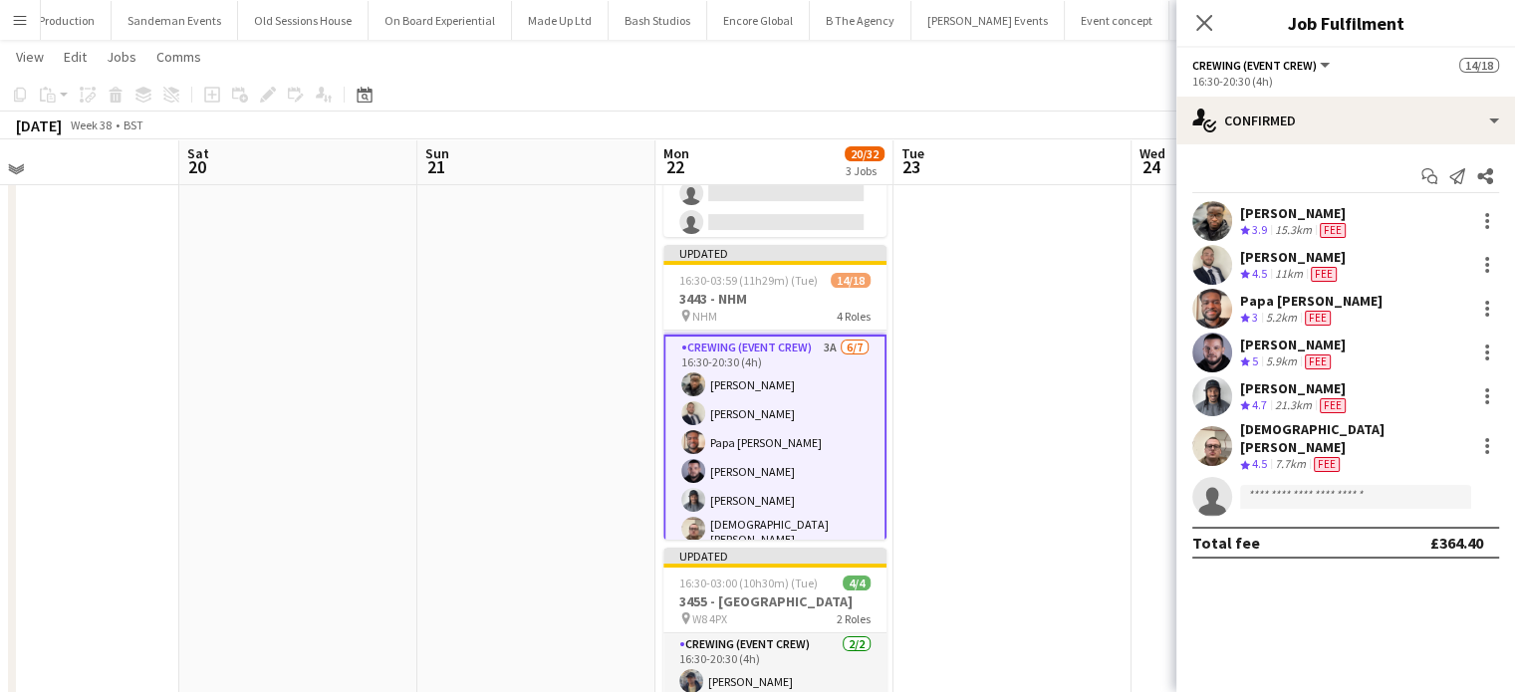
scroll to position [0, 0]
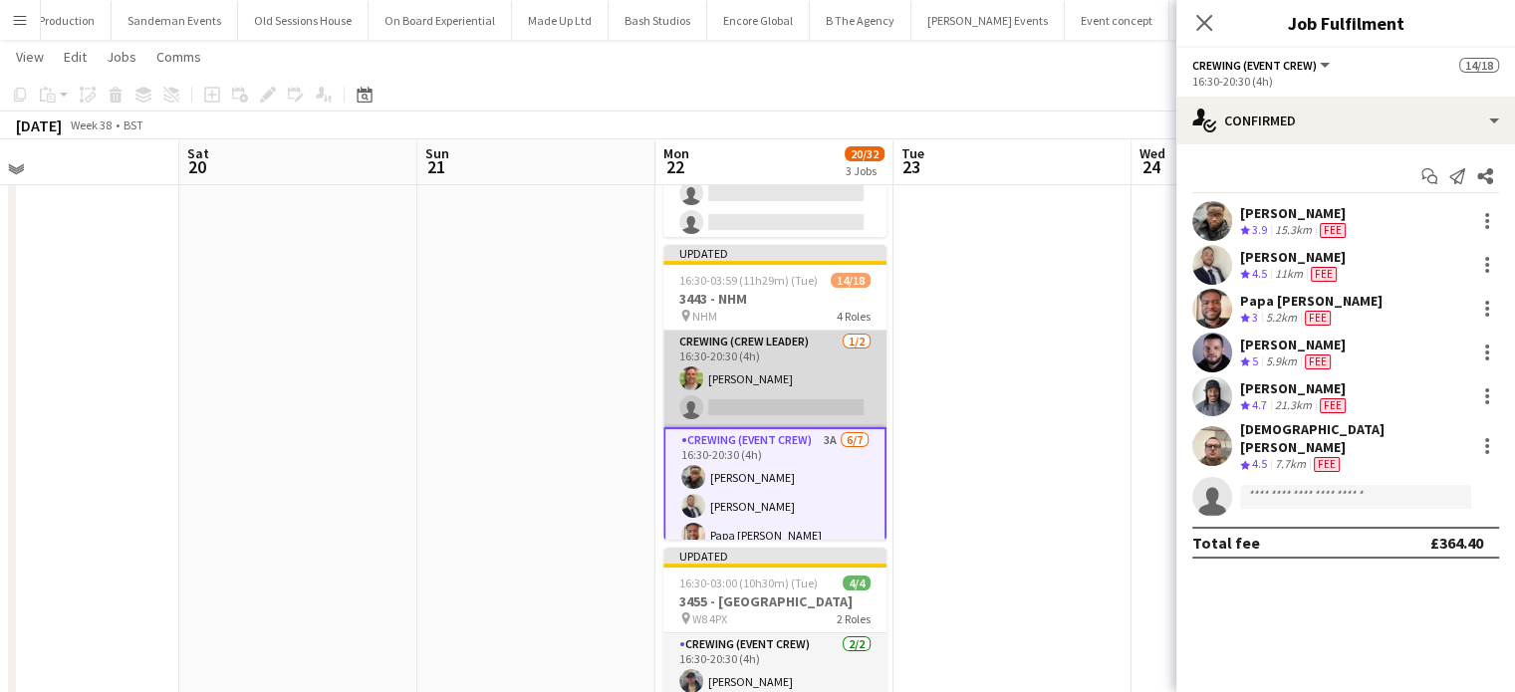
click at [789, 365] on app-card-role "Crewing (Crew Leader) 1/2 16:30-20:30 (4h) Allan Horsfield single-neutral-actio…" at bounding box center [775, 379] width 223 height 97
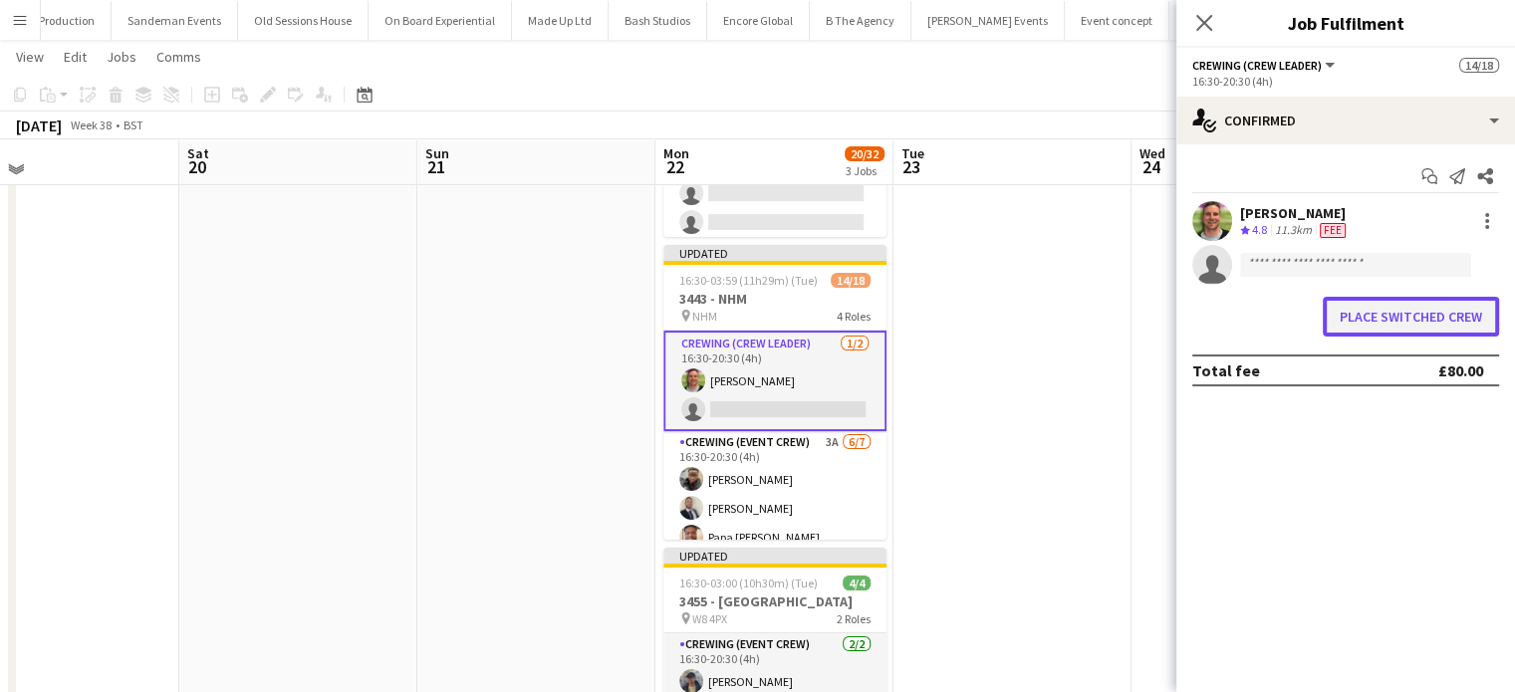
click at [1491, 305] on button "Place switched crew" at bounding box center [1411, 317] width 176 height 40
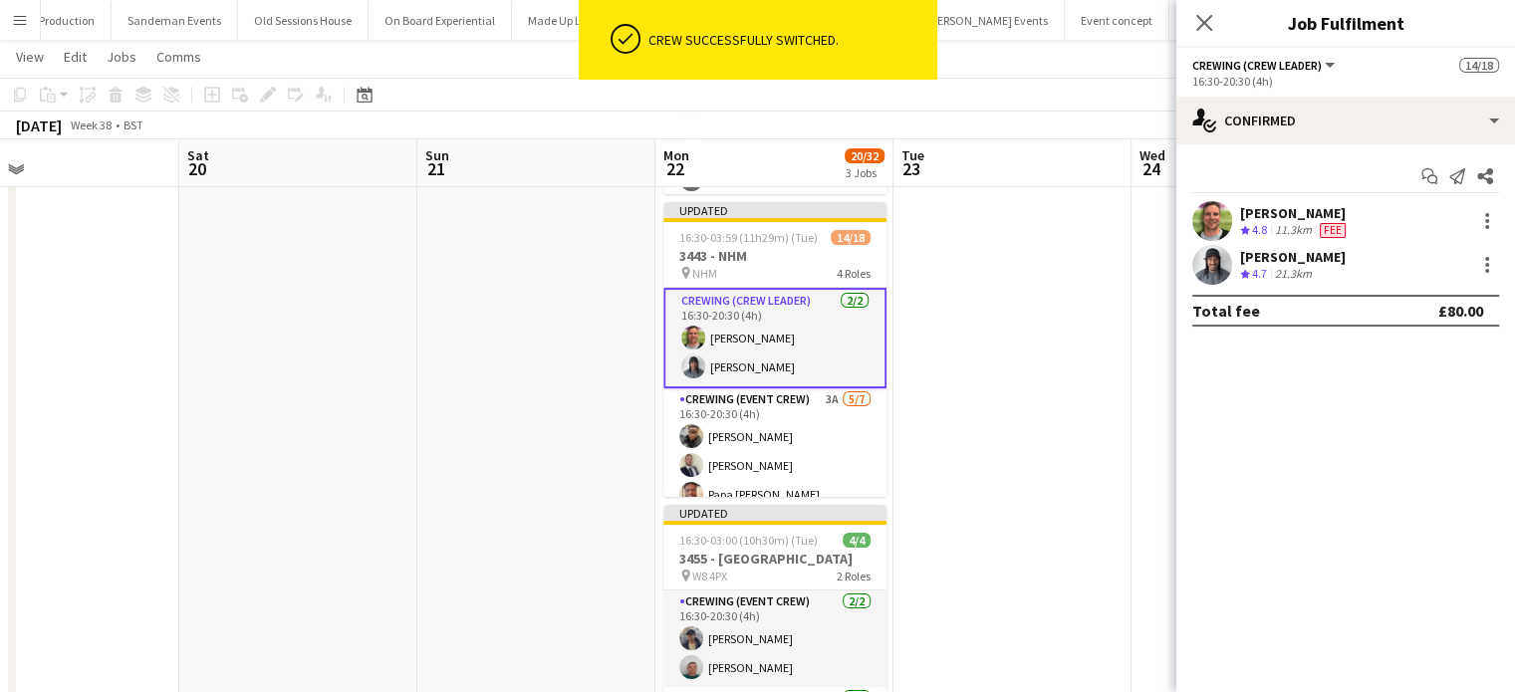
scroll to position [331, 0]
click at [1487, 269] on div at bounding box center [1488, 271] width 4 height 4
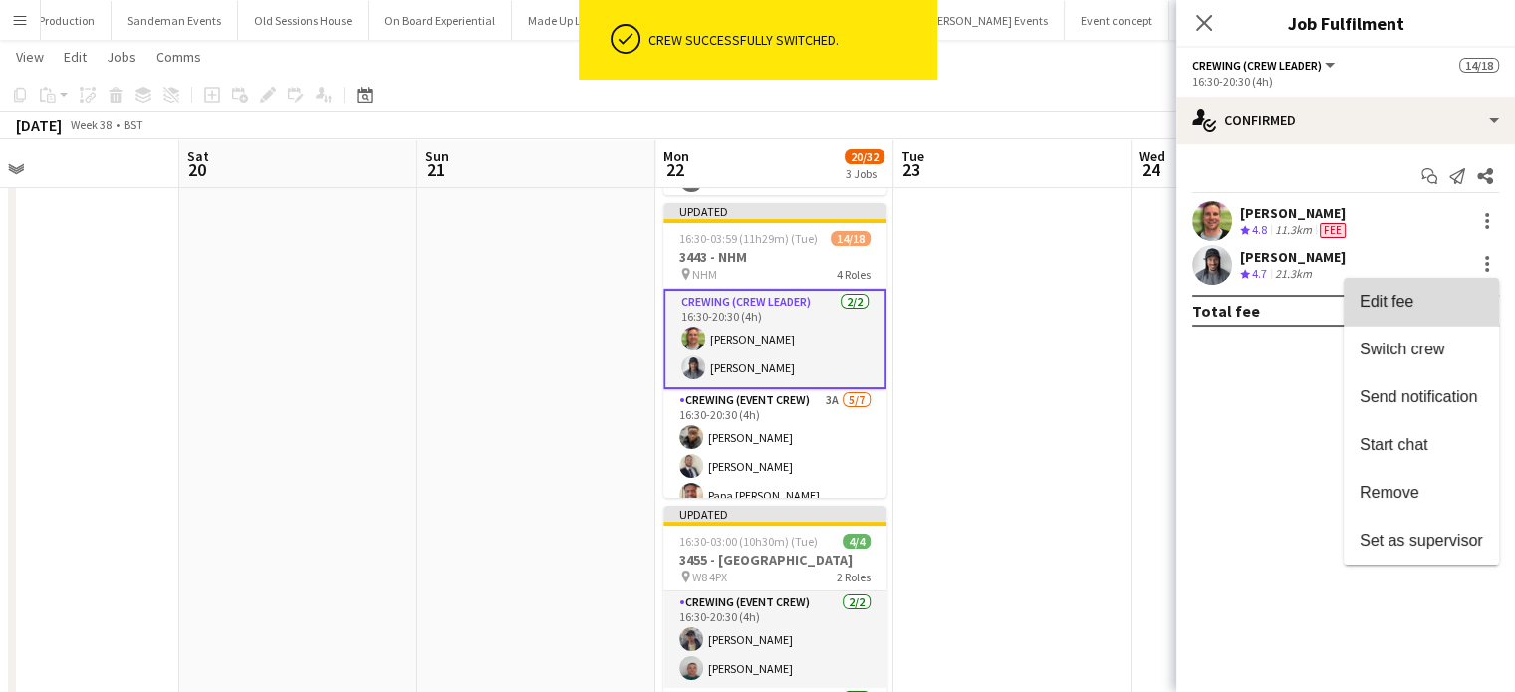
click at [1421, 312] on button "Edit fee" at bounding box center [1421, 302] width 155 height 48
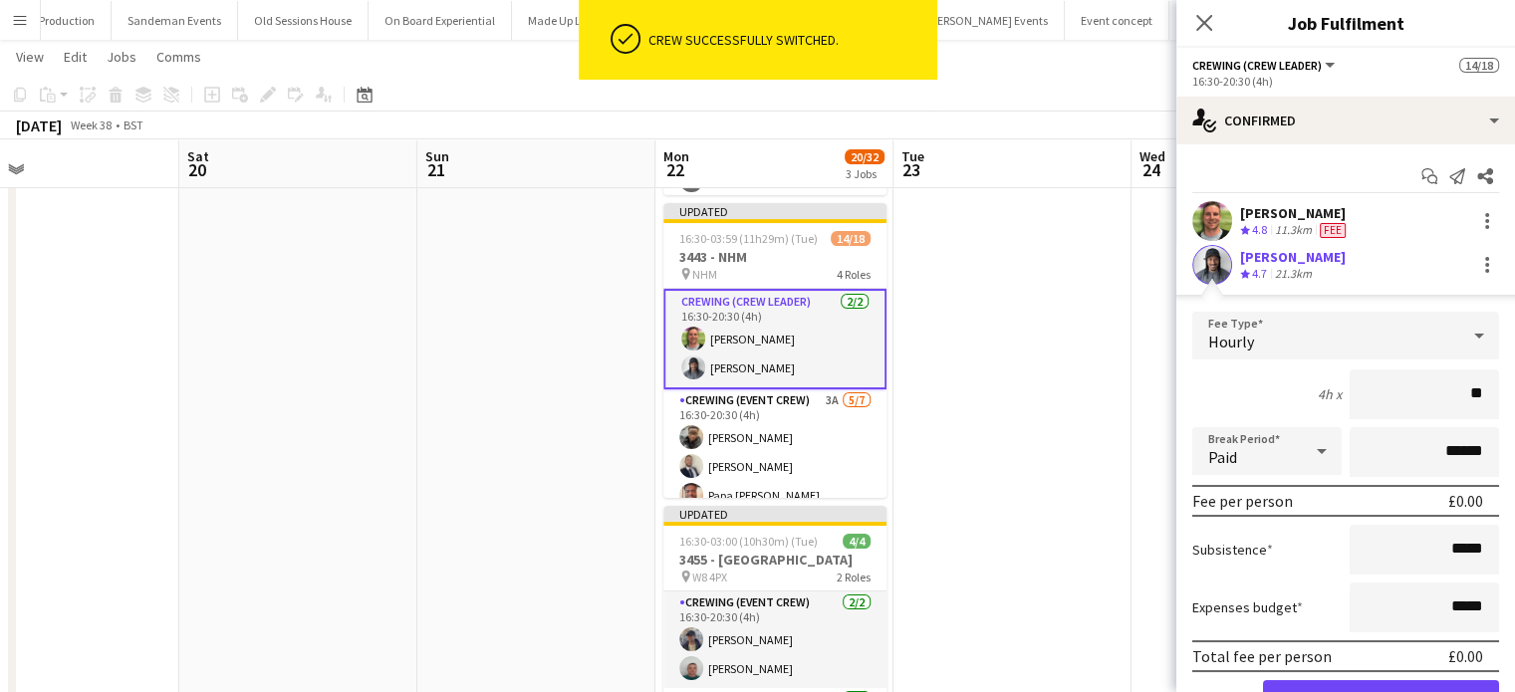
type input "***"
click button "Confirm" at bounding box center [1381, 701] width 236 height 40
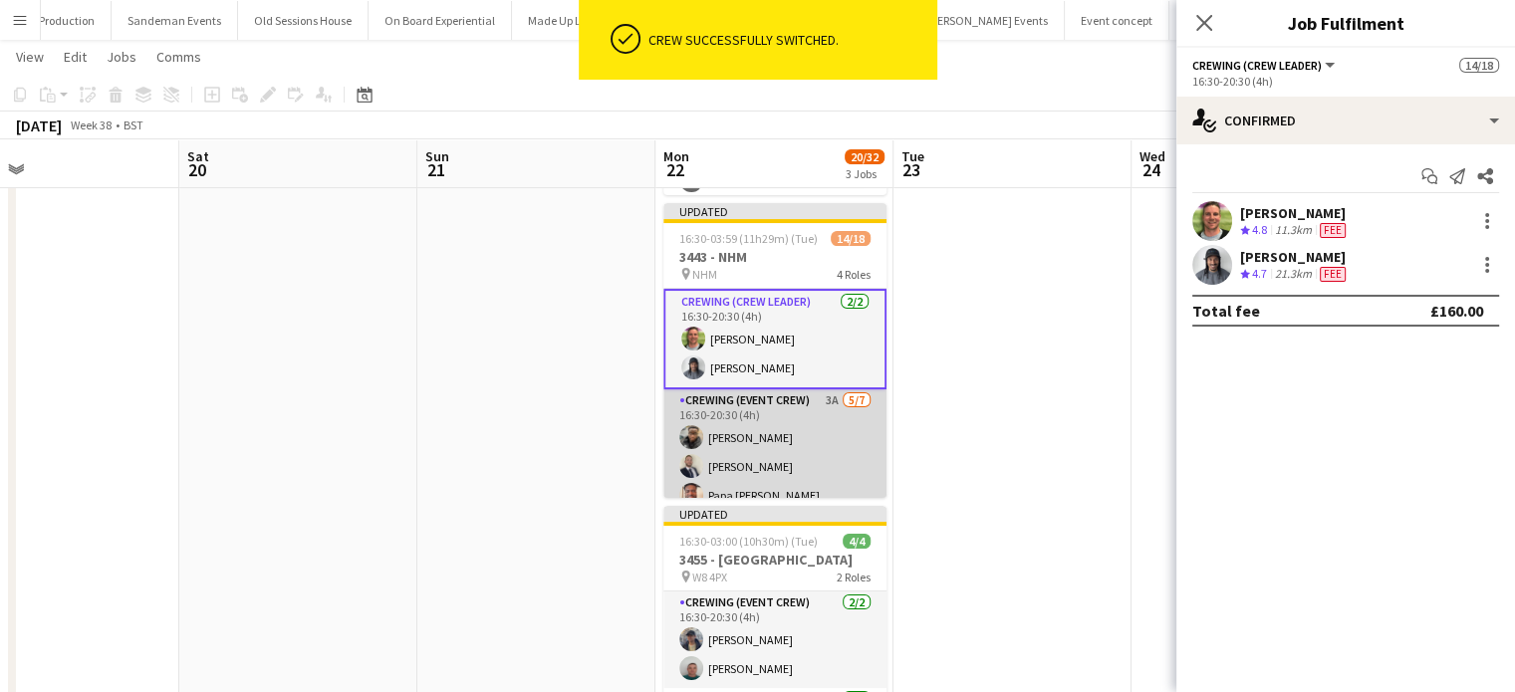
scroll to position [468, 0]
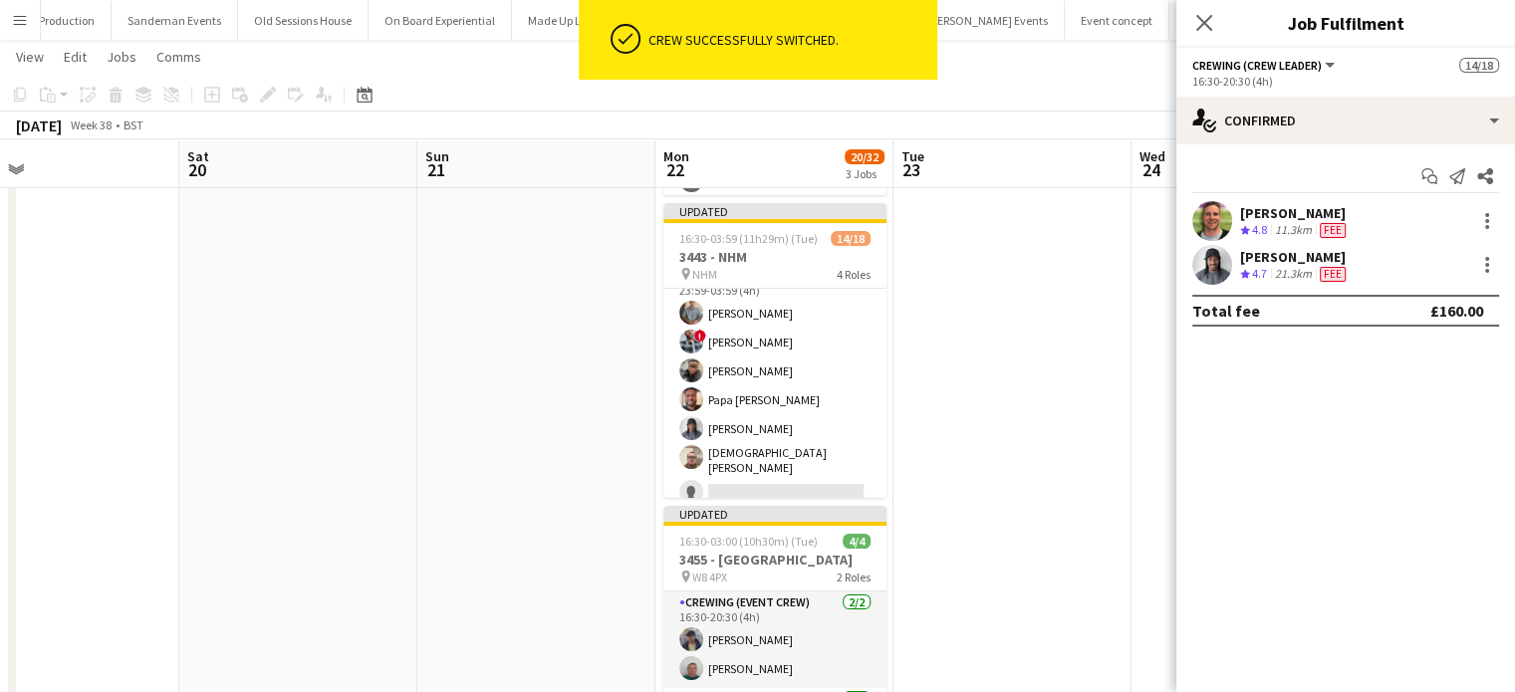
click at [849, 390] on app-card-role "Crewing (Event Crew) 1A 6/7 23:59-03:59 (4h) Daniel Slack ! Kieran Brooks Samue…" at bounding box center [775, 388] width 223 height 247
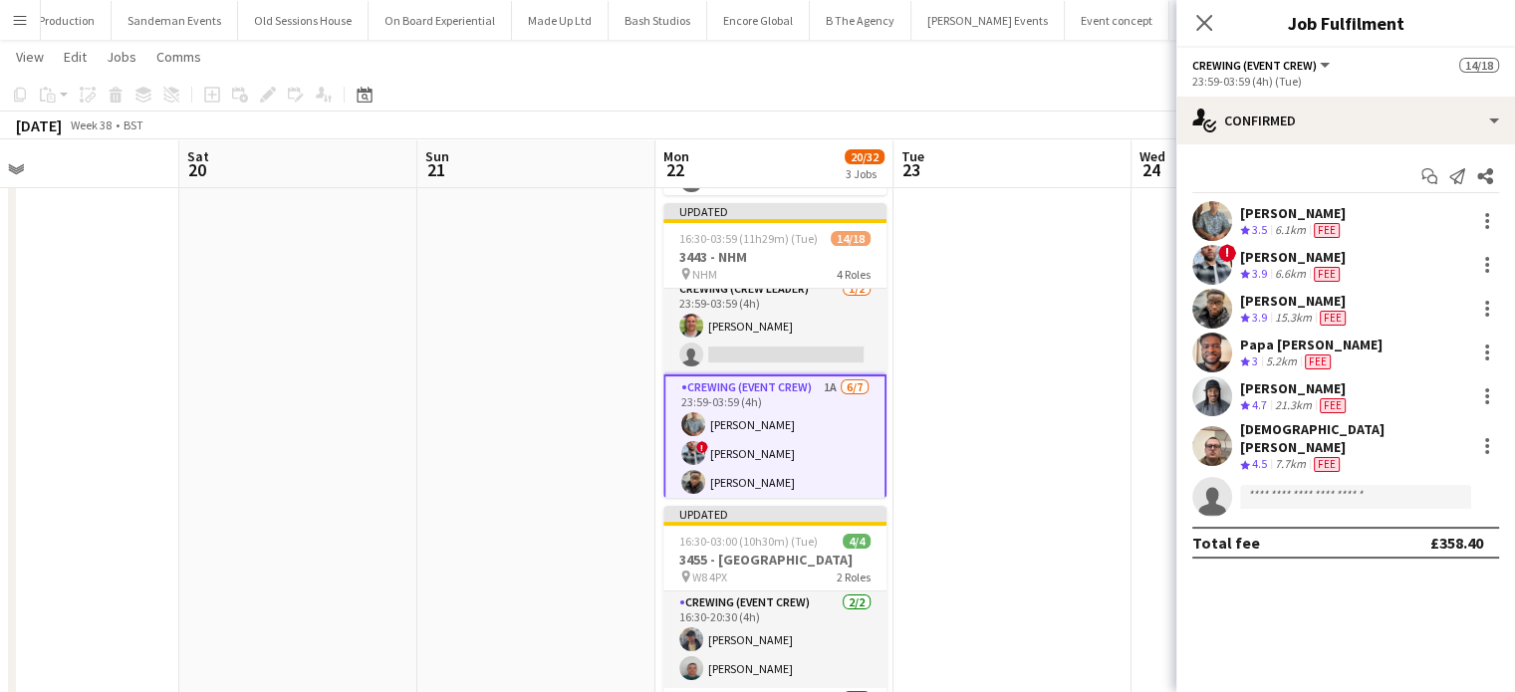
scroll to position [352, 0]
click at [1484, 400] on div at bounding box center [1488, 397] width 24 height 24
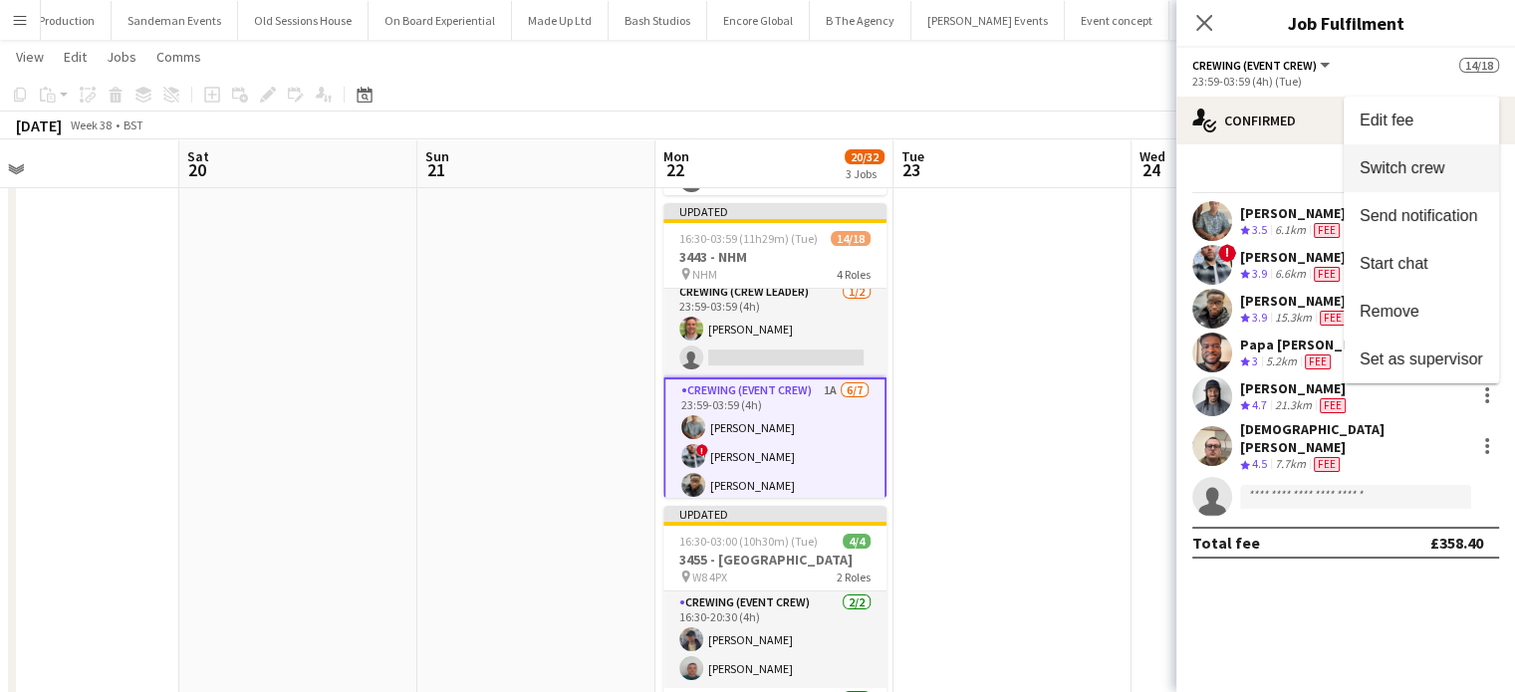
click at [1448, 178] on button "Switch crew" at bounding box center [1421, 168] width 155 height 48
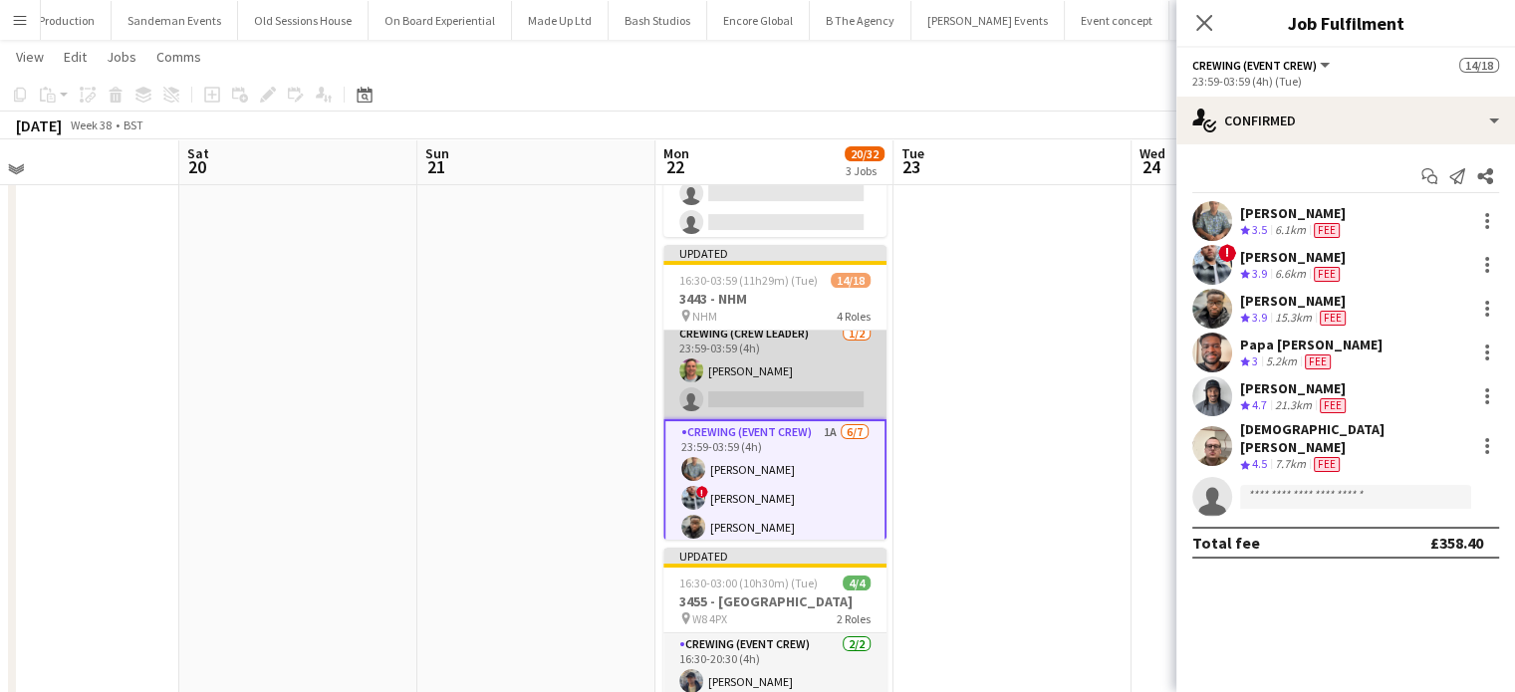
click at [785, 392] on app-card-role "Crewing (Crew Leader) 1/2 23:59-03:59 (4h) Allan Horsfield single-neutral-actio…" at bounding box center [775, 371] width 223 height 97
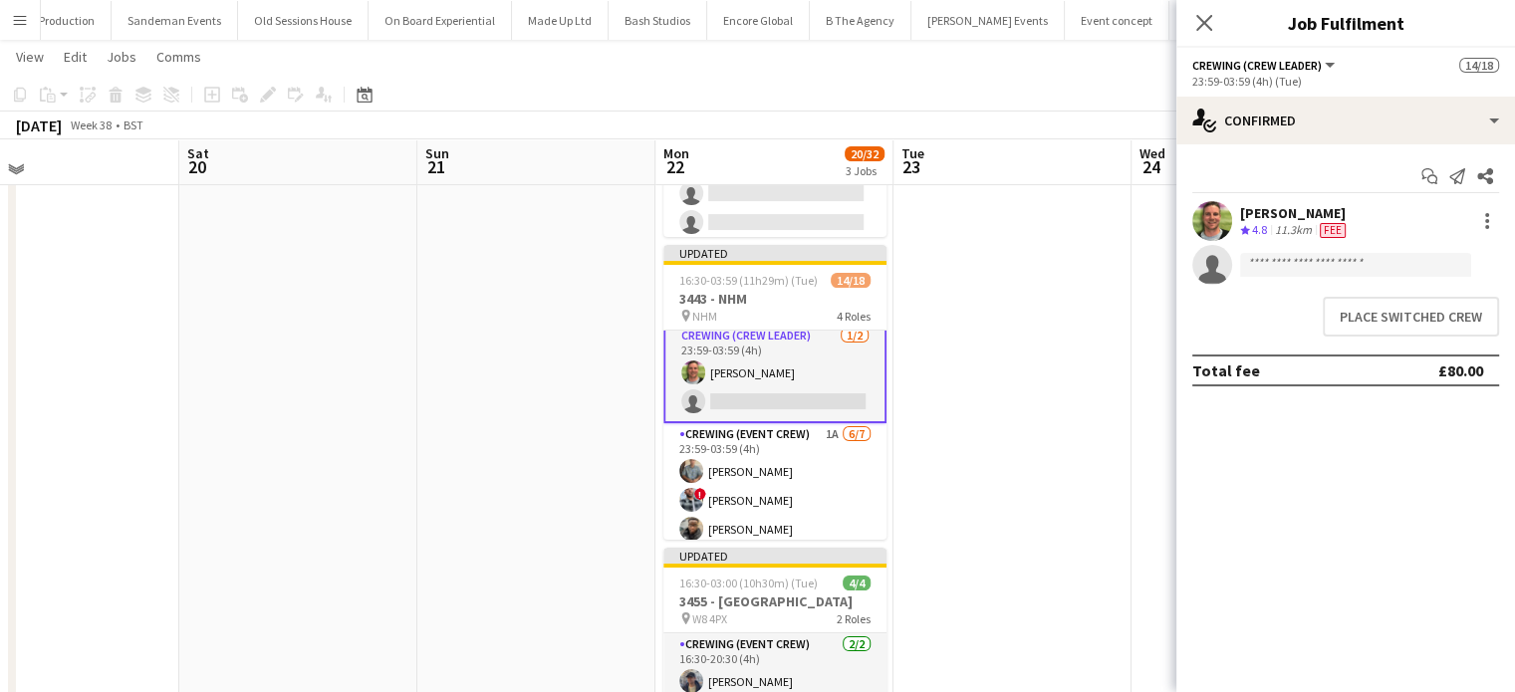
scroll to position [354, 0]
click at [1450, 303] on button "Place switched crew" at bounding box center [1411, 317] width 176 height 40
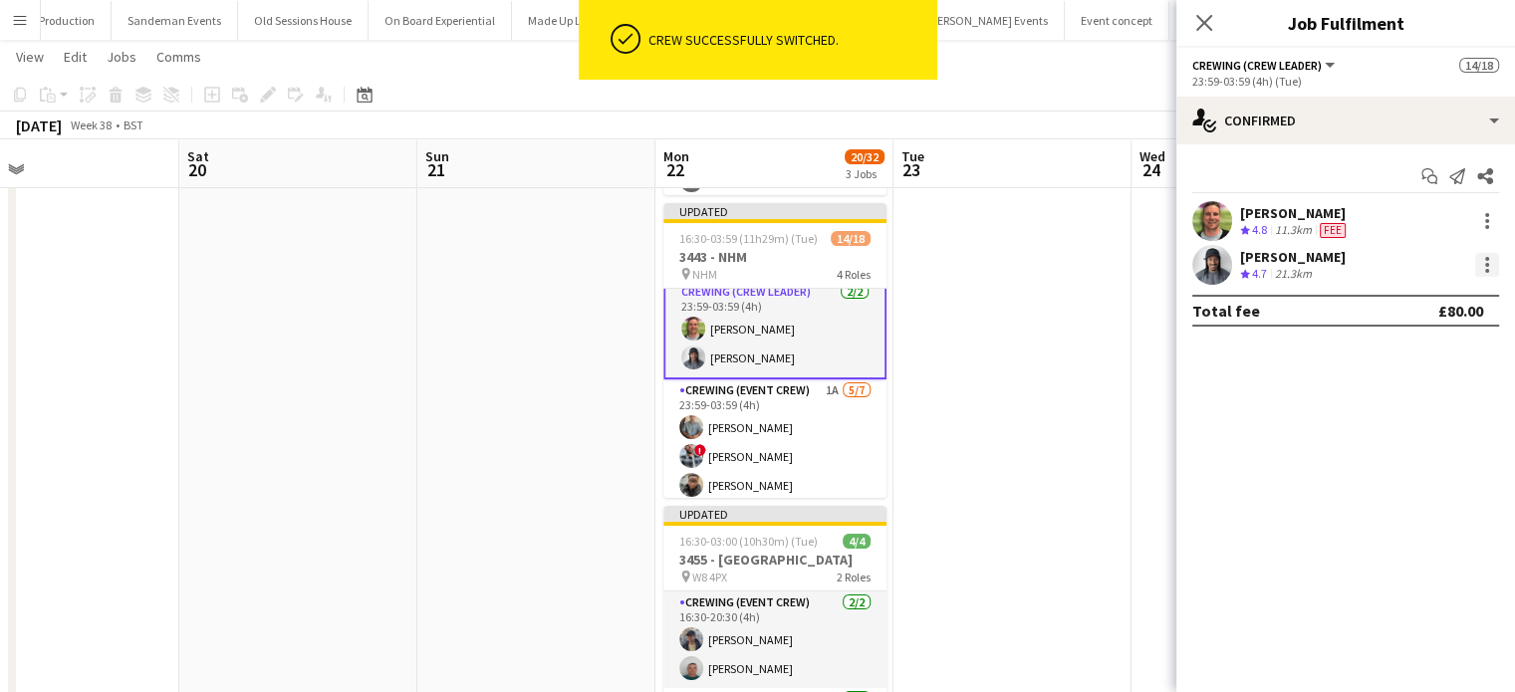
click at [1484, 270] on div at bounding box center [1488, 265] width 24 height 24
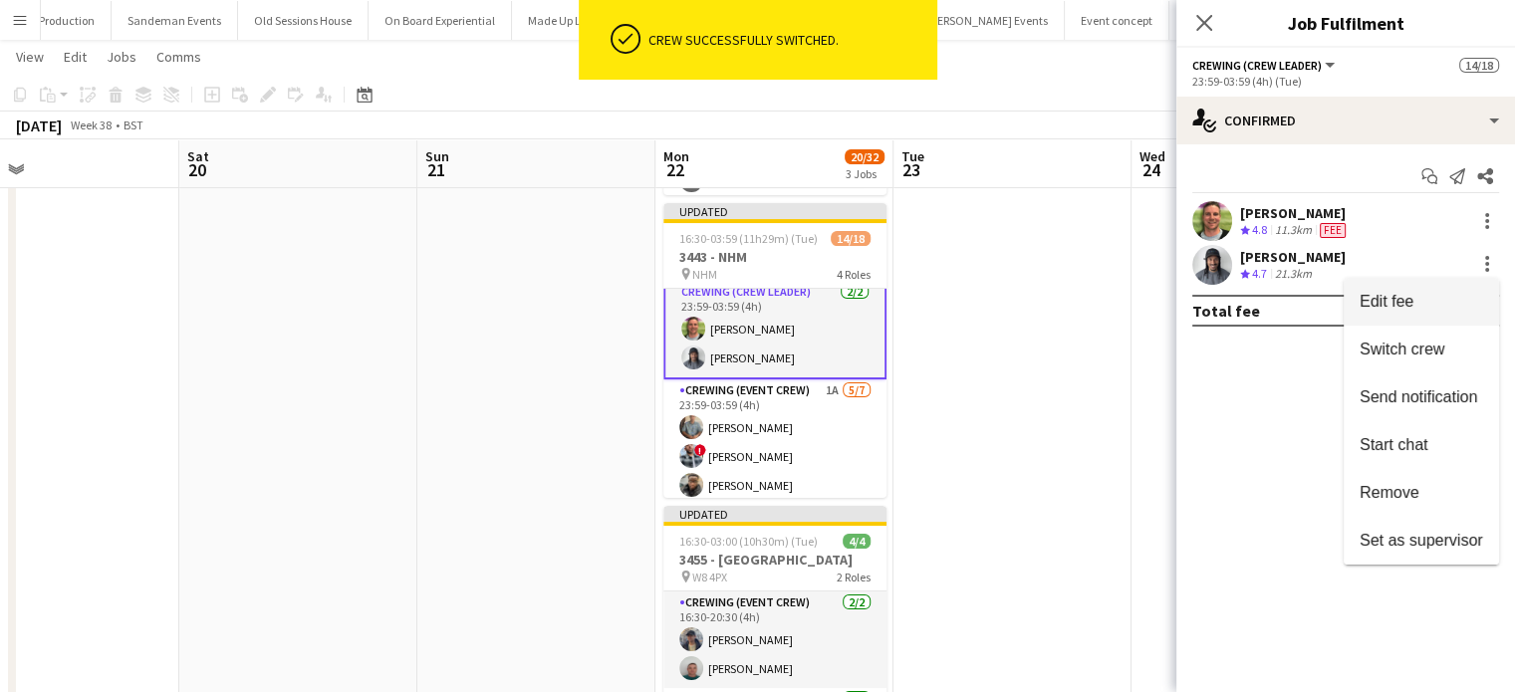
click at [1433, 302] on span "Edit fee" at bounding box center [1422, 302] width 124 height 18
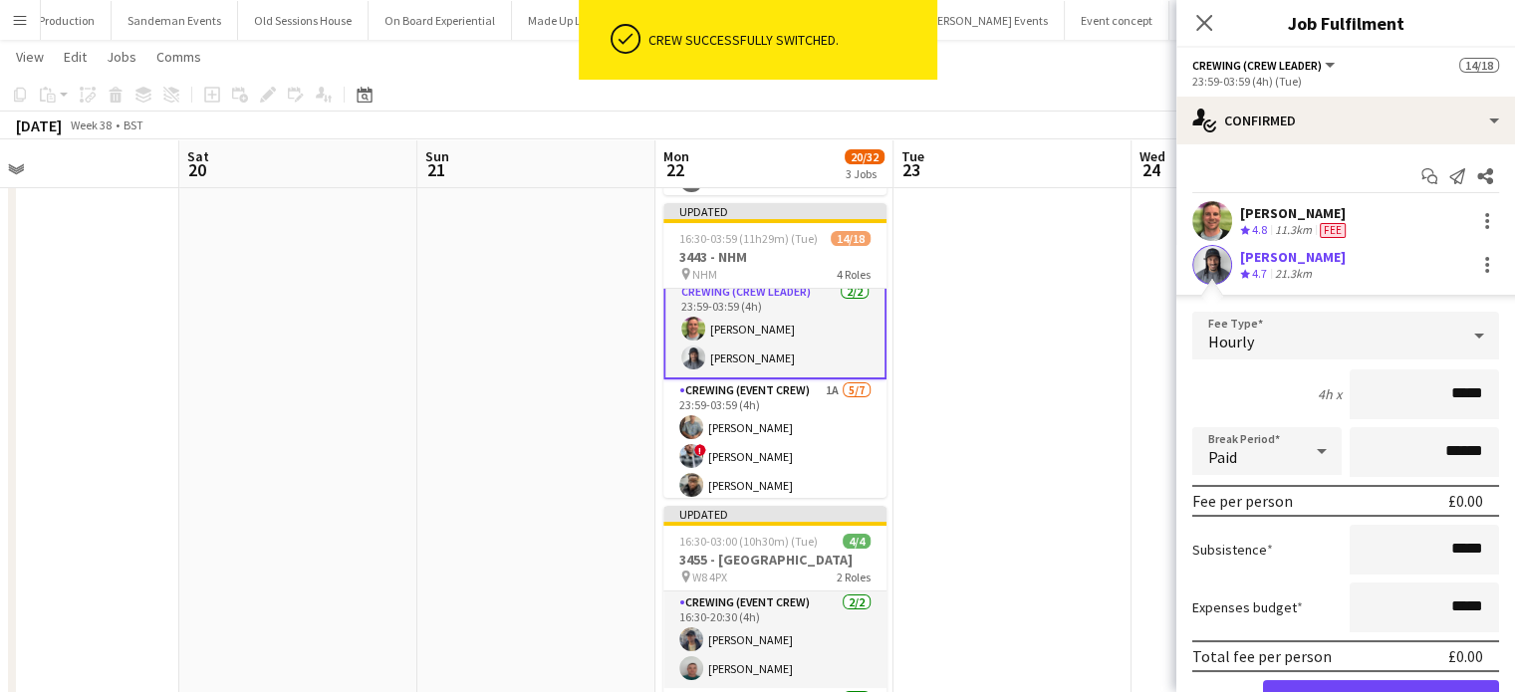
type input "**"
click button "Confirm" at bounding box center [1381, 701] width 236 height 40
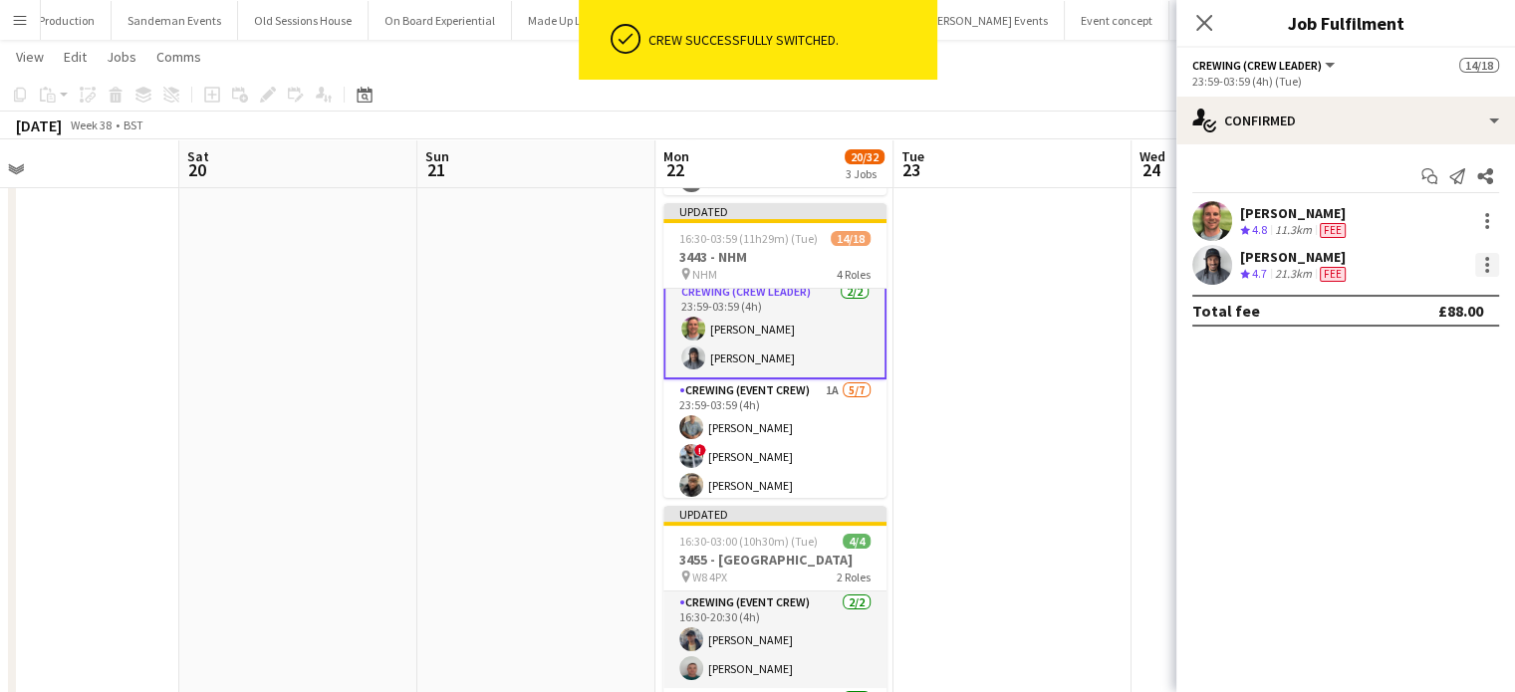
click at [1497, 265] on div at bounding box center [1488, 265] width 24 height 24
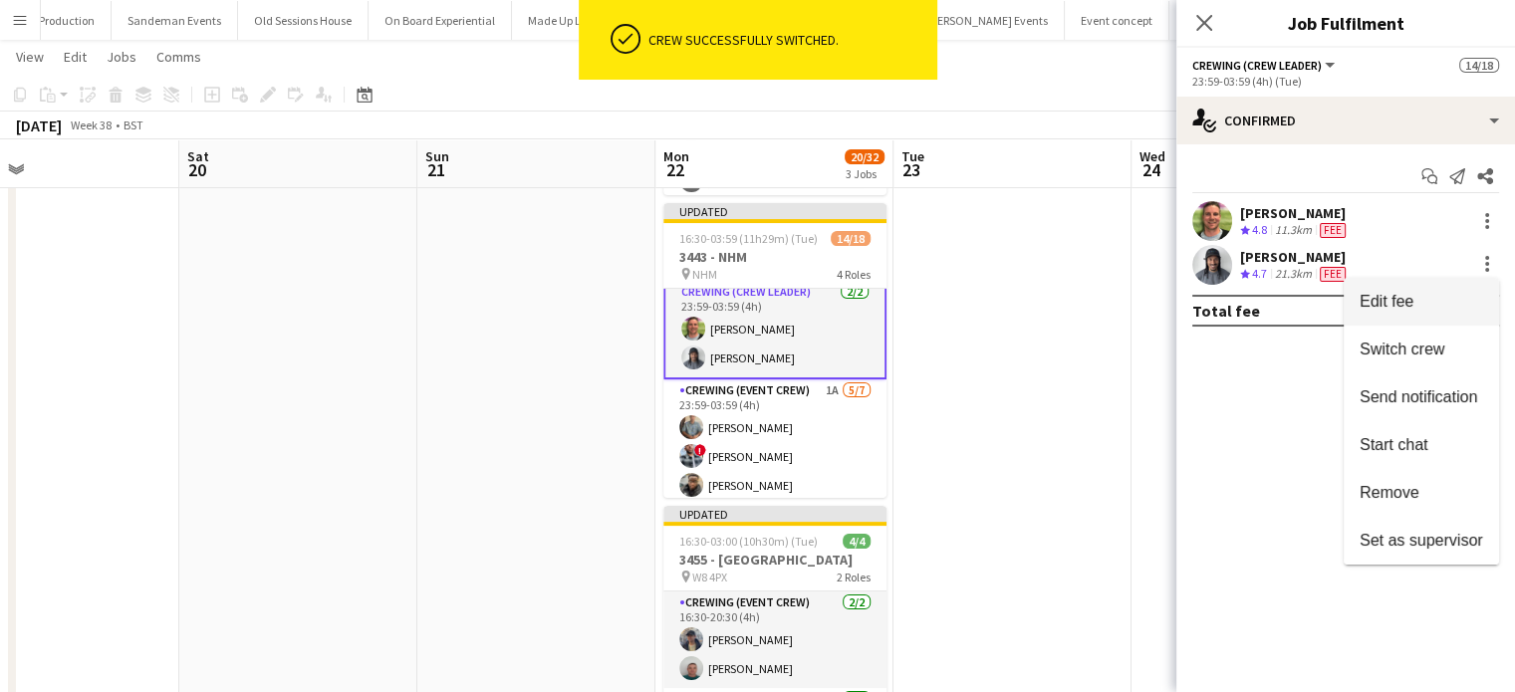
click at [1443, 293] on span "Edit fee" at bounding box center [1422, 302] width 124 height 18
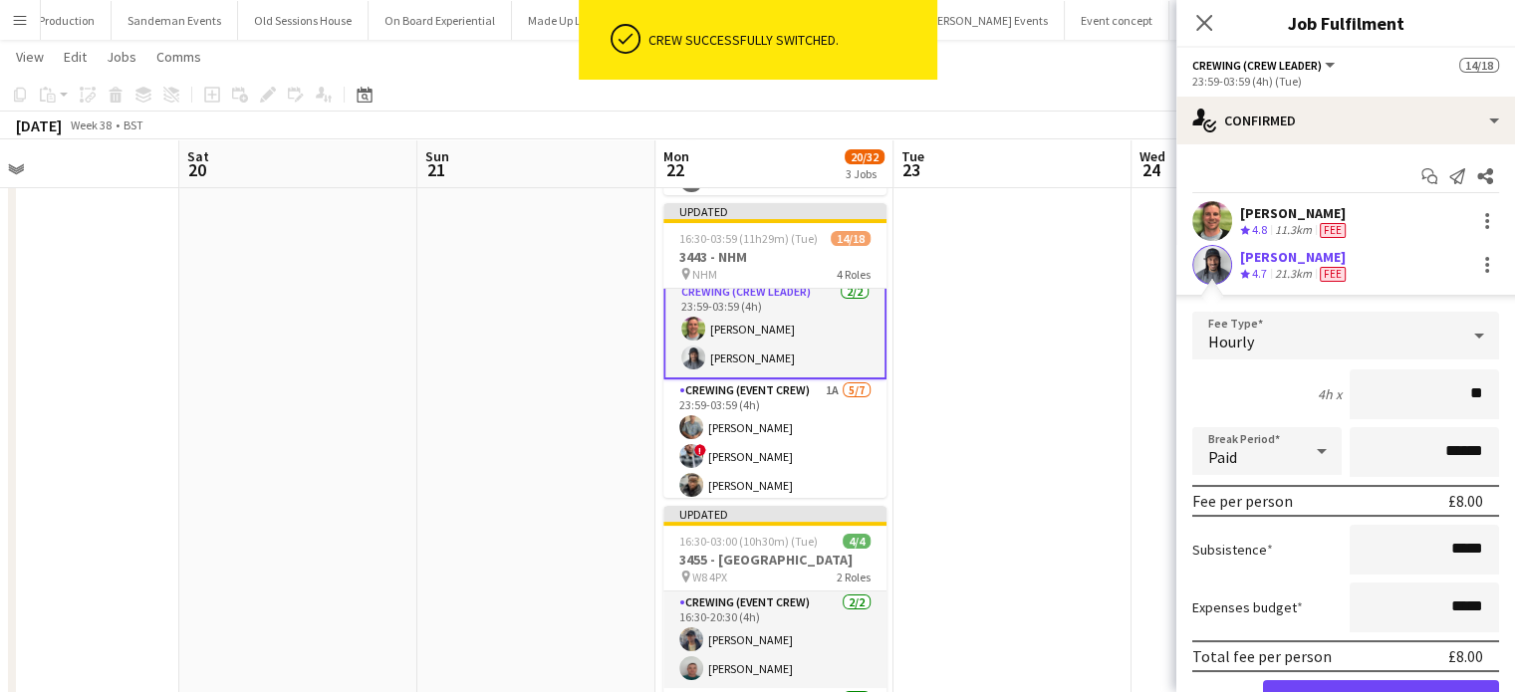
type input "***"
click button "Confirm" at bounding box center [1381, 701] width 236 height 40
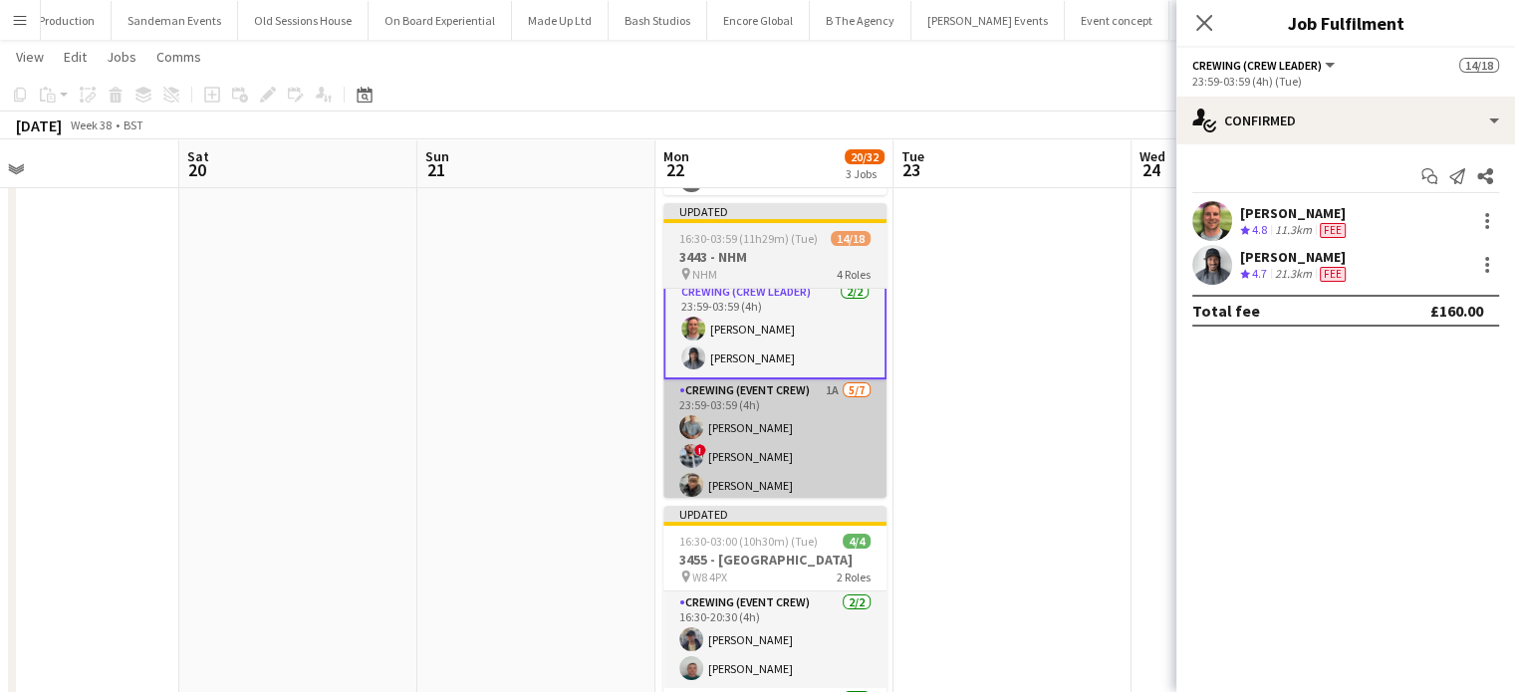
click at [809, 410] on app-card-role "Crewing (Event Crew) 1A 5/7 23:59-03:59 (4h) Daniel Slack ! Kieran Brooks Samue…" at bounding box center [775, 503] width 223 height 247
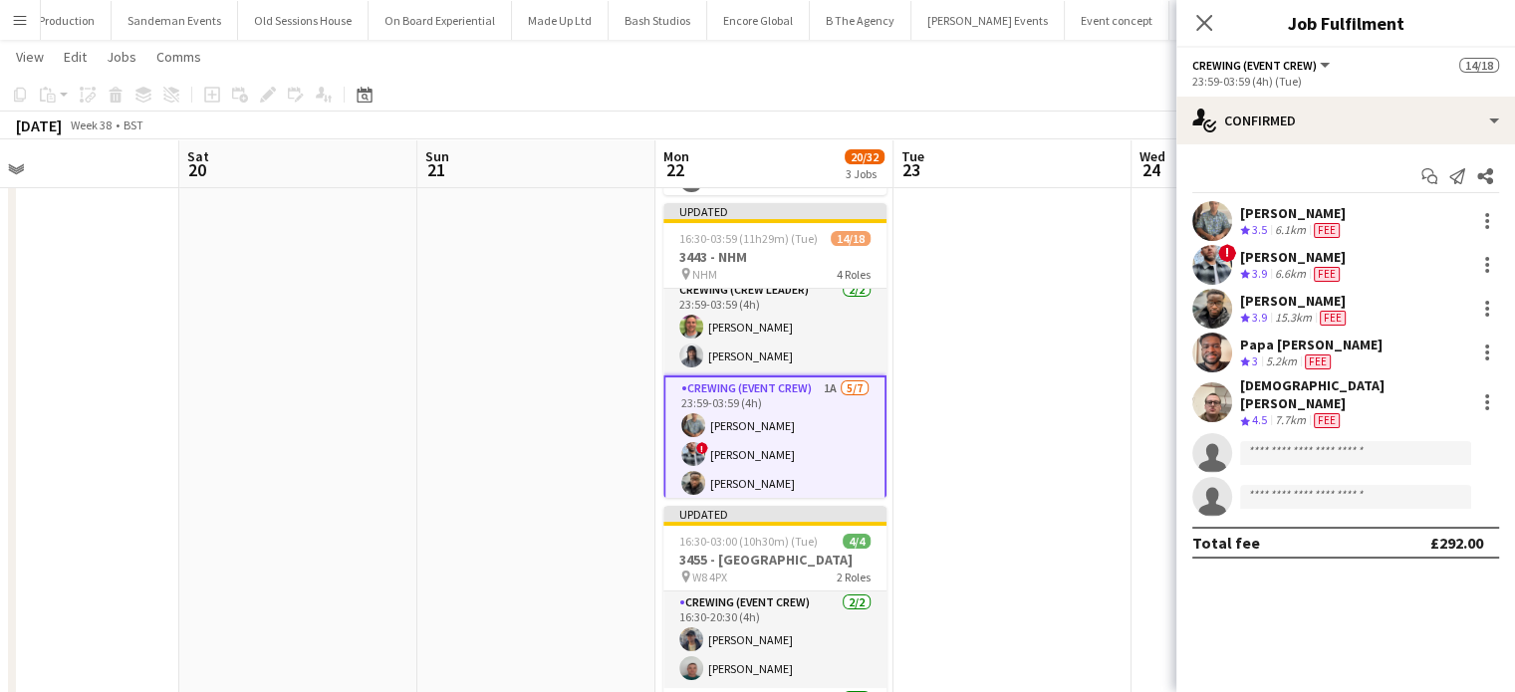
scroll to position [352, 0]
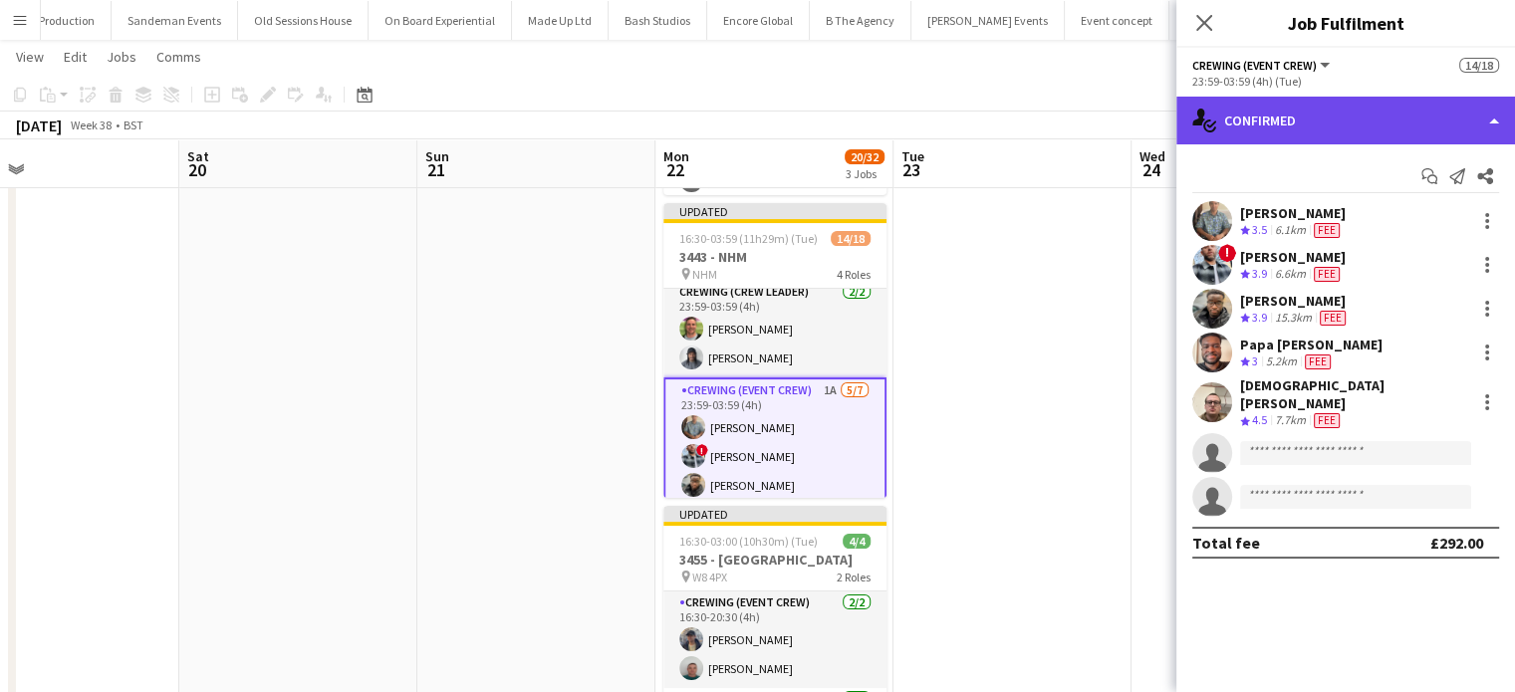
click at [1423, 97] on div "single-neutral-actions-check-2 Confirmed" at bounding box center [1346, 121] width 339 height 48
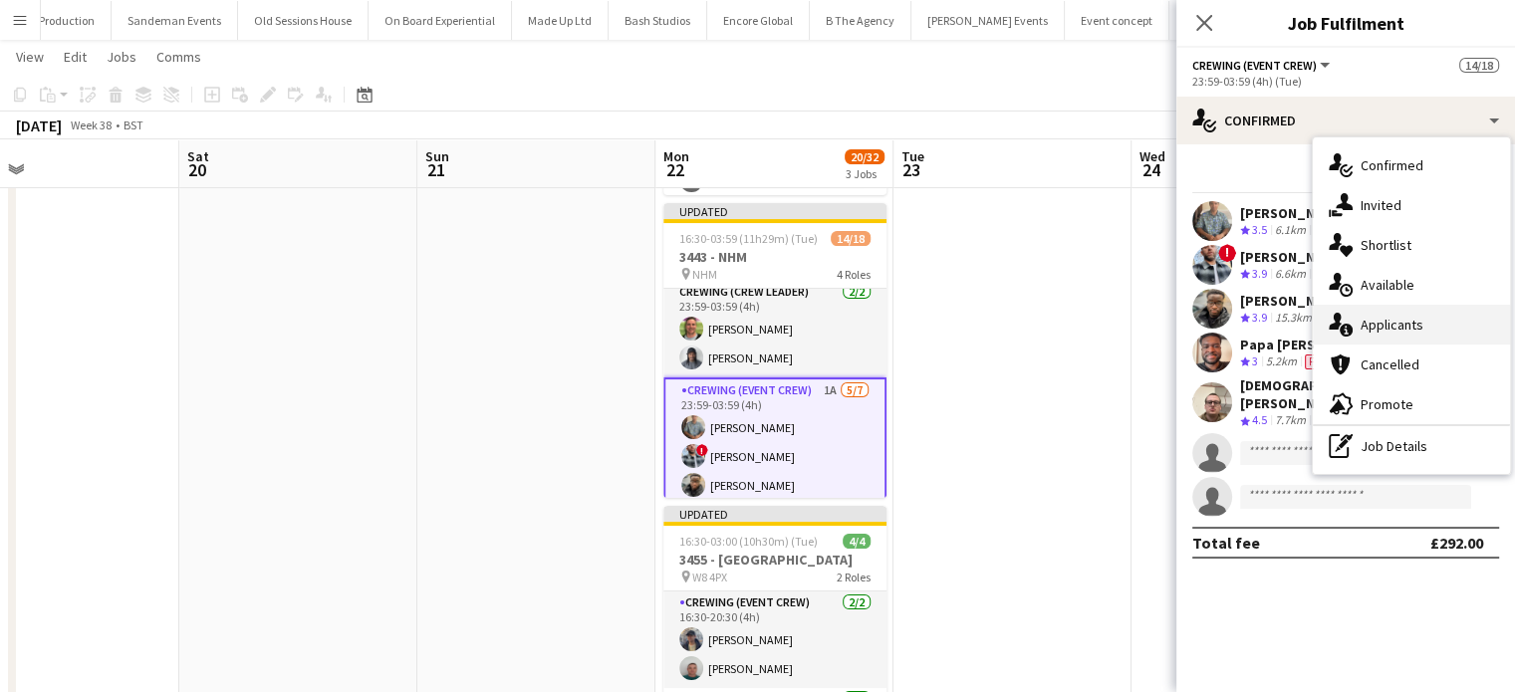
click at [1410, 334] on span "Applicants" at bounding box center [1392, 325] width 63 height 18
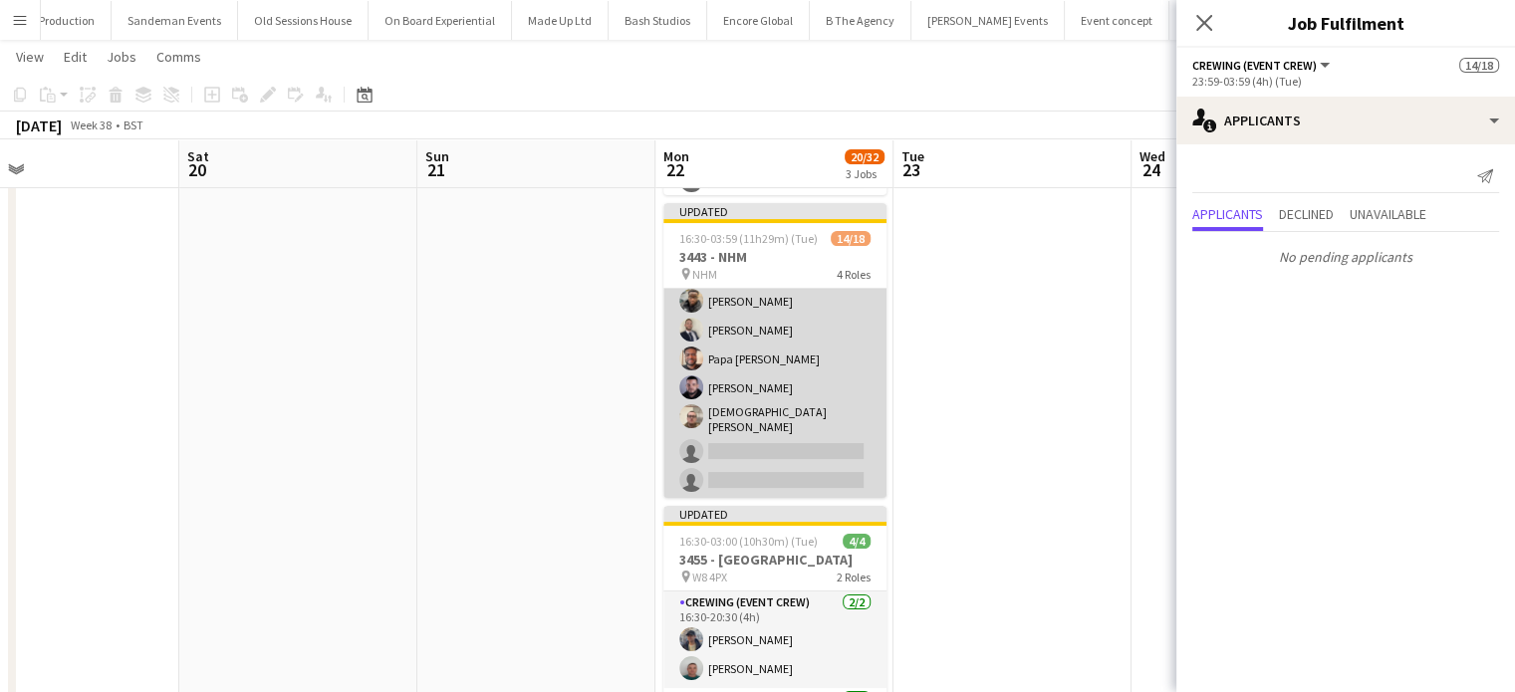
click at [791, 399] on app-card-role "Crewing (Event Crew) 3A 5/7 16:30-20:30 (4h) Samuel Kusimo Brandon Graber Papa …" at bounding box center [775, 376] width 223 height 247
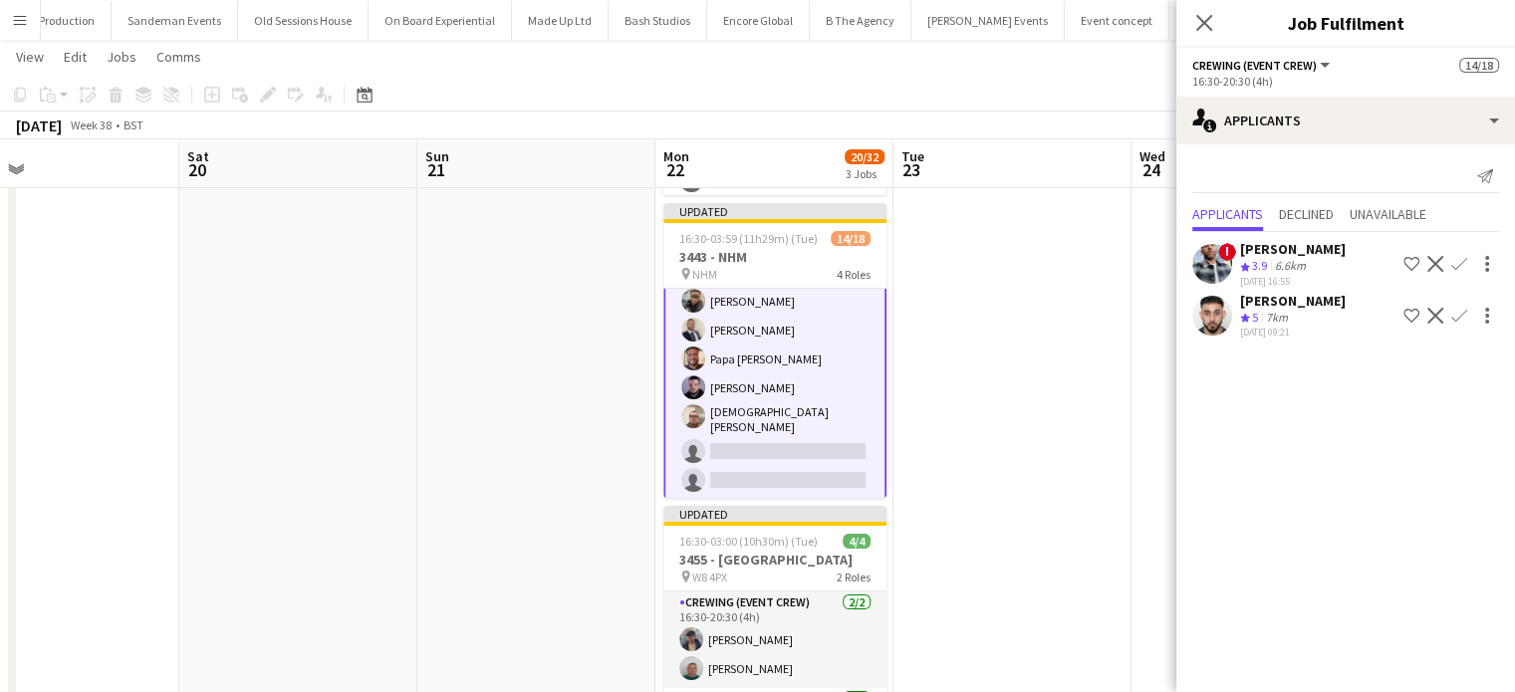
click at [1458, 263] on app-icon "Confirm" at bounding box center [1460, 264] width 16 height 16
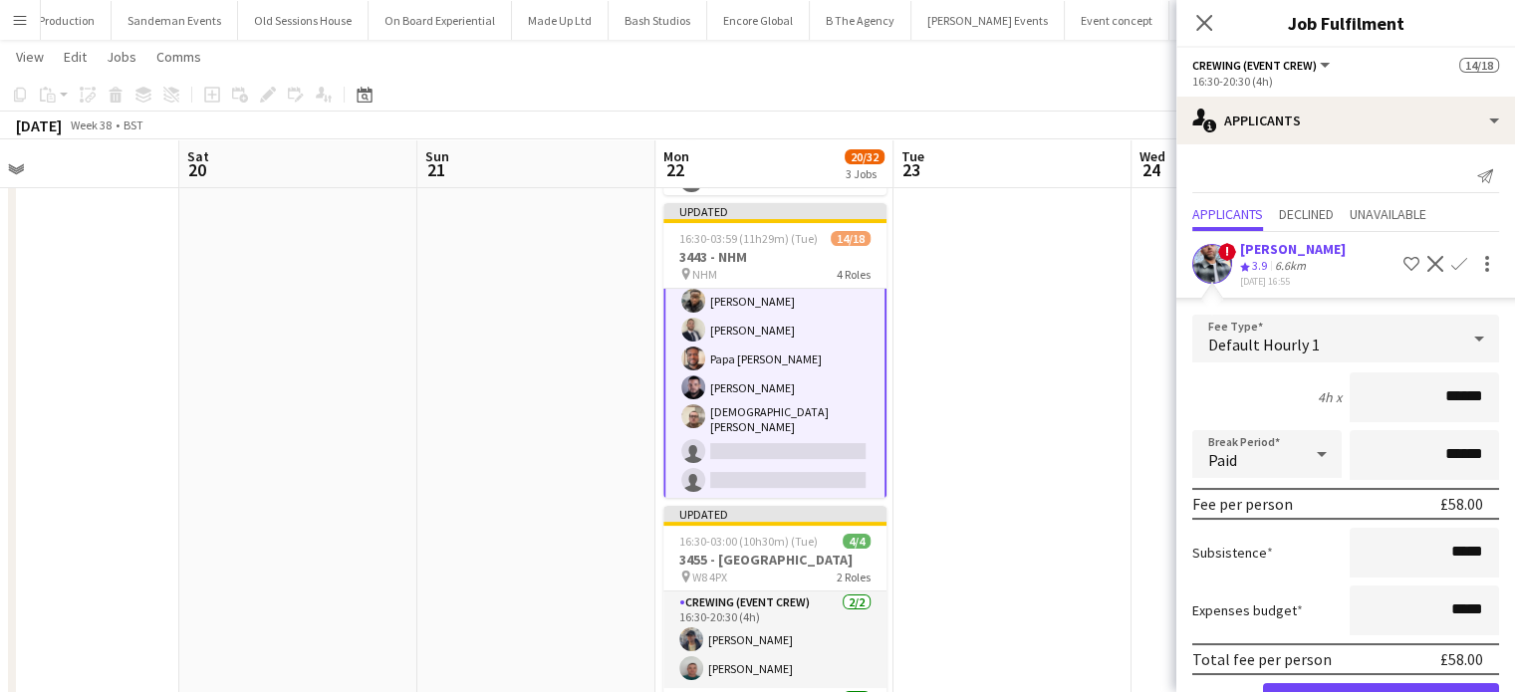
click button "Confirm" at bounding box center [1381, 704] width 236 height 40
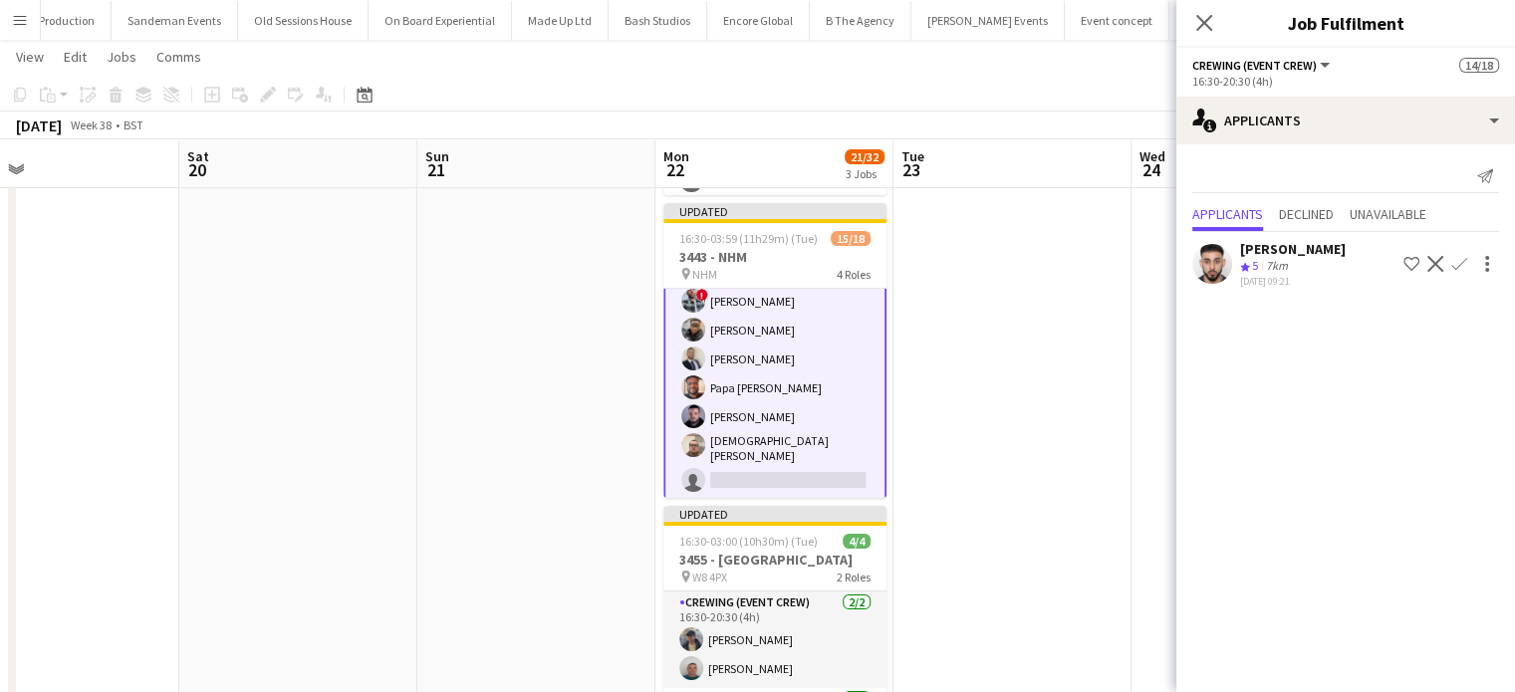
click at [1458, 263] on app-icon "Confirm" at bounding box center [1460, 264] width 16 height 16
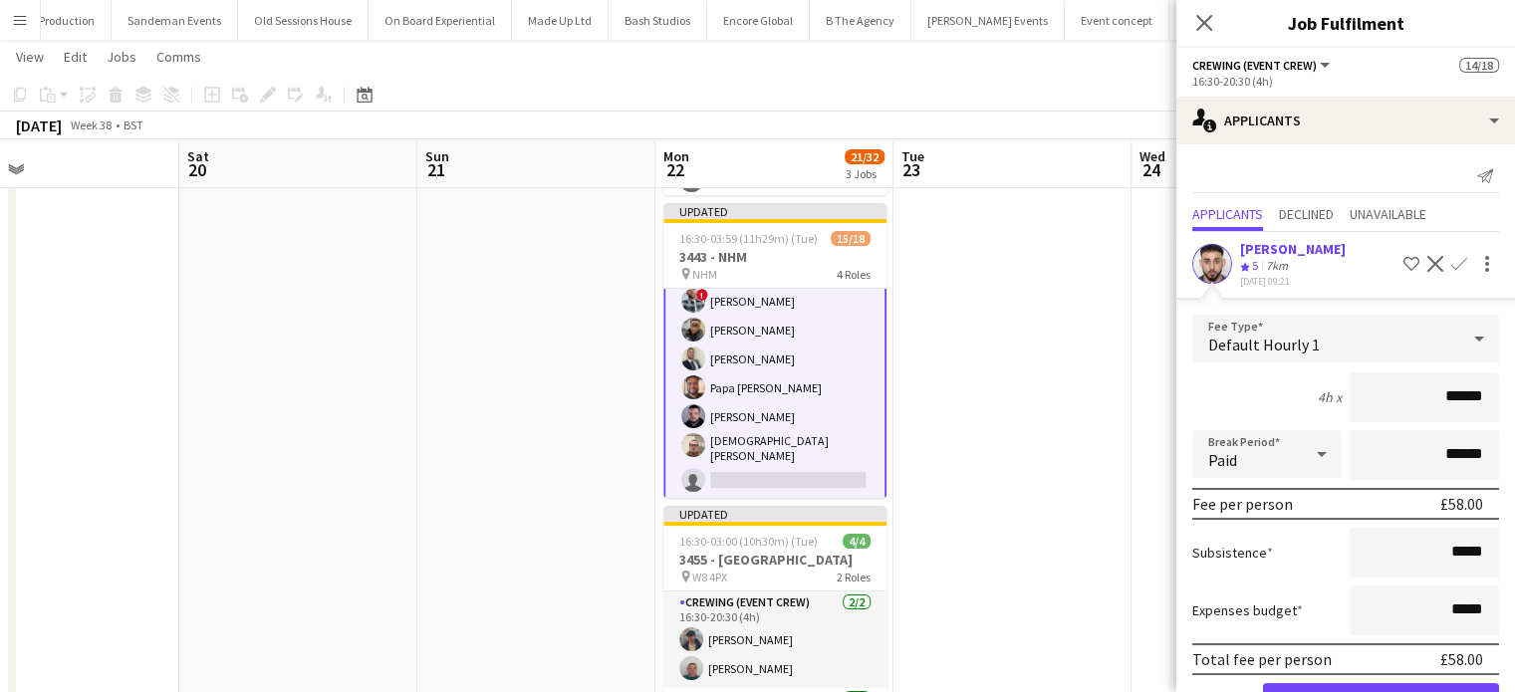
click button "Confirm" at bounding box center [1381, 704] width 236 height 40
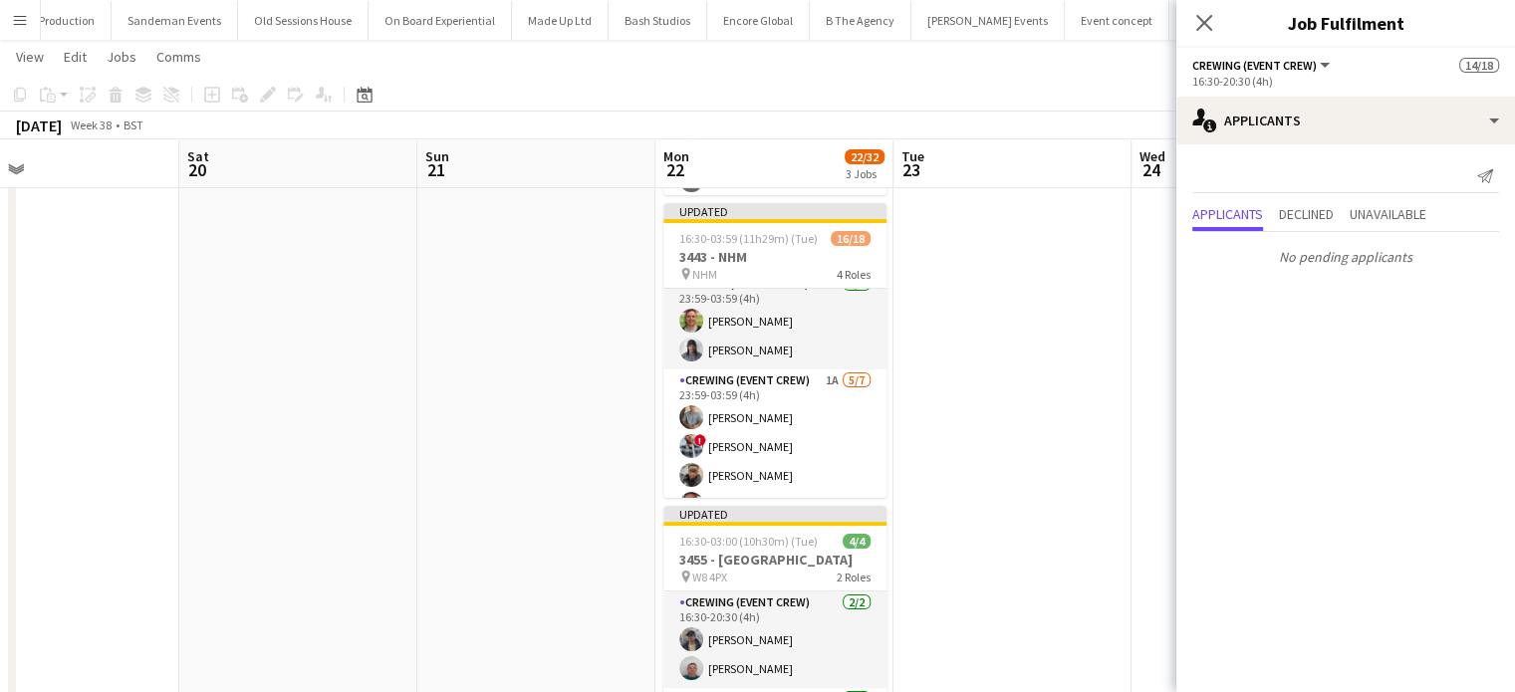
click at [715, 428] on app-card-role "Crewing (Event Crew) 1A 5/7 23:59-03:59 (4h) Daniel Slack ! Kieran Brooks Samue…" at bounding box center [775, 493] width 223 height 247
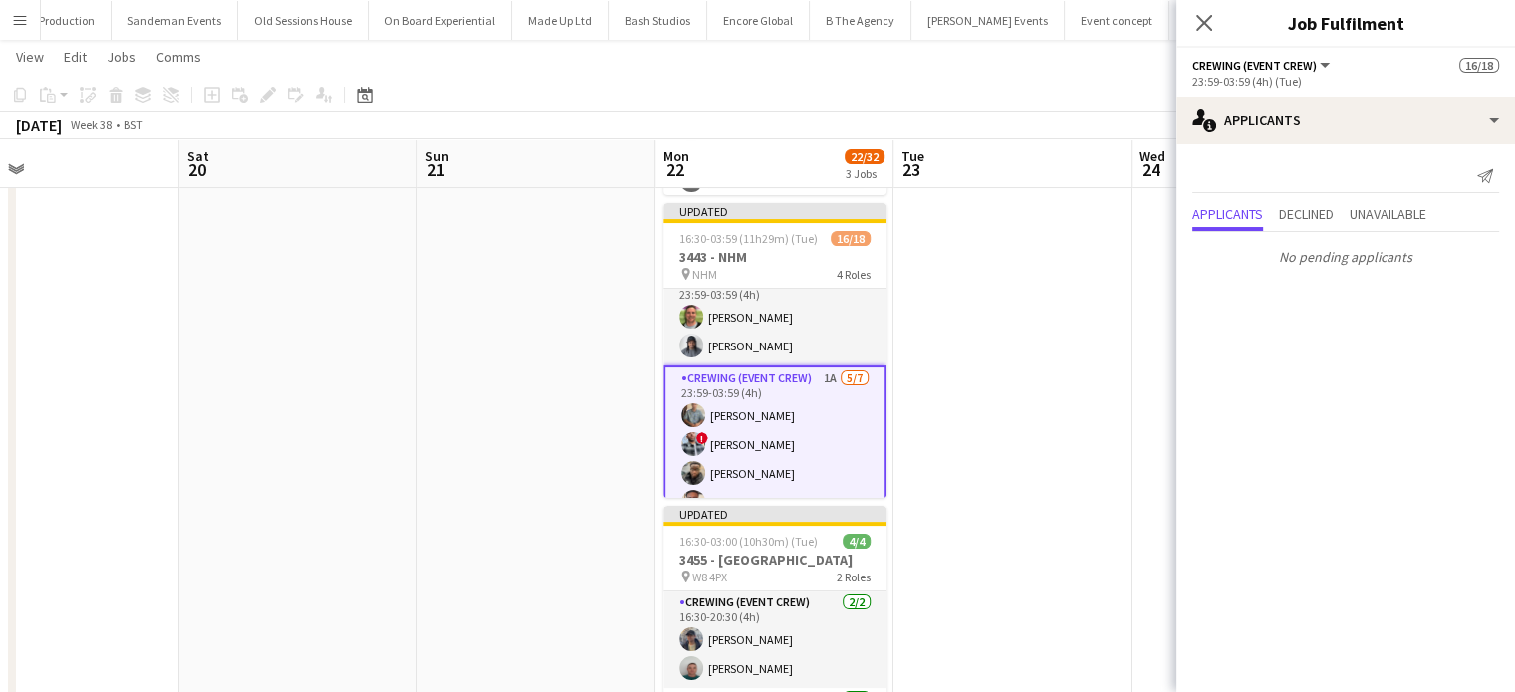
scroll to position [361, 0]
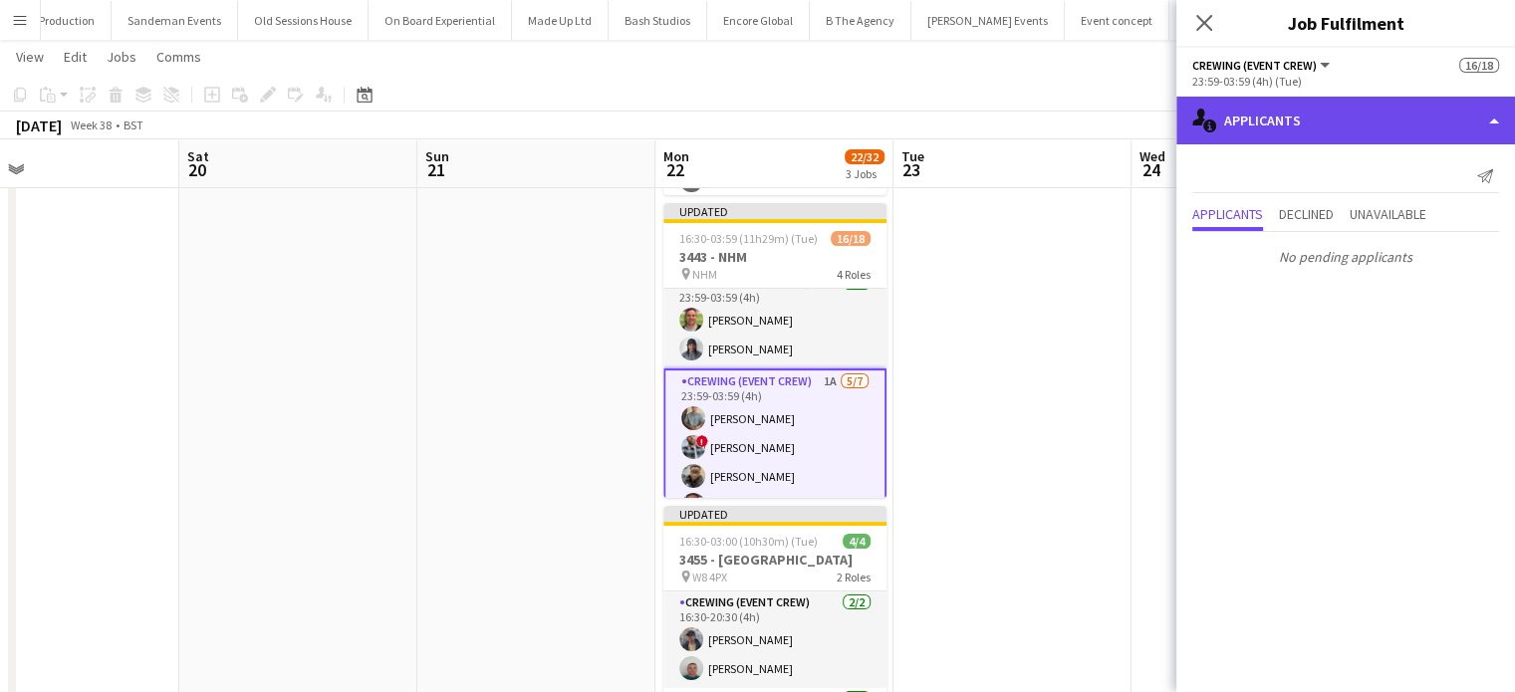
click at [1351, 125] on div "single-neutral-actions-information Applicants" at bounding box center [1346, 121] width 339 height 48
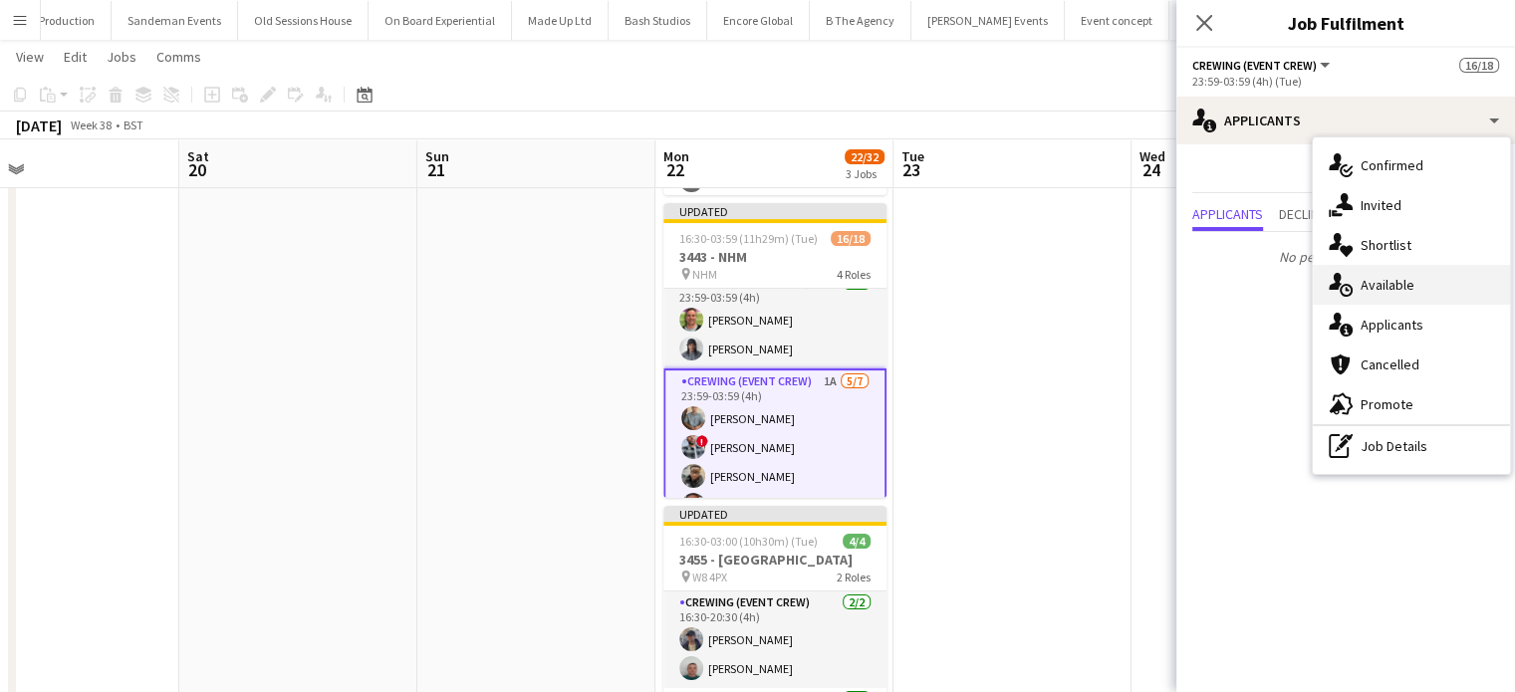
click at [1372, 276] on span "Available" at bounding box center [1388, 285] width 54 height 18
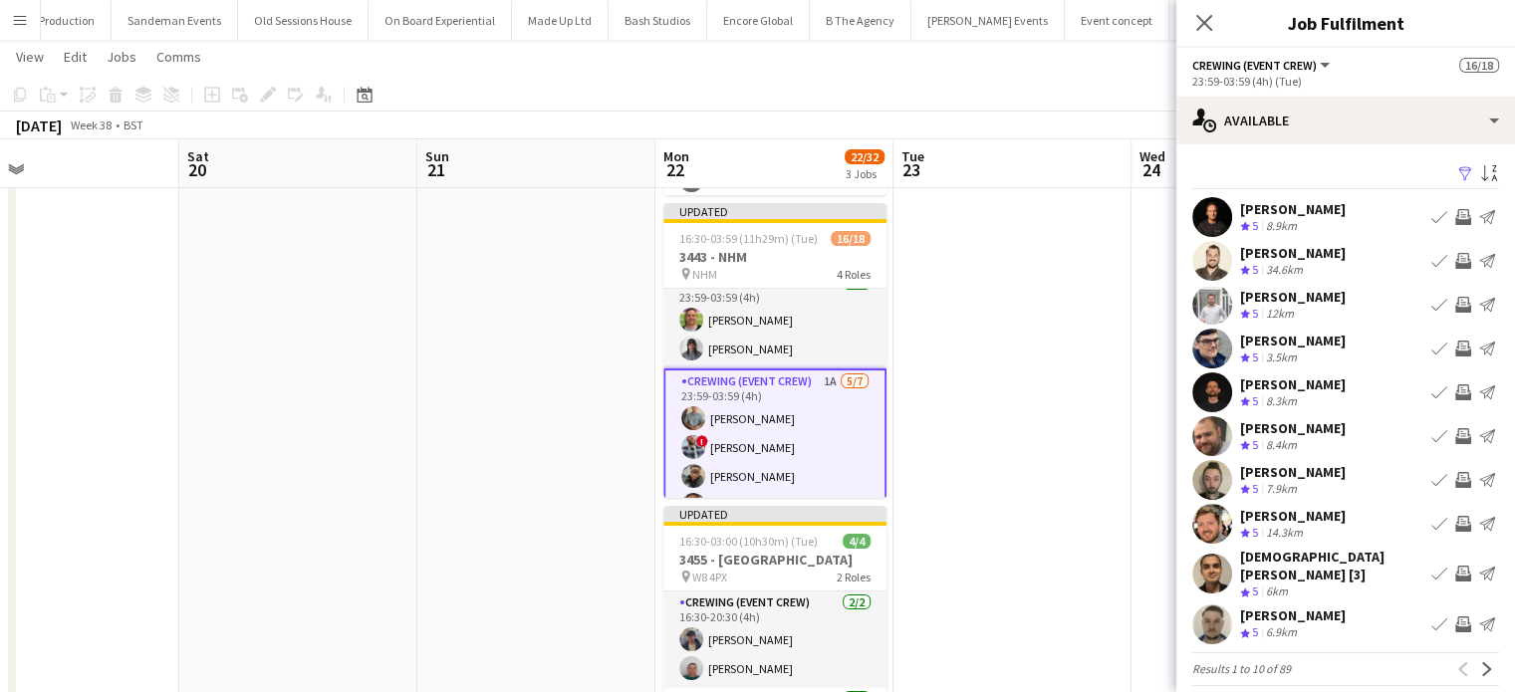
click at [1456, 301] on app-icon "Invite crew" at bounding box center [1464, 305] width 16 height 16
click at [1456, 253] on app-icon "Invite crew" at bounding box center [1464, 261] width 16 height 16
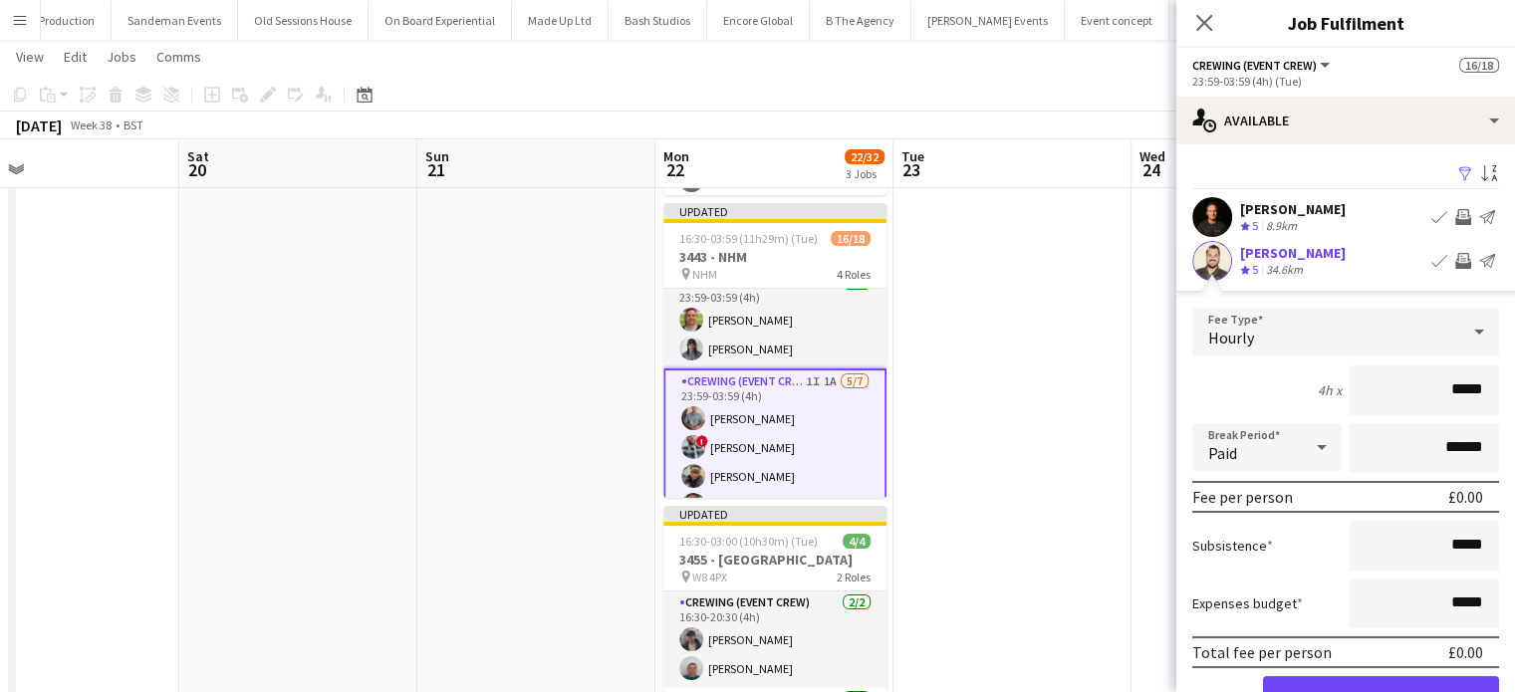
click button "Confirm" at bounding box center [1381, 697] width 236 height 40
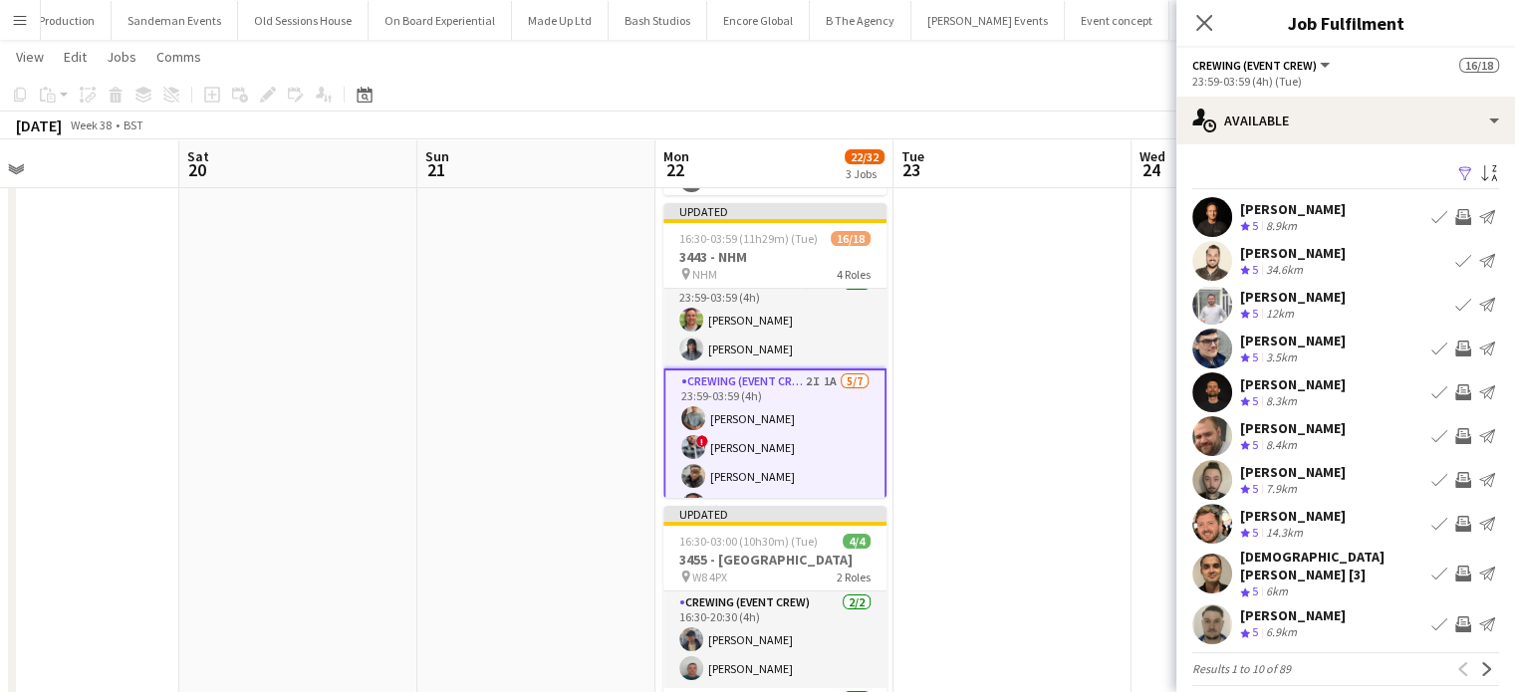
click at [1456, 432] on app-icon "Invite crew" at bounding box center [1464, 436] width 16 height 16
click at [1456, 520] on app-icon "Invite crew" at bounding box center [1464, 524] width 16 height 16
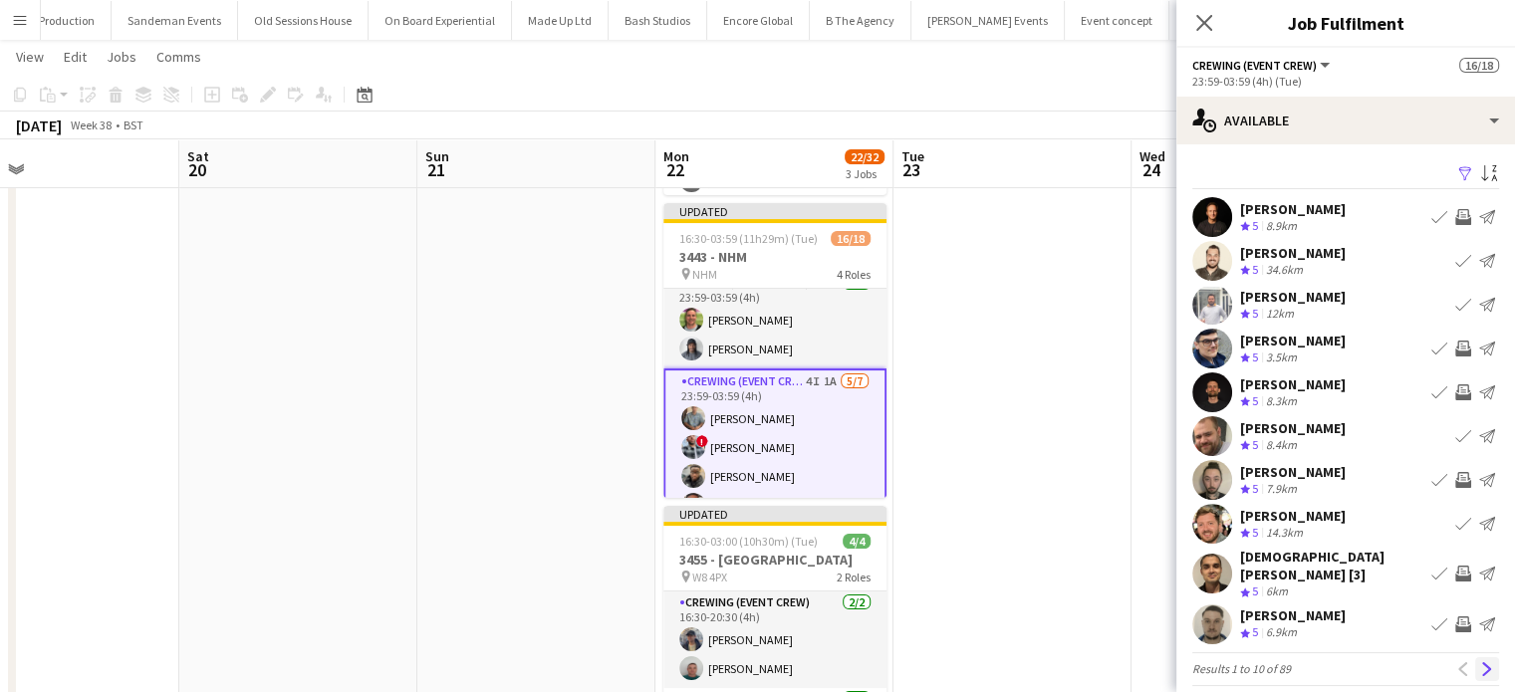
click at [1481, 663] on app-icon "Next" at bounding box center [1488, 670] width 14 height 14
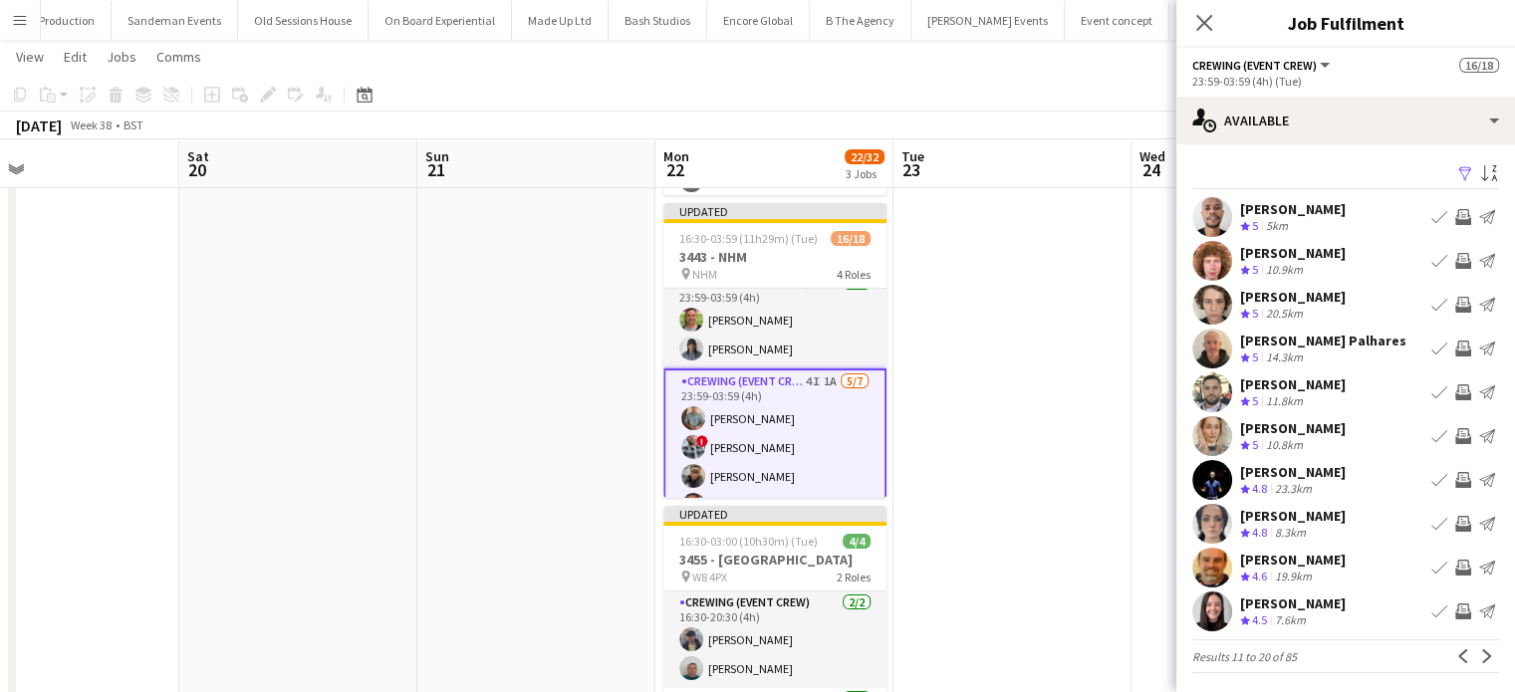
click at [1456, 605] on app-icon "Invite crew" at bounding box center [1464, 612] width 16 height 16
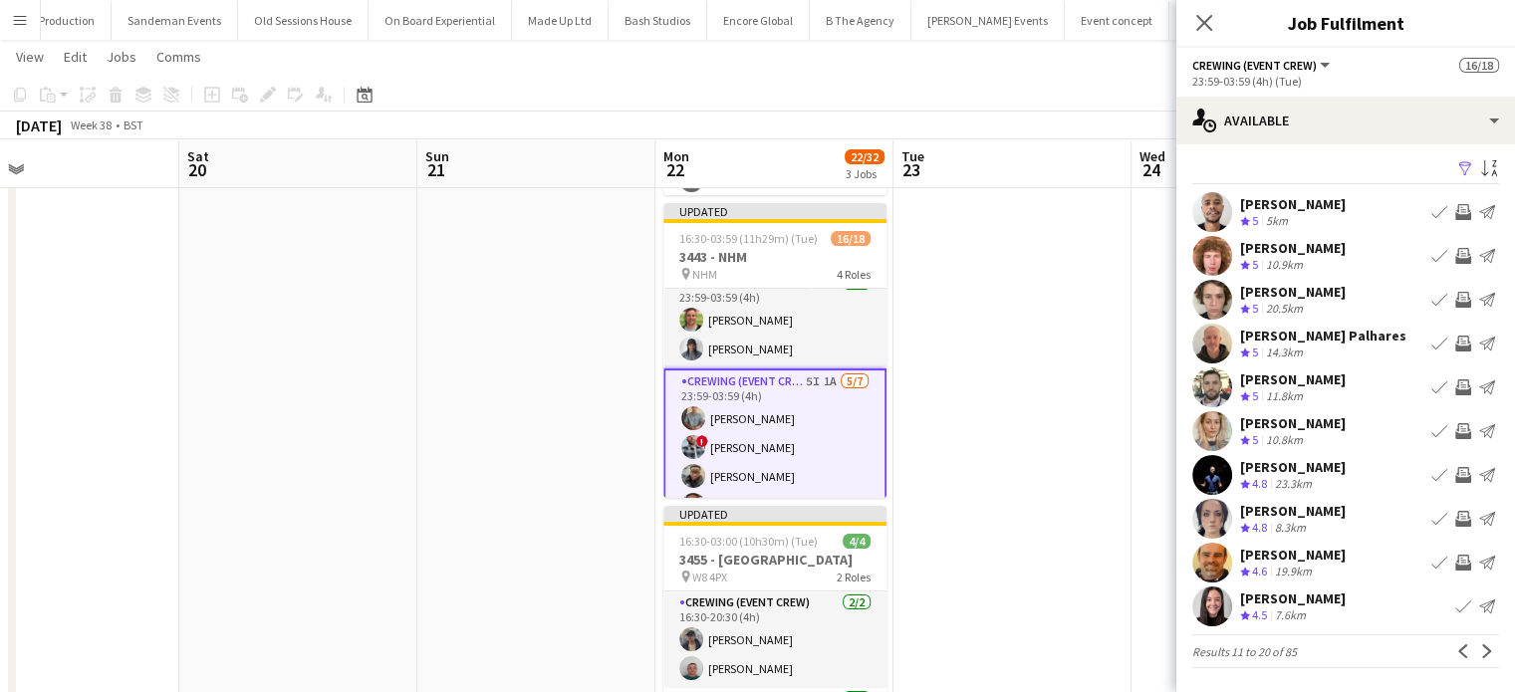
scroll to position [4, 0]
click at [1481, 649] on app-icon "Next" at bounding box center [1488, 653] width 14 height 14
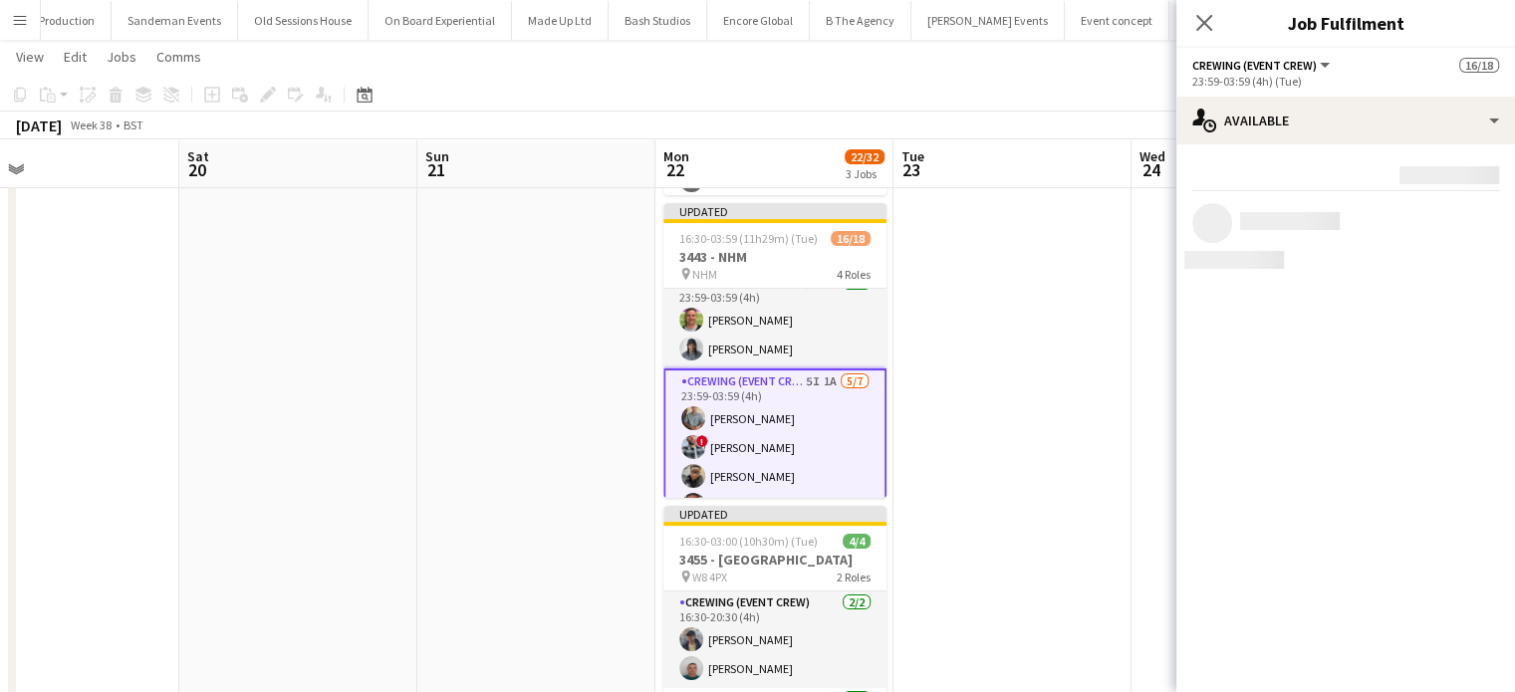
scroll to position [0, 0]
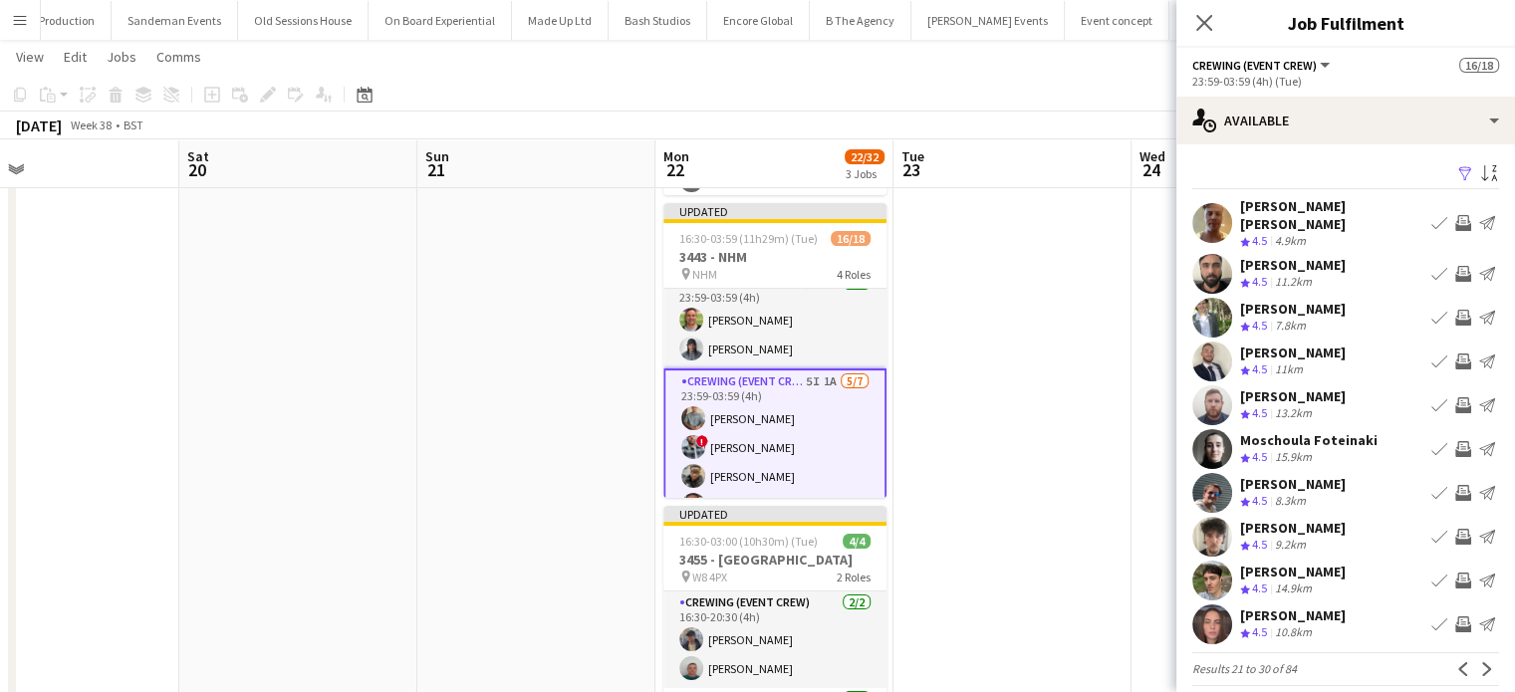
click at [1456, 310] on app-icon "Invite crew" at bounding box center [1464, 318] width 16 height 16
click at [1456, 215] on app-icon "Invite crew" at bounding box center [1464, 223] width 16 height 16
click at [1452, 211] on button "Invite crew" at bounding box center [1464, 223] width 24 height 24
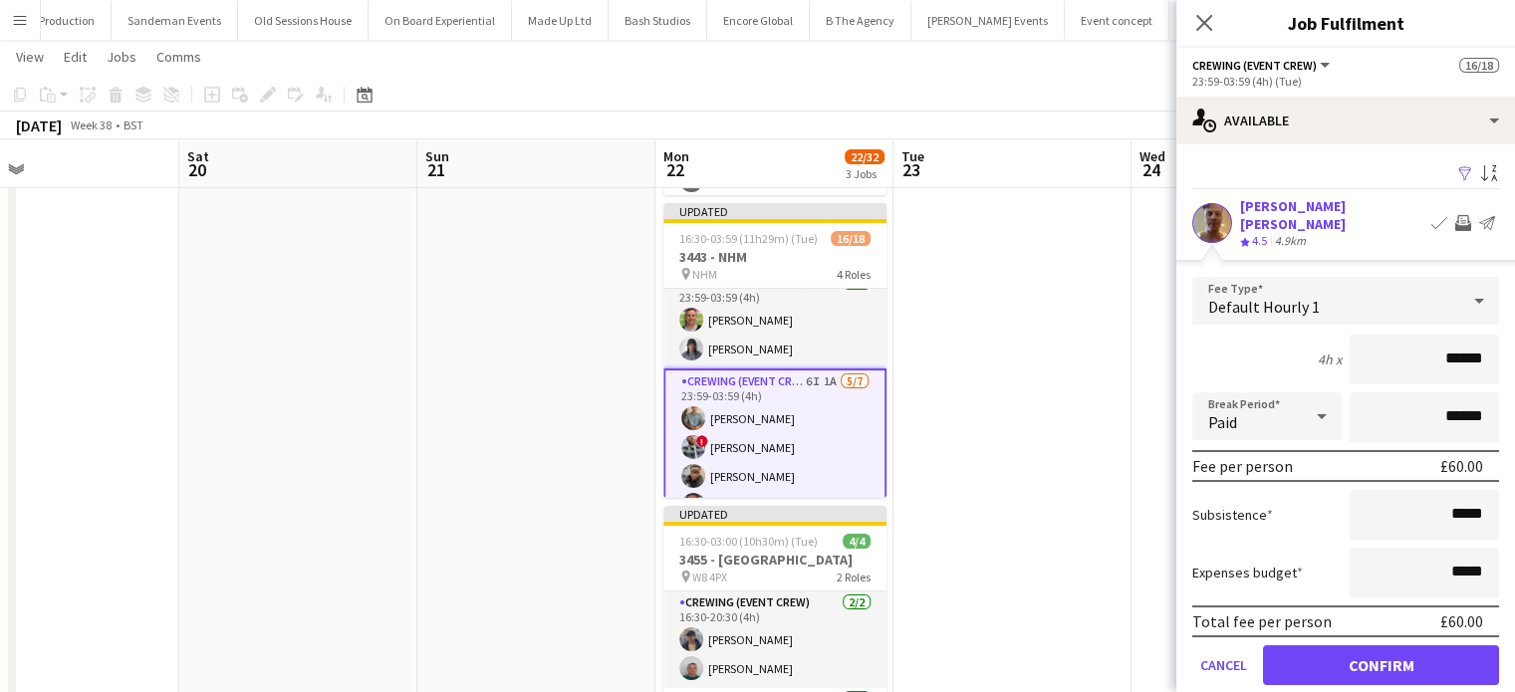
click button "Confirm" at bounding box center [1381, 666] width 236 height 40
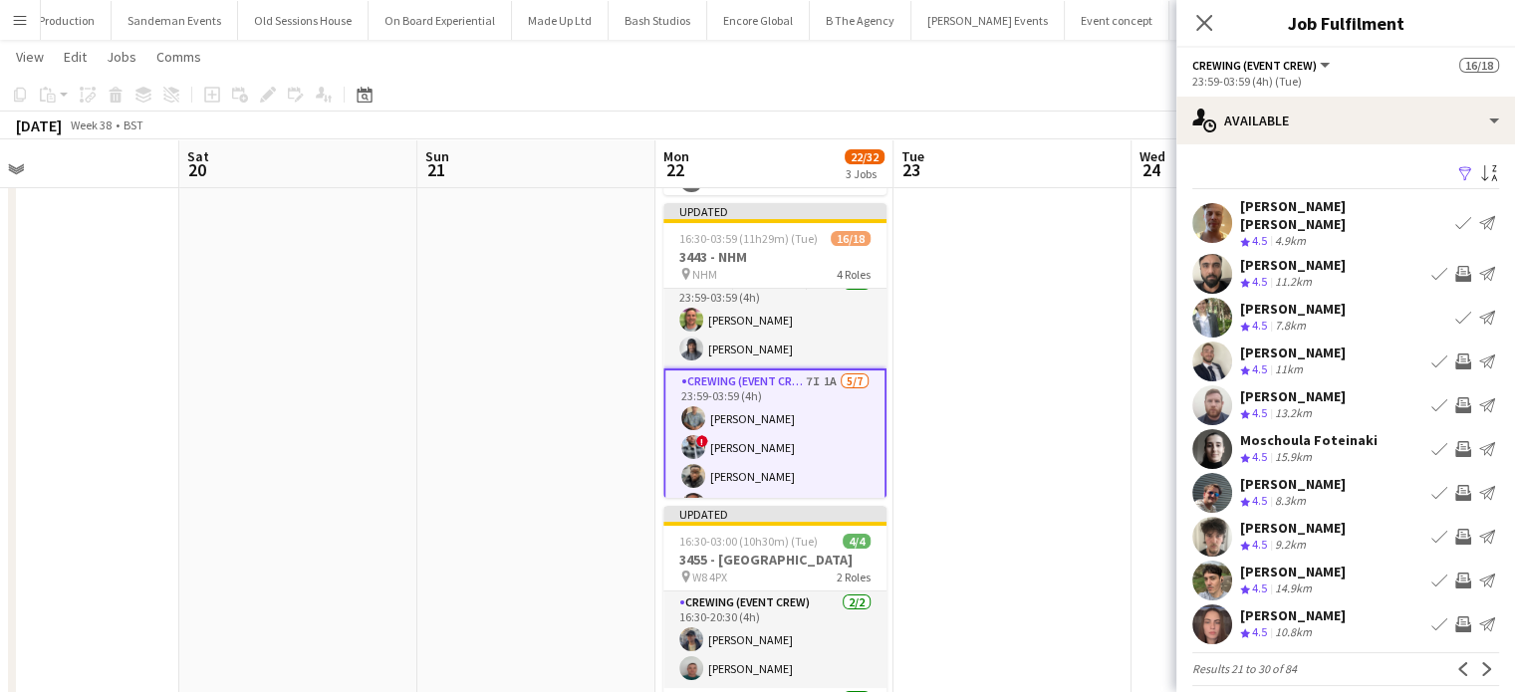
click at [1456, 354] on app-icon "Invite crew" at bounding box center [1464, 362] width 16 height 16
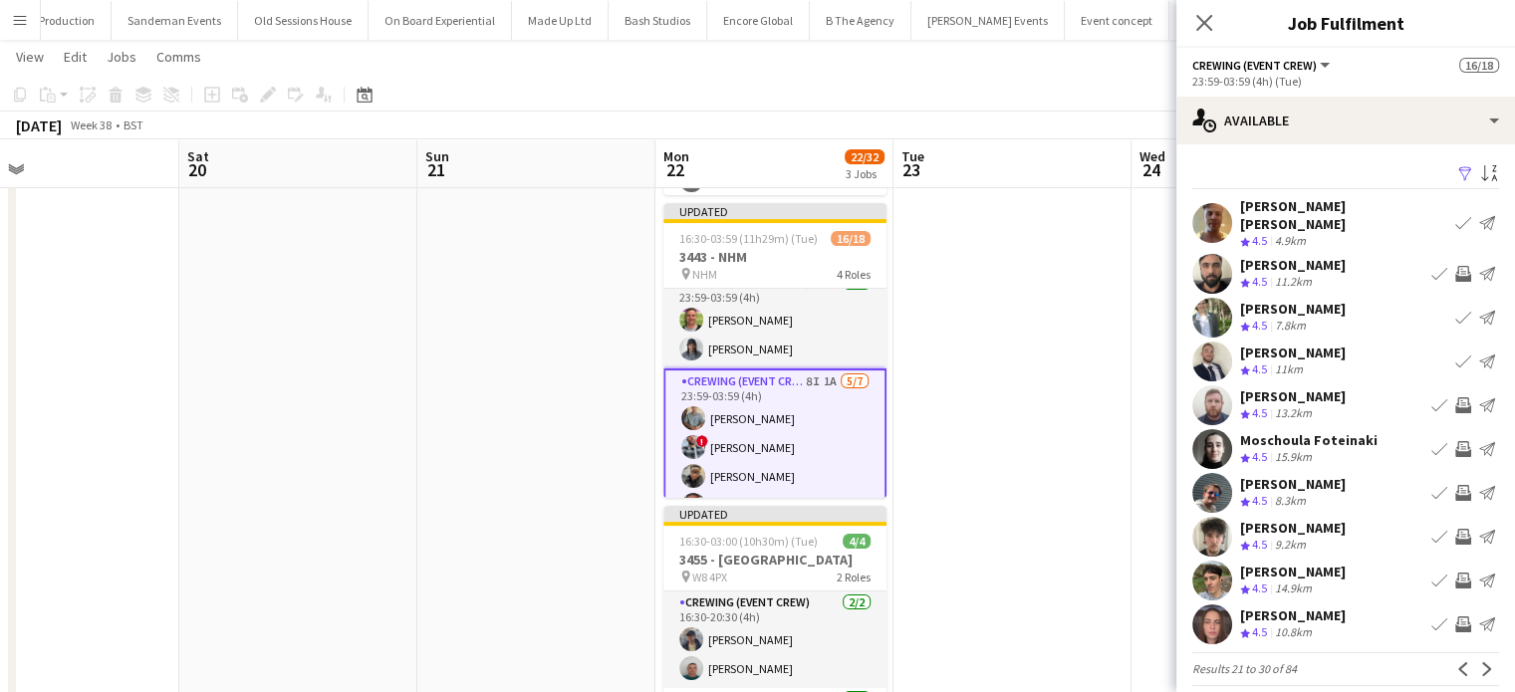
click at [1456, 529] on app-icon "Invite crew" at bounding box center [1464, 537] width 16 height 16
click at [1456, 573] on app-icon "Invite crew" at bounding box center [1464, 581] width 16 height 16
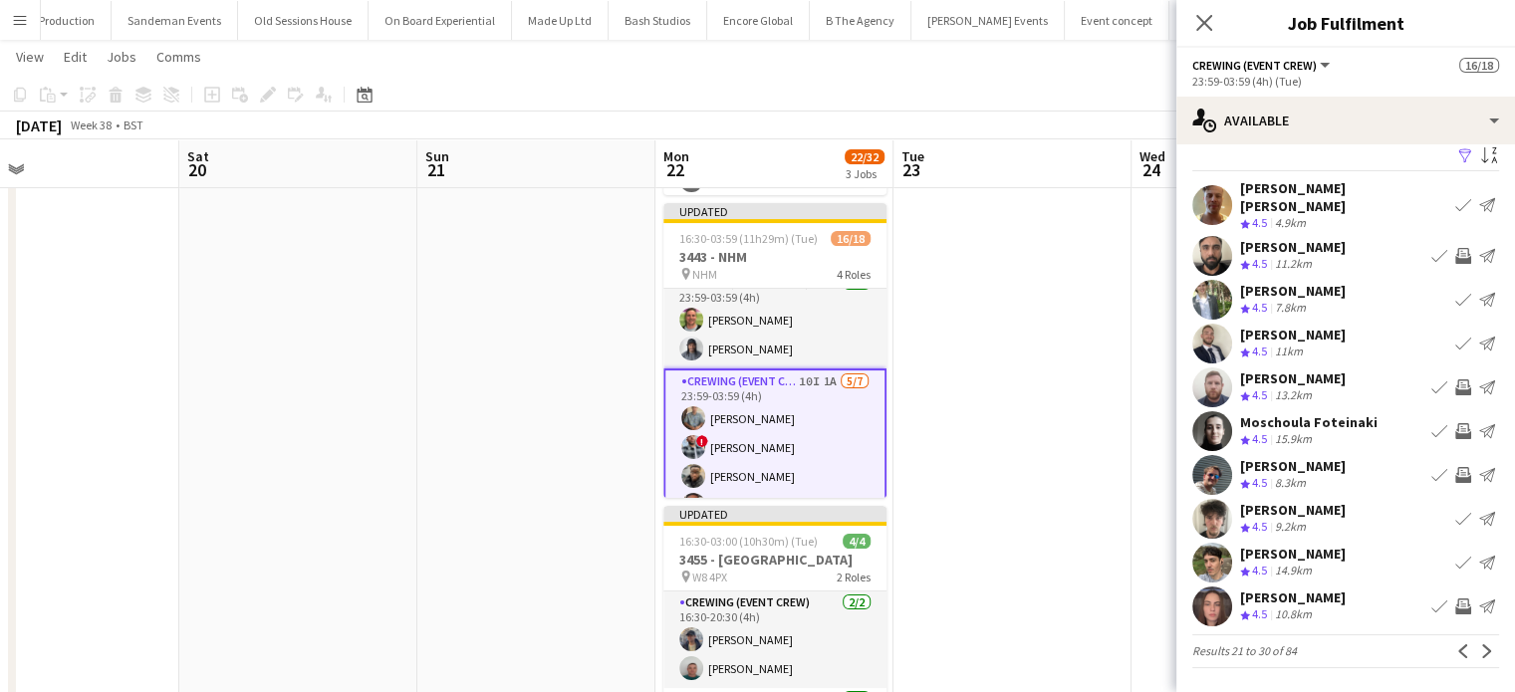
scroll to position [4, 0]
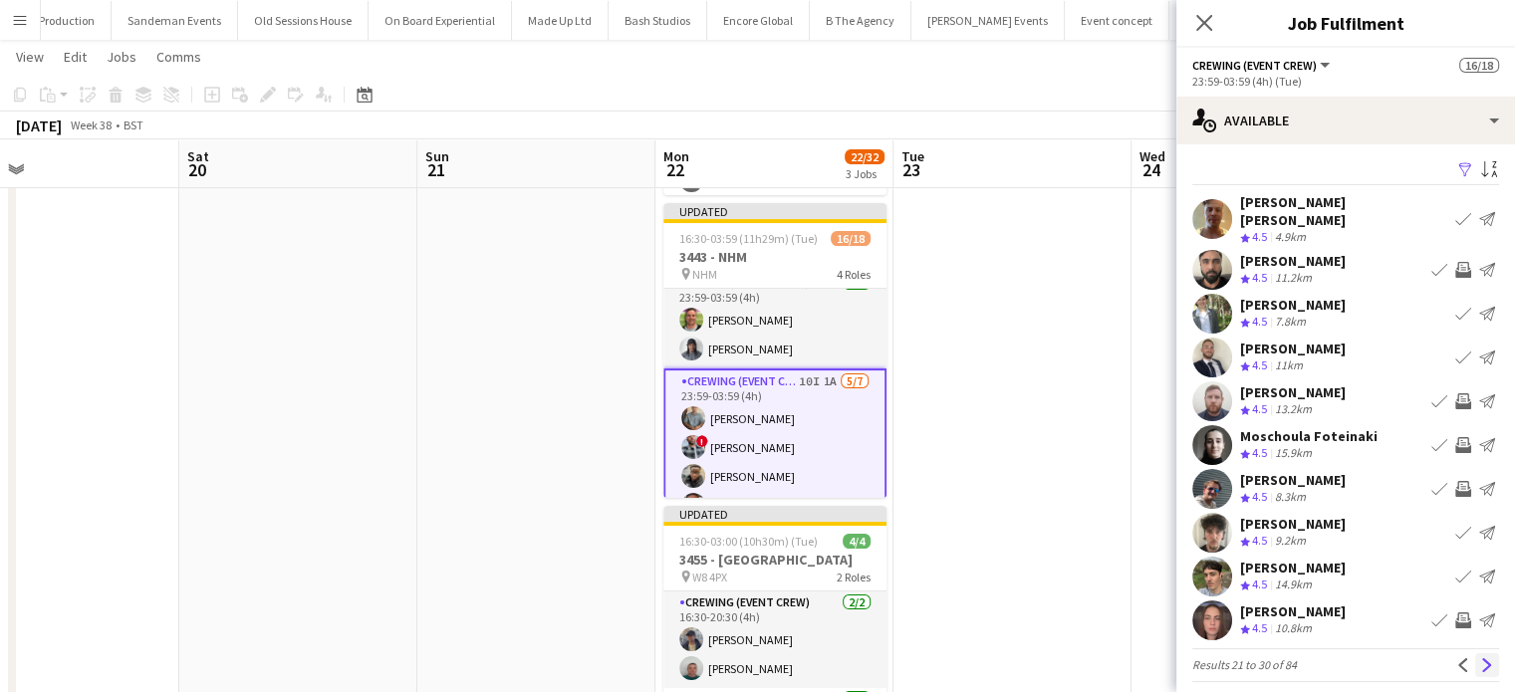
click at [1481, 659] on app-icon "Next" at bounding box center [1488, 666] width 14 height 14
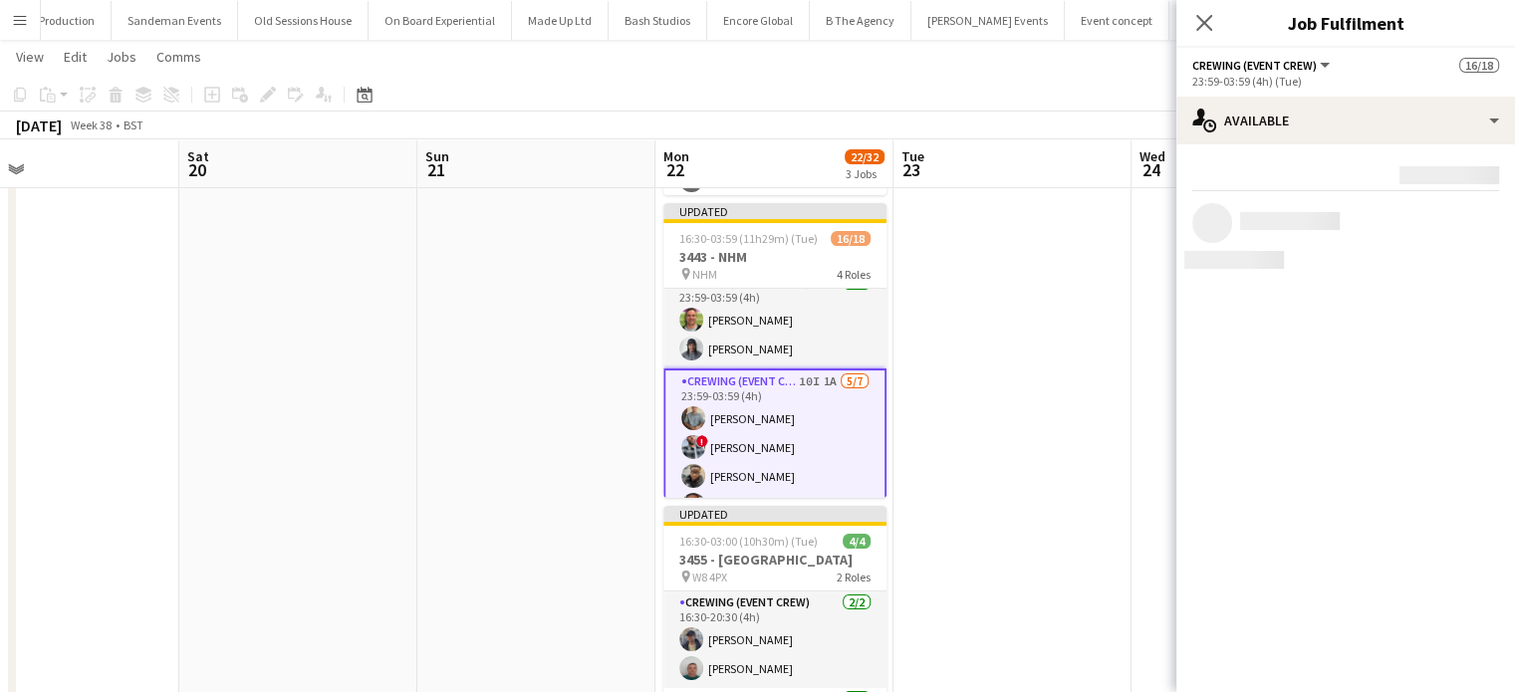
scroll to position [0, 0]
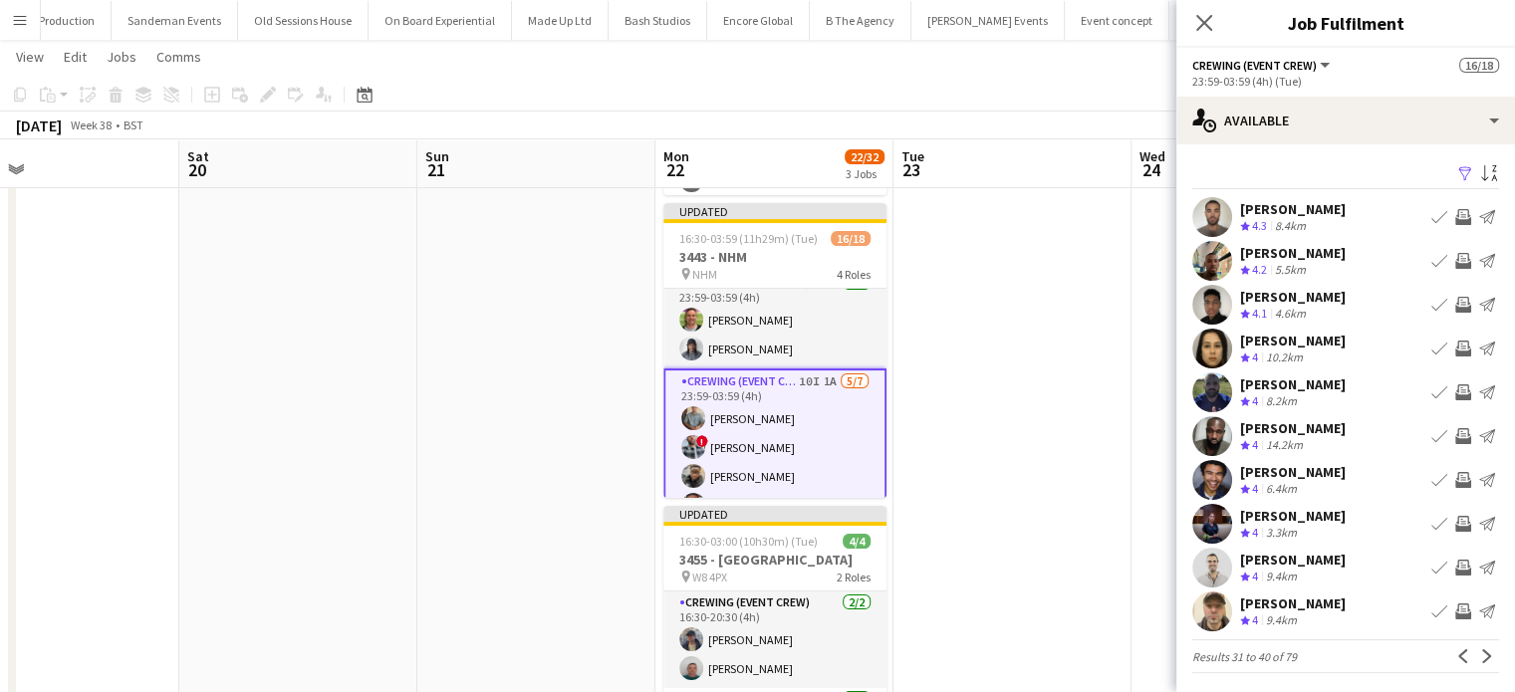
click at [1456, 263] on app-icon "Invite crew" at bounding box center [1464, 261] width 16 height 16
click at [1456, 614] on app-icon "Invite crew" at bounding box center [1464, 612] width 16 height 16
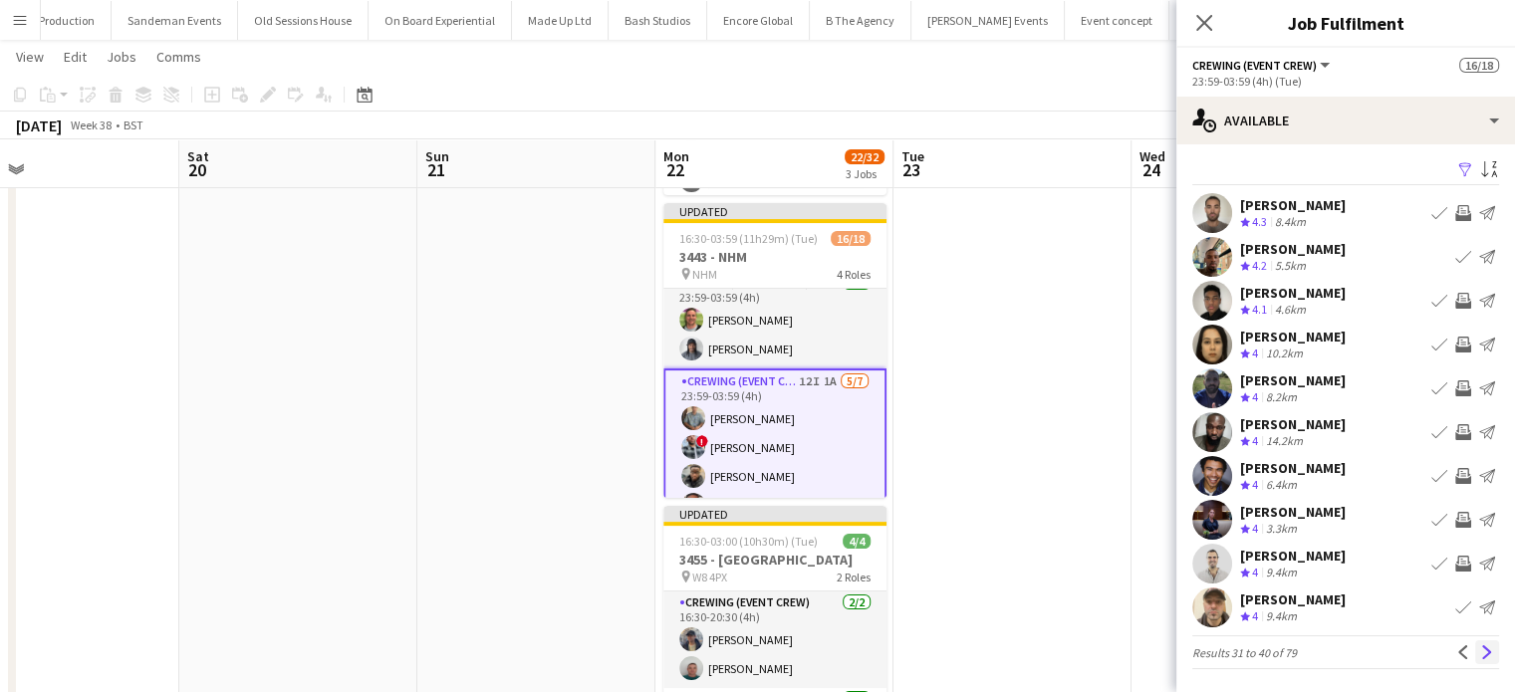
click at [1476, 644] on button "Next" at bounding box center [1488, 653] width 24 height 24
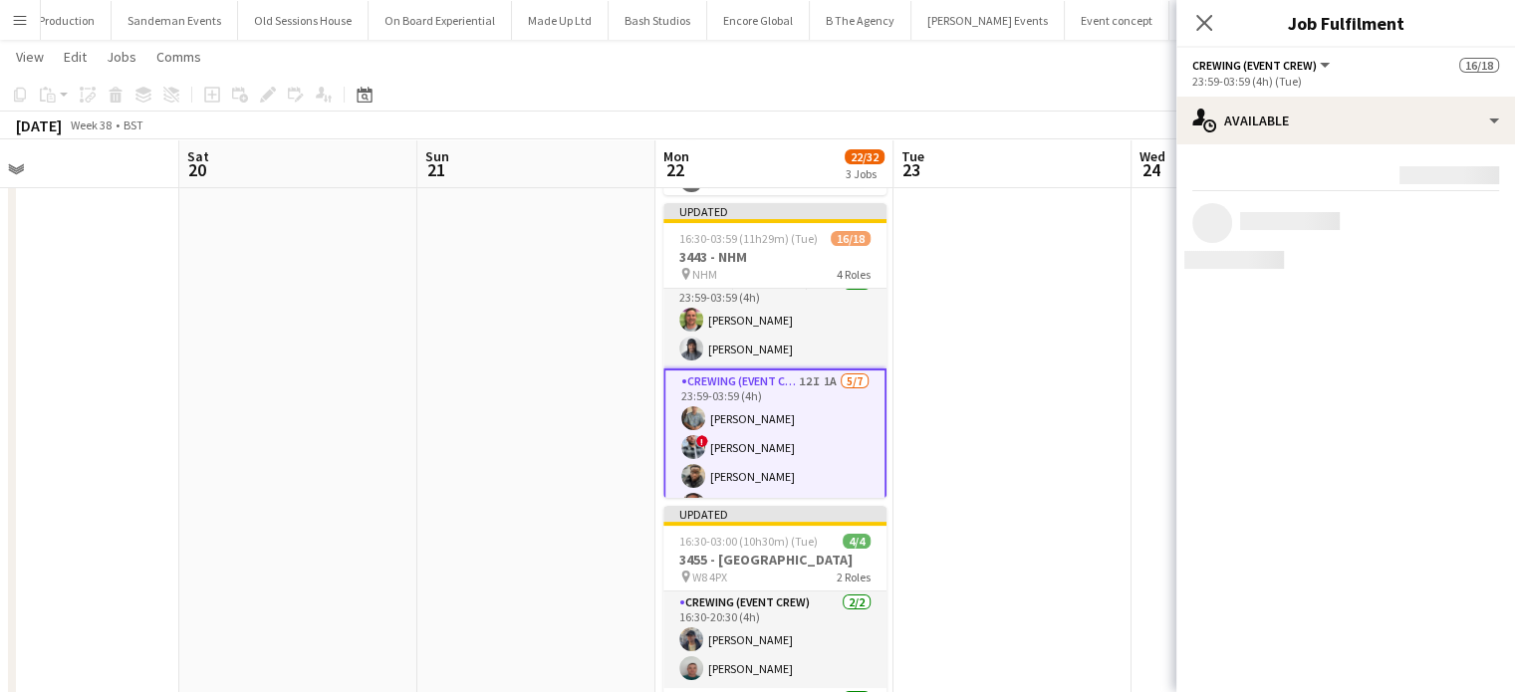
scroll to position [0, 0]
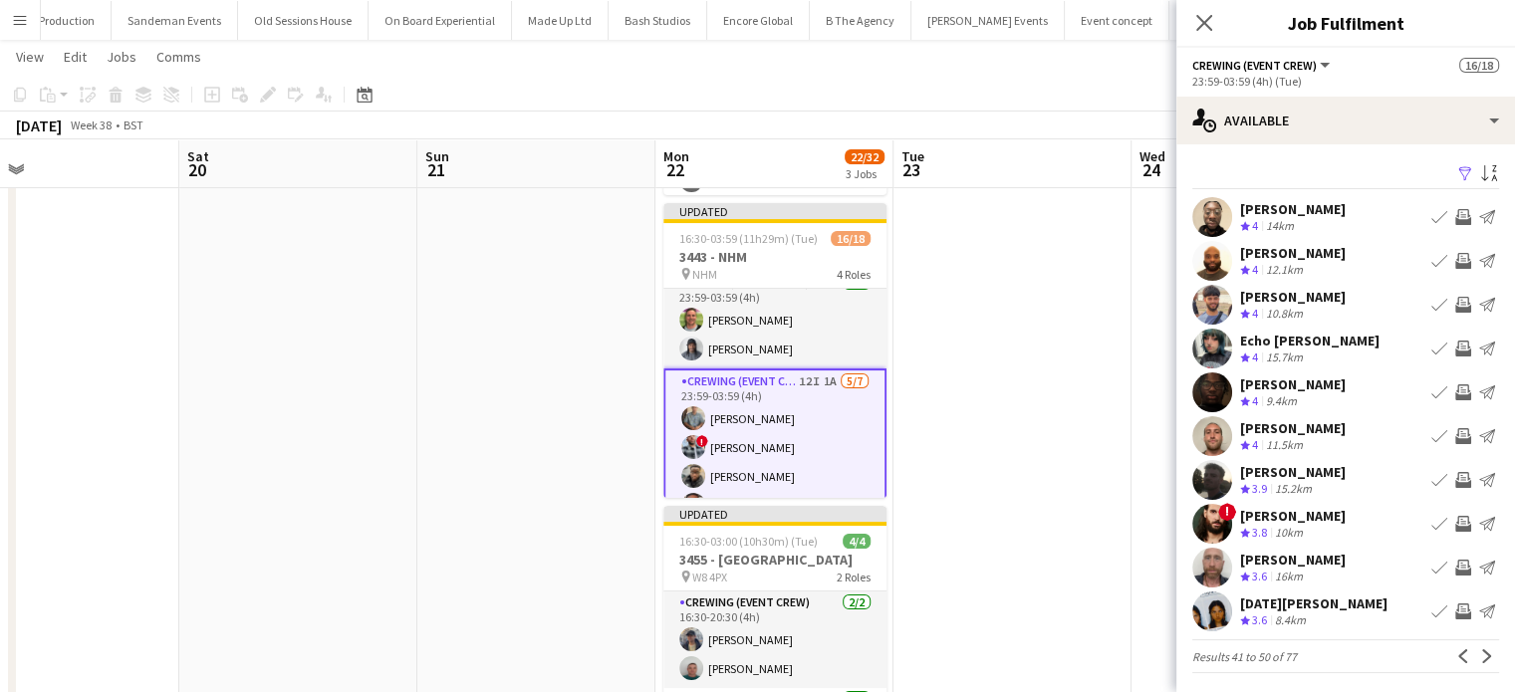
click at [1456, 437] on app-icon "Invite crew" at bounding box center [1464, 436] width 16 height 16
click at [1456, 573] on app-icon "Invite crew" at bounding box center [1464, 568] width 16 height 16
click at [1452, 556] on button "Invite crew" at bounding box center [1464, 568] width 24 height 24
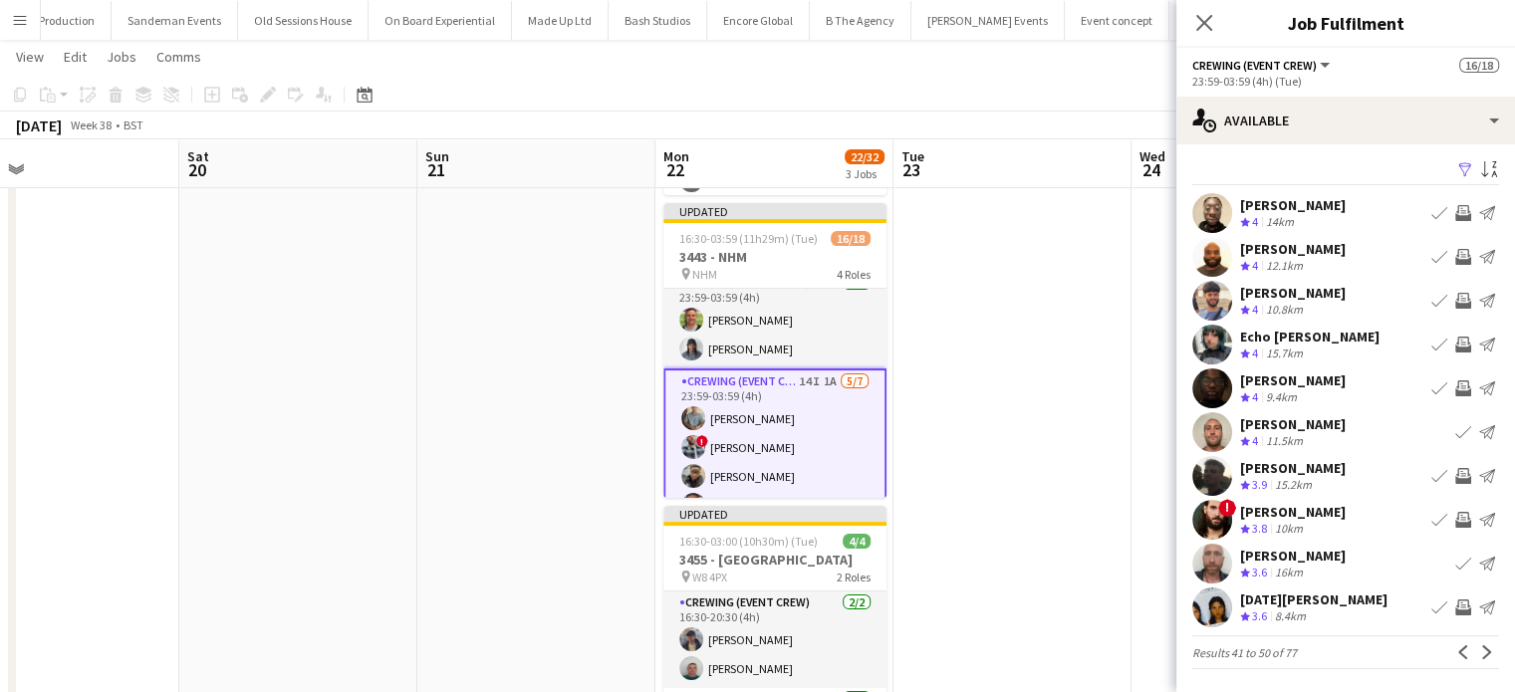
click at [1456, 607] on app-icon "Invite crew" at bounding box center [1464, 608] width 16 height 16
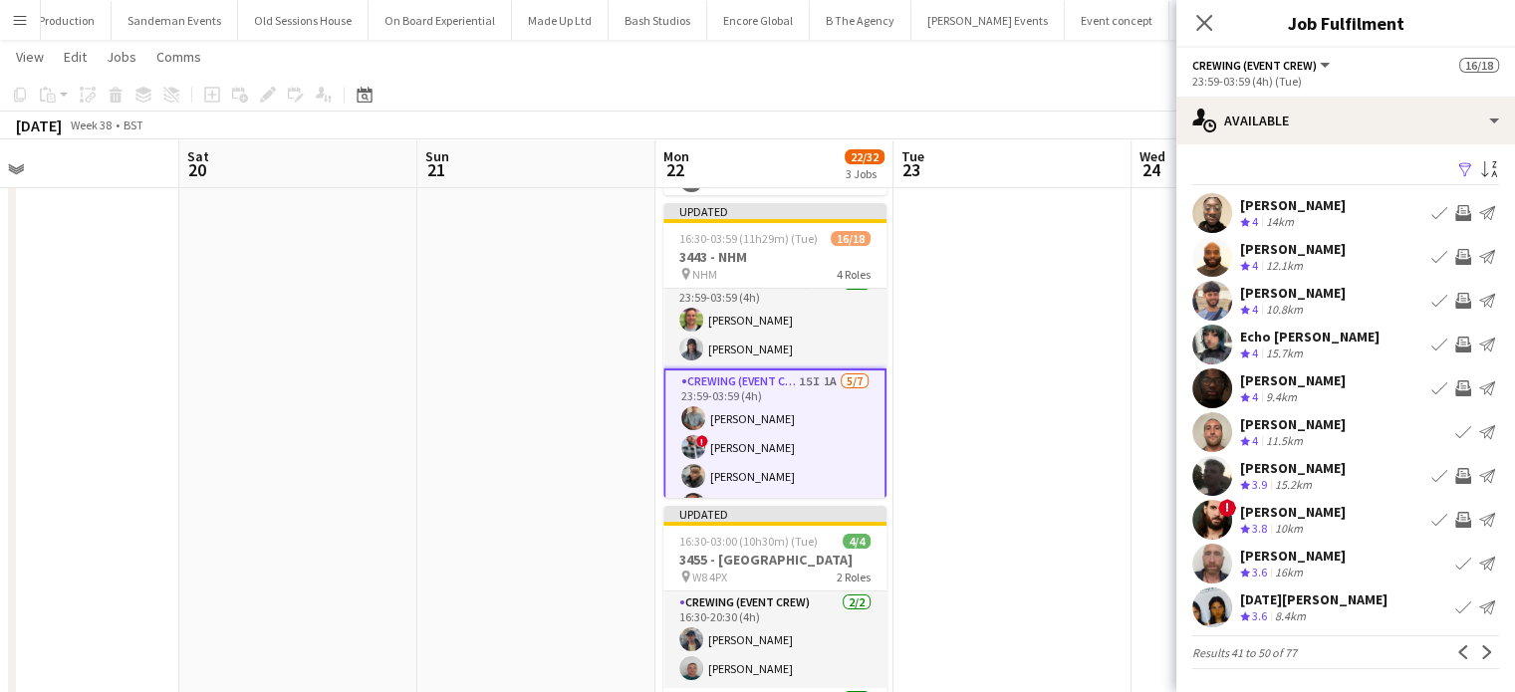
click at [1456, 471] on app-icon "Invite crew" at bounding box center [1464, 476] width 16 height 16
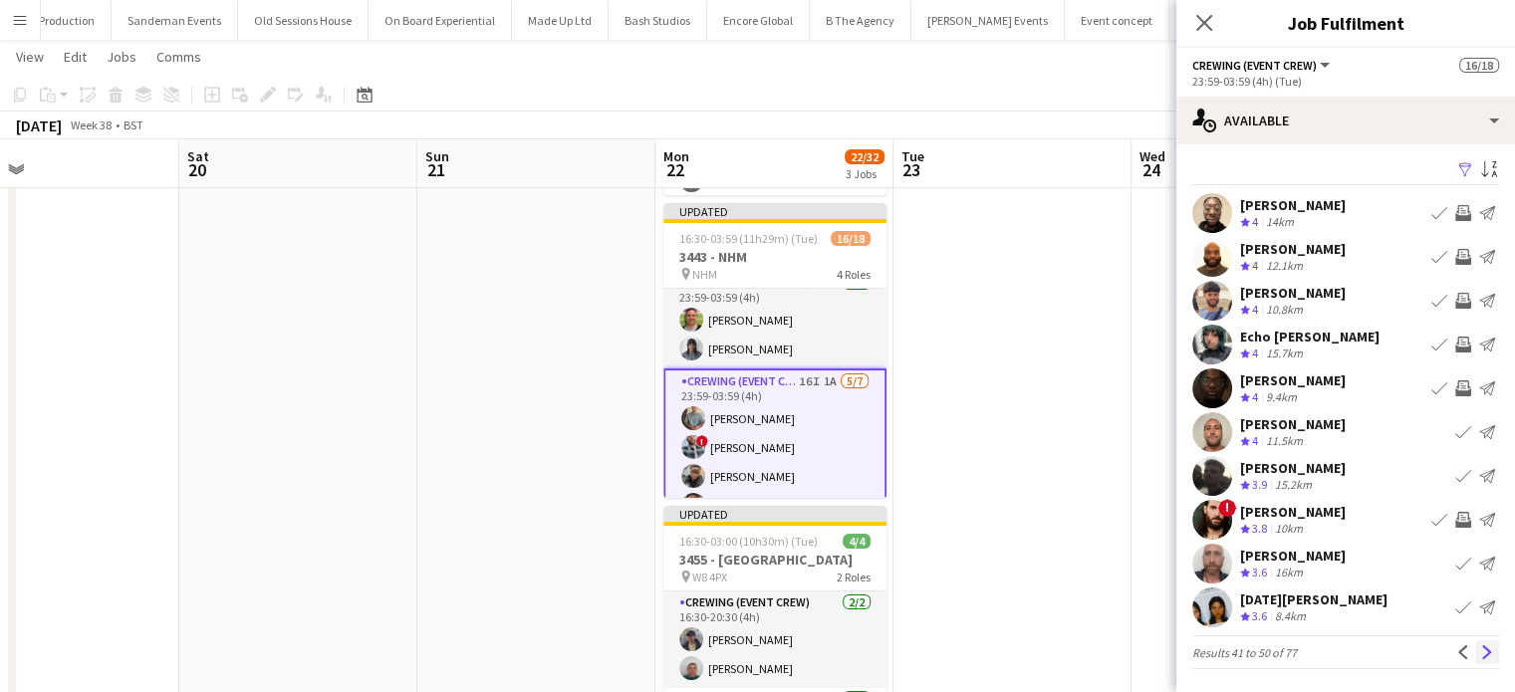
click at [1481, 652] on app-icon "Next" at bounding box center [1488, 653] width 14 height 14
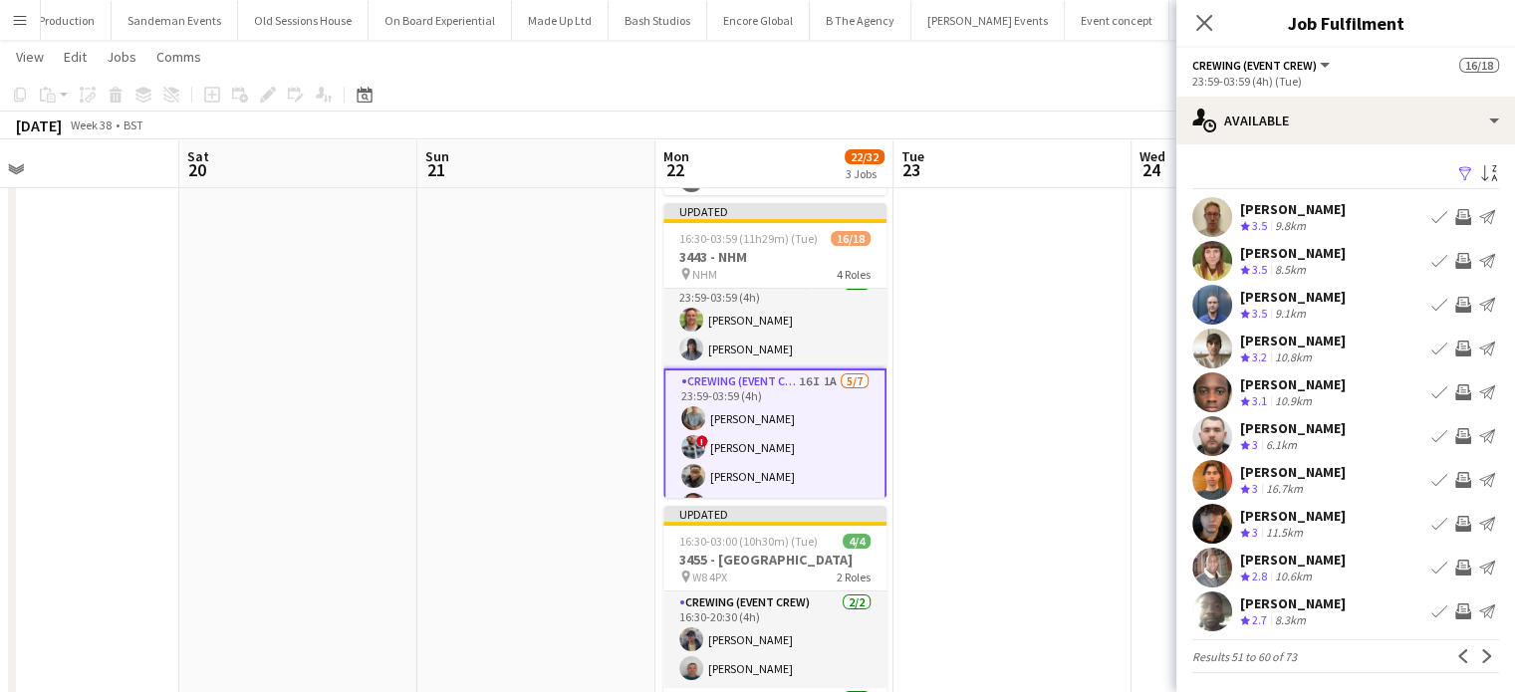
click at [1481, 652] on app-icon "Next" at bounding box center [1488, 657] width 14 height 14
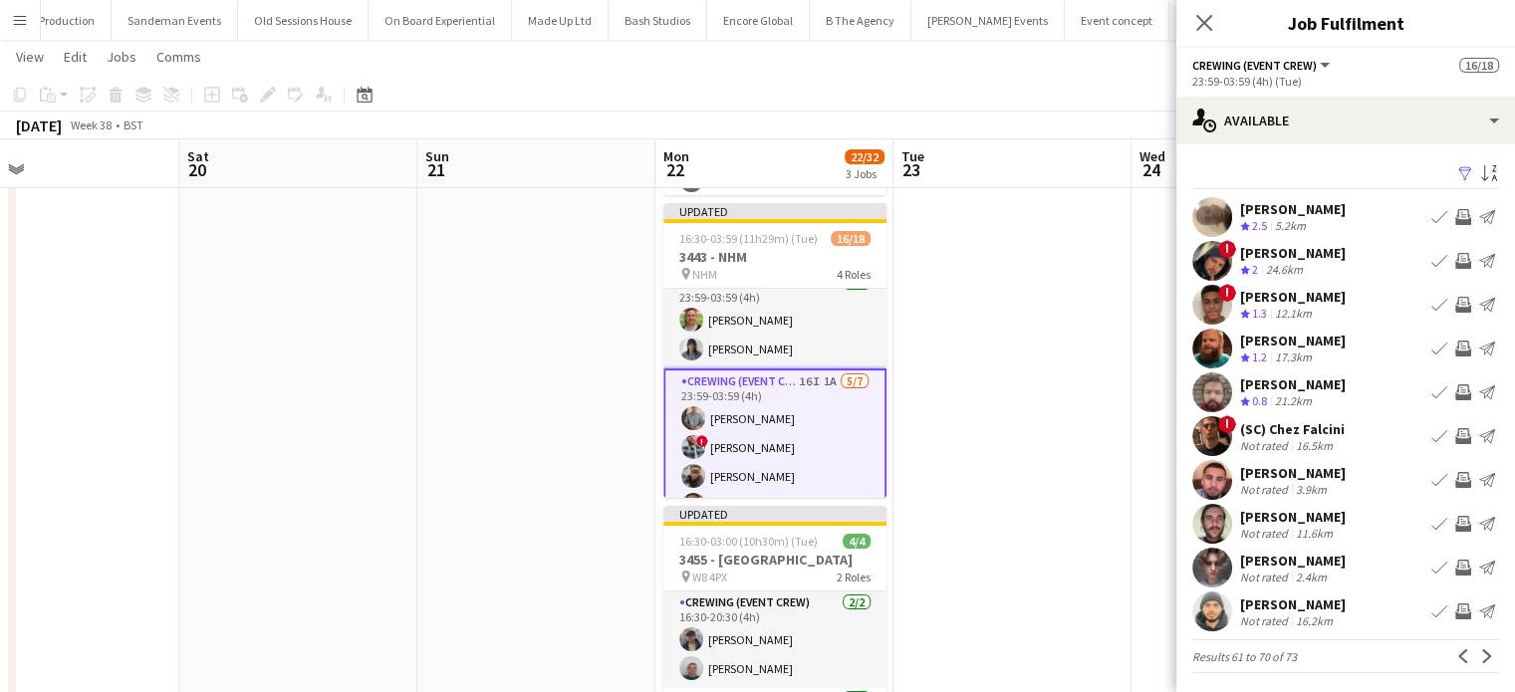
click at [1481, 652] on app-icon "Next" at bounding box center [1488, 657] width 14 height 14
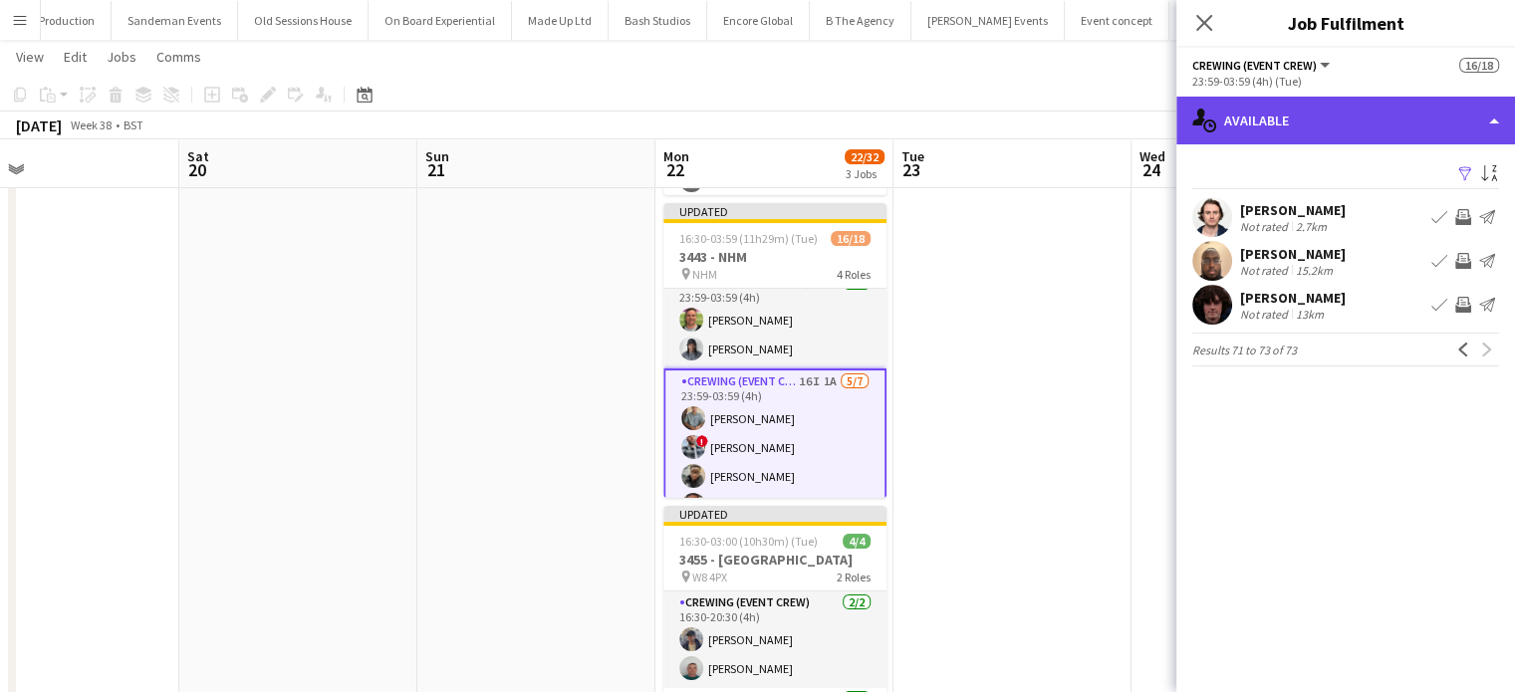
click at [1335, 120] on div "single-neutral-actions-upload Available" at bounding box center [1346, 121] width 339 height 48
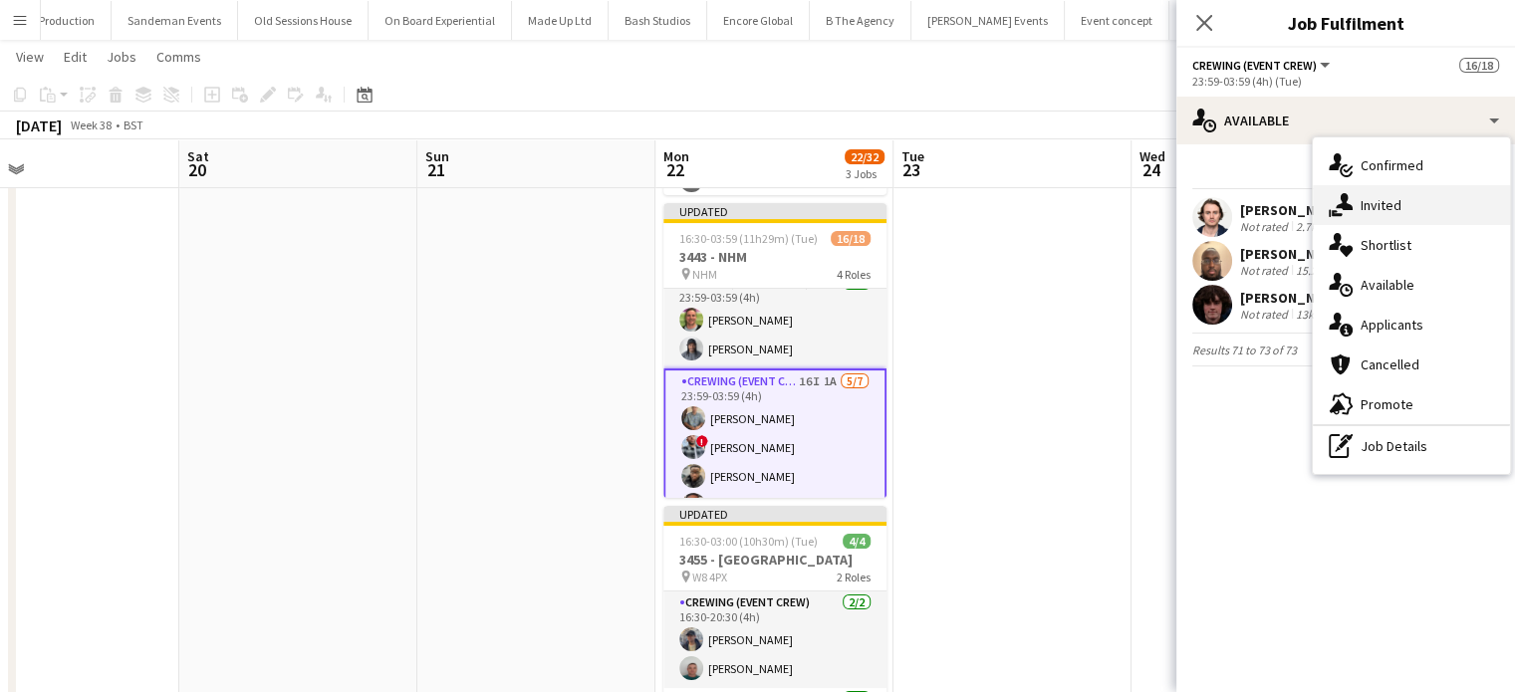
click at [1381, 199] on span "Invited" at bounding box center [1381, 205] width 41 height 18
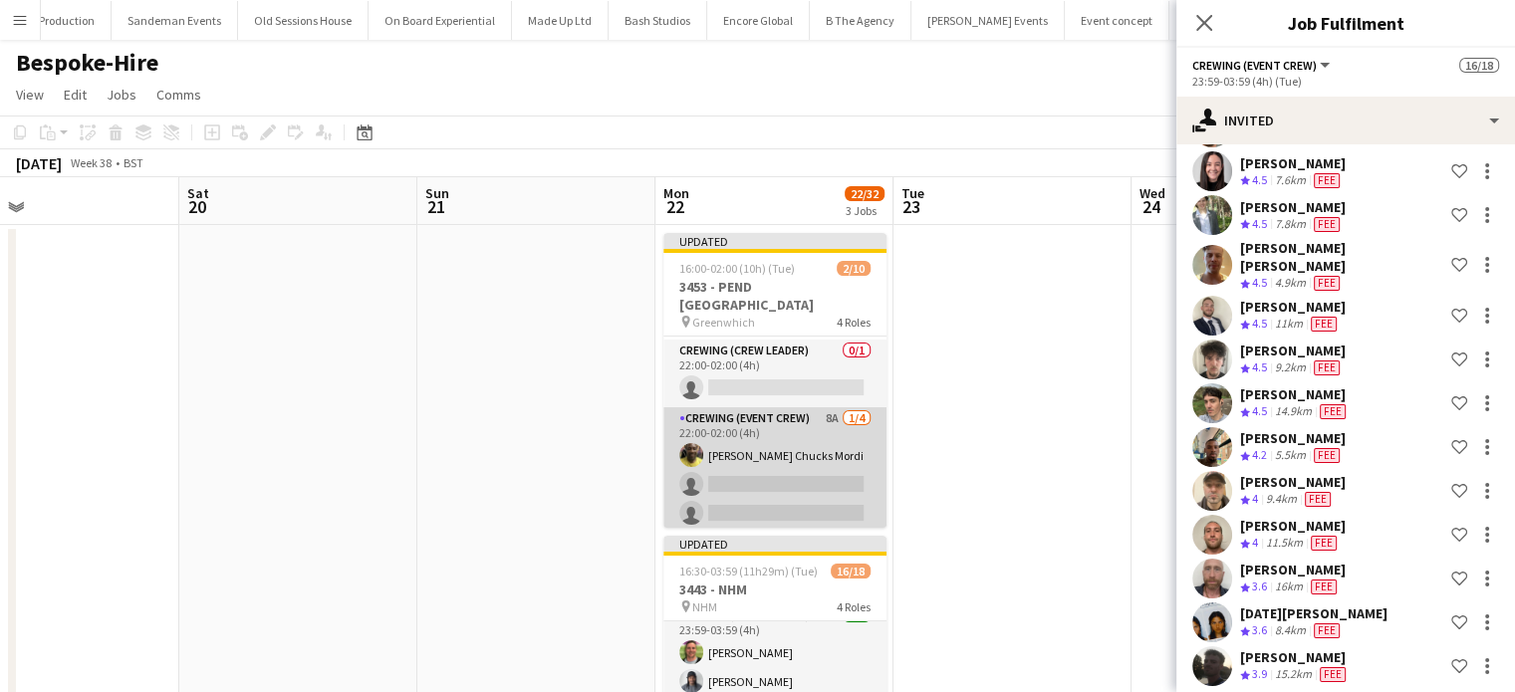
click at [755, 416] on app-card-role "Crewing (Event Crew) 8A 1/4 22:00-02:00 (4h) Alphonsus Chucks Mordi single-neut…" at bounding box center [775, 485] width 223 height 154
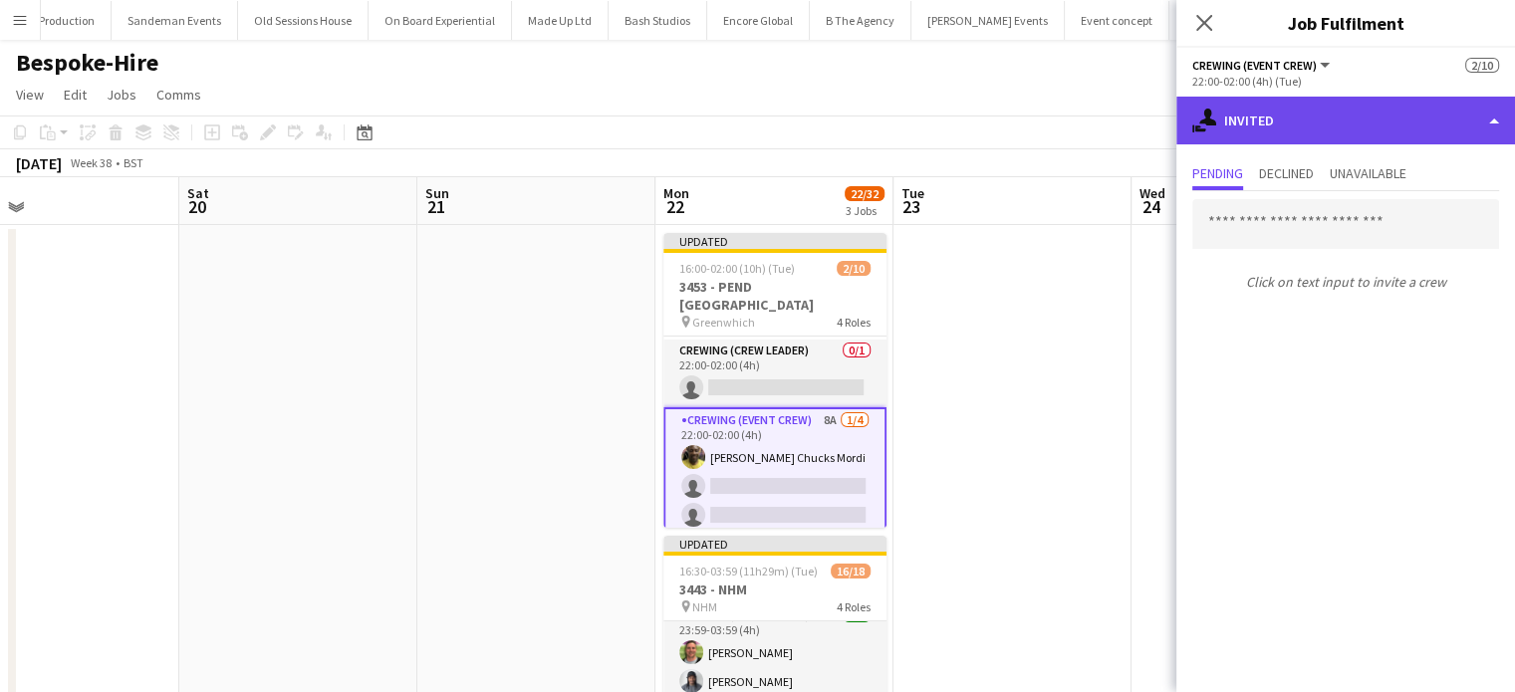
click at [1377, 121] on div "single-neutral-actions-share-1 Invited" at bounding box center [1346, 121] width 339 height 48
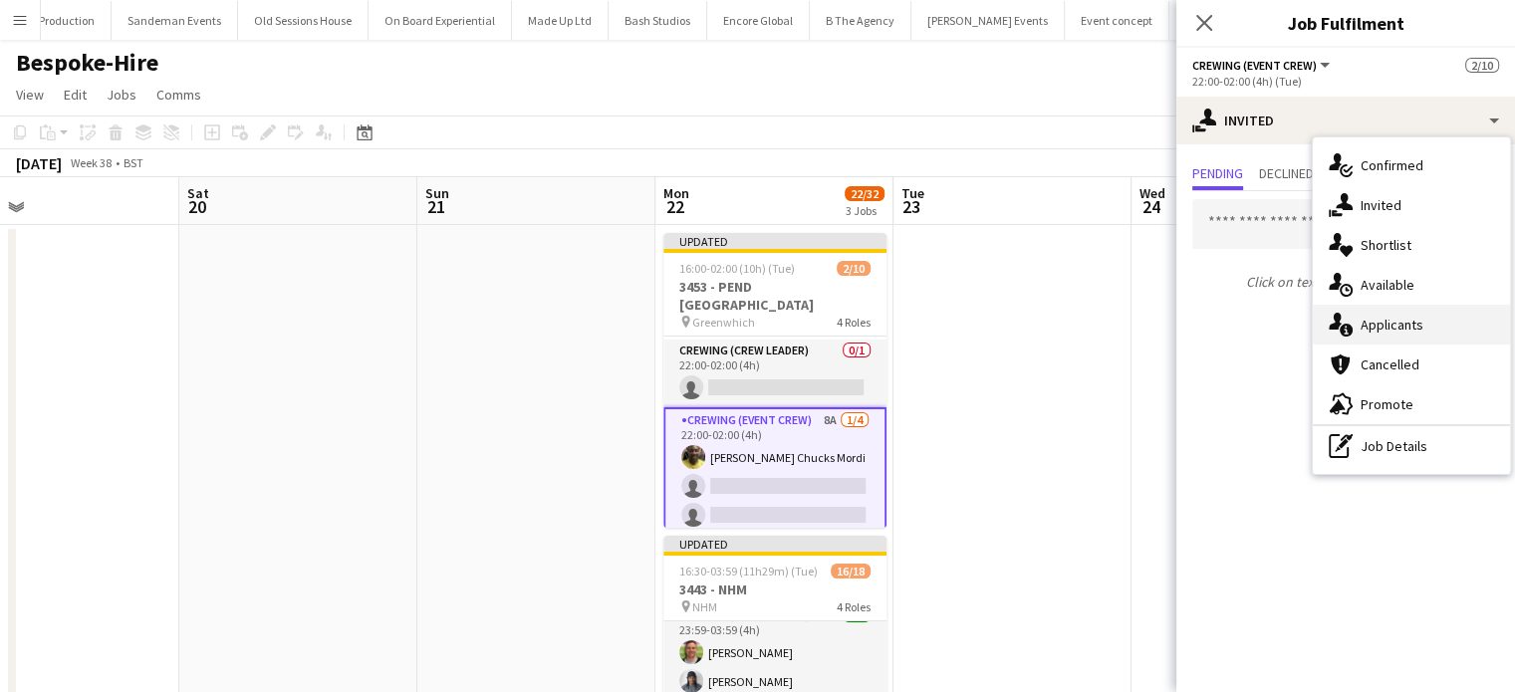
click at [1400, 310] on div "single-neutral-actions-information Applicants" at bounding box center [1411, 325] width 197 height 40
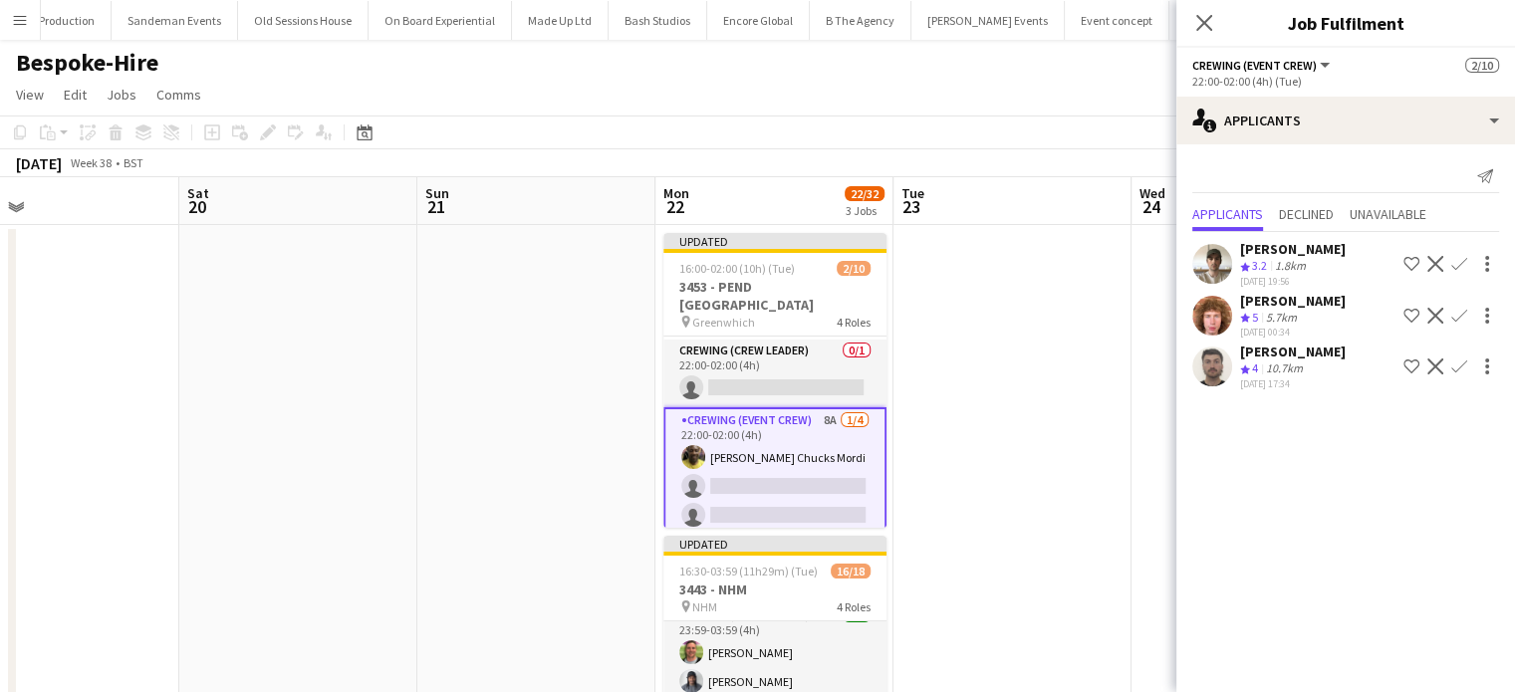
click at [1461, 261] on app-icon "Confirm" at bounding box center [1460, 264] width 16 height 16
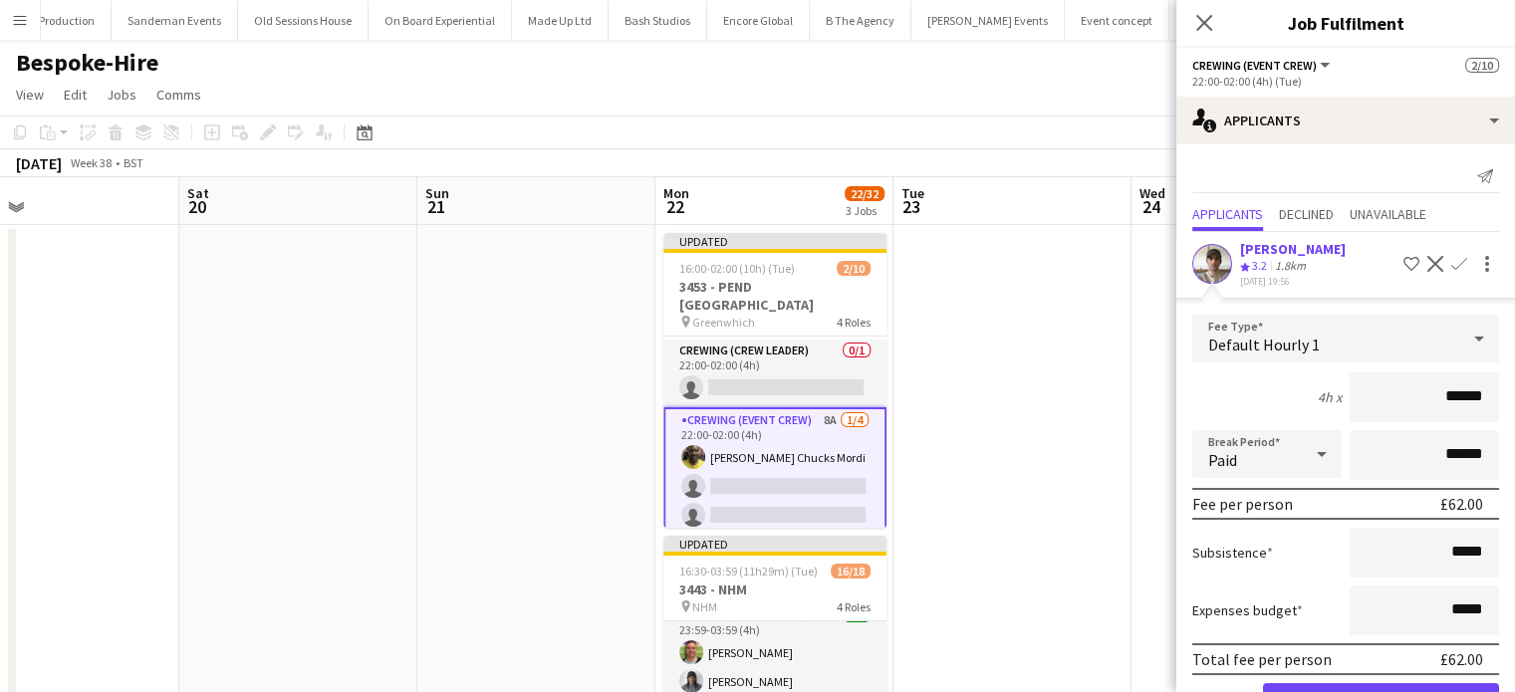
click button "Confirm" at bounding box center [1381, 704] width 236 height 40
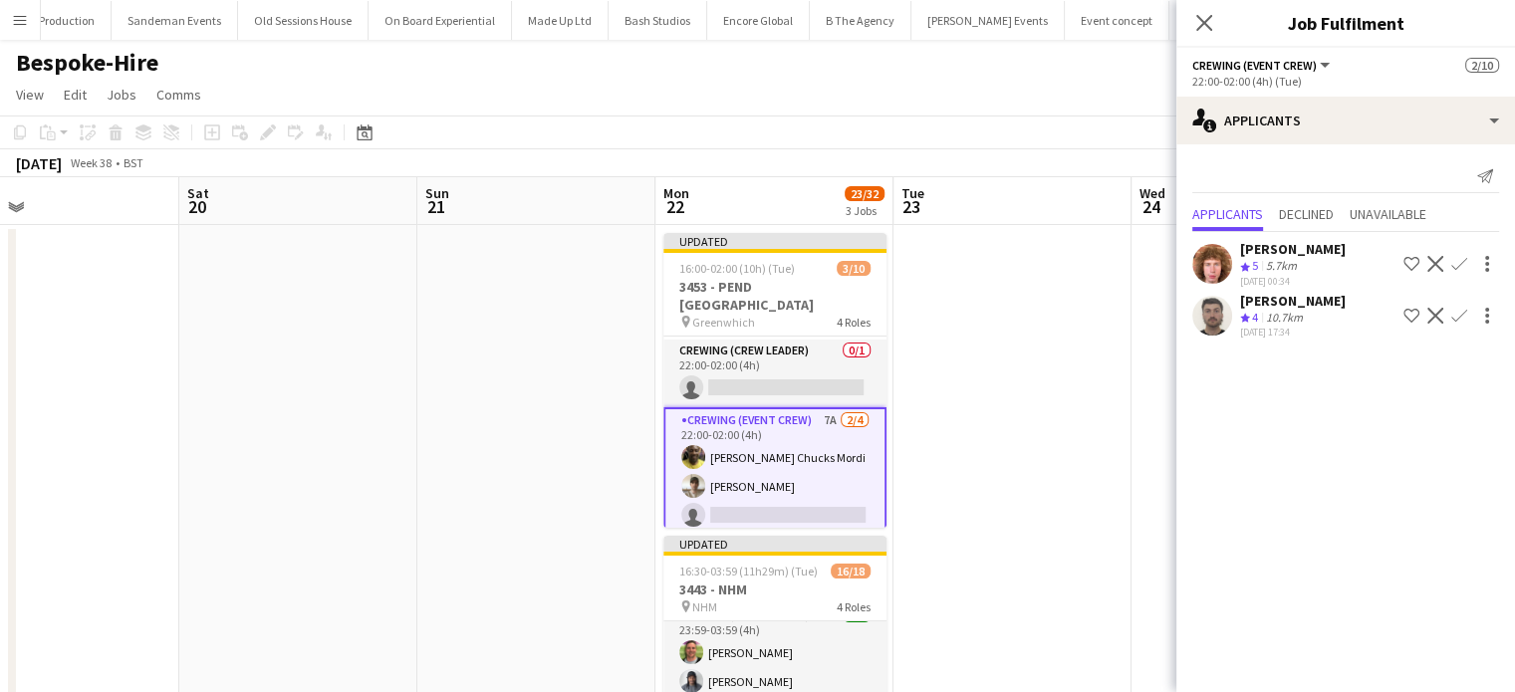
click at [1459, 260] on app-icon "Confirm" at bounding box center [1460, 264] width 16 height 16
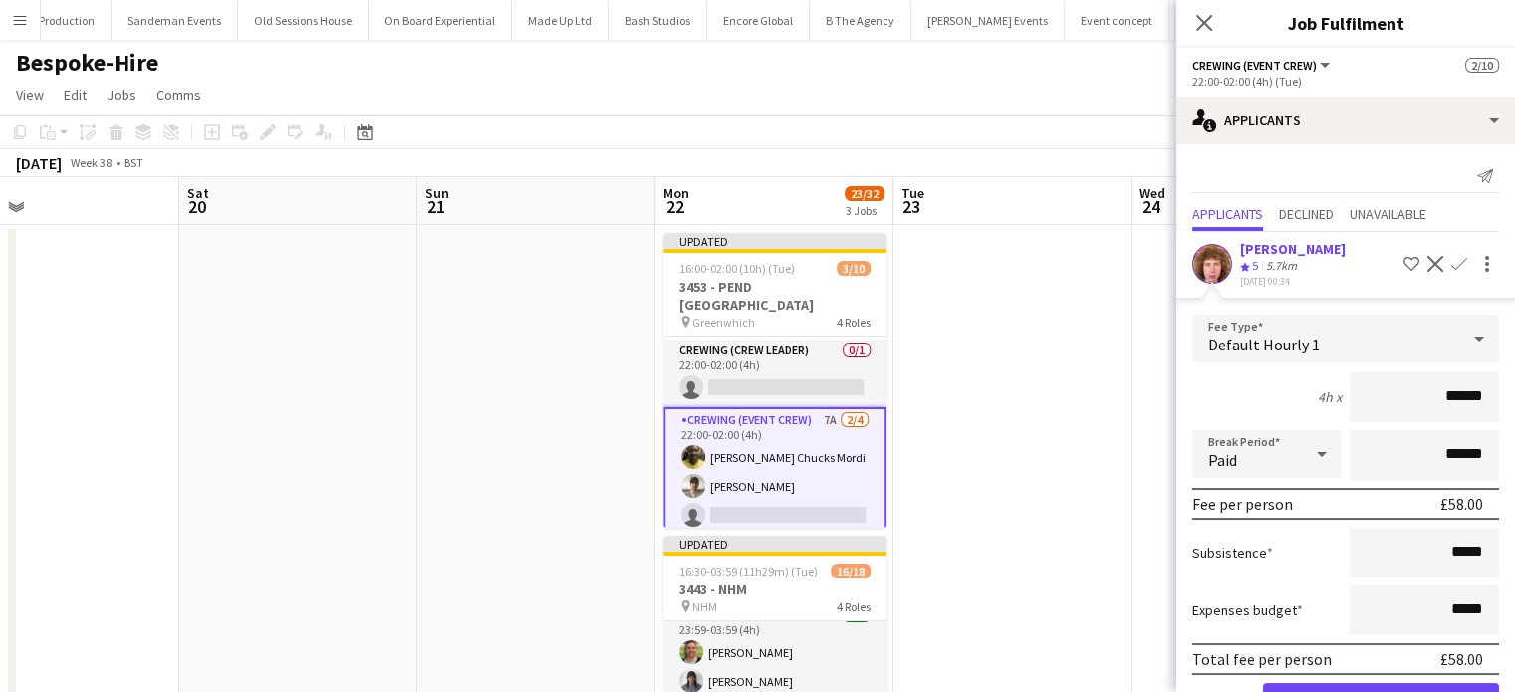
click button "Confirm" at bounding box center [1381, 704] width 236 height 40
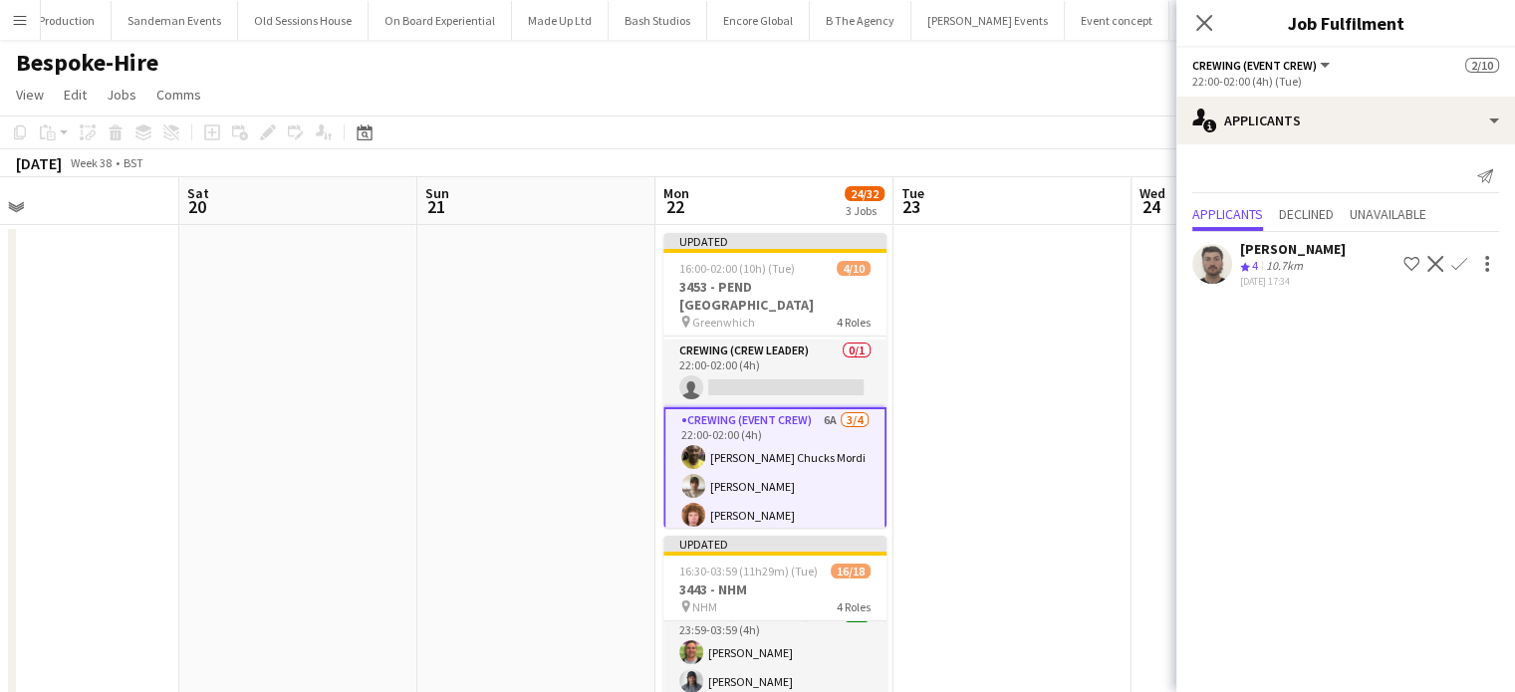
click at [1459, 260] on app-icon "Confirm" at bounding box center [1460, 264] width 16 height 16
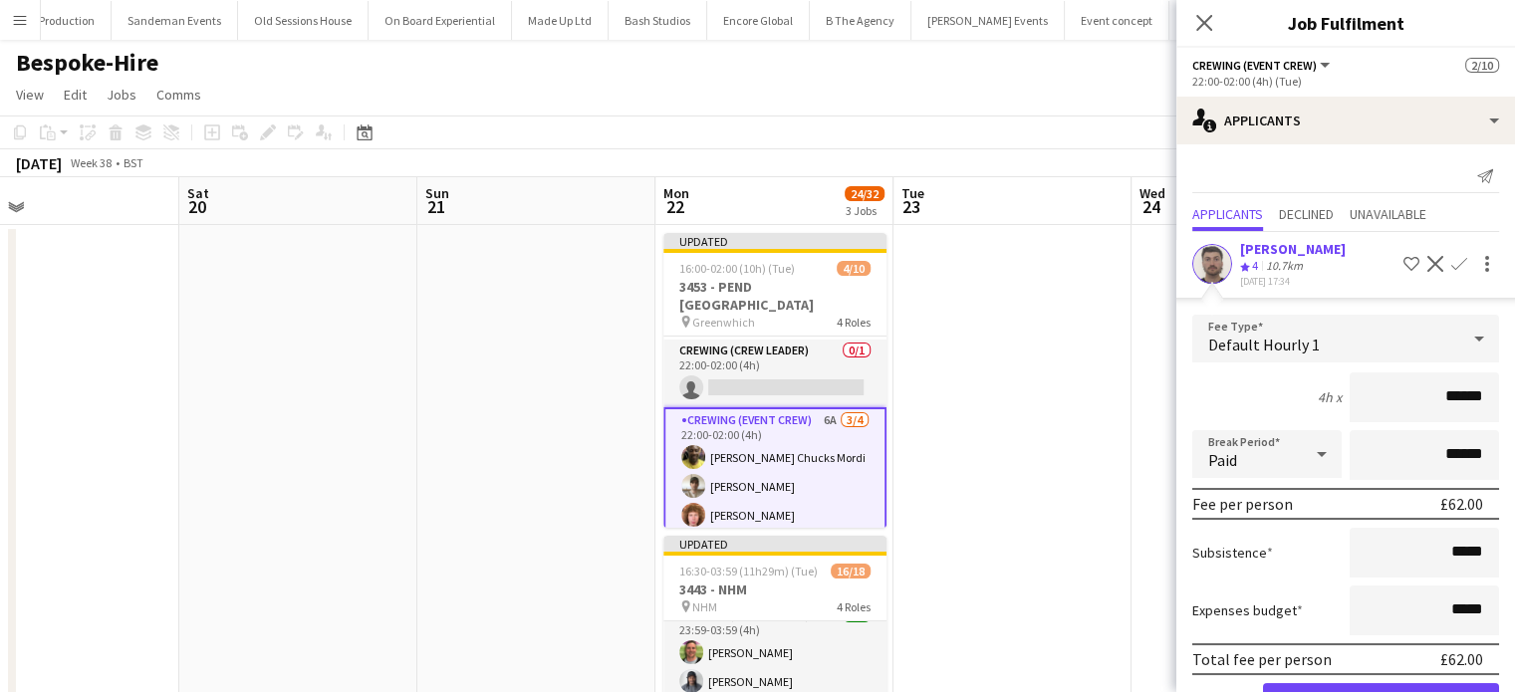
click button "Confirm" at bounding box center [1381, 704] width 236 height 40
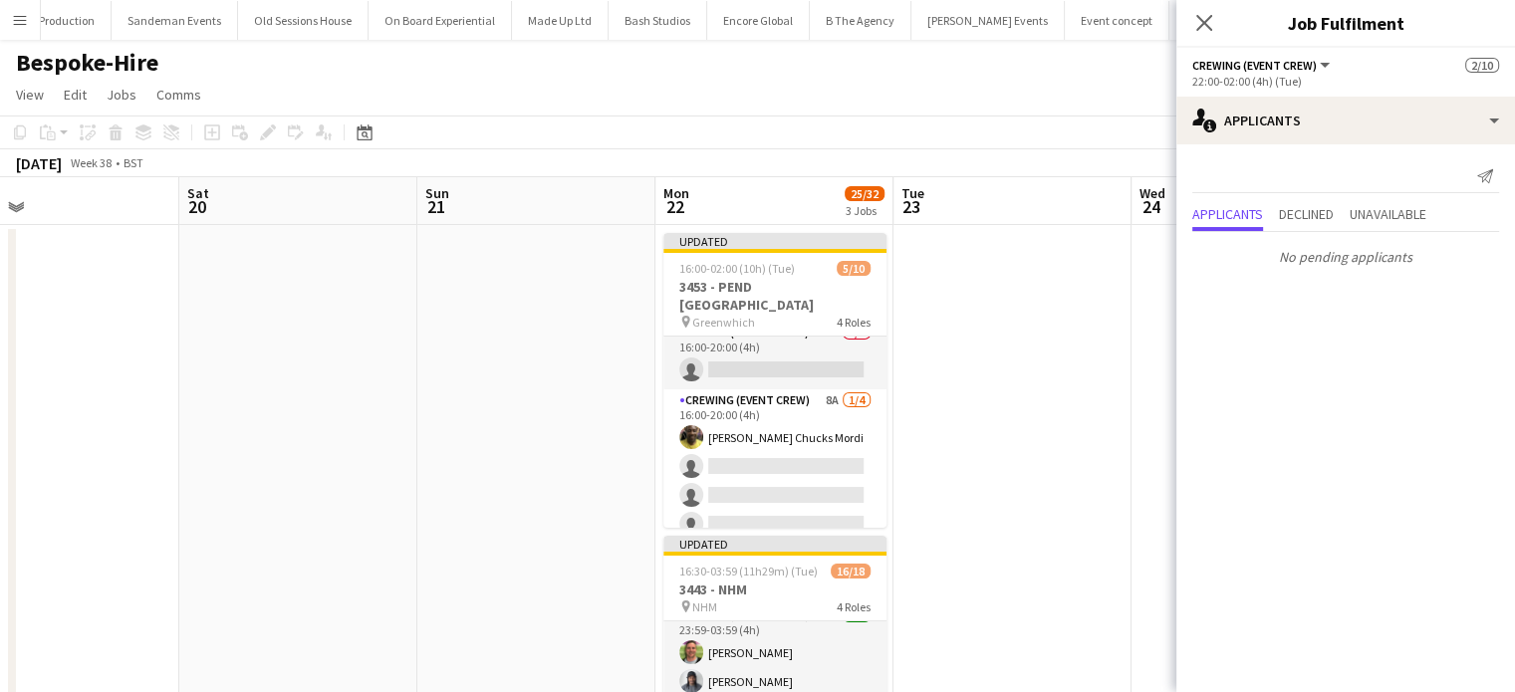
scroll to position [12, 0]
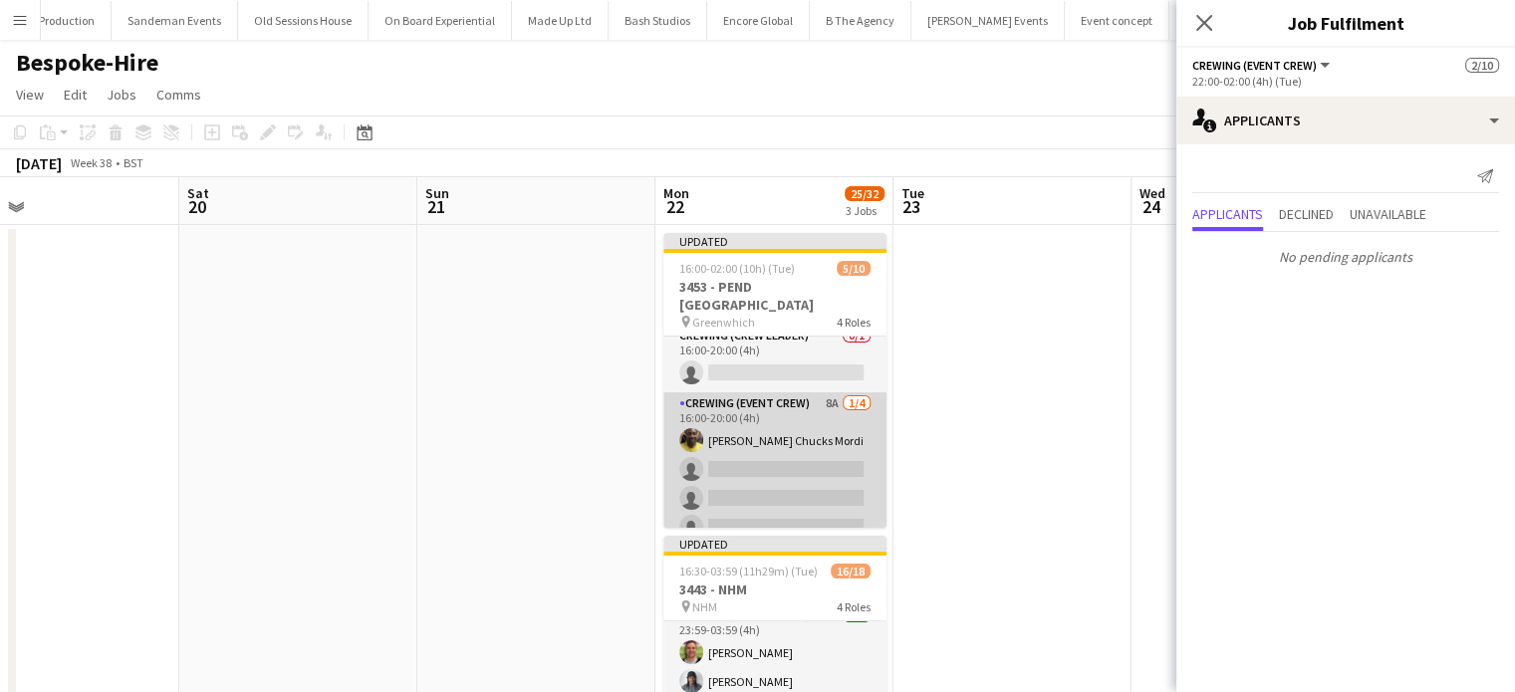
click at [733, 468] on app-card-role "Crewing (Event Crew) 8A 1/4 16:00-20:00 (4h) Alphonsus Chucks Mordi single-neut…" at bounding box center [775, 470] width 223 height 154
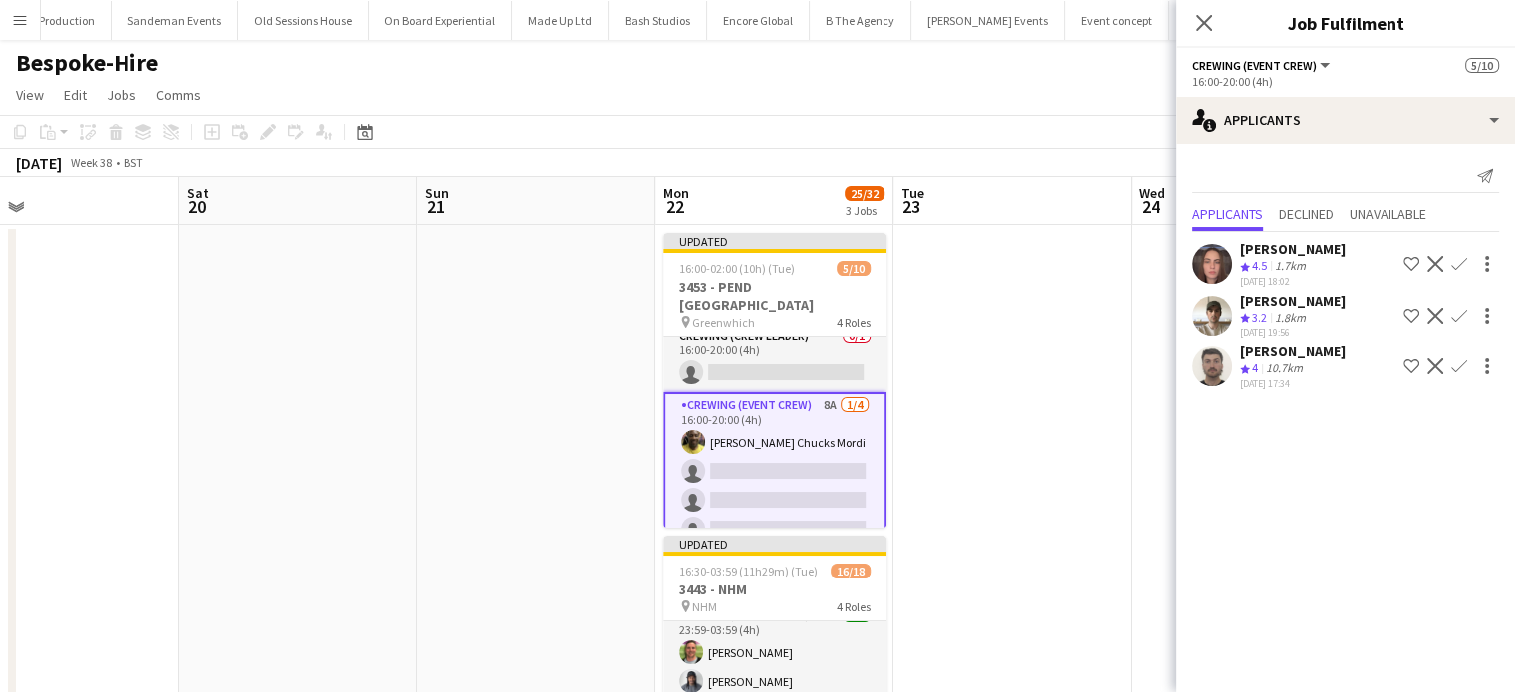
click at [1456, 267] on app-icon "Confirm" at bounding box center [1460, 264] width 16 height 16
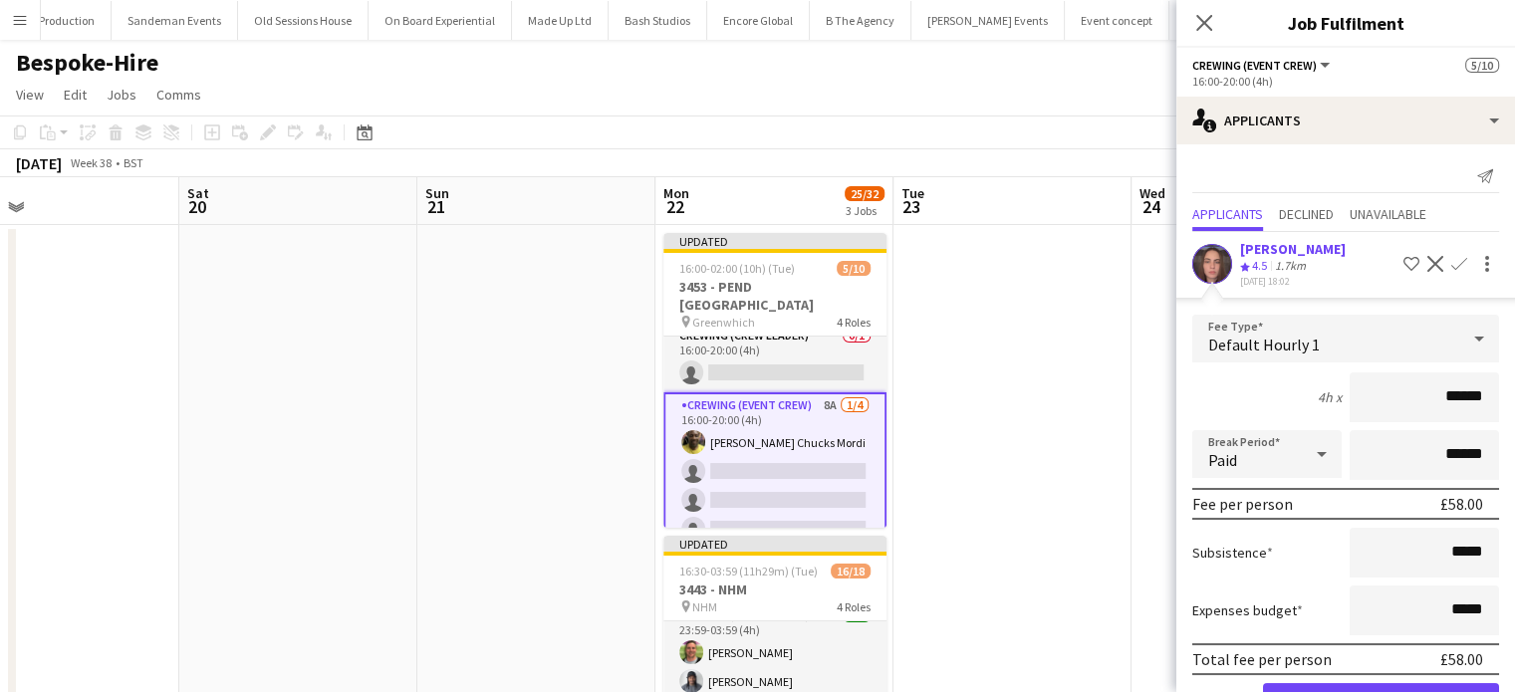
click button "Confirm" at bounding box center [1381, 704] width 236 height 40
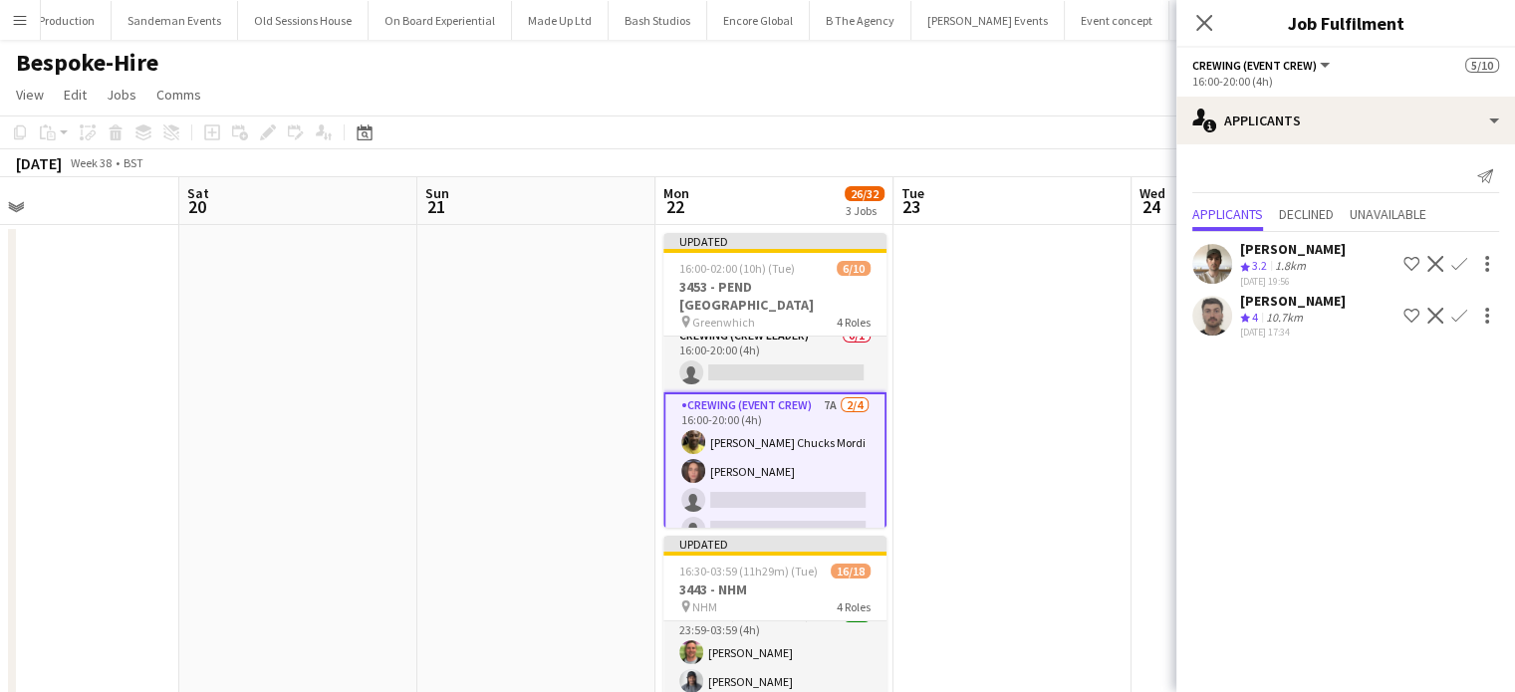
click at [1456, 267] on app-icon "Confirm" at bounding box center [1460, 264] width 16 height 16
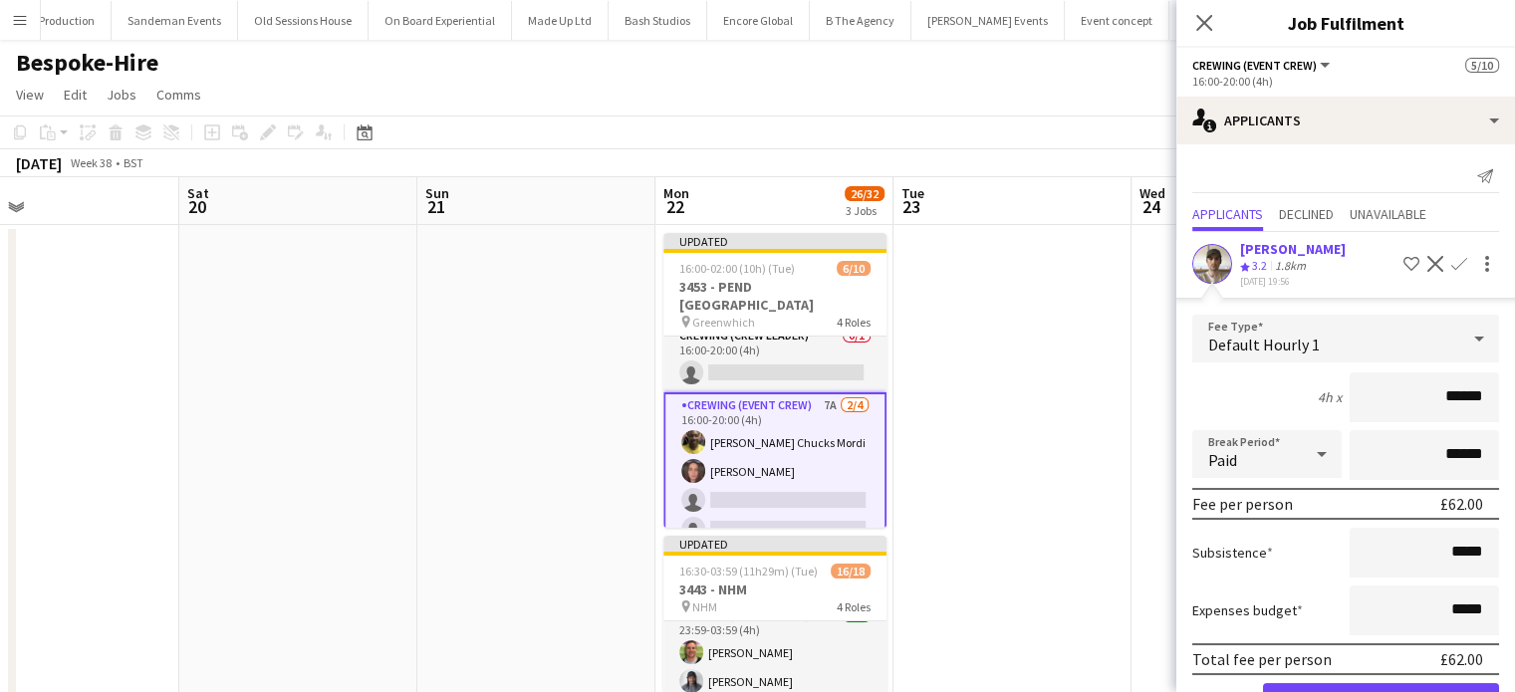
click button "Confirm" at bounding box center [1381, 704] width 236 height 40
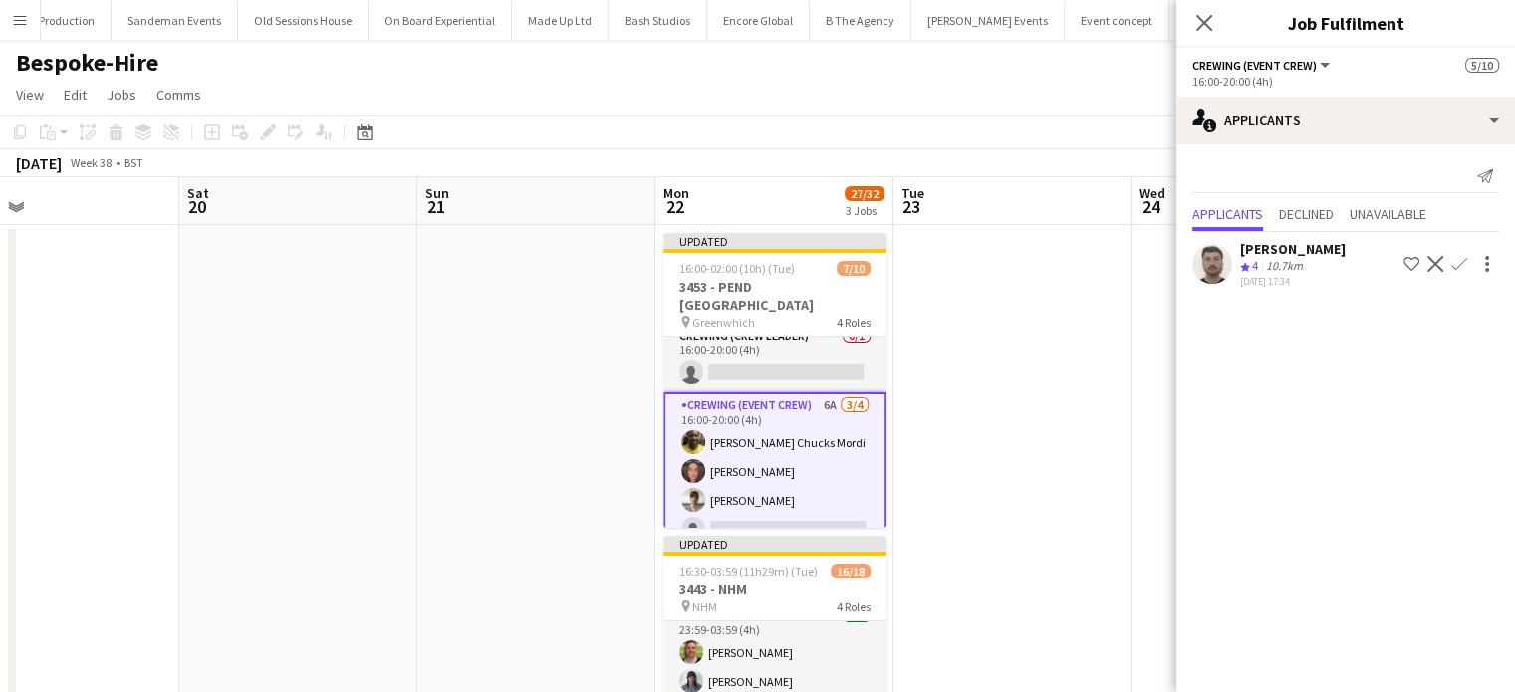
click at [1456, 267] on app-icon "Confirm" at bounding box center [1460, 264] width 16 height 16
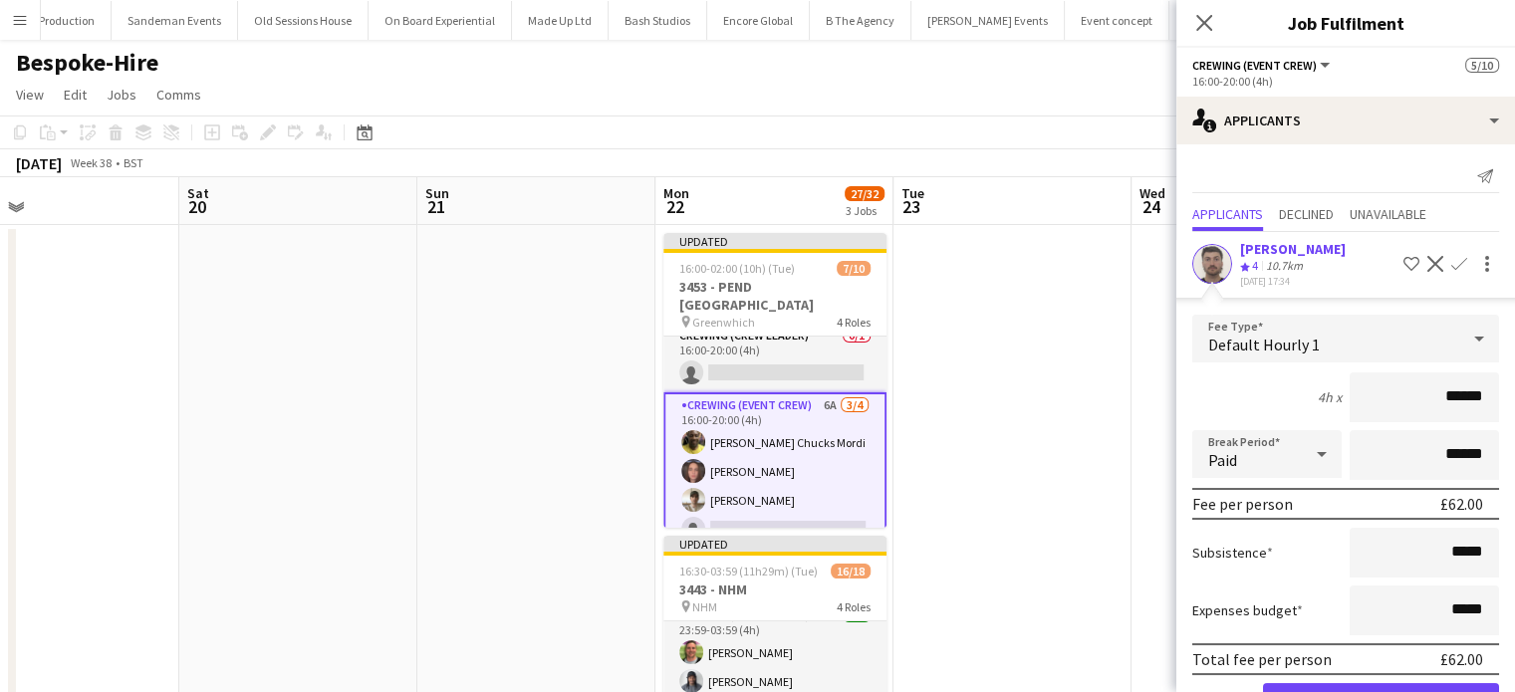
click button "Confirm" at bounding box center [1381, 704] width 236 height 40
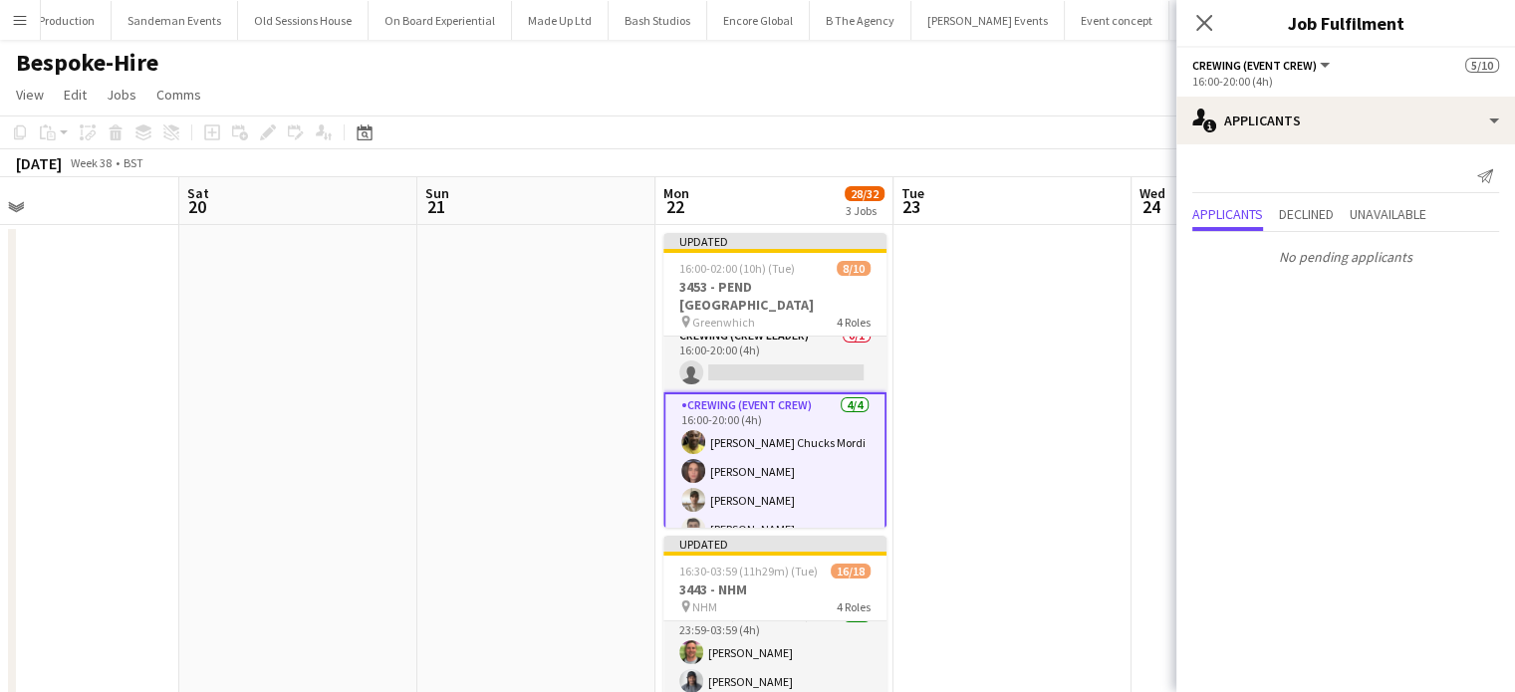
click at [825, 432] on app-card-role "Crewing (Event Crew) 4/4 16:00-20:00 (4h) Alphonsus Chucks Mordi Jekaterina Ber…" at bounding box center [775, 472] width 223 height 158
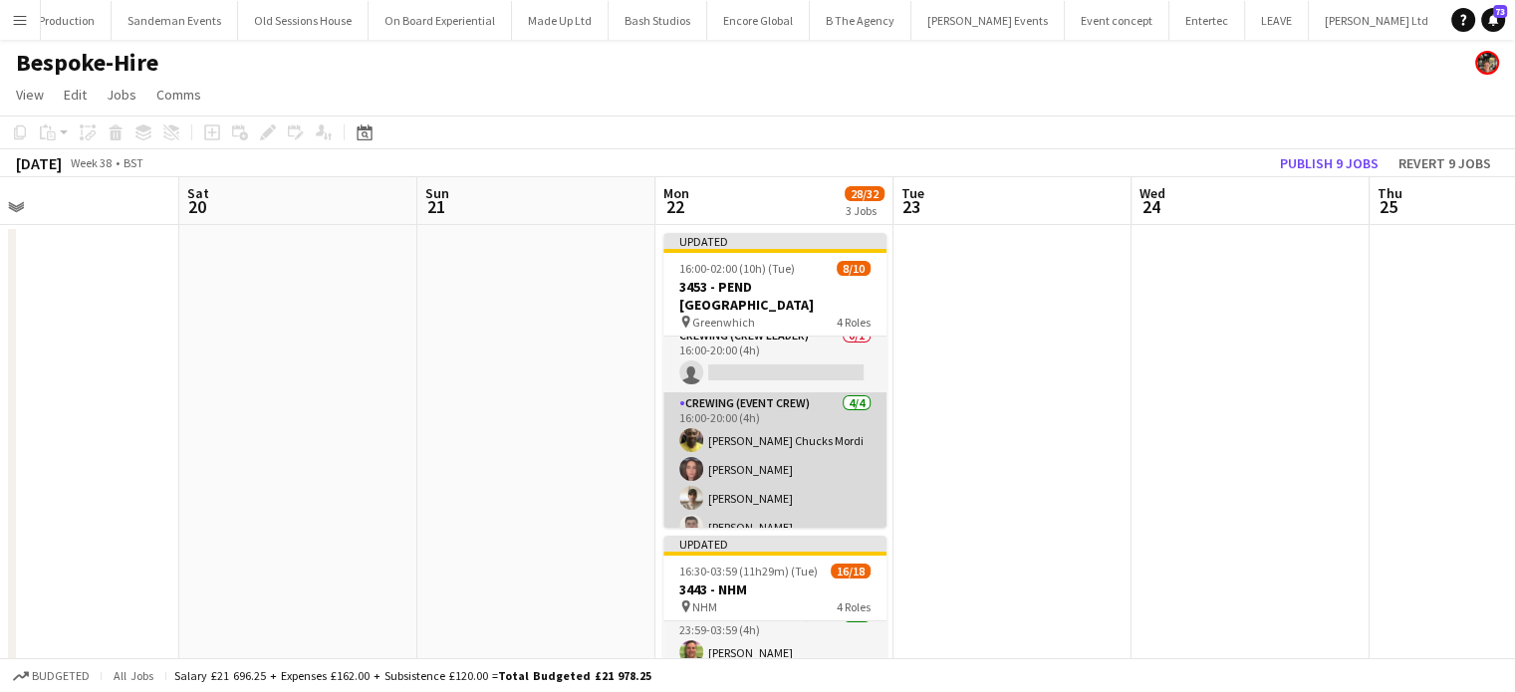
click at [825, 432] on app-card-role "Crewing (Event Crew) 4/4 16:00-20:00 (4h) Alphonsus Chucks Mordi Jekaterina Ber…" at bounding box center [775, 470] width 223 height 154
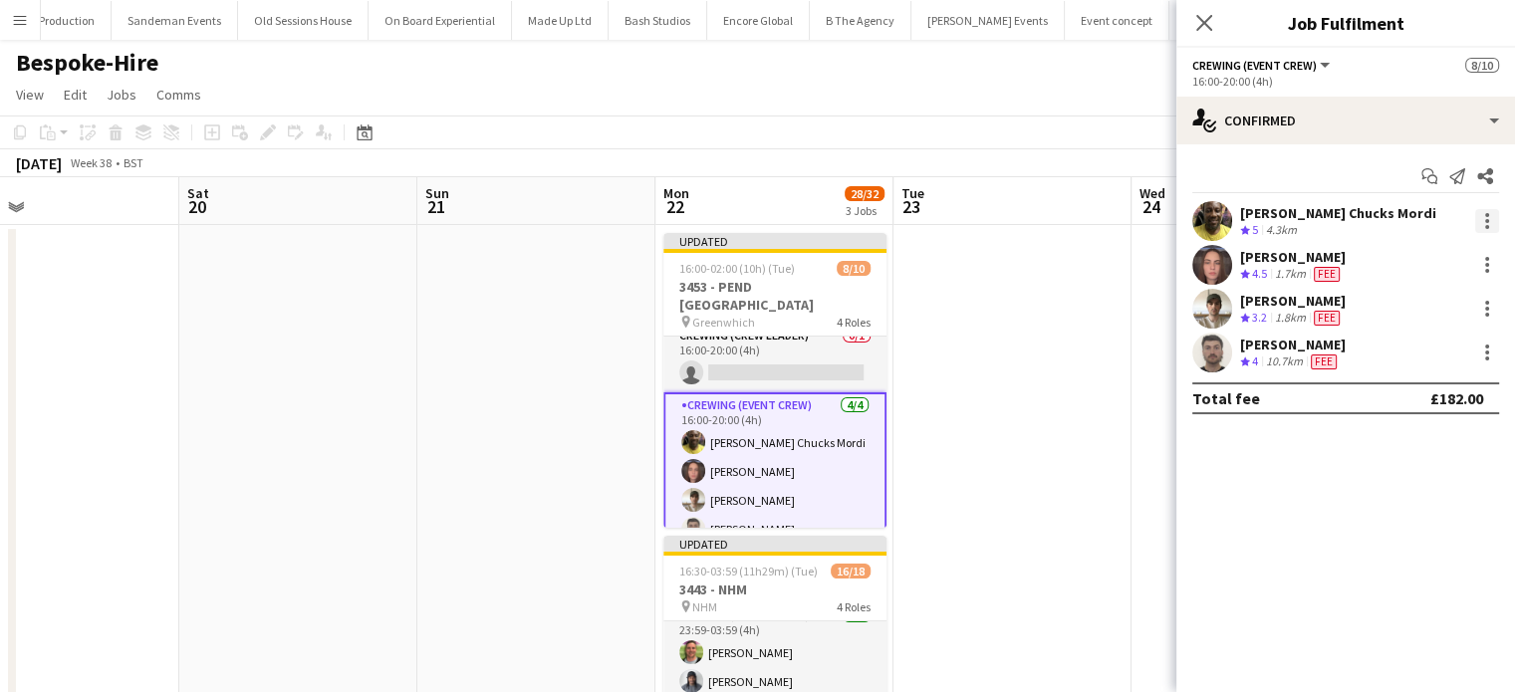
click at [1490, 226] on div at bounding box center [1488, 221] width 24 height 24
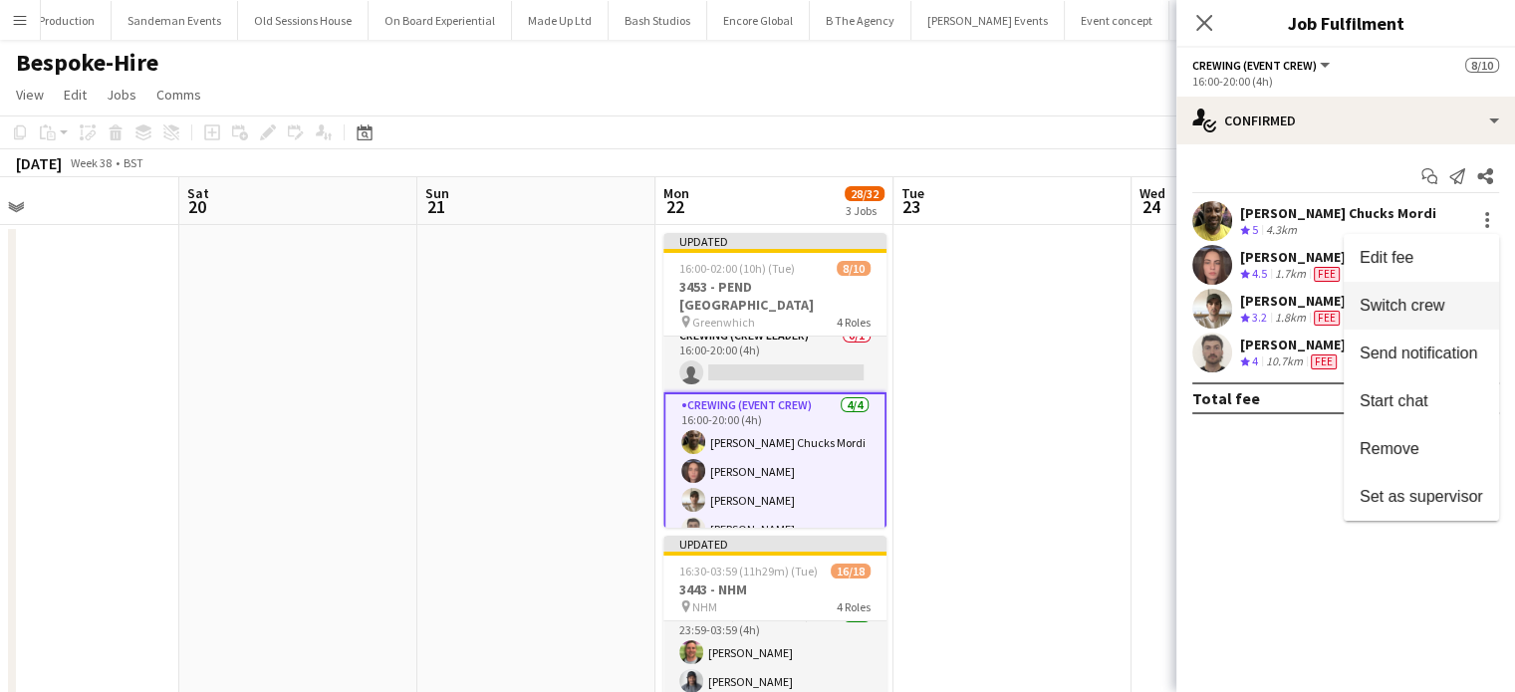
click at [1435, 297] on span "Switch crew" at bounding box center [1402, 305] width 85 height 17
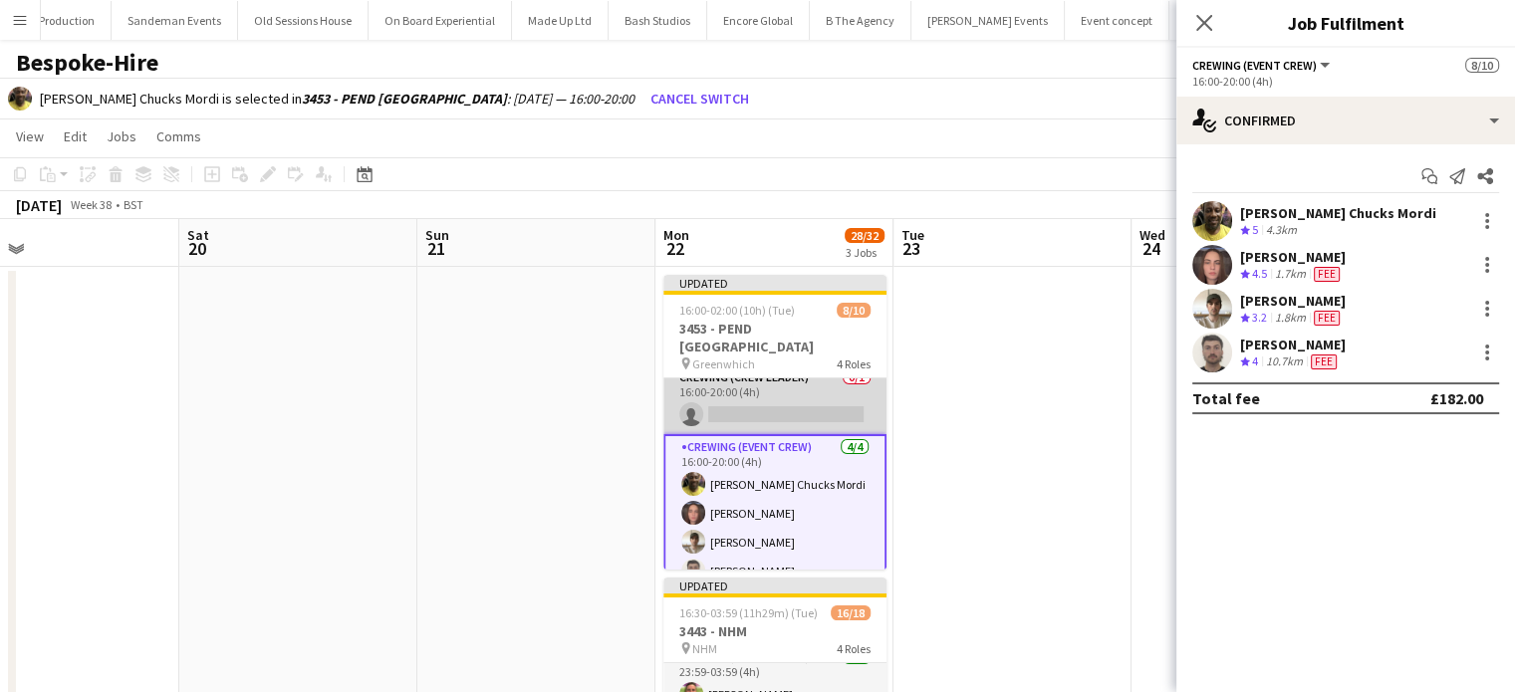
click at [693, 414] on app-card-role "Crewing (Crew Leader) 0/1 16:00-20:00 (4h) single-neutral-actions" at bounding box center [775, 401] width 223 height 68
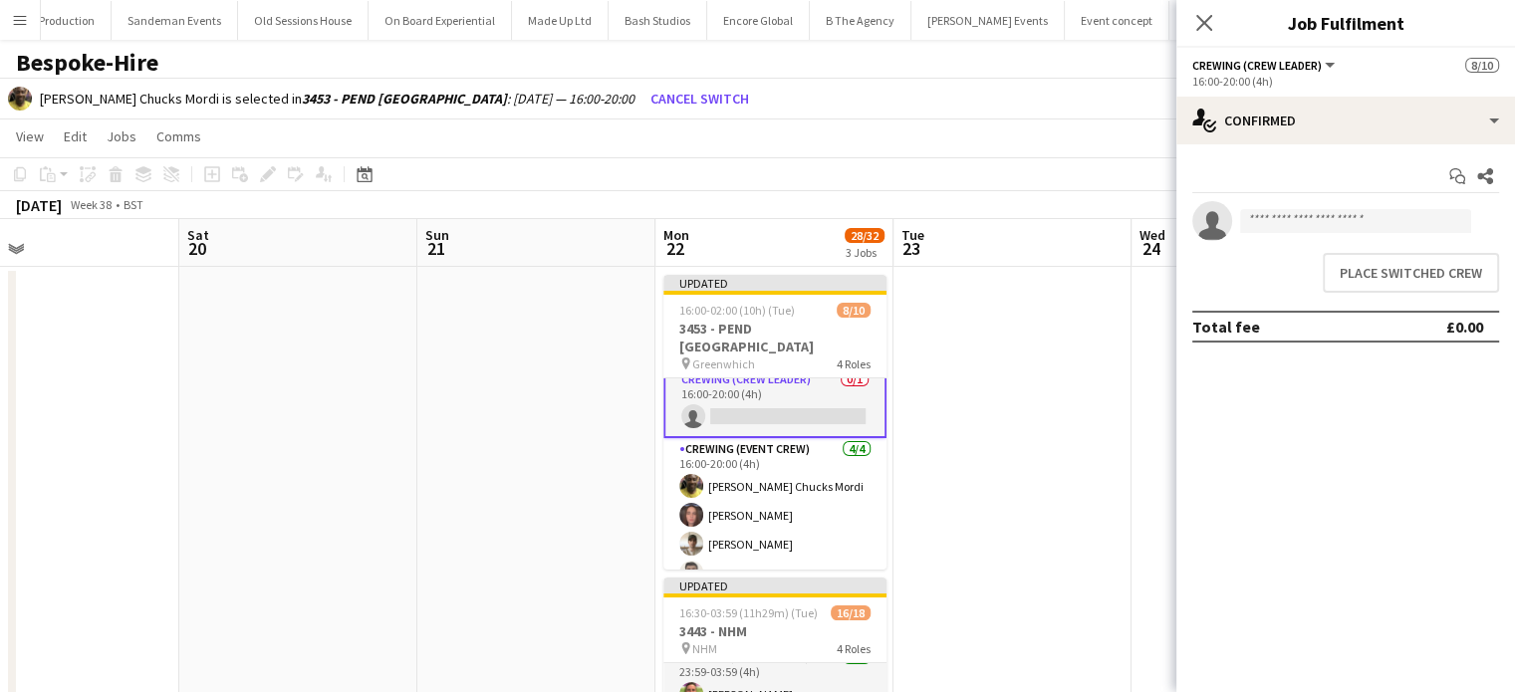
scroll to position [13, 0]
click at [1379, 276] on button "Place switched crew" at bounding box center [1411, 273] width 176 height 40
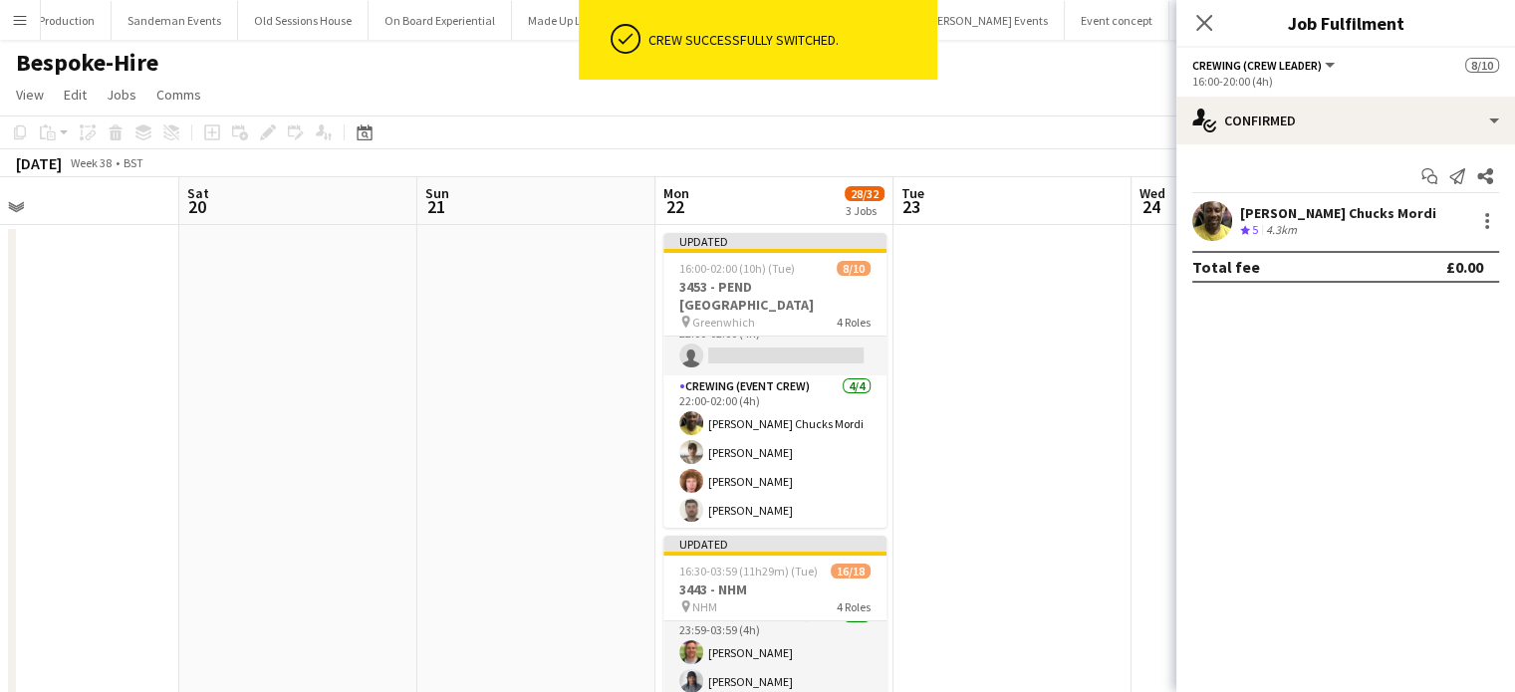
click at [821, 470] on app-card-role "Crewing (Event Crew) 4/4 22:00-02:00 (4h) Alphonsus Chucks Mordi Nasos Apostolo…" at bounding box center [775, 453] width 223 height 154
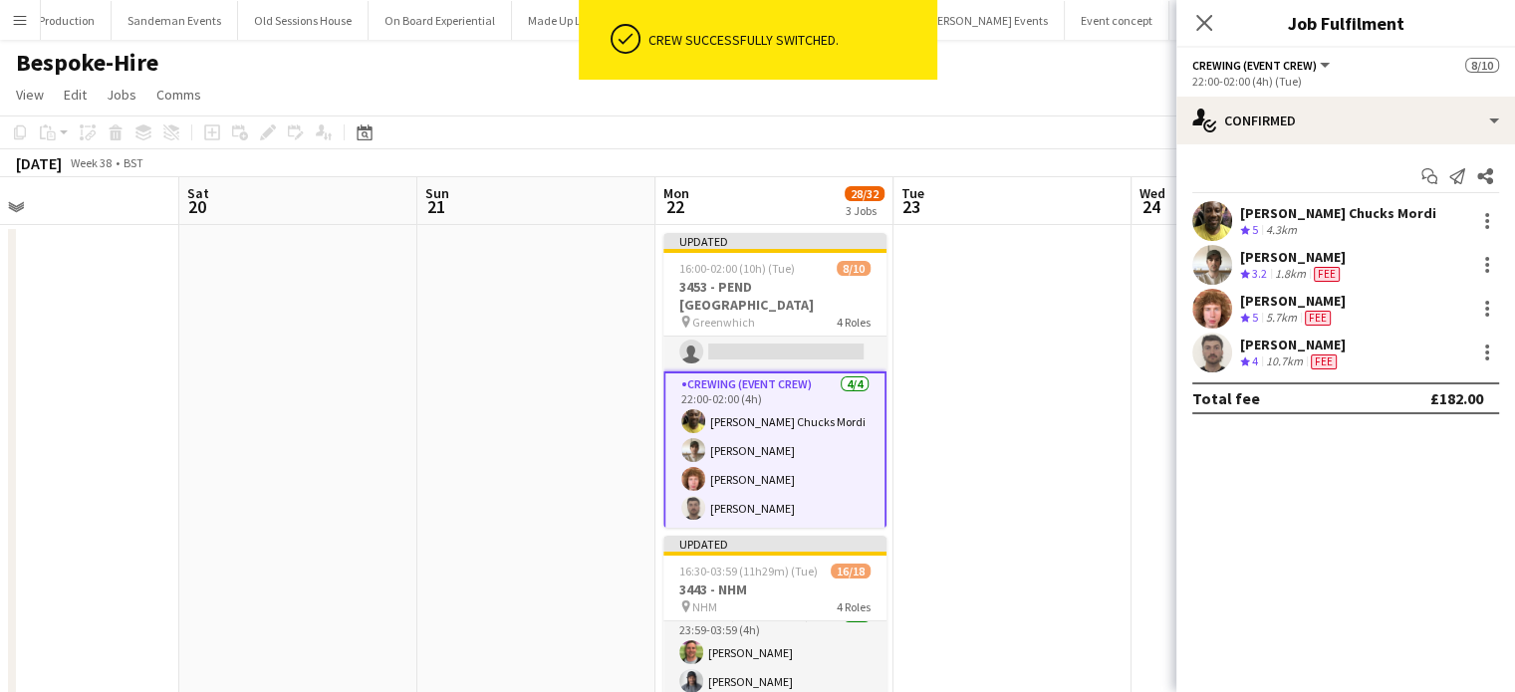
scroll to position [252, 0]
click at [1487, 226] on div at bounding box center [1488, 227] width 4 height 4
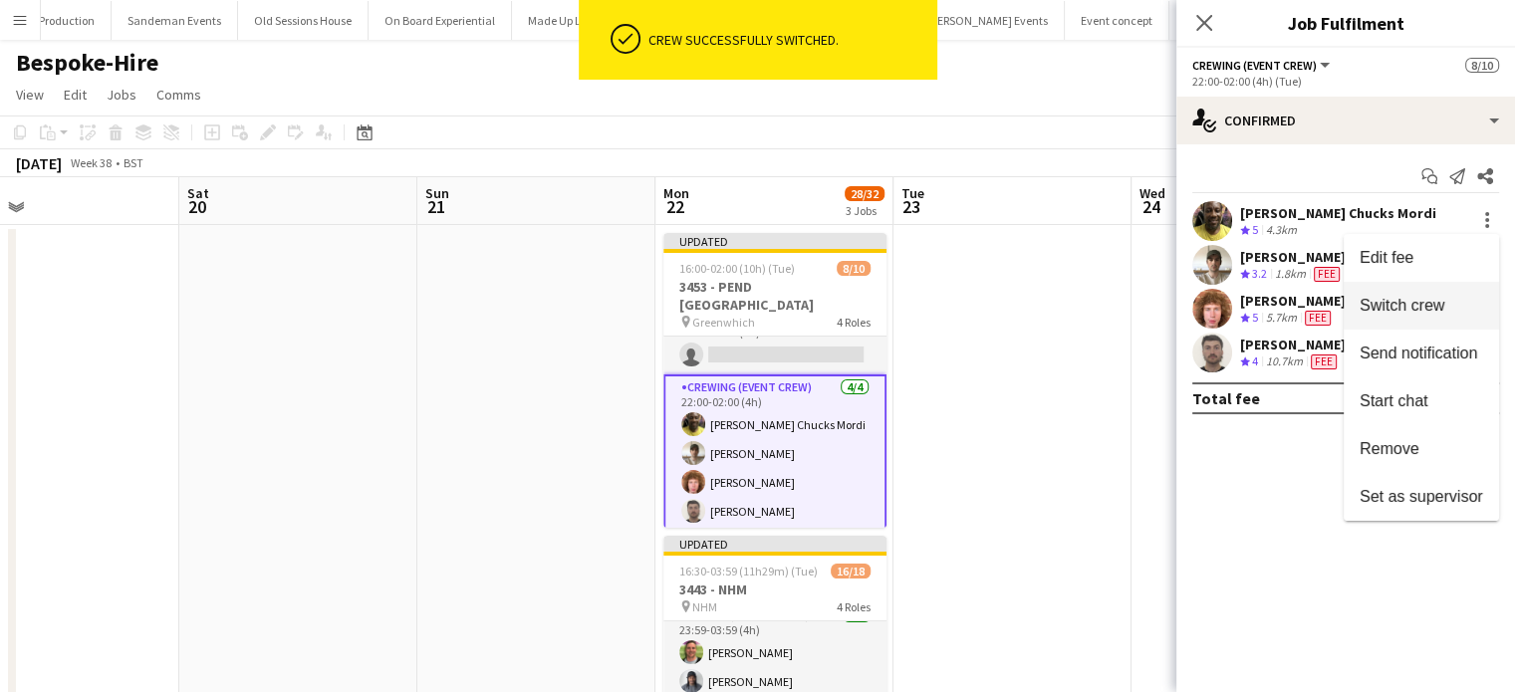
click at [1446, 294] on button "Switch crew" at bounding box center [1421, 306] width 155 height 48
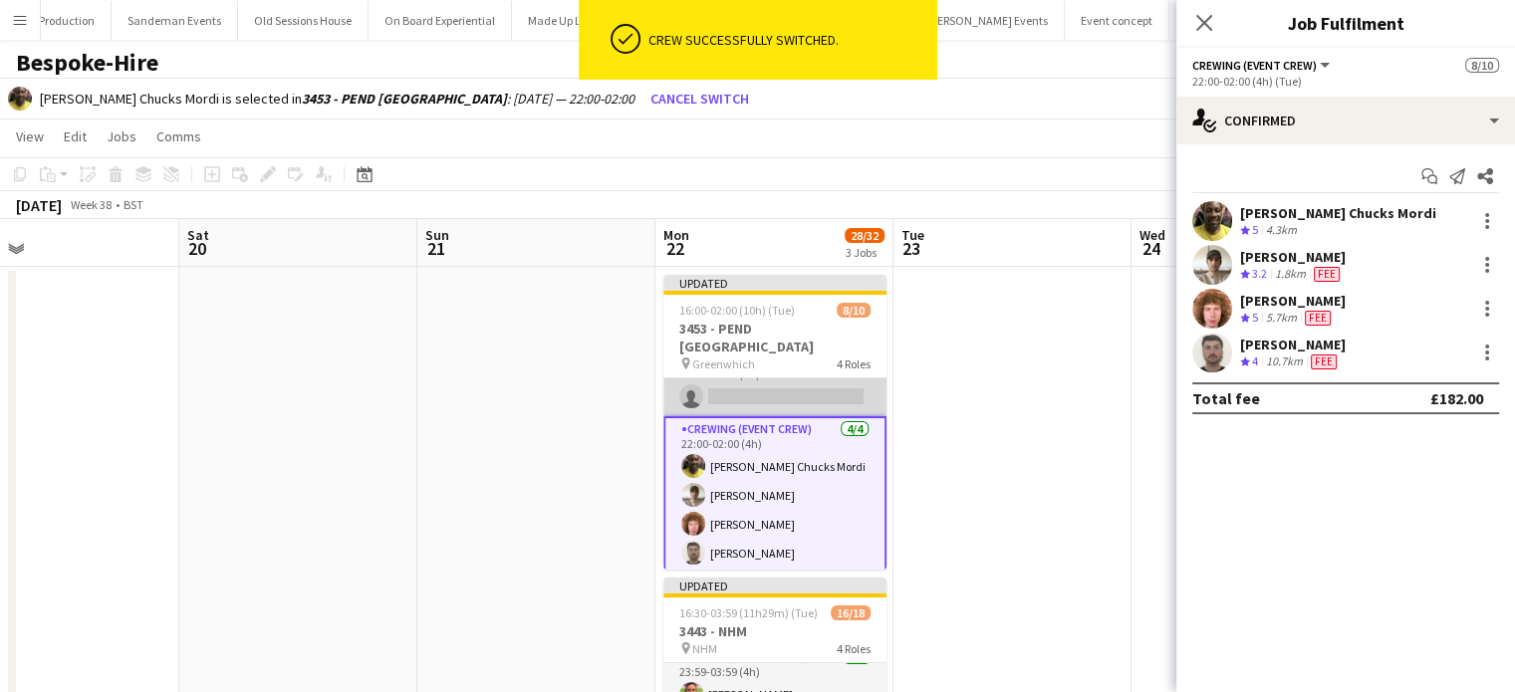
click at [807, 396] on app-card-role "Crewing (Crew Leader) 0/1 22:00-02:00 (4h) single-neutral-actions" at bounding box center [775, 383] width 223 height 68
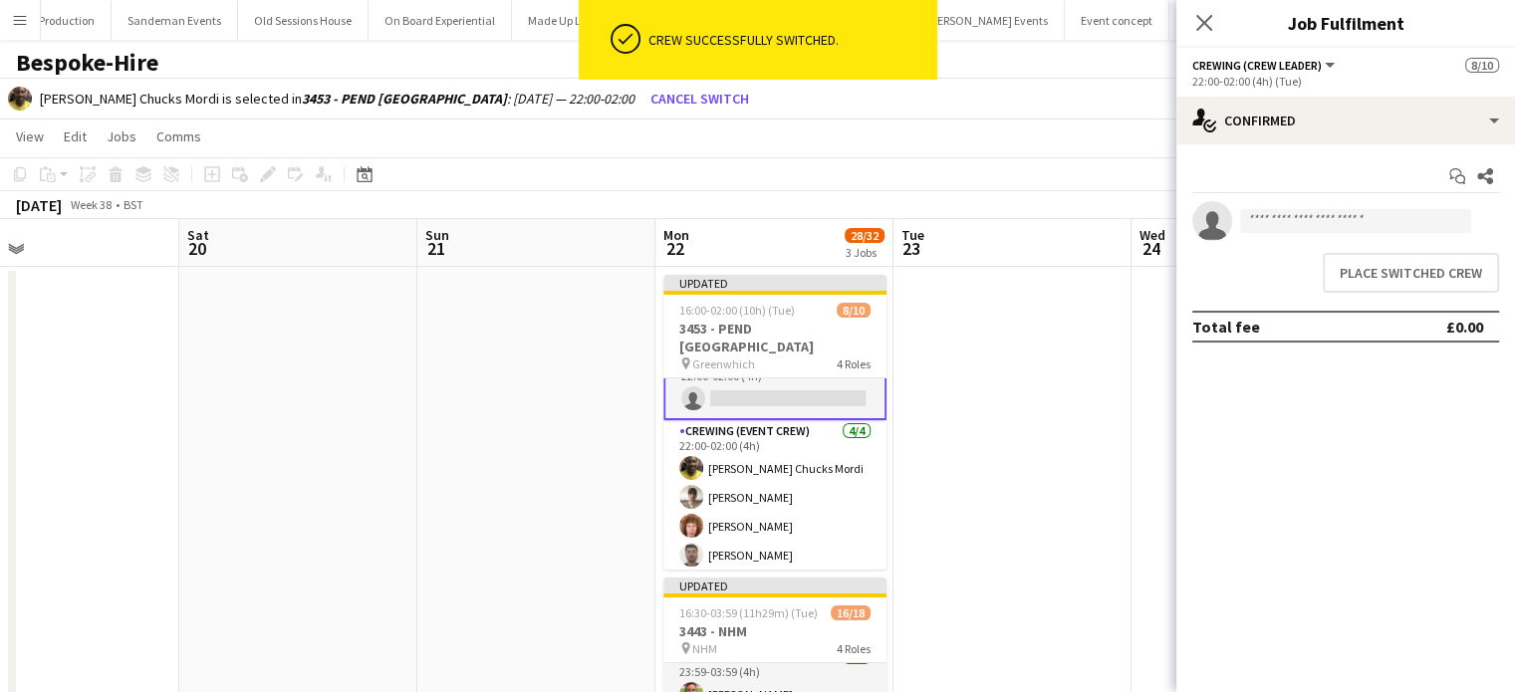
scroll to position [254, 0]
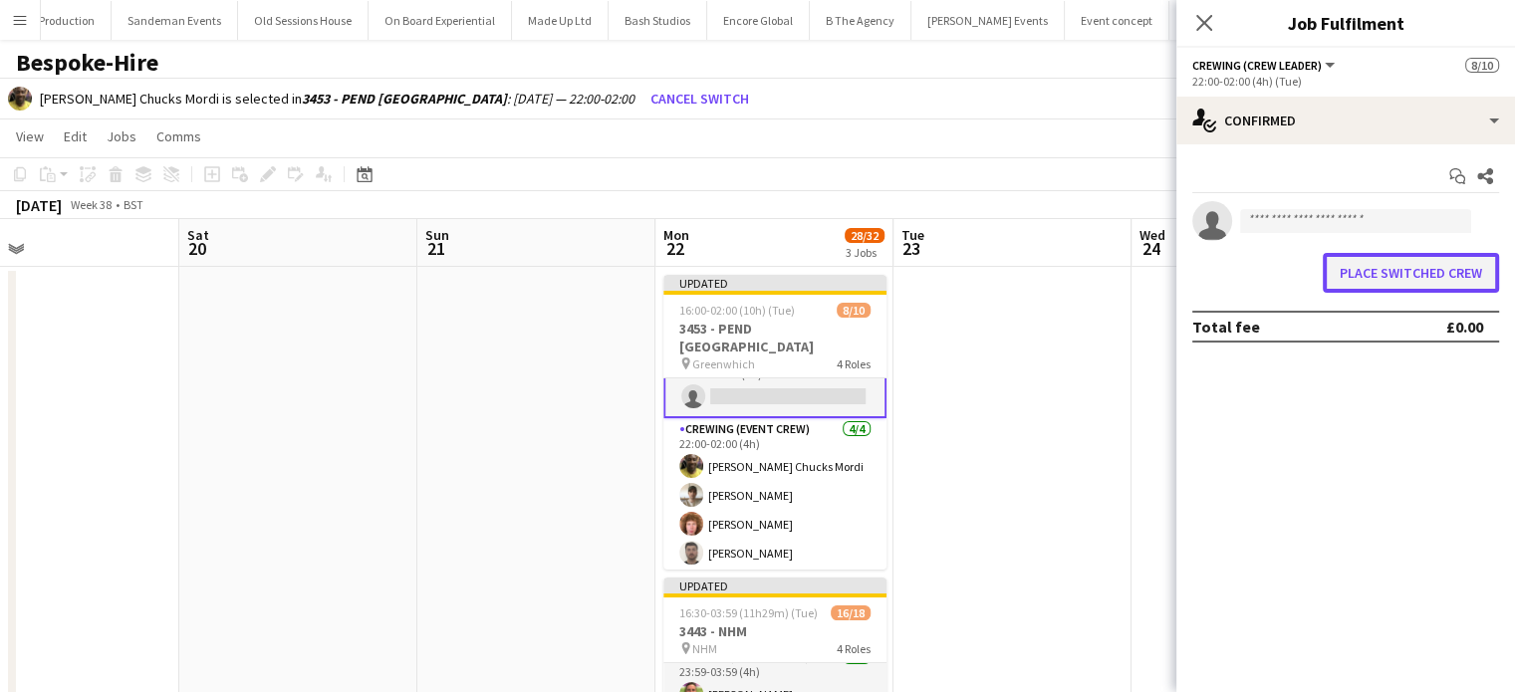
click at [1439, 258] on button "Place switched crew" at bounding box center [1411, 273] width 176 height 40
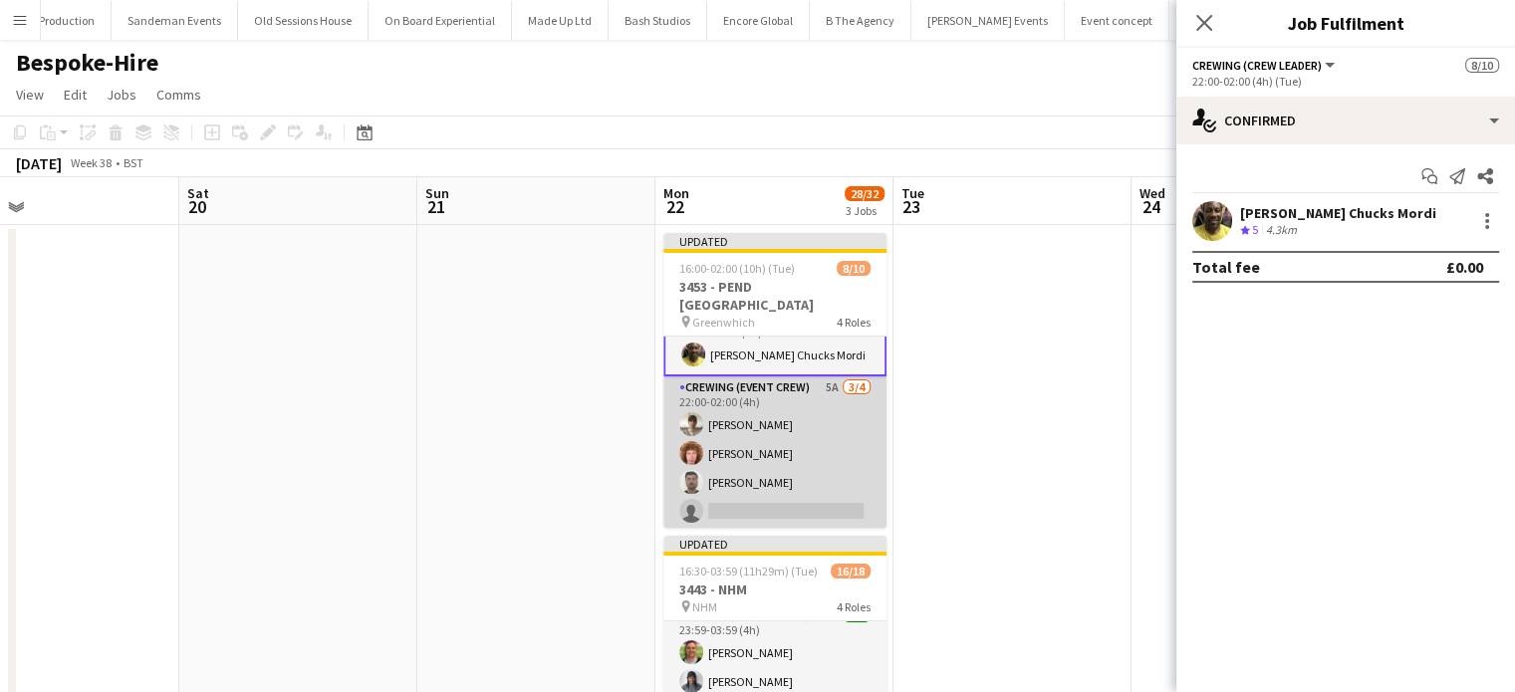
scroll to position [0, 0]
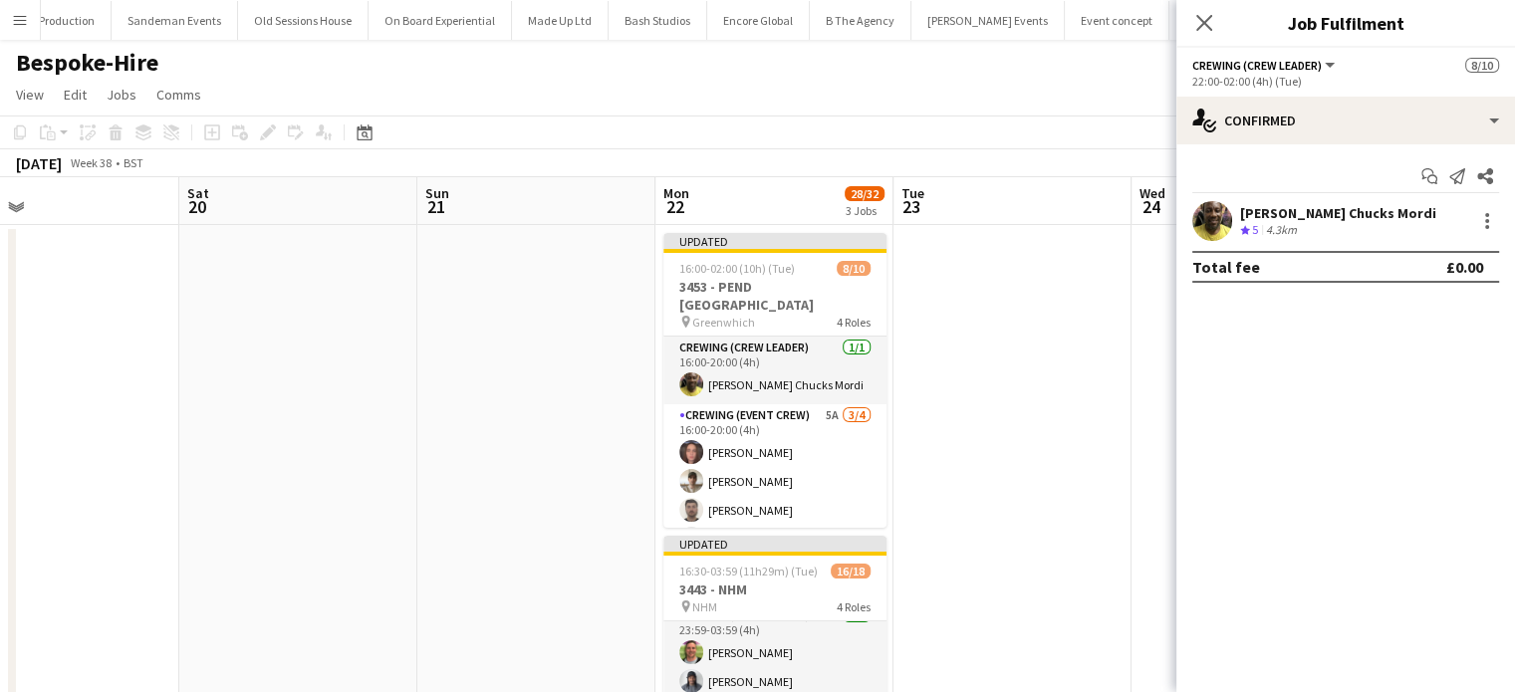
click at [816, 444] on app-card-role "Crewing (Event Crew) 5A 3/4 16:00-20:00 (4h) Jekaterina Berezina Nasos Apostolo…" at bounding box center [775, 482] width 223 height 154
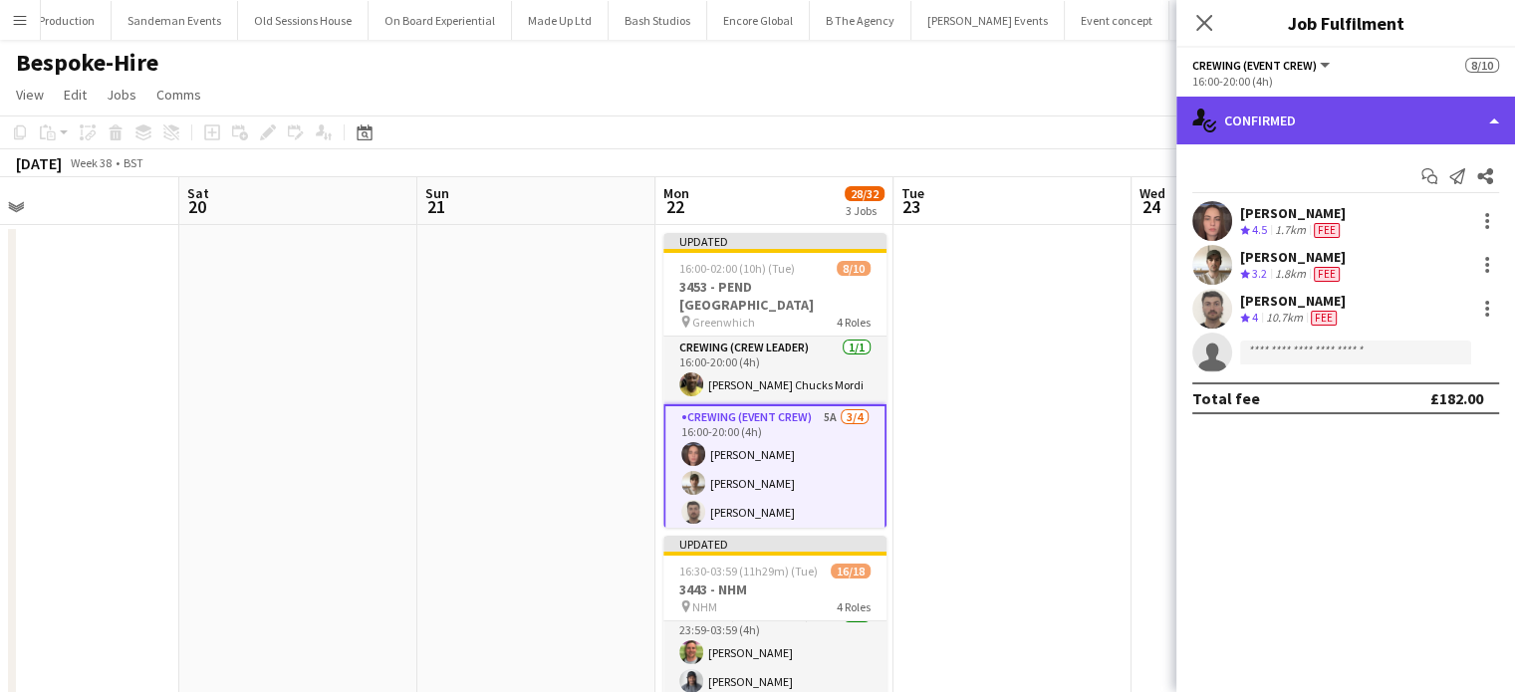
click at [1343, 137] on div "single-neutral-actions-check-2 Confirmed" at bounding box center [1346, 121] width 339 height 48
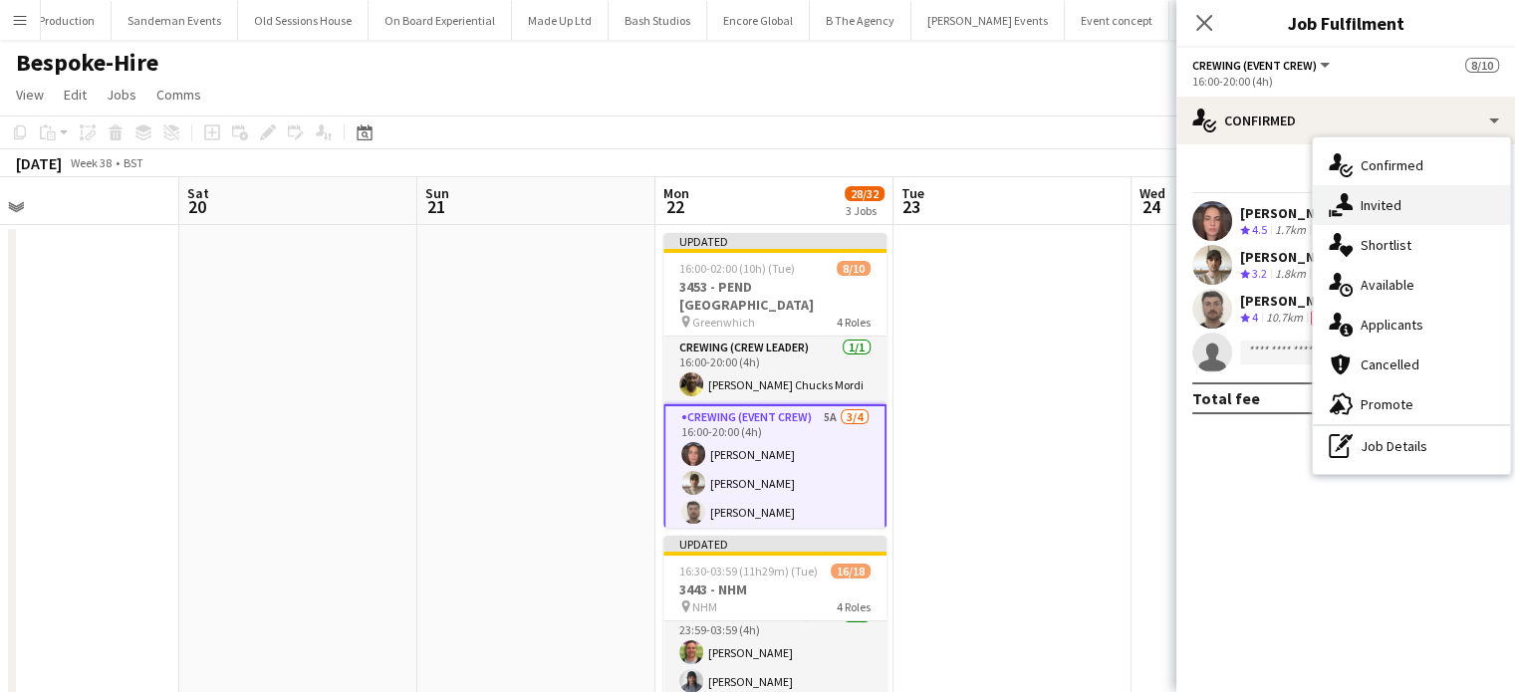
click at [1367, 204] on span "Invited" at bounding box center [1381, 205] width 41 height 18
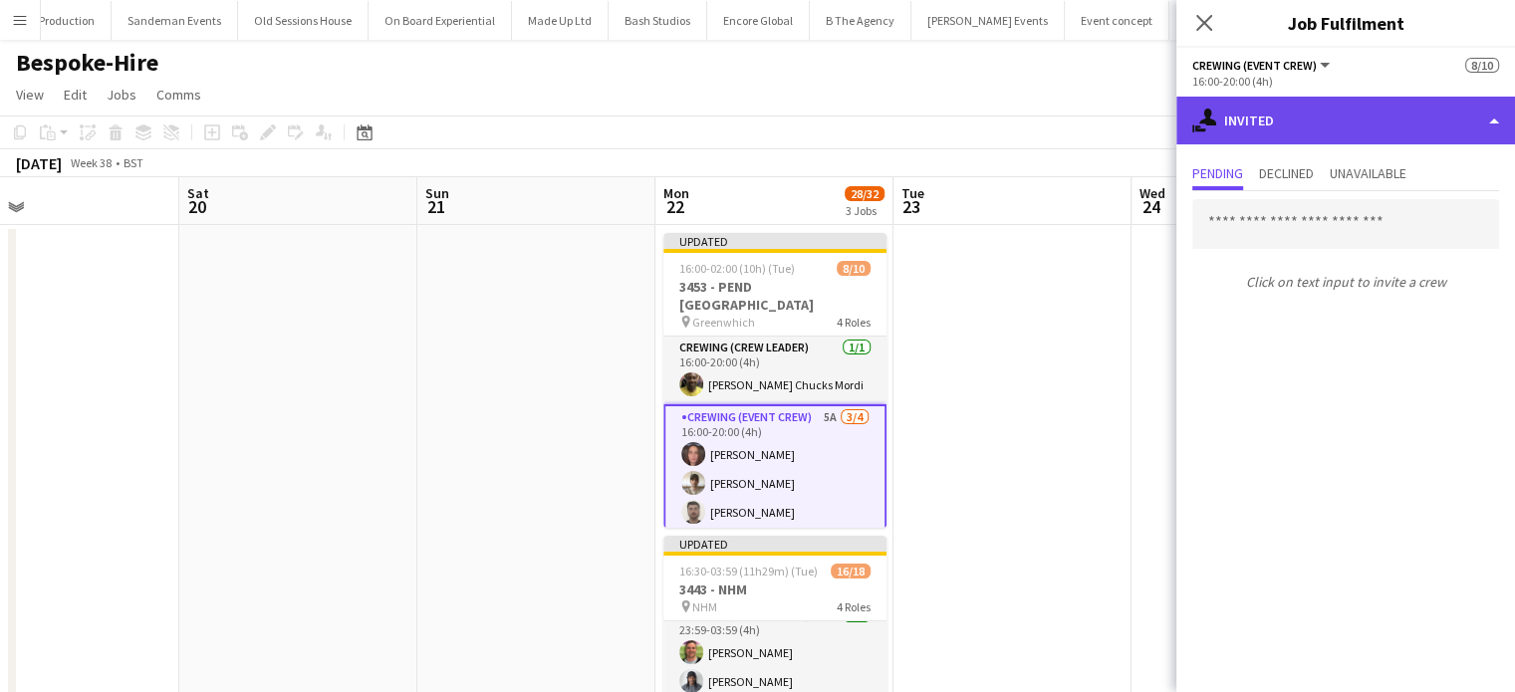
click at [1335, 118] on div "single-neutral-actions-share-1 Invited" at bounding box center [1346, 121] width 339 height 48
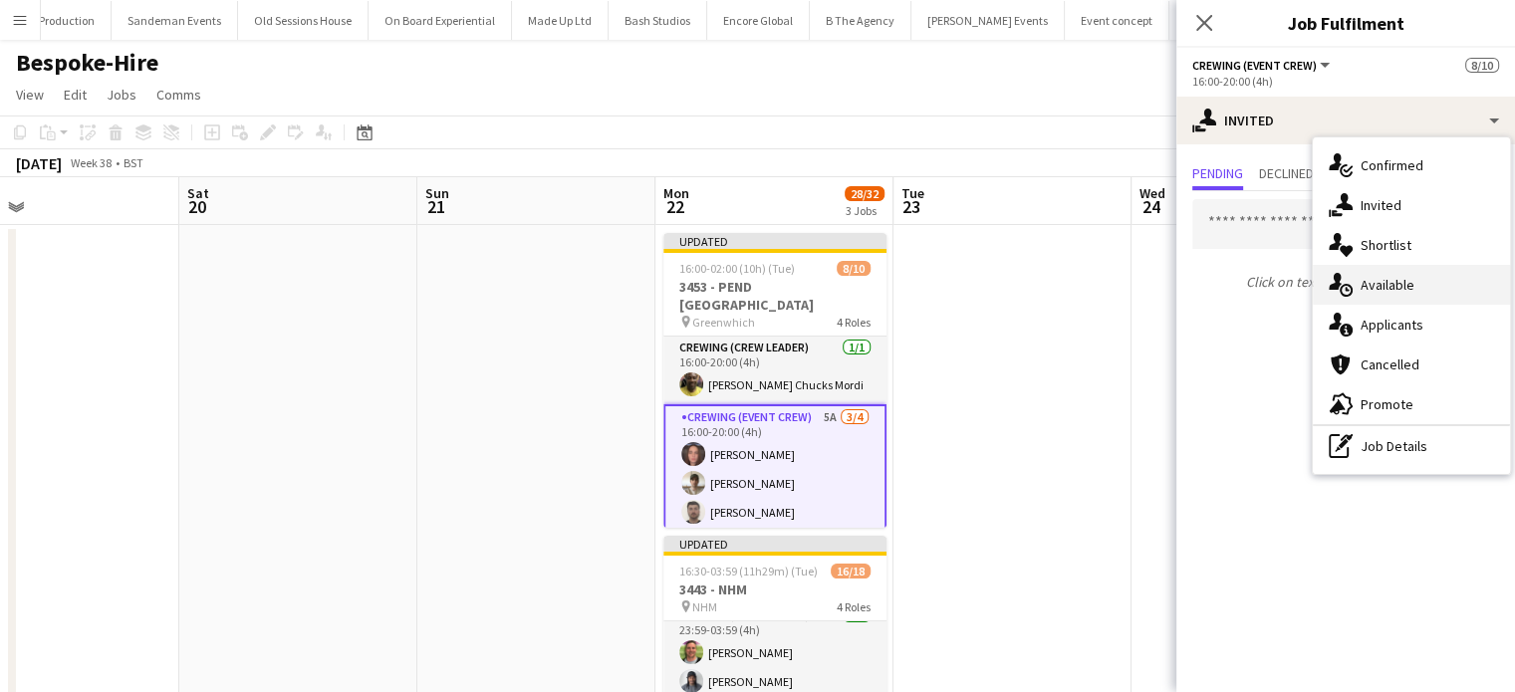
click at [1399, 268] on div "single-neutral-actions-upload Available" at bounding box center [1411, 285] width 197 height 40
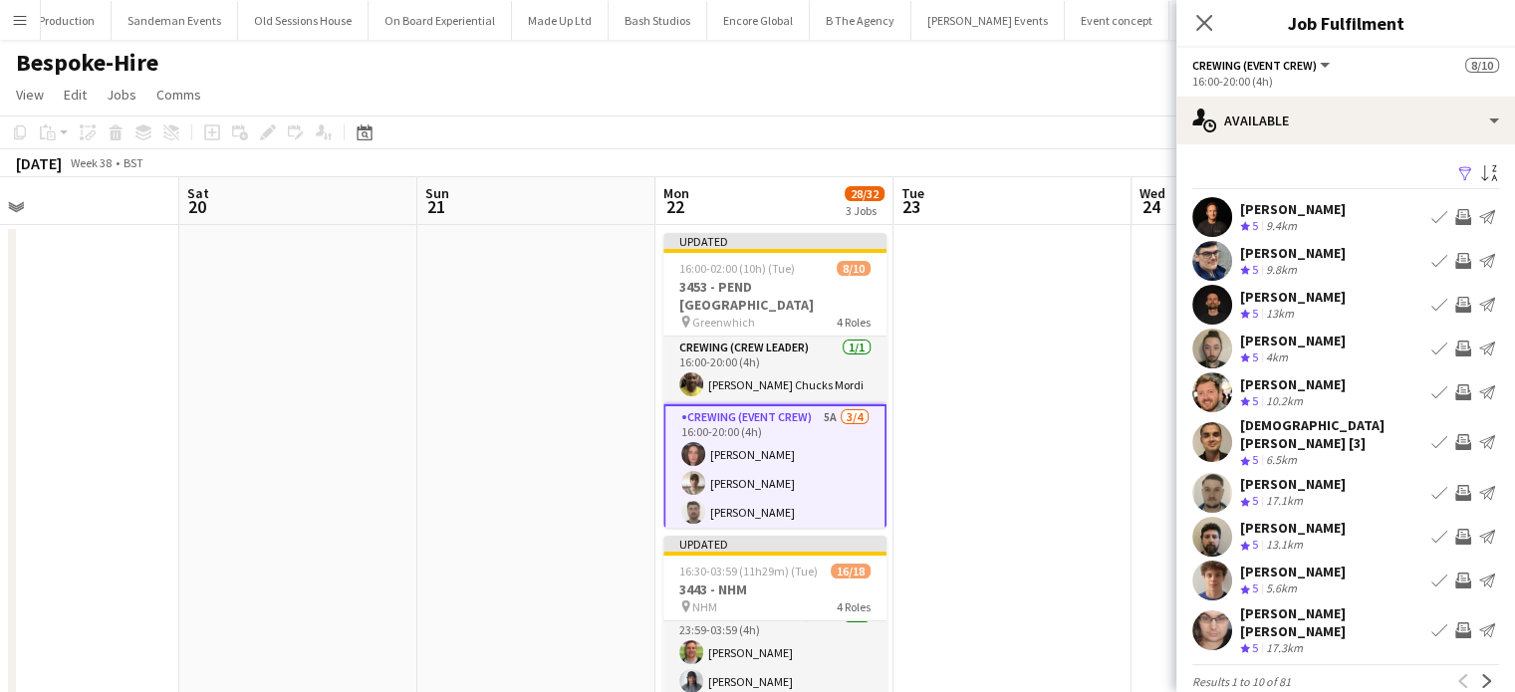
click at [1456, 394] on button "Invite crew" at bounding box center [1464, 393] width 24 height 24
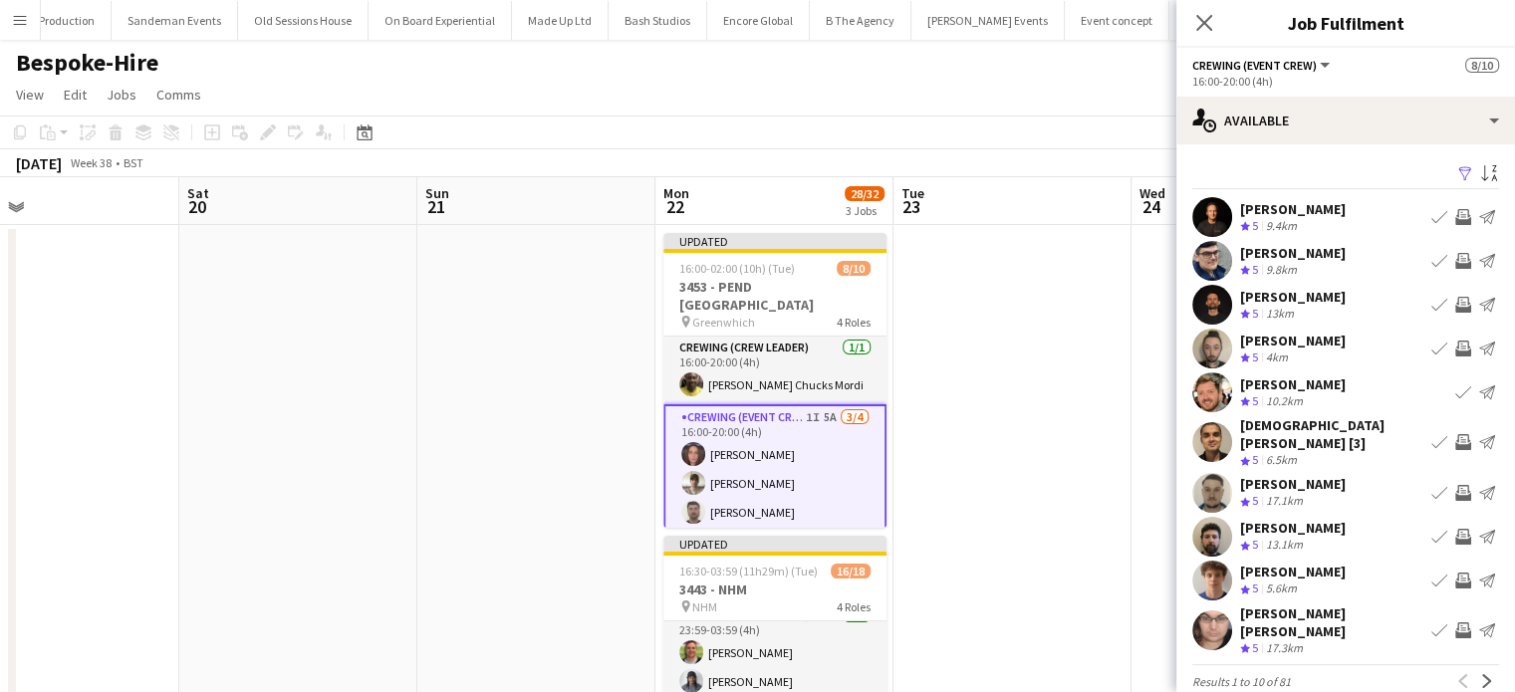
click at [1456, 529] on app-icon "Invite crew" at bounding box center [1464, 537] width 16 height 16
click at [1456, 573] on app-icon "Invite crew" at bounding box center [1464, 581] width 16 height 16
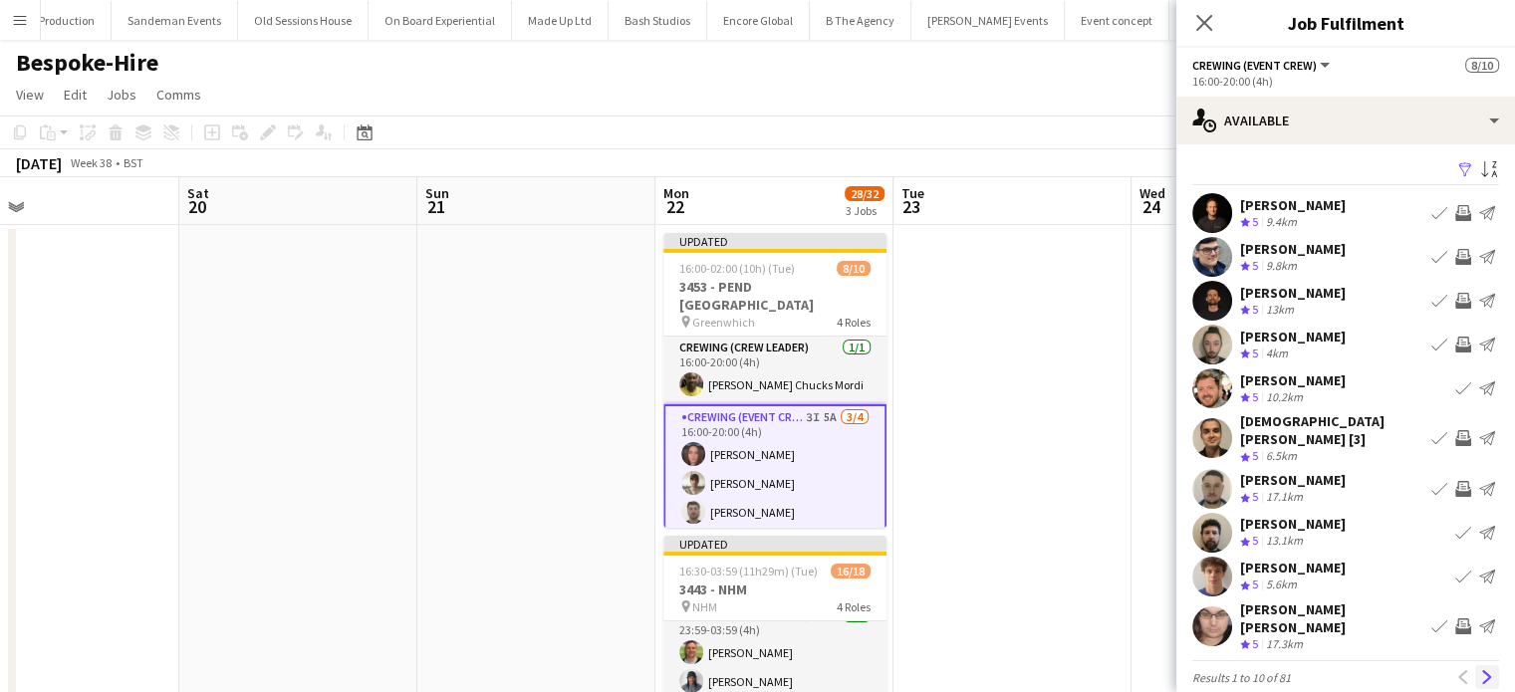
click at [1481, 671] on app-icon "Next" at bounding box center [1488, 678] width 14 height 14
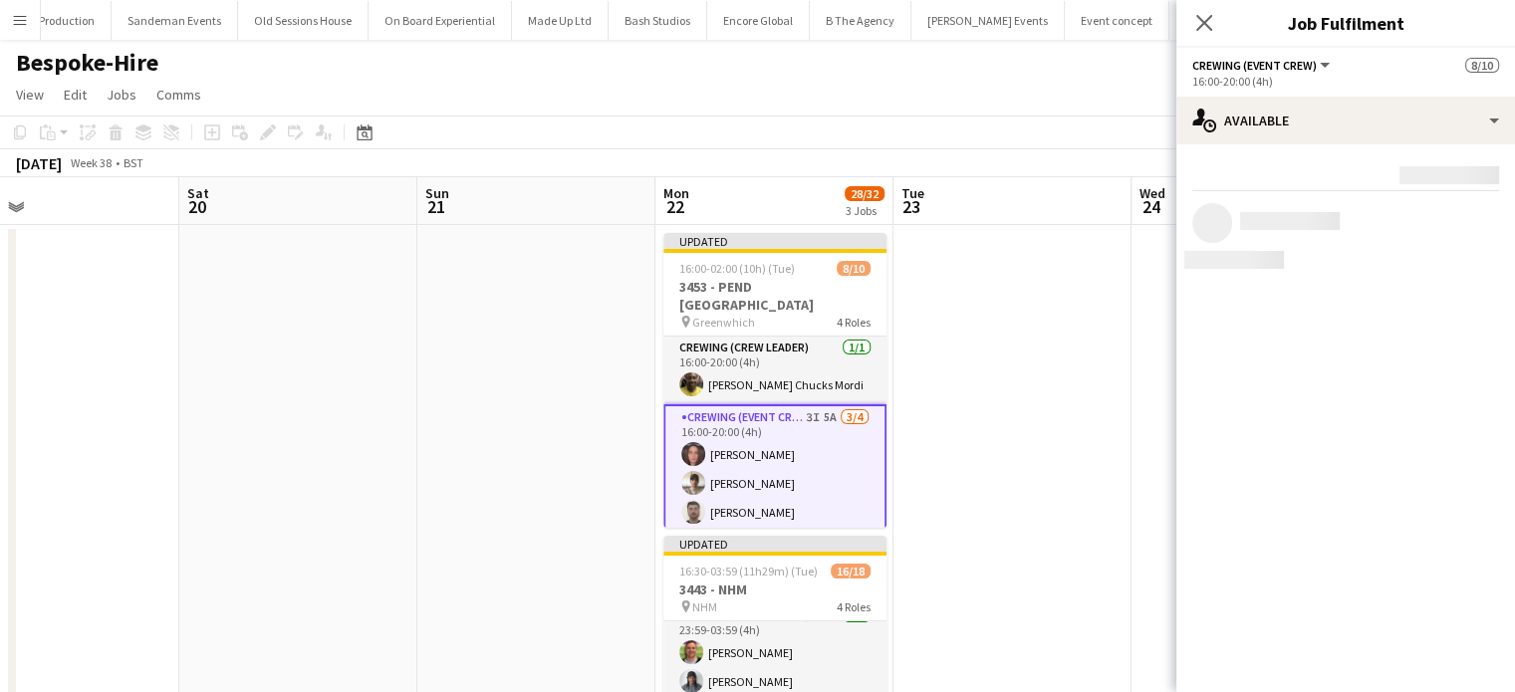
scroll to position [0, 0]
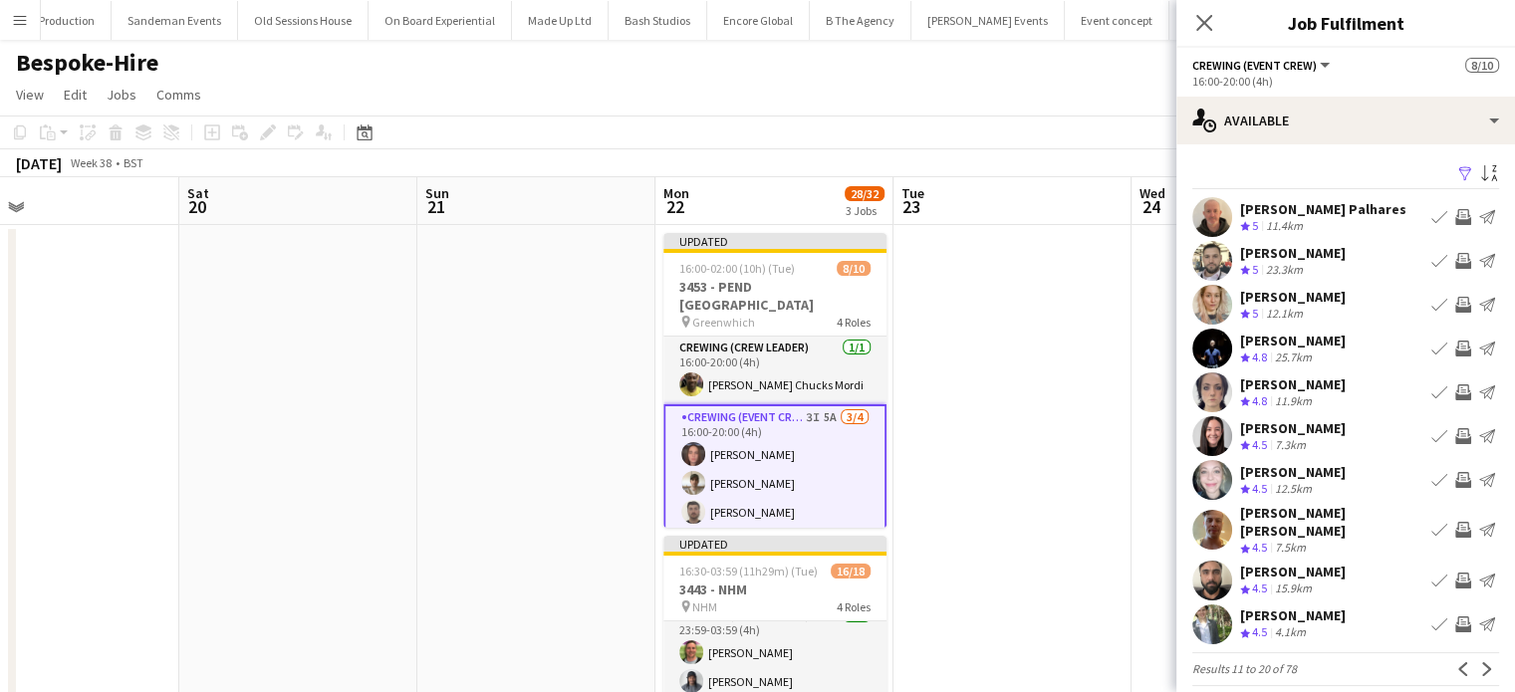
click at [1456, 525] on app-icon "Invite crew" at bounding box center [1464, 530] width 16 height 16
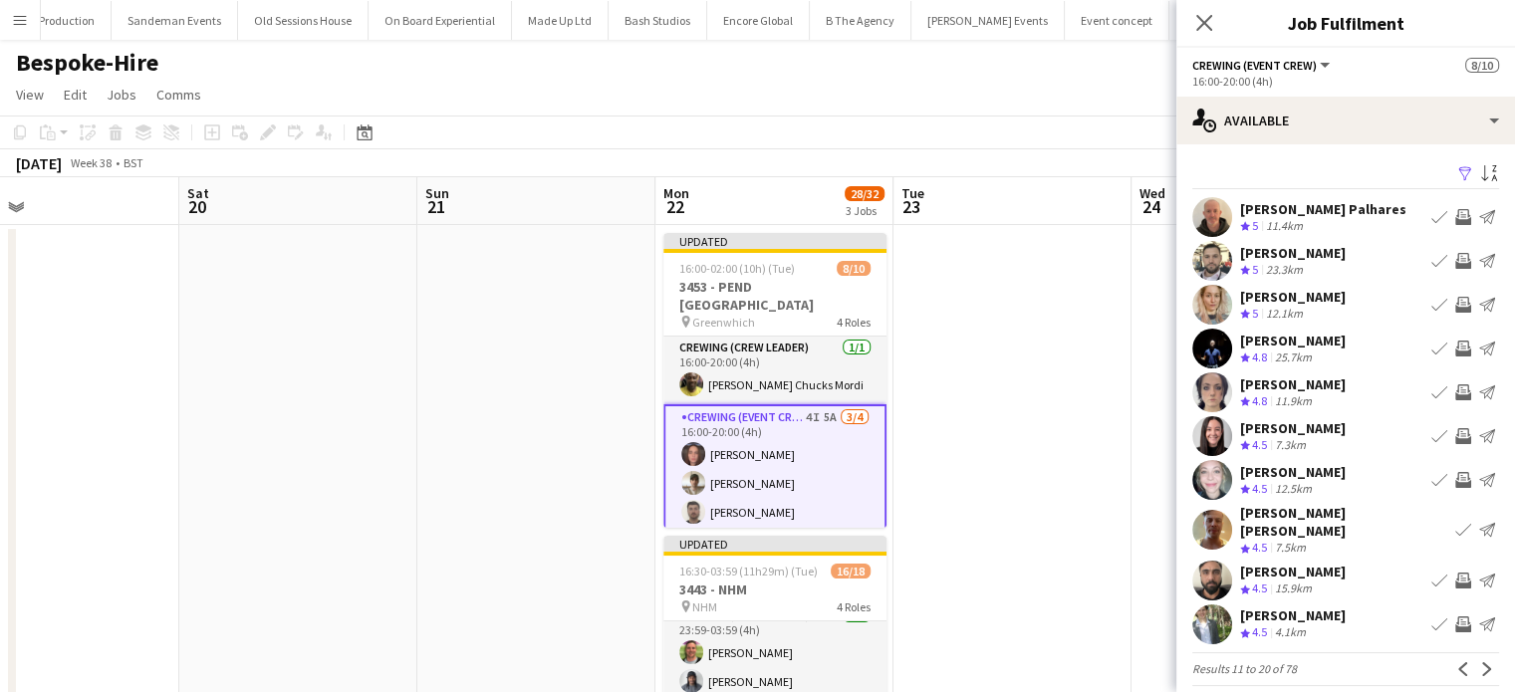
click at [1456, 617] on app-icon "Invite crew" at bounding box center [1464, 625] width 16 height 16
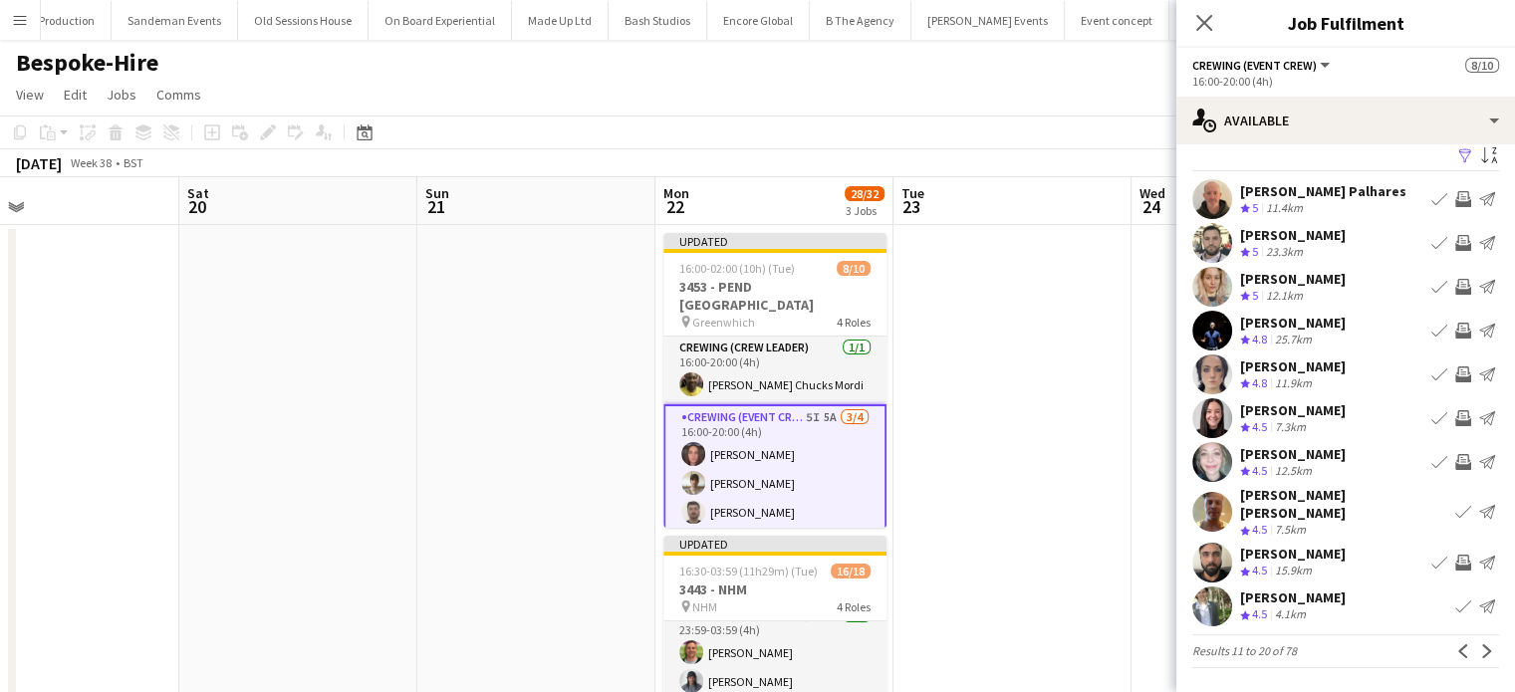
scroll to position [4, 0]
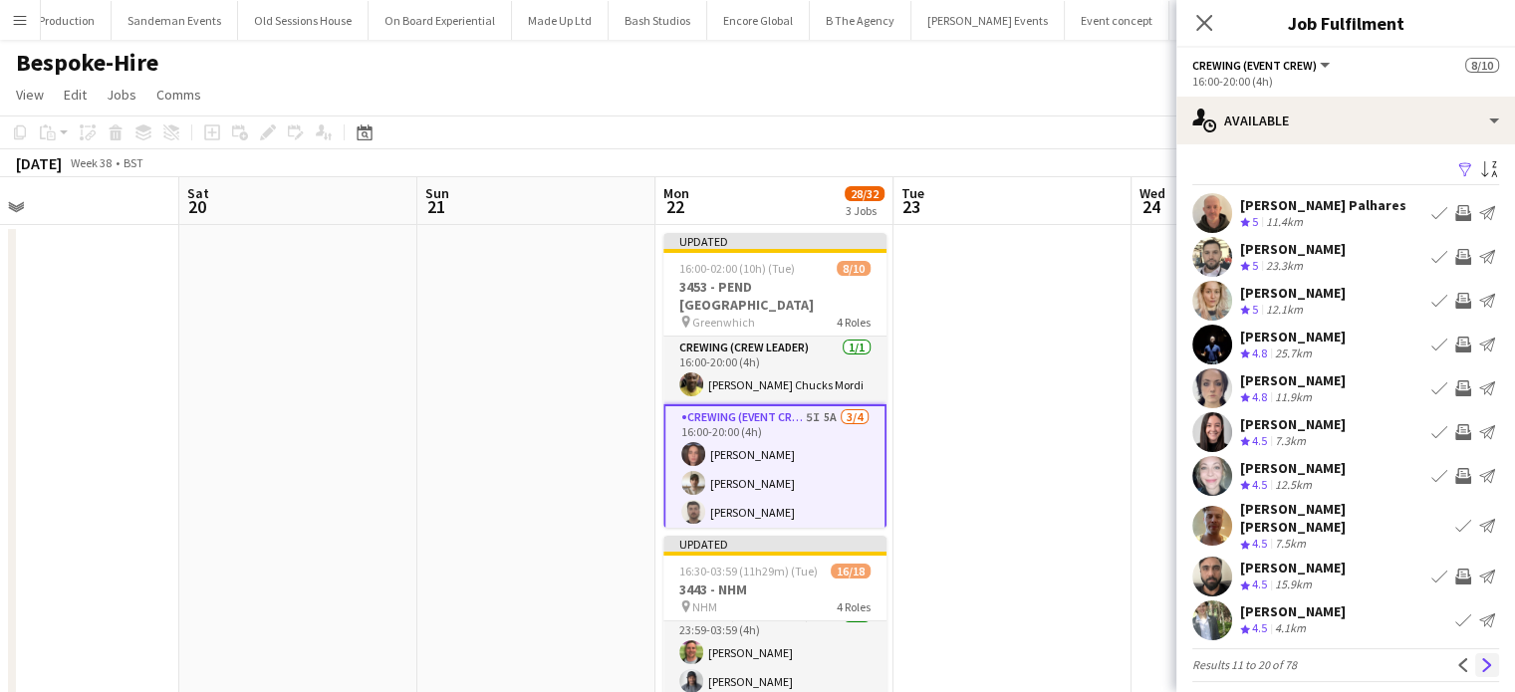
click at [1481, 659] on app-icon "Next" at bounding box center [1488, 666] width 14 height 14
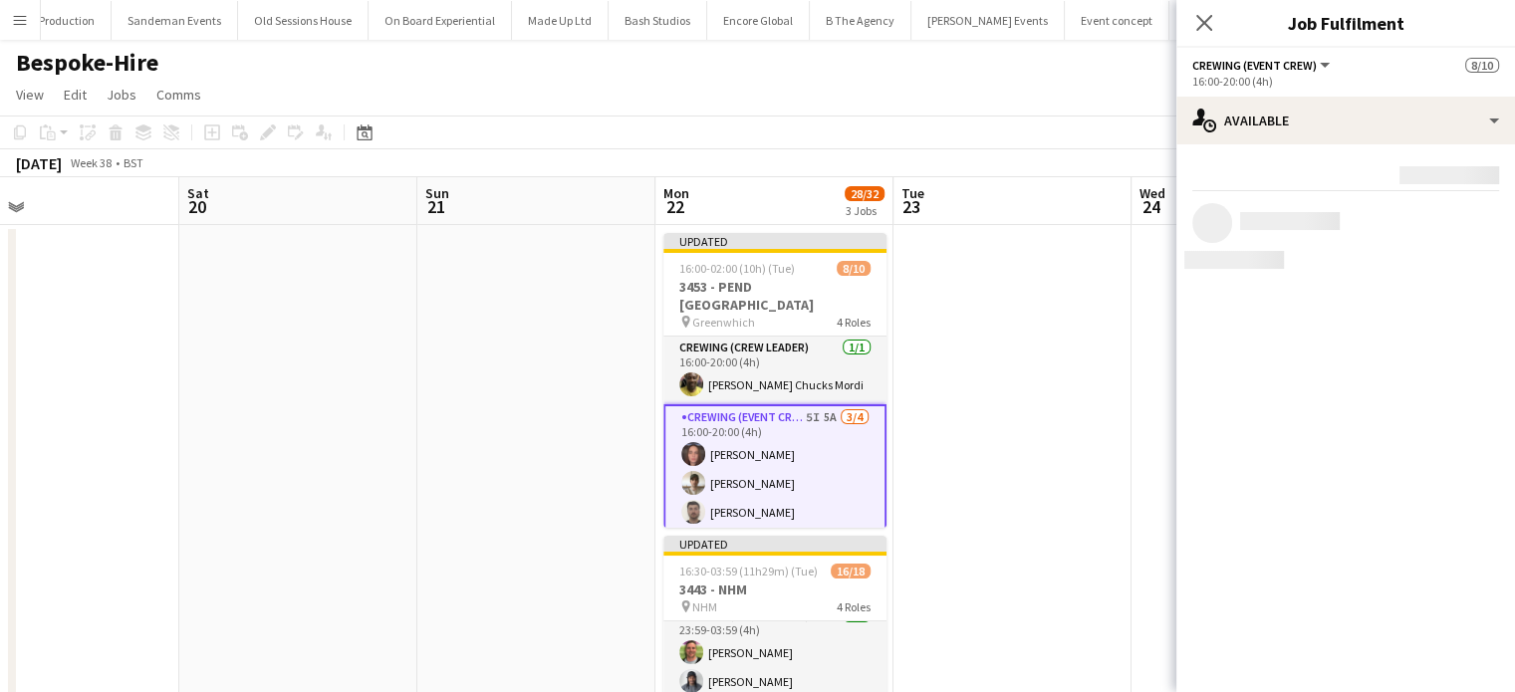
scroll to position [0, 0]
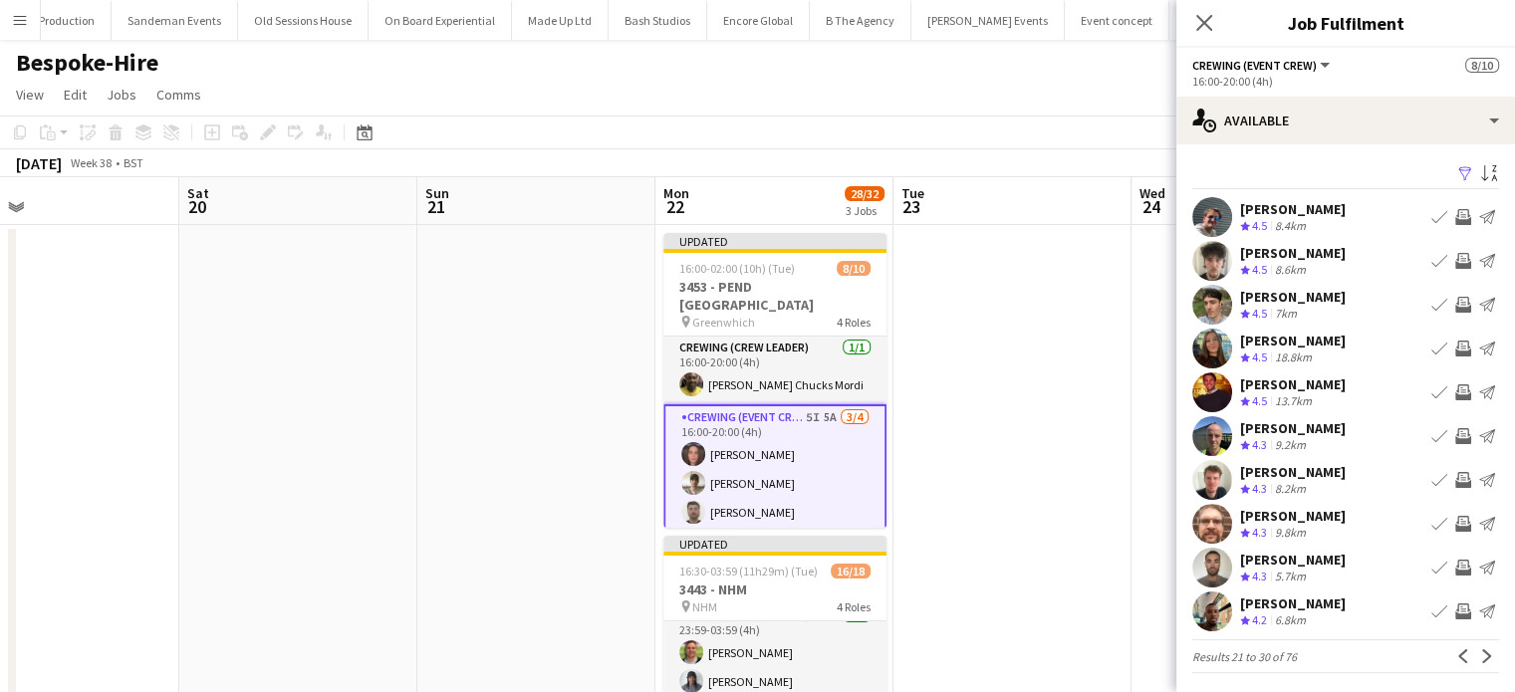
click at [1456, 258] on app-icon "Invite crew" at bounding box center [1464, 261] width 16 height 16
click at [1455, 313] on button "Invite crew" at bounding box center [1464, 305] width 24 height 24
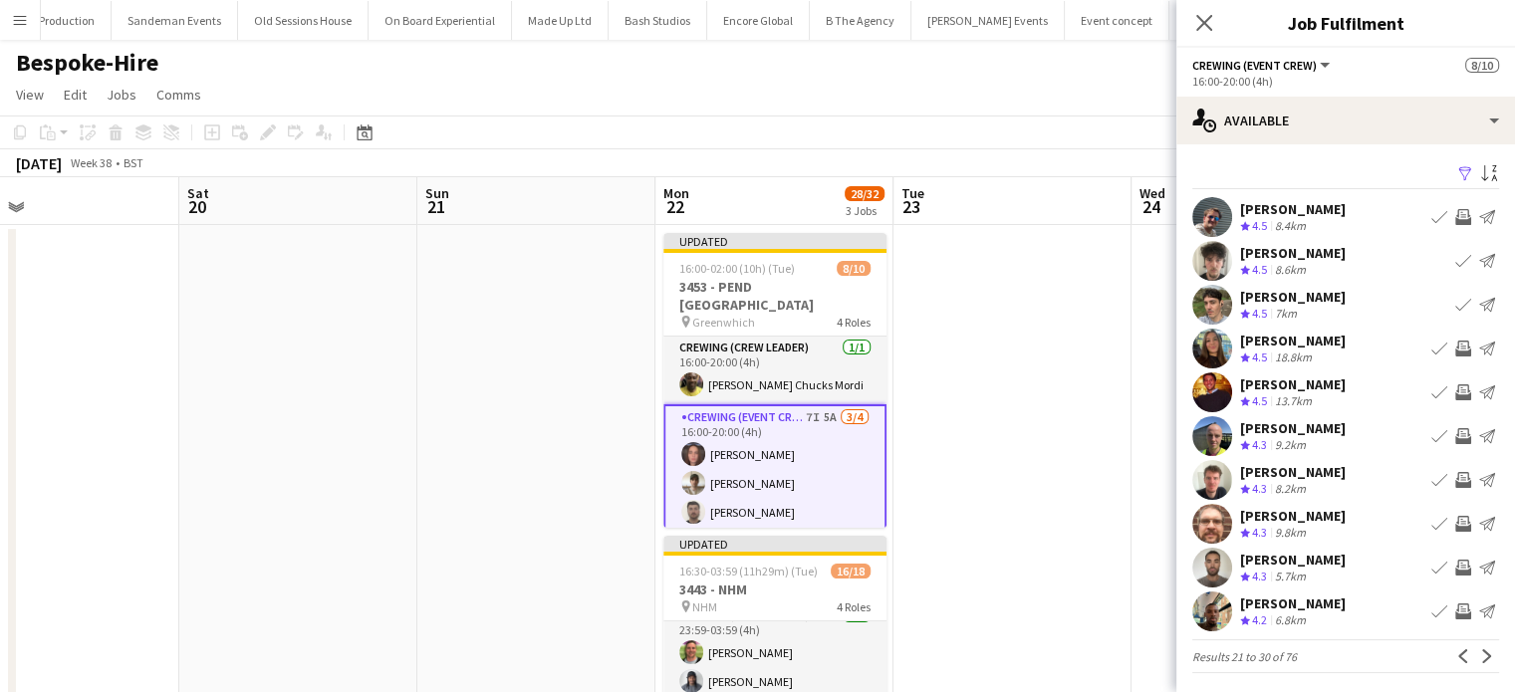
click at [1456, 391] on app-icon "Invite crew" at bounding box center [1464, 393] width 16 height 16
click at [1456, 617] on app-icon "Invite crew" at bounding box center [1464, 612] width 16 height 16
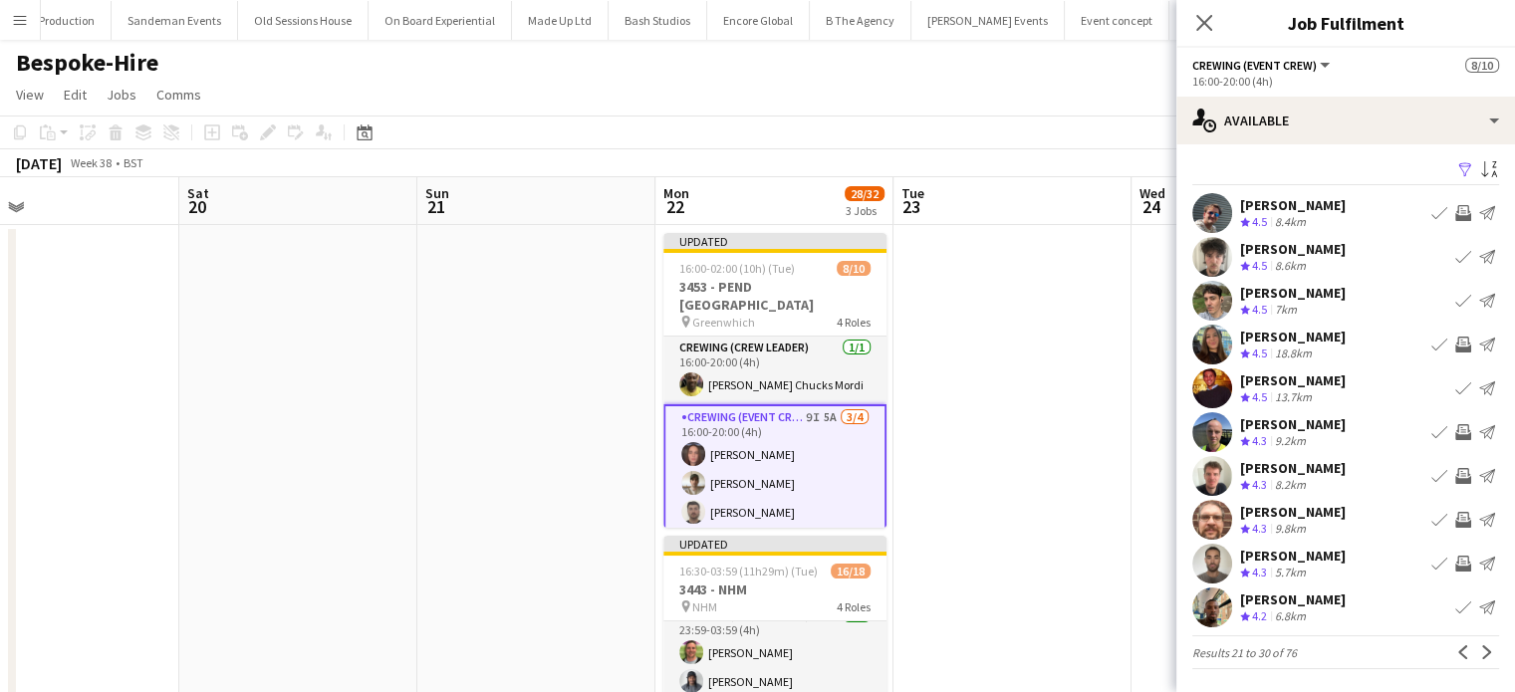
click at [1456, 557] on app-icon "Invite crew" at bounding box center [1464, 564] width 16 height 16
click at [1481, 658] on app-icon "Next" at bounding box center [1488, 653] width 14 height 14
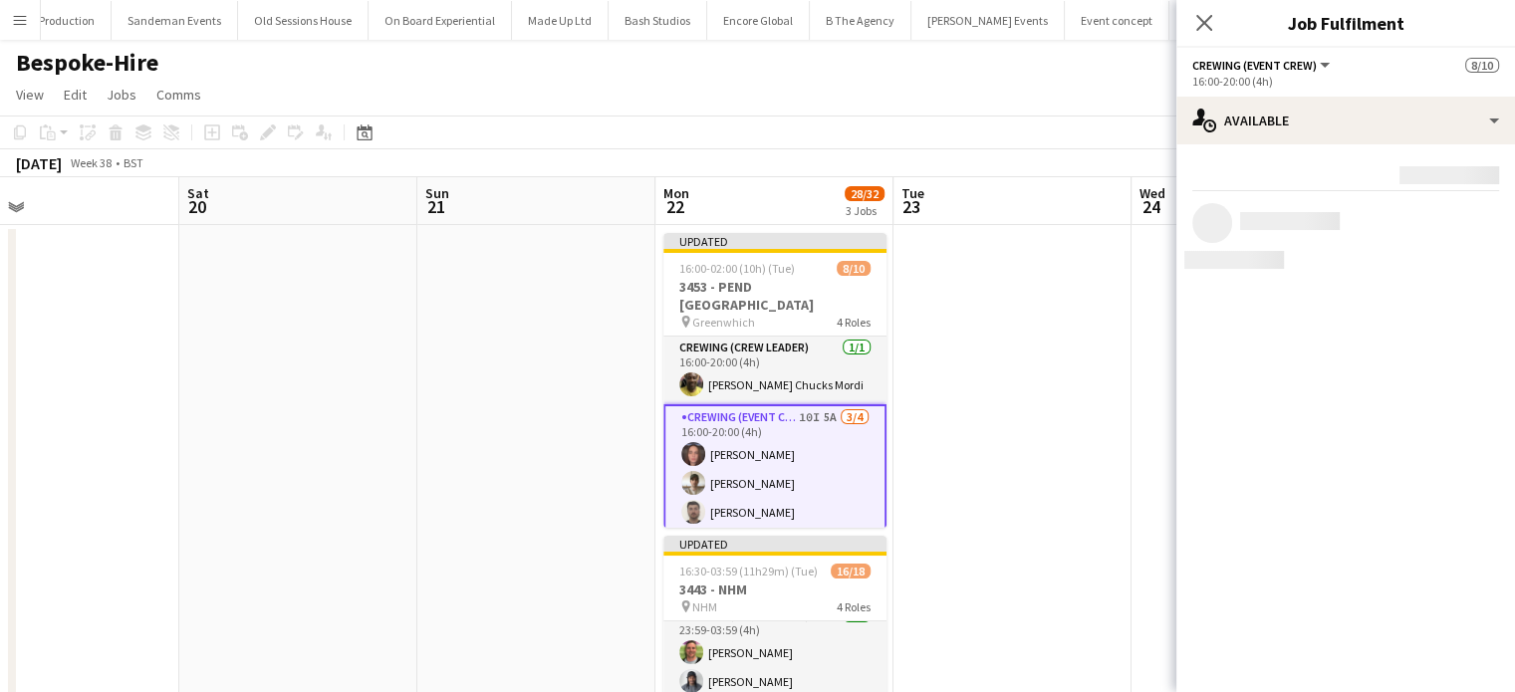
scroll to position [0, 0]
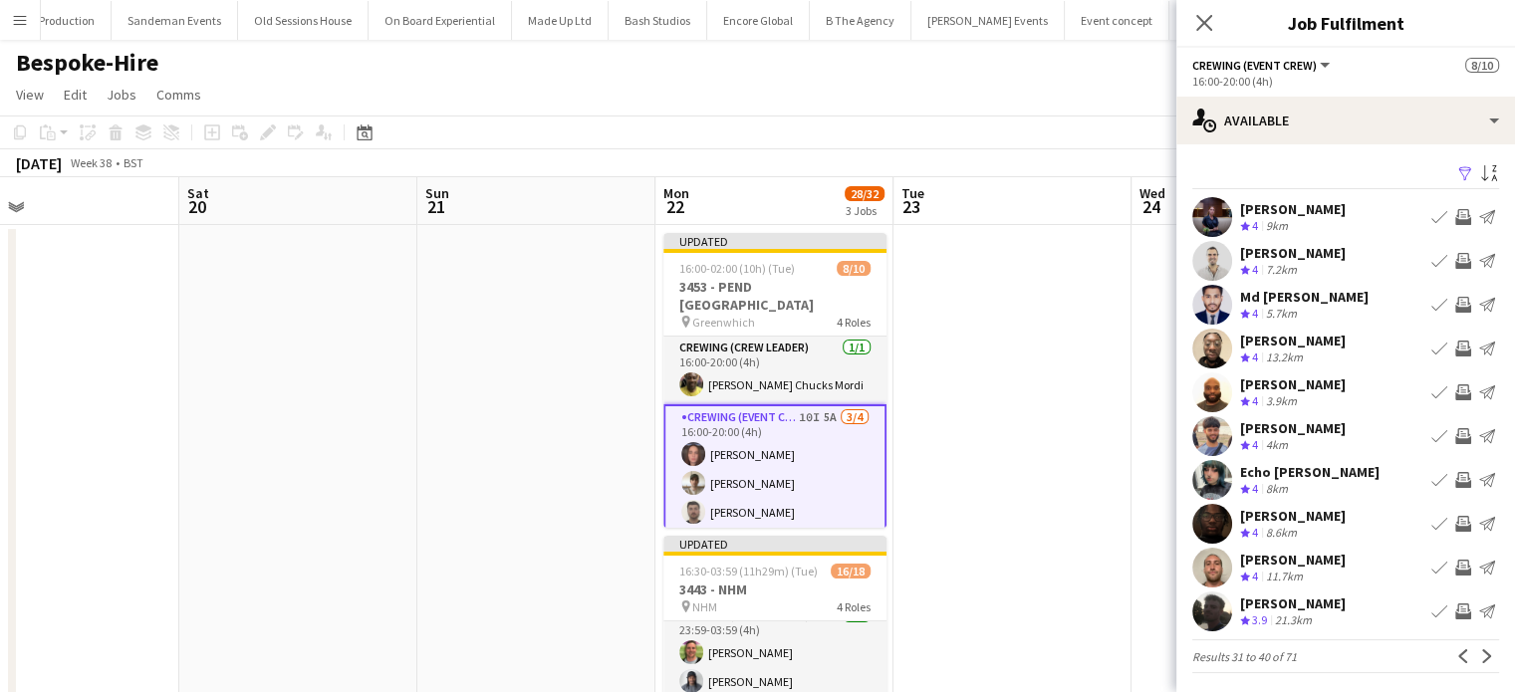
click at [1456, 573] on app-icon "Invite crew" at bounding box center [1464, 568] width 16 height 16
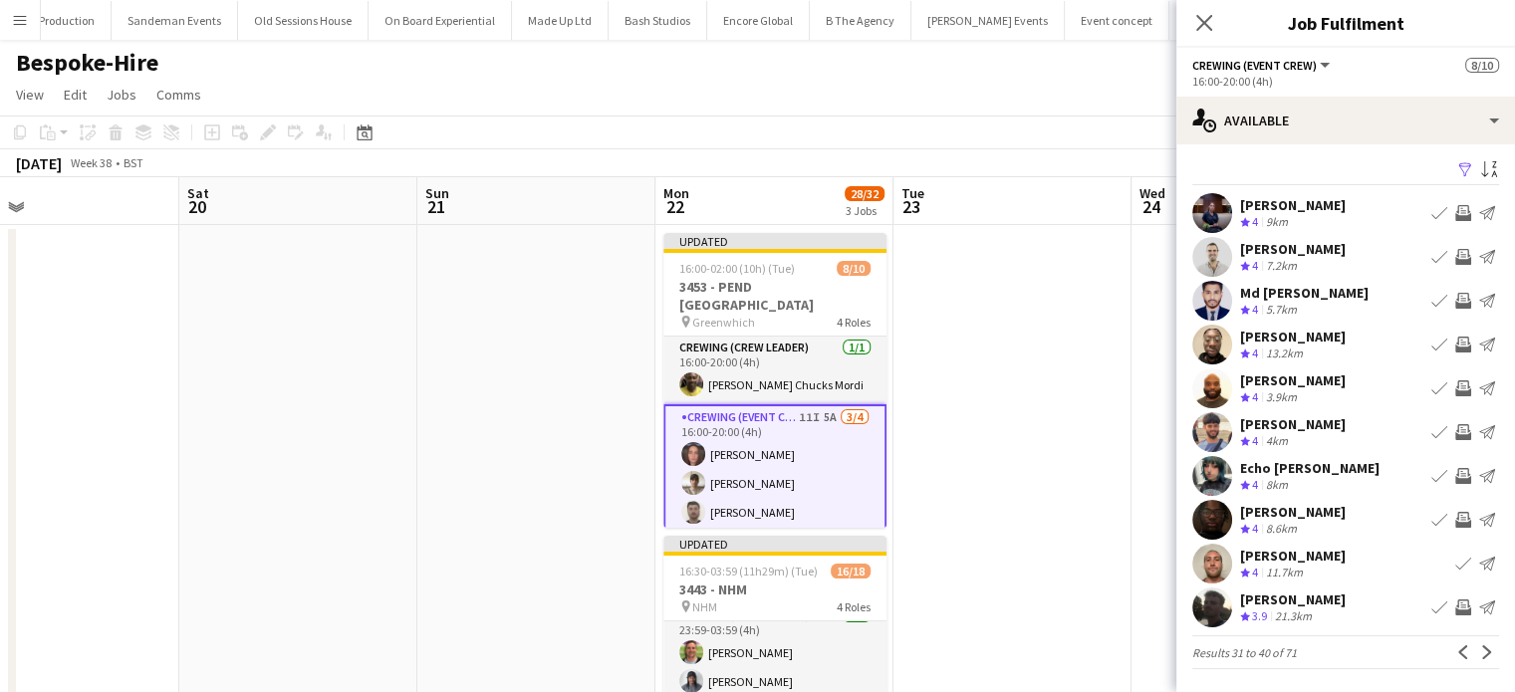
click at [1456, 601] on app-icon "Invite crew" at bounding box center [1464, 608] width 16 height 16
click at [1481, 649] on app-icon "Next" at bounding box center [1488, 653] width 14 height 14
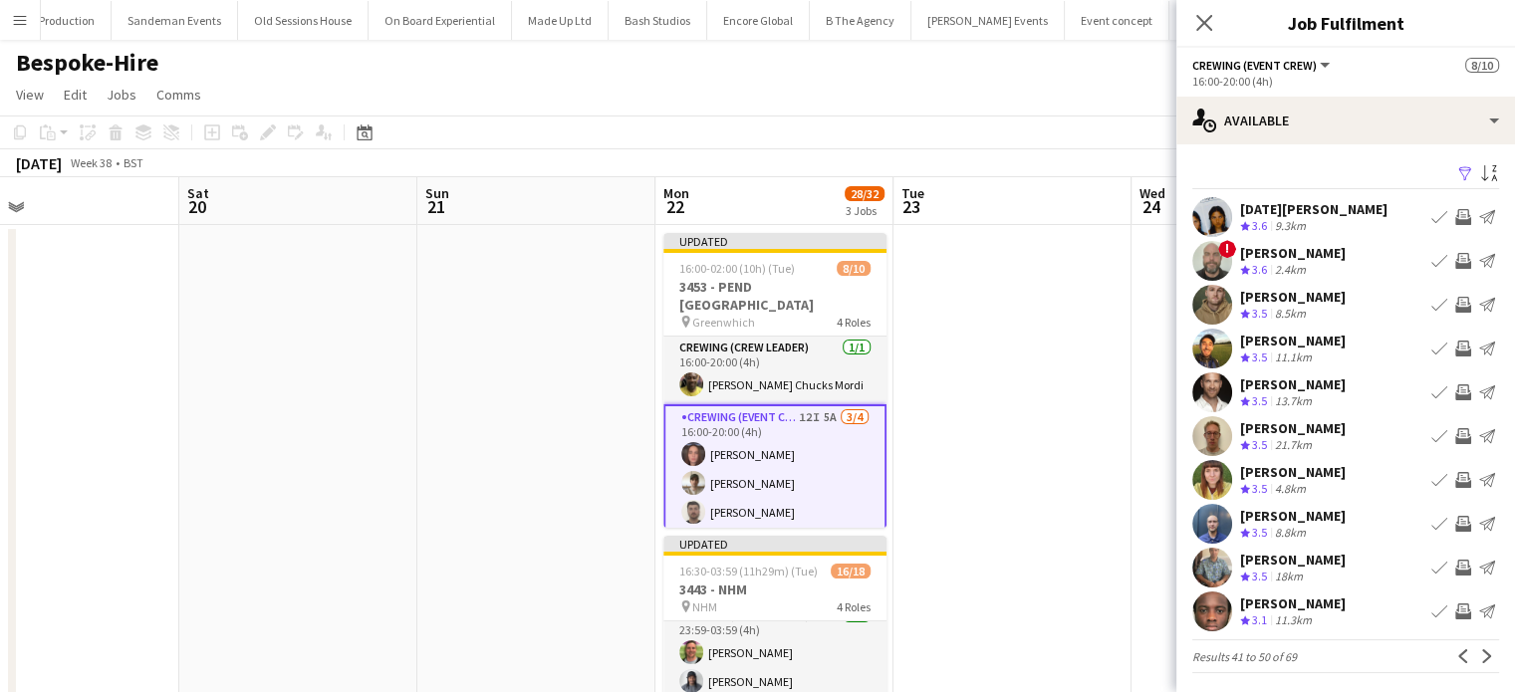
click at [1456, 432] on app-icon "Invite crew" at bounding box center [1464, 436] width 16 height 16
click at [1456, 572] on app-icon "Invite crew" at bounding box center [1464, 568] width 16 height 16
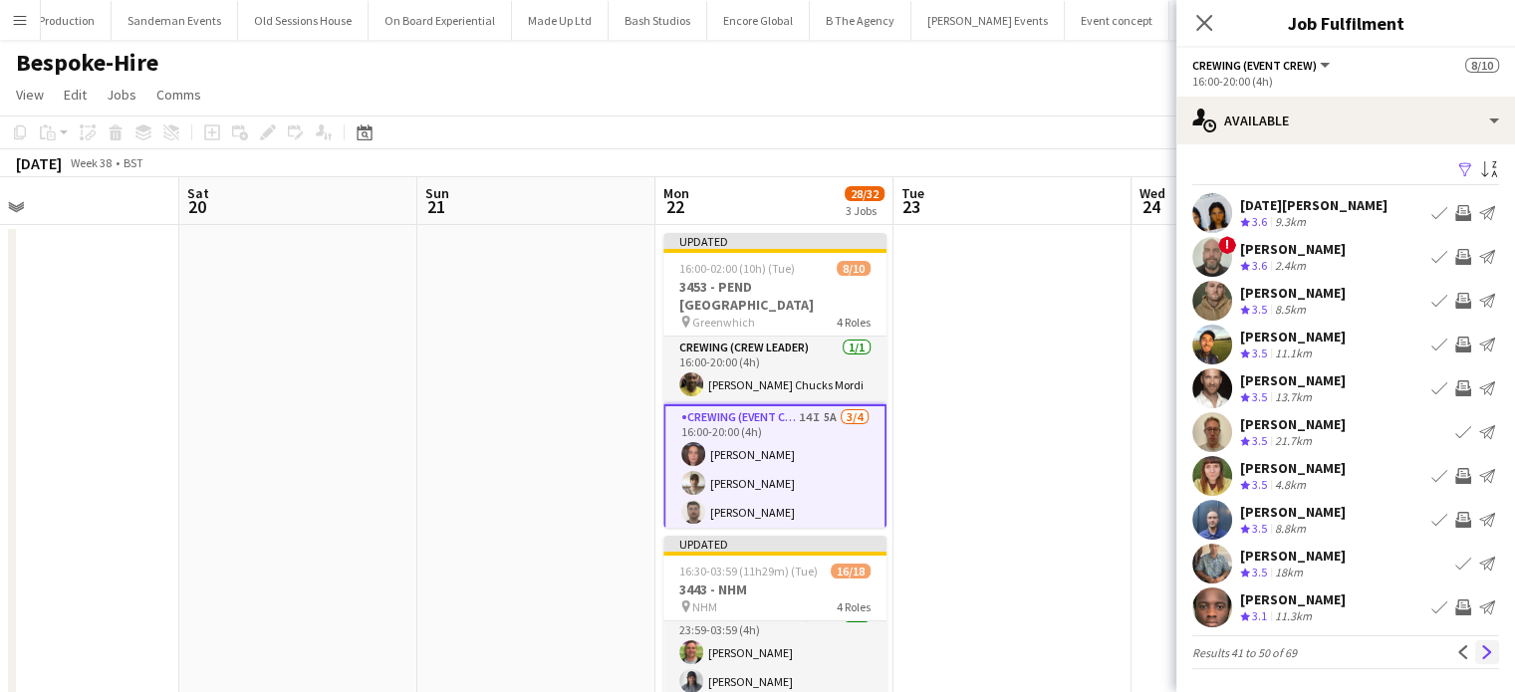
click at [1481, 647] on app-icon "Next" at bounding box center [1488, 653] width 14 height 14
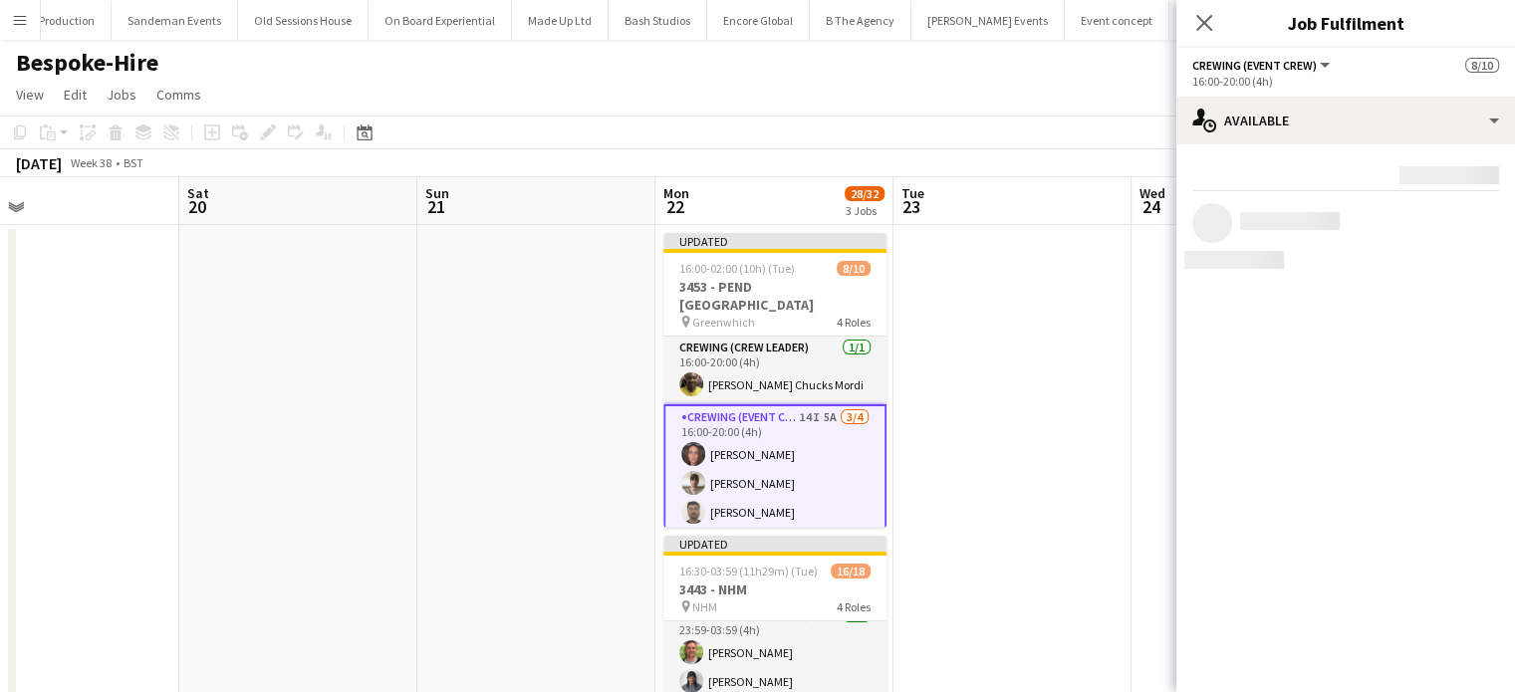
scroll to position [0, 0]
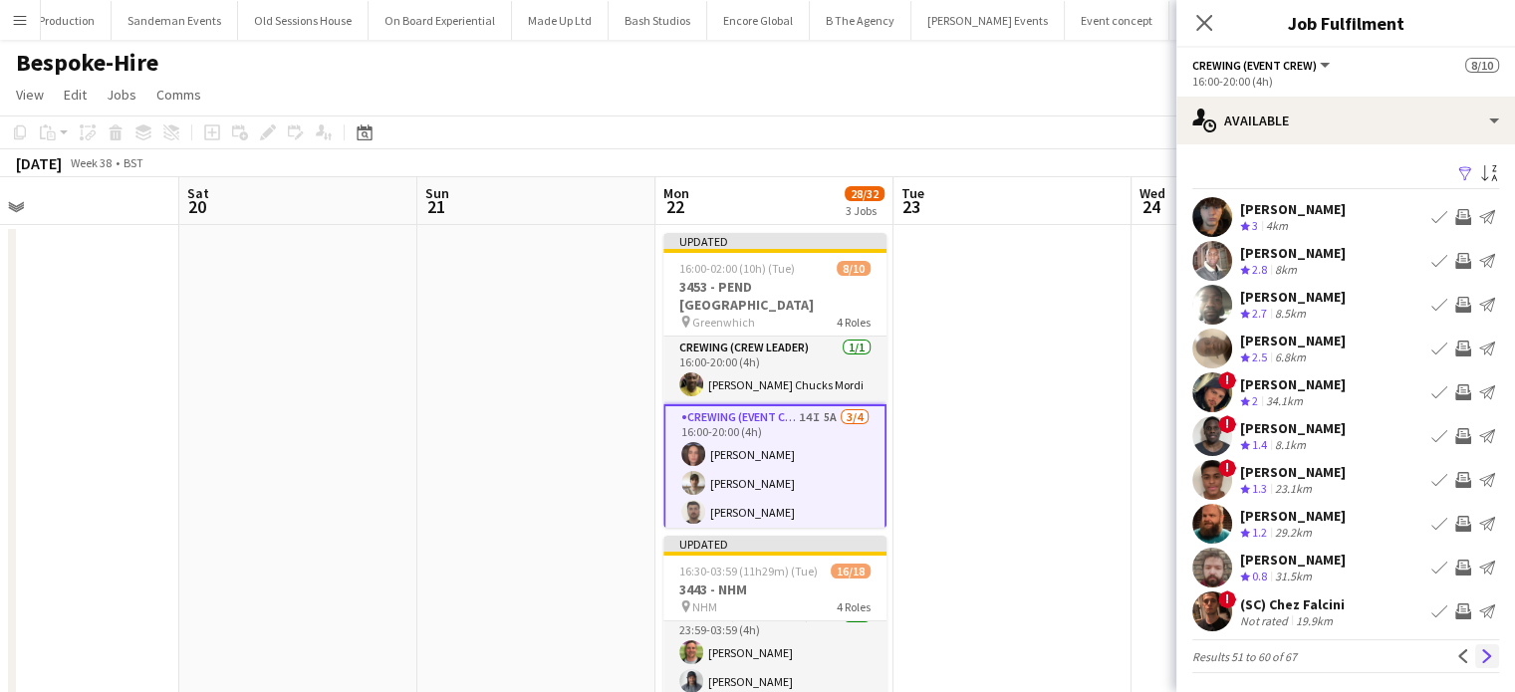
click at [1476, 648] on button "Next" at bounding box center [1488, 657] width 24 height 24
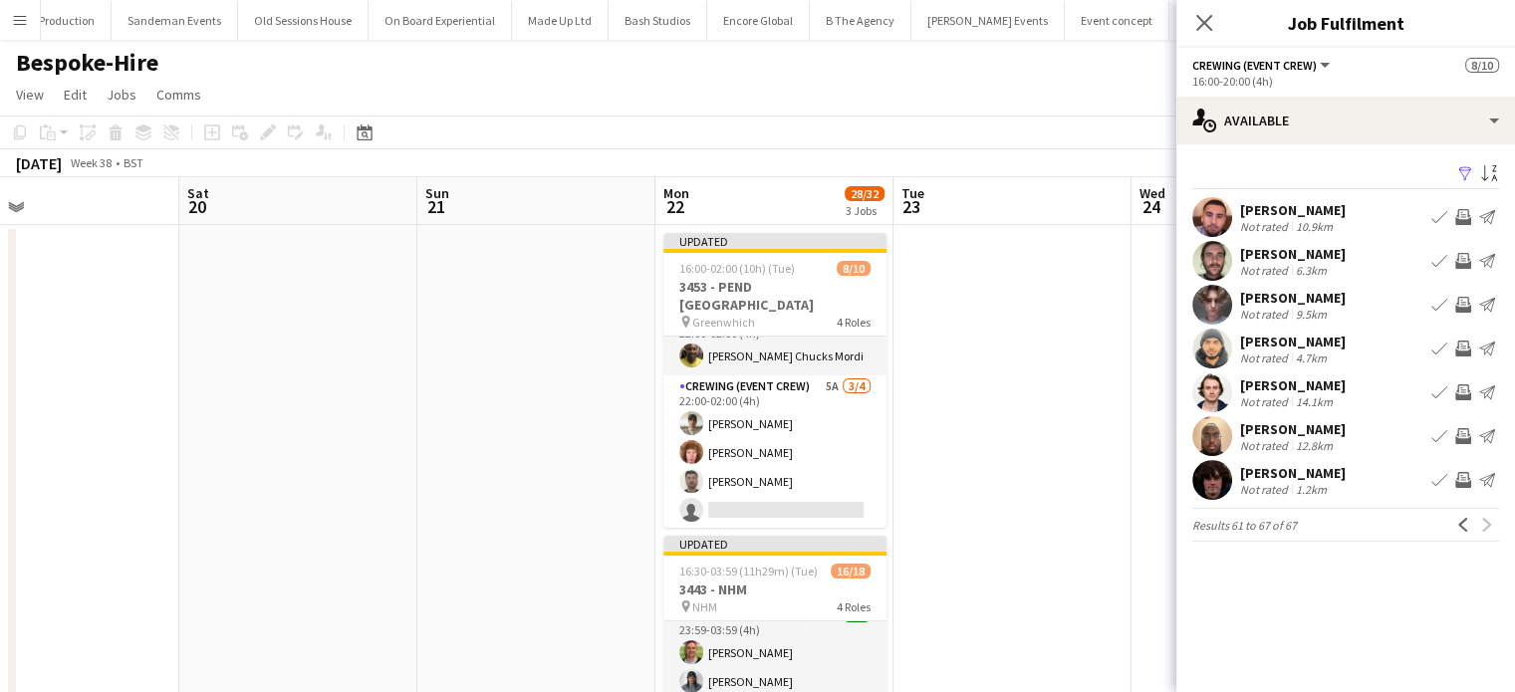
click at [784, 455] on app-card-role "Crewing (Event Crew) 5A 3/4 22:00-02:00 (4h) Nasos Apostolopoulos Alfie Dyer Da…" at bounding box center [775, 453] width 223 height 154
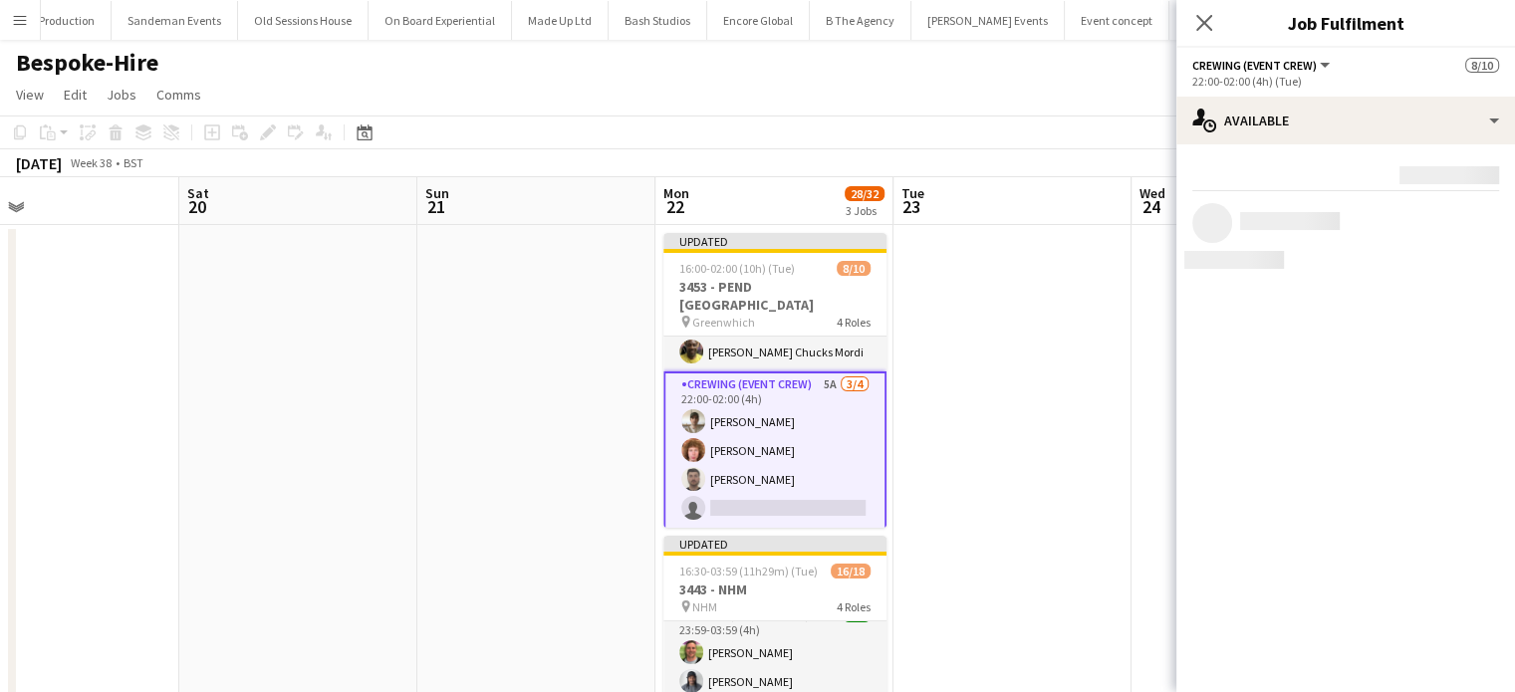
scroll to position [252, 0]
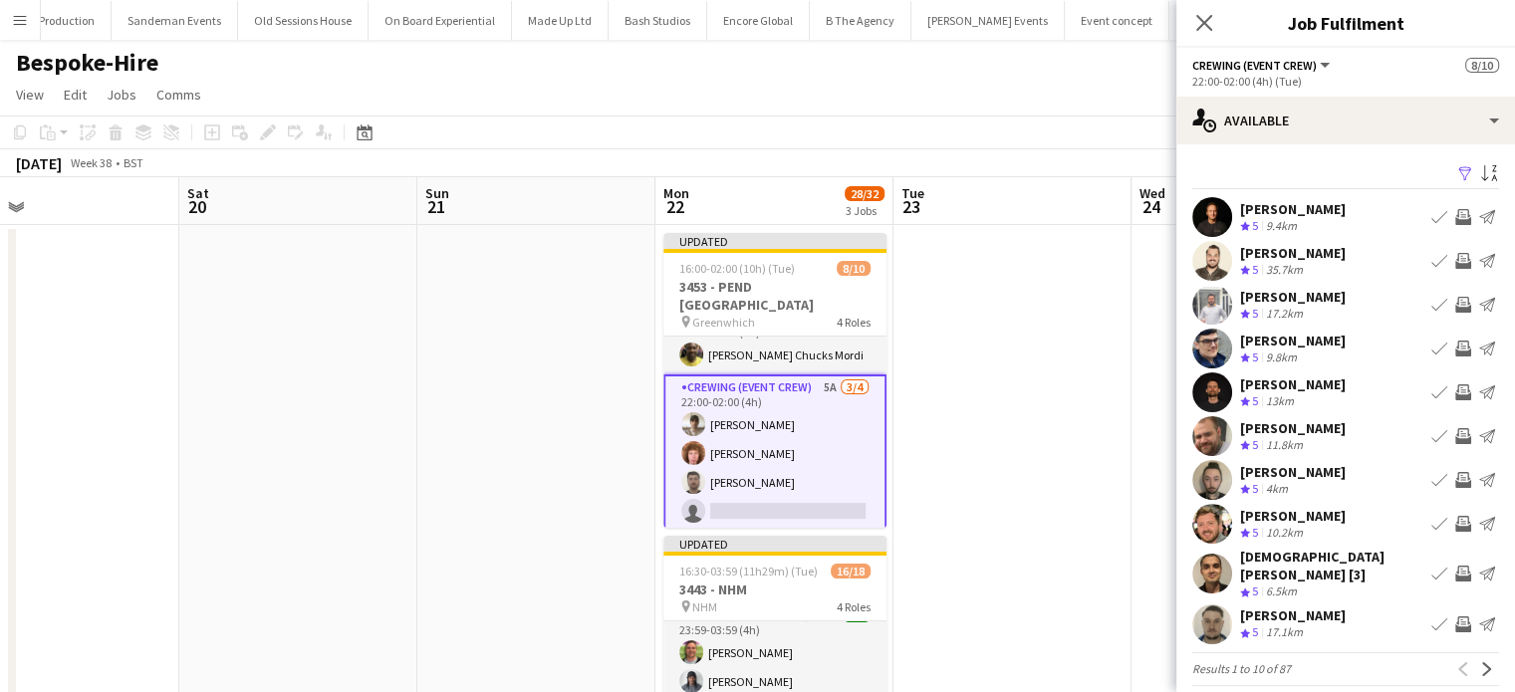
click at [1456, 305] on app-icon "Invite crew" at bounding box center [1464, 305] width 16 height 16
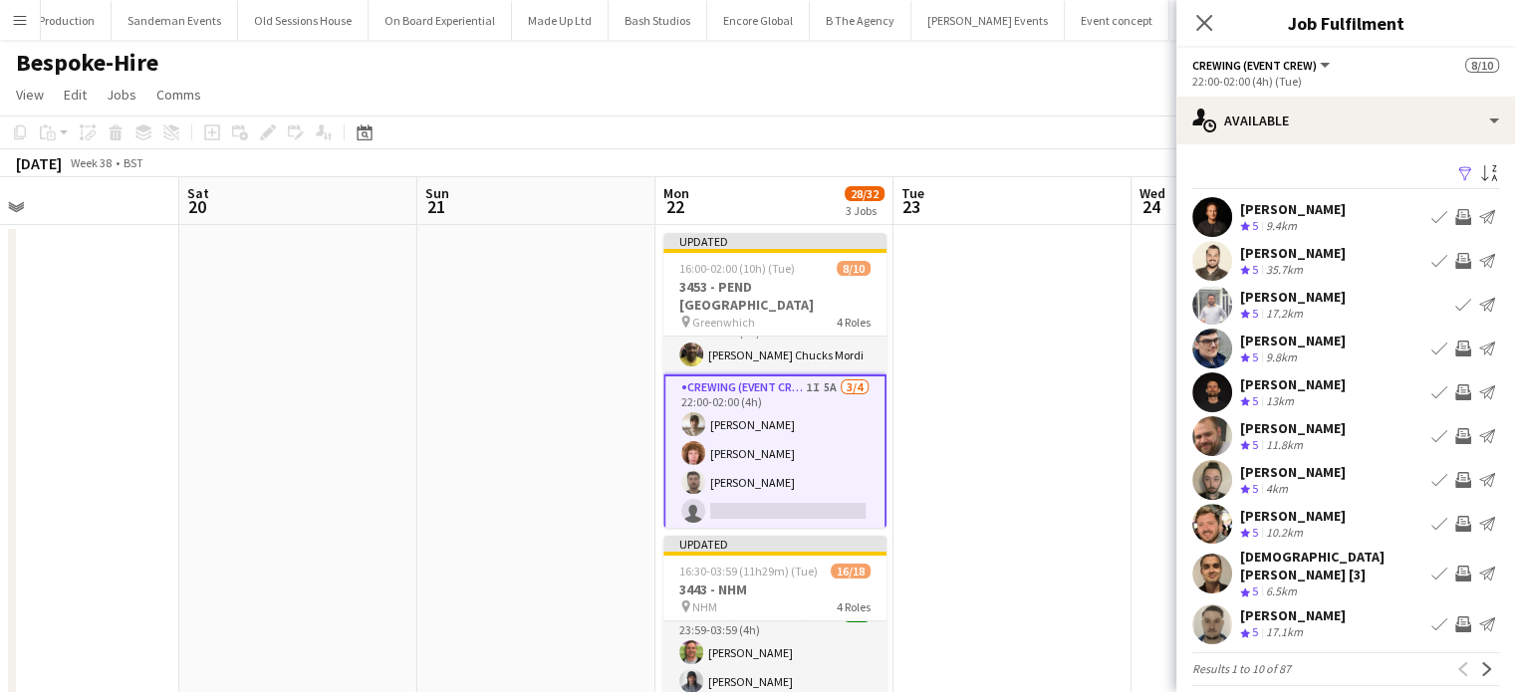
click at [1456, 262] on app-icon "Invite crew" at bounding box center [1464, 261] width 16 height 16
click at [1456, 439] on app-icon "Invite crew" at bounding box center [1464, 436] width 16 height 16
click at [1452, 424] on button "Invite crew" at bounding box center [1464, 436] width 24 height 24
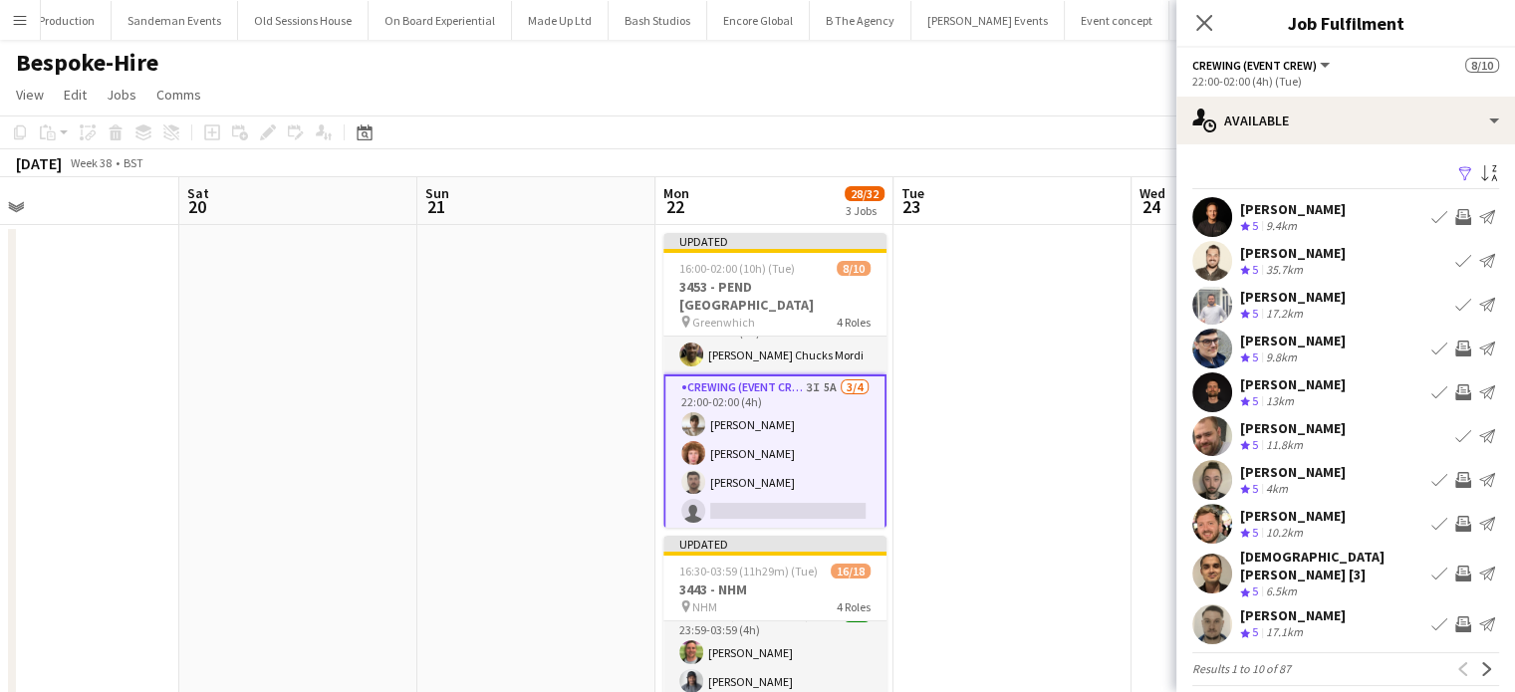
click at [1456, 526] on app-icon "Invite crew" at bounding box center [1464, 524] width 16 height 16
click at [1452, 512] on button "Invite crew" at bounding box center [1464, 524] width 24 height 24
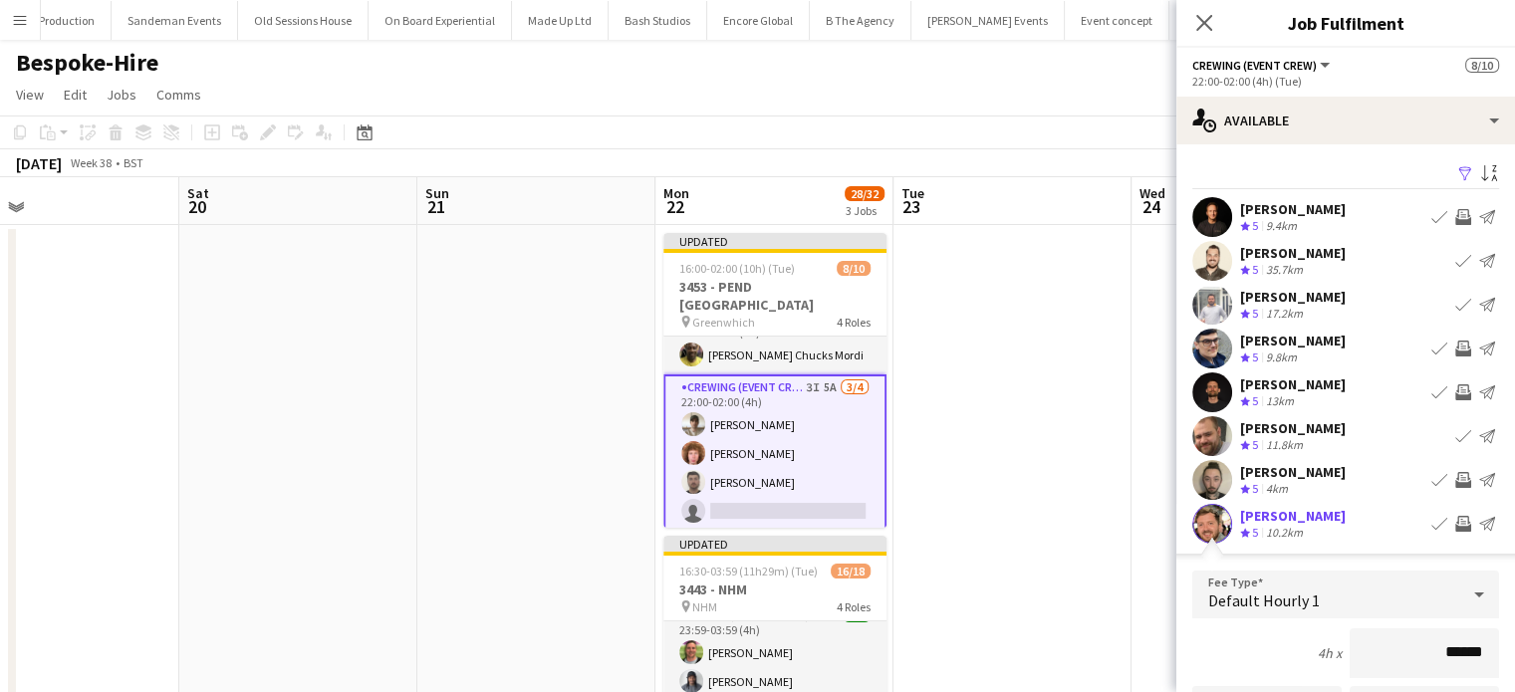
click at [1456, 526] on app-icon "Invite crew" at bounding box center [1464, 524] width 16 height 16
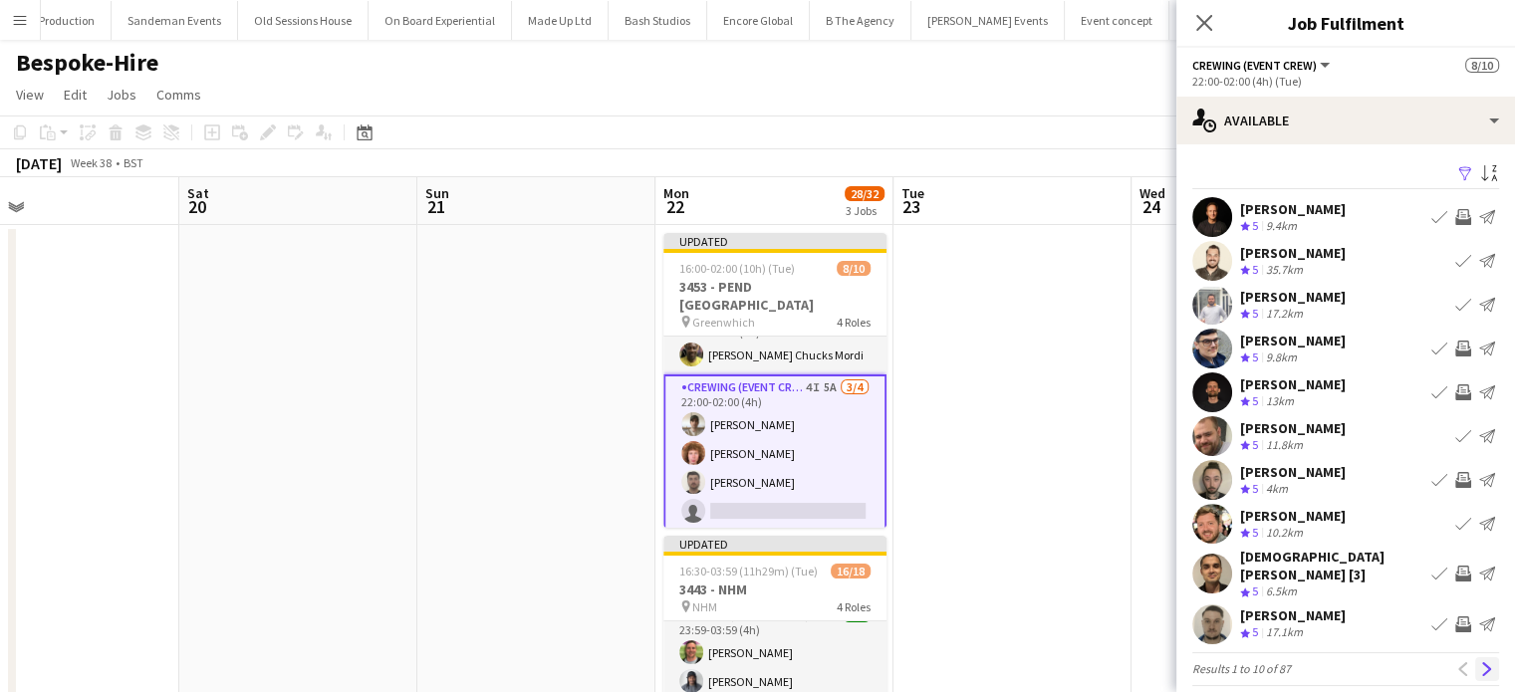
click at [1476, 658] on button "Next" at bounding box center [1488, 670] width 24 height 24
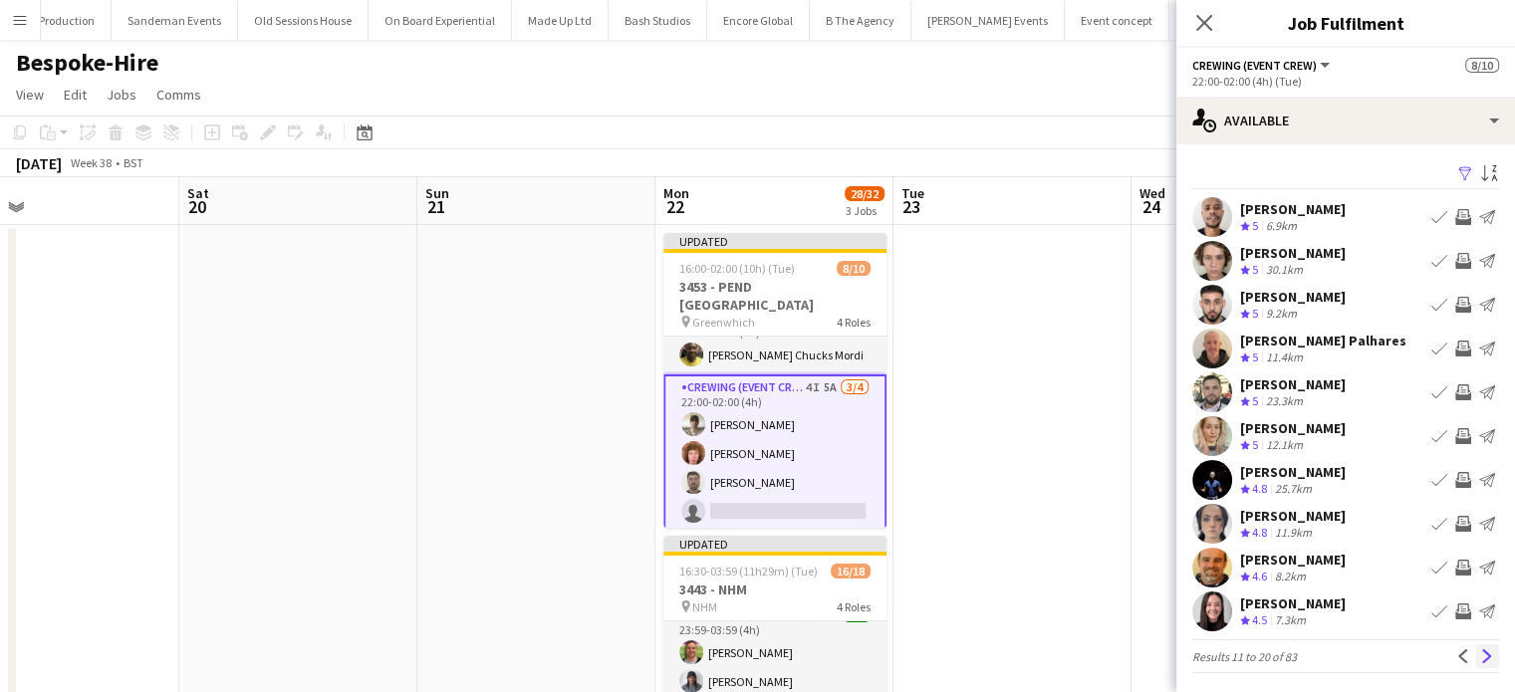
click at [1481, 661] on app-icon "Next" at bounding box center [1488, 657] width 14 height 14
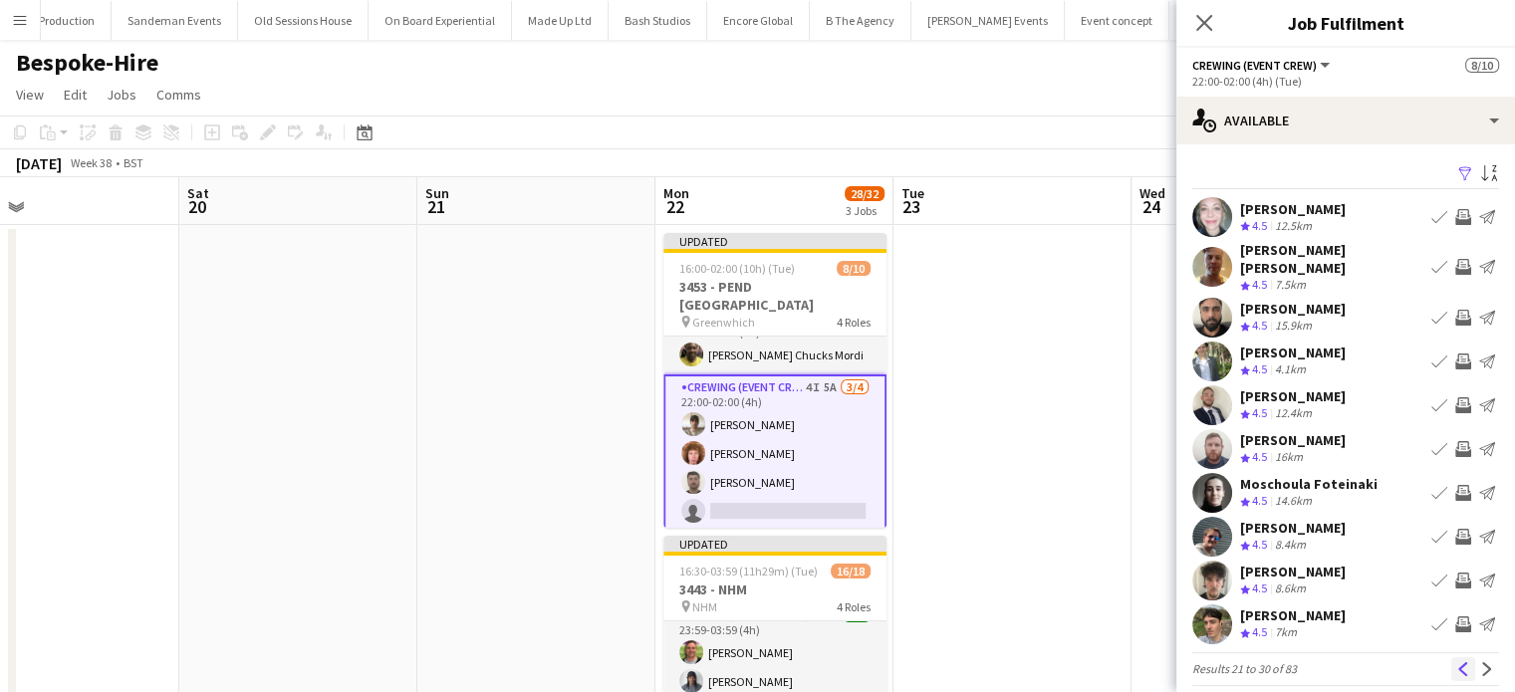
click at [1457, 663] on app-icon "Previous" at bounding box center [1464, 670] width 14 height 14
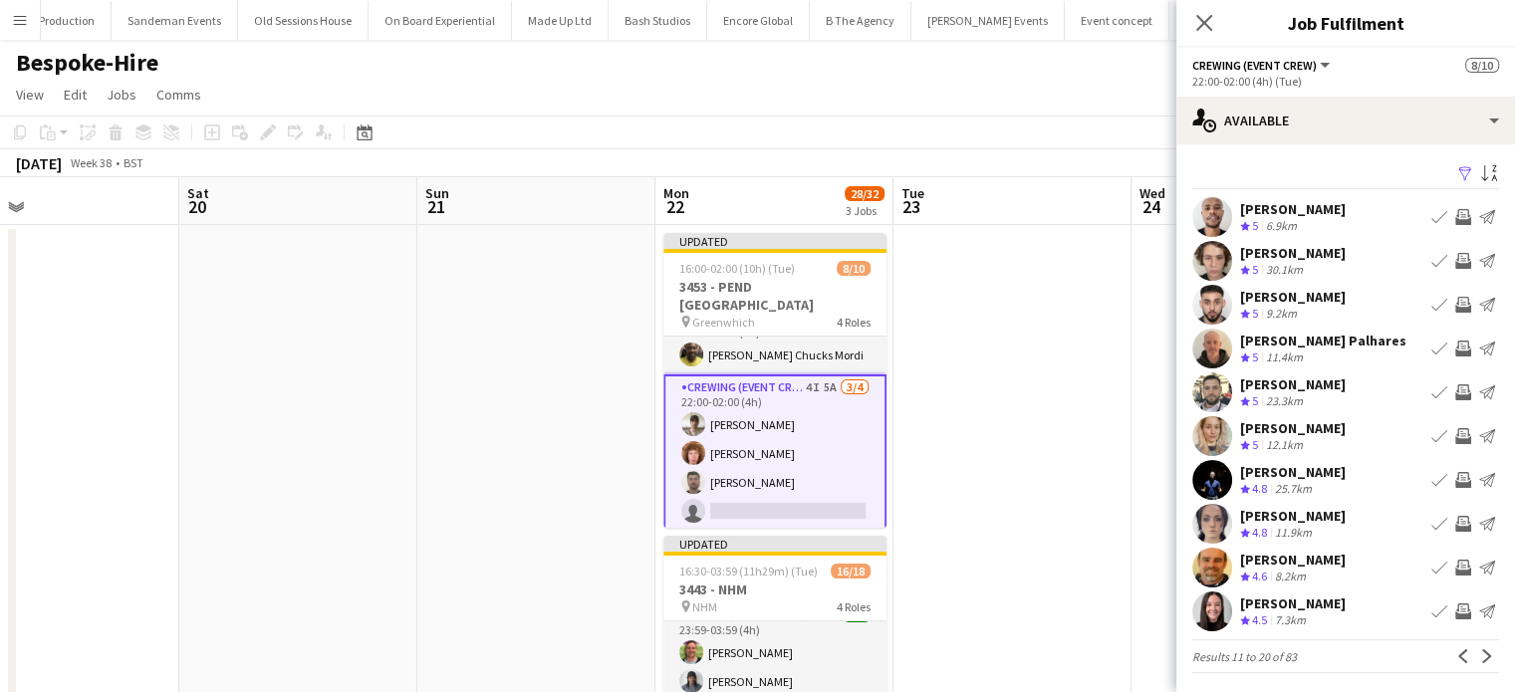
click at [1456, 605] on app-icon "Invite crew" at bounding box center [1464, 612] width 16 height 16
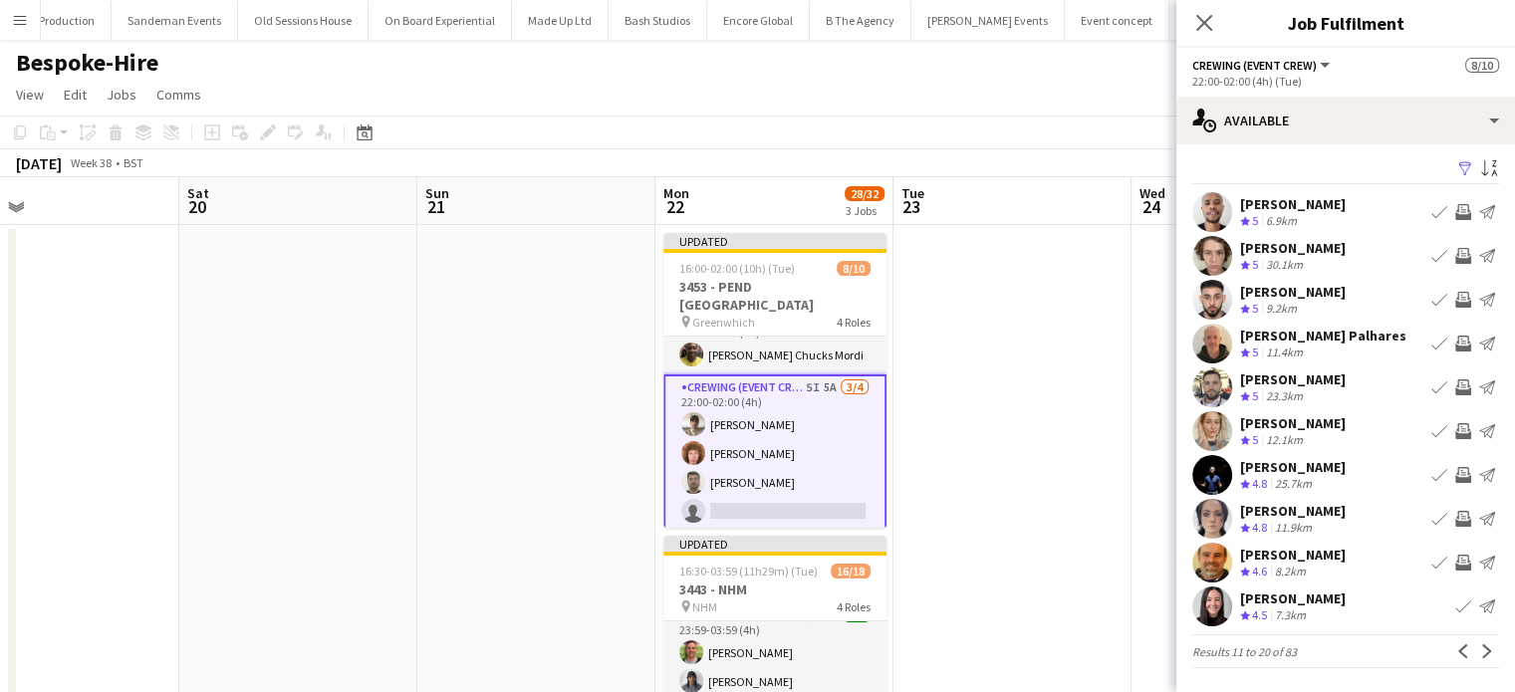
scroll to position [4, 0]
click at [1481, 652] on app-icon "Next" at bounding box center [1488, 653] width 14 height 14
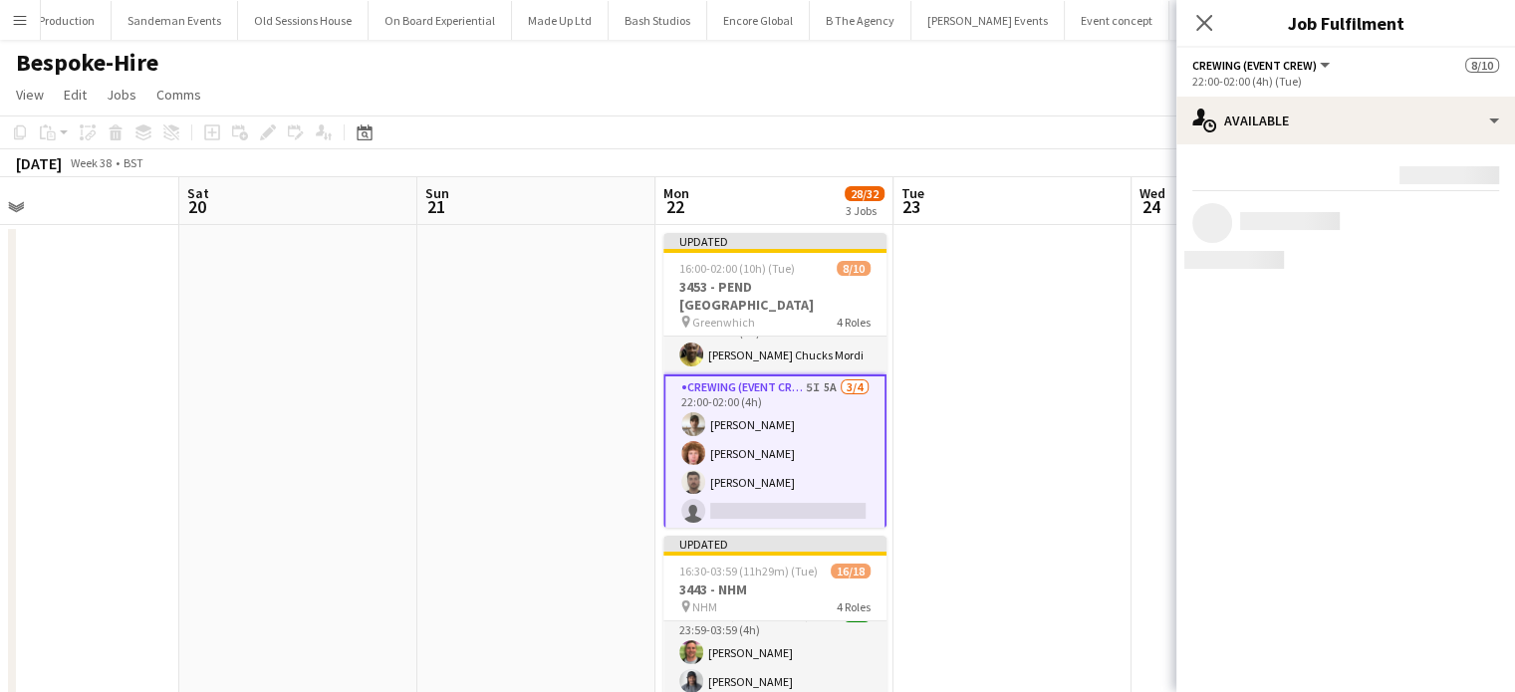
scroll to position [0, 0]
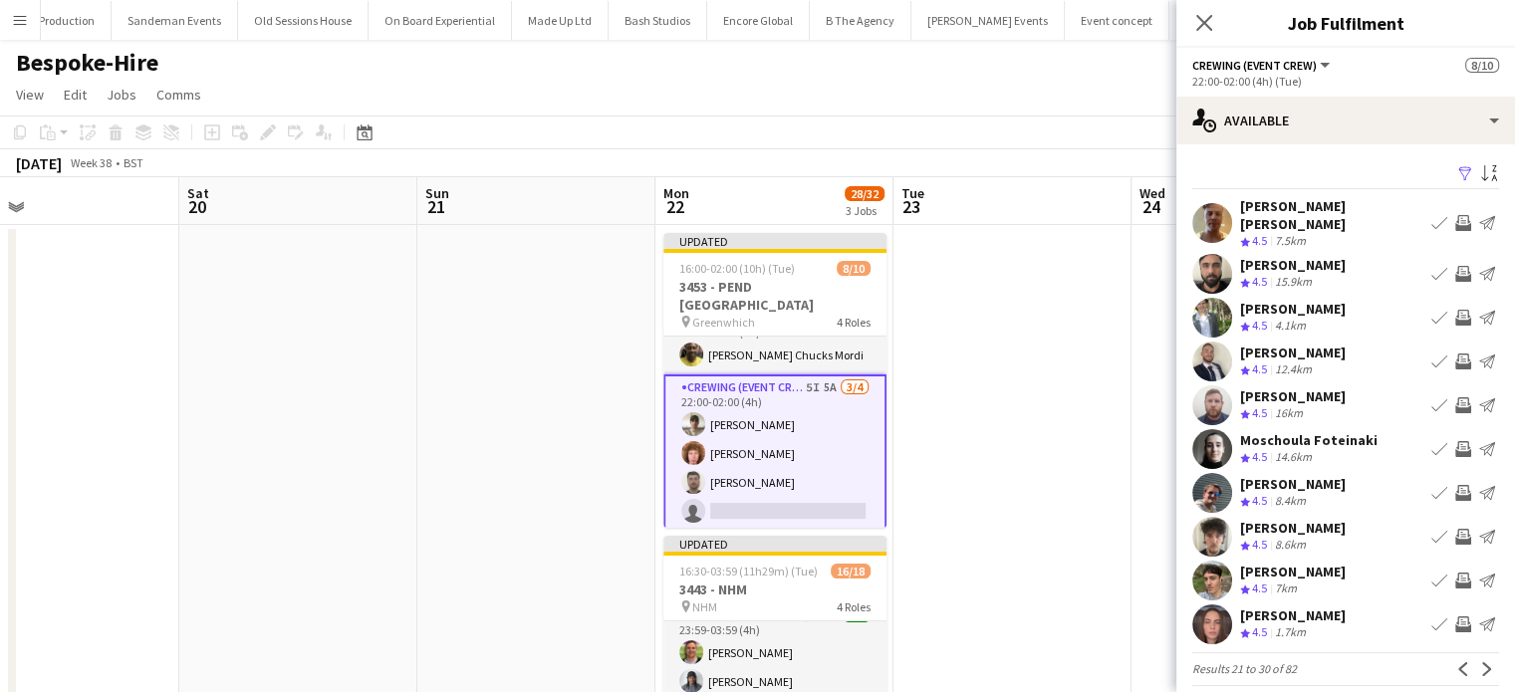
drag, startPoint x: 1466, startPoint y: 652, endPoint x: 1464, endPoint y: 525, distance: 126.6
click at [1464, 525] on mat-expansion-panel "users Available Filter Sort asc Jason John Aspinall Crew rating 4.5 7.5km Book …" at bounding box center [1346, 418] width 339 height 548
click at [1456, 354] on app-icon "Invite crew" at bounding box center [1464, 362] width 16 height 16
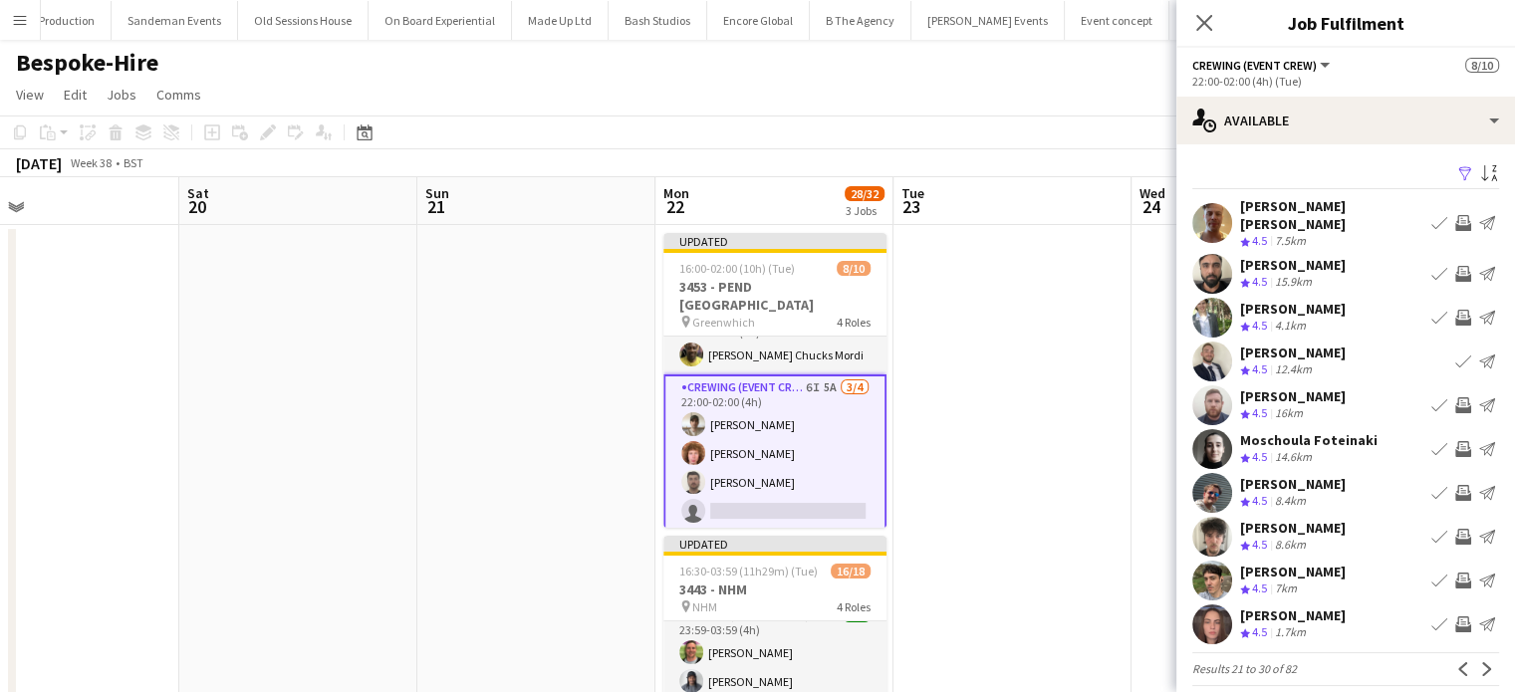
click at [1456, 223] on app-icon "Invite crew" at bounding box center [1464, 223] width 16 height 16
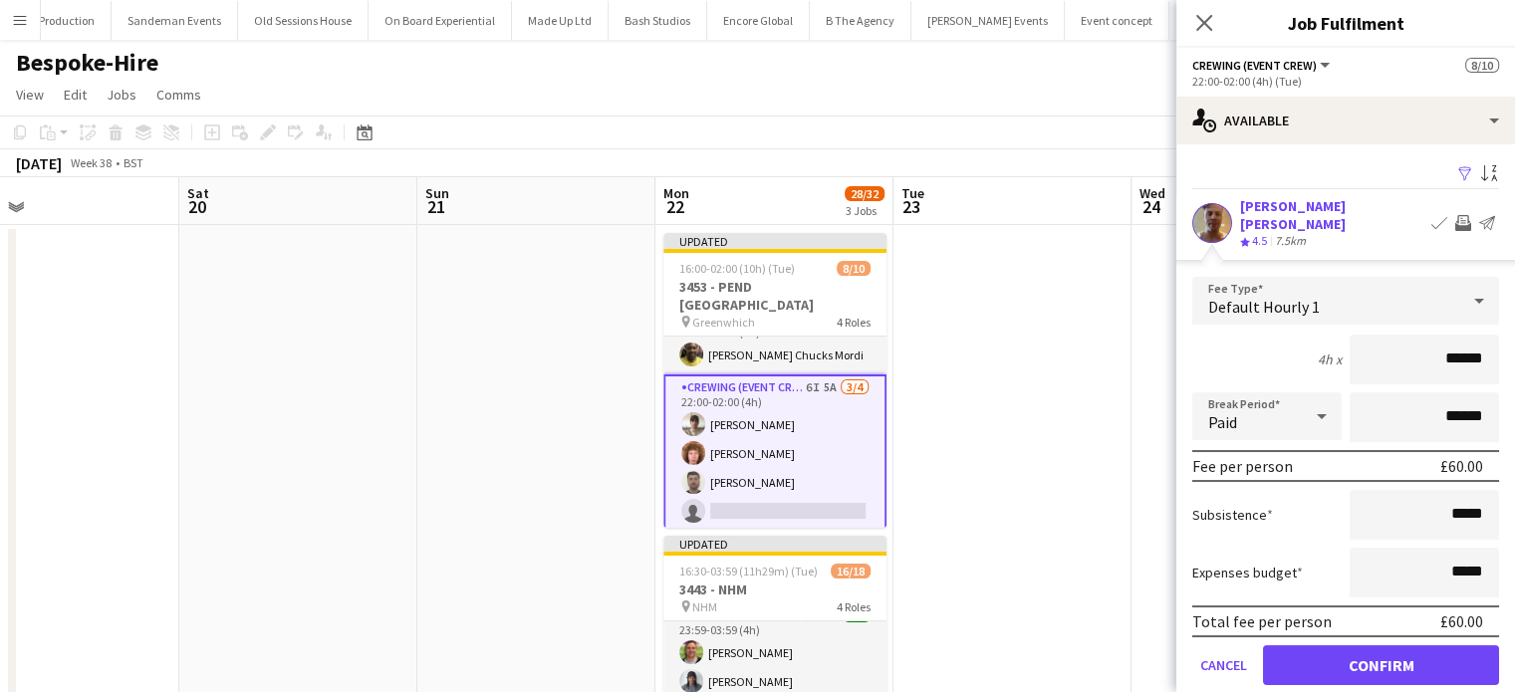
click button "Confirm" at bounding box center [1381, 666] width 236 height 40
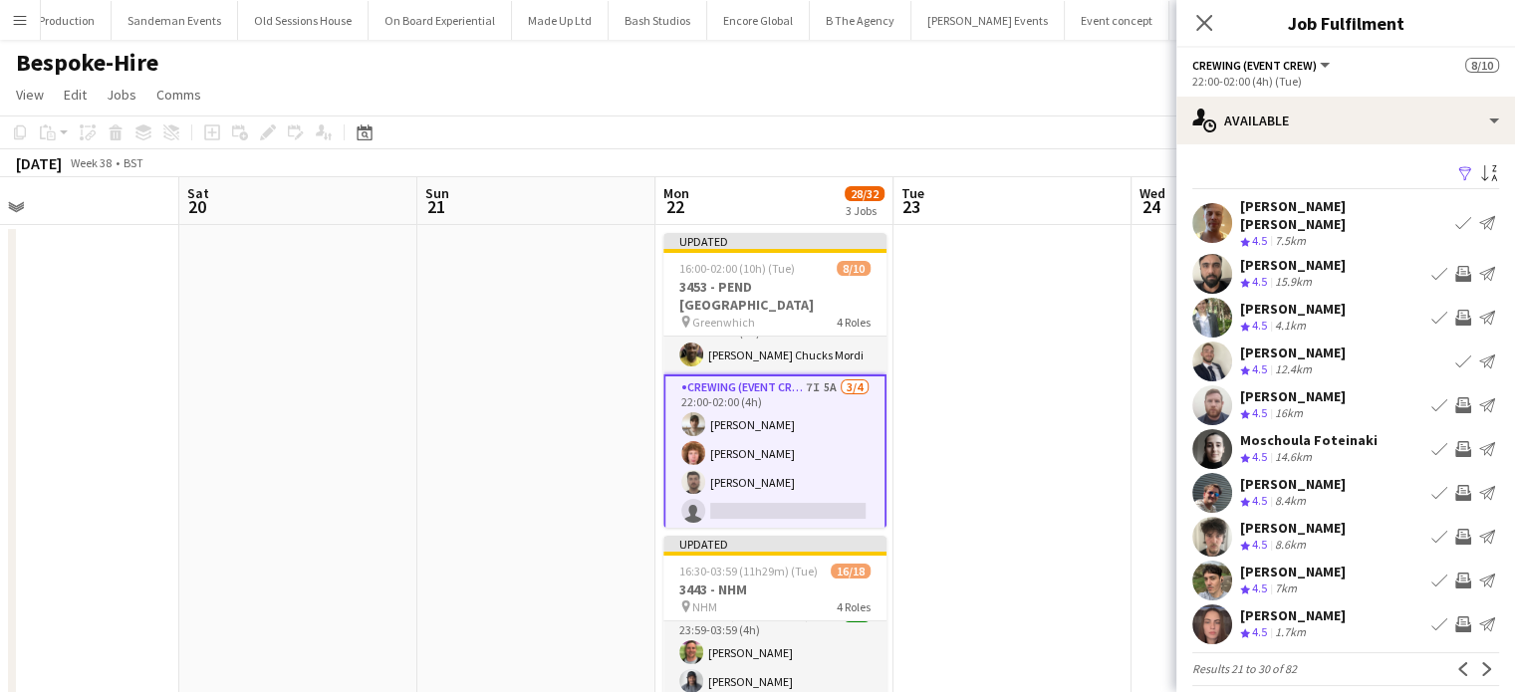
click at [1456, 529] on app-icon "Invite crew" at bounding box center [1464, 537] width 16 height 16
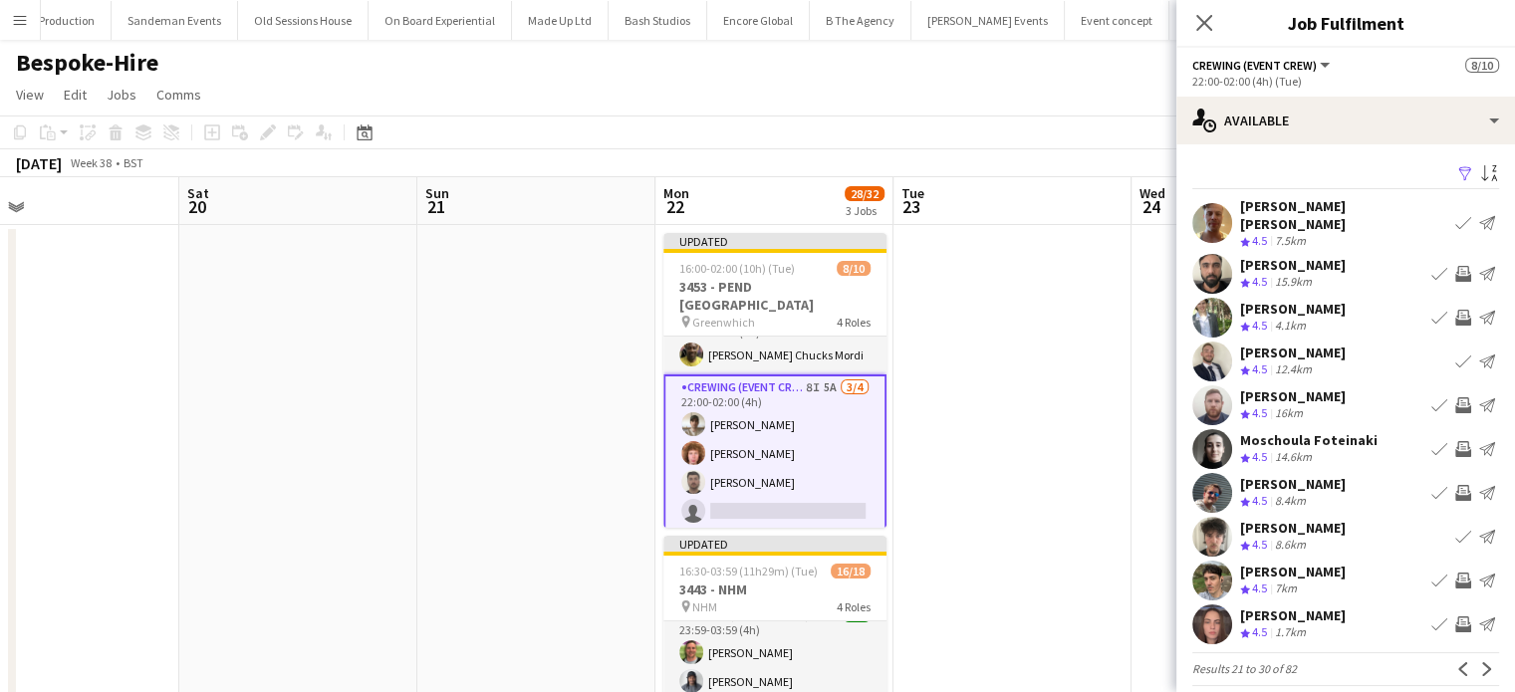
click at [1456, 573] on app-icon "Invite crew" at bounding box center [1464, 581] width 16 height 16
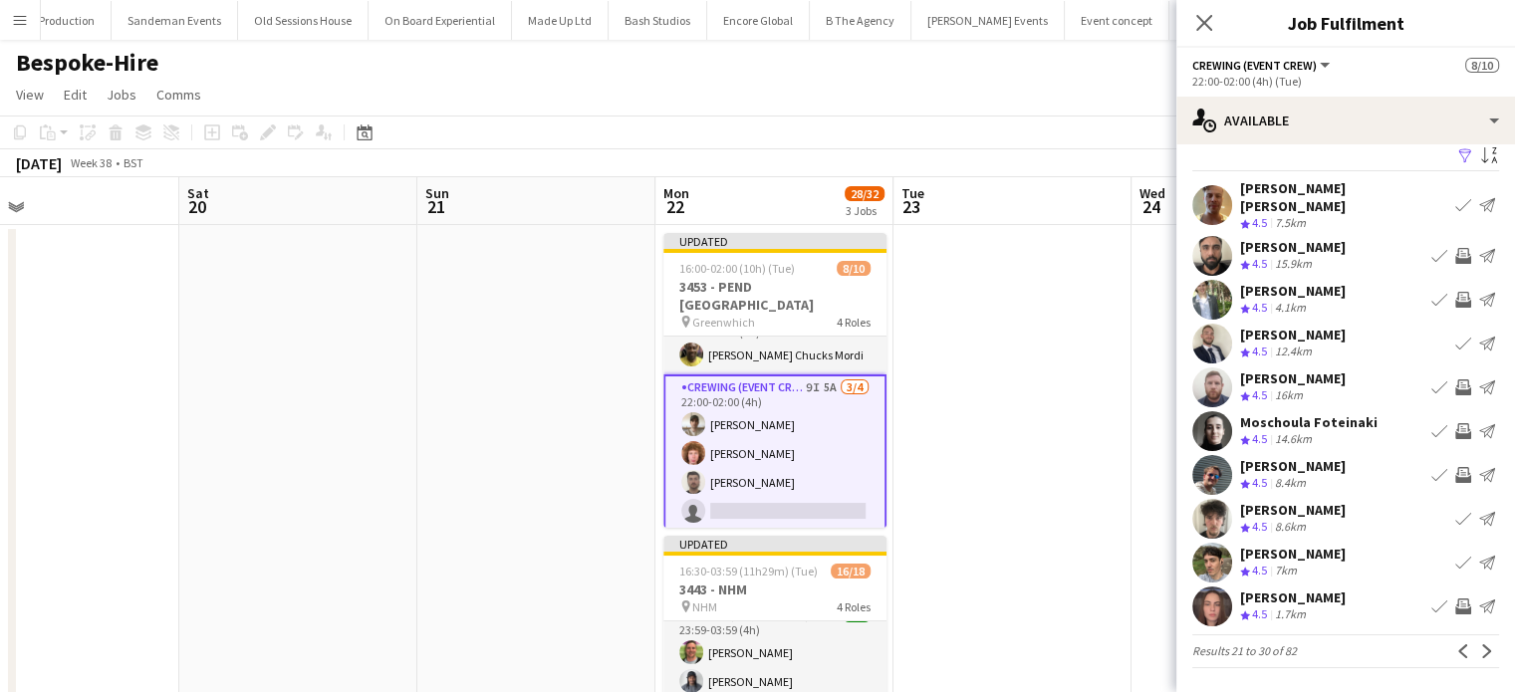
scroll to position [4, 0]
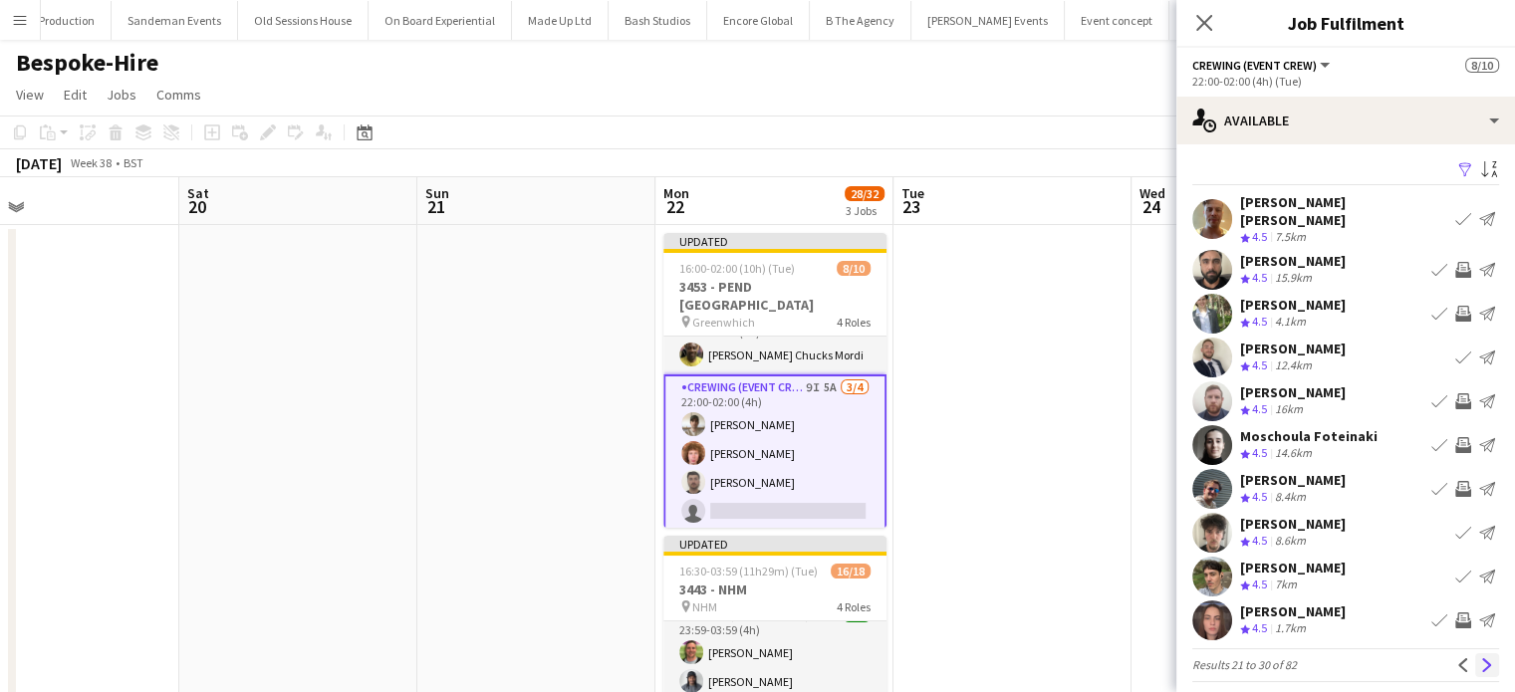
click at [1481, 654] on button "Next" at bounding box center [1488, 666] width 24 height 24
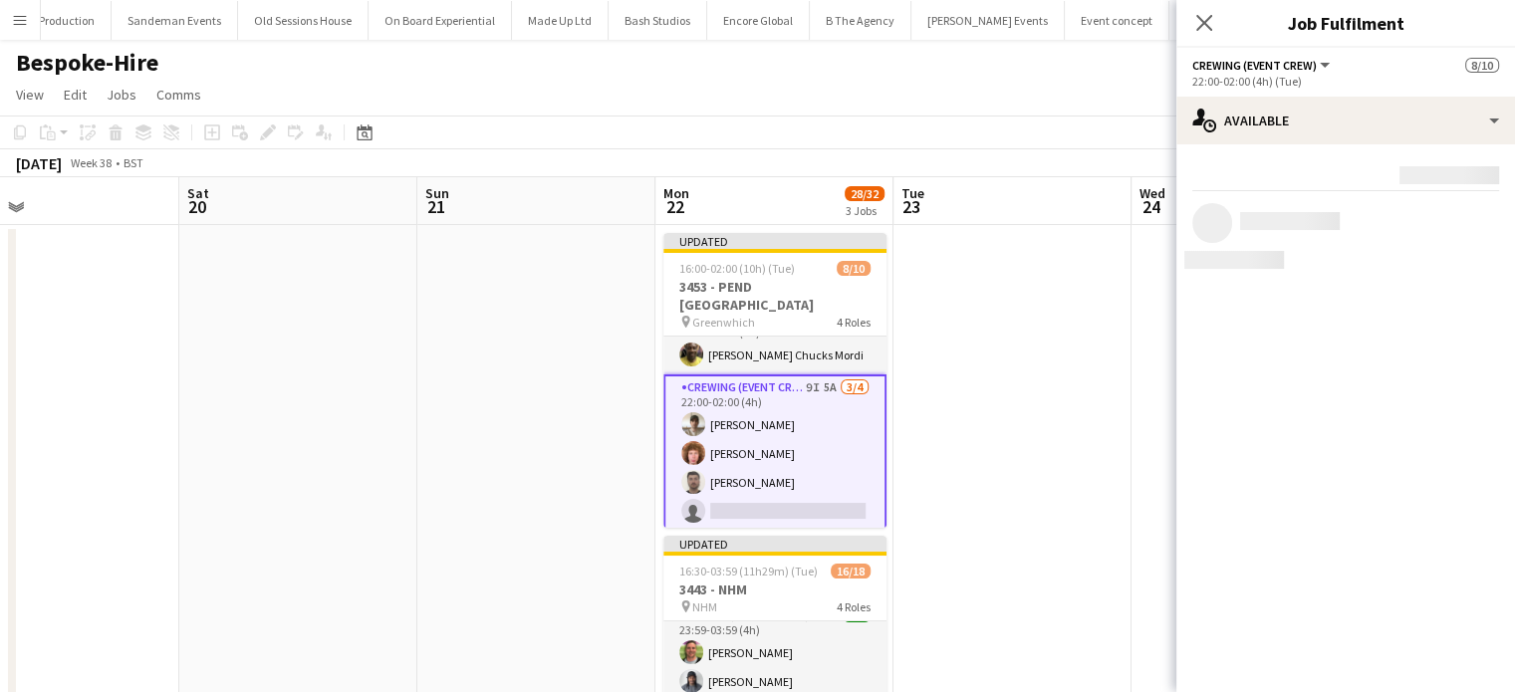
scroll to position [0, 0]
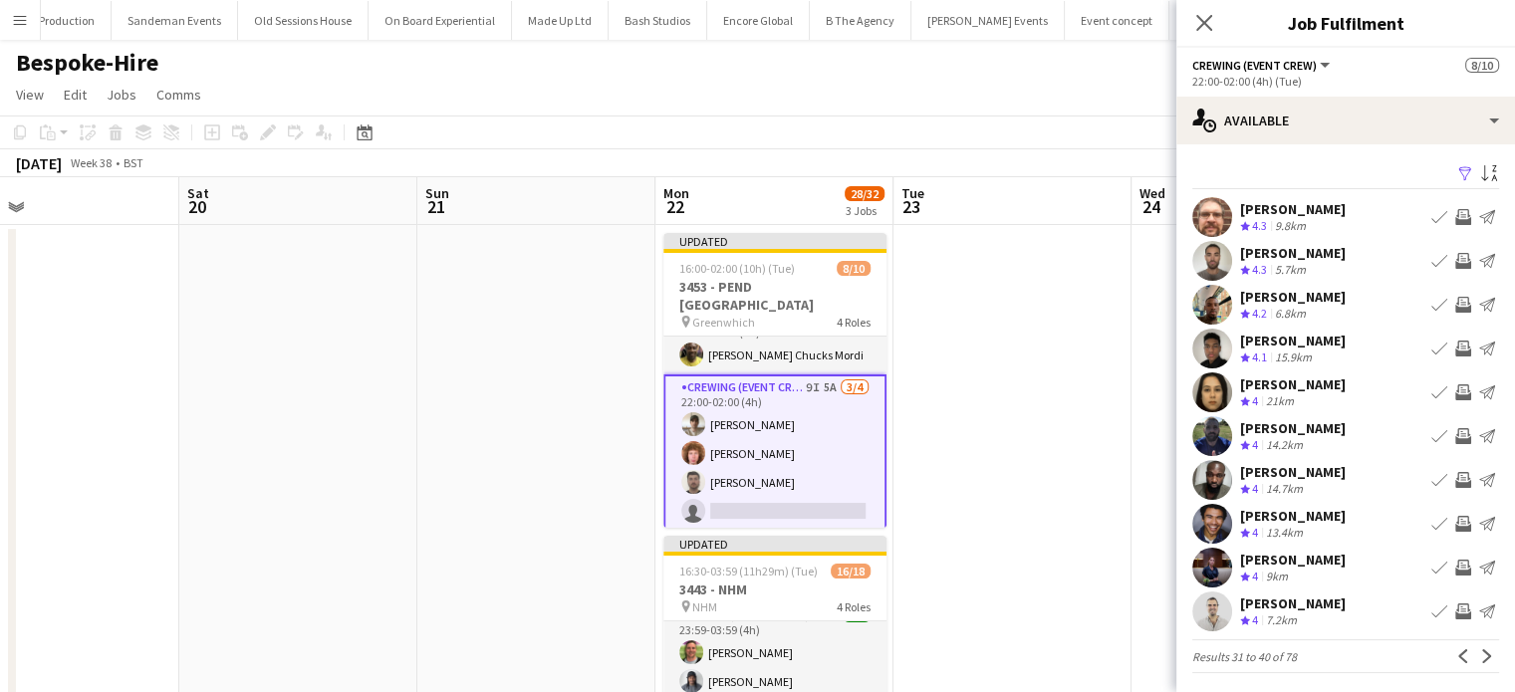
click at [1456, 304] on app-icon "Invite crew" at bounding box center [1464, 305] width 16 height 16
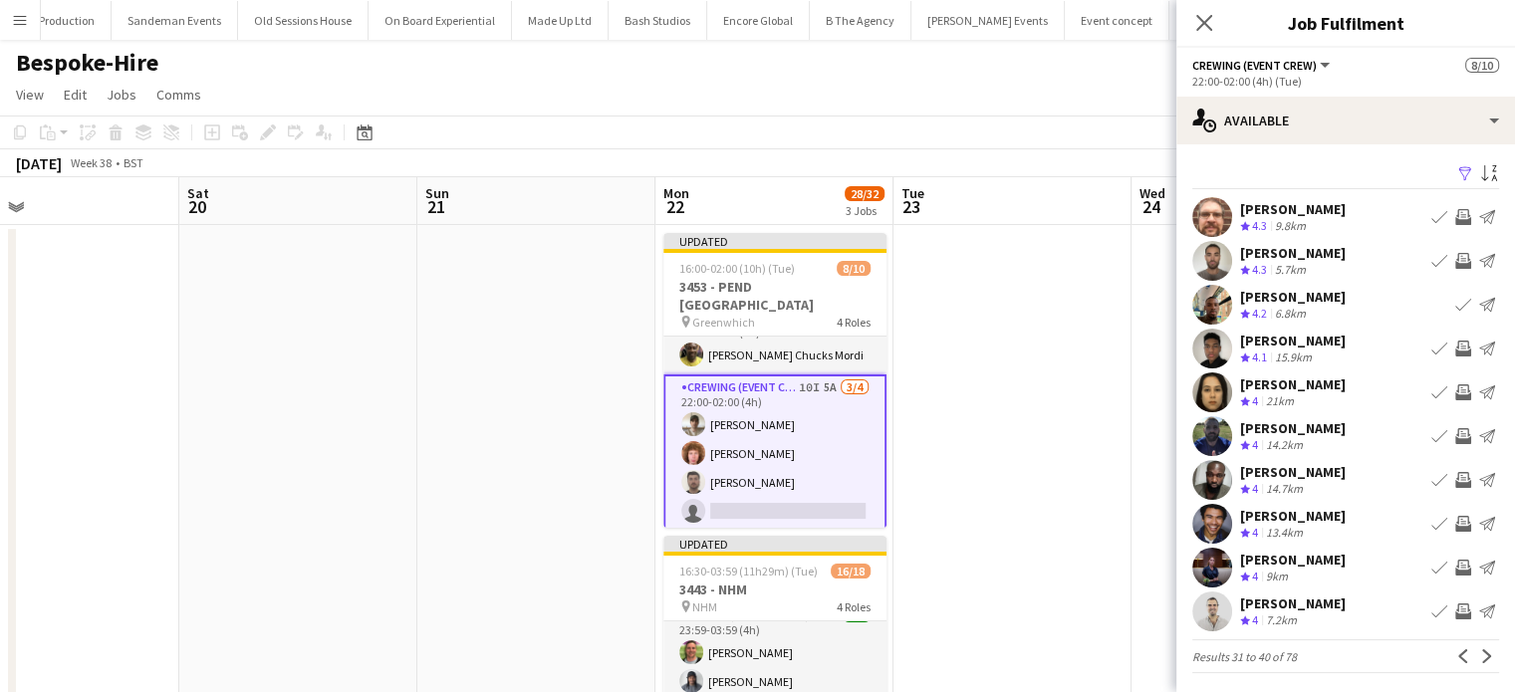
click at [1456, 215] on app-icon "Invite crew" at bounding box center [1464, 217] width 16 height 16
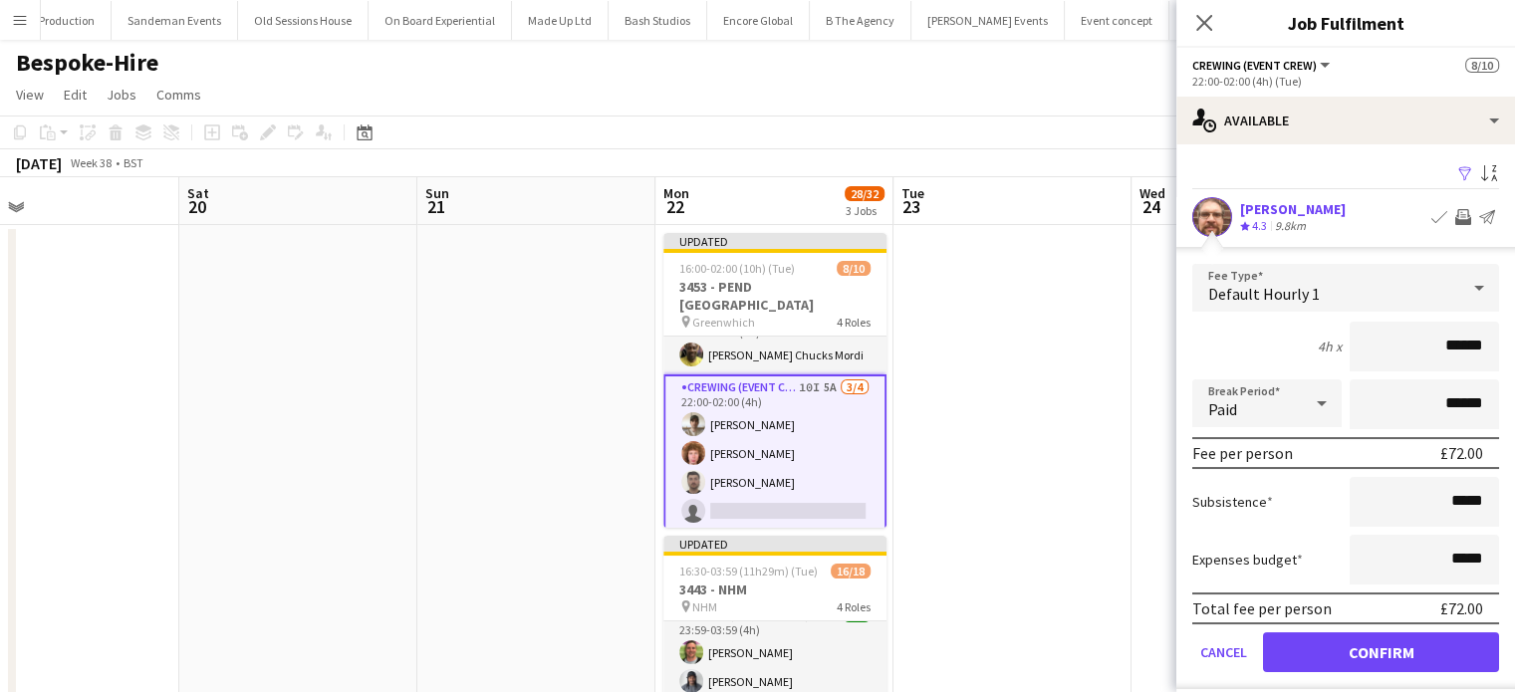
click button "Confirm" at bounding box center [1381, 653] width 236 height 40
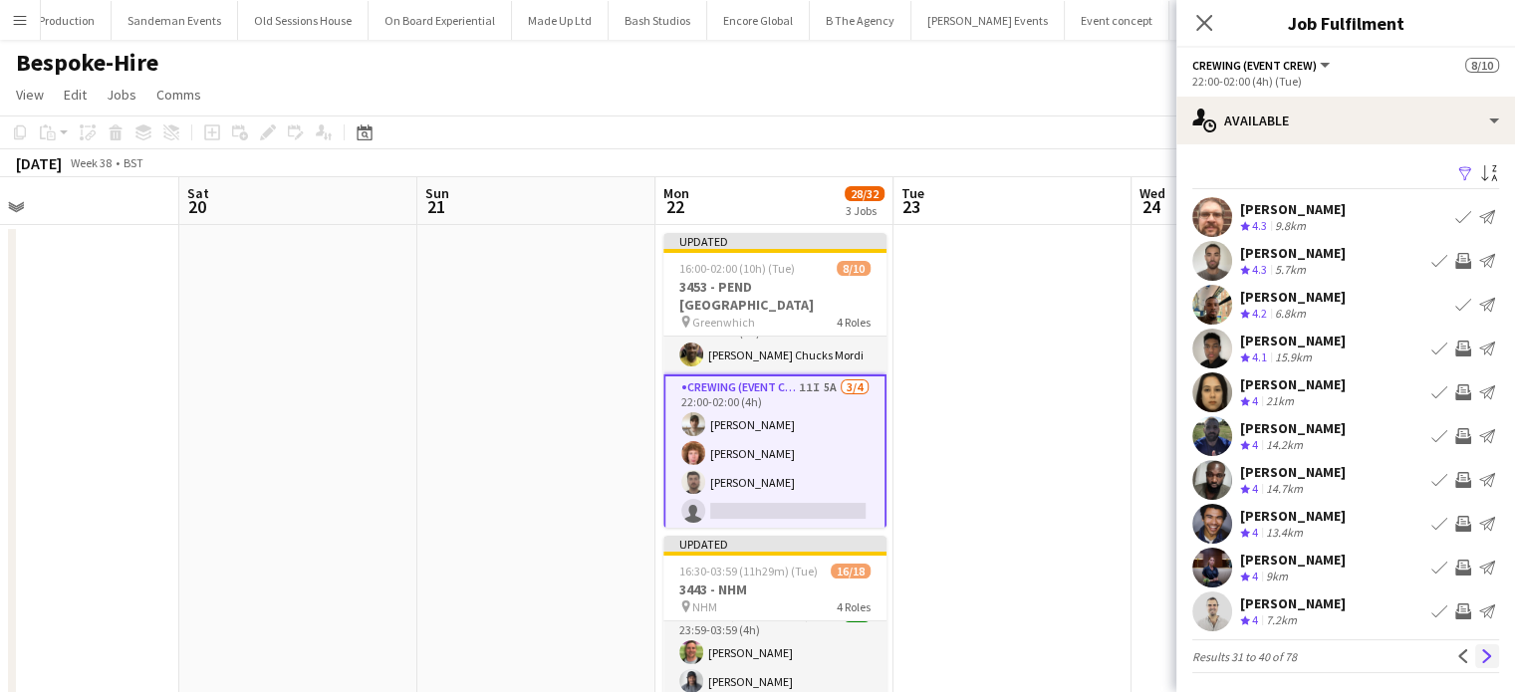
click at [1481, 654] on app-icon "Next" at bounding box center [1488, 657] width 14 height 14
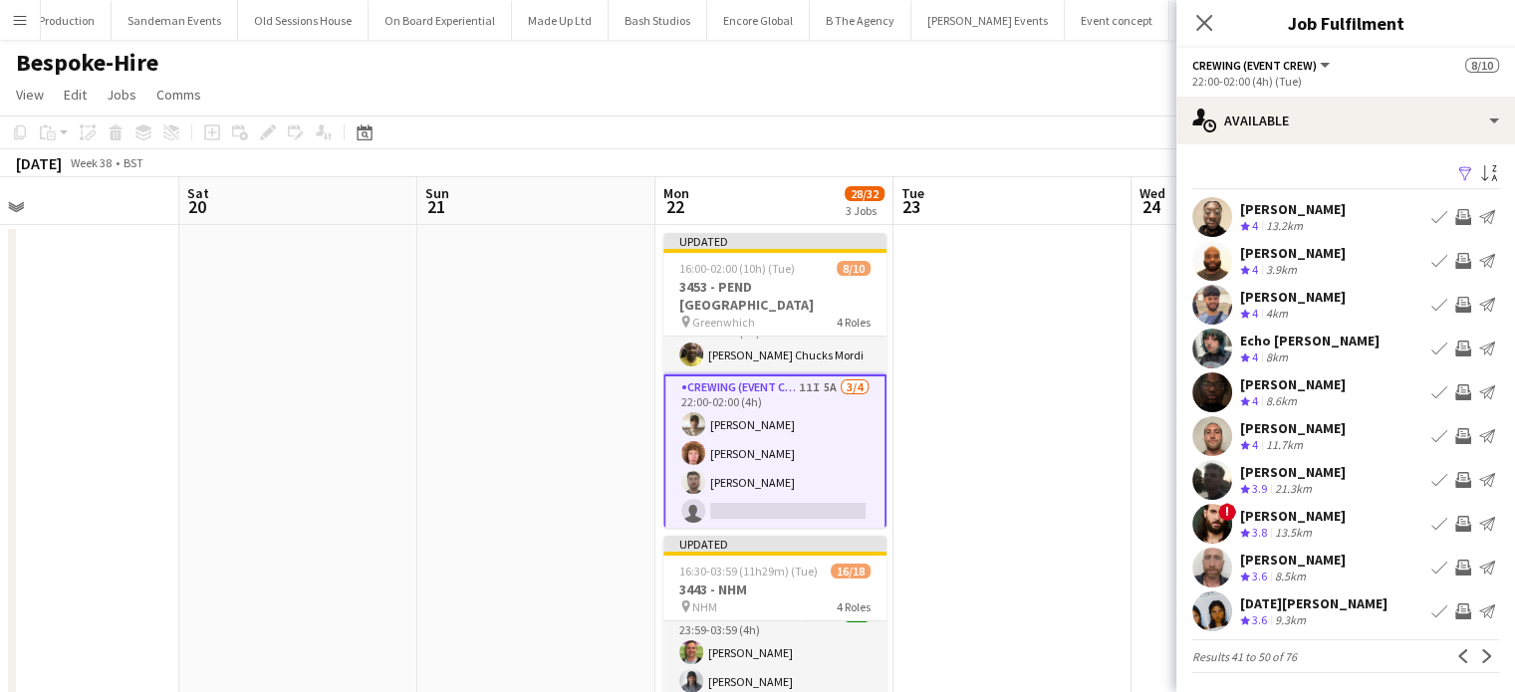
click at [1456, 435] on app-icon "Invite crew" at bounding box center [1464, 436] width 16 height 16
click at [1456, 483] on app-icon "Invite crew" at bounding box center [1464, 480] width 16 height 16
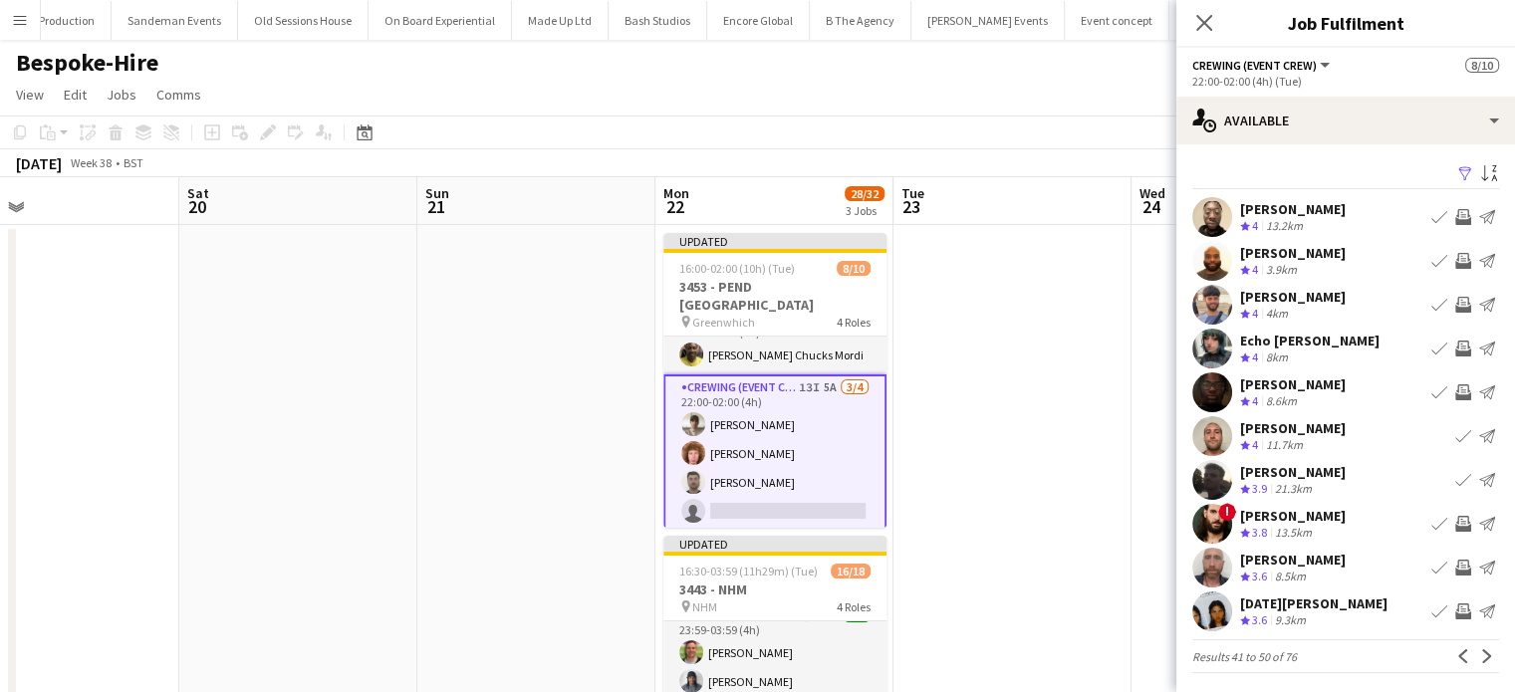
click at [1456, 561] on app-icon "Invite crew" at bounding box center [1464, 568] width 16 height 16
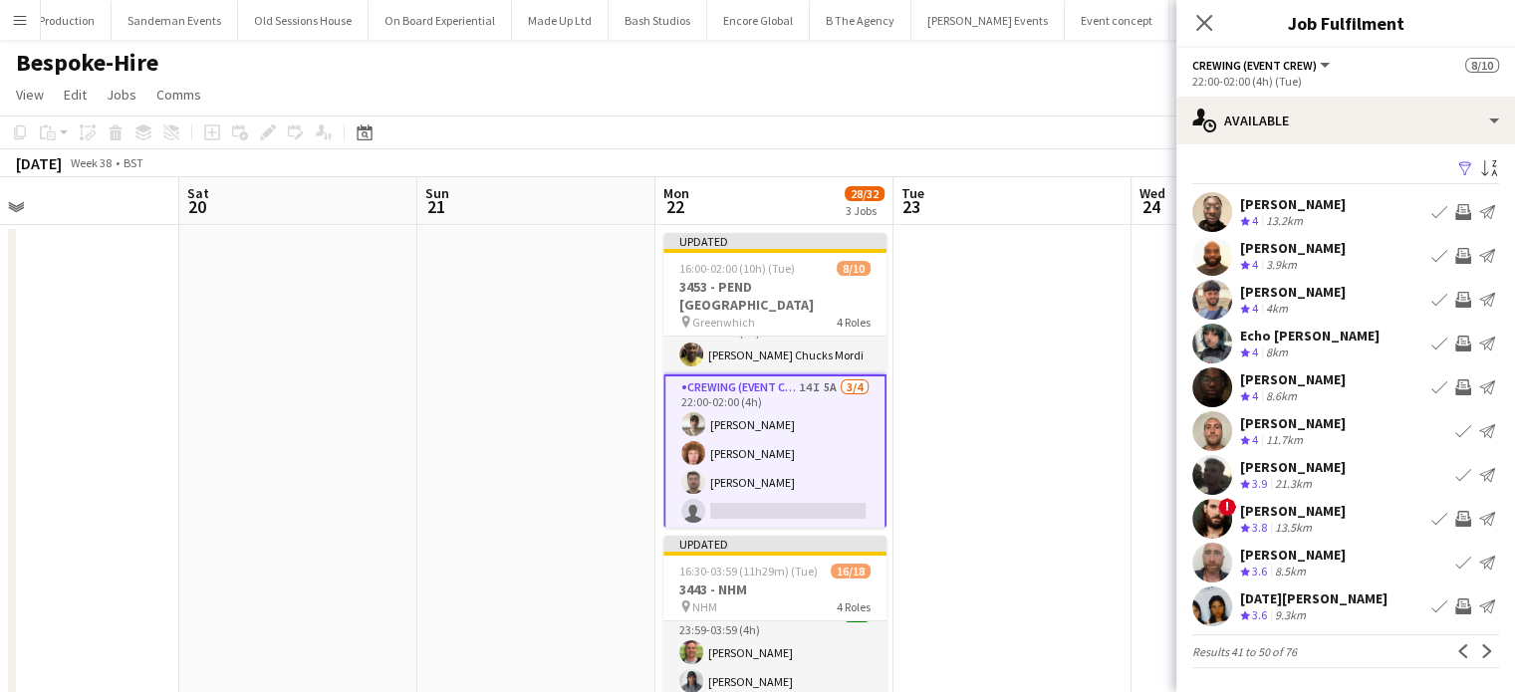
scroll to position [4, 0]
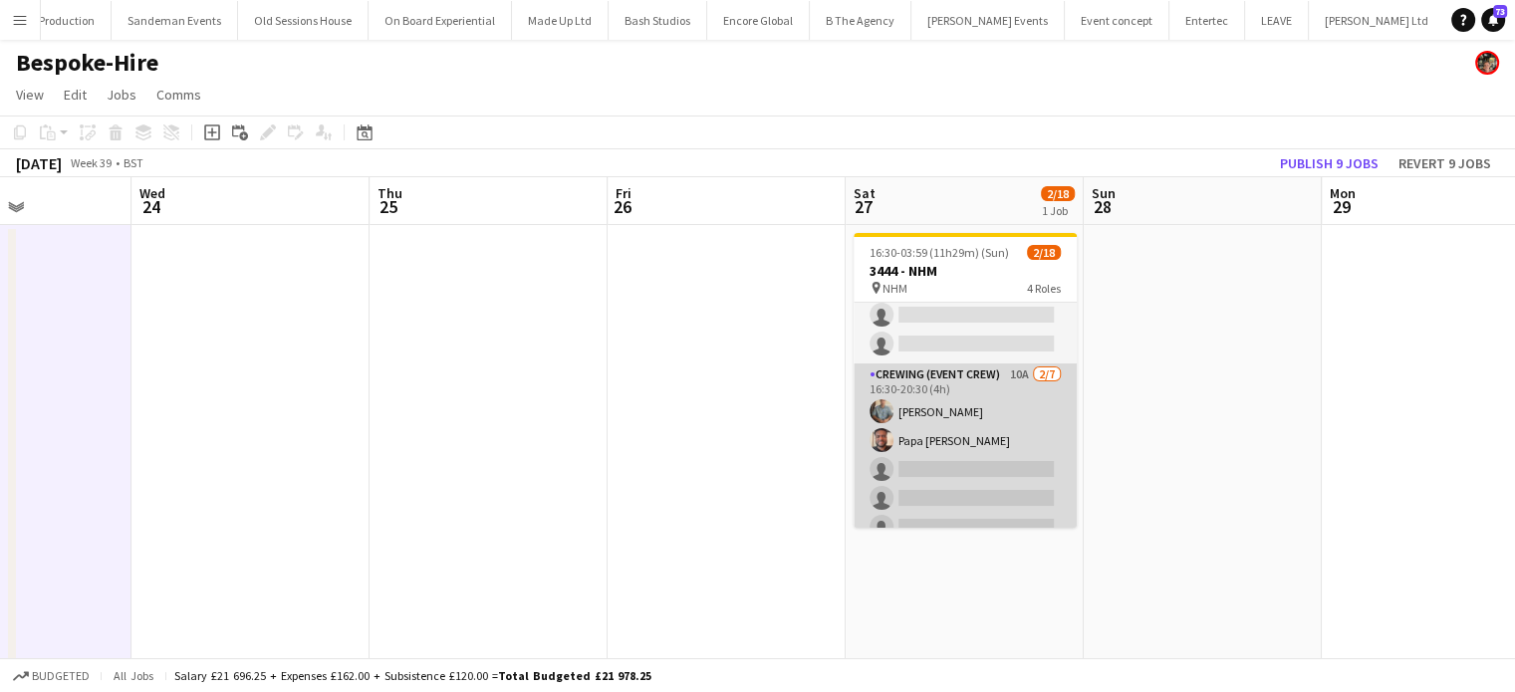
scroll to position [0, 0]
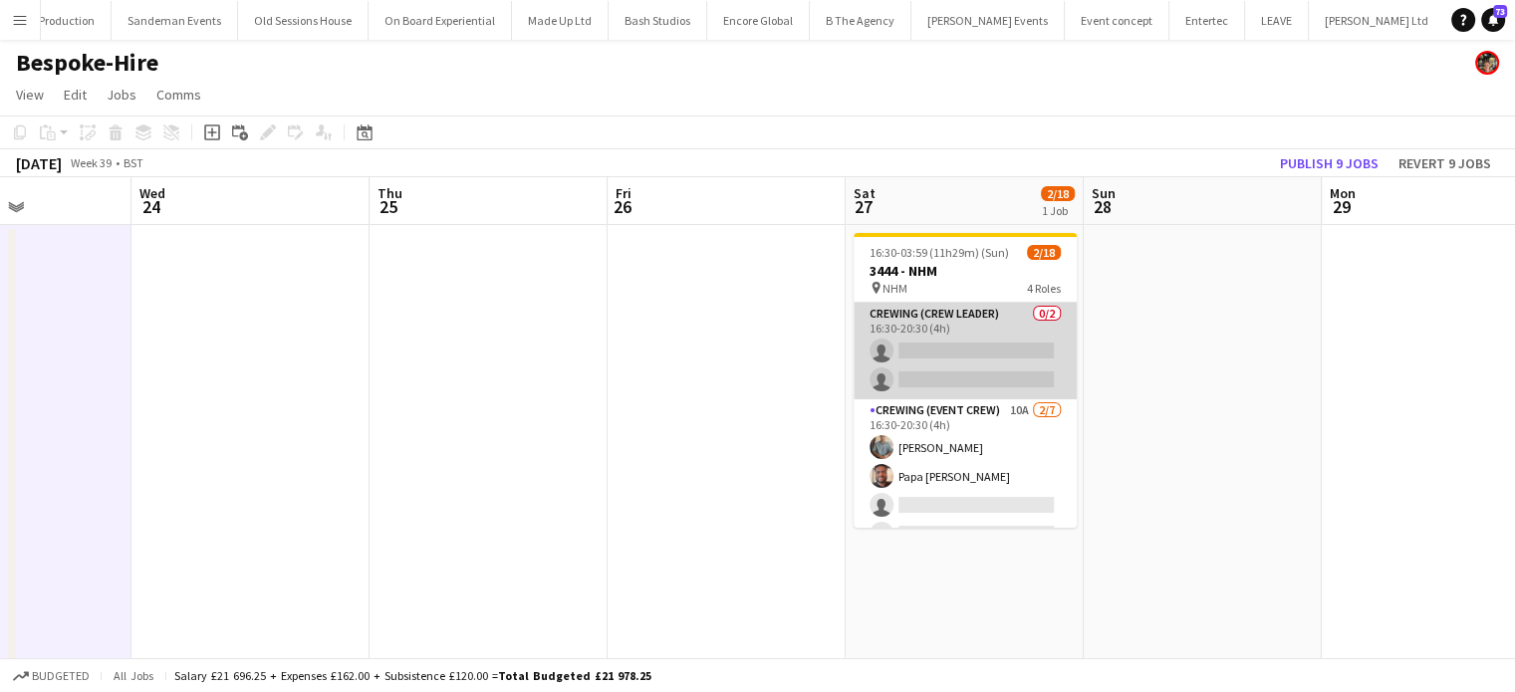
click at [972, 340] on app-card-role "Crewing (Crew Leader) 0/2 16:30-20:30 (4h) single-neutral-actions single-neutra…" at bounding box center [965, 351] width 223 height 97
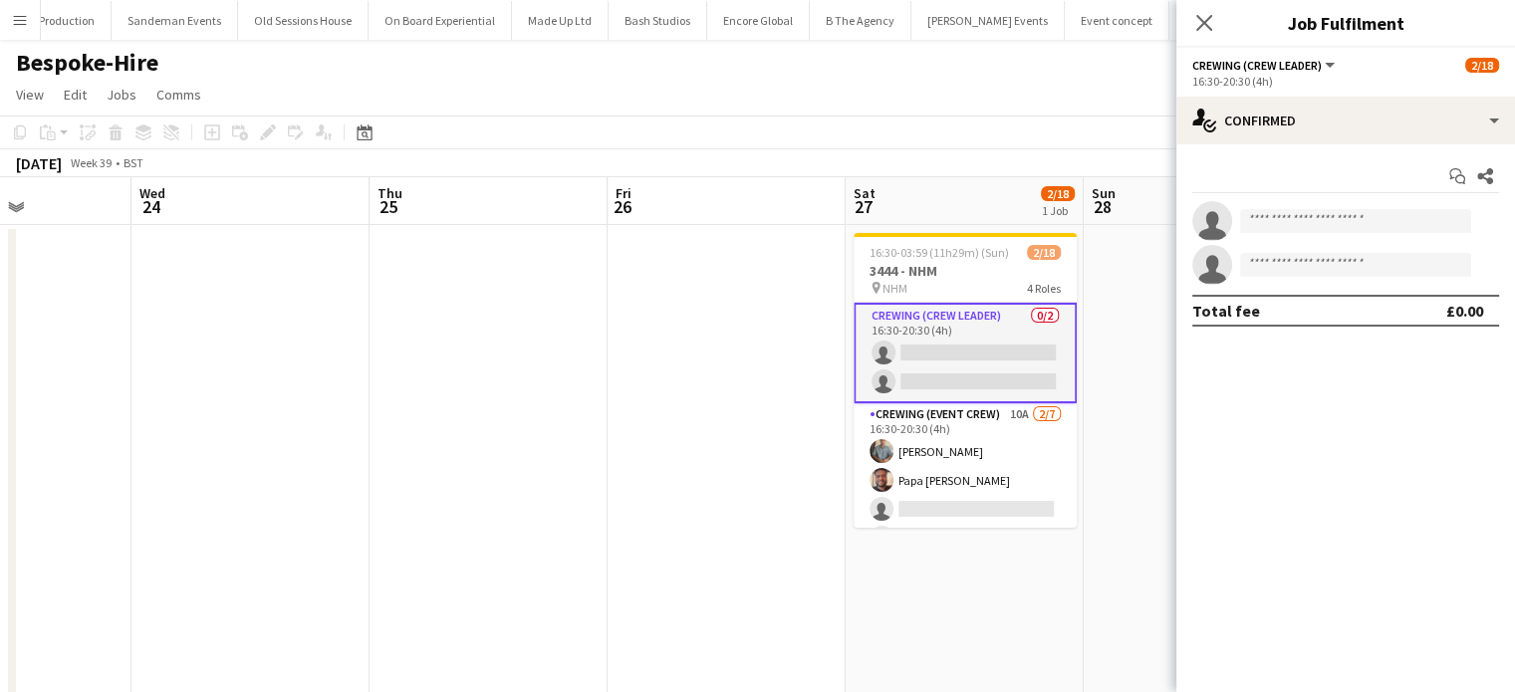
click at [1324, 204] on app-invite-slot "single-neutral-actions" at bounding box center [1346, 221] width 339 height 40
click at [1327, 219] on input at bounding box center [1355, 221] width 231 height 24
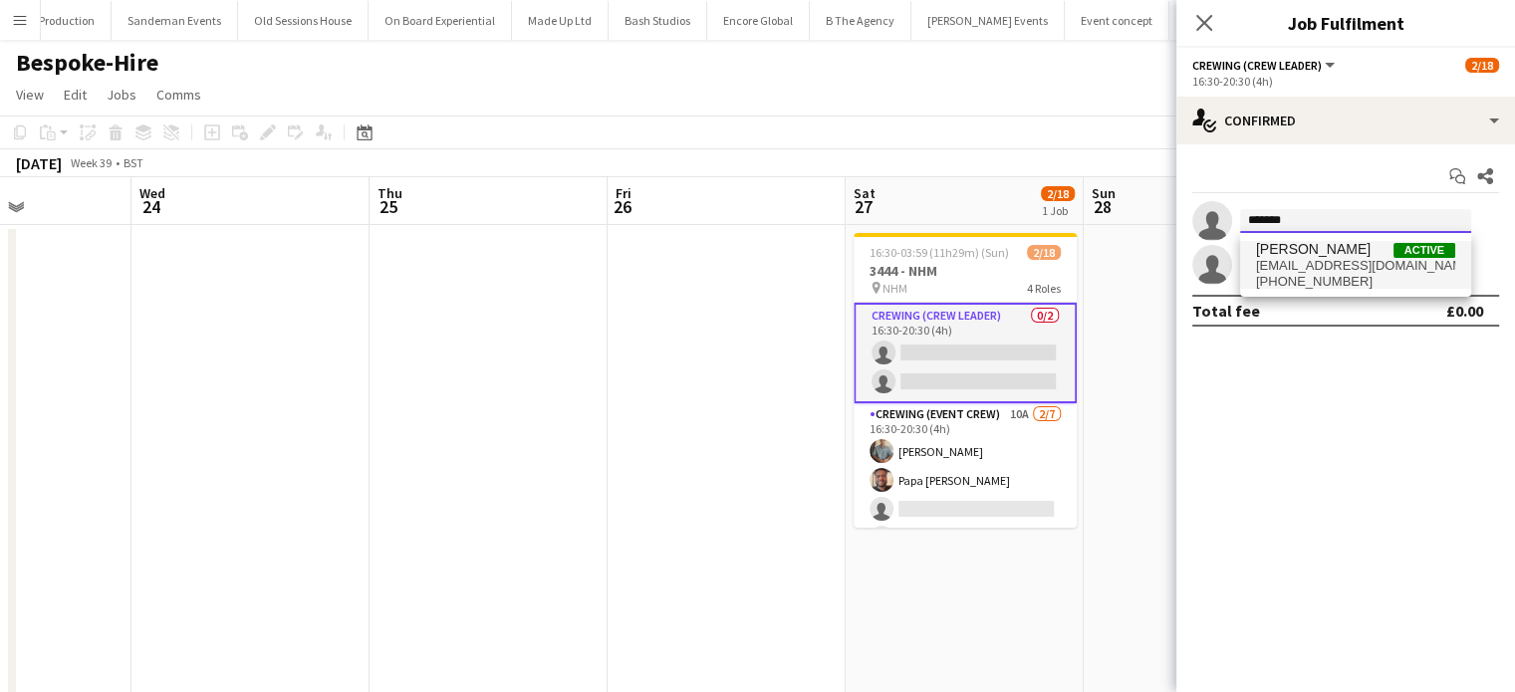
type input "*******"
click at [1321, 253] on span "[PERSON_NAME]" at bounding box center [1313, 249] width 115 height 17
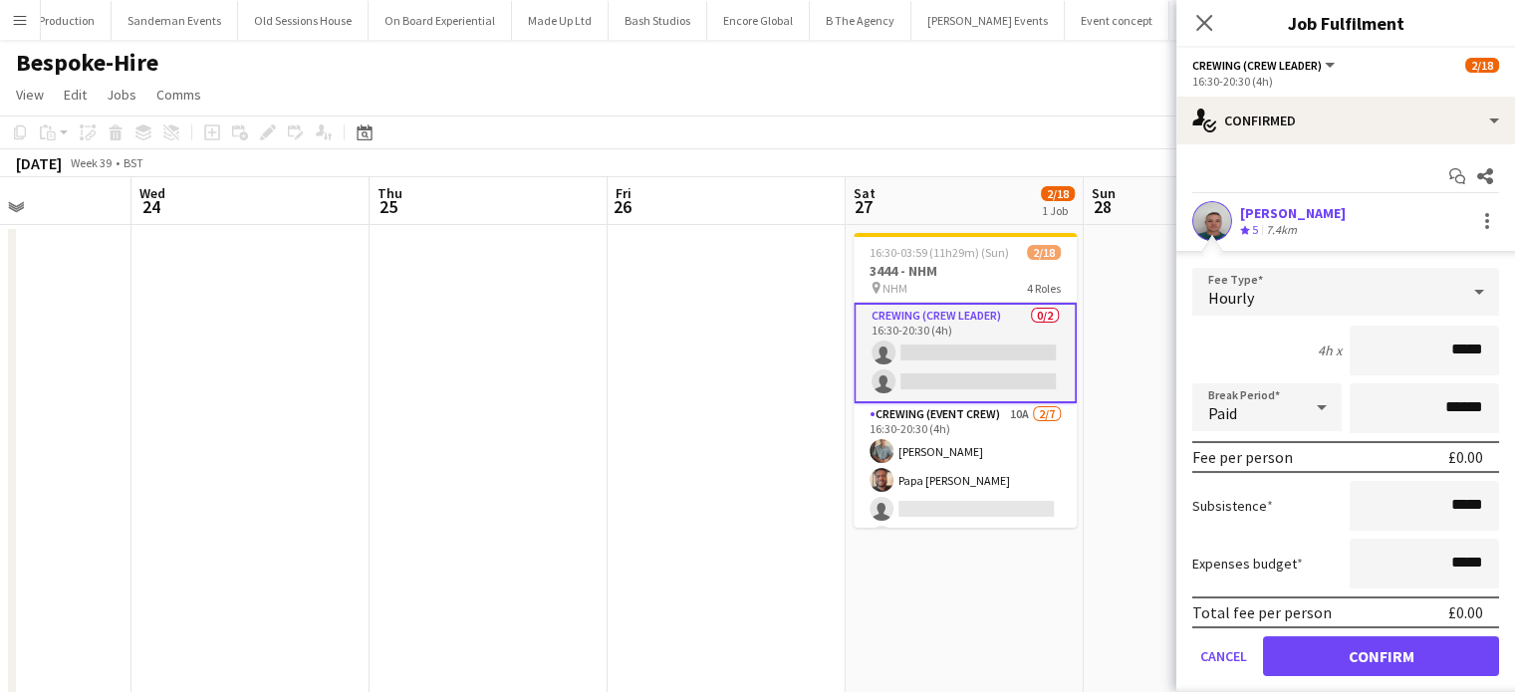
click button "Confirm" at bounding box center [1381, 657] width 236 height 40
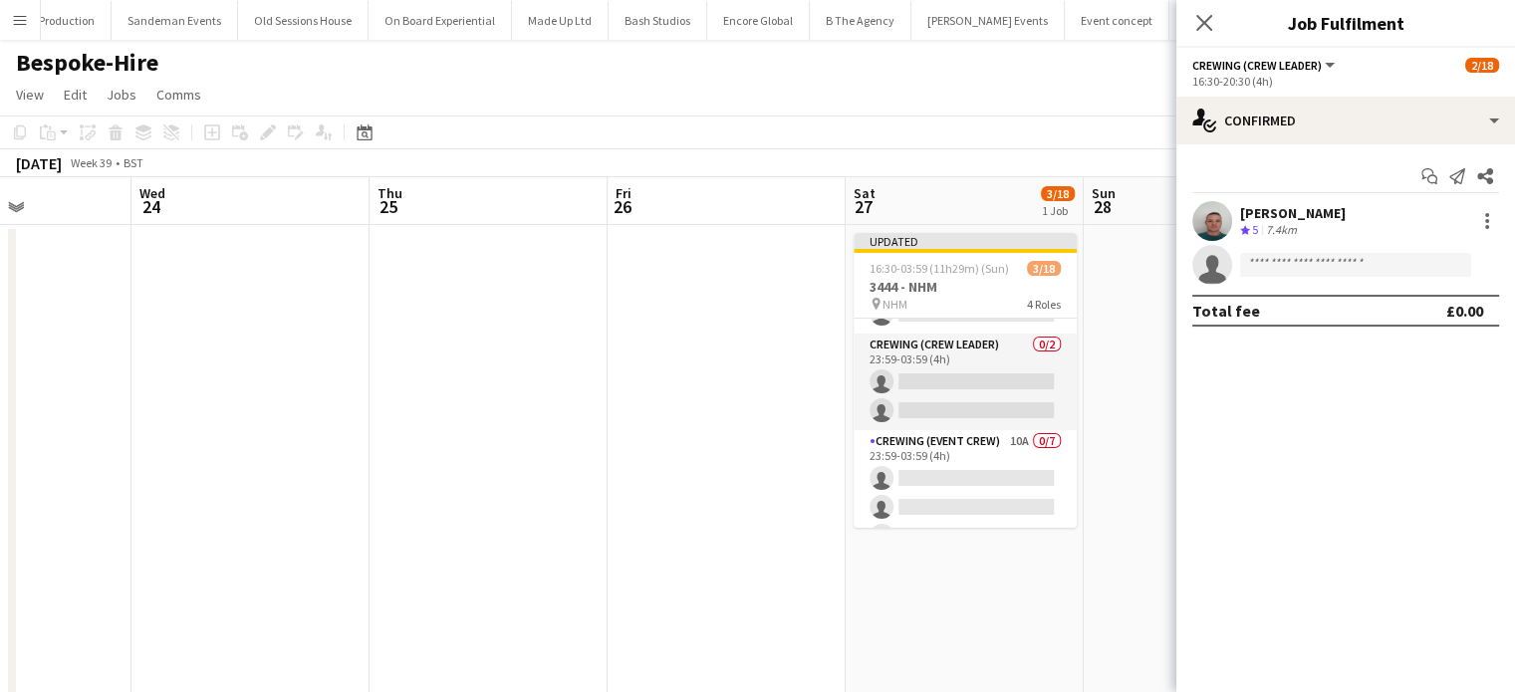
click at [1011, 393] on app-card-role "Crewing (Crew Leader) 0/2 23:59-03:59 (4h) single-neutral-actions single-neutra…" at bounding box center [965, 382] width 223 height 97
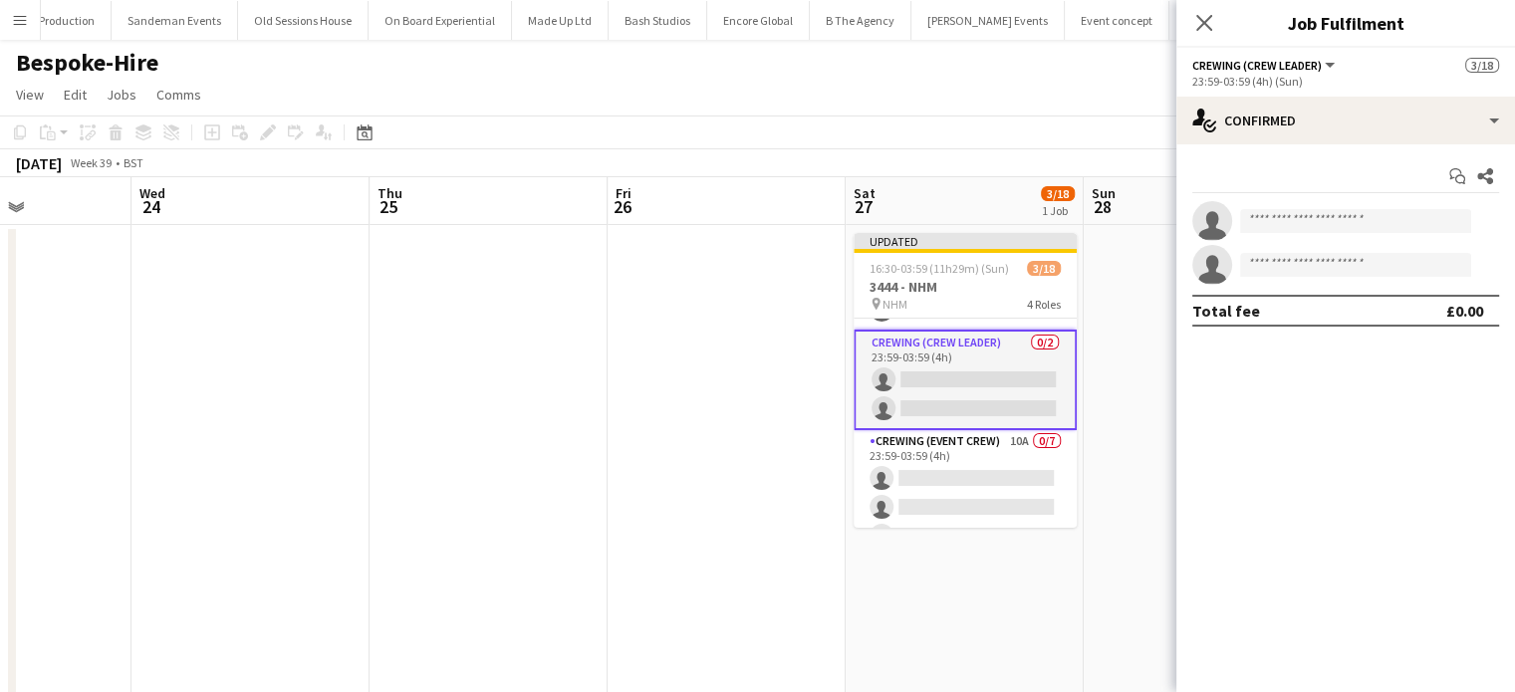
scroll to position [323, 0]
click at [1335, 210] on input at bounding box center [1355, 221] width 231 height 24
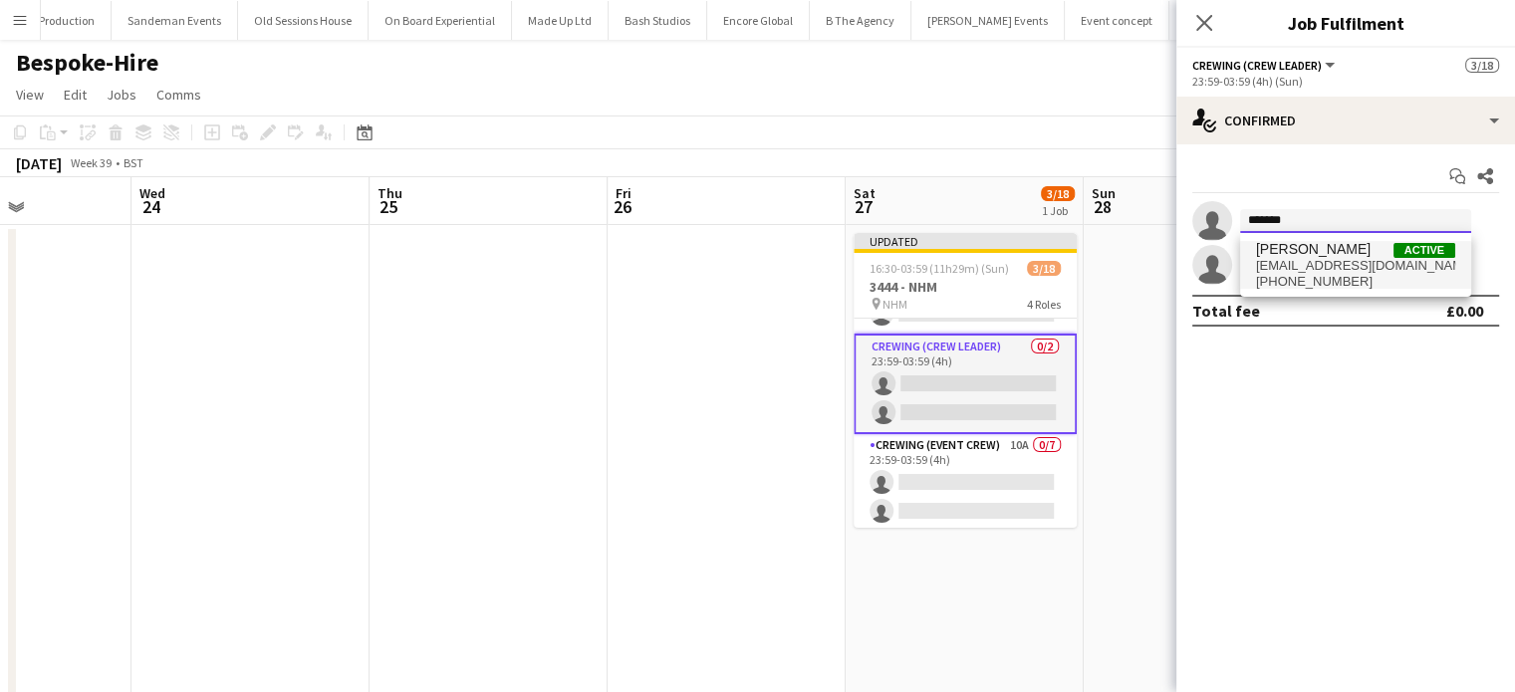
type input "*******"
click at [1330, 250] on span "[PERSON_NAME]" at bounding box center [1313, 249] width 115 height 17
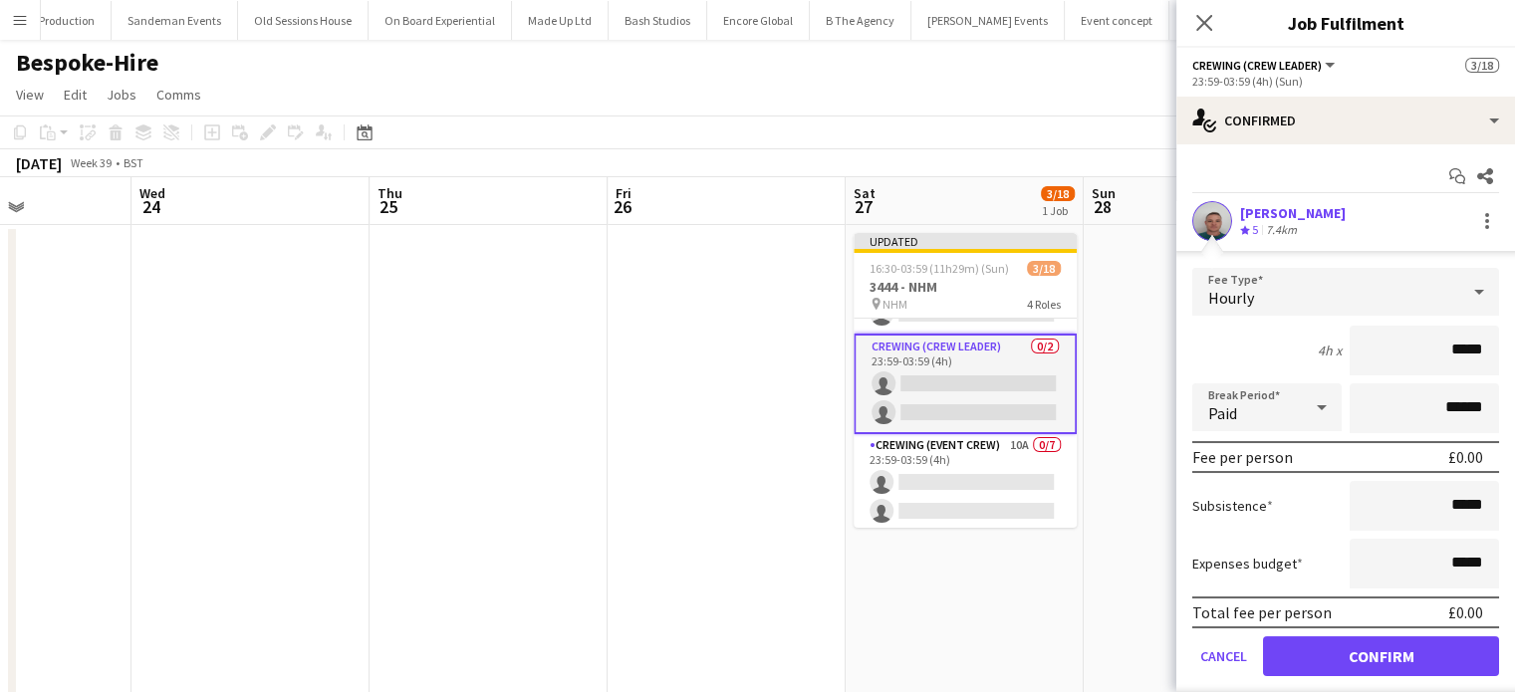
click button "Confirm" at bounding box center [1381, 657] width 236 height 40
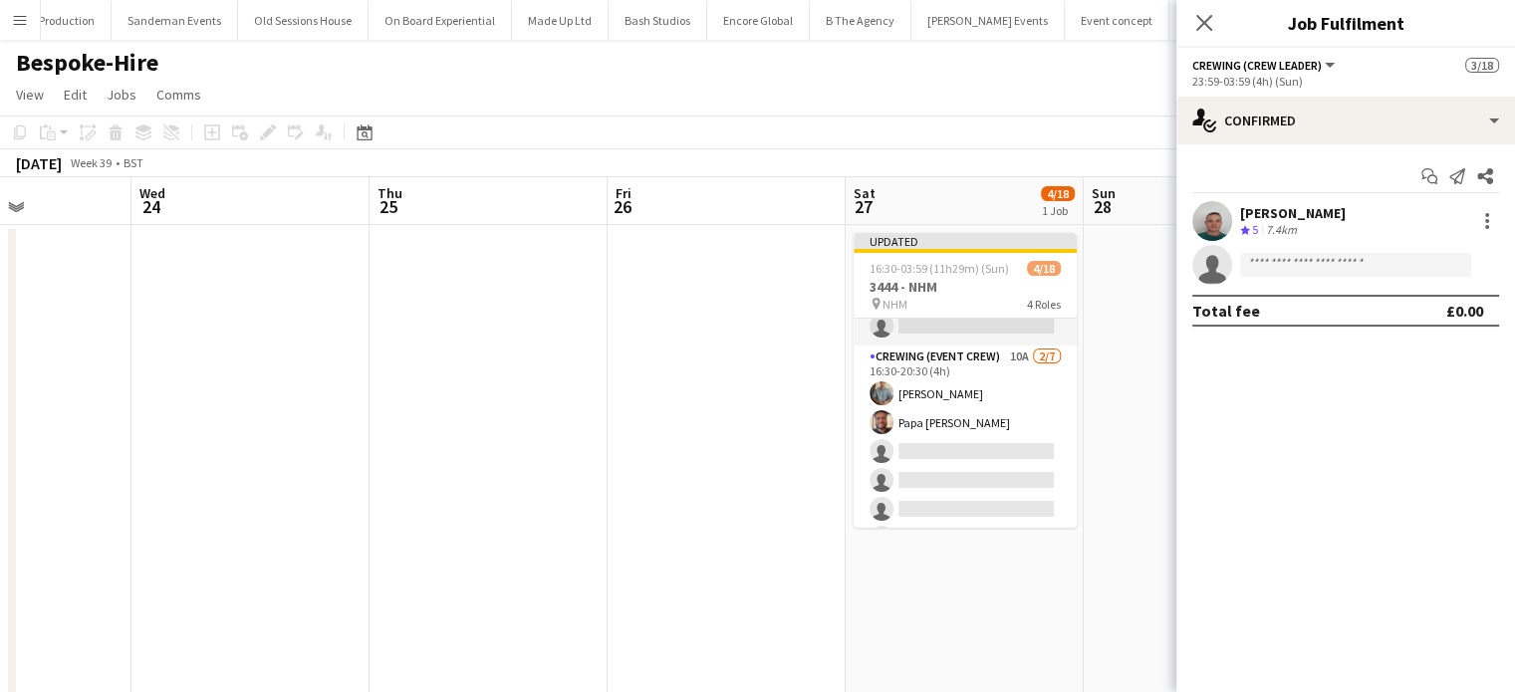
scroll to position [76, 0]
click at [964, 397] on app-card-role "Crewing (Event Crew) 10A 2/7 16:30-20:30 (4h) Daniel Slack Papa Opoku-Adjei sin…" at bounding box center [965, 460] width 223 height 241
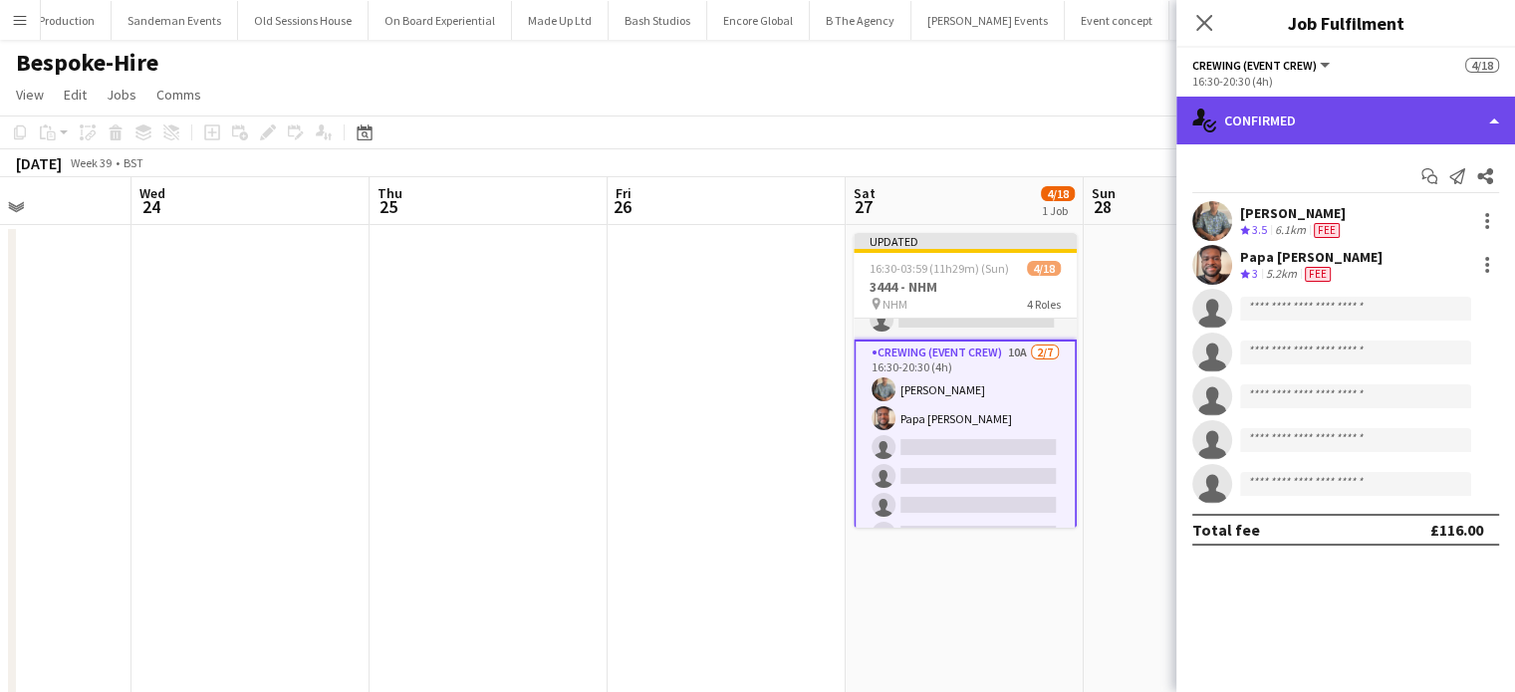
click at [1327, 111] on div "single-neutral-actions-check-2 Confirmed" at bounding box center [1346, 121] width 339 height 48
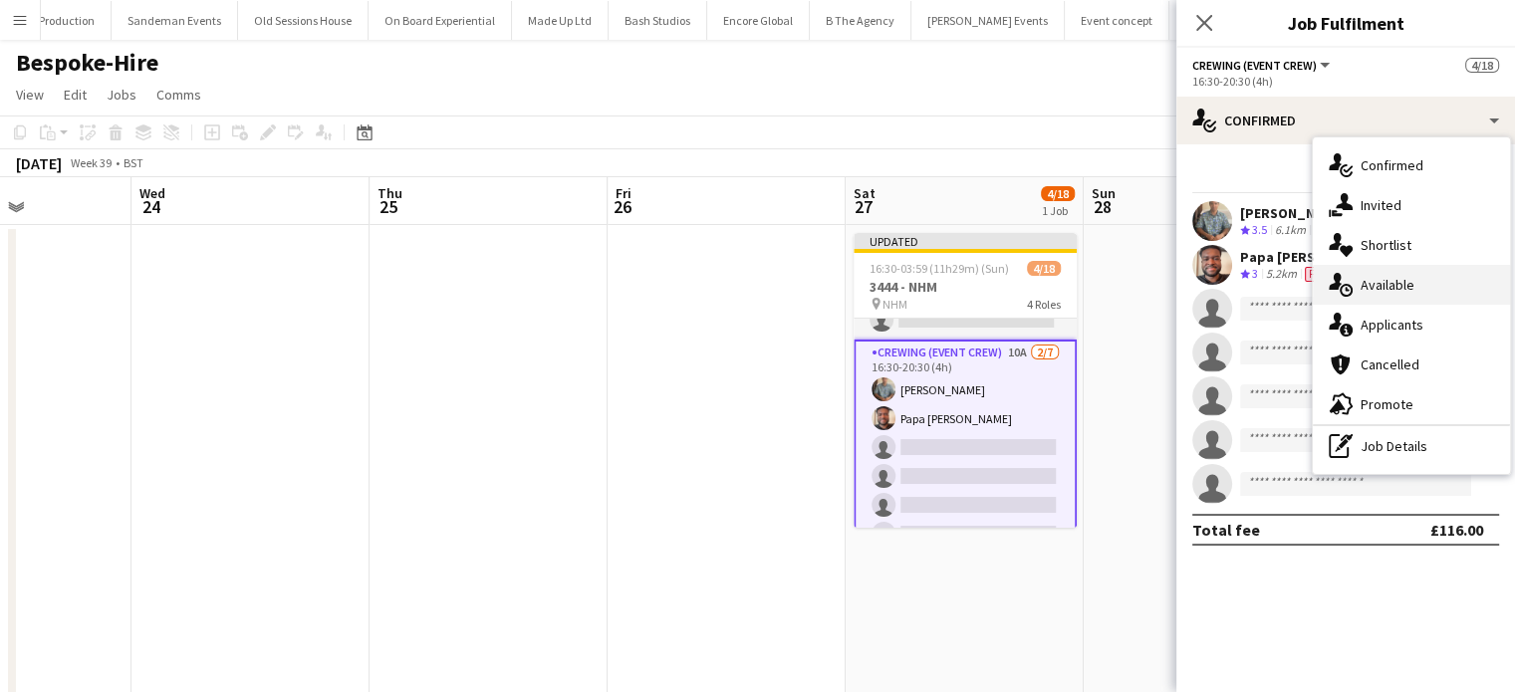
click at [1409, 282] on span "Available" at bounding box center [1388, 285] width 54 height 18
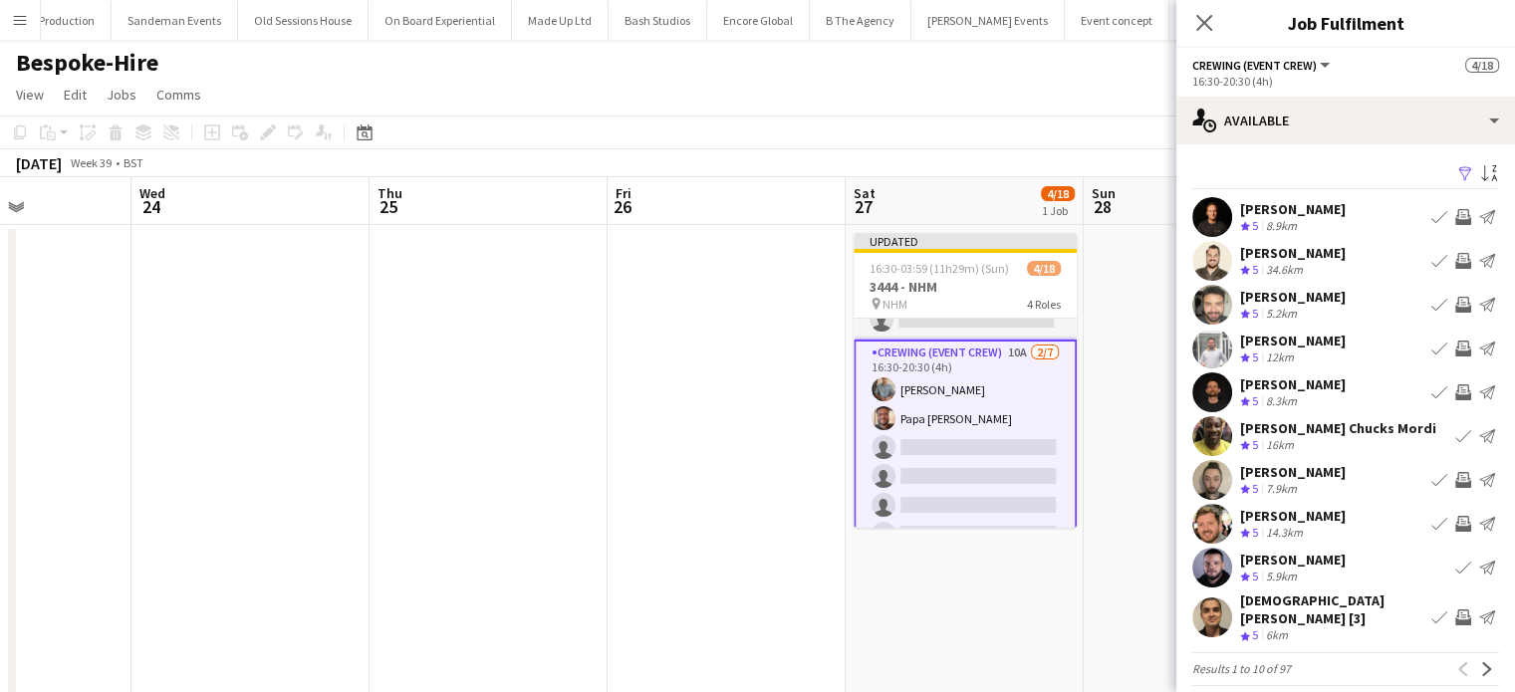
click at [1456, 265] on app-icon "Invite crew" at bounding box center [1464, 261] width 16 height 16
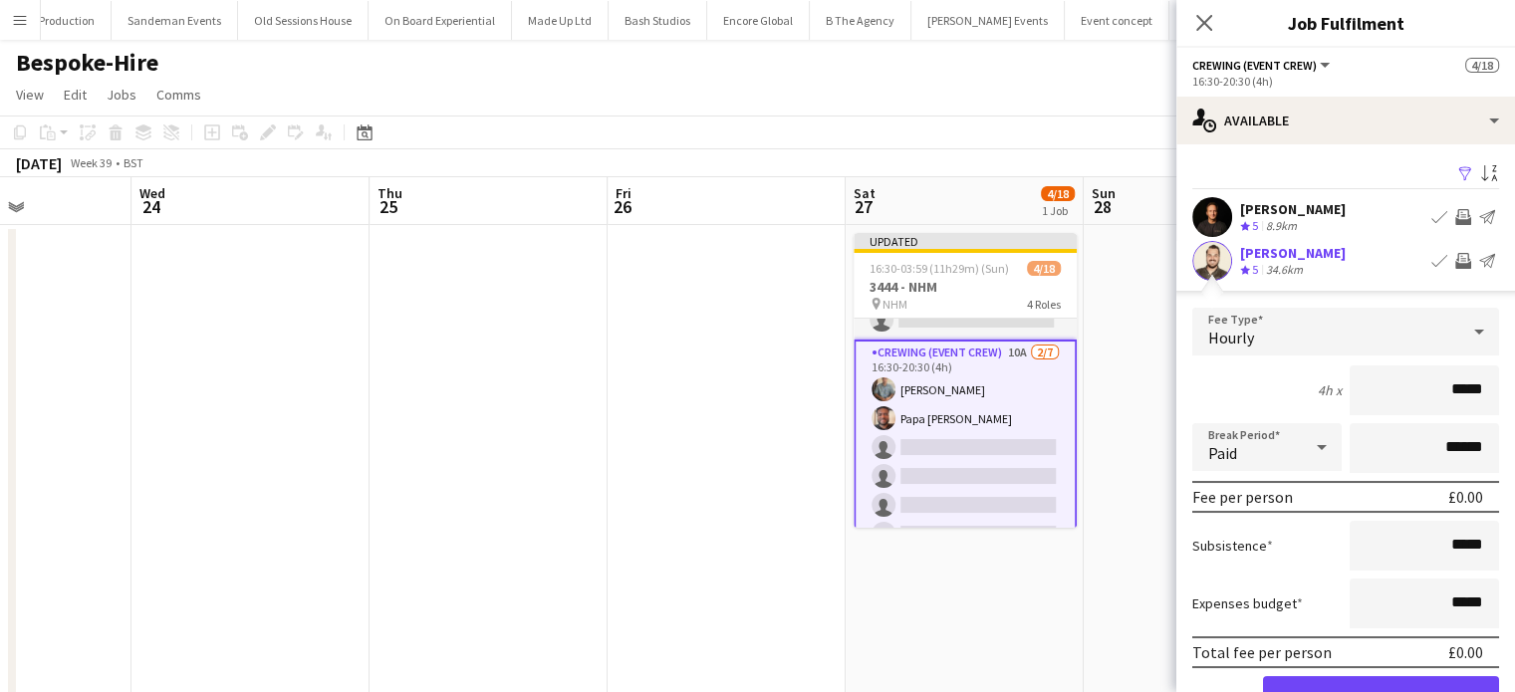
click button "Confirm" at bounding box center [1381, 697] width 236 height 40
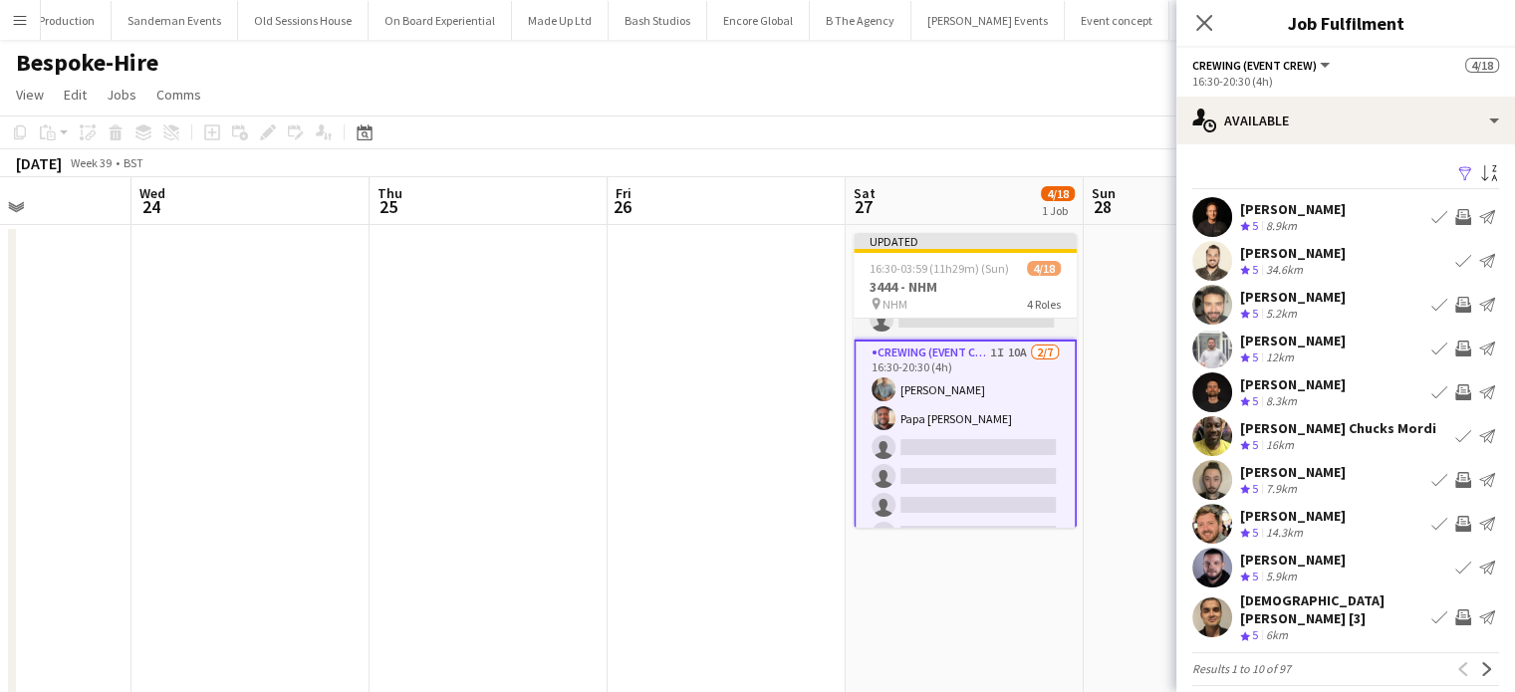
click at [1456, 345] on app-icon "Invite crew" at bounding box center [1464, 349] width 16 height 16
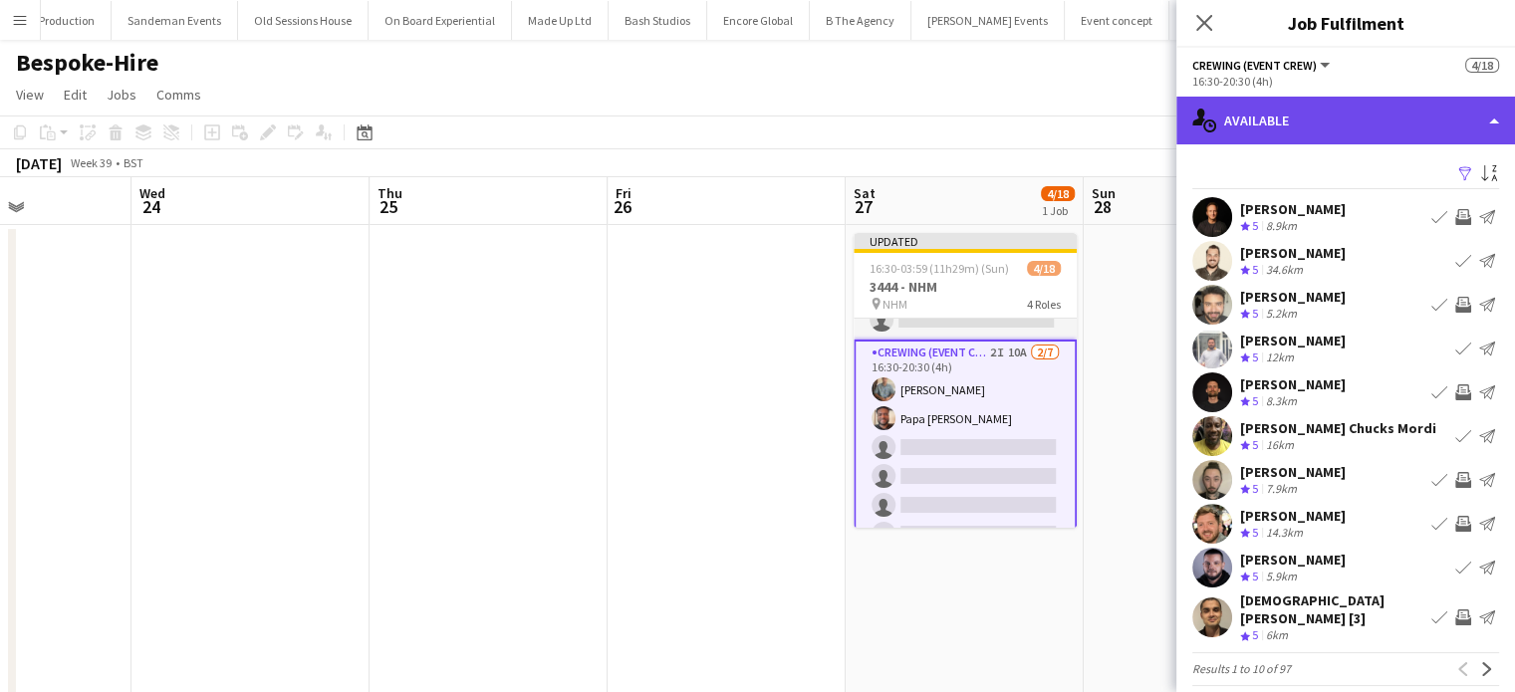
click at [1340, 127] on div "single-neutral-actions-upload Available" at bounding box center [1346, 121] width 339 height 48
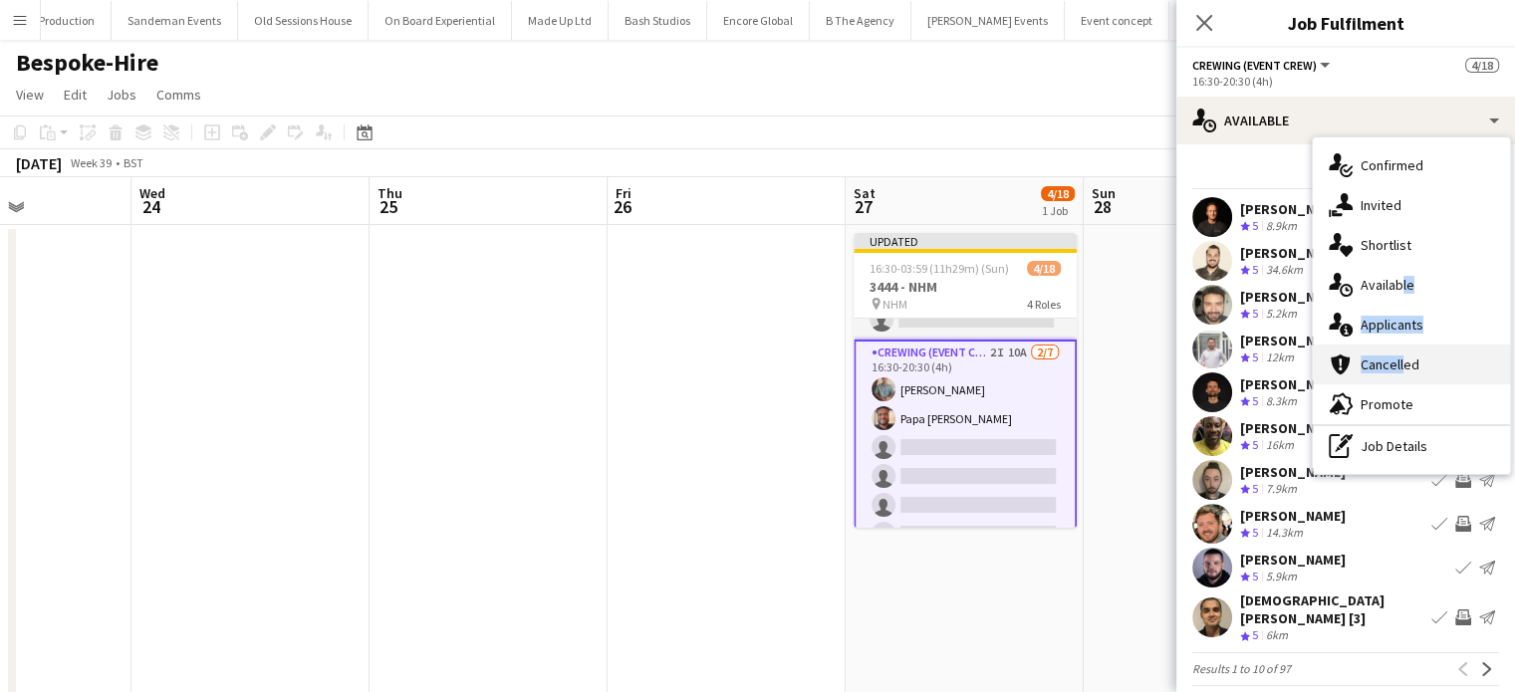
drag, startPoint x: 1393, startPoint y: 302, endPoint x: 1400, endPoint y: 372, distance: 70.1
click at [1400, 372] on div "single-neutral-actions-check-2 Confirmed single-neutral-actions-share-1 Invited…" at bounding box center [1411, 305] width 197 height 337
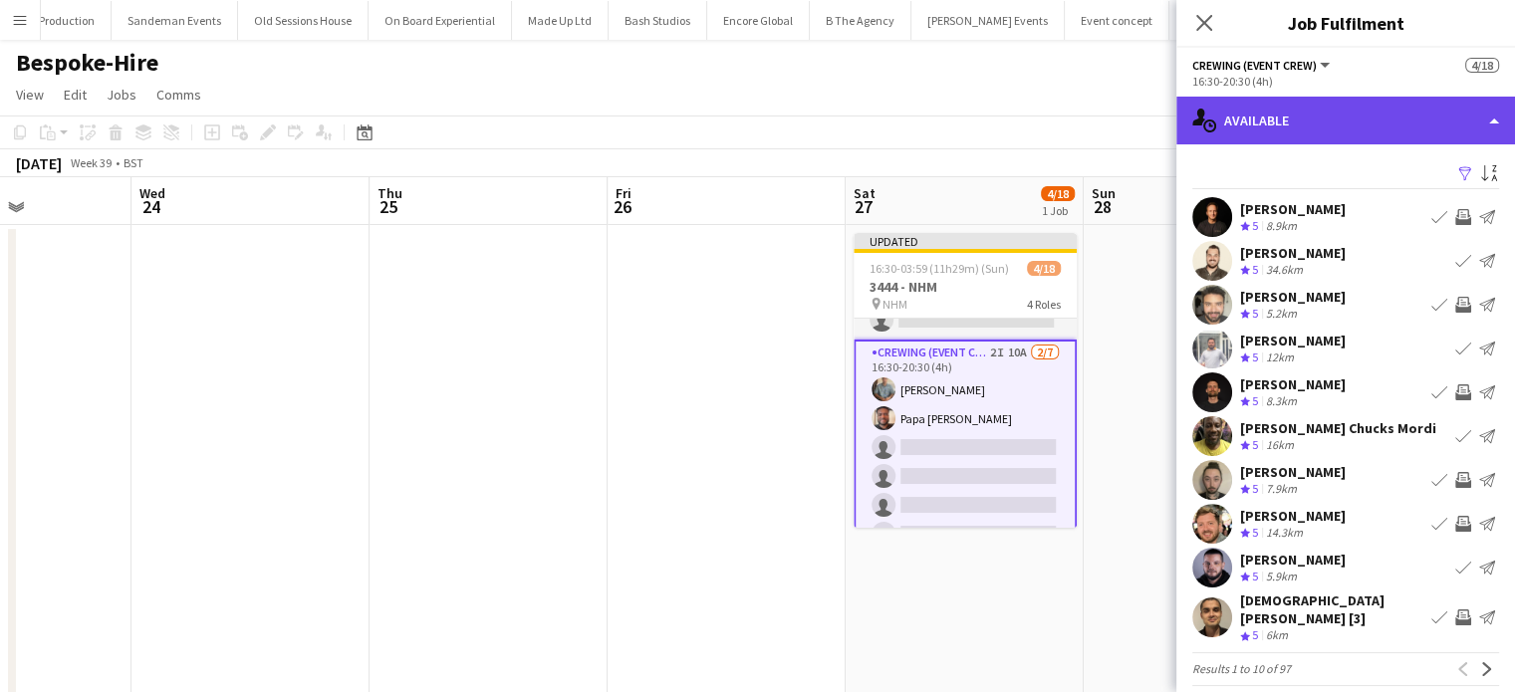
click at [1319, 139] on div "single-neutral-actions-upload Available" at bounding box center [1346, 121] width 339 height 48
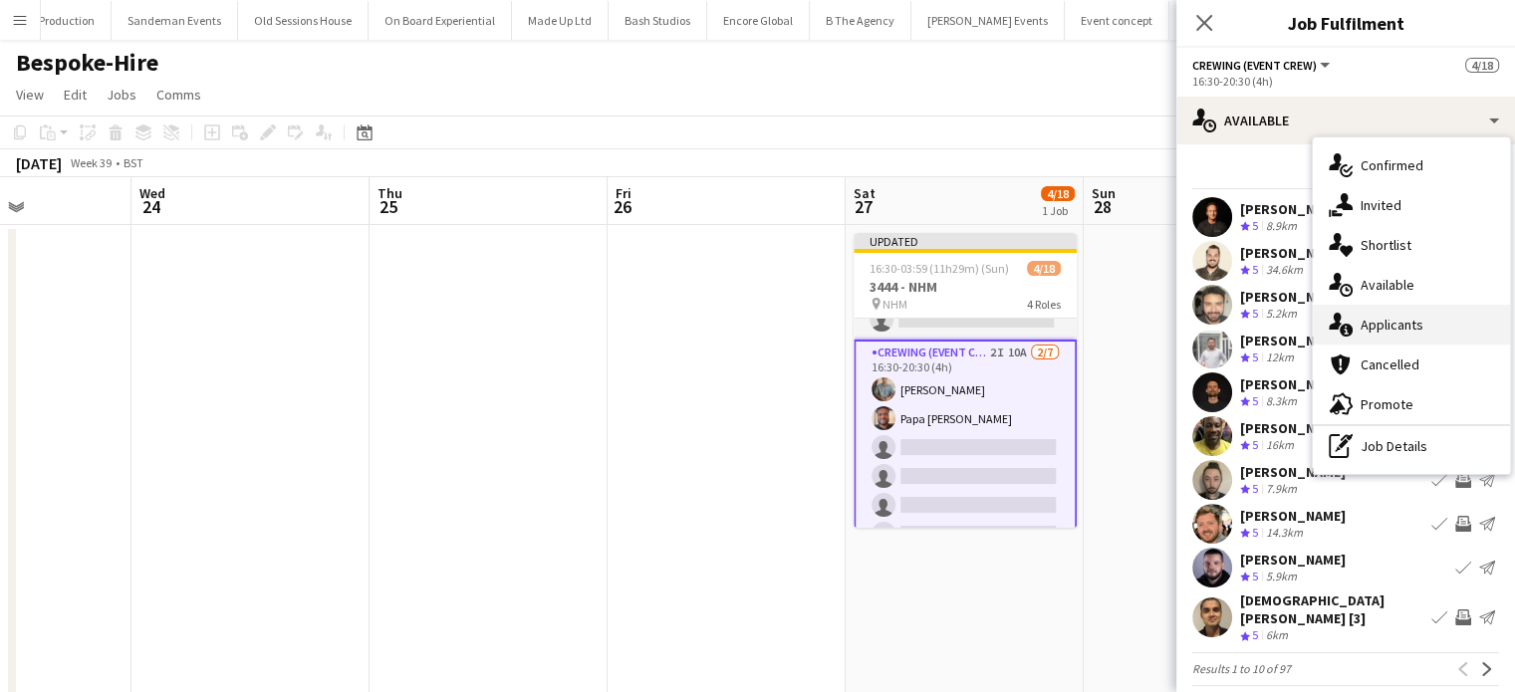
click at [1398, 323] on span "Applicants" at bounding box center [1392, 325] width 63 height 18
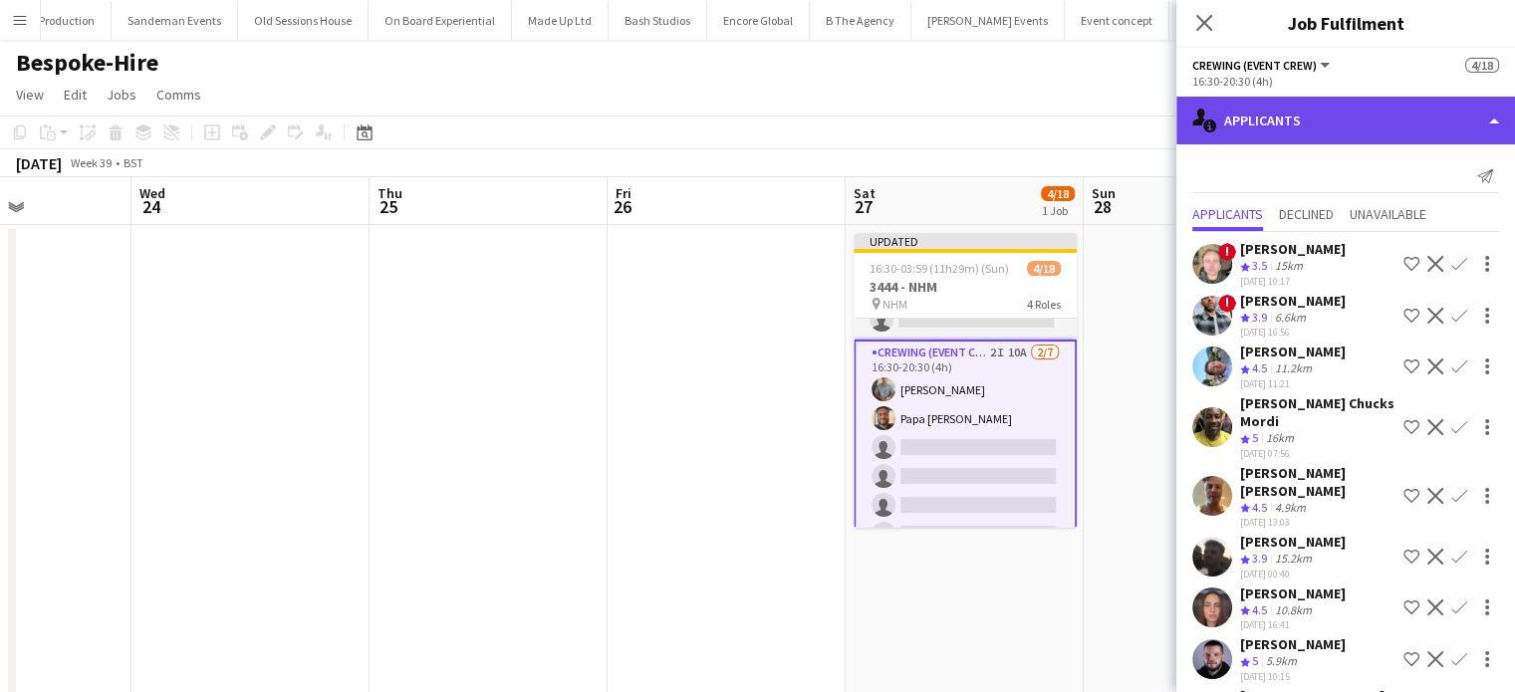
click at [1387, 130] on div "single-neutral-actions-information Applicants" at bounding box center [1346, 121] width 339 height 48
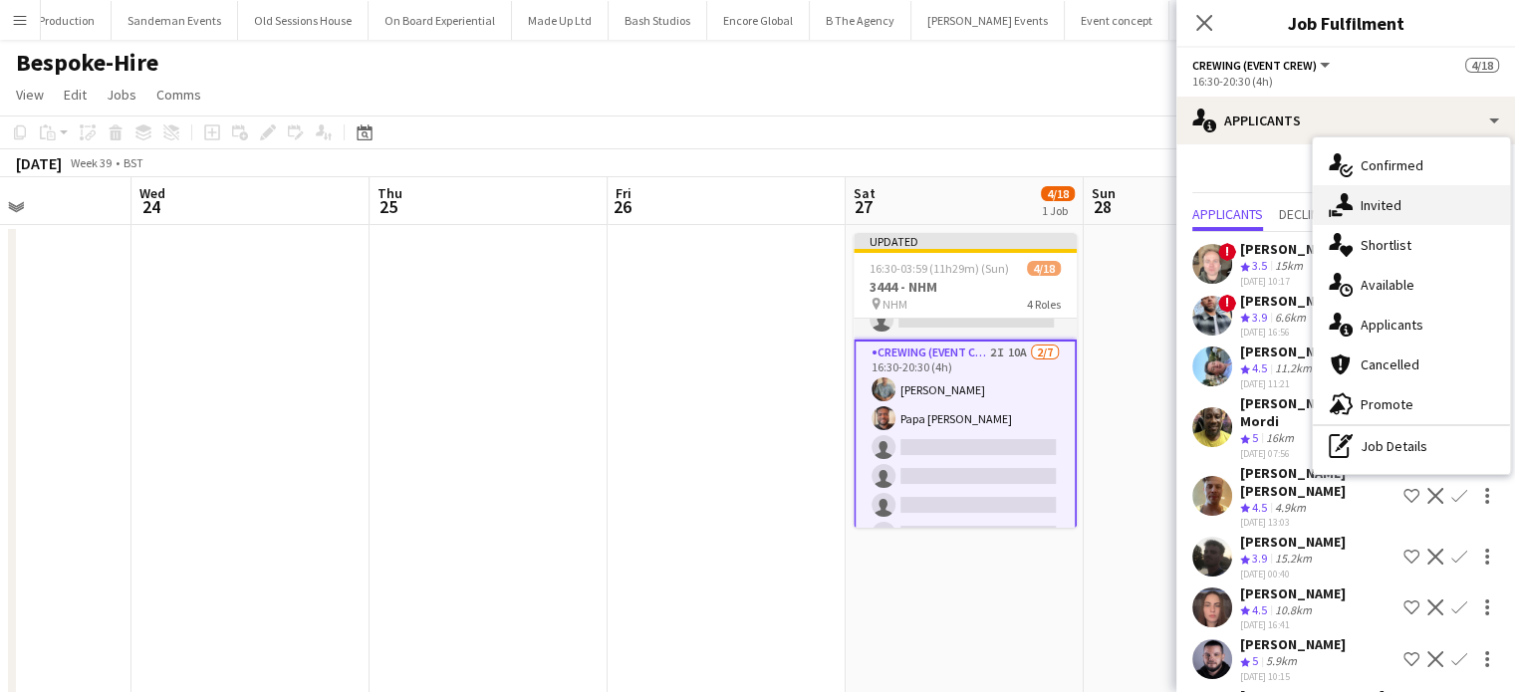
click at [1429, 209] on div "single-neutral-actions-share-1 Invited" at bounding box center [1411, 205] width 197 height 40
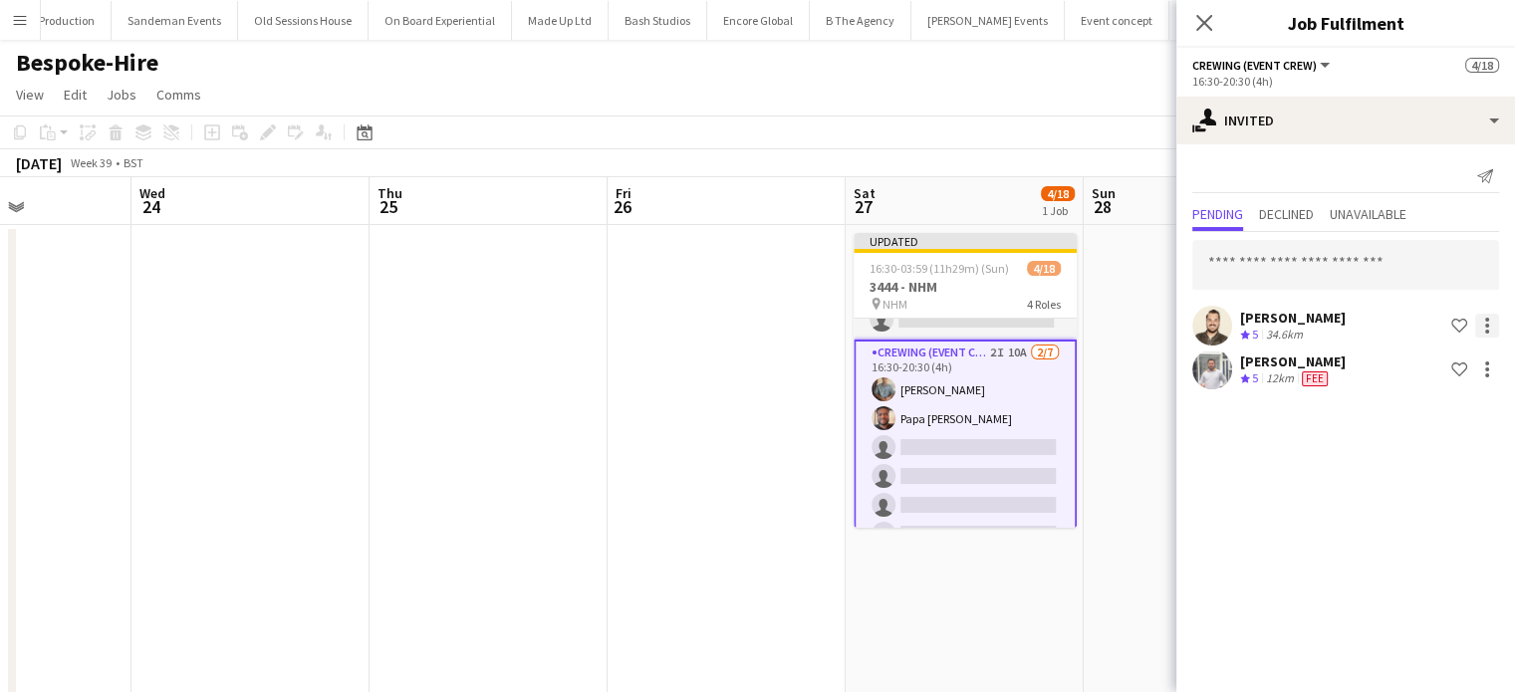
click at [1484, 328] on div at bounding box center [1488, 326] width 24 height 24
click at [1468, 513] on span "Cancel invitation" at bounding box center [1424, 504] width 117 height 17
click at [1484, 333] on div at bounding box center [1488, 326] width 24 height 24
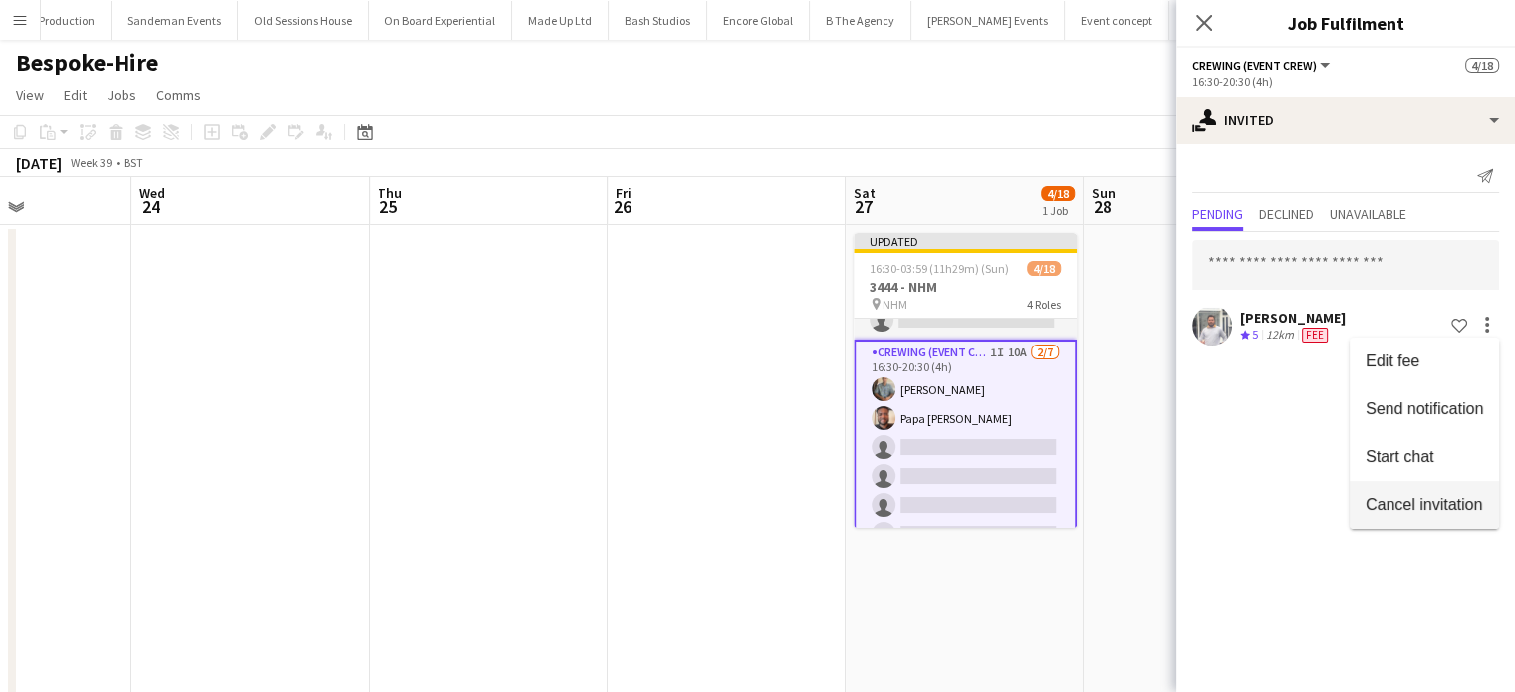
click at [1447, 502] on span "Cancel invitation" at bounding box center [1424, 504] width 117 height 17
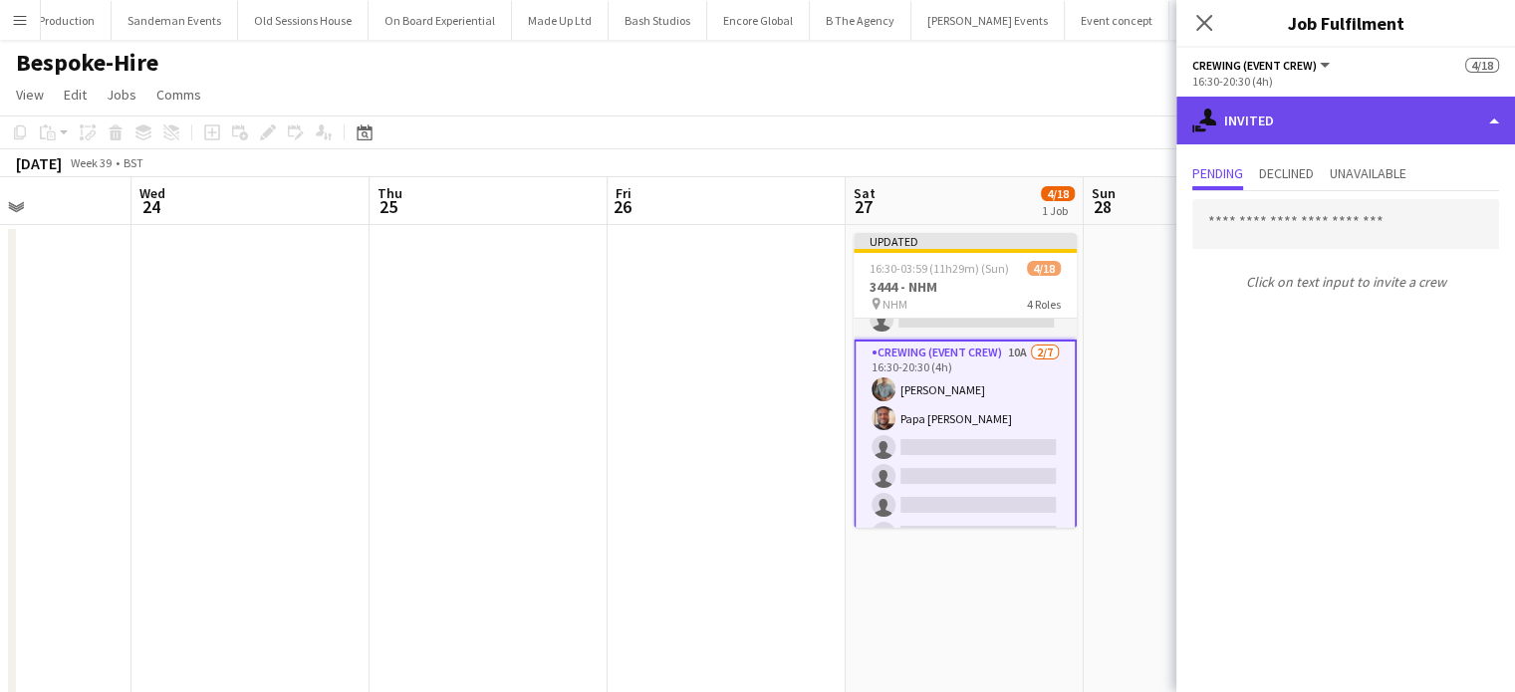
click at [1371, 107] on div "single-neutral-actions-share-1 Invited" at bounding box center [1346, 121] width 339 height 48
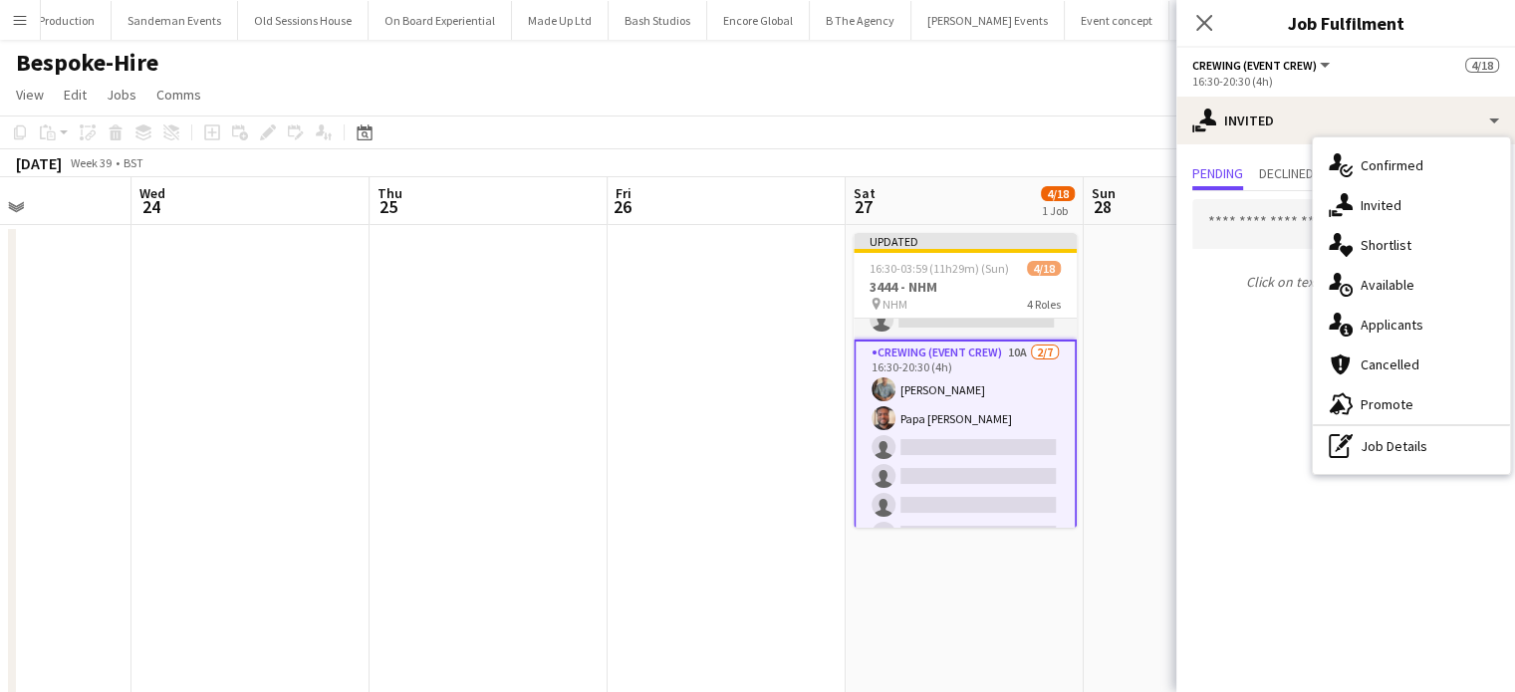
drag, startPoint x: 1434, startPoint y: 297, endPoint x: 1434, endPoint y: 310, distance: 13.0
click at [1434, 310] on div "single-neutral-actions-check-2 Confirmed single-neutral-actions-share-1 Invited…" at bounding box center [1411, 305] width 197 height 337
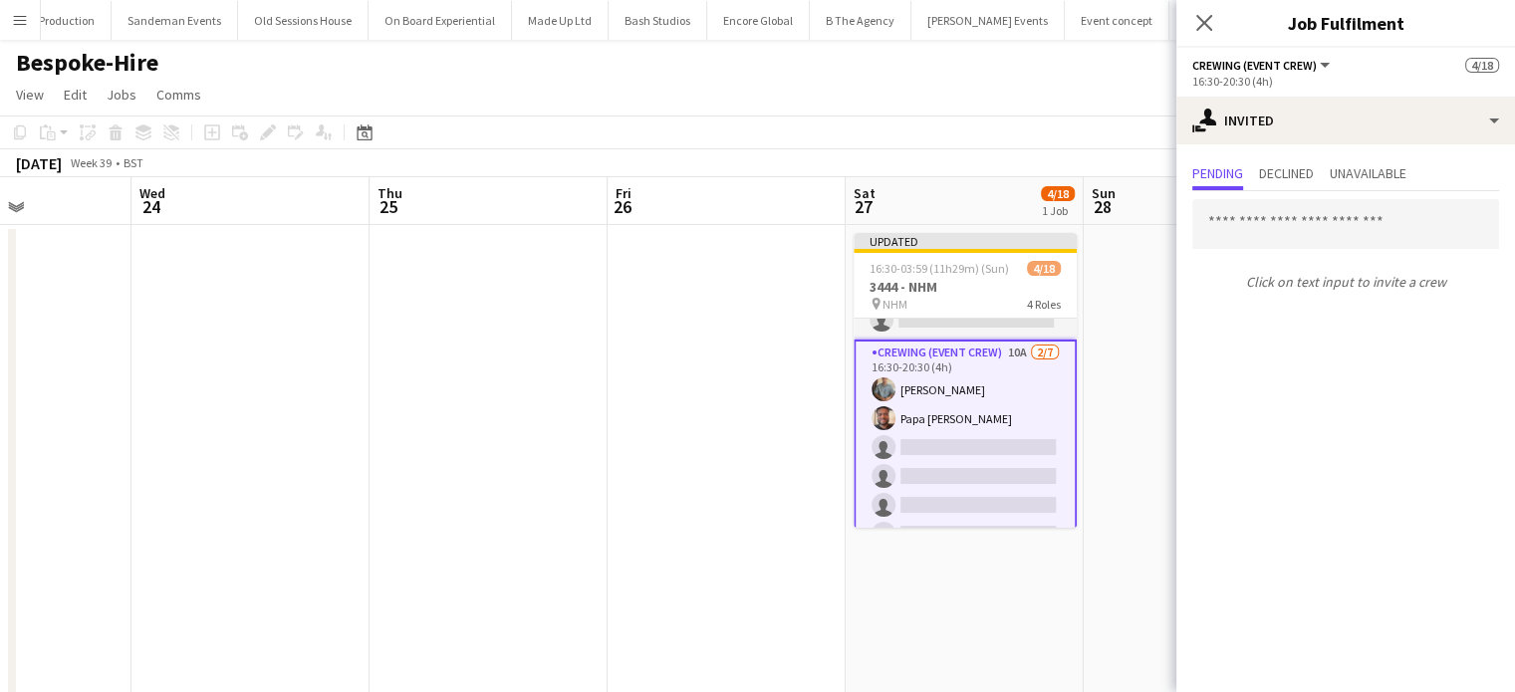
click at [1434, 310] on div "Pending Declined Unavailable Click on text input to invite a crew" at bounding box center [1346, 229] width 339 height 170
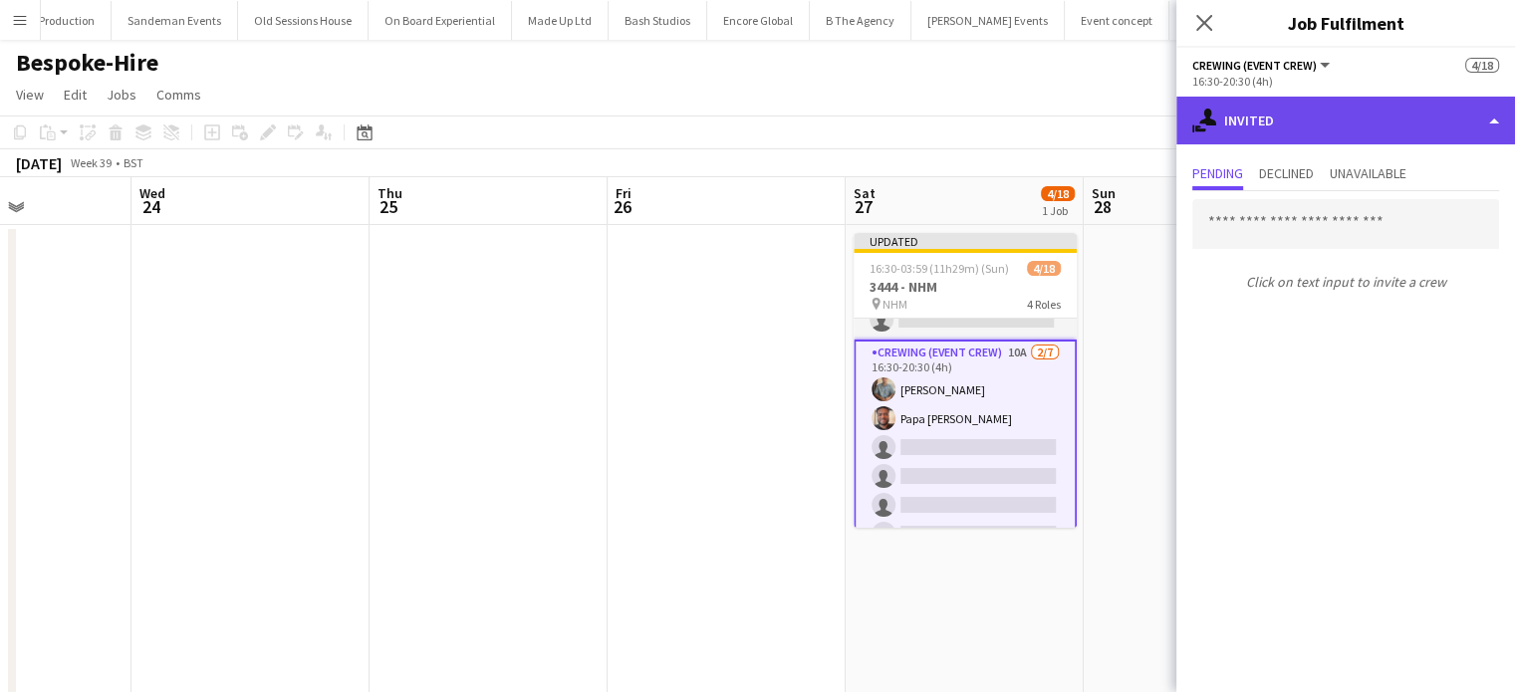
click at [1355, 127] on div "single-neutral-actions-share-1 Invited" at bounding box center [1346, 121] width 339 height 48
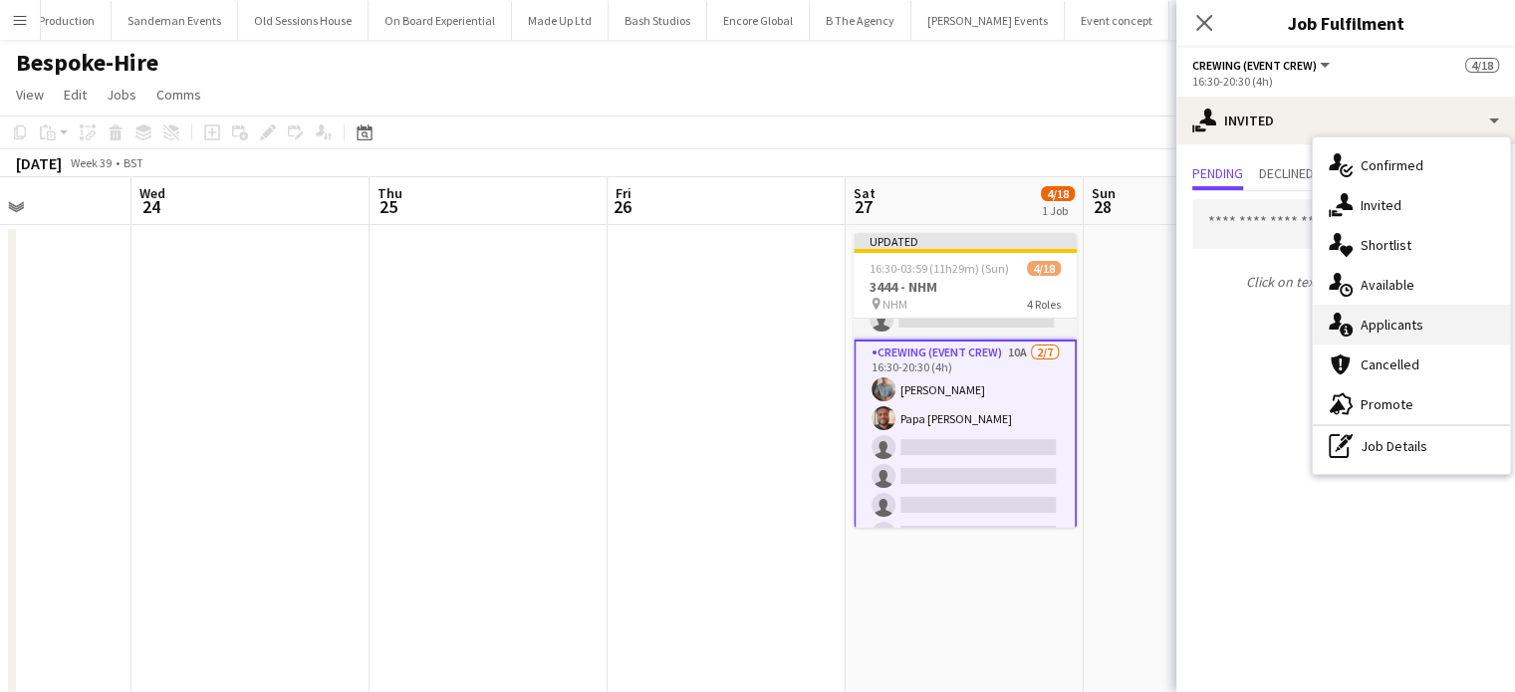
click at [1435, 323] on div "single-neutral-actions-information Applicants" at bounding box center [1411, 325] width 197 height 40
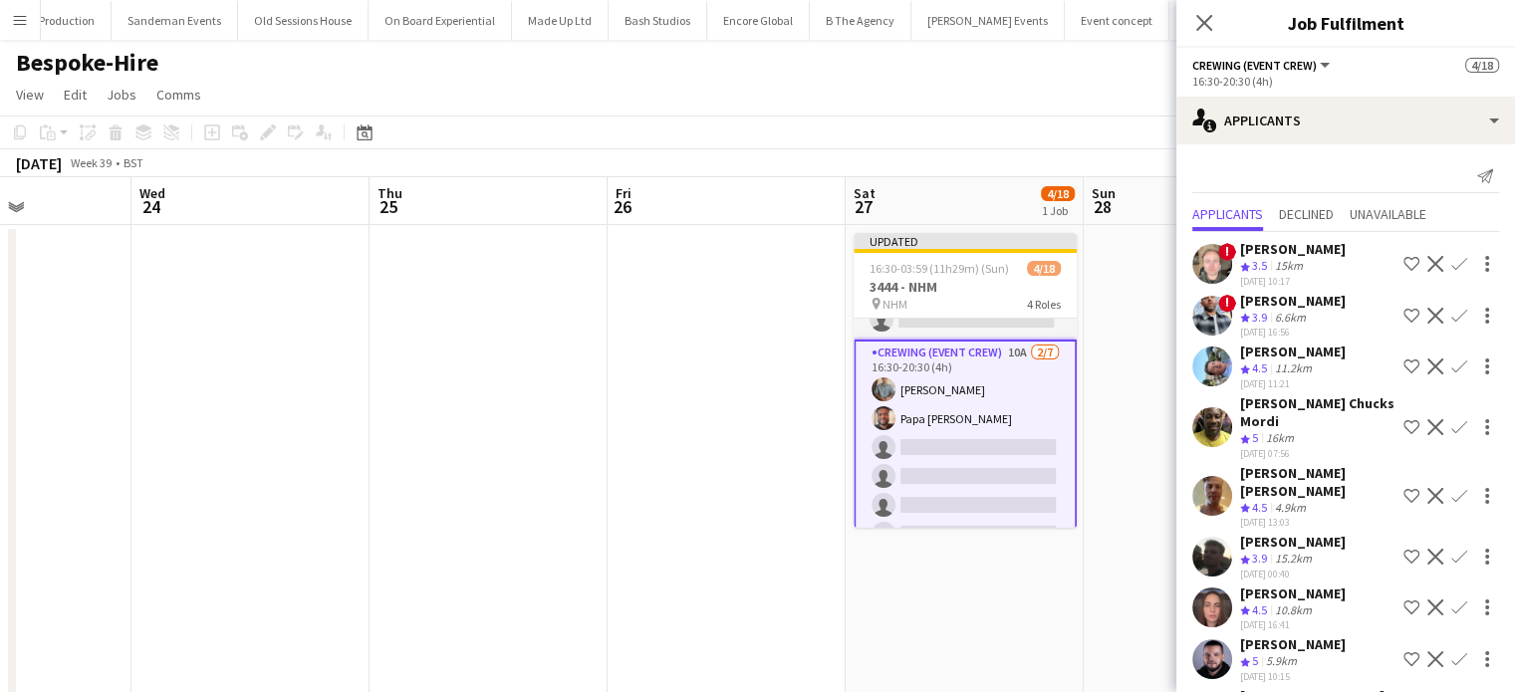
click at [1452, 366] on app-icon "Confirm" at bounding box center [1460, 367] width 16 height 16
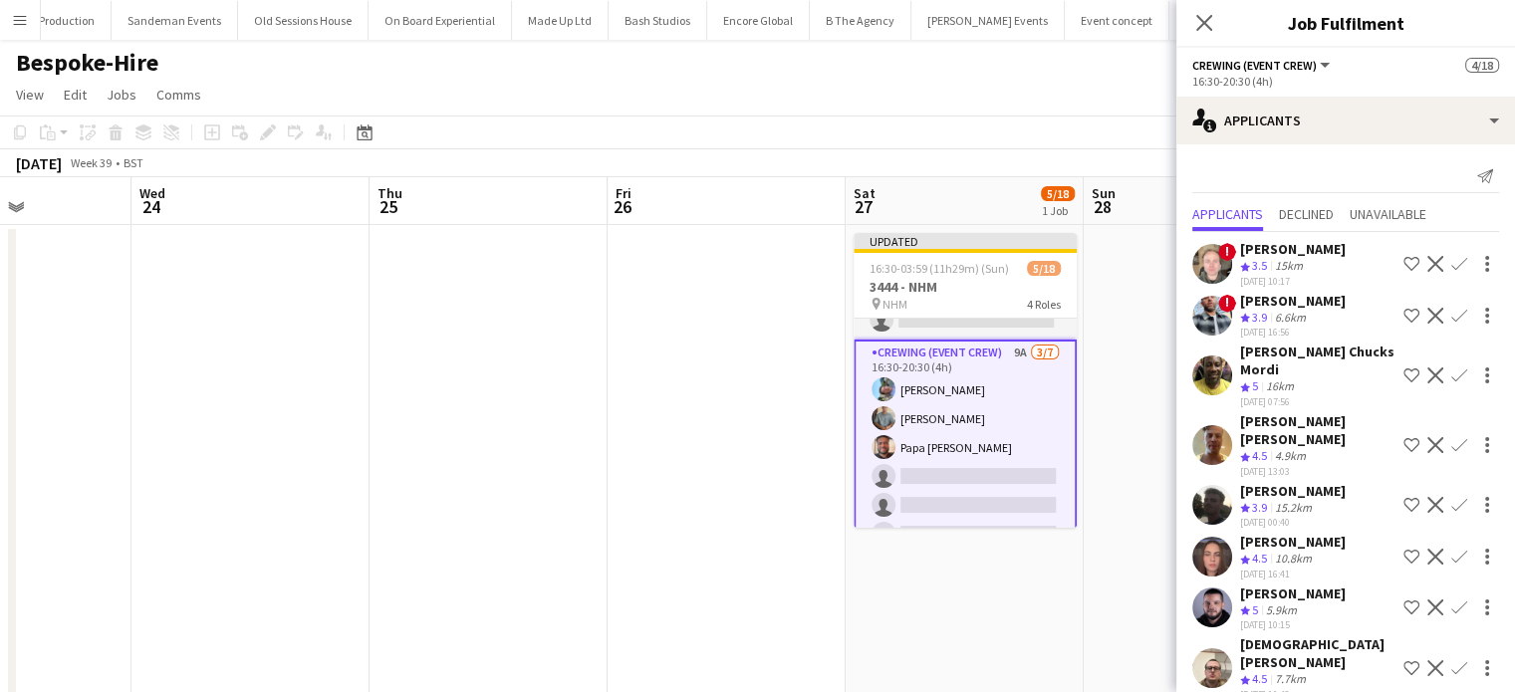
click at [1452, 497] on app-icon "Confirm" at bounding box center [1460, 505] width 16 height 16
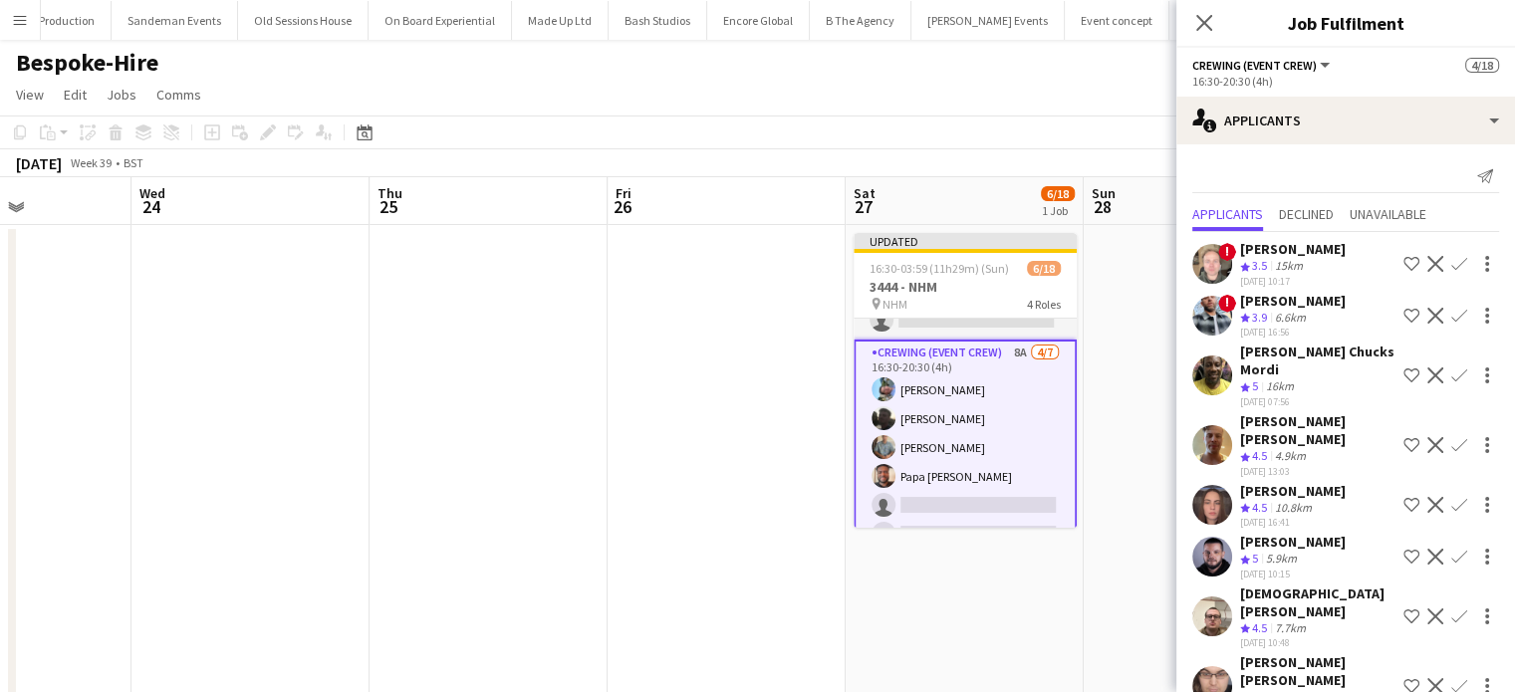
click at [1459, 437] on app-icon "Confirm" at bounding box center [1460, 445] width 16 height 16
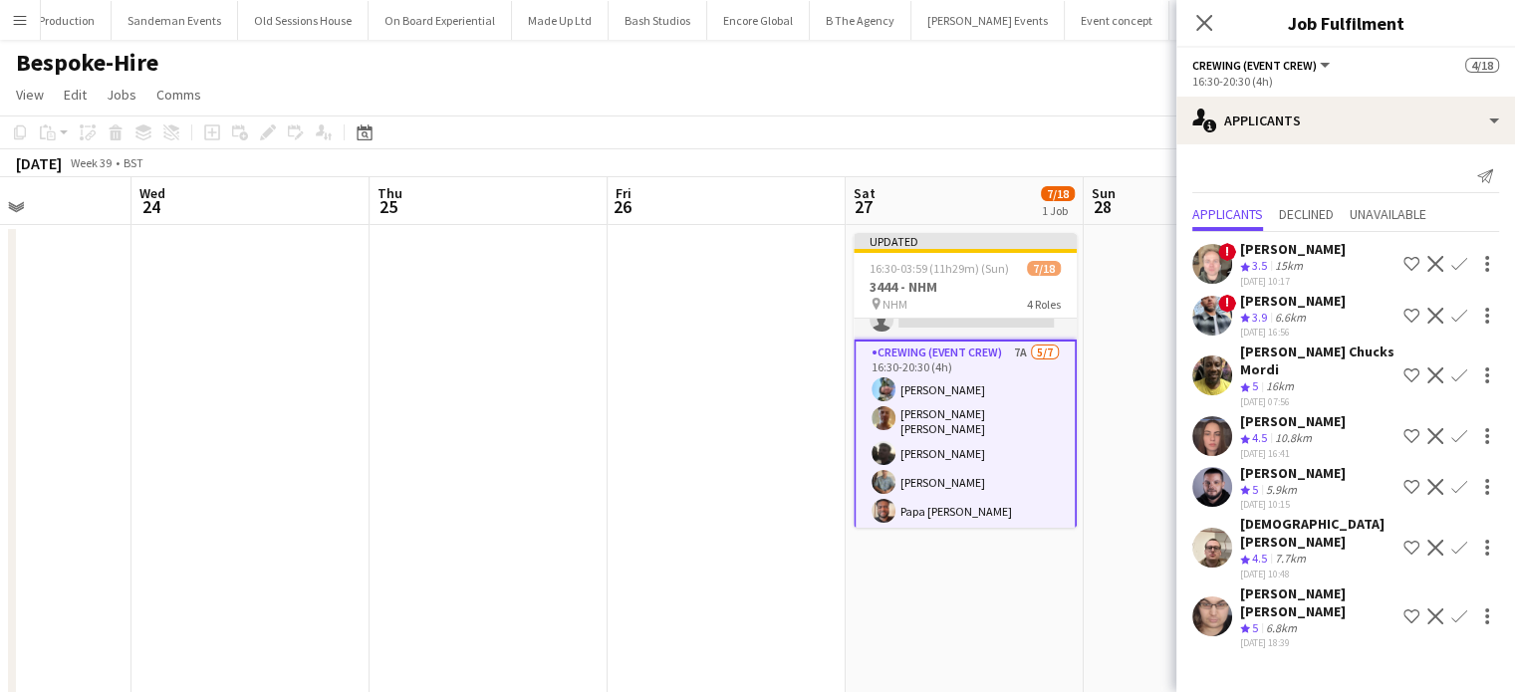
click at [1457, 540] on app-icon "Confirm" at bounding box center [1460, 548] width 16 height 16
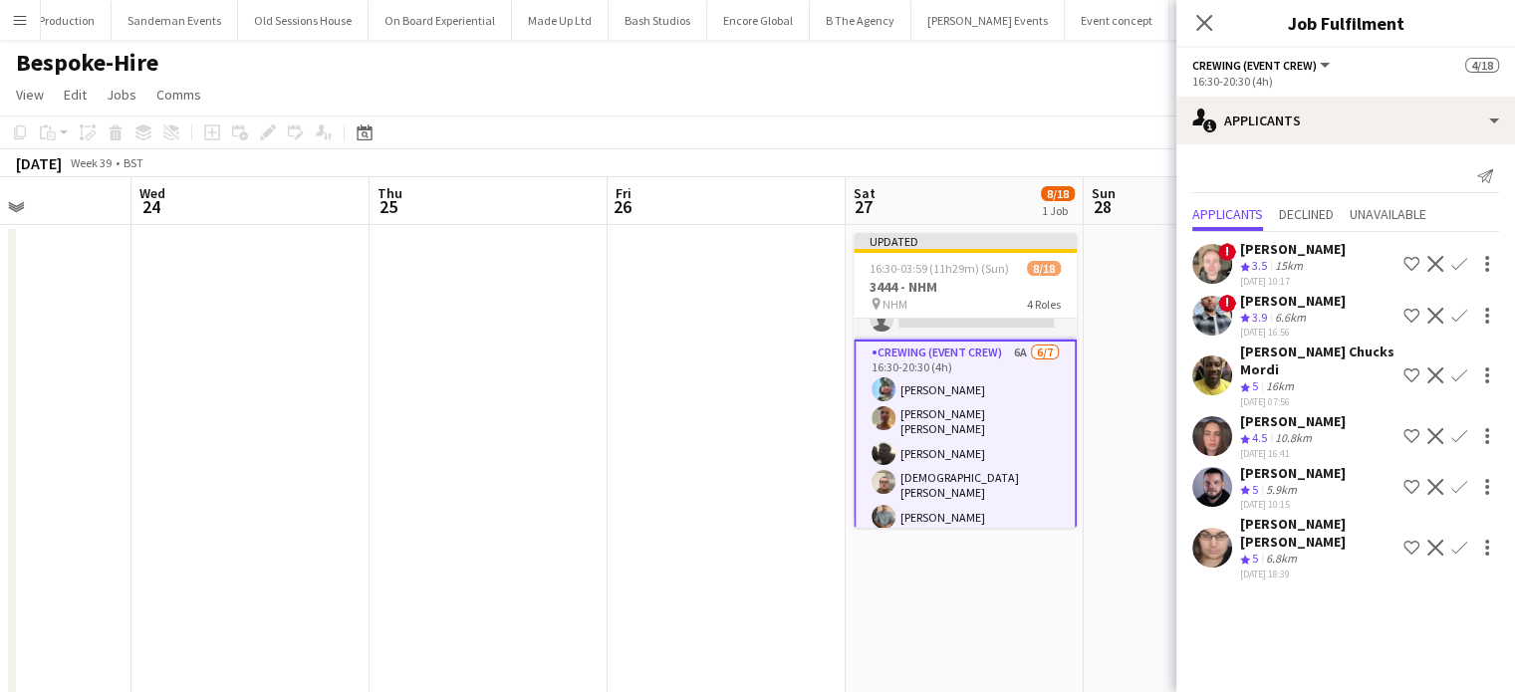
click at [1459, 479] on app-icon "Confirm" at bounding box center [1460, 487] width 16 height 16
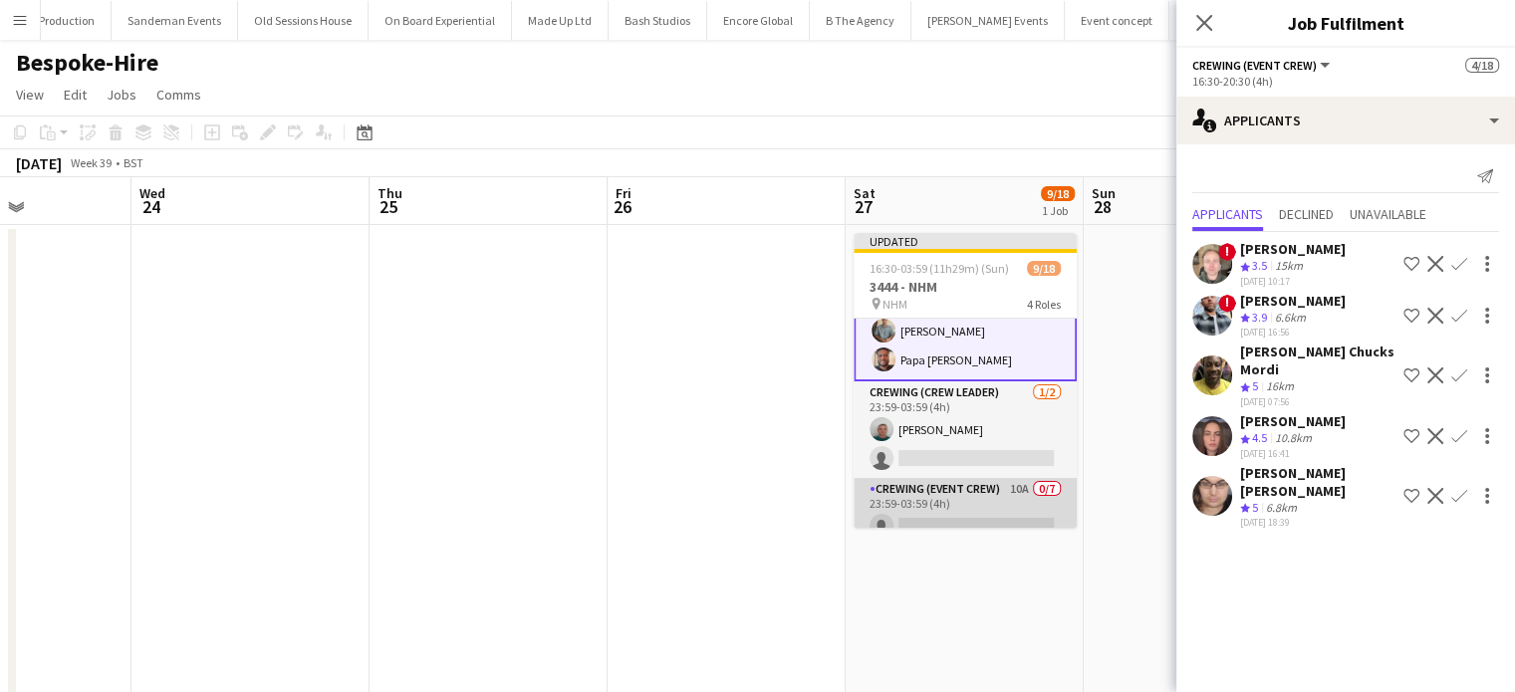
click at [1029, 487] on app-card-role "Crewing (Event Crew) 10A 0/7 23:59-03:59 (4h) single-neutral-actions single-neu…" at bounding box center [965, 598] width 223 height 241
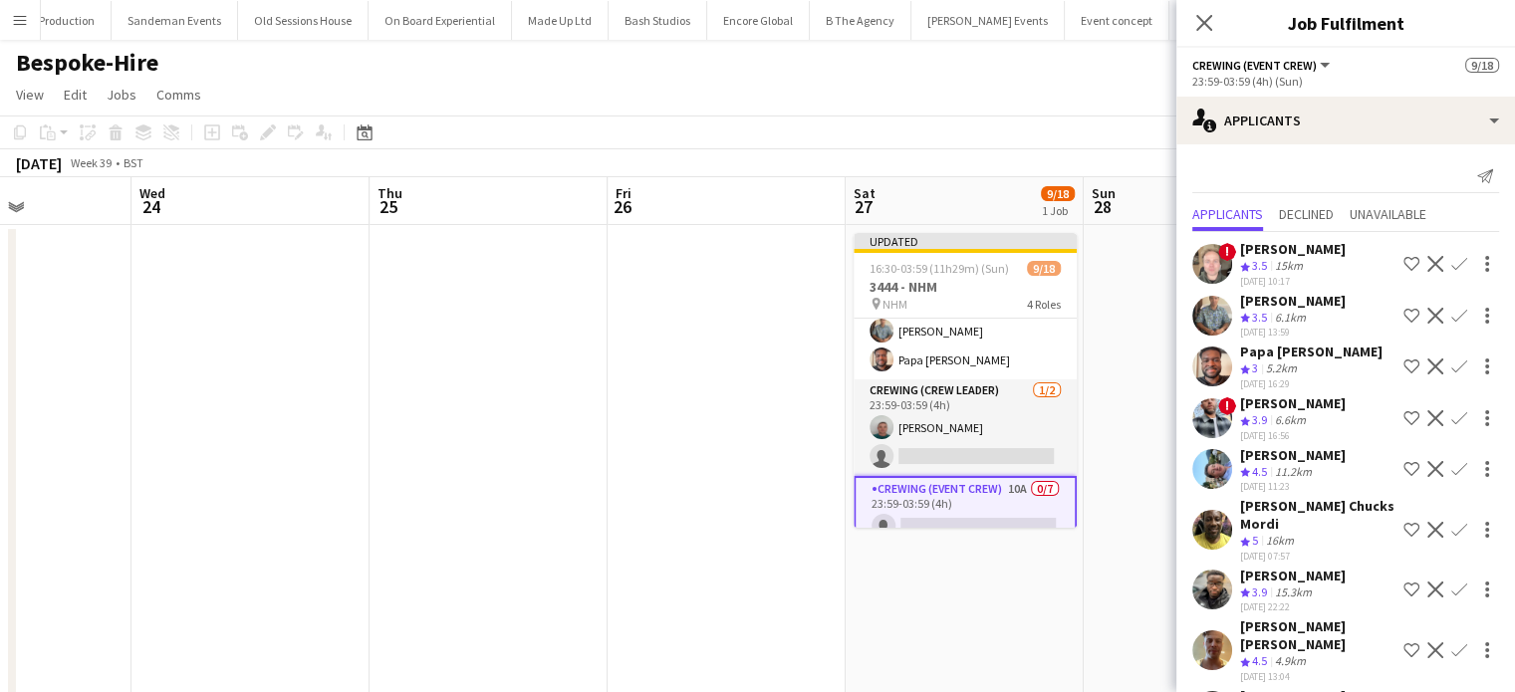
click at [1452, 524] on app-icon "Confirm" at bounding box center [1460, 530] width 16 height 16
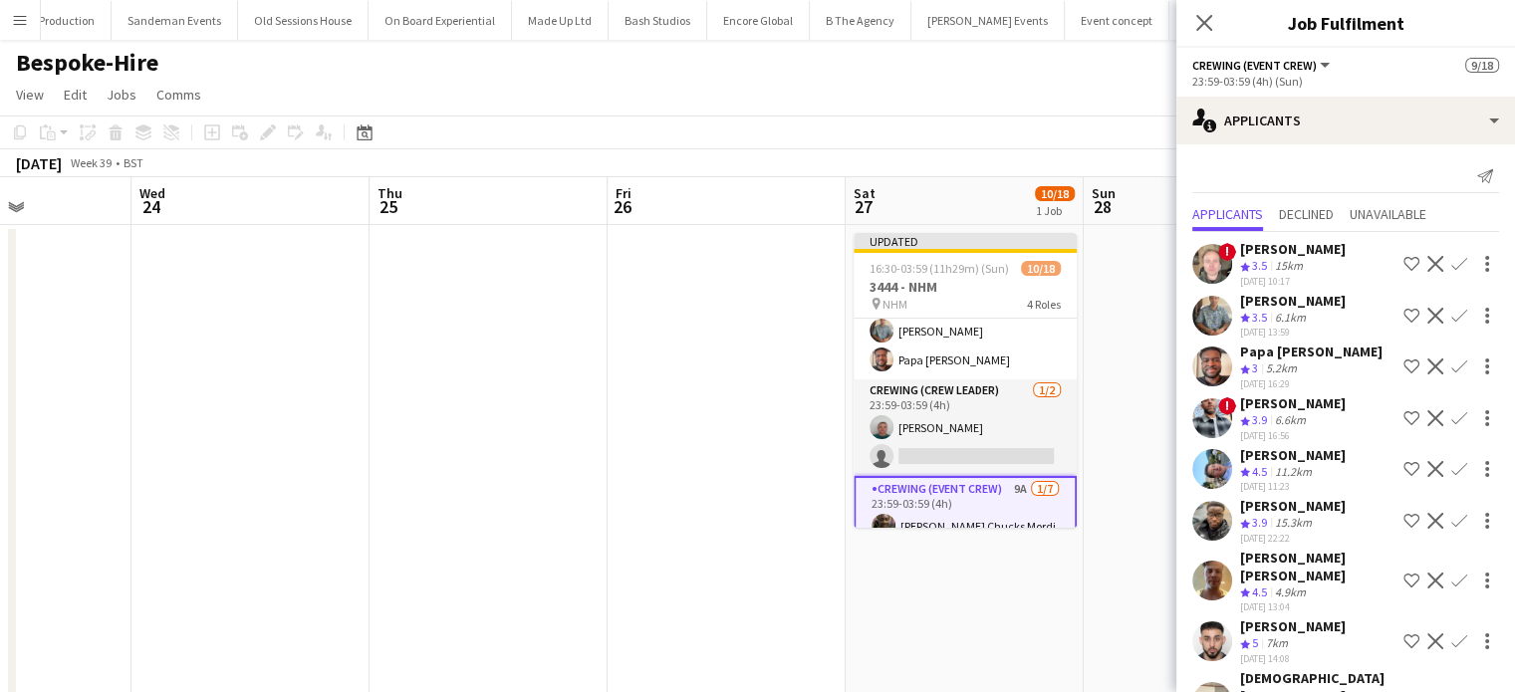
click at [1452, 515] on app-icon "Confirm" at bounding box center [1460, 521] width 16 height 16
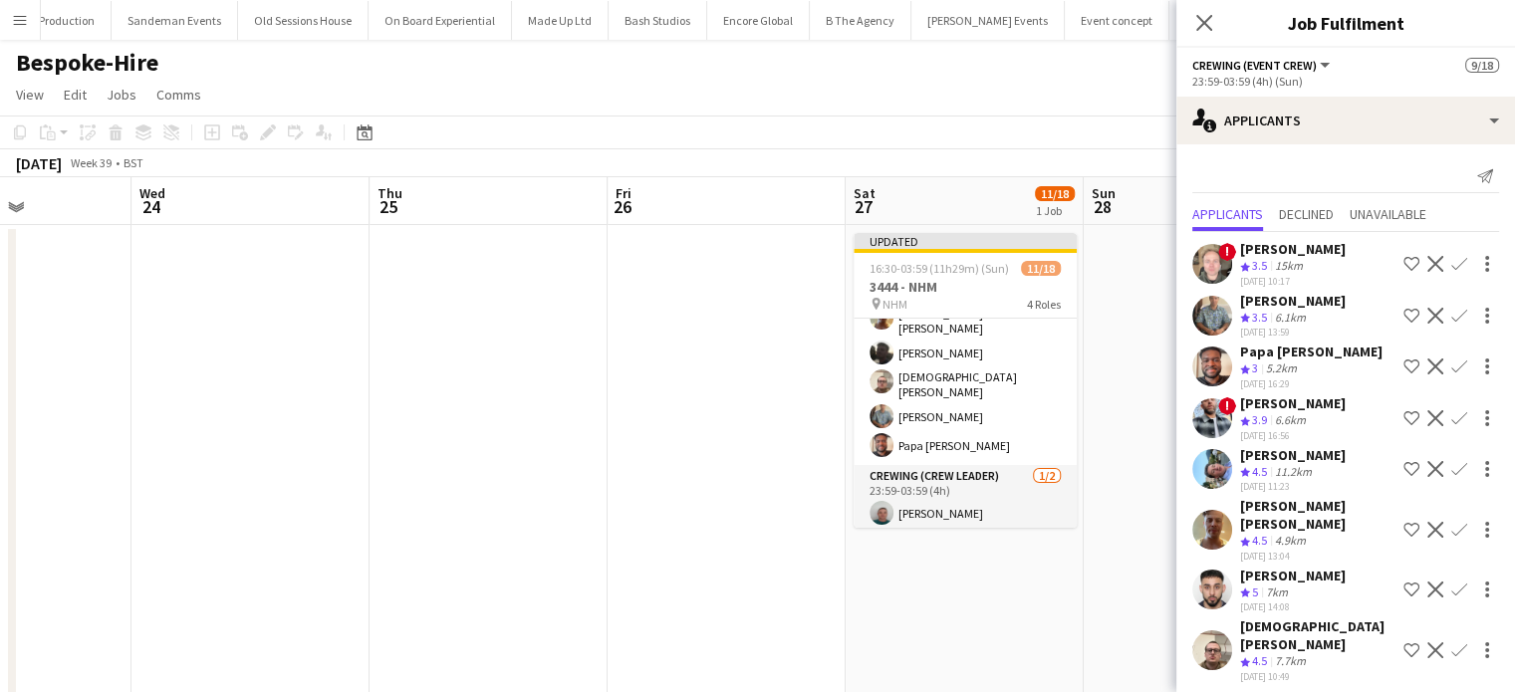
scroll to position [210, 0]
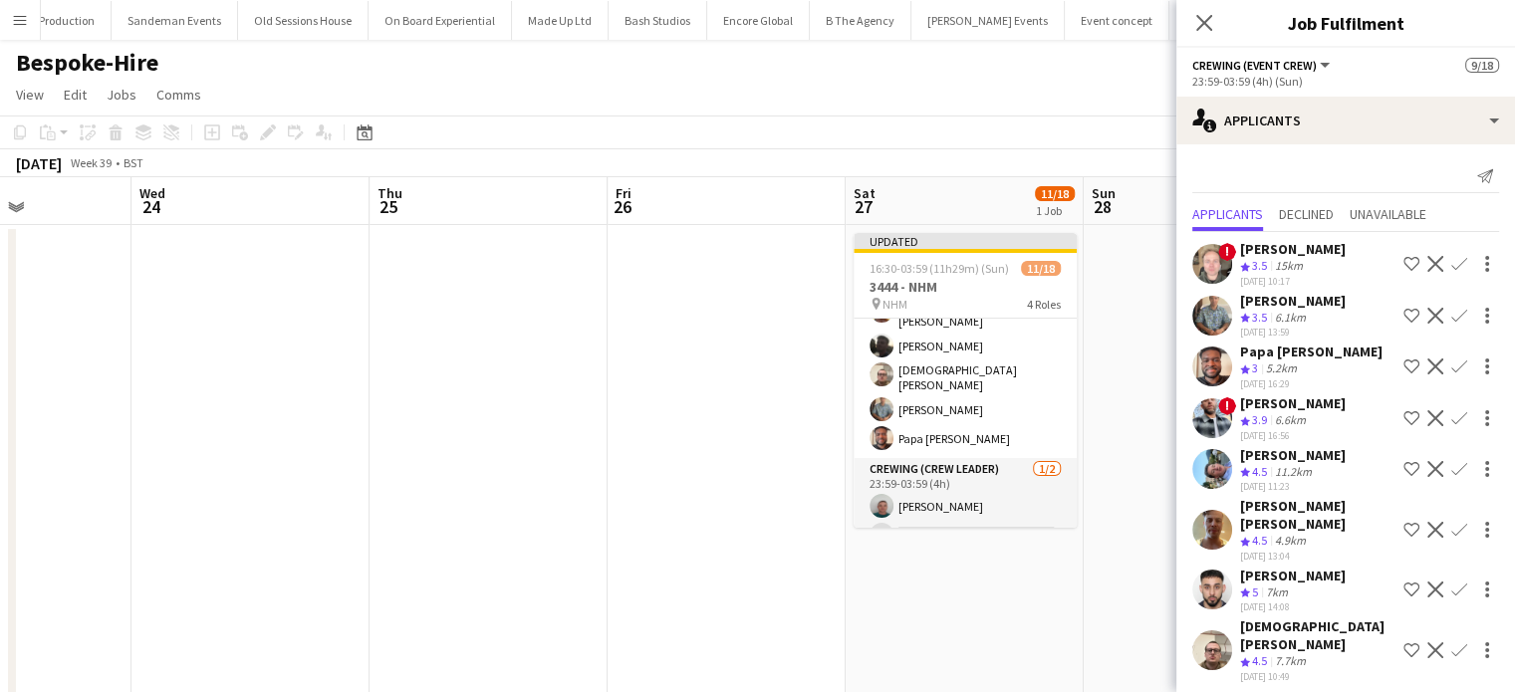
click at [1456, 522] on app-icon "Confirm" at bounding box center [1460, 530] width 16 height 16
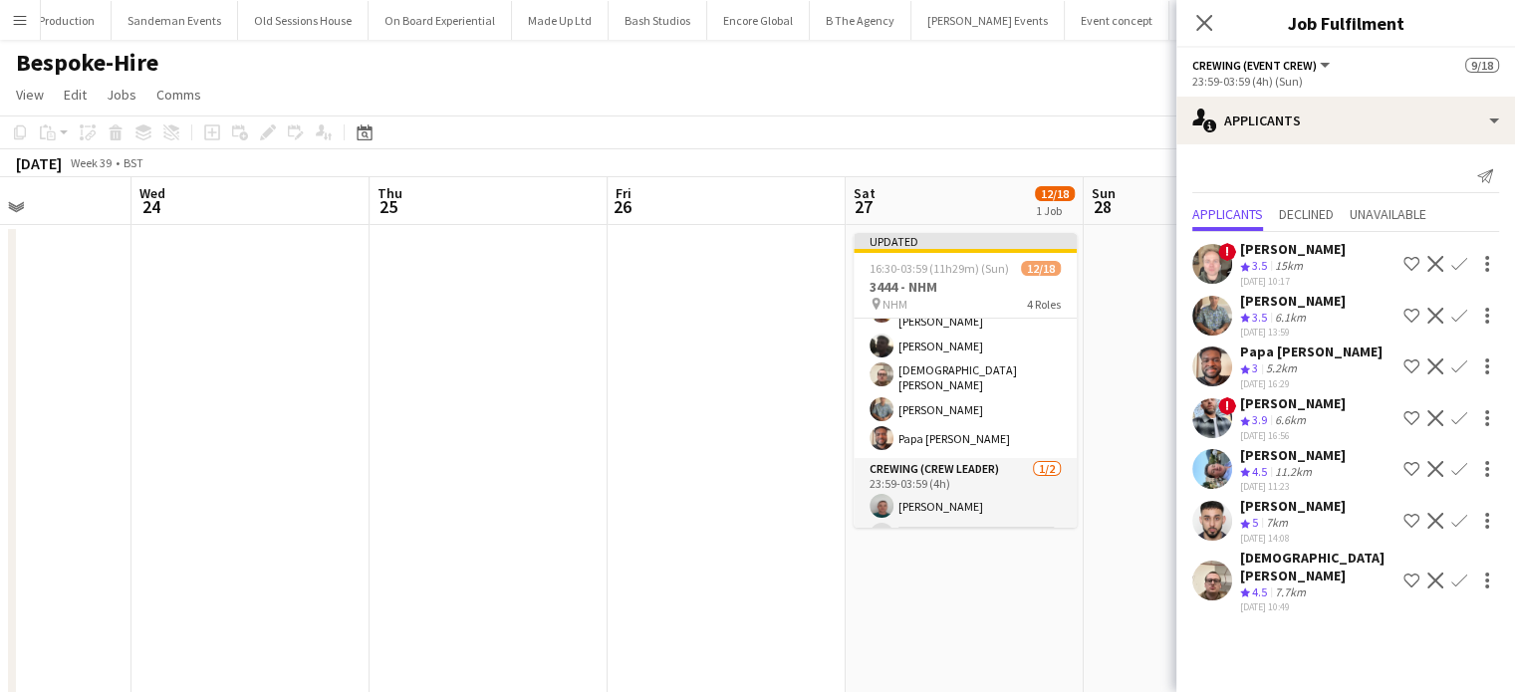
click at [1458, 464] on app-icon "Confirm" at bounding box center [1460, 469] width 16 height 16
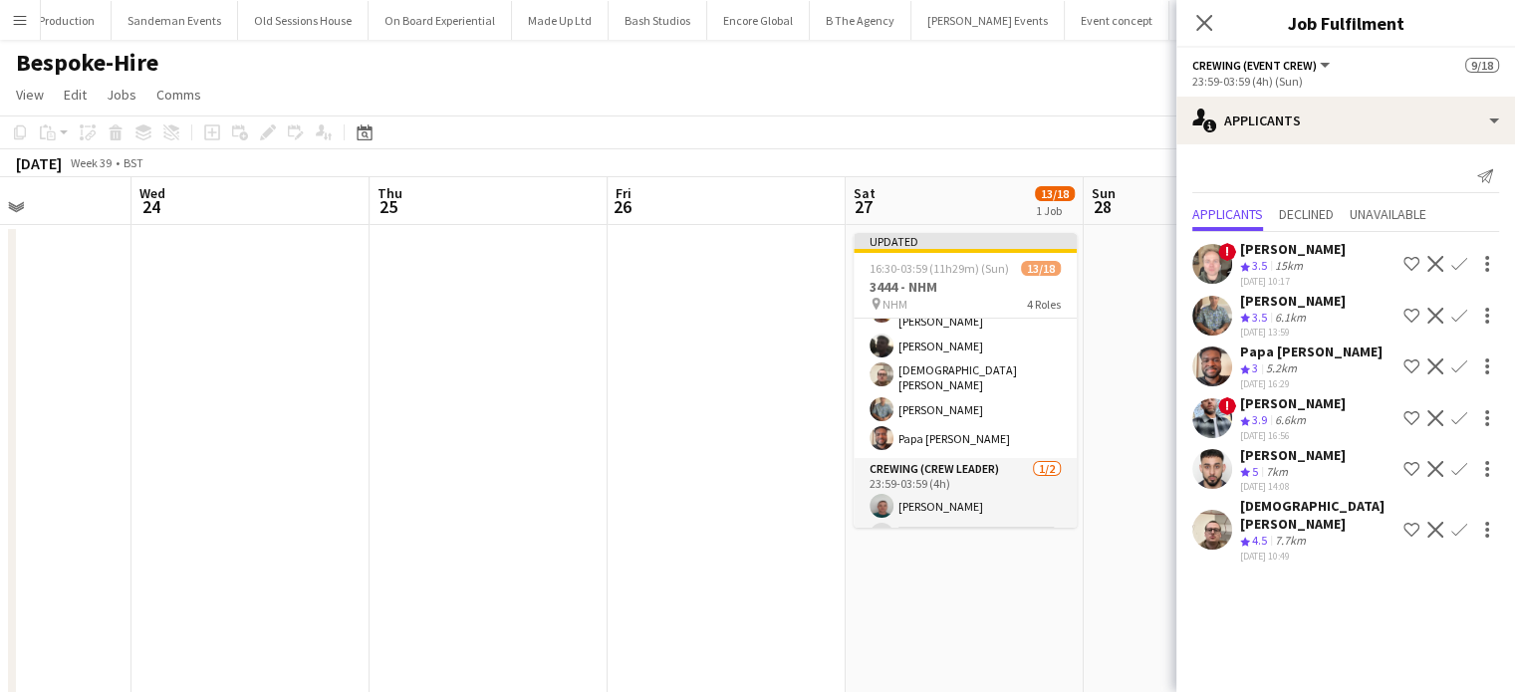
click at [1456, 314] on app-icon "Confirm" at bounding box center [1460, 316] width 16 height 16
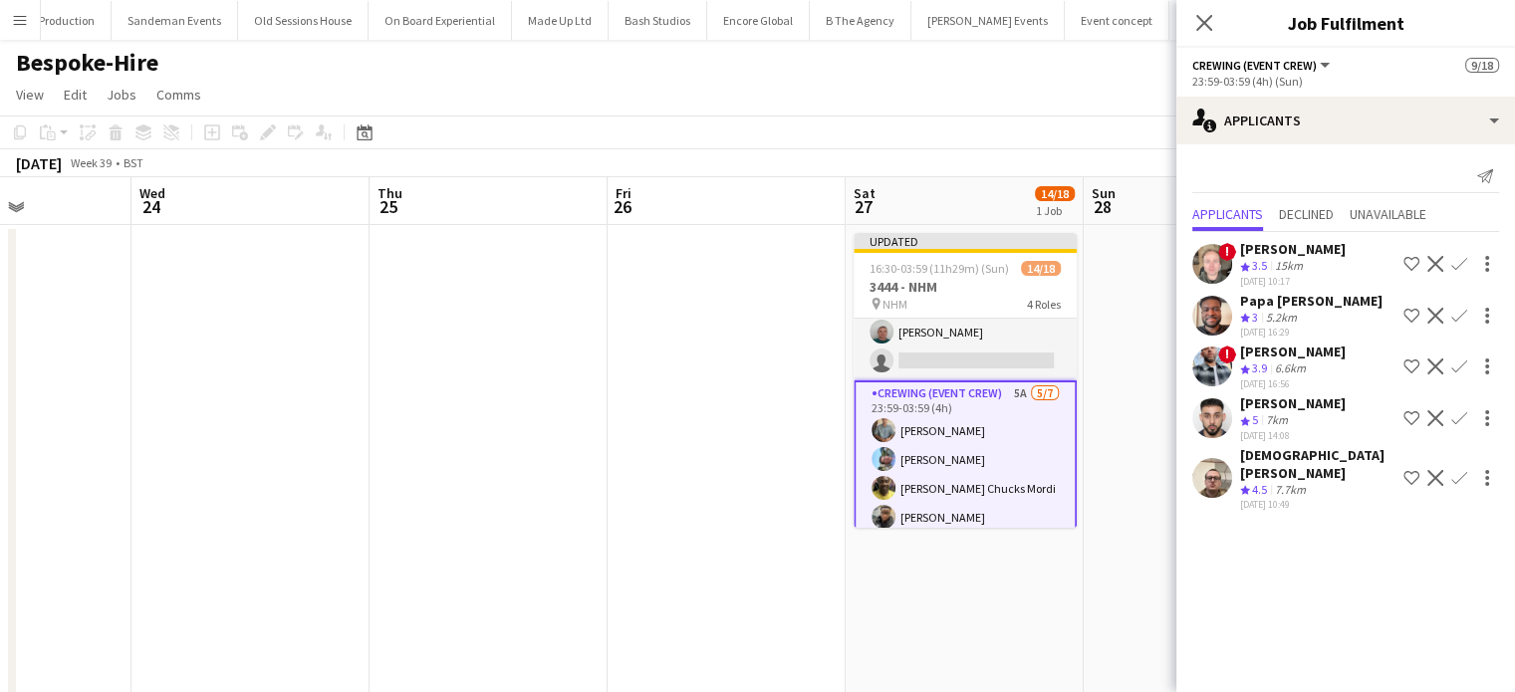
scroll to position [386, 0]
click at [1459, 466] on button "Confirm" at bounding box center [1460, 478] width 24 height 24
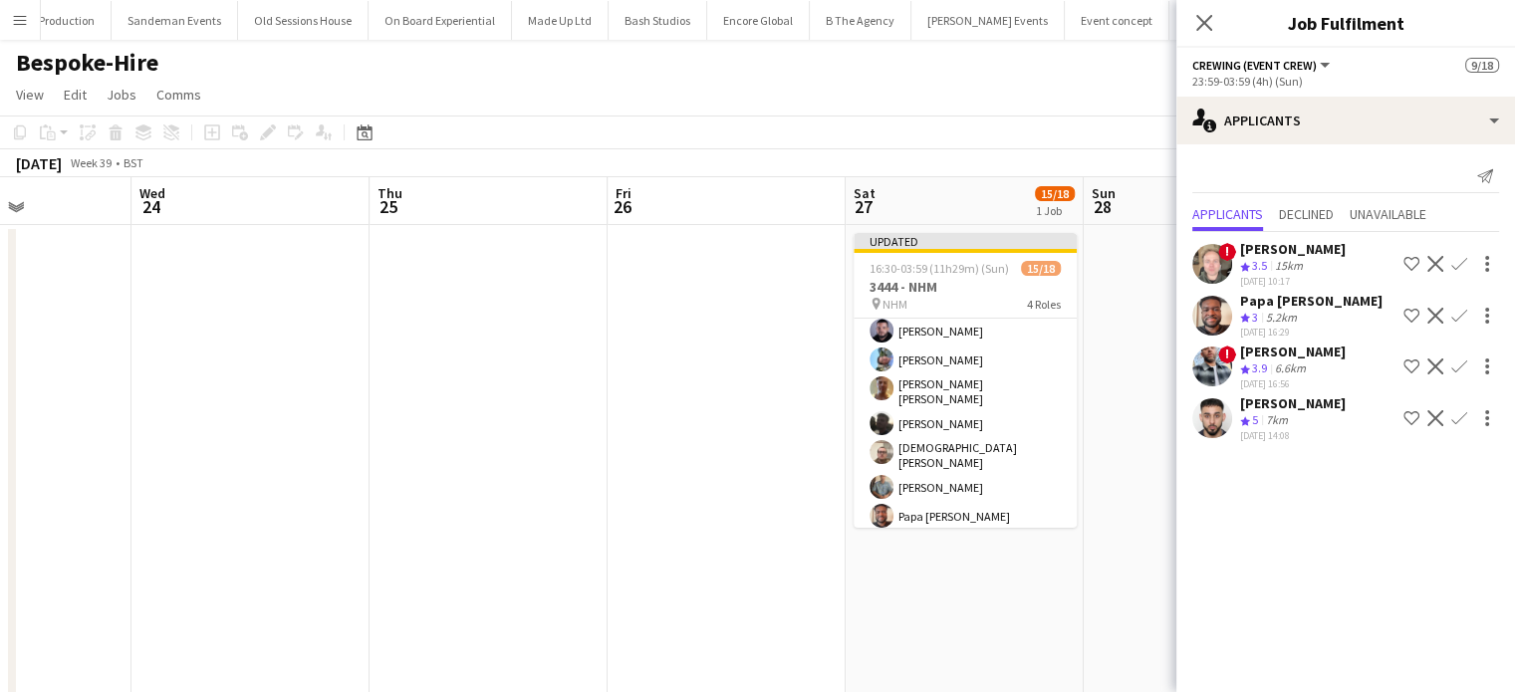
scroll to position [143, 0]
click at [1453, 309] on app-icon "Confirm" at bounding box center [1460, 316] width 16 height 16
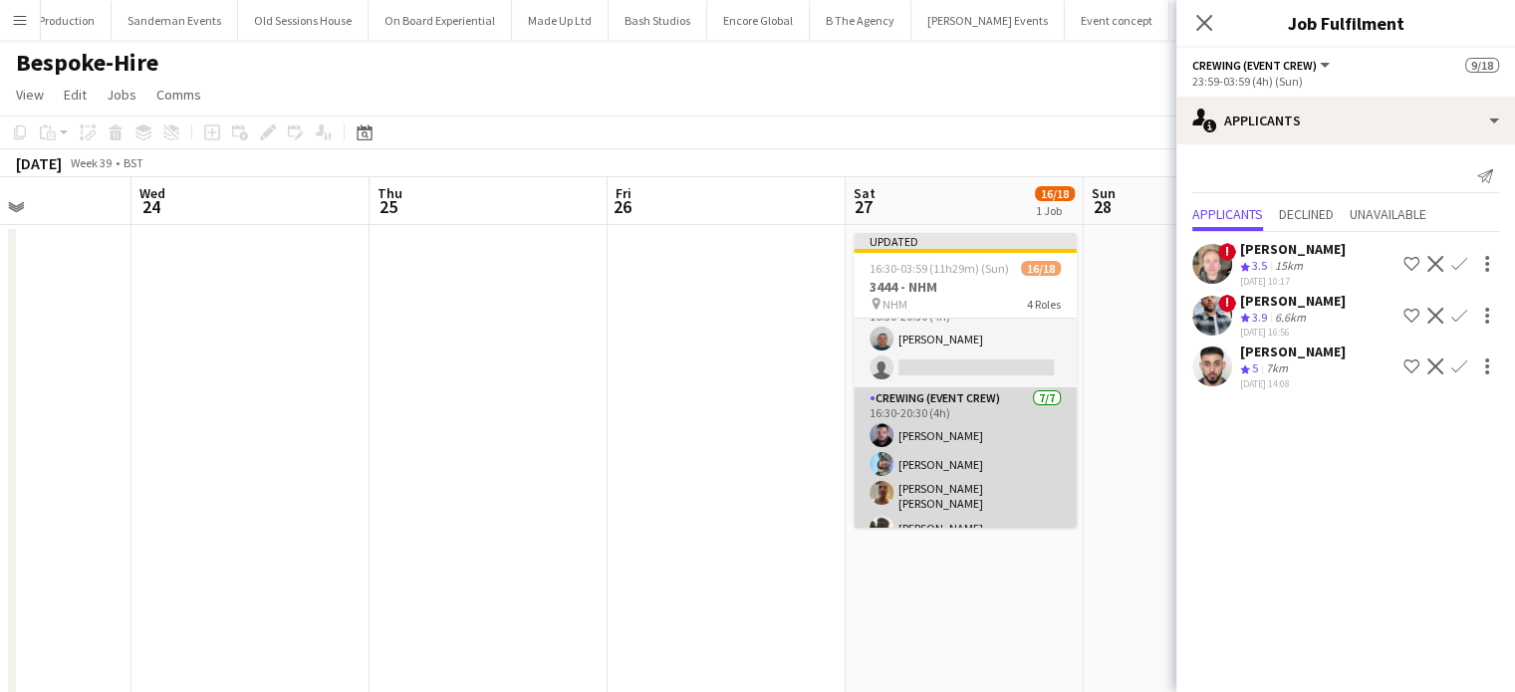
scroll to position [28, 0]
click at [932, 432] on app-card-role "Crewing (Event Crew) 7/7 16:30-20:30 (4h) Paul Fisk Liam Kinsella Jason John As…" at bounding box center [965, 514] width 223 height 253
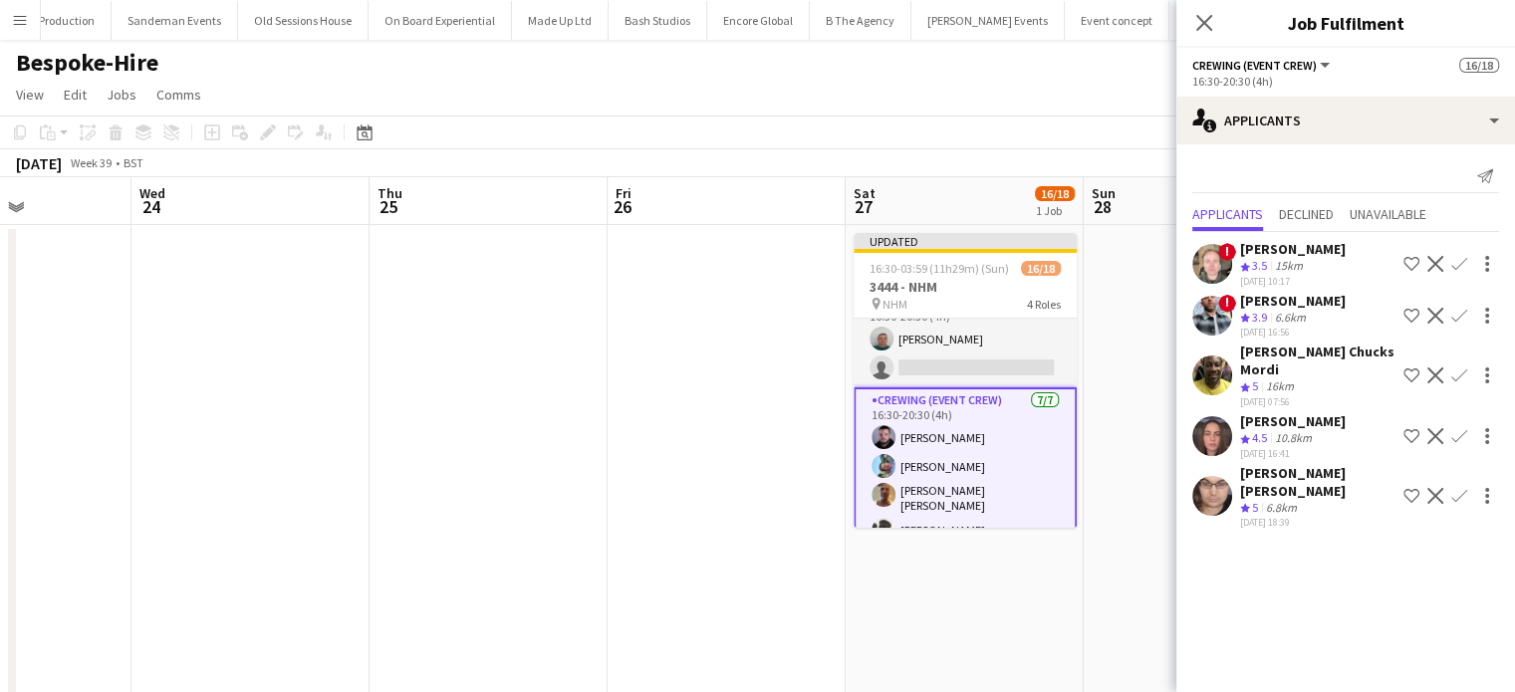
click at [932, 432] on app-card-role "Crewing (Event Crew) 7/7 16:30-20:30 (4h) Paul Fisk Liam Kinsella Jason John As…" at bounding box center [965, 516] width 223 height 257
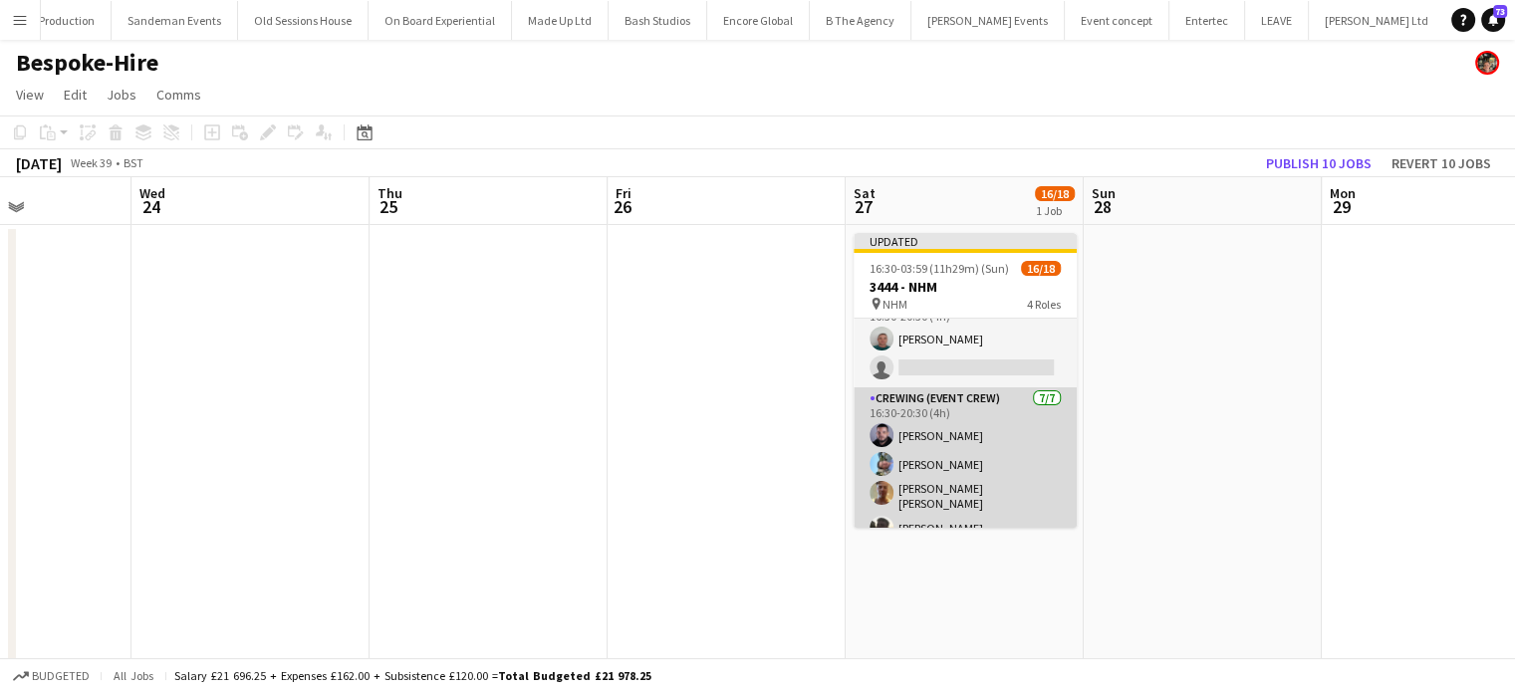
click at [932, 432] on app-card-role "Crewing (Event Crew) 7/7 16:30-20:30 (4h) Paul Fisk Liam Kinsella Jason John As…" at bounding box center [965, 514] width 223 height 253
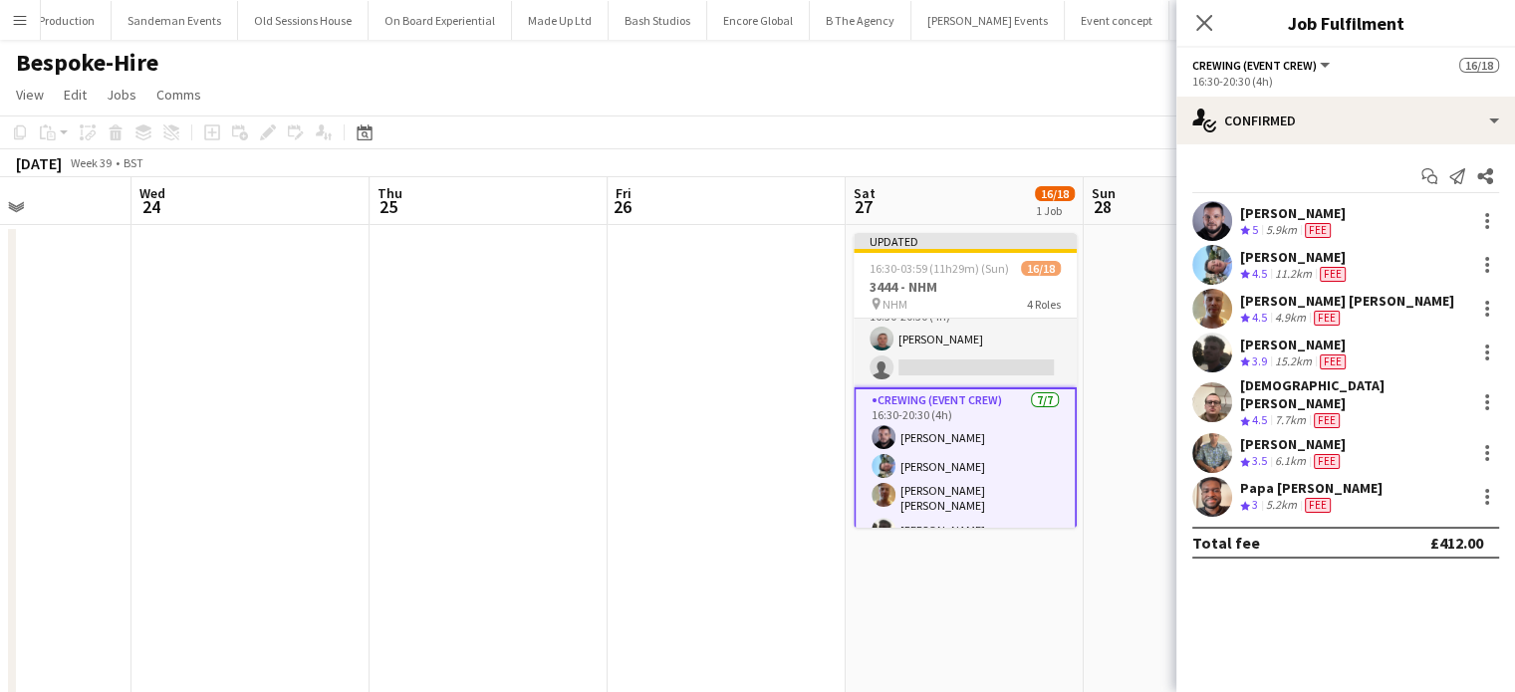
click at [993, 389] on app-card-role "Crewing (Event Crew) 7/7 16:30-20:30 (4h) Paul Fisk Liam Kinsella Jason John As…" at bounding box center [965, 516] width 223 height 257
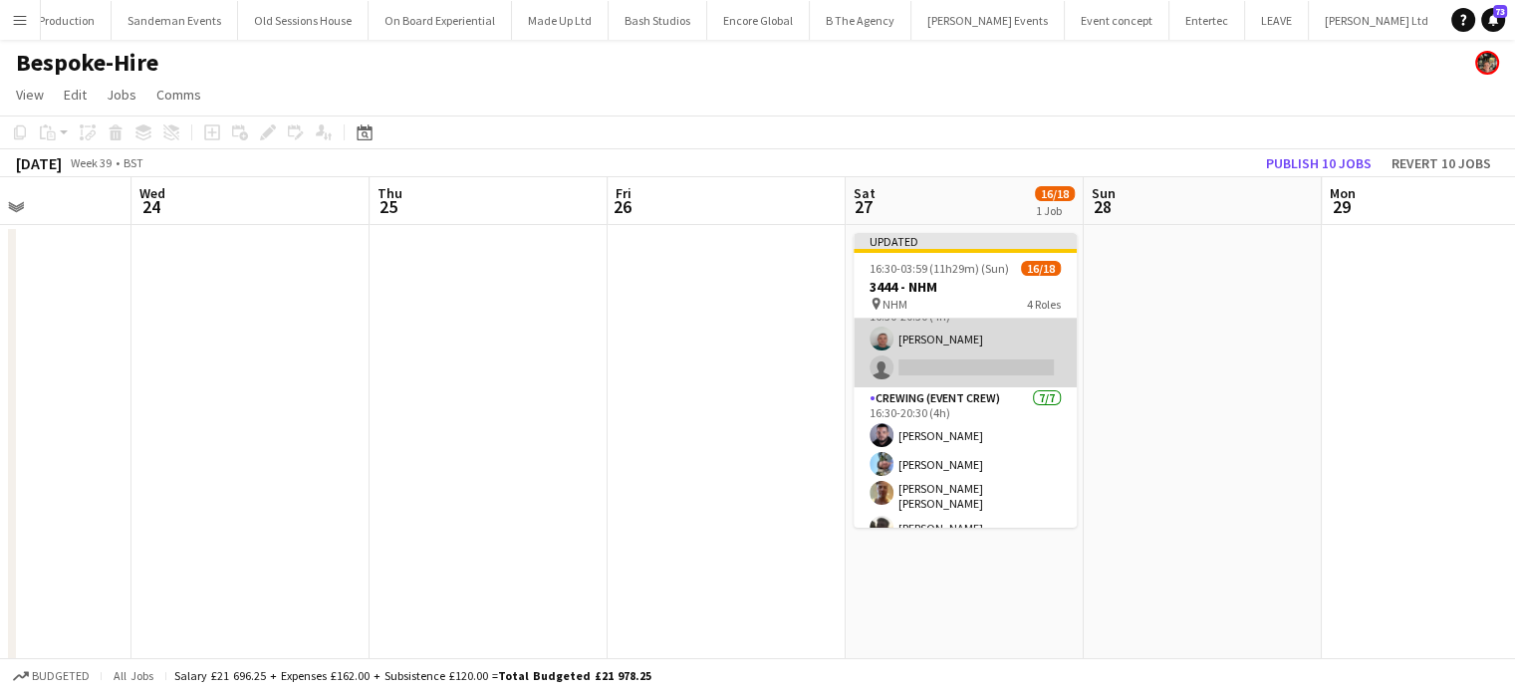
click at [1004, 373] on app-card-role "Crewing (Crew Leader) 1/2 16:30-20:30 (4h) Brayden Davison single-neutral-actio…" at bounding box center [965, 339] width 223 height 97
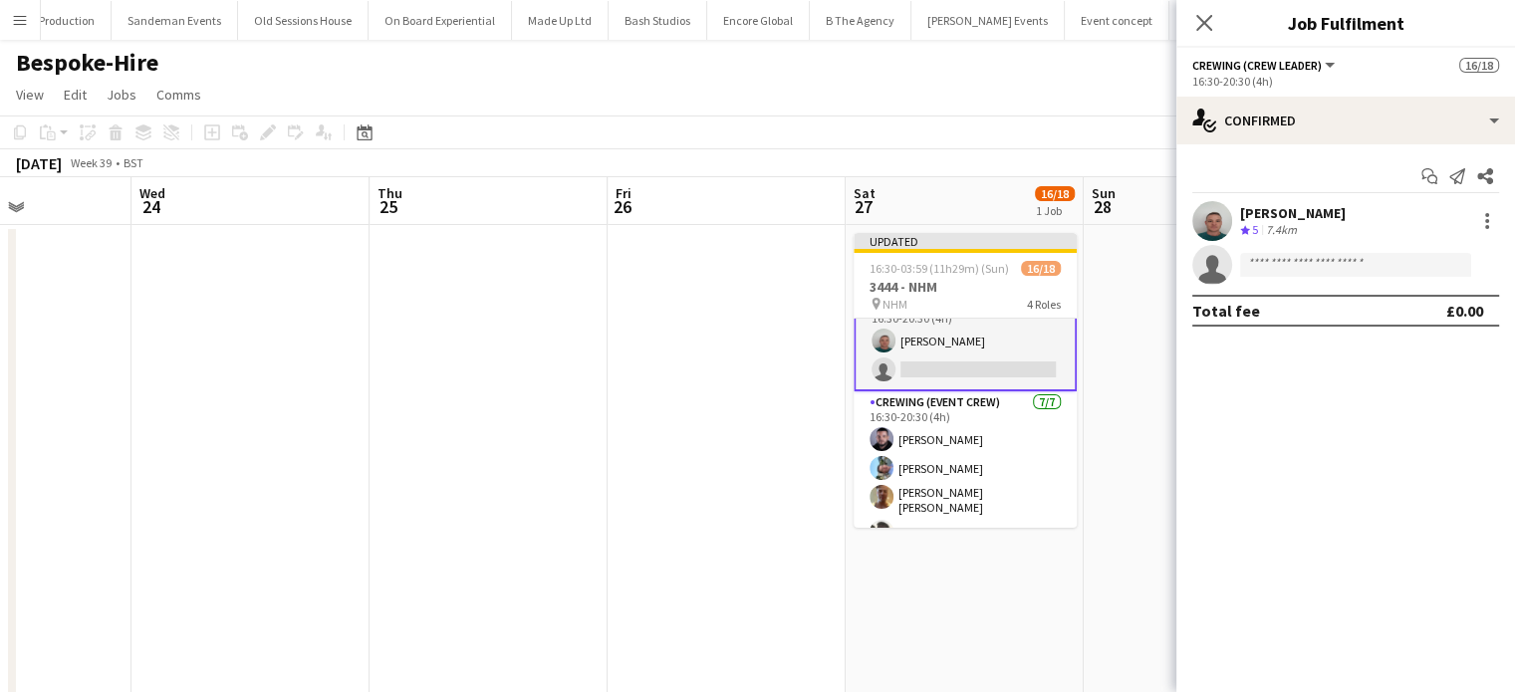
scroll to position [30, 0]
click at [1319, 262] on input at bounding box center [1355, 265] width 231 height 24
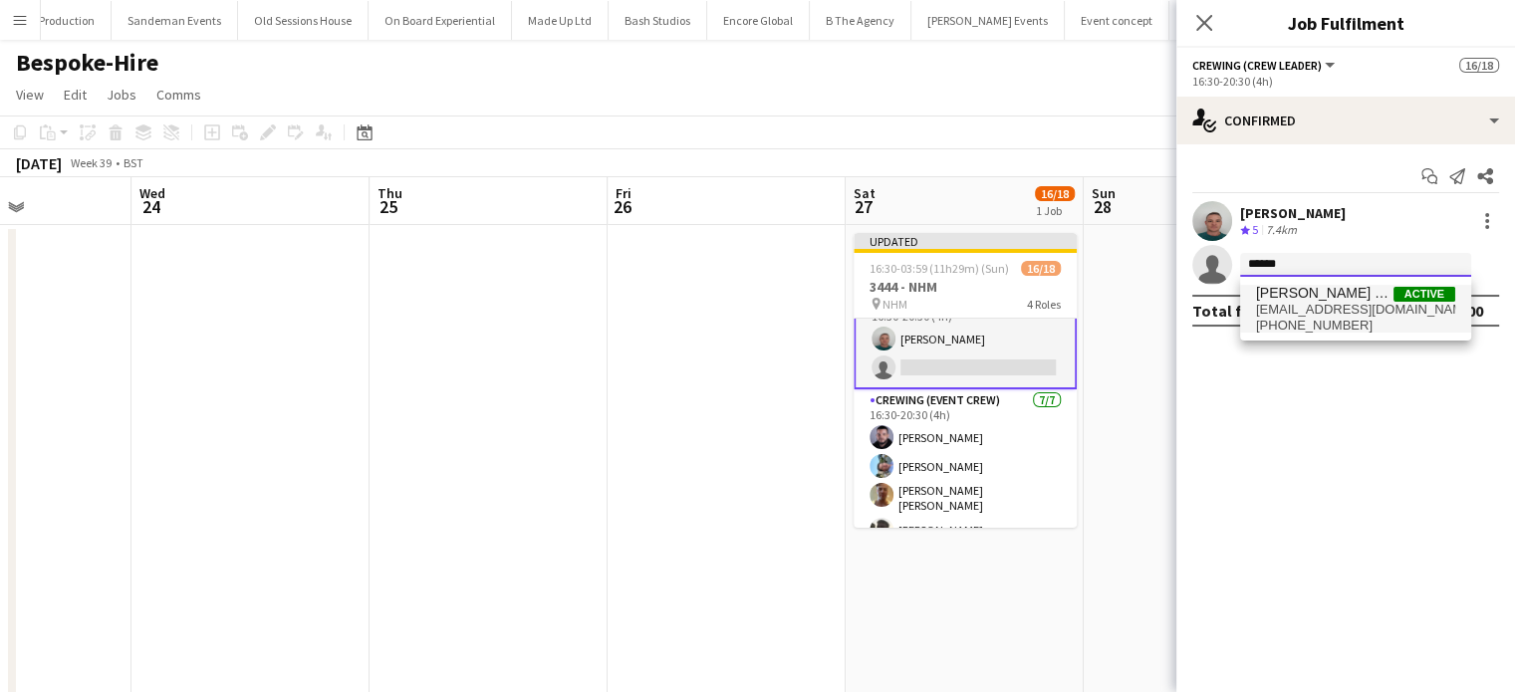
type input "******"
click at [1304, 299] on span "[PERSON_NAME] Chucks Mordi" at bounding box center [1324, 293] width 137 height 17
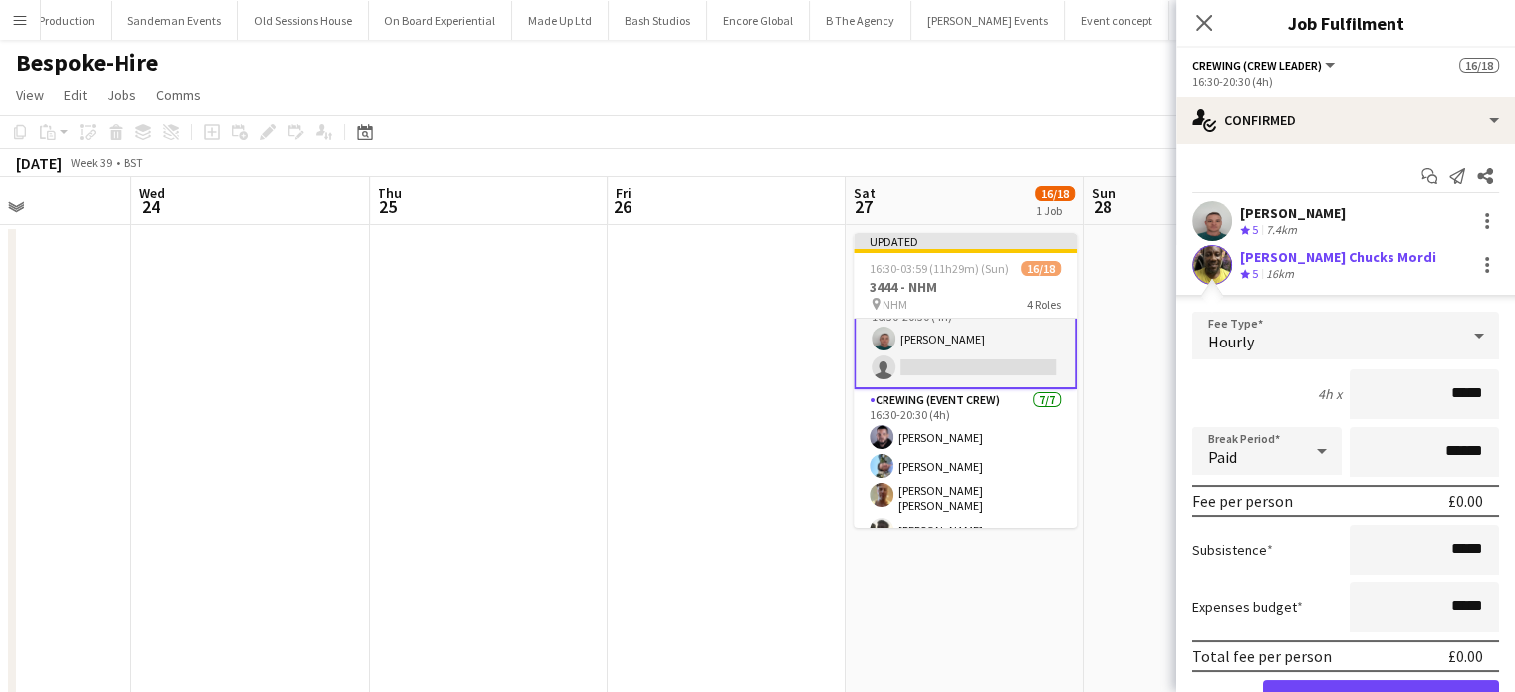
click button "Confirm" at bounding box center [1381, 701] width 236 height 40
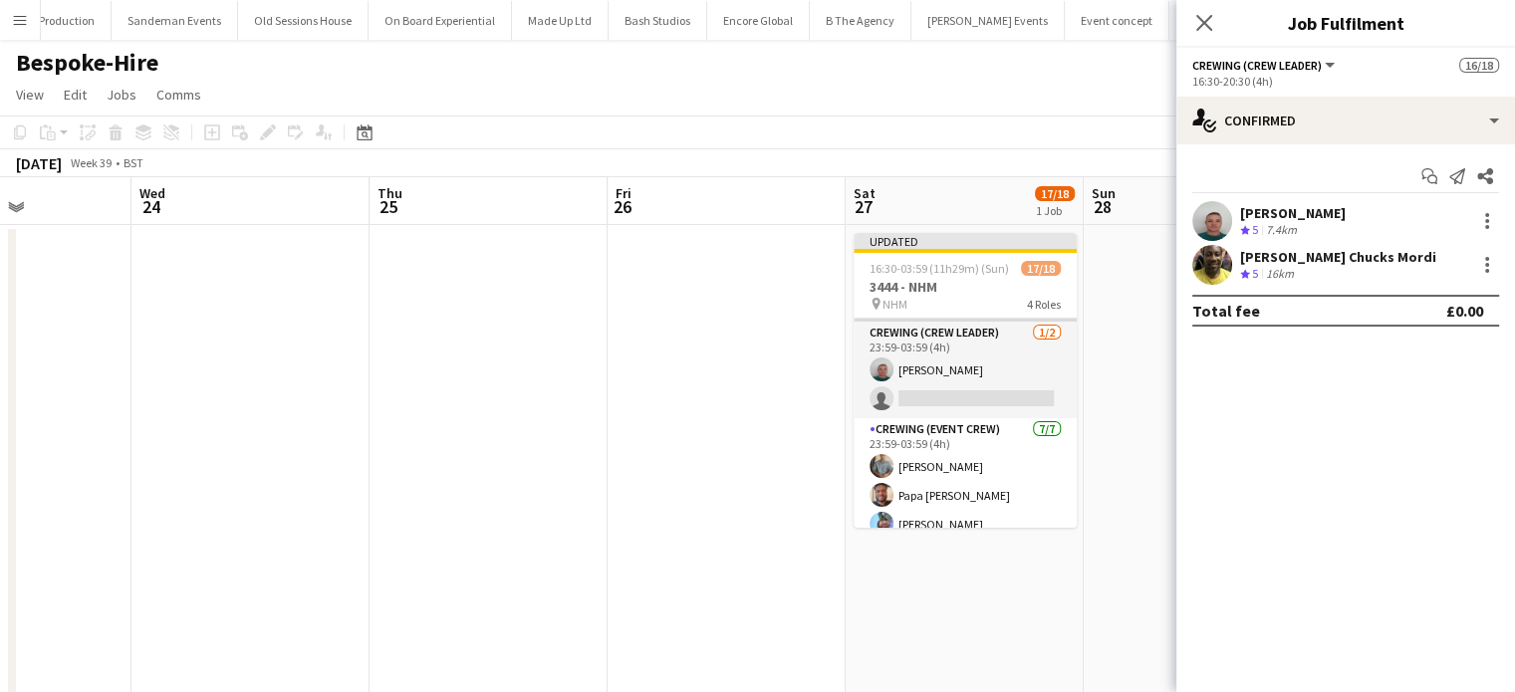
scroll to position [410, 0]
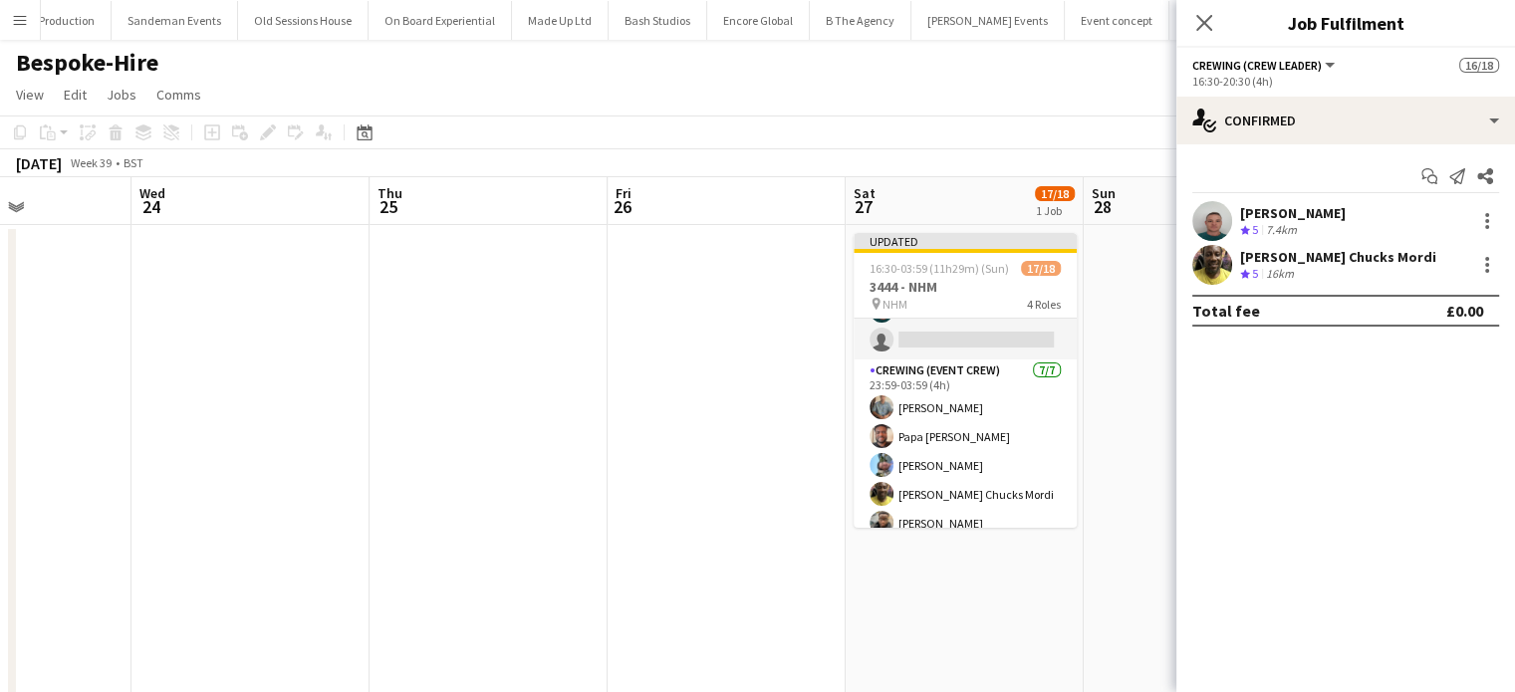
click at [961, 419] on app-card-role "Crewing (Event Crew) 7/7 23:59-03:59 (4h) Daniel Slack Papa Opoku-Adjei Liam Ki…" at bounding box center [965, 486] width 223 height 253
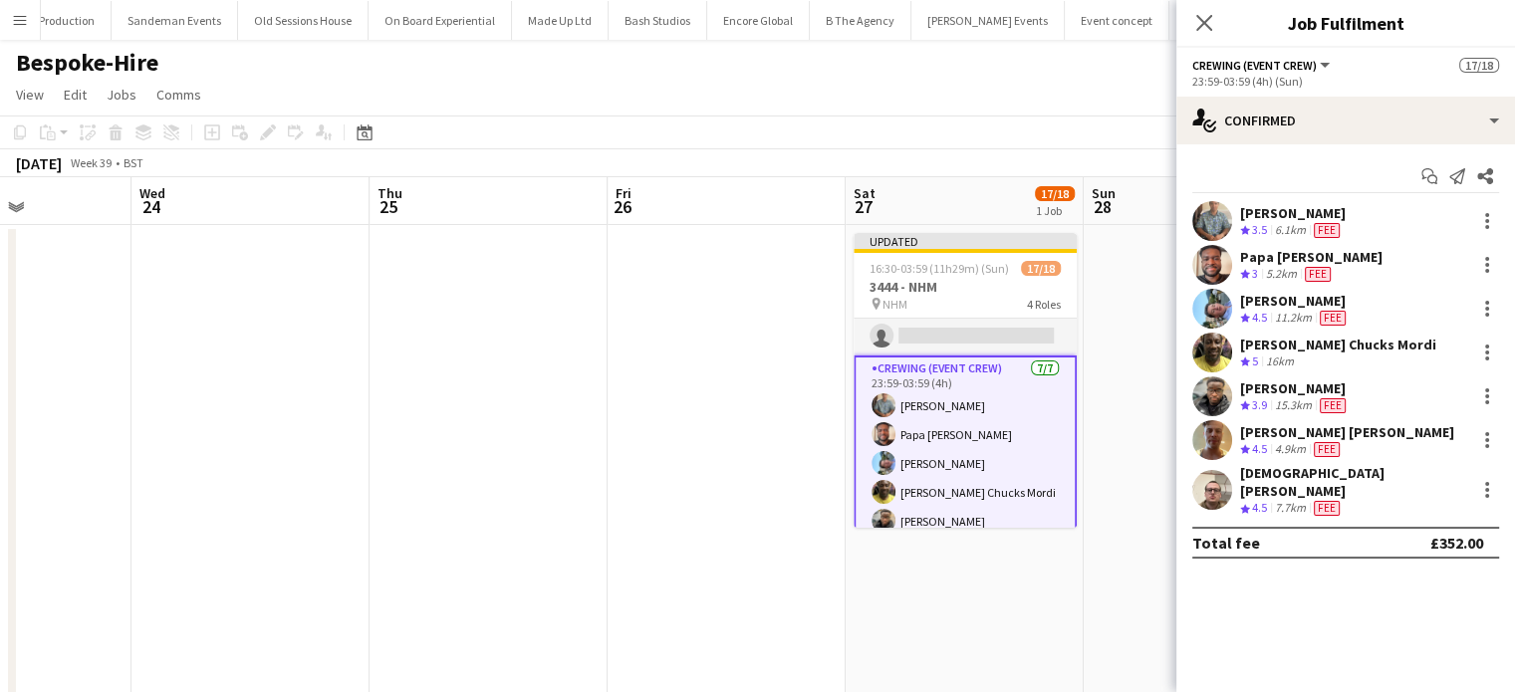
scroll to position [407, 0]
click at [1492, 346] on div at bounding box center [1488, 353] width 24 height 24
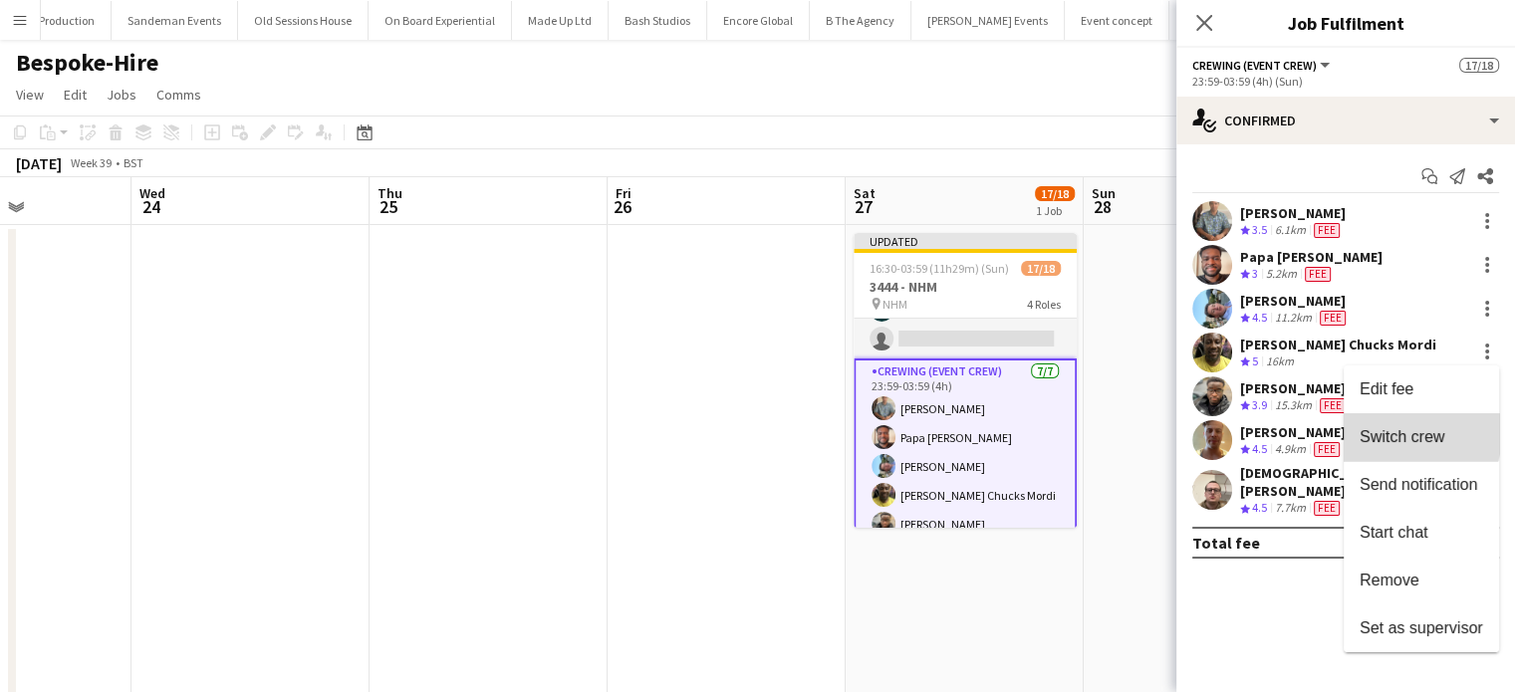
click at [1400, 434] on span "Switch crew" at bounding box center [1402, 436] width 85 height 17
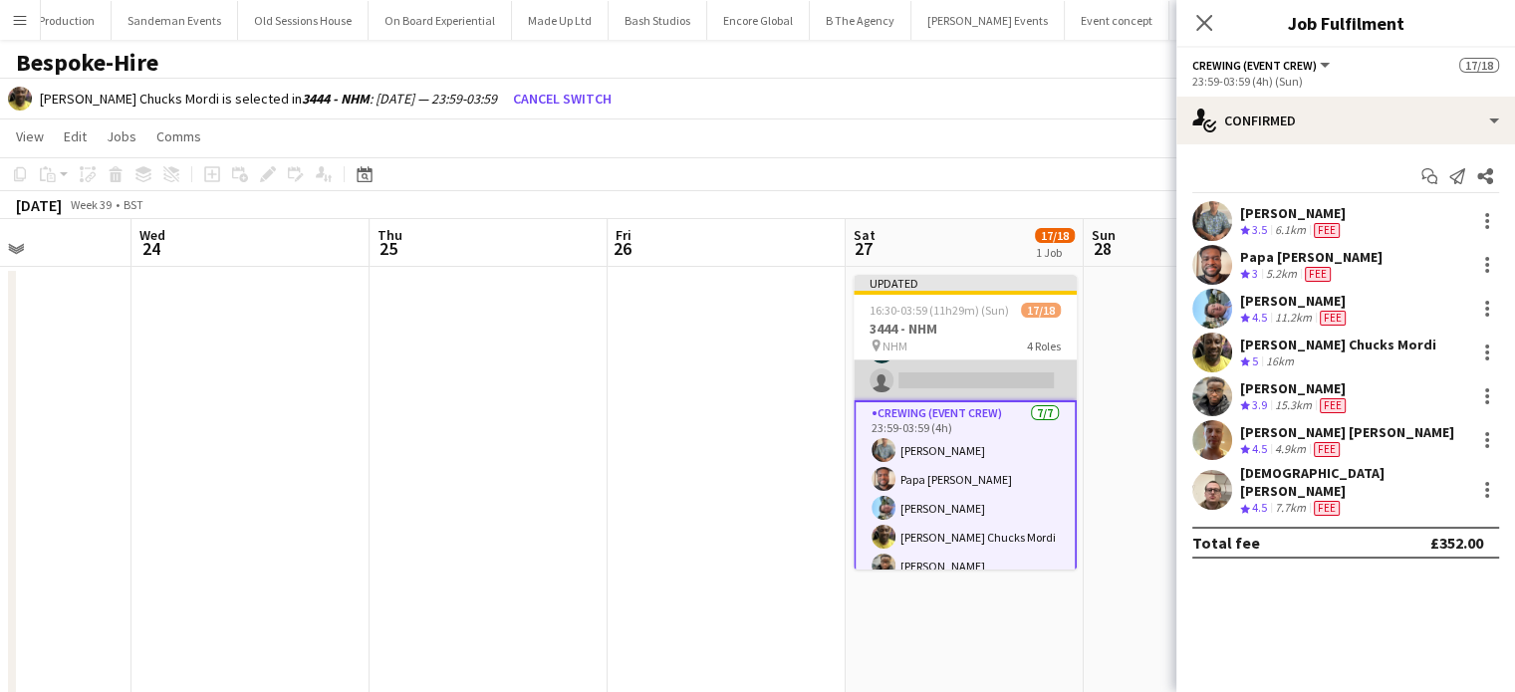
click at [996, 373] on app-card-role "Crewing (Crew Leader) 1/2 23:59-03:59 (4h) Brayden Davison single-neutral-actio…" at bounding box center [965, 352] width 223 height 97
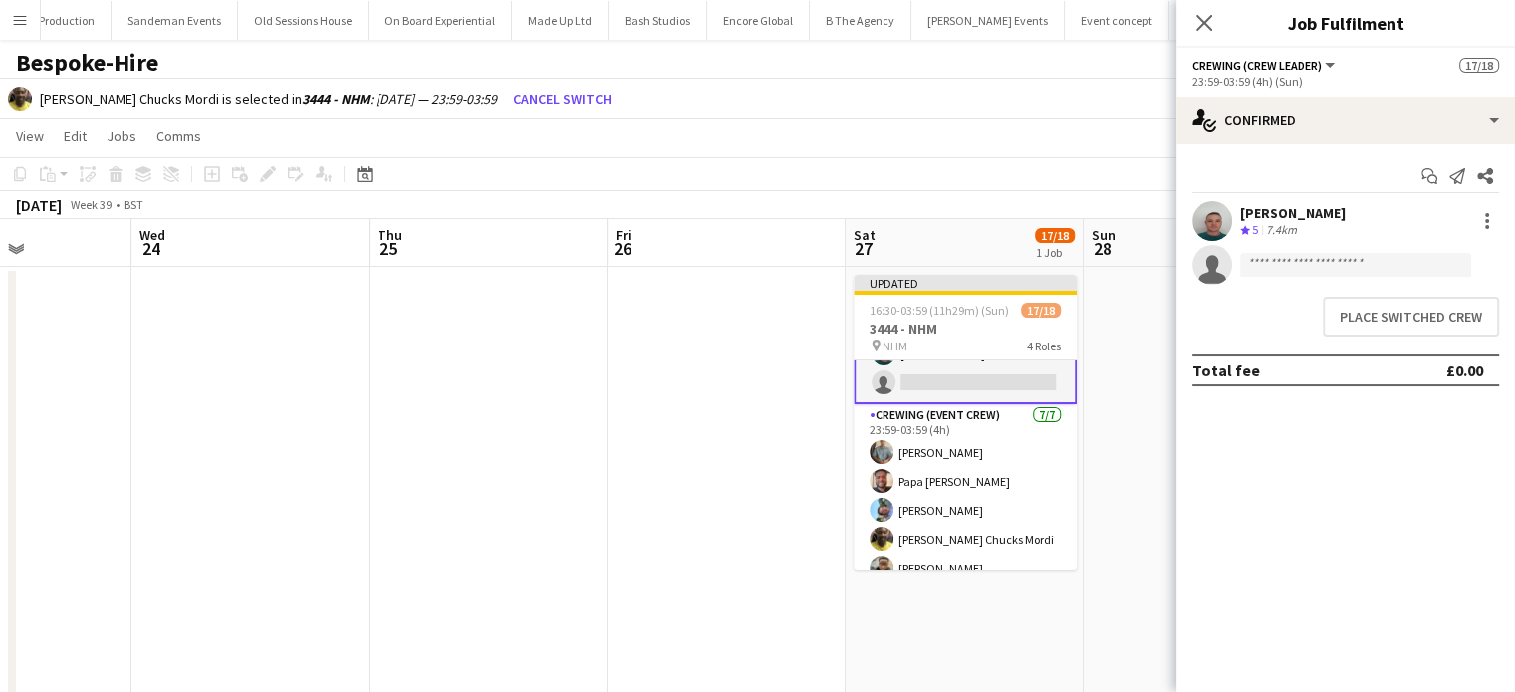
scroll to position [408, 0]
click at [1471, 319] on button "Place switched crew" at bounding box center [1411, 317] width 176 height 40
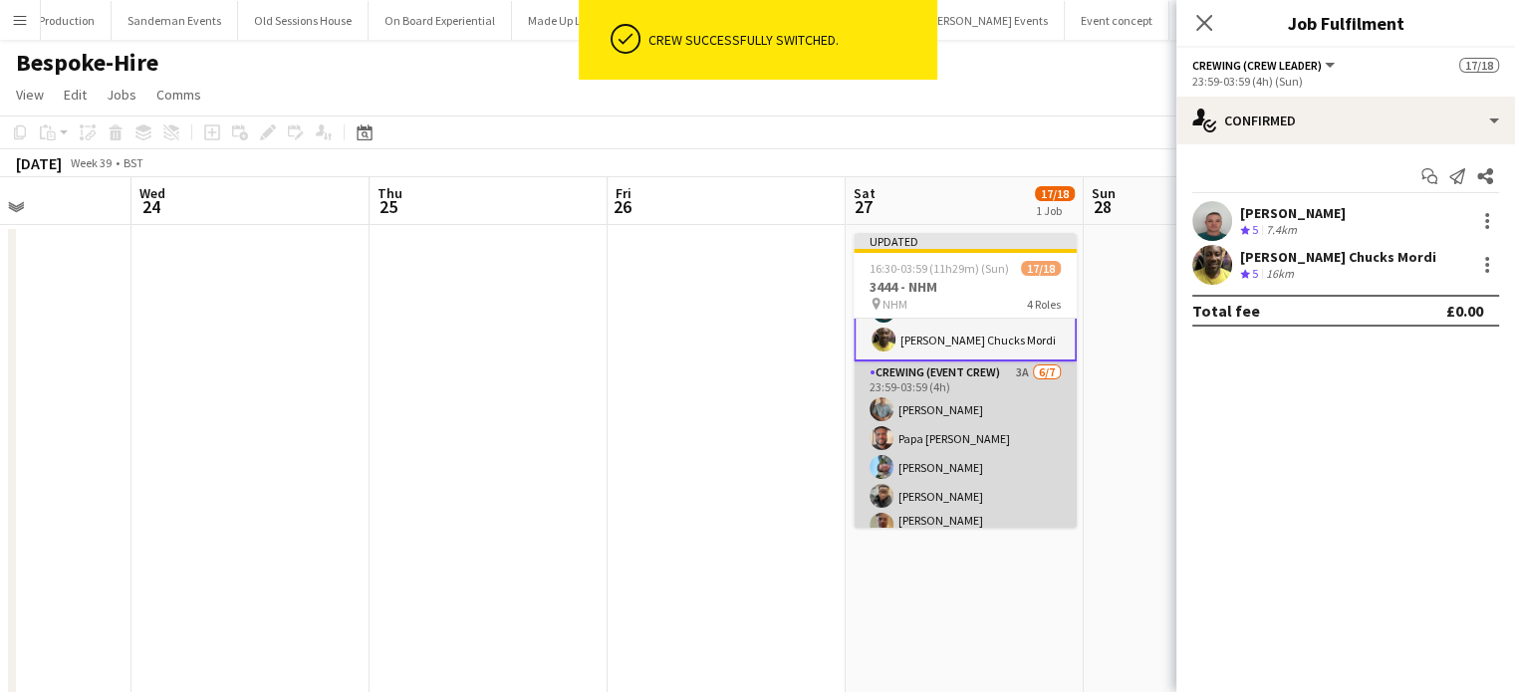
click at [930, 486] on app-card-role "Crewing (Event Crew) 3A 6/7 23:59-03:59 (4h) Daniel Slack Papa Opoku-Adjei Liam…" at bounding box center [965, 488] width 223 height 253
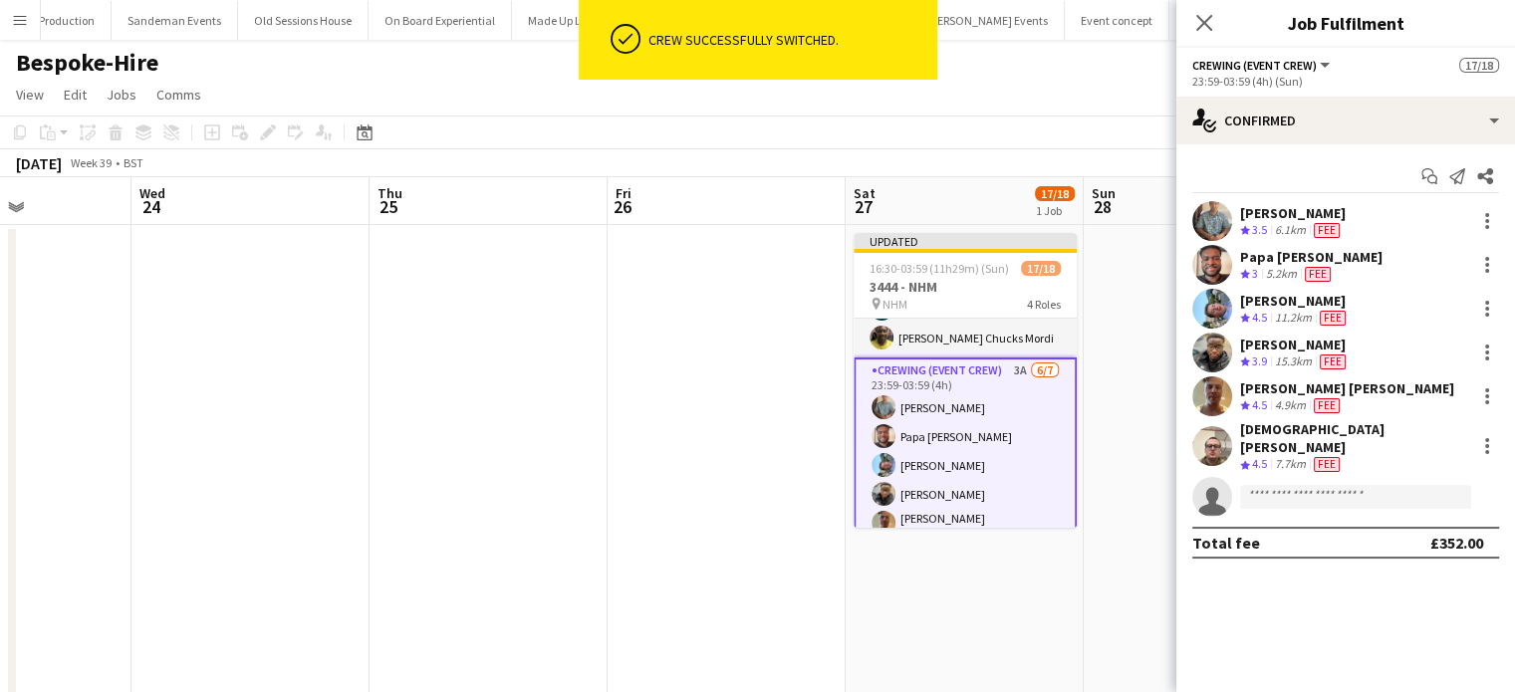
scroll to position [407, 0]
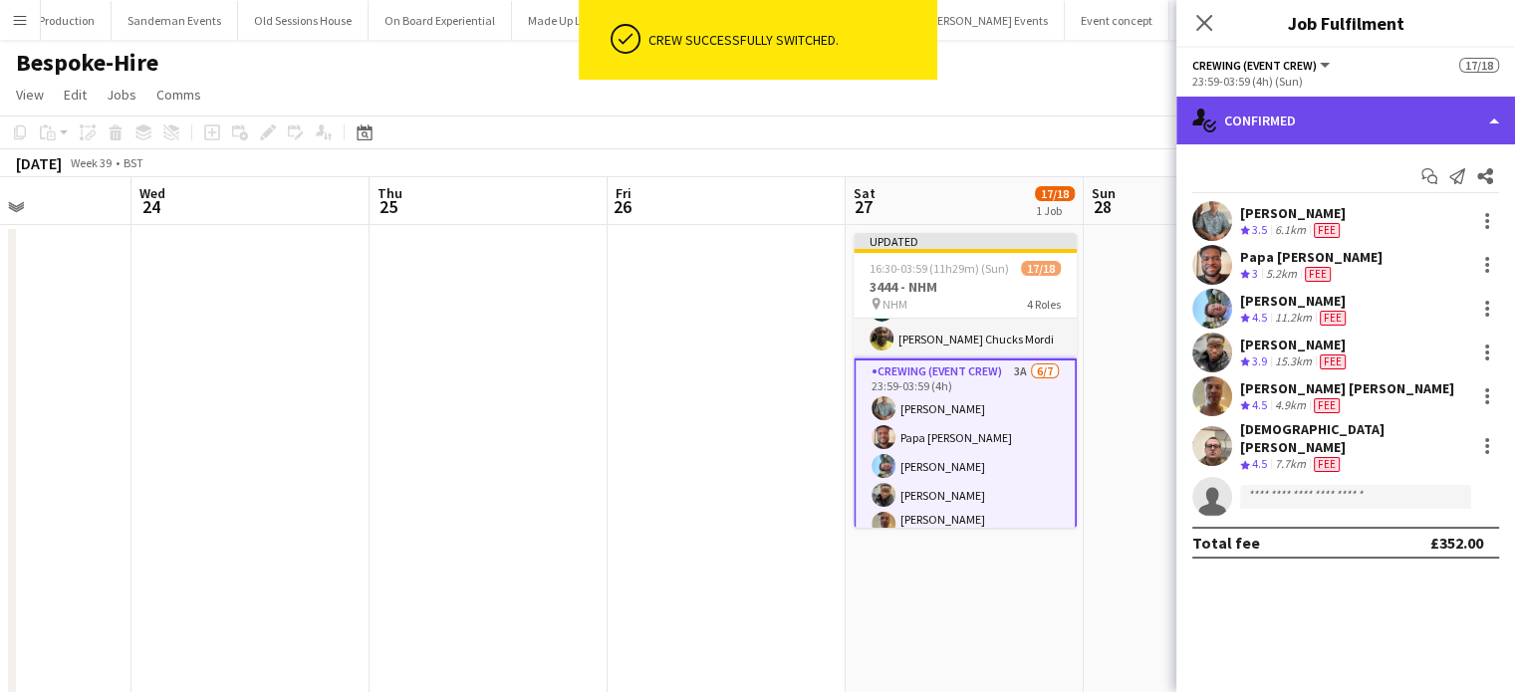
click at [1380, 111] on div "single-neutral-actions-check-2 Confirmed" at bounding box center [1346, 121] width 339 height 48
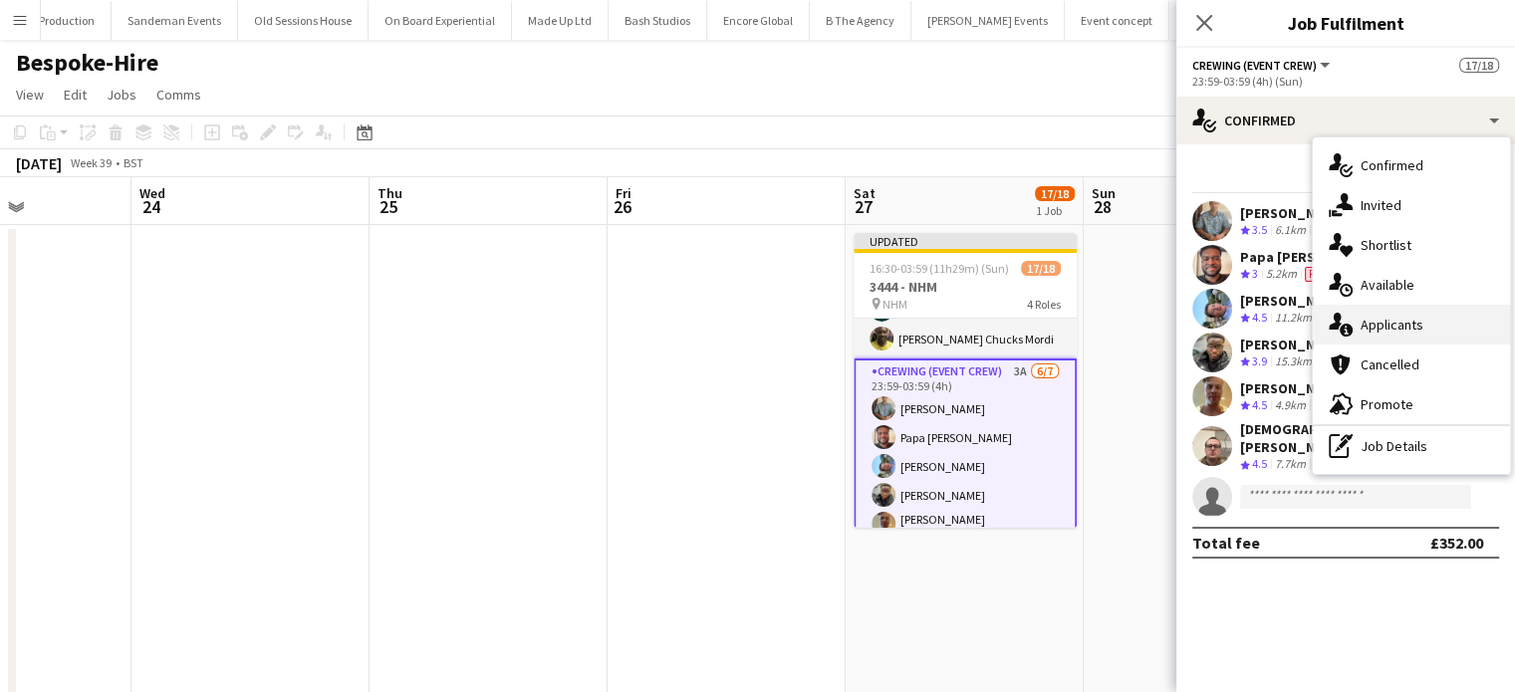
click at [1436, 324] on div "single-neutral-actions-information Applicants" at bounding box center [1411, 325] width 197 height 40
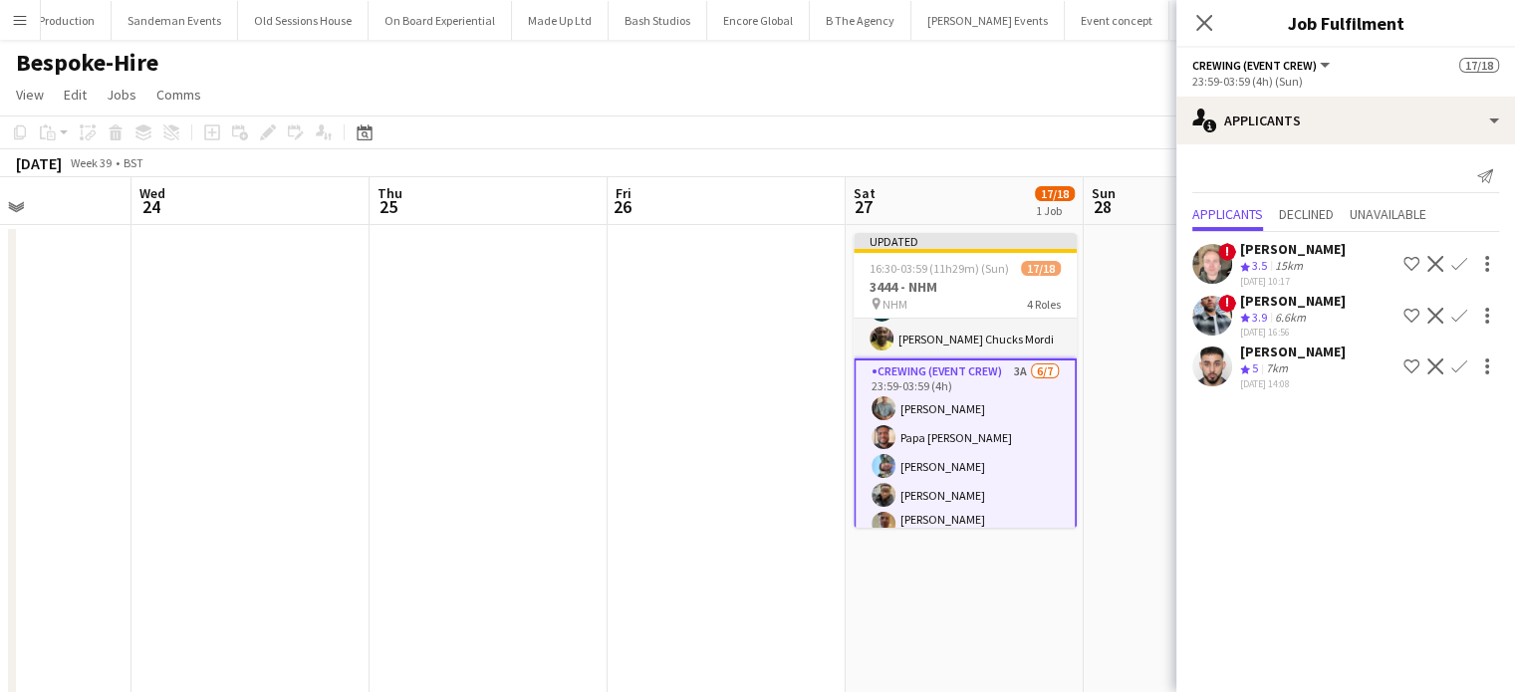
click at [1459, 311] on app-icon "Confirm" at bounding box center [1460, 316] width 16 height 16
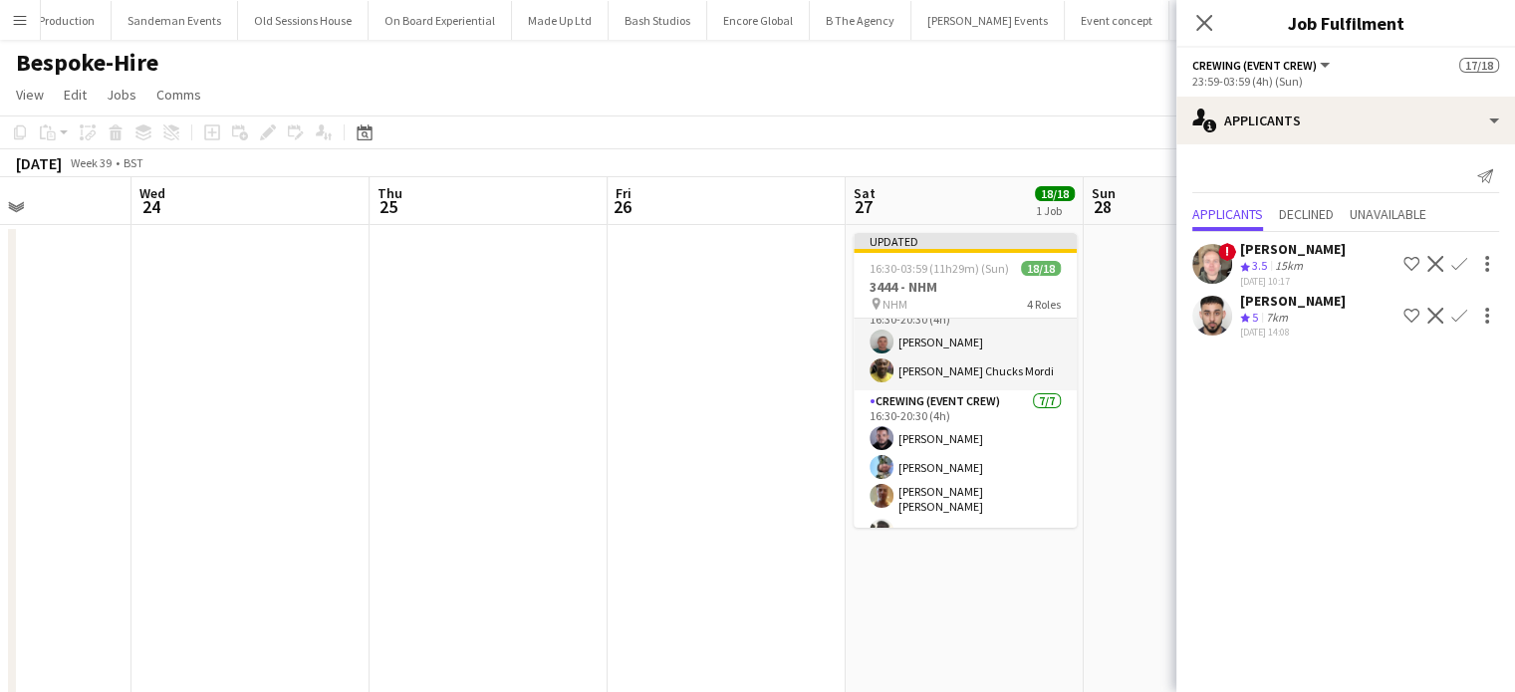
scroll to position [17, 0]
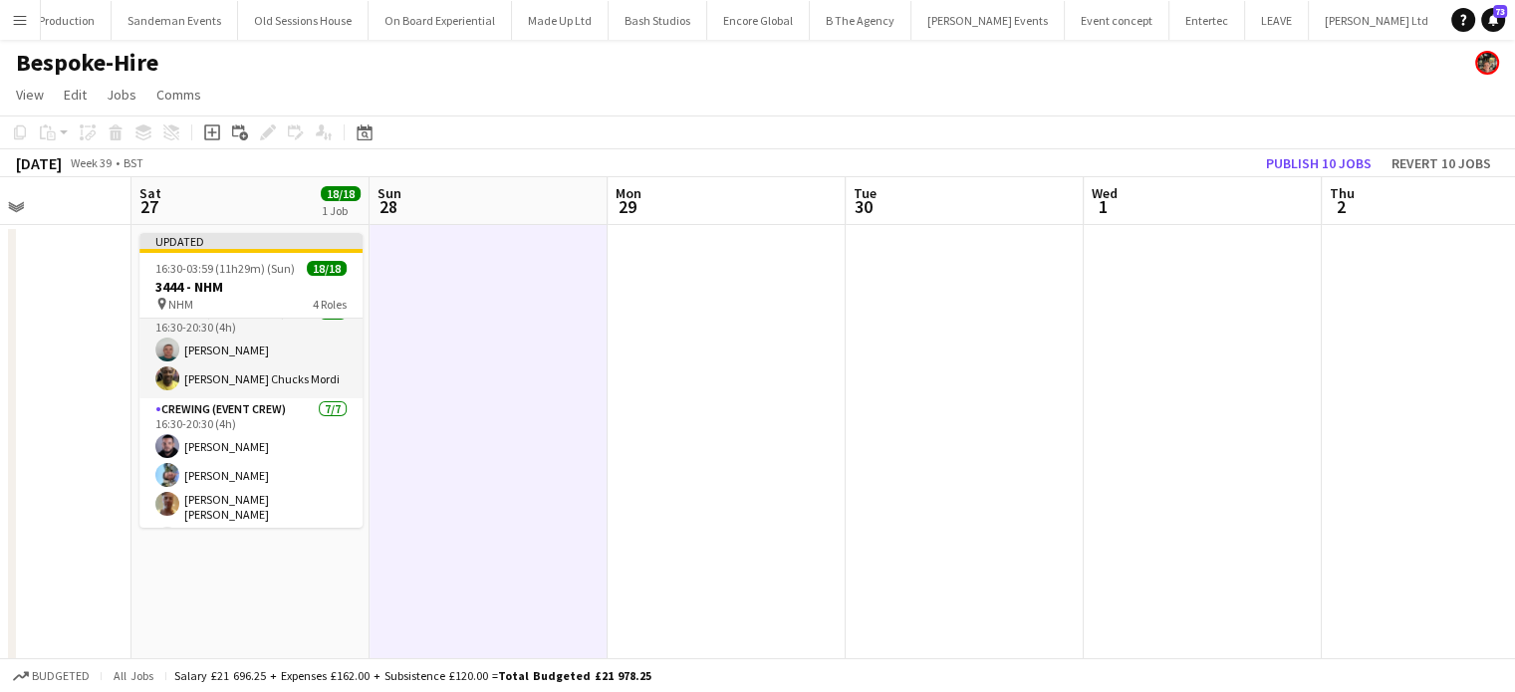
scroll to position [0, 720]
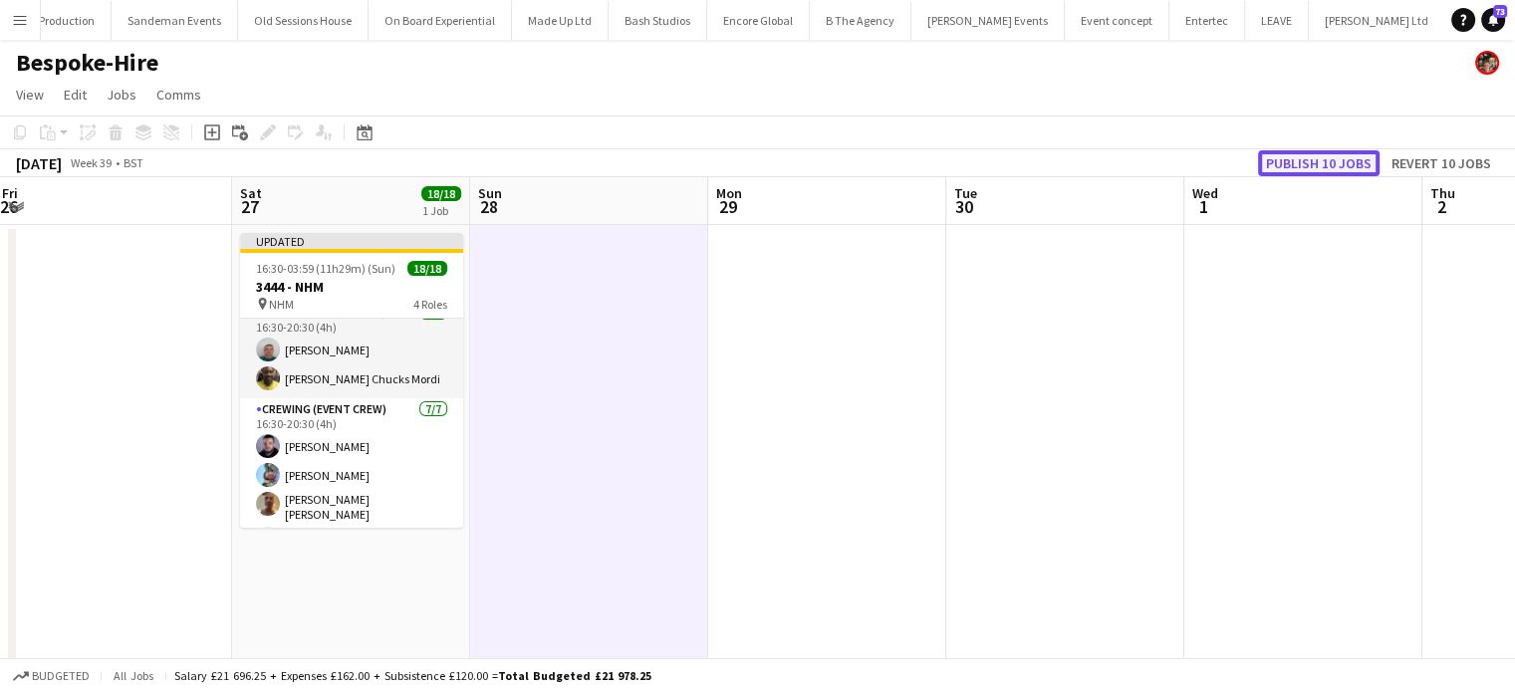
click at [1314, 164] on button "Publish 10 jobs" at bounding box center [1319, 163] width 122 height 26
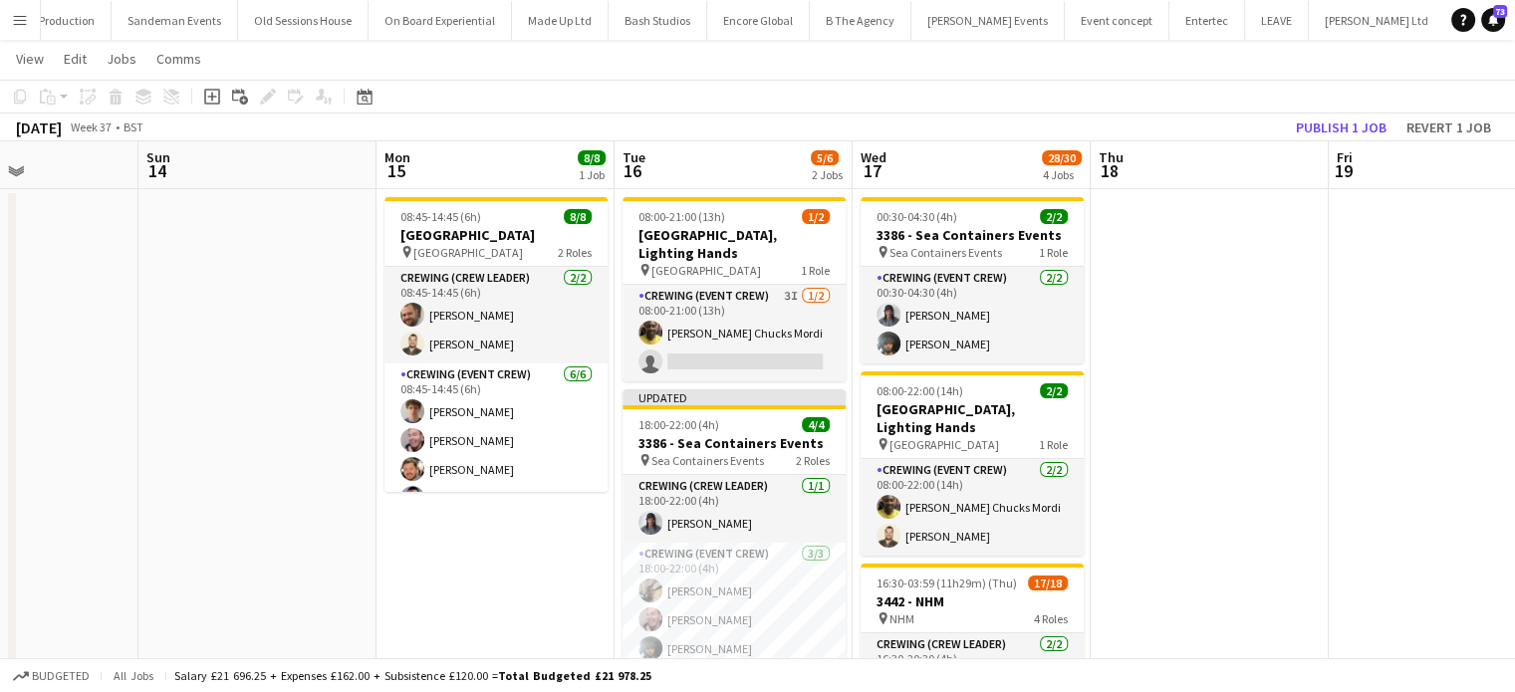
scroll to position [36, 0]
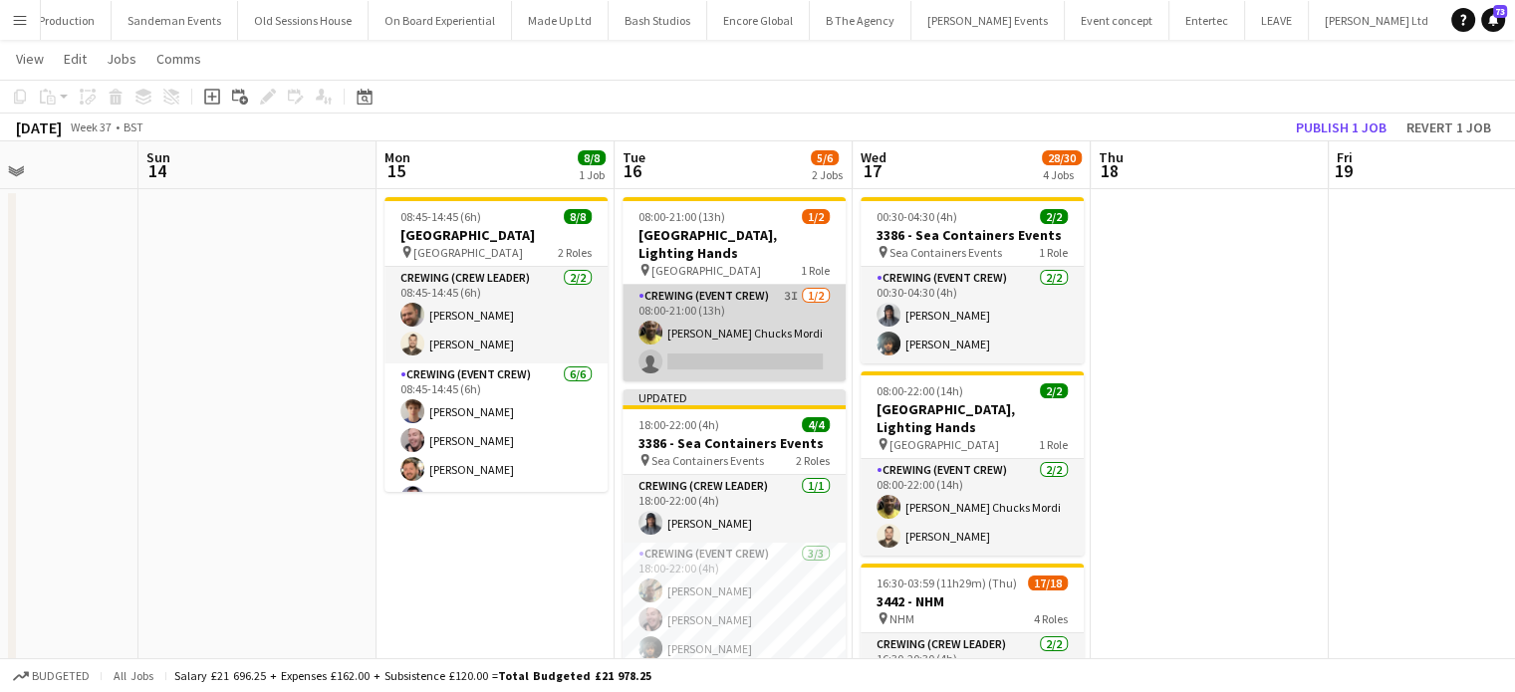
click at [793, 329] on app-card-role "Crewing (Event Crew) 3I 1/2 08:00-21:00 (13h) Alphonsus Chucks Mordi single-neu…" at bounding box center [734, 333] width 223 height 97
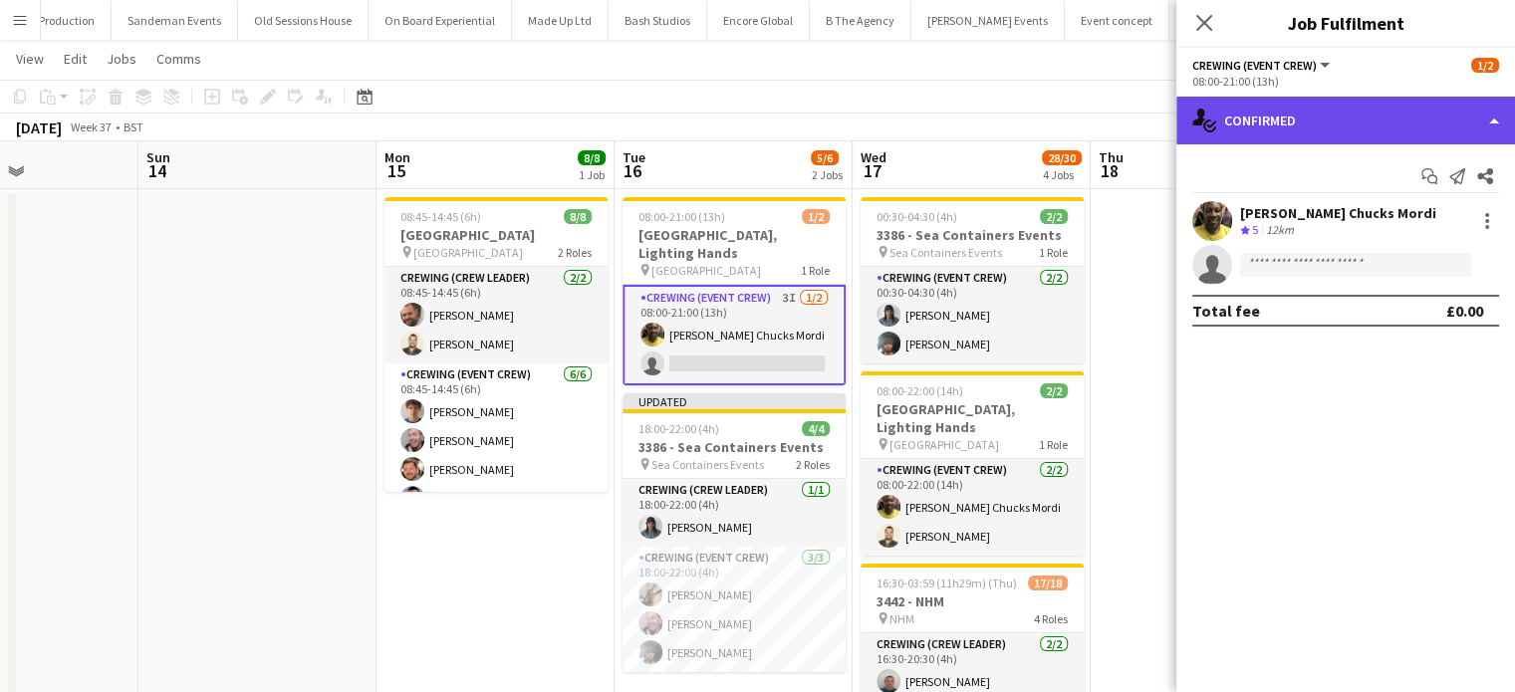
click at [1291, 136] on div "single-neutral-actions-check-2 Confirmed" at bounding box center [1346, 121] width 339 height 48
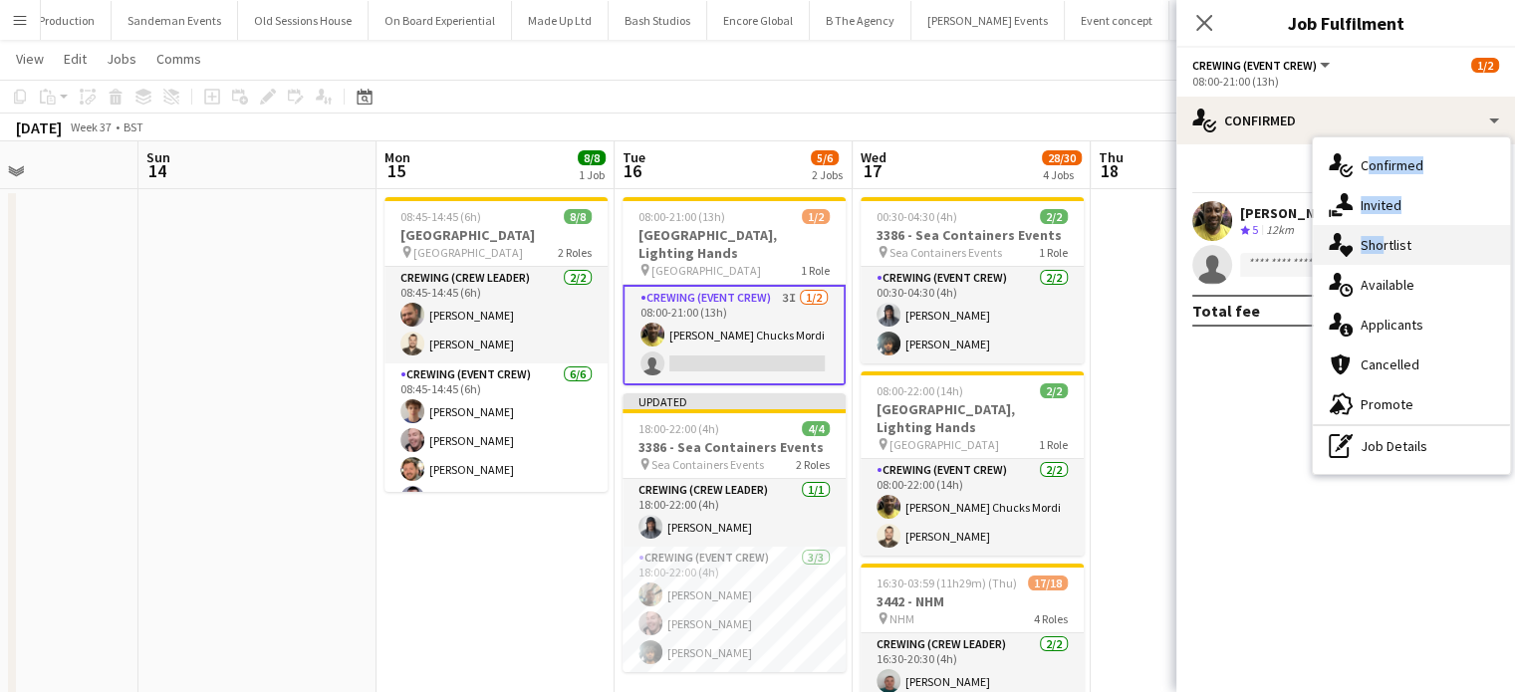
drag, startPoint x: 1355, startPoint y: 181, endPoint x: 1372, endPoint y: 235, distance: 56.4
click at [1372, 235] on div "single-neutral-actions-check-2 Confirmed single-neutral-actions-share-1 Invited…" at bounding box center [1411, 305] width 197 height 337
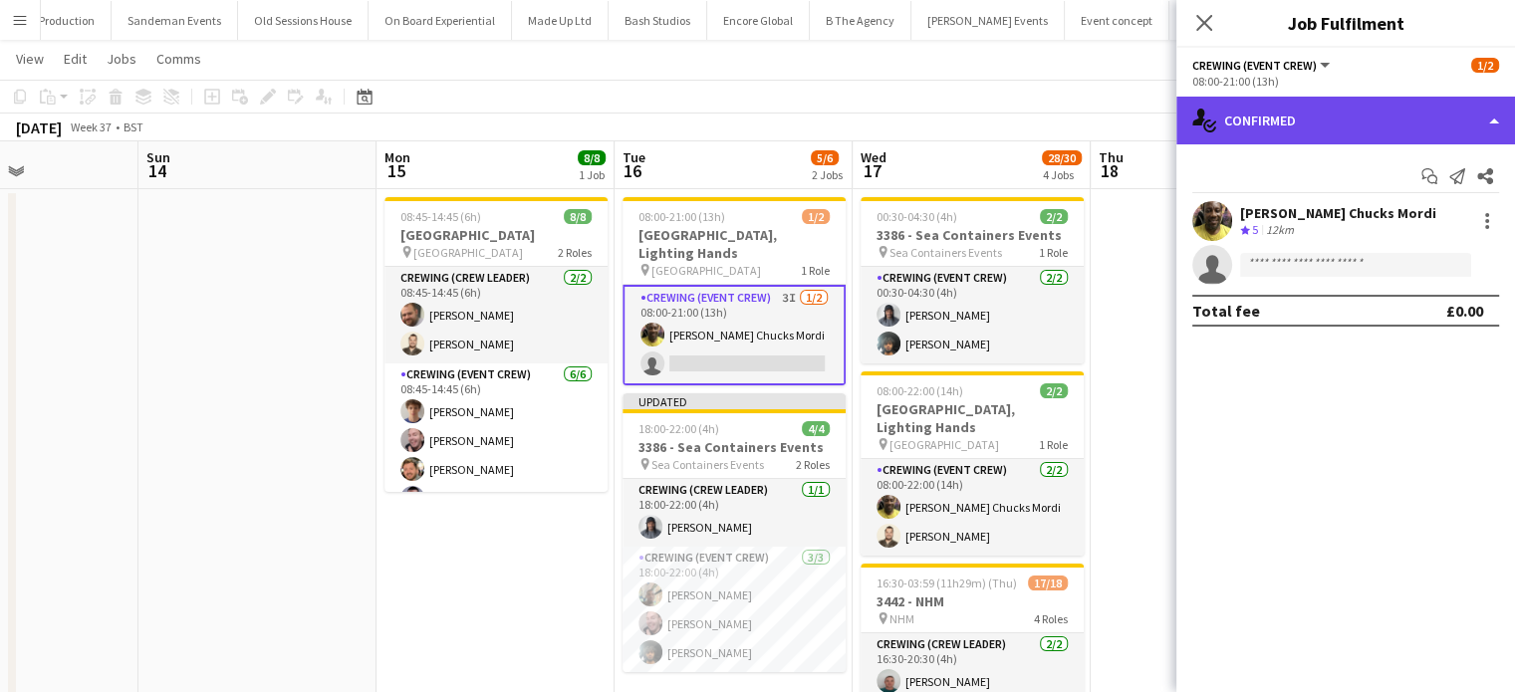
click at [1399, 123] on div "single-neutral-actions-check-2 Confirmed" at bounding box center [1346, 121] width 339 height 48
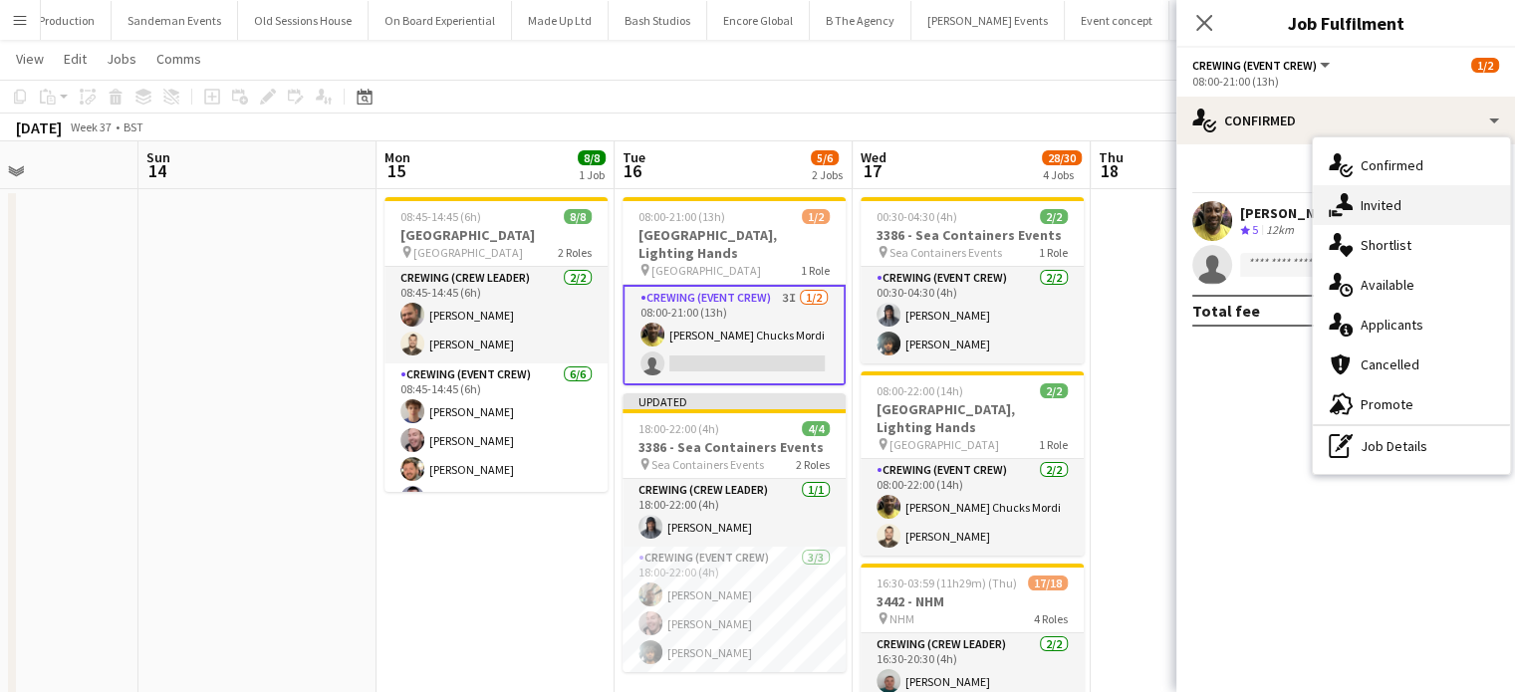
click at [1415, 219] on div "single-neutral-actions-share-1 Invited" at bounding box center [1411, 205] width 197 height 40
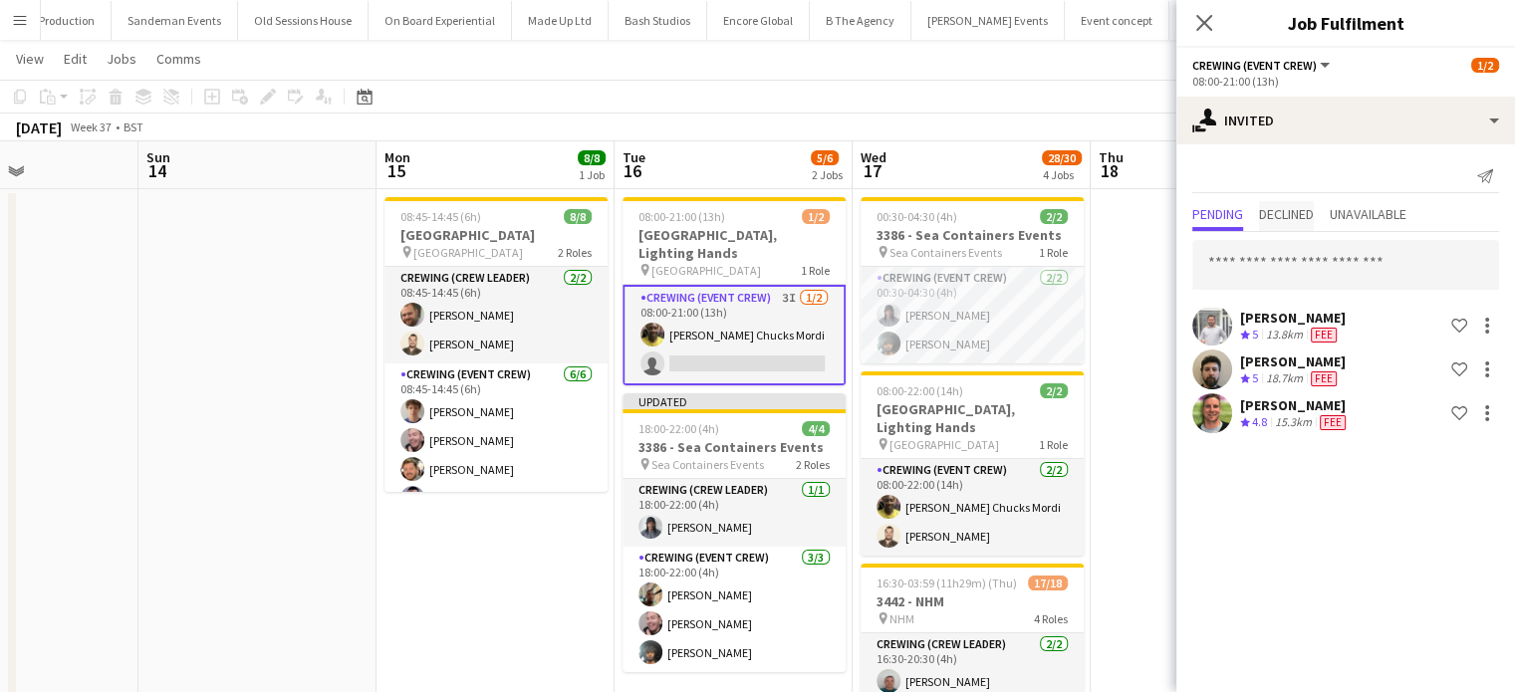
click at [1310, 207] on span "Declined" at bounding box center [1286, 214] width 55 height 14
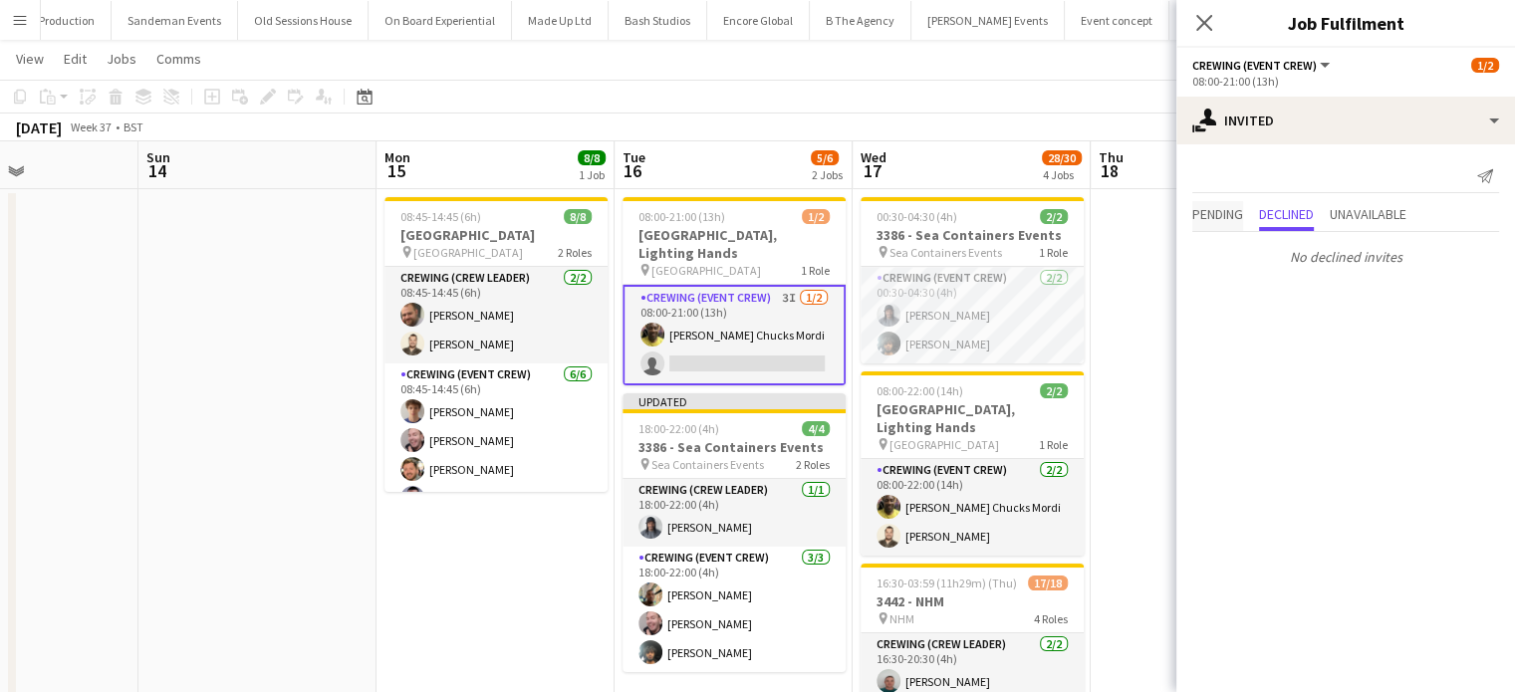
click at [1223, 221] on span "Pending" at bounding box center [1218, 214] width 51 height 14
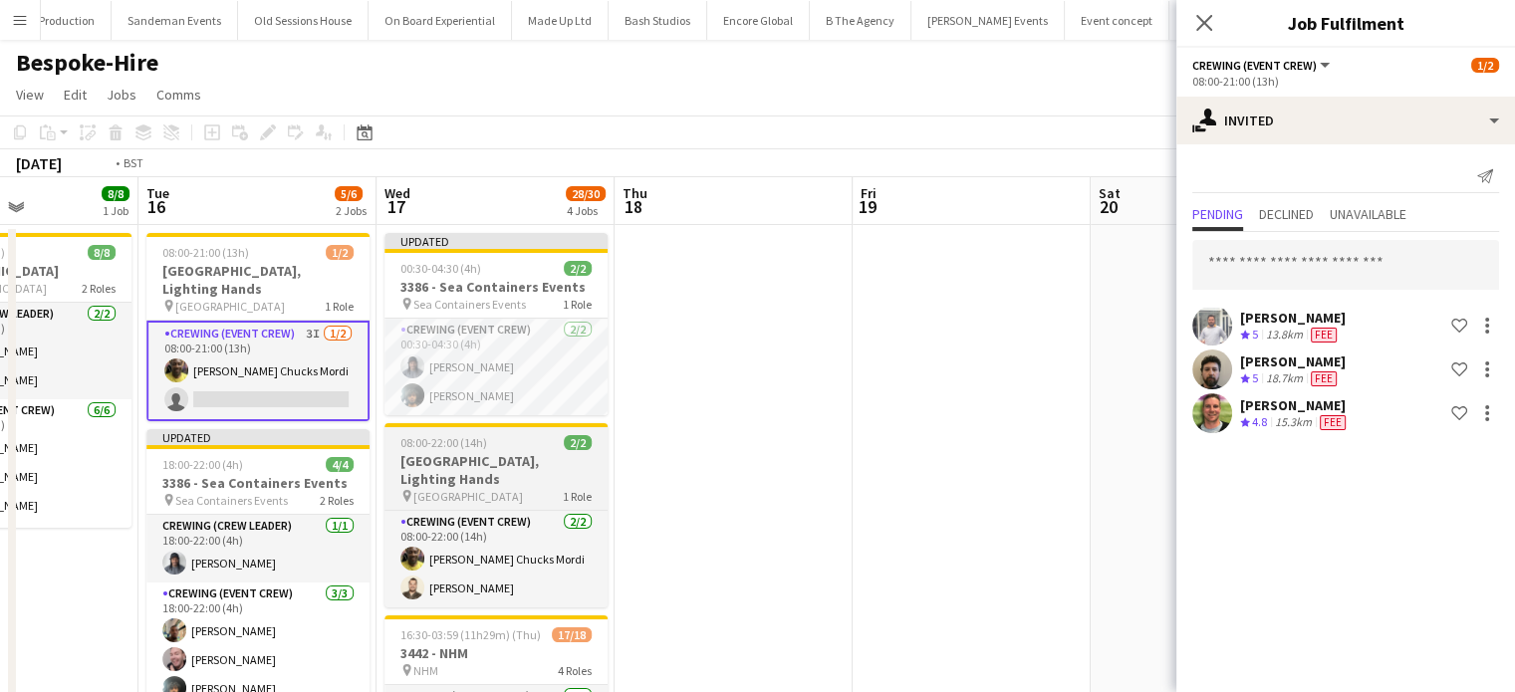
scroll to position [0, 817]
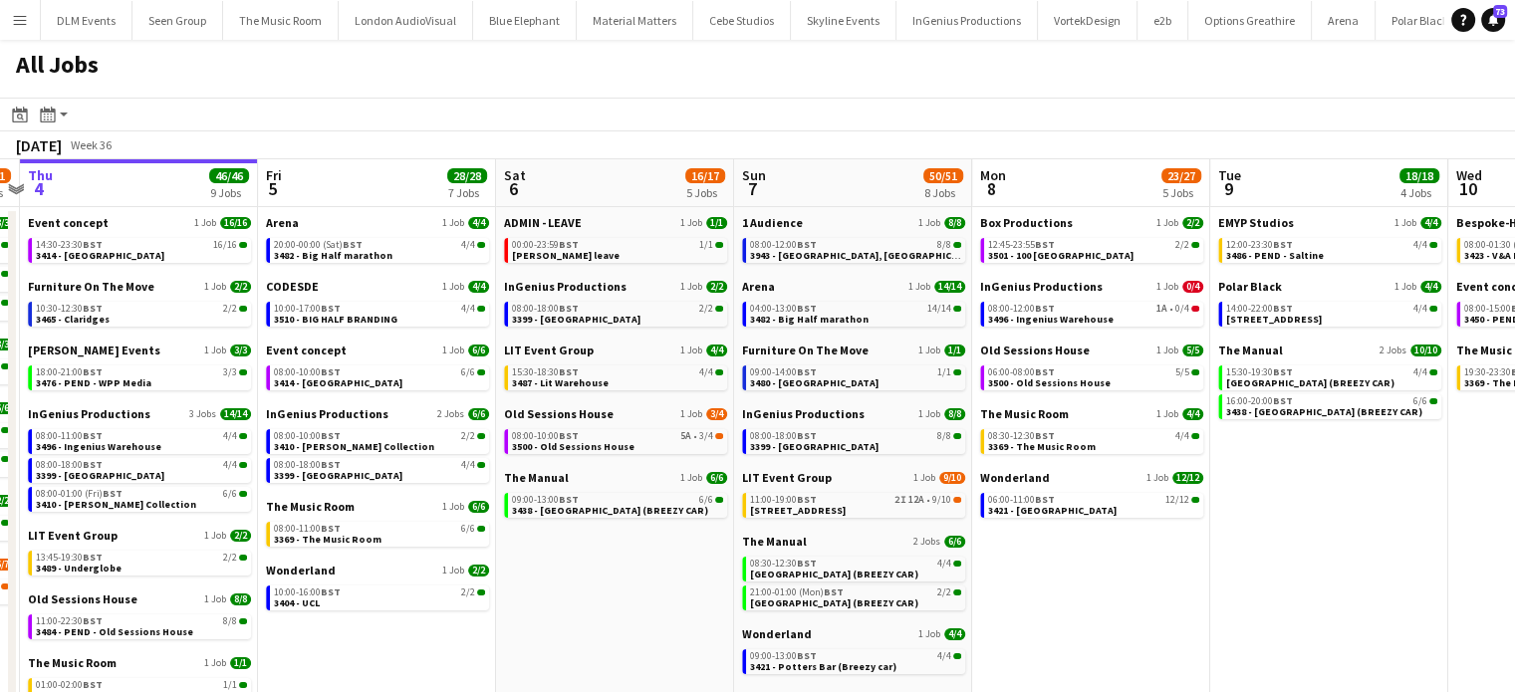
scroll to position [0, 703]
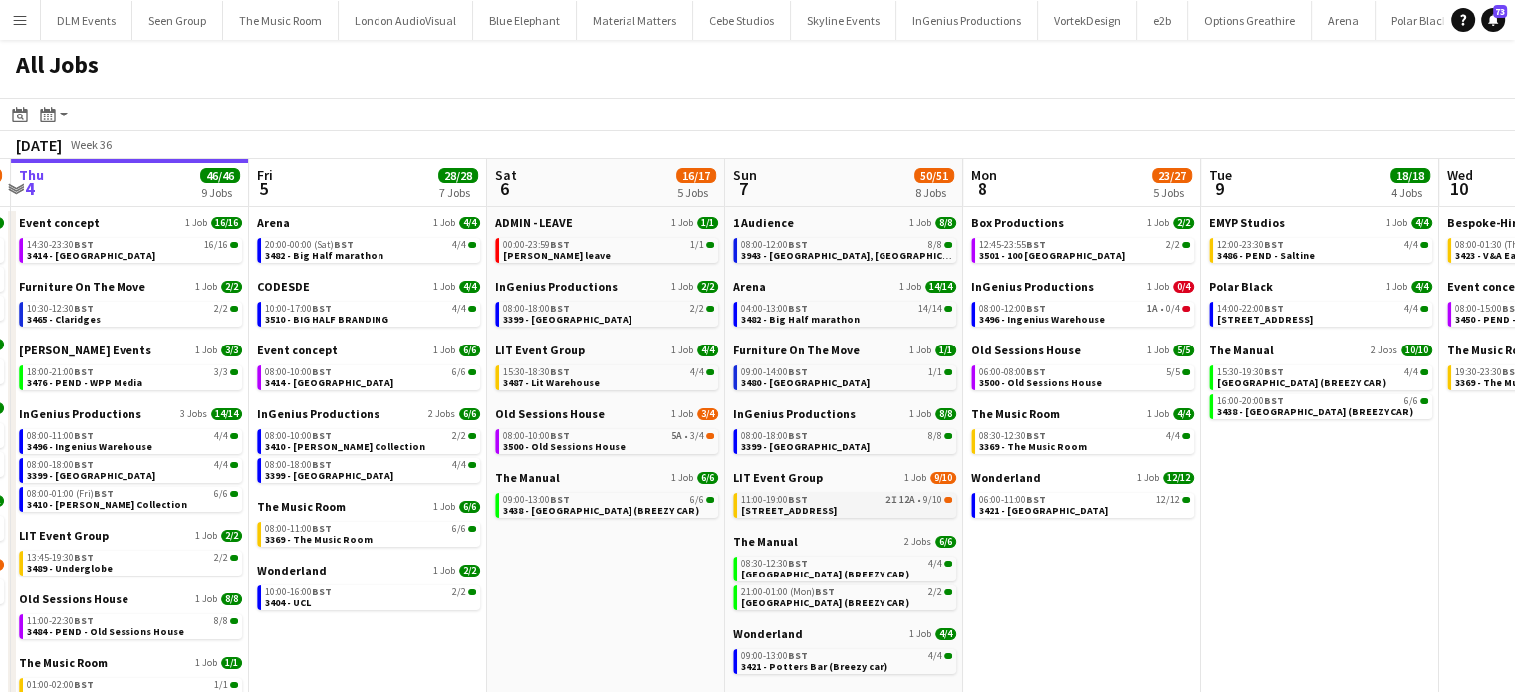
click at [906, 513] on link "11:00-19:00 BST 2I 12A • 9/10 3394 - Parliament Square" at bounding box center [846, 504] width 211 height 23
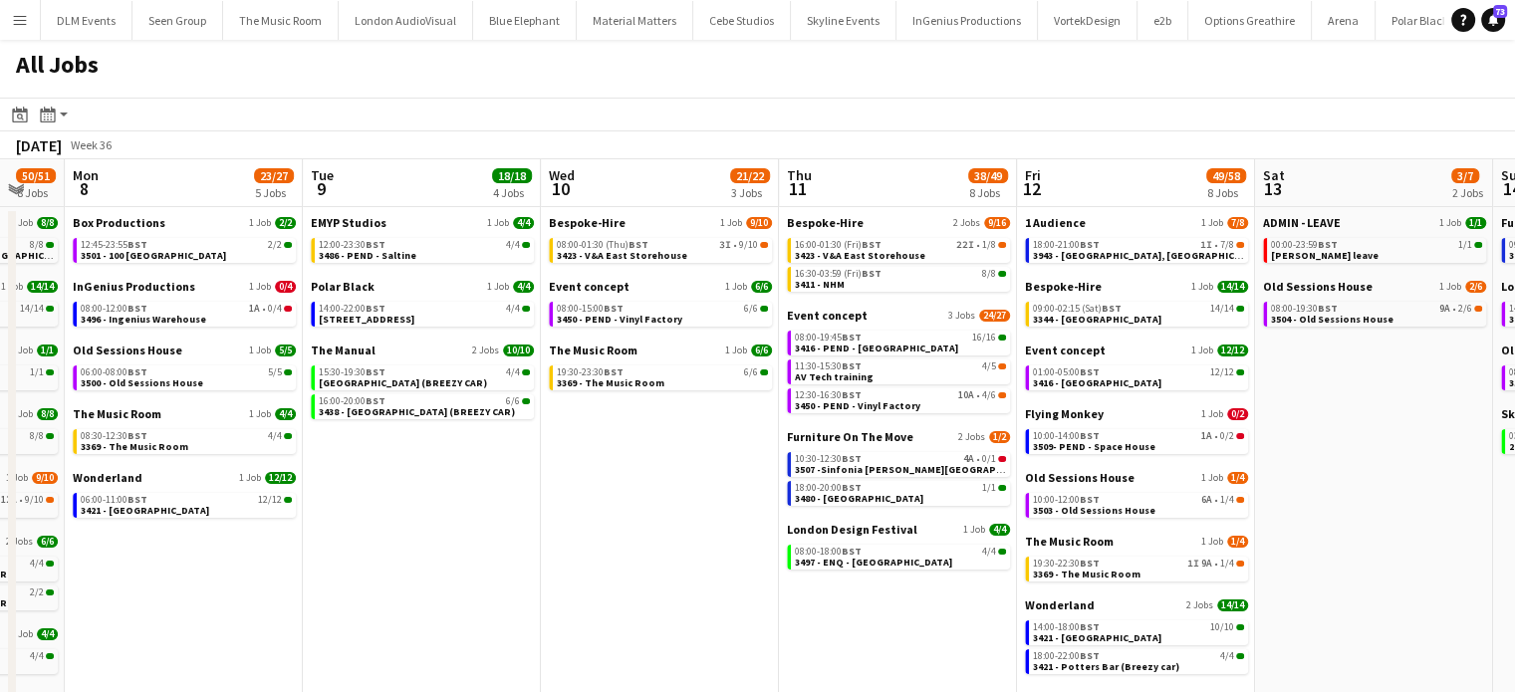
scroll to position [0, 893]
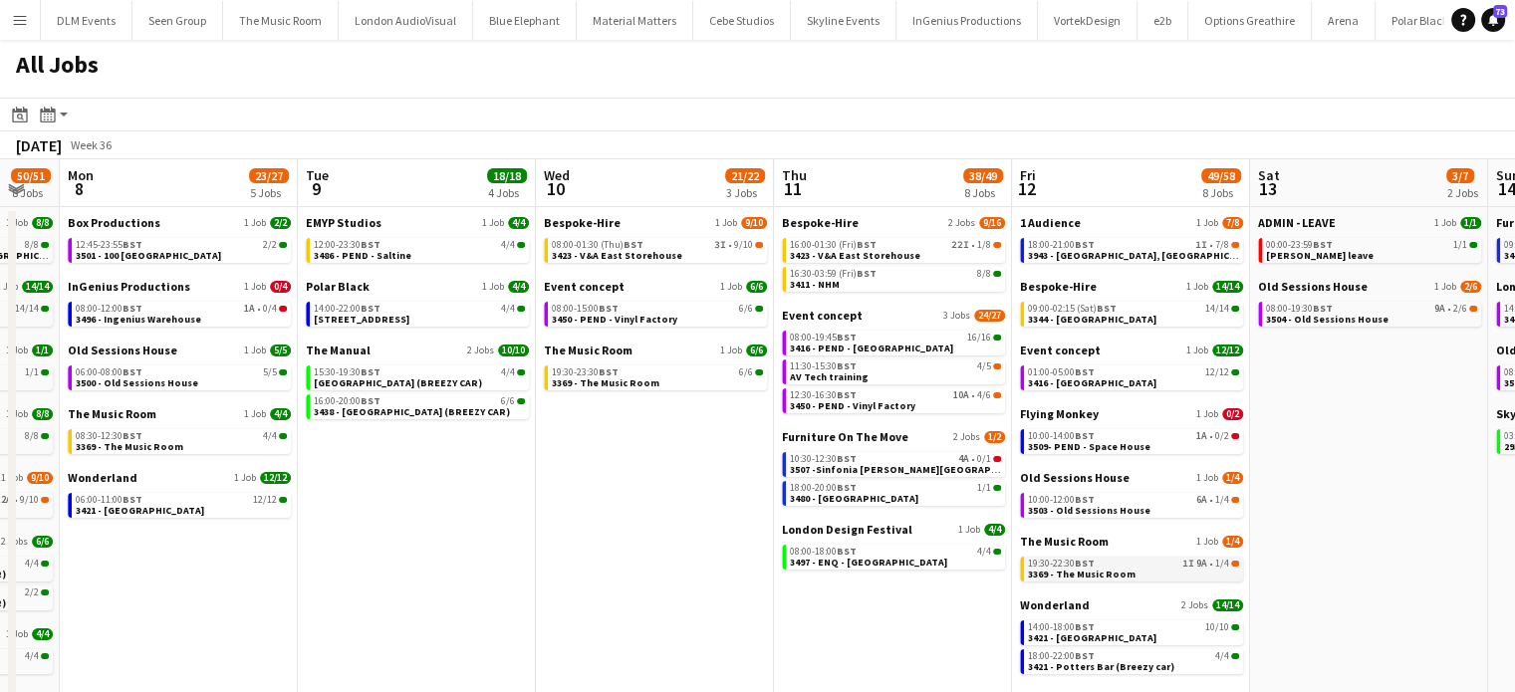
click at [1126, 566] on div "19:30-22:30 BST 1I 9A • 1/4" at bounding box center [1133, 564] width 211 height 10
click at [685, 249] on div "08:00-01:30 (Thu) BST 3I • 9/10" at bounding box center [657, 245] width 211 height 10
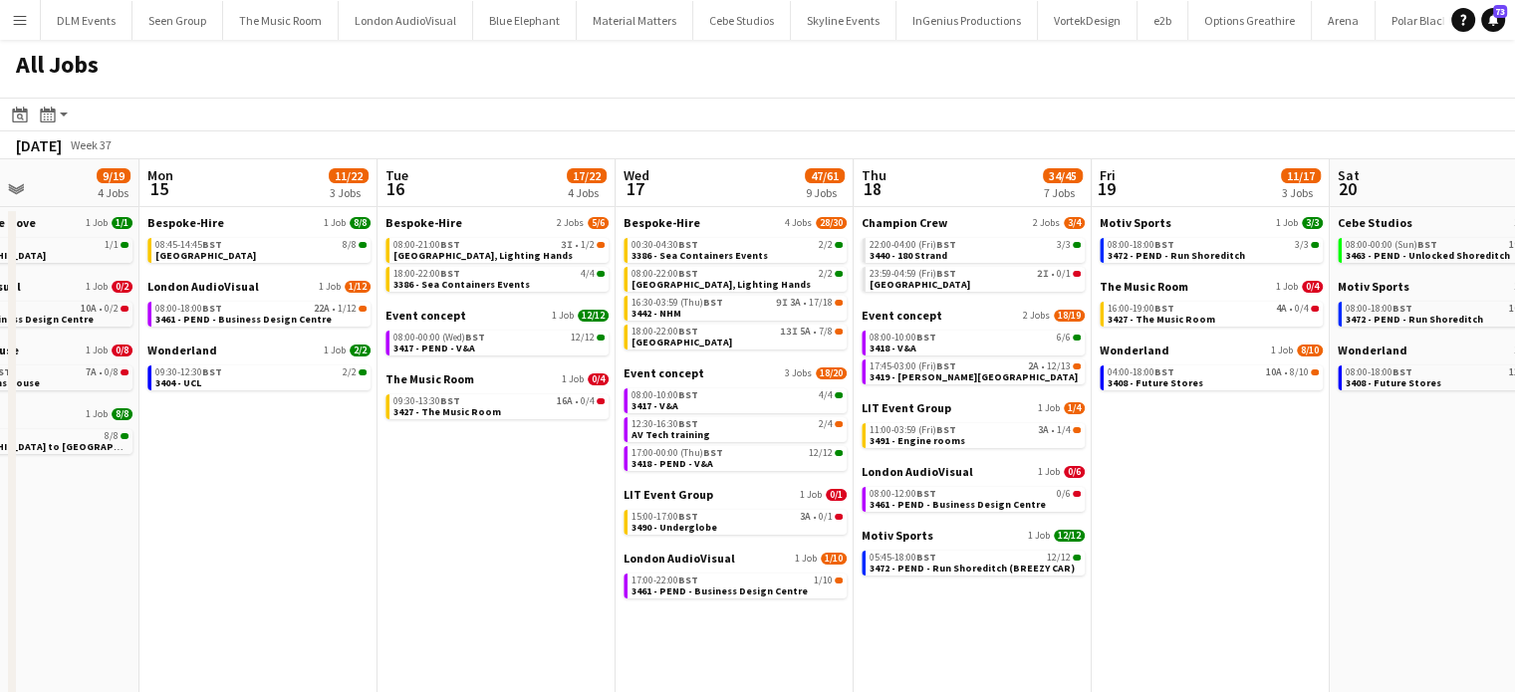
scroll to position [0, 812]
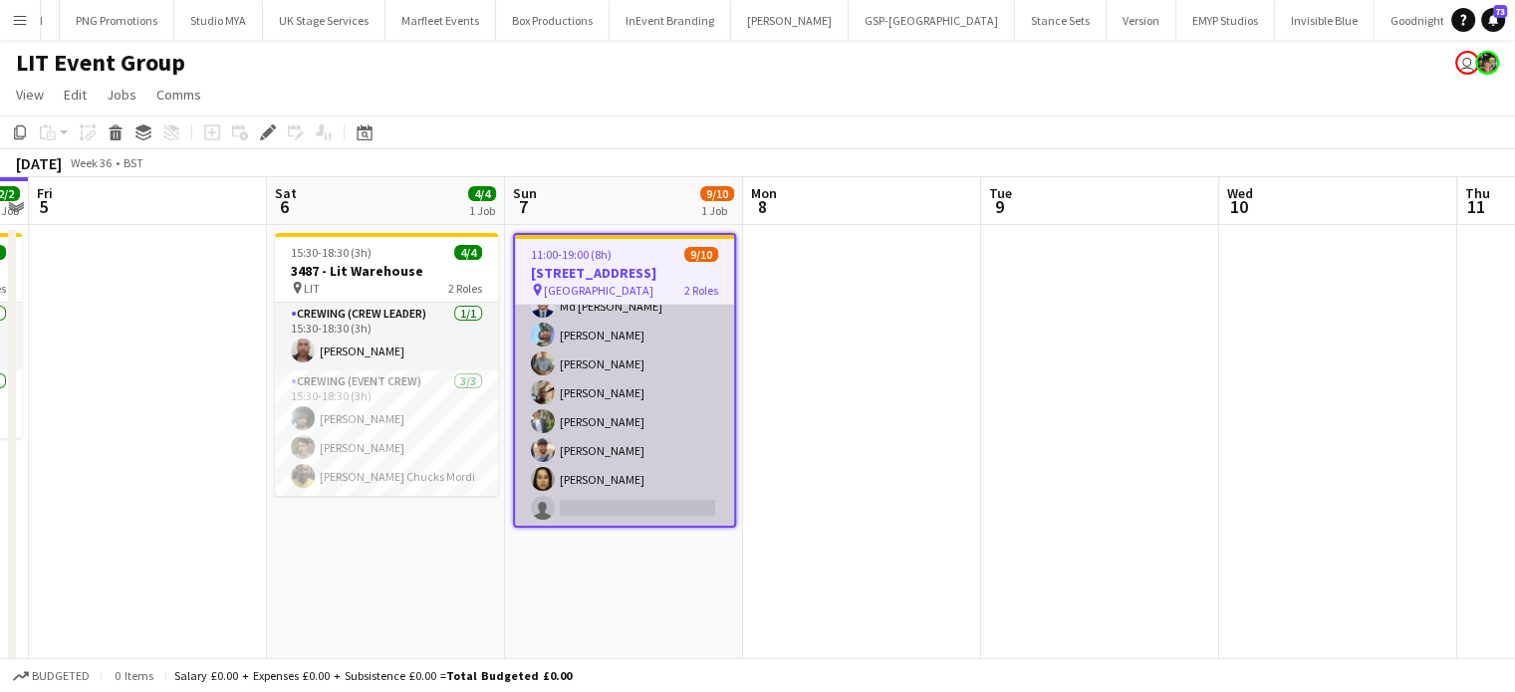
scroll to position [143, 0]
click at [658, 431] on app-card-role "Crewing (Event Crew) 2I 12A [DATE] 11:00-19:00 (8h) Md [PERSON_NAME] [PERSON_NA…" at bounding box center [624, 422] width 219 height 270
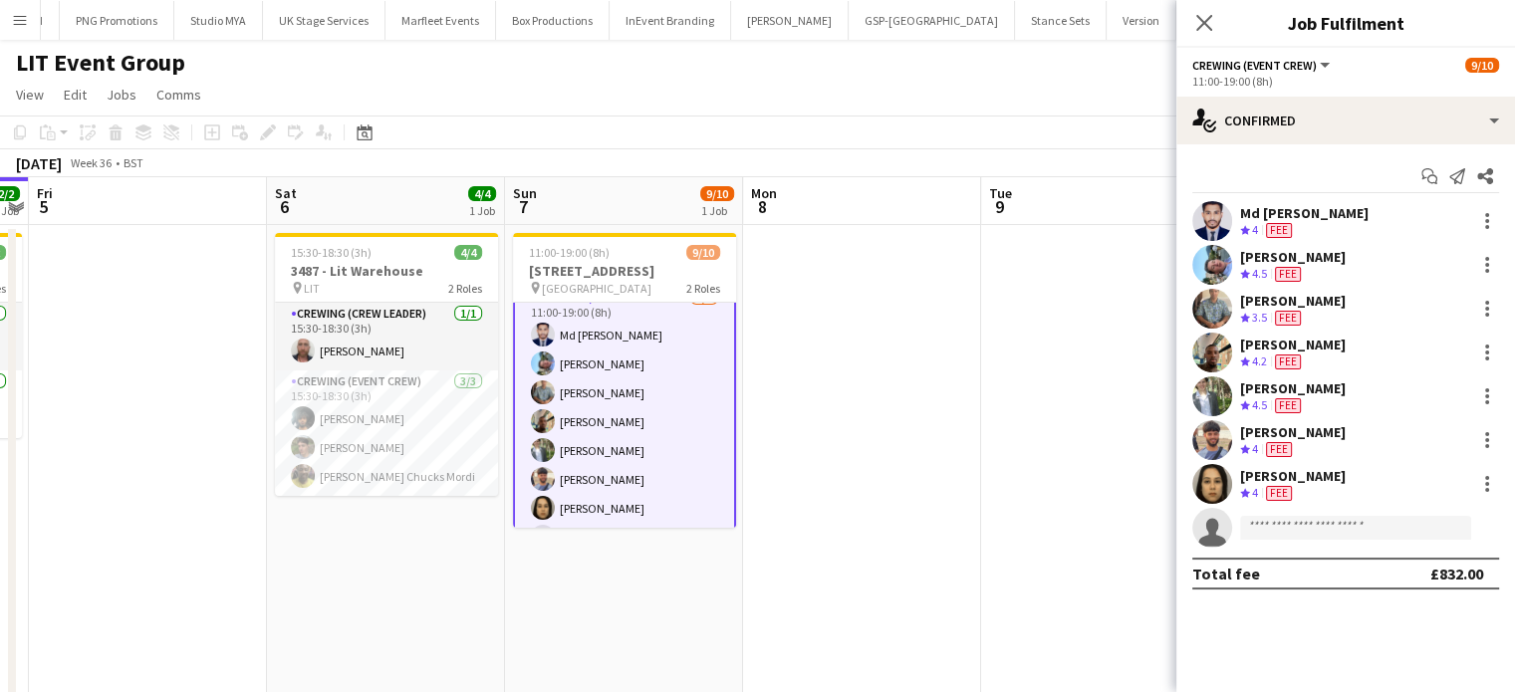
scroll to position [116, 0]
click at [1251, 144] on div "Start chat Send notification Share Md Mosabbit Hridoy Crew rating 4 5.3km Fee […" at bounding box center [1346, 374] width 339 height 461
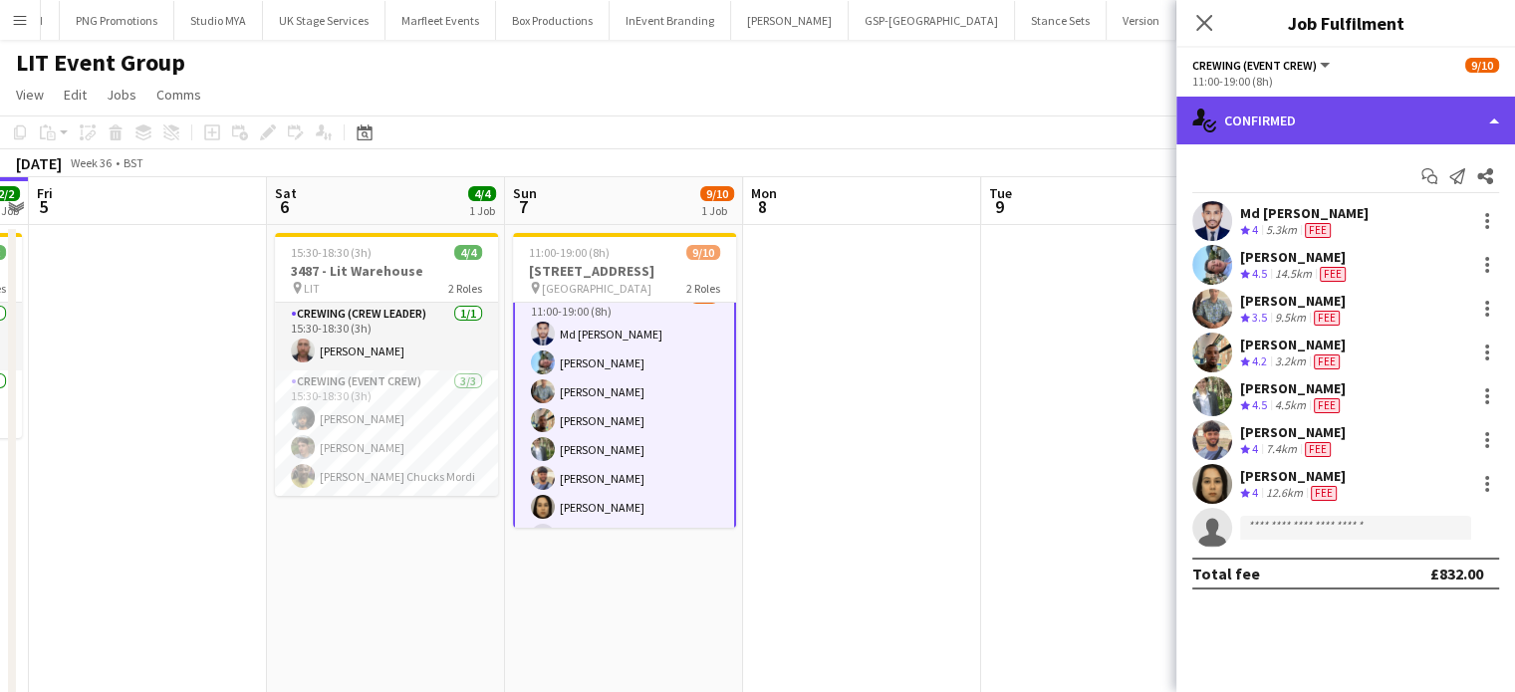
click at [1327, 119] on div "single-neutral-actions-check-2 Confirmed" at bounding box center [1346, 121] width 339 height 48
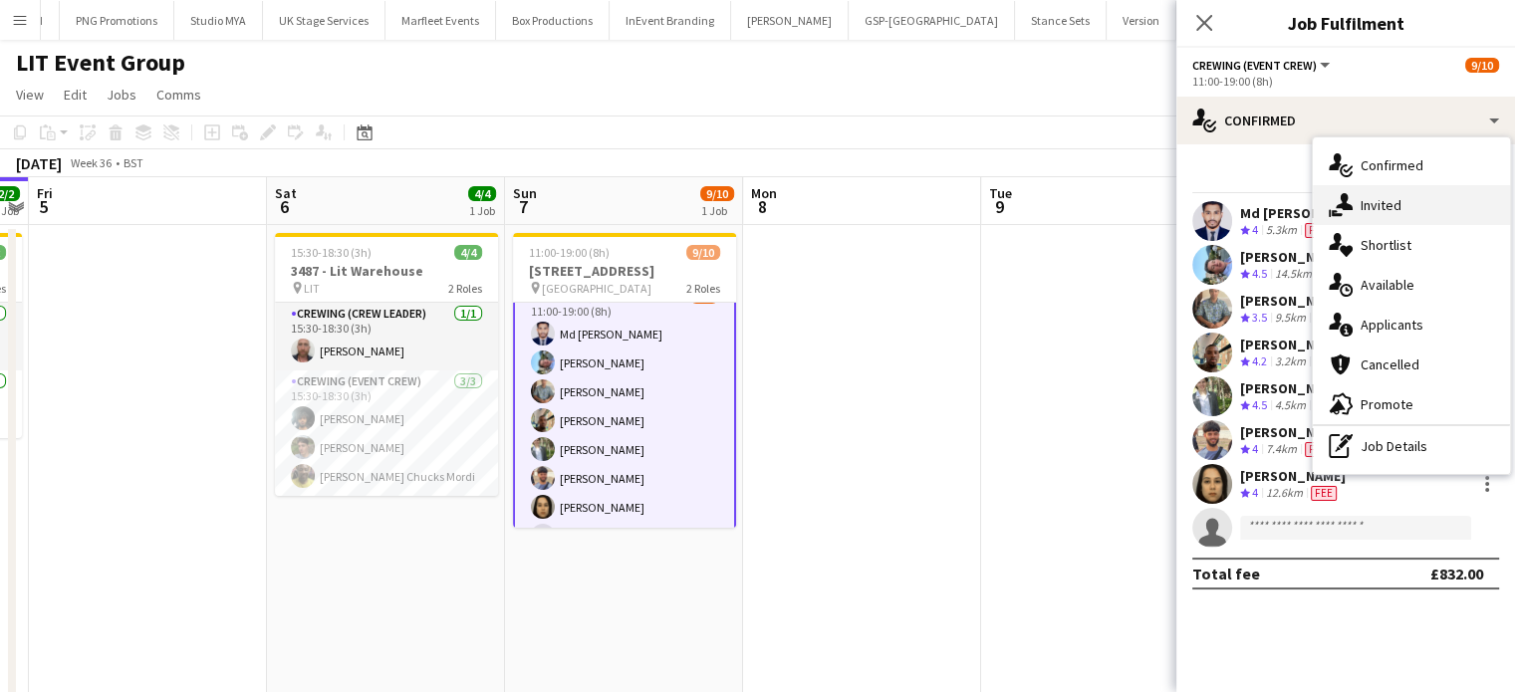
click at [1367, 210] on span "Invited" at bounding box center [1381, 205] width 41 height 18
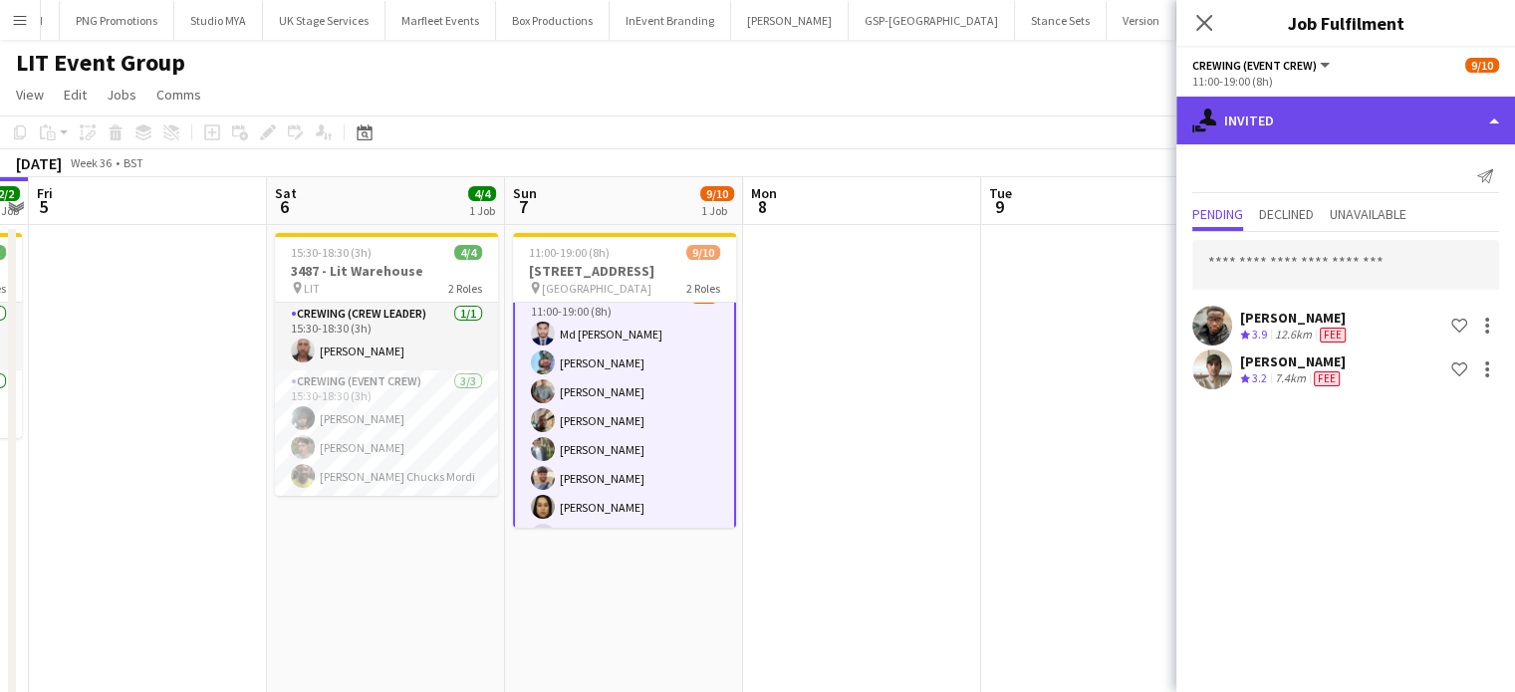
click at [1355, 139] on div "single-neutral-actions-share-1 Invited" at bounding box center [1346, 121] width 339 height 48
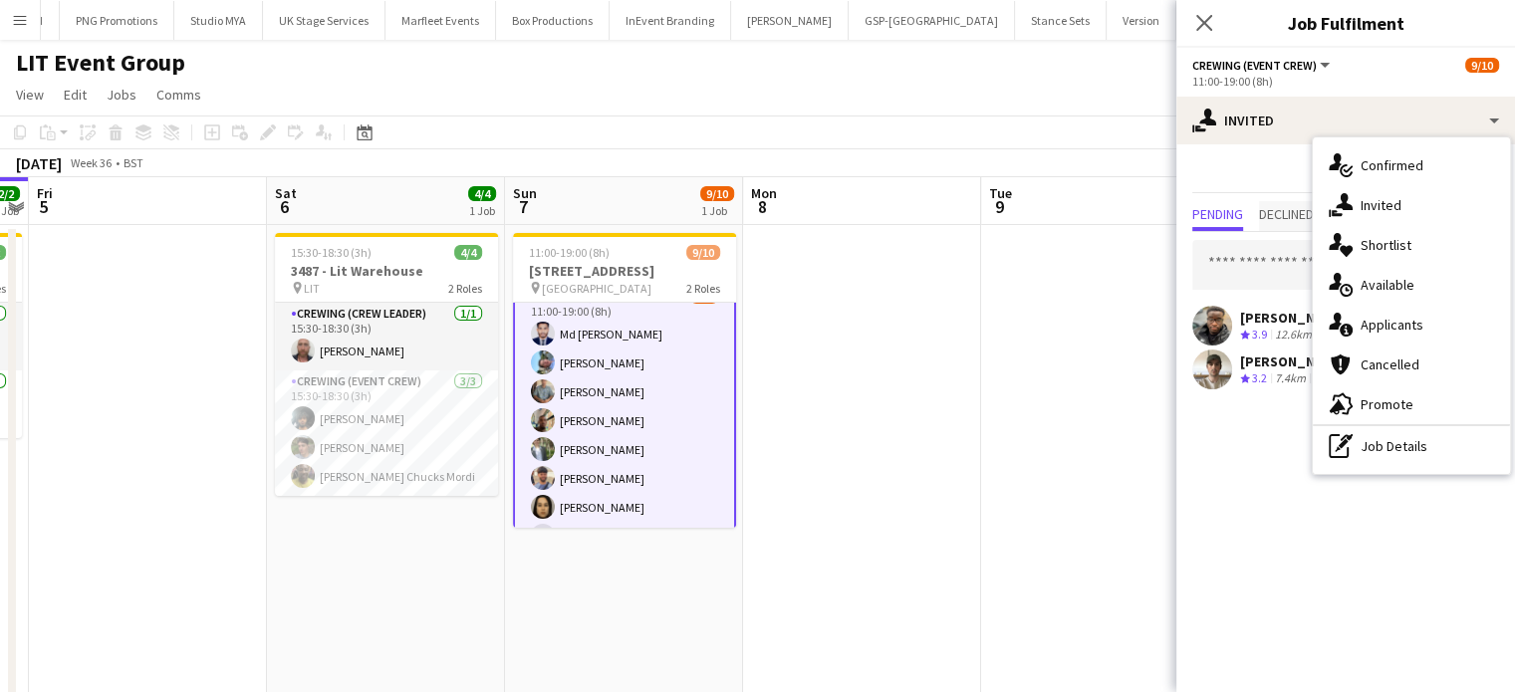
click at [1295, 213] on span "Declined" at bounding box center [1286, 214] width 55 height 14
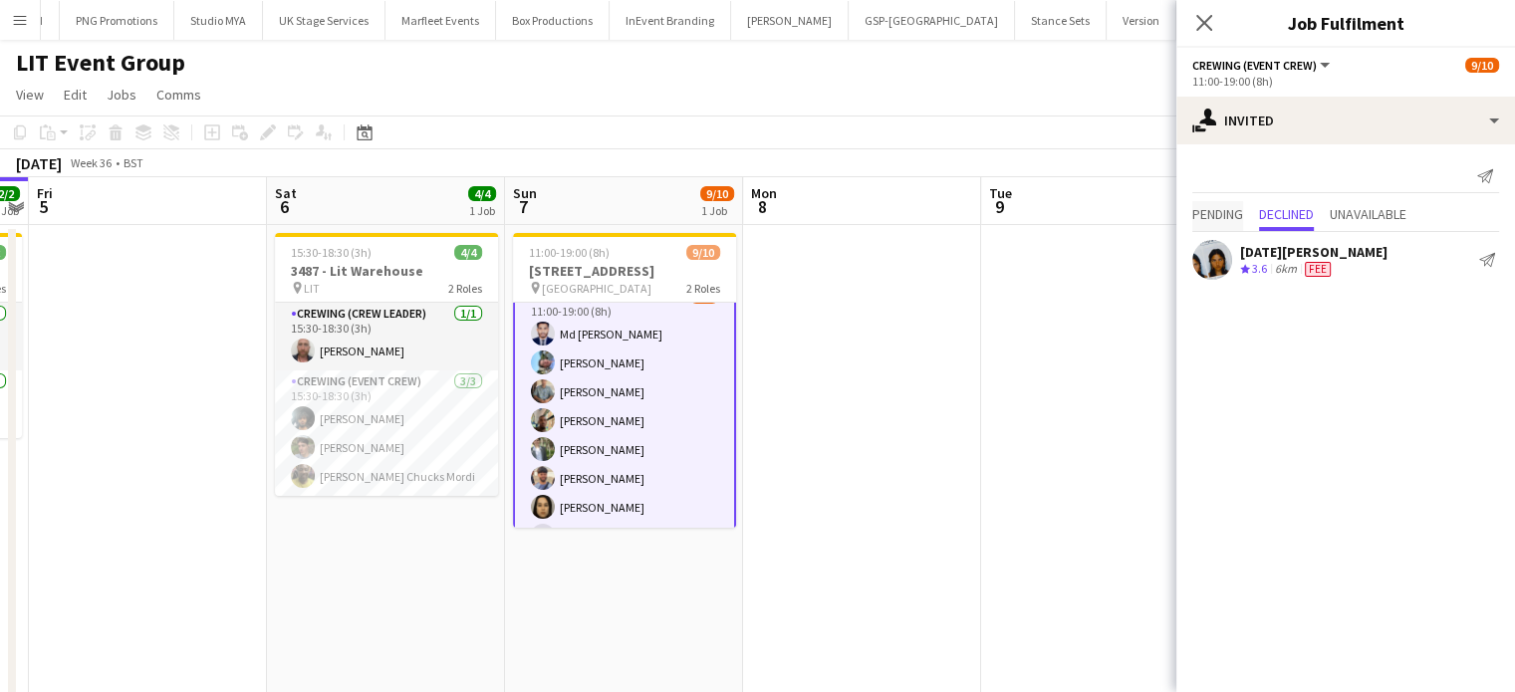
click at [1199, 219] on span "Pending" at bounding box center [1218, 214] width 51 height 14
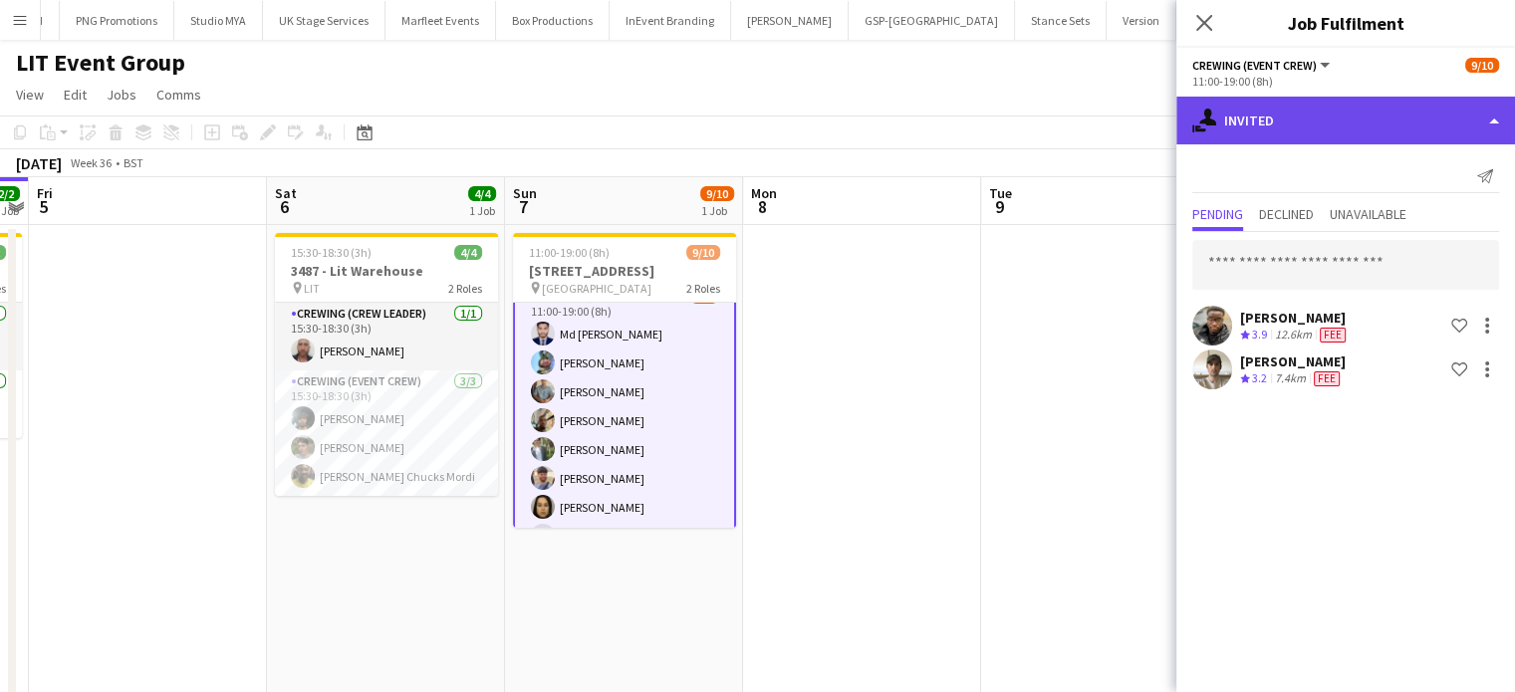
click at [1339, 120] on div "single-neutral-actions-share-1 Invited" at bounding box center [1346, 121] width 339 height 48
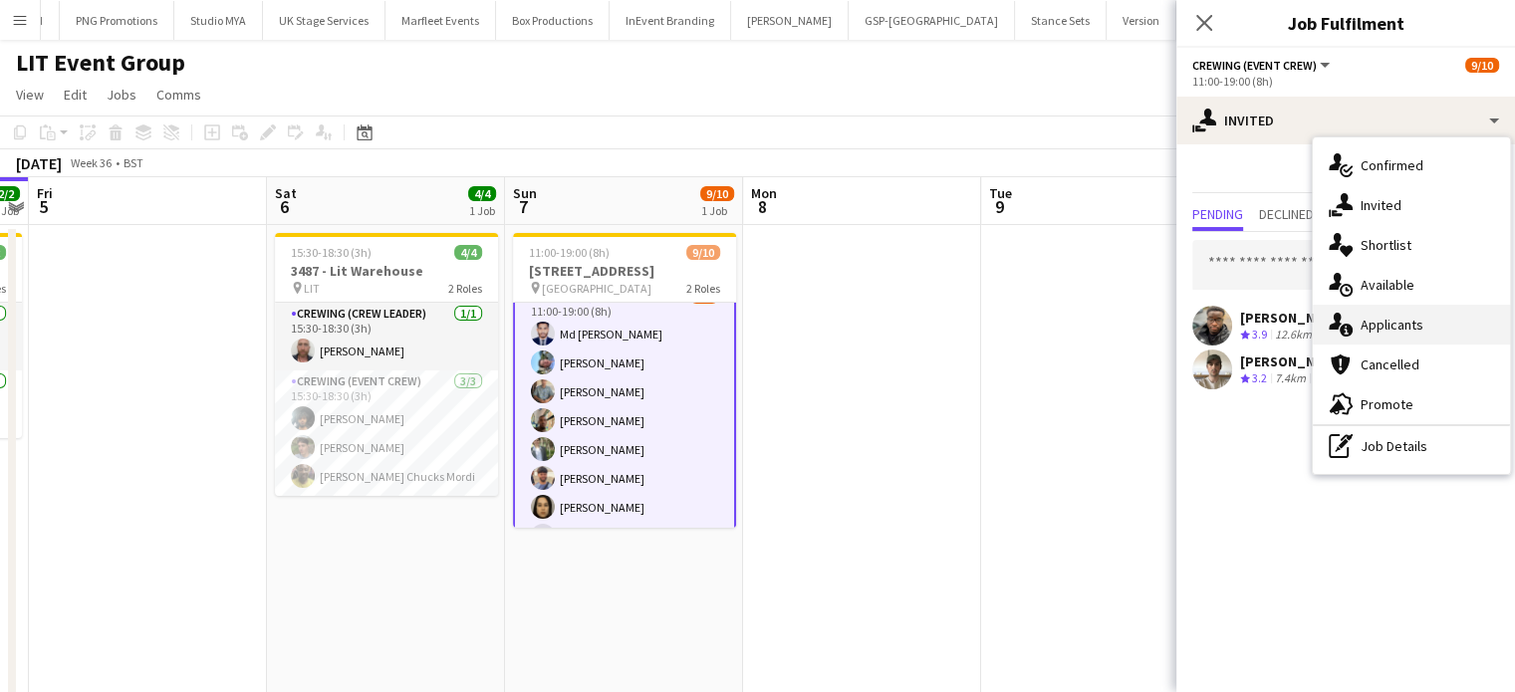
click at [1375, 307] on div "single-neutral-actions-information Applicants" at bounding box center [1411, 325] width 197 height 40
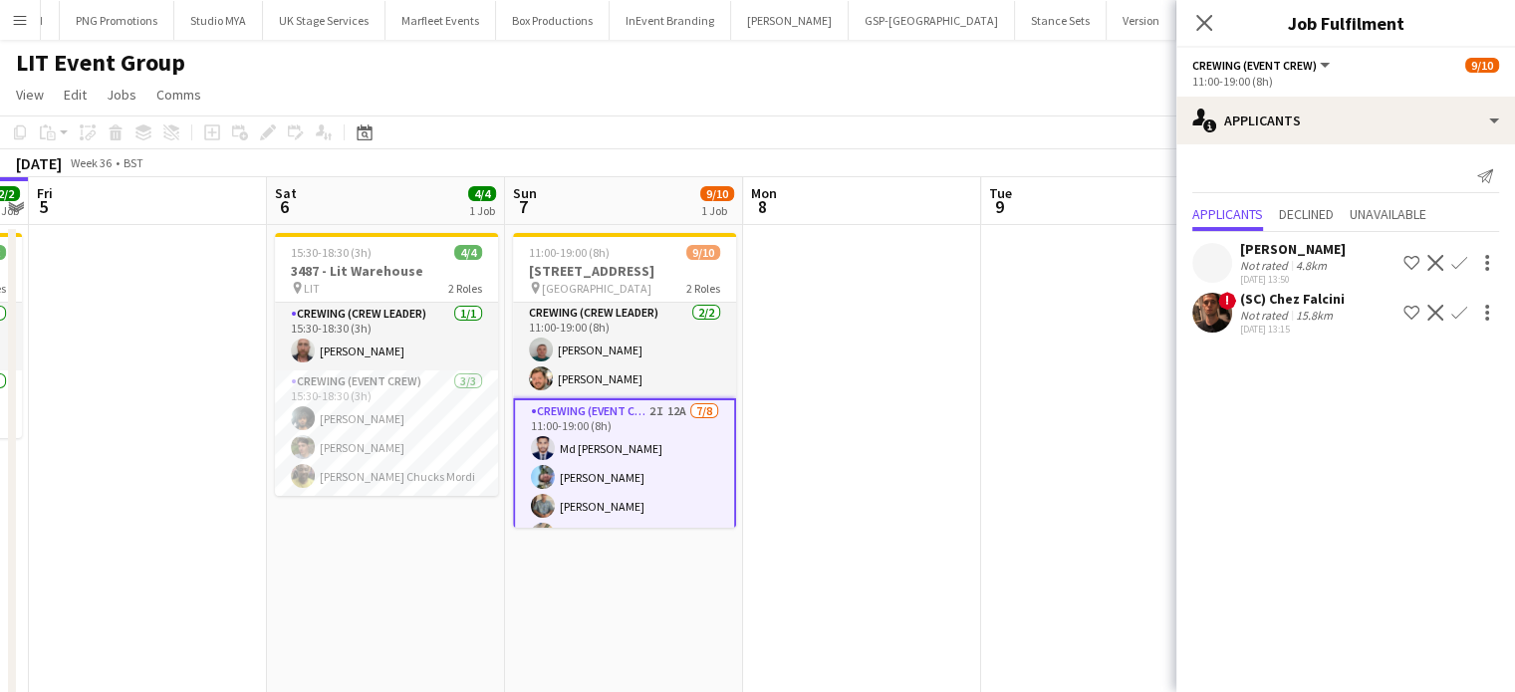
scroll to position [0, 0]
click at [1355, 158] on div "Send notification Applicants Declined Unavailable [PERSON_NAME] Not rated 4.8km…" at bounding box center [1346, 249] width 339 height 211
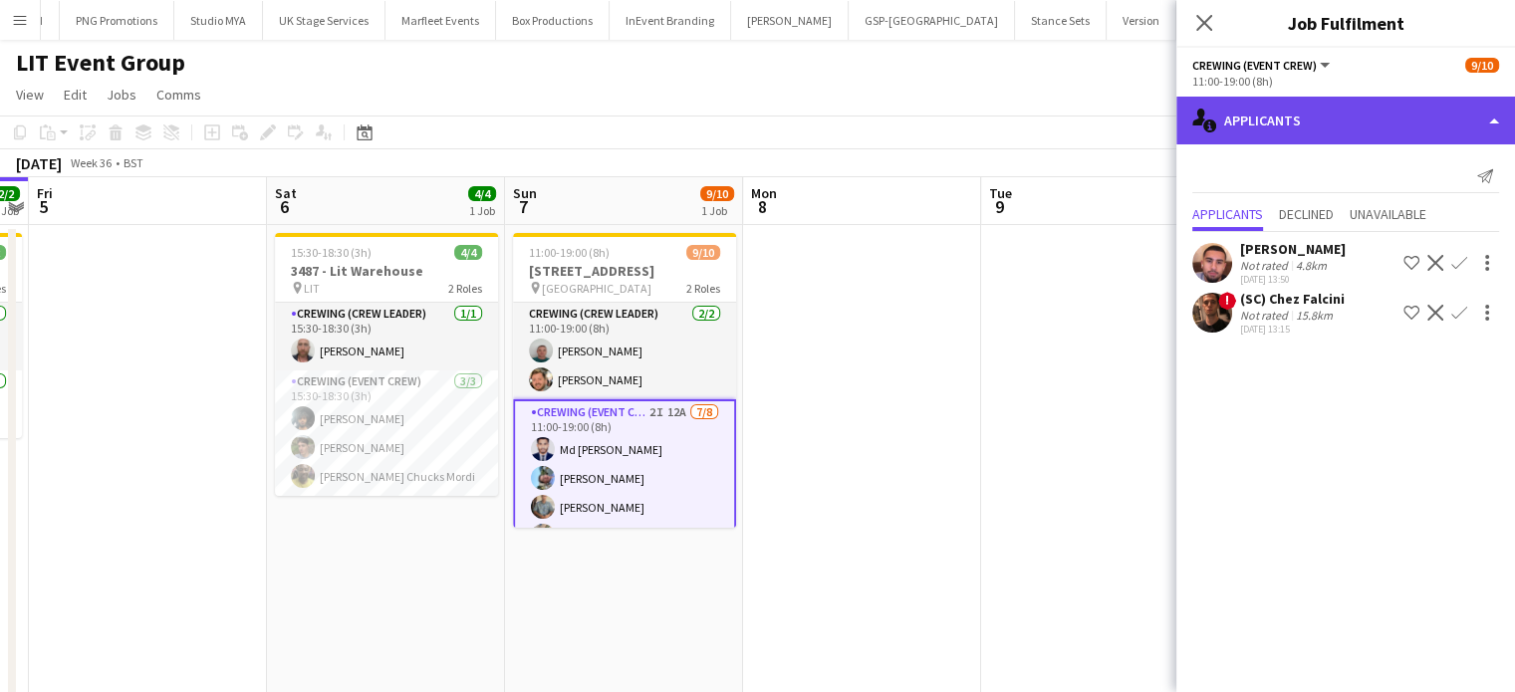
click at [1343, 141] on div "single-neutral-actions-information Applicants" at bounding box center [1346, 121] width 339 height 48
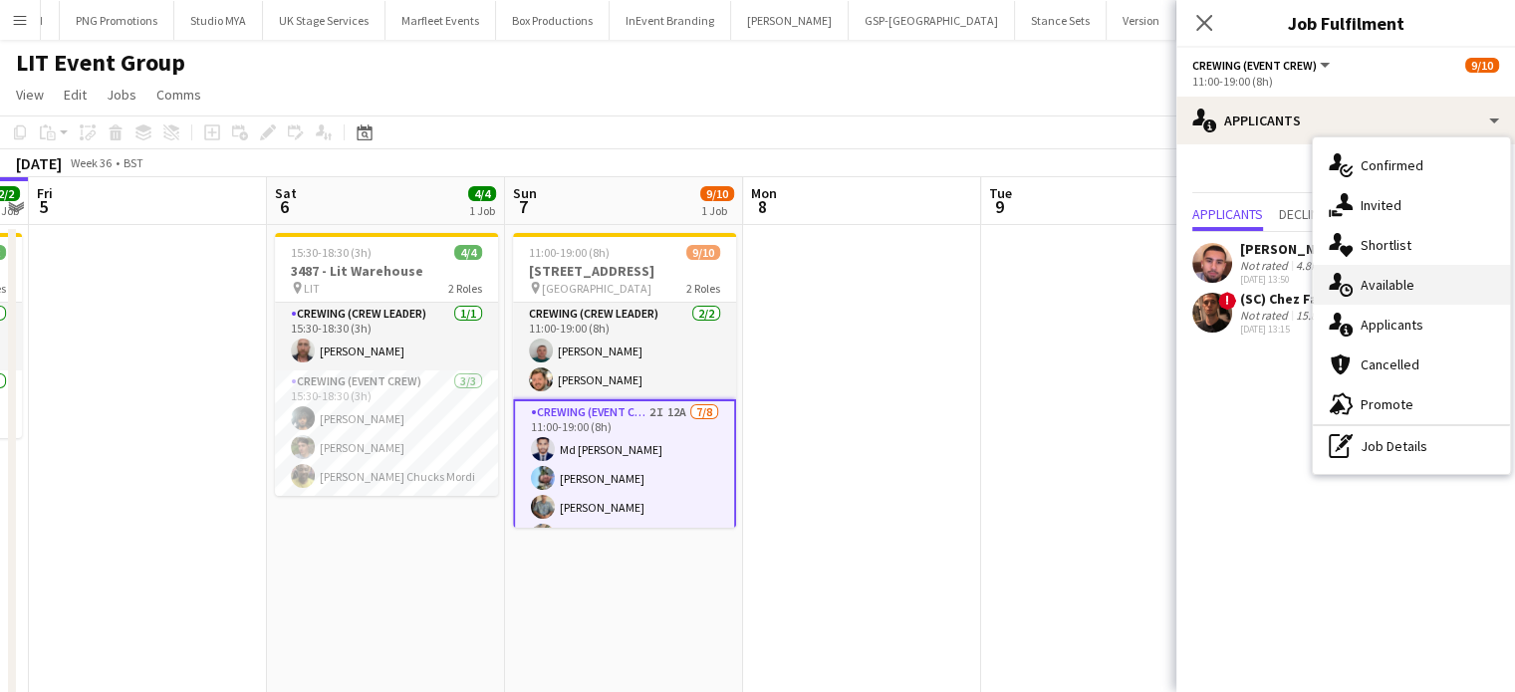
click at [1402, 279] on span "Available" at bounding box center [1388, 285] width 54 height 18
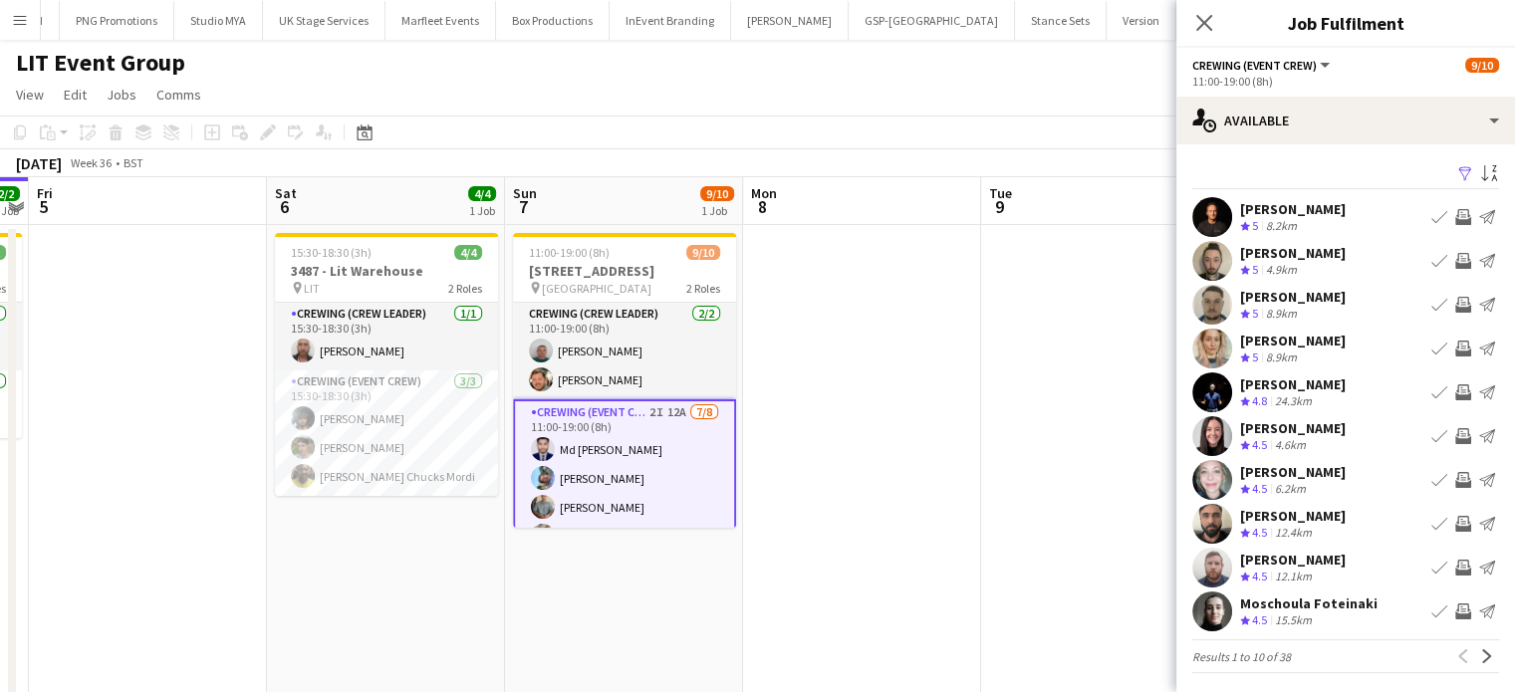
click at [1456, 436] on app-icon "Invite crew" at bounding box center [1464, 436] width 16 height 16
click at [1452, 424] on button "Invite crew" at bounding box center [1464, 436] width 24 height 24
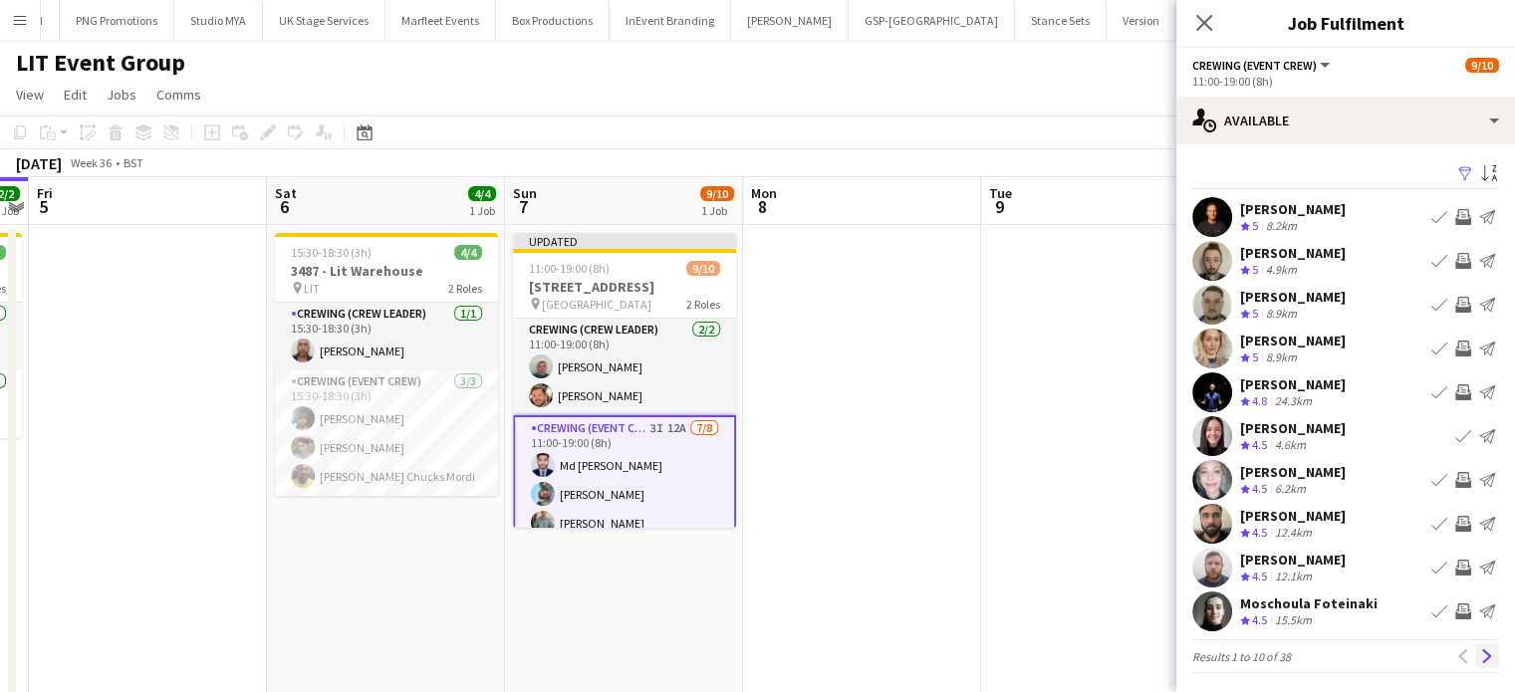
click at [1481, 662] on app-icon "Next" at bounding box center [1488, 657] width 14 height 14
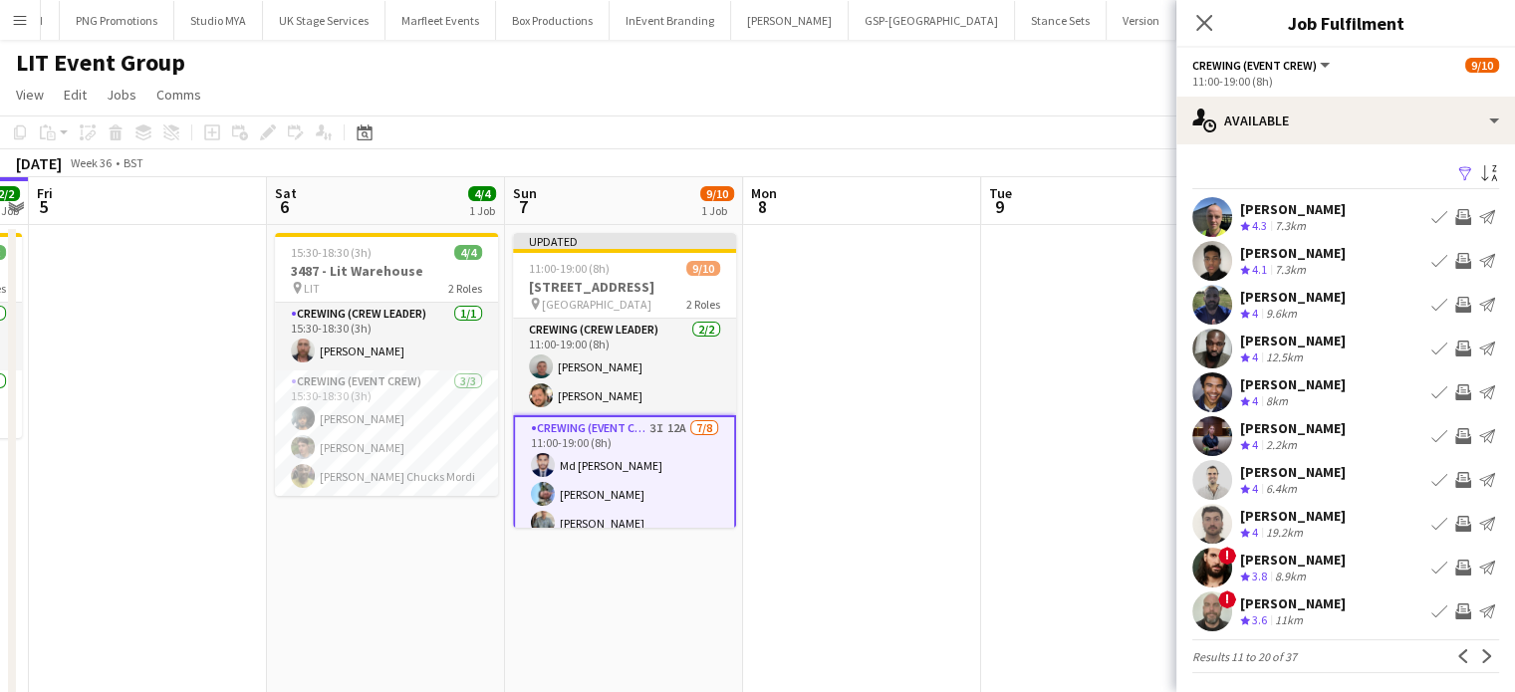
click at [1481, 662] on app-icon "Next" at bounding box center [1488, 657] width 14 height 14
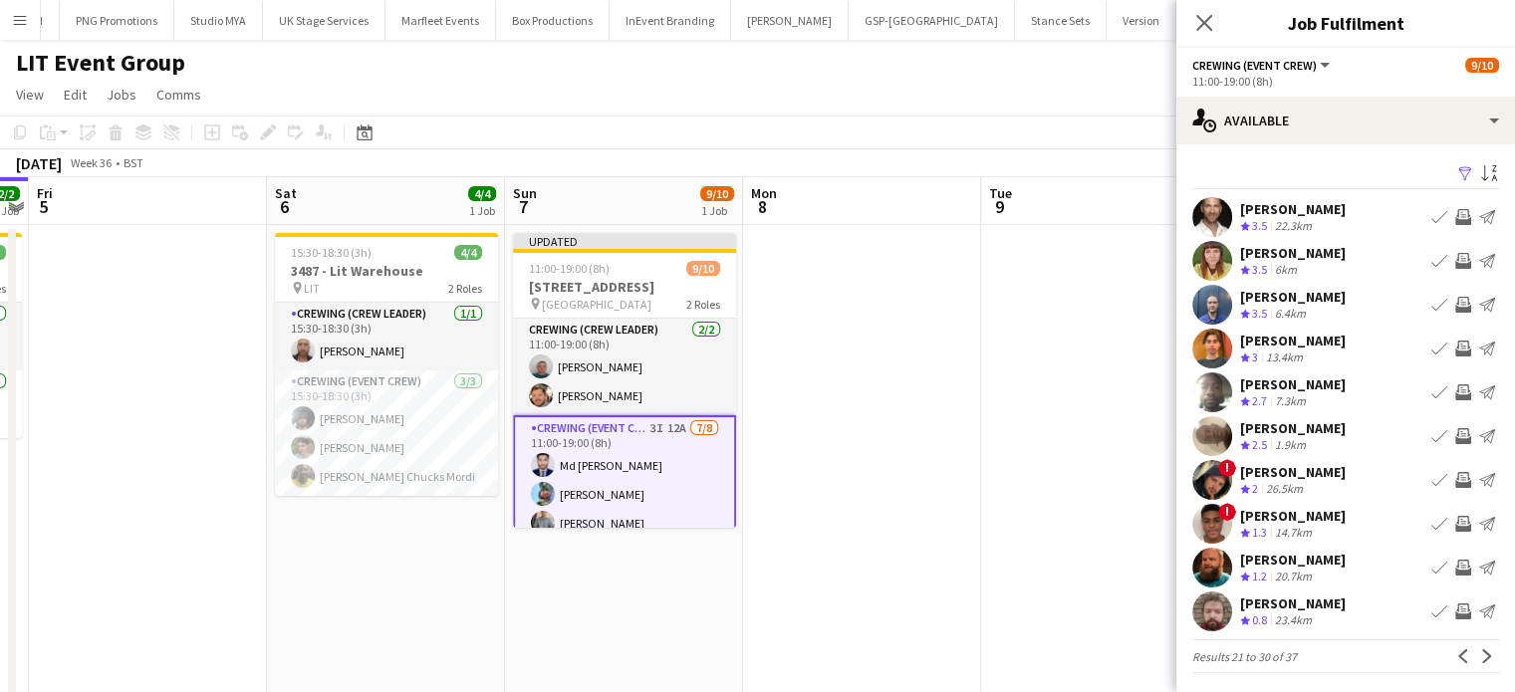
click at [1481, 662] on app-icon "Next" at bounding box center [1488, 657] width 14 height 14
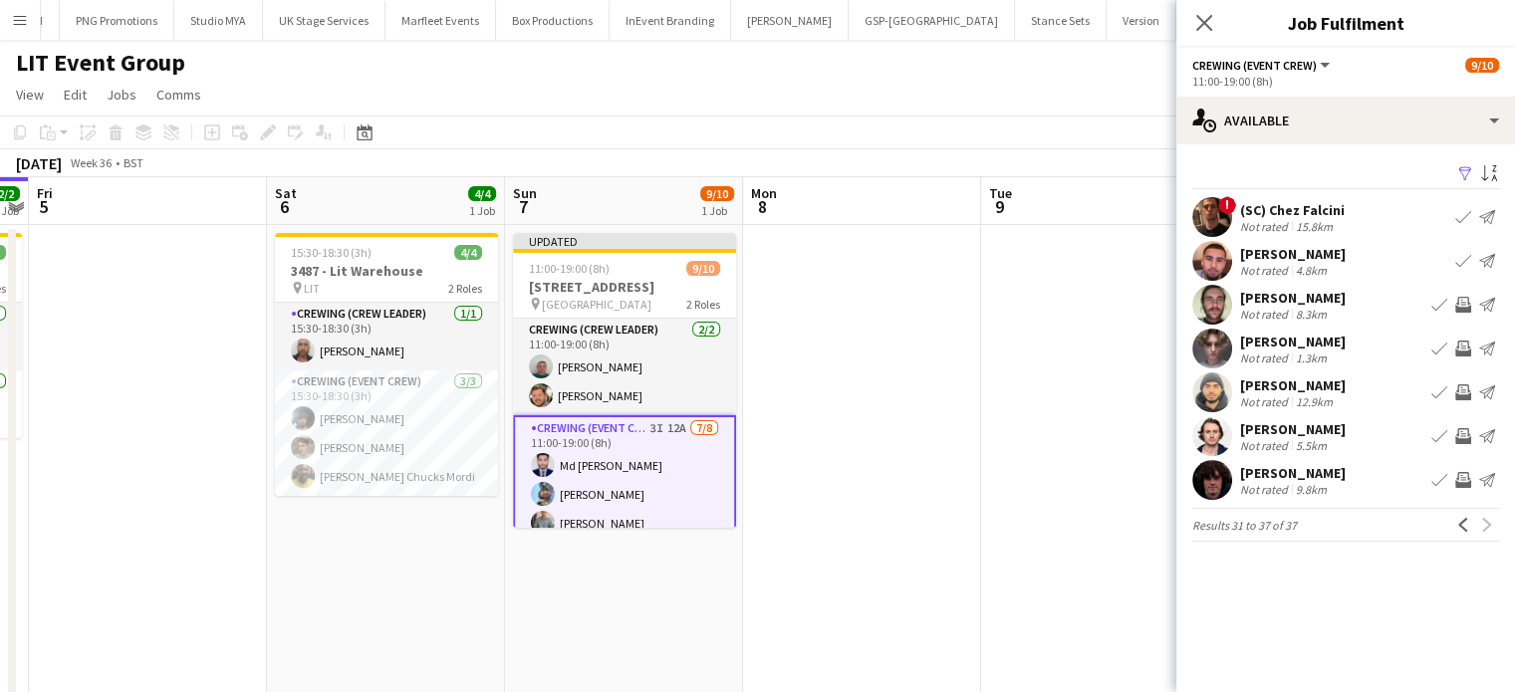
click at [1048, 357] on app-date-cell at bounding box center [1100, 479] width 238 height 508
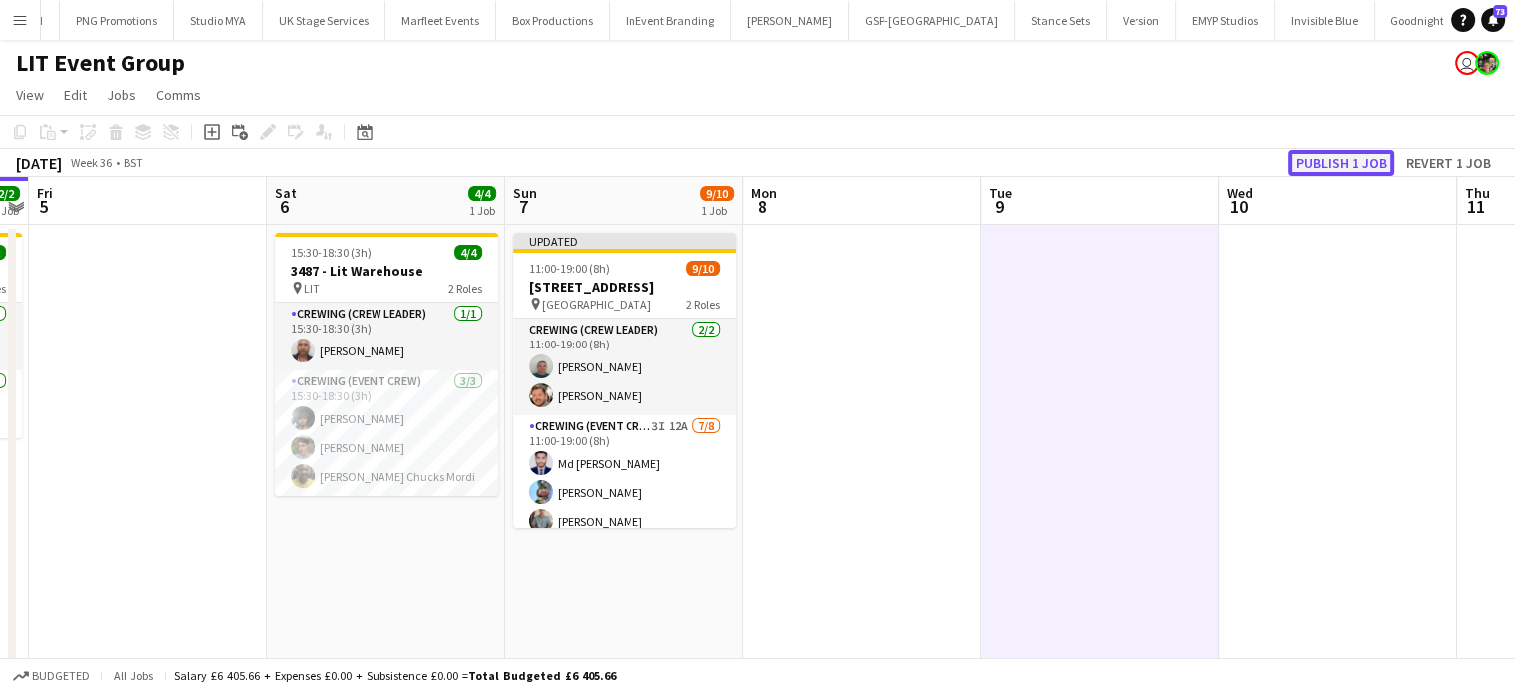
click at [1331, 162] on button "Publish 1 job" at bounding box center [1341, 163] width 107 height 26
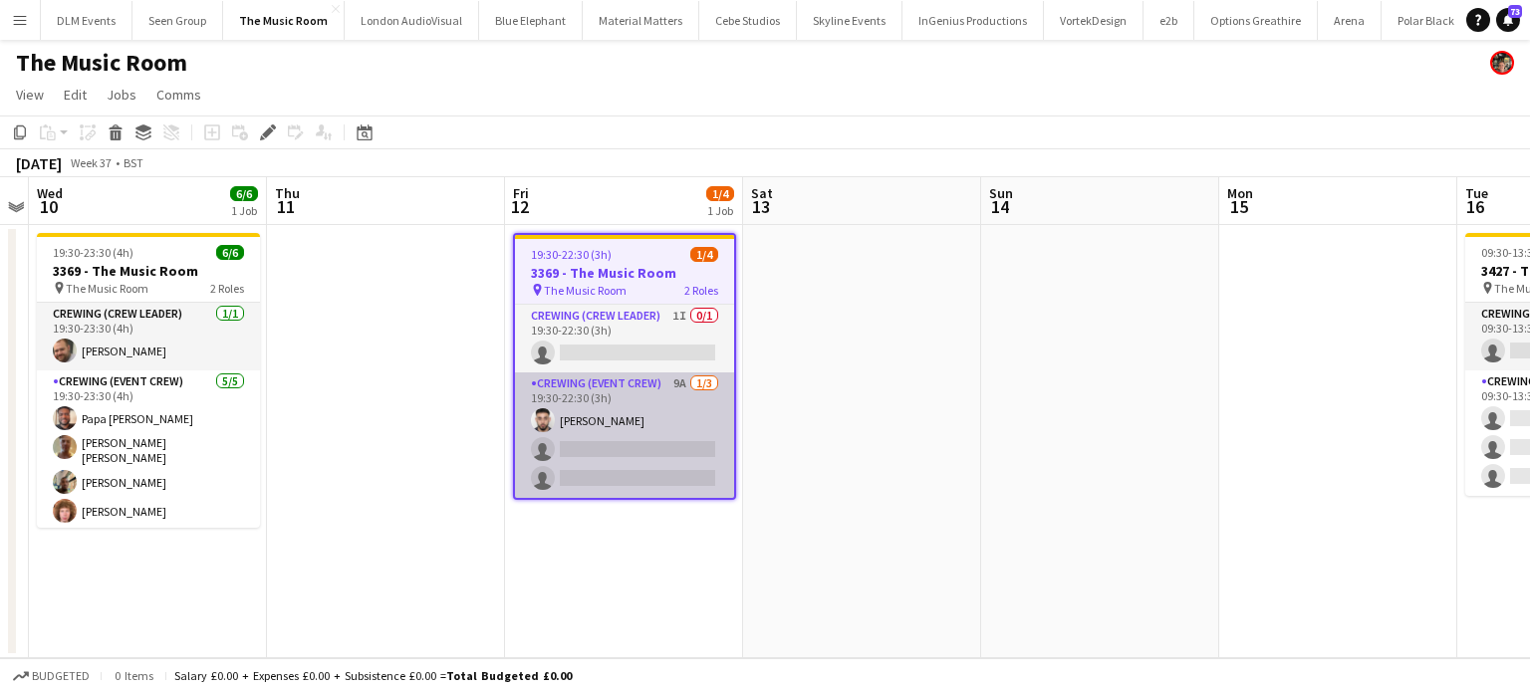
click at [683, 463] on app-card-role "Crewing (Event Crew) 9A [DATE] 19:30-22:30 (3h) [PERSON_NAME] single-neutral-ac…" at bounding box center [624, 436] width 219 height 126
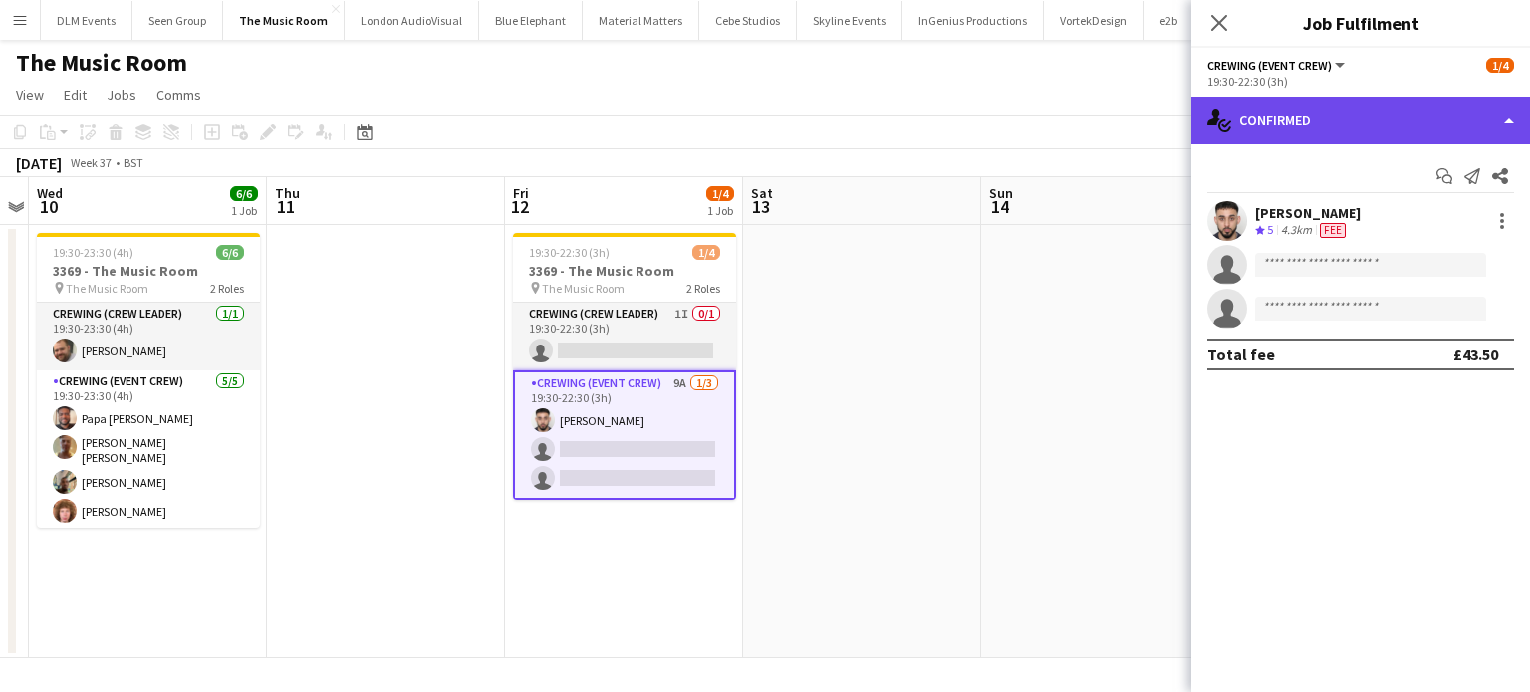
click at [1330, 113] on div "single-neutral-actions-check-2 Confirmed" at bounding box center [1361, 121] width 339 height 48
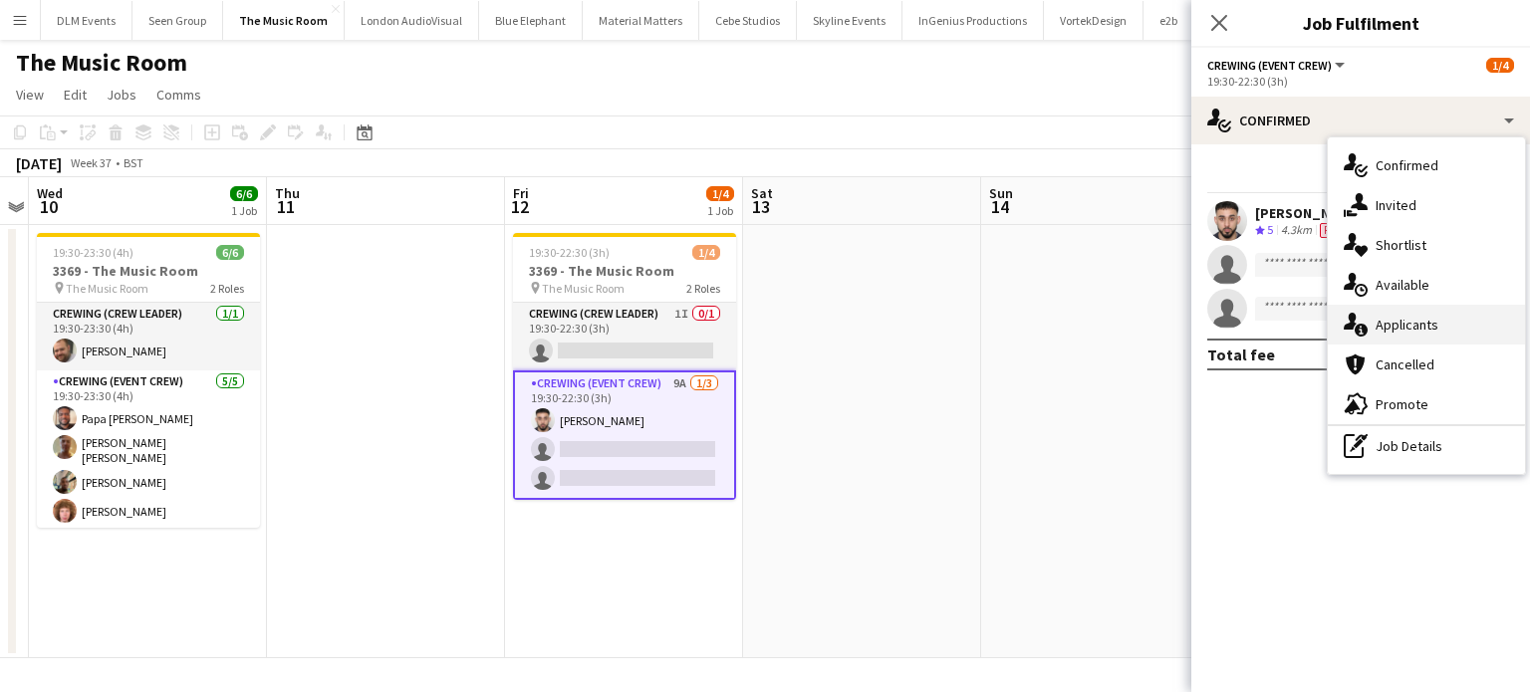
click at [1440, 316] on div "single-neutral-actions-information Applicants" at bounding box center [1426, 325] width 197 height 40
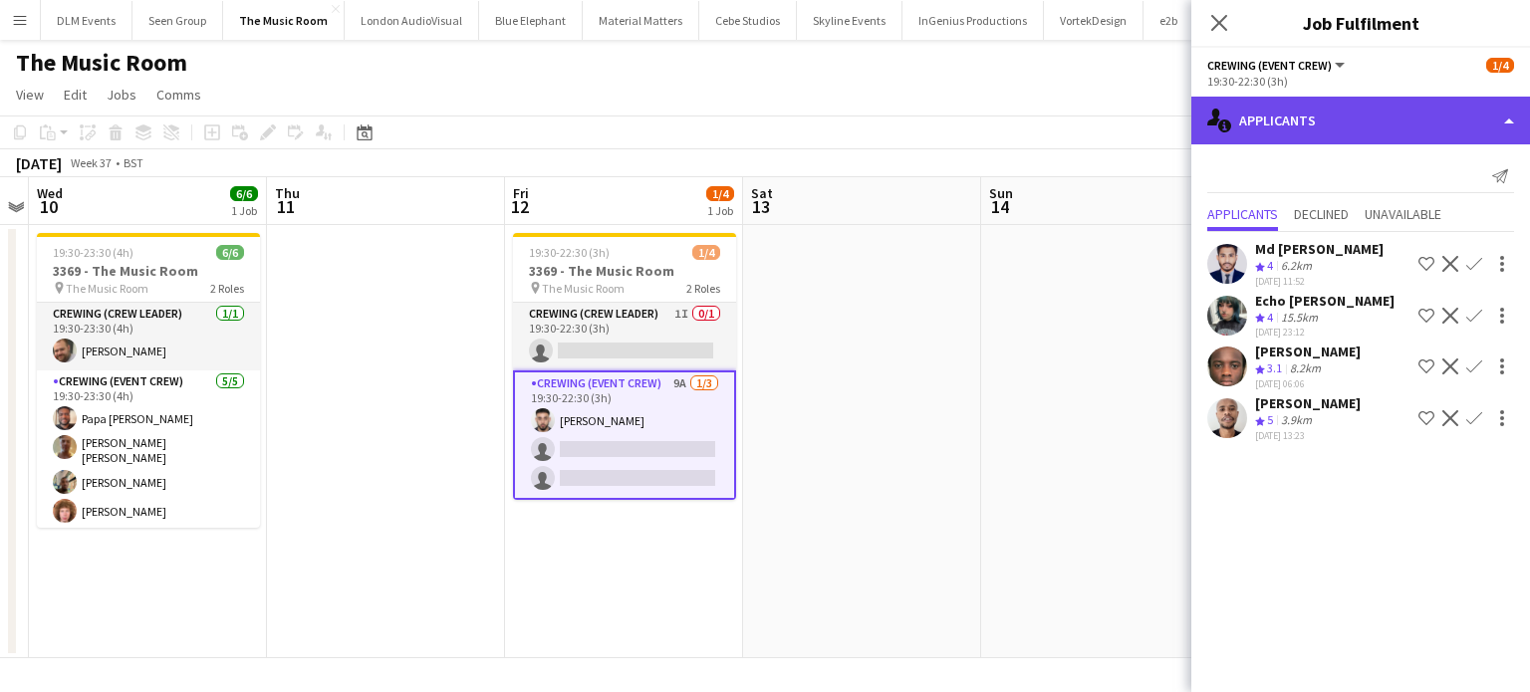
click at [1352, 120] on div "single-neutral-actions-information Applicants" at bounding box center [1361, 121] width 339 height 48
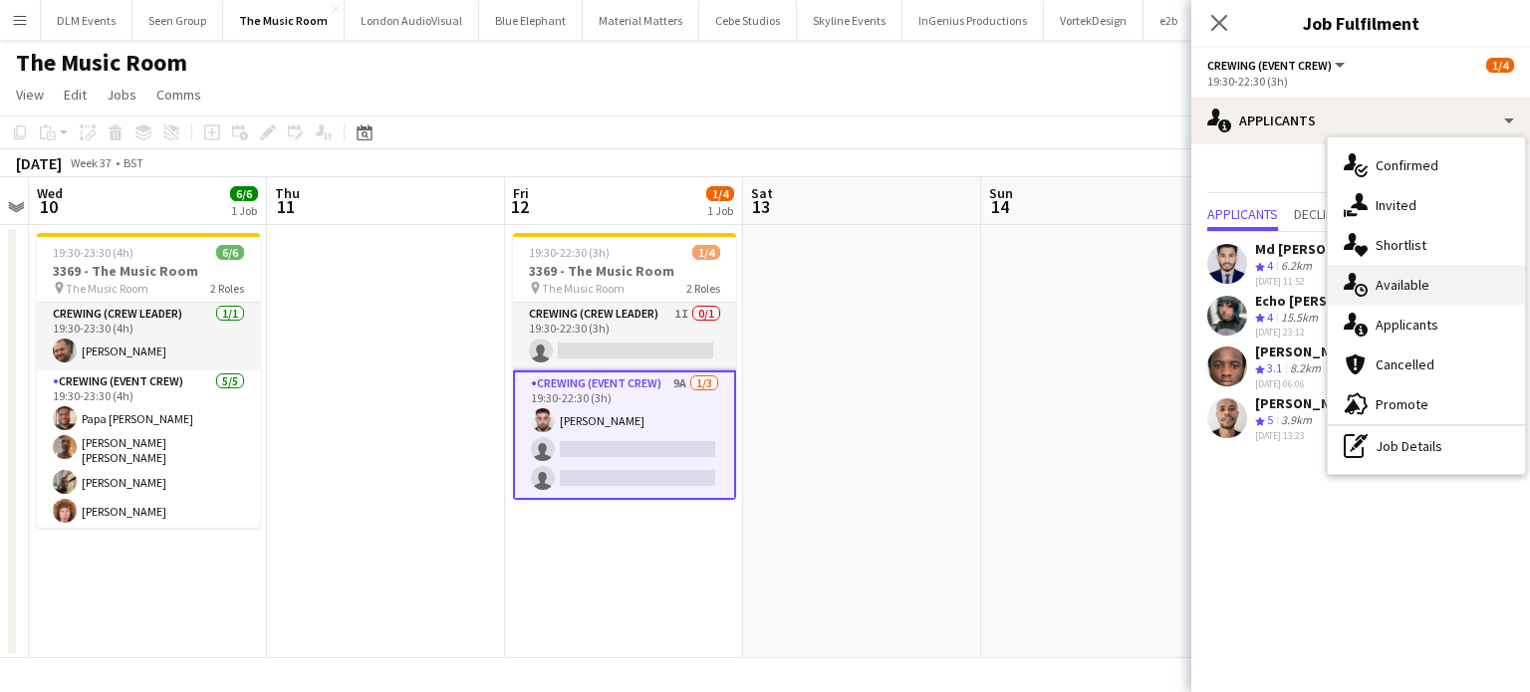
click at [1389, 266] on div "single-neutral-actions-upload Available" at bounding box center [1426, 285] width 197 height 40
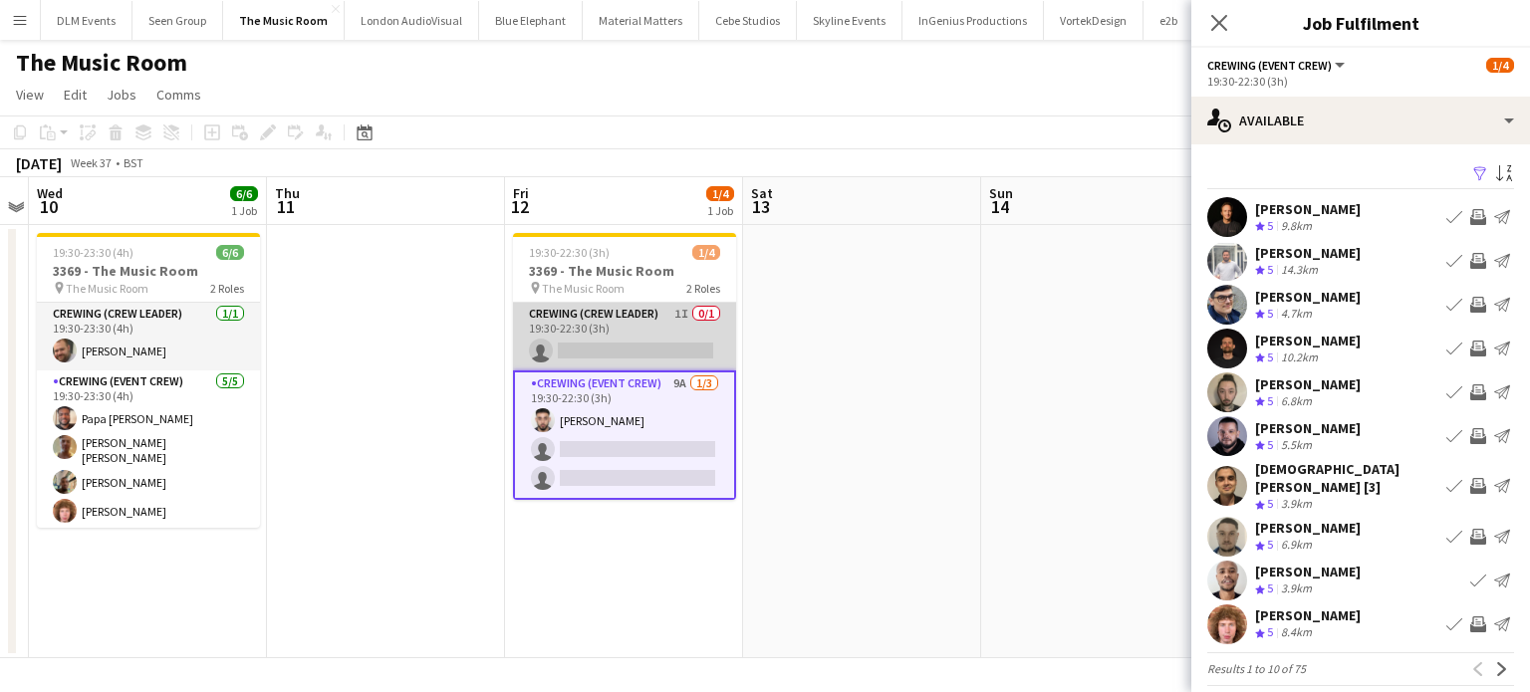
click at [641, 312] on app-card-role "Crewing (Crew Leader) 1I 0/1 19:30-22:30 (3h) single-neutral-actions" at bounding box center [624, 337] width 223 height 68
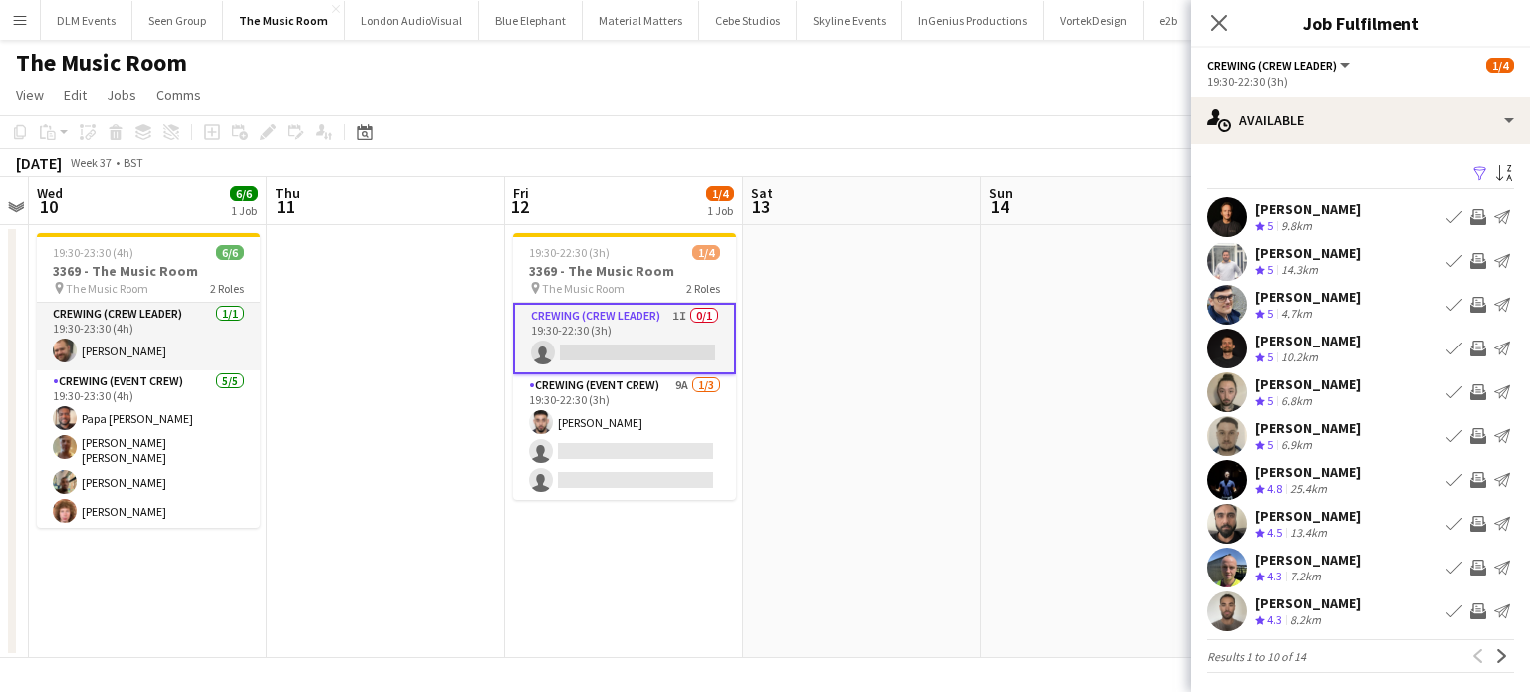
click at [1471, 474] on app-icon "Invite crew" at bounding box center [1479, 480] width 16 height 16
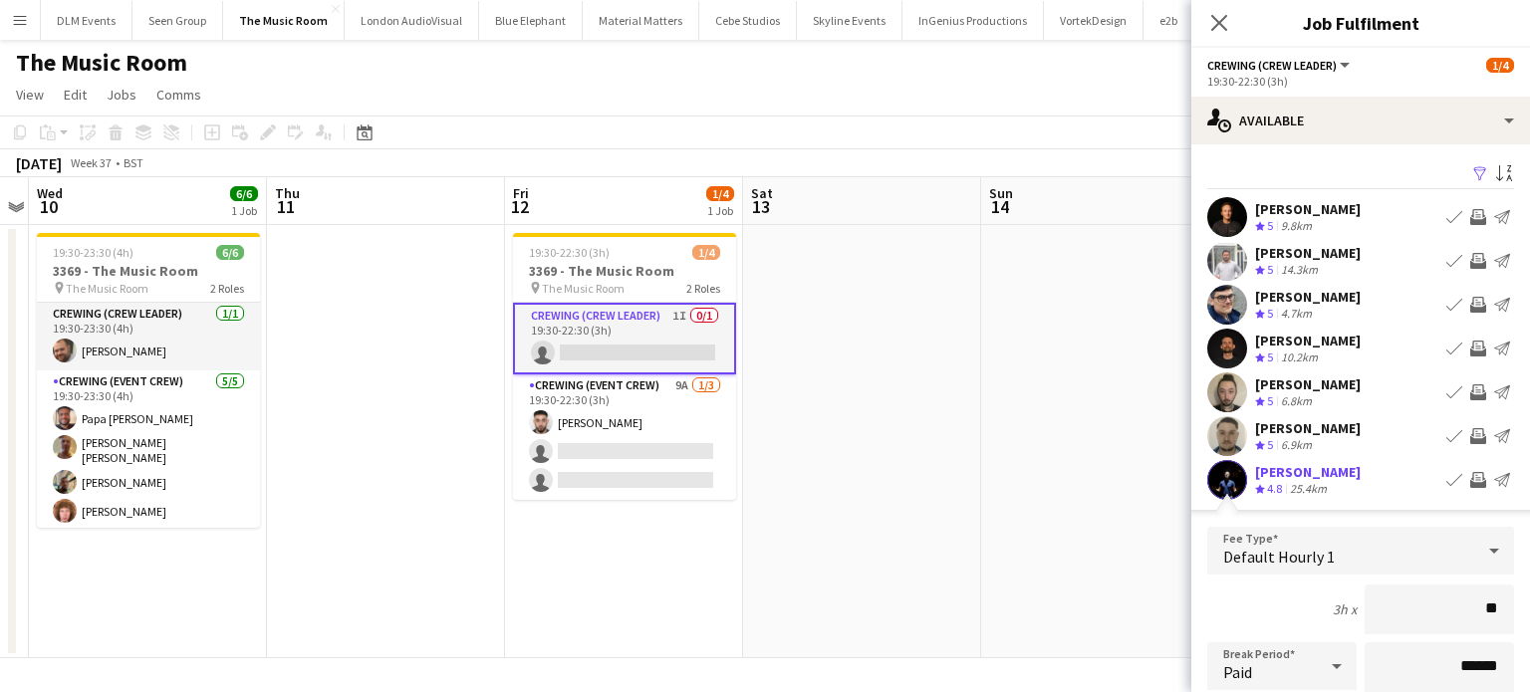
type input "***"
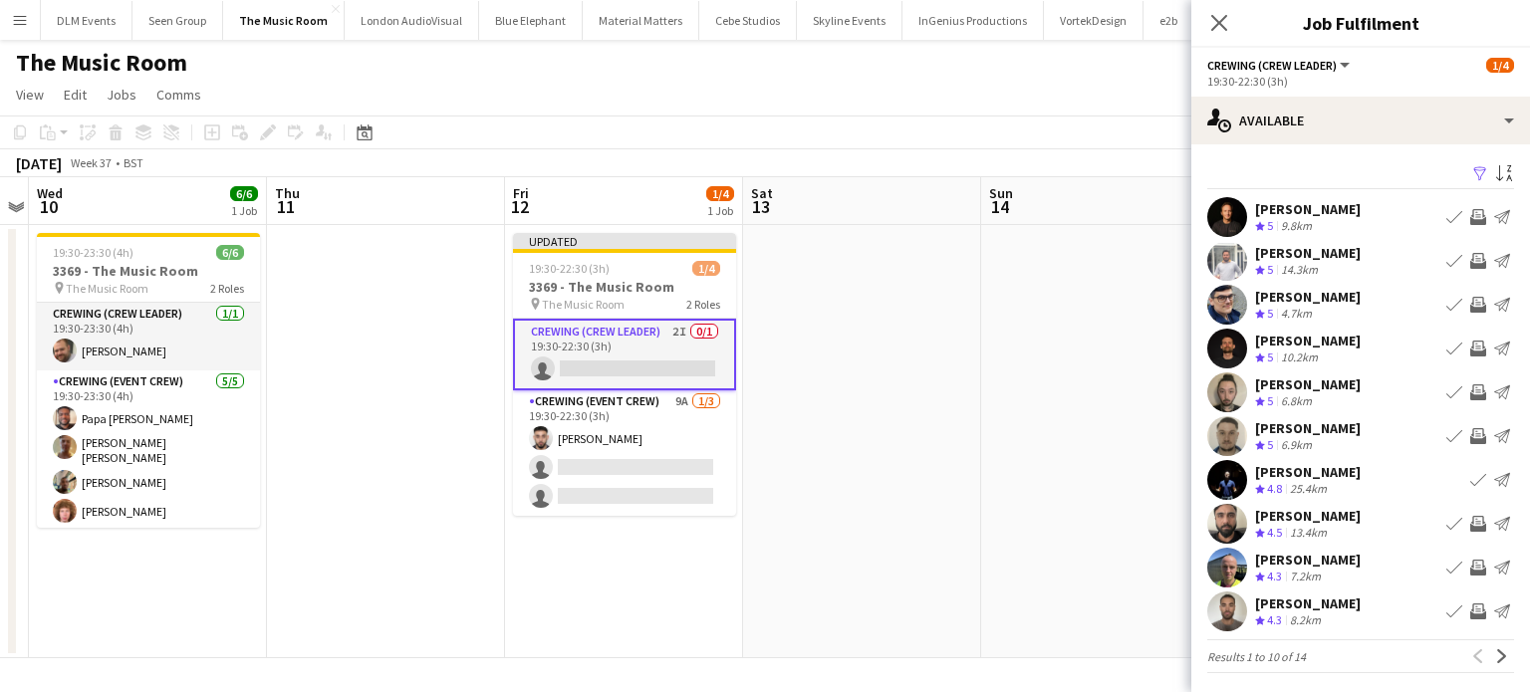
click at [1467, 557] on button "Invite crew" at bounding box center [1479, 568] width 24 height 24
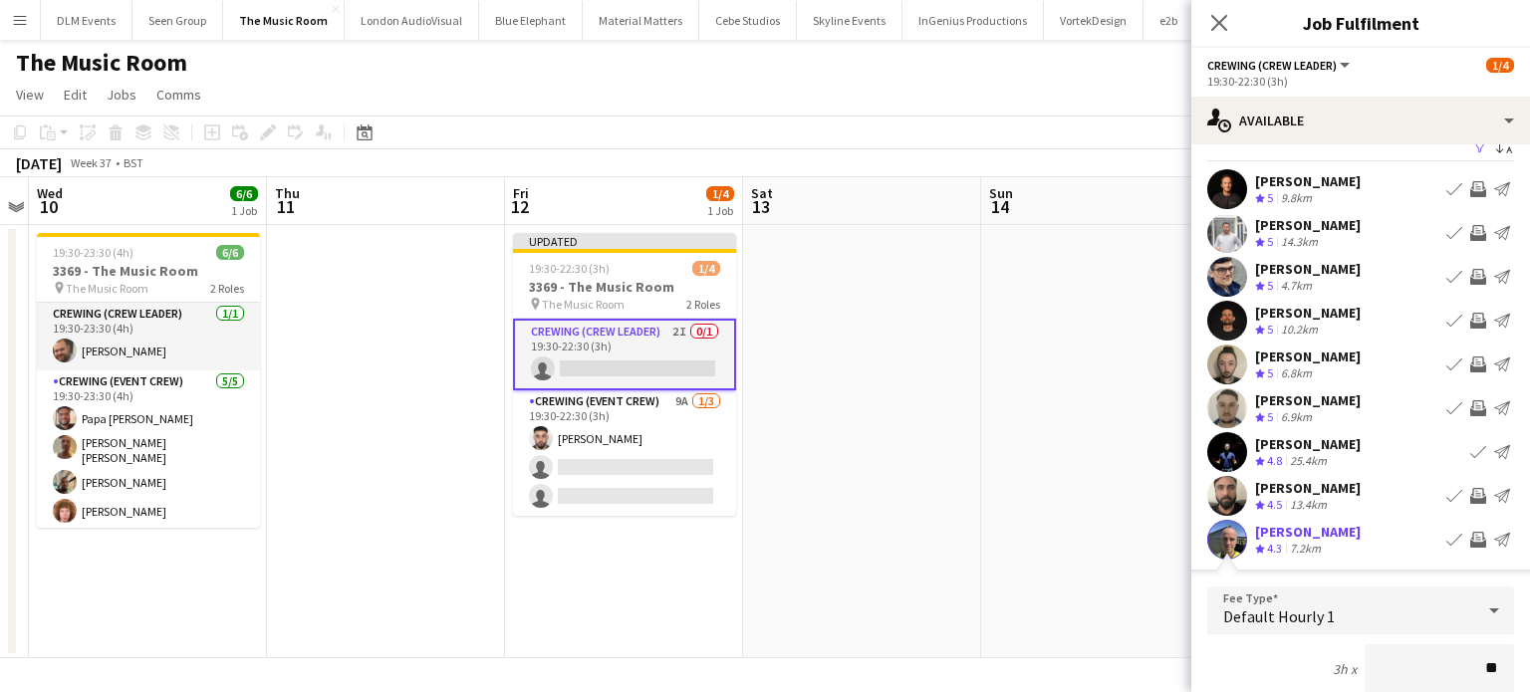
type input "***"
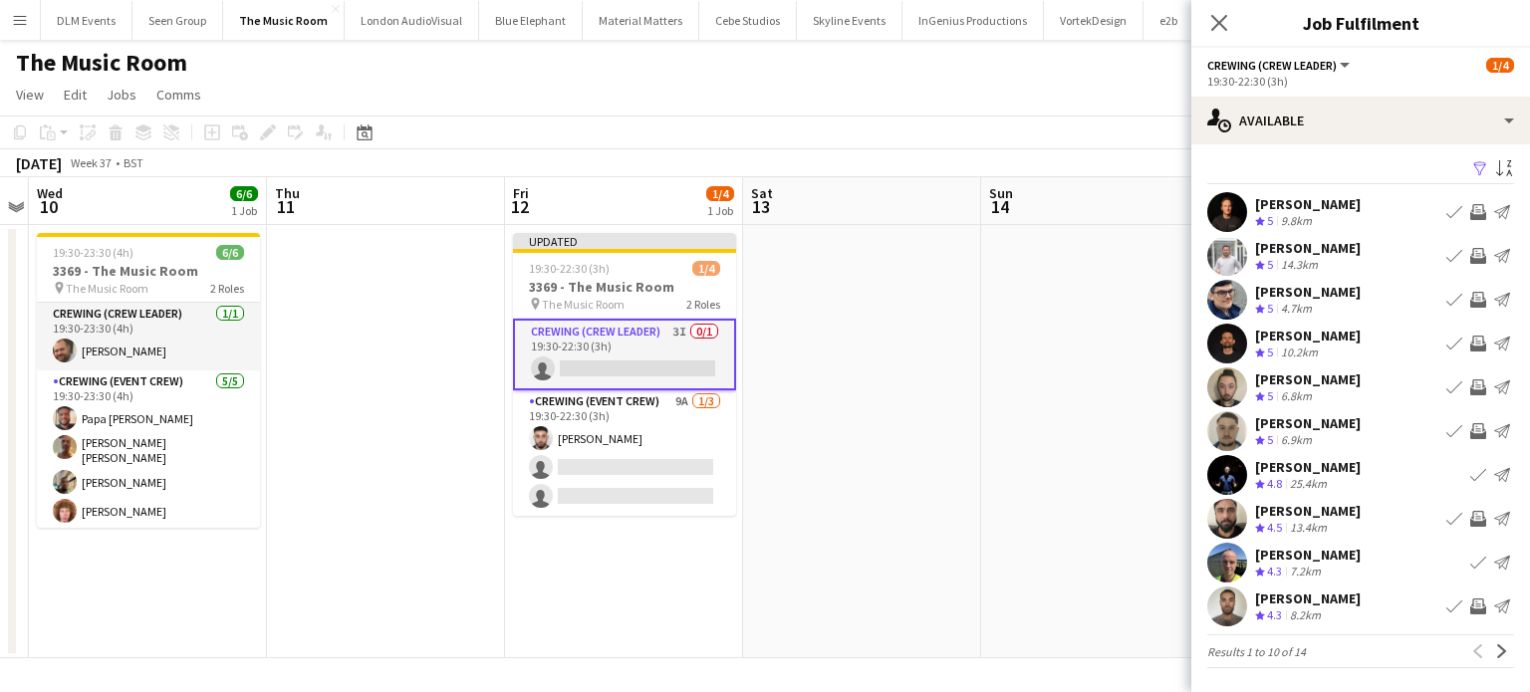
scroll to position [4, 0]
click at [1471, 254] on app-icon "Invite crew" at bounding box center [1479, 257] width 16 height 16
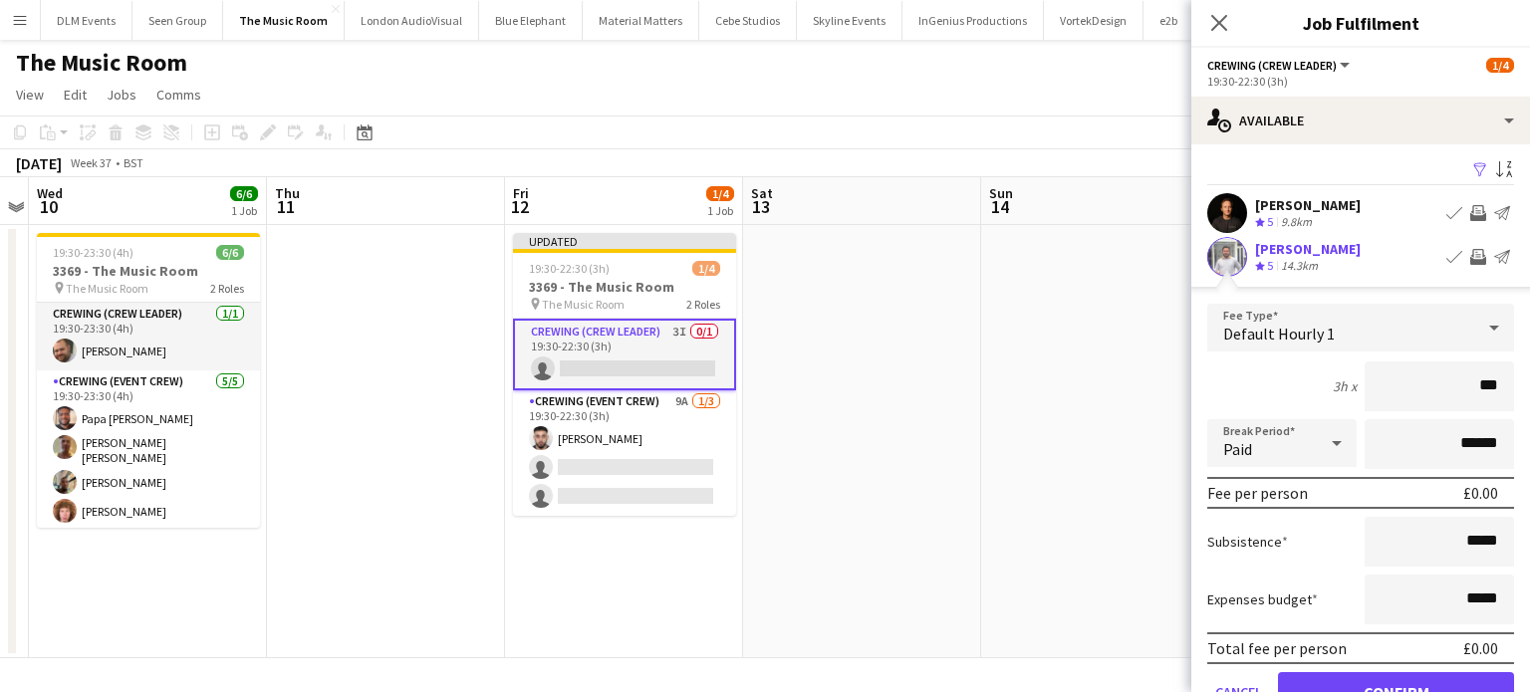
type input "**"
type input "***"
click button "Confirm" at bounding box center [1396, 693] width 236 height 40
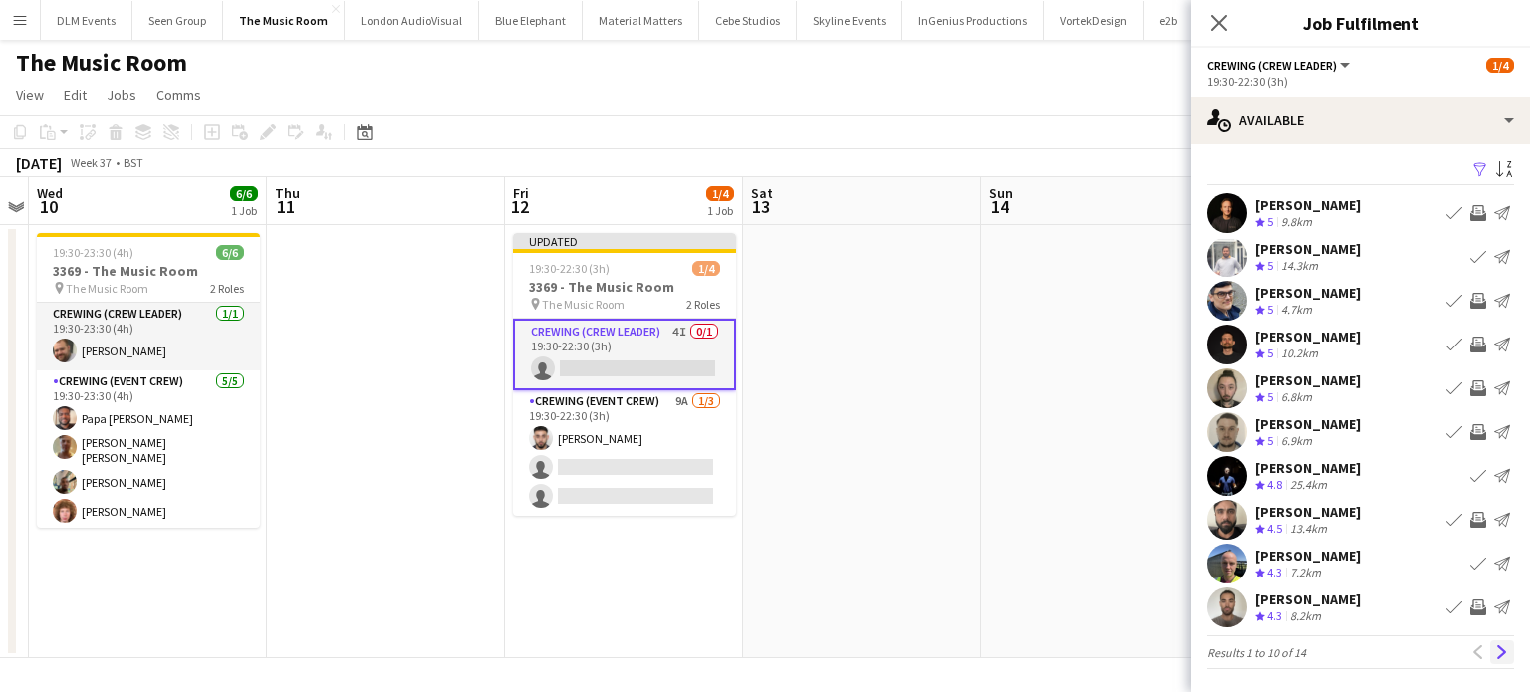
click at [1496, 649] on app-icon "Next" at bounding box center [1503, 653] width 14 height 14
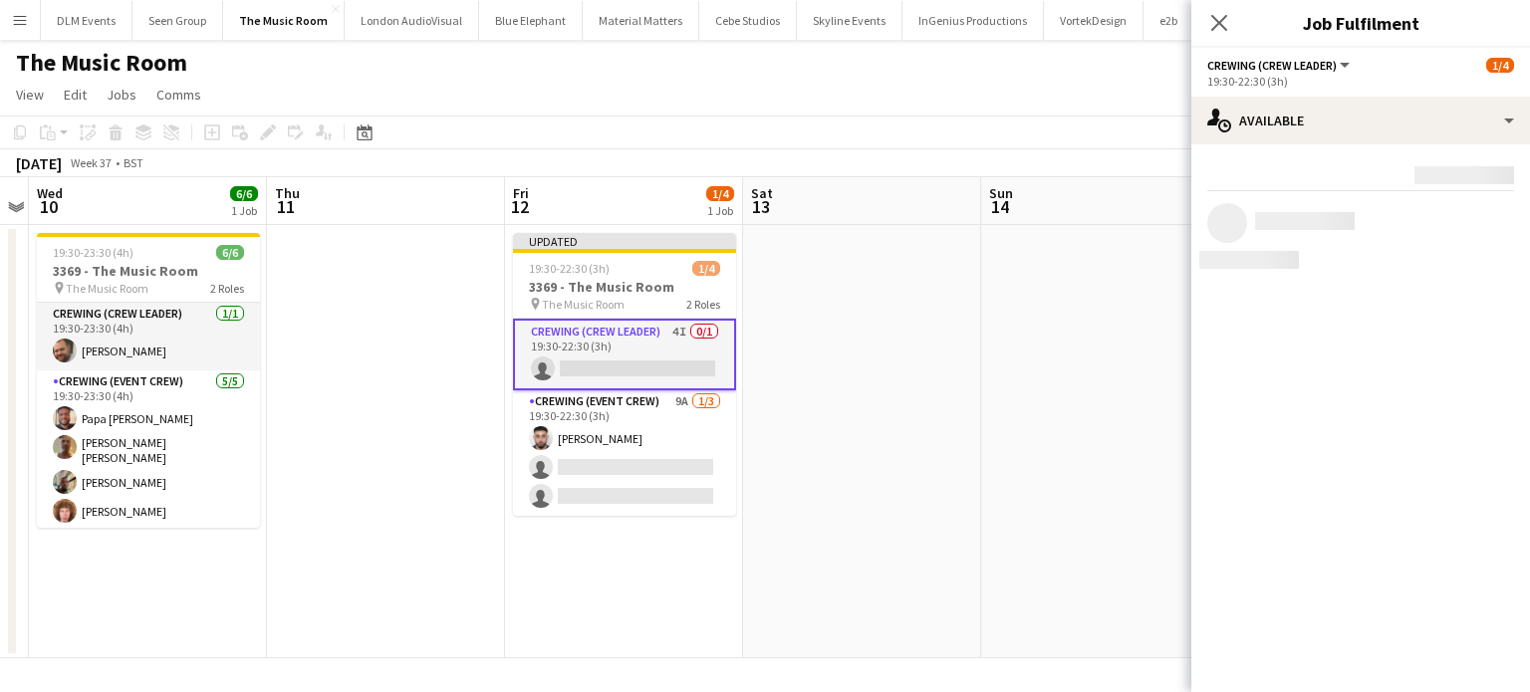
scroll to position [0, 0]
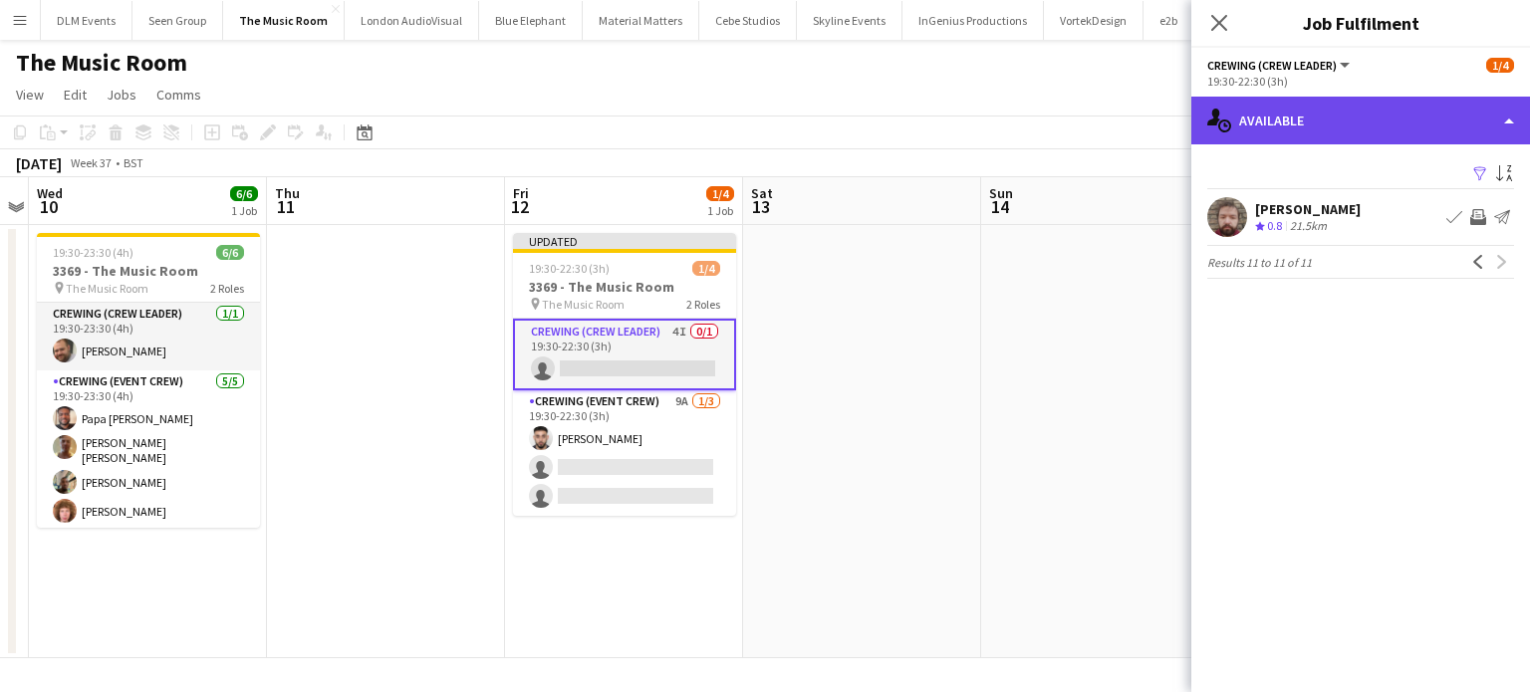
click at [1371, 114] on div "single-neutral-actions-upload Available" at bounding box center [1361, 121] width 339 height 48
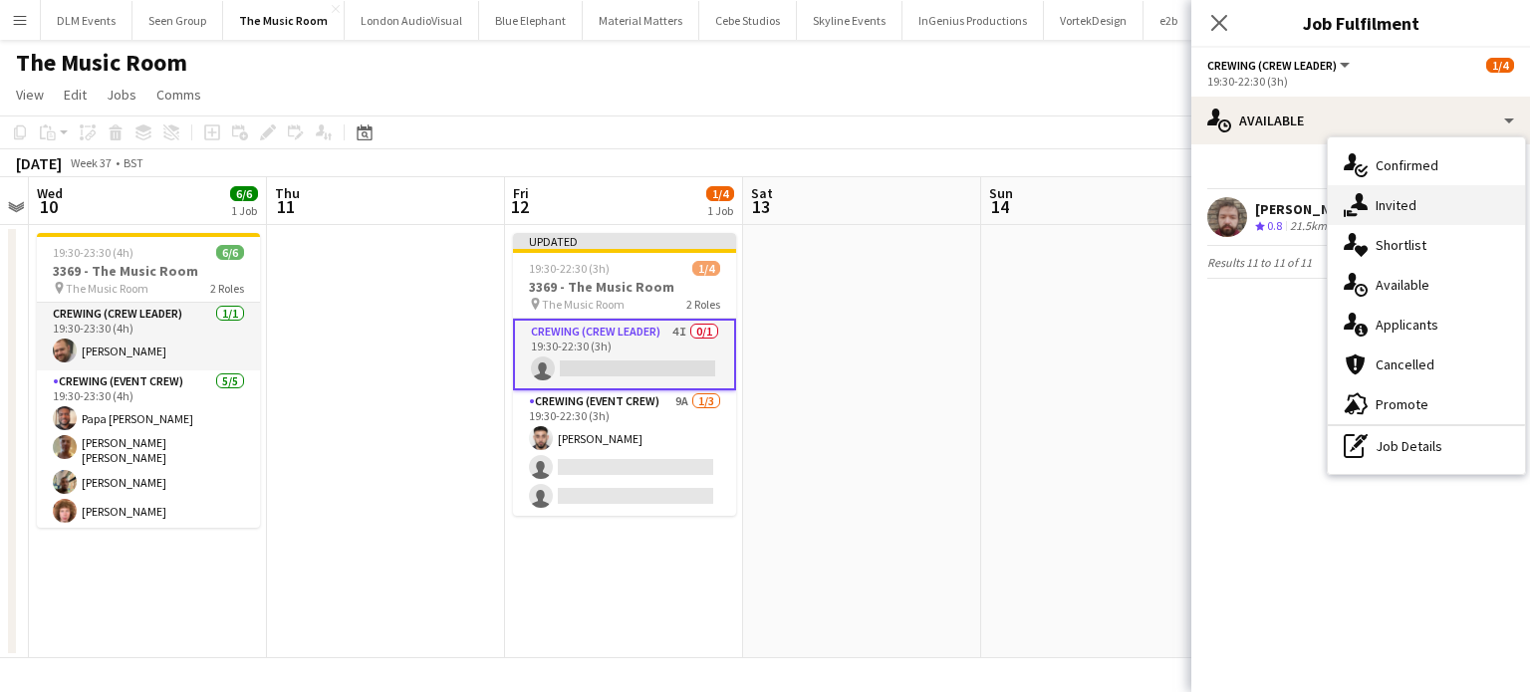
click at [1389, 194] on div "single-neutral-actions-share-1 Invited" at bounding box center [1426, 205] width 197 height 40
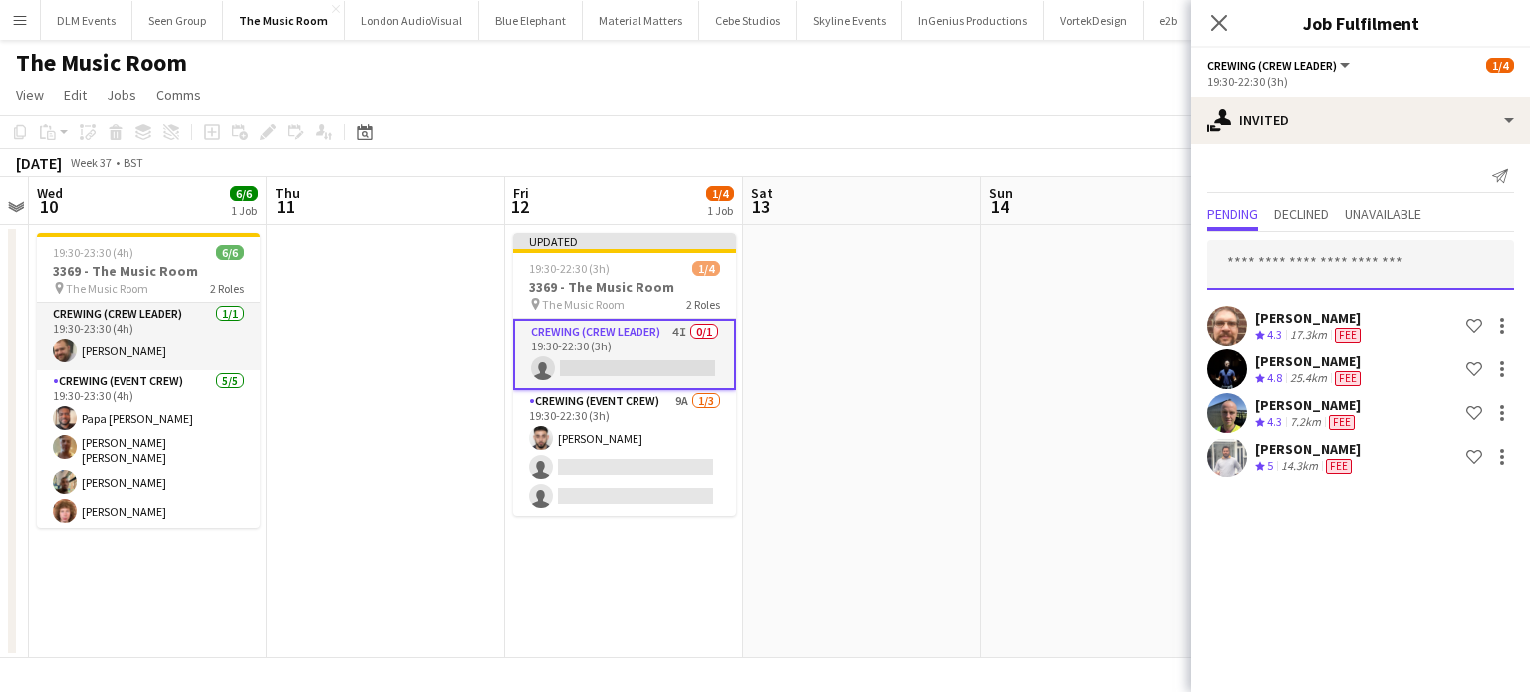
click at [1334, 262] on input "text" at bounding box center [1361, 265] width 307 height 50
type input "*"
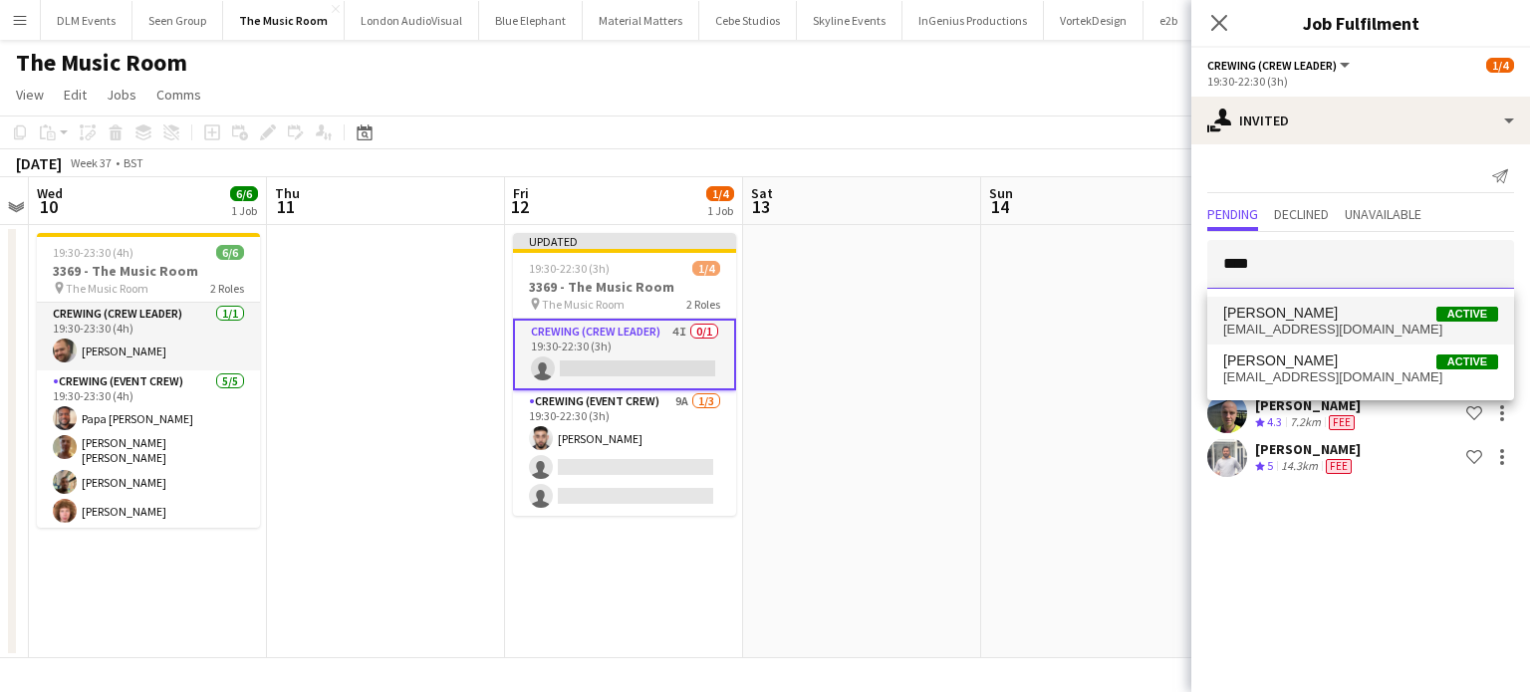
type input "****"
click at [1254, 325] on span "pewanlen3@gmail.com" at bounding box center [1361, 330] width 275 height 16
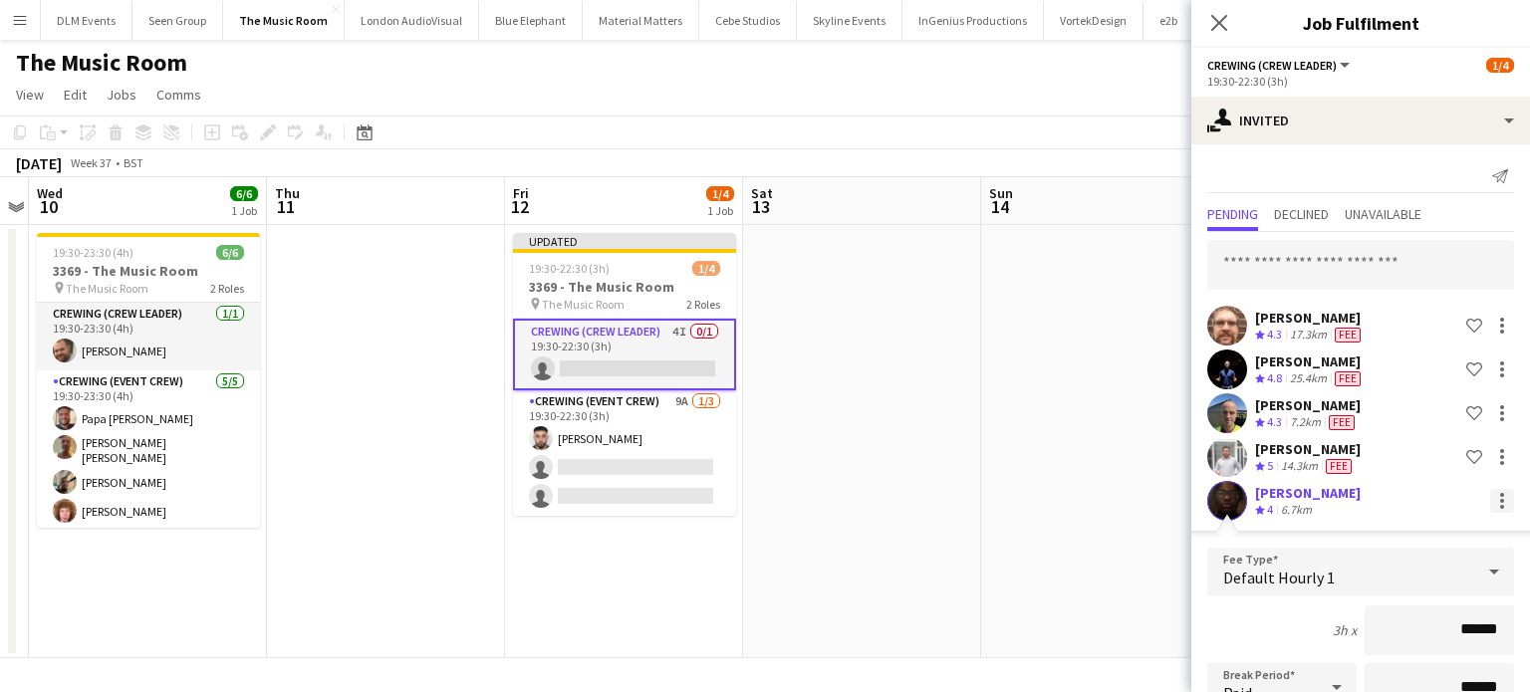
click at [1491, 502] on div at bounding box center [1503, 501] width 24 height 24
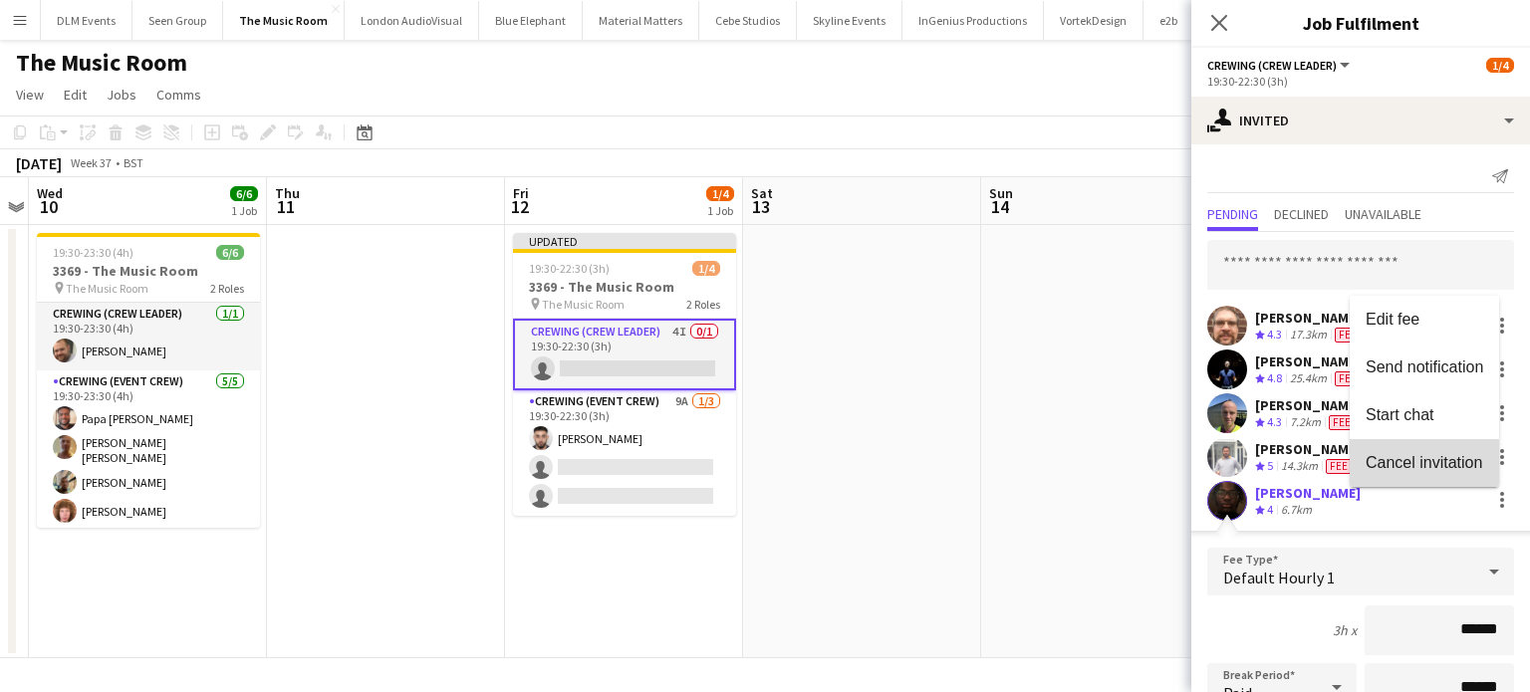
click at [1410, 471] on span "Cancel invitation" at bounding box center [1424, 462] width 117 height 17
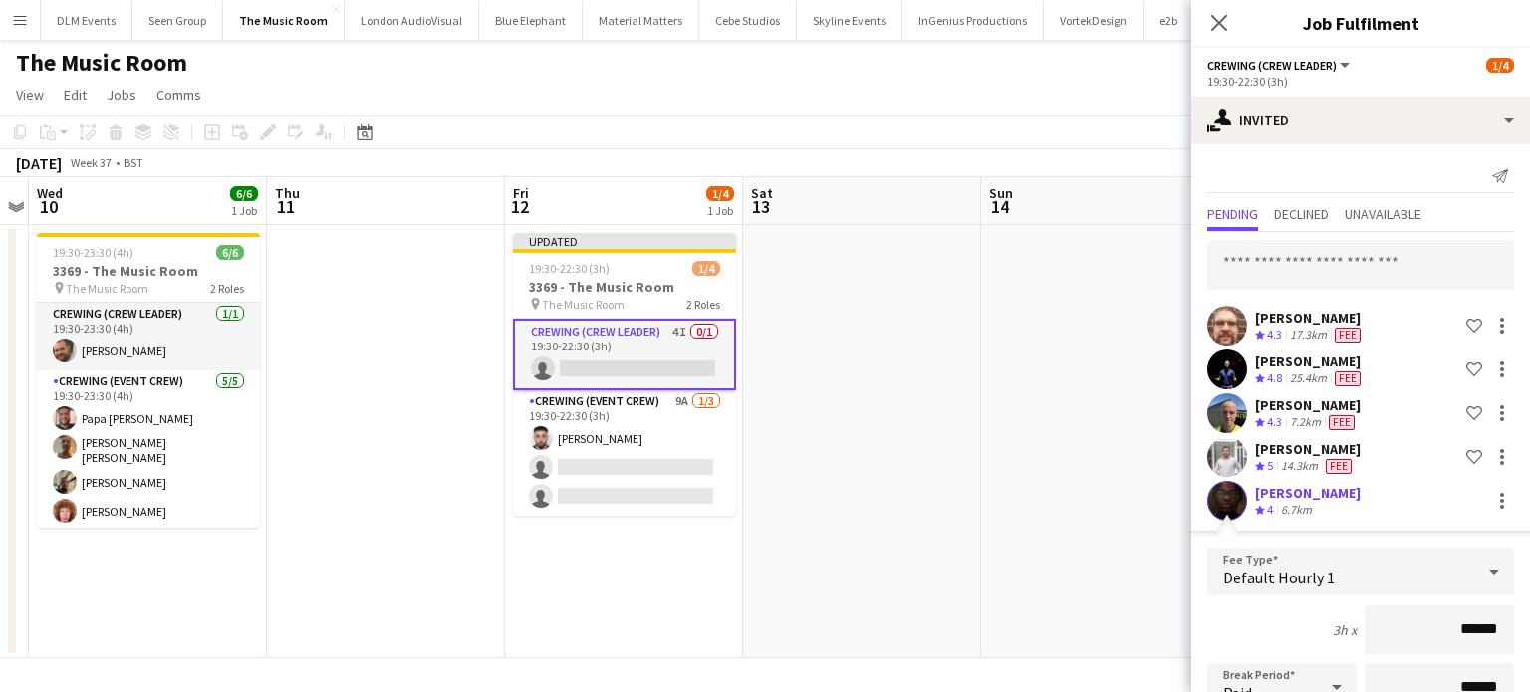
scroll to position [297, 0]
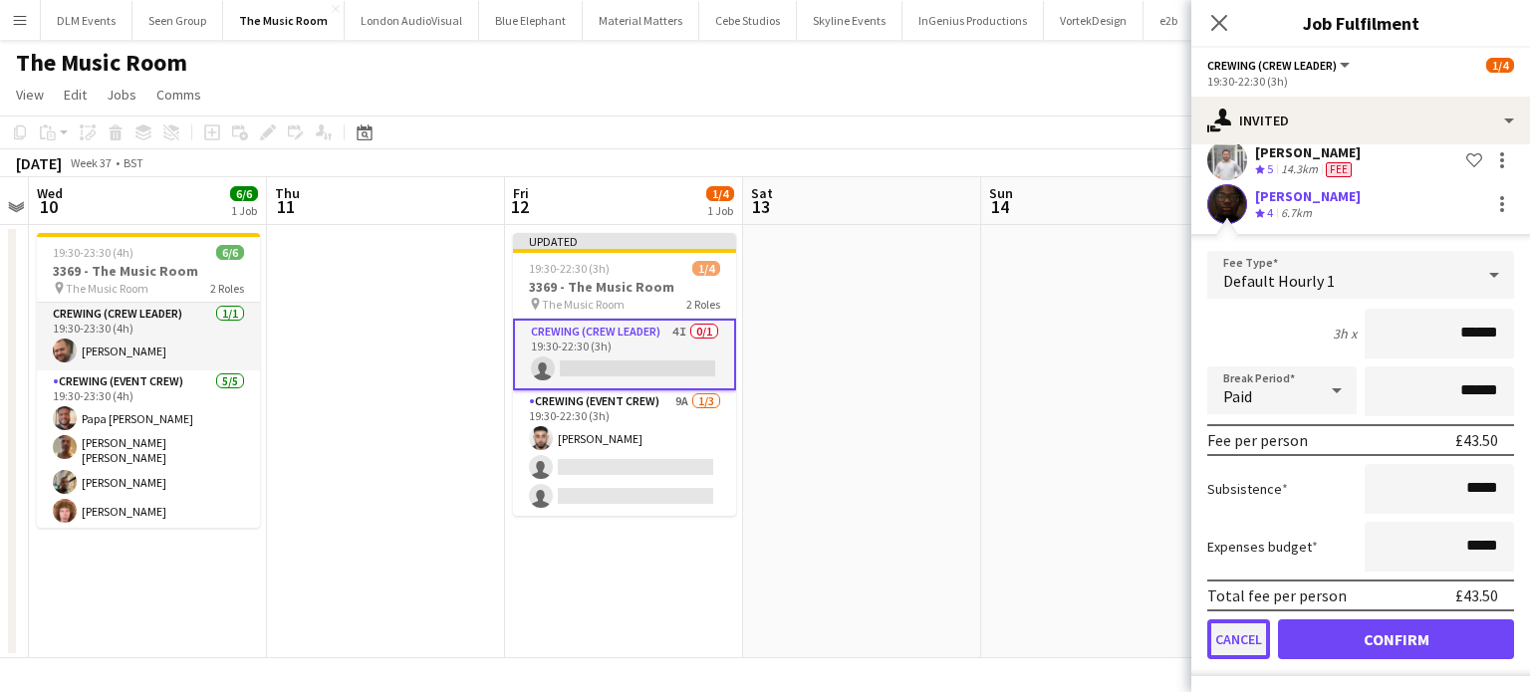
click at [1237, 645] on button "Cancel" at bounding box center [1239, 640] width 63 height 40
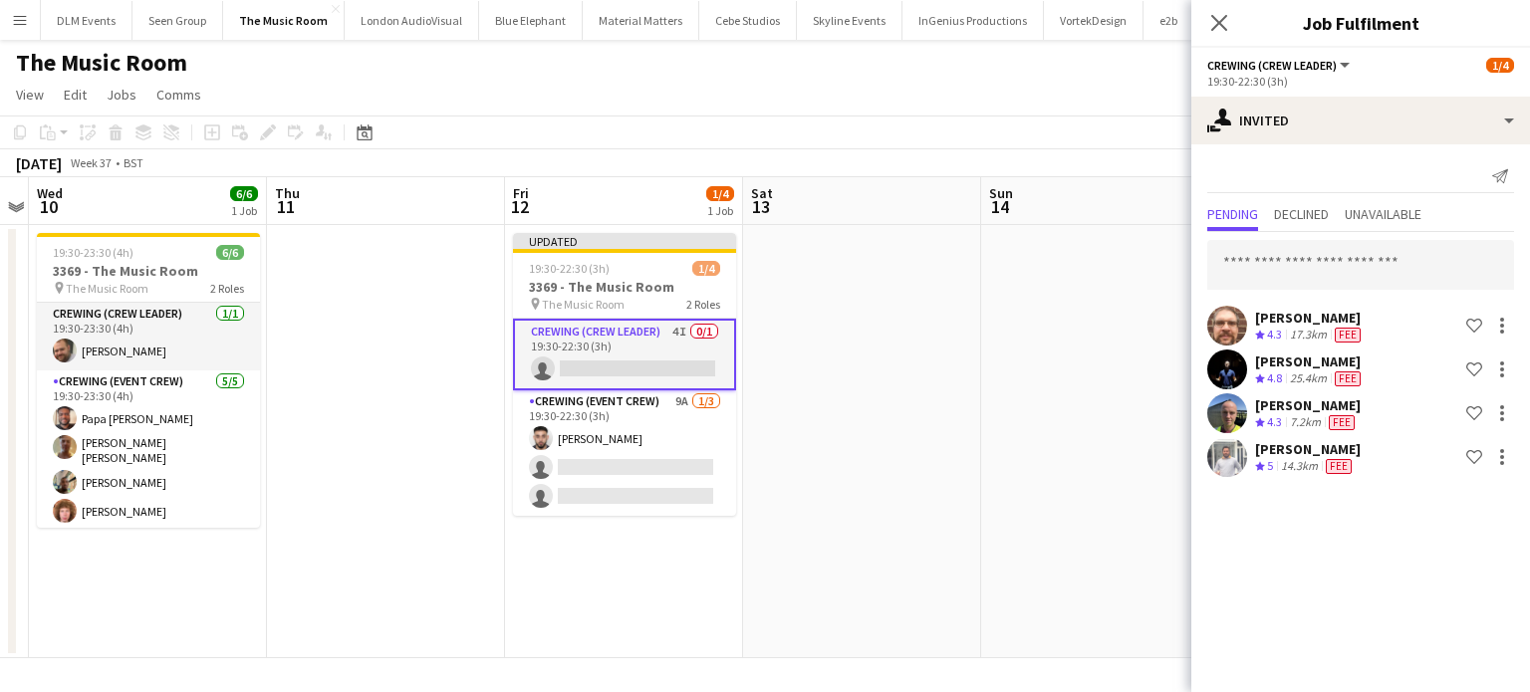
scroll to position [0, 0]
click at [1302, 269] on input "text" at bounding box center [1361, 265] width 307 height 50
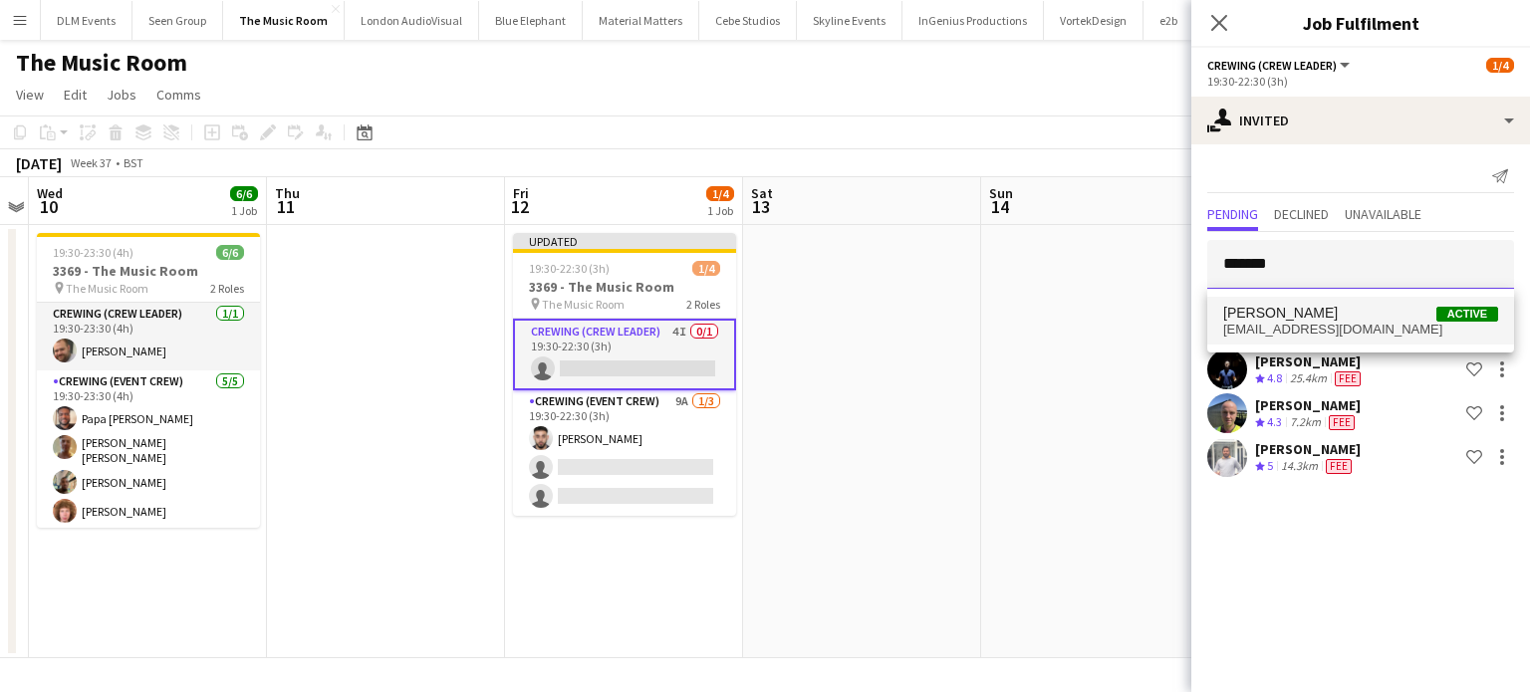
type input "*******"
click at [1291, 321] on span "Paul Fisk Active" at bounding box center [1361, 313] width 275 height 17
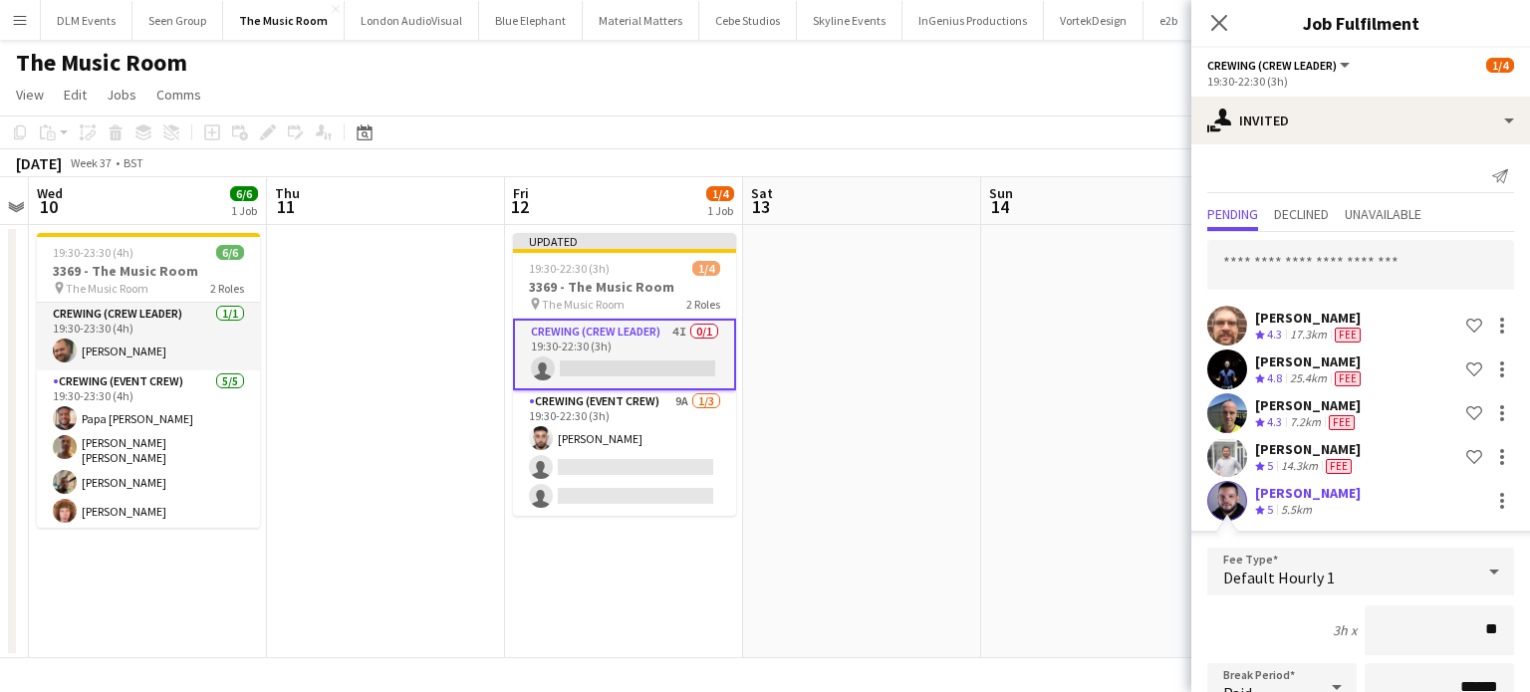
type input "***"
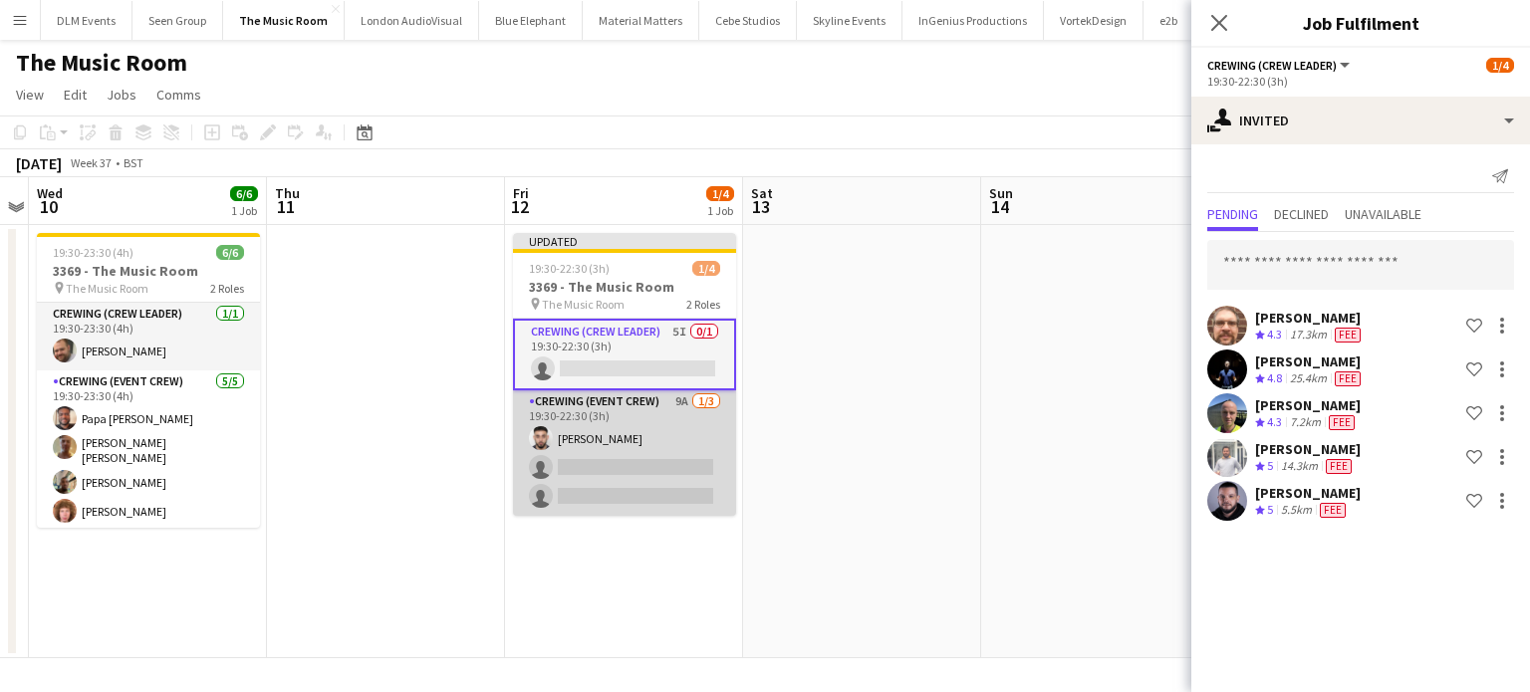
click at [514, 462] on app-card-role "Crewing (Event Crew) 9A 1/3 19:30-22:30 (3h) Caleb Caffoor single-neutral-actio…" at bounding box center [624, 454] width 223 height 126
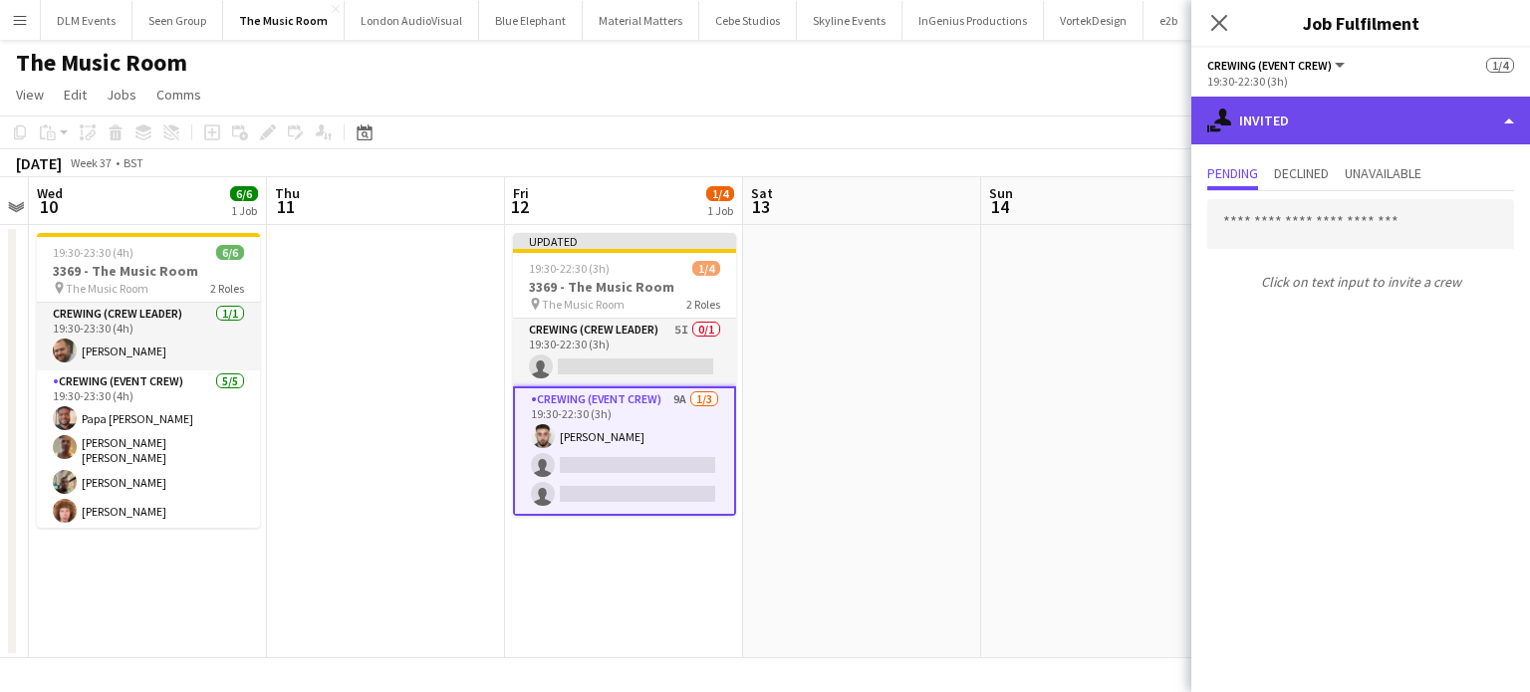
click at [1381, 113] on div "single-neutral-actions-share-1 Invited" at bounding box center [1361, 121] width 339 height 48
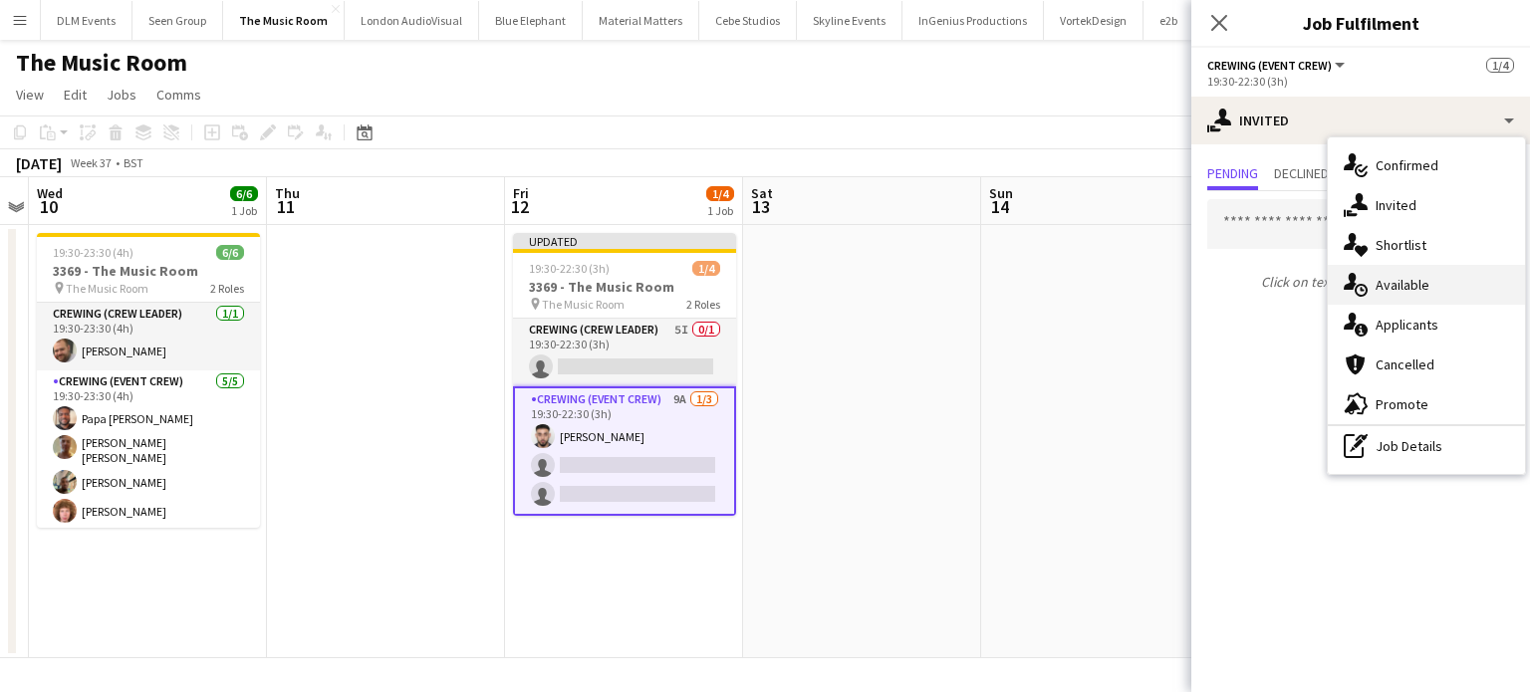
click at [1422, 271] on div "single-neutral-actions-upload Available" at bounding box center [1426, 285] width 197 height 40
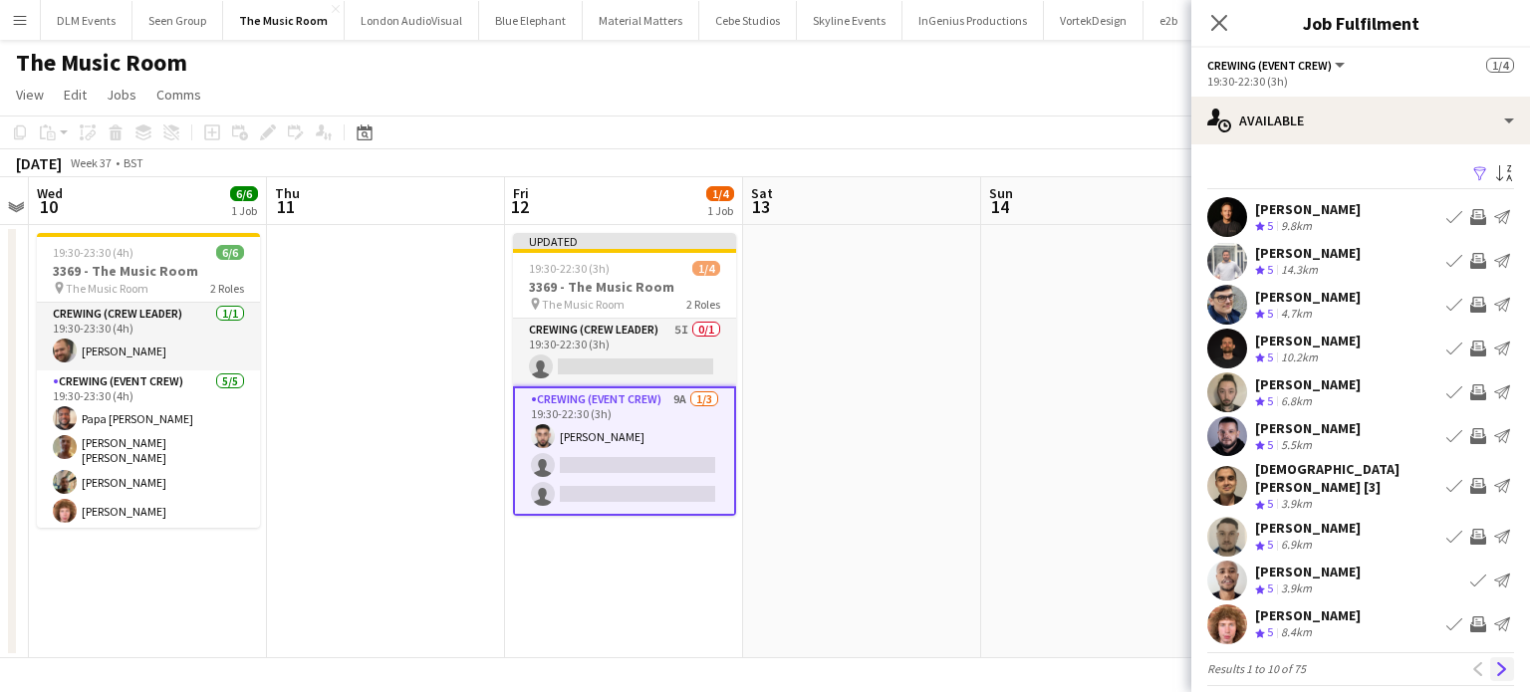
click at [1496, 663] on app-icon "Next" at bounding box center [1503, 670] width 14 height 14
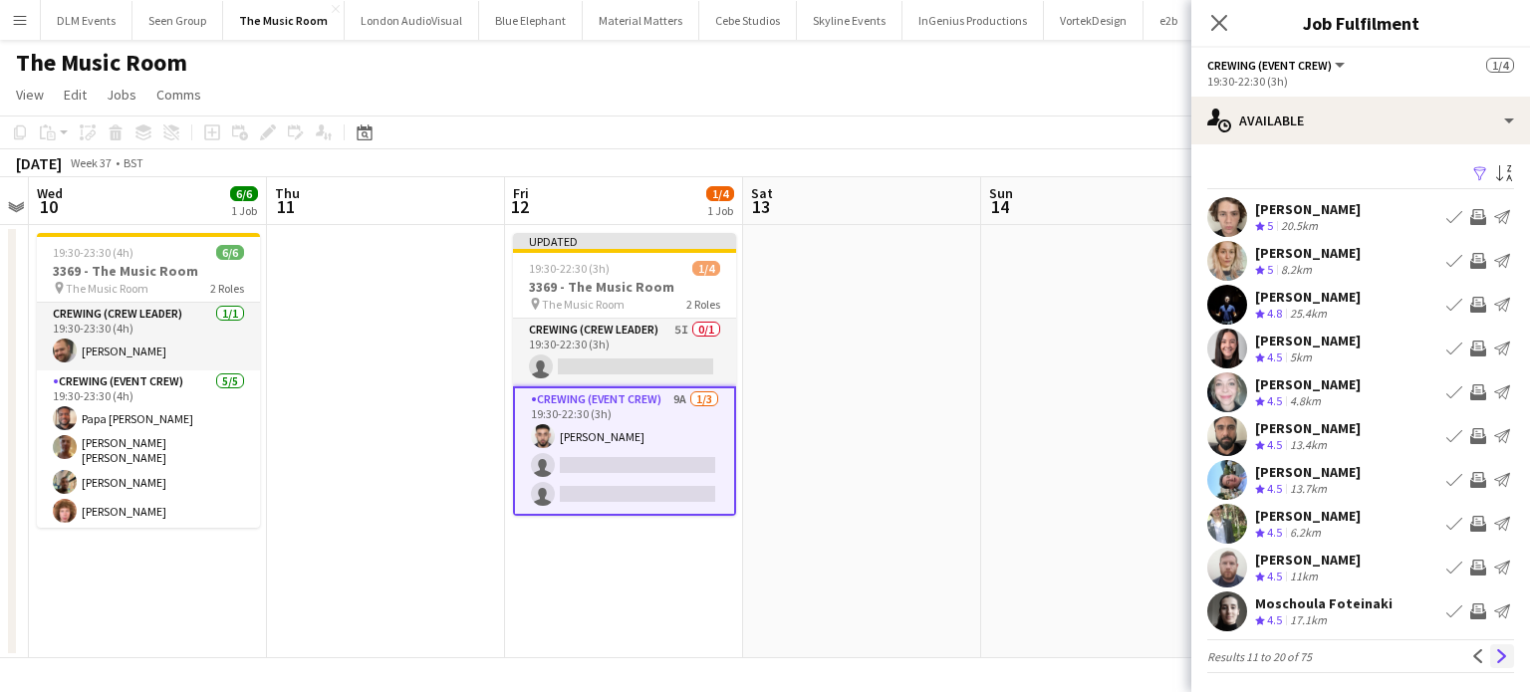
click at [1496, 658] on app-icon "Next" at bounding box center [1503, 657] width 14 height 14
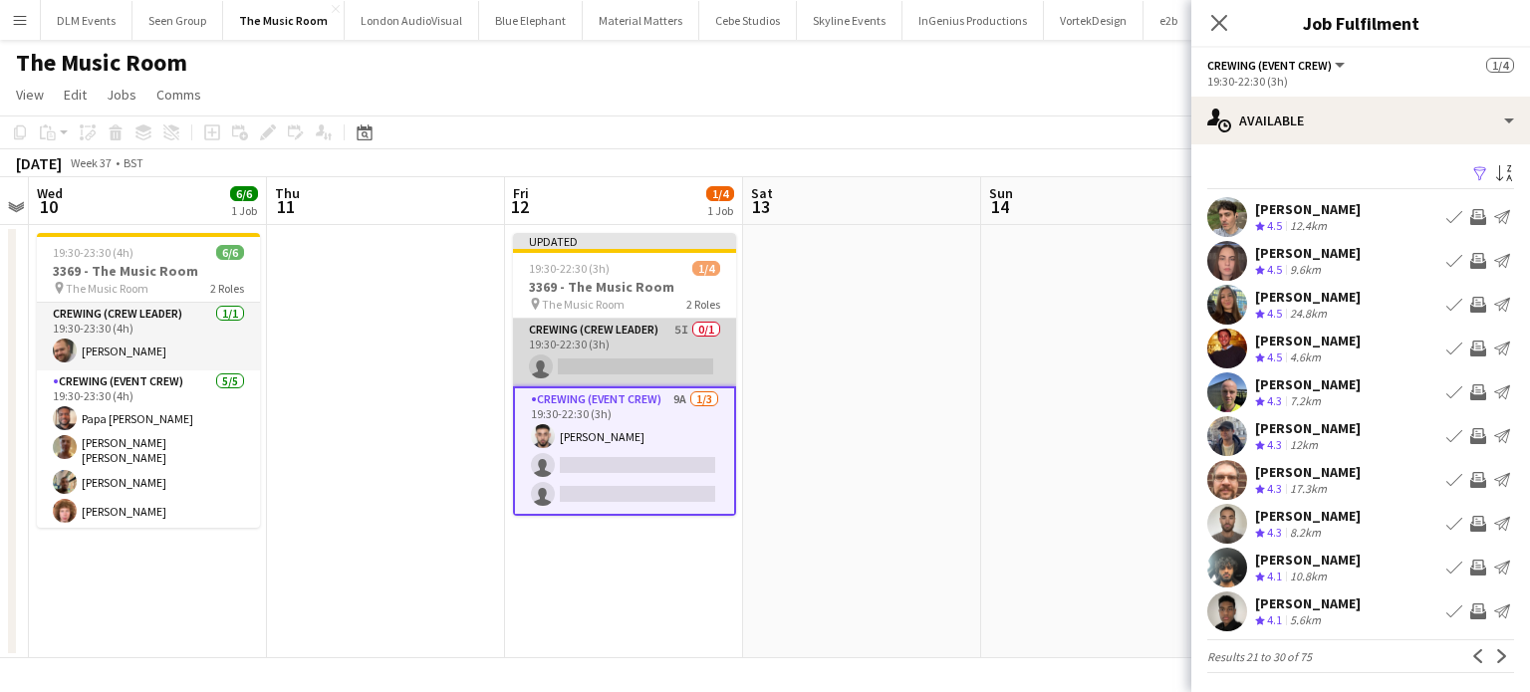
click at [711, 337] on app-card-role "Crewing (Crew Leader) 5I 0/1 19:30-22:30 (3h) single-neutral-actions" at bounding box center [624, 353] width 223 height 68
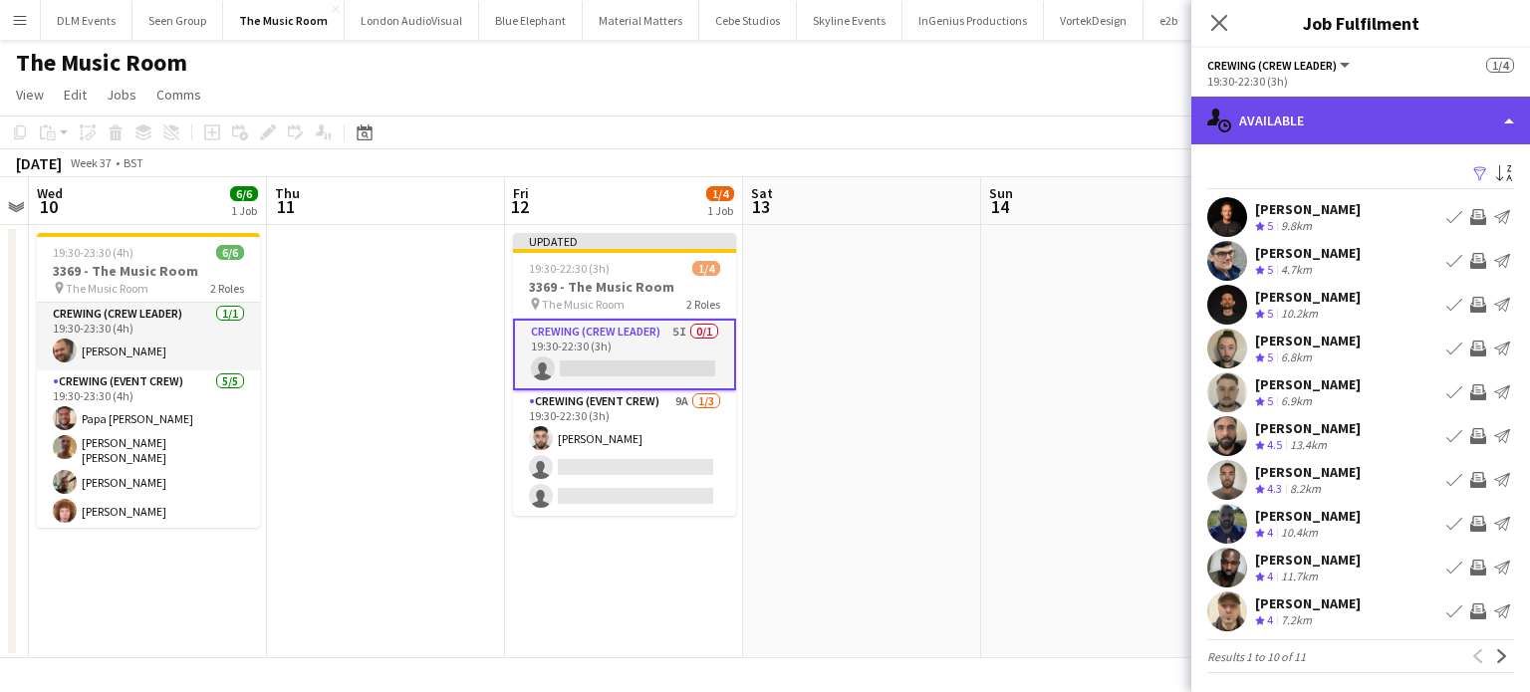
click at [1403, 112] on div "single-neutral-actions-upload Available" at bounding box center [1361, 121] width 339 height 48
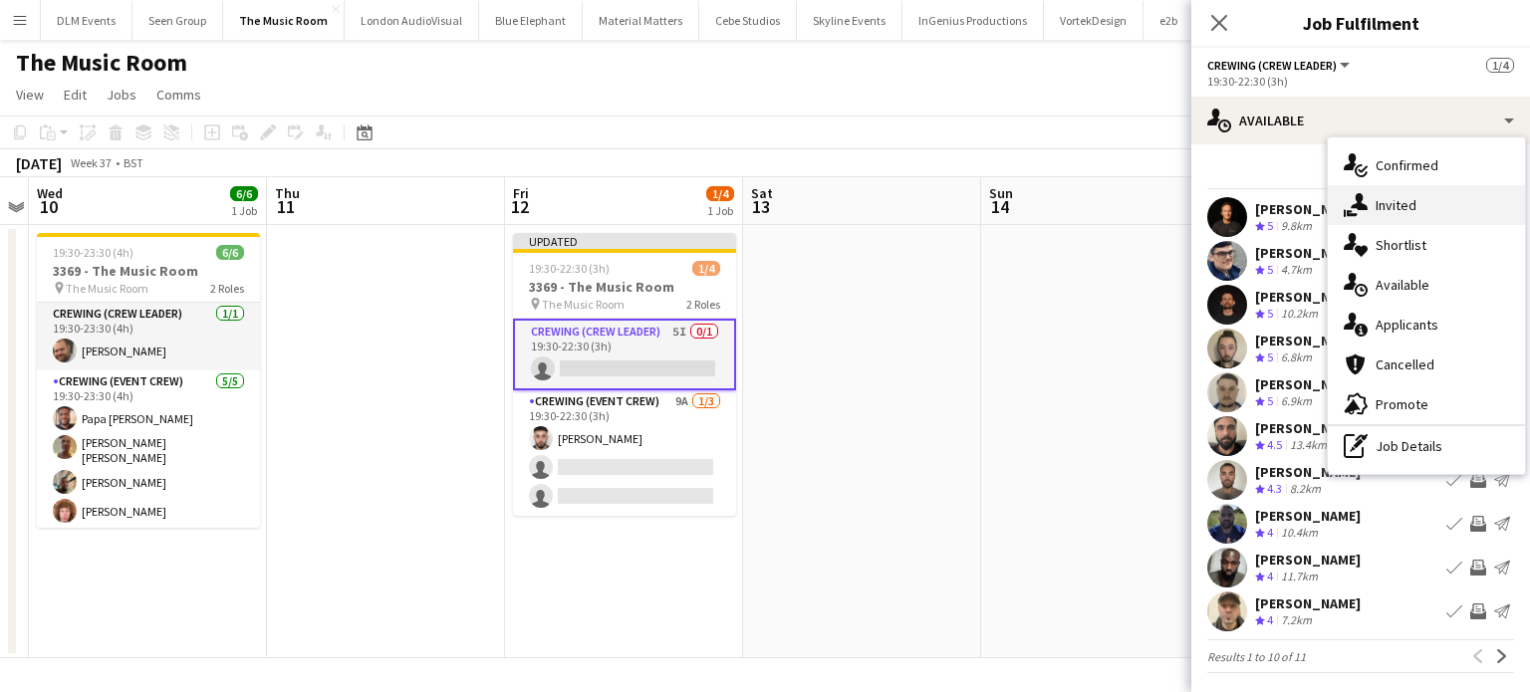
click at [1359, 207] on icon at bounding box center [1359, 201] width 17 height 17
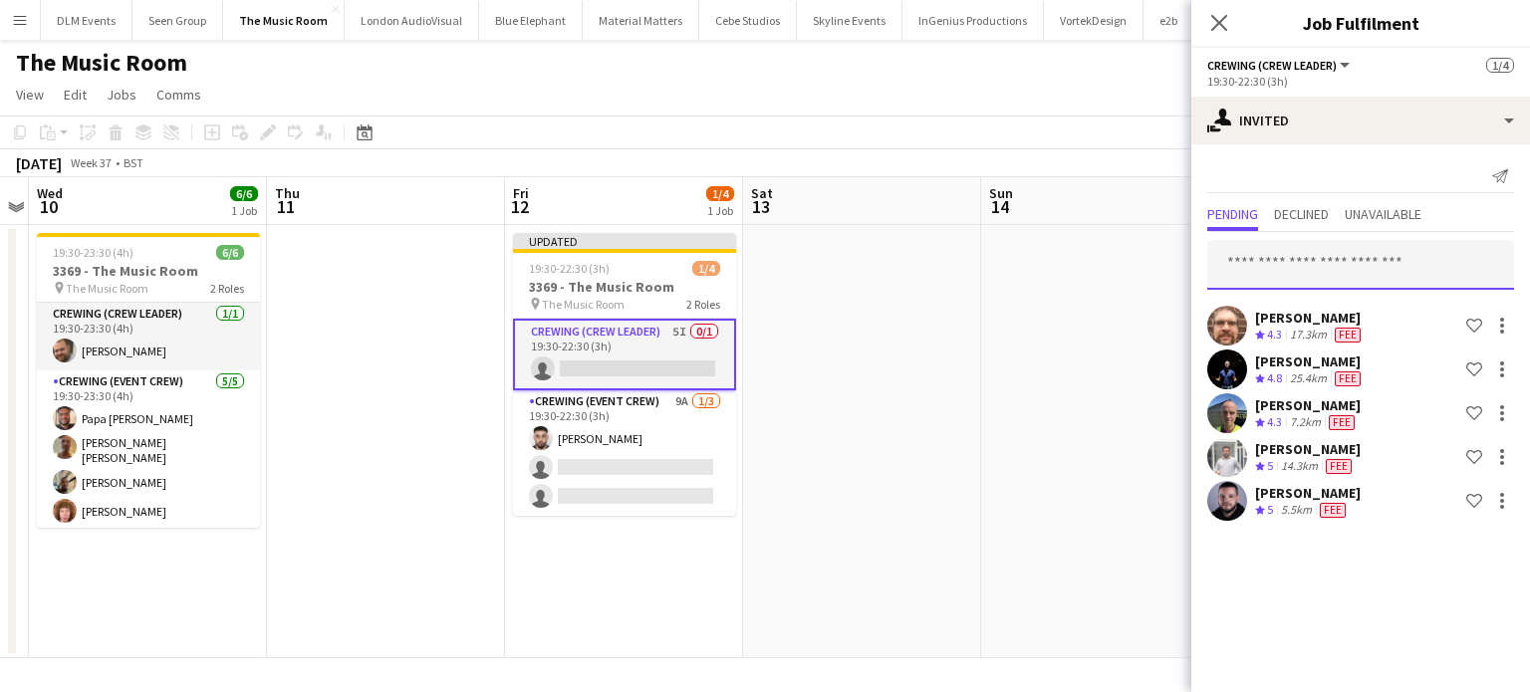
click at [1323, 257] on input "text" at bounding box center [1361, 265] width 307 height 50
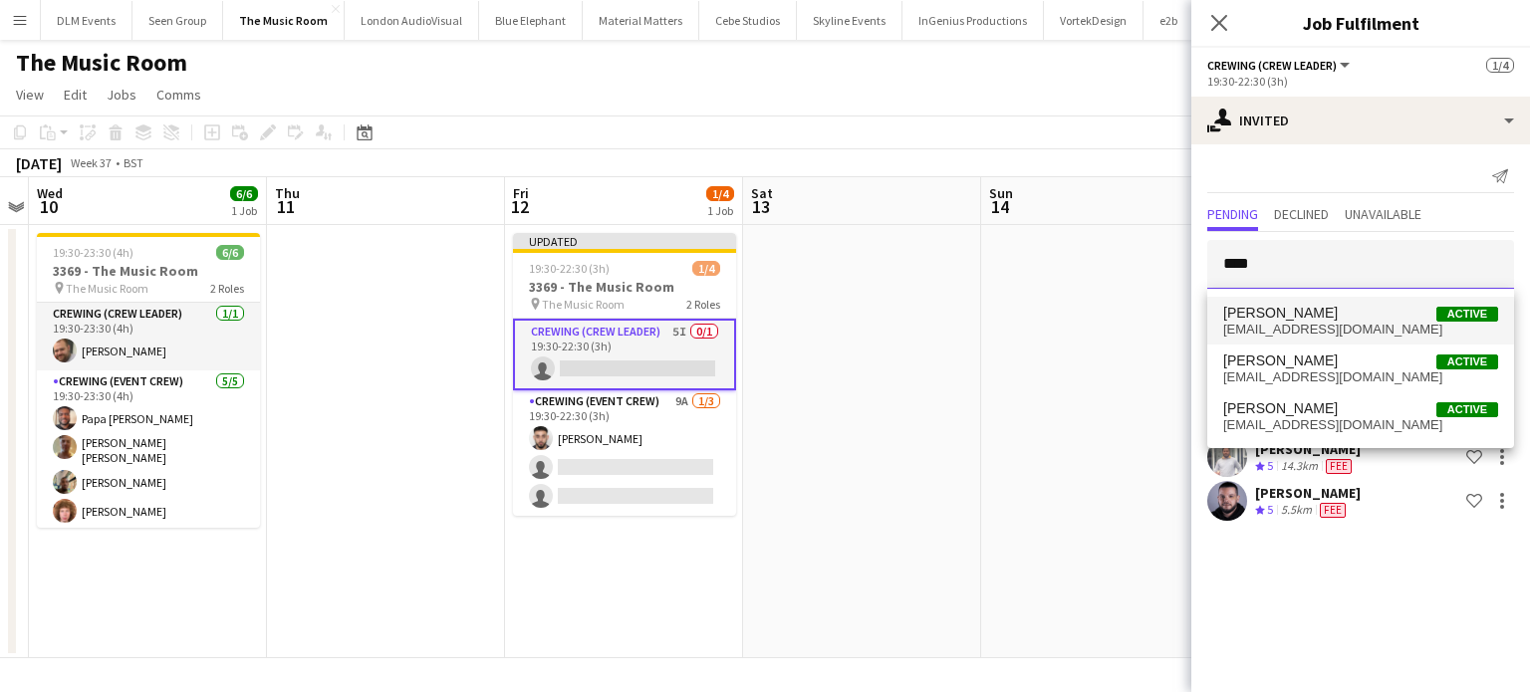
type input "****"
click at [1320, 298] on mat-option "William Connor Active connorawj@gmail.com" at bounding box center [1361, 321] width 307 height 48
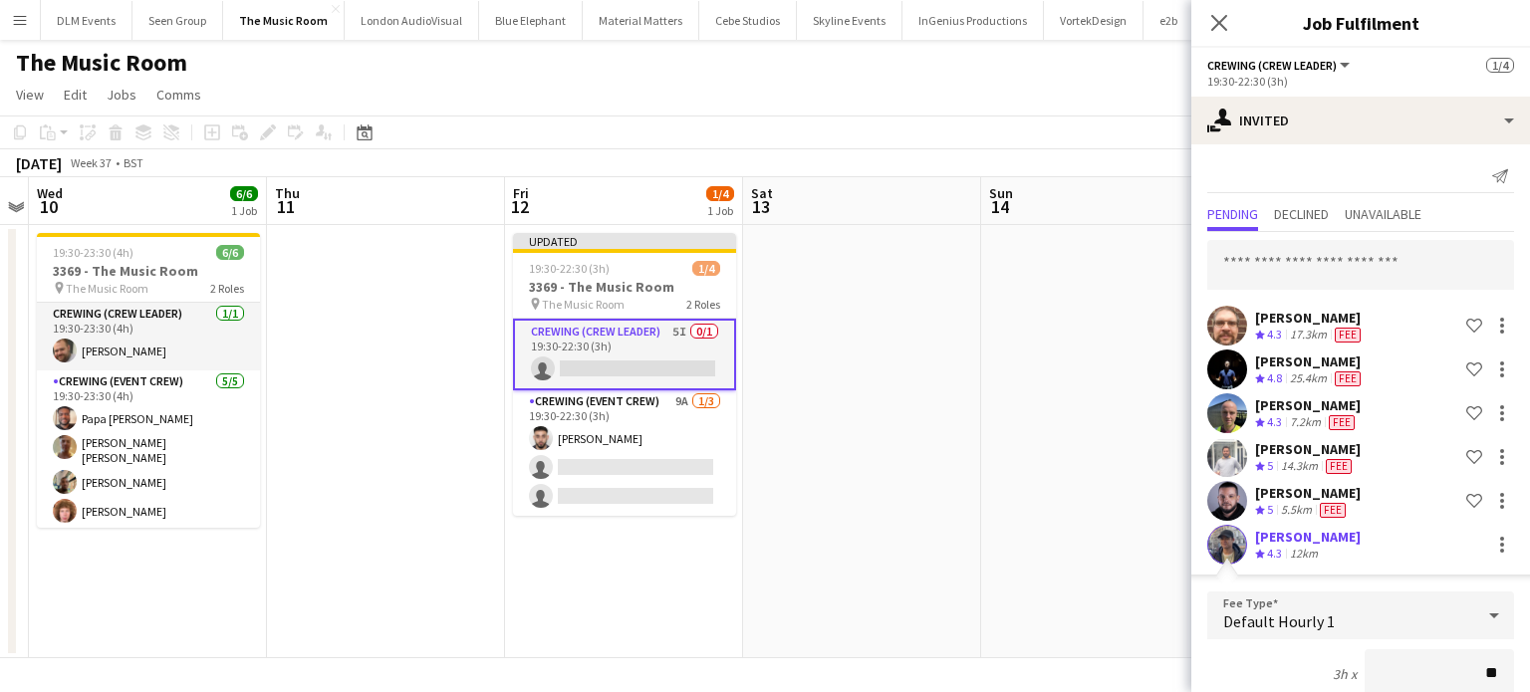
type input "***"
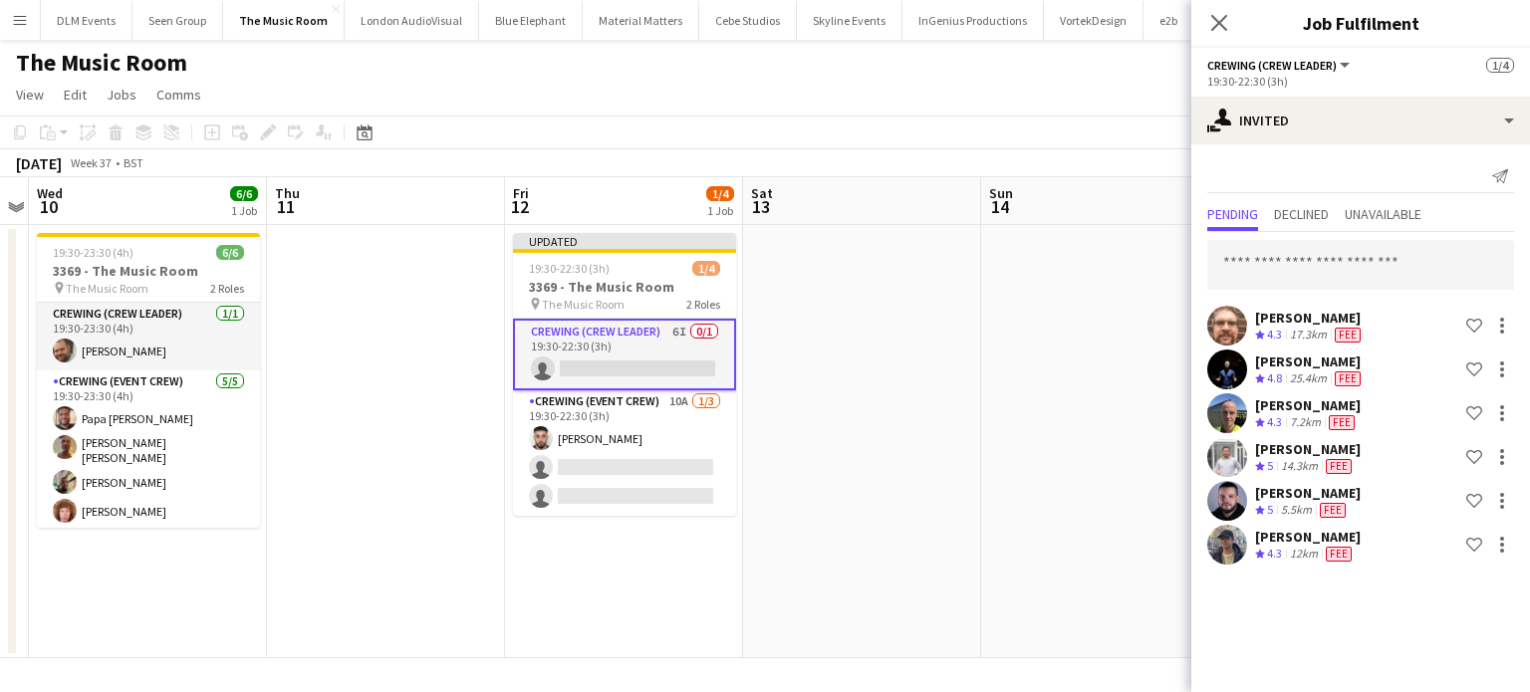
click at [1025, 356] on app-date-cell at bounding box center [1100, 441] width 238 height 433
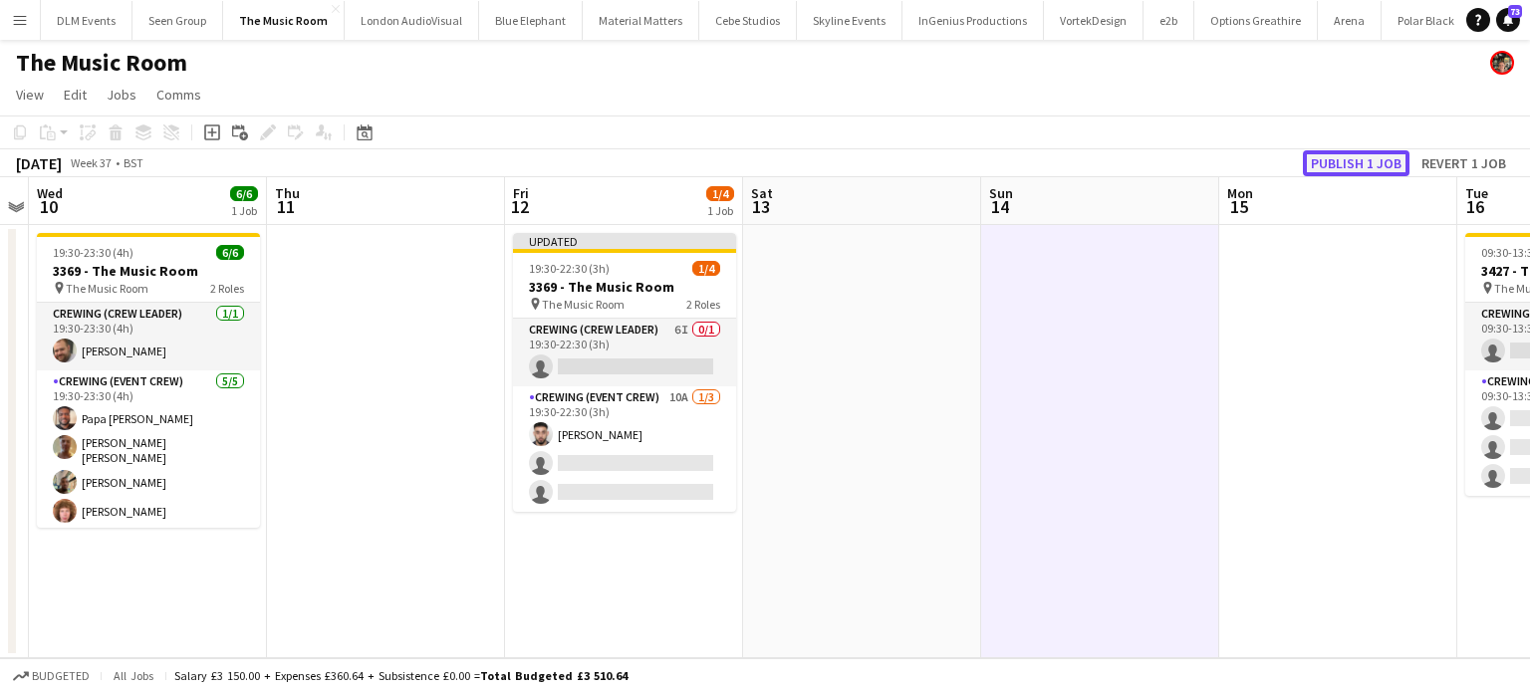
click at [1369, 166] on button "Publish 1 job" at bounding box center [1356, 163] width 107 height 26
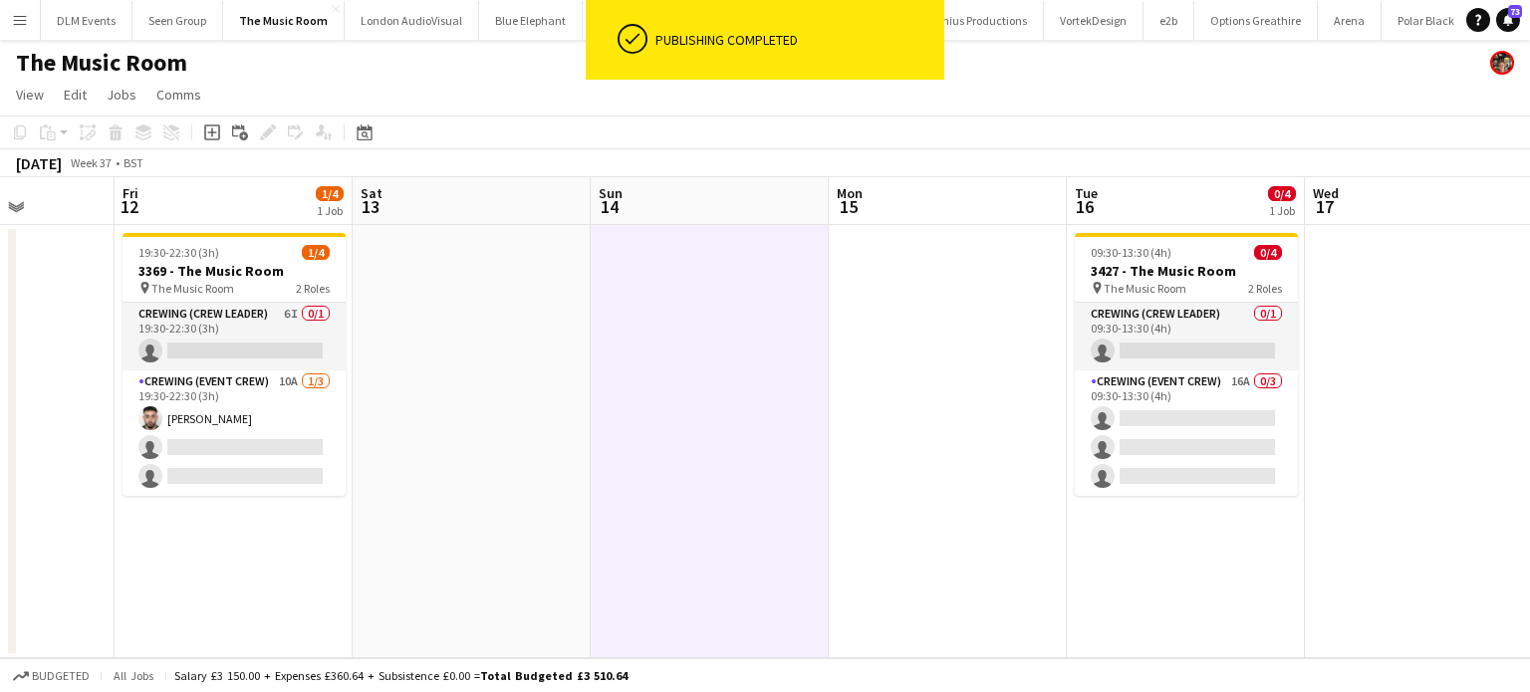
scroll to position [0, 621]
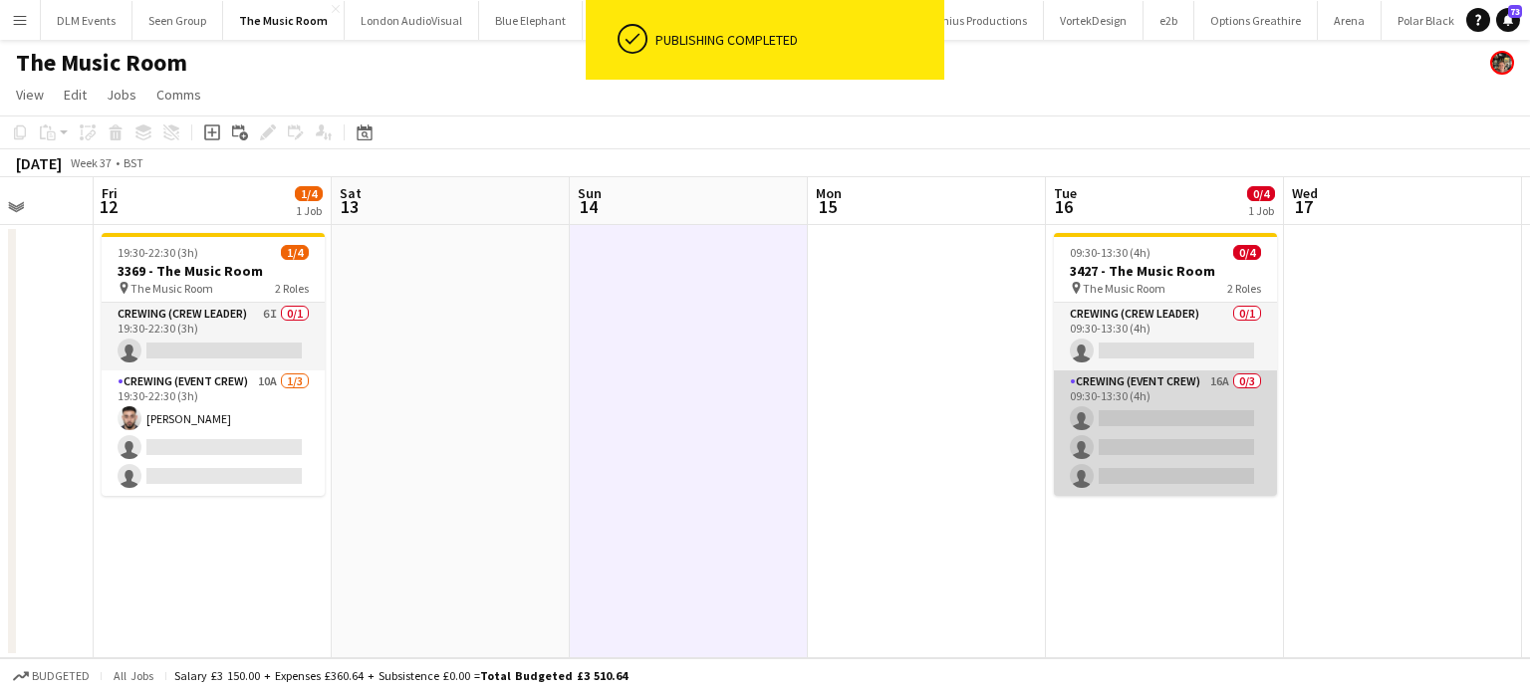
click at [1173, 451] on app-card-role "Crewing (Event Crew) 16A 0/3 09:30-13:30 (4h) single-neutral-actions single-neu…" at bounding box center [1165, 434] width 223 height 126
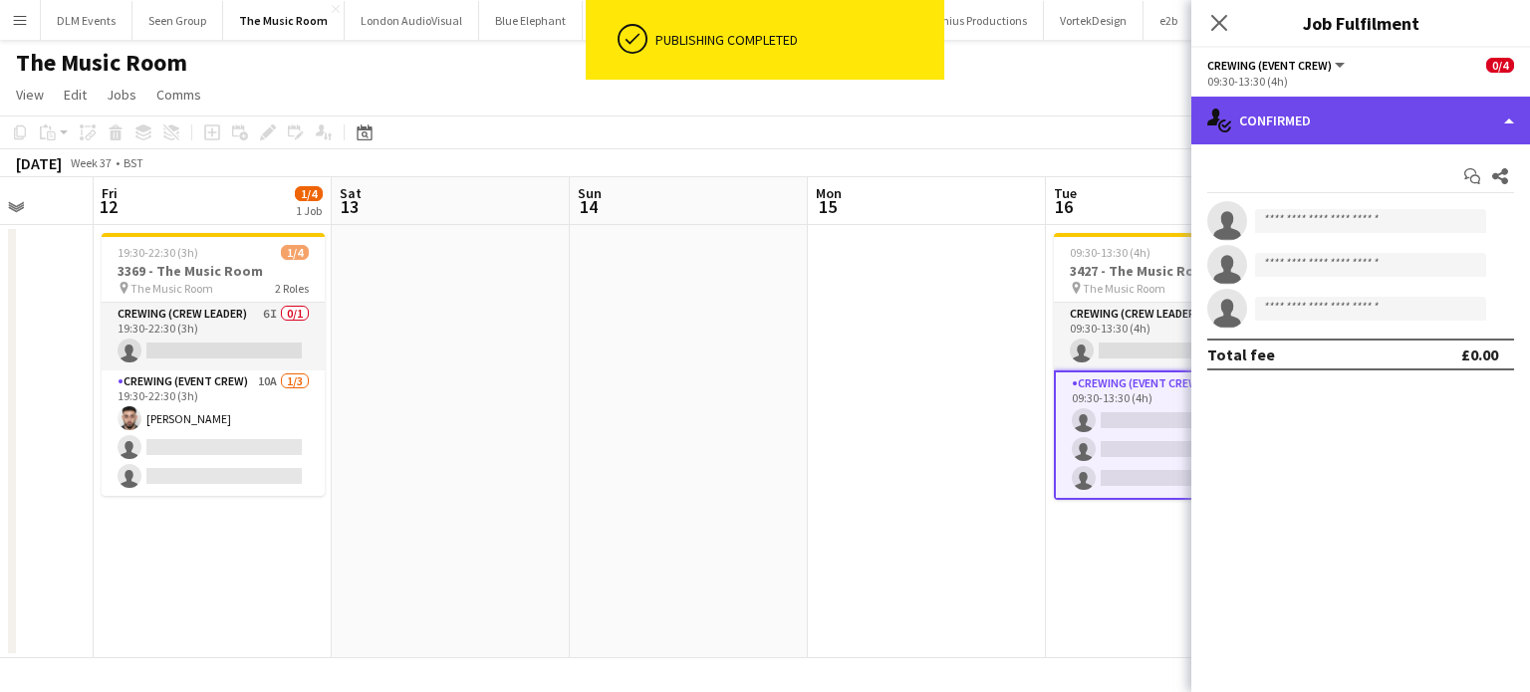
click at [1284, 130] on div "single-neutral-actions-check-2 Confirmed" at bounding box center [1361, 121] width 339 height 48
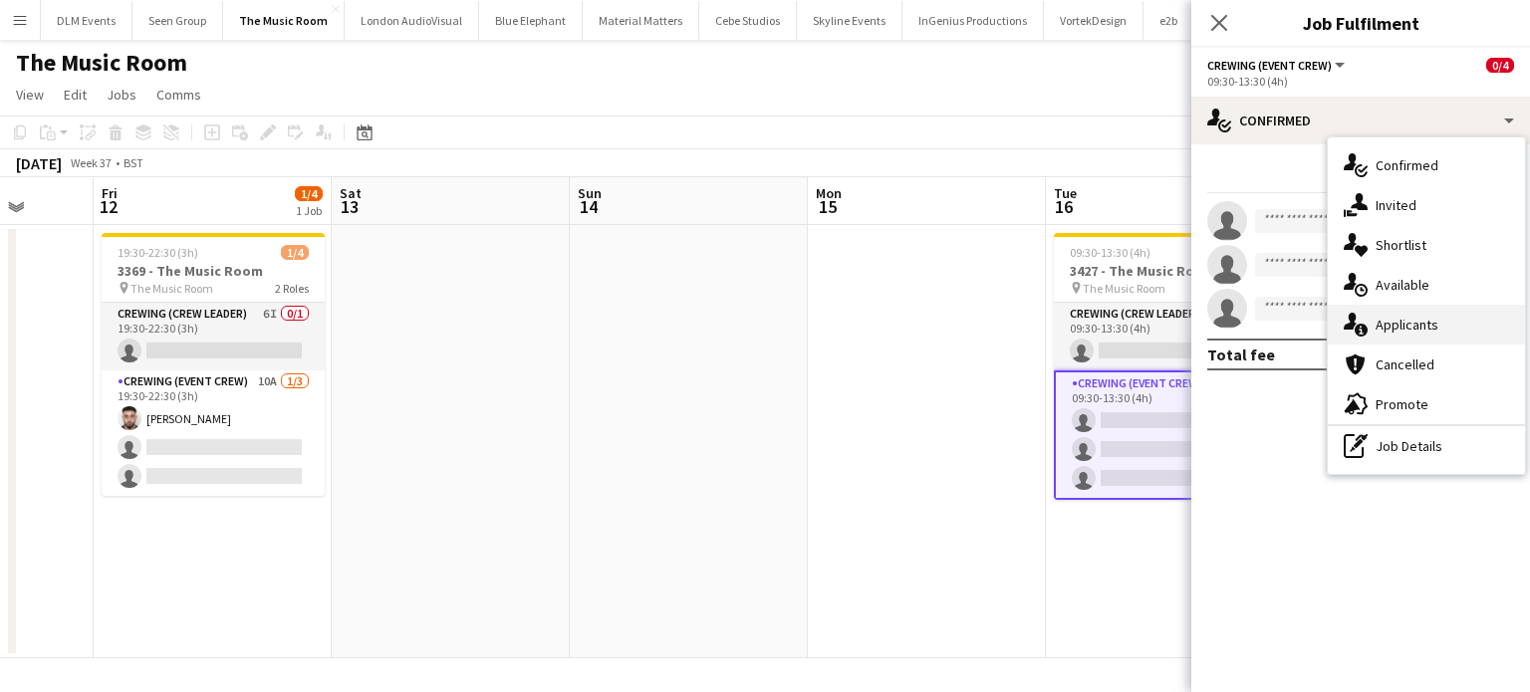
click at [1442, 335] on div "single-neutral-actions-information Applicants" at bounding box center [1426, 325] width 197 height 40
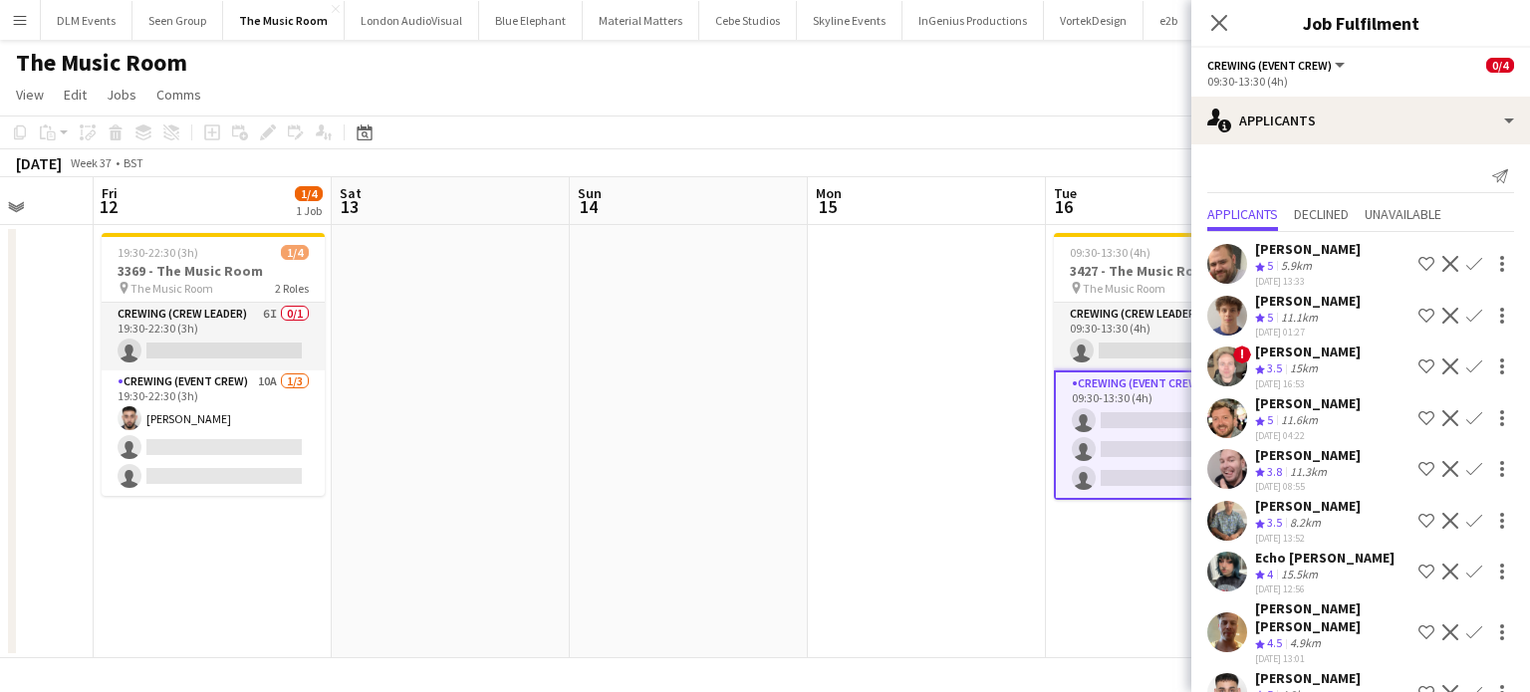
click at [1467, 258] on app-icon "Confirm" at bounding box center [1475, 264] width 16 height 16
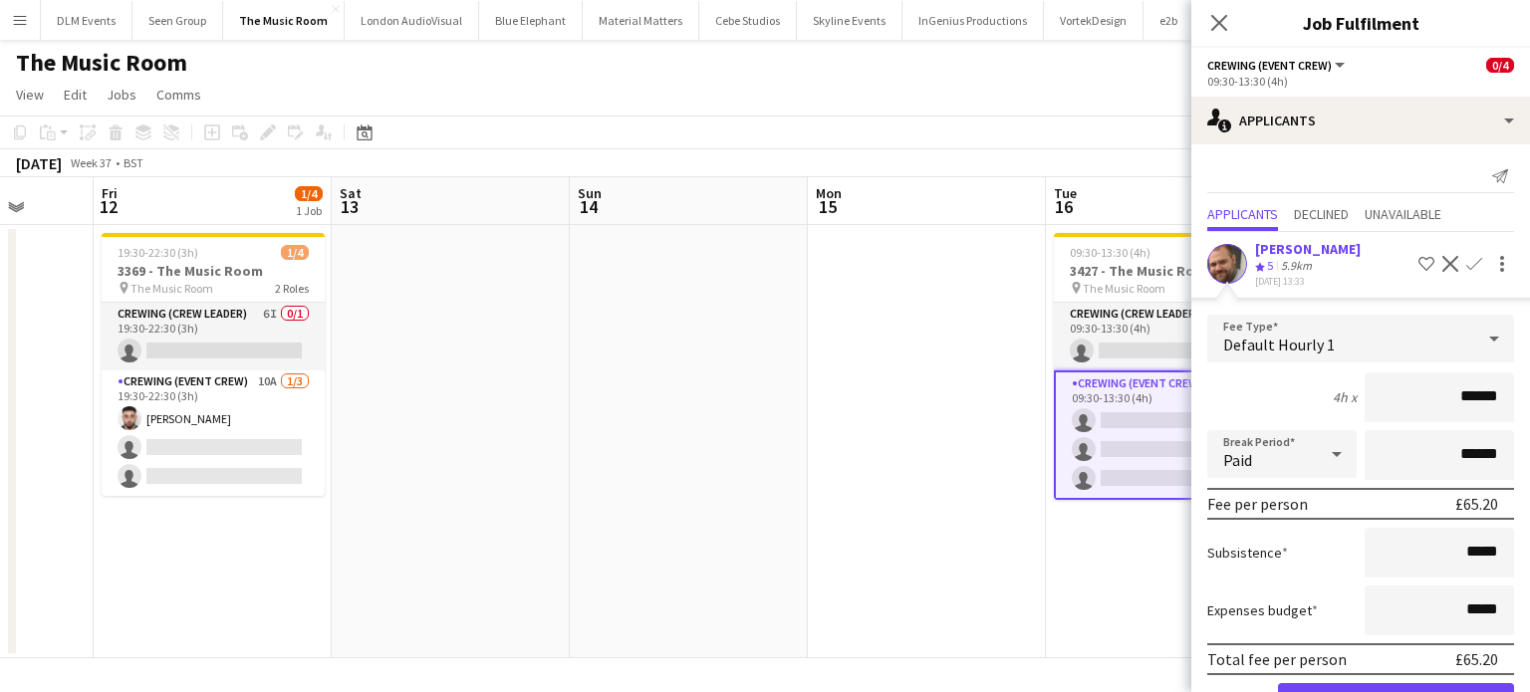
click button "Confirm" at bounding box center [1396, 704] width 236 height 40
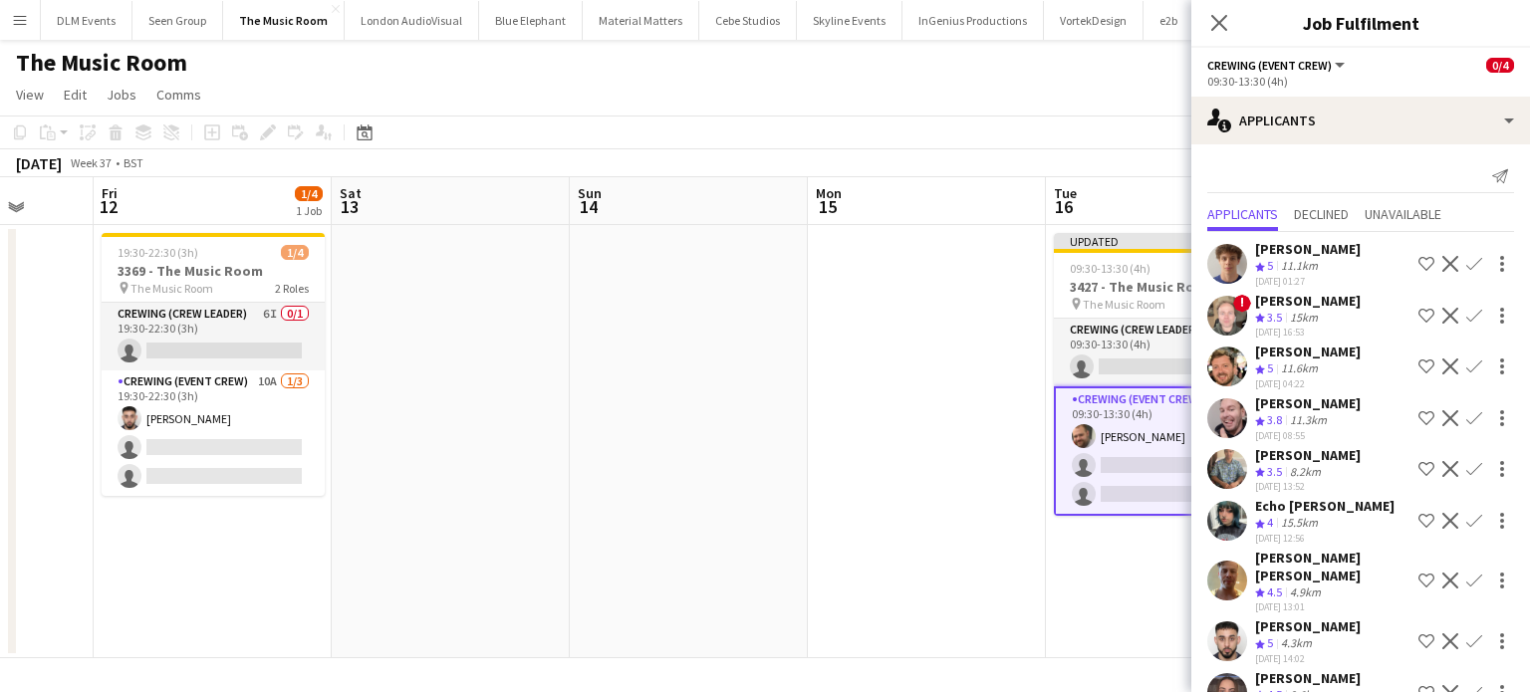
click at [1467, 364] on app-icon "Confirm" at bounding box center [1475, 367] width 16 height 16
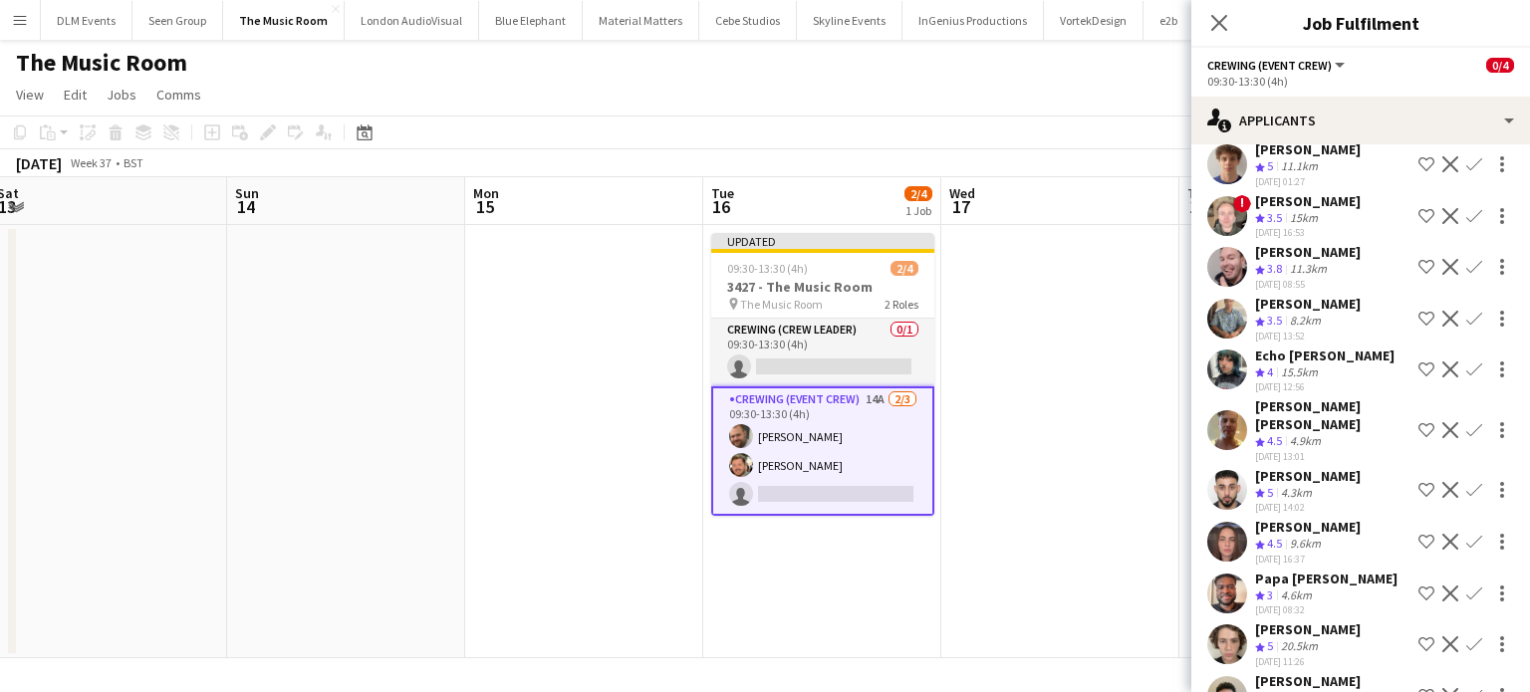
scroll to position [99, 0]
click at [1467, 423] on app-icon "Confirm" at bounding box center [1475, 431] width 16 height 16
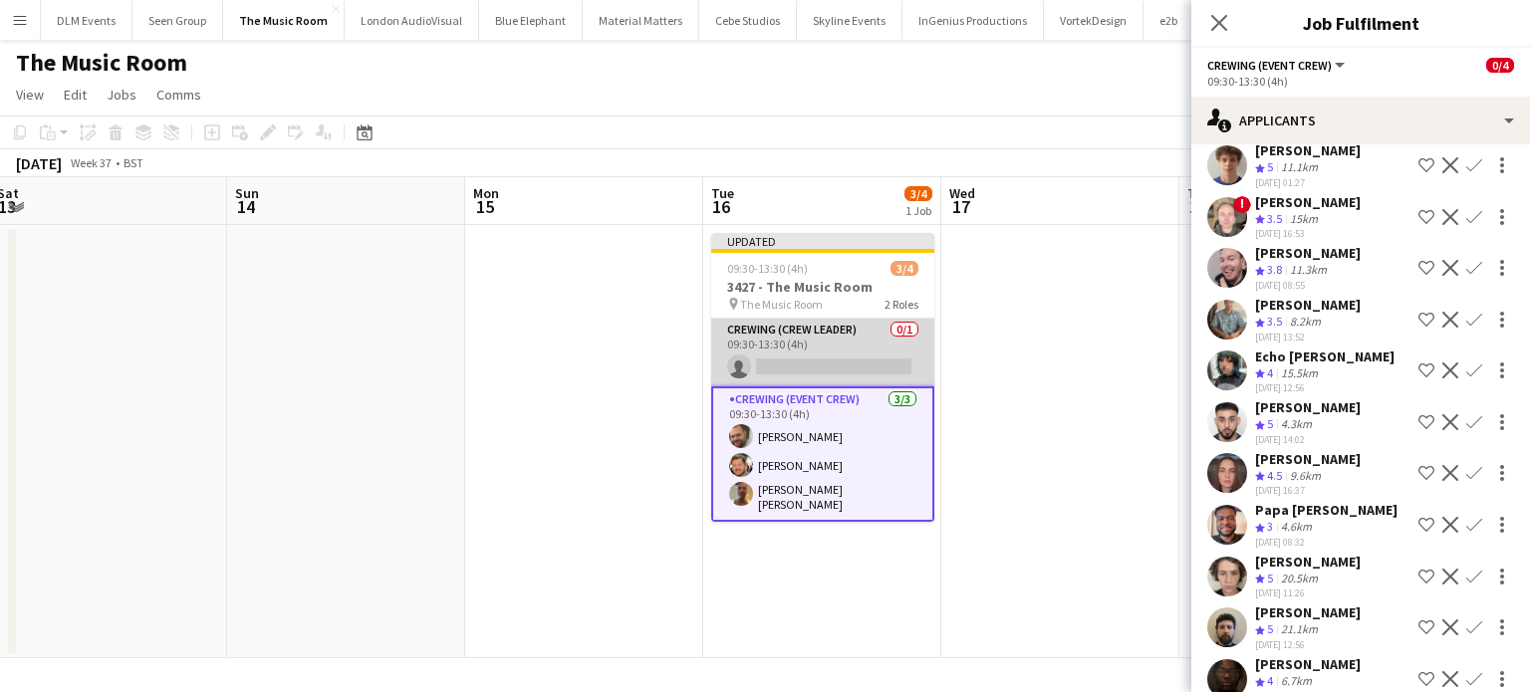
click at [849, 360] on app-card-role "Crewing (Crew Leader) 0/1 09:30-13:30 (4h) single-neutral-actions" at bounding box center [822, 353] width 223 height 68
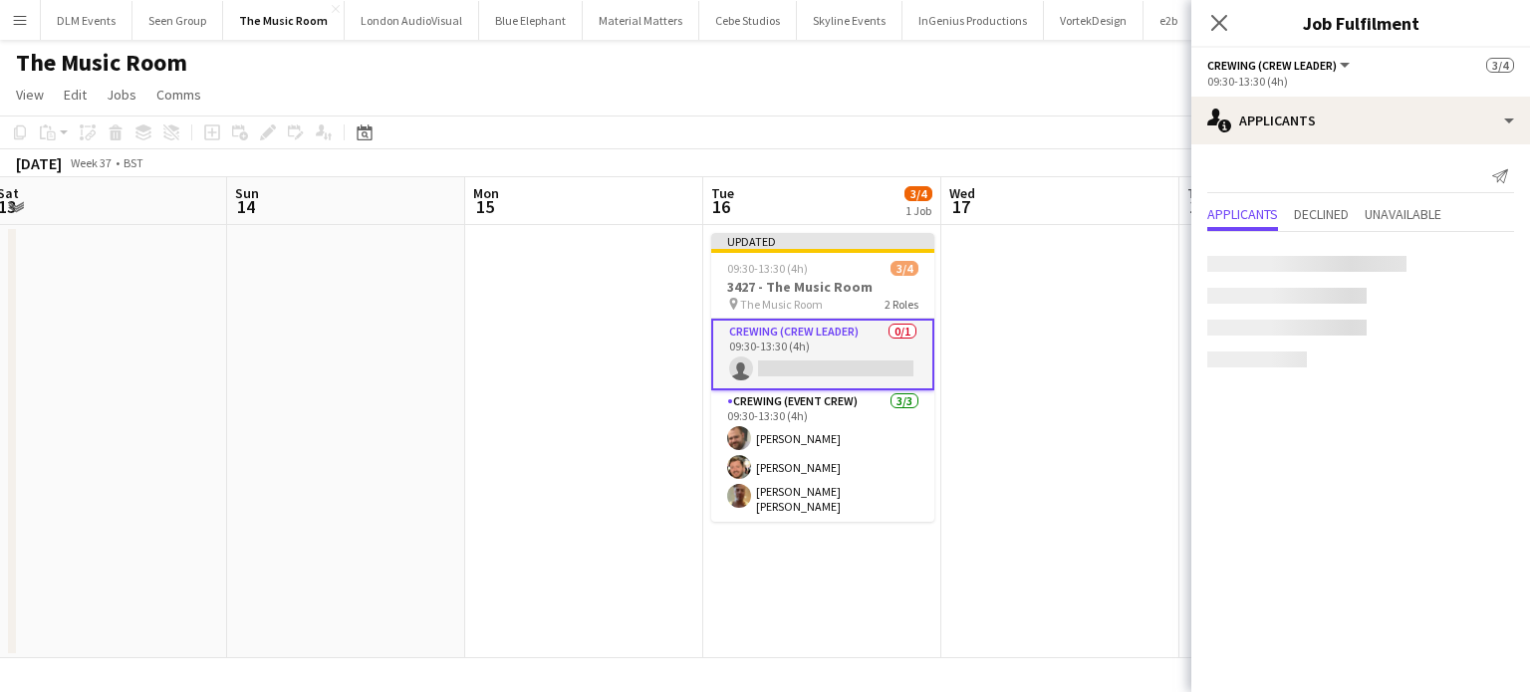
scroll to position [0, 0]
click at [868, 346] on app-card-role "Crewing (Crew Leader) 0/1 09:30-13:30 (4h) single-neutral-actions" at bounding box center [822, 355] width 223 height 72
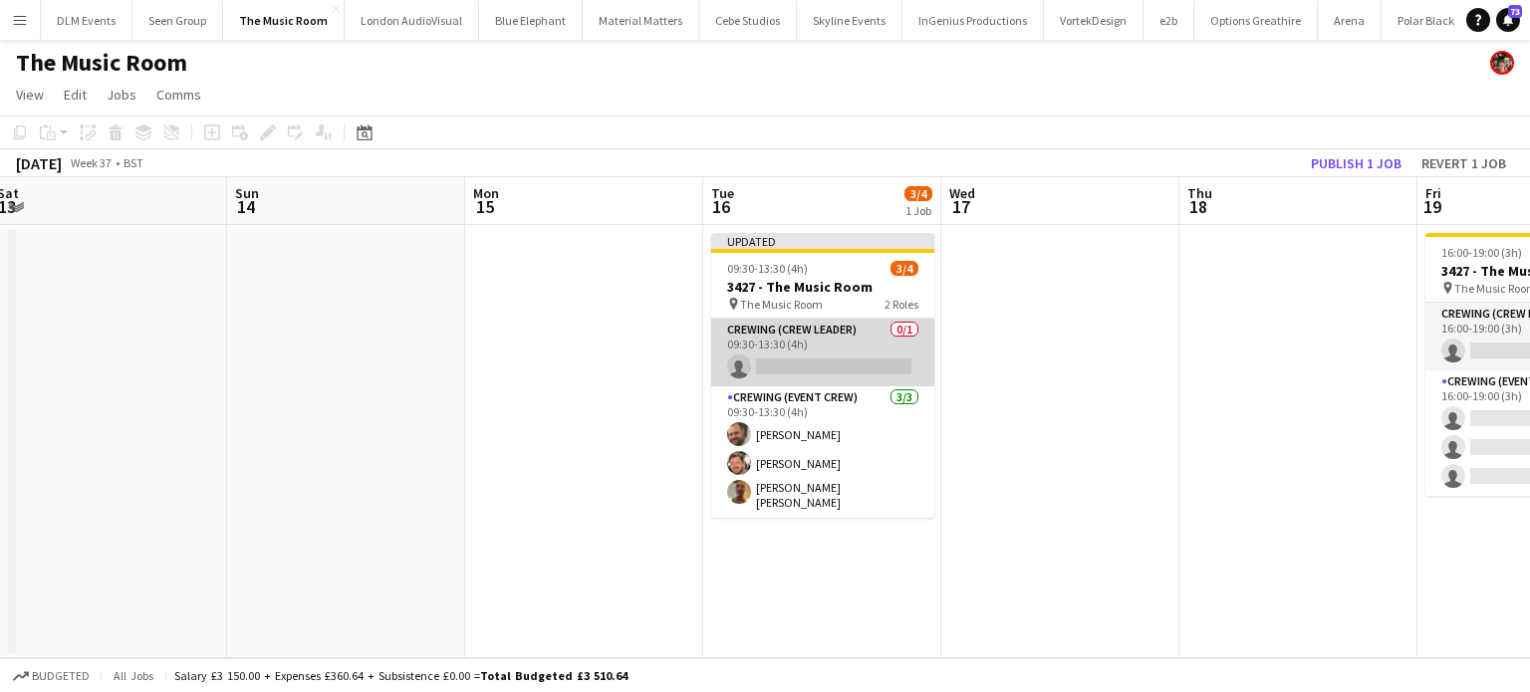
click at [868, 346] on app-card-role "Crewing (Crew Leader) 0/1 09:30-13:30 (4h) single-neutral-actions" at bounding box center [822, 353] width 223 height 68
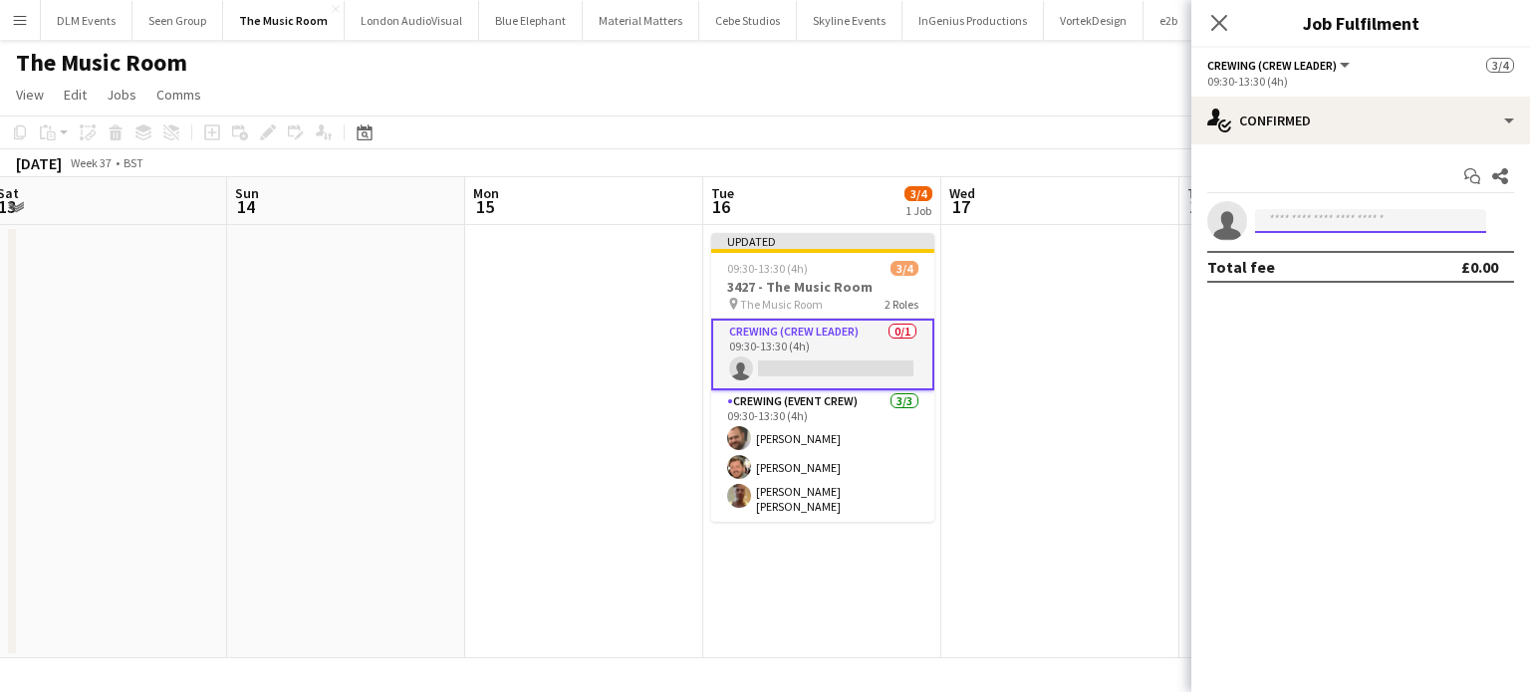
click at [1335, 224] on input at bounding box center [1370, 221] width 231 height 24
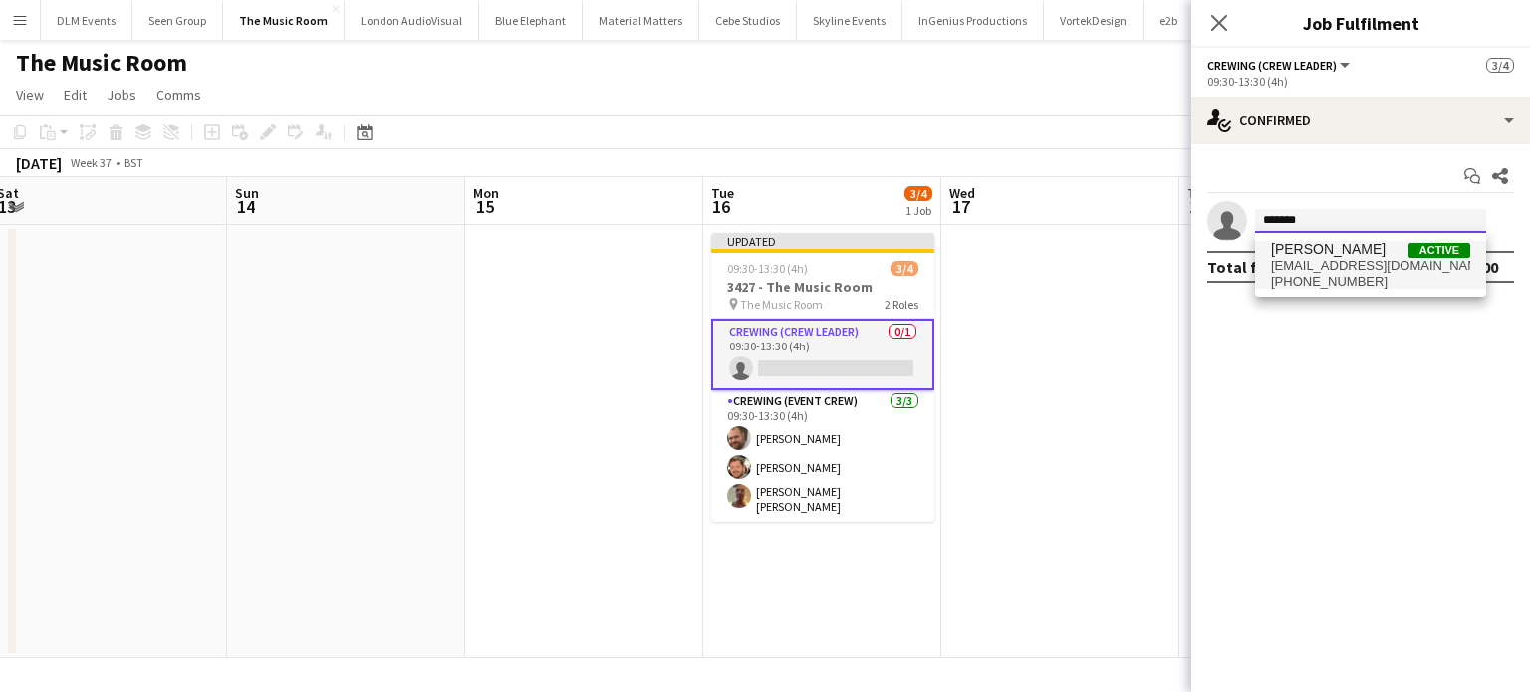
type input "*******"
click at [1333, 266] on span "braydendavison@hotmail.com" at bounding box center [1370, 266] width 199 height 16
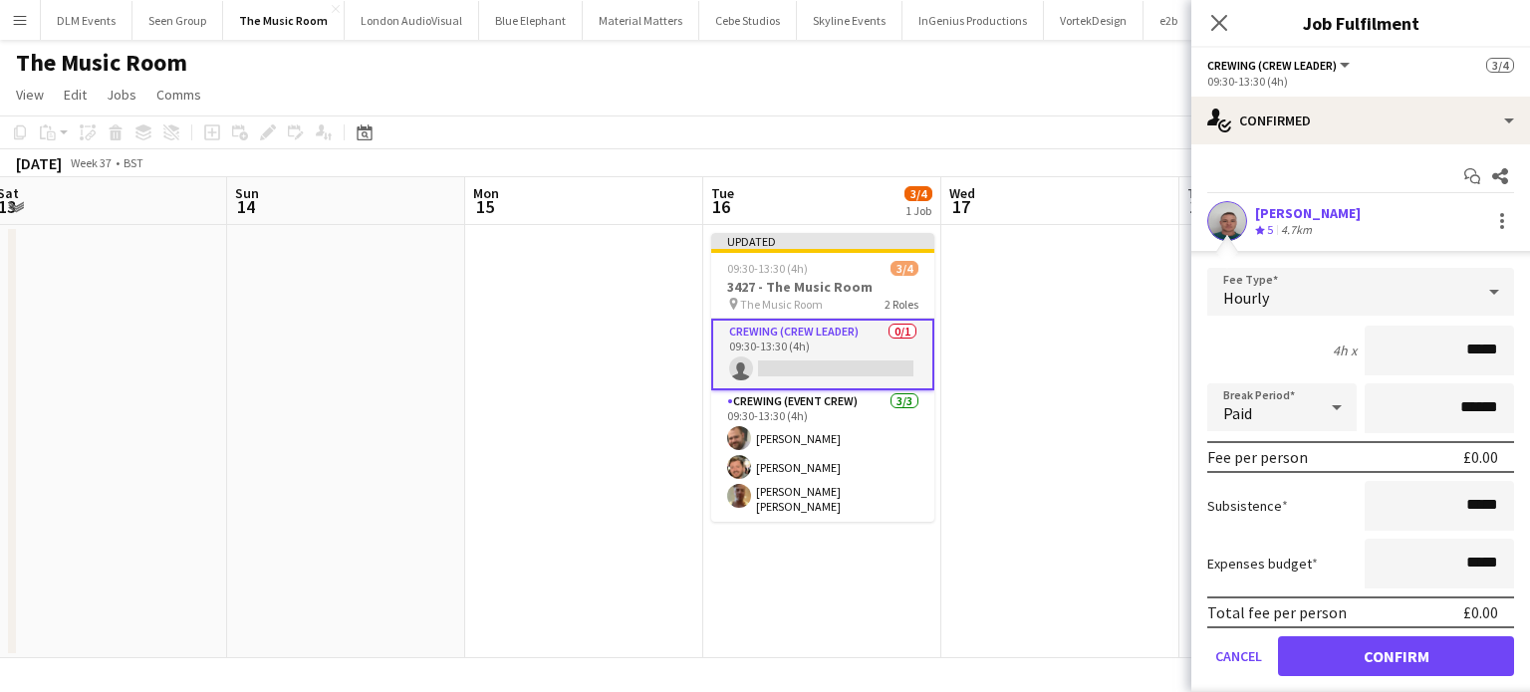
click button "Confirm" at bounding box center [1396, 657] width 236 height 40
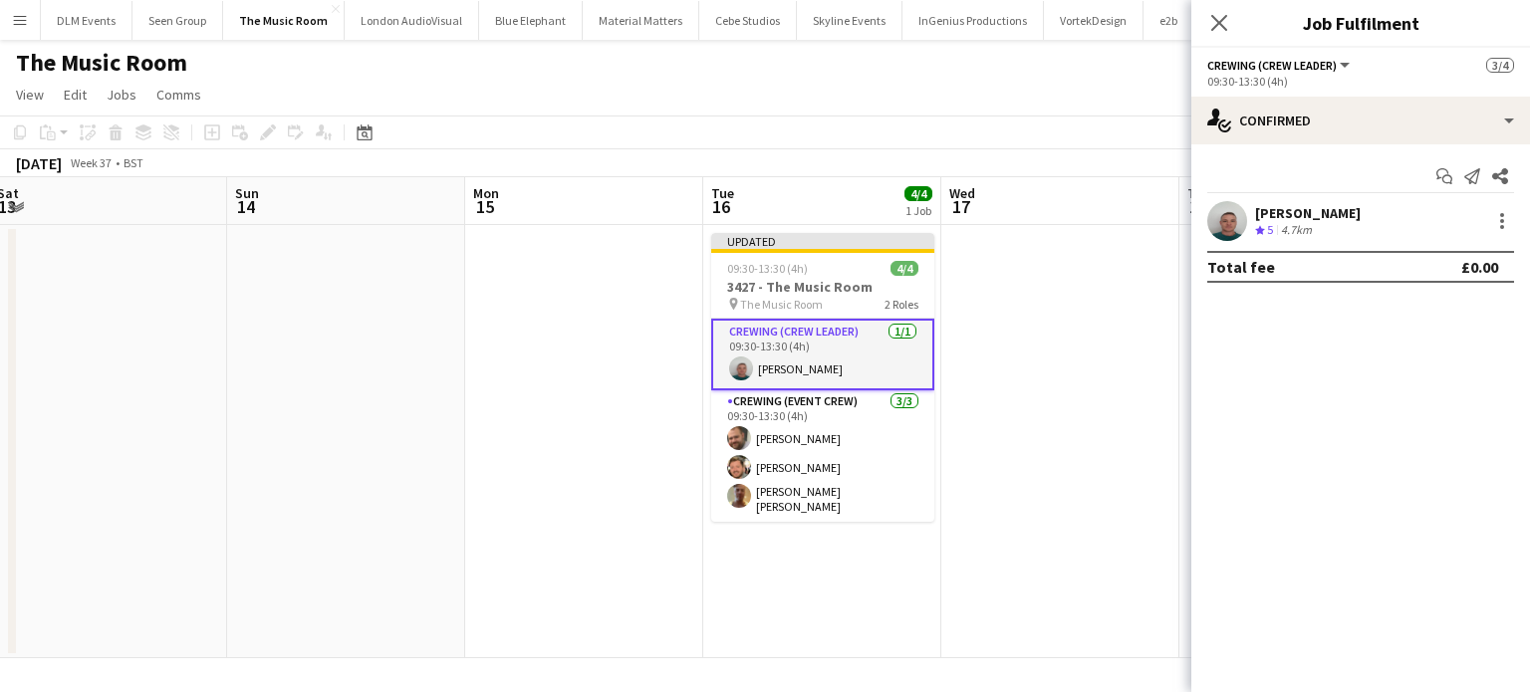
click at [1073, 352] on app-date-cell at bounding box center [1061, 441] width 238 height 433
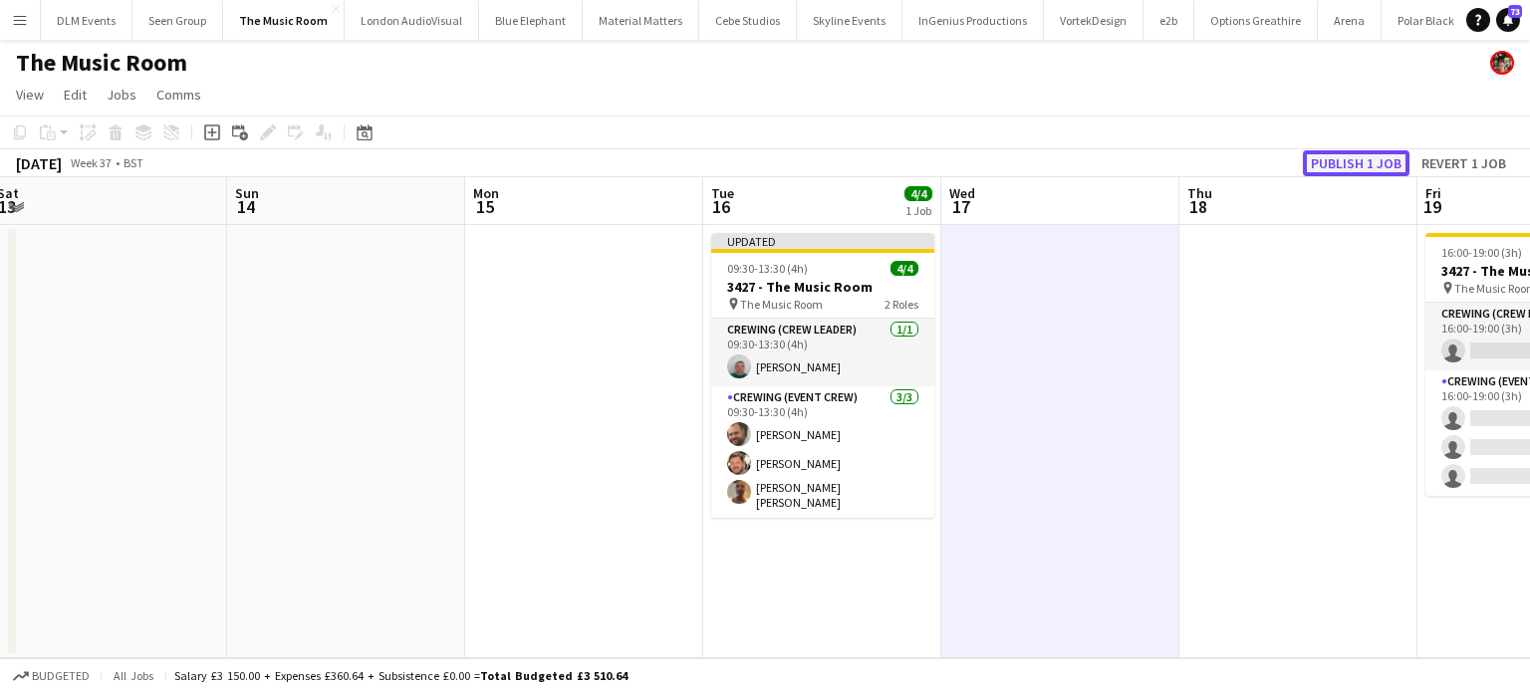
click at [1377, 161] on button "Publish 1 job" at bounding box center [1356, 163] width 107 height 26
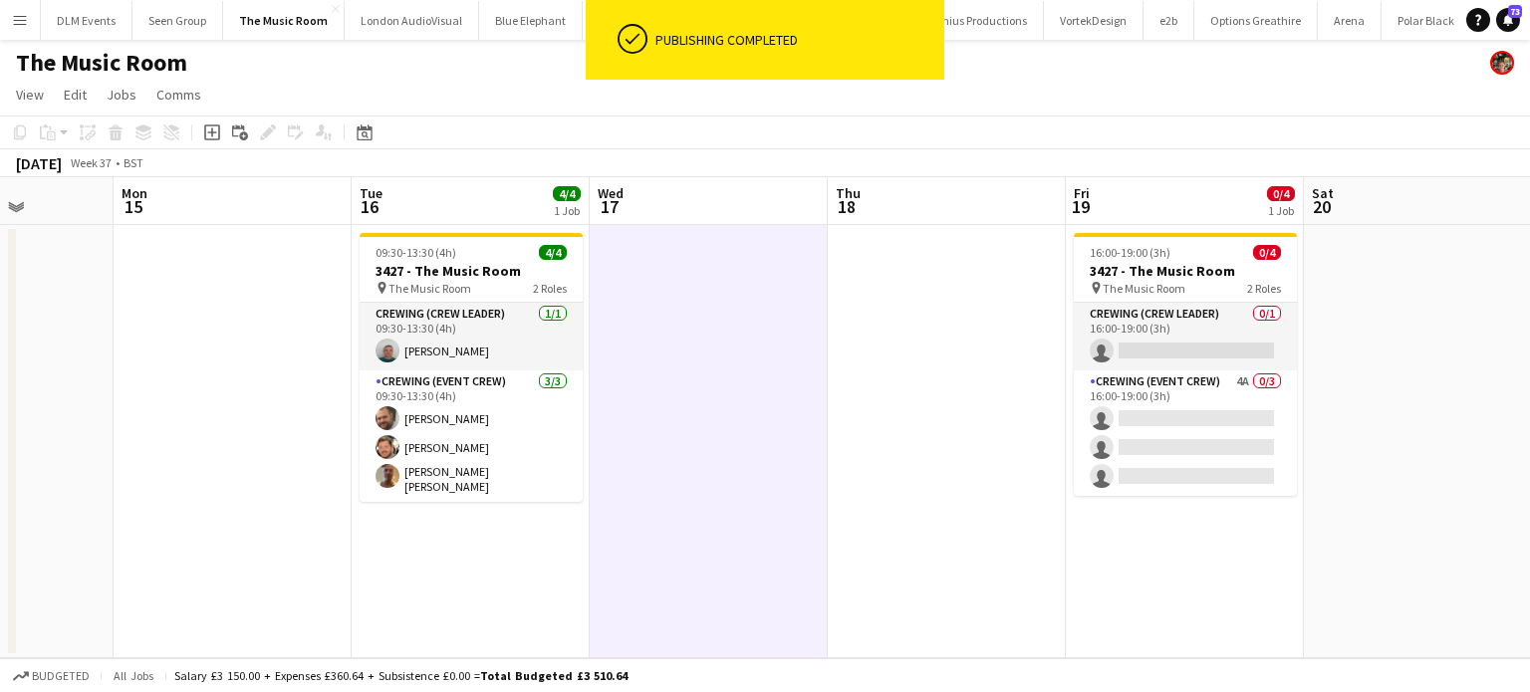
scroll to position [0, 853]
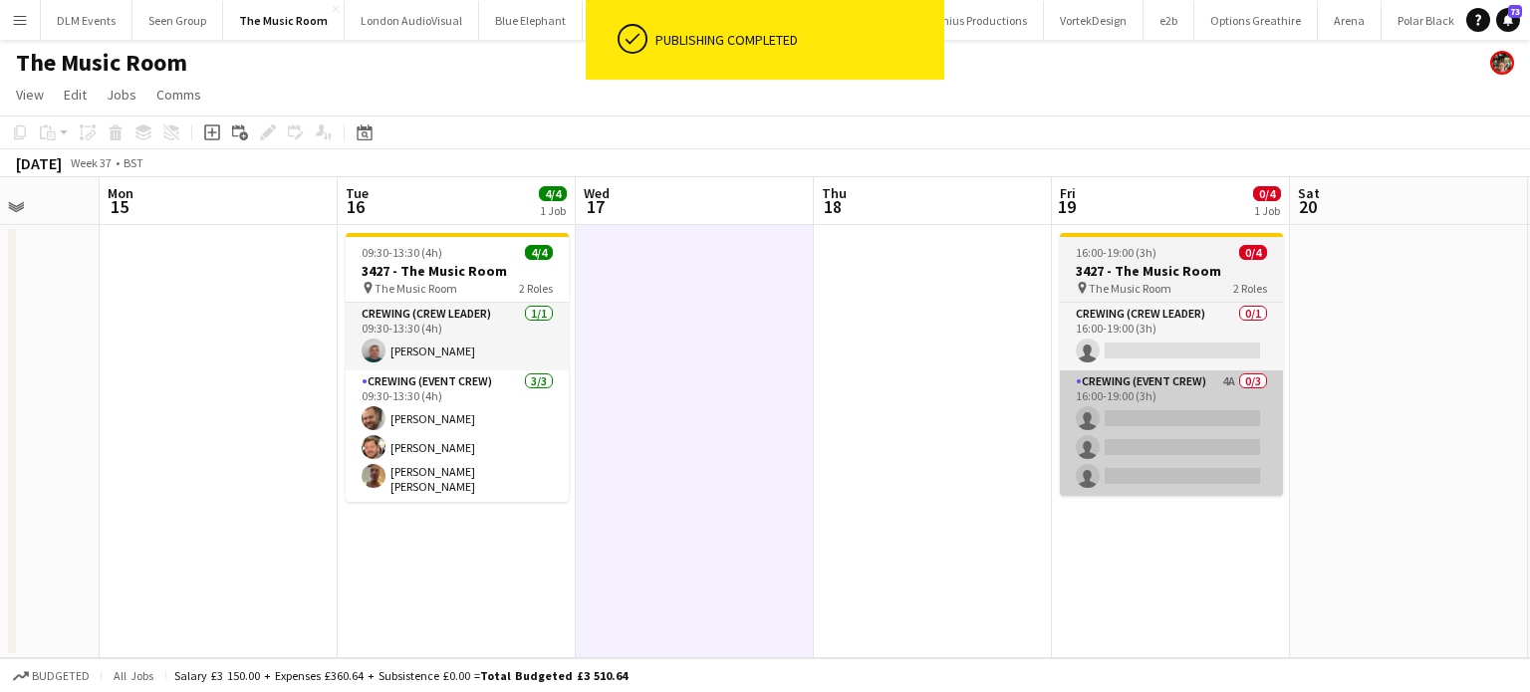
click at [1137, 451] on app-card-role "Crewing (Event Crew) 4A 0/3 16:00-19:00 (3h) single-neutral-actions single-neut…" at bounding box center [1171, 434] width 223 height 126
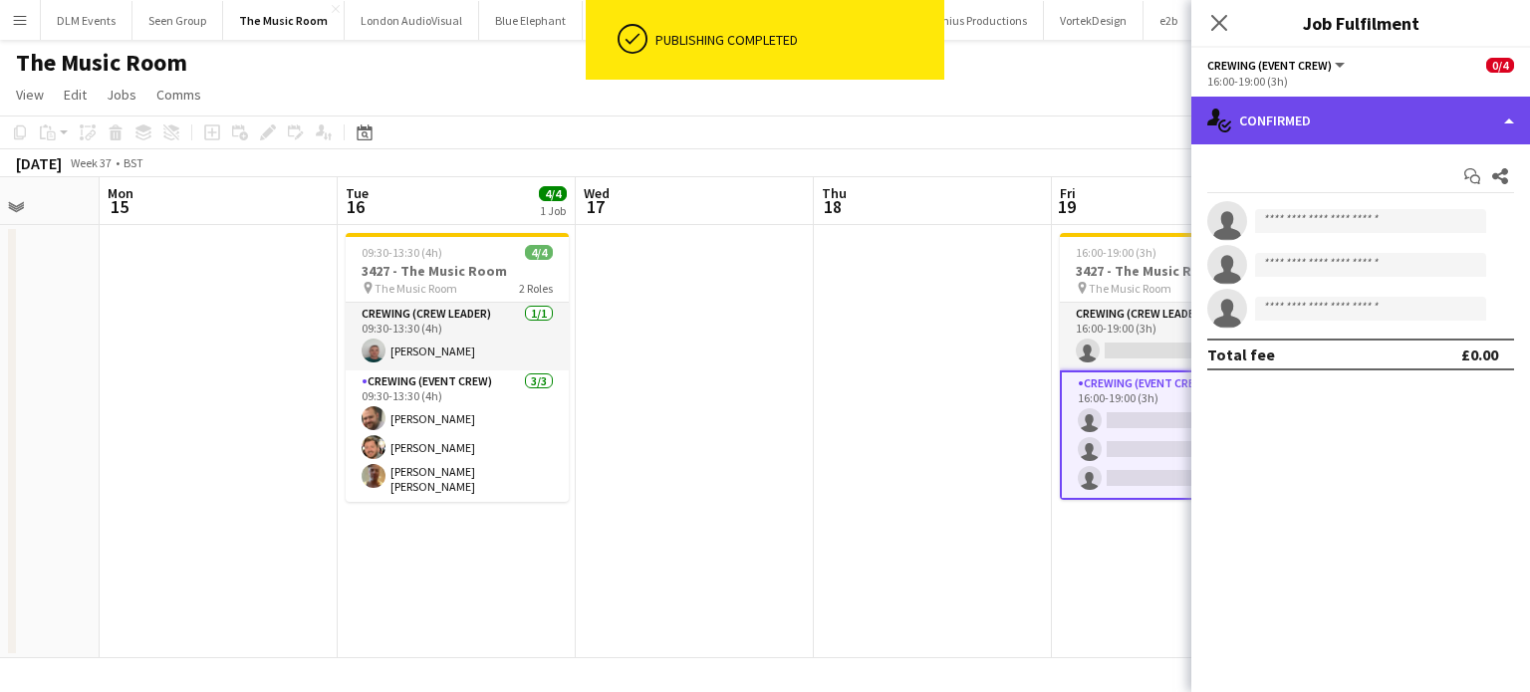
click at [1368, 126] on div "single-neutral-actions-check-2 Confirmed" at bounding box center [1361, 121] width 339 height 48
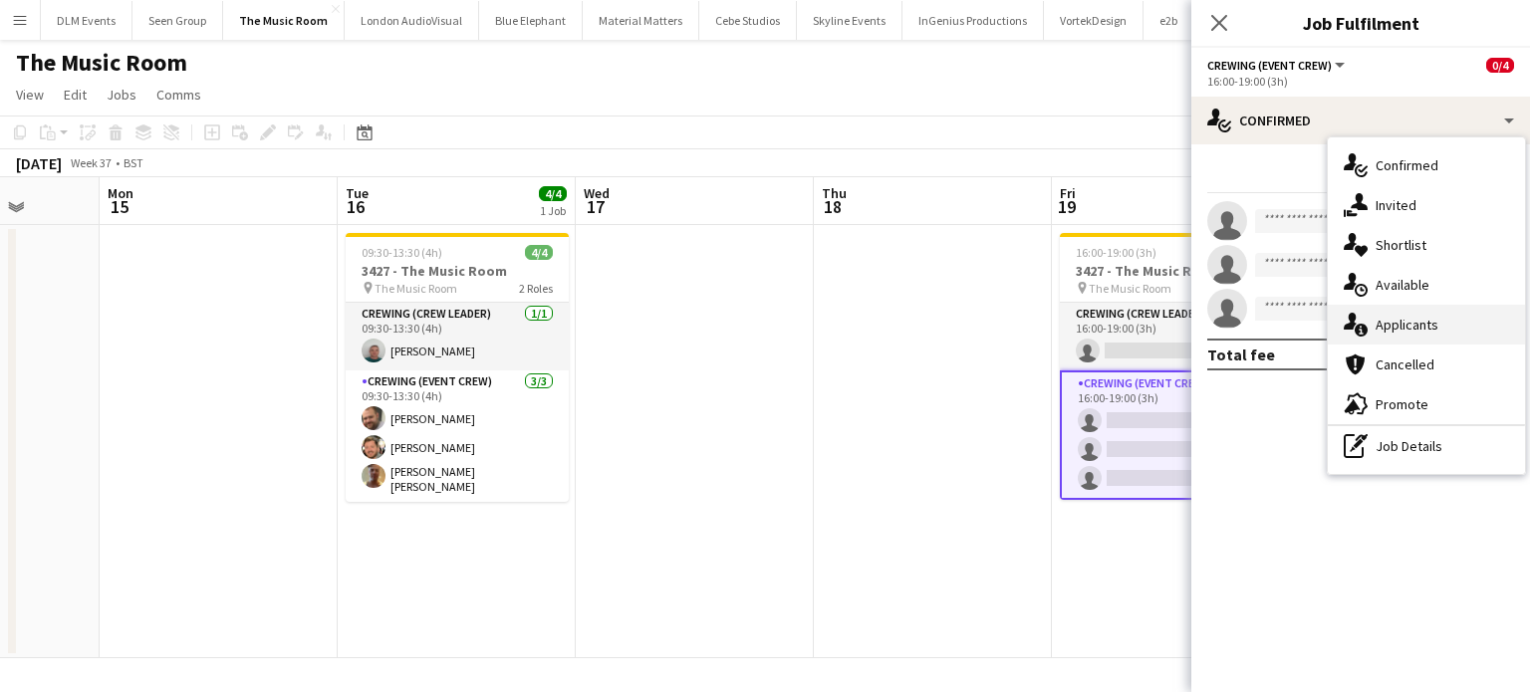
click at [1428, 338] on div "single-neutral-actions-information Applicants" at bounding box center [1426, 325] width 197 height 40
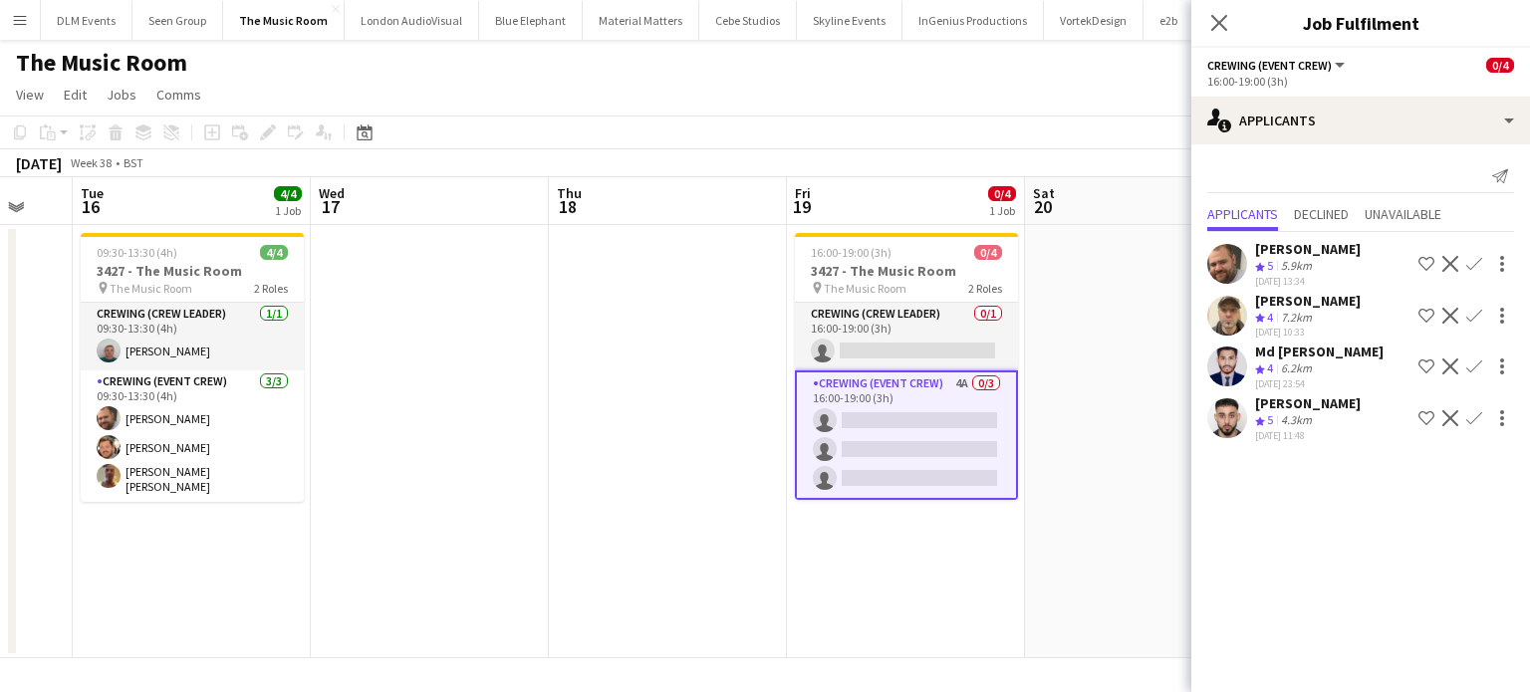
scroll to position [0, 644]
click at [1475, 262] on app-icon "Confirm" at bounding box center [1475, 264] width 16 height 16
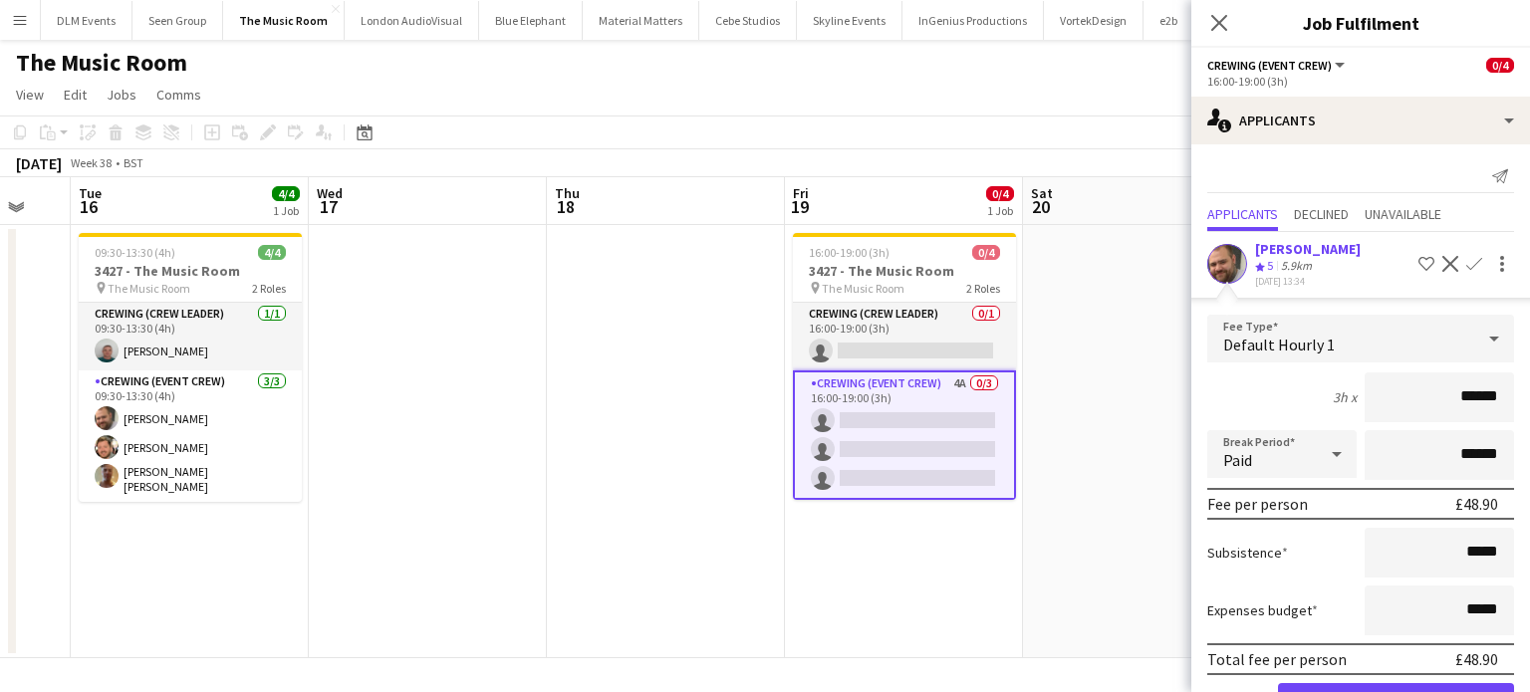
click button "Confirm" at bounding box center [1396, 704] width 236 height 40
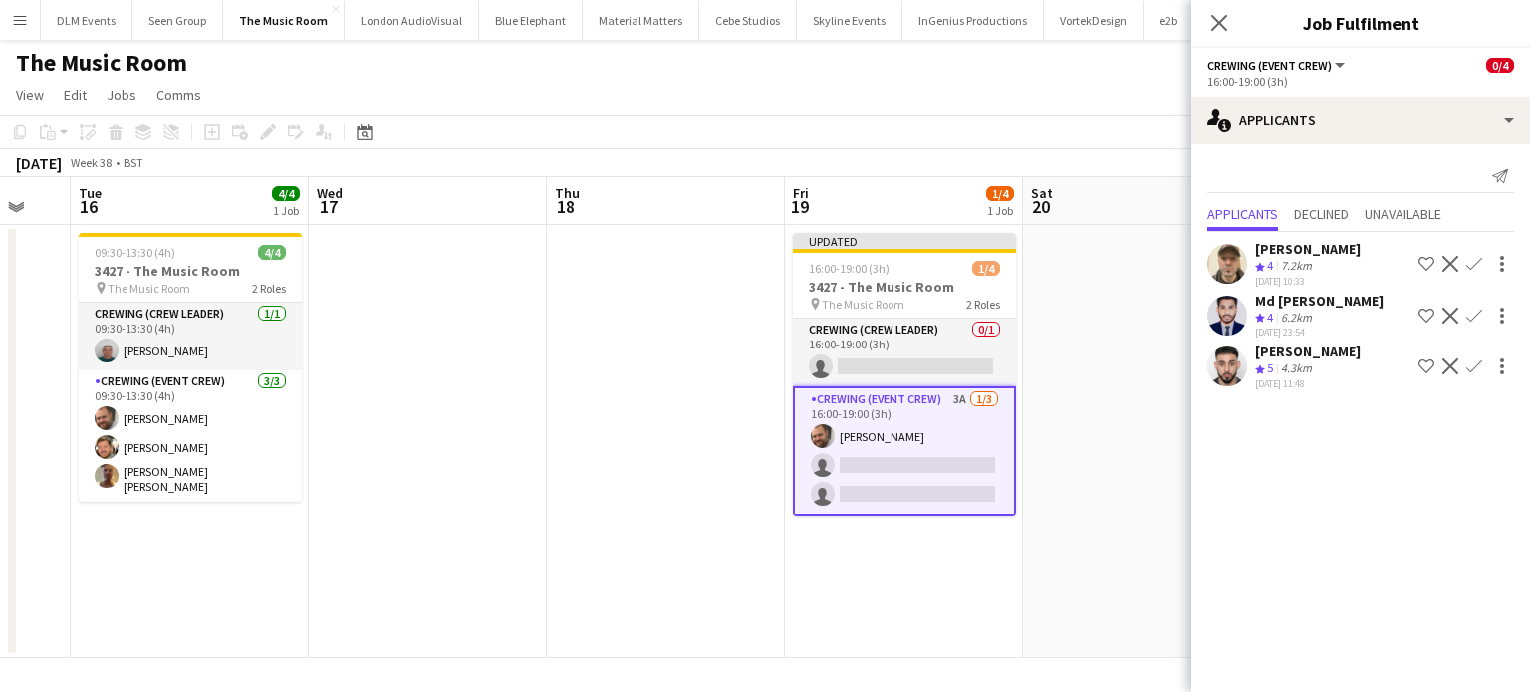
click at [1475, 262] on app-icon "Confirm" at bounding box center [1475, 264] width 16 height 16
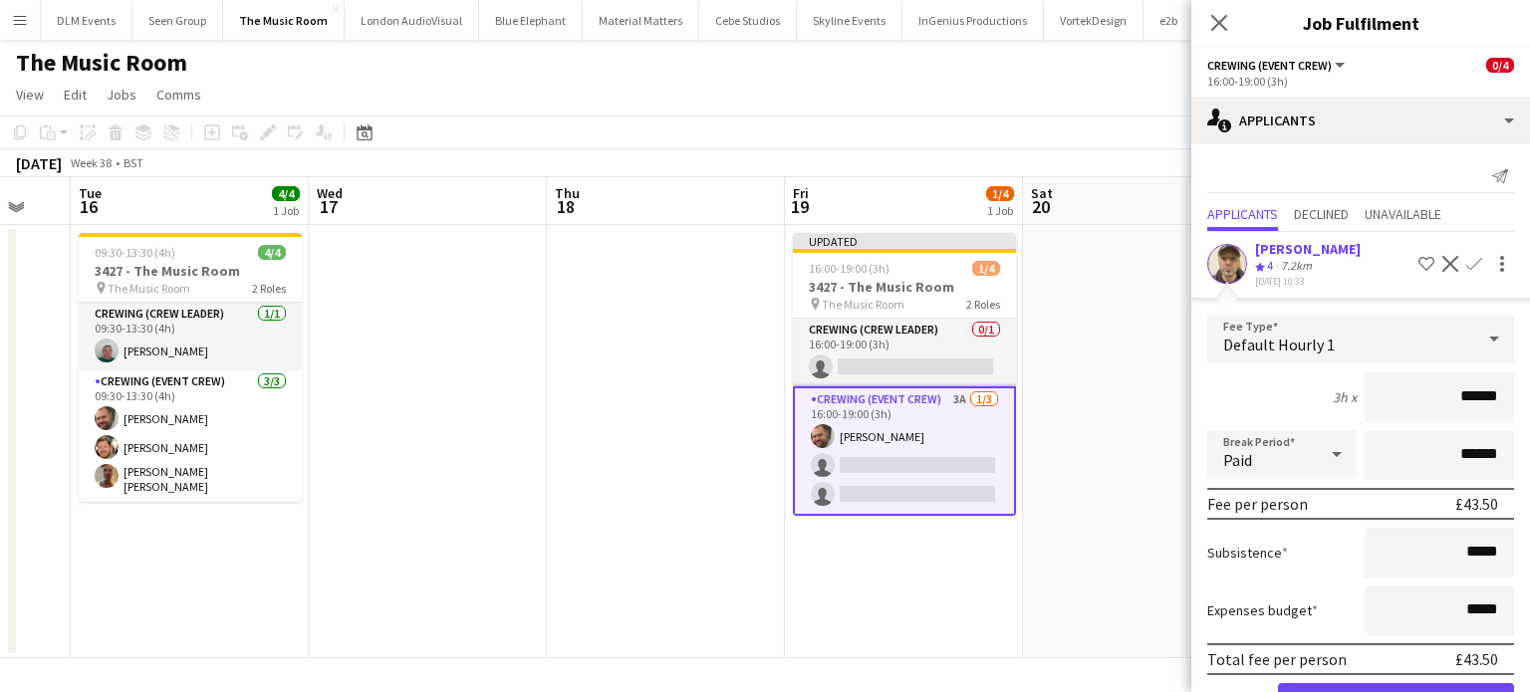
click button "Confirm" at bounding box center [1396, 704] width 236 height 40
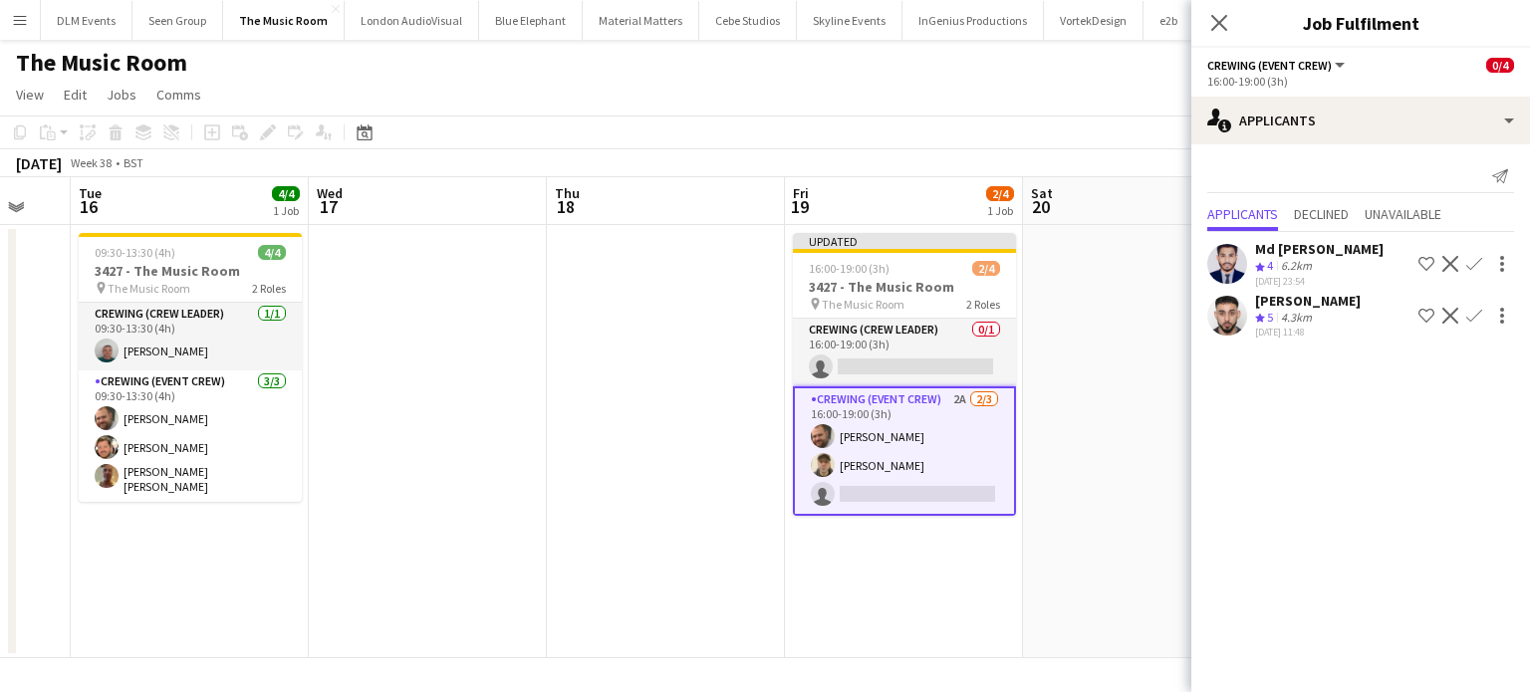
click at [1475, 317] on app-icon "Confirm" at bounding box center [1475, 316] width 16 height 16
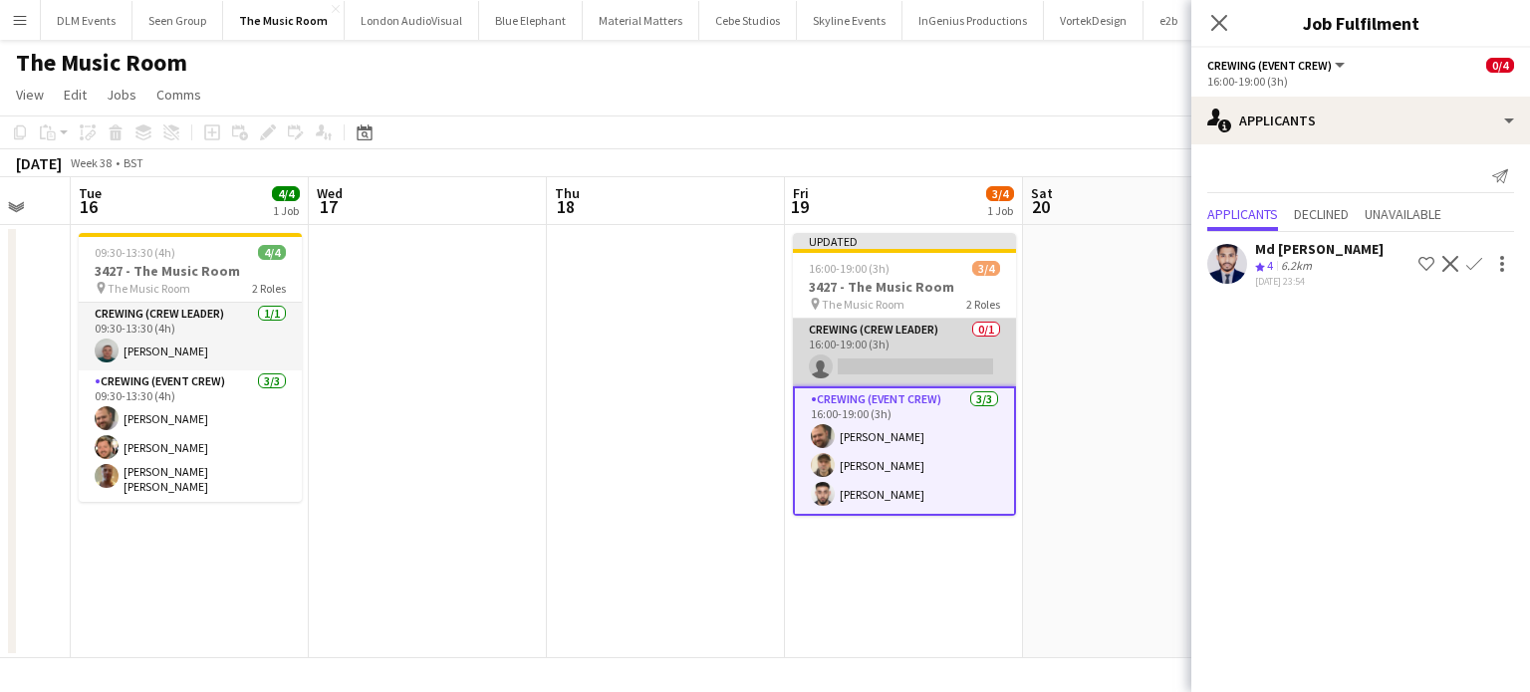
click at [958, 350] on app-card-role "Crewing (Crew Leader) 0/1 16:00-19:00 (3h) single-neutral-actions" at bounding box center [904, 353] width 223 height 68
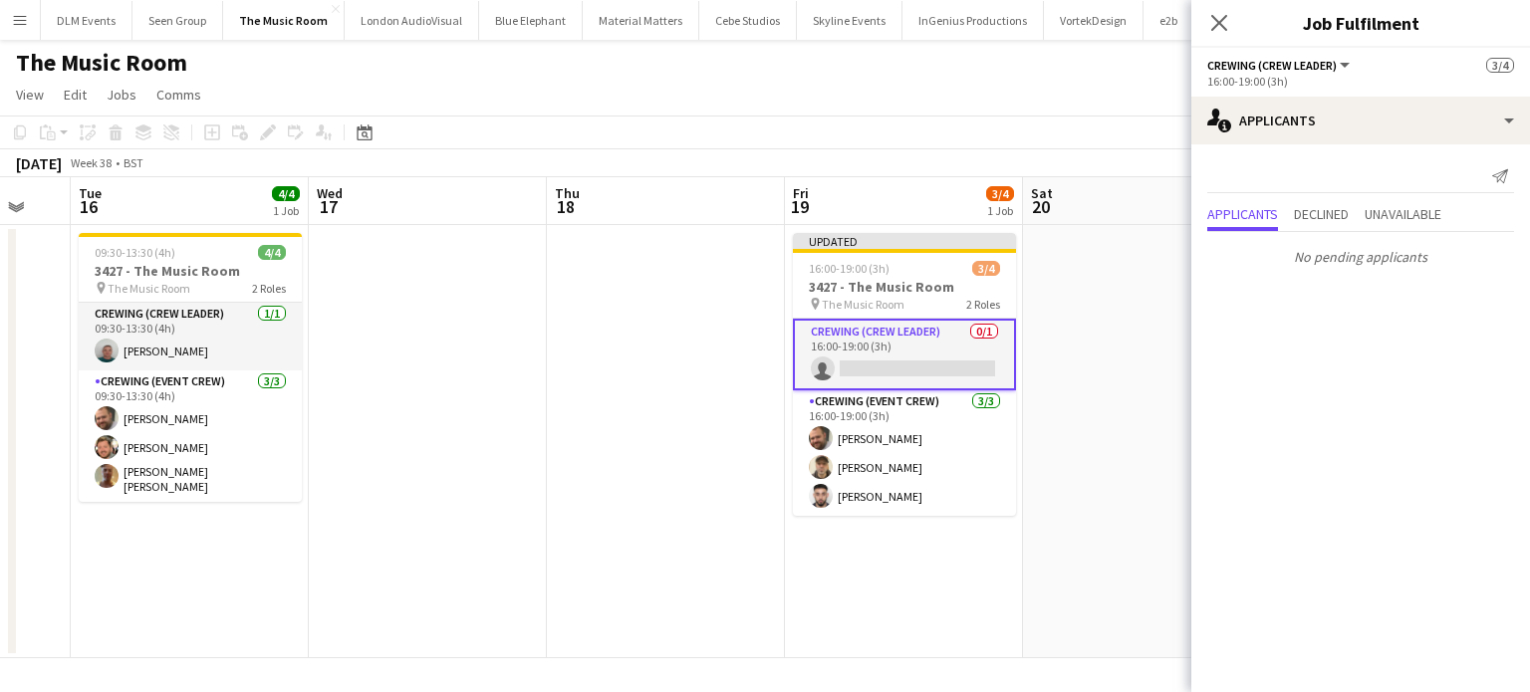
click at [837, 338] on app-card-role "Crewing (Crew Leader) 0/1 16:00-19:00 (3h) single-neutral-actions" at bounding box center [904, 355] width 223 height 72
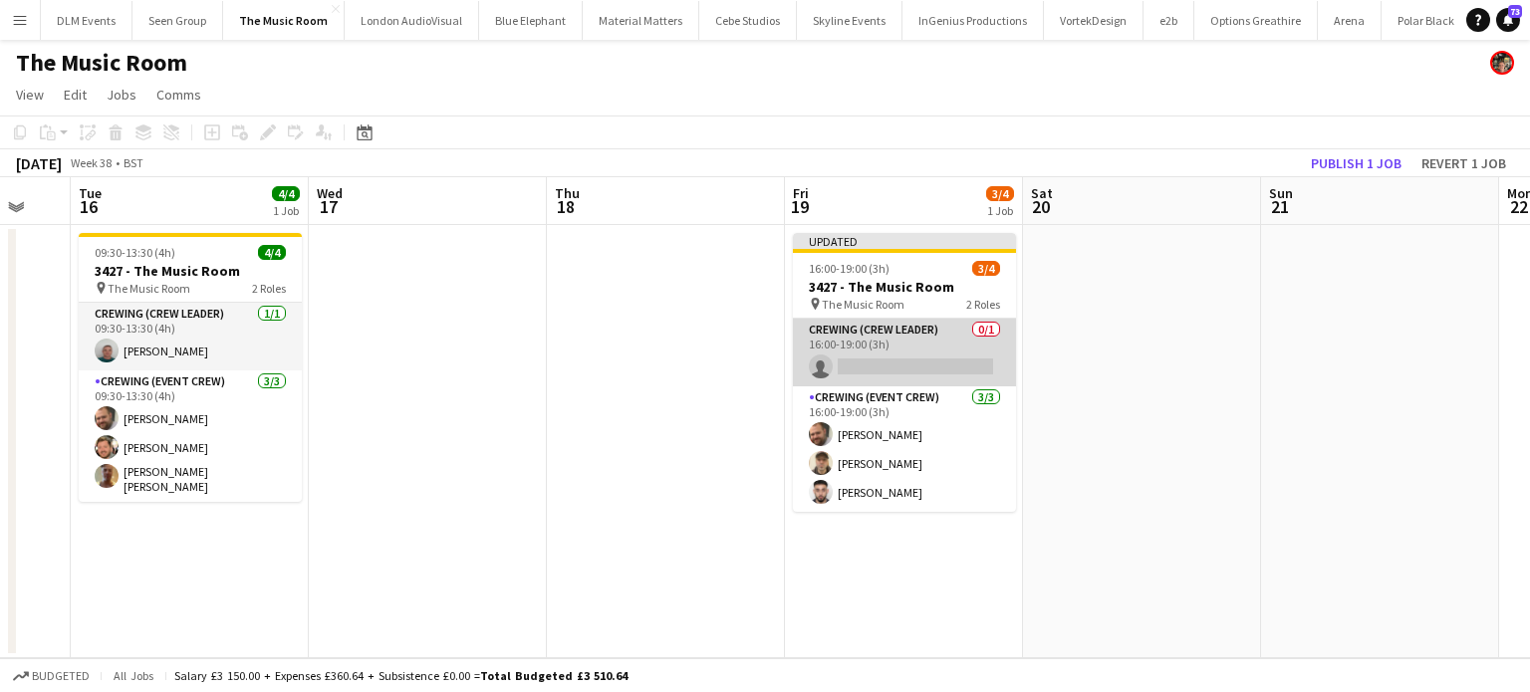
click at [837, 338] on app-card-role "Crewing (Crew Leader) 0/1 16:00-19:00 (3h) single-neutral-actions" at bounding box center [904, 353] width 223 height 68
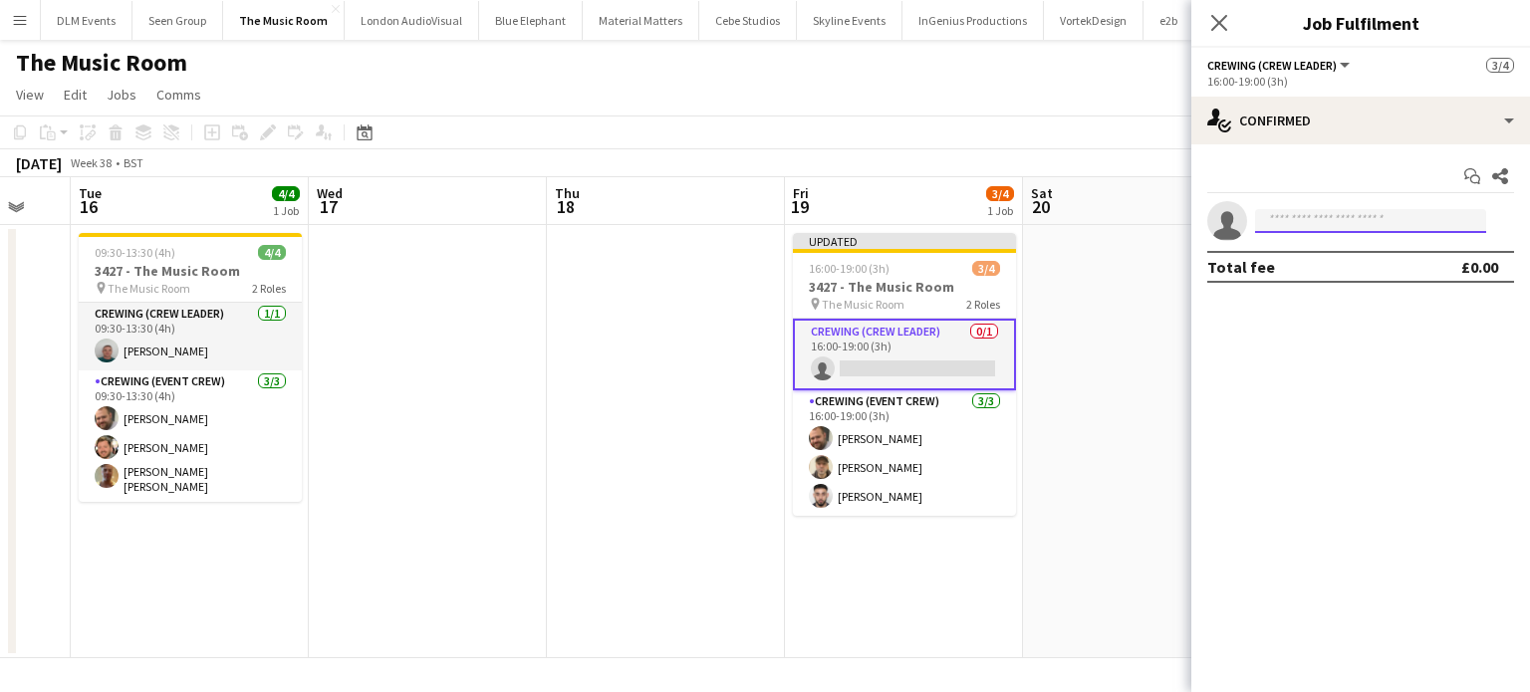
click at [1354, 218] on input at bounding box center [1370, 221] width 231 height 24
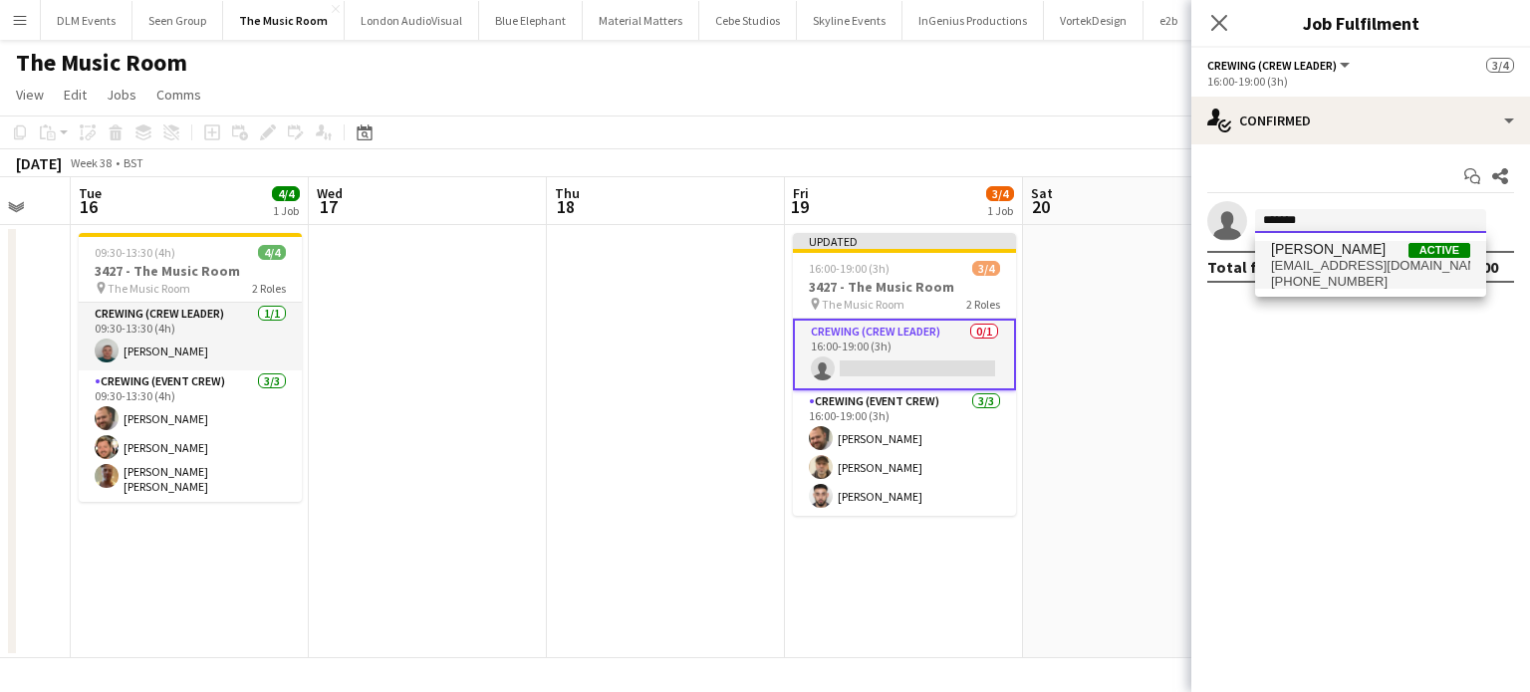
type input "*******"
click at [1350, 244] on span "[PERSON_NAME]" at bounding box center [1328, 249] width 115 height 17
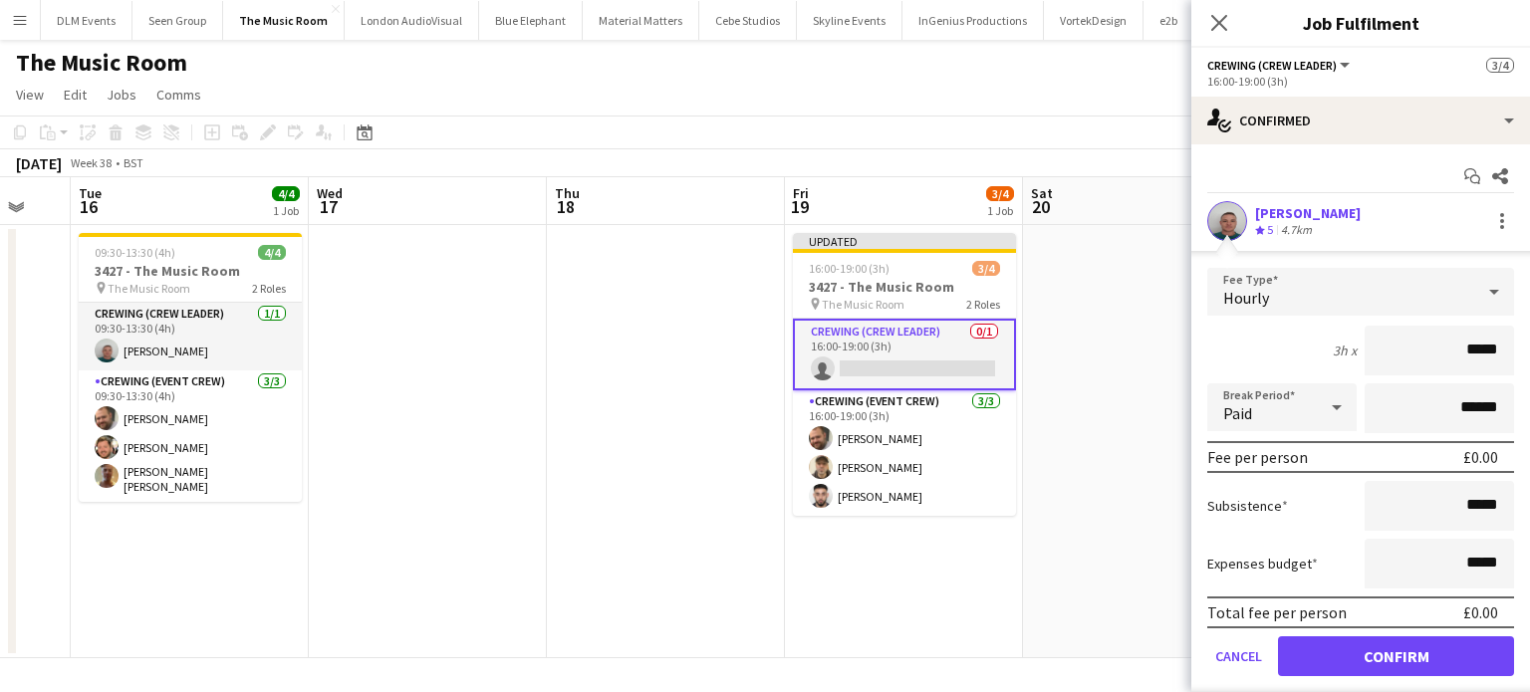
click button "Confirm" at bounding box center [1396, 657] width 236 height 40
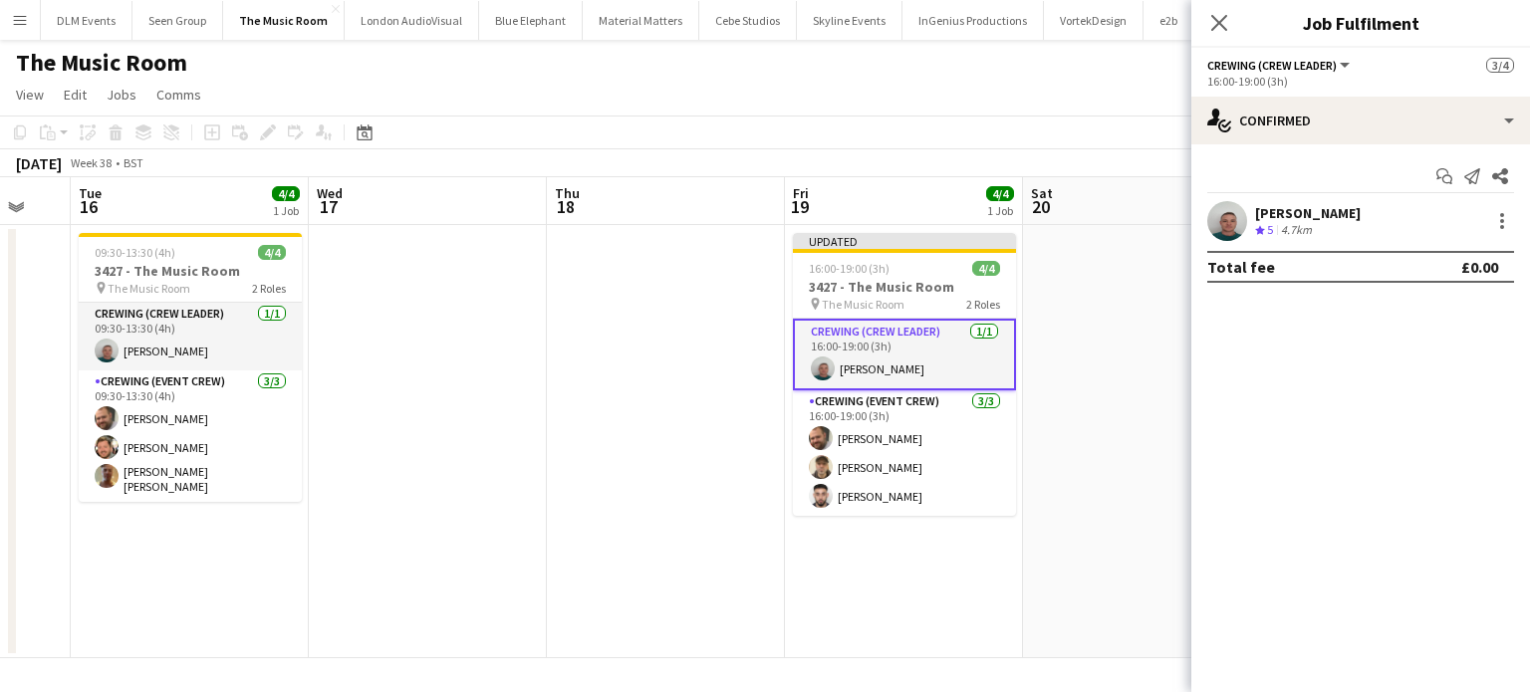
click at [1136, 342] on app-date-cell at bounding box center [1142, 441] width 238 height 433
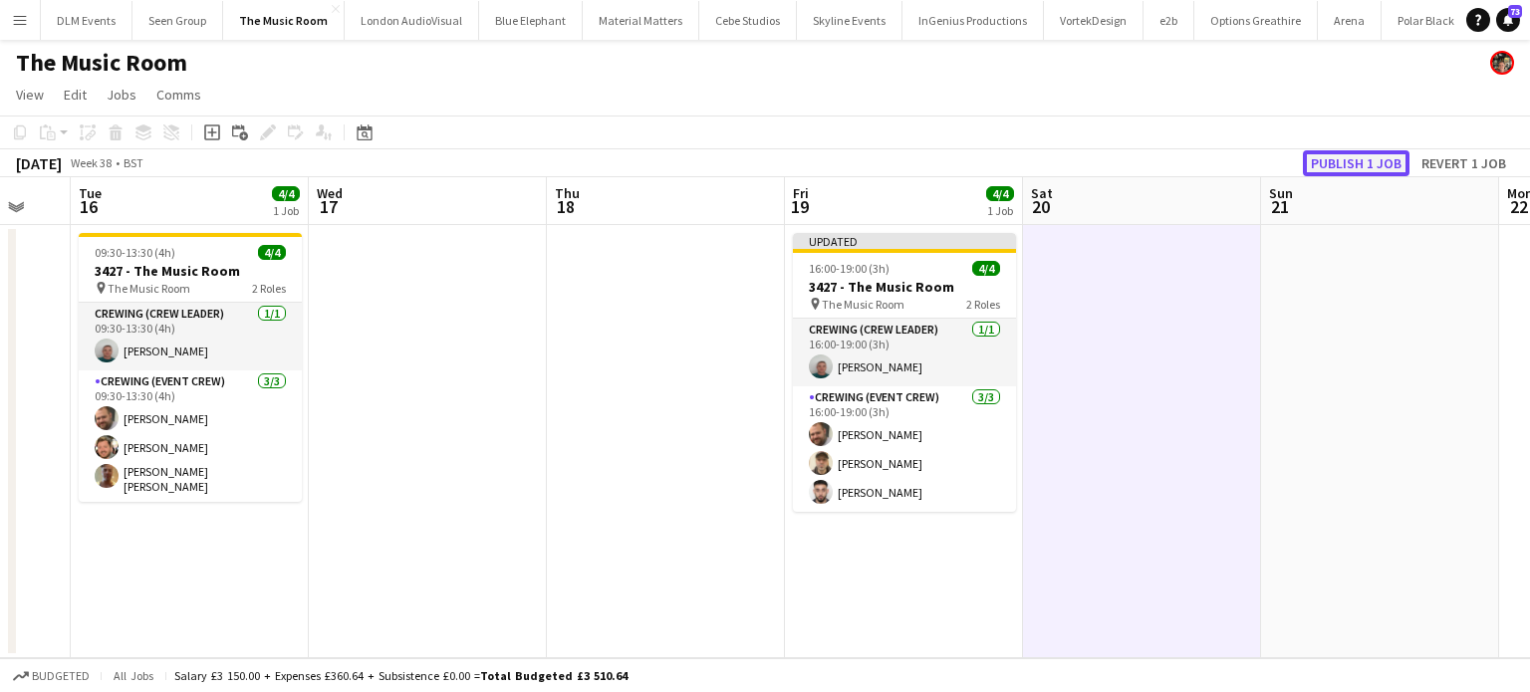
click at [1334, 175] on button "Publish 1 job" at bounding box center [1356, 163] width 107 height 26
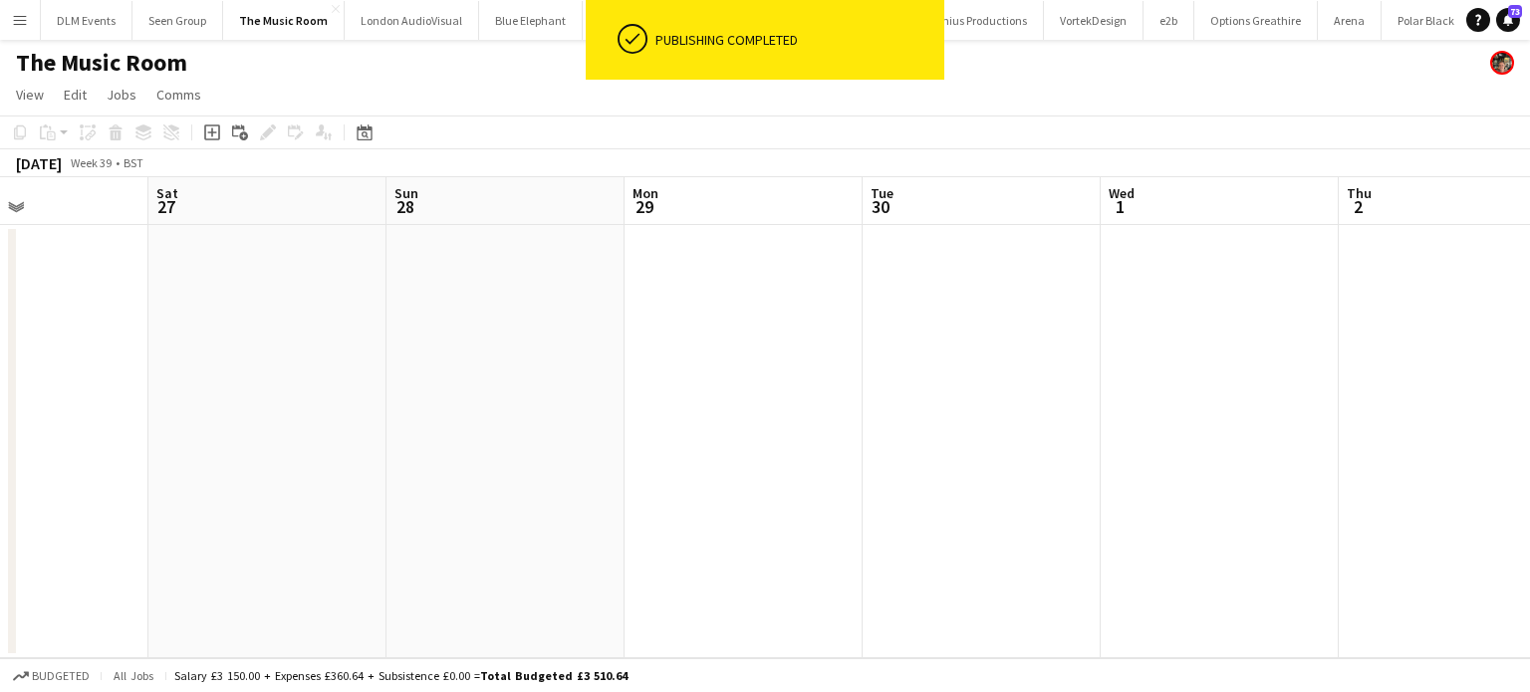
scroll to position [0, 817]
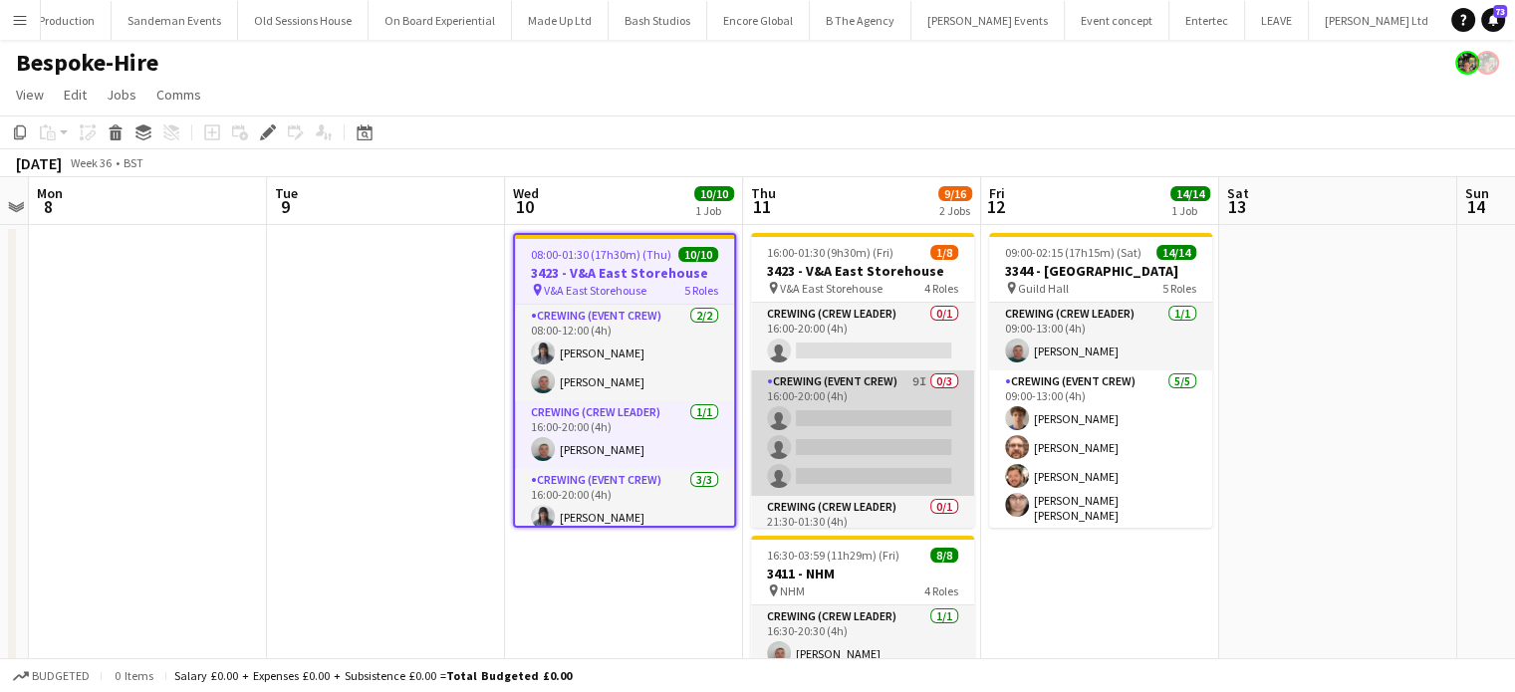
click at [940, 452] on app-card-role "Crewing (Event Crew) 9I 0/3 16:00-20:00 (4h) single-neutral-actions single-neut…" at bounding box center [862, 434] width 223 height 126
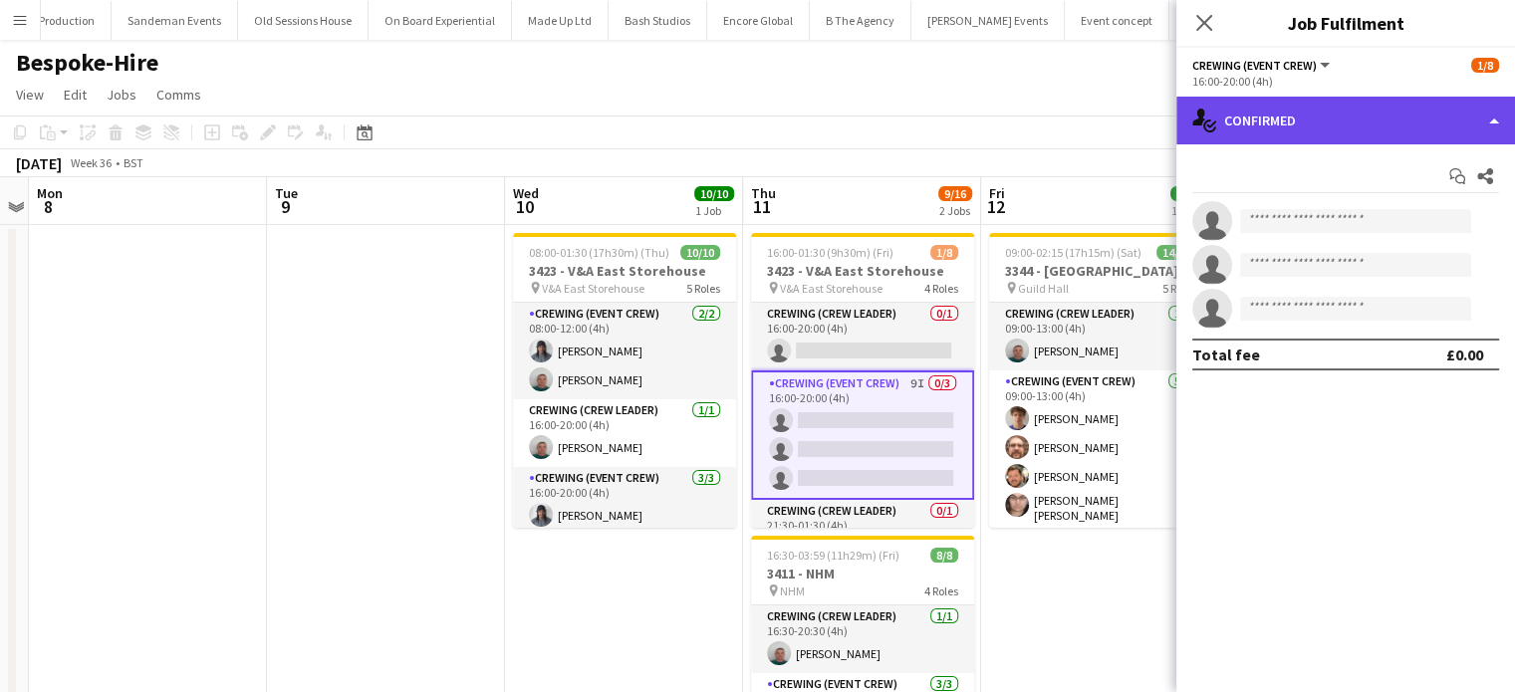
click at [1359, 123] on div "single-neutral-actions-check-2 Confirmed" at bounding box center [1346, 121] width 339 height 48
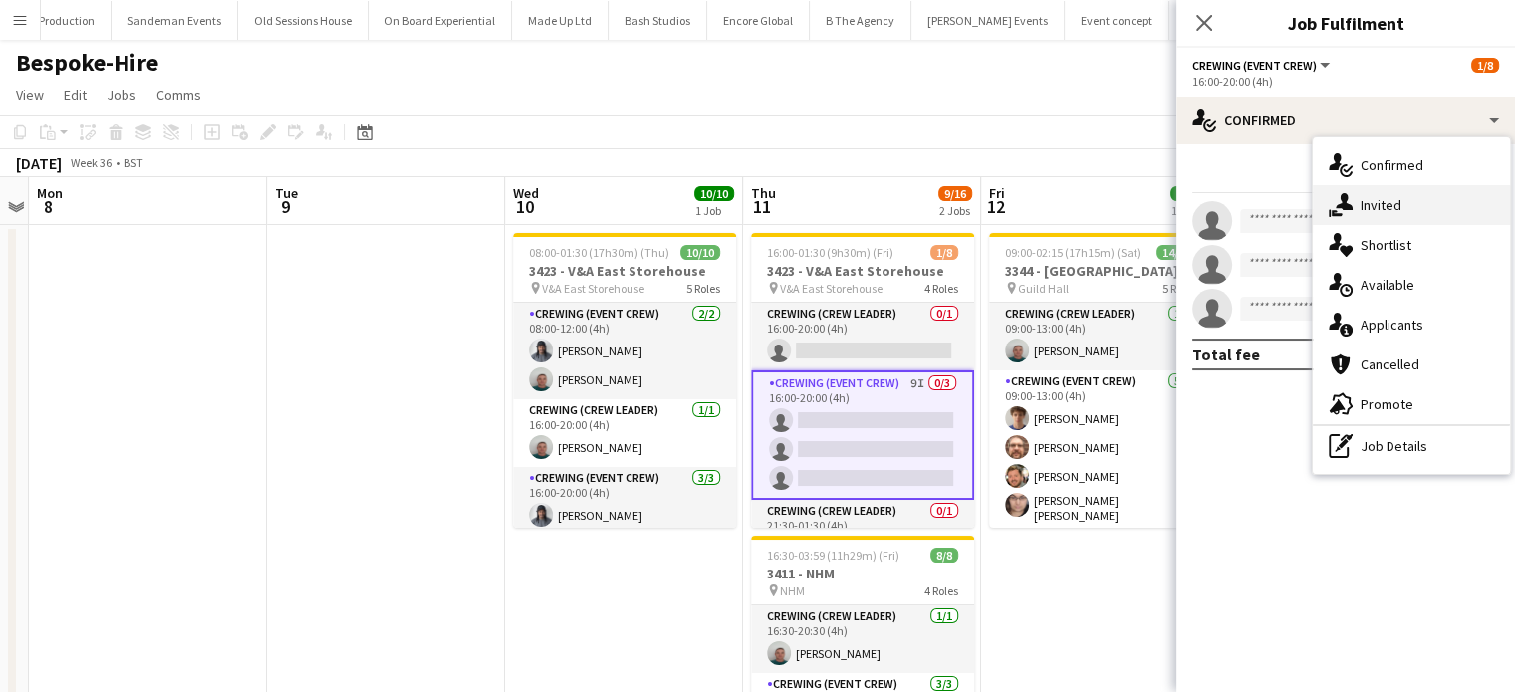
click at [1379, 220] on div "single-neutral-actions-share-1 Invited" at bounding box center [1411, 205] width 197 height 40
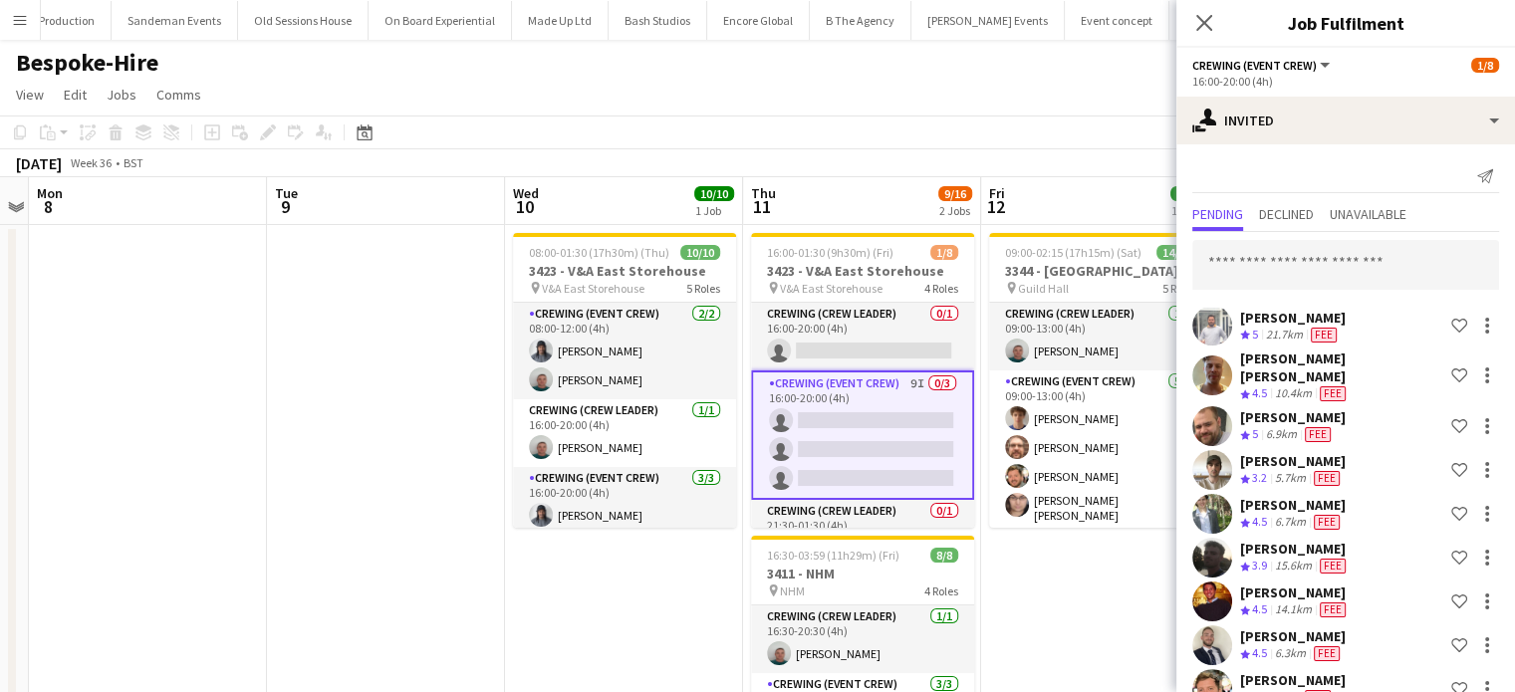
scroll to position [23, 0]
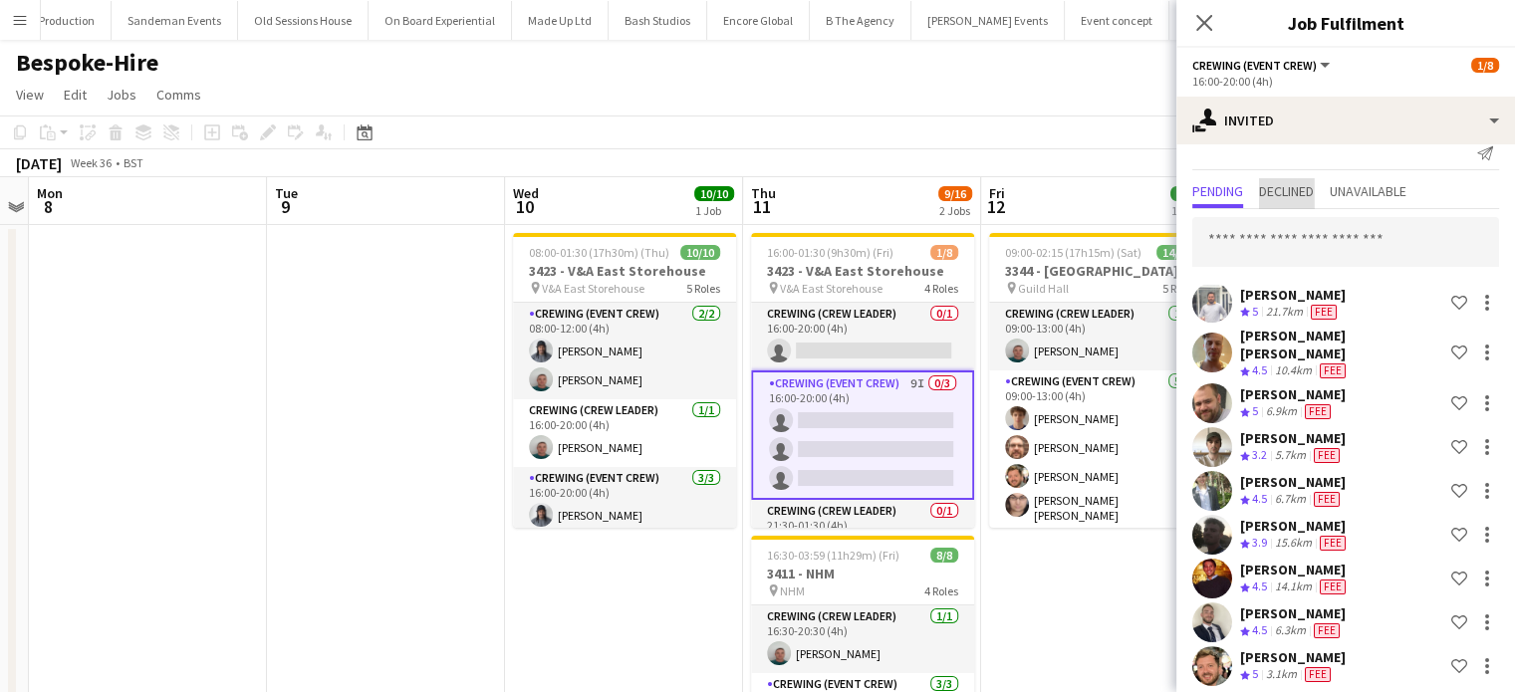
click at [1314, 206] on span "Declined" at bounding box center [1286, 193] width 55 height 30
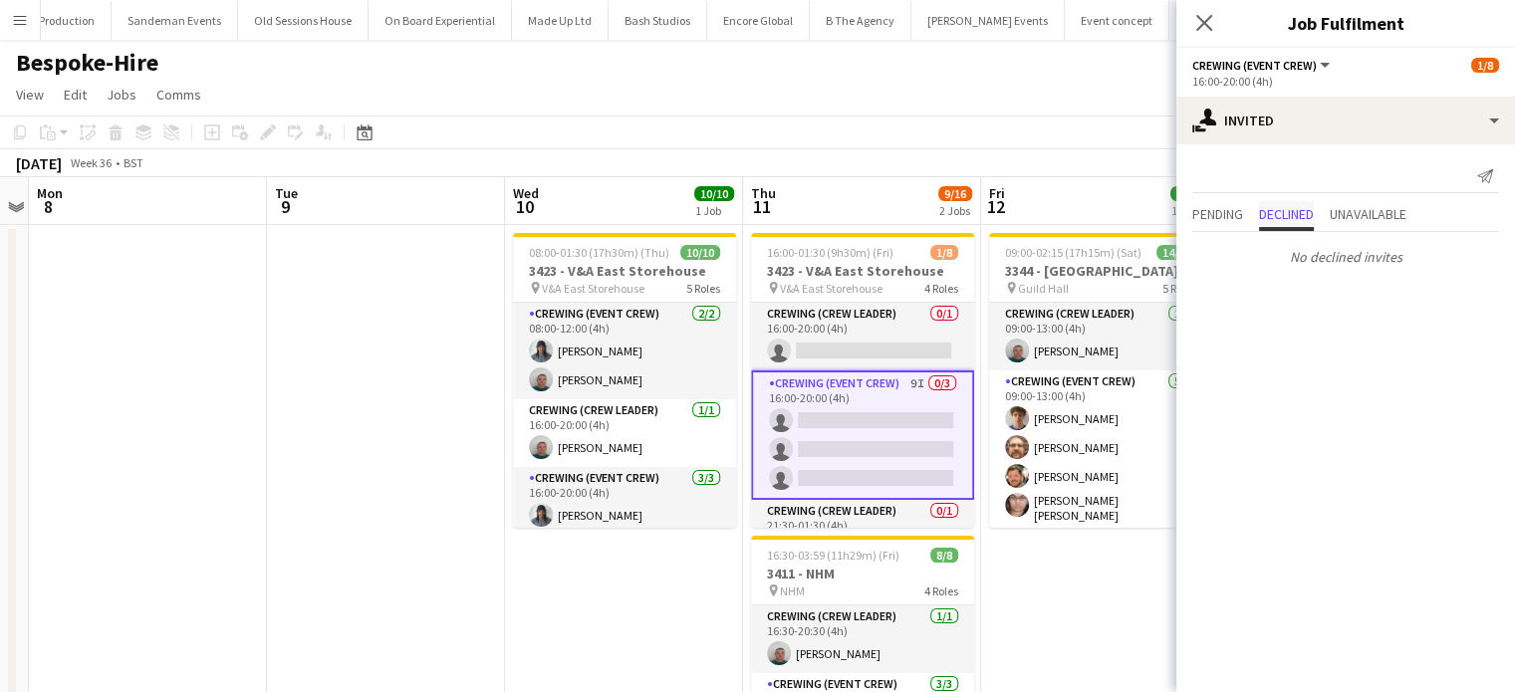
scroll to position [0, 0]
click at [689, 660] on app-date-cell "08:00-01:30 (17h30m) (Thu) 10/10 3423 - V&A East Storehouse pin V&A East Storeh…" at bounding box center [624, 548] width 238 height 646
